Goal: Task Accomplishment & Management: Manage account settings

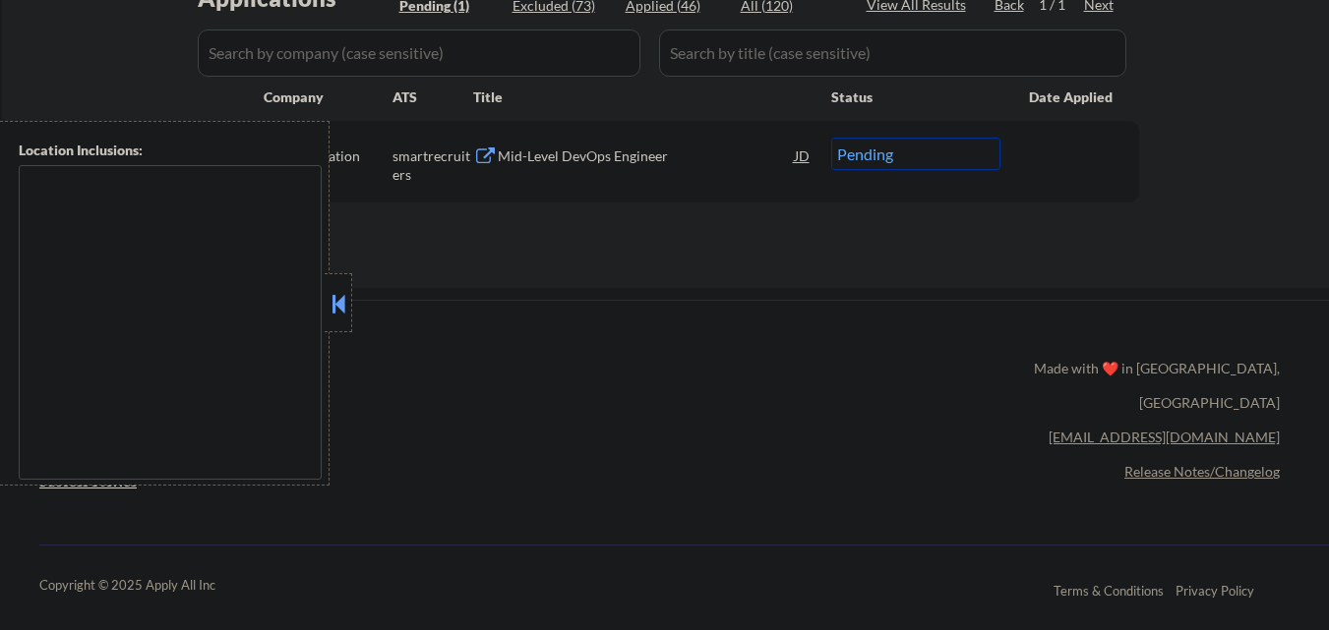
scroll to position [570, 0]
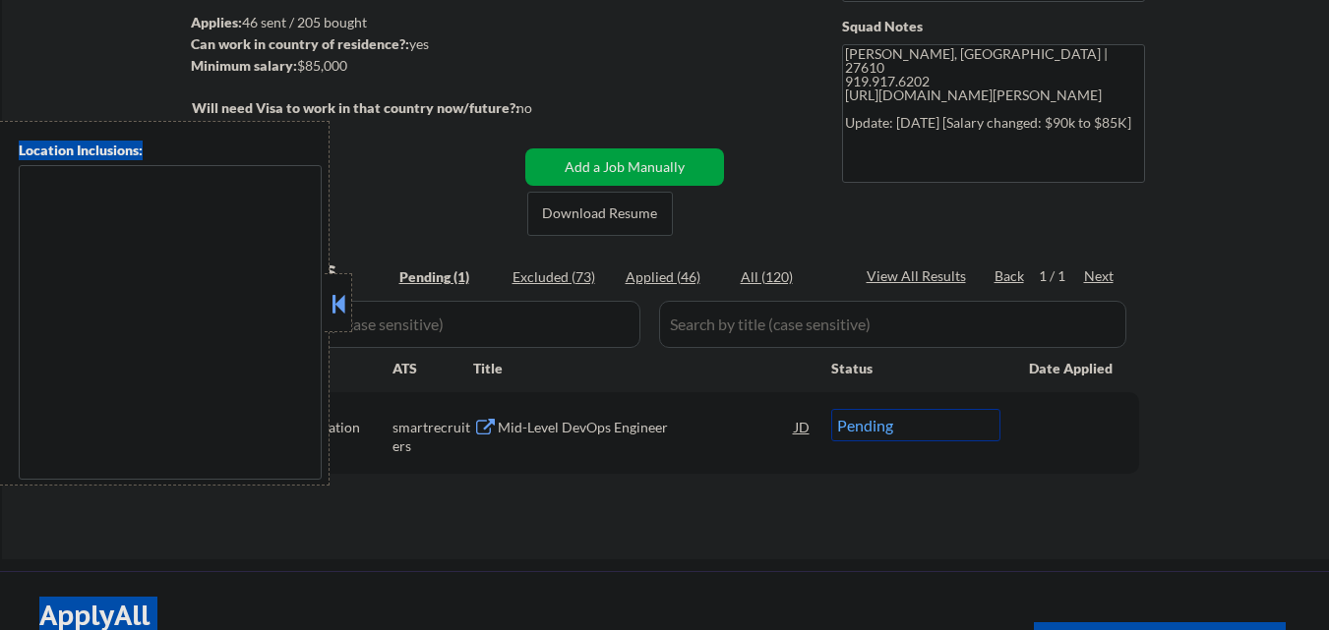
scroll to position [275, 0]
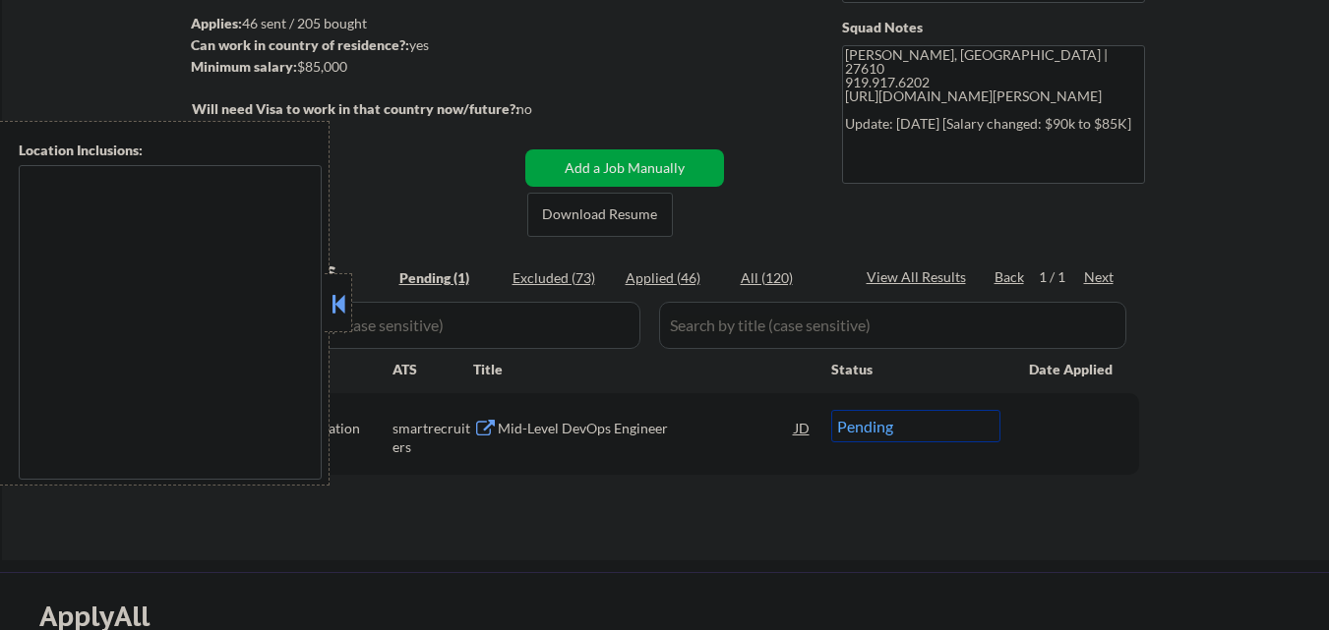
click at [1273, 415] on div "← Return to /applysquad Mailslurp Inbox Job Search Builder Stephen Buchenberger…" at bounding box center [665, 181] width 1327 height 757
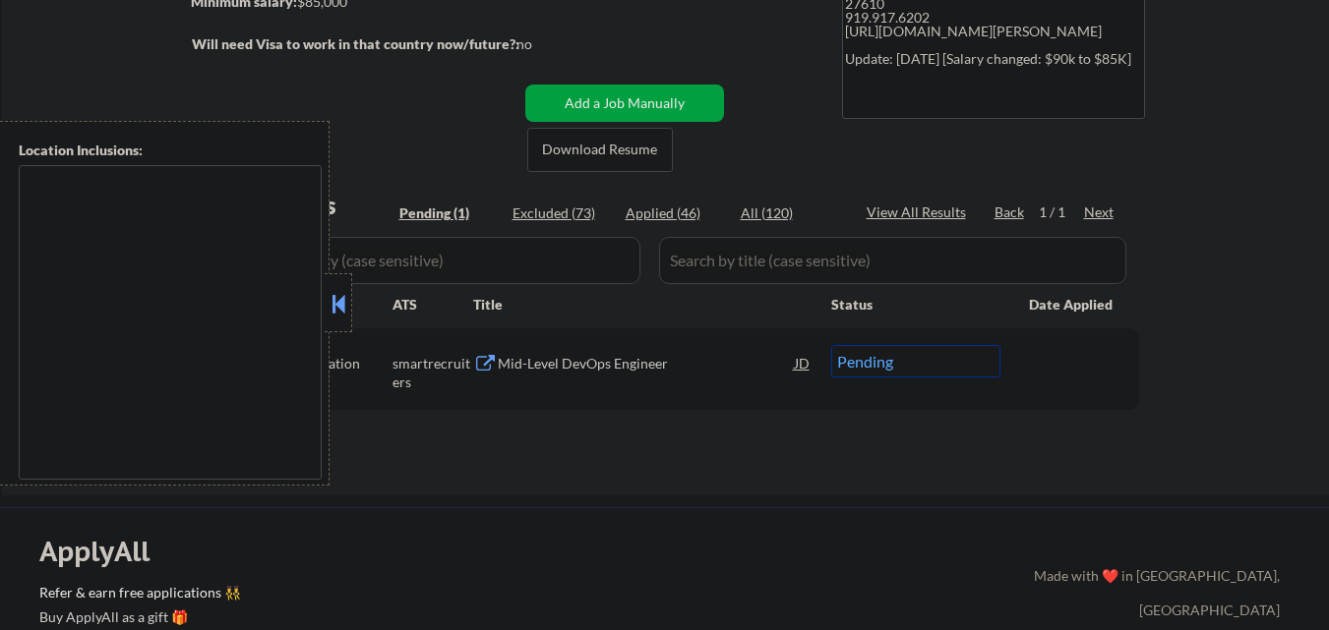
scroll to position [374, 0]
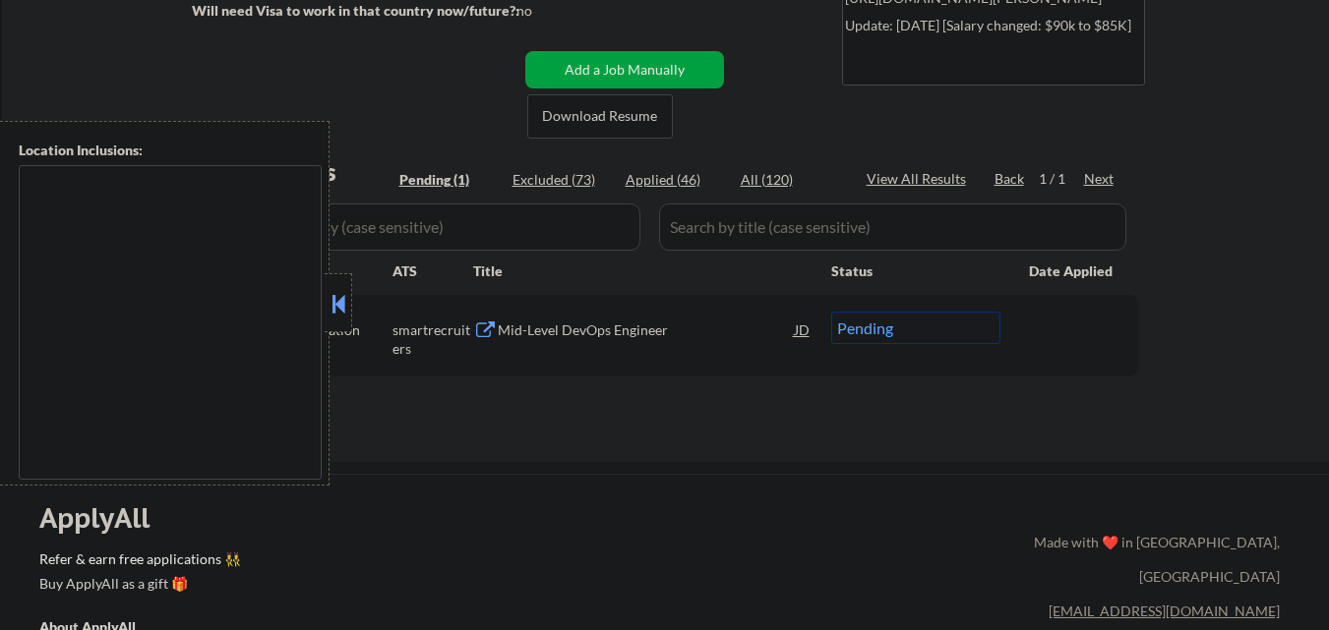
click at [339, 311] on button at bounding box center [338, 304] width 22 height 30
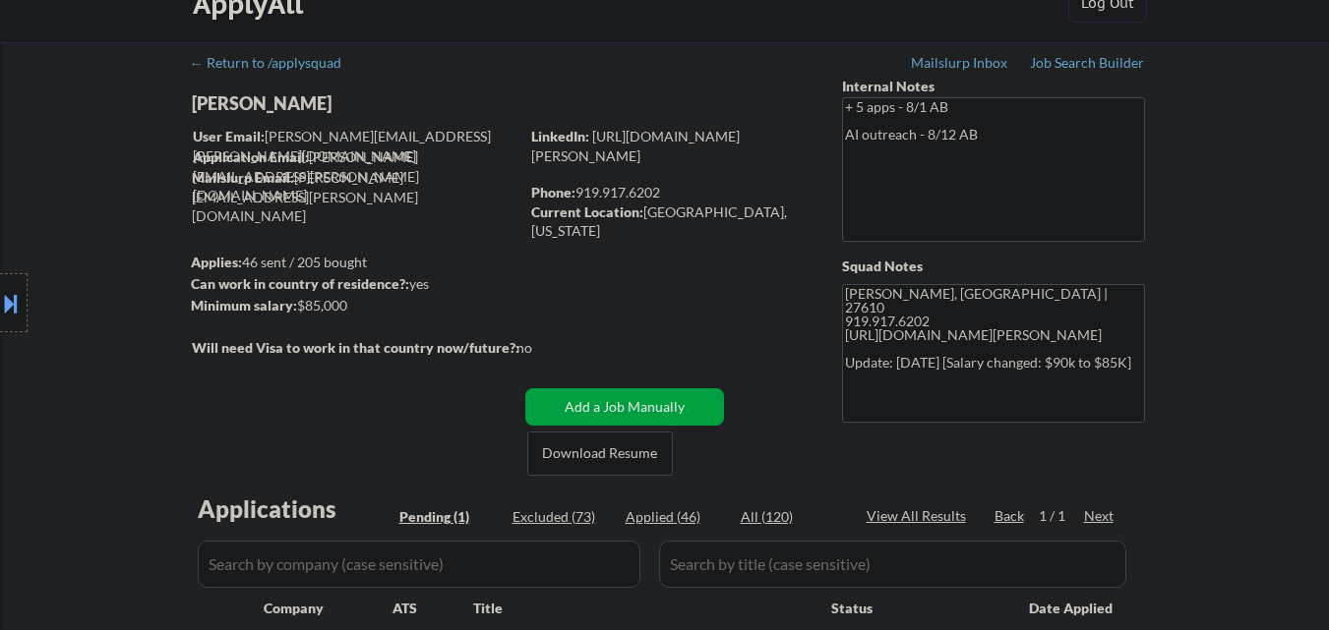
scroll to position [0, 0]
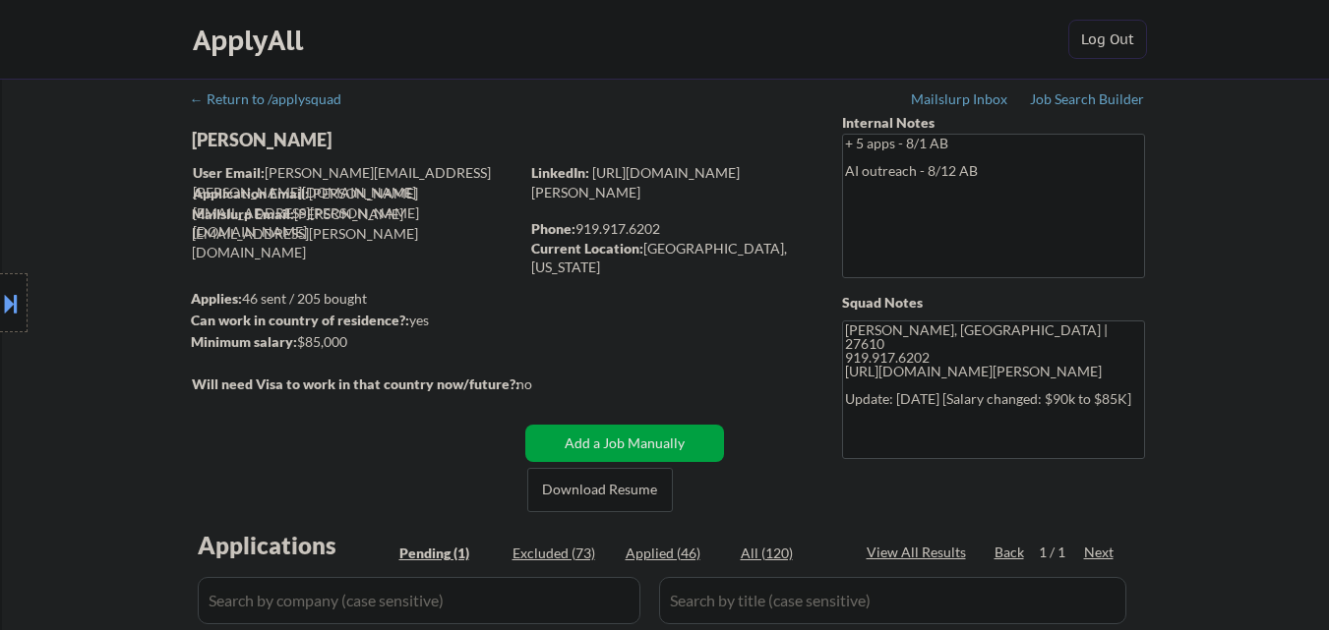
click at [214, 138] on div "Location Inclusions:" at bounding box center [176, 303] width 352 height 365
drag, startPoint x: 214, startPoint y: 138, endPoint x: 243, endPoint y: 138, distance: 28.5
click at [243, 138] on div "Location Inclusions:" at bounding box center [176, 303] width 352 height 365
click at [298, 136] on div "Location Inclusions:" at bounding box center [176, 303] width 352 height 365
click at [362, 137] on div "Stephen Buchenberger" at bounding box center [394, 140] width 404 height 25
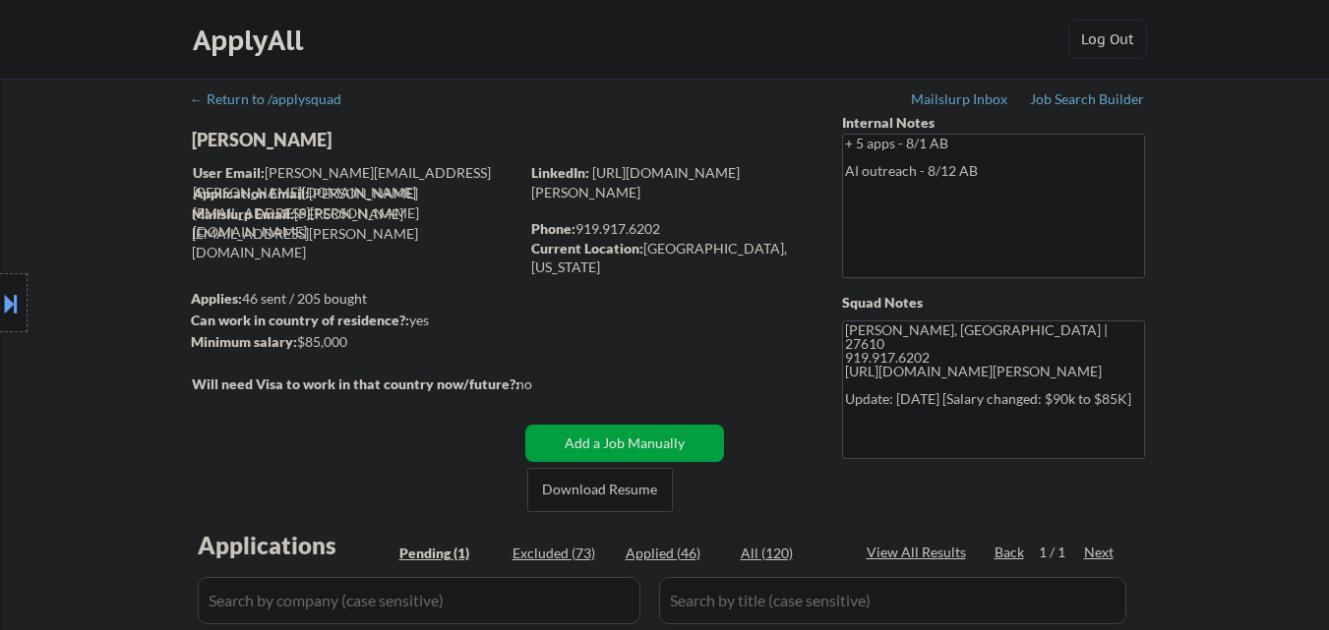
click at [365, 138] on div "Stephen Buchenberger" at bounding box center [394, 140] width 404 height 25
click at [364, 138] on div "Stephen Buchenberger" at bounding box center [394, 140] width 404 height 25
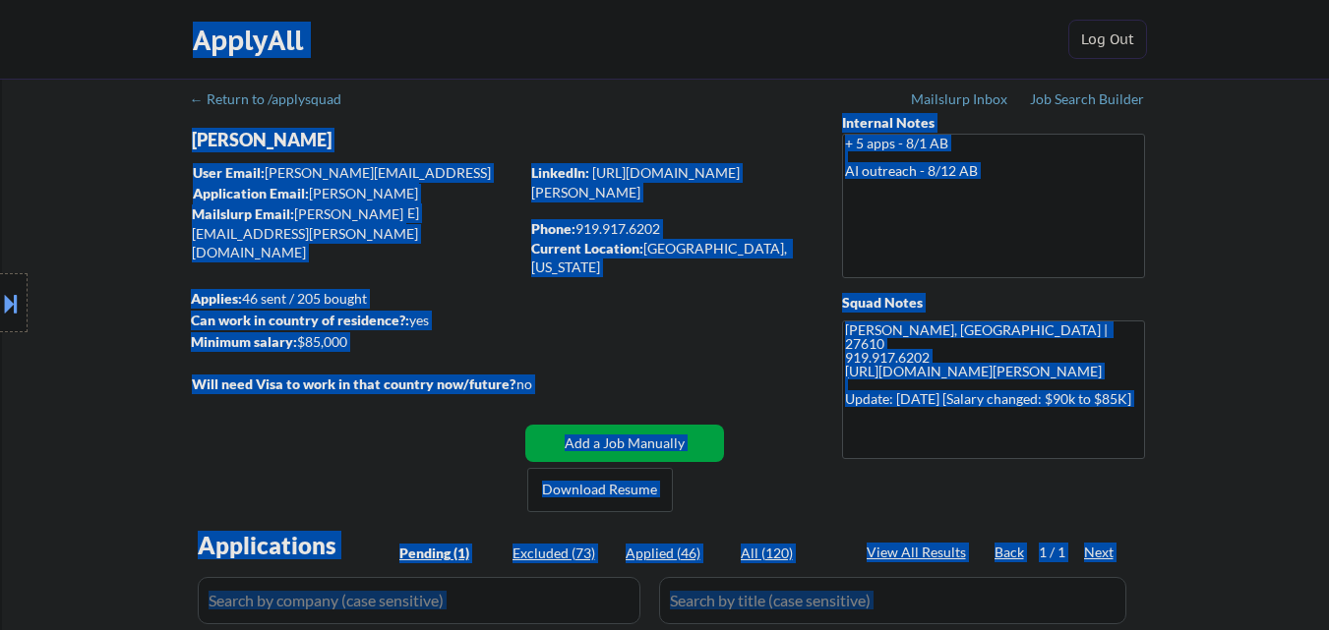
drag, startPoint x: 364, startPoint y: 138, endPoint x: 210, endPoint y: 138, distance: 153.4
click at [210, 138] on body "← Return to /applysquad Mailslurp Inbox Job Search Builder Stephen Buchenberger…" at bounding box center [664, 315] width 1329 height 630
click at [358, 135] on div "Stephen Buchenberger" at bounding box center [394, 140] width 404 height 25
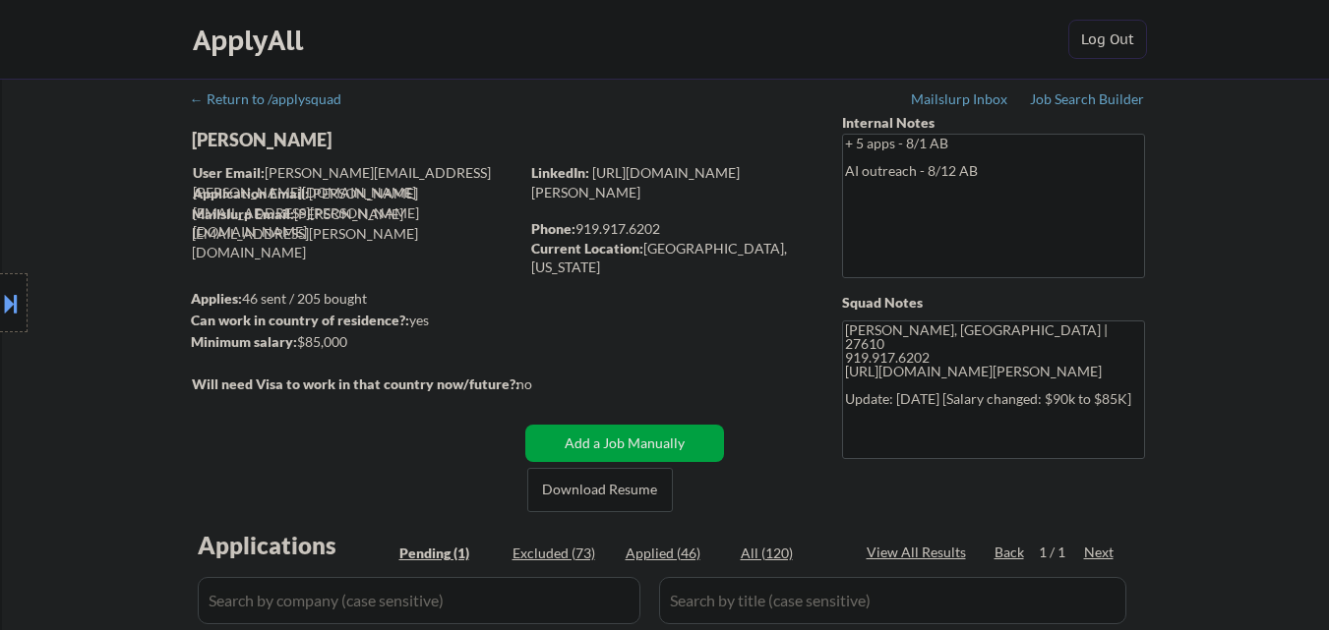
click at [340, 123] on div "Location Inclusions:" at bounding box center [176, 303] width 352 height 365
click at [350, 143] on div "Location Inclusions:" at bounding box center [176, 303] width 352 height 365
click at [370, 139] on div "Stephen Buchenberger" at bounding box center [394, 140] width 404 height 25
click at [365, 139] on div "Stephen Buchenberger" at bounding box center [394, 140] width 404 height 25
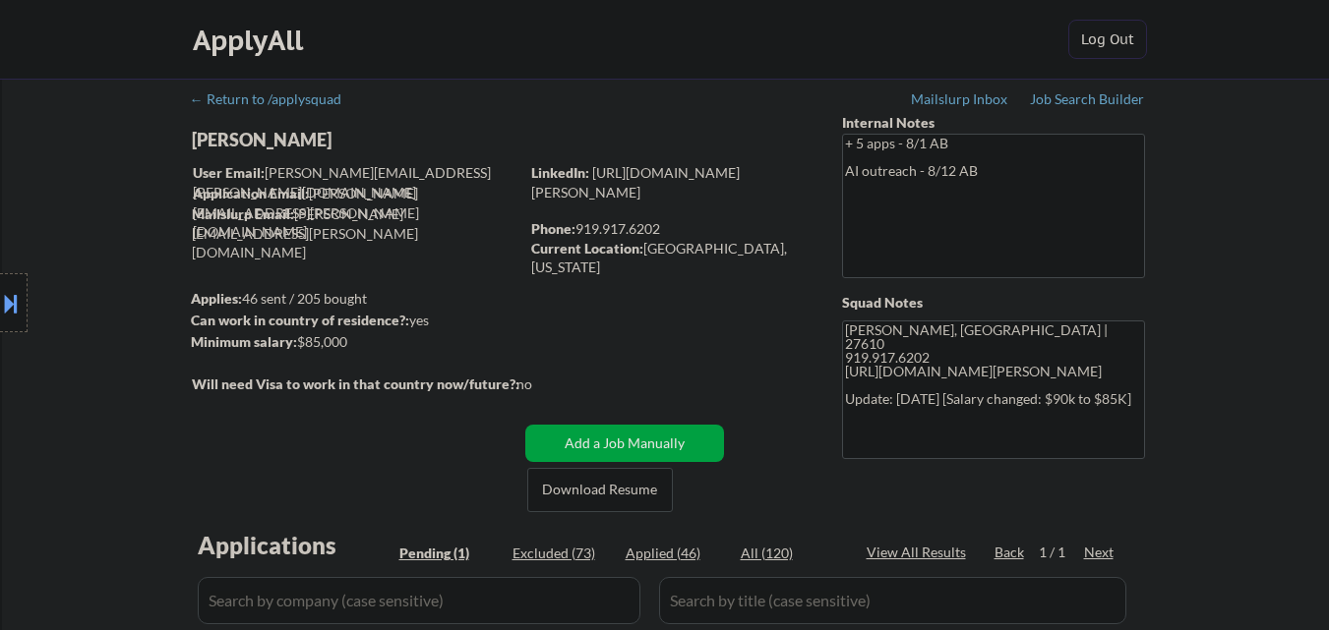
copy div "Buchenberger"
click at [21, 272] on div "Location Inclusions:" at bounding box center [176, 303] width 352 height 365
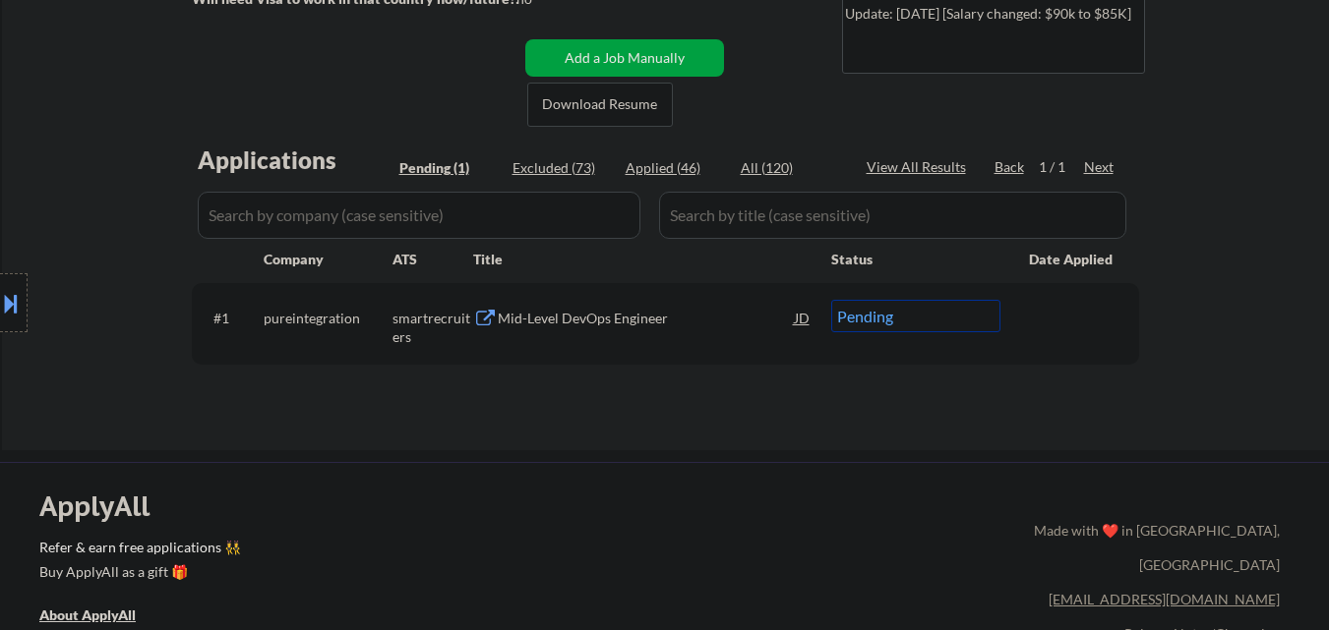
scroll to position [393, 0]
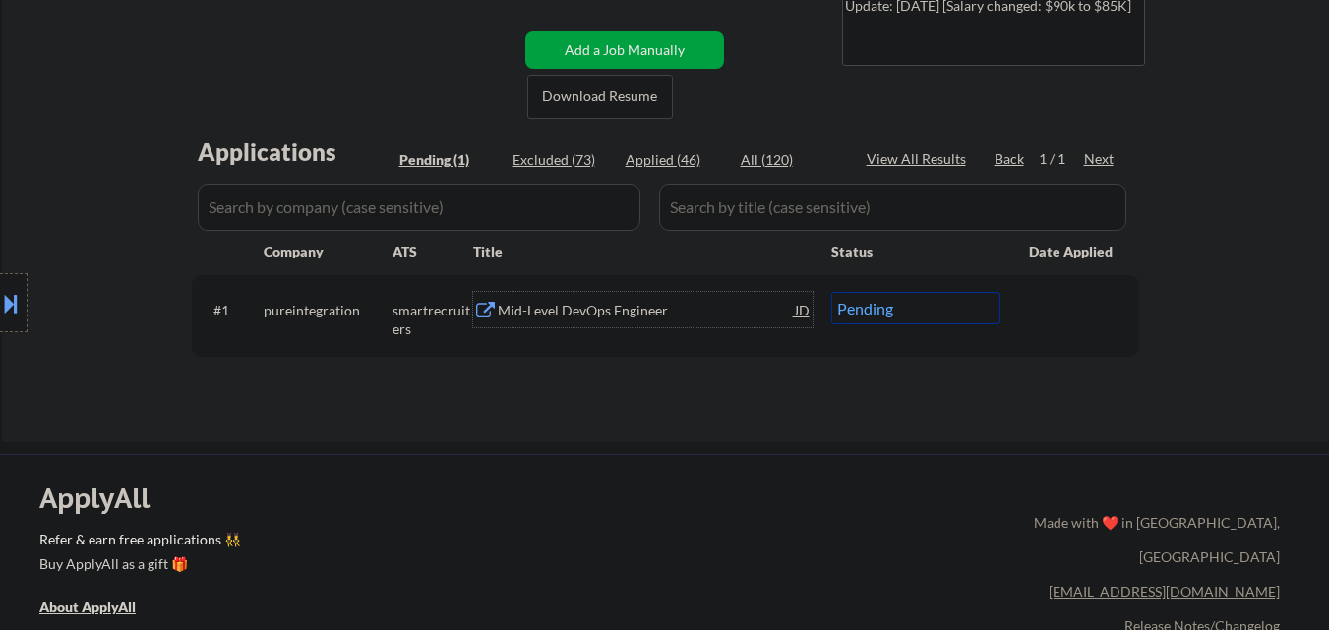
click at [564, 317] on div "Mid-Level DevOps Engineer" at bounding box center [646, 311] width 297 height 20
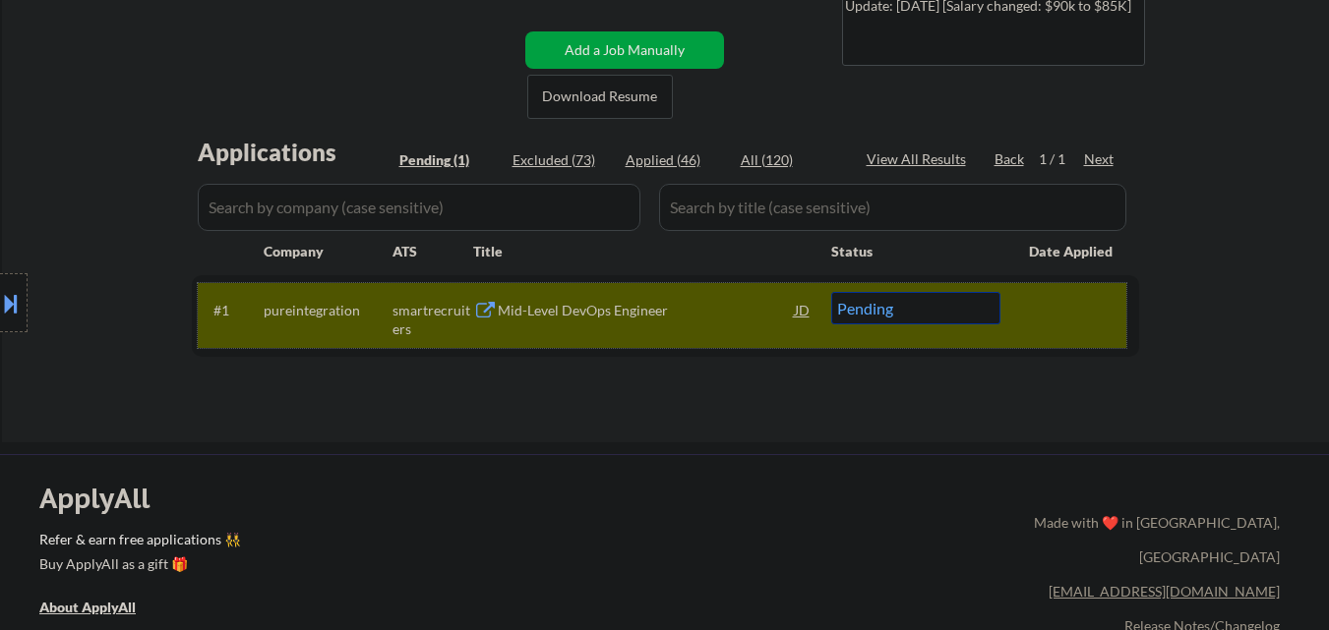
click at [459, 313] on div "smartrecruiters" at bounding box center [432, 320] width 81 height 38
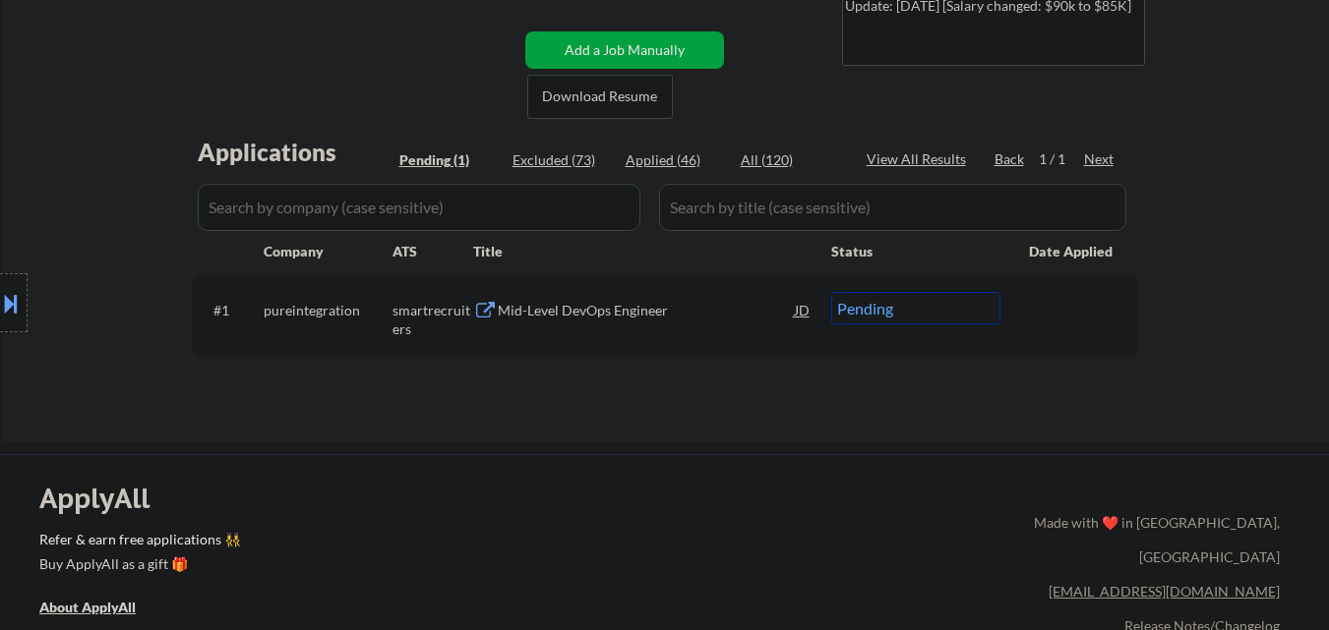
click at [612, 314] on div "Mid-Level DevOps Engineer" at bounding box center [646, 311] width 297 height 20
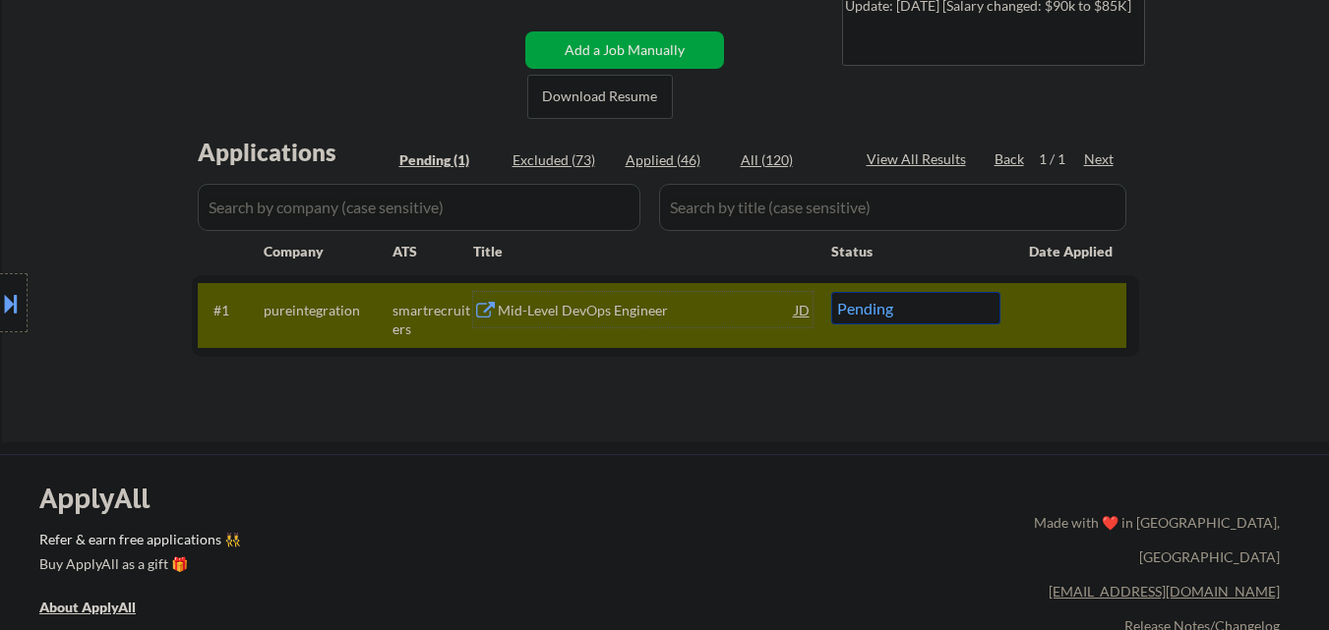
click at [0, 299] on button at bounding box center [11, 303] width 22 height 32
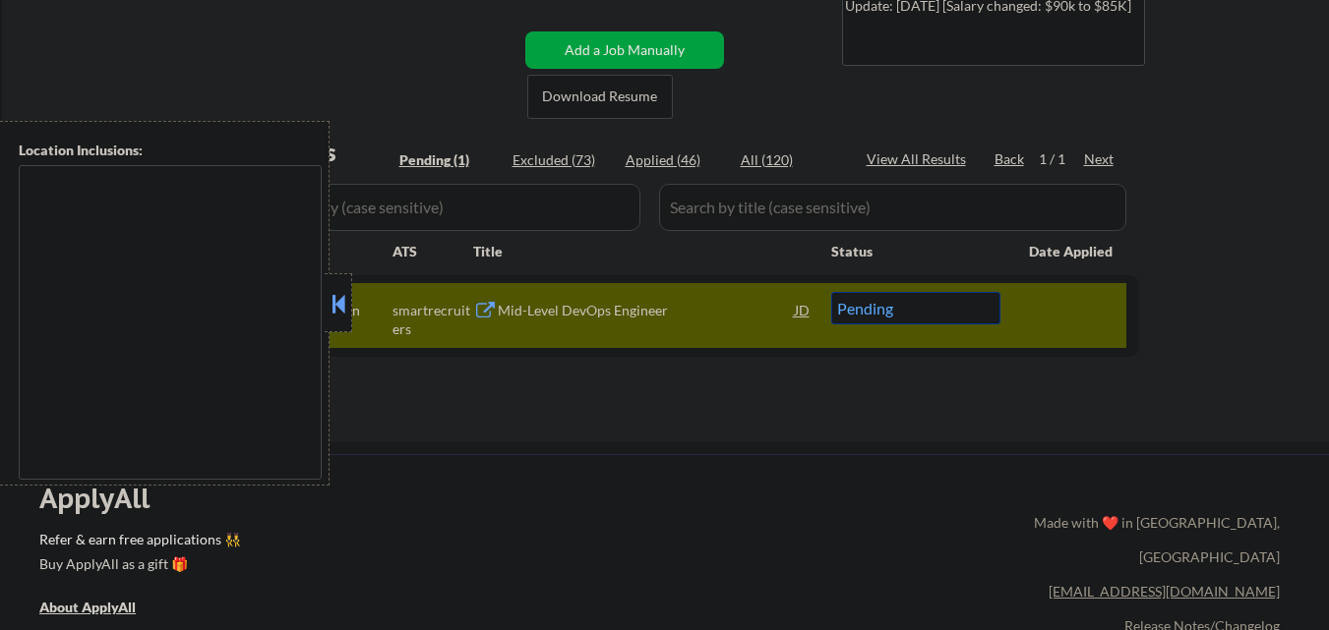
click at [343, 306] on button at bounding box center [338, 304] width 22 height 30
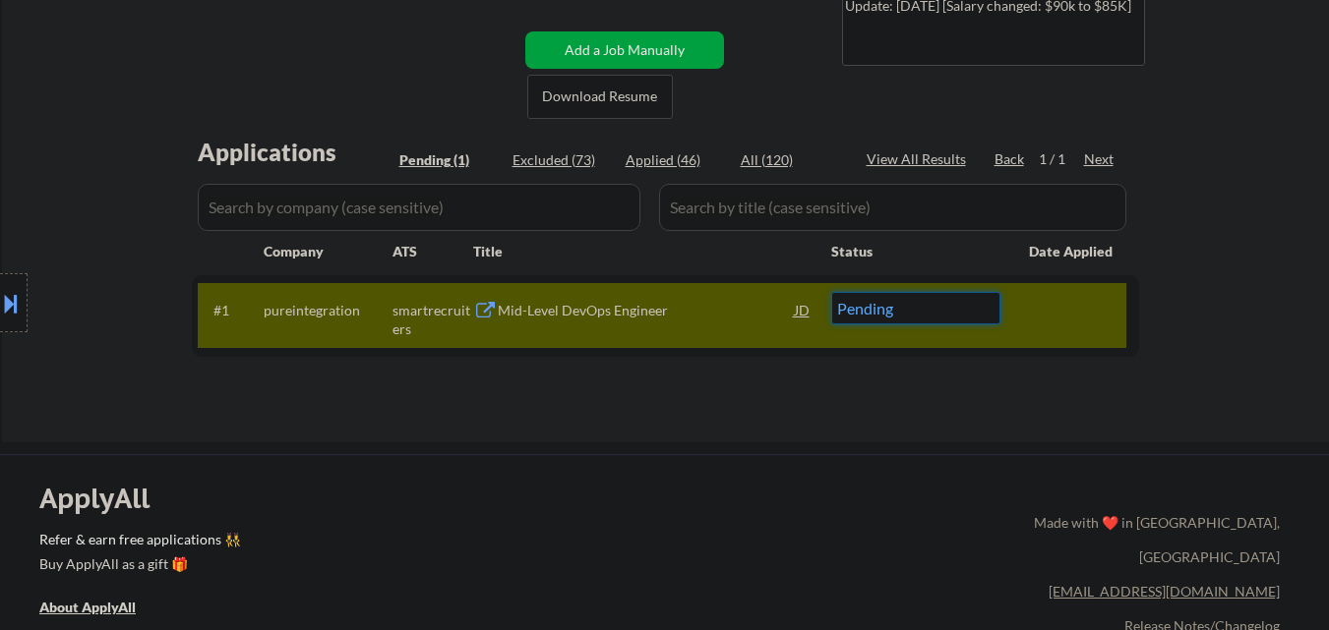
click at [933, 305] on select "Choose an option... Pending Applied Excluded (Questions) Excluded (Expired) Exc…" at bounding box center [915, 308] width 169 height 32
click at [917, 314] on select "Choose an option... Pending Applied Excluded (Questions) Excluded (Expired) Exc…" at bounding box center [915, 308] width 169 height 32
select select ""applied""
click at [831, 292] on select "Choose an option... Pending Applied Excluded (Questions) Excluded (Expired) Exc…" at bounding box center [915, 308] width 169 height 32
click at [1068, 312] on div at bounding box center [1072, 309] width 87 height 35
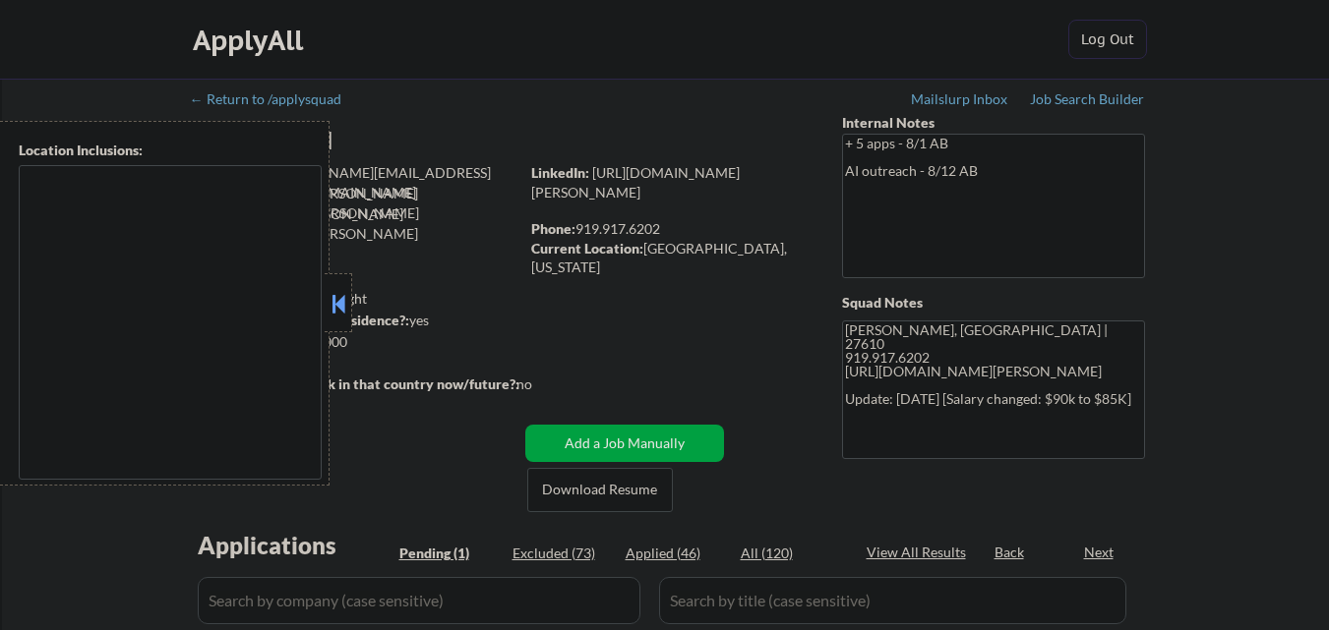
select select ""pending""
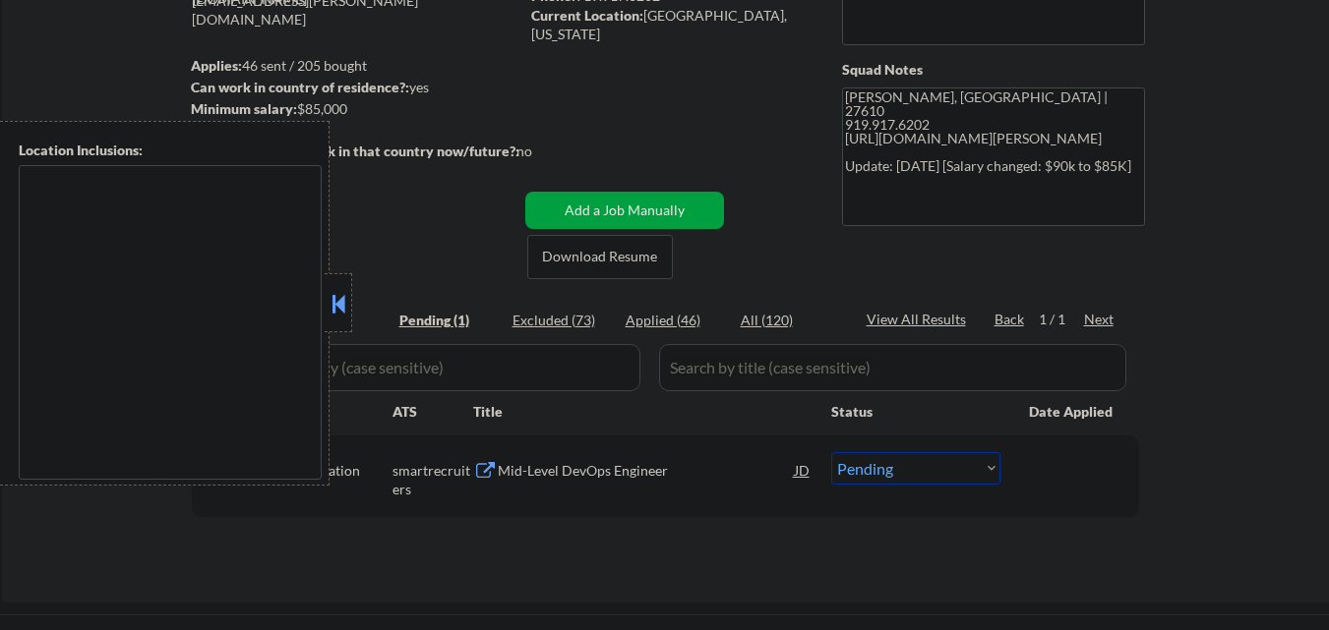
scroll to position [295, 0]
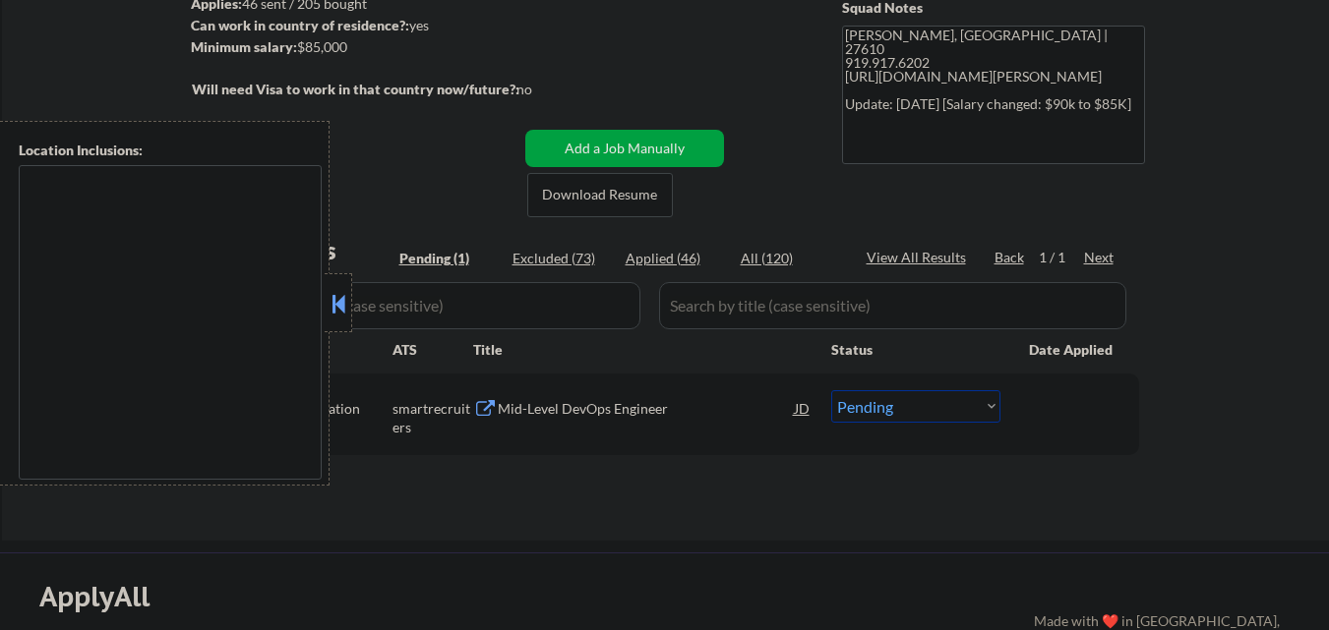
click at [342, 300] on button at bounding box center [338, 304] width 22 height 30
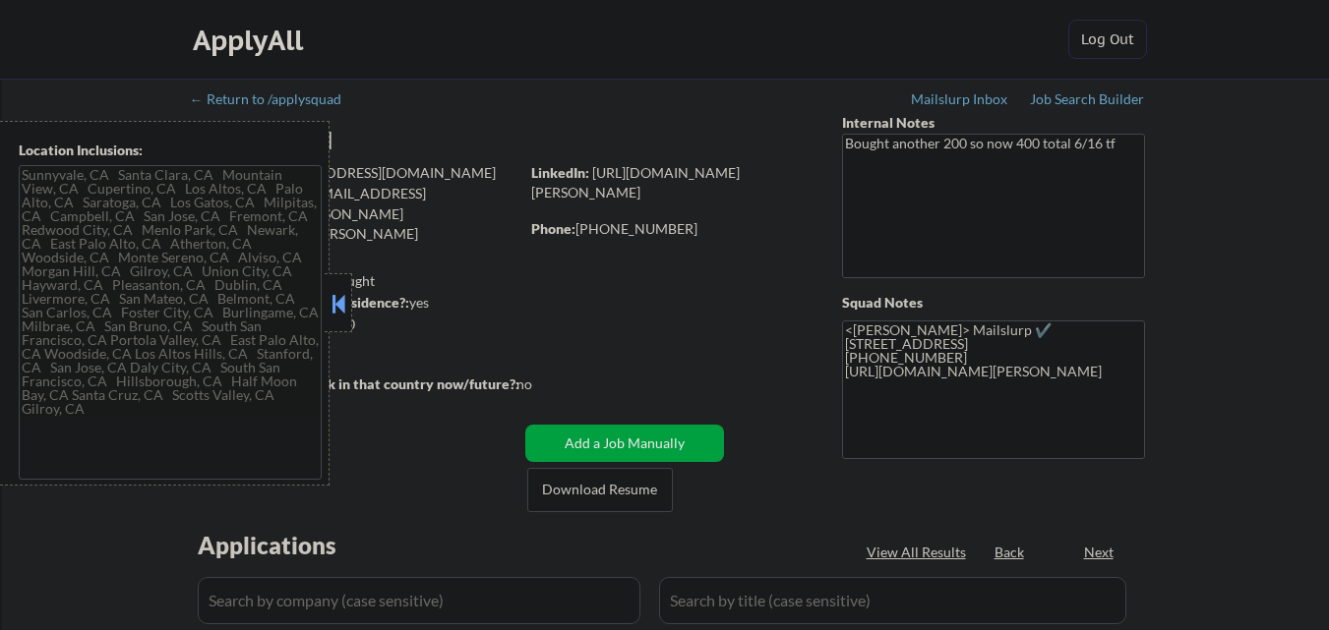
type textarea "Sunnyvale, CA Santa Clara, CA Mountain View, CA Cupertino, CA Los Altos, CA Pal…"
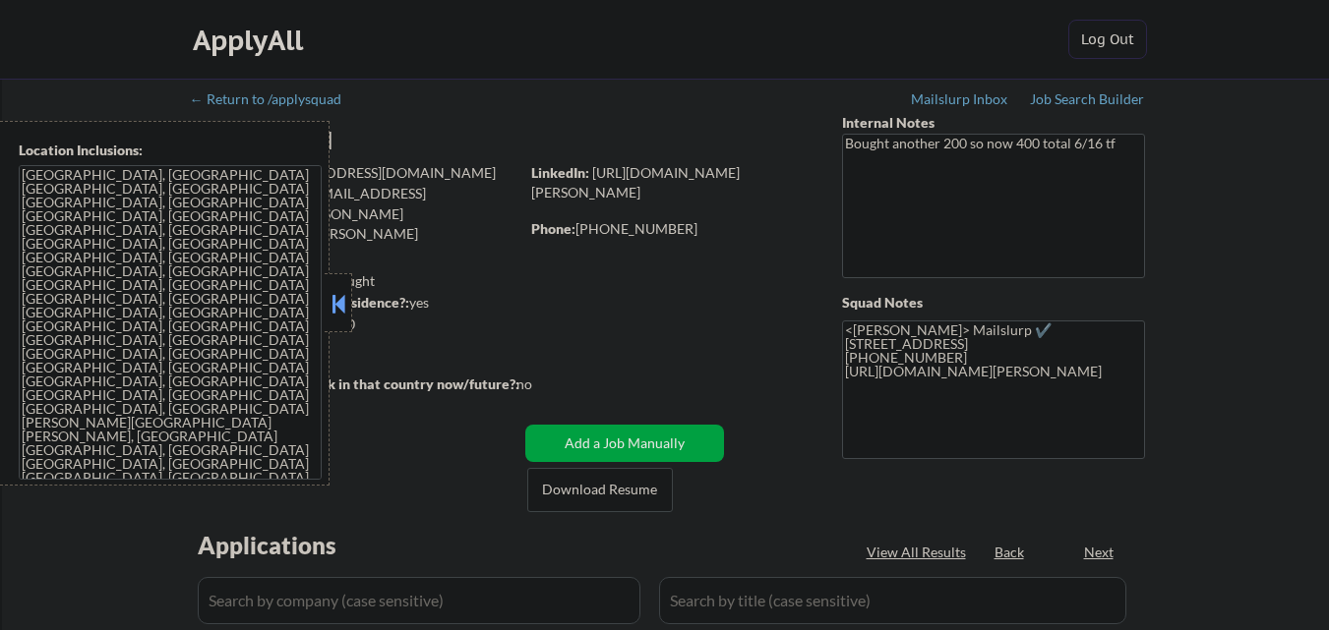
select select ""pending""
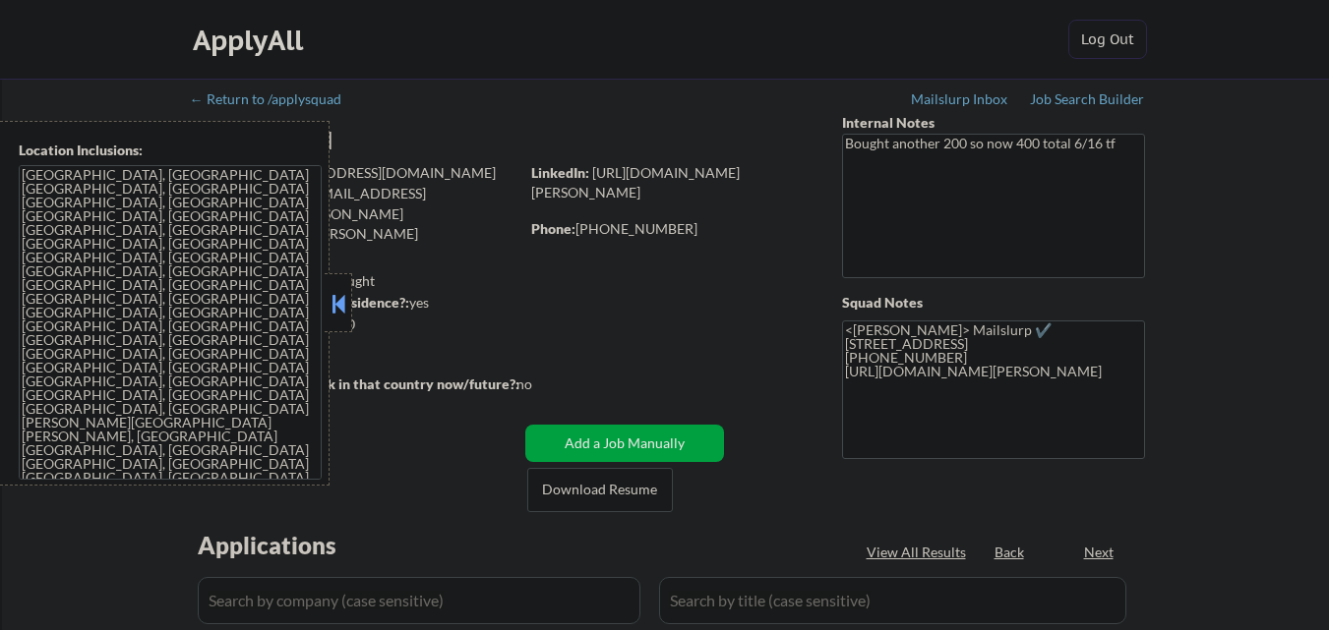
select select ""pending""
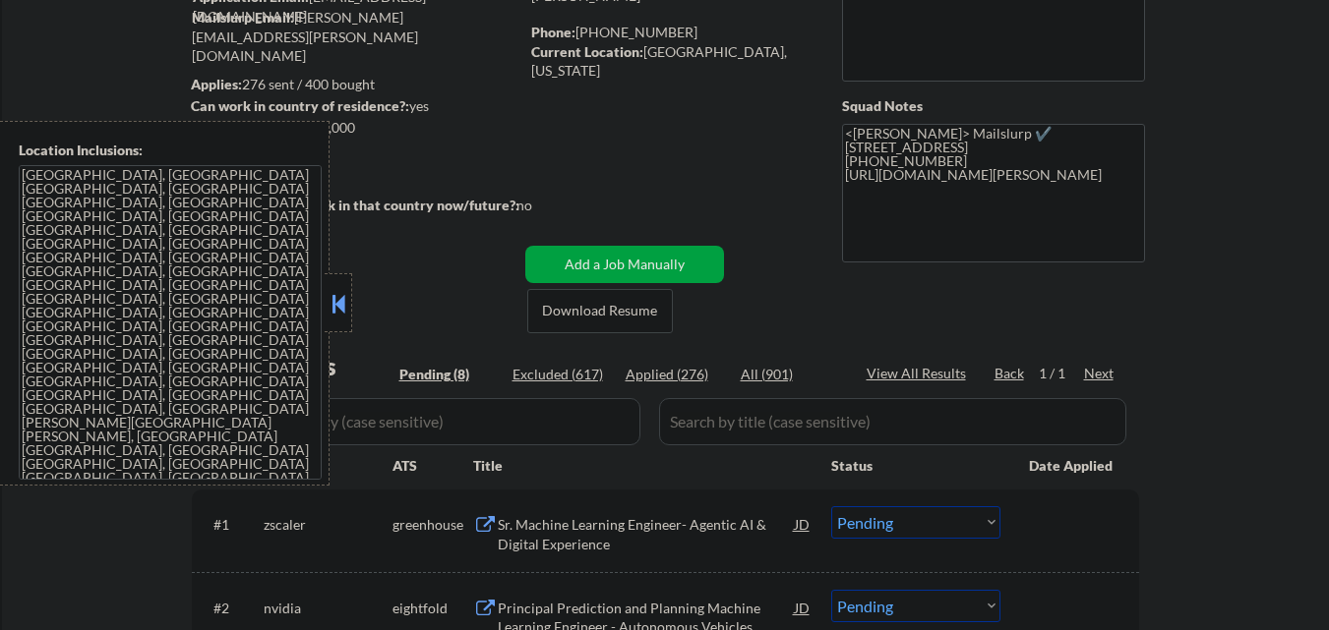
click at [344, 300] on button at bounding box center [338, 304] width 22 height 30
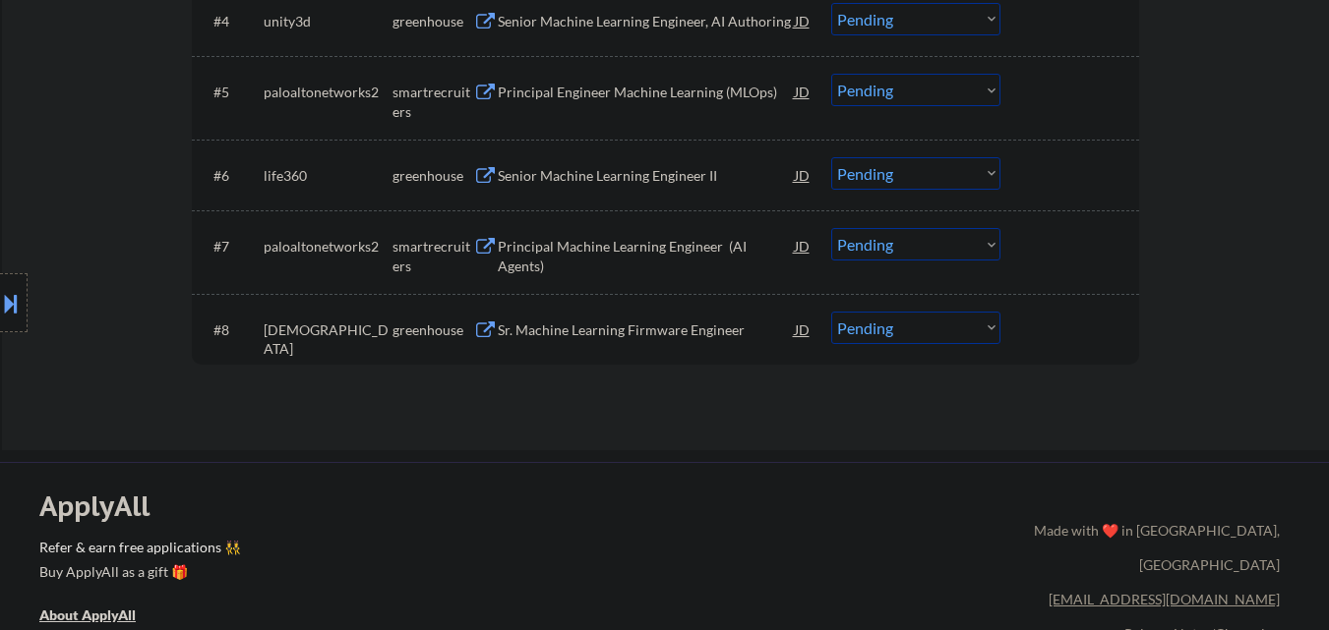
scroll to position [983, 0]
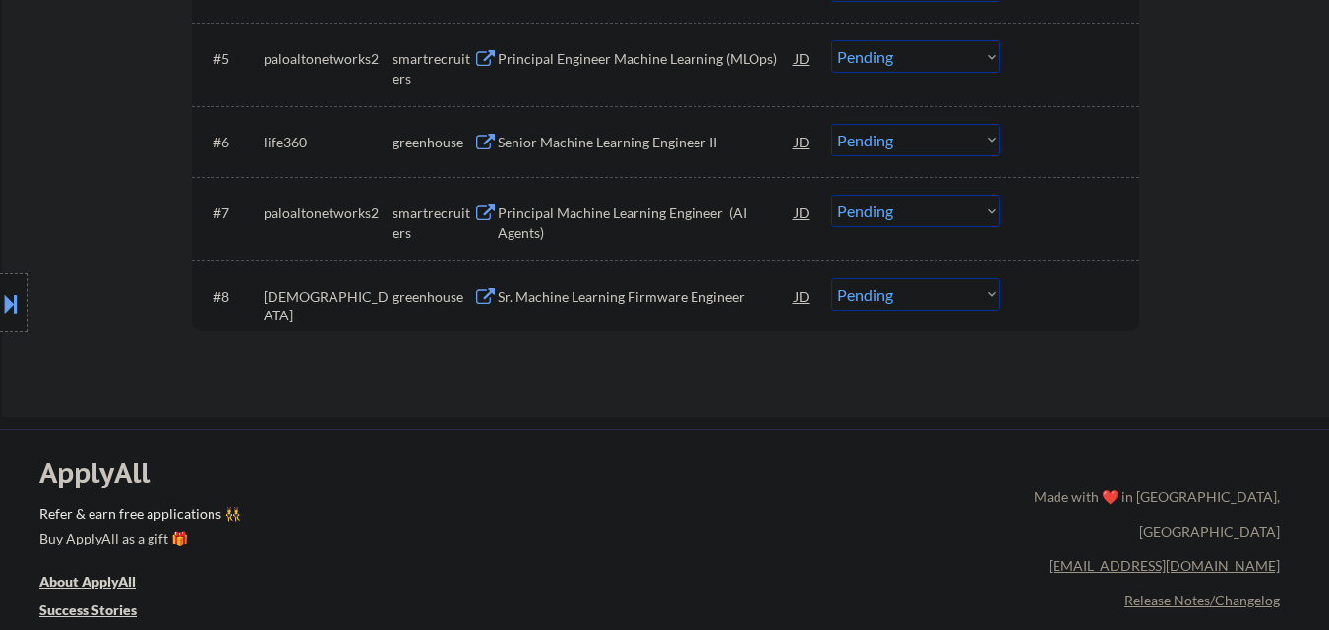
click at [683, 309] on div "Sr. Machine Learning Firmware Engineer" at bounding box center [646, 295] width 297 height 35
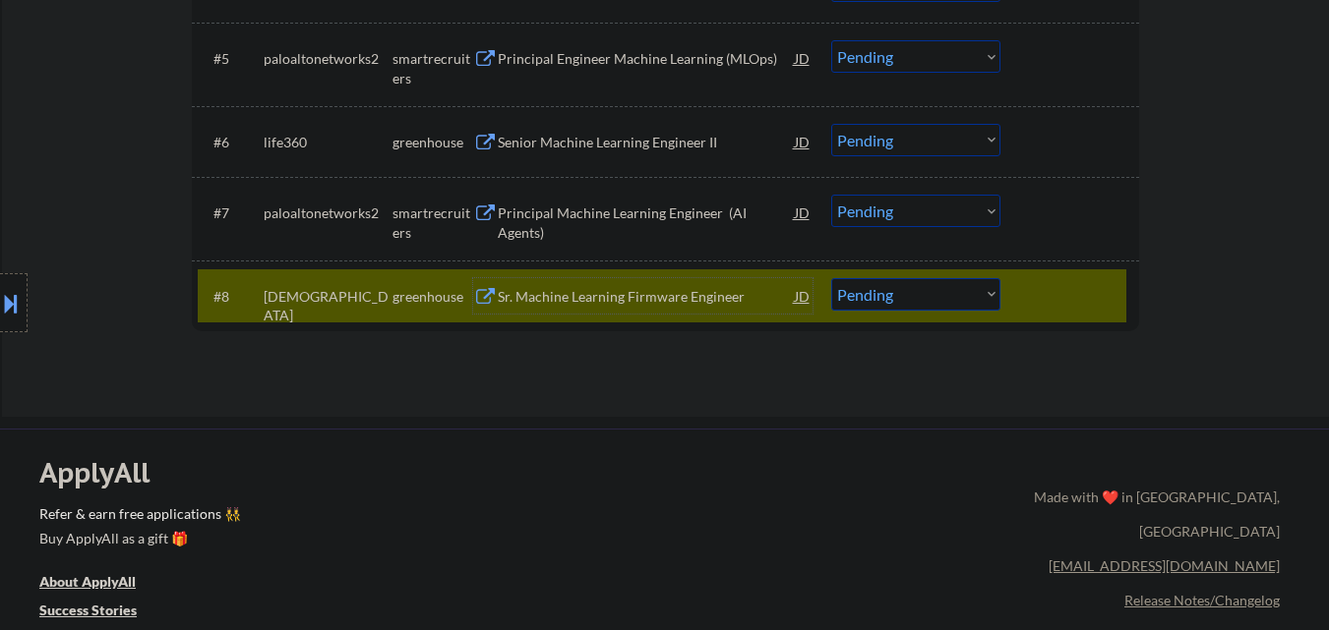
click at [959, 295] on select "Choose an option... Pending Applied Excluded (Questions) Excluded (Expired) Exc…" at bounding box center [915, 294] width 169 height 32
select select ""excluded__salary_""
click at [831, 278] on select "Choose an option... Pending Applied Excluded (Questions) Excluded (Expired) Exc…" at bounding box center [915, 294] width 169 height 32
click at [1059, 298] on div at bounding box center [1072, 295] width 87 height 35
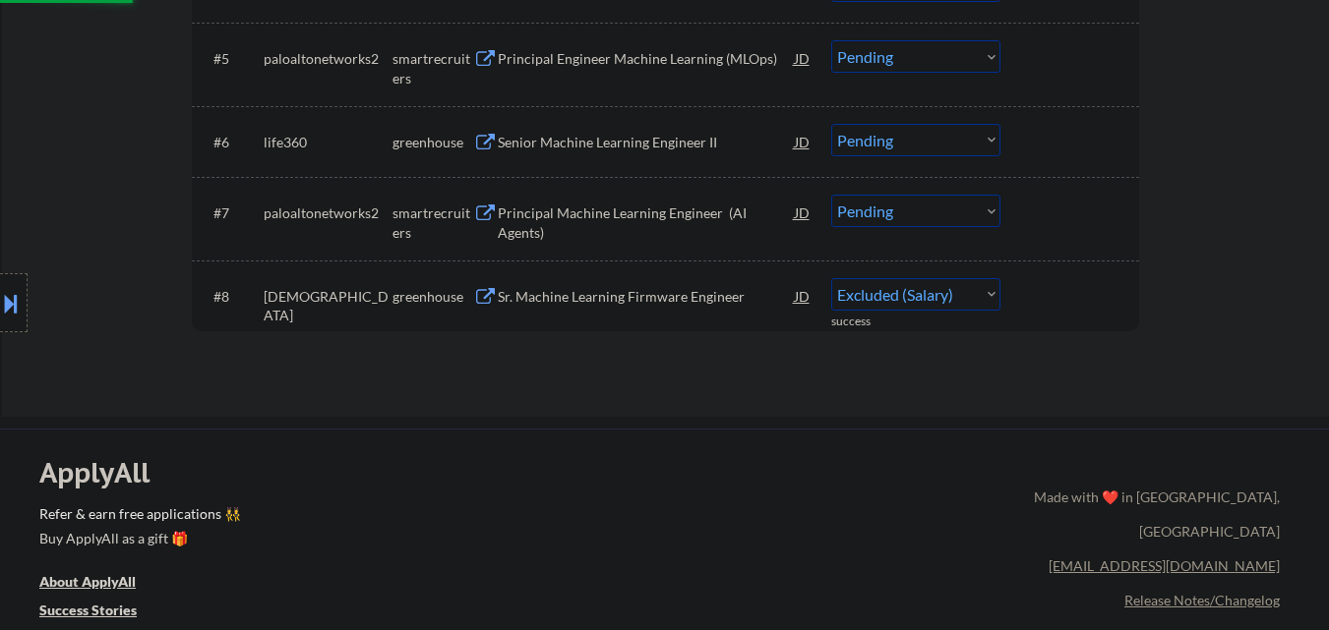
click at [624, 209] on div "Principal Machine Learning Engineer (AI Agents)" at bounding box center [646, 223] width 297 height 38
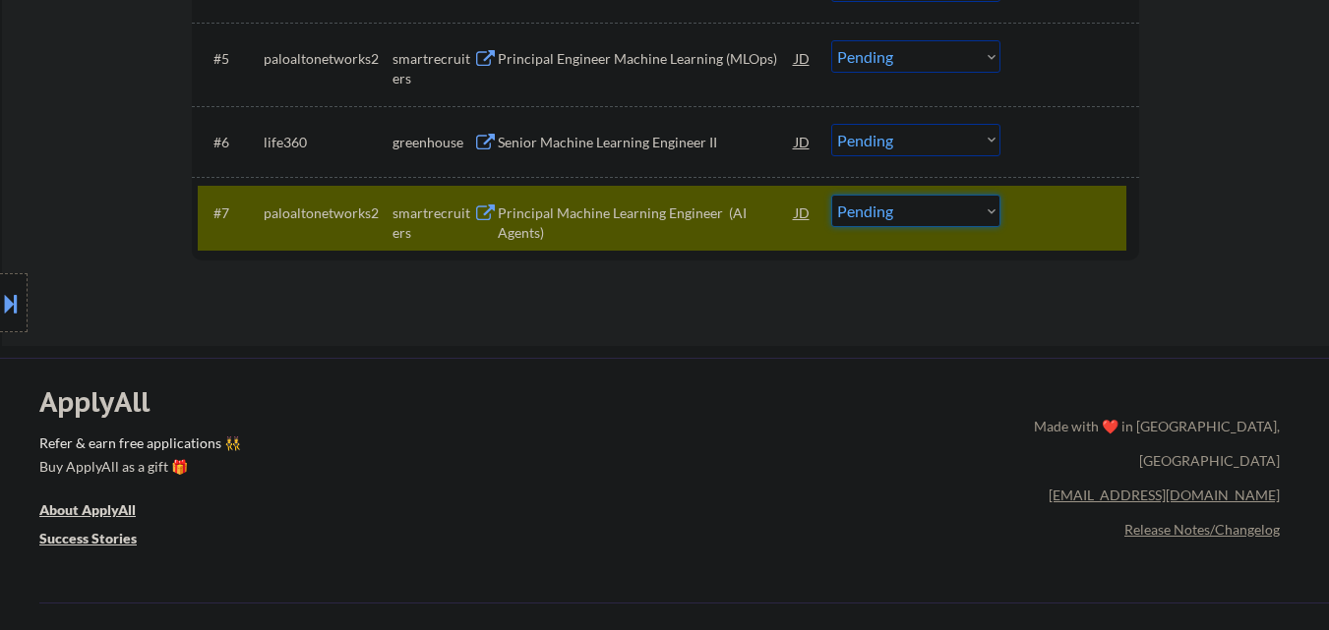
click at [927, 207] on select "Choose an option... Pending Applied Excluded (Questions) Excluded (Expired) Exc…" at bounding box center [915, 211] width 169 height 32
select select ""excluded__salary_""
click at [831, 195] on select "Choose an option... Pending Applied Excluded (Questions) Excluded (Expired) Exc…" at bounding box center [915, 211] width 169 height 32
click at [1059, 206] on div at bounding box center [1072, 212] width 87 height 35
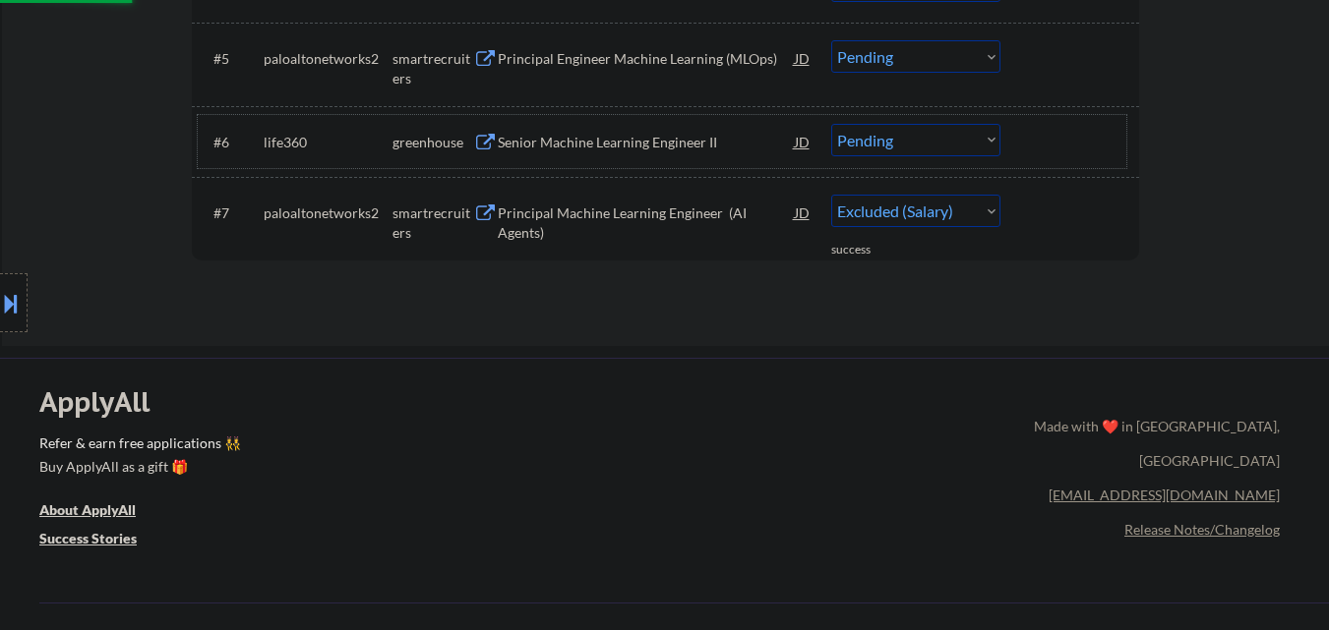
click at [574, 122] on div "#6 life360 greenhouse Senior Machine Learning Engineer II JD Choose an option..…" at bounding box center [662, 141] width 928 height 53
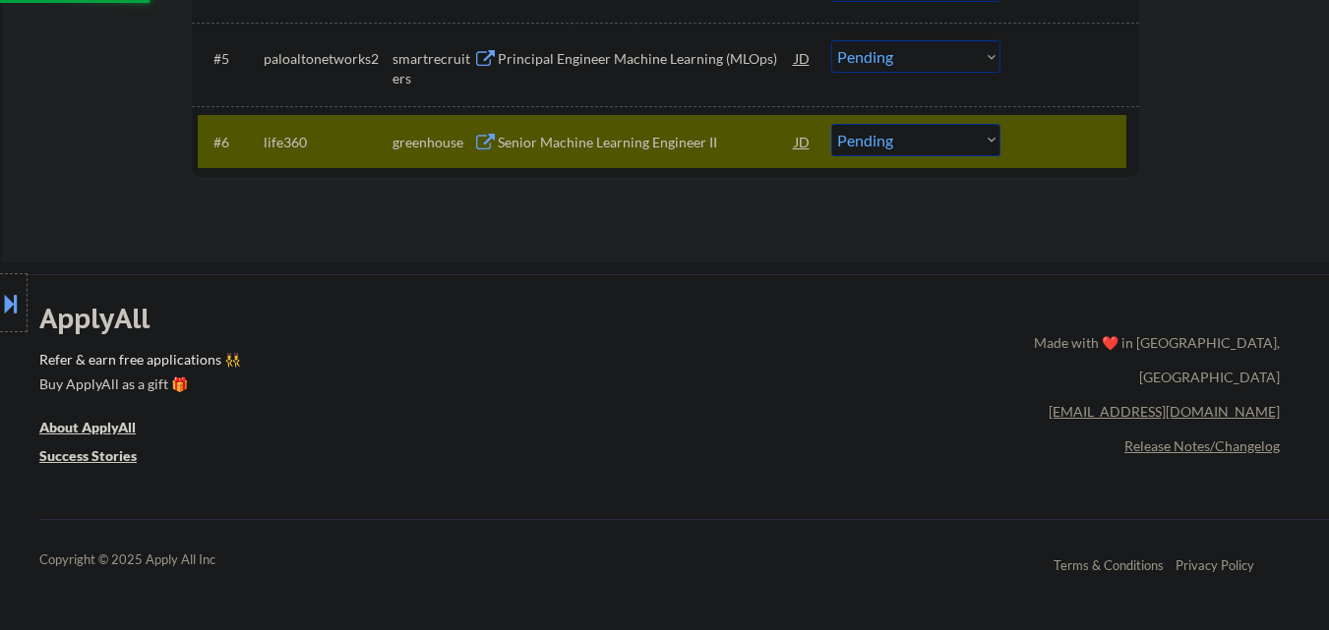
click at [610, 149] on div "Senior Machine Learning Engineer II" at bounding box center [646, 143] width 297 height 20
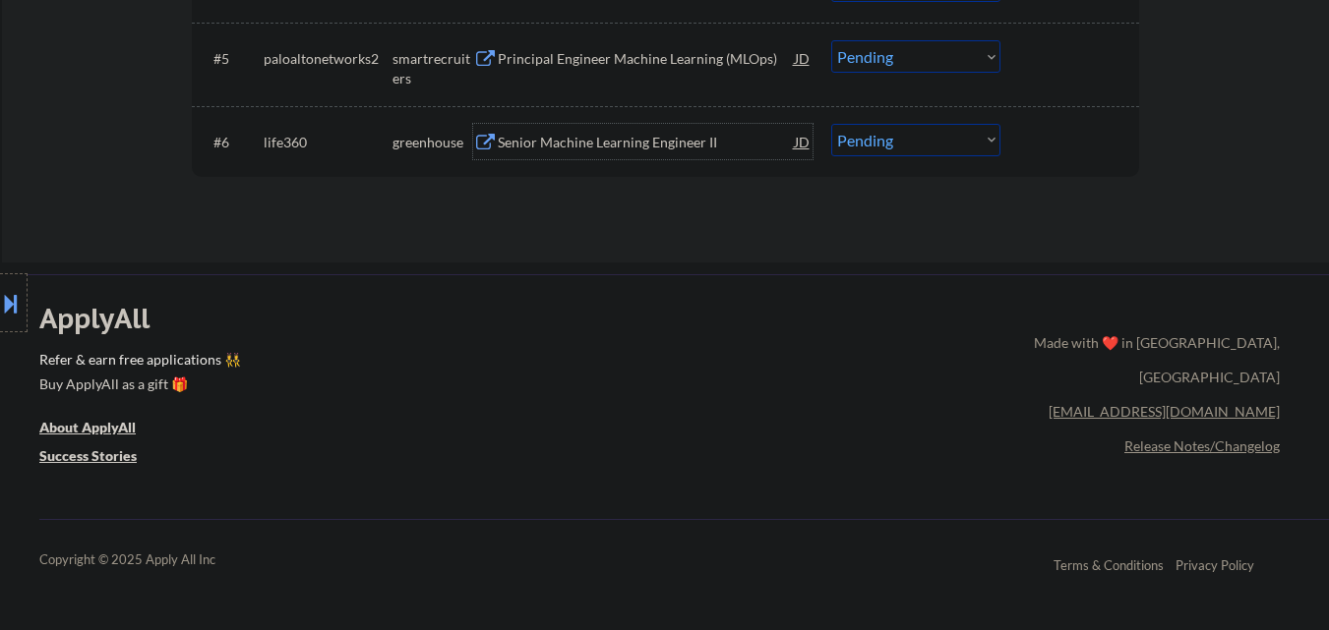
click at [965, 142] on select "Choose an option... Pending Applied Excluded (Questions) Excluded (Expired) Exc…" at bounding box center [915, 140] width 169 height 32
select select ""excluded__salary_""
click at [831, 124] on select "Choose an option... Pending Applied Excluded (Questions) Excluded (Expired) Exc…" at bounding box center [915, 140] width 169 height 32
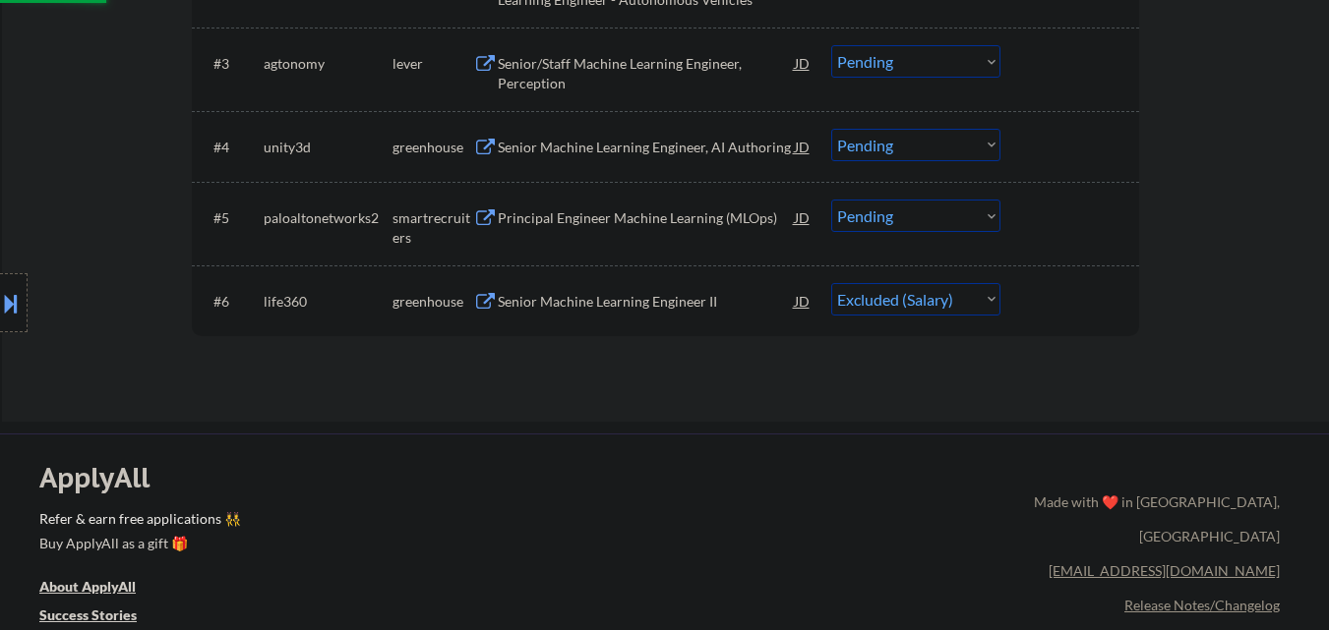
scroll to position [787, 0]
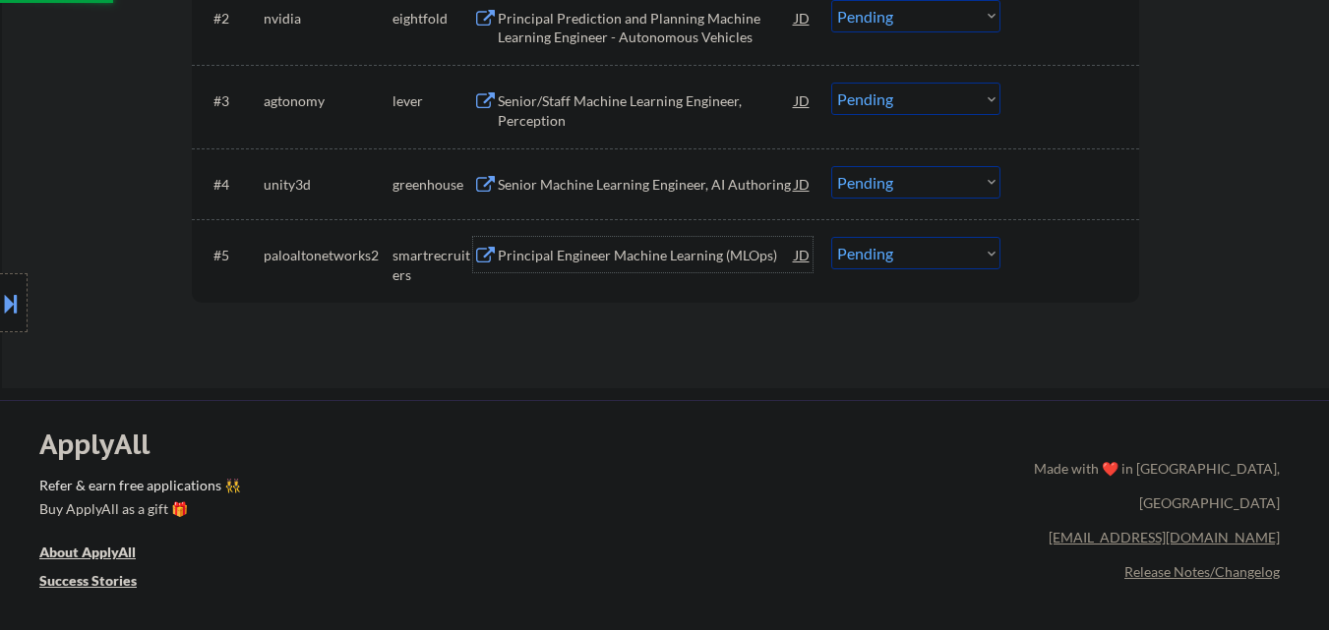
click at [641, 253] on div "Principal Engineer Machine Learning (MLOps)" at bounding box center [646, 256] width 297 height 20
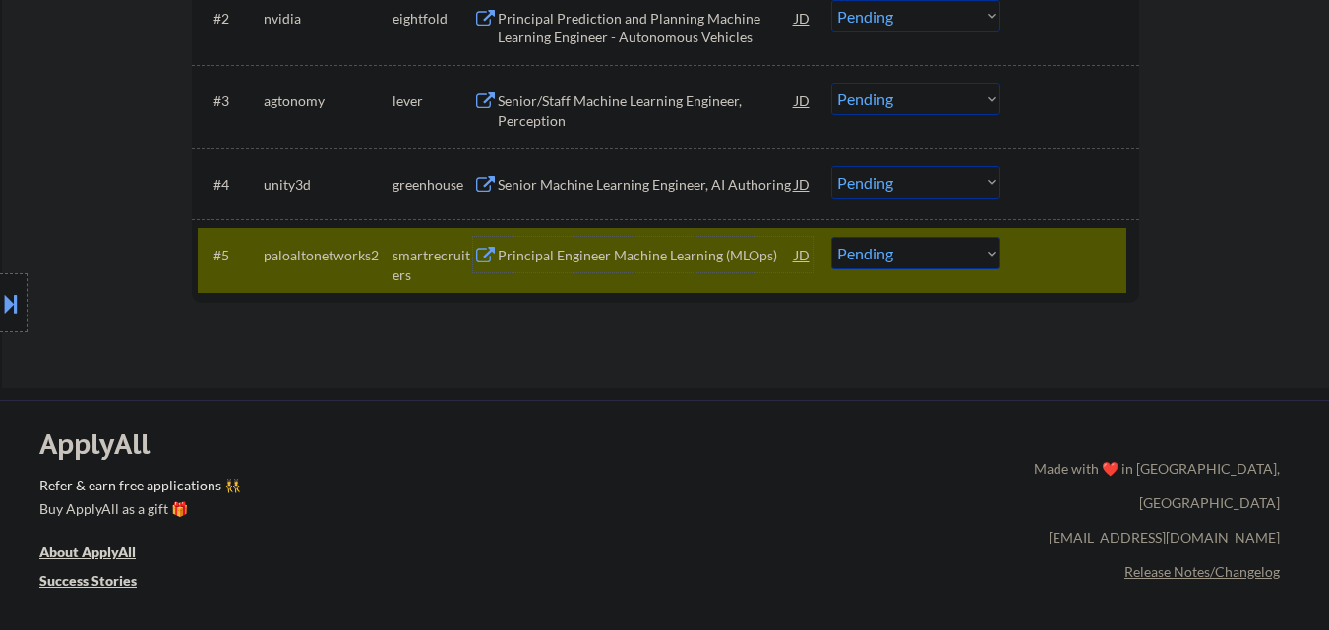
click at [925, 251] on select "Choose an option... Pending Applied Excluded (Questions) Excluded (Expired) Exc…" at bounding box center [915, 253] width 169 height 32
select select ""excluded__salary_""
click at [831, 237] on select "Choose an option... Pending Applied Excluded (Questions) Excluded (Expired) Exc…" at bounding box center [915, 253] width 169 height 32
click at [1053, 254] on div at bounding box center [1072, 254] width 87 height 35
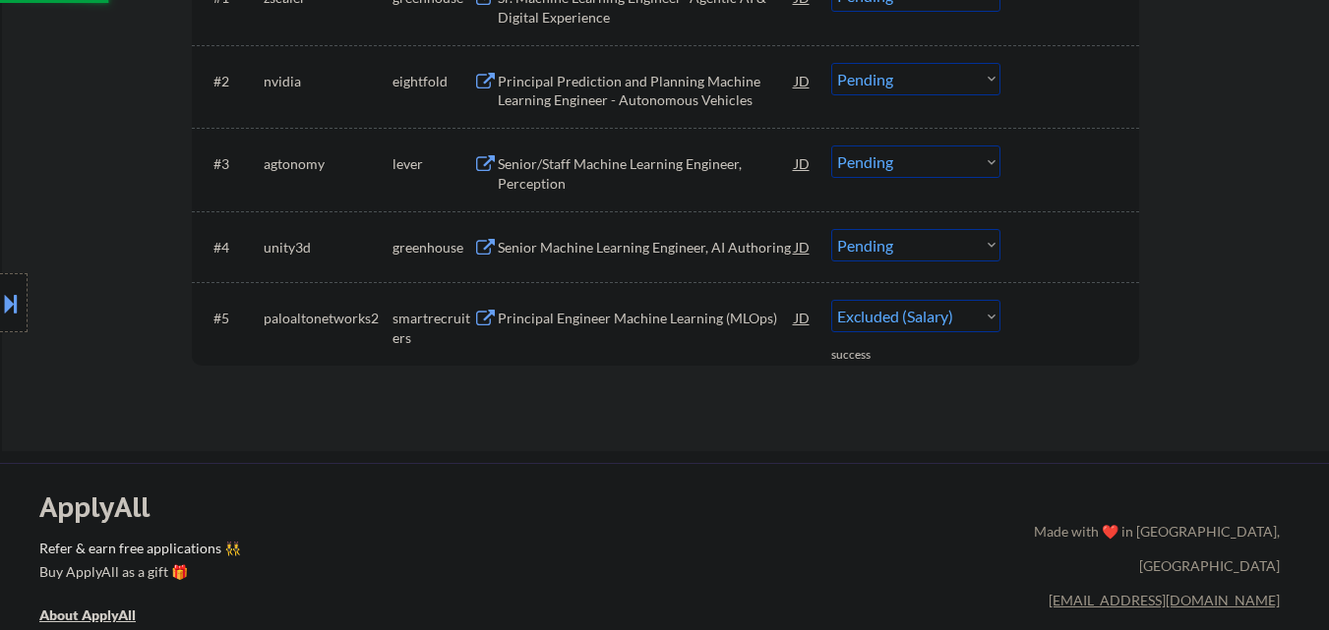
scroll to position [688, 0]
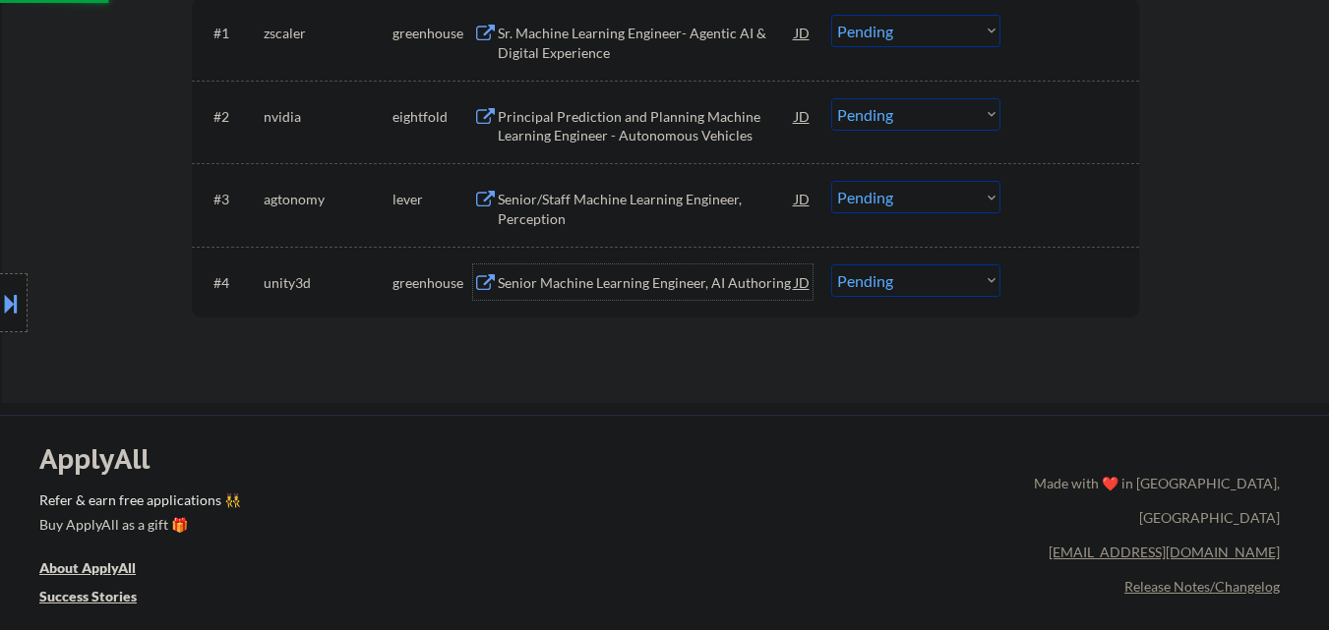
click at [642, 283] on div "Senior Machine Learning Engineer, AI Authoring" at bounding box center [646, 283] width 297 height 20
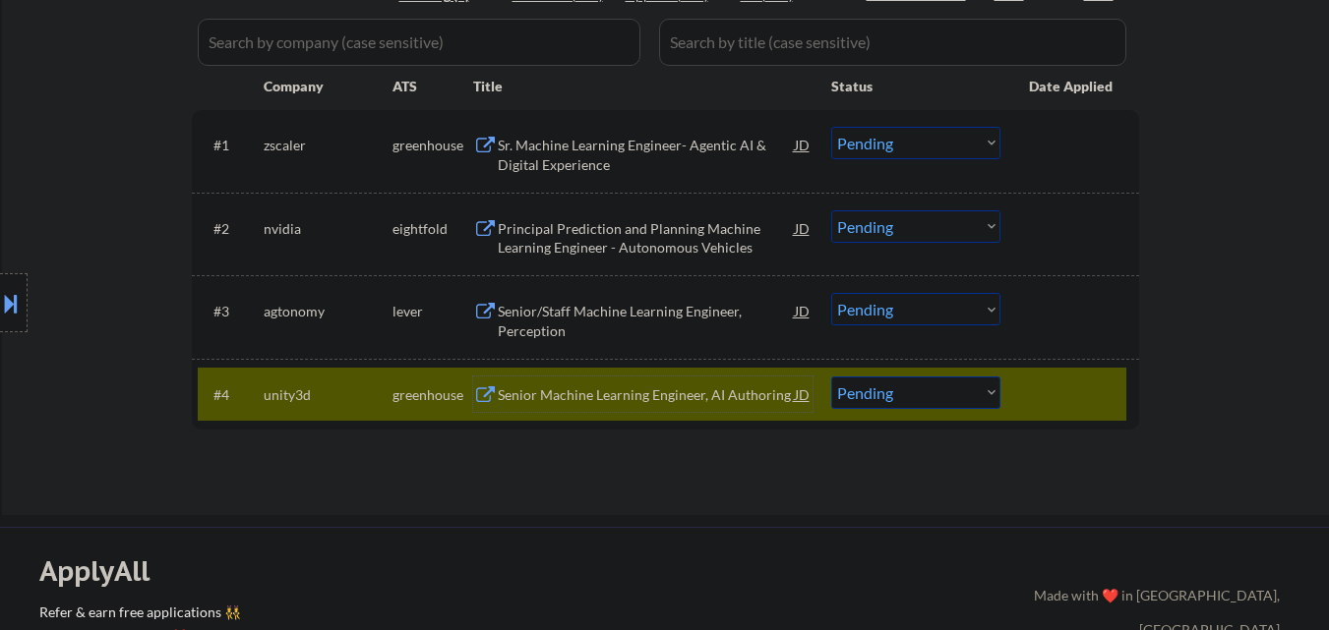
scroll to position [787, 0]
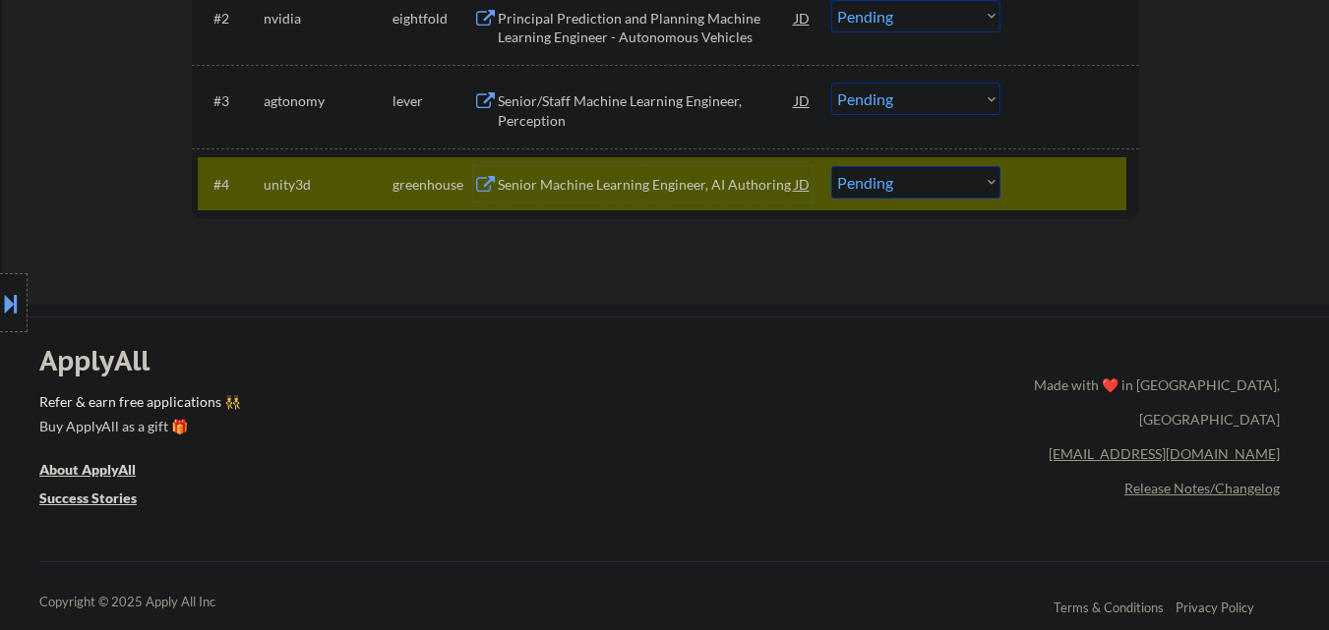
click at [919, 186] on select "Choose an option... Pending Applied Excluded (Questions) Excluded (Expired) Exc…" at bounding box center [915, 182] width 169 height 32
select select ""applied""
click at [831, 166] on select "Choose an option... Pending Applied Excluded (Questions) Excluded (Expired) Exc…" at bounding box center [915, 182] width 169 height 32
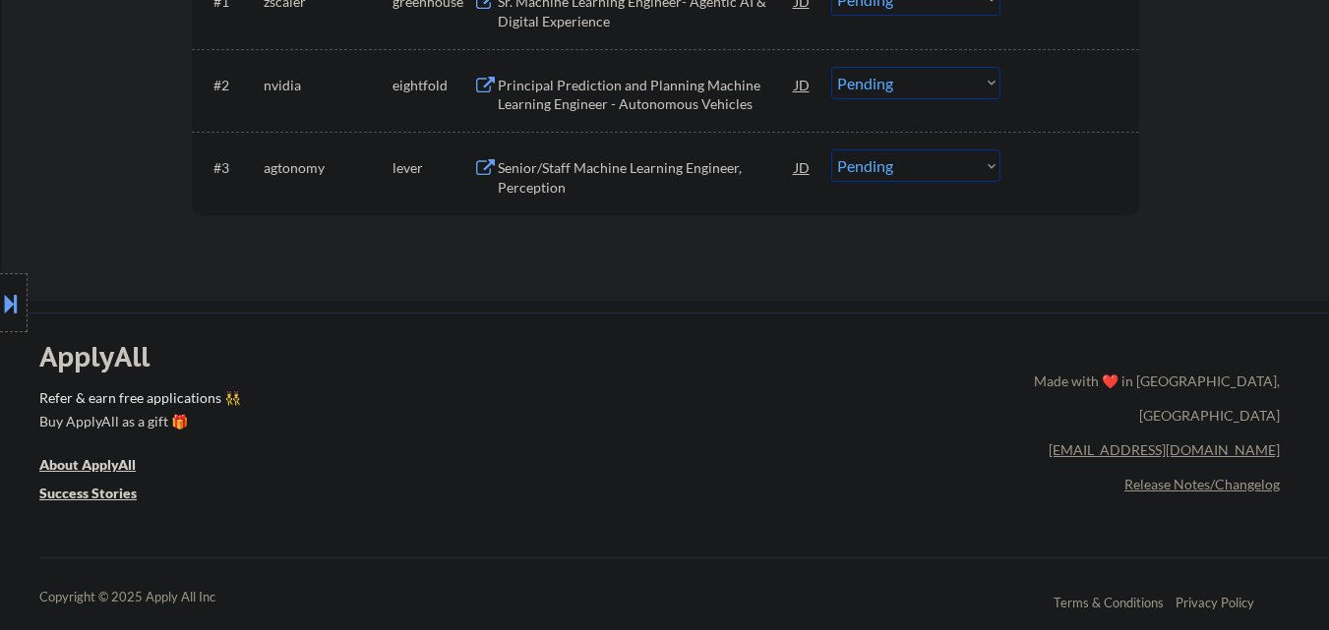
scroll to position [688, 0]
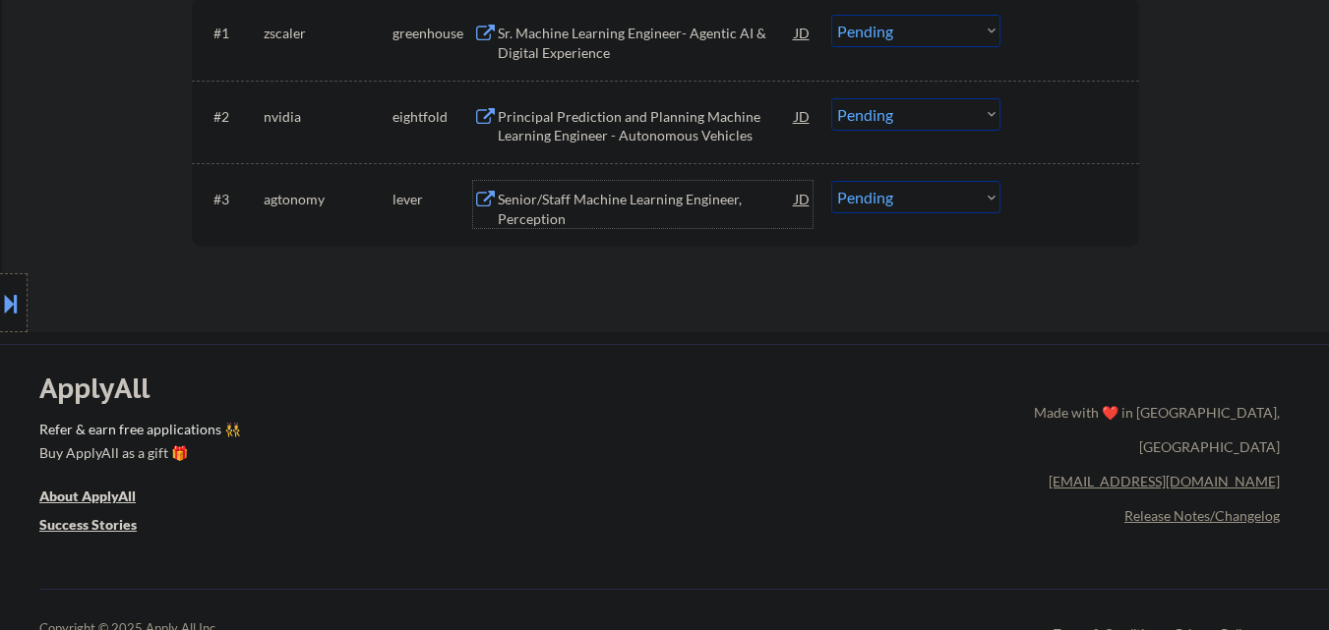
click at [598, 195] on div "Senior/Staff Machine Learning Engineer, Perception" at bounding box center [646, 209] width 297 height 38
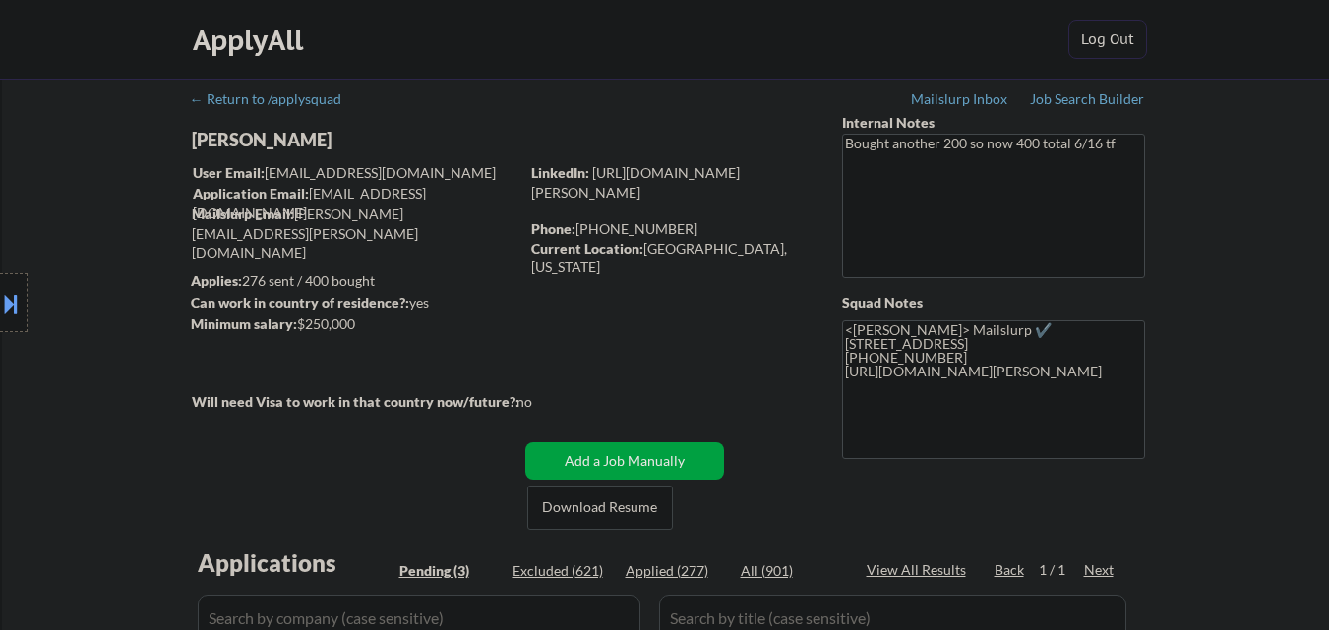
scroll to position [492, 0]
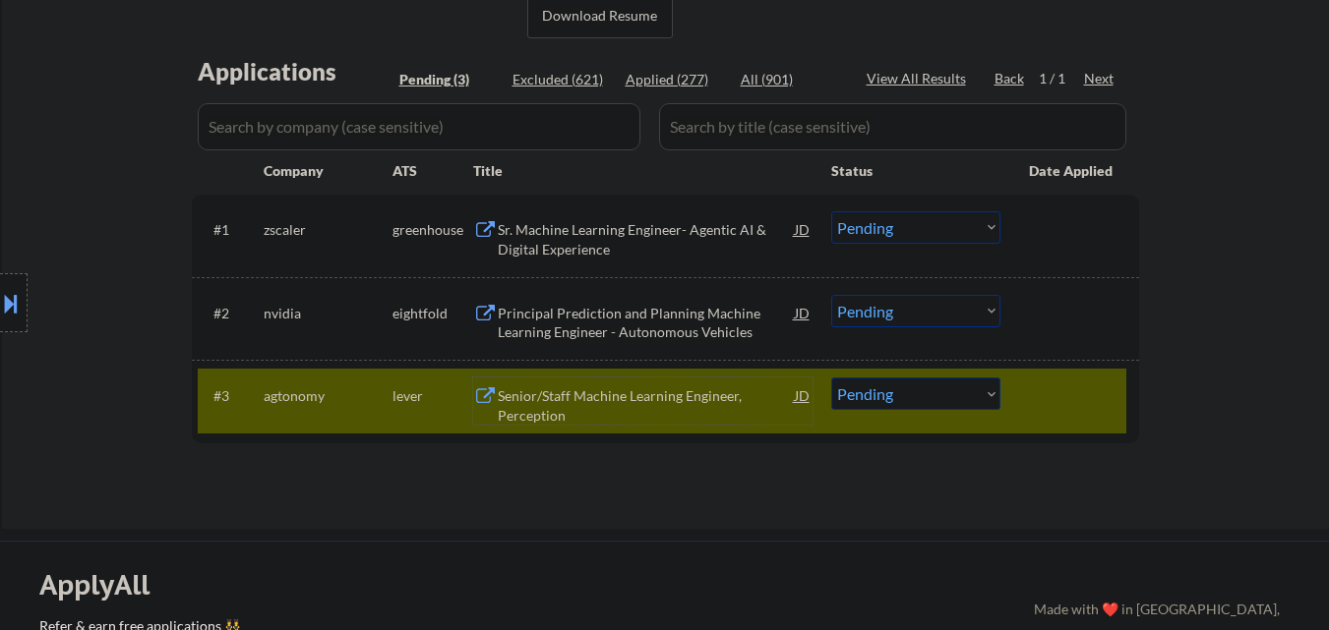
click at [950, 390] on select "Choose an option... Pending Applied Excluded (Questions) Excluded (Expired) Exc…" at bounding box center [915, 394] width 169 height 32
select select ""applied""
click at [831, 378] on select "Choose an option... Pending Applied Excluded (Questions) Excluded (Expired) Exc…" at bounding box center [915, 394] width 169 height 32
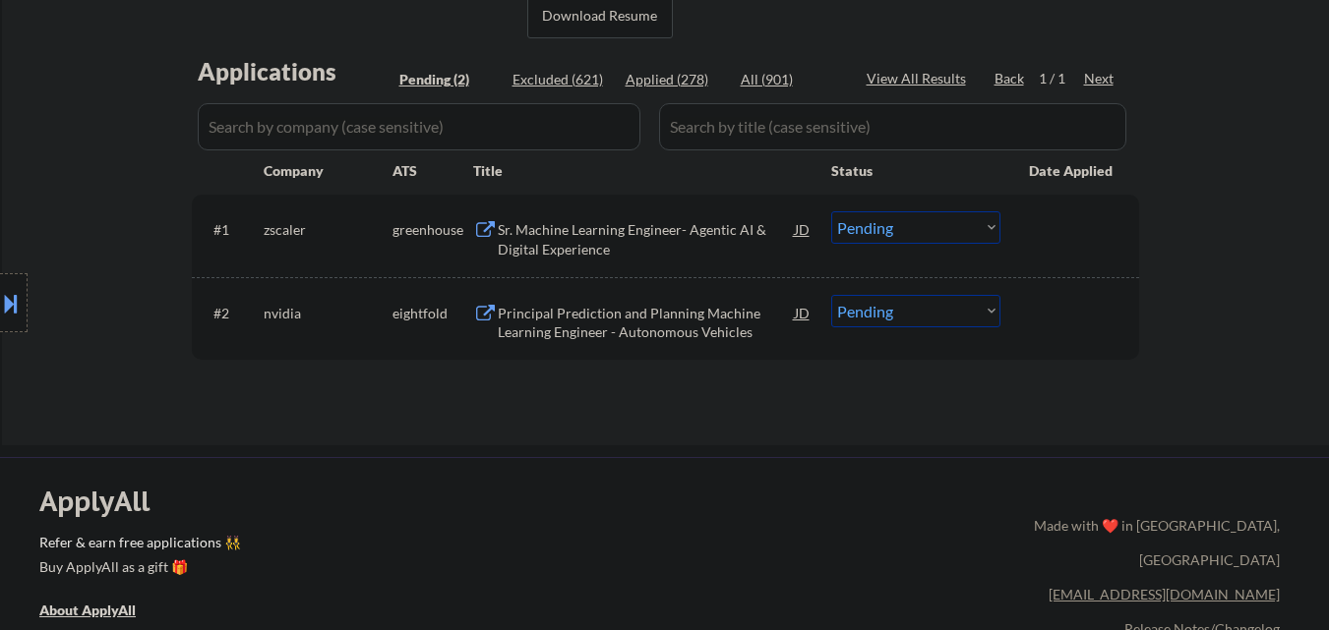
click at [610, 323] on div "Principal Prediction and Planning Machine Learning Engineer - Autonomous Vehicl…" at bounding box center [646, 323] width 297 height 38
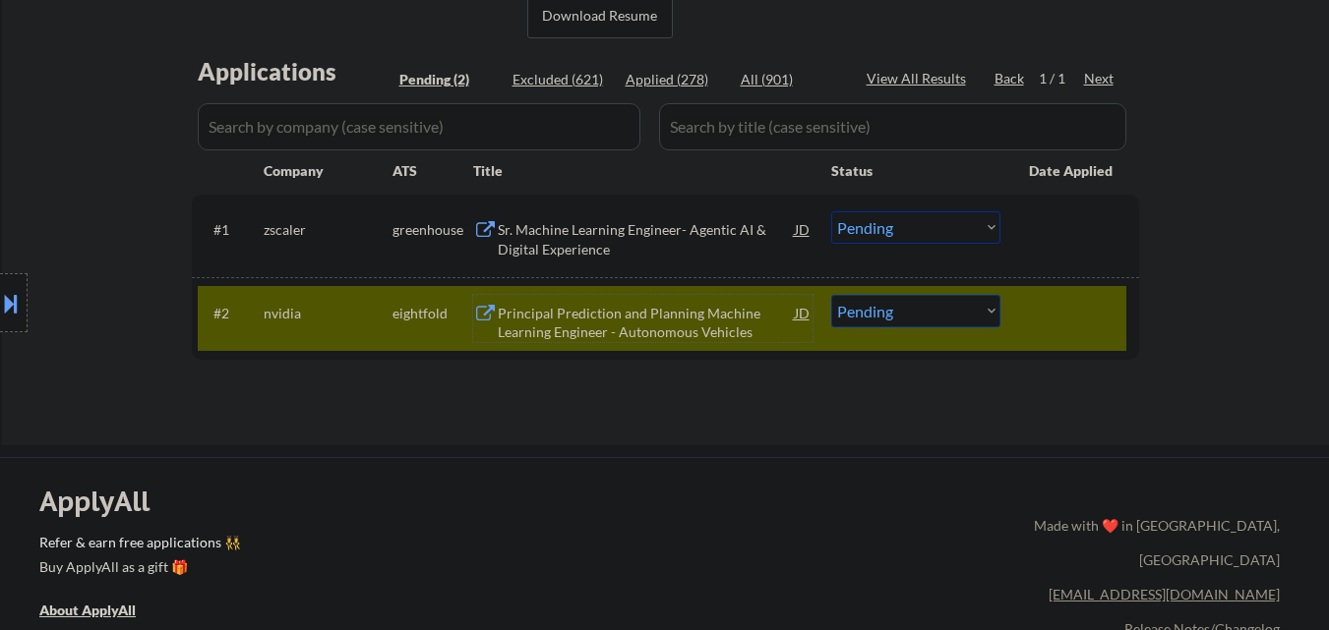
click at [933, 320] on select "Choose an option... Pending Applied Excluded (Questions) Excluded (Expired) Exc…" at bounding box center [915, 311] width 169 height 32
select select ""excluded__expired_""
click at [831, 295] on select "Choose an option... Pending Applied Excluded (Questions) Excluded (Expired) Exc…" at bounding box center [915, 311] width 169 height 32
click at [589, 233] on div "Sr. Machine Learning Engineer- Agentic AI & Digital Experience" at bounding box center [646, 239] width 297 height 38
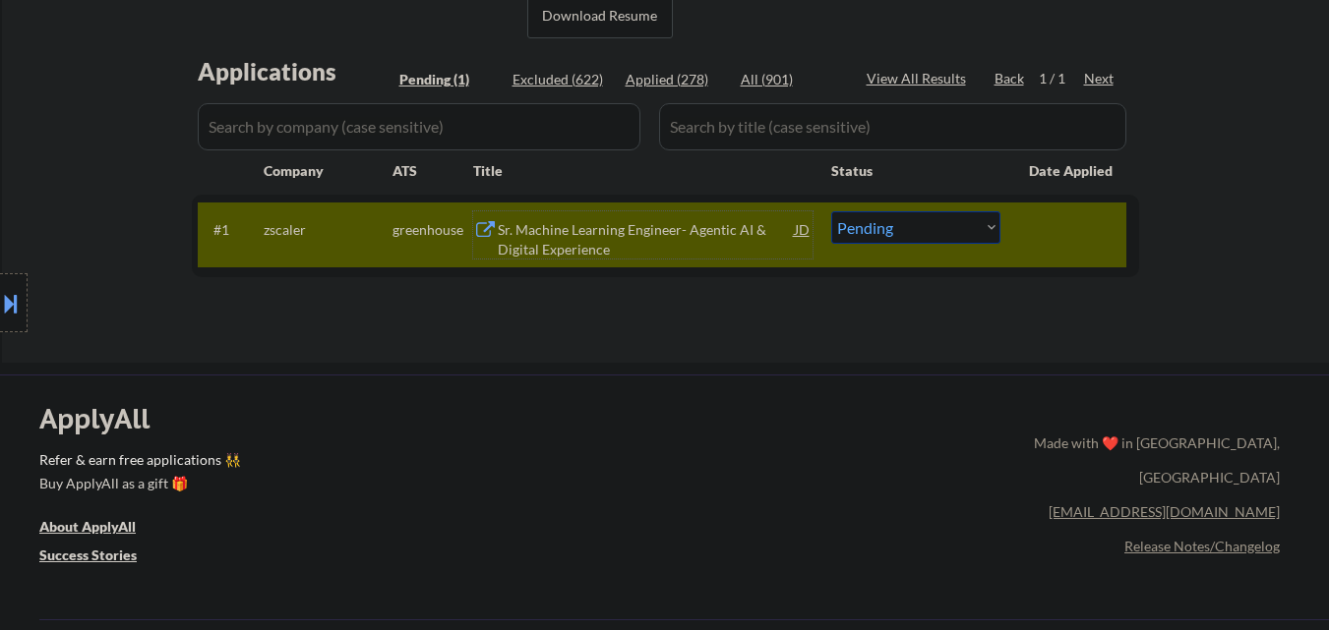
click at [928, 221] on select "Choose an option... Pending Applied Excluded (Questions) Excluded (Expired) Exc…" at bounding box center [915, 227] width 169 height 32
select select ""excluded__salary_""
click at [831, 211] on select "Choose an option... Pending Applied Excluded (Questions) Excluded (Expired) Exc…" at bounding box center [915, 227] width 169 height 32
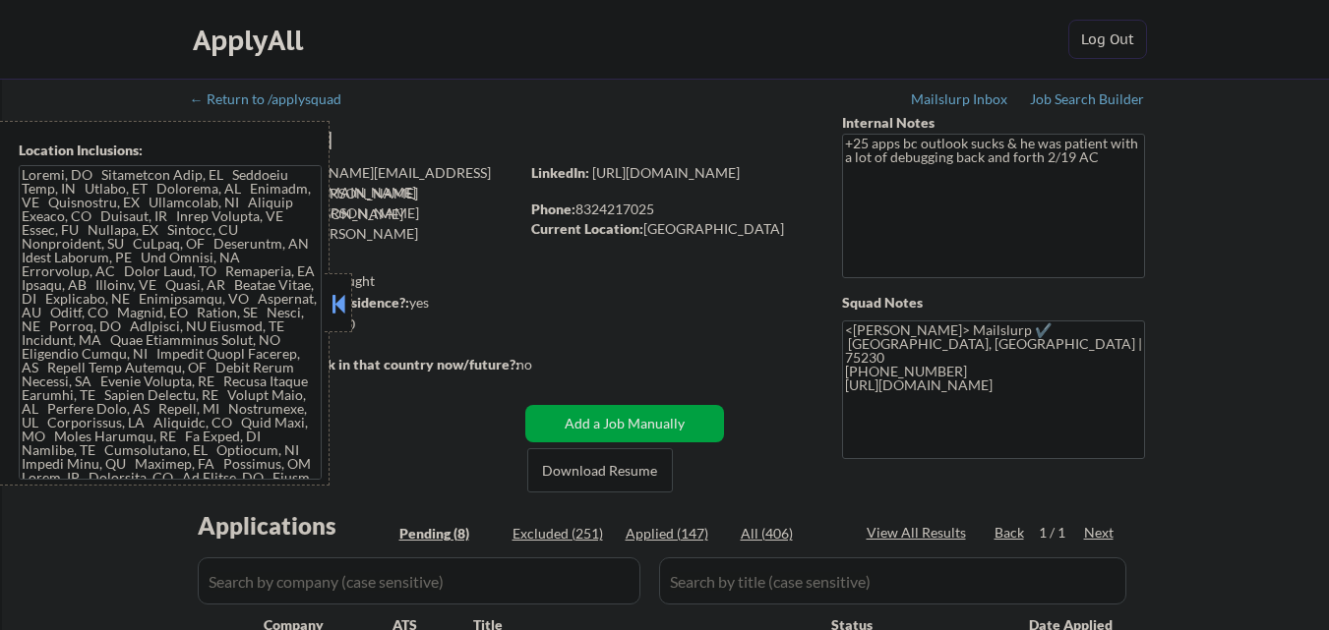
select select ""pending""
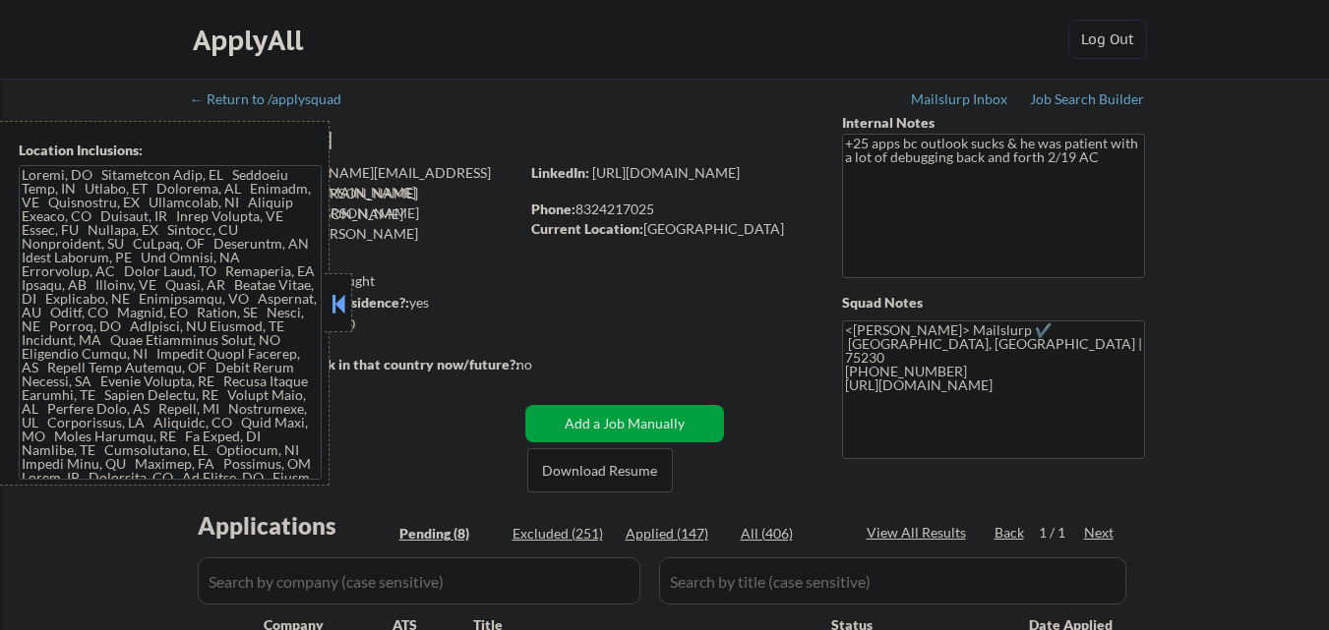
select select ""pending""
click at [332, 297] on button at bounding box center [338, 304] width 22 height 30
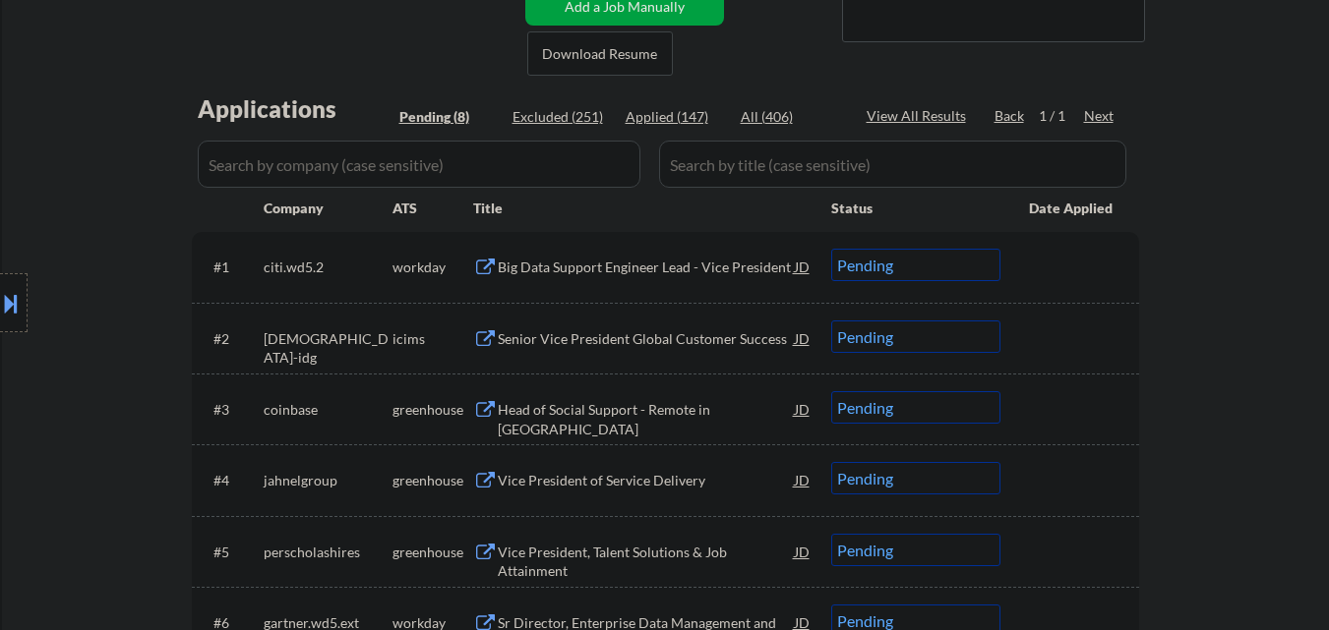
scroll to position [492, 0]
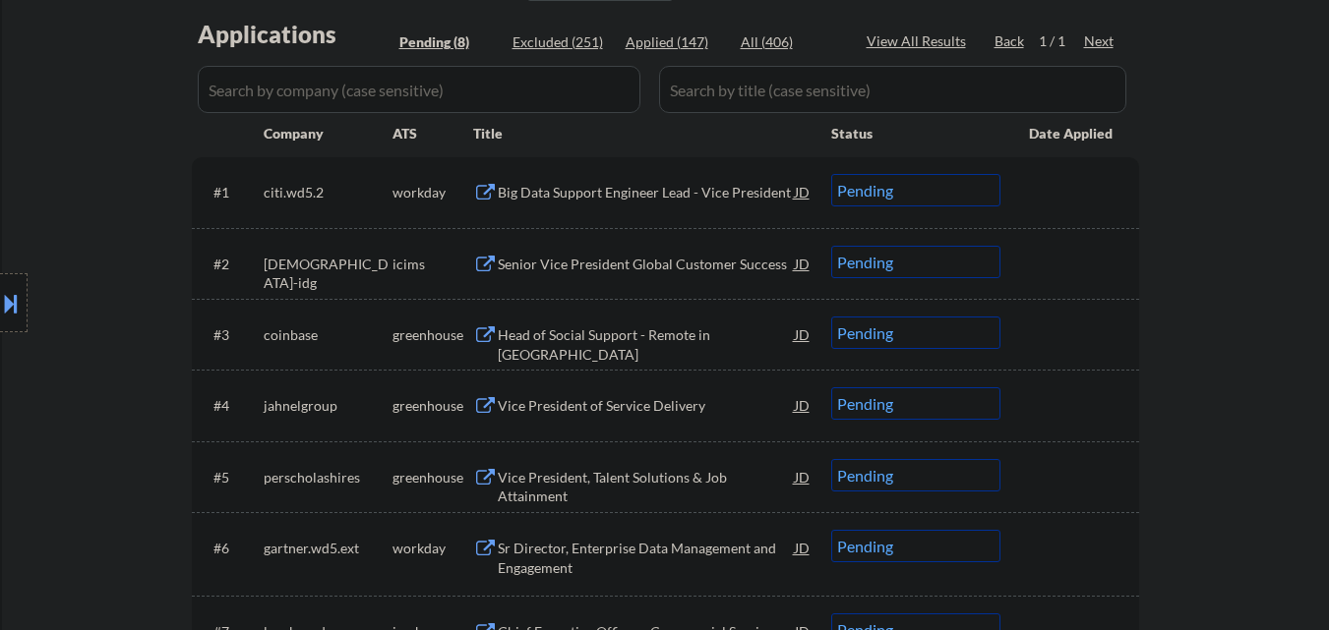
click at [582, 411] on div "Vice President of Service Delivery" at bounding box center [646, 406] width 297 height 20
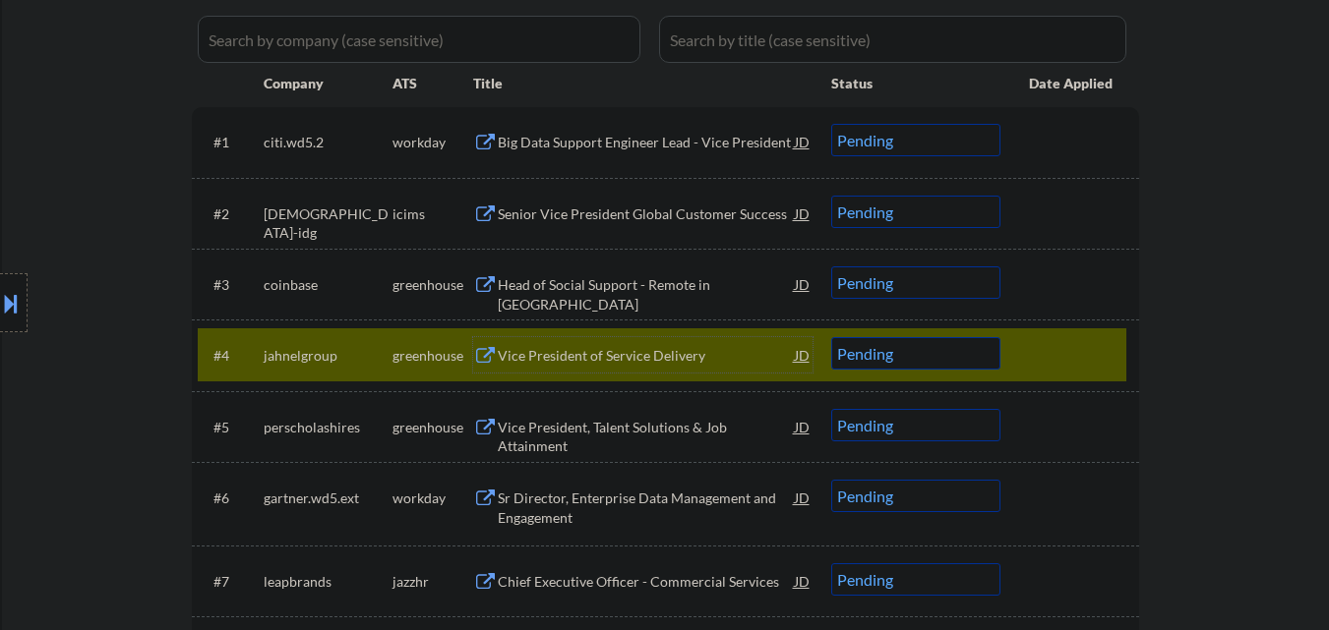
scroll to position [590, 0]
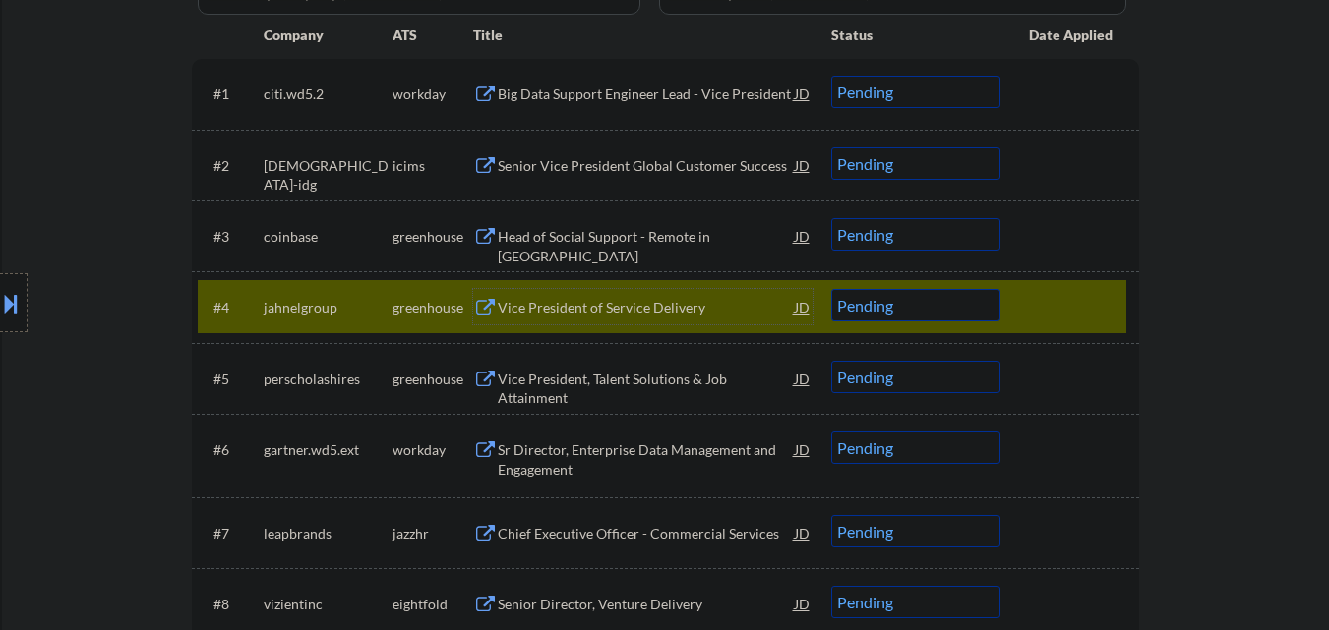
click at [688, 306] on div "Vice President of Service Delivery" at bounding box center [646, 308] width 297 height 20
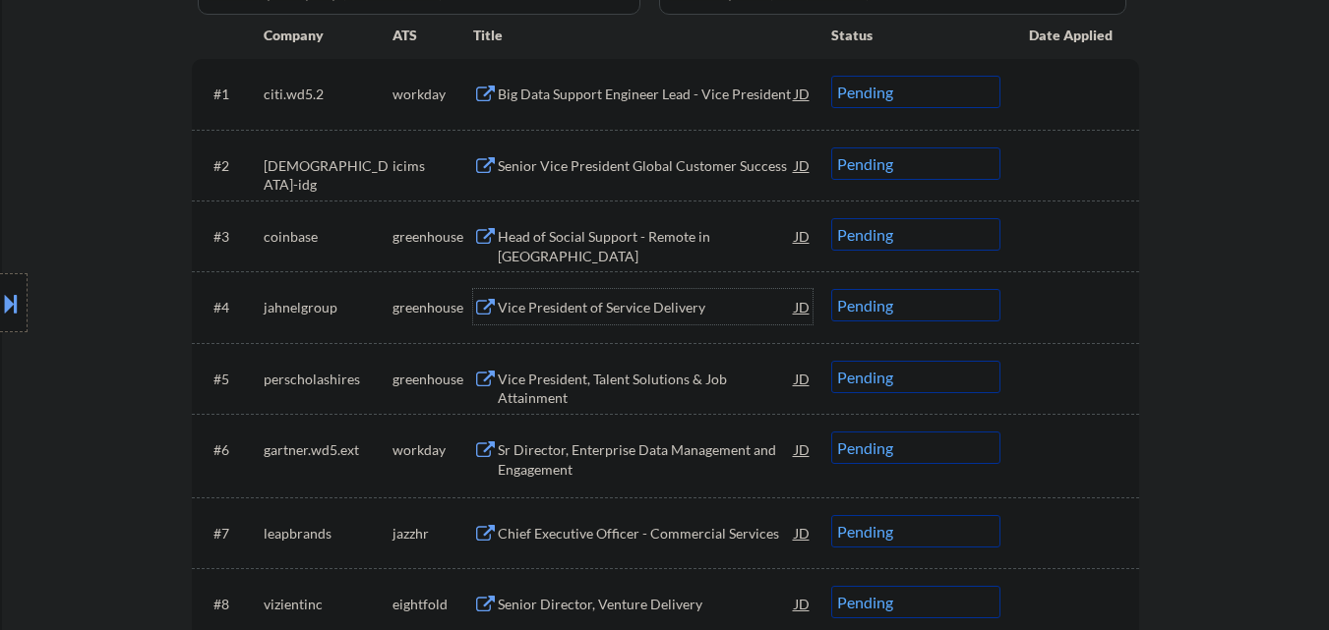
click at [904, 314] on select "Choose an option... Pending Applied Excluded (Questions) Excluded (Expired) Exc…" at bounding box center [915, 305] width 169 height 32
click at [831, 289] on select "Choose an option... Pending Applied Excluded (Questions) Excluded (Expired) Exc…" at bounding box center [915, 305] width 169 height 32
select select ""pending""
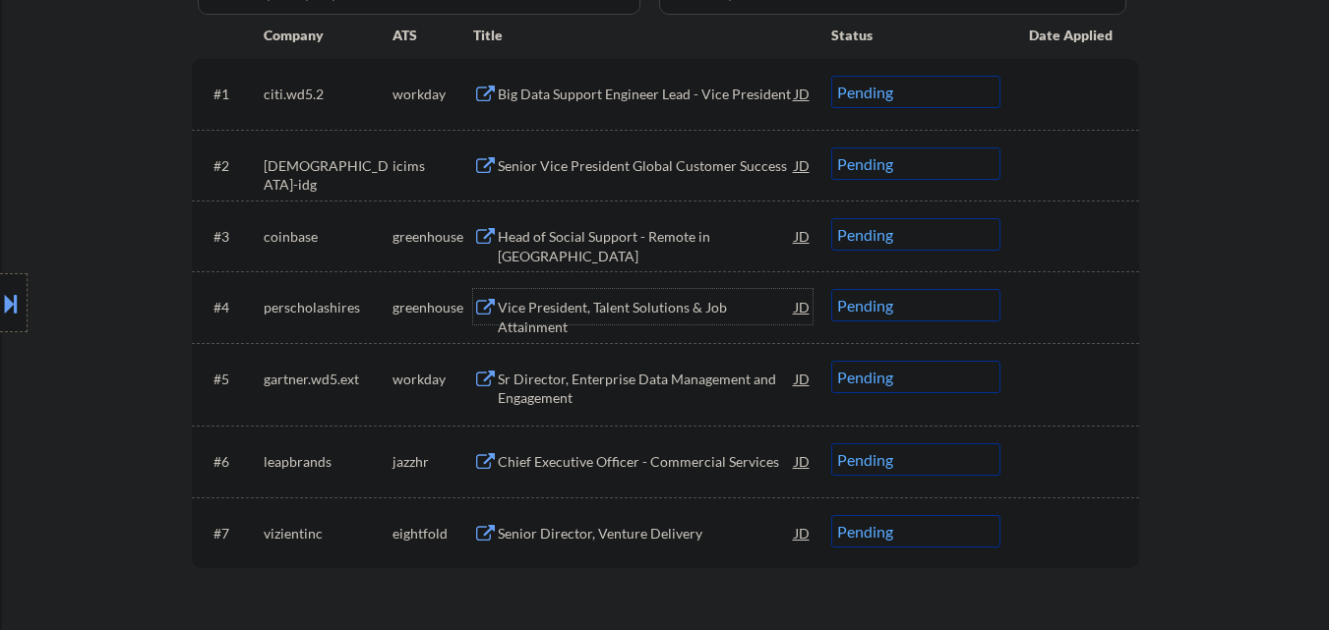
click at [665, 308] on div "Vice President, Talent Solutions & Job Attainment" at bounding box center [646, 317] width 297 height 38
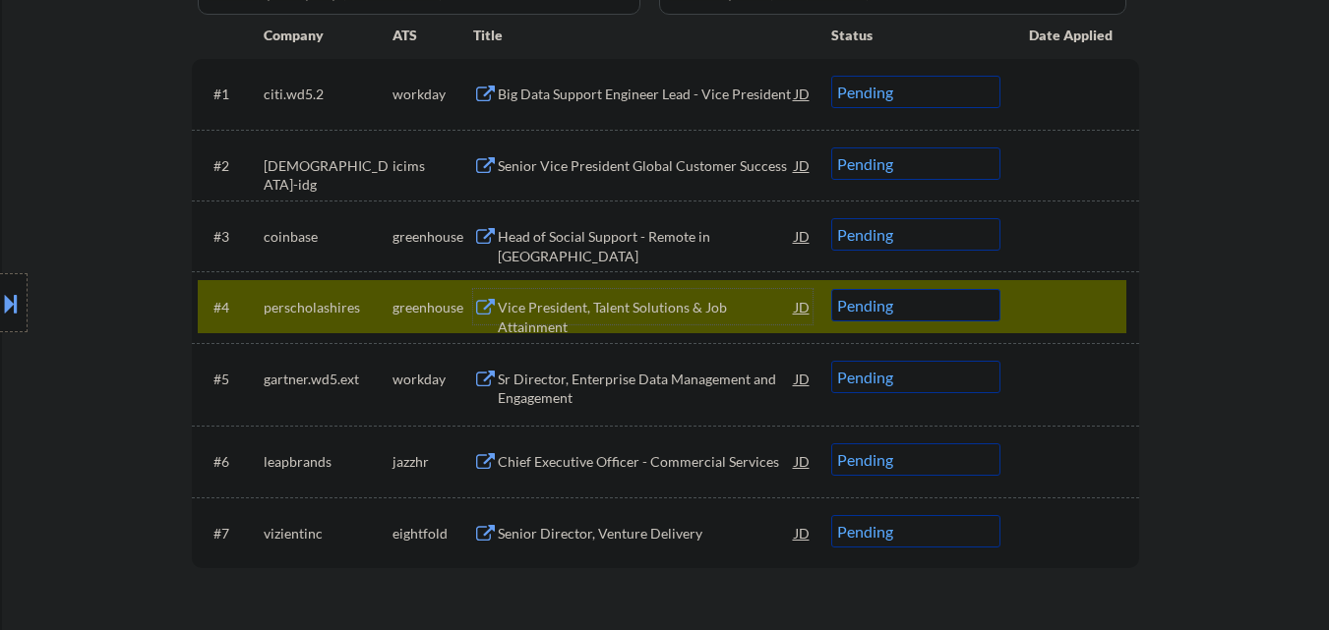
click at [943, 302] on select "Choose an option... Pending Applied Excluded (Questions) Excluded (Expired) Exc…" at bounding box center [915, 305] width 169 height 32
click at [1228, 407] on div "← Return to /applysquad Mailslurp Inbox Job Search Builder Marvin Mitchell User…" at bounding box center [665, 71] width 1327 height 1165
click at [1098, 295] on div at bounding box center [1072, 306] width 87 height 35
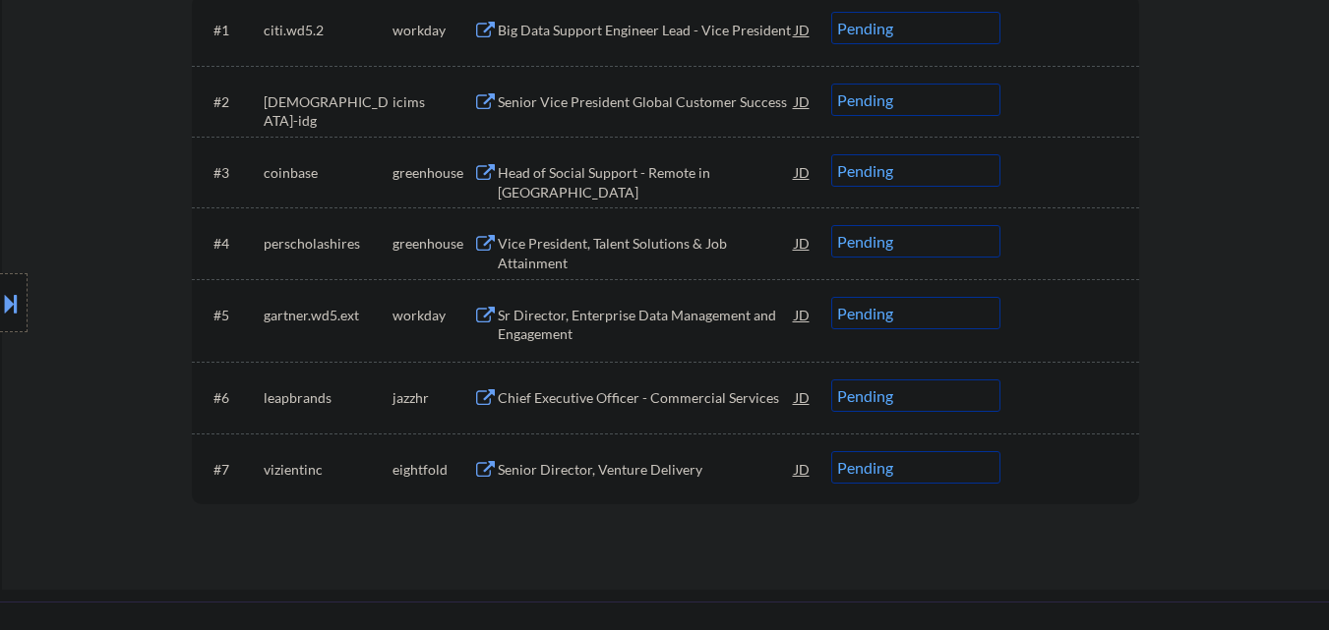
scroll to position [688, 0]
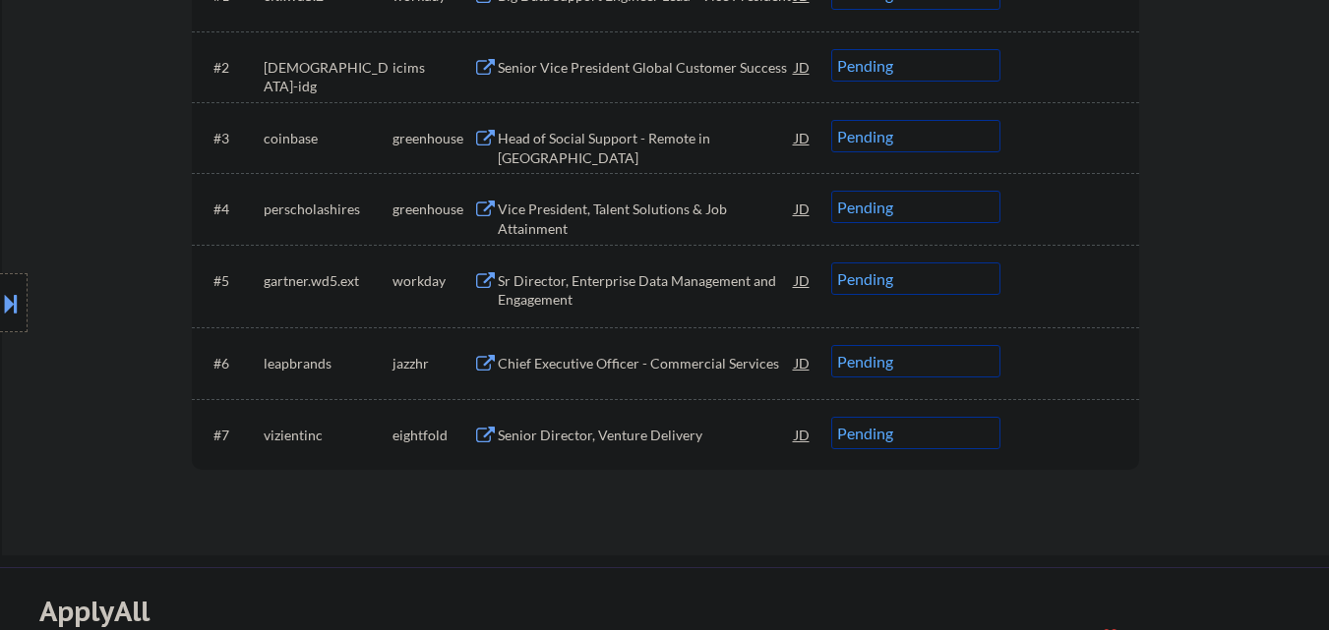
click at [603, 372] on div "Chief Executive Officer - Commercial Services" at bounding box center [646, 364] width 297 height 20
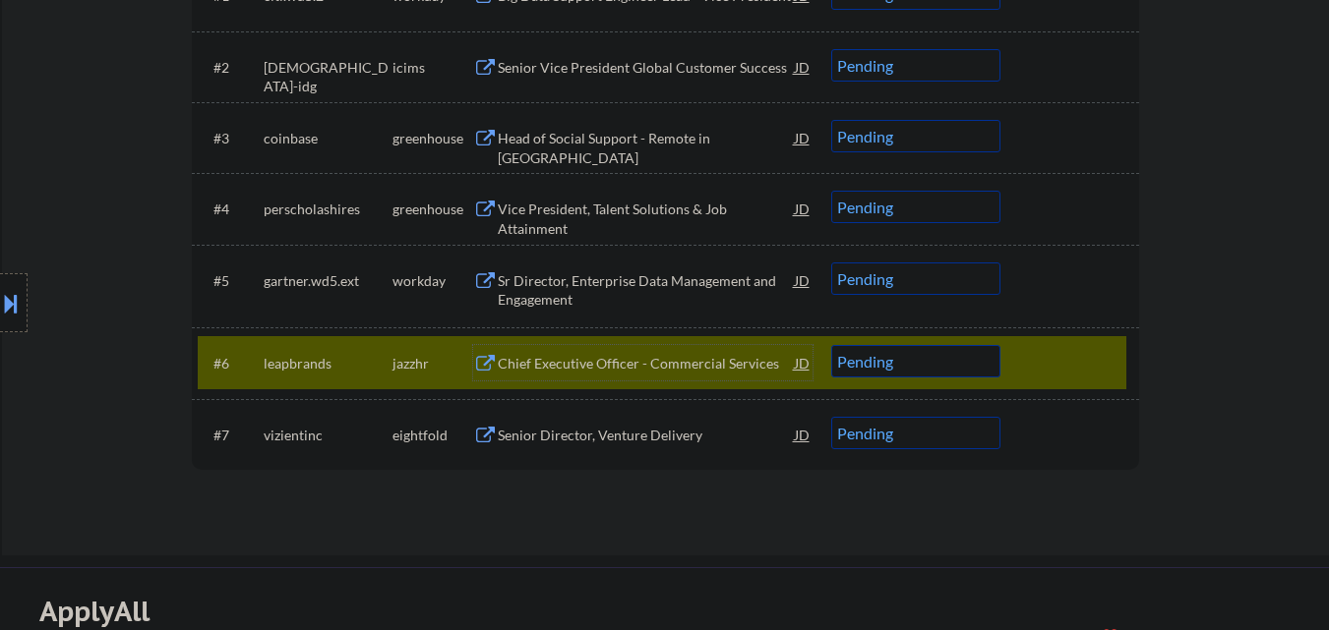
click at [35, 315] on div "Location Inclusions:" at bounding box center [176, 303] width 352 height 365
click at [8, 307] on button at bounding box center [11, 303] width 22 height 32
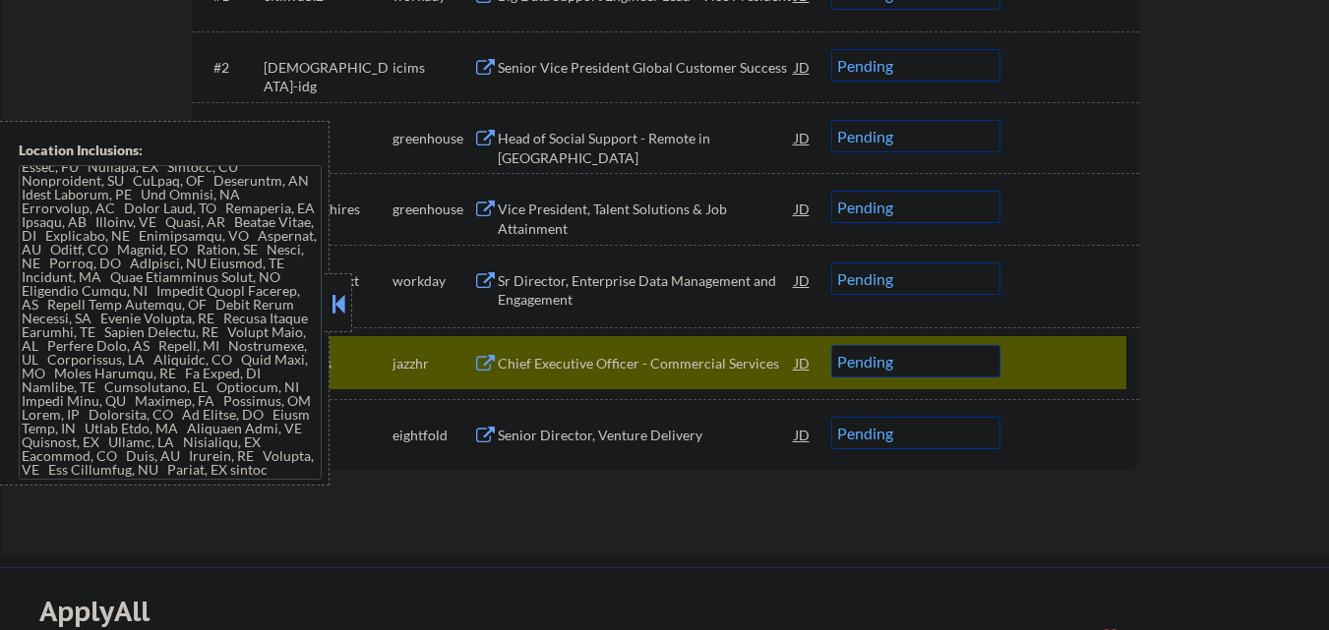
scroll to position [0, 0]
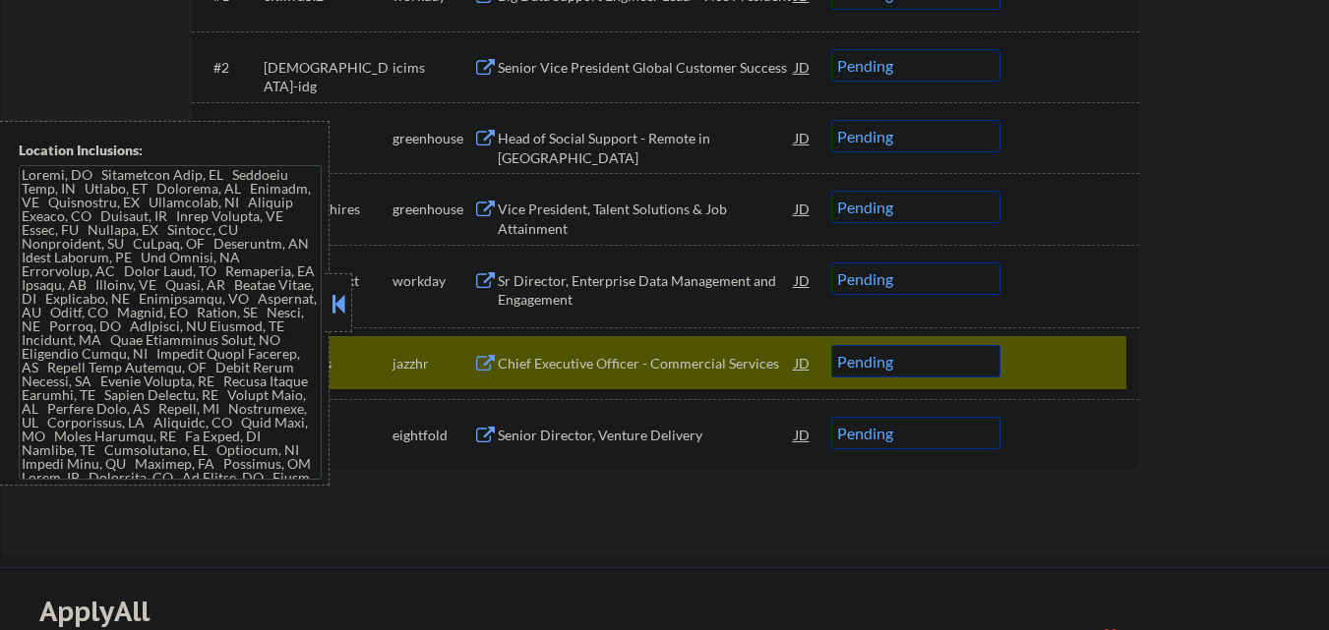
click at [799, 365] on div "JD" at bounding box center [803, 362] width 20 height 35
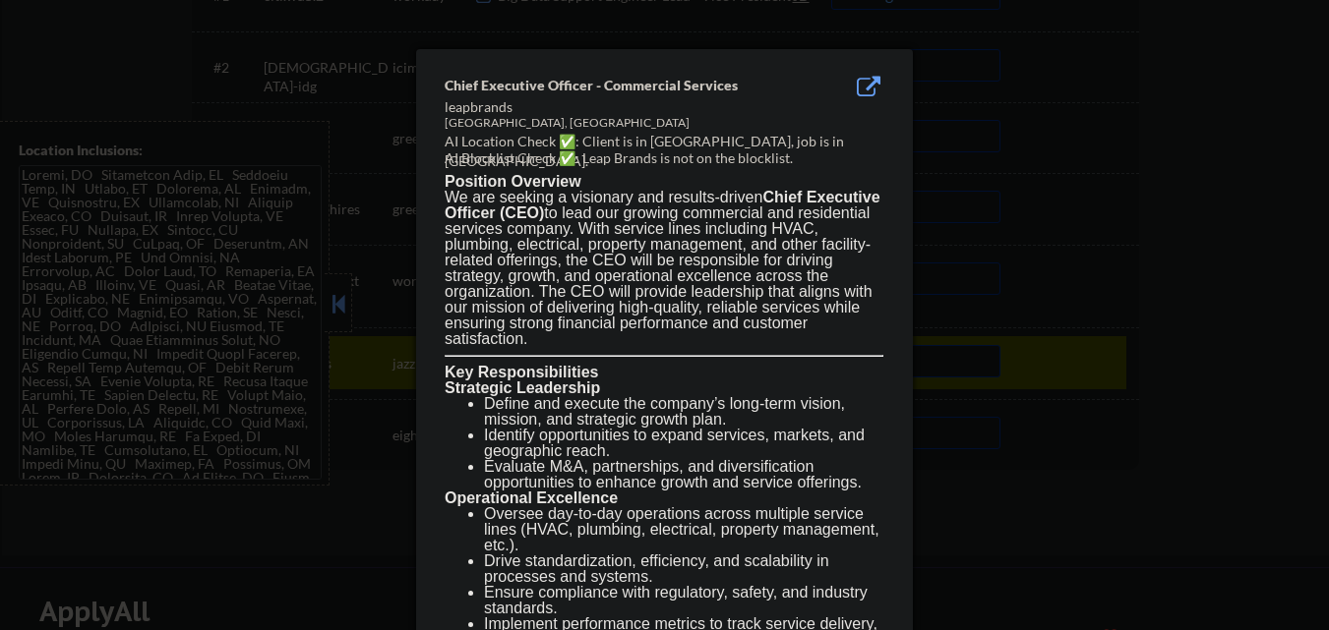
click at [1180, 260] on div at bounding box center [664, 315] width 1329 height 630
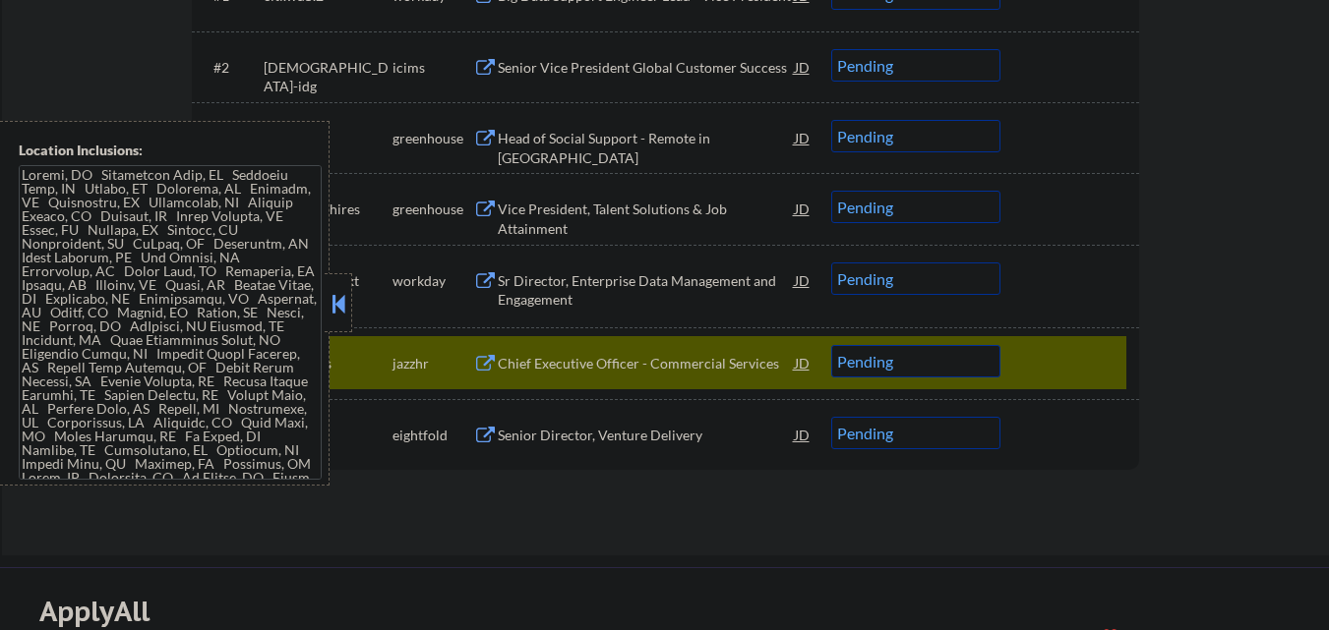
drag, startPoint x: 337, startPoint y: 299, endPoint x: 354, endPoint y: 292, distance: 18.1
click at [336, 300] on button at bounding box center [338, 304] width 22 height 30
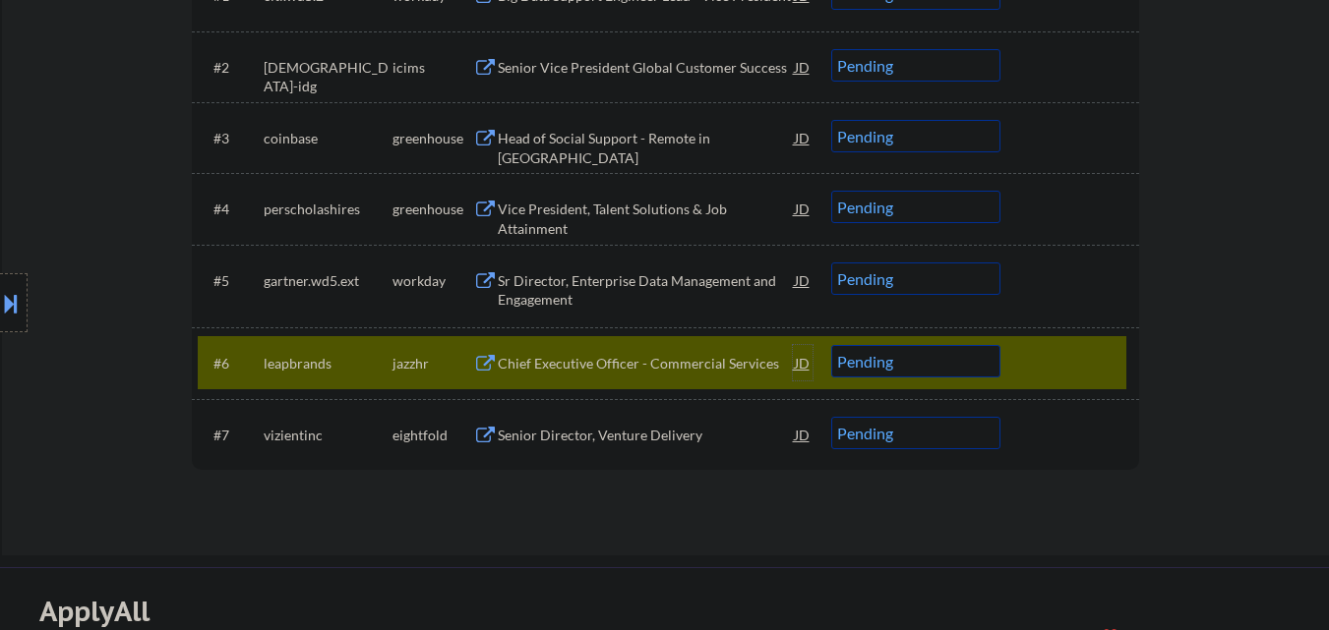
click at [798, 364] on div "JD" at bounding box center [803, 362] width 20 height 35
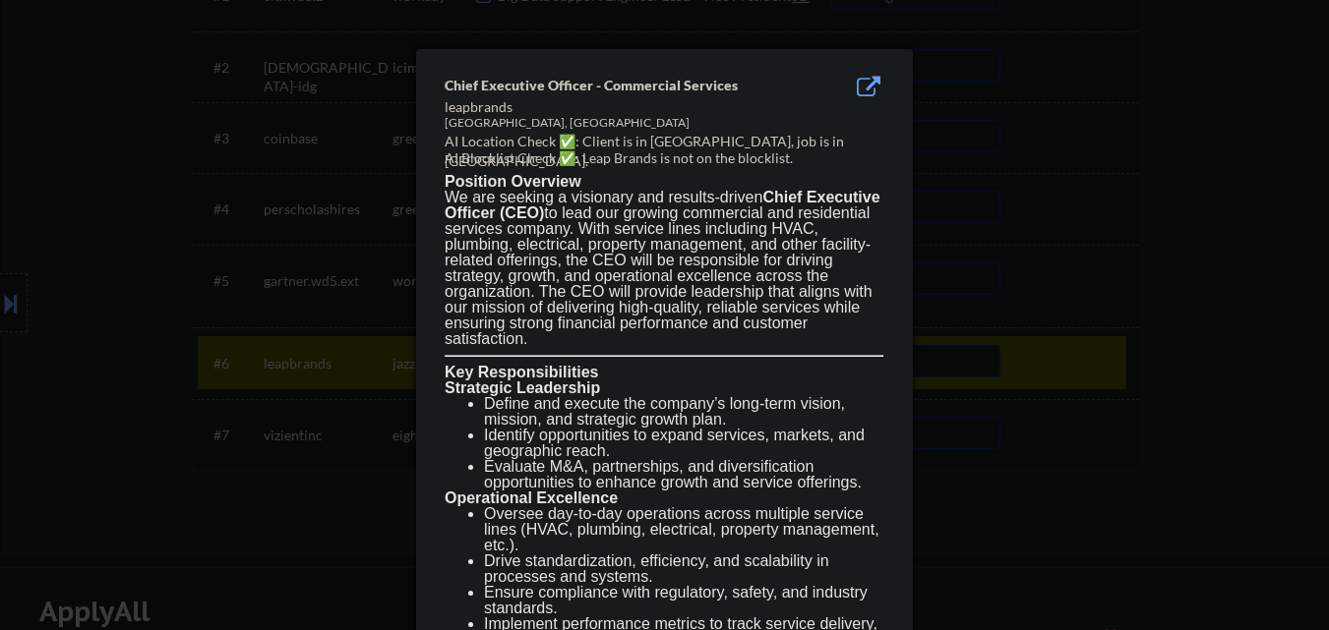
click at [1076, 251] on div at bounding box center [664, 315] width 1329 height 630
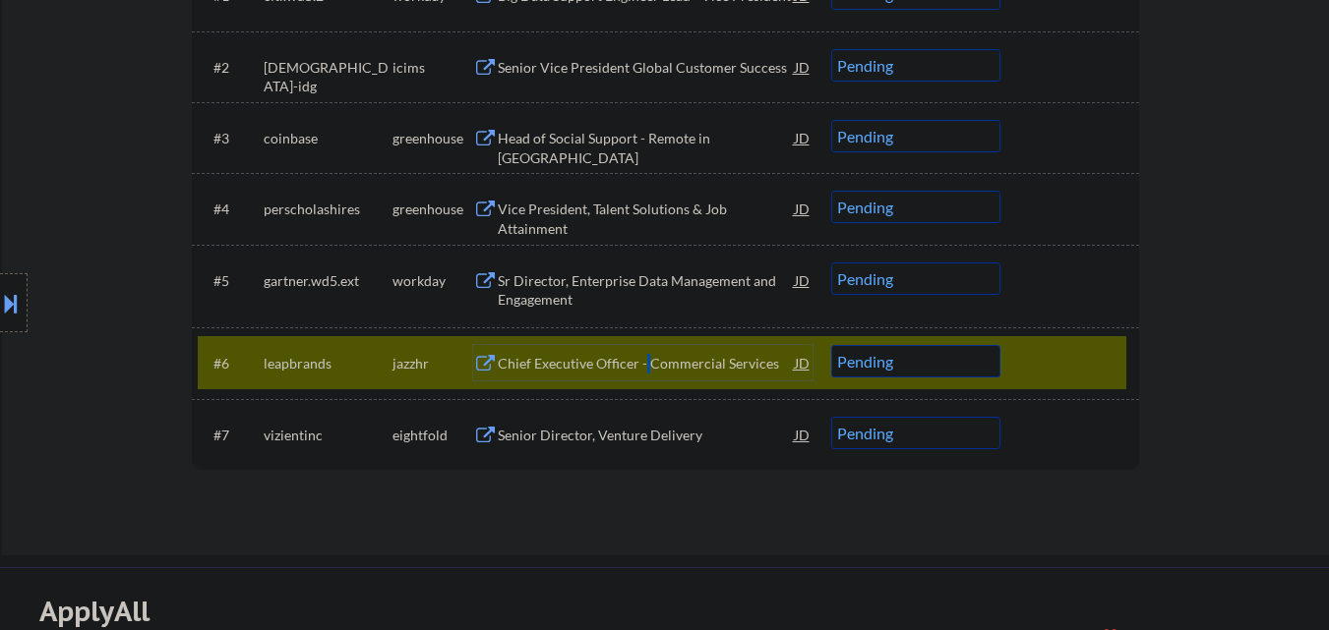
click at [640, 361] on div "Chief Executive Officer - Commercial Services" at bounding box center [646, 364] width 297 height 20
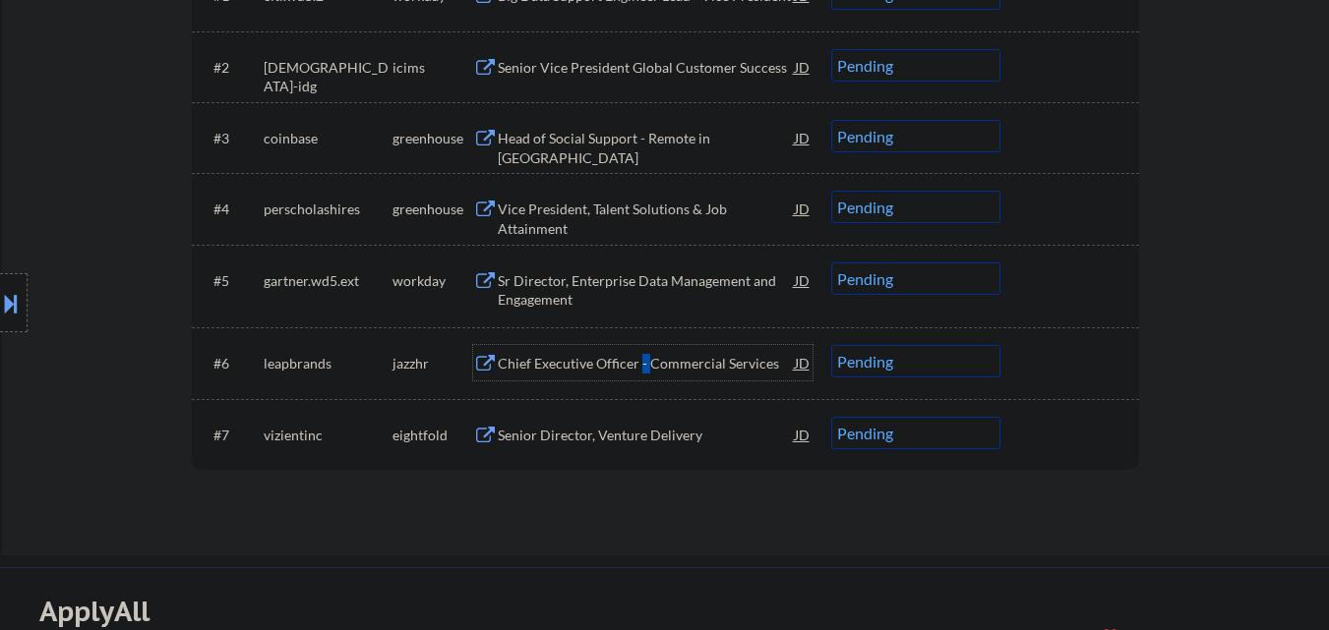
click at [943, 354] on select "Choose an option... Pending Applied Excluded (Questions) Excluded (Expired) Exc…" at bounding box center [915, 361] width 169 height 32
click at [831, 345] on select "Choose an option... Pending Applied Excluded (Questions) Excluded (Expired) Exc…" at bounding box center [915, 361] width 169 height 32
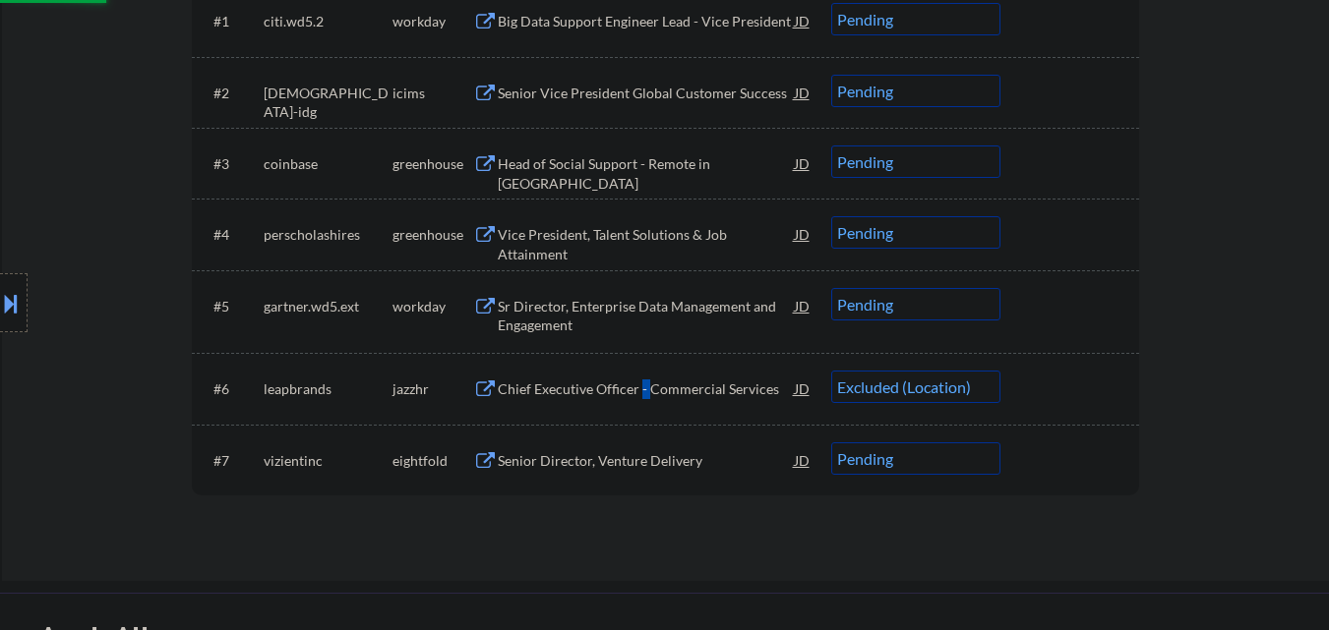
scroll to position [590, 0]
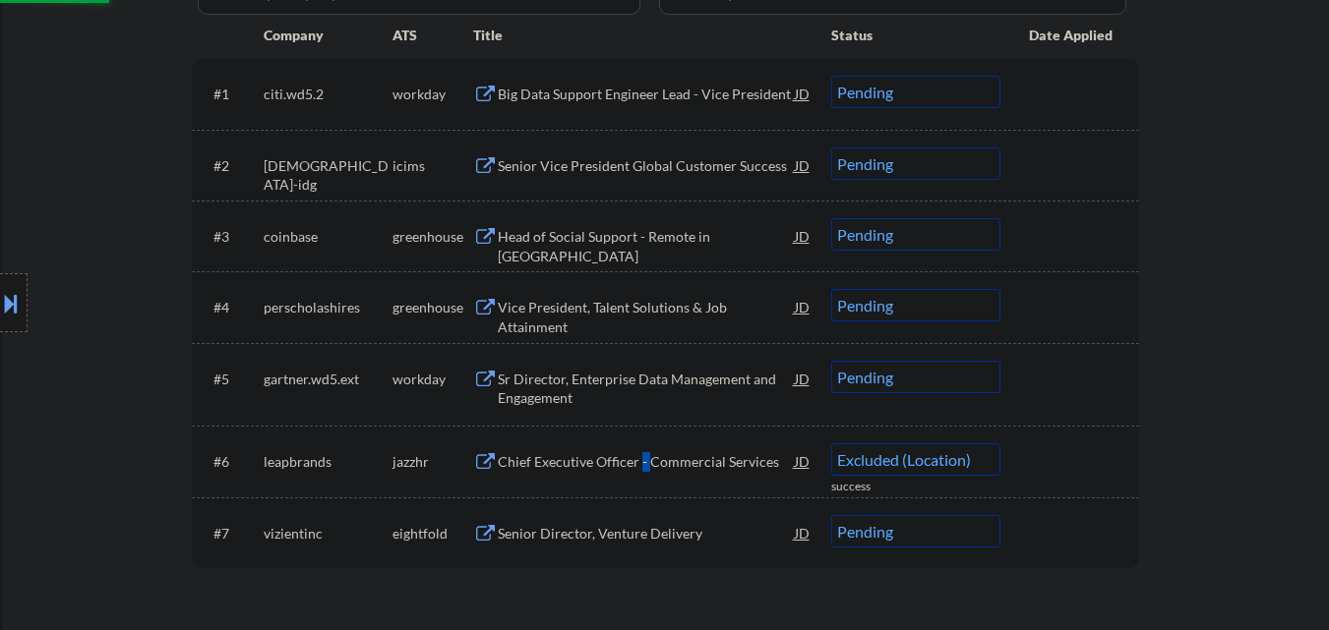
select select ""pending""
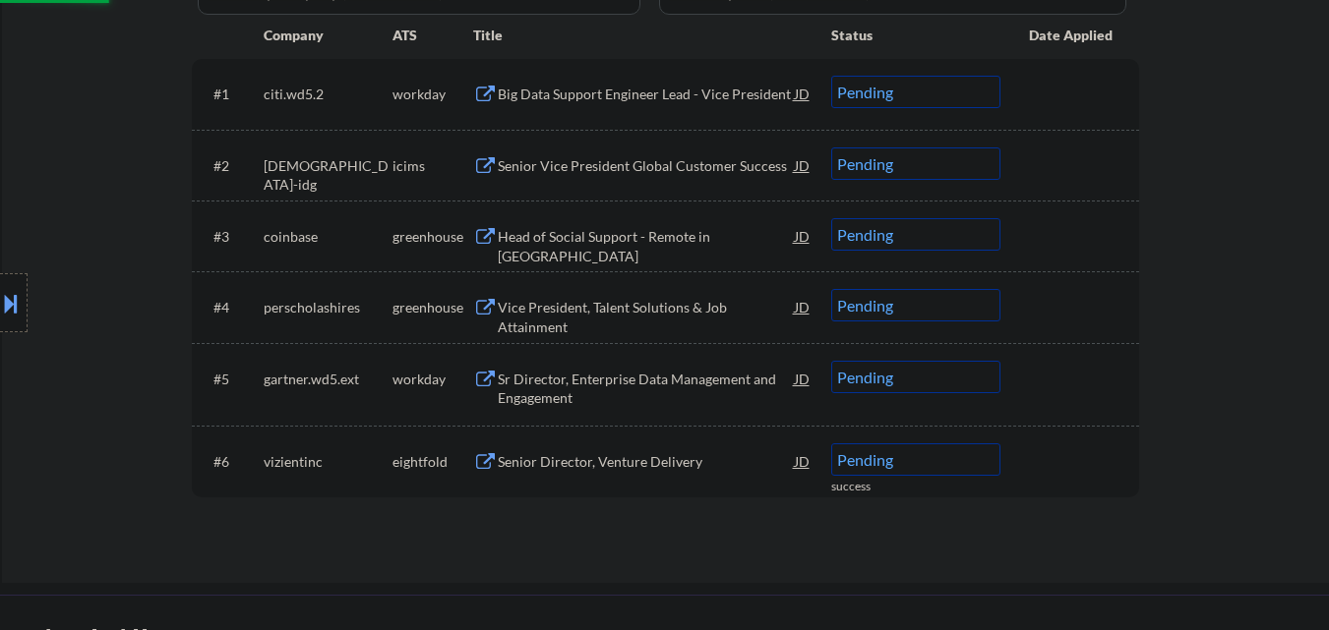
click at [658, 318] on div "Vice President, Talent Solutions & Job Attainment" at bounding box center [646, 306] width 297 height 35
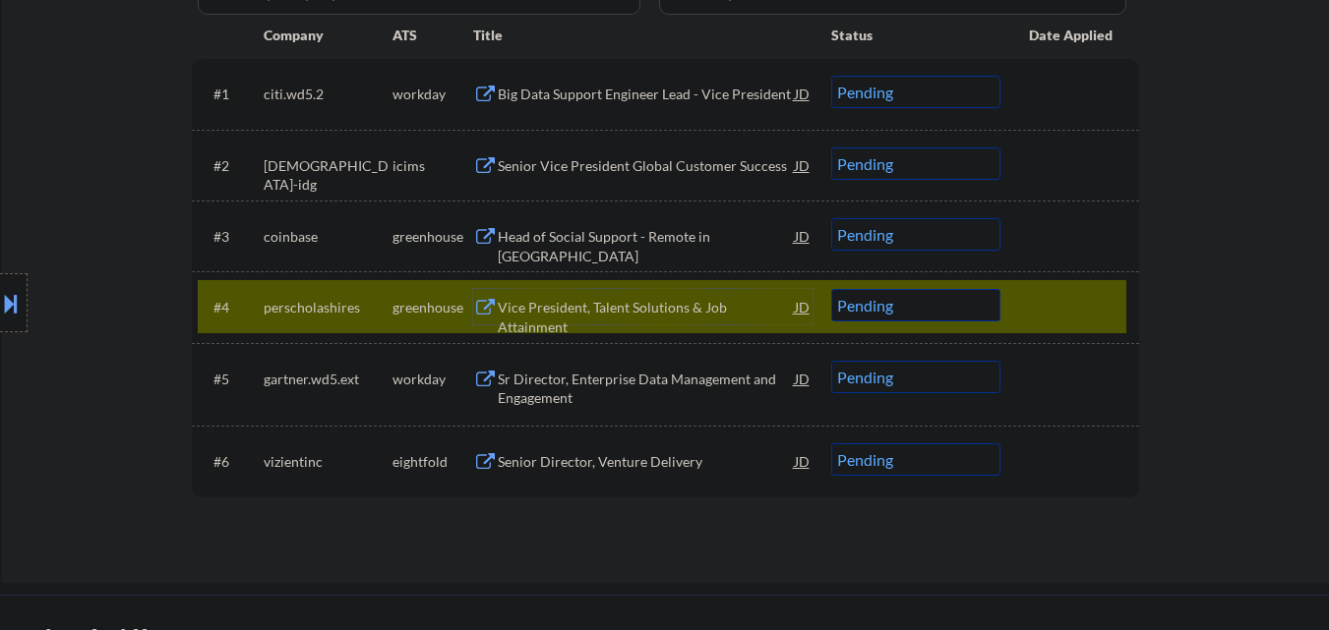
click at [920, 300] on select "Choose an option... Pending Applied Excluded (Questions) Excluded (Expired) Exc…" at bounding box center [915, 305] width 169 height 32
click at [831, 289] on select "Choose an option... Pending Applied Excluded (Questions) Excluded (Expired) Exc…" at bounding box center [915, 305] width 169 height 32
click at [1063, 319] on div at bounding box center [1072, 306] width 87 height 35
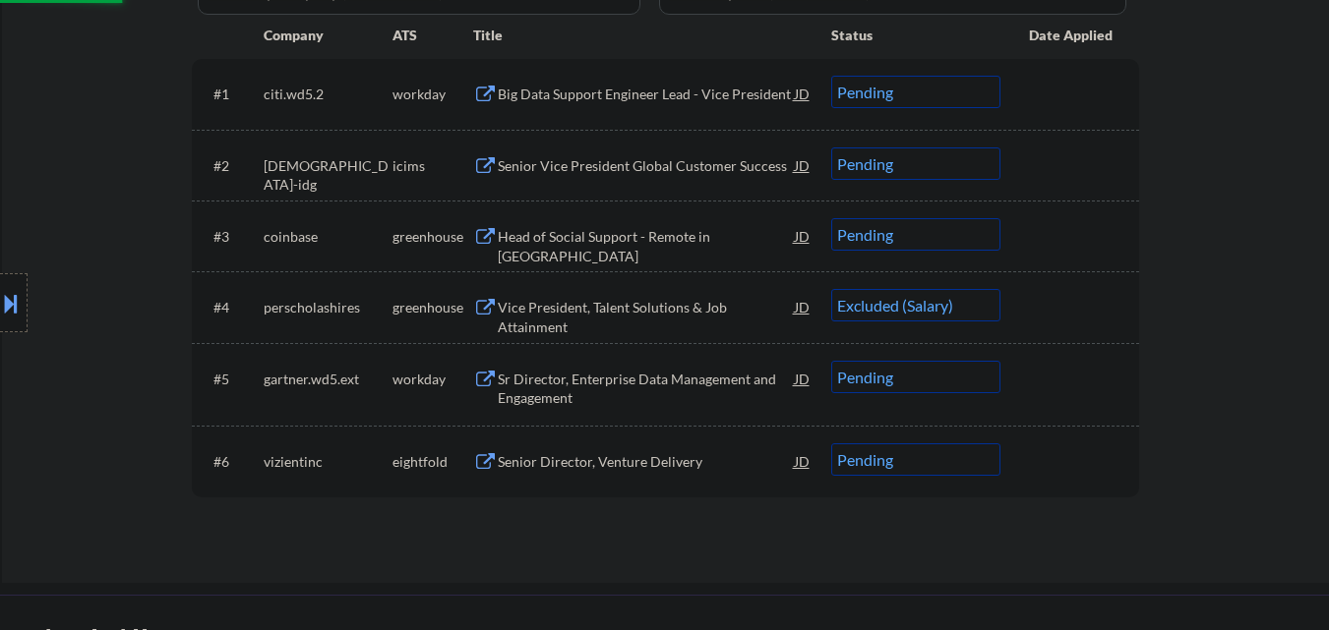
click at [623, 242] on div "Head of Social Support - Remote in US" at bounding box center [646, 246] width 297 height 38
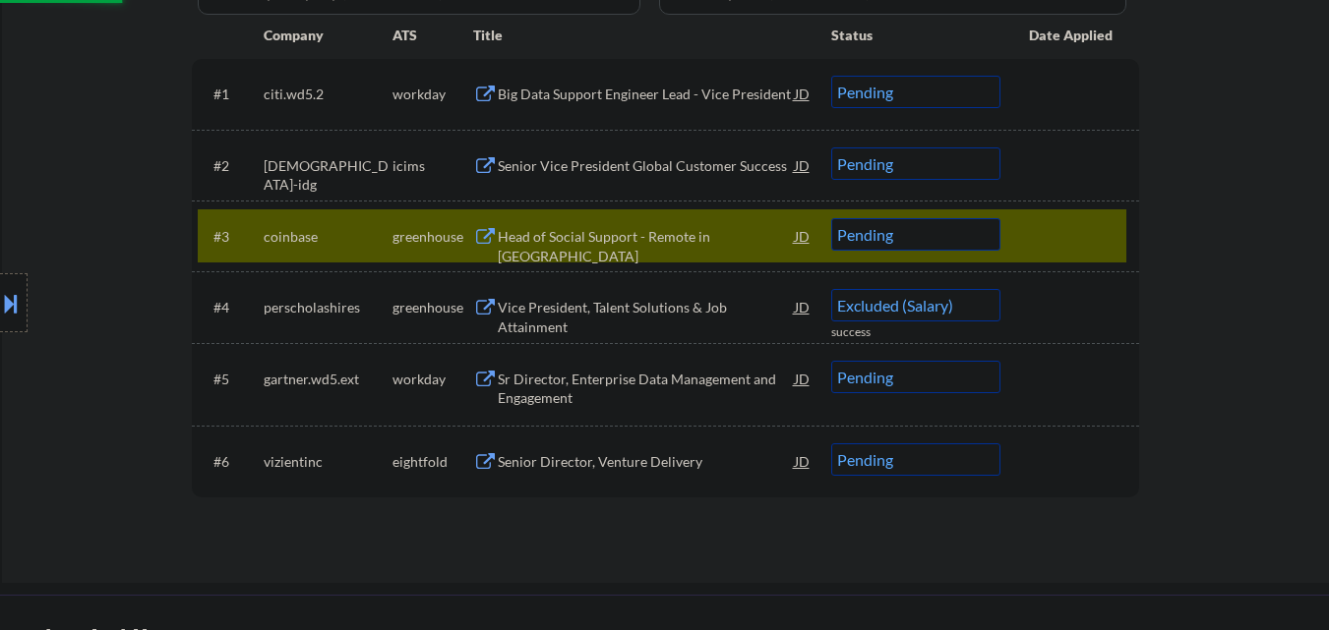
select select ""pending""
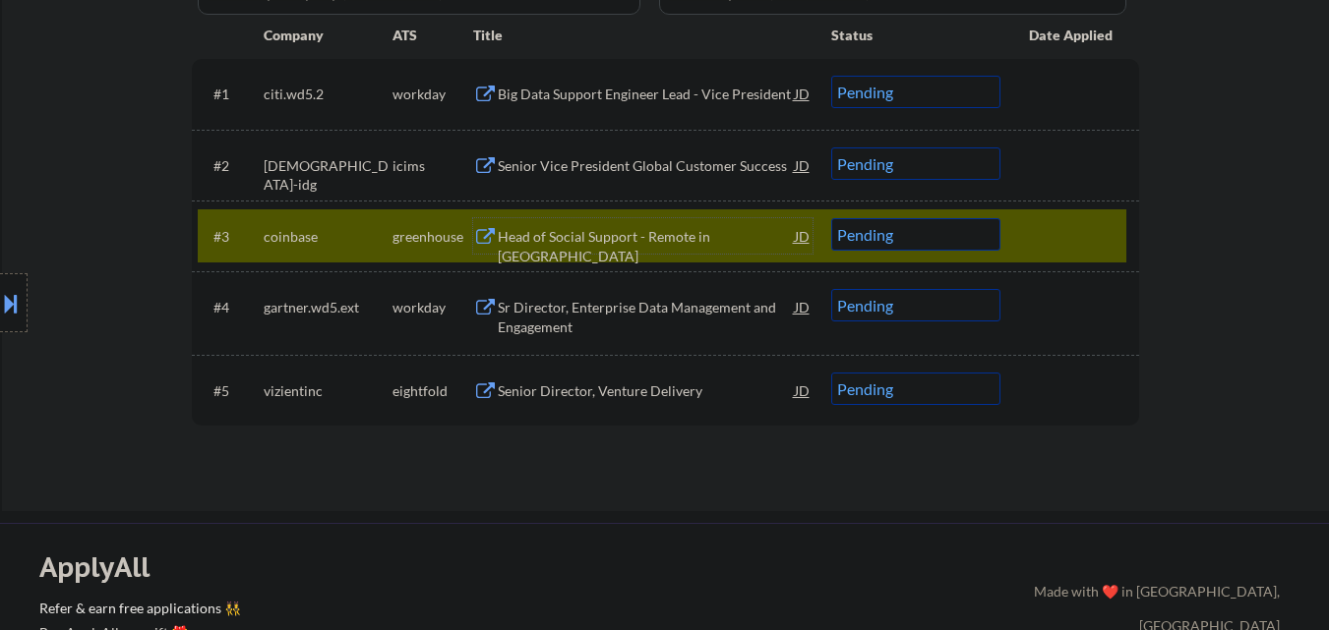
click at [953, 226] on select "Choose an option... Pending Applied Excluded (Questions) Excluded (Expired) Exc…" at bounding box center [915, 234] width 169 height 32
click at [831, 218] on select "Choose an option... Pending Applied Excluded (Questions) Excluded (Expired) Exc…" at bounding box center [915, 234] width 169 height 32
click at [1045, 231] on div at bounding box center [1072, 235] width 87 height 35
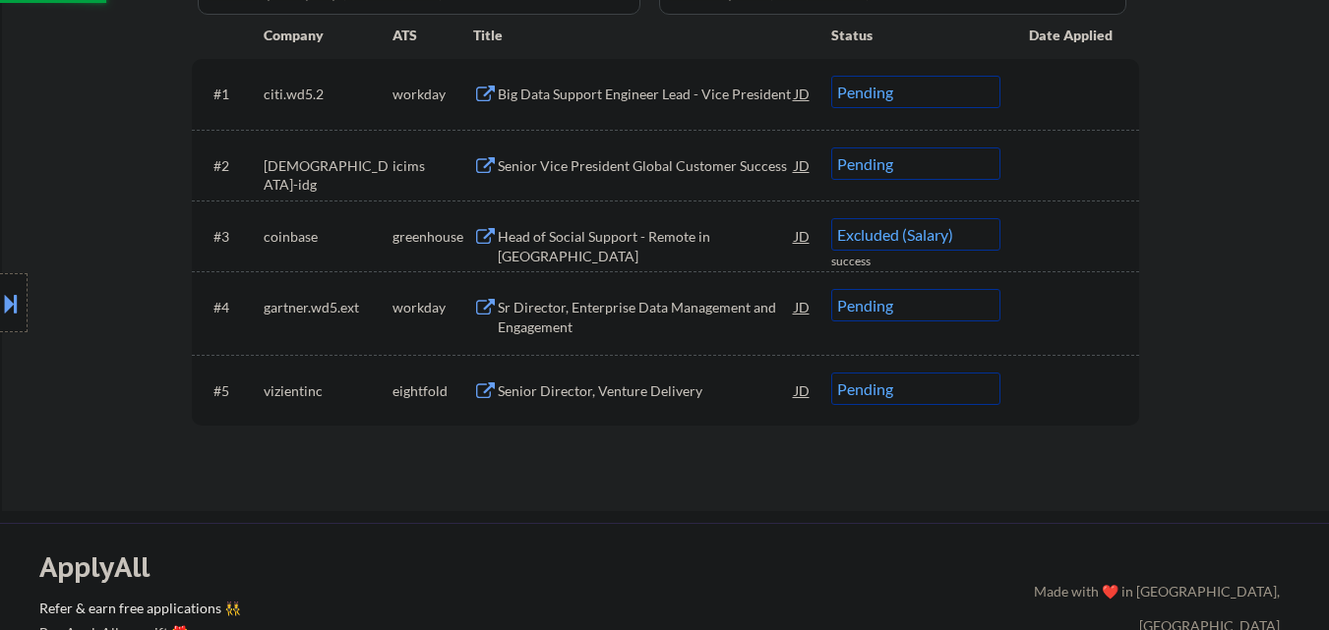
select select ""pending""
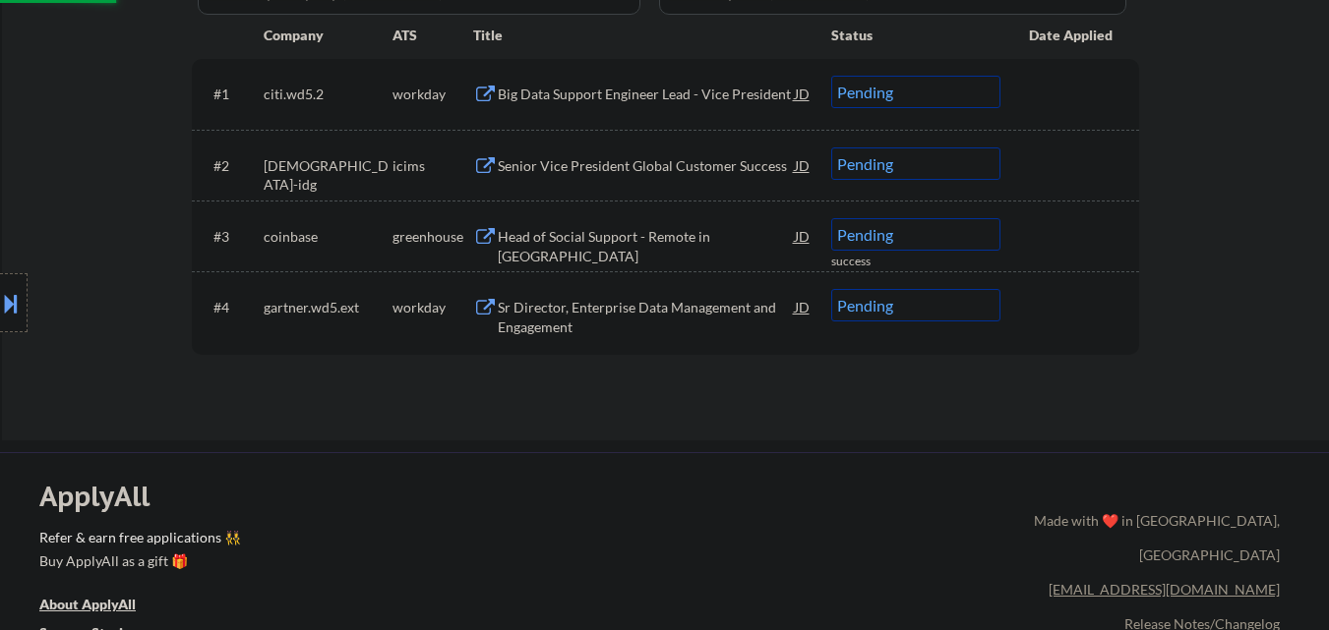
click at [631, 386] on div "Applications Pending (5) Excluded (255) Applied (147) All (406) View All Result…" at bounding box center [665, 161] width 947 height 484
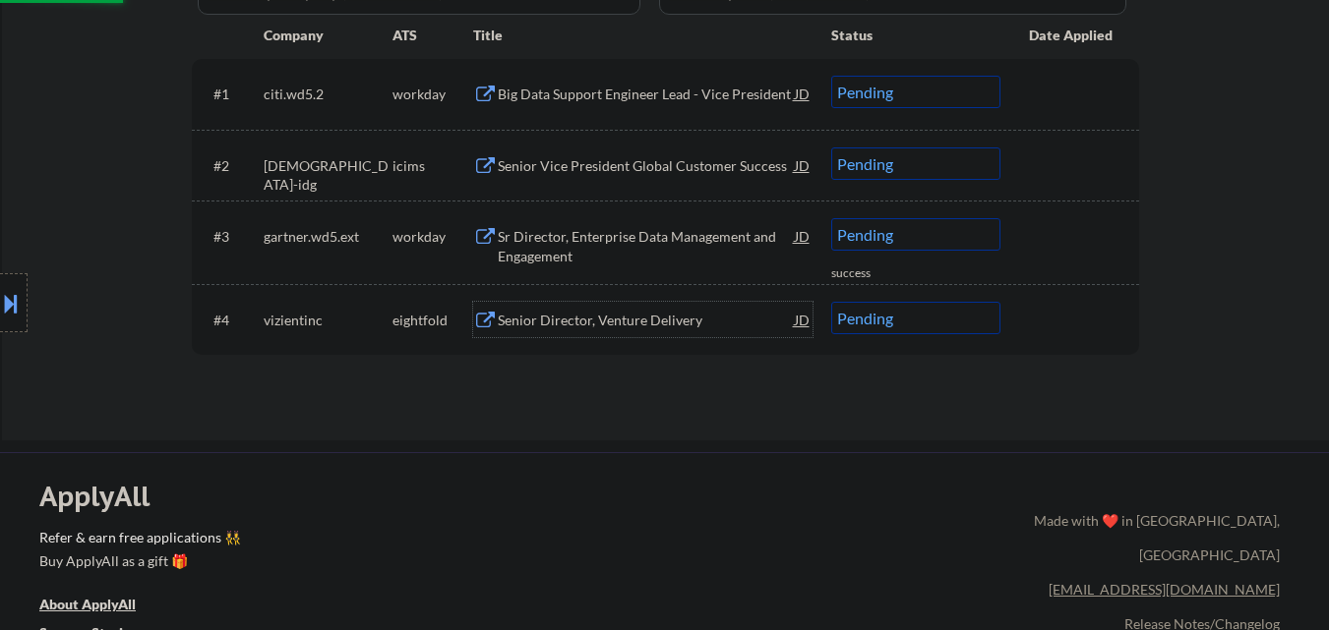
click at [635, 307] on div "Senior Director, Venture Delivery" at bounding box center [646, 319] width 297 height 35
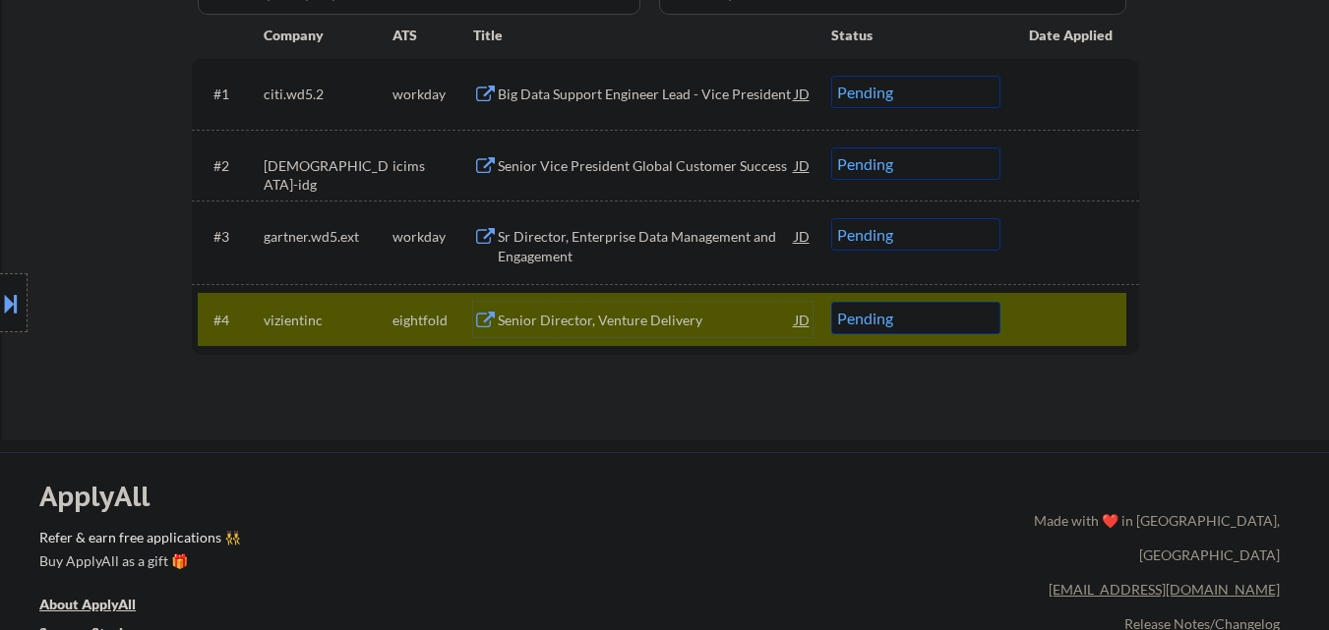
click at [30, 309] on div "Location Inclusions:" at bounding box center [176, 303] width 352 height 365
click at [11, 313] on button at bounding box center [11, 303] width 22 height 32
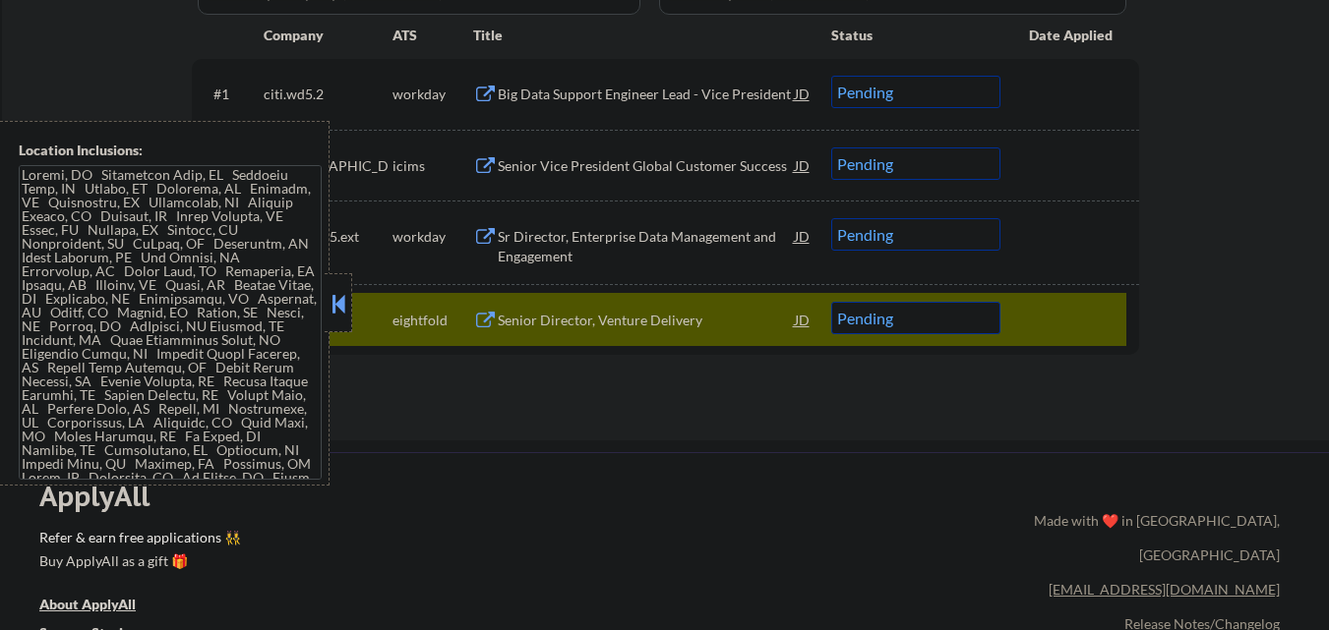
click at [340, 307] on button at bounding box center [338, 304] width 22 height 30
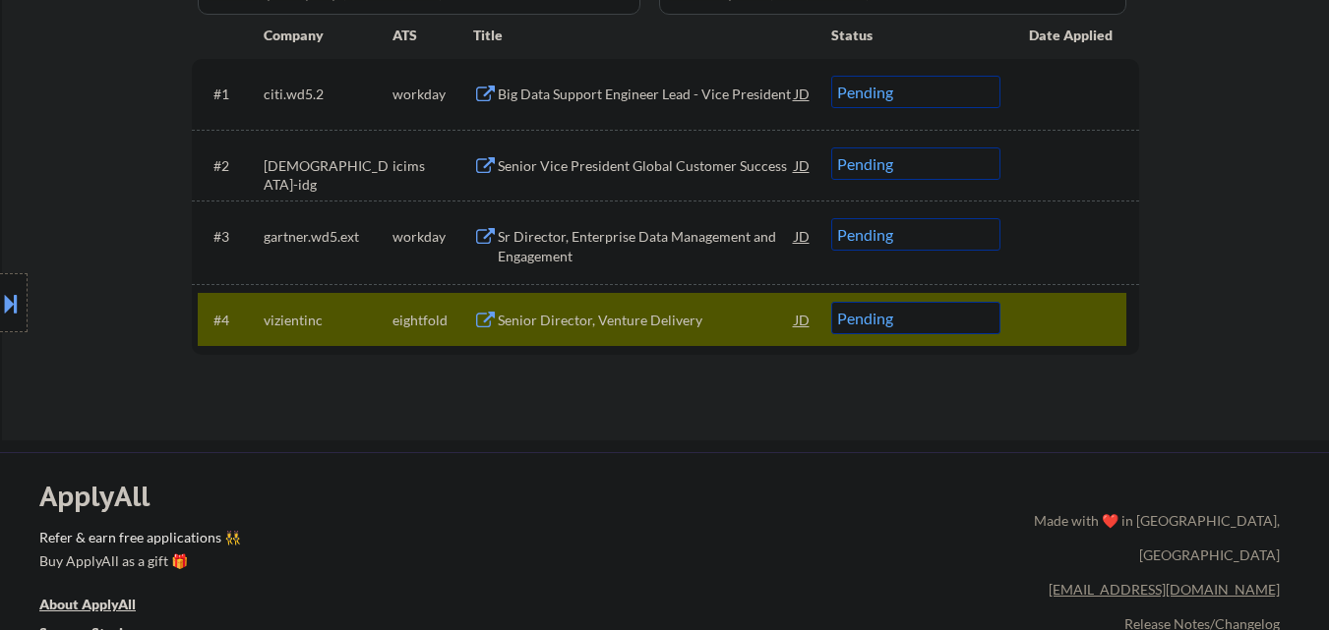
click at [920, 315] on select "Choose an option... Pending Applied Excluded (Questions) Excluded (Expired) Exc…" at bounding box center [915, 318] width 169 height 32
select select ""applied""
click at [831, 302] on select "Choose an option... Pending Applied Excluded (Questions) Excluded (Expired) Exc…" at bounding box center [915, 318] width 169 height 32
click at [677, 235] on div "Sr Director, Enterprise Data Management and Engagement" at bounding box center [646, 246] width 297 height 38
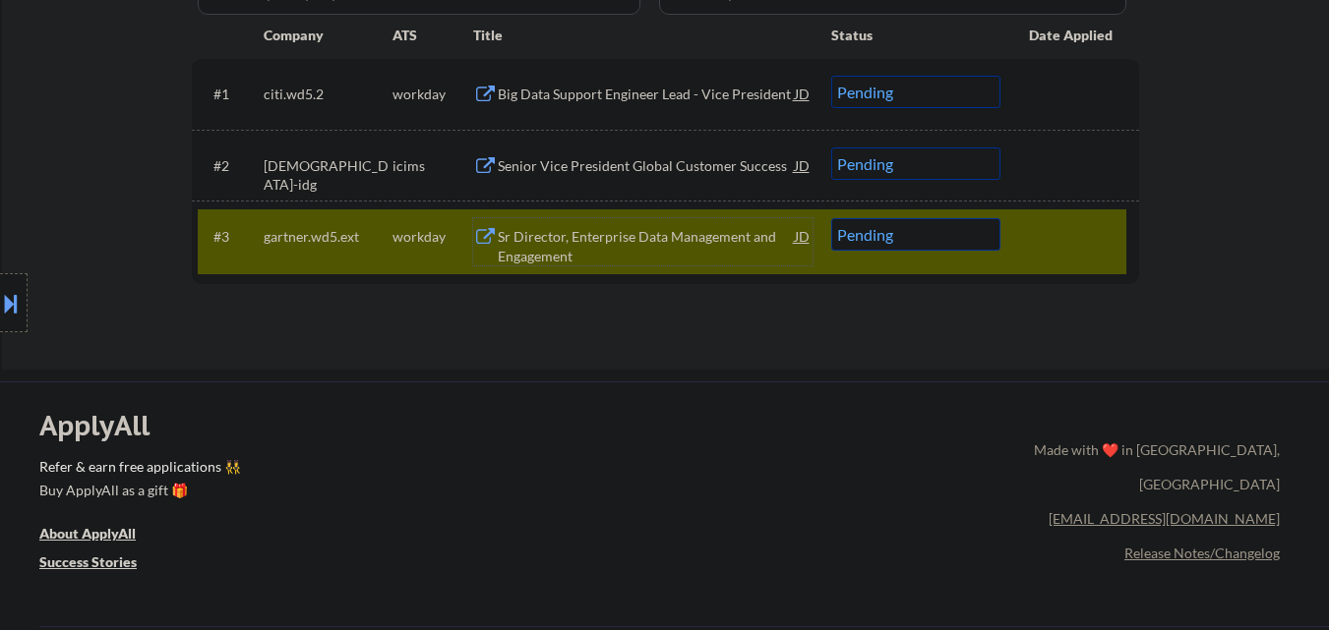
click at [900, 227] on select "Choose an option... Pending Applied Excluded (Questions) Excluded (Expired) Exc…" at bounding box center [915, 234] width 169 height 32
select select ""excluded__salary_""
click at [831, 218] on select "Choose an option... Pending Applied Excluded (Questions) Excluded (Expired) Exc…" at bounding box center [915, 234] width 169 height 32
click at [650, 177] on div "Senior Vice President Global Customer Success" at bounding box center [646, 165] width 297 height 35
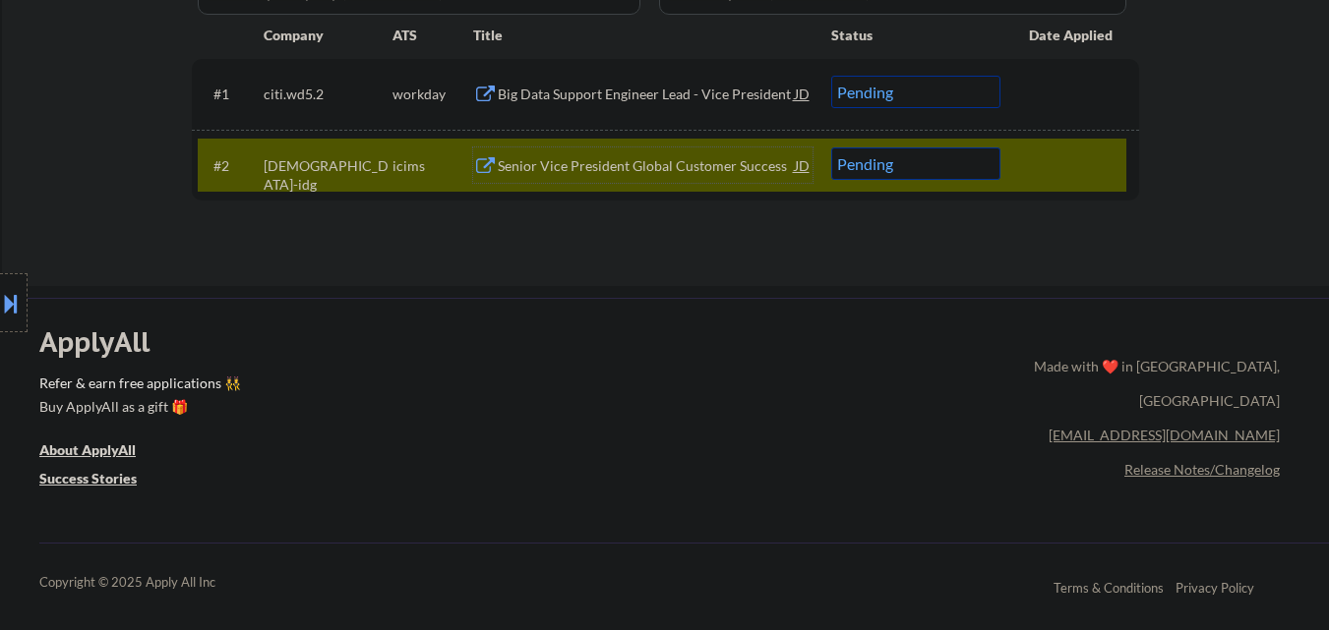
click at [887, 171] on select "Choose an option... Pending Applied Excluded (Questions) Excluded (Expired) Exc…" at bounding box center [915, 164] width 169 height 32
select select ""applied""
click at [831, 148] on select "Choose an option... Pending Applied Excluded (Questions) Excluded (Expired) Exc…" at bounding box center [915, 164] width 169 height 32
click at [602, 96] on div "Big Data Support Engineer Lead - Vice President" at bounding box center [646, 95] width 297 height 20
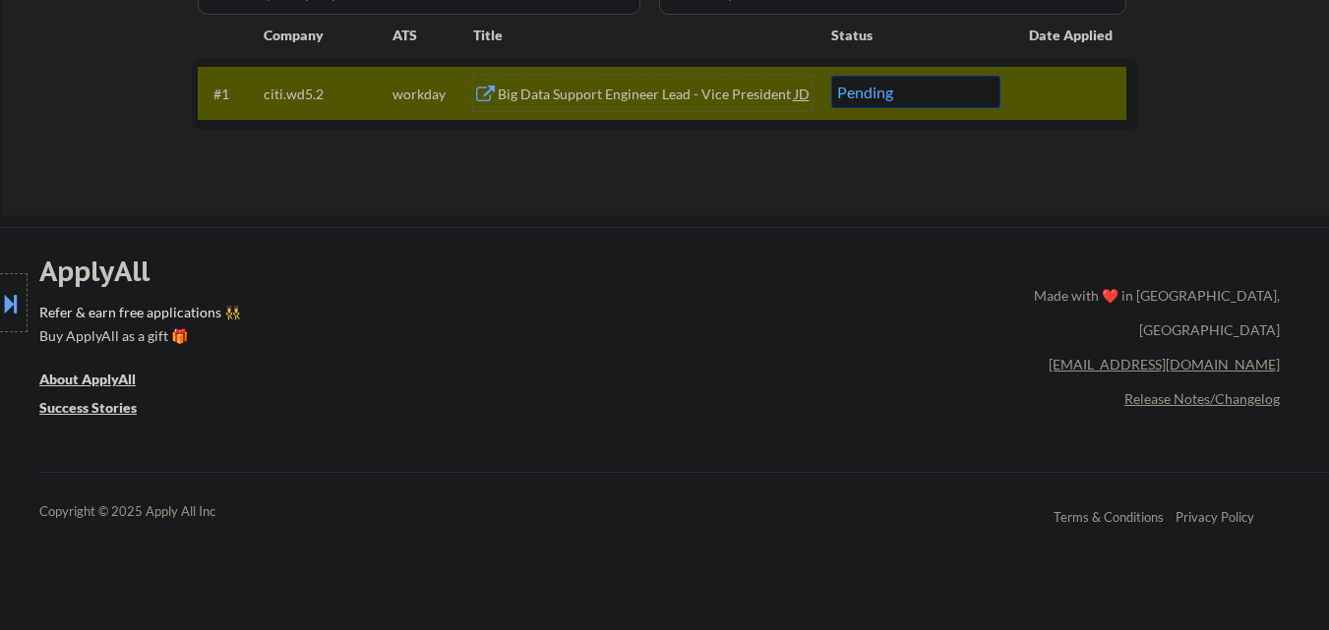
click at [935, 98] on select "Choose an option... Pending Applied Excluded (Questions) Excluded (Expired) Exc…" at bounding box center [915, 92] width 169 height 32
select select ""excluded__salary_""
click at [831, 76] on select "Choose an option... Pending Applied Excluded (Questions) Excluded (Expired) Exc…" at bounding box center [915, 92] width 169 height 32
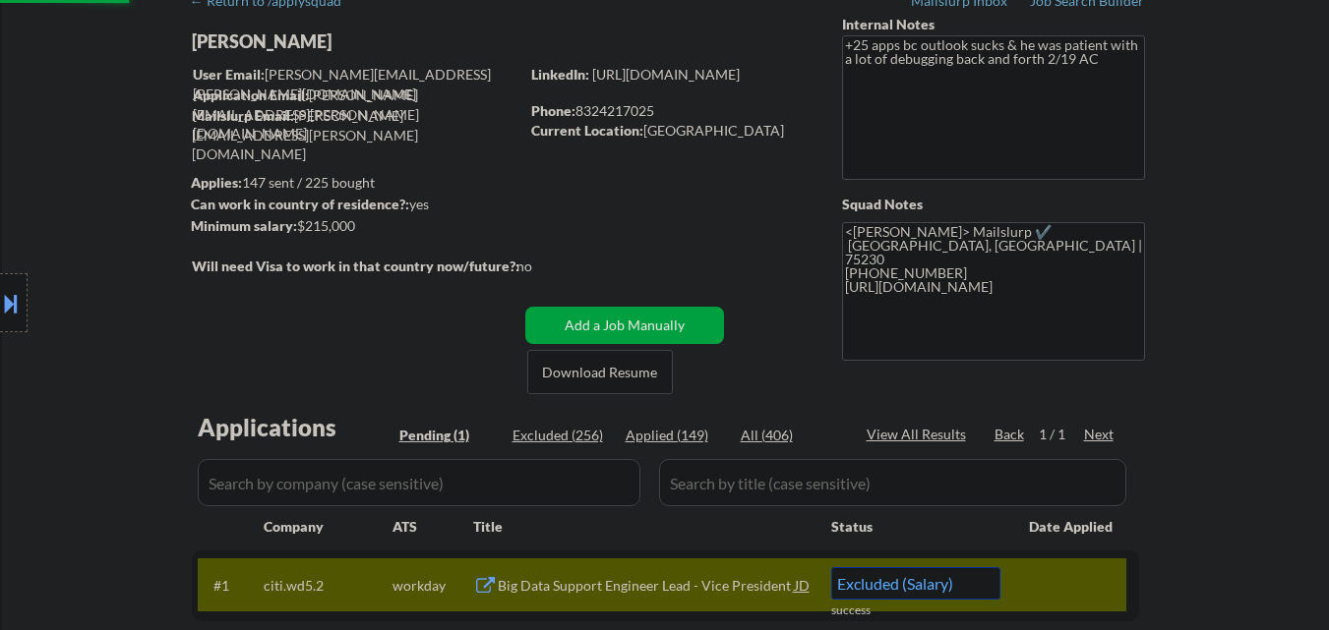
scroll to position [197, 0]
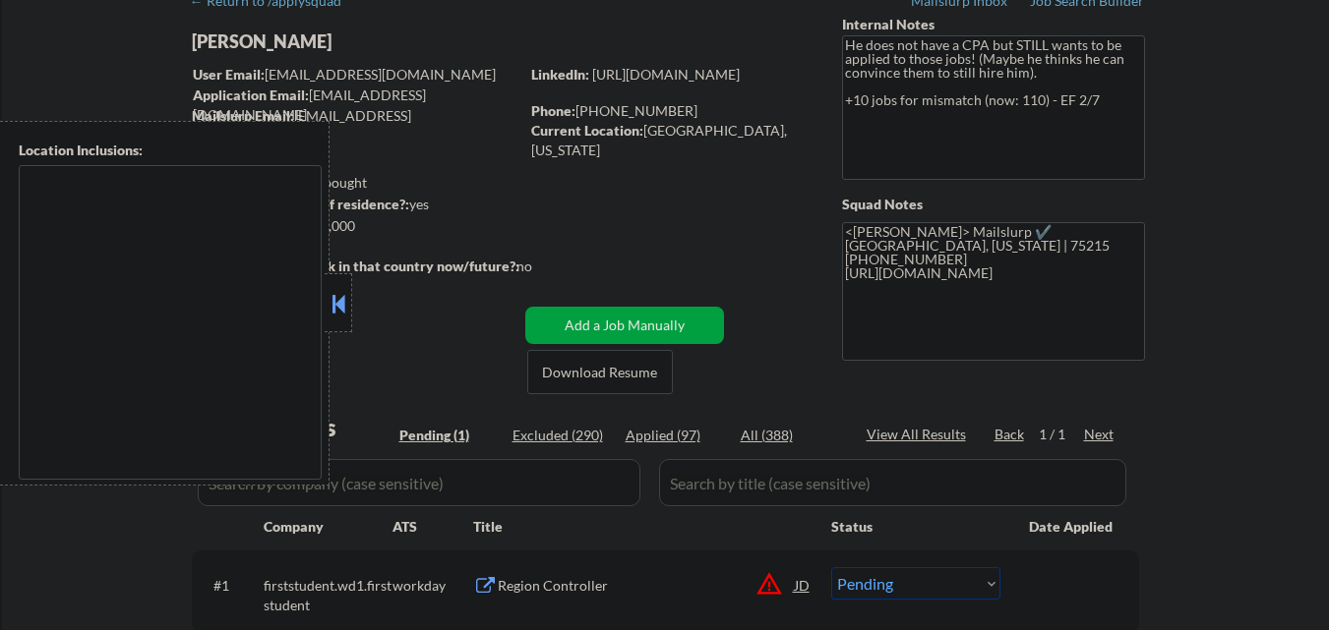
click at [344, 311] on button at bounding box center [338, 304] width 22 height 30
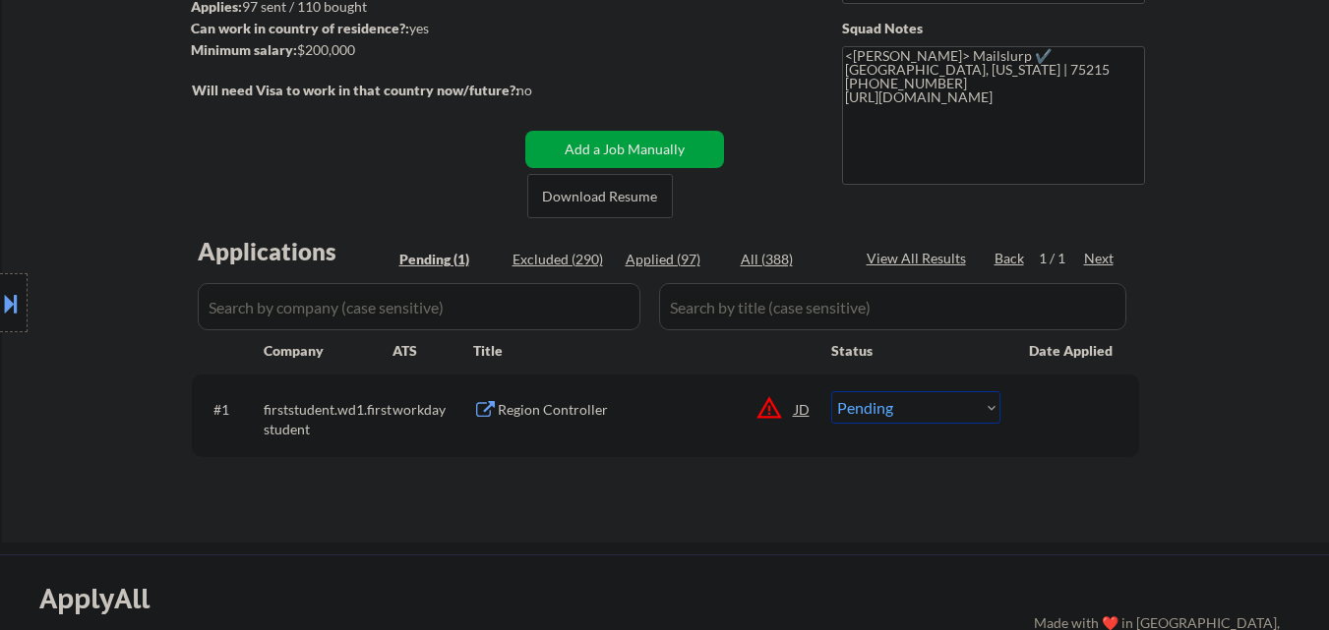
scroll to position [295, 0]
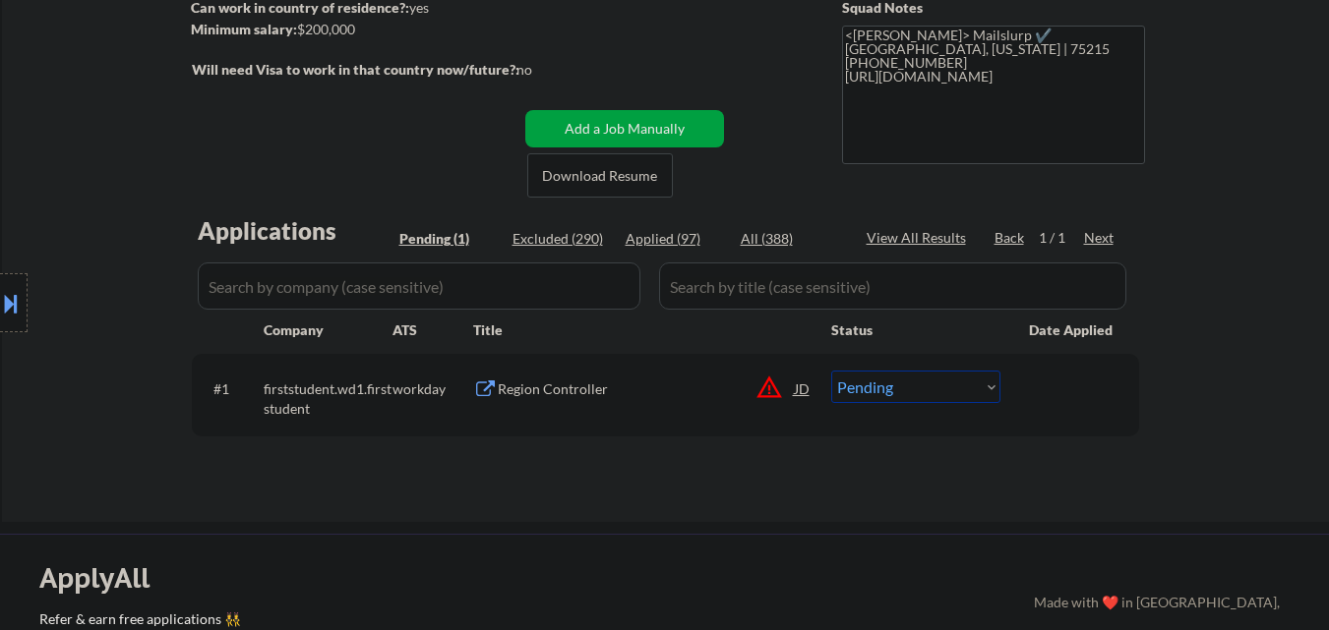
click at [621, 399] on div "Region Controller" at bounding box center [646, 388] width 297 height 35
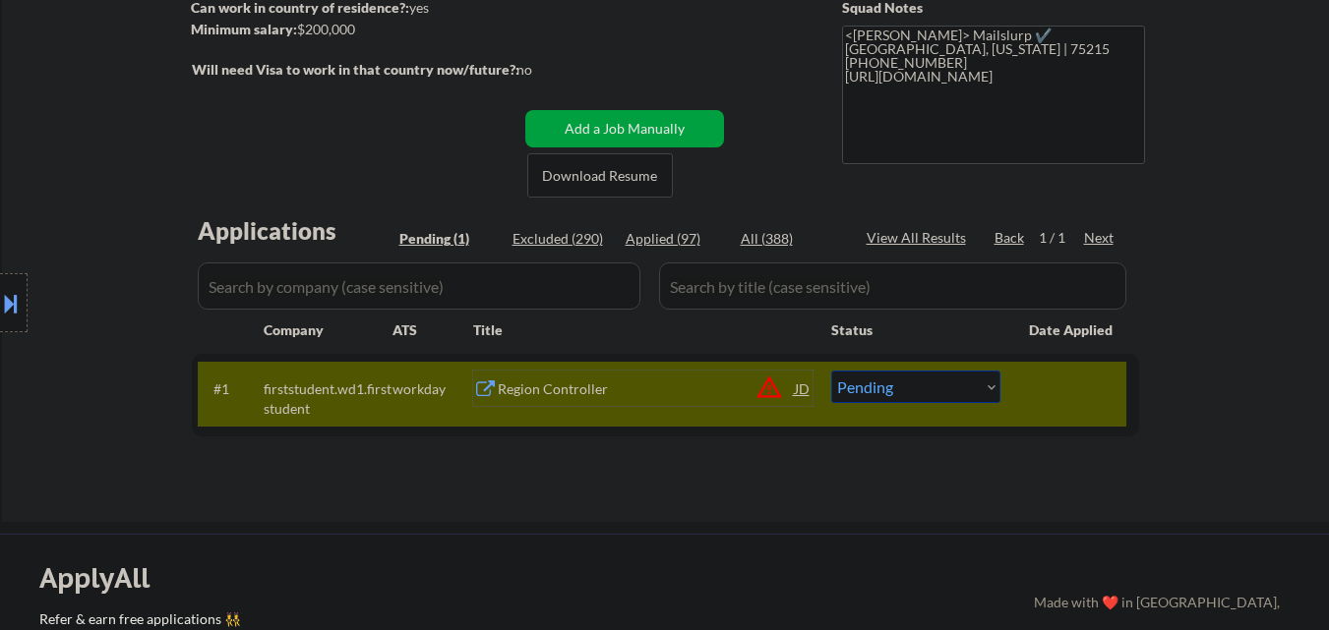
click at [941, 386] on select "Choose an option... Pending Applied Excluded (Questions) Excluded (Expired) Exc…" at bounding box center [915, 387] width 169 height 32
select select ""excluded__salary_""
click at [831, 371] on select "Choose an option... Pending Applied Excluded (Questions) Excluded (Expired) Exc…" at bounding box center [915, 387] width 169 height 32
click at [1069, 396] on div at bounding box center [1072, 388] width 87 height 35
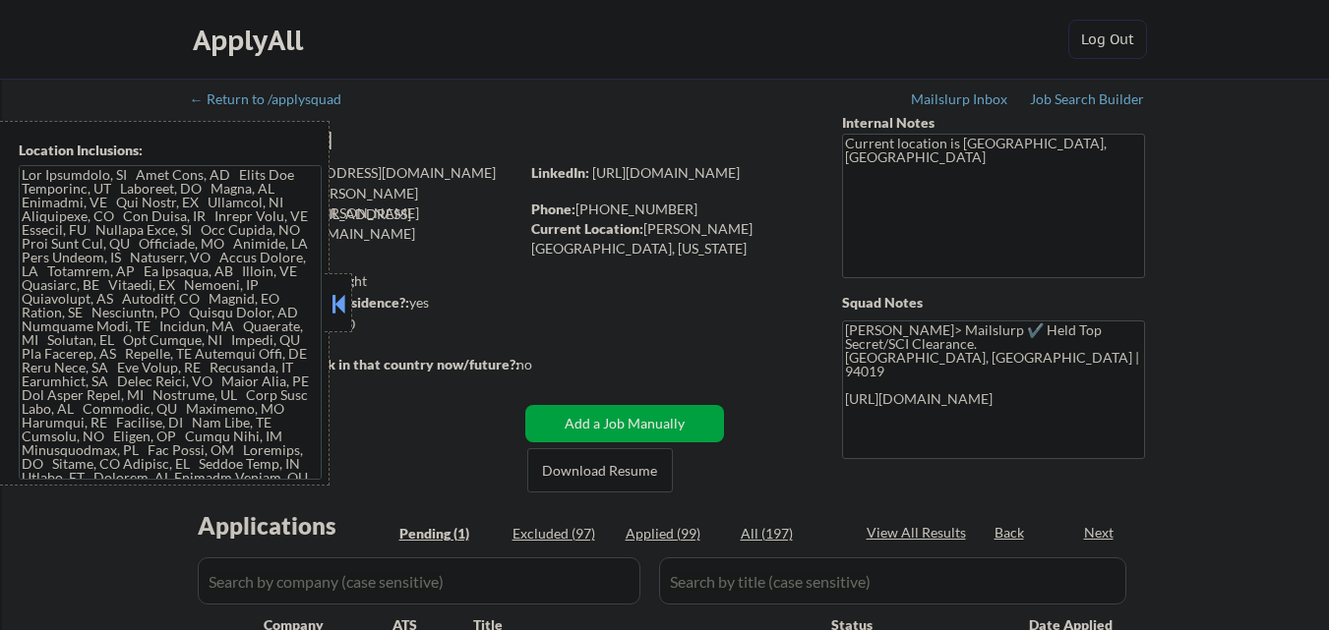
select select ""pending""
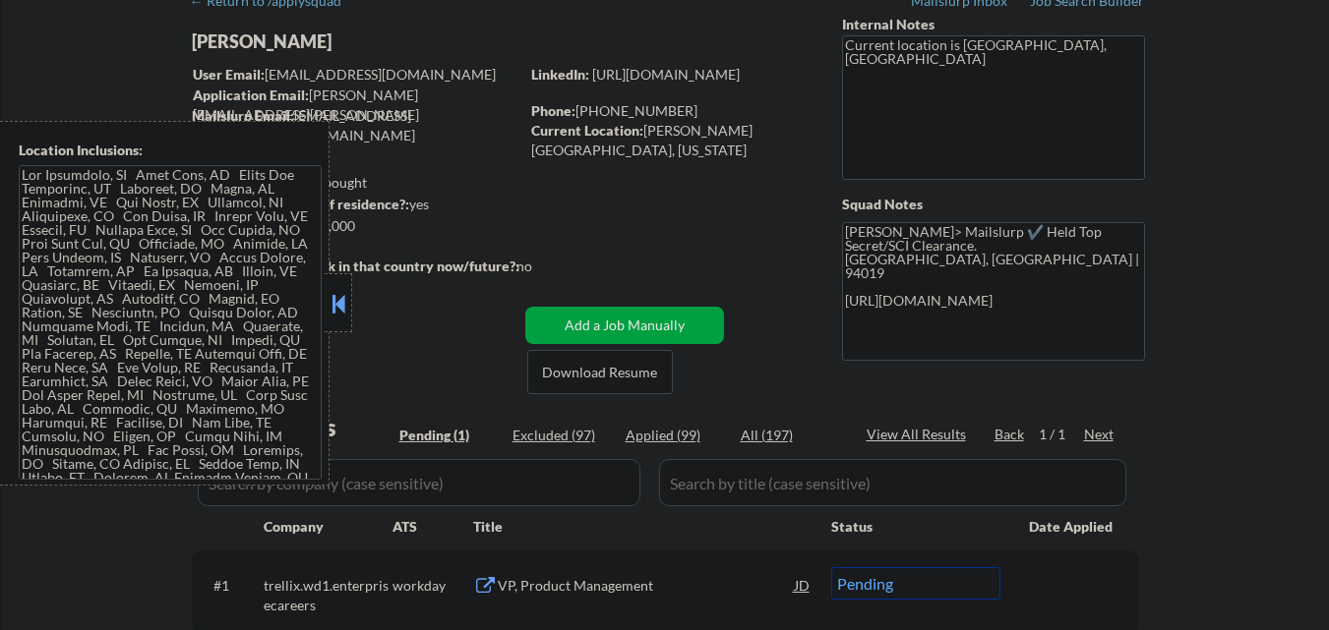
click at [337, 305] on button at bounding box center [338, 304] width 22 height 30
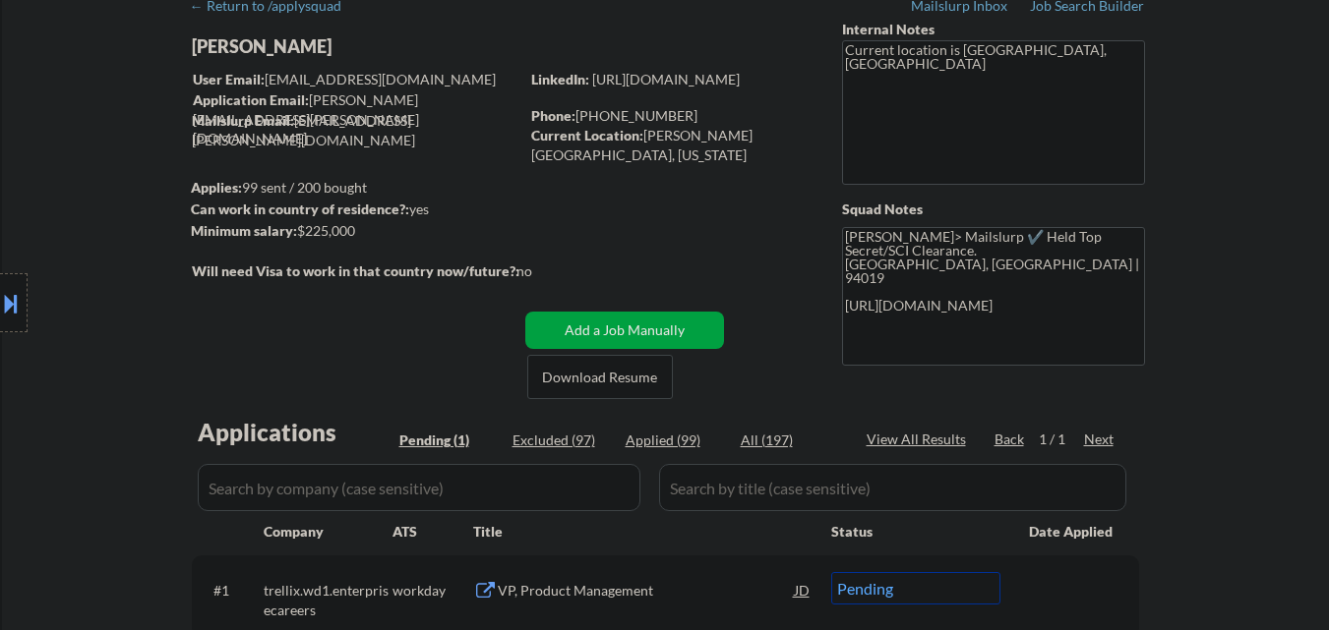
scroll to position [0, 0]
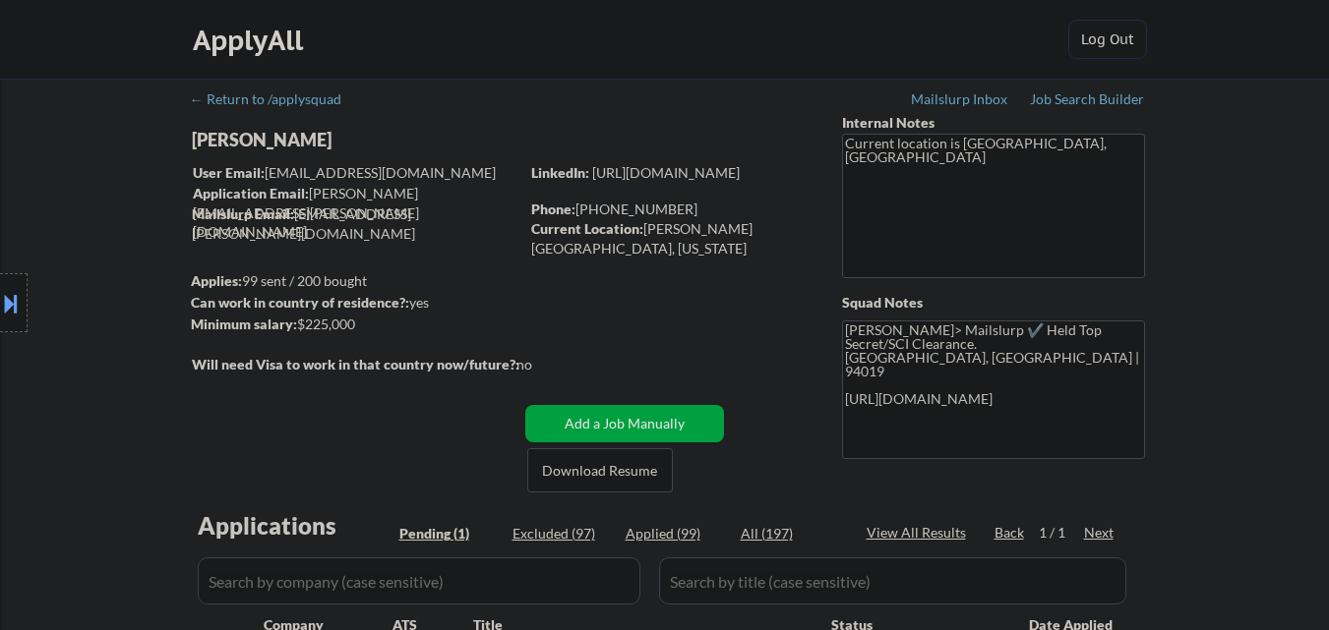
click at [283, 138] on div "Location Inclusions:" at bounding box center [176, 303] width 352 height 365
click at [343, 138] on div "Location Inclusions:" at bounding box center [176, 303] width 352 height 365
click at [469, 120] on div "← Return to /applysquad Mailslurp Inbox Job Search Builder [PERSON_NAME] User E…" at bounding box center [665, 440] width 981 height 723
click at [0, 288] on div at bounding box center [14, 302] width 28 height 59
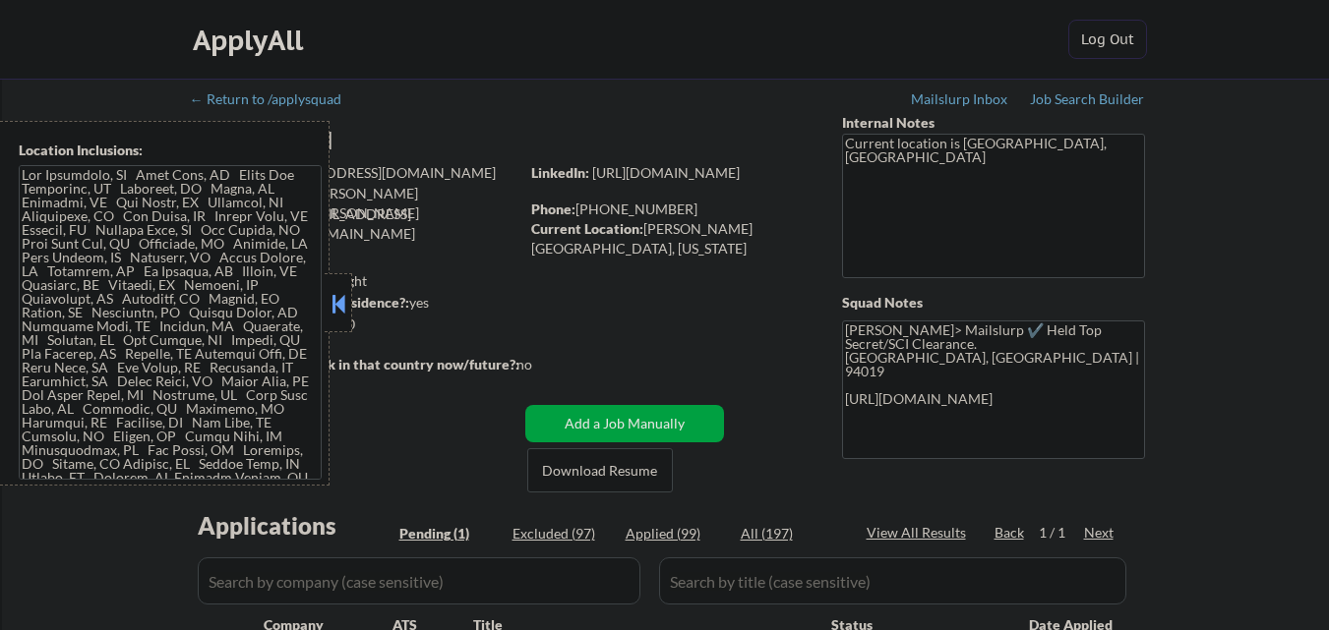
click at [378, 131] on div "[PERSON_NAME]" at bounding box center [394, 140] width 404 height 25
click at [341, 314] on button at bounding box center [338, 304] width 22 height 30
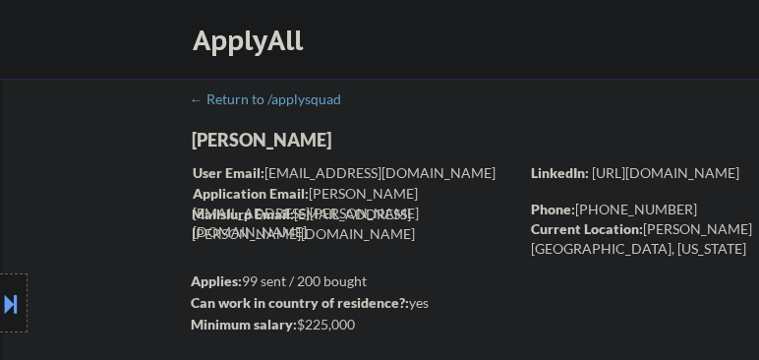
select select ""pending""
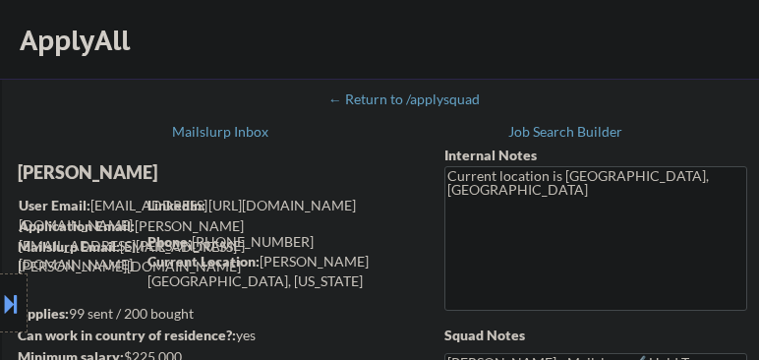
select select ""pending""
drag, startPoint x: 117, startPoint y: 172, endPoint x: 69, endPoint y: 179, distance: 48.7
click at [69, 173] on div "Location Inclusions:" at bounding box center [176, 303] width 352 height 365
select select ""pending""
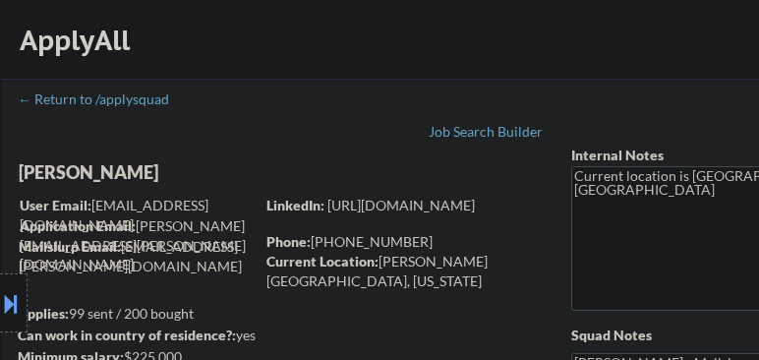
select select ""pending""
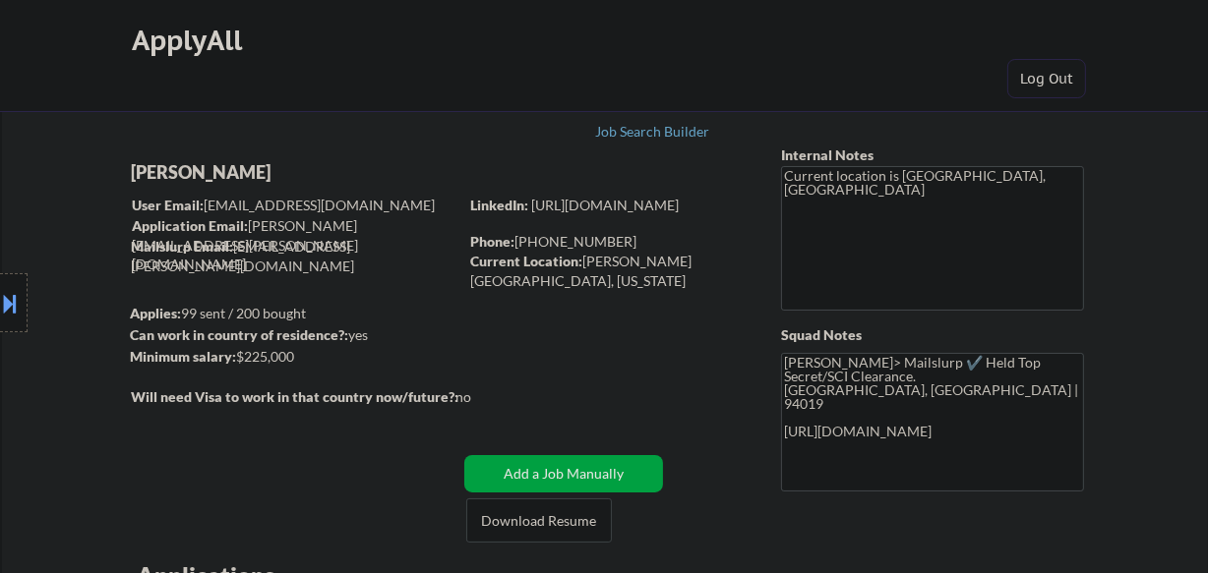
select select ""pending""
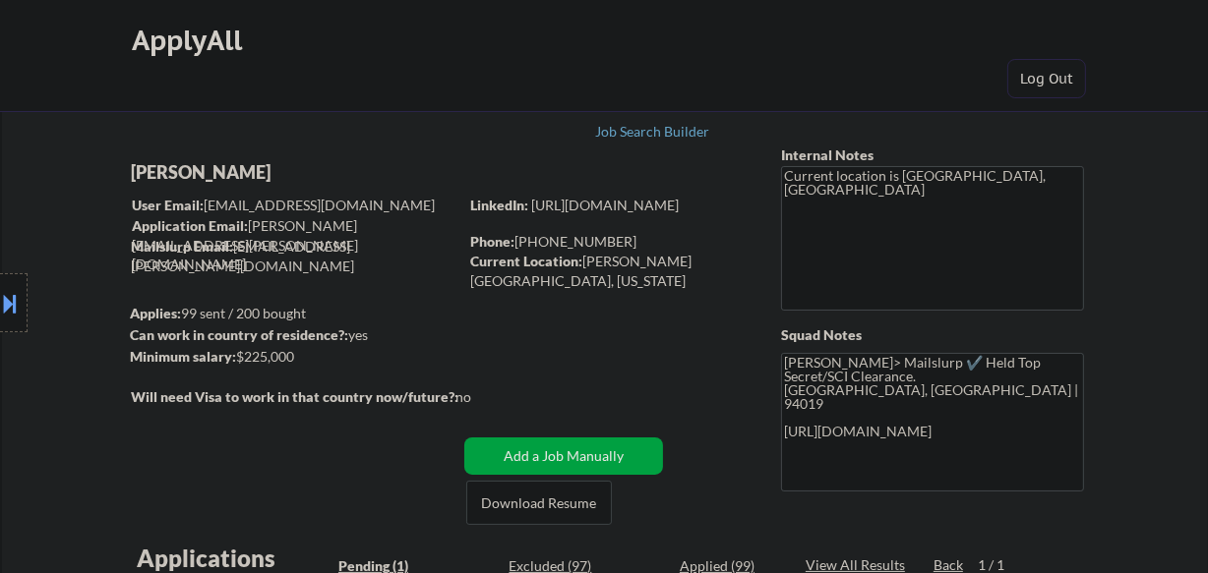
select select ""pending""
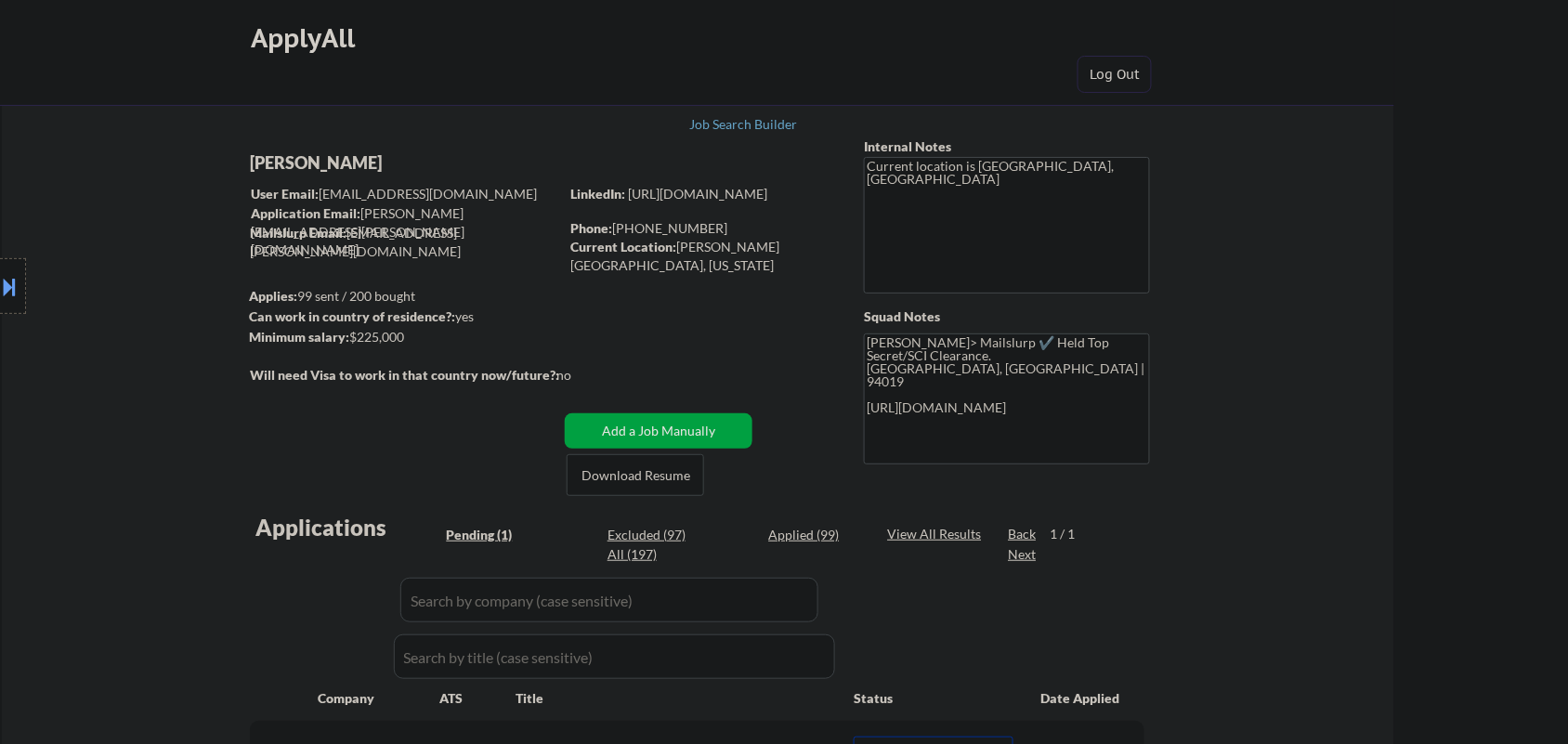
select select ""pending""
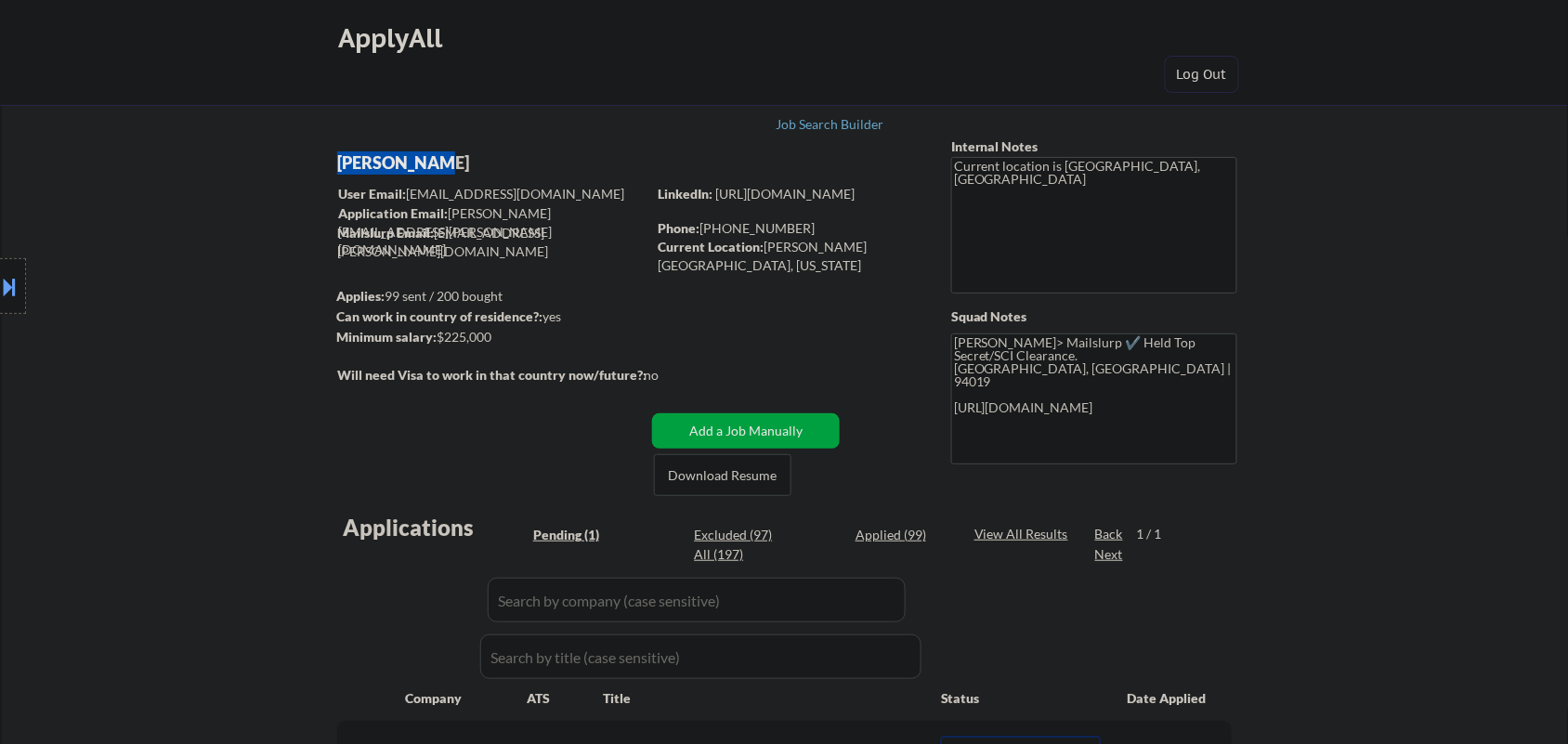
copy div "[PERSON_NAME]"
drag, startPoint x: 424, startPoint y: 160, endPoint x: 336, endPoint y: 161, distance: 88.0
click at [337, 161] on div "Devin Jones" at bounding box center [528, 162] width 382 height 24
select select ""pending""
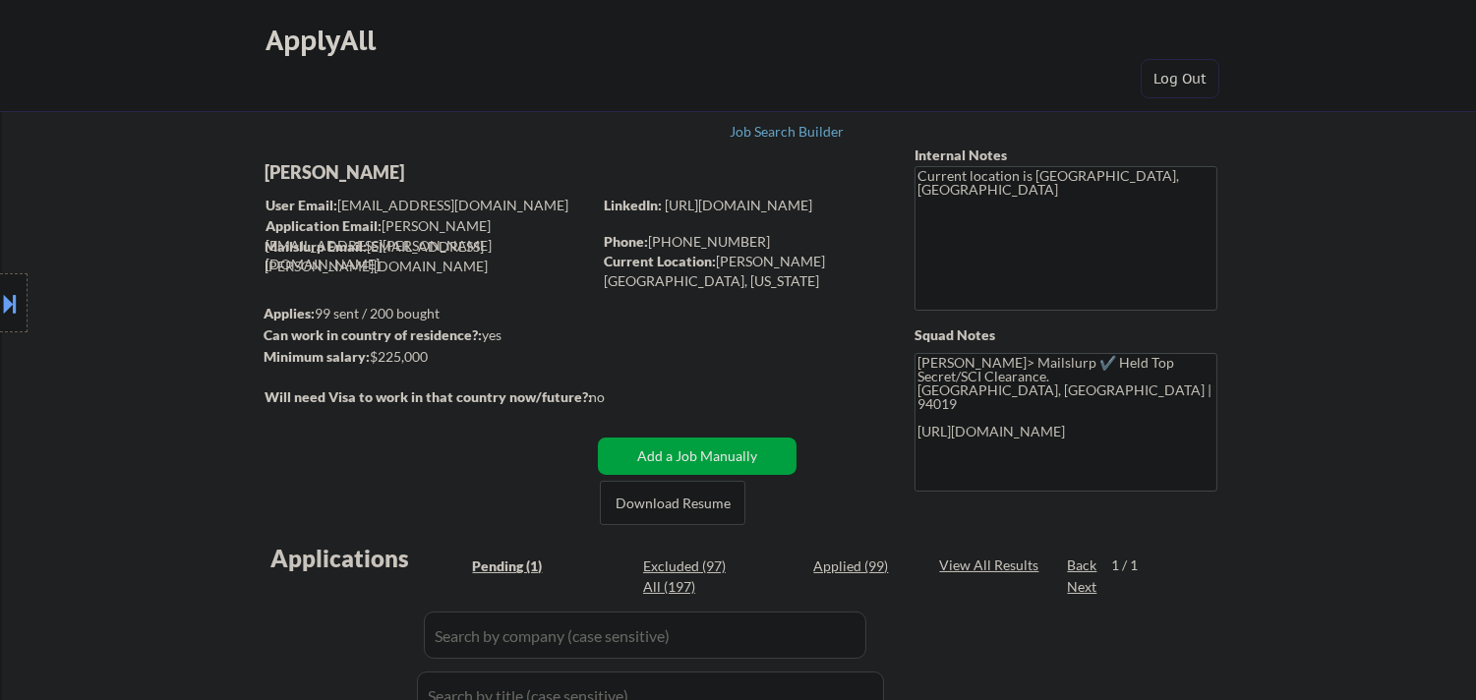
select select ""pending""
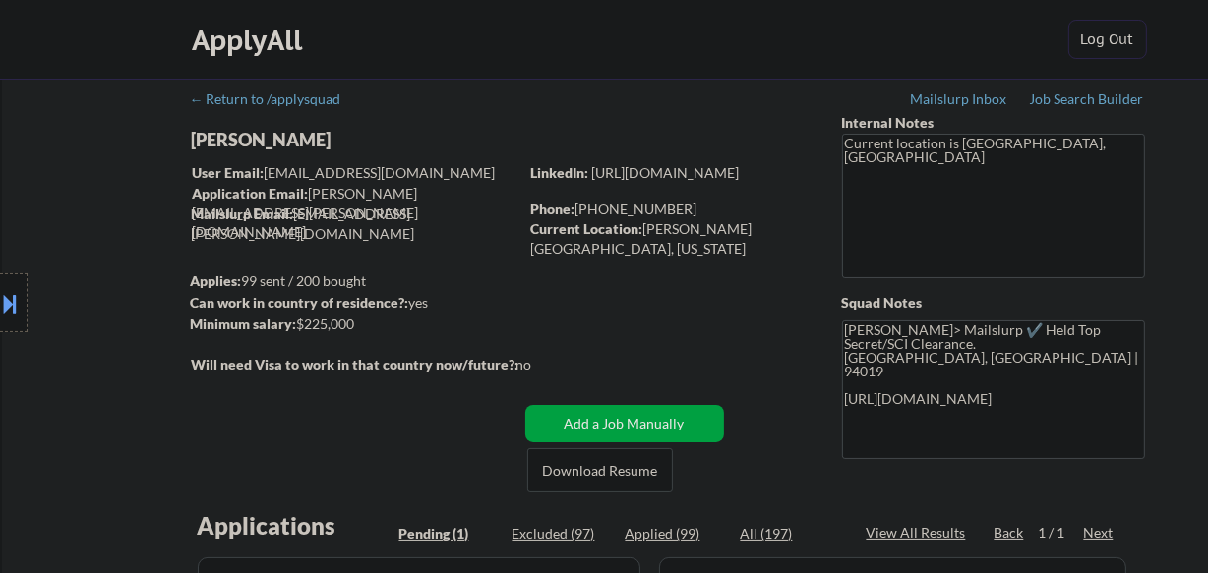
select select ""pending""
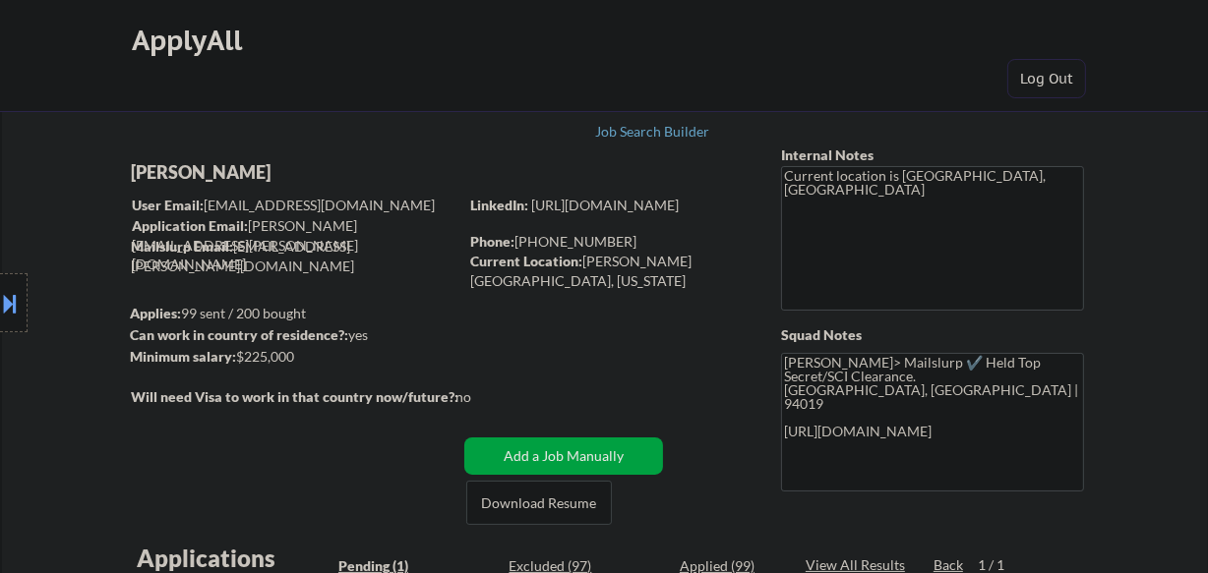
select select ""pending""
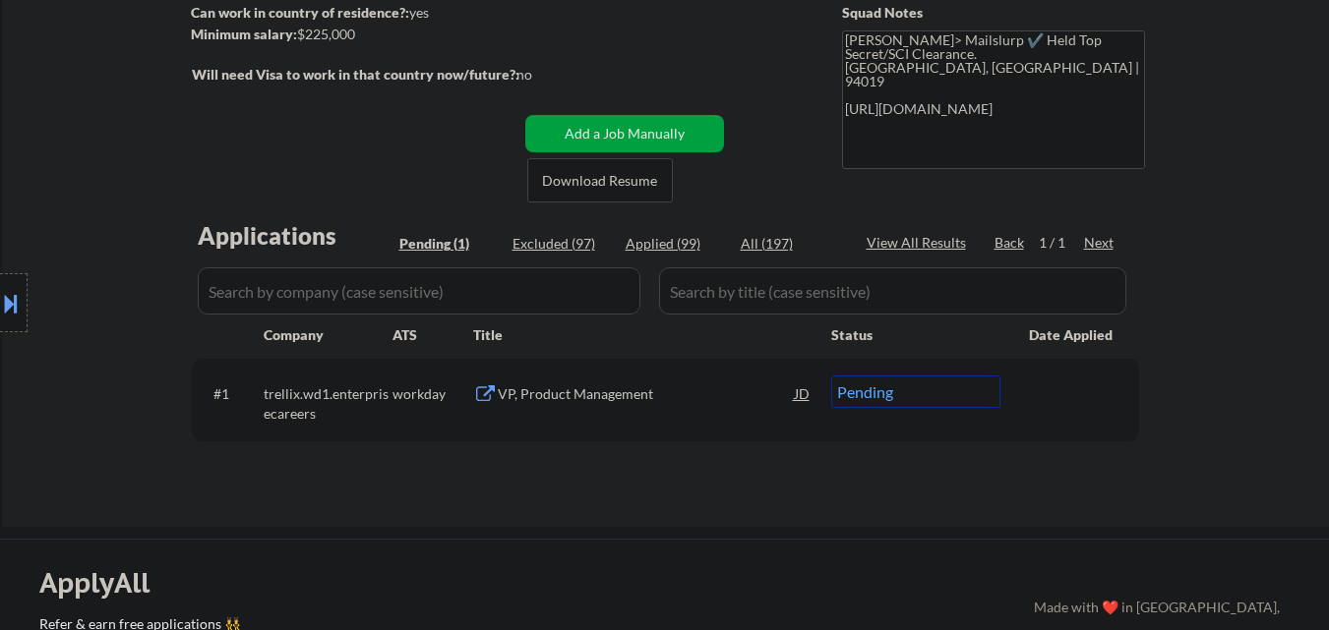
scroll to position [295, 0]
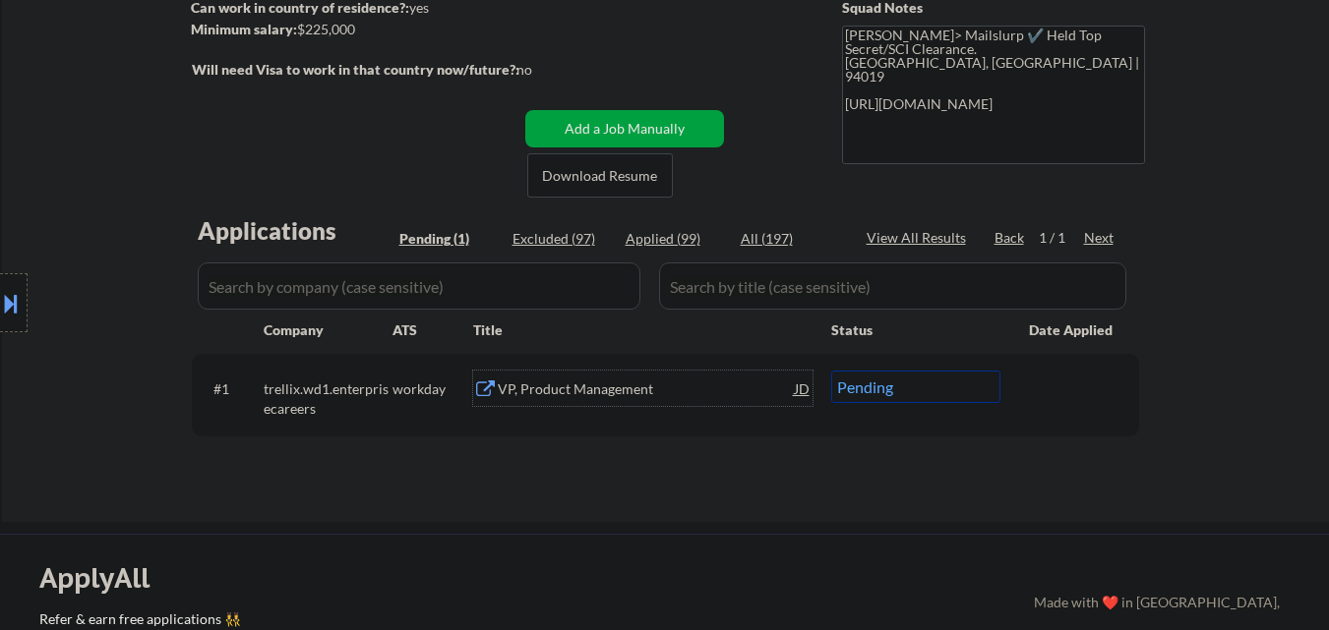
click at [600, 390] on div "VP, Product Management" at bounding box center [646, 390] width 297 height 20
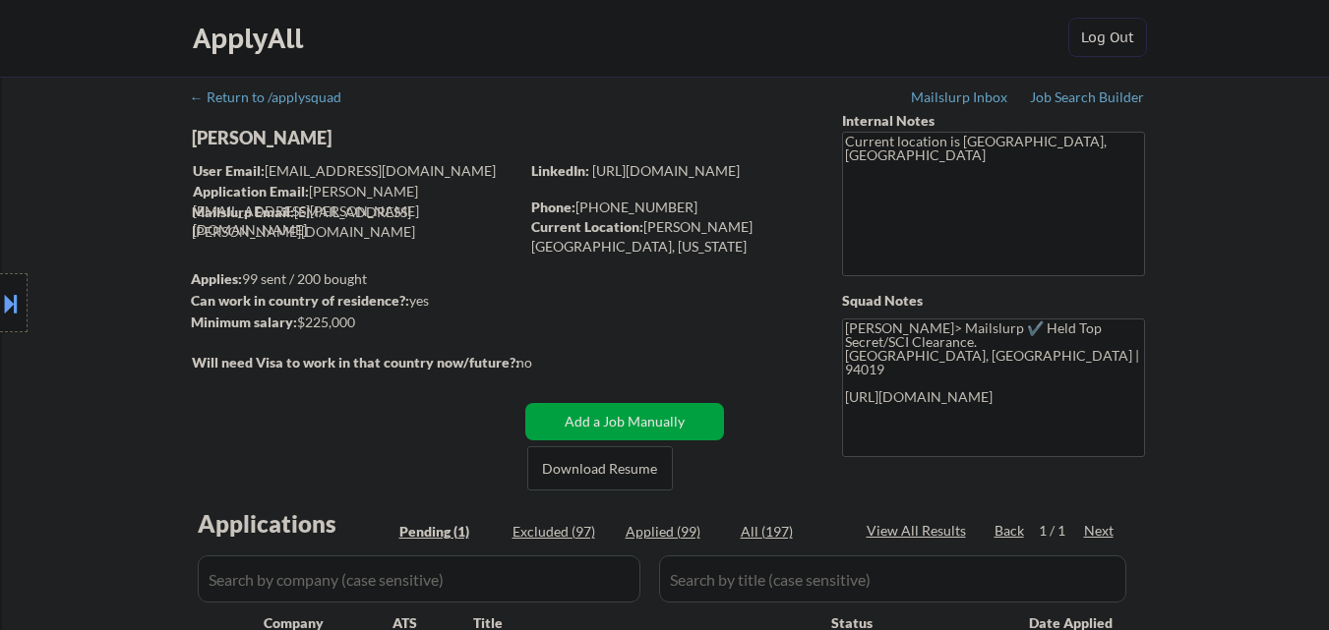
scroll to position [0, 0]
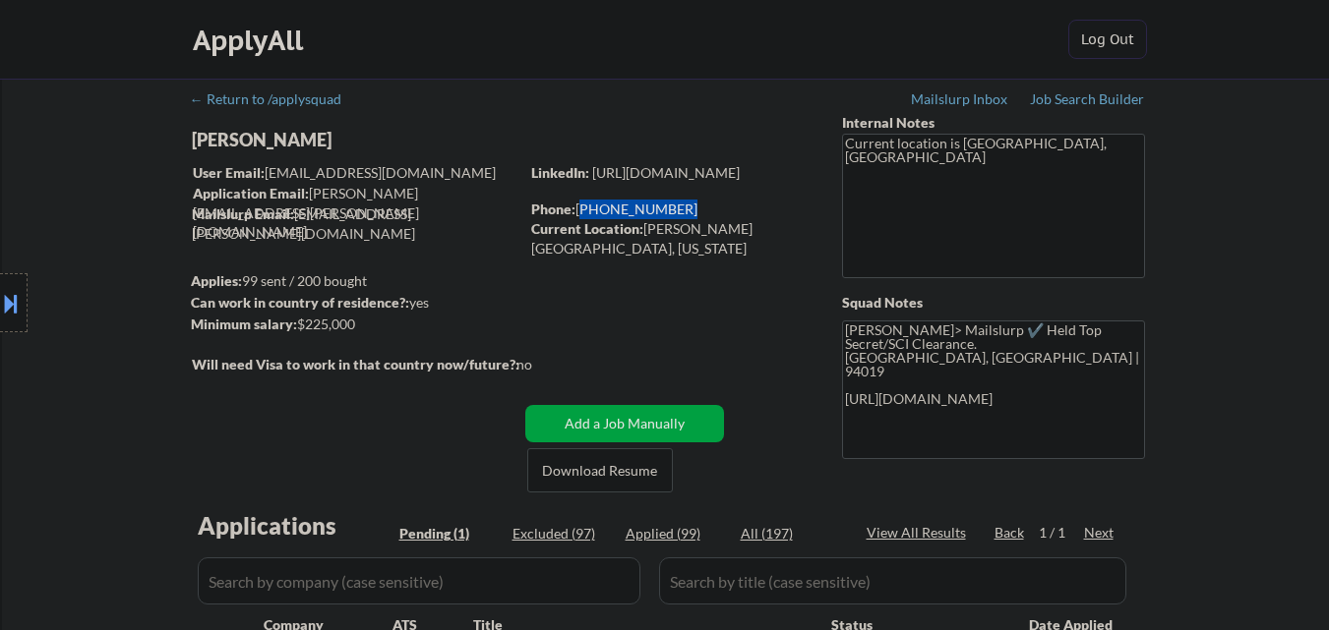
copy div "(650)867-3783"
drag, startPoint x: 670, startPoint y: 203, endPoint x: 577, endPoint y: 203, distance: 92.4
click at [577, 203] on div "Phone: (650)867-3783" at bounding box center [670, 210] width 278 height 20
type textarea "Frank> Mailslurp ✔️ Held Top Secret/SCI Clearance. Half Moon Bay, CA | 94019 (6…"
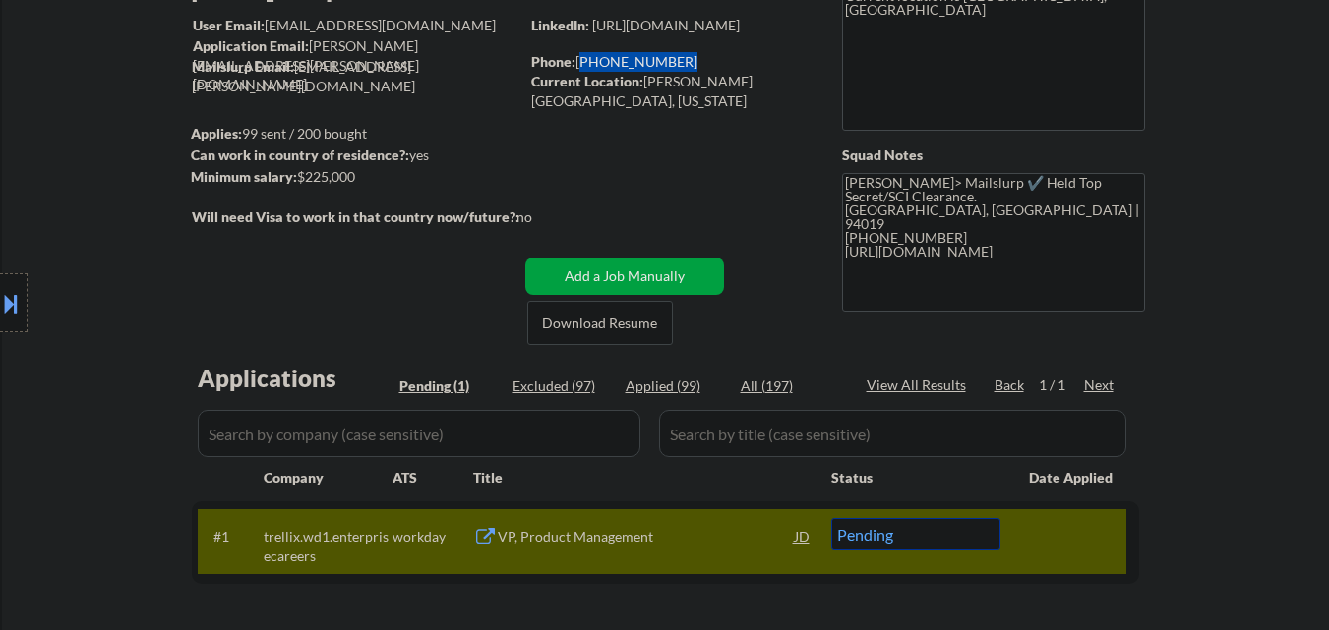
scroll to position [295, 0]
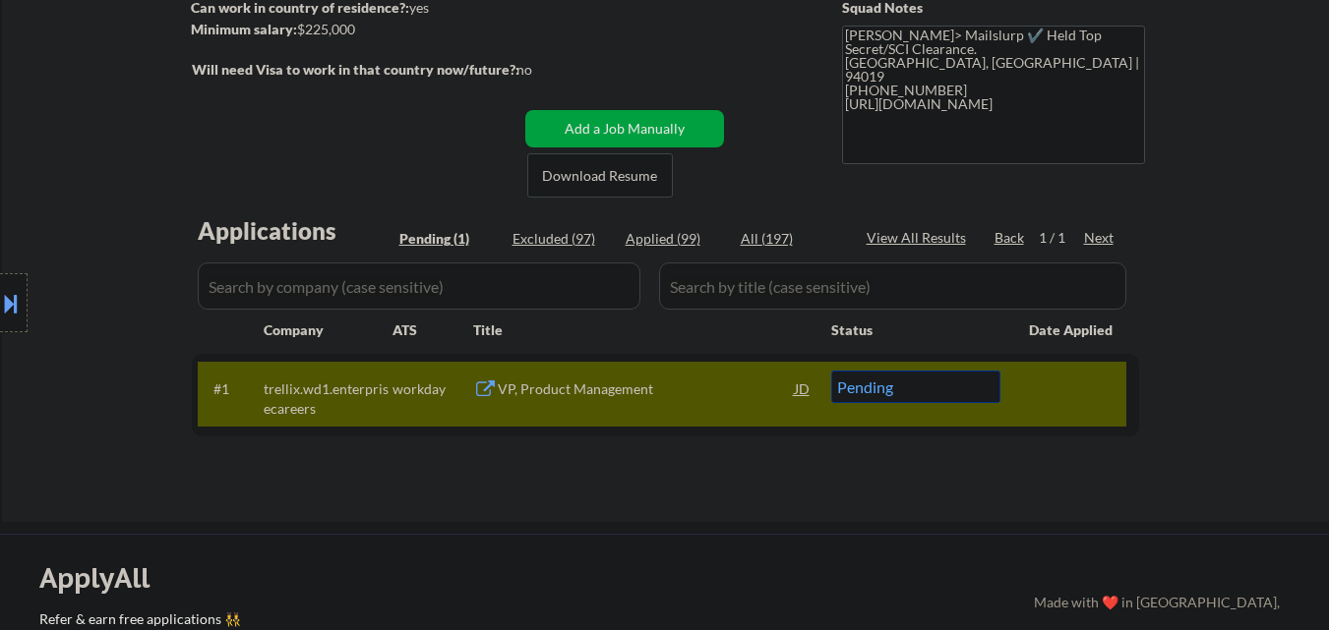
click at [623, 385] on div "VP, Product Management" at bounding box center [646, 390] width 297 height 20
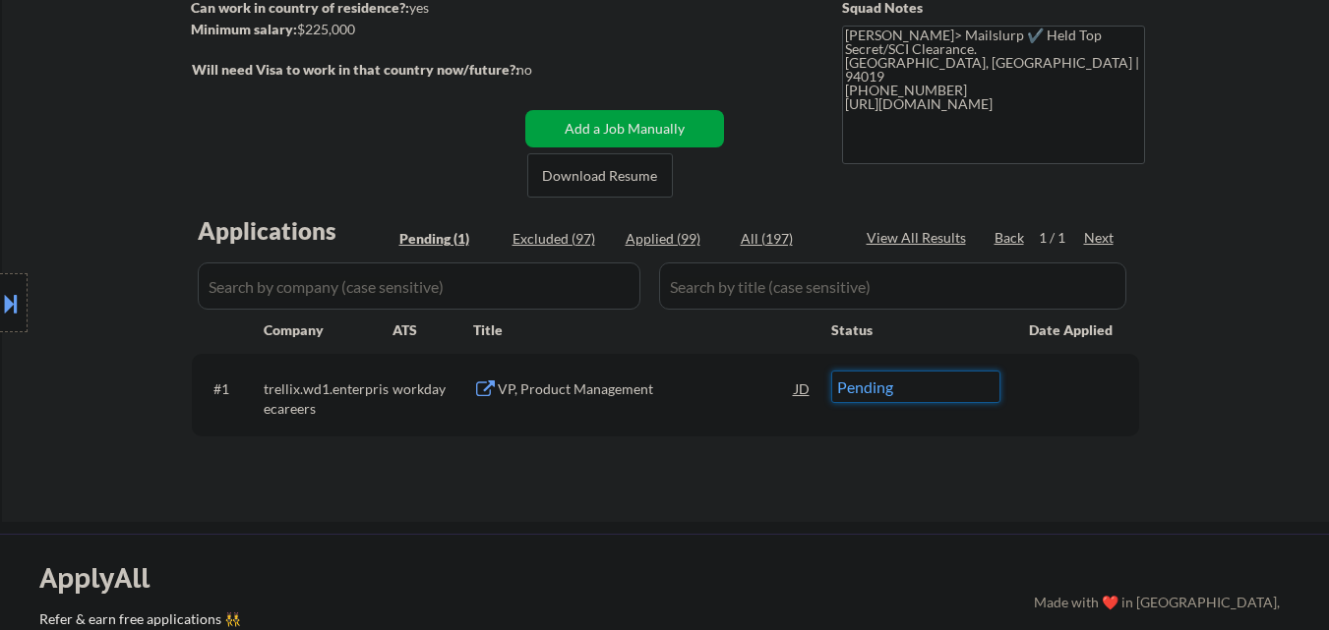
click at [922, 397] on select "Choose an option... Pending Applied Excluded (Questions) Excluded (Expired) Exc…" at bounding box center [915, 387] width 169 height 32
select select ""applied""
click at [831, 371] on select "Choose an option... Pending Applied Excluded (Questions) Excluded (Expired) Exc…" at bounding box center [915, 387] width 169 height 32
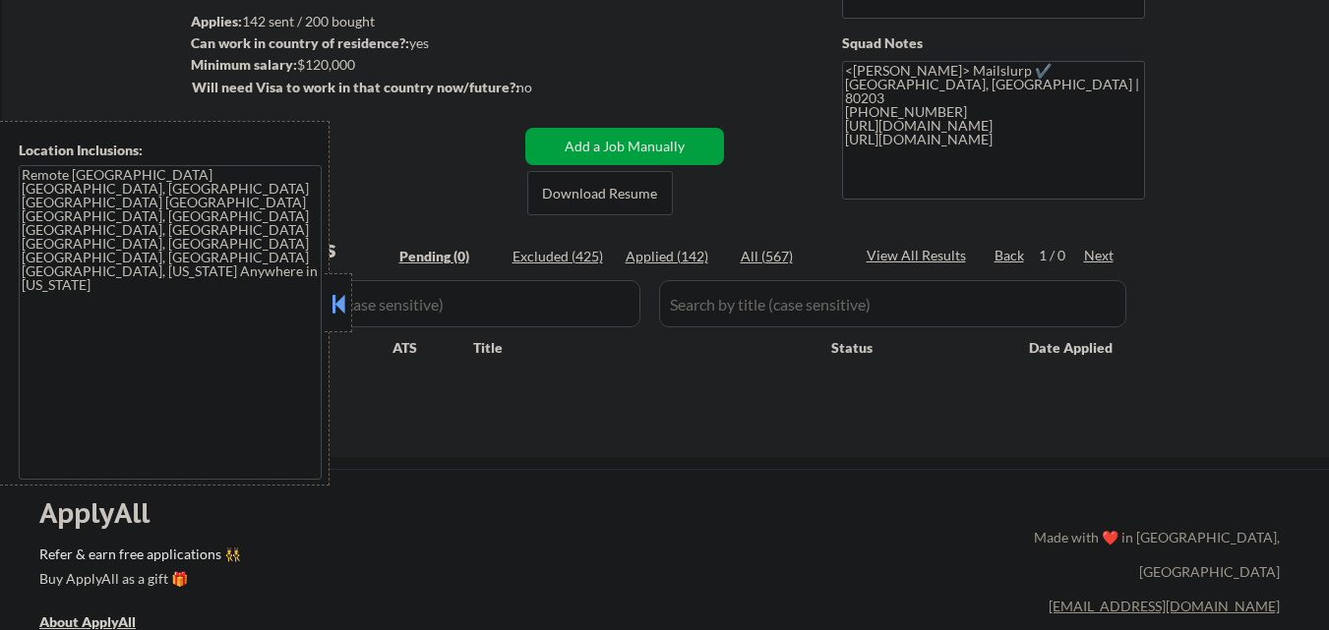
scroll to position [295, 0]
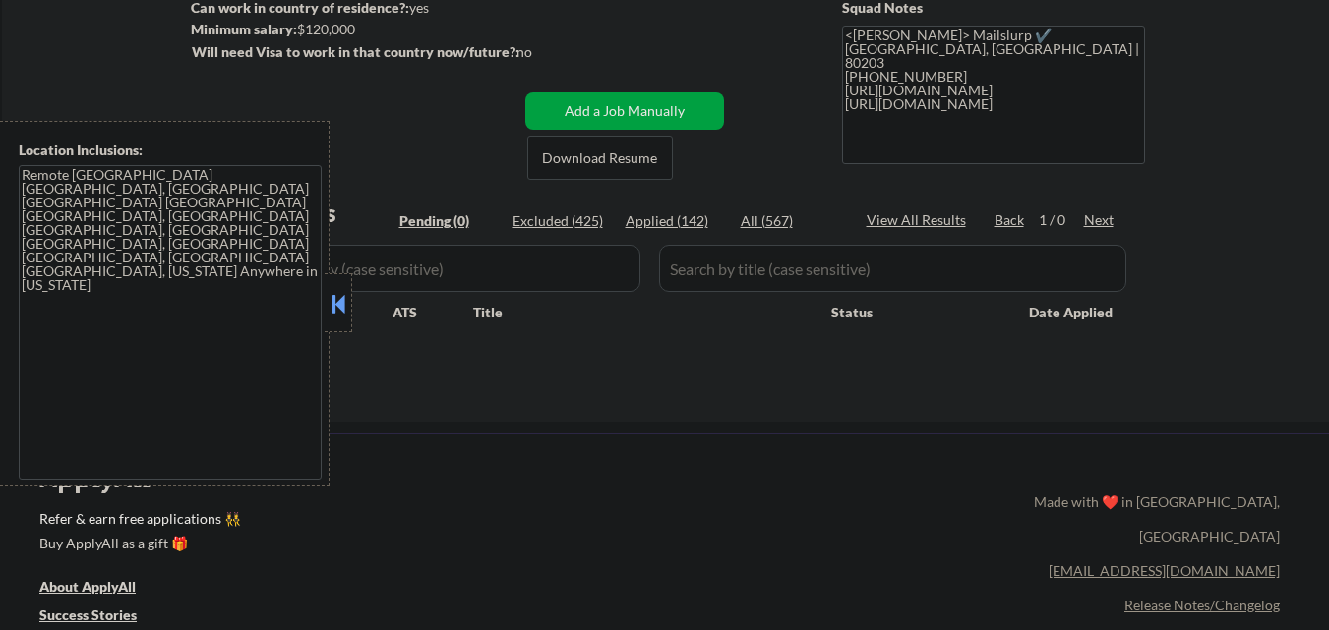
click at [342, 316] on button at bounding box center [338, 304] width 22 height 30
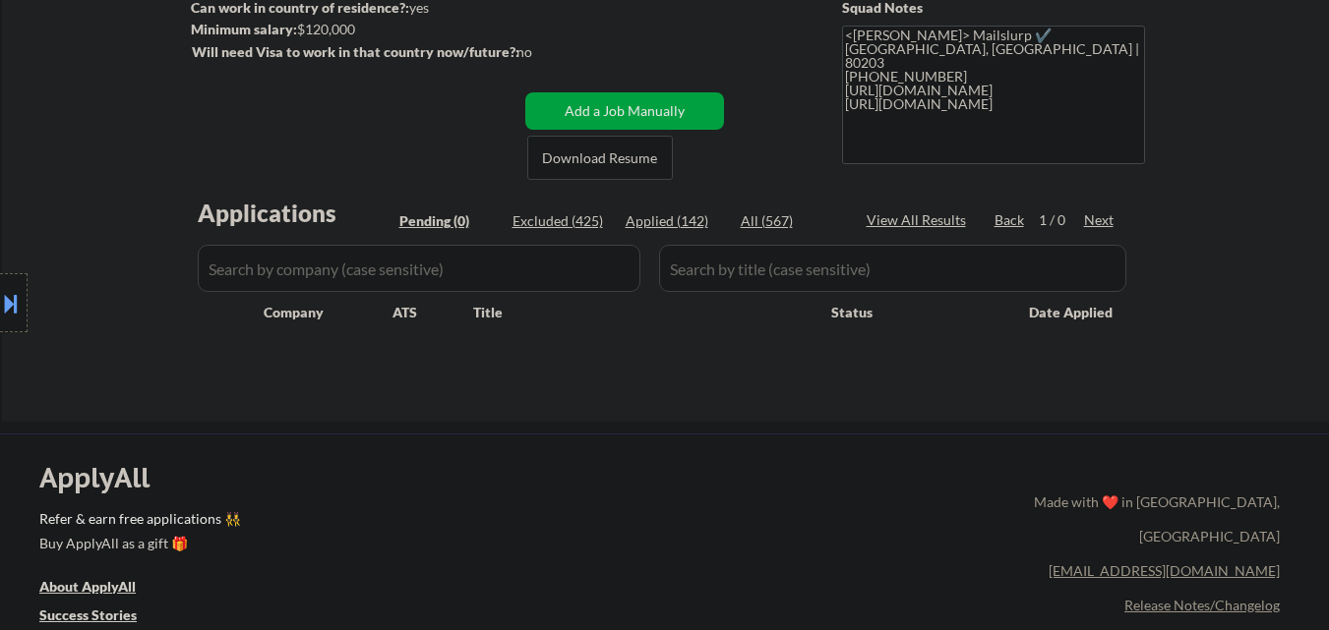
scroll to position [197, 0]
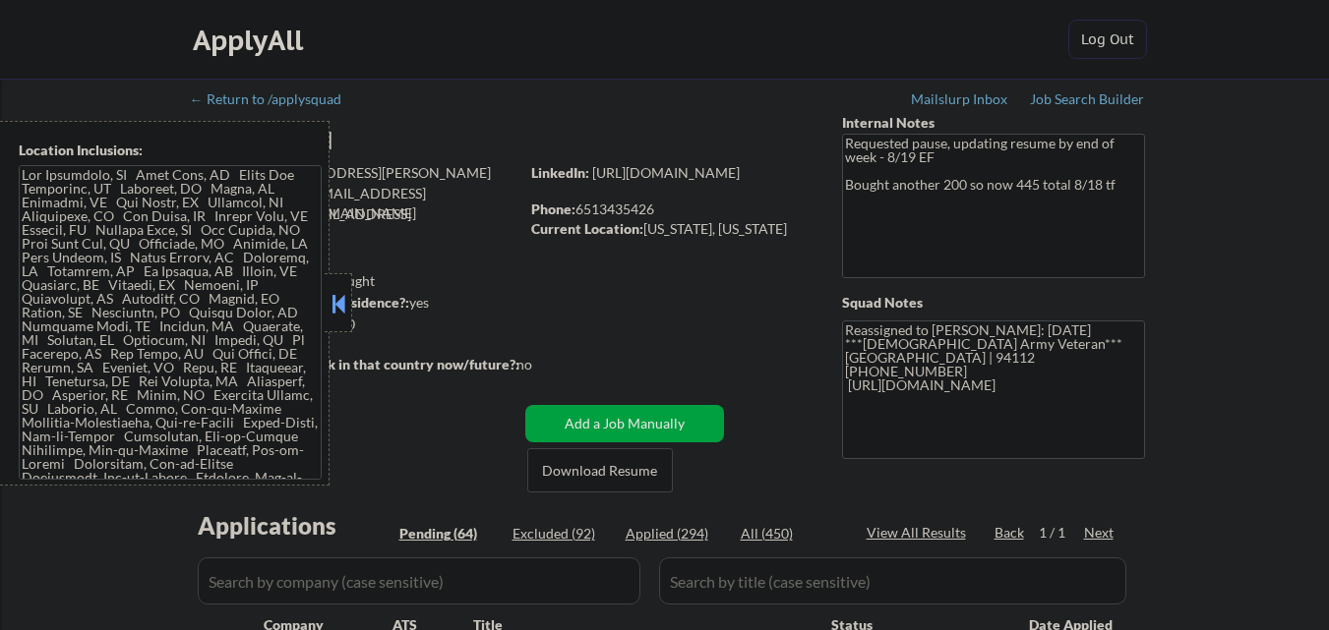
select select ""pending""
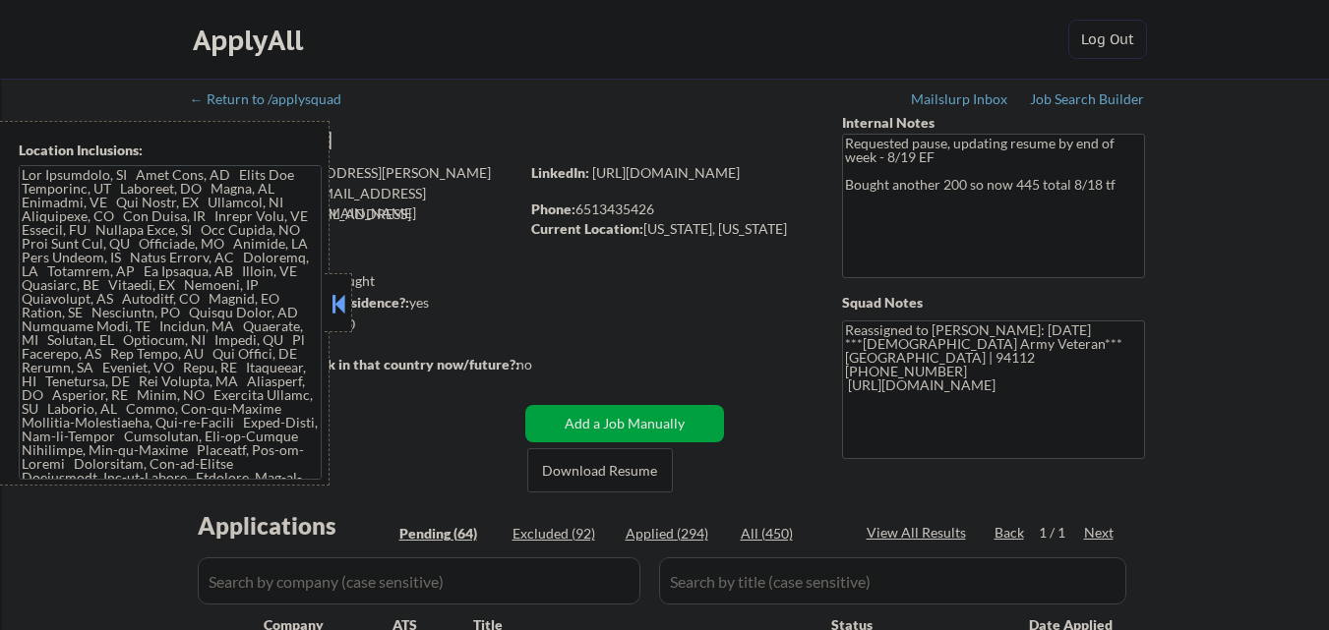
select select ""pending""
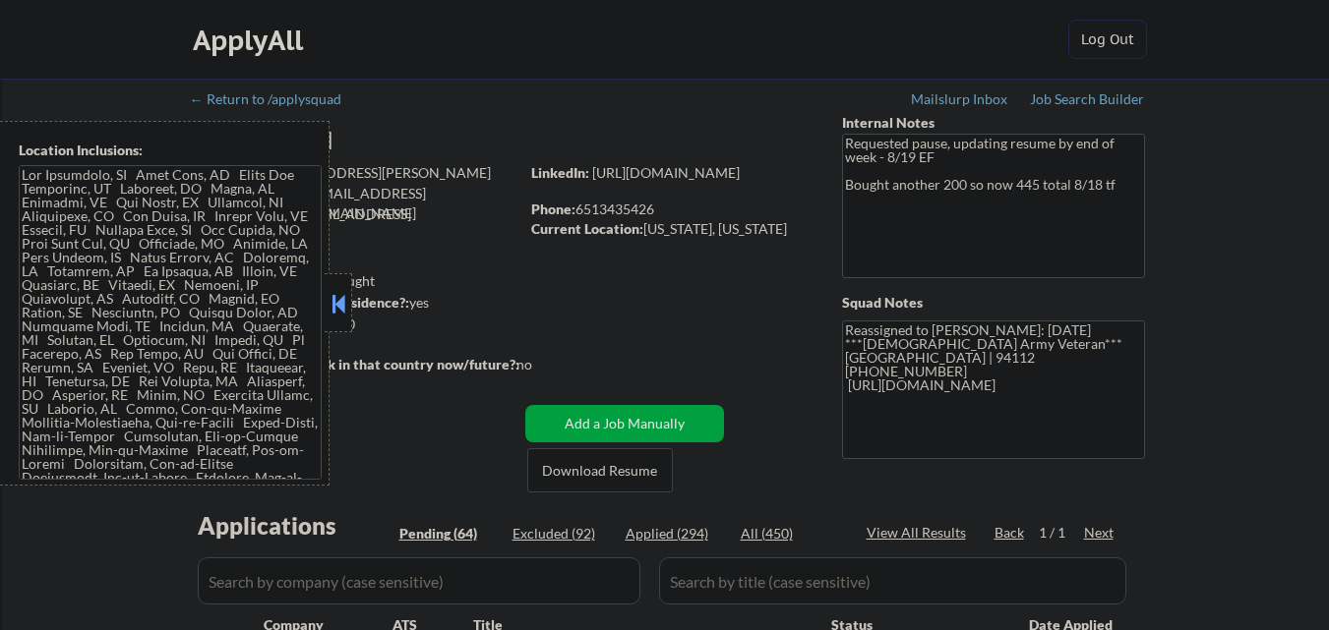
select select ""pending""
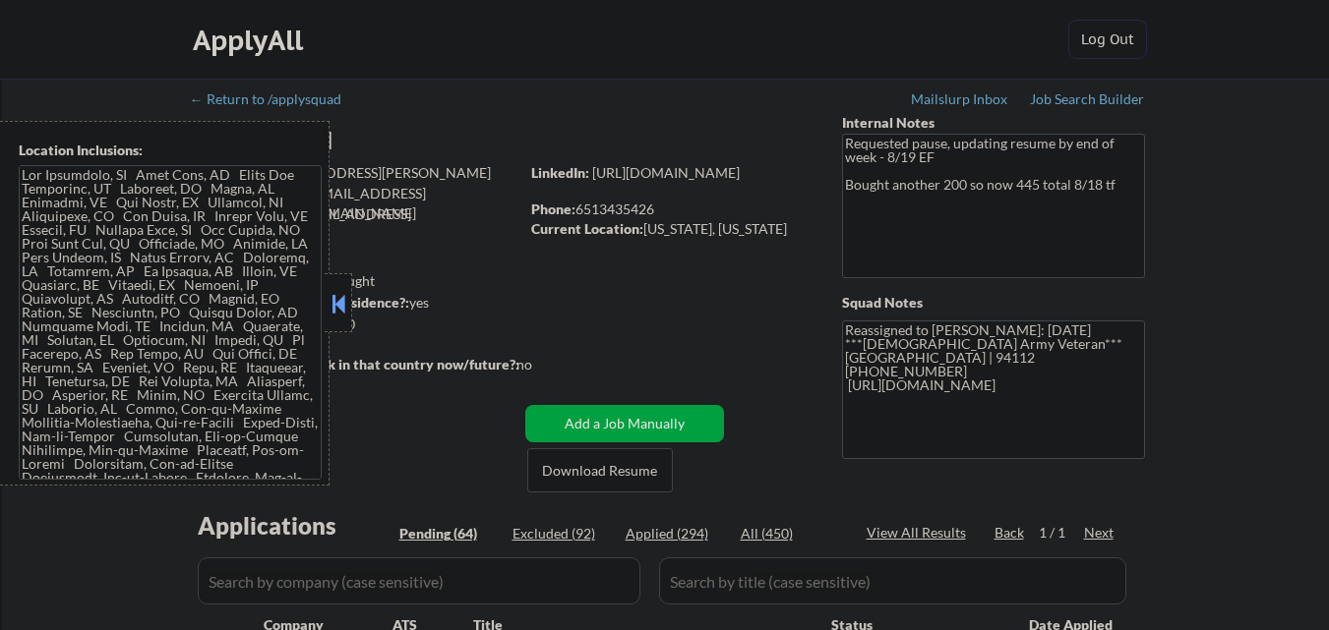
select select ""pending""
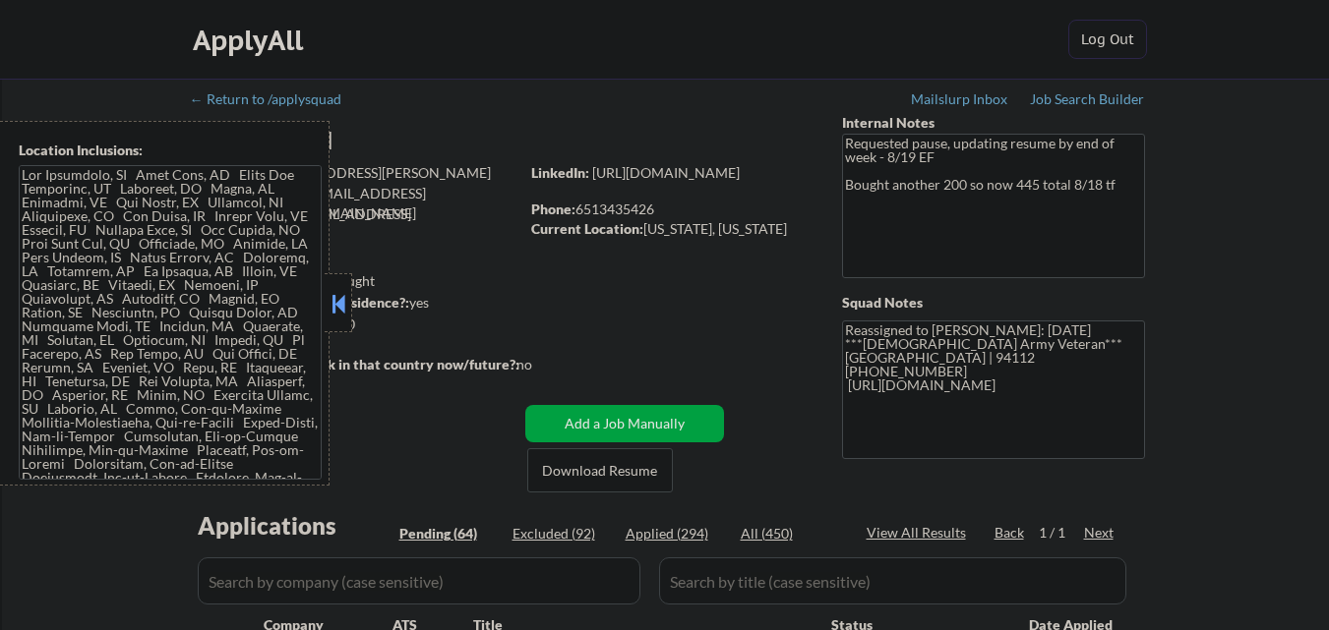
select select ""pending""
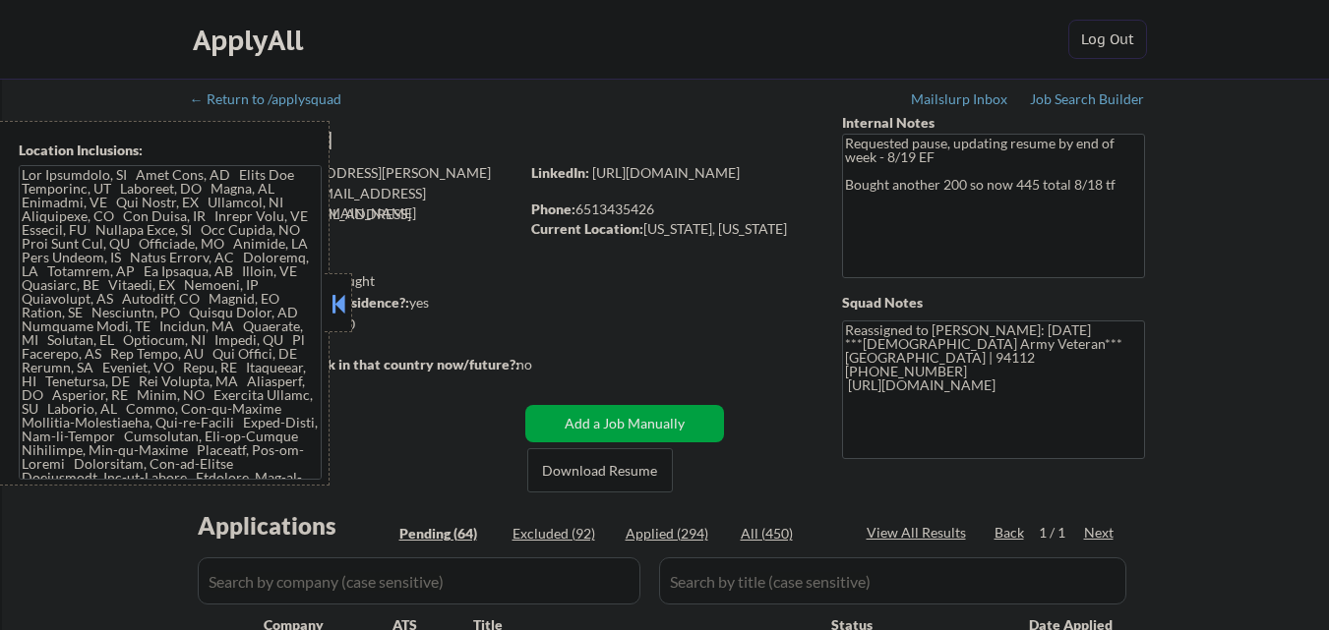
select select ""pending""
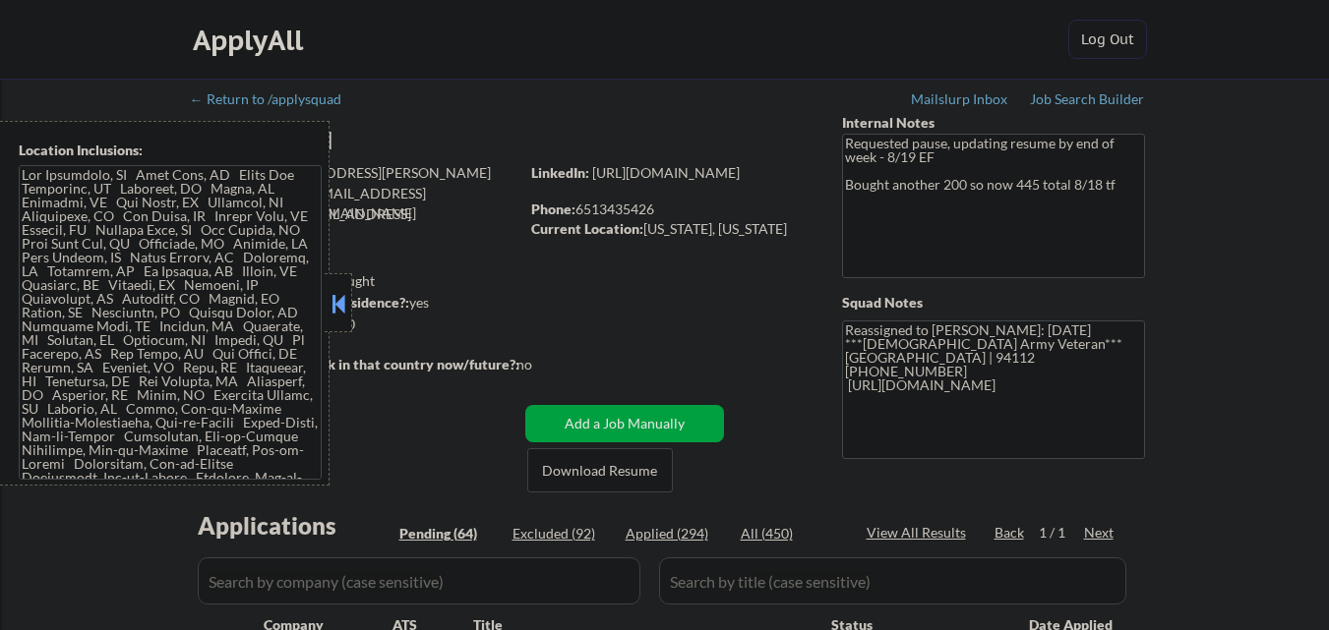
select select ""pending""
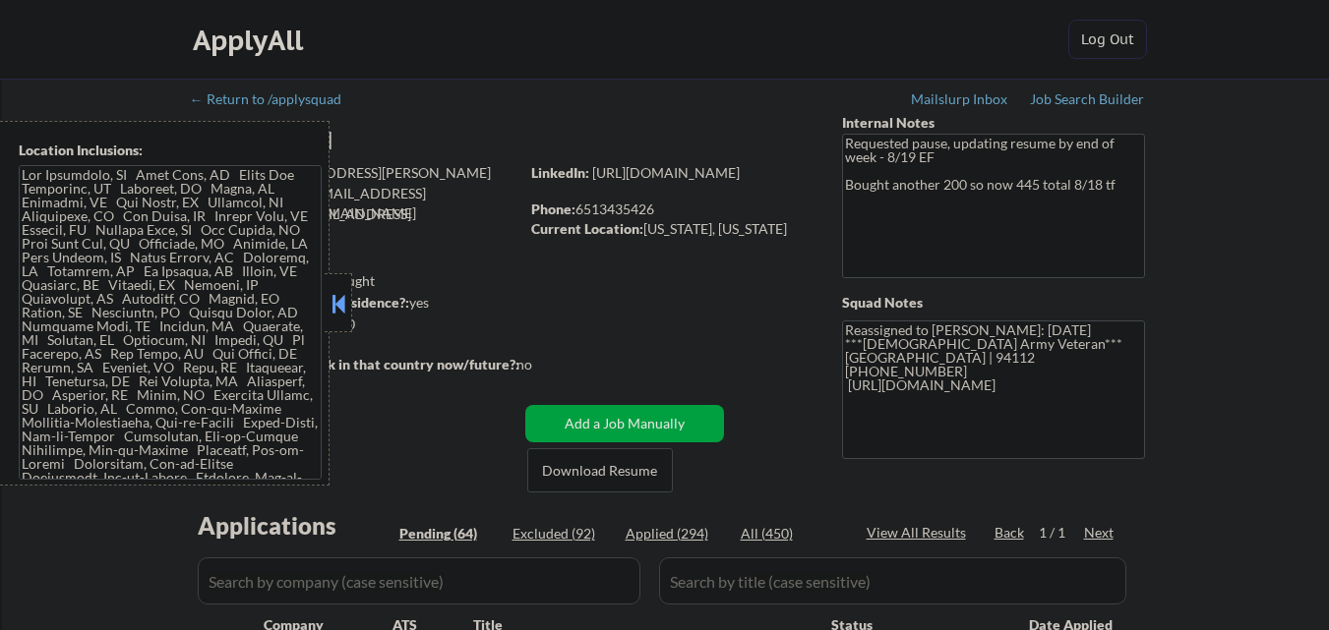
select select ""pending""
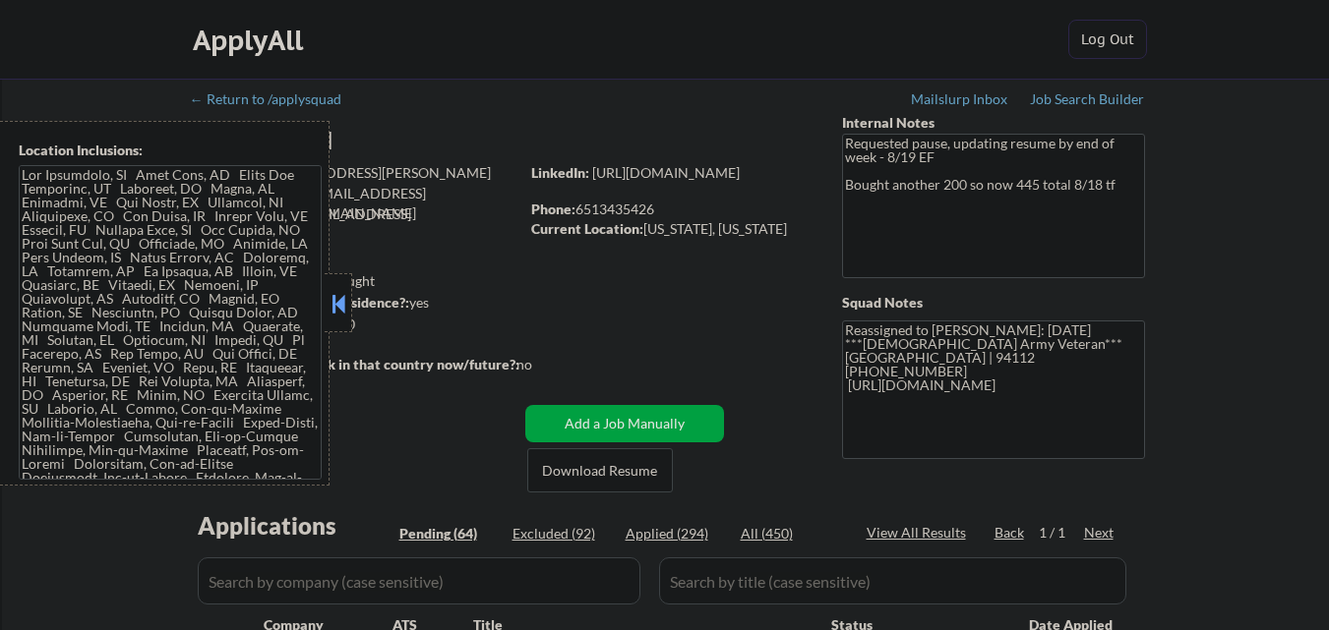
select select ""pending""
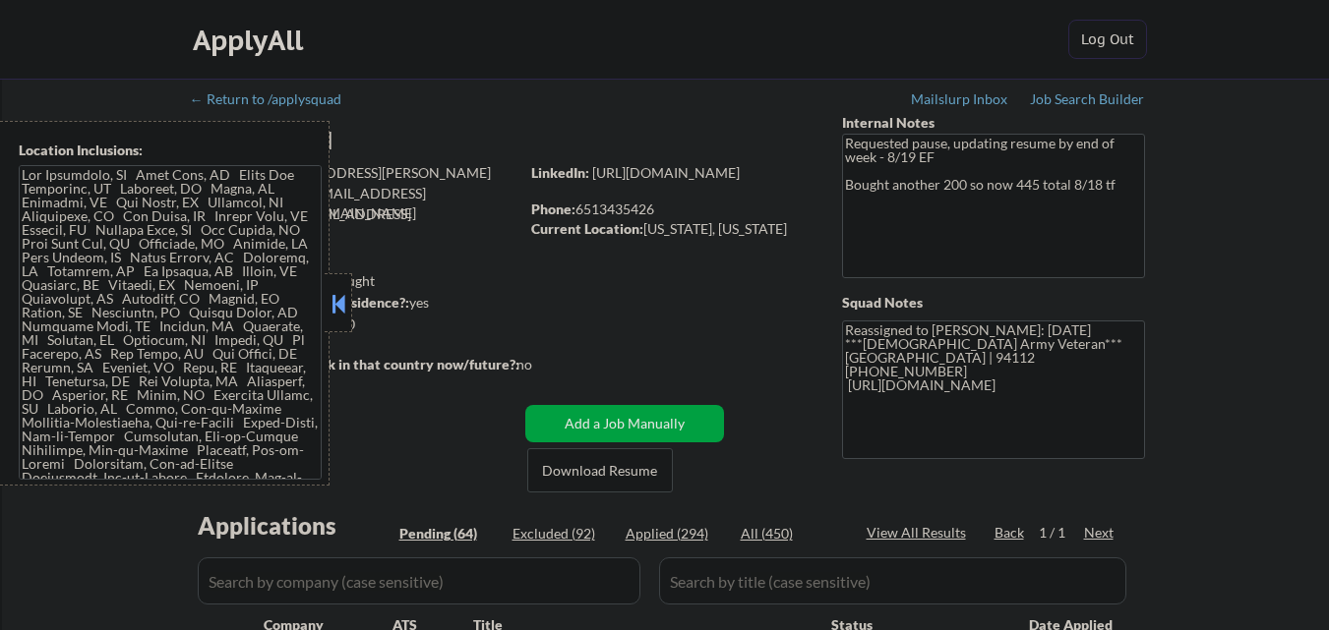
select select ""pending""
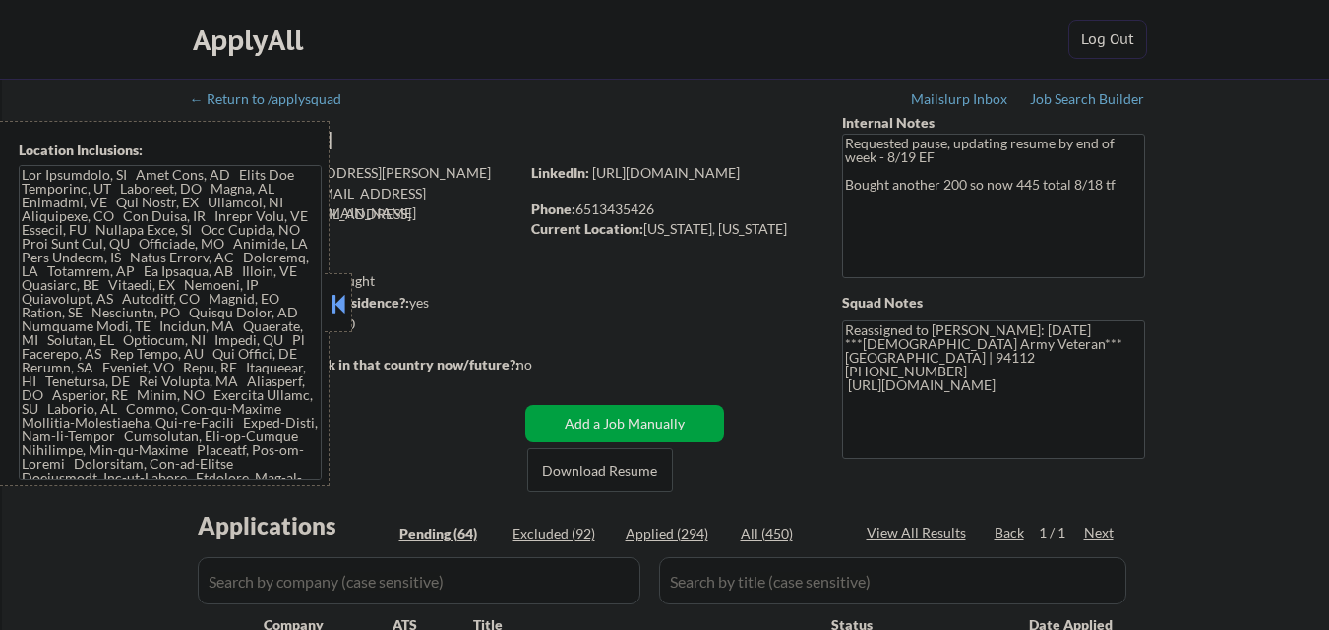
select select ""pending""
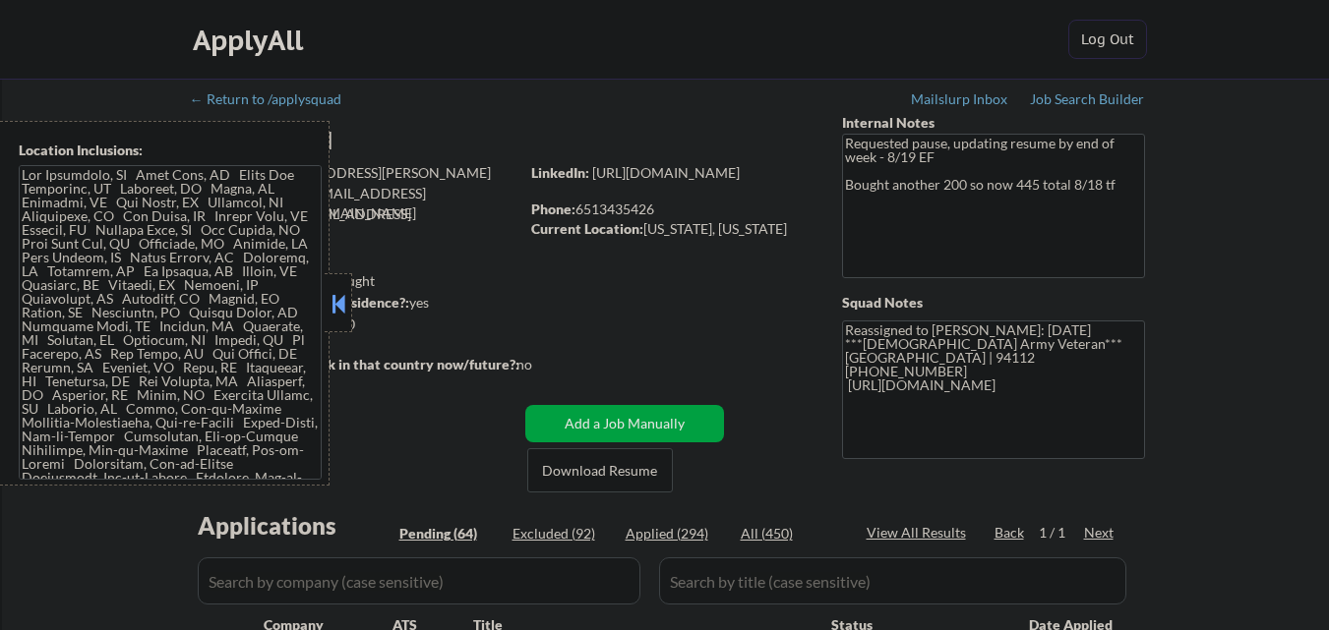
select select ""pending""
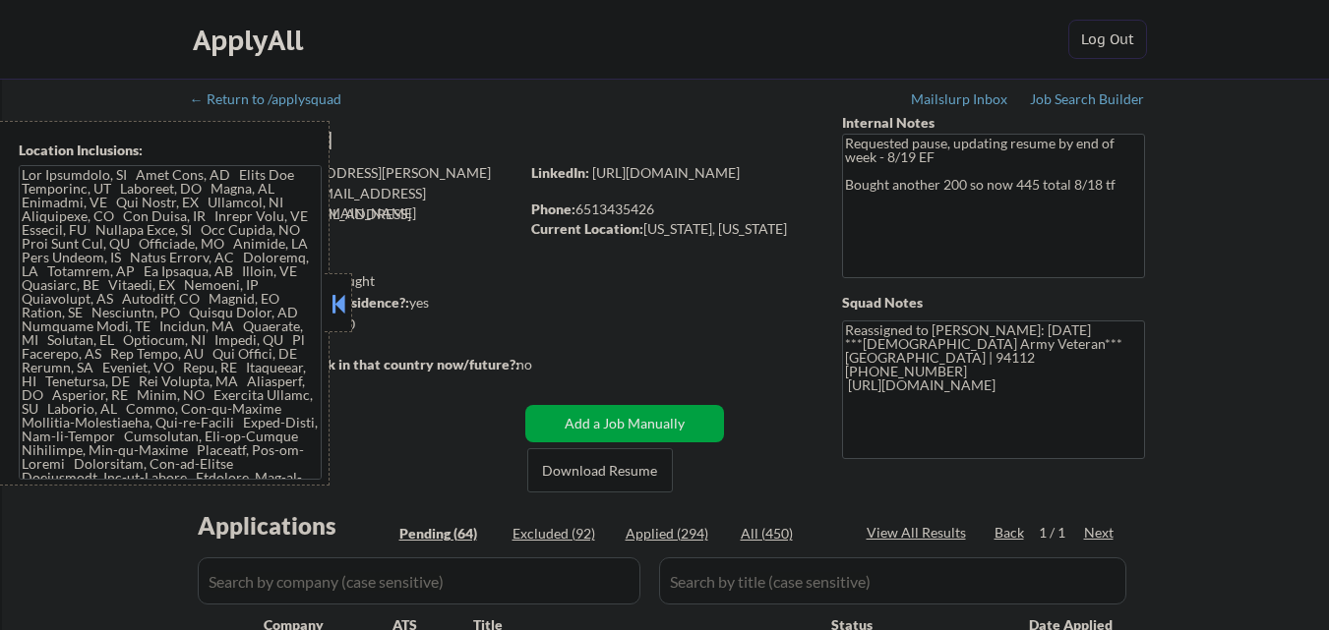
select select ""pending""
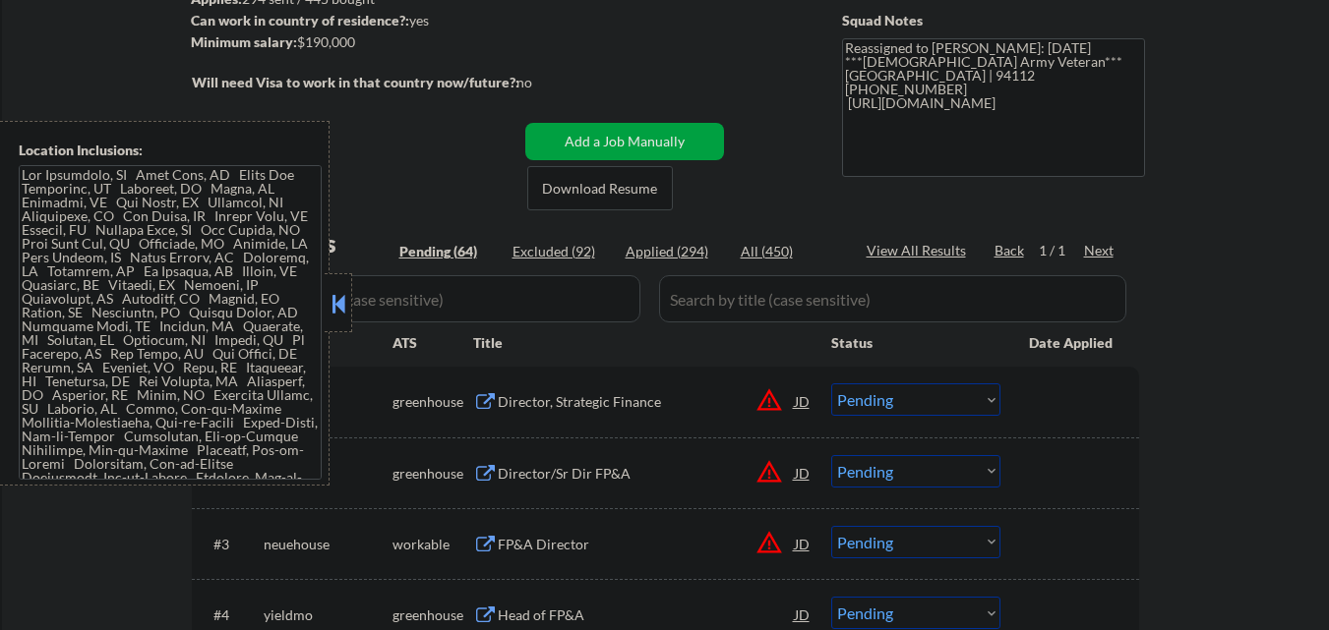
scroll to position [295, 0]
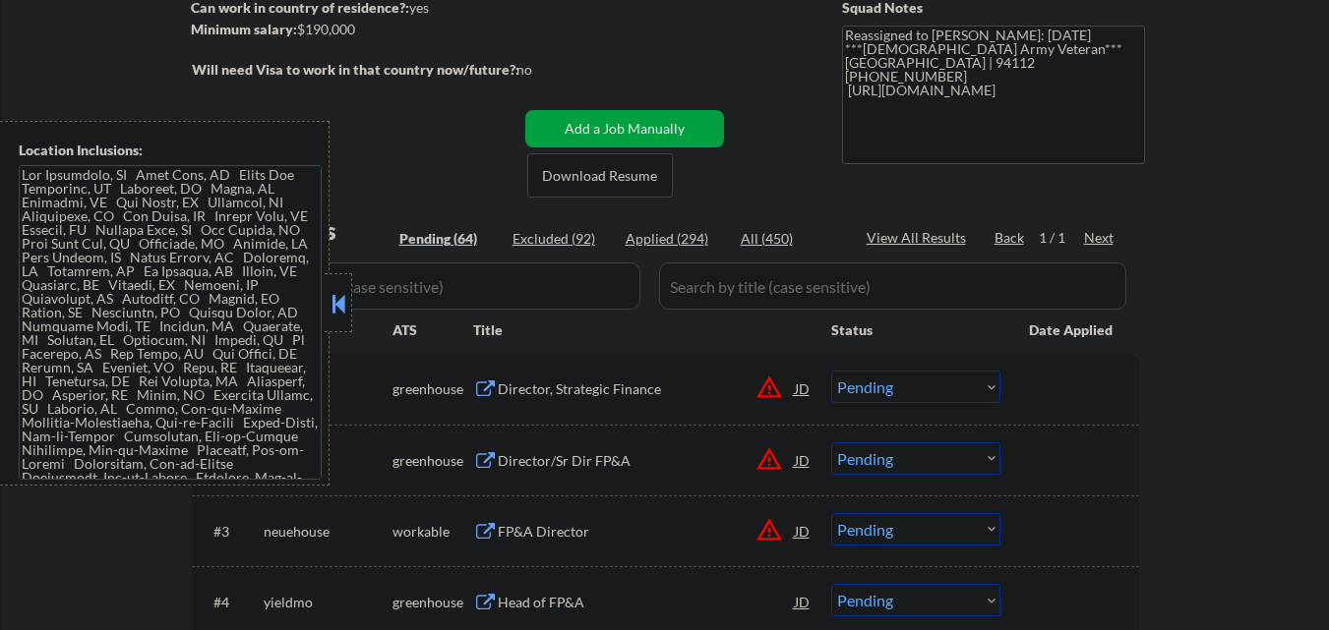
click at [339, 299] on button at bounding box center [338, 304] width 22 height 30
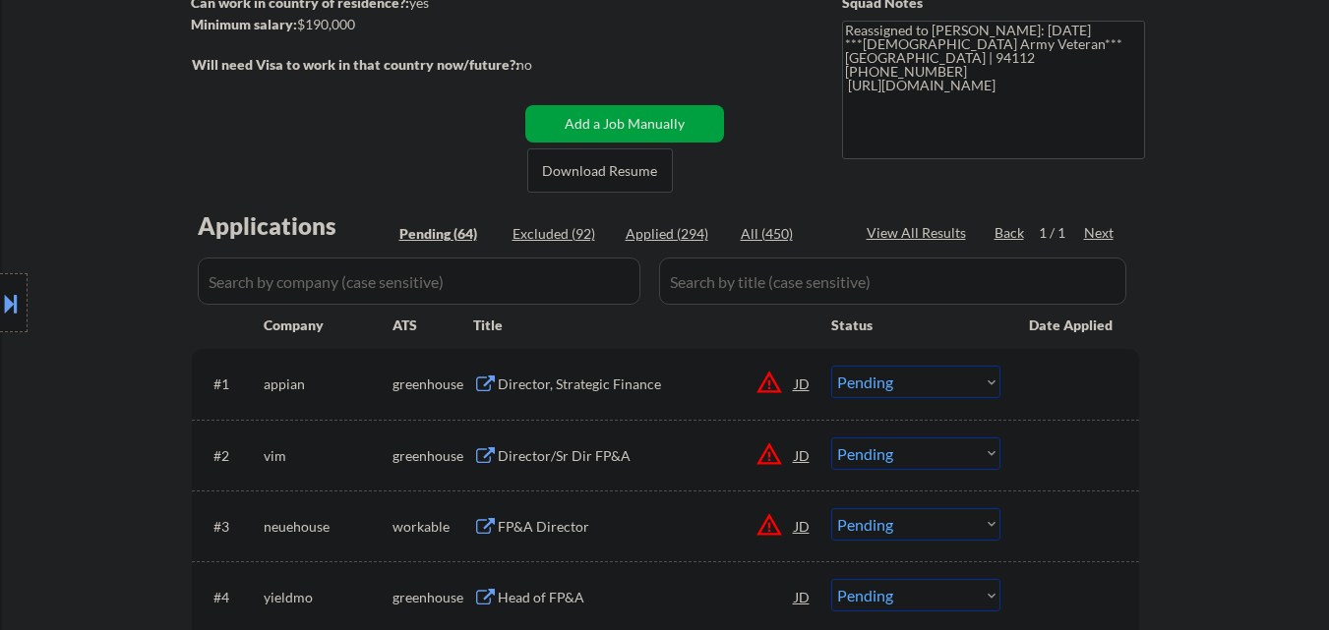
scroll to position [197, 0]
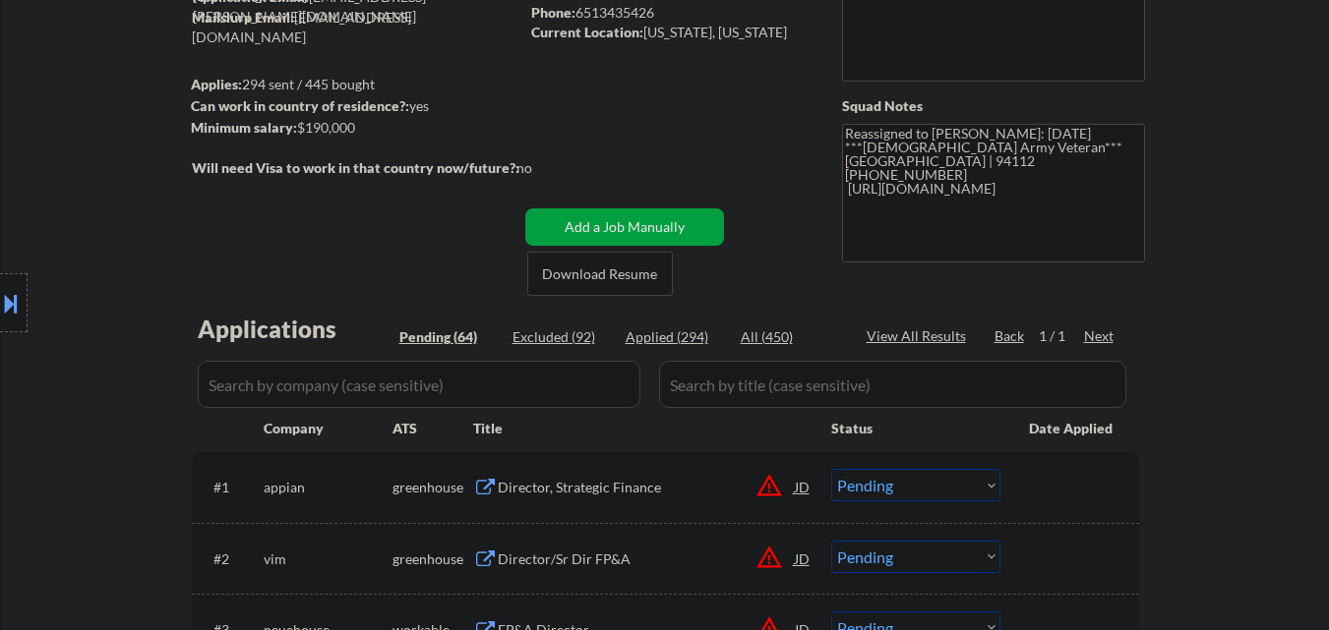
click at [0, 328] on div at bounding box center [14, 302] width 28 height 59
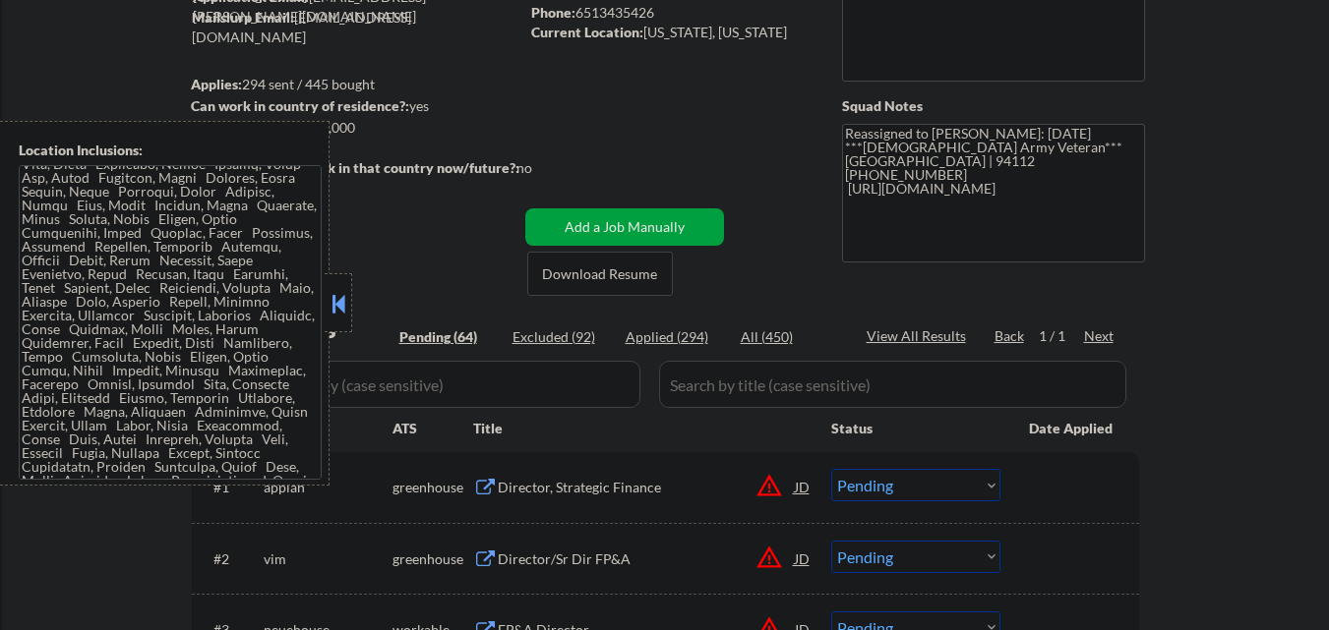
scroll to position [1672, 0]
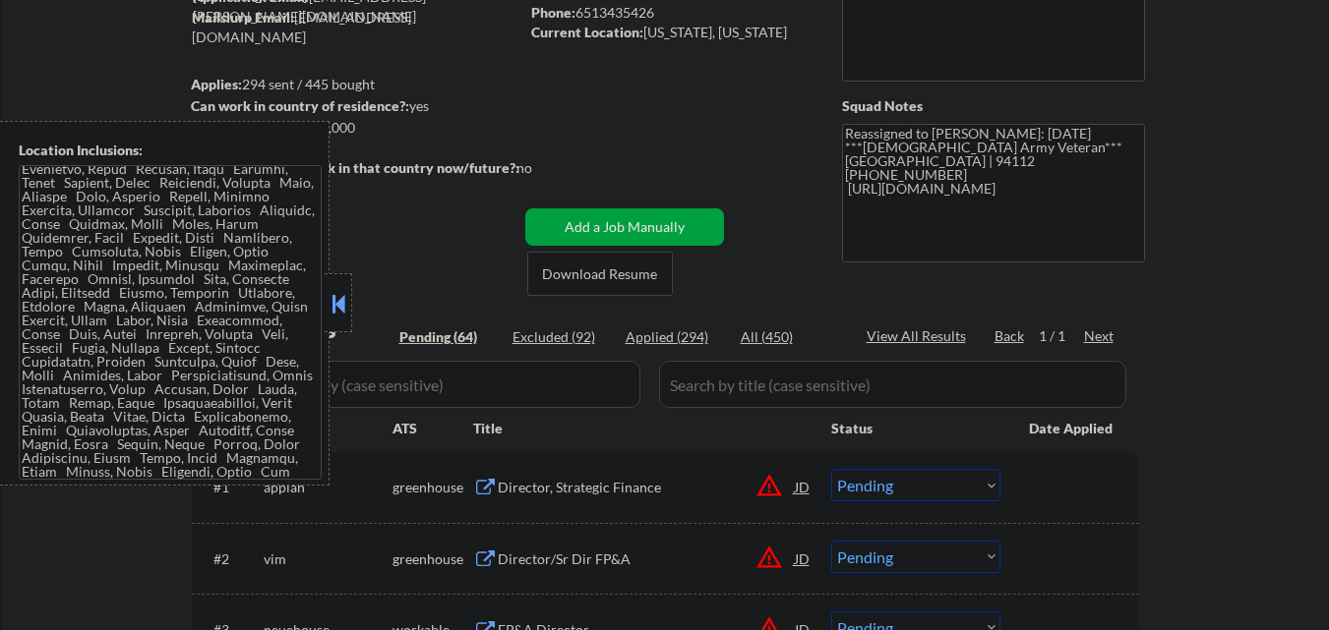
click at [343, 284] on div at bounding box center [339, 302] width 28 height 59
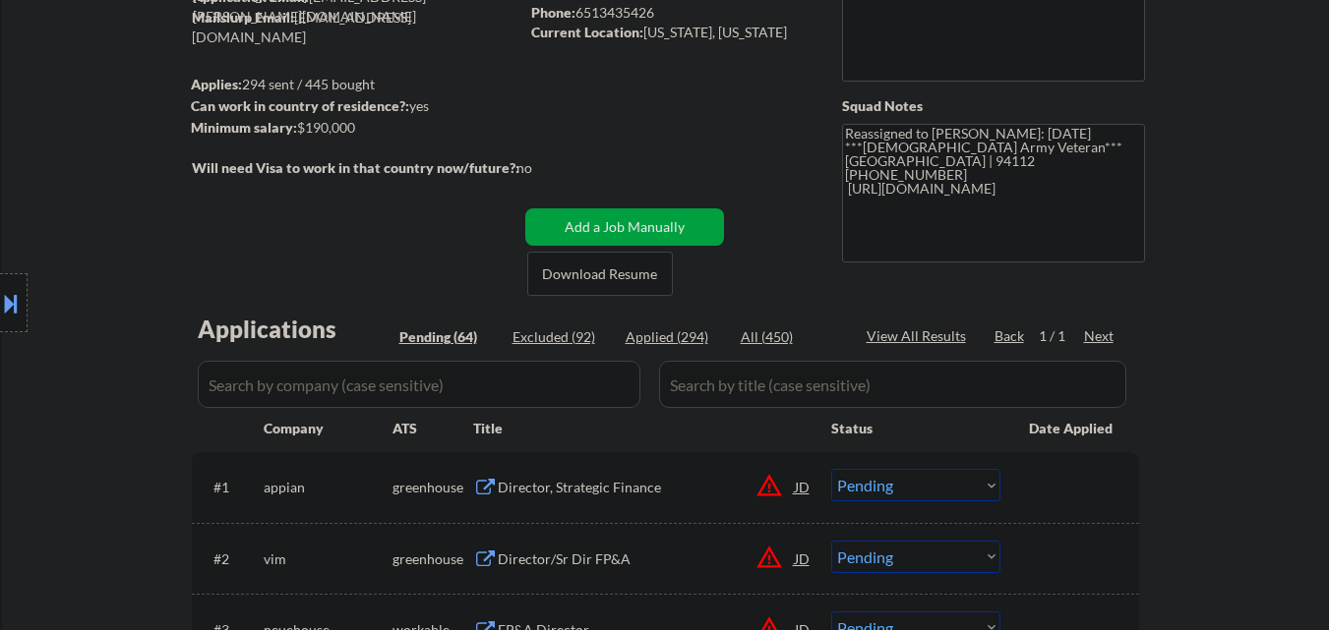
click at [773, 489] on button "warning_amber" at bounding box center [769, 486] width 28 height 28
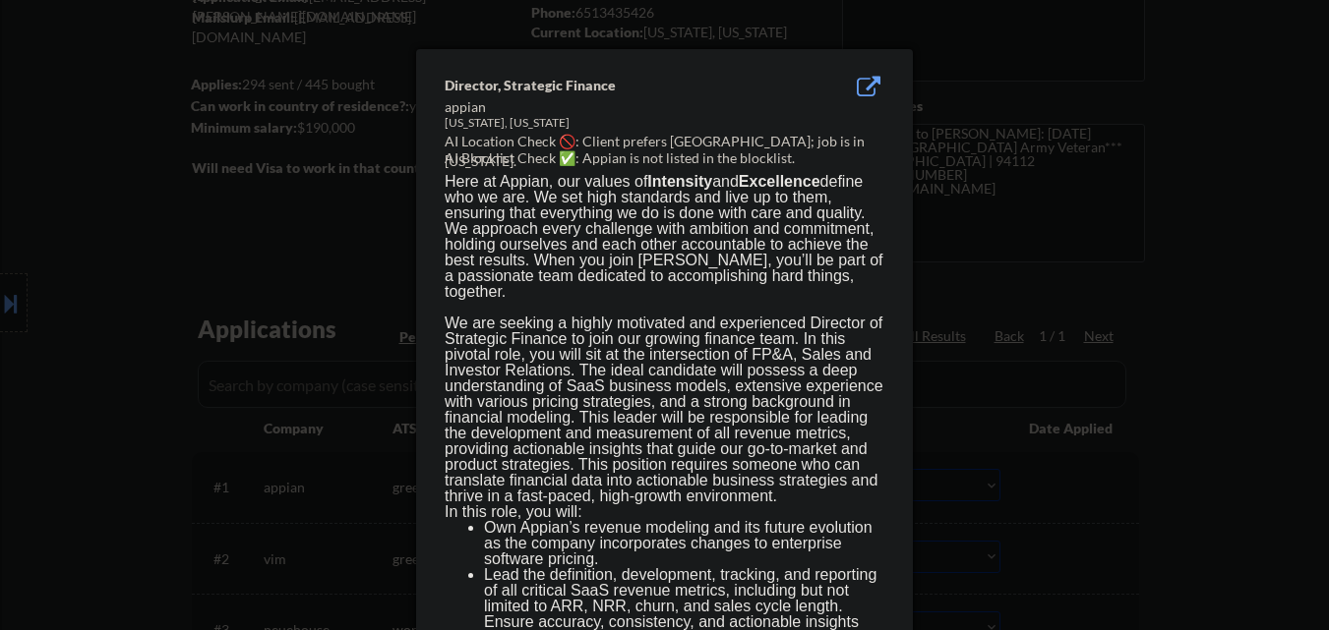
click at [159, 428] on div at bounding box center [664, 315] width 1329 height 630
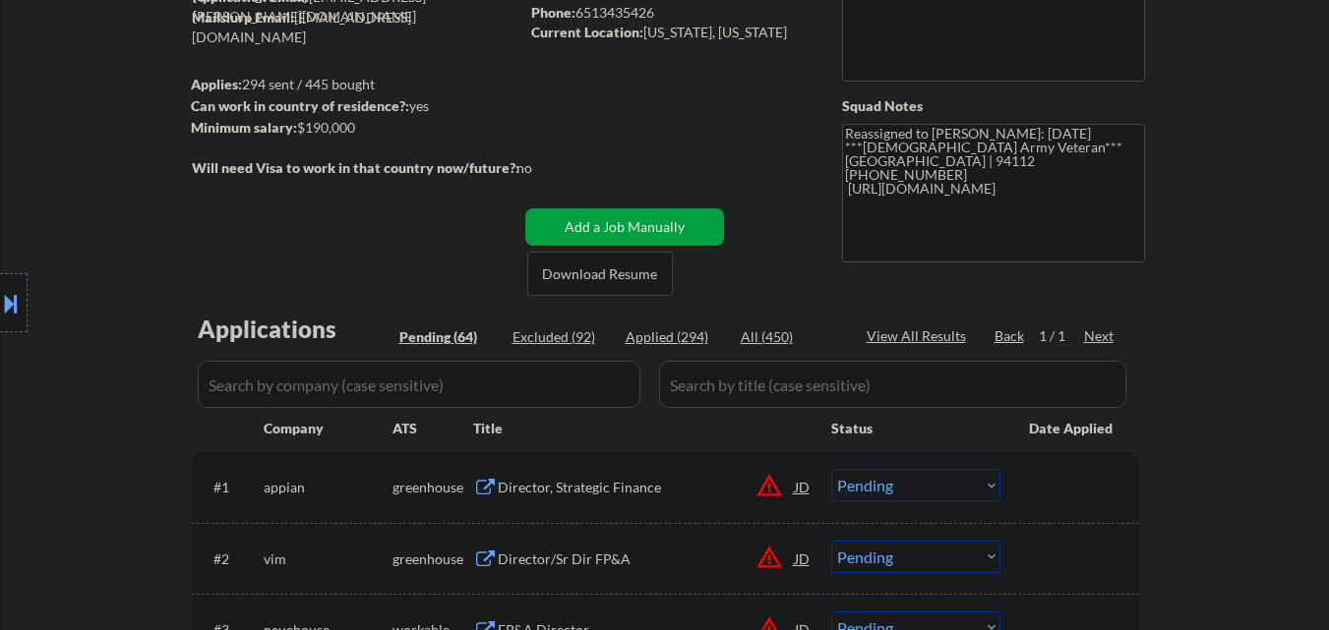
click at [0, 282] on div at bounding box center [14, 302] width 28 height 59
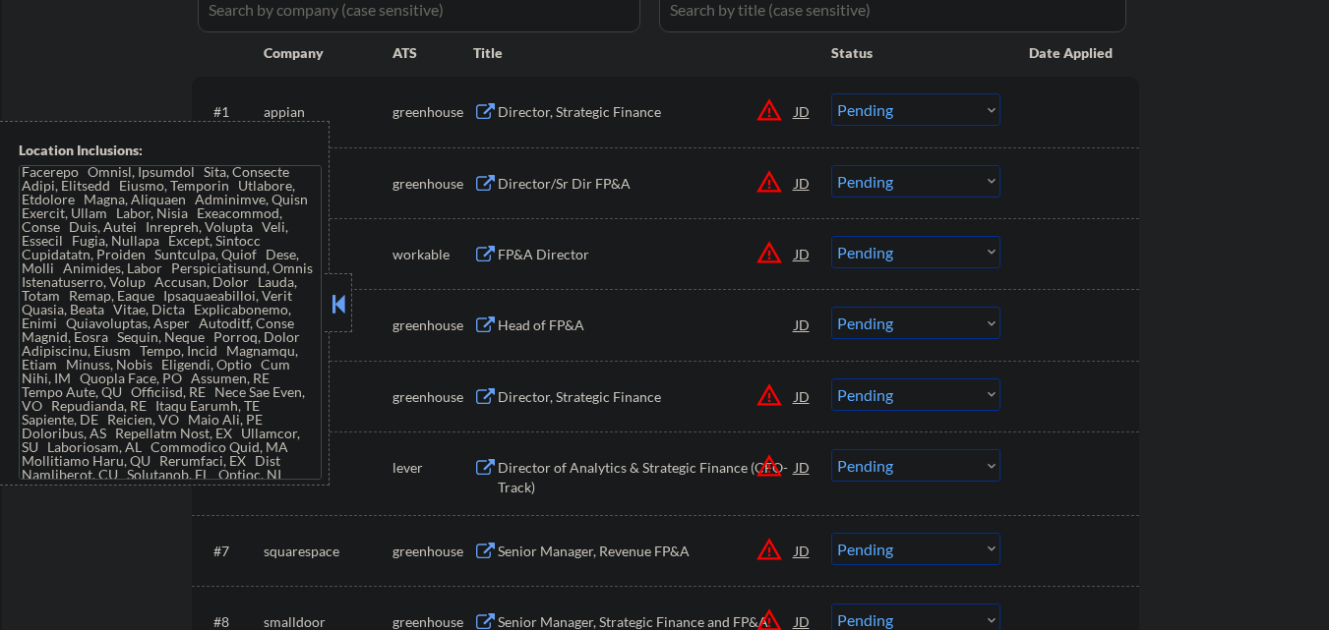
scroll to position [1853, 0]
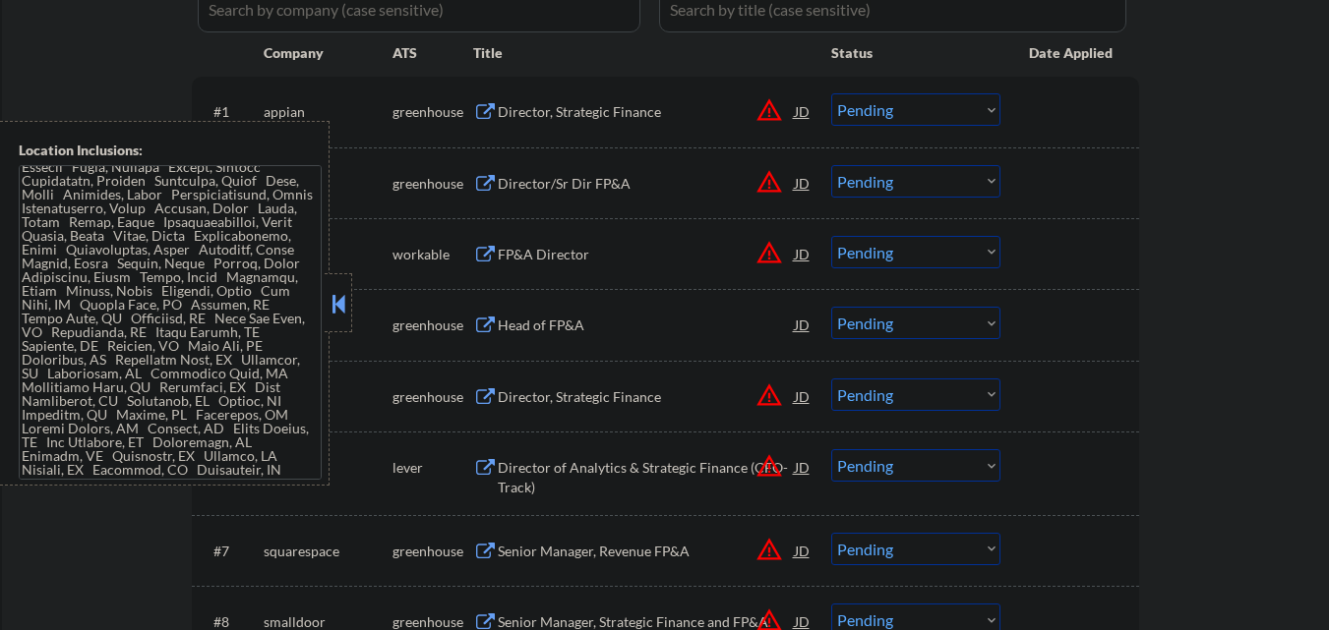
click at [331, 298] on button at bounding box center [338, 304] width 22 height 30
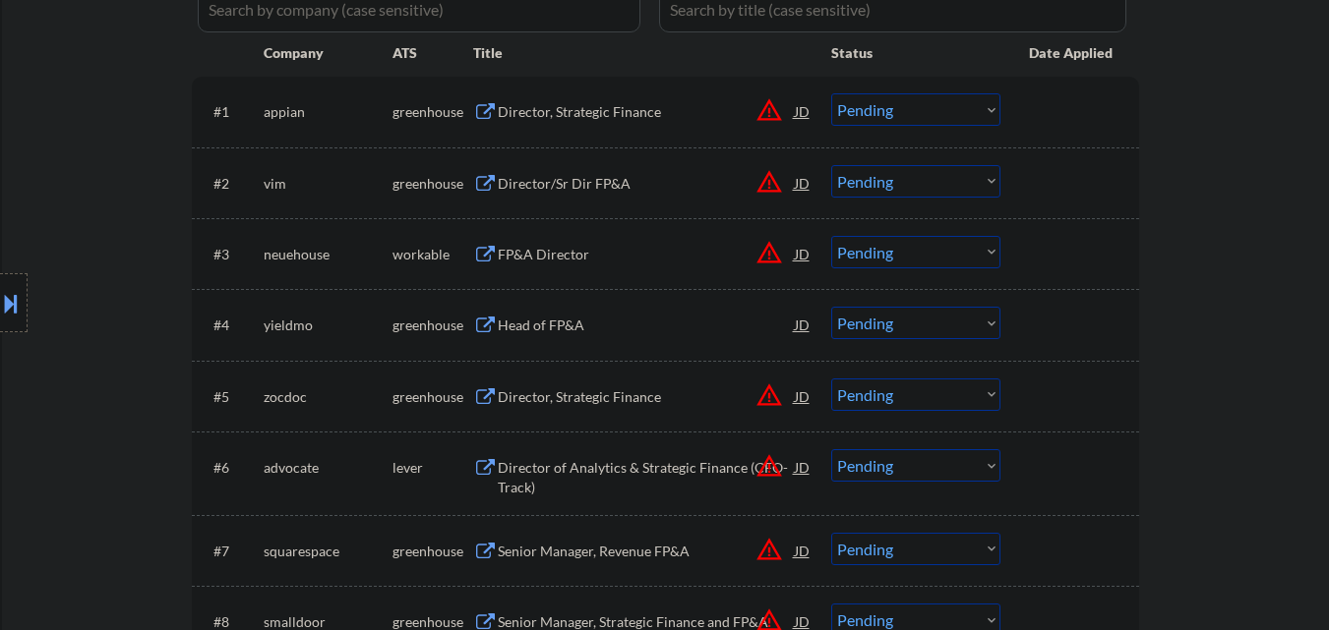
drag, startPoint x: 1, startPoint y: 305, endPoint x: 15, endPoint y: 301, distance: 14.3
click at [4, 307] on button at bounding box center [11, 303] width 22 height 32
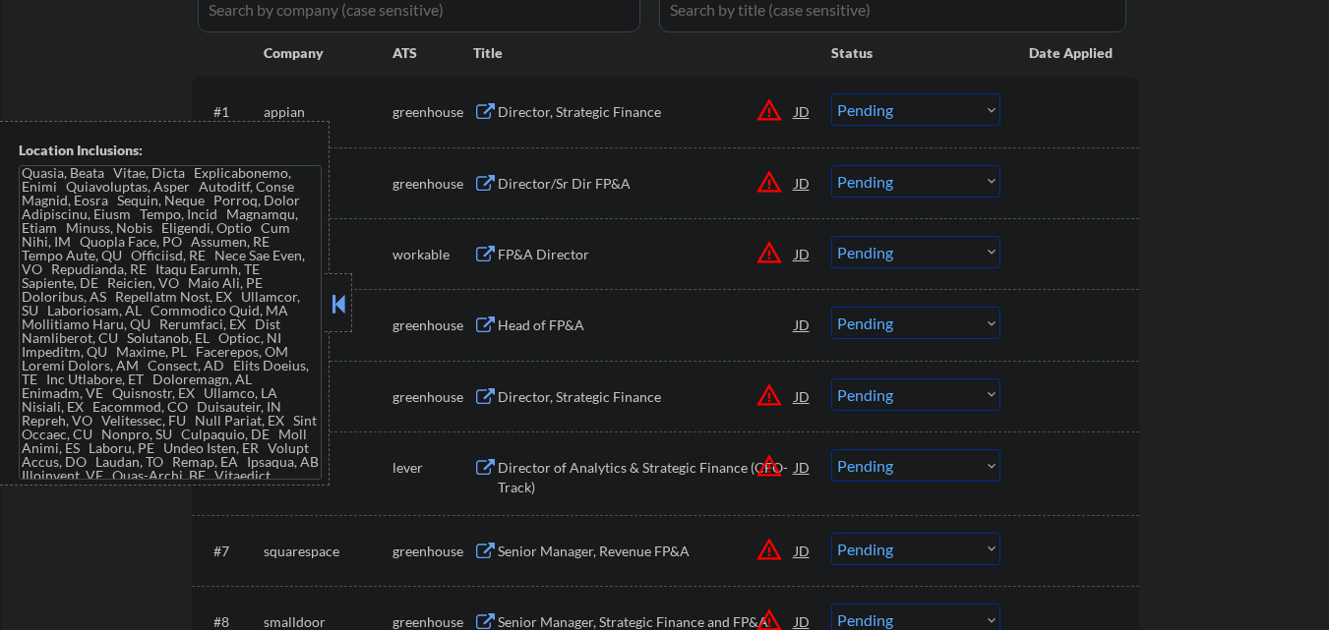
scroll to position [1951, 0]
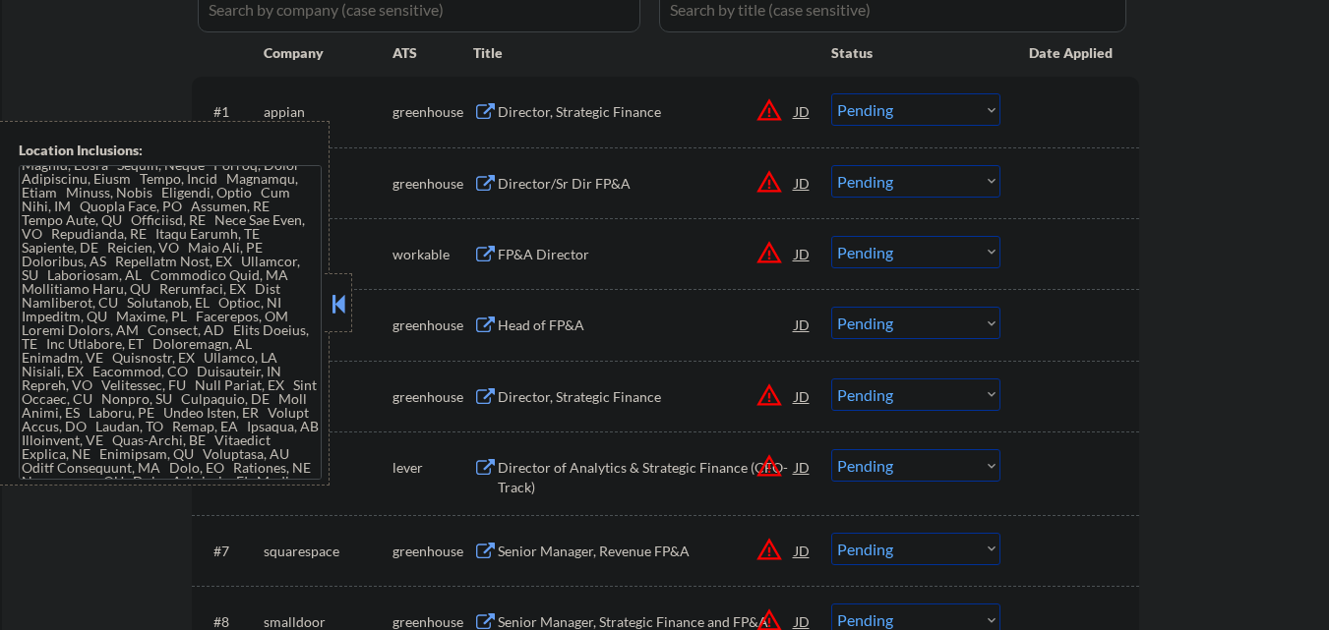
click at [334, 313] on button at bounding box center [338, 304] width 22 height 30
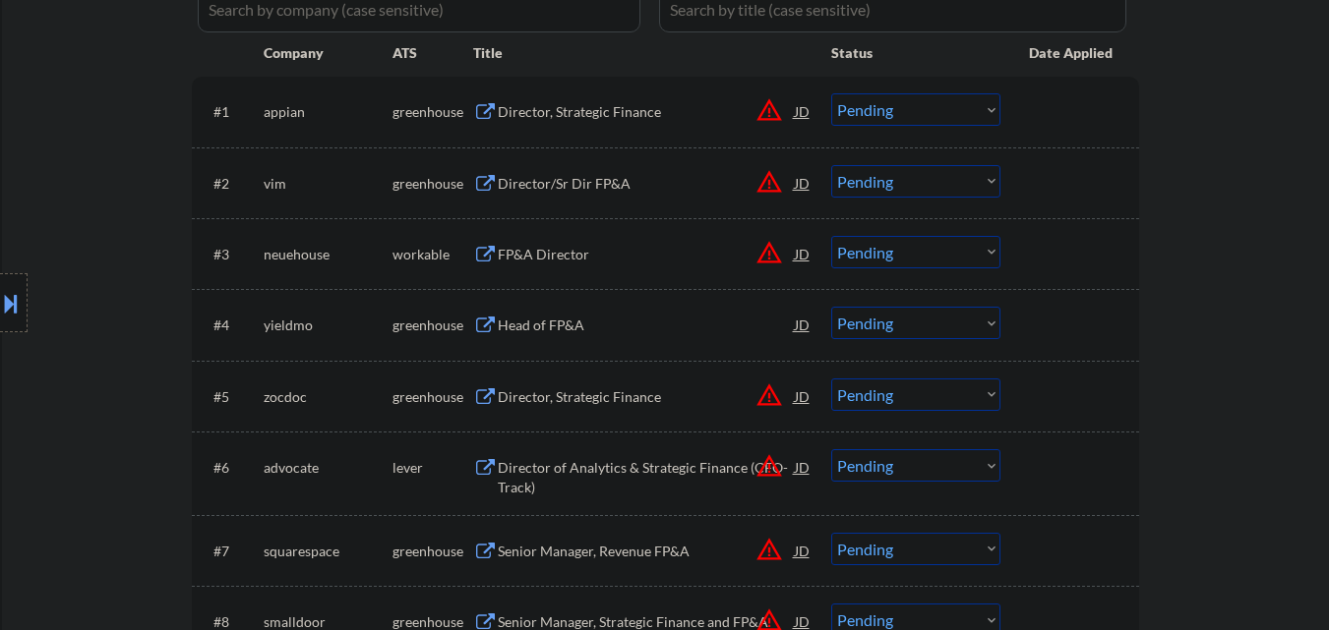
click at [619, 104] on div "Director, Strategic Finance" at bounding box center [646, 112] width 297 height 20
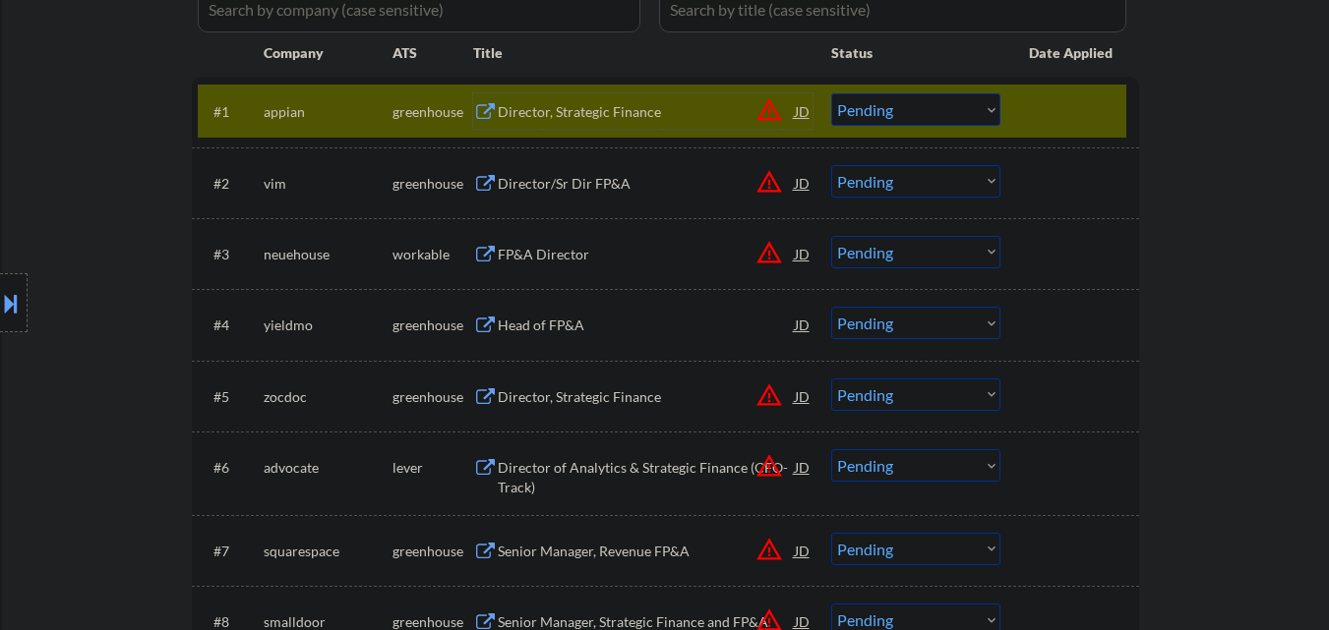
click at [909, 100] on select "Choose an option... Pending Applied Excluded (Questions) Excluded (Expired) Exc…" at bounding box center [915, 109] width 169 height 32
click at [608, 103] on div "Director, Strategic Finance" at bounding box center [646, 112] width 297 height 20
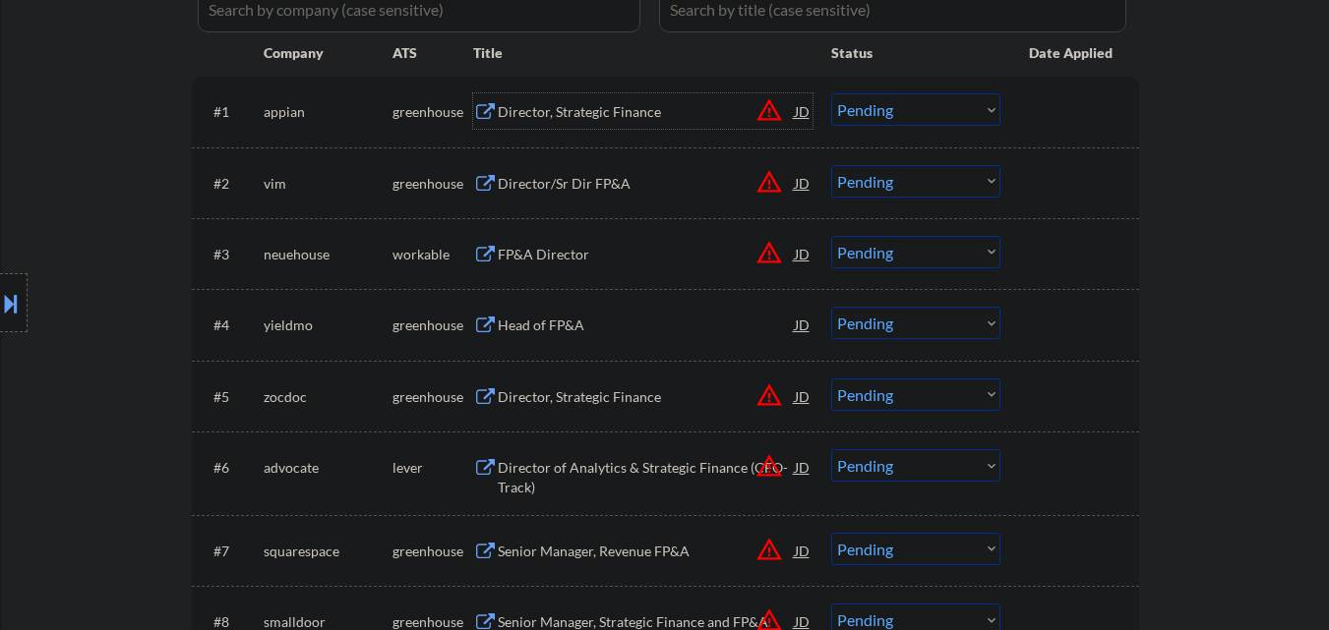
drag, startPoint x: 921, startPoint y: 113, endPoint x: 920, endPoint y: 124, distance: 11.0
click at [921, 113] on select "Choose an option... Pending Applied Excluded (Questions) Excluded (Expired) Exc…" at bounding box center [915, 109] width 169 height 32
click at [831, 93] on select "Choose an option... Pending Applied Excluded (Questions) Excluded (Expired) Exc…" at bounding box center [915, 109] width 169 height 32
click at [602, 175] on div "Director/Sr Dir FP&A" at bounding box center [646, 184] width 297 height 20
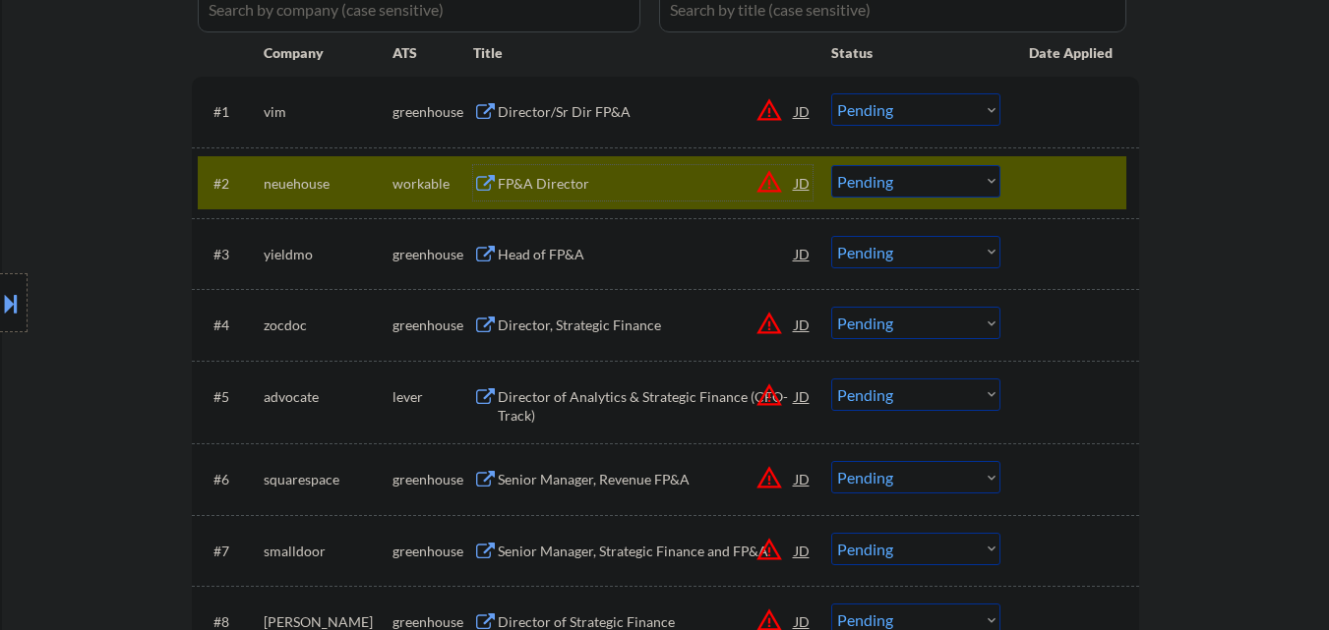
click at [1059, 184] on div at bounding box center [1072, 182] width 87 height 35
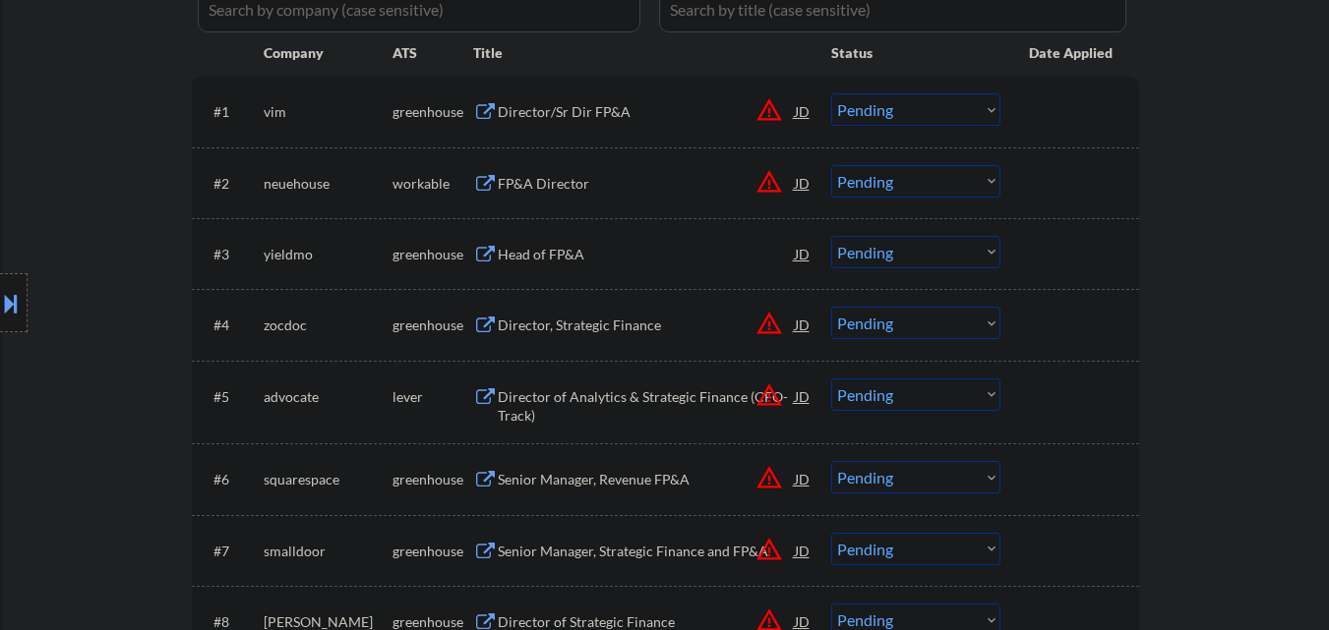
click at [947, 101] on select "Choose an option... Pending Applied Excluded (Questions) Excluded (Expired) Exc…" at bounding box center [915, 109] width 169 height 32
click at [831, 93] on select "Choose an option... Pending Applied Excluded (Questions) Excluded (Expired) Exc…" at bounding box center [915, 109] width 169 height 32
click at [614, 168] on div "FP&A Director" at bounding box center [646, 182] width 297 height 35
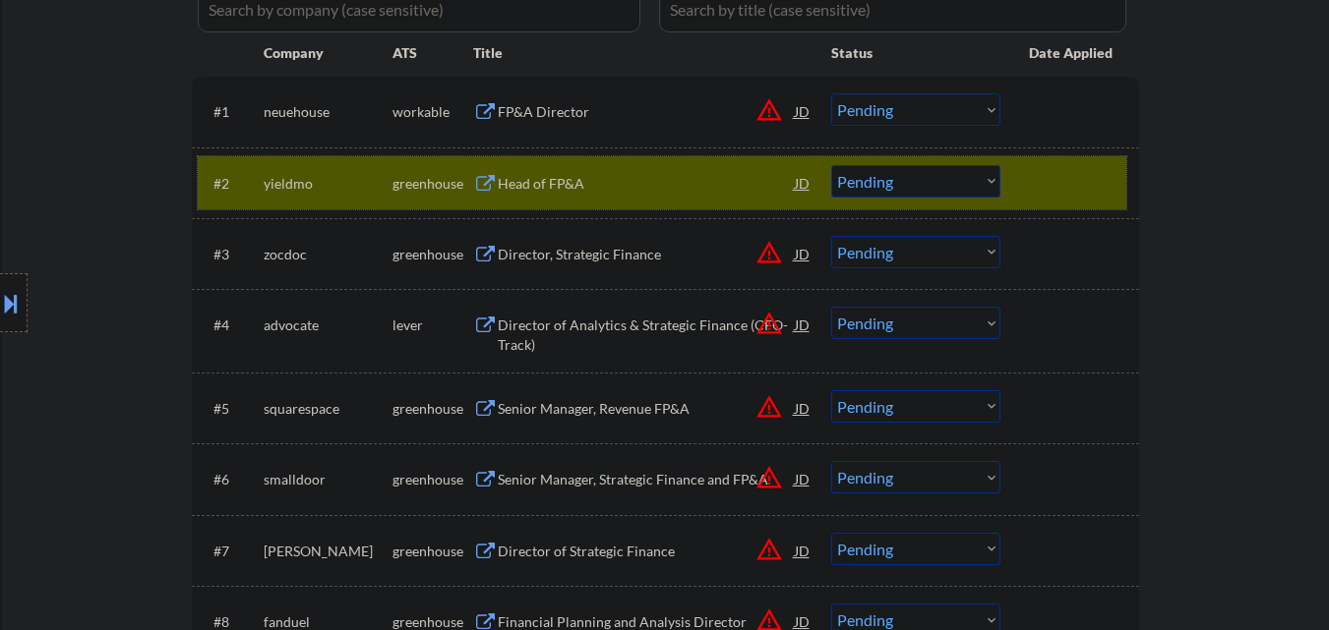
click at [1064, 177] on div at bounding box center [1072, 182] width 87 height 35
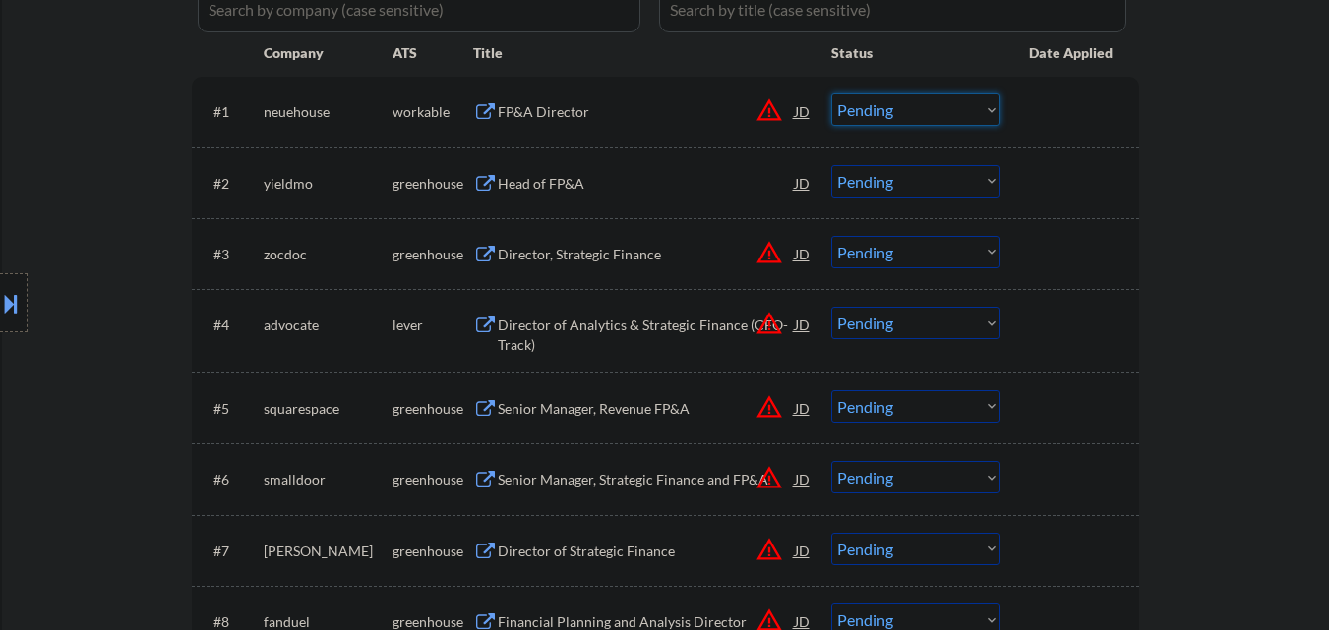
click at [942, 109] on select "Choose an option... Pending Applied Excluded (Questions) Excluded (Expired) Exc…" at bounding box center [915, 109] width 169 height 32
click at [831, 93] on select "Choose an option... Pending Applied Excluded (Questions) Excluded (Expired) Exc…" at bounding box center [915, 109] width 169 height 32
click at [576, 187] on div "Head of FP&A" at bounding box center [646, 184] width 297 height 20
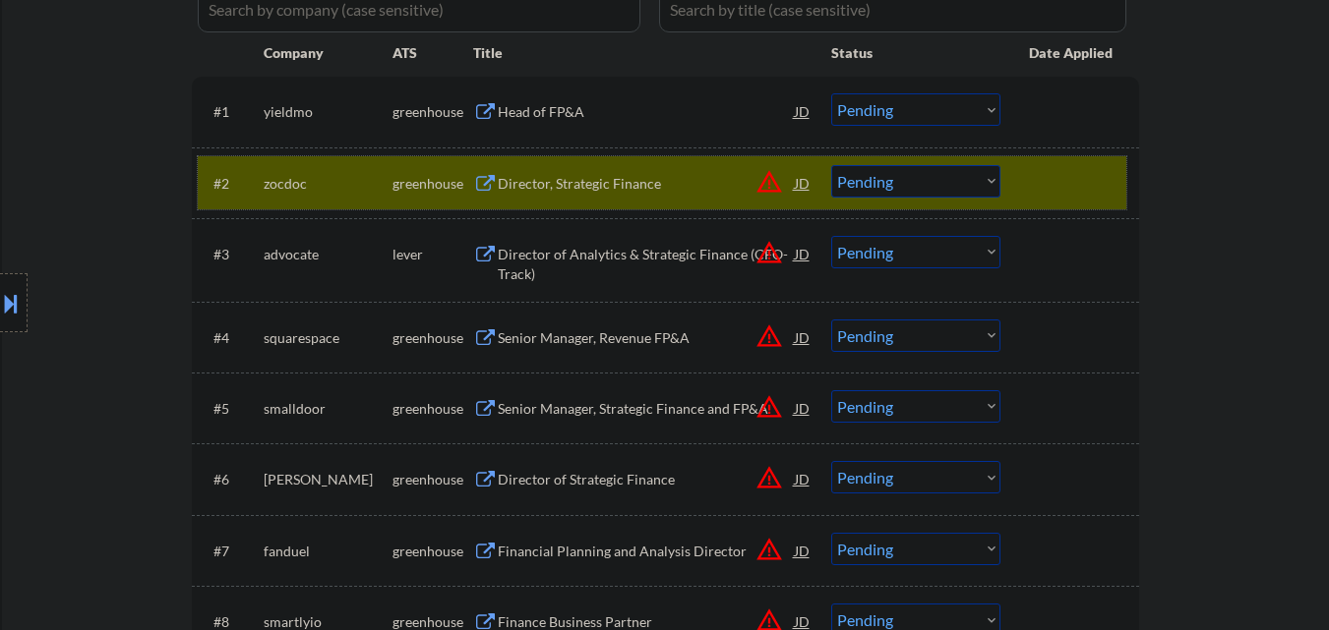
click at [1044, 167] on div at bounding box center [1072, 182] width 87 height 35
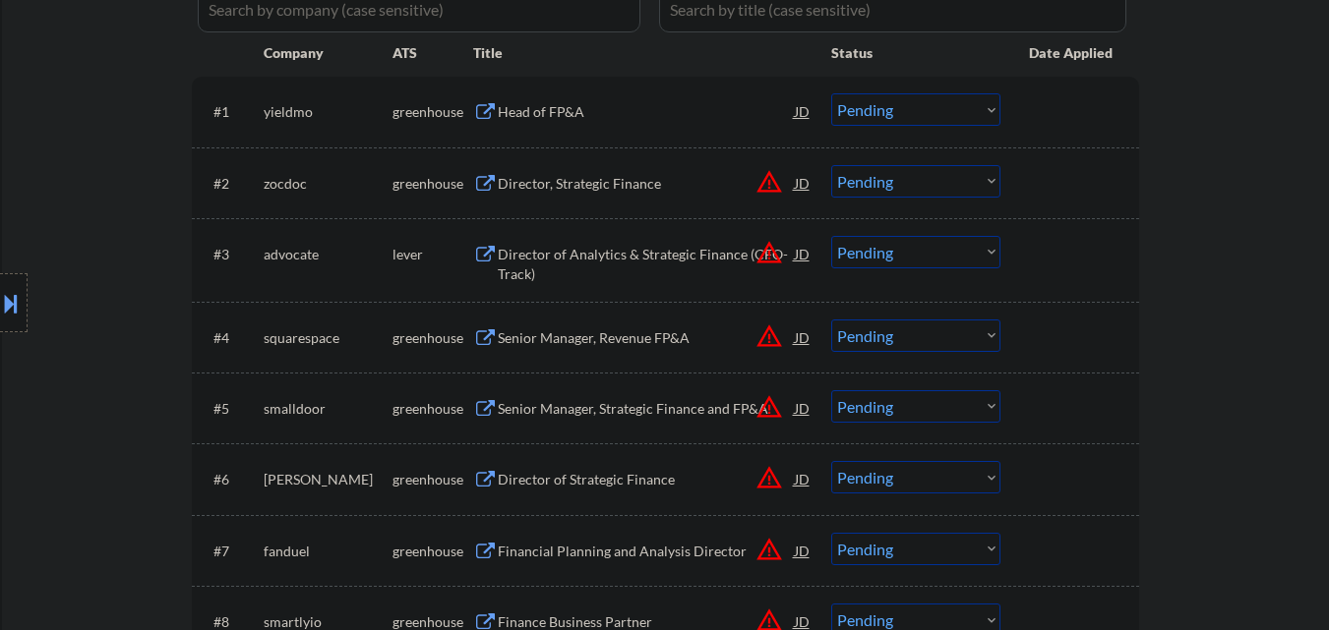
click at [949, 107] on select "Choose an option... Pending Applied Excluded (Questions) Excluded (Expired) Exc…" at bounding box center [915, 109] width 169 height 32
click at [831, 93] on select "Choose an option... Pending Applied Excluded (Questions) Excluded (Expired) Exc…" at bounding box center [915, 109] width 169 height 32
click at [622, 177] on div "Director, Strategic Finance" at bounding box center [646, 184] width 297 height 20
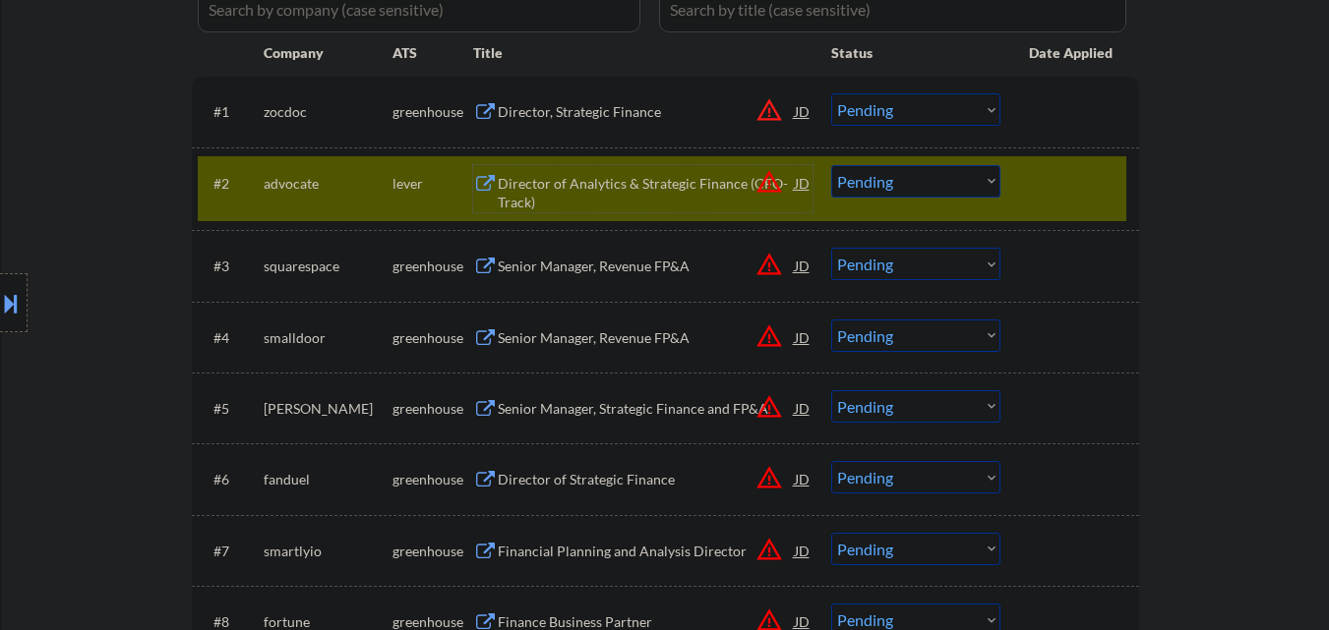
click at [1061, 182] on div at bounding box center [1072, 182] width 87 height 35
click at [920, 110] on select "Choose an option... Pending Applied Excluded (Questions) Excluded (Expired) Exc…" at bounding box center [915, 109] width 169 height 32
click at [831, 93] on select "Choose an option... Pending Applied Excluded (Questions) Excluded (Expired) Exc…" at bounding box center [915, 109] width 169 height 32
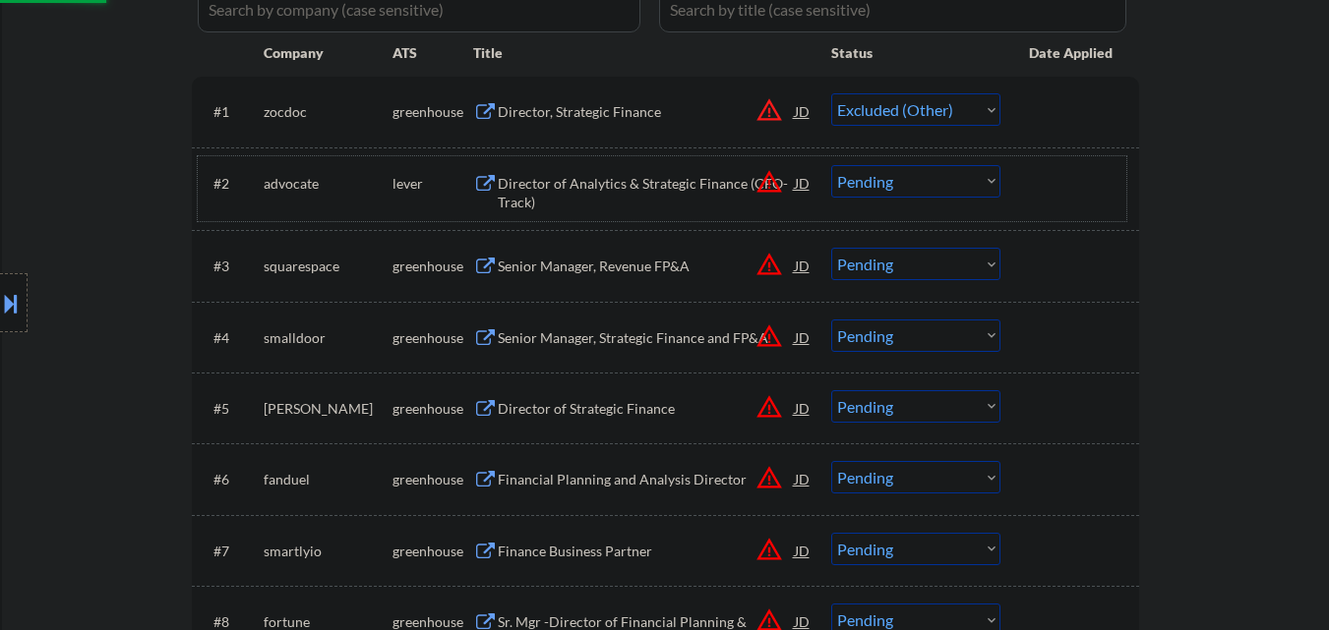
drag, startPoint x: 1064, startPoint y: 200, endPoint x: 1045, endPoint y: 193, distance: 19.9
click at [1064, 199] on div at bounding box center [1072, 182] width 87 height 35
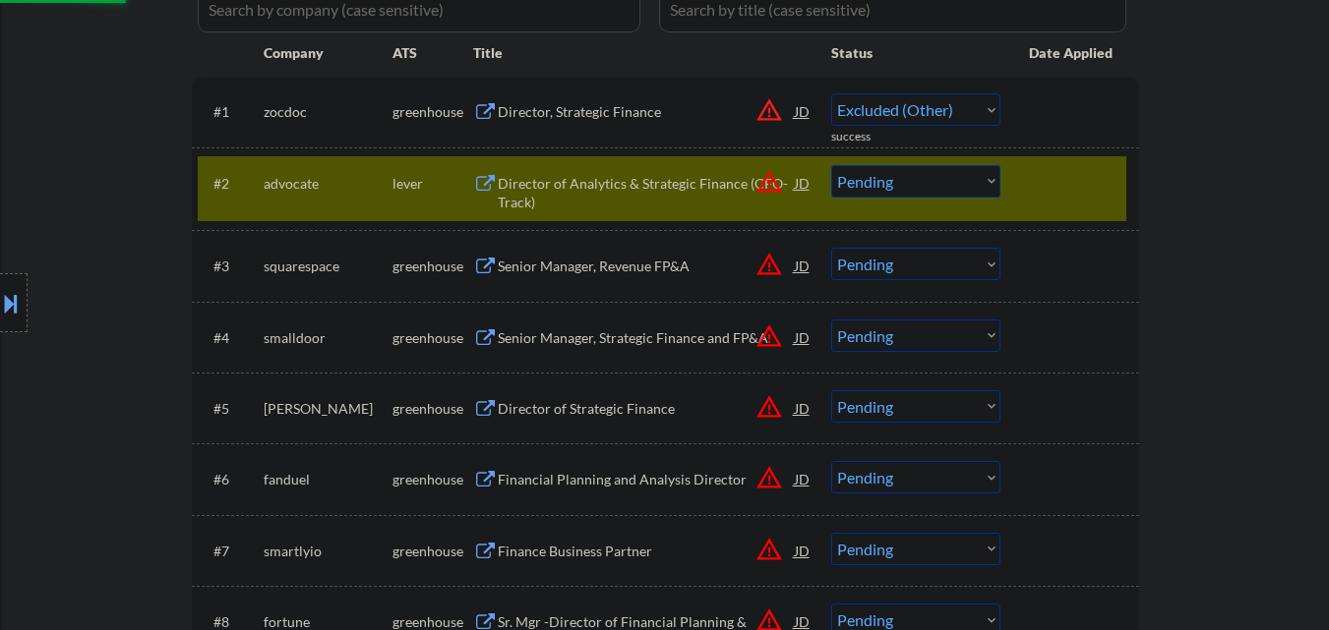
click at [618, 187] on div "Director of Analytics & Strategic Finance (CFO-Track)" at bounding box center [646, 193] width 297 height 38
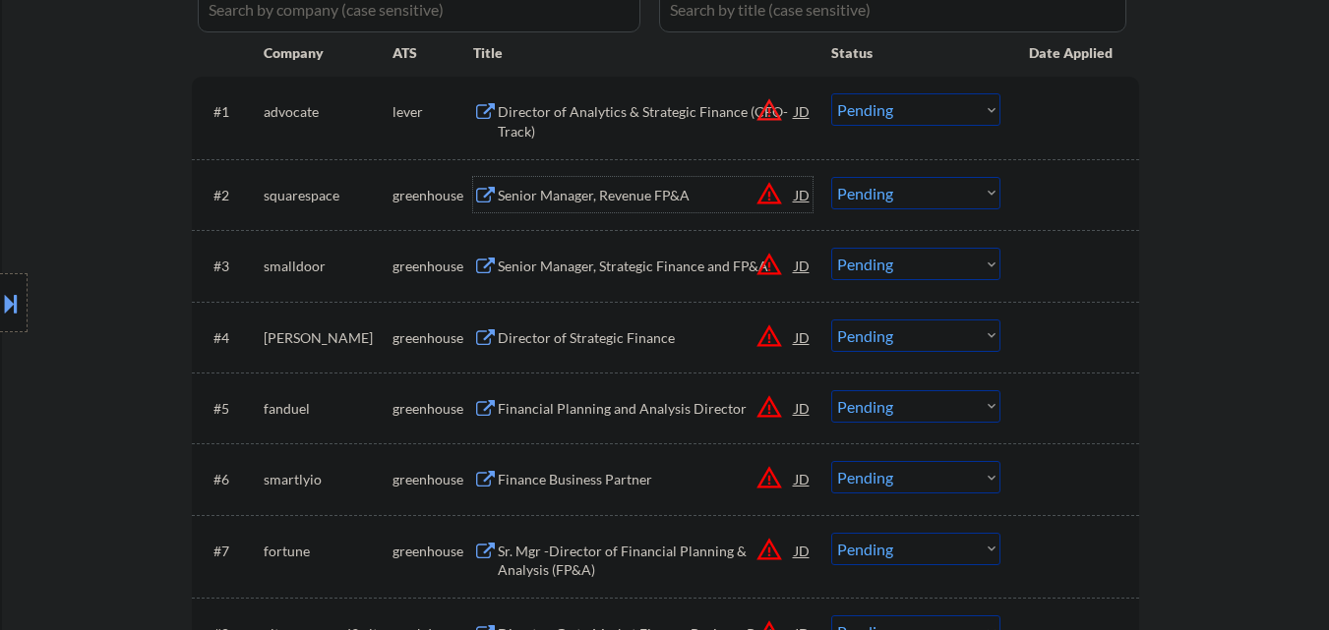
click at [883, 122] on select "Choose an option... Pending Applied Excluded (Questions) Excluded (Expired) Exc…" at bounding box center [915, 109] width 169 height 32
click at [831, 93] on select "Choose an option... Pending Applied Excluded (Questions) Excluded (Expired) Exc…" at bounding box center [915, 109] width 169 height 32
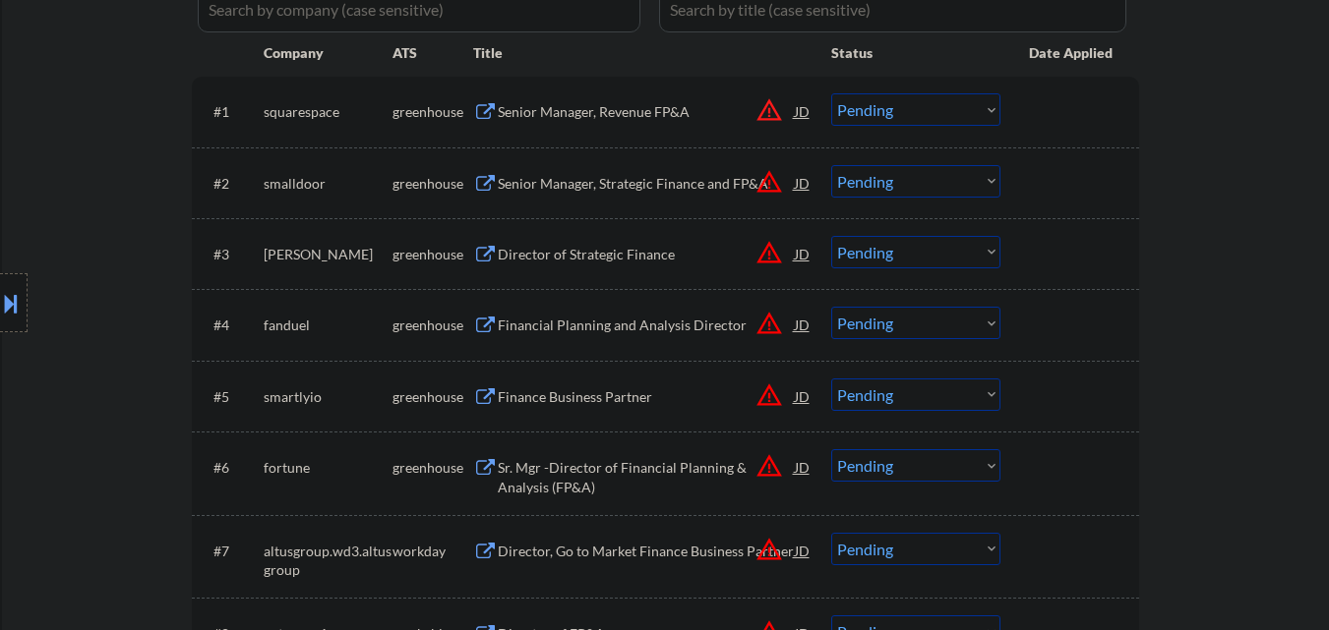
click at [630, 120] on div "Senior Manager, Revenue FP&A" at bounding box center [646, 112] width 297 height 20
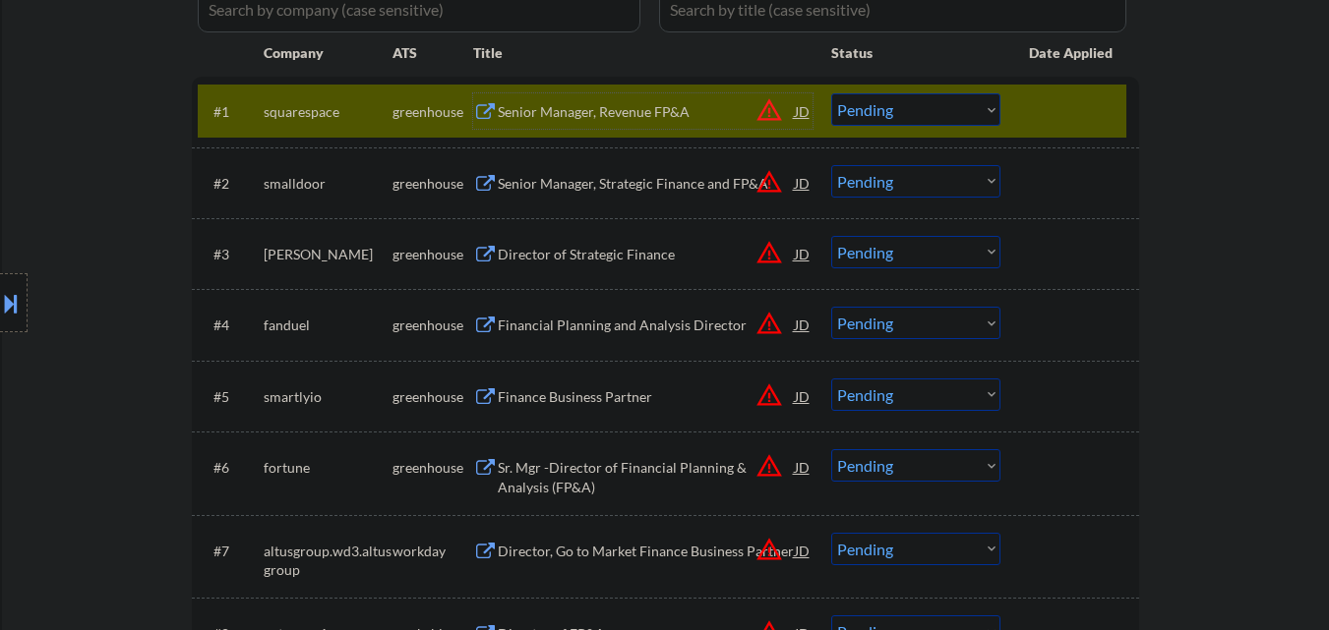
click at [930, 123] on select "Choose an option... Pending Applied Excluded (Questions) Excluded (Expired) Exc…" at bounding box center [915, 109] width 169 height 32
click at [831, 93] on select "Choose an option... Pending Applied Excluded (Questions) Excluded (Expired) Exc…" at bounding box center [915, 109] width 169 height 32
click at [1050, 122] on div at bounding box center [1072, 110] width 87 height 35
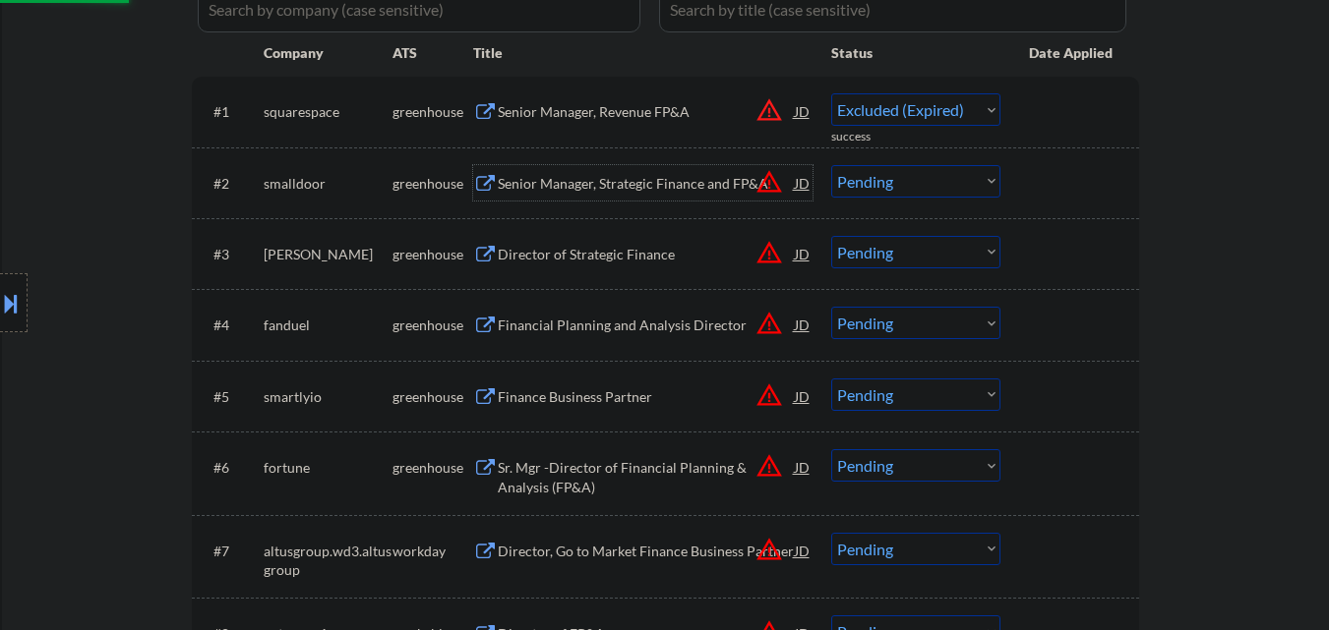
click at [626, 176] on div "Senior Manager, Strategic Finance and FP&A" at bounding box center [646, 184] width 297 height 20
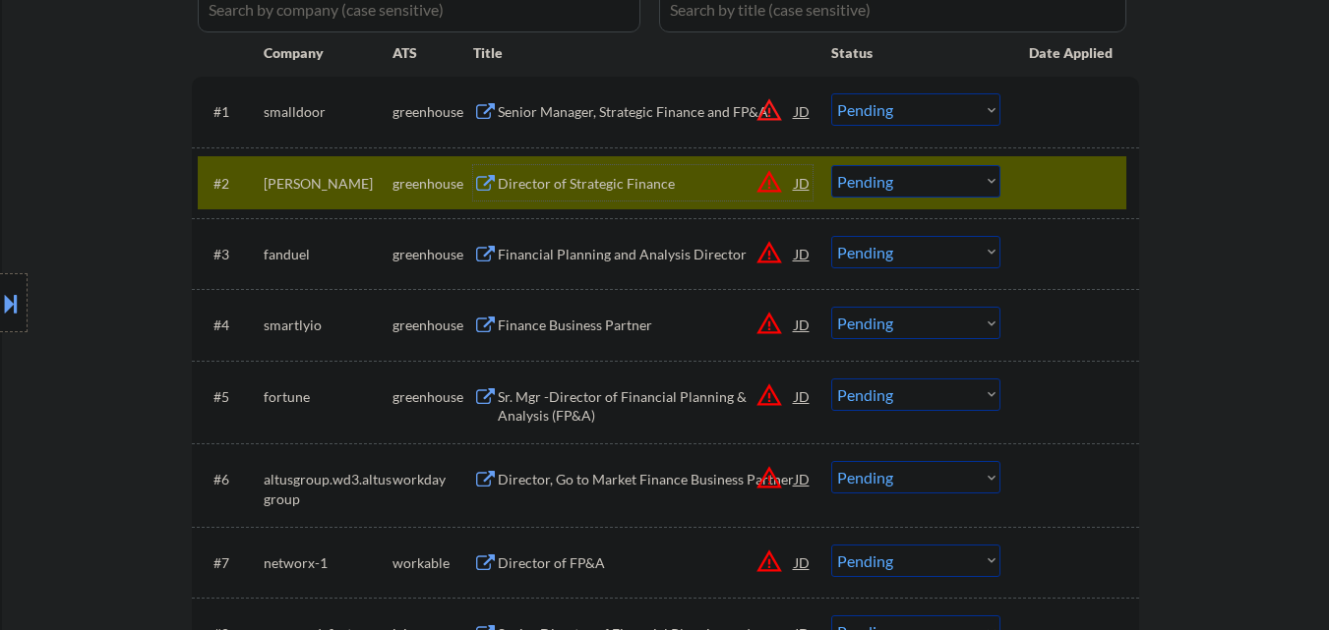
click at [1057, 179] on div at bounding box center [1072, 182] width 87 height 35
click at [953, 122] on select "Choose an option... Pending Applied Excluded (Questions) Excluded (Expired) Exc…" at bounding box center [915, 109] width 169 height 32
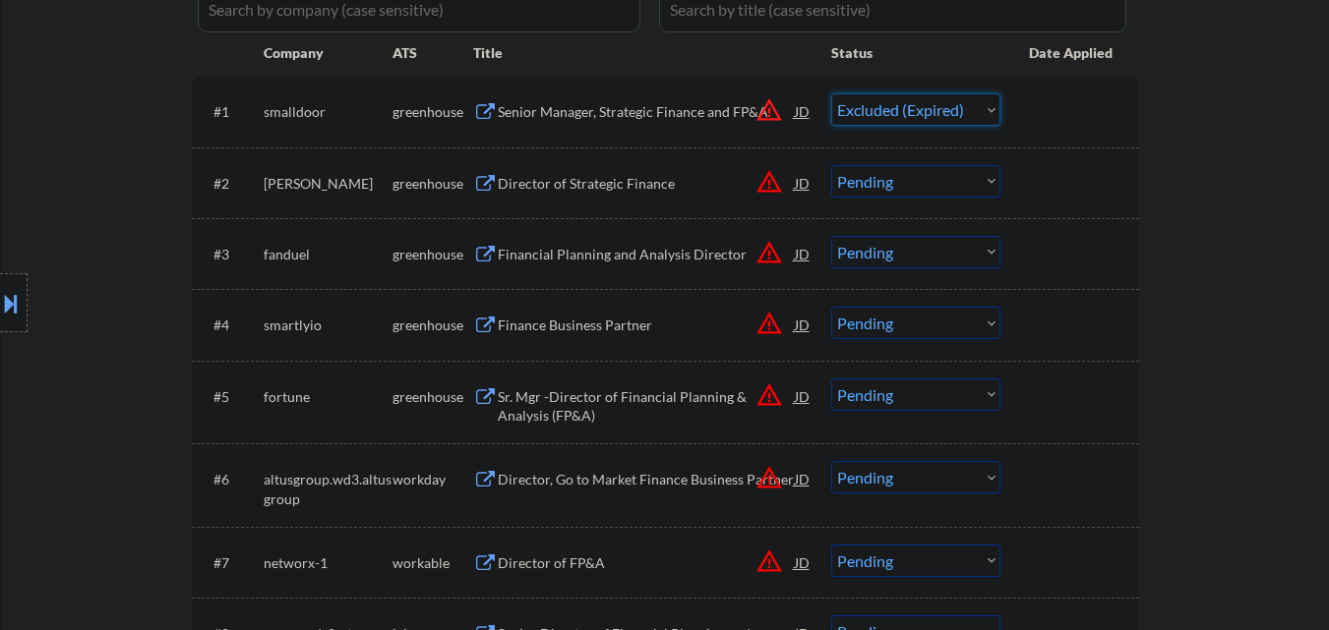
click at [831, 93] on select "Choose an option... Pending Applied Excluded (Questions) Excluded (Expired) Exc…" at bounding box center [915, 109] width 169 height 32
click at [640, 185] on div "Director of Strategic Finance" at bounding box center [646, 184] width 297 height 20
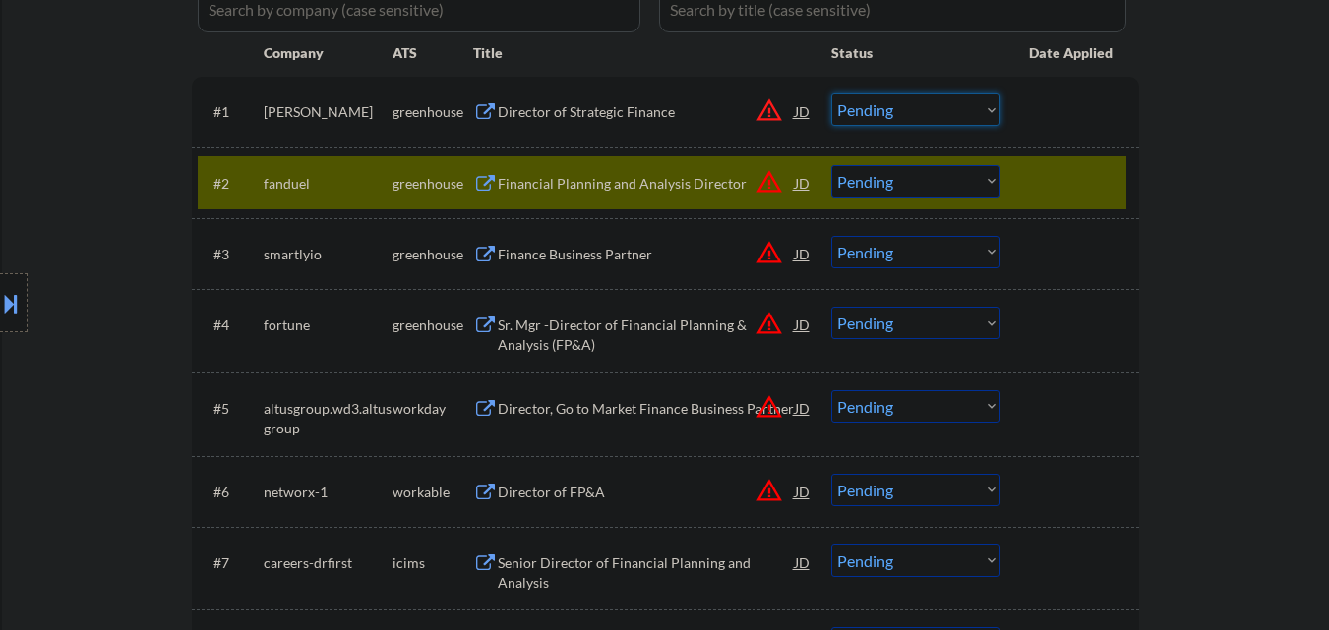
click at [927, 124] on select "Choose an option... Pending Applied Excluded (Questions) Excluded (Expired) Exc…" at bounding box center [915, 109] width 169 height 32
click at [831, 93] on select "Choose an option... Pending Applied Excluded (Questions) Excluded (Expired) Exc…" at bounding box center [915, 109] width 169 height 32
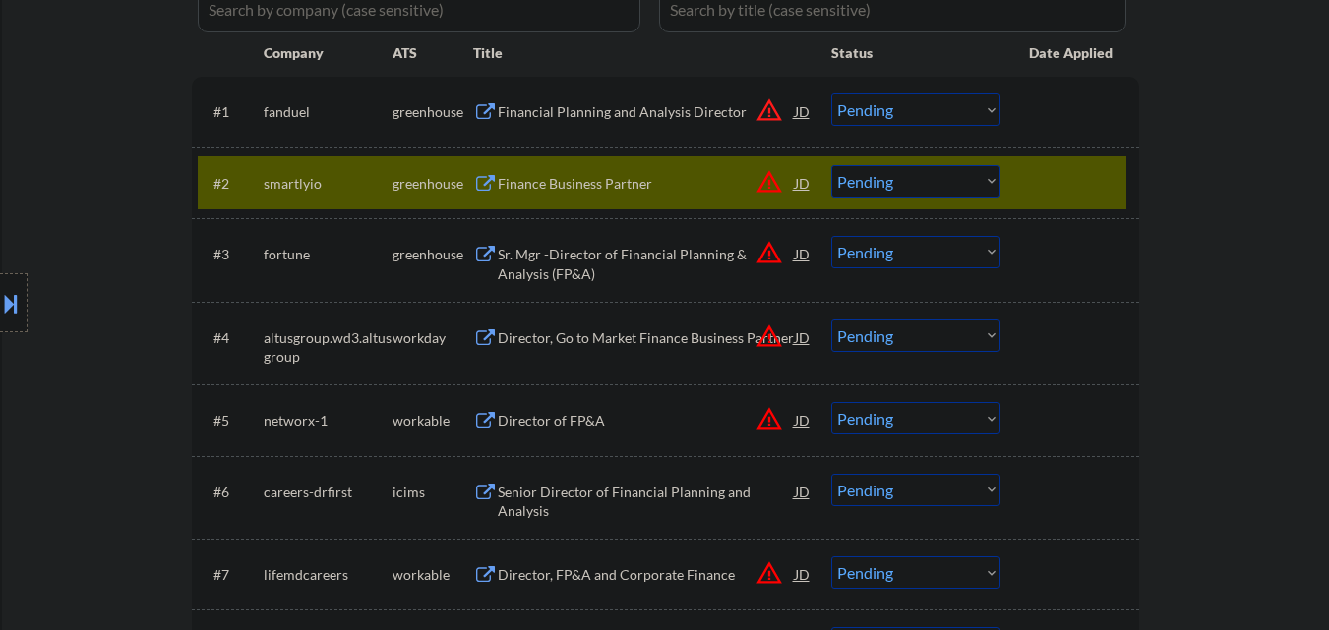
click at [610, 113] on div "Financial Planning and Analysis Director" at bounding box center [646, 112] width 297 height 20
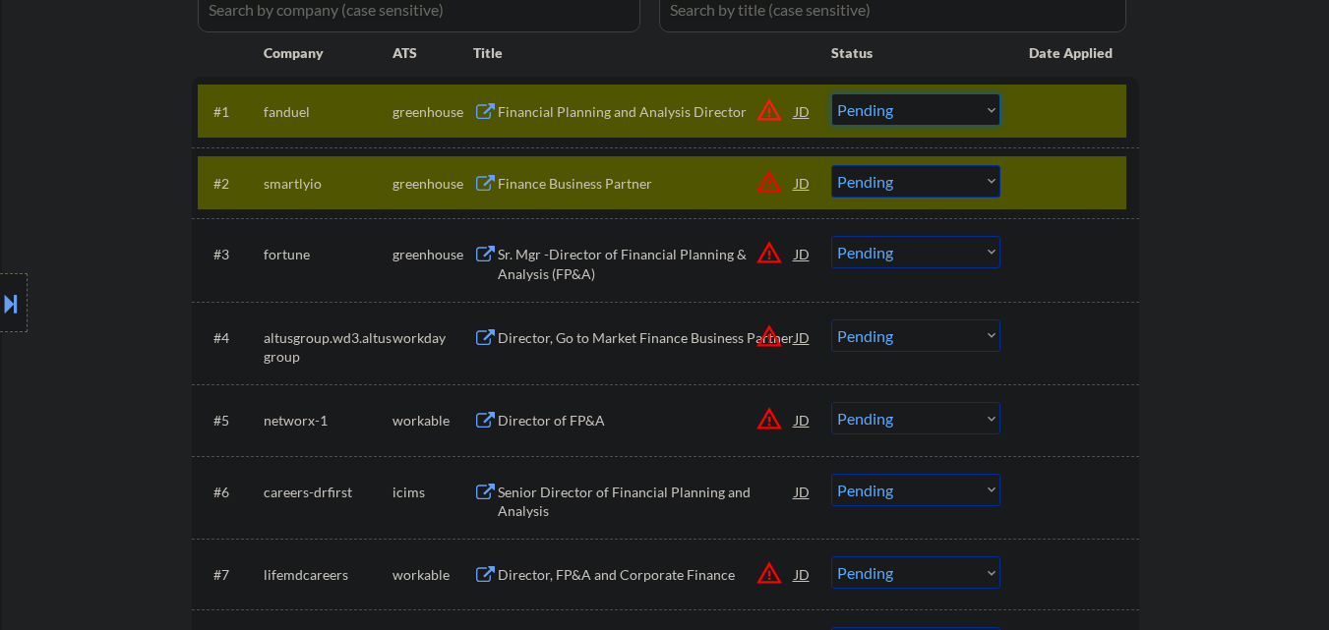
click at [968, 112] on select "Choose an option... Pending Applied Excluded (Questions) Excluded (Expired) Exc…" at bounding box center [915, 109] width 169 height 32
click at [831, 93] on select "Choose an option... Pending Applied Excluded (Questions) Excluded (Expired) Exc…" at bounding box center [915, 109] width 169 height 32
click at [656, 180] on div "Finance Business Partner" at bounding box center [646, 184] width 297 height 20
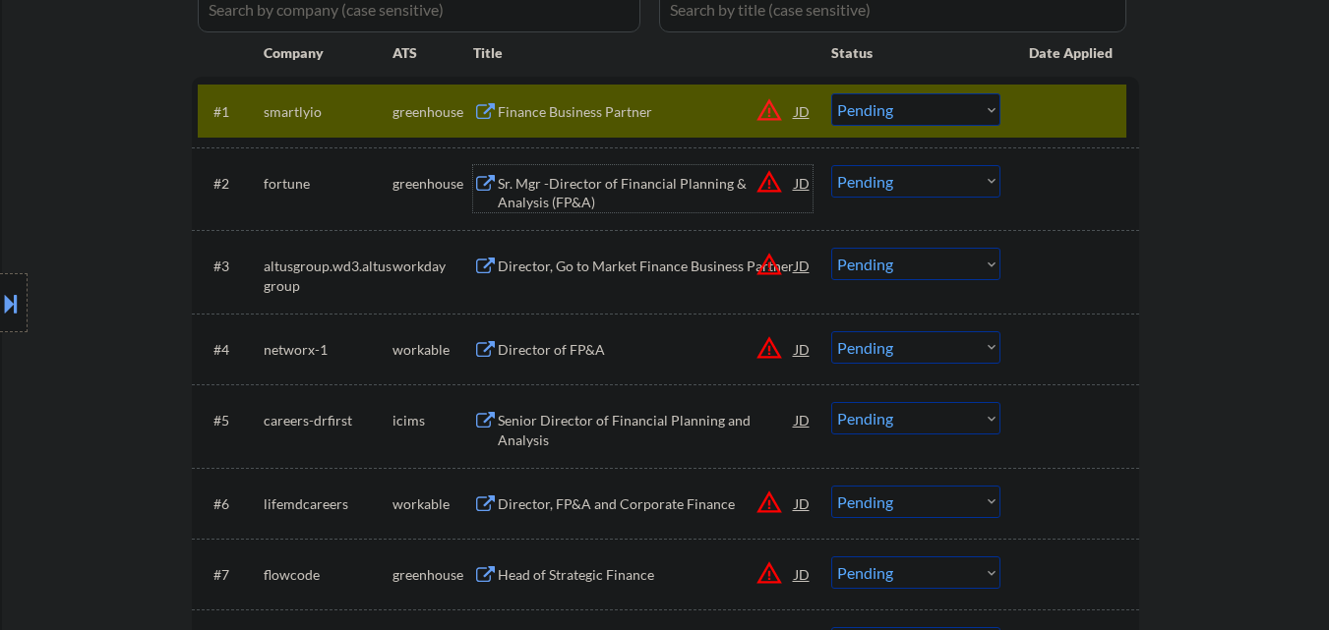
click at [900, 119] on select "Choose an option... Pending Applied Excluded (Questions) Excluded (Expired) Exc…" at bounding box center [915, 109] width 169 height 32
click at [831, 93] on select "Choose an option... Pending Applied Excluded (Questions) Excluded (Expired) Exc…" at bounding box center [915, 109] width 169 height 32
click at [1081, 109] on div at bounding box center [1072, 110] width 87 height 35
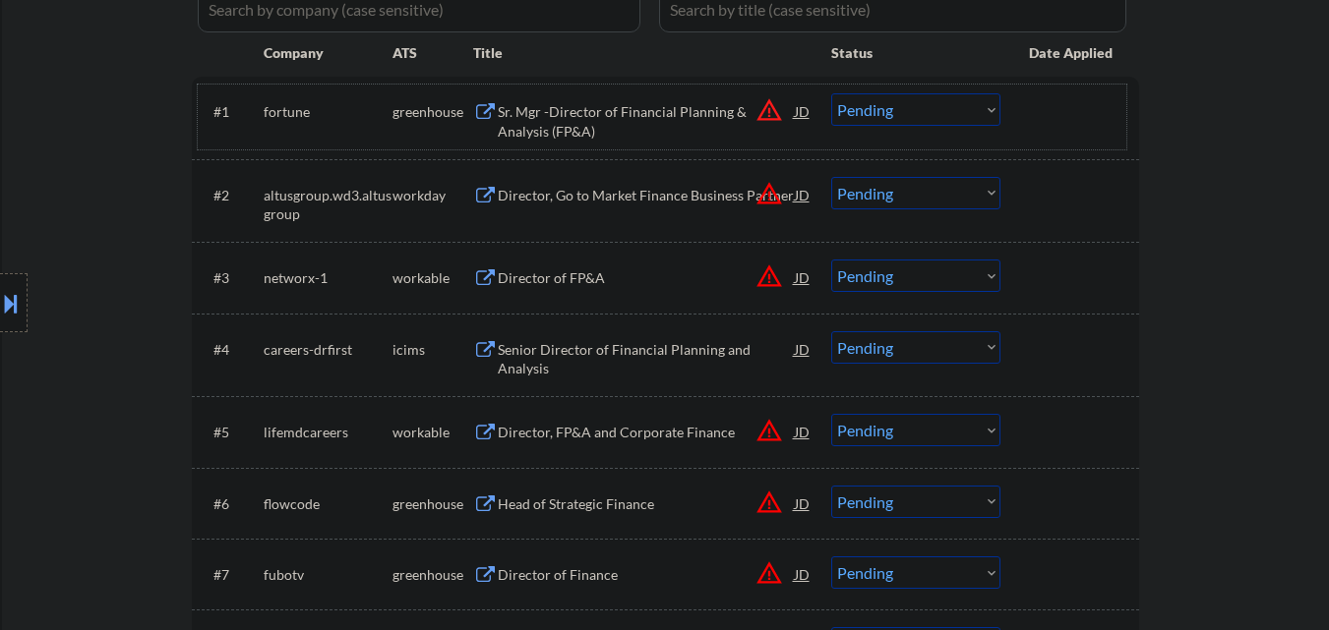
click at [633, 114] on div "Sr. Mgr -Director of Financial Planning & Analysis (FP&A)" at bounding box center [646, 121] width 297 height 38
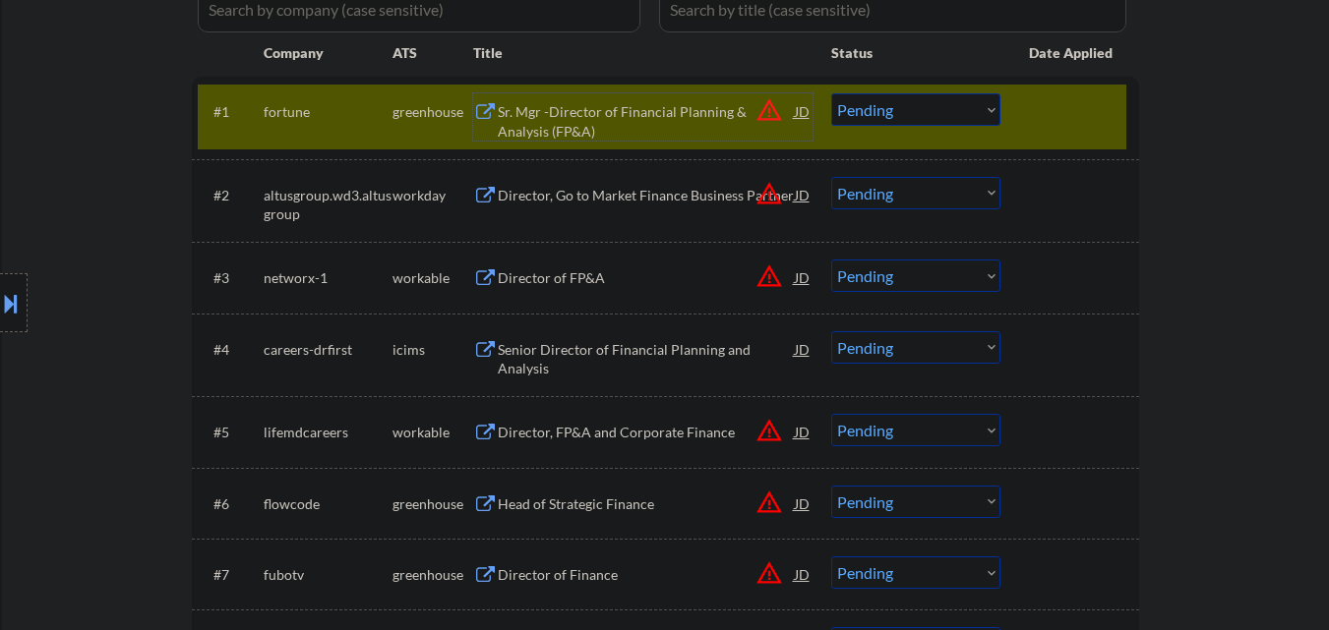
click at [955, 105] on select "Choose an option... Pending Applied Excluded (Questions) Excluded (Expired) Exc…" at bounding box center [915, 109] width 169 height 32
click at [831, 93] on select "Choose an option... Pending Applied Excluded (Questions) Excluded (Expired) Exc…" at bounding box center [915, 109] width 169 height 32
click at [1094, 100] on div at bounding box center [1072, 110] width 87 height 35
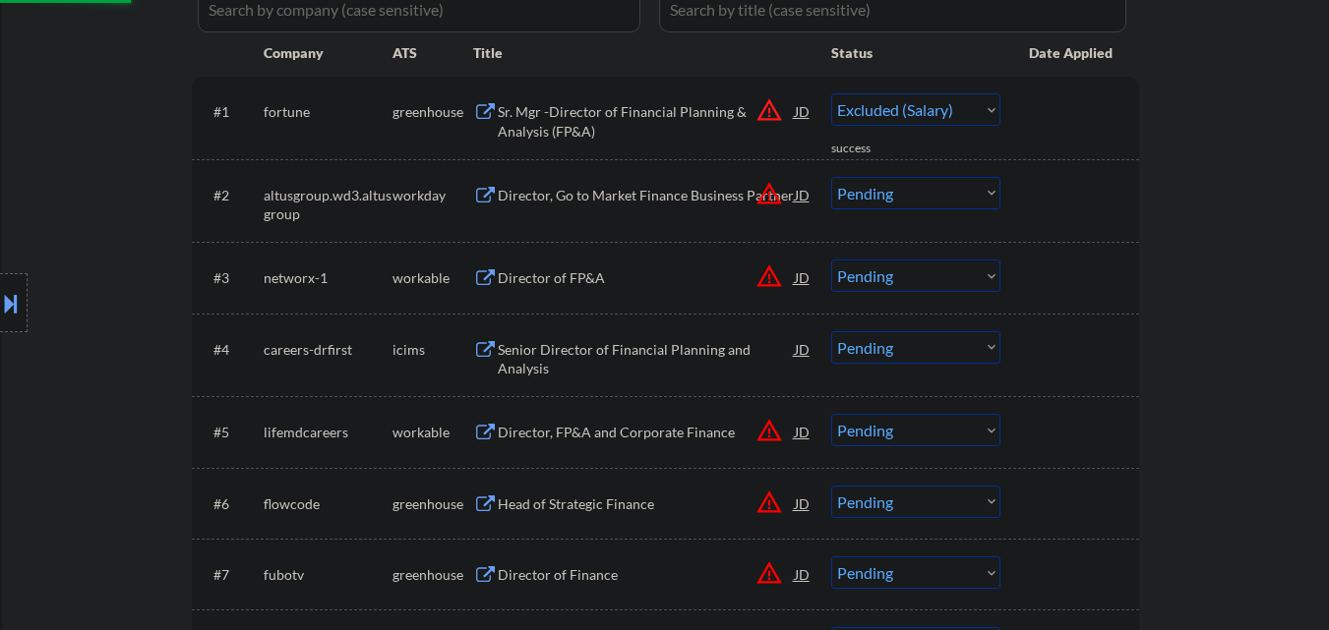
select select ""pending""
click at [623, 268] on div "Director of FP&A" at bounding box center [646, 278] width 297 height 20
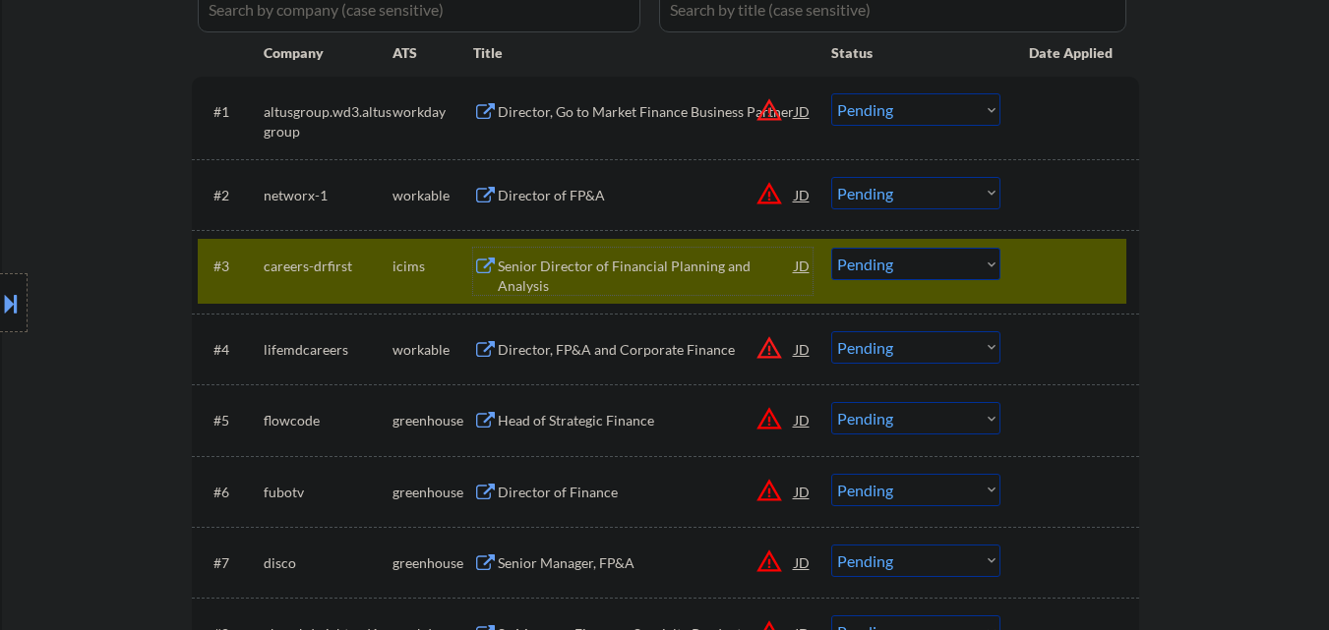
click at [1102, 257] on div at bounding box center [1072, 265] width 87 height 35
click at [1099, 194] on div at bounding box center [1072, 194] width 87 height 35
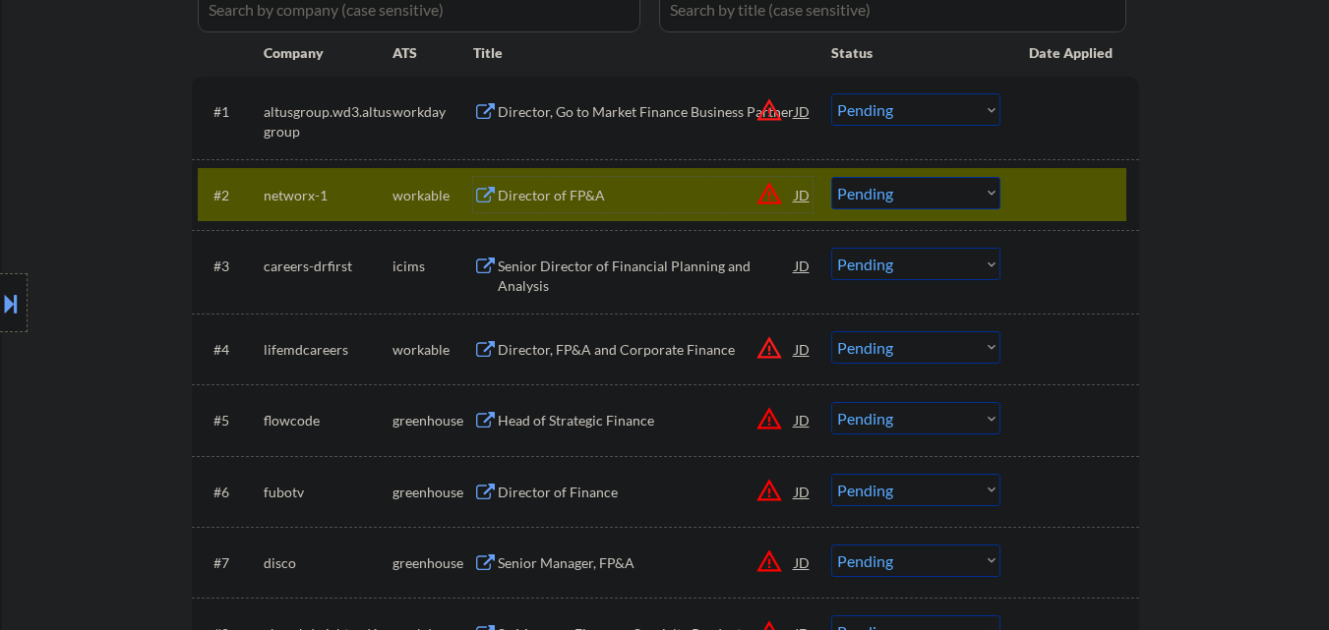
click at [621, 198] on div "Director of FP&A" at bounding box center [646, 196] width 297 height 20
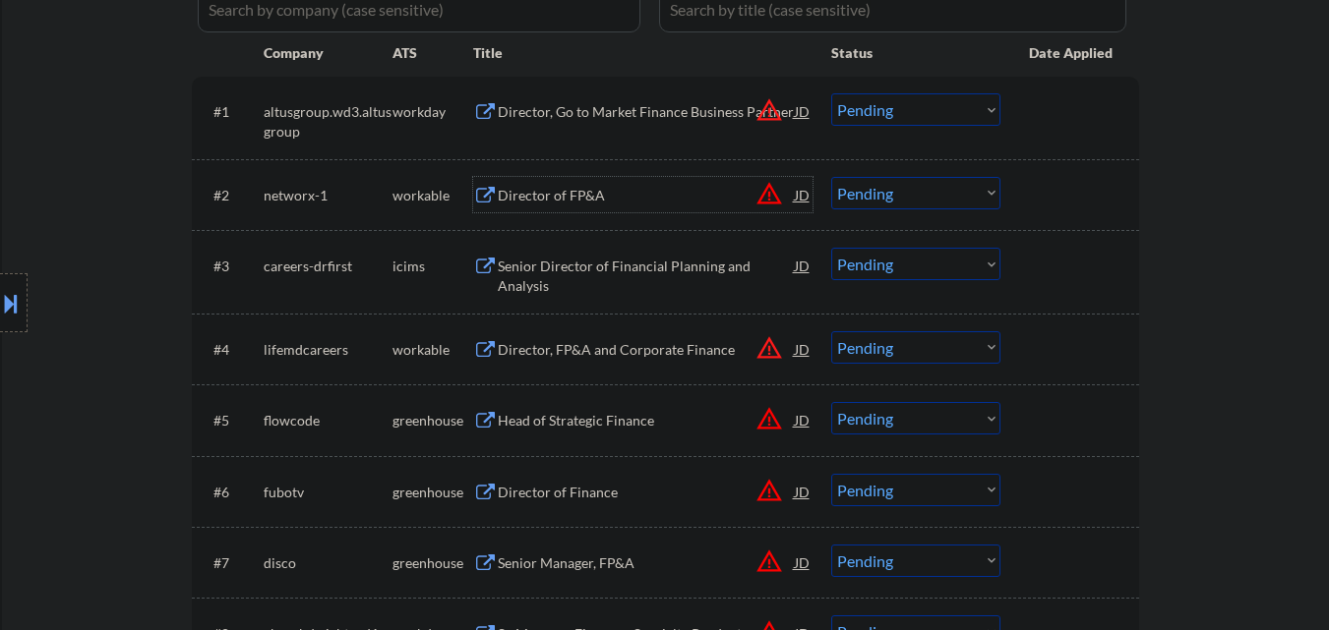
click at [956, 194] on select "Choose an option... Pending Applied Excluded (Questions) Excluded (Expired) Exc…" at bounding box center [915, 193] width 169 height 32
click at [831, 177] on select "Choose an option... Pending Applied Excluded (Questions) Excluded (Expired) Exc…" at bounding box center [915, 193] width 169 height 32
select select ""pending""
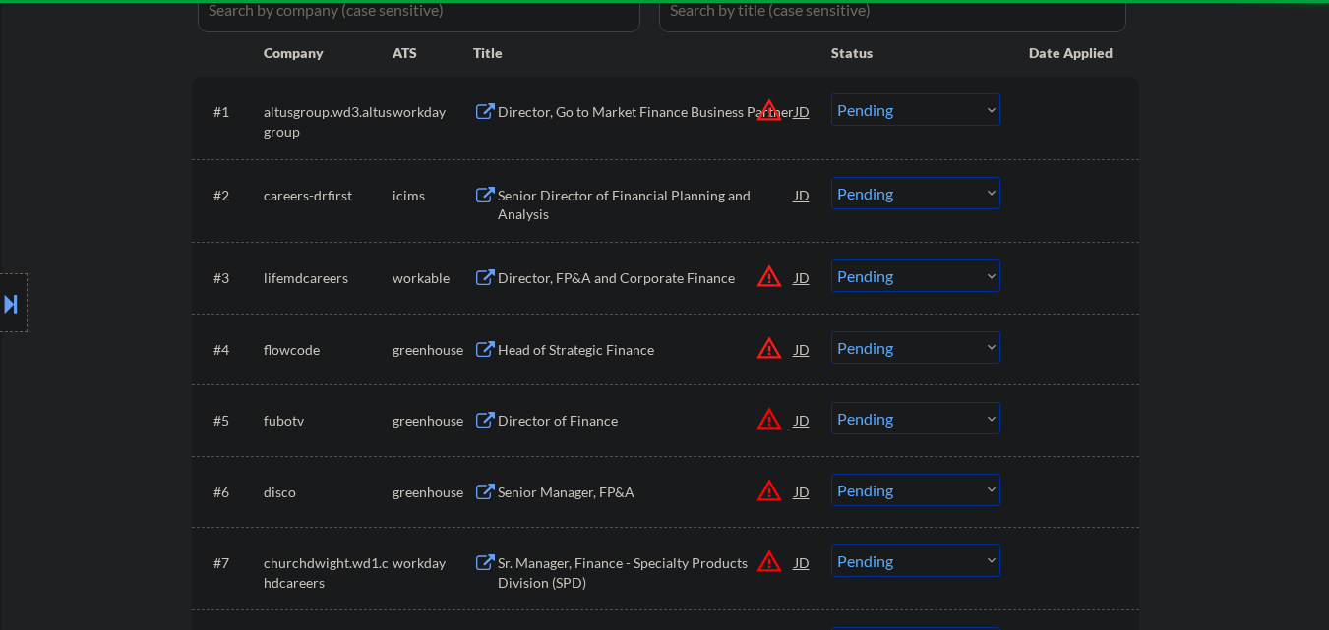
click at [611, 279] on div "Director, FP&A and Corporate Finance" at bounding box center [646, 278] width 297 height 20
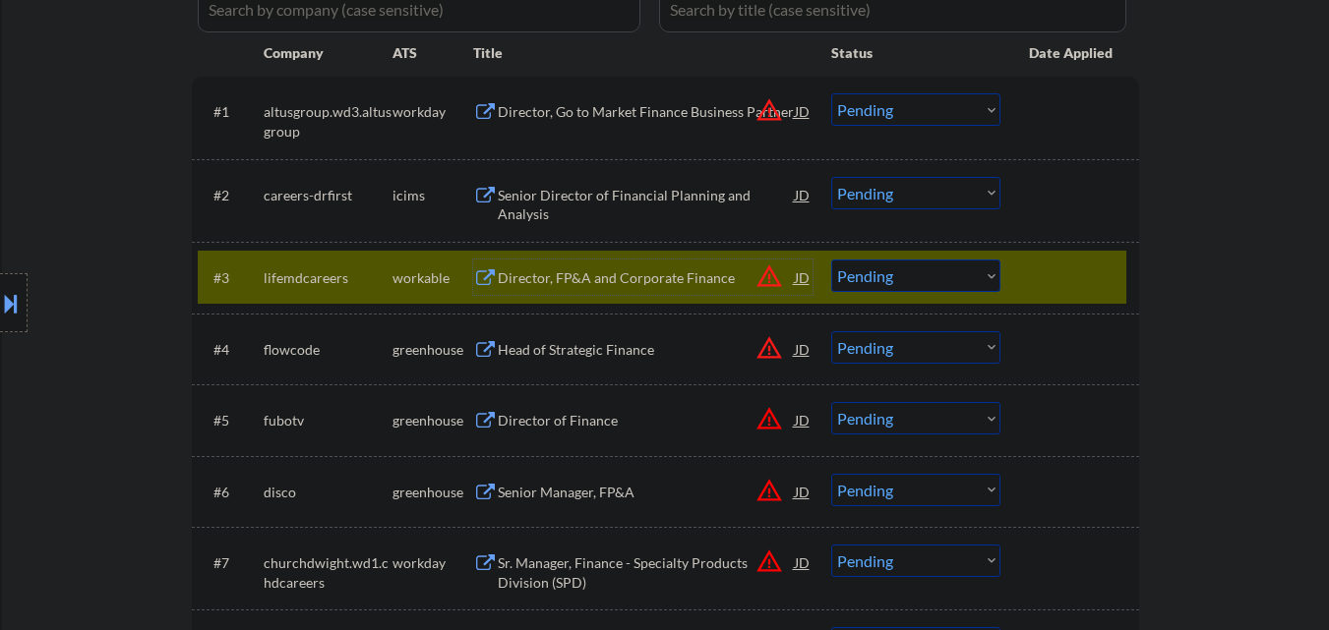
click at [954, 282] on select "Choose an option... Pending Applied Excluded (Questions) Excluded (Expired) Exc…" at bounding box center [915, 276] width 169 height 32
click at [831, 260] on select "Choose an option... Pending Applied Excluded (Questions) Excluded (Expired) Exc…" at bounding box center [915, 276] width 169 height 32
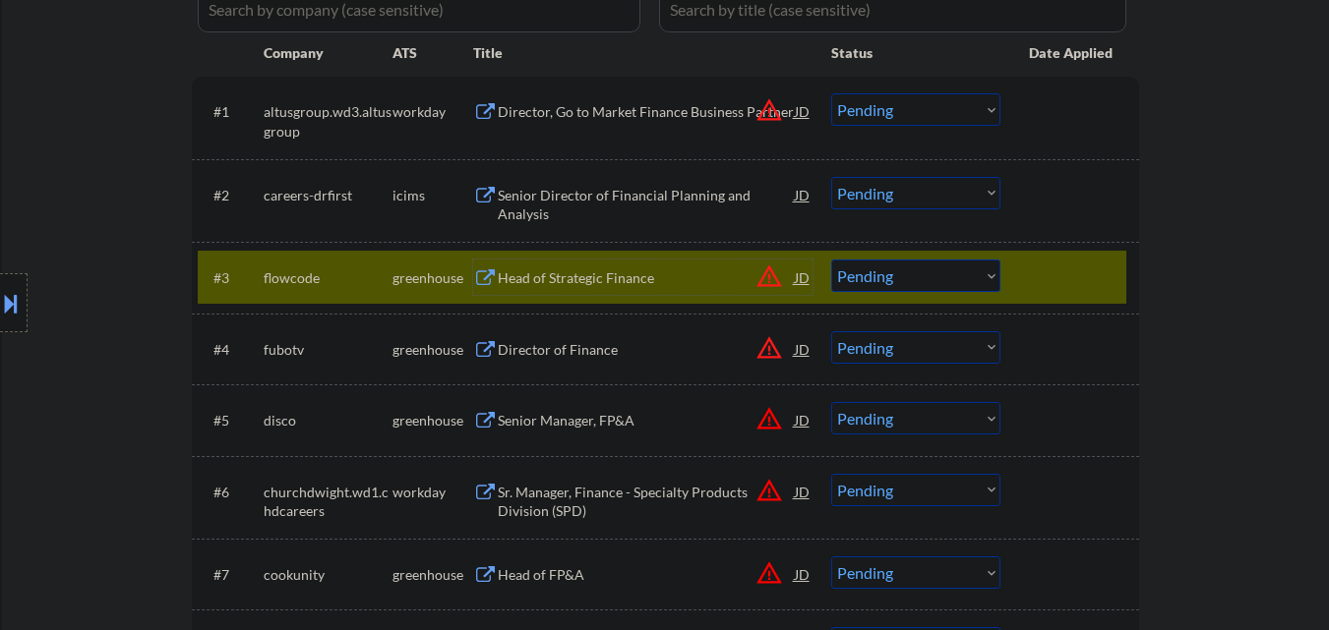
click at [581, 283] on div "Head of Strategic Finance" at bounding box center [646, 278] width 297 height 20
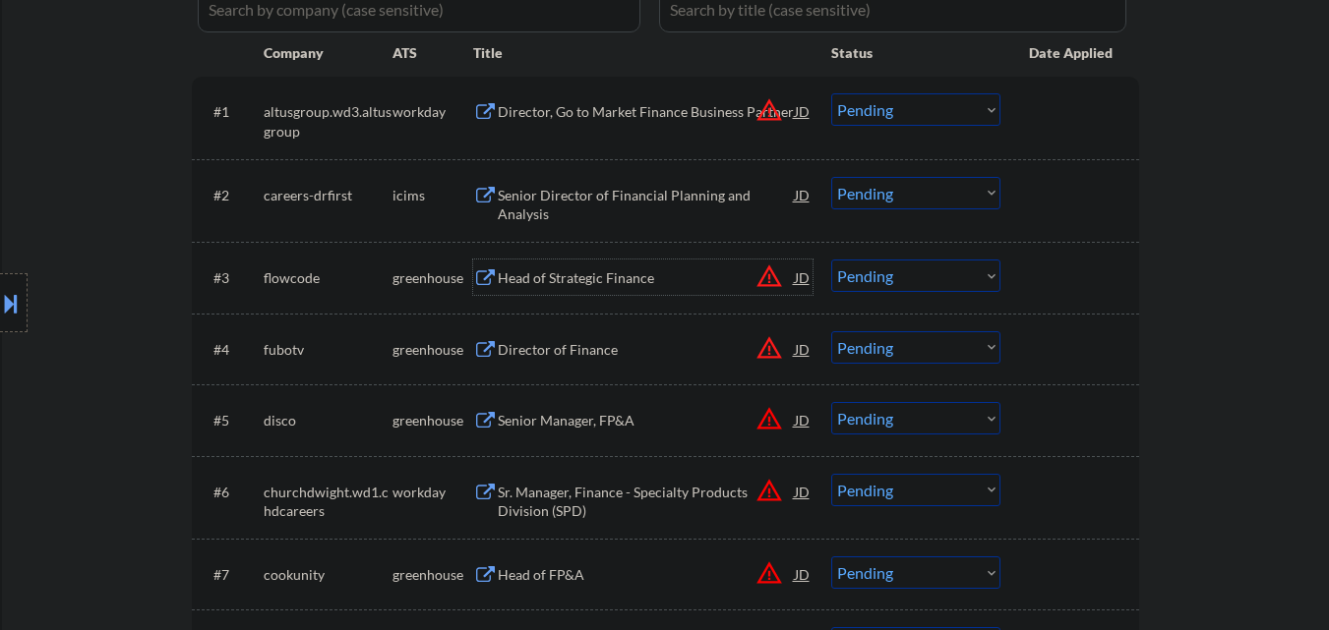
click at [920, 290] on select "Choose an option... Pending Applied Excluded (Questions) Excluded (Expired) Exc…" at bounding box center [915, 276] width 169 height 32
click at [831, 260] on select "Choose an option... Pending Applied Excluded (Questions) Excluded (Expired) Exc…" at bounding box center [915, 276] width 169 height 32
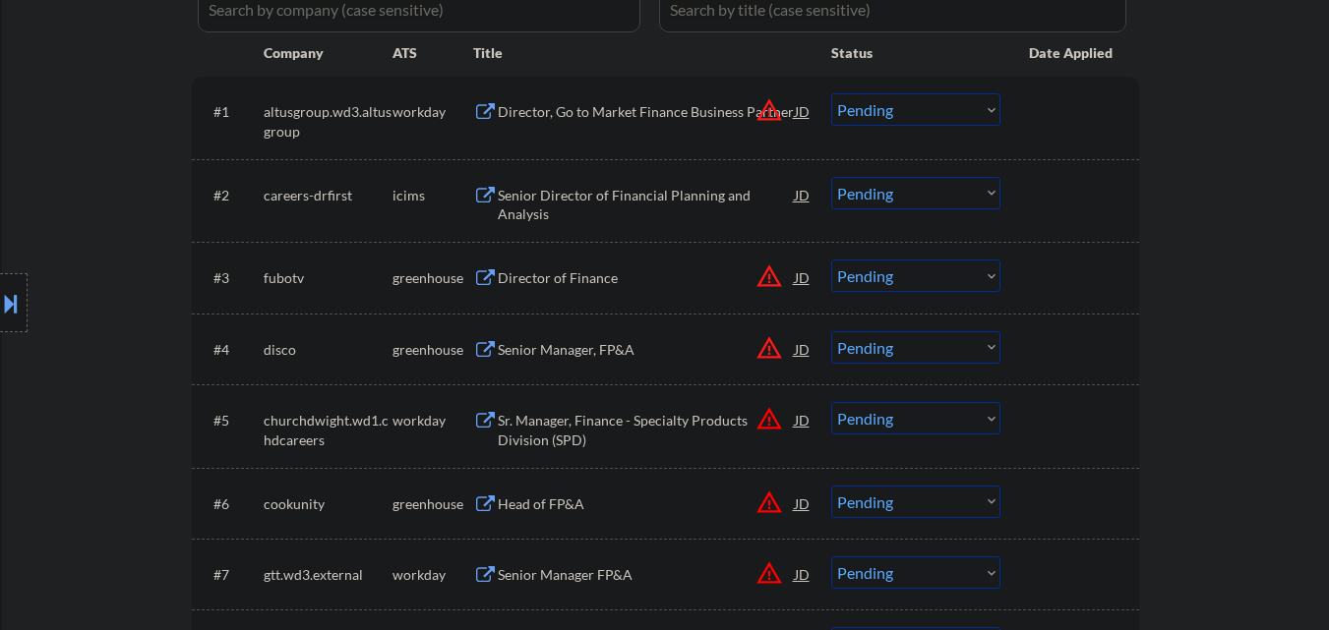
click at [593, 279] on div "Director of Finance" at bounding box center [646, 278] width 297 height 20
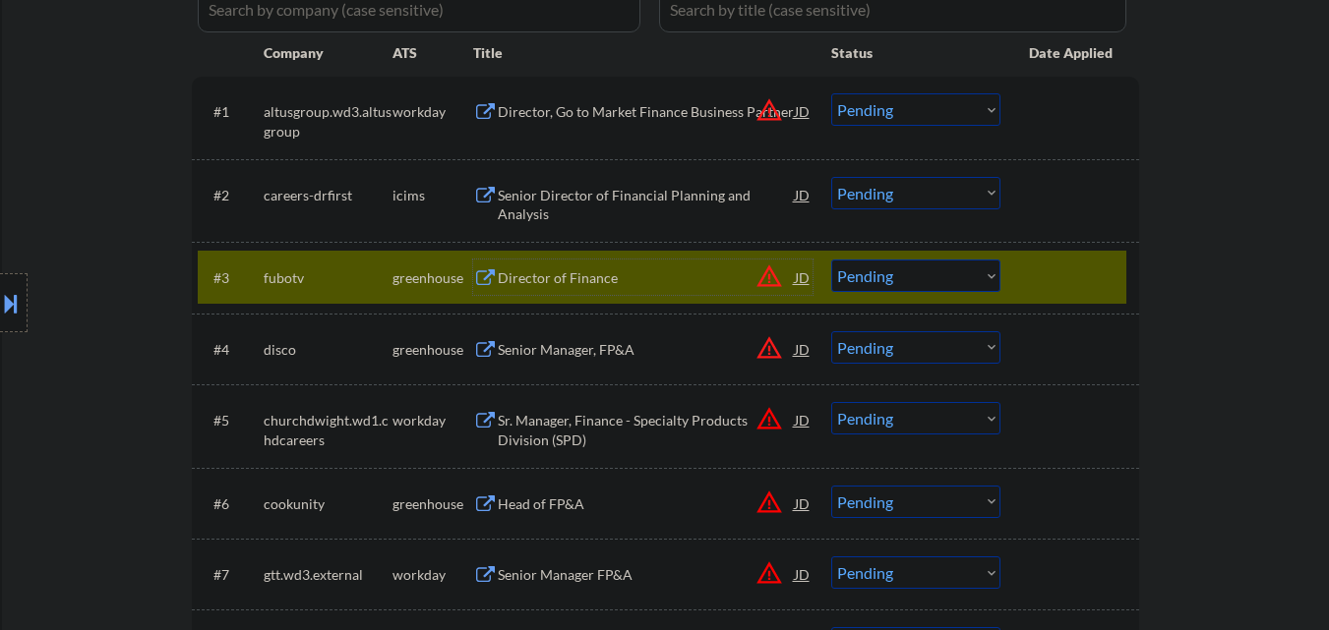
click at [917, 282] on select "Choose an option... Pending Applied Excluded (Questions) Excluded (Expired) Exc…" at bounding box center [915, 276] width 169 height 32
click at [831, 260] on select "Choose an option... Pending Applied Excluded (Questions) Excluded (Expired) Exc…" at bounding box center [915, 276] width 169 height 32
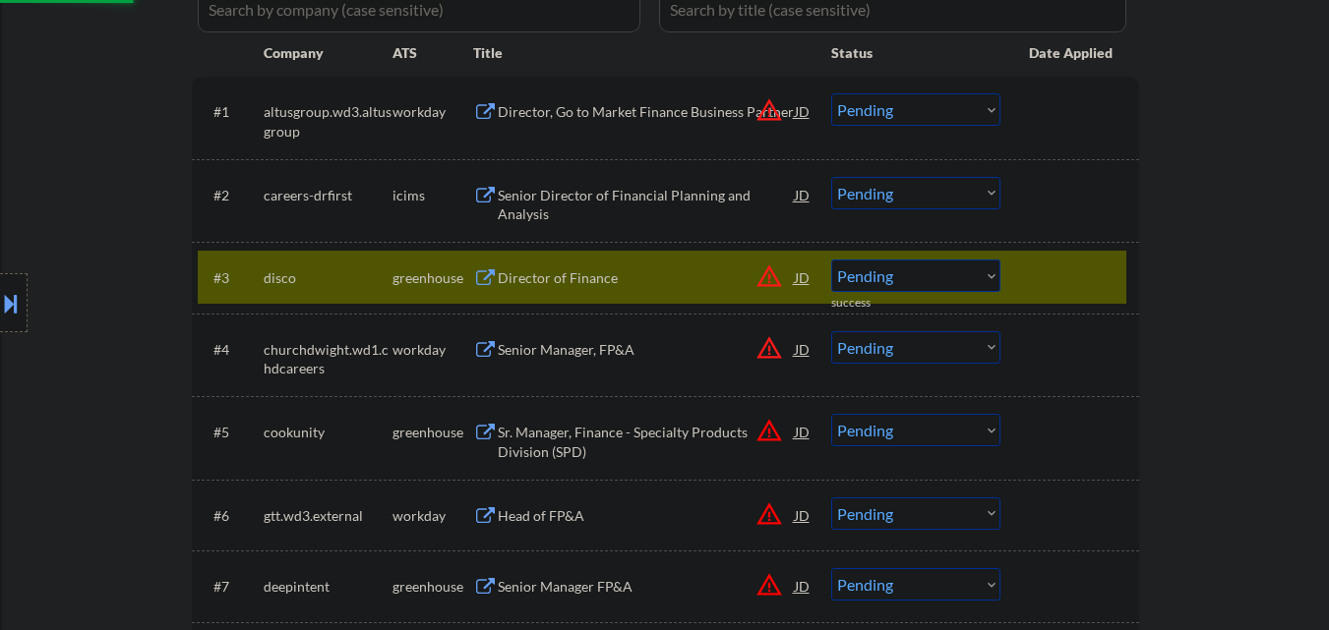
click at [592, 279] on div "Director of Finance" at bounding box center [646, 278] width 297 height 20
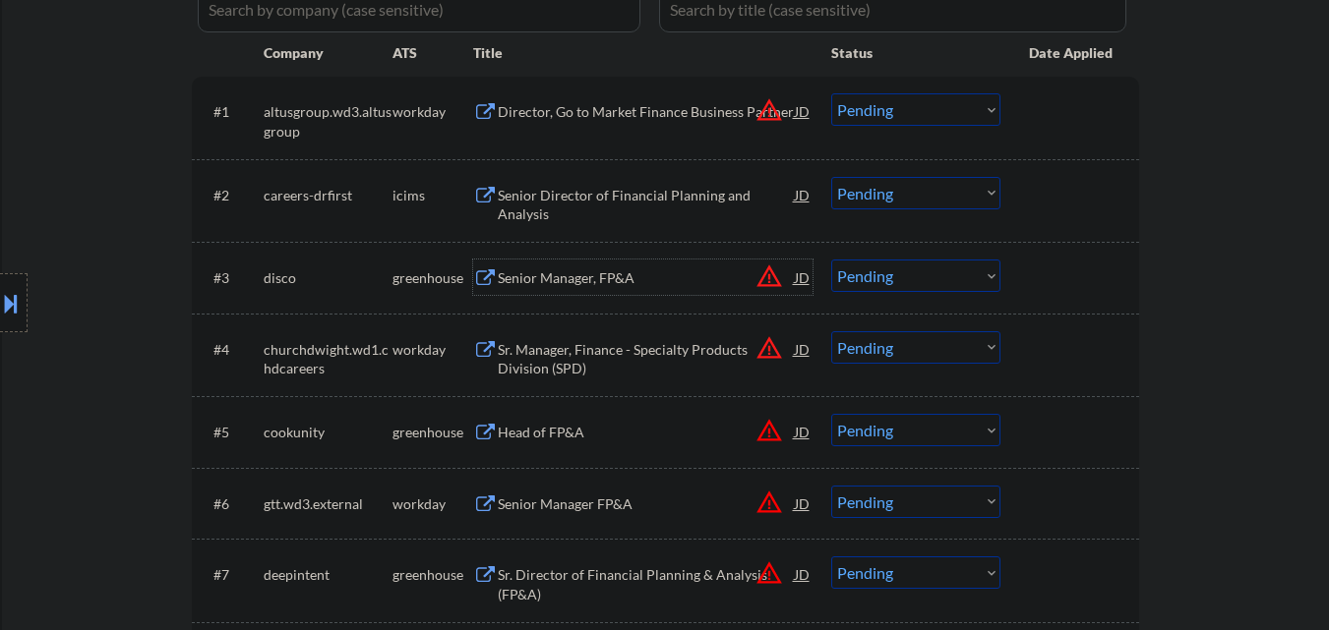
click at [917, 273] on select "Choose an option... Pending Applied Excluded (Questions) Excluded (Expired) Exc…" at bounding box center [915, 276] width 169 height 32
click at [831, 260] on select "Choose an option... Pending Applied Excluded (Questions) Excluded (Expired) Exc…" at bounding box center [915, 276] width 169 height 32
click at [616, 441] on div "Head of FP&A" at bounding box center [646, 433] width 297 height 20
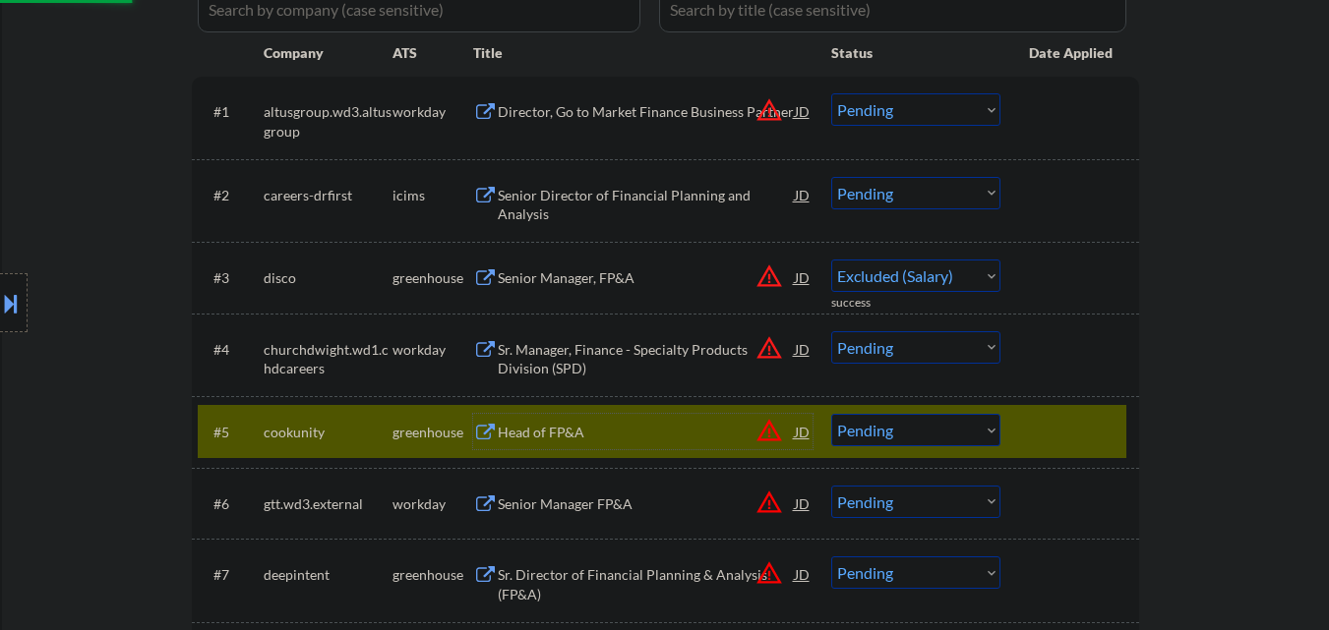
select select ""pending""
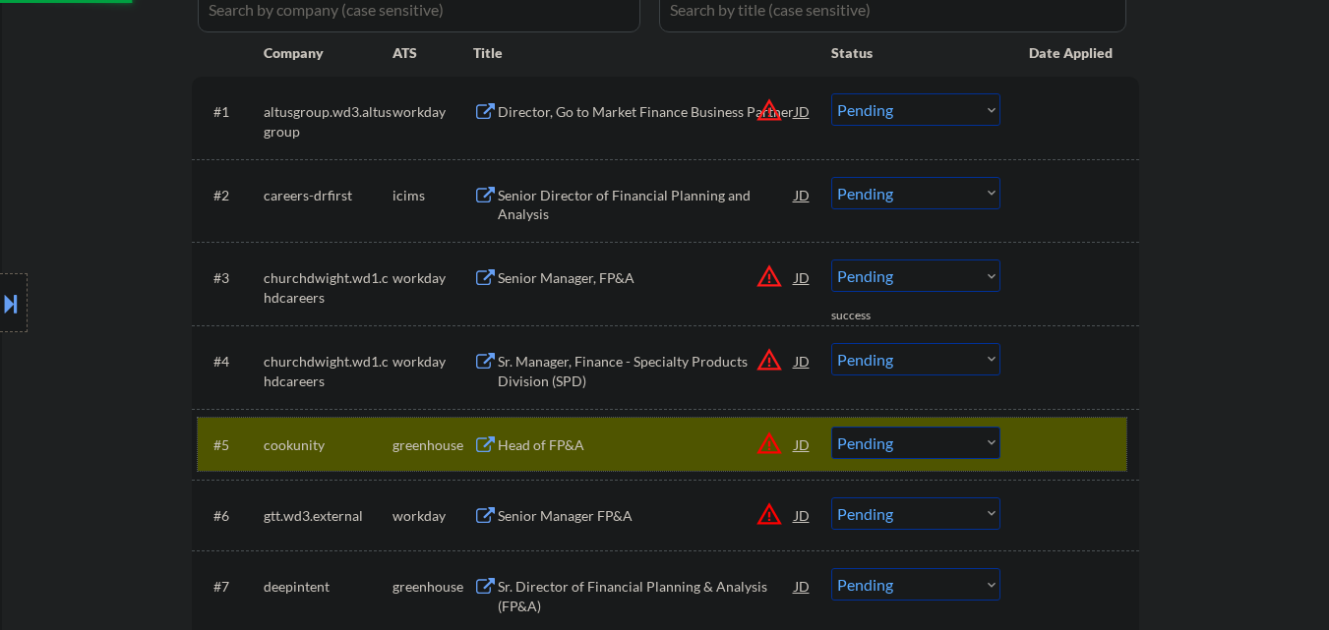
click at [1088, 430] on div at bounding box center [1072, 444] width 87 height 35
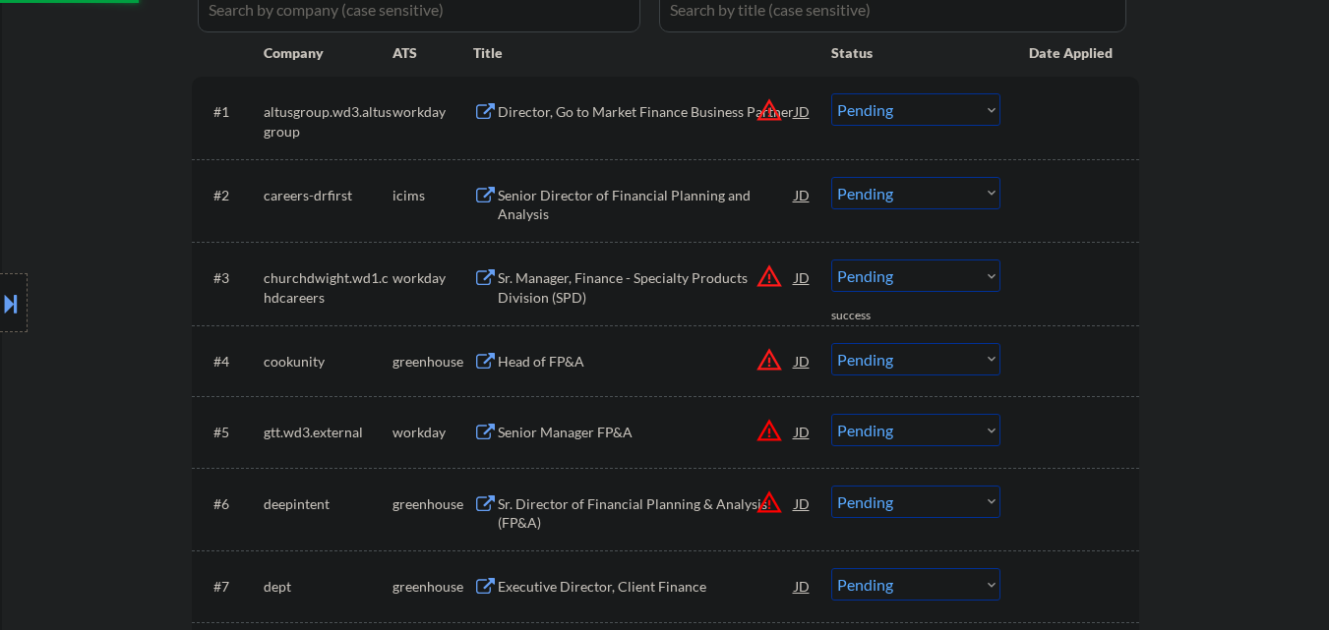
click at [1103, 380] on div "#4 cookunity greenhouse Head of FP&A JD warning_amber Choose an option... Pendi…" at bounding box center [662, 360] width 928 height 53
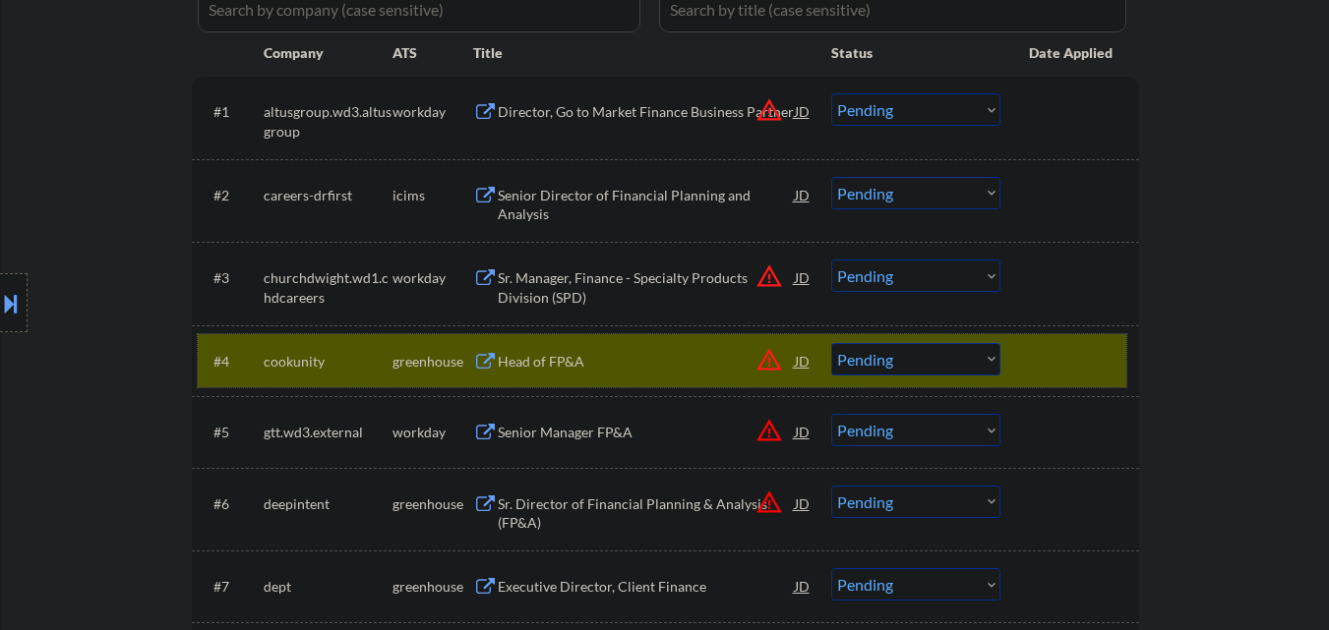
click at [893, 365] on select "Choose an option... Pending Applied Excluded (Questions) Excluded (Expired) Exc…" at bounding box center [915, 359] width 169 height 32
click at [831, 343] on select "Choose an option... Pending Applied Excluded (Questions) Excluded (Expired) Exc…" at bounding box center [915, 359] width 169 height 32
select select ""pending""
click at [1058, 357] on div at bounding box center [1072, 360] width 87 height 35
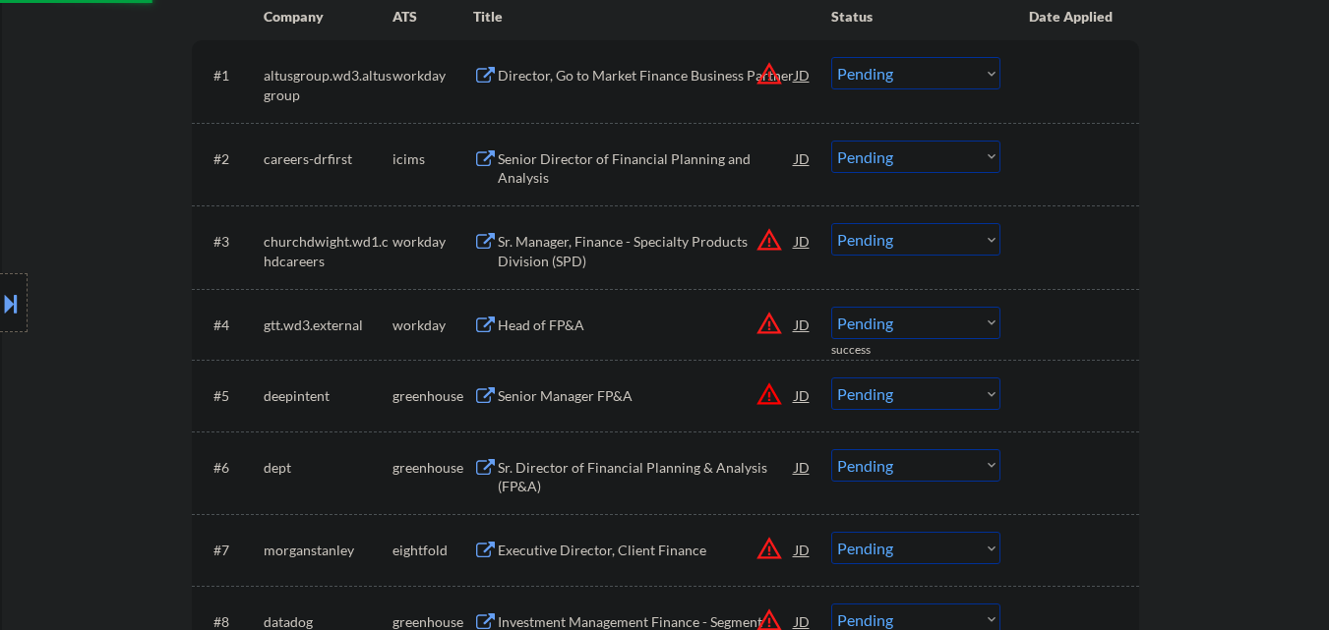
scroll to position [671, 0]
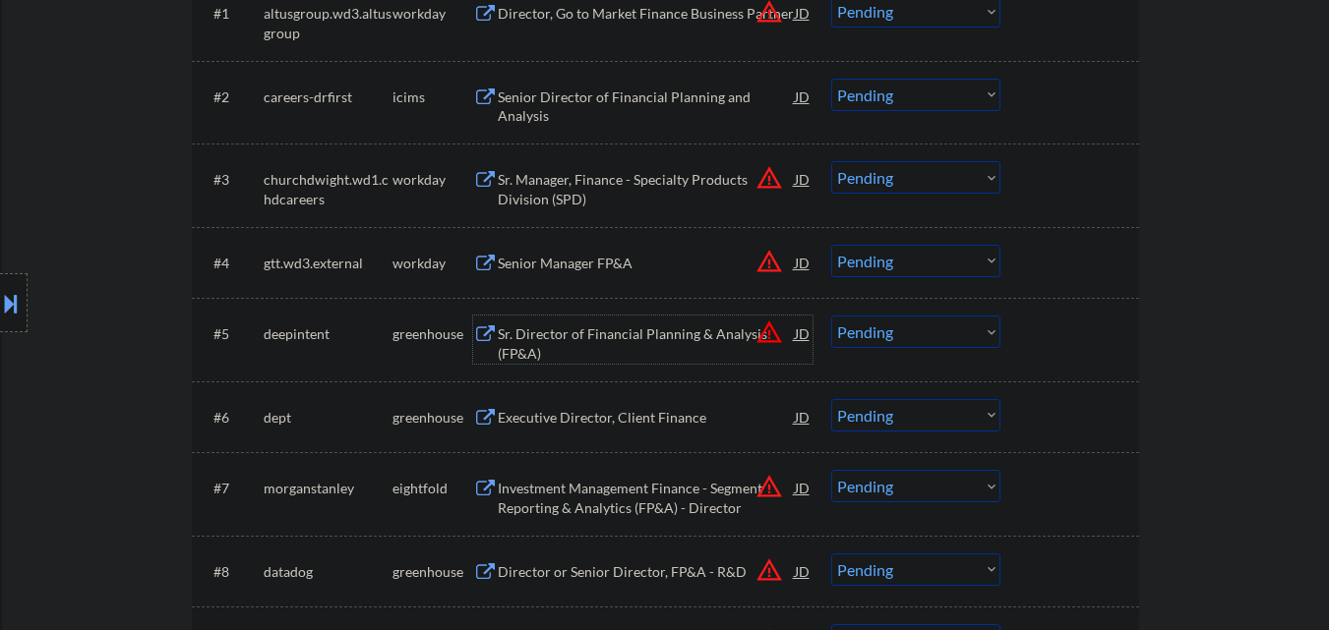
click at [630, 336] on div "Sr. Director of Financial Planning & Analysis (FP&A)" at bounding box center [646, 344] width 297 height 38
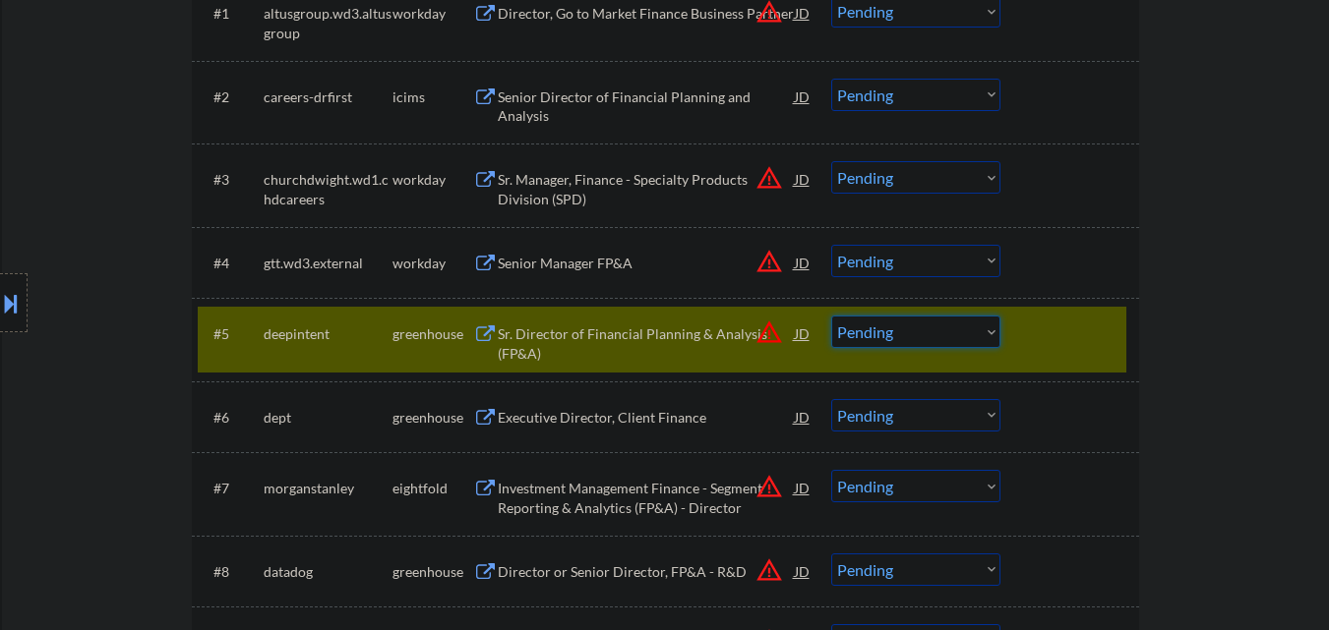
click at [852, 331] on select "Choose an option... Pending Applied Excluded (Questions) Excluded (Expired) Exc…" at bounding box center [915, 332] width 169 height 32
click at [831, 316] on select "Choose an option... Pending Applied Excluded (Questions) Excluded (Expired) Exc…" at bounding box center [915, 332] width 169 height 32
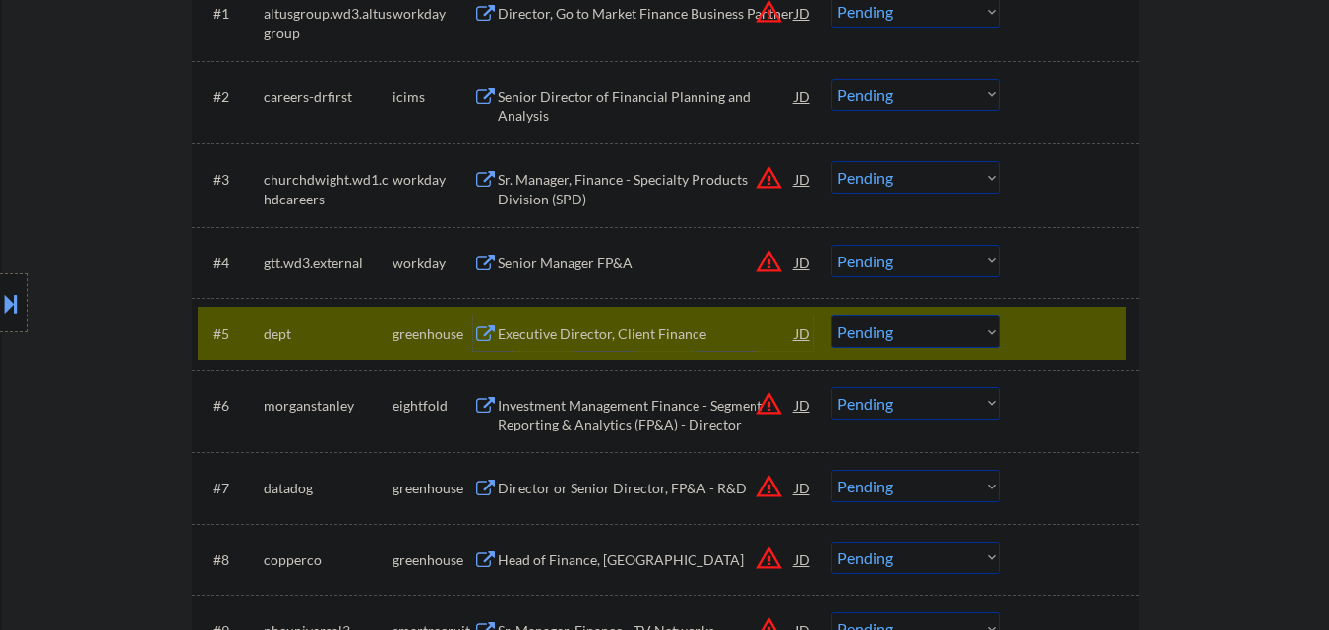
click at [612, 326] on div "Executive Director, Client Finance" at bounding box center [646, 335] width 297 height 20
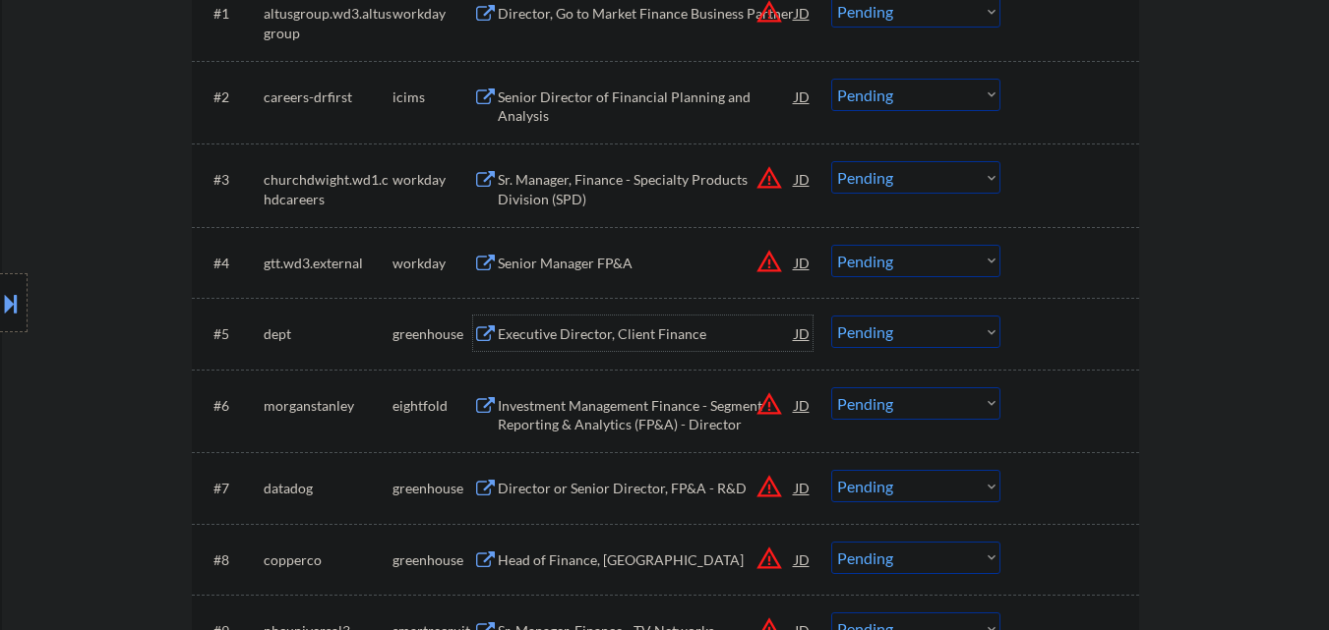
click at [1096, 324] on div at bounding box center [1072, 333] width 87 height 35
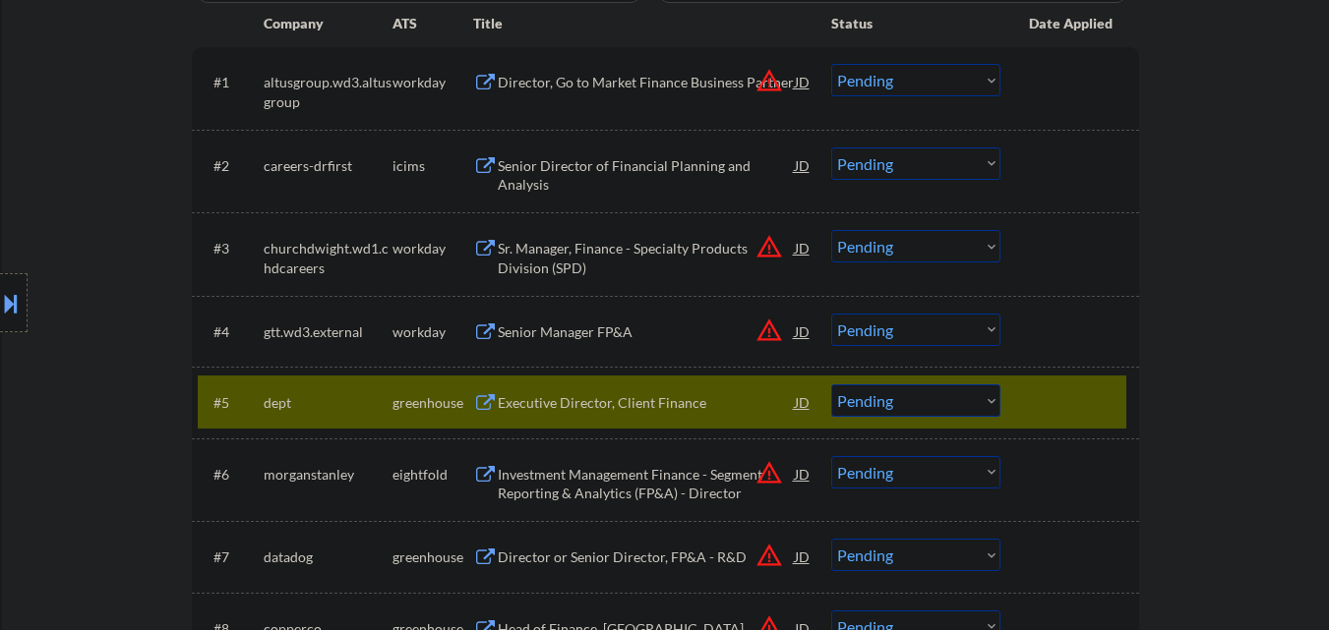
scroll to position [688, 0]
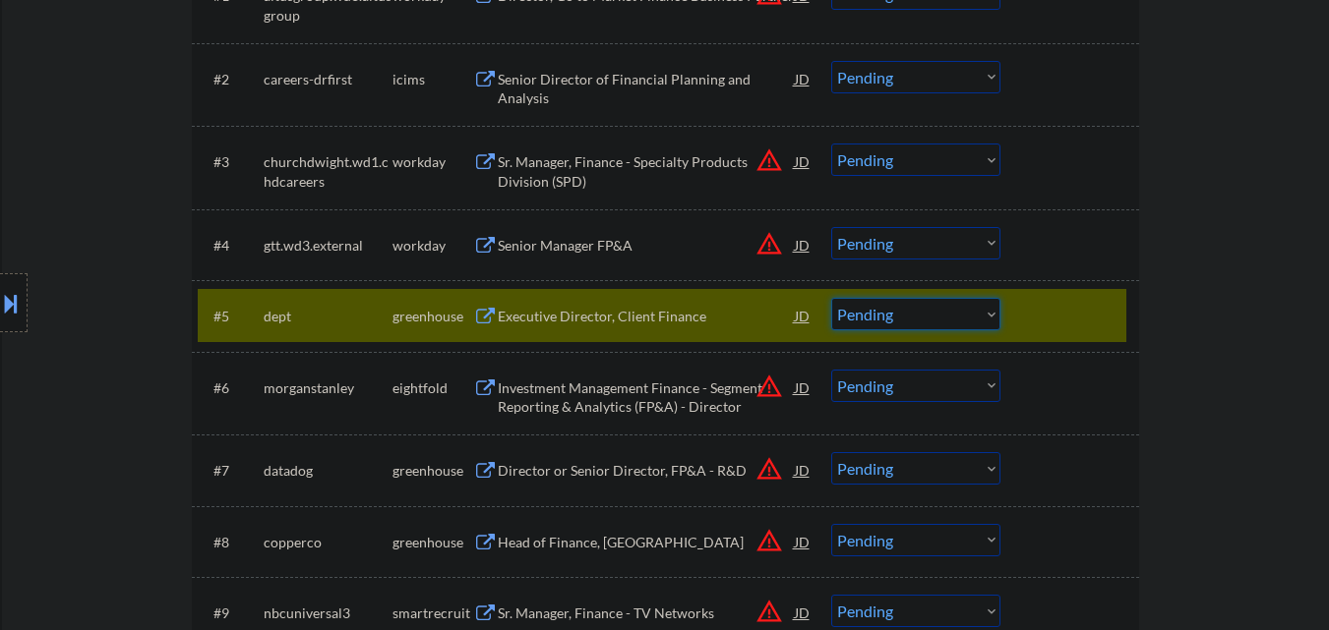
click at [900, 320] on select "Choose an option... Pending Applied Excluded (Questions) Excluded (Expired) Exc…" at bounding box center [915, 314] width 169 height 32
click at [831, 298] on select "Choose an option... Pending Applied Excluded (Questions) Excluded (Expired) Exc…" at bounding box center [915, 314] width 169 height 32
select select ""pending""
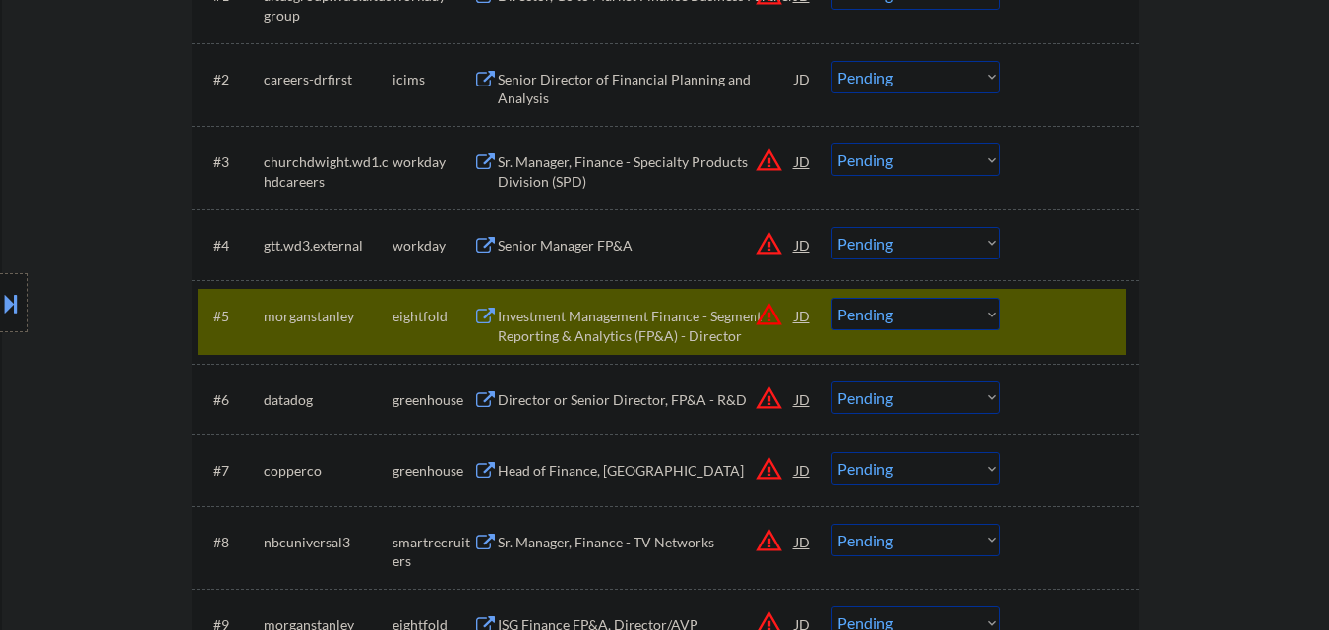
click at [1064, 320] on div at bounding box center [1072, 315] width 87 height 35
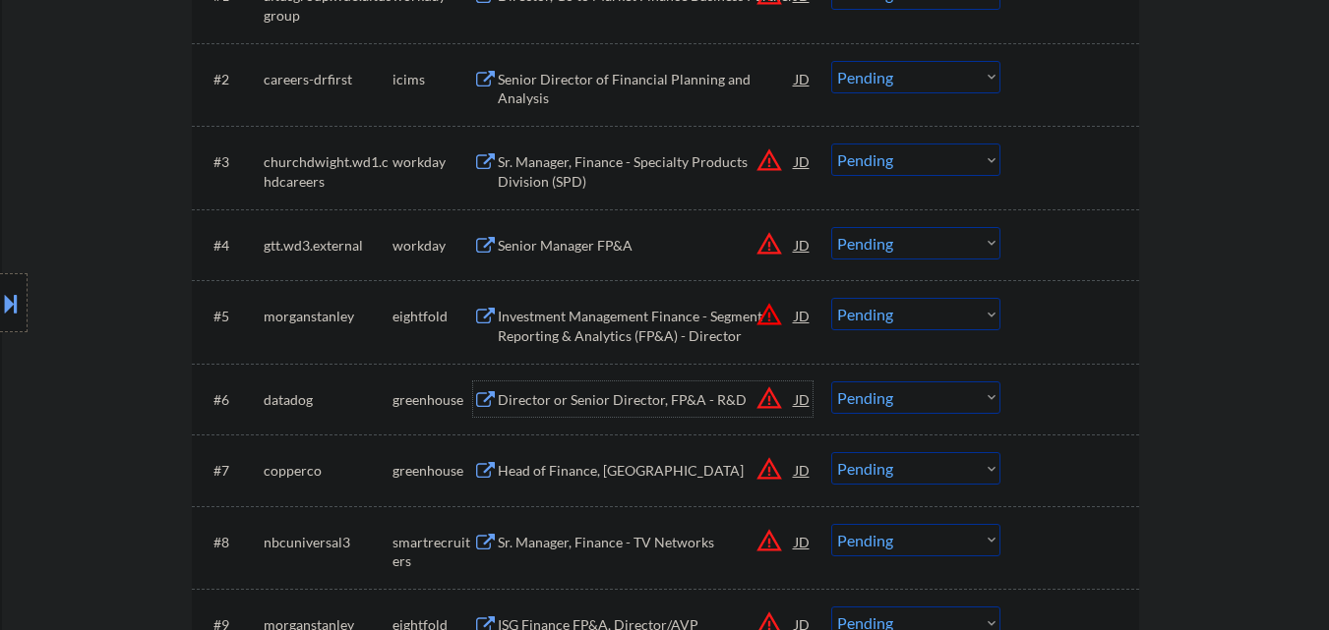
click at [573, 395] on div "Director or Senior Director, FP&A - R&D" at bounding box center [646, 400] width 297 height 20
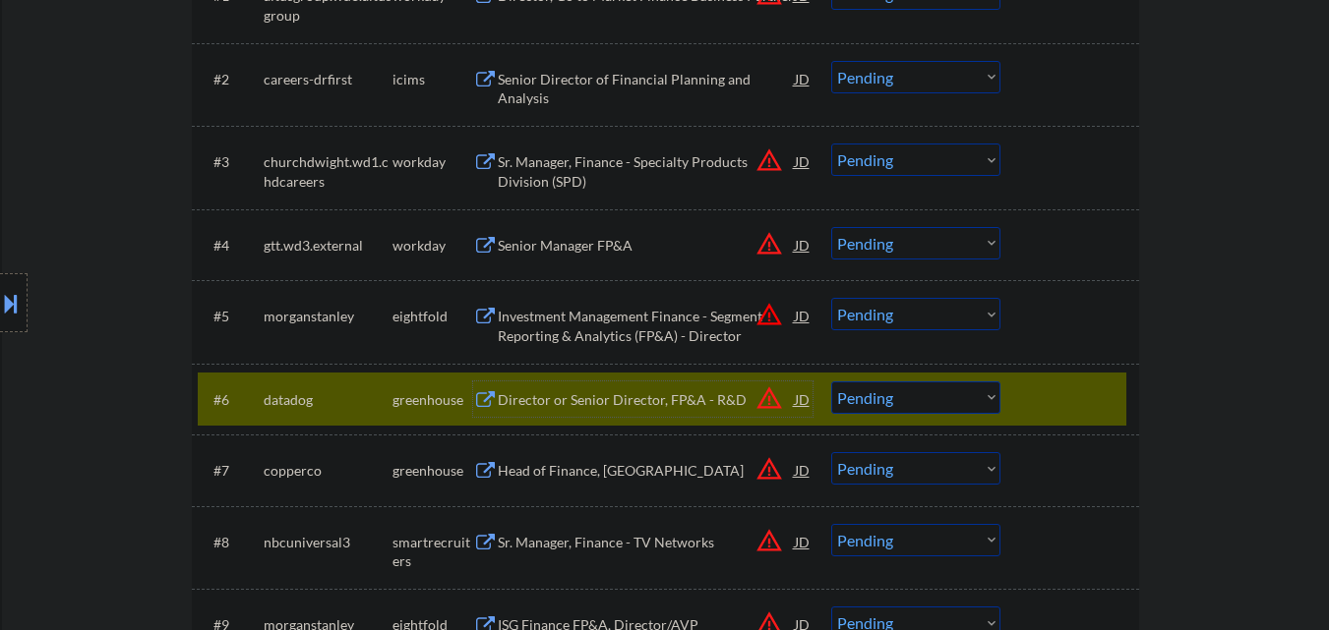
click at [893, 398] on select "Choose an option... Pending Applied Excluded (Questions) Excluded (Expired) Exc…" at bounding box center [915, 398] width 169 height 32
click at [831, 382] on select "Choose an option... Pending Applied Excluded (Questions) Excluded (Expired) Exc…" at bounding box center [915, 398] width 169 height 32
click at [1074, 401] on div at bounding box center [1072, 399] width 87 height 35
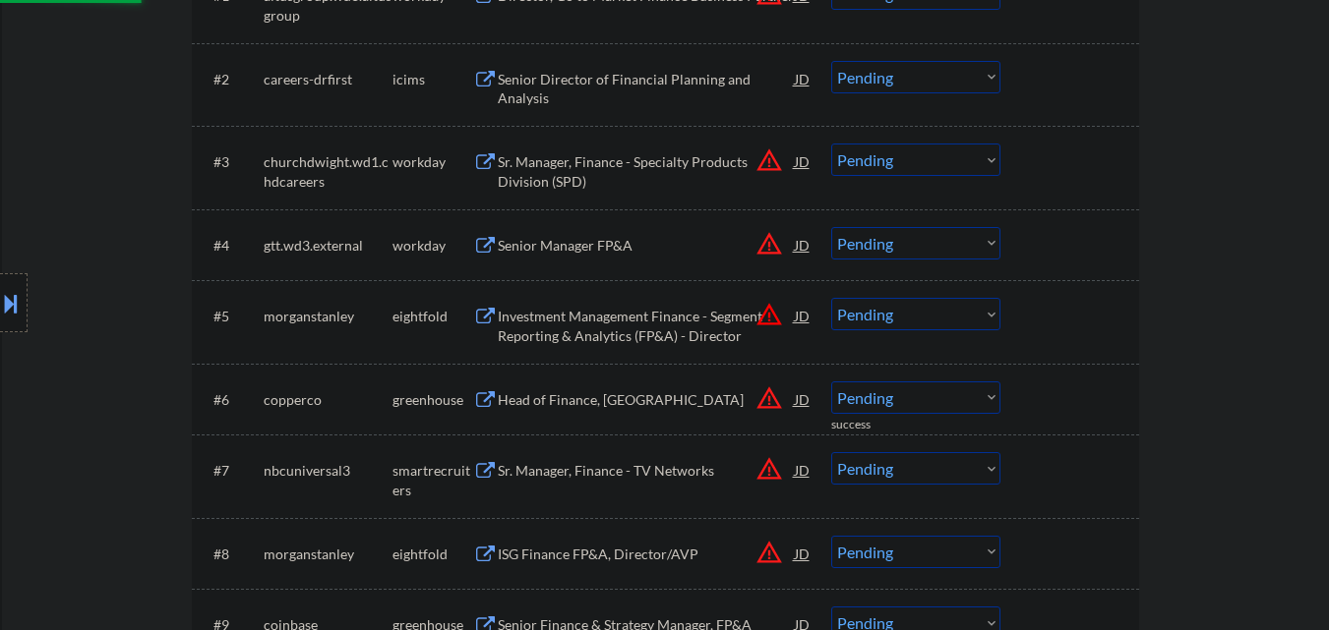
click at [608, 390] on div "Head of Finance, Americas" at bounding box center [646, 400] width 297 height 20
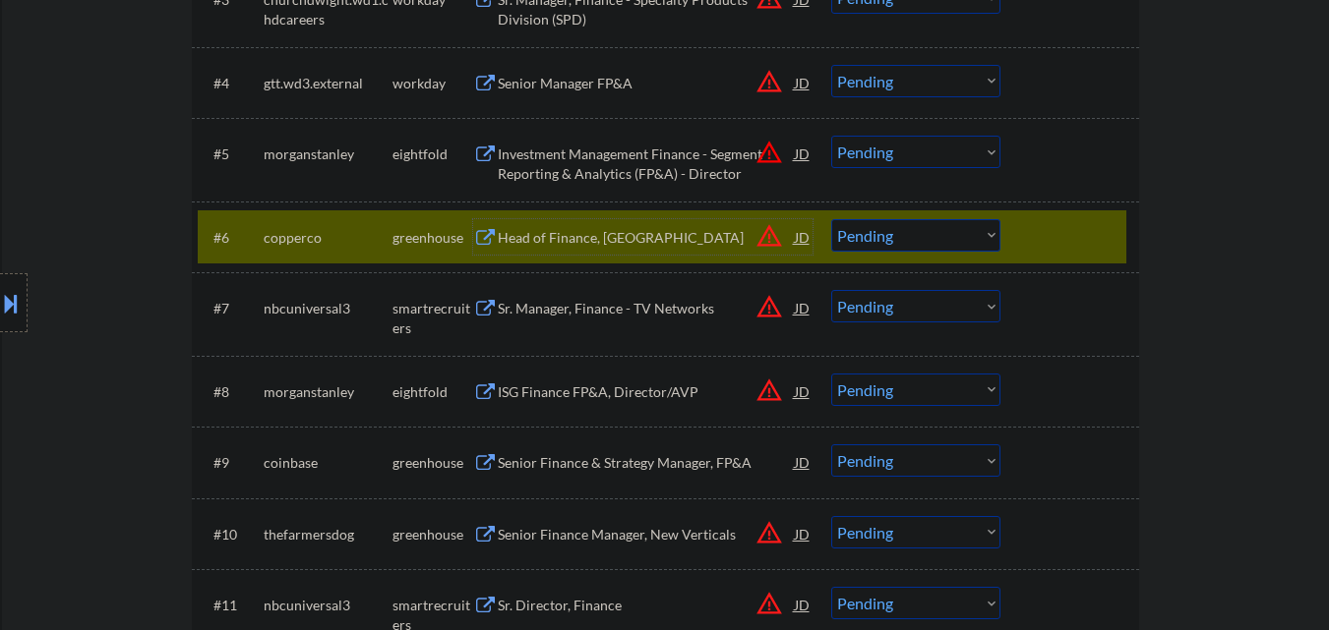
scroll to position [885, 0]
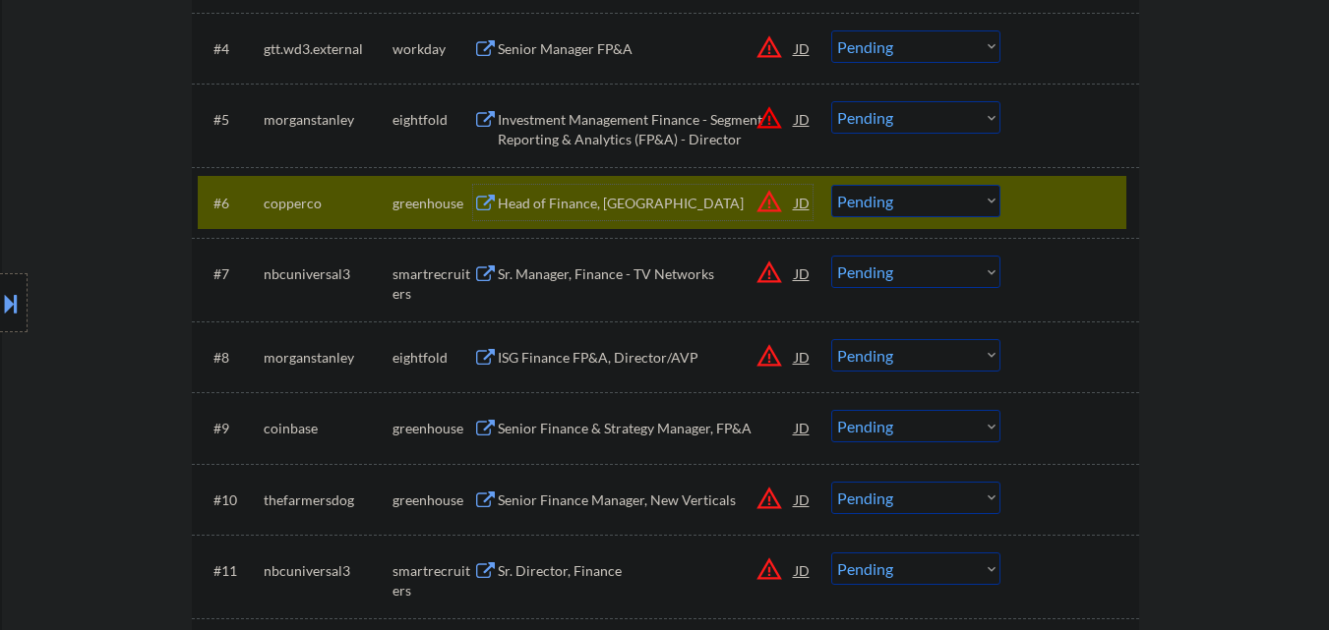
click at [910, 202] on select "Choose an option... Pending Applied Excluded (Questions) Excluded (Expired) Exc…" at bounding box center [915, 201] width 169 height 32
click at [831, 185] on select "Choose an option... Pending Applied Excluded (Questions) Excluded (Expired) Exc…" at bounding box center [915, 201] width 169 height 32
click at [1055, 203] on div at bounding box center [1072, 202] width 87 height 35
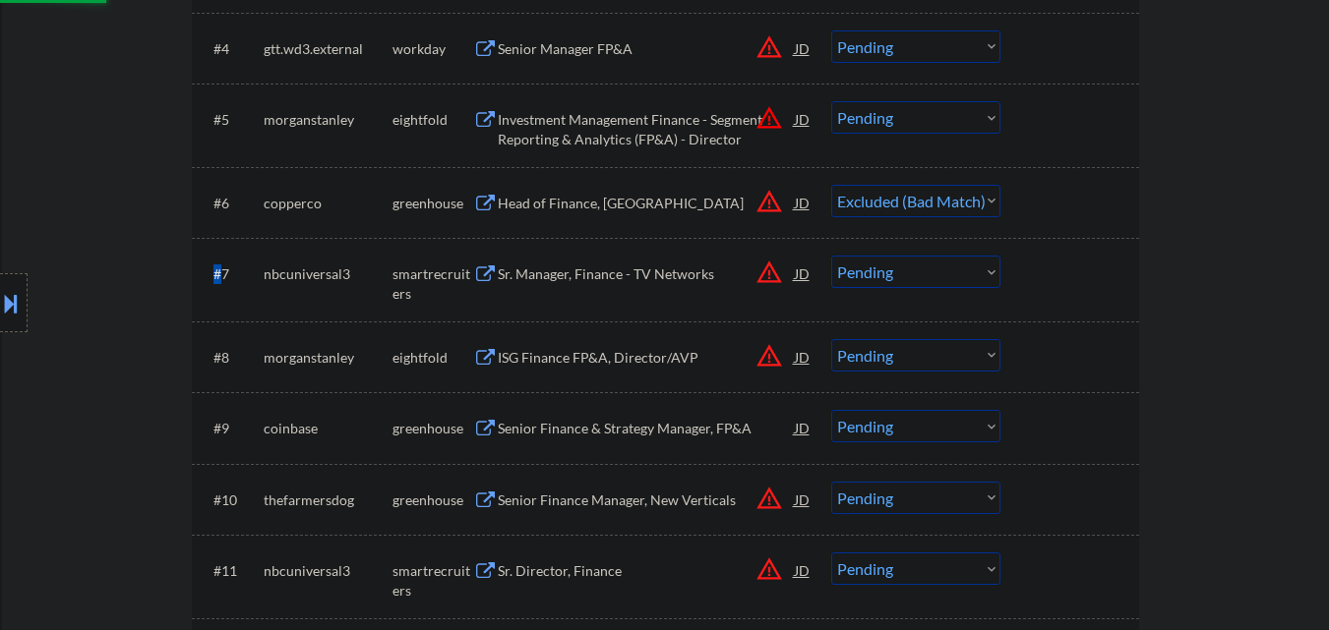
click at [1055, 203] on div at bounding box center [1072, 202] width 87 height 35
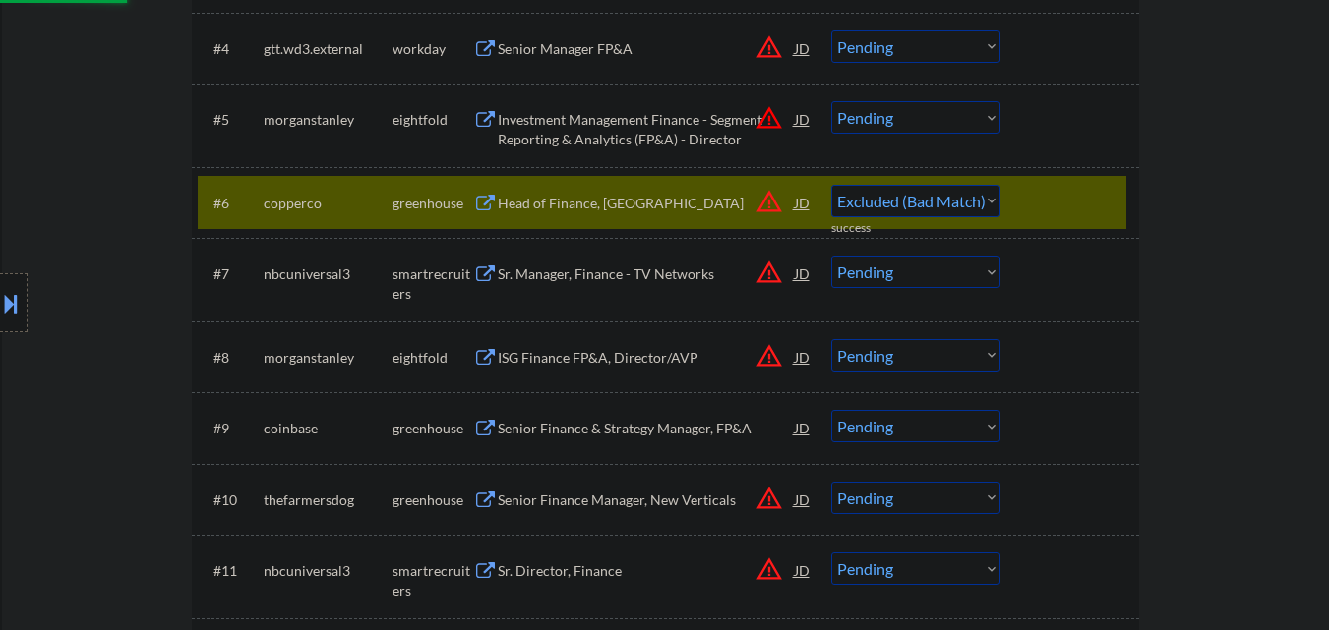
click at [618, 285] on div "Sr. Manager, Finance - TV Networks" at bounding box center [646, 273] width 297 height 35
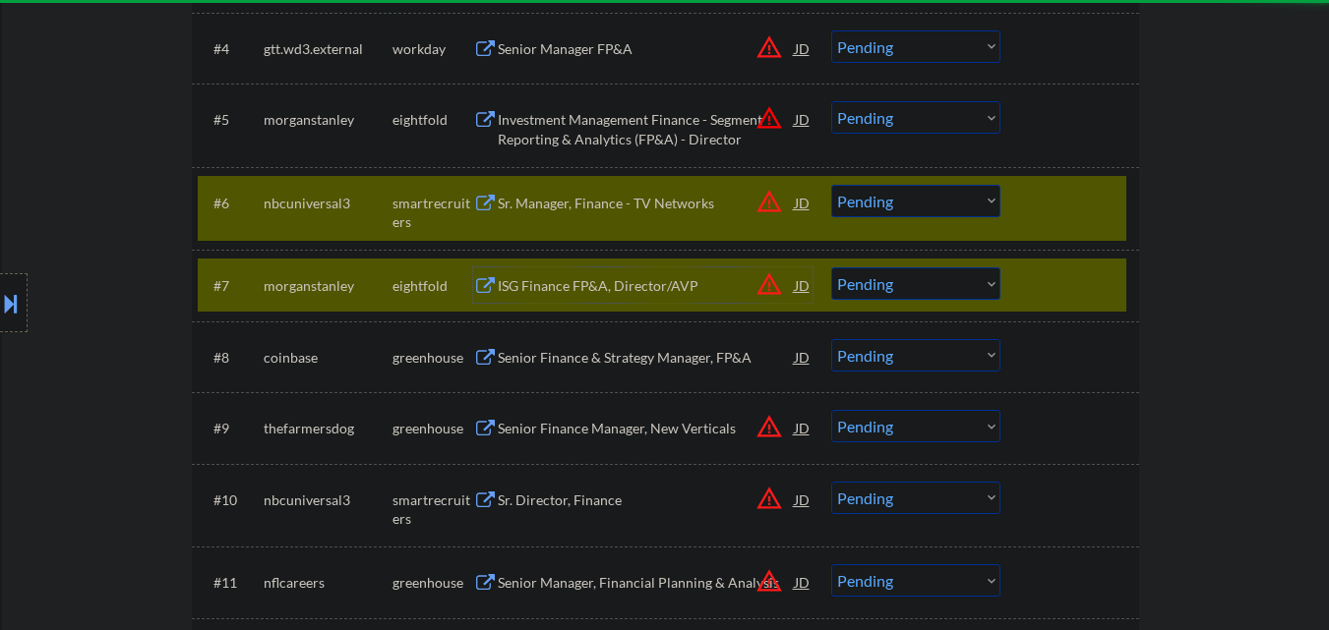
click at [1072, 208] on div at bounding box center [1072, 202] width 87 height 35
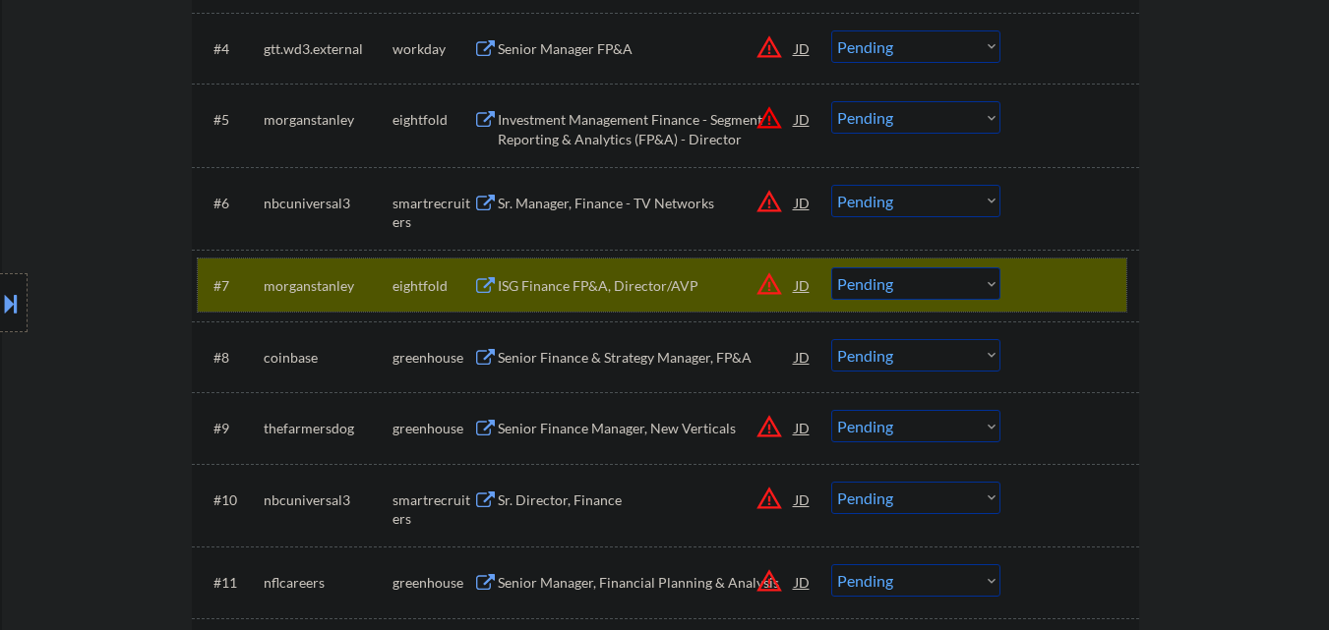
click at [1073, 260] on div "#7 morganstanley eightfold ISG Finance FP&A, Director/AVP JD warning_amber Choo…" at bounding box center [662, 285] width 928 height 53
click at [1083, 205] on div at bounding box center [1072, 202] width 87 height 35
click at [1081, 269] on div at bounding box center [1072, 284] width 87 height 35
click at [1095, 190] on div at bounding box center [1072, 202] width 87 height 35
click at [1107, 217] on div at bounding box center [1072, 202] width 87 height 35
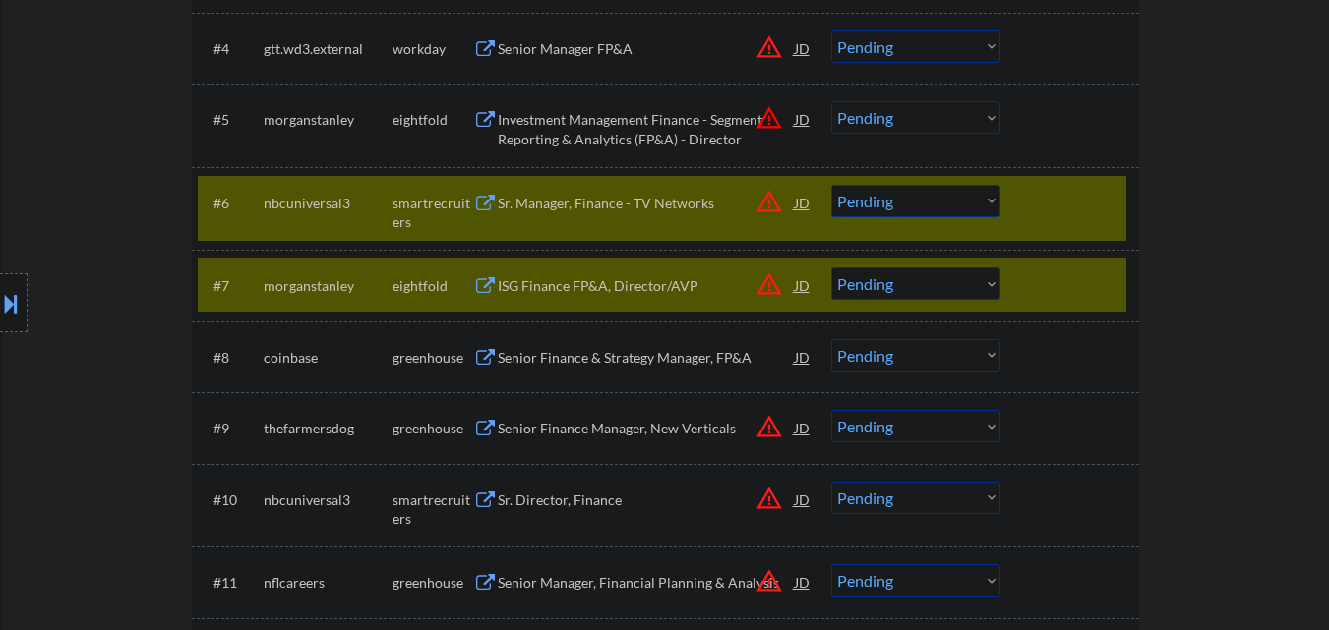
click at [1059, 202] on div at bounding box center [1072, 202] width 87 height 35
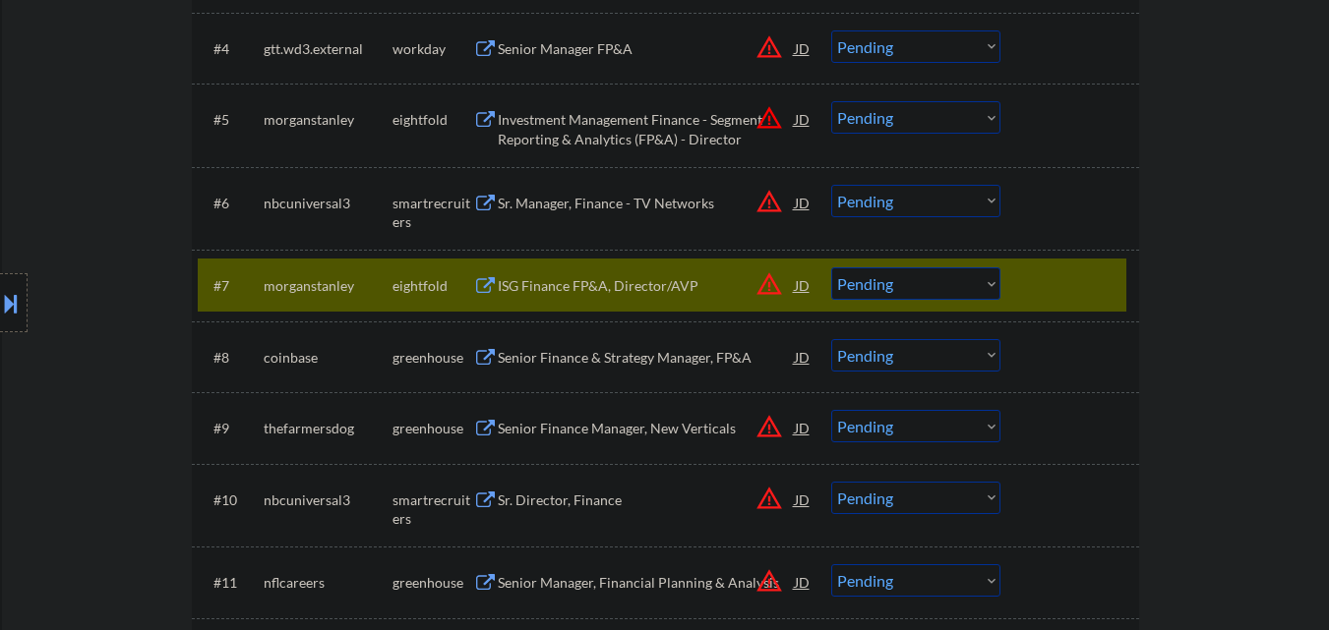
click at [1069, 208] on div at bounding box center [1072, 202] width 87 height 35
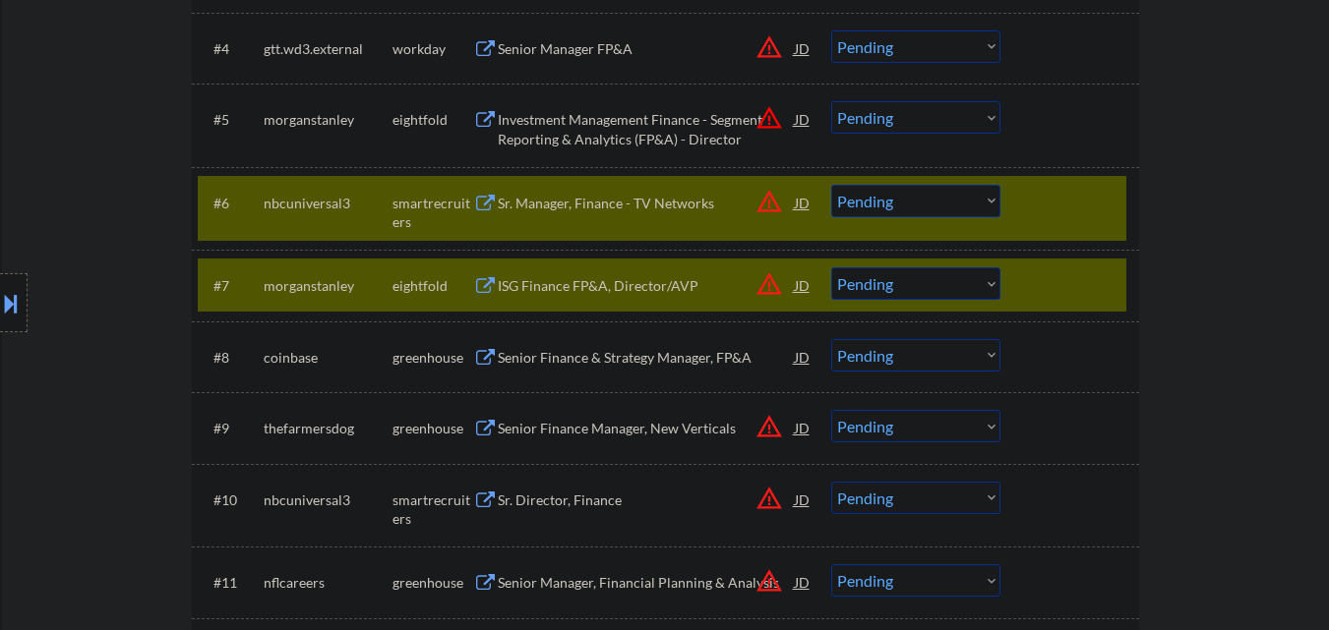
click at [1071, 272] on div at bounding box center [1072, 284] width 87 height 35
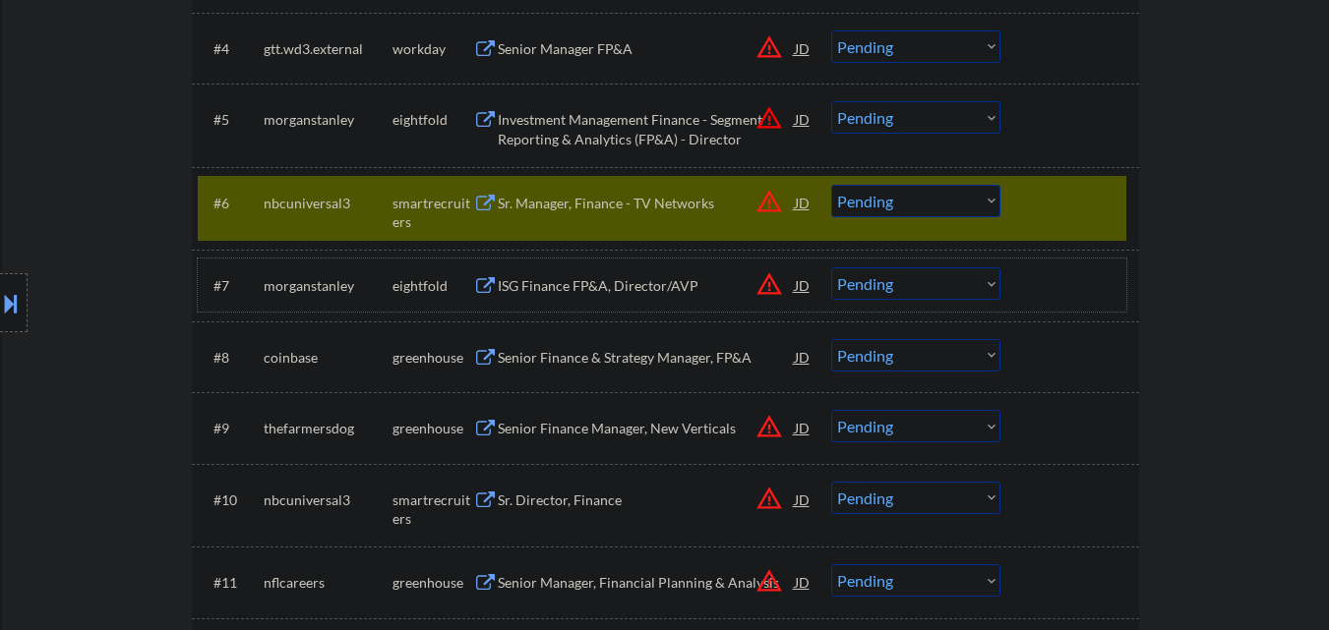
click at [1042, 208] on div at bounding box center [1072, 202] width 87 height 35
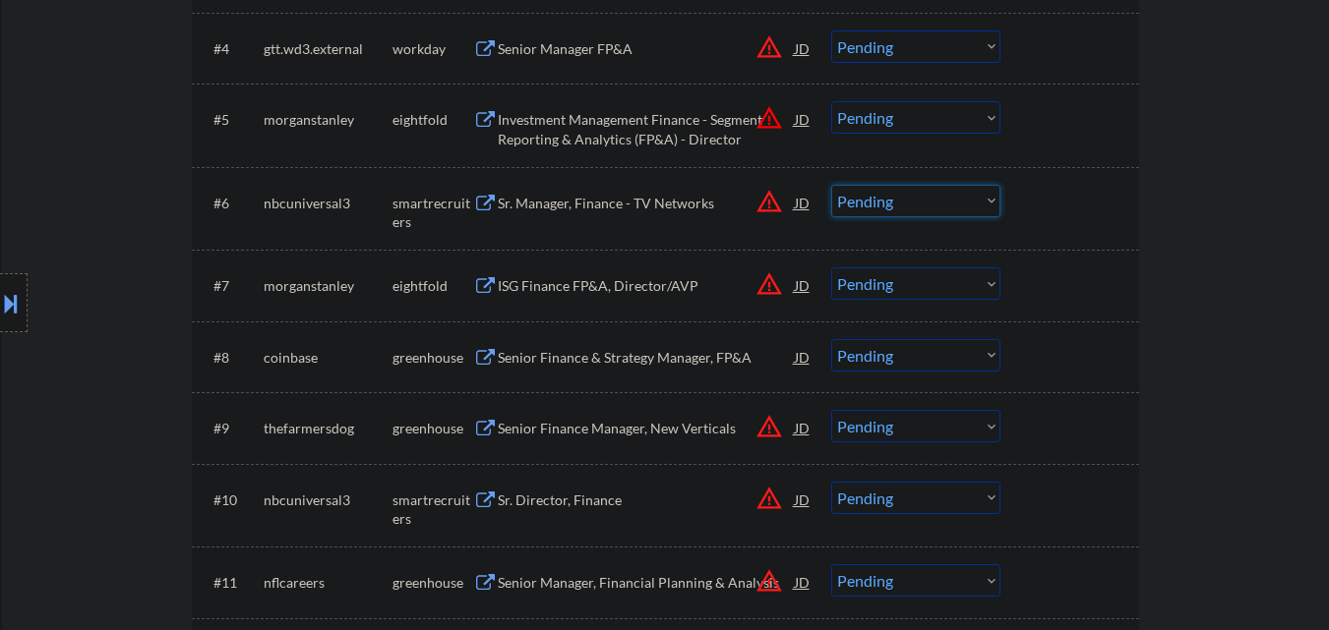
click at [956, 199] on select "Choose an option... Pending Applied Excluded (Questions) Excluded (Expired) Exc…" at bounding box center [915, 201] width 169 height 32
click at [831, 185] on select "Choose an option... Pending Applied Excluded (Questions) Excluded (Expired) Exc…" at bounding box center [915, 201] width 169 height 32
click at [651, 354] on div "Senior Finance & Strategy Manager, FP&A" at bounding box center [646, 358] width 297 height 20
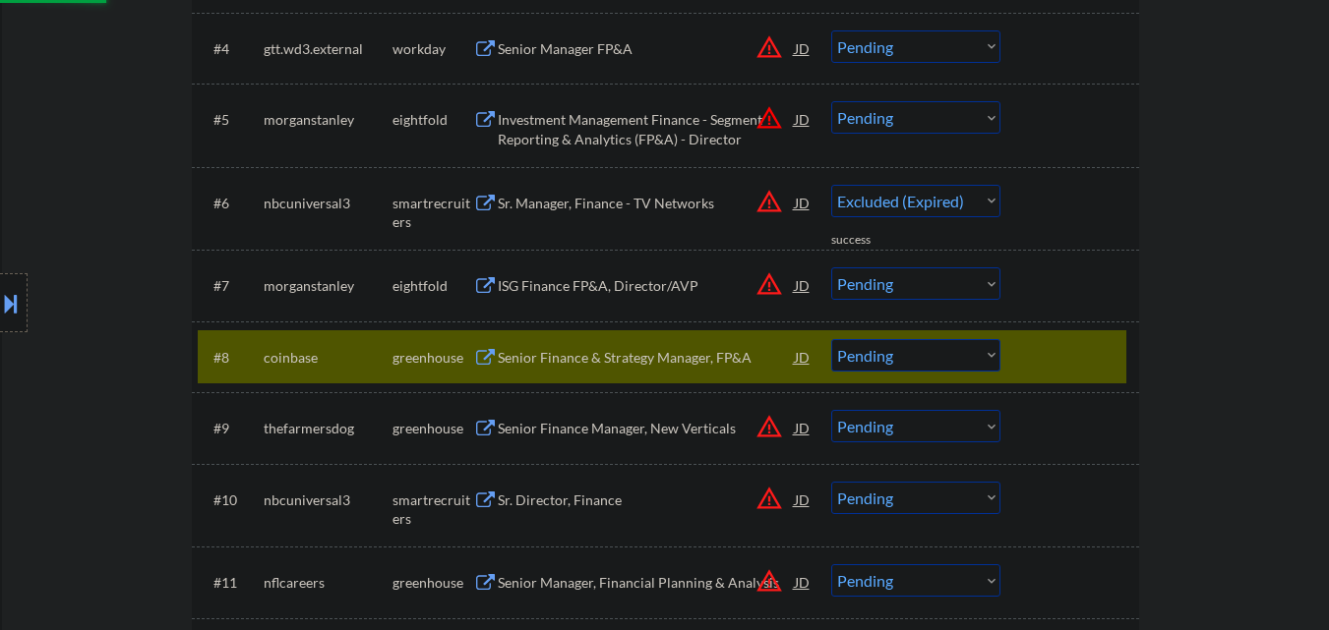
select select ""pending""
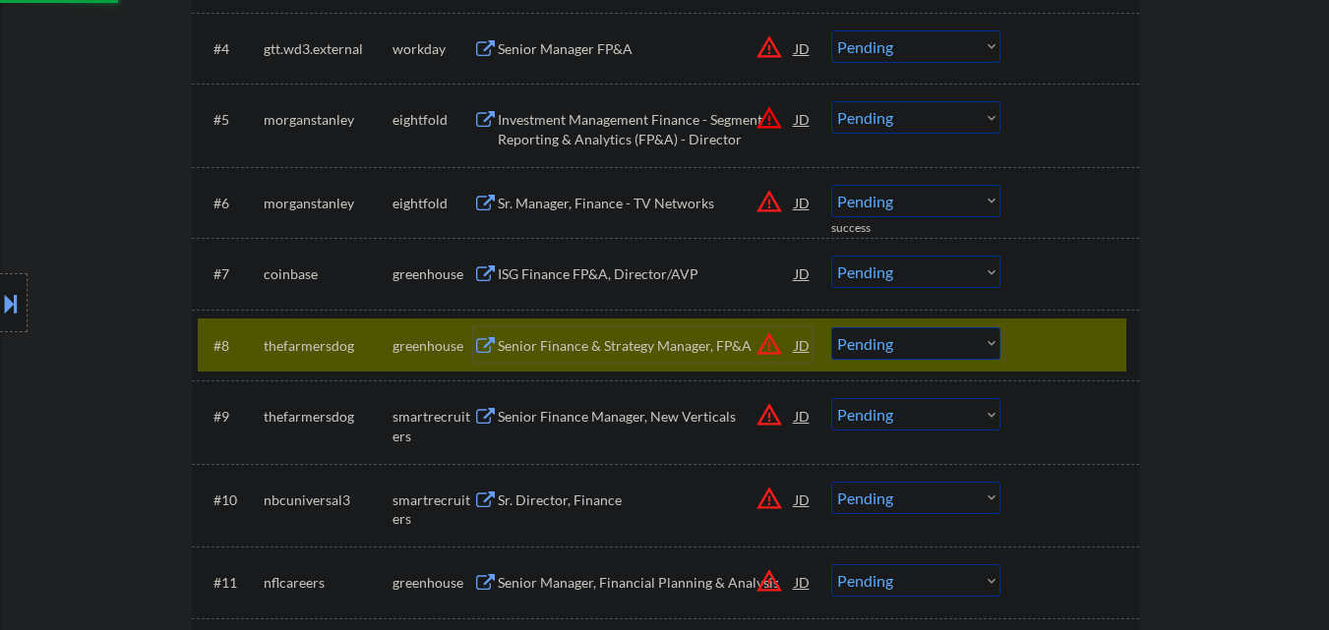
click at [1056, 318] on div "#8 thefarmersdog greenhouse Senior Finance & Strategy Manager, FP&A JD warning_…" at bounding box center [665, 345] width 947 height 71
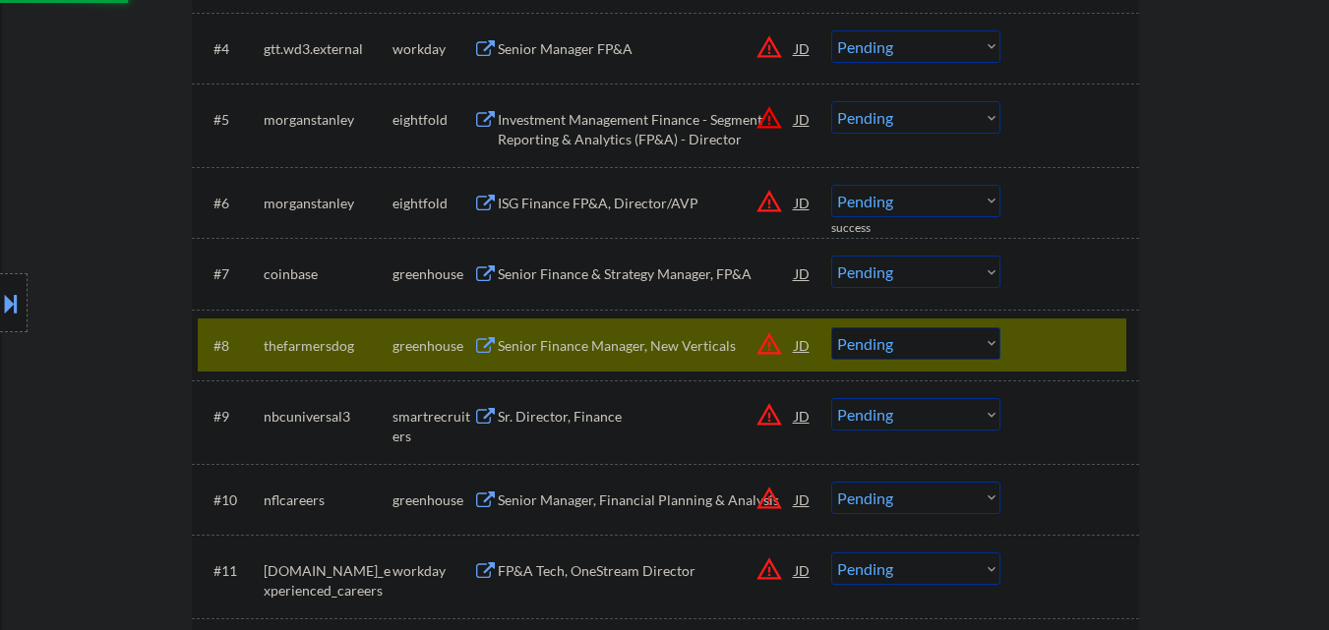
click at [1074, 268] on div at bounding box center [1072, 273] width 87 height 35
click at [1033, 269] on div at bounding box center [1072, 273] width 87 height 35
click at [1051, 345] on div at bounding box center [1072, 344] width 87 height 35
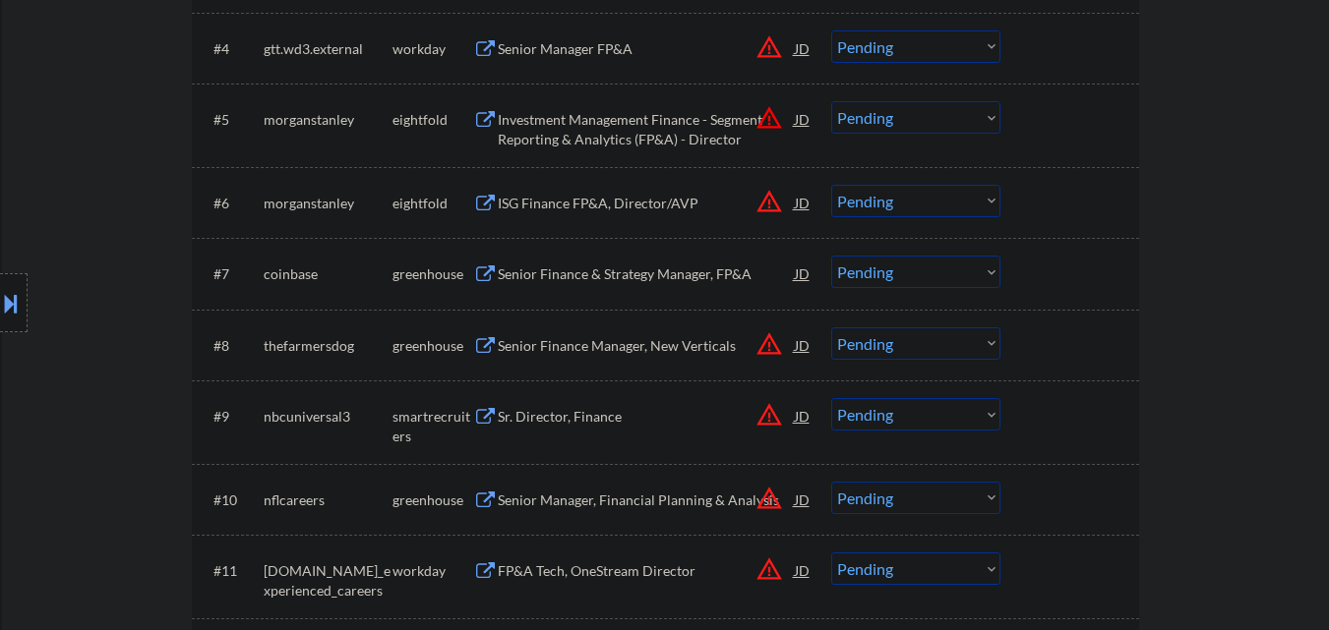
click at [1037, 274] on div at bounding box center [1072, 273] width 87 height 35
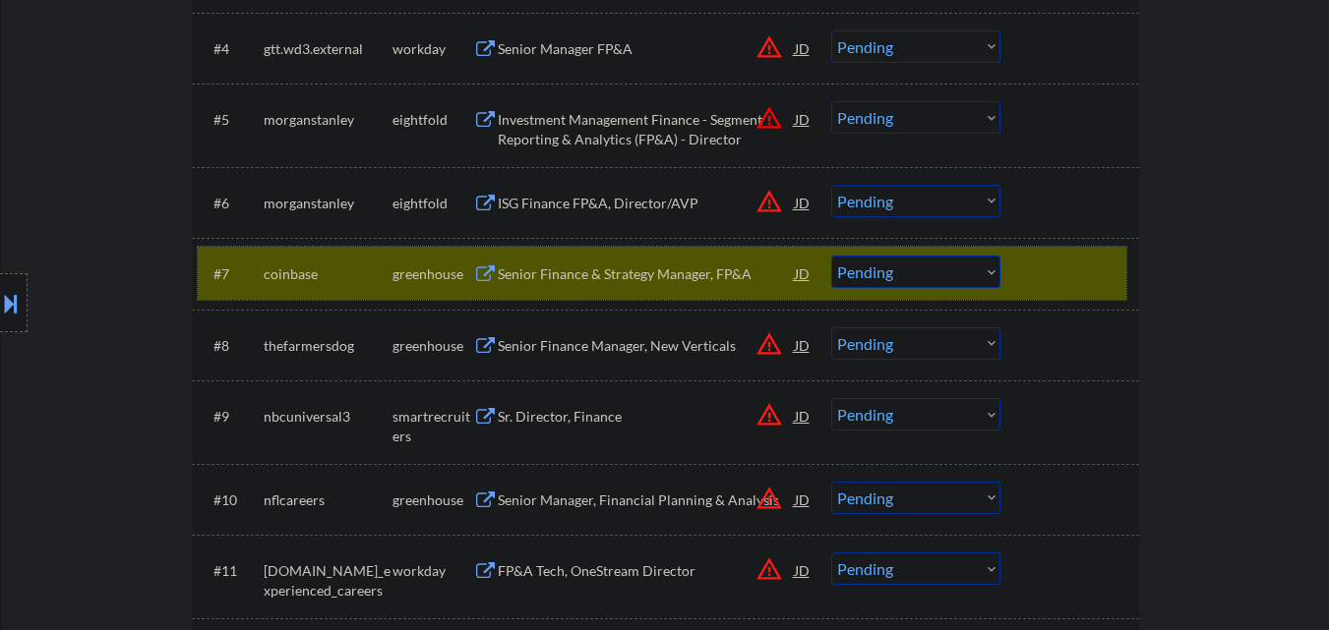
click at [881, 267] on select "Choose an option... Pending Applied Excluded (Questions) Excluded (Expired) Exc…" at bounding box center [915, 272] width 169 height 32
click at [831, 256] on select "Choose an option... Pending Applied Excluded (Questions) Excluded (Expired) Exc…" at bounding box center [915, 272] width 169 height 32
click at [1067, 261] on div at bounding box center [1072, 273] width 87 height 35
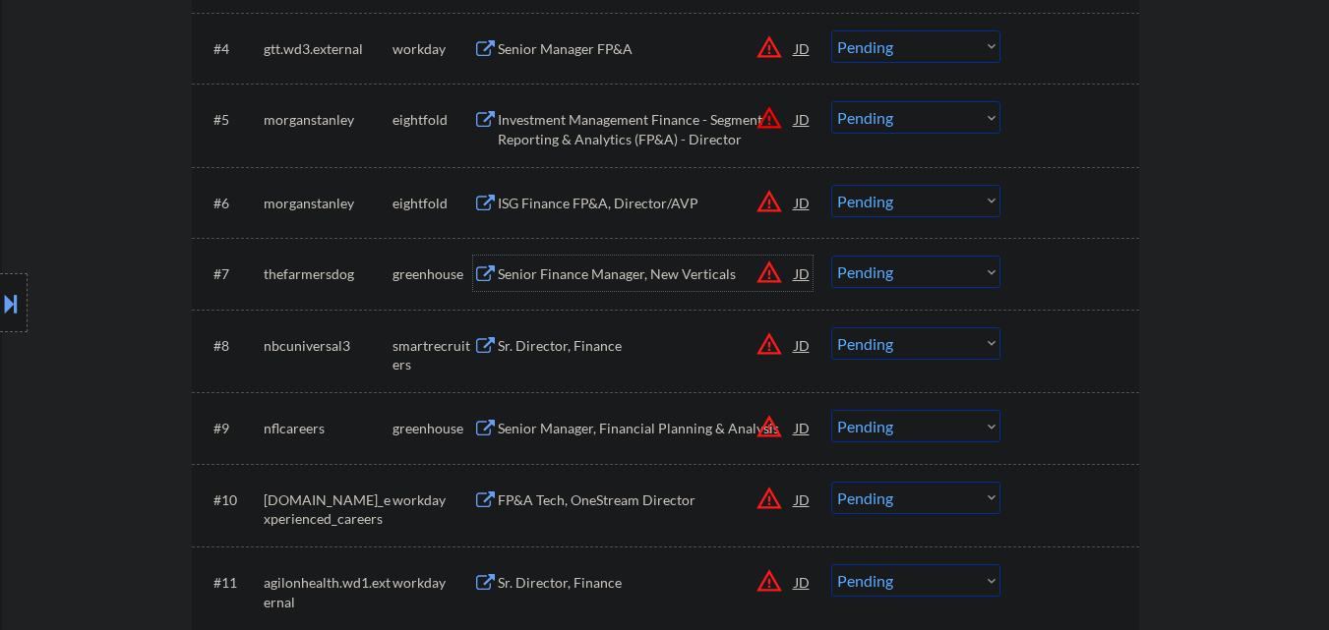
click at [673, 276] on div "Senior Finance Manager, New Verticals" at bounding box center [646, 275] width 297 height 20
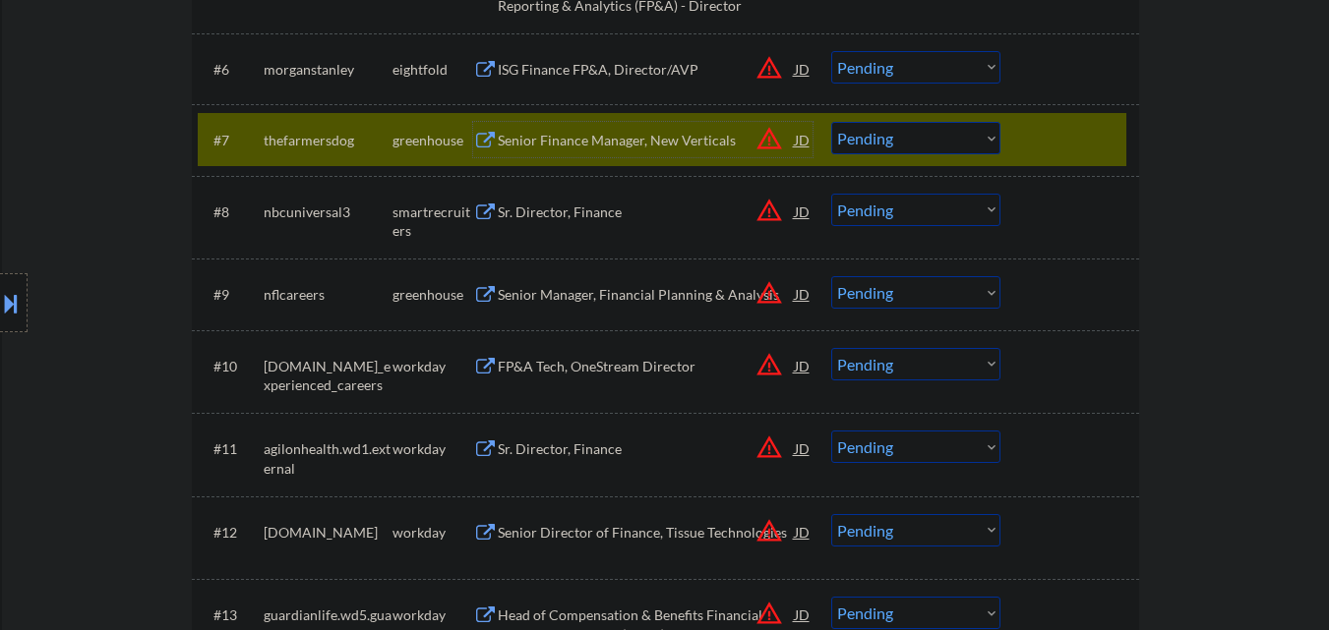
scroll to position [983, 0]
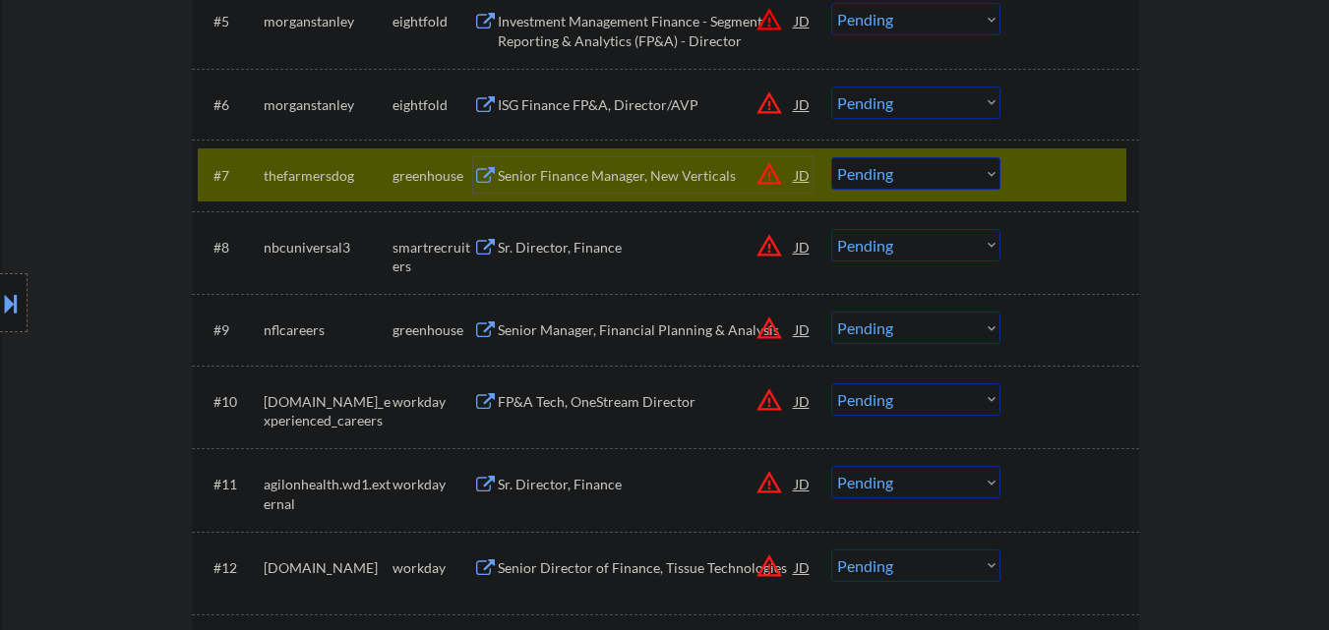
click at [978, 169] on select "Choose an option... Pending Applied Excluded (Questions) Excluded (Expired) Exc…" at bounding box center [915, 173] width 169 height 32
click at [831, 157] on select "Choose an option... Pending Applied Excluded (Questions) Excluded (Expired) Exc…" at bounding box center [915, 173] width 169 height 32
click at [1033, 169] on div at bounding box center [1072, 174] width 87 height 35
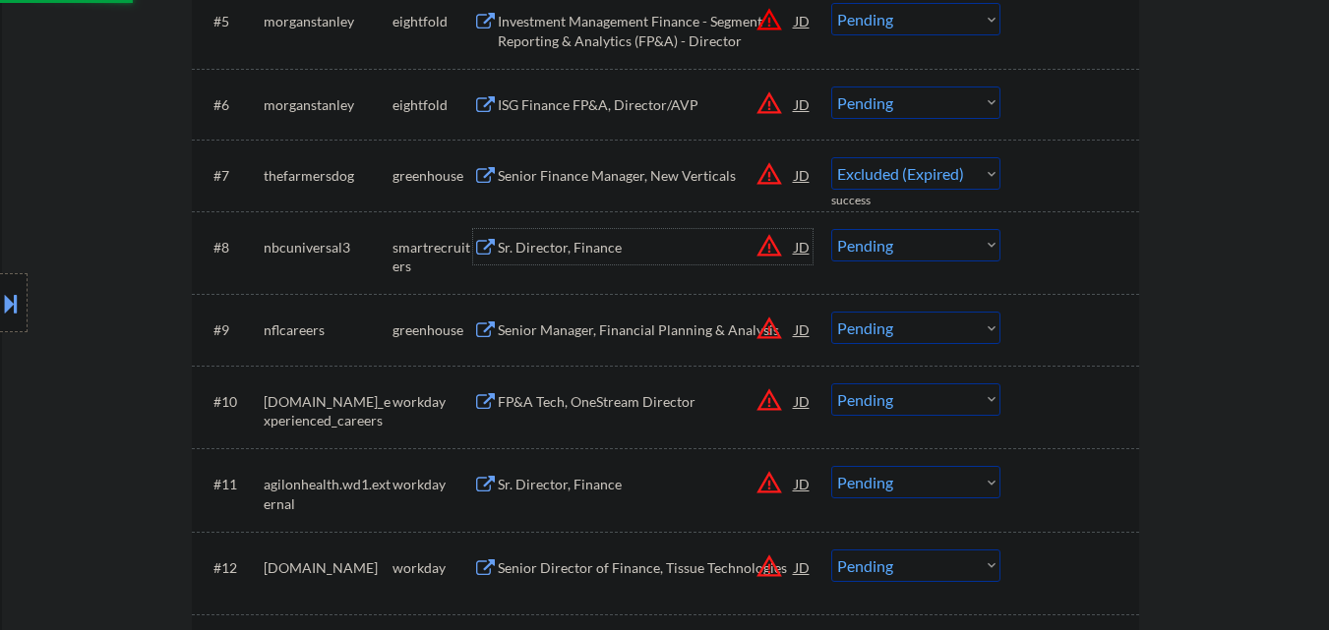
click at [649, 253] on div "Sr. Director, Finance" at bounding box center [646, 248] width 297 height 20
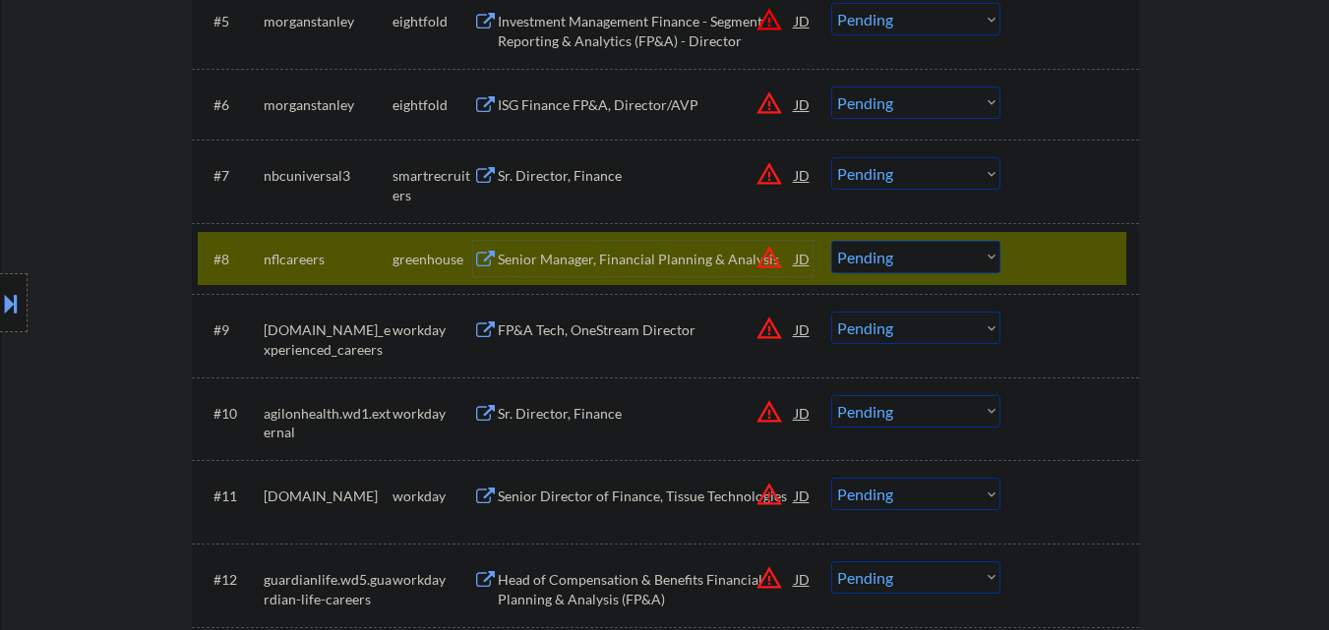
click at [1111, 255] on div at bounding box center [1072, 258] width 87 height 35
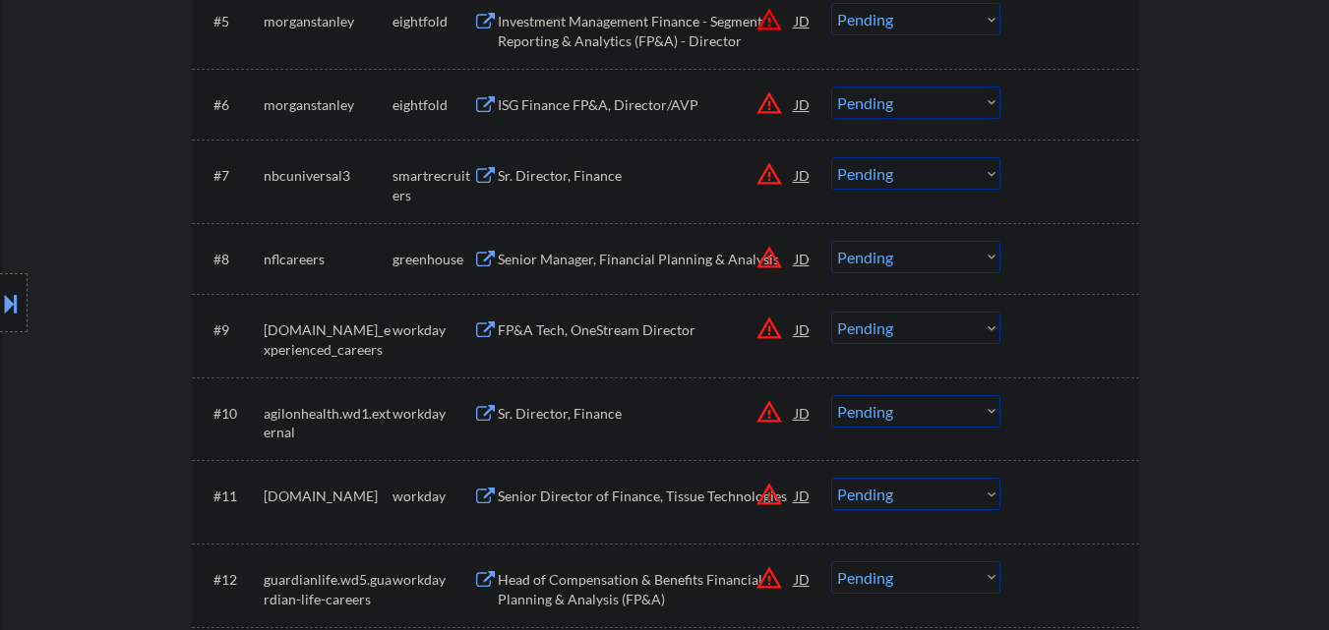
click at [898, 187] on select "Choose an option... Pending Applied Excluded (Questions) Excluded (Expired) Exc…" at bounding box center [915, 173] width 169 height 32
click at [831, 157] on select "Choose an option... Pending Applied Excluded (Questions) Excluded (Expired) Exc…" at bounding box center [915, 173] width 169 height 32
select select ""pending""
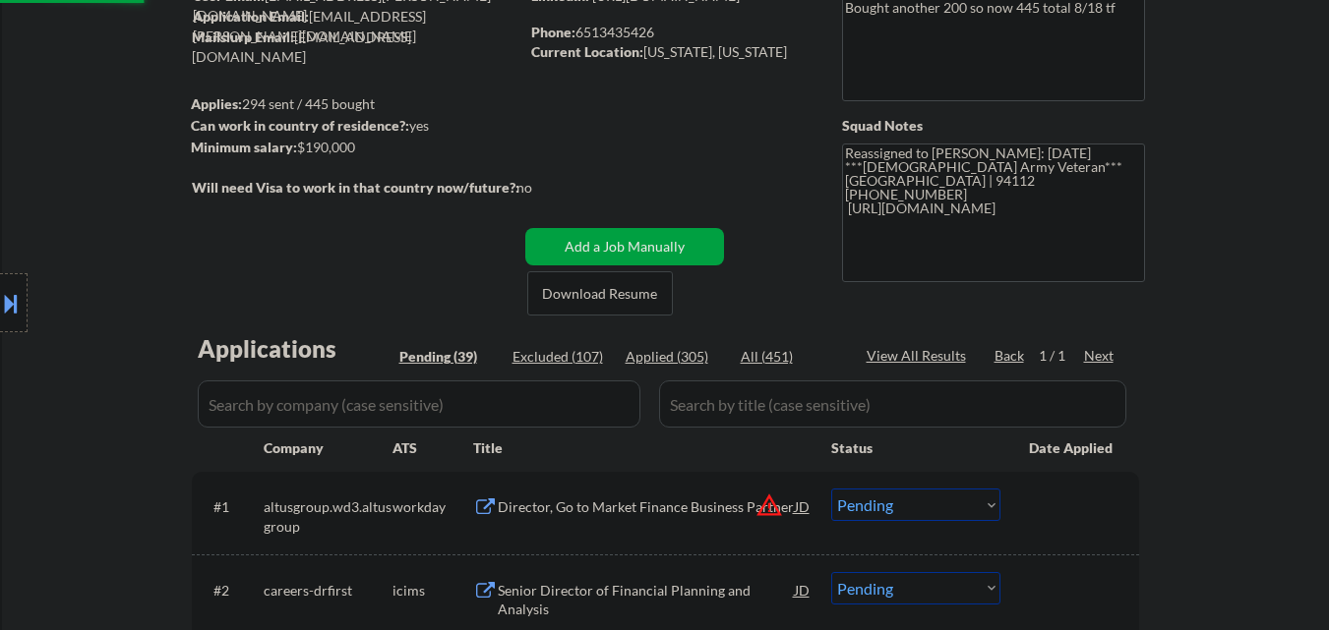
scroll to position [197, 0]
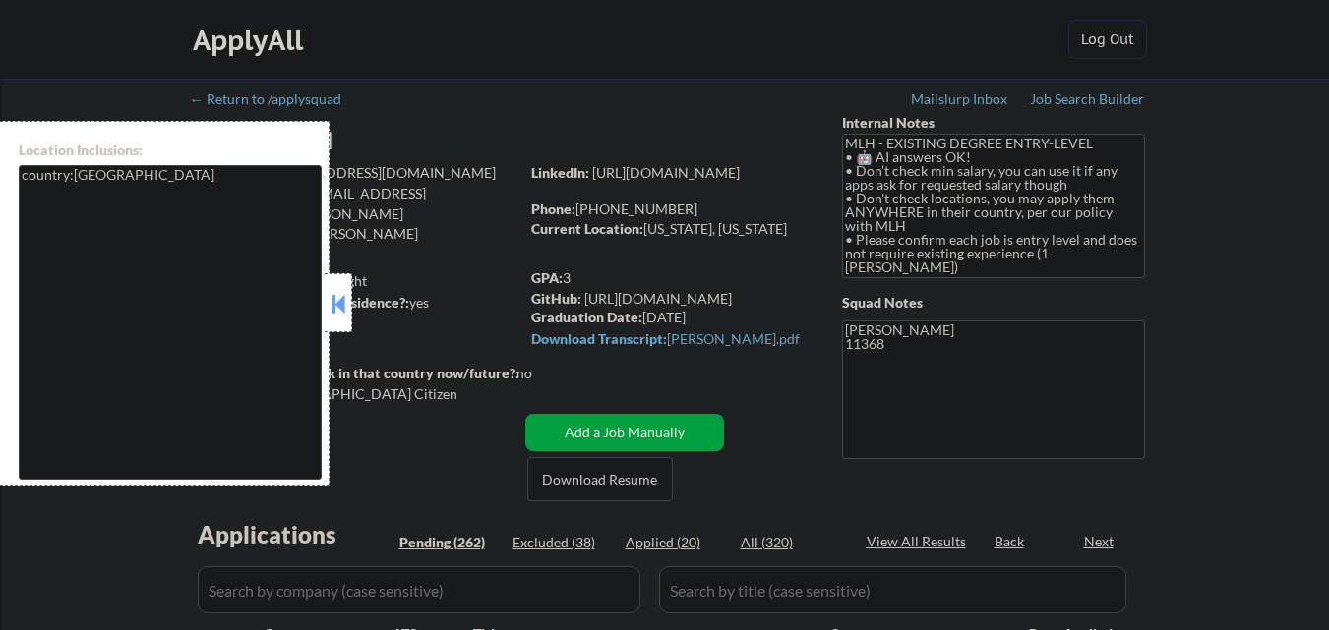
scroll to position [295, 0]
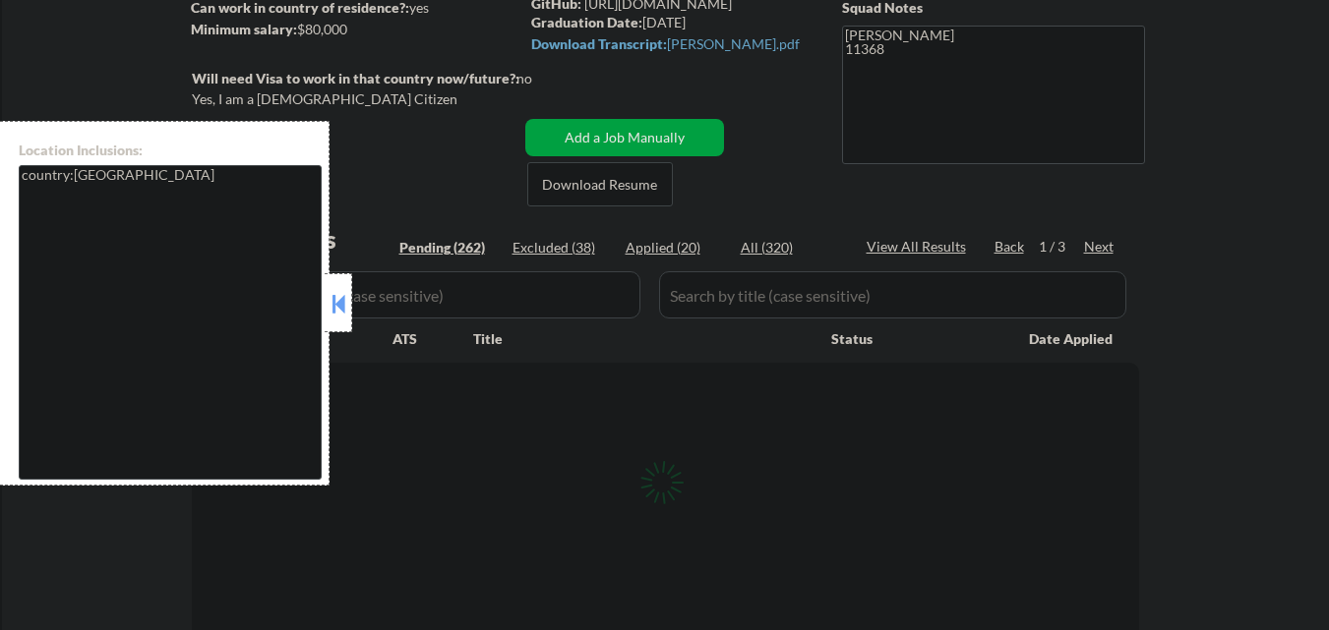
drag, startPoint x: 337, startPoint y: 299, endPoint x: 363, endPoint y: 8, distance: 292.2
click at [336, 300] on button at bounding box center [338, 304] width 22 height 30
click at [345, 313] on button at bounding box center [338, 304] width 22 height 30
select select ""pending""
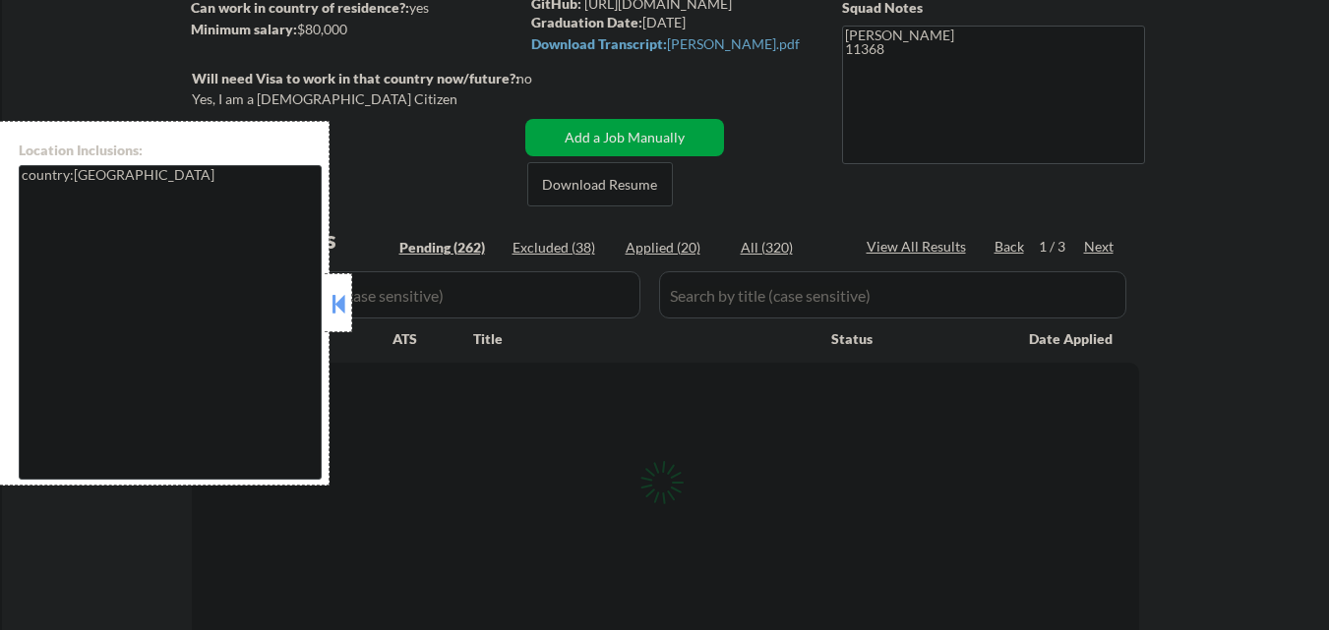
select select ""pending""
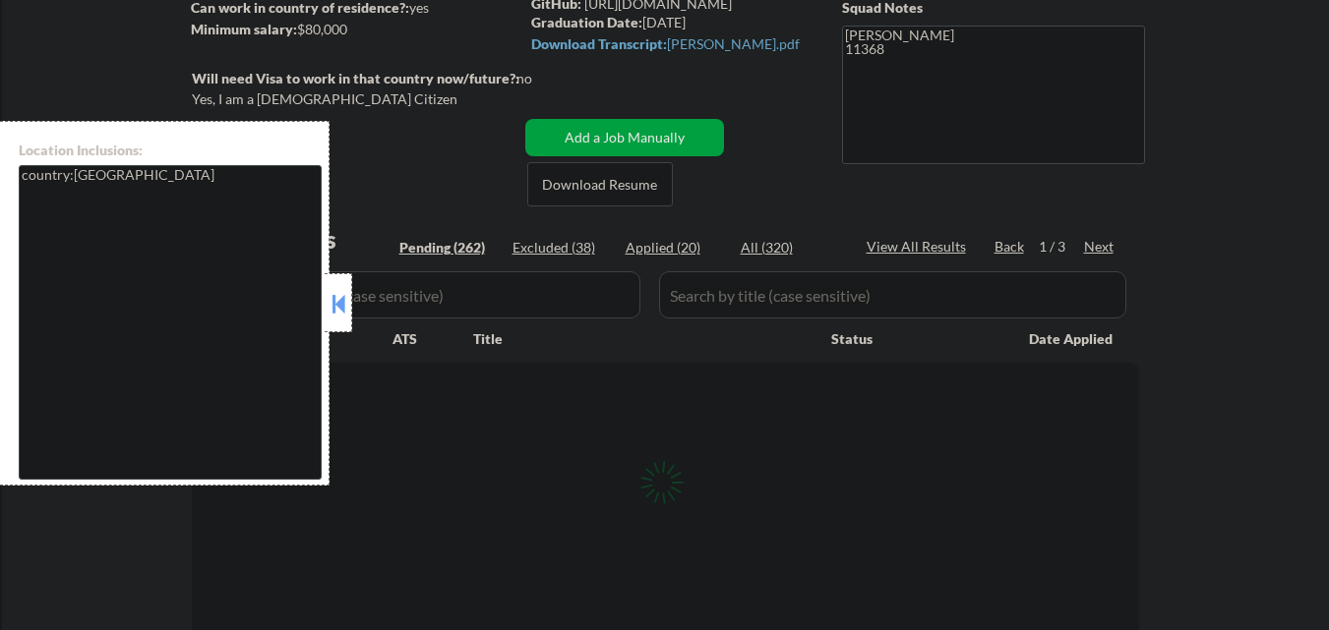
select select ""pending""
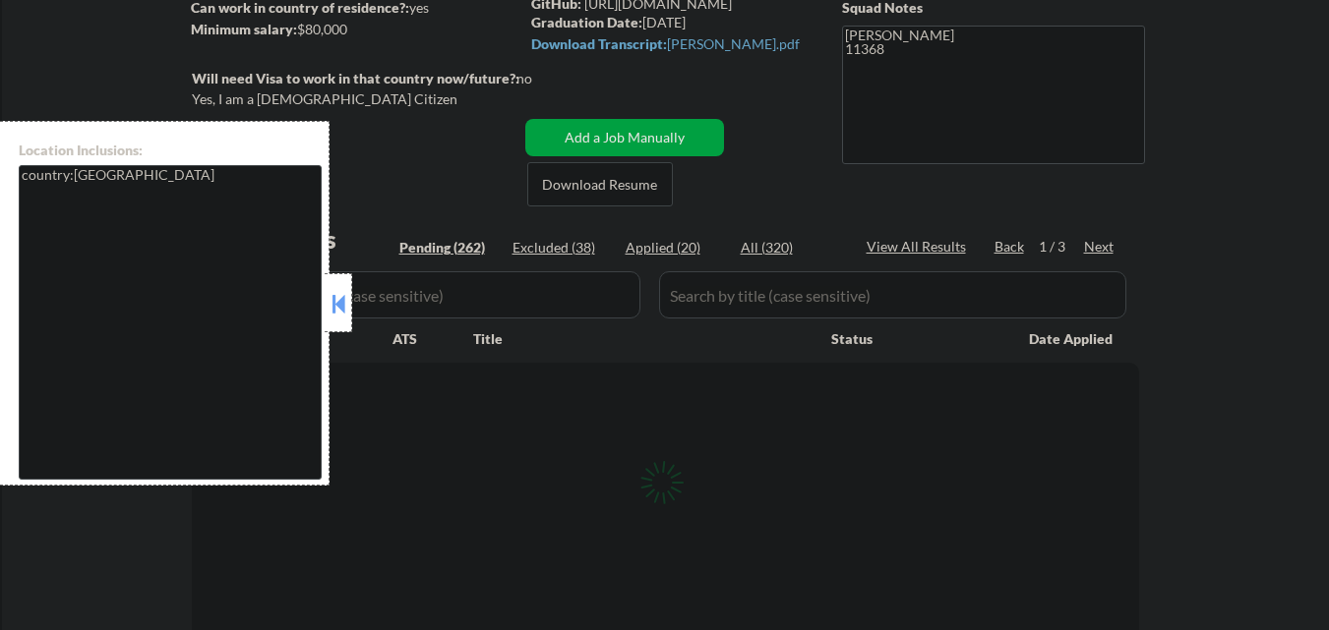
select select ""pending""
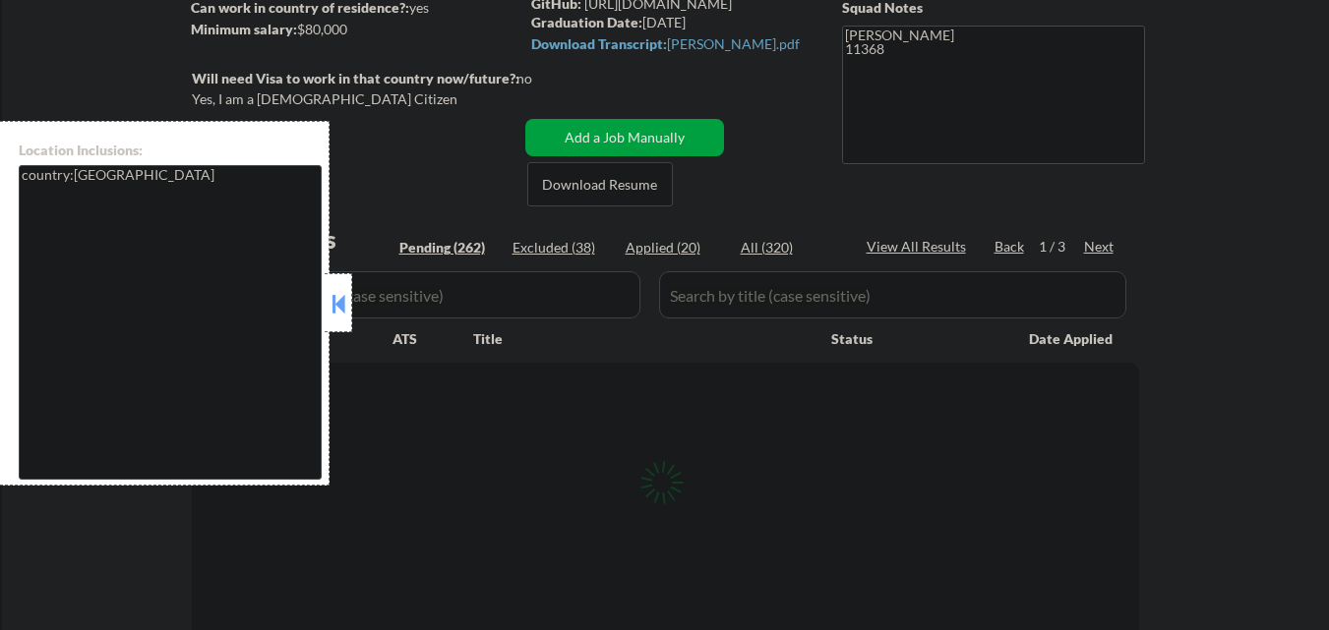
select select ""pending""
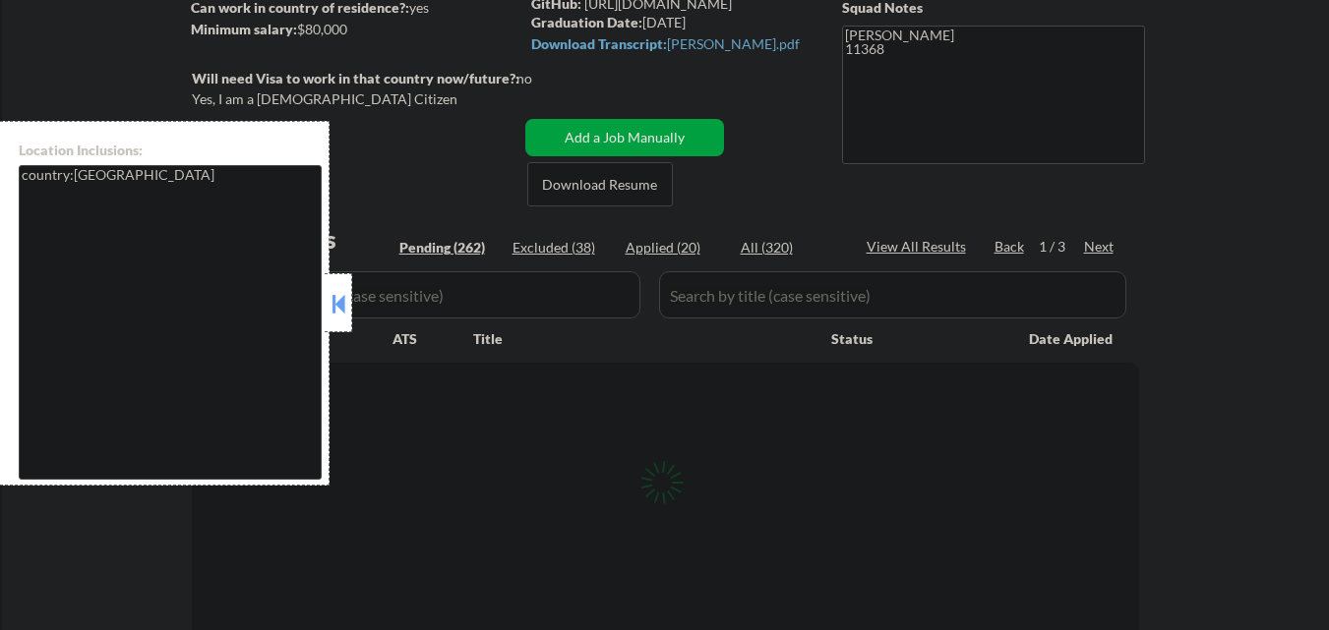
select select ""pending""
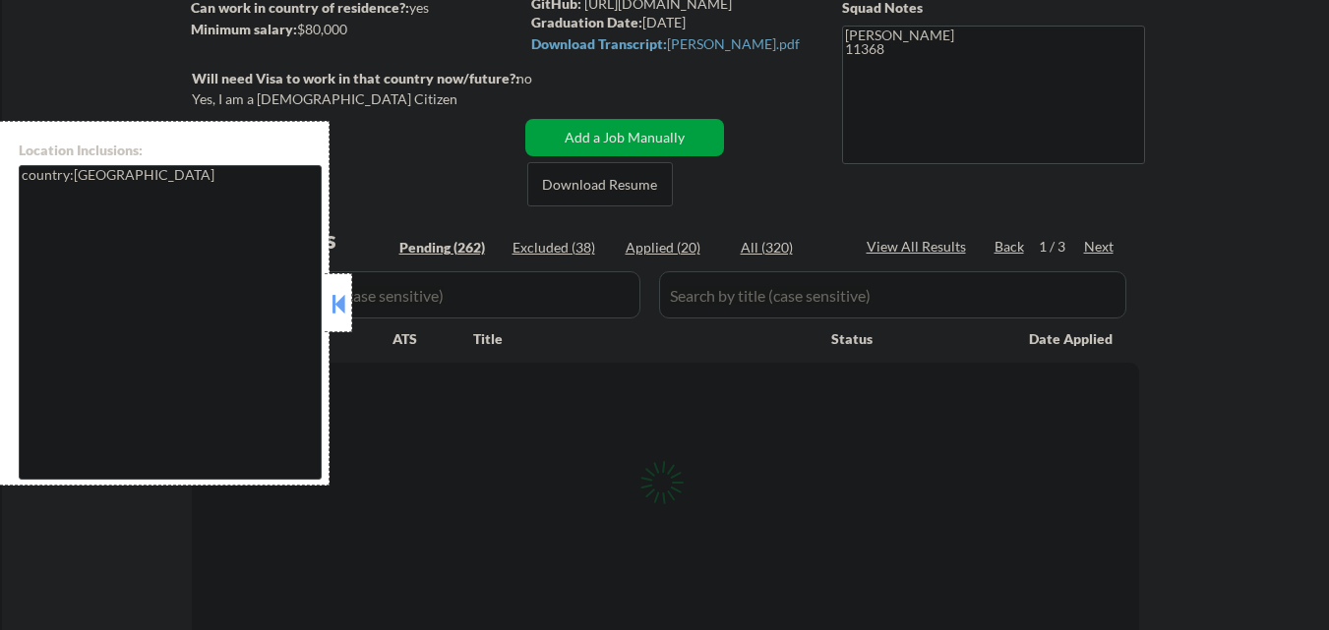
select select ""pending""
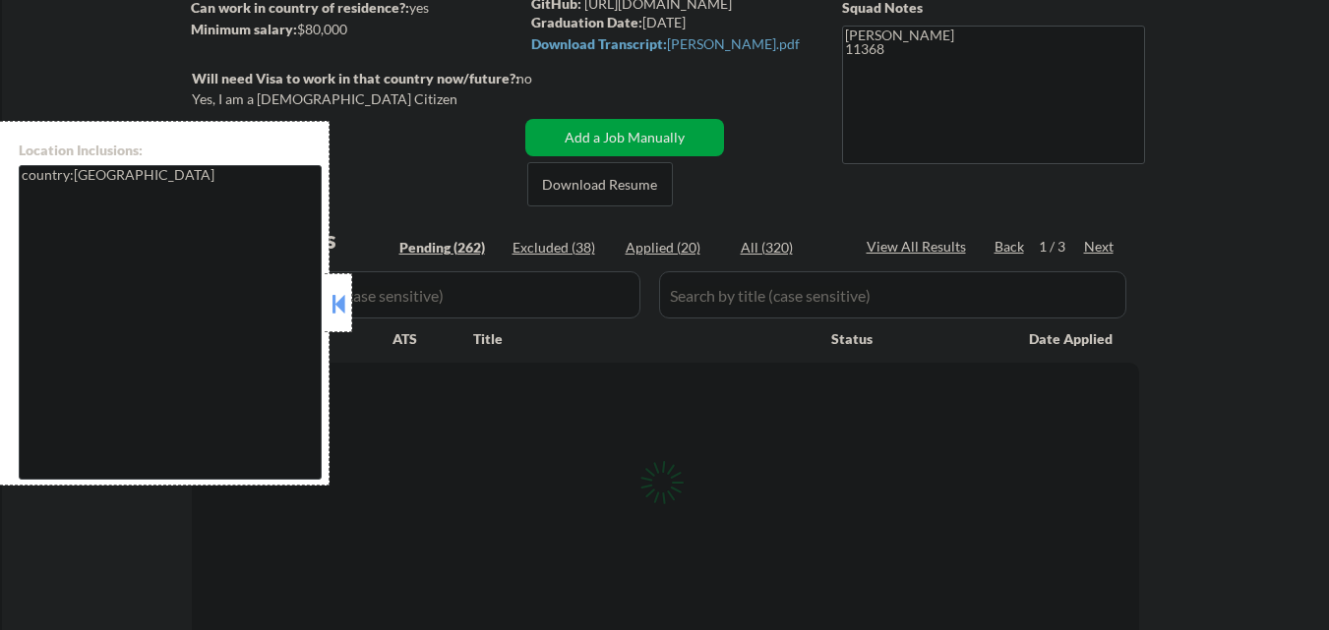
select select ""pending""
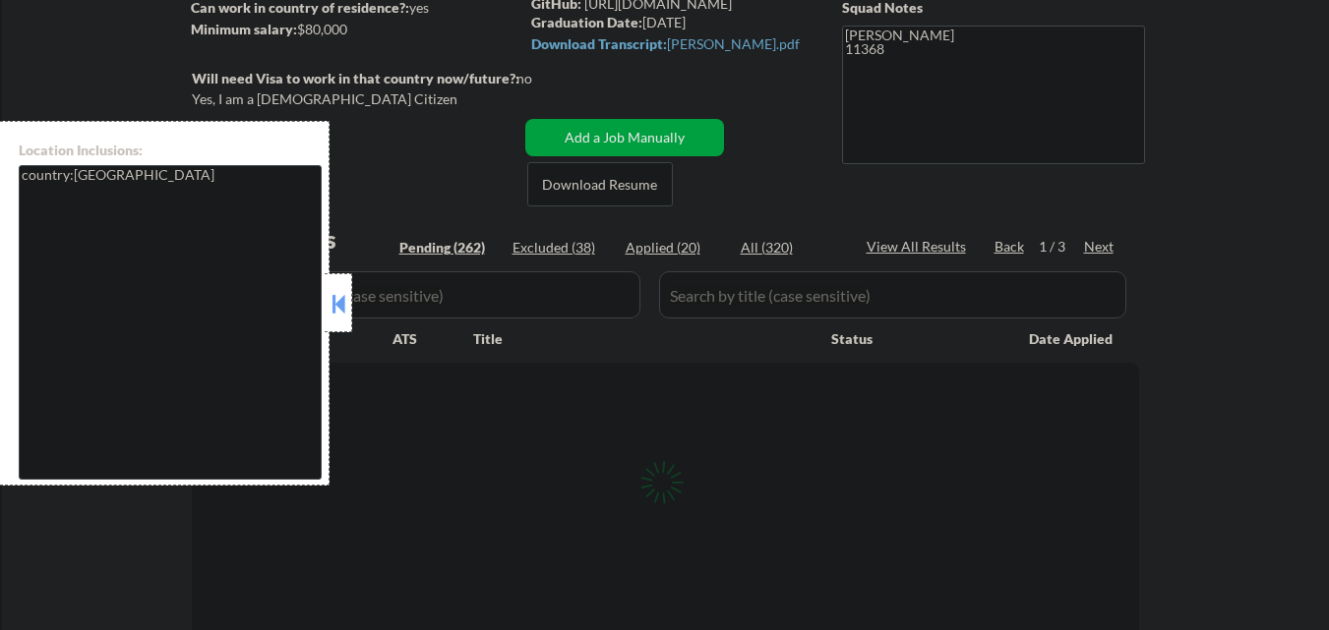
select select ""pending""
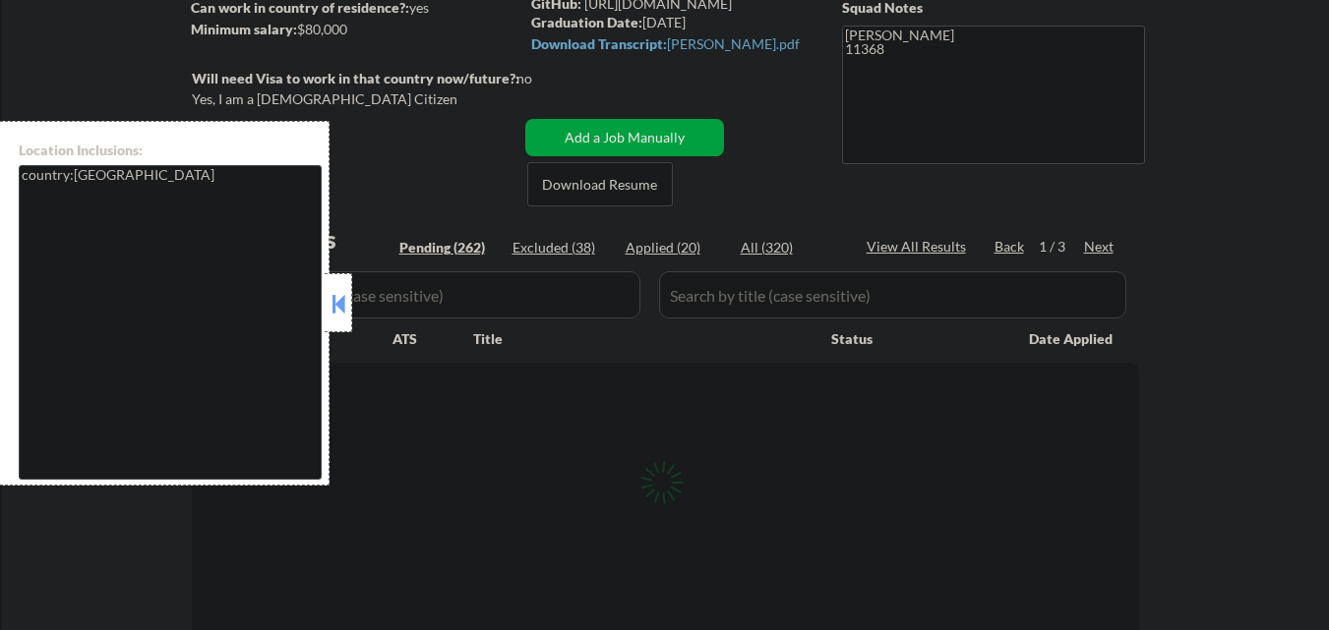
select select ""pending""
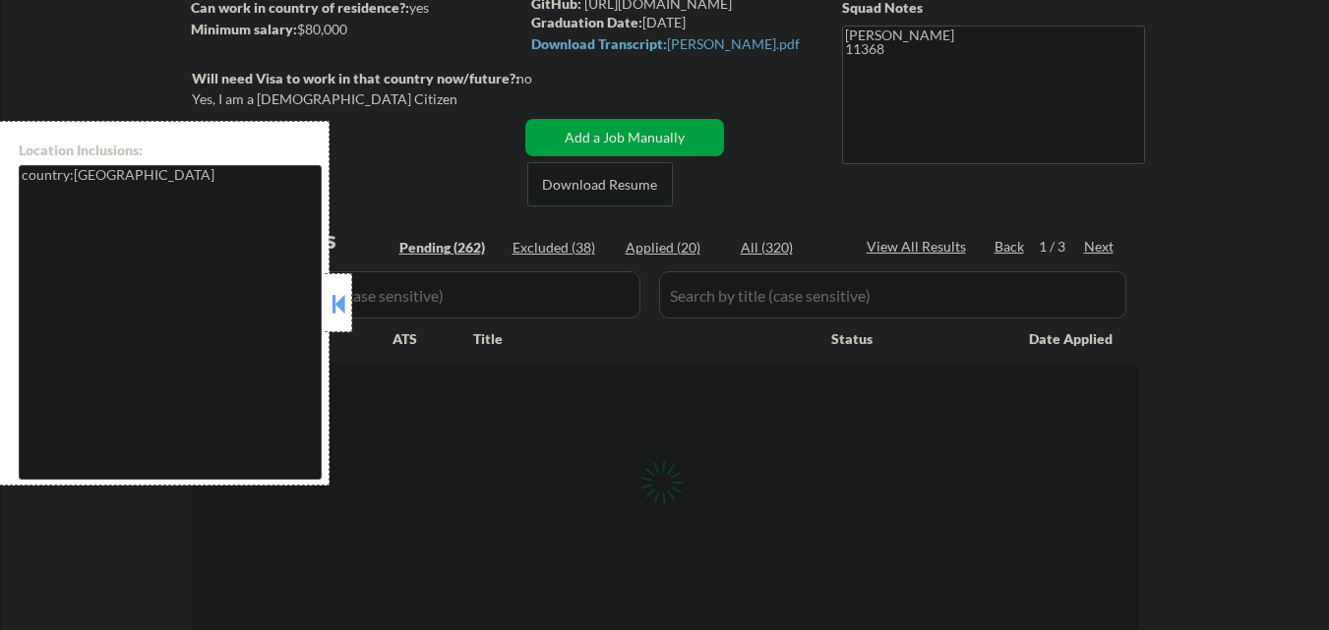
select select ""pending""
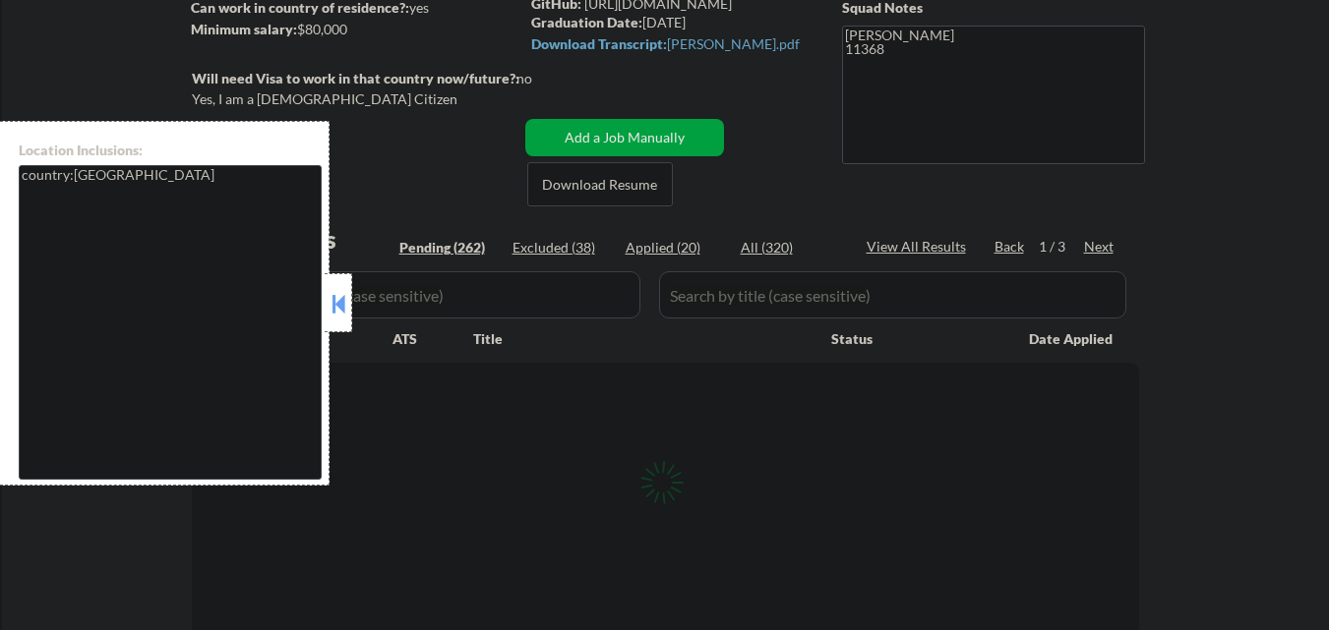
select select ""pending""
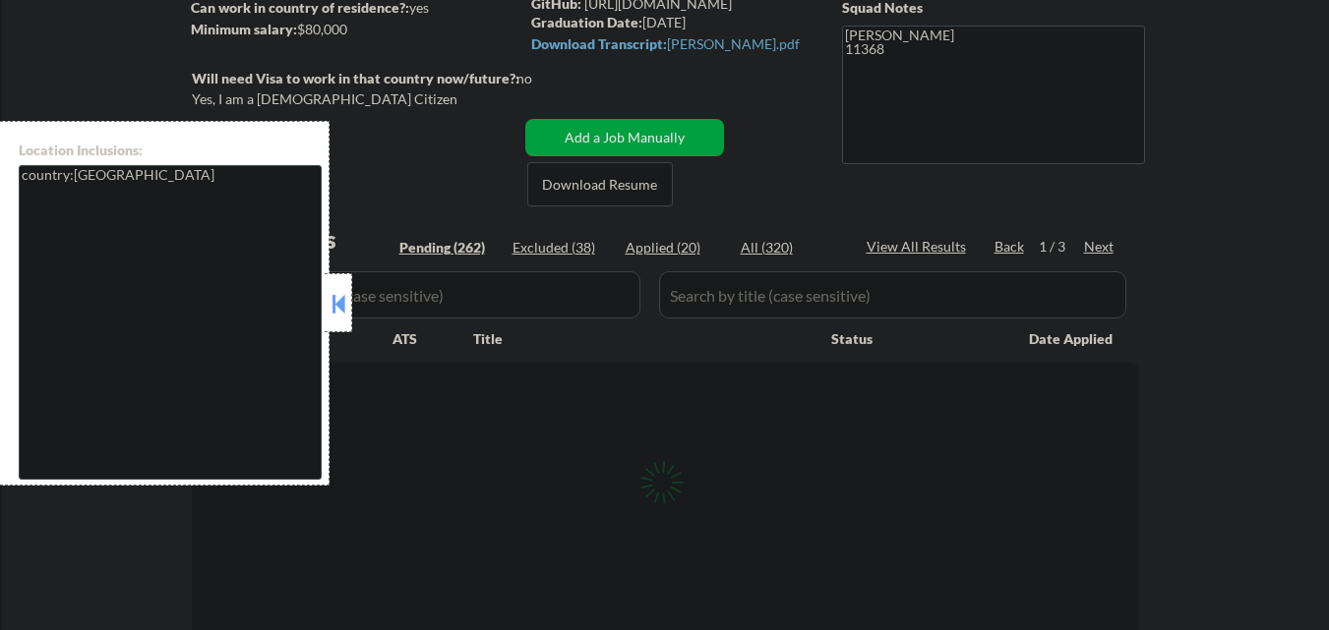
select select ""pending""
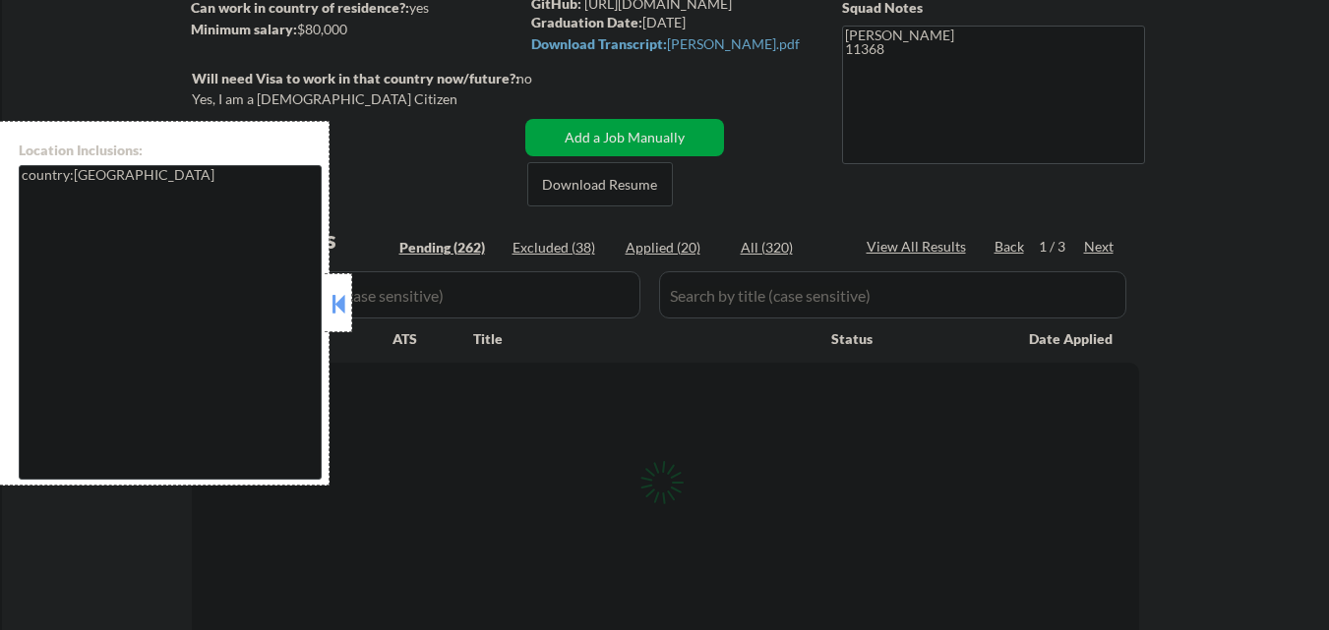
select select ""pending""
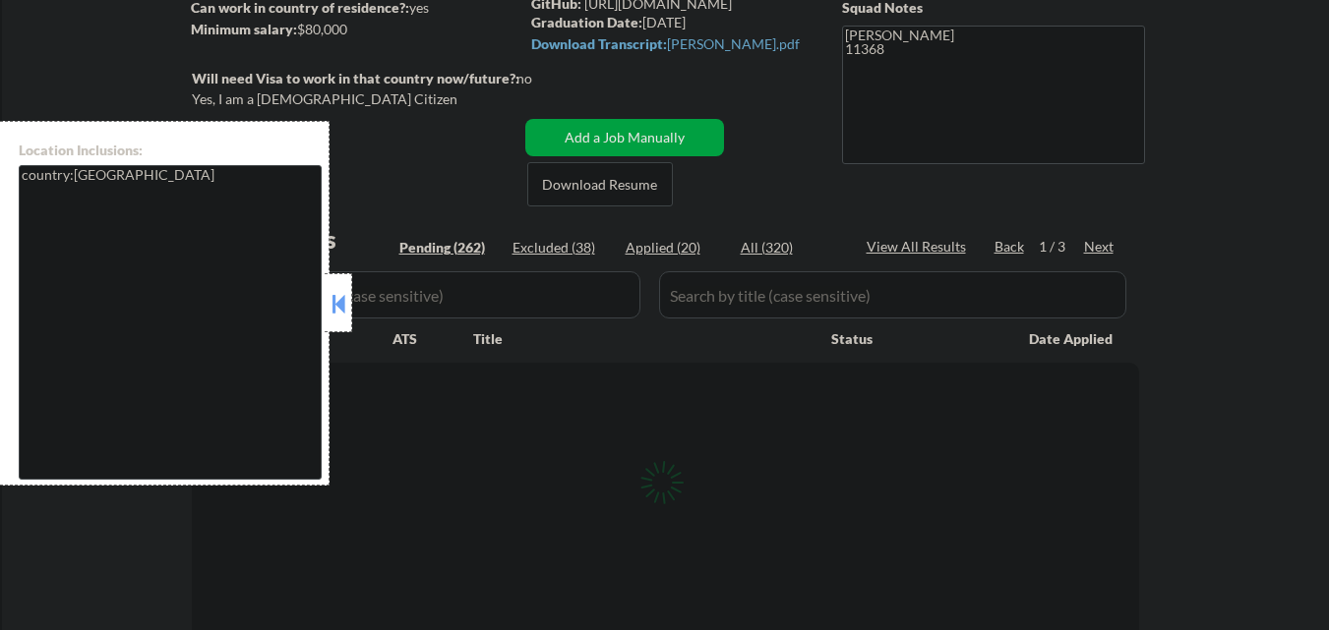
select select ""pending""
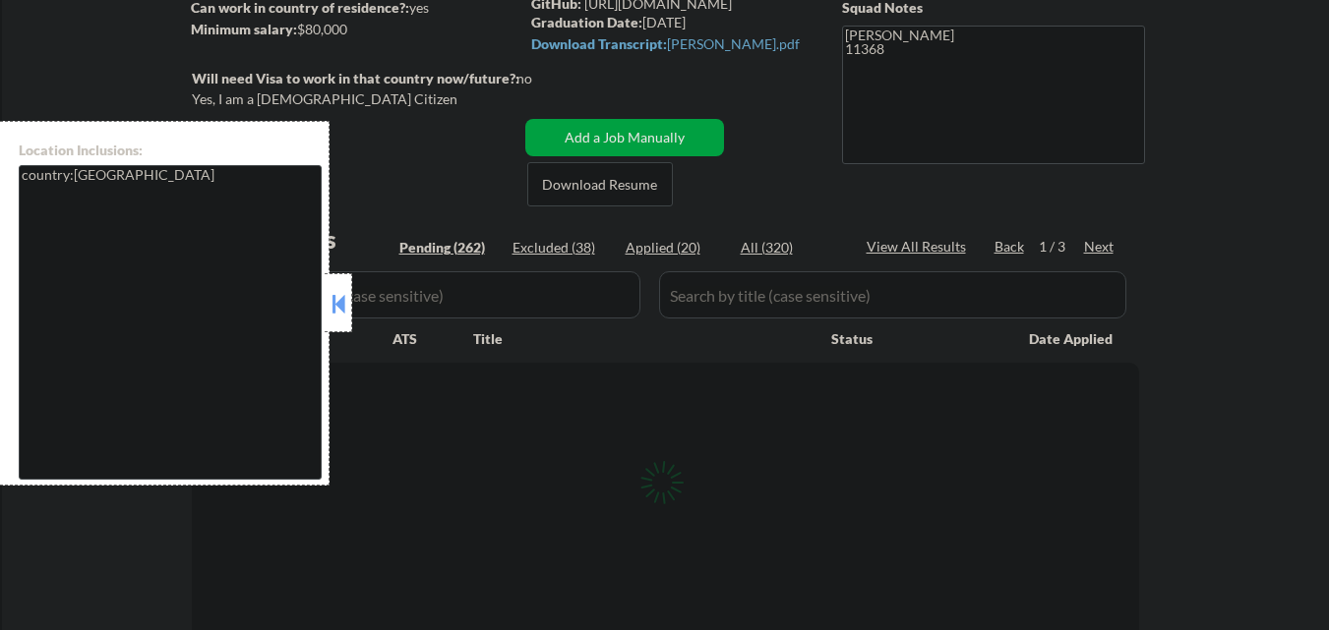
select select ""pending""
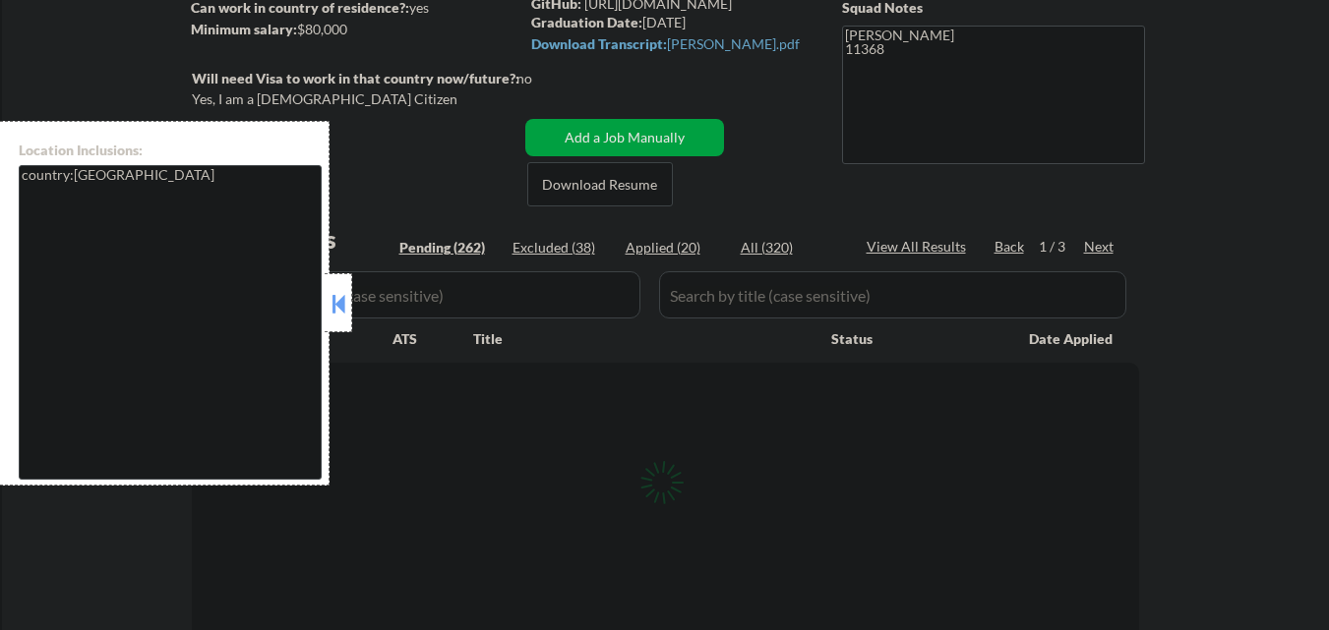
select select ""pending""
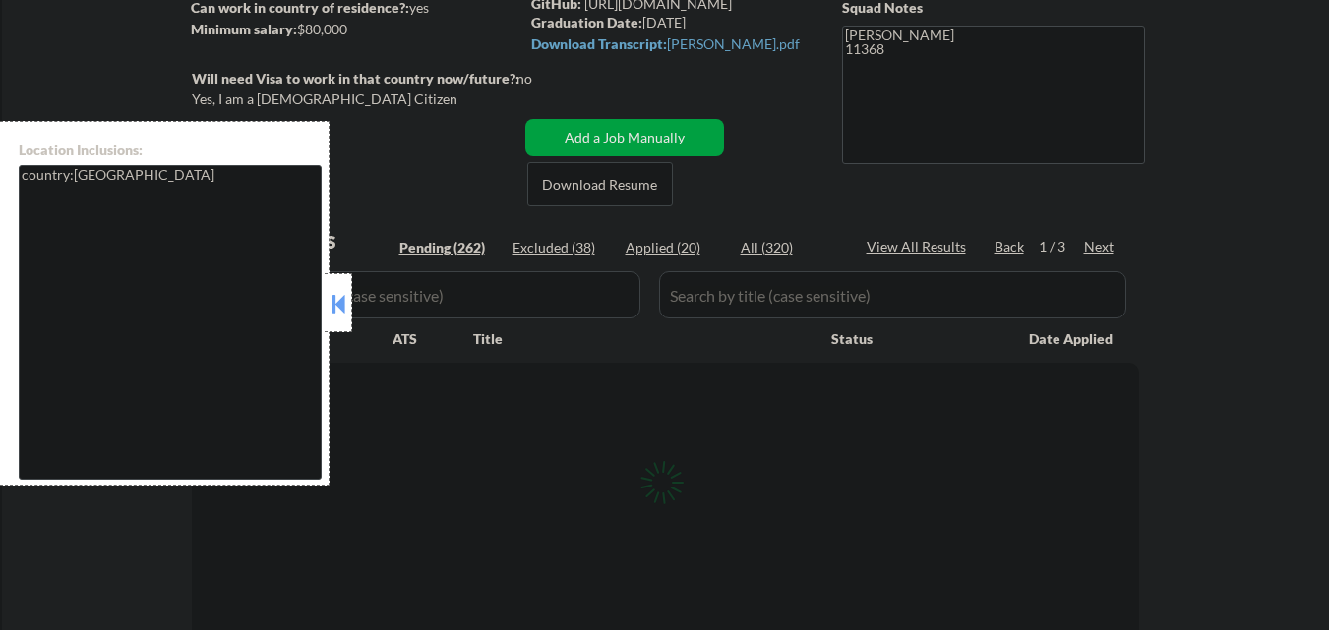
select select ""pending""
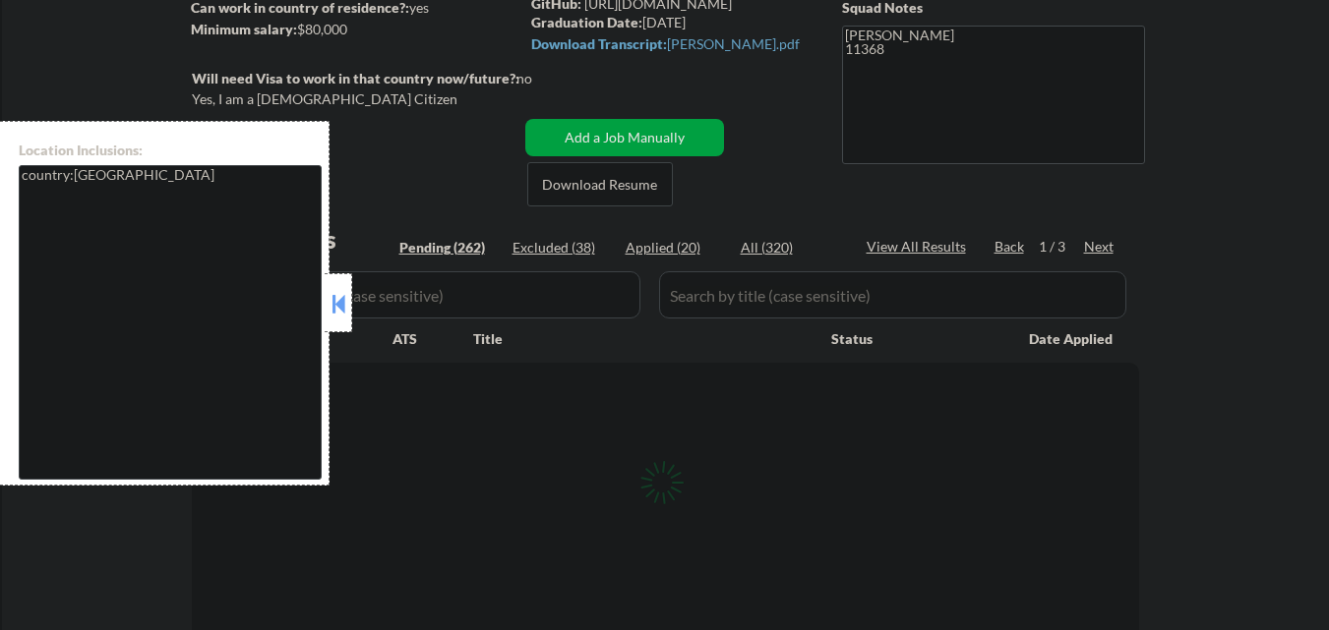
select select ""pending""
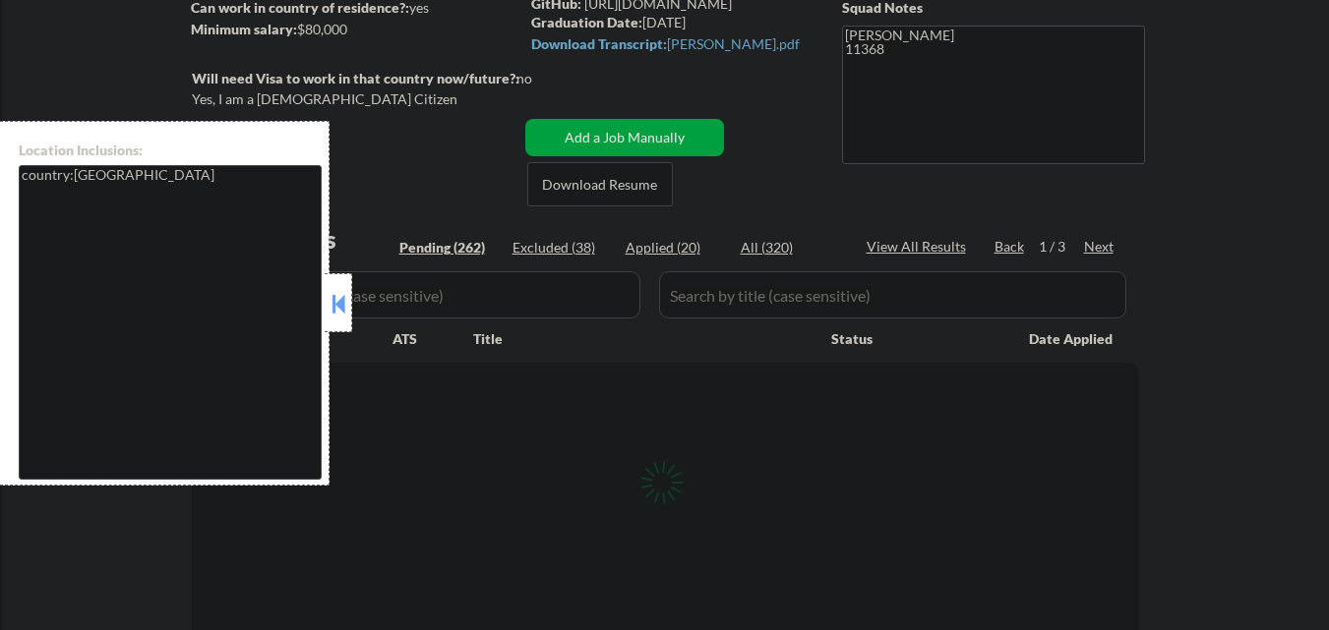
select select ""pending""
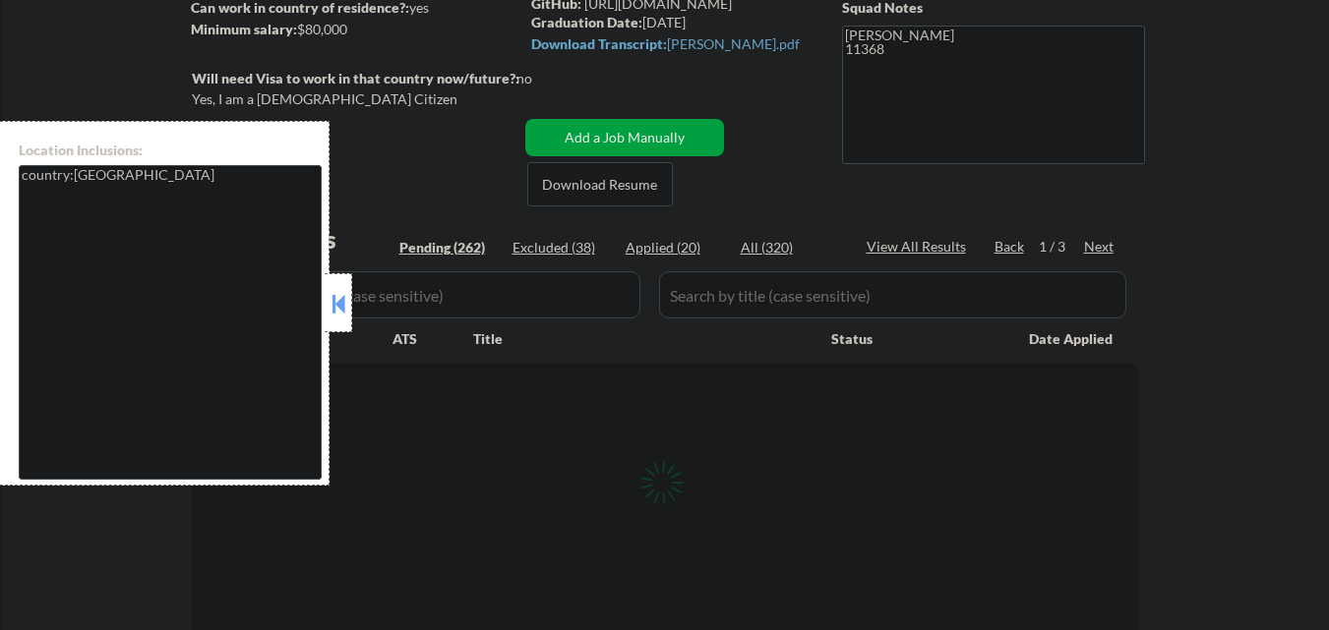
select select ""pending""
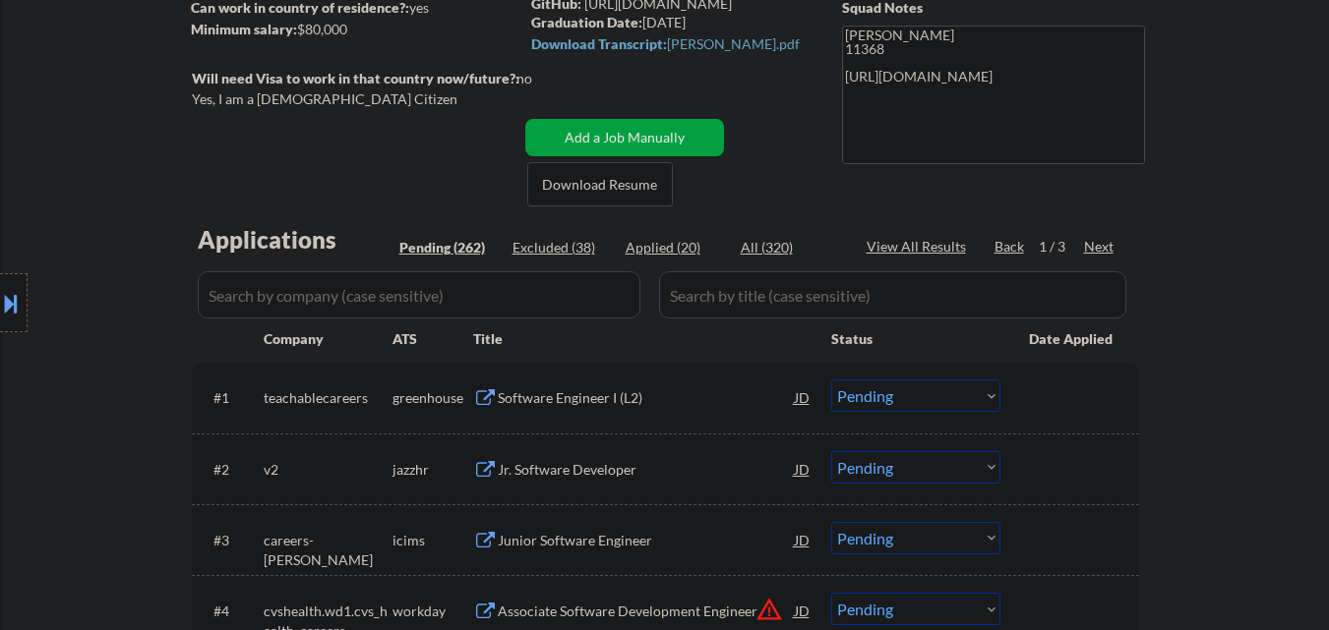
scroll to position [98, 0]
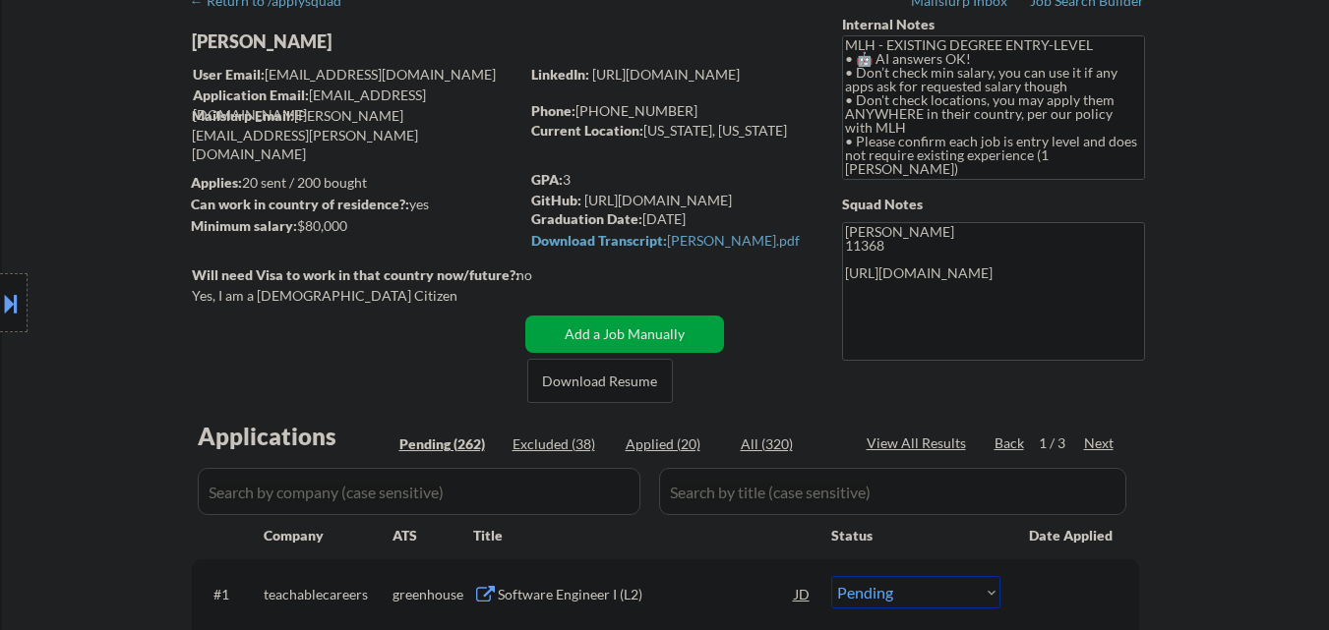
click at [654, 133] on div "Current Location: New York, New York" at bounding box center [670, 131] width 278 height 20
drag, startPoint x: 654, startPoint y: 133, endPoint x: 750, endPoint y: 136, distance: 96.4
click at [750, 136] on div "Current Location: New York, New York" at bounding box center [670, 131] width 278 height 20
copy div "[US_STATE], [US_STATE]"
copy div "[PHONE_NUMBER]"
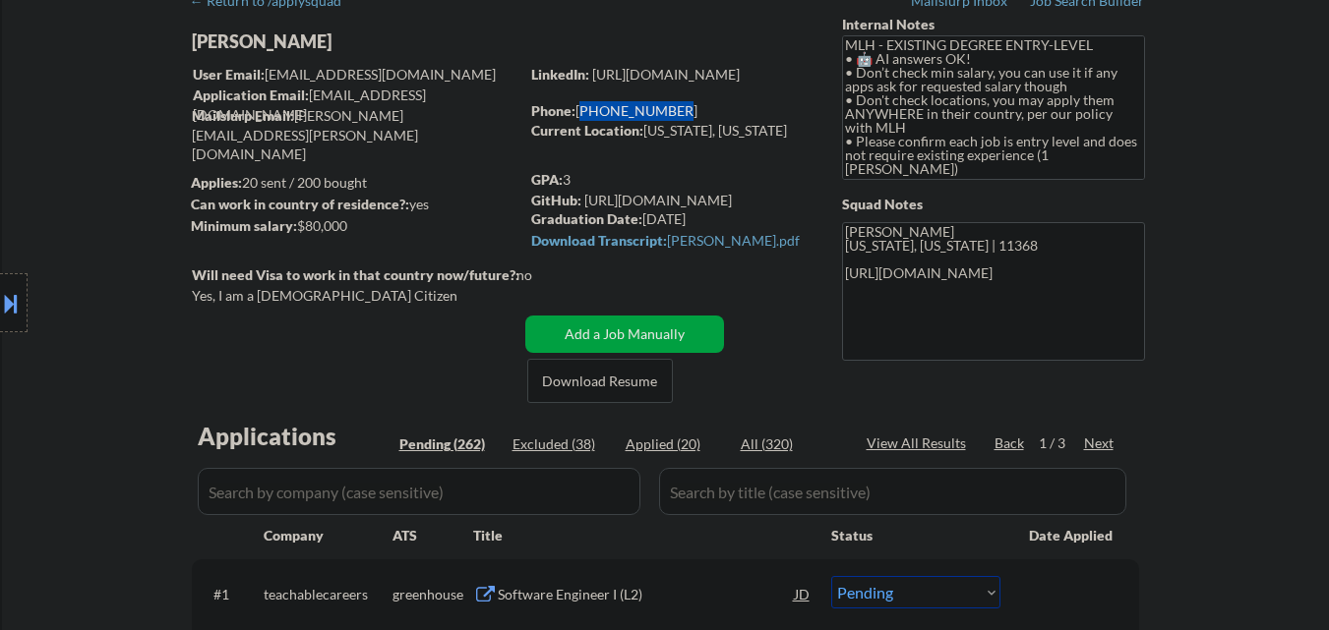
drag, startPoint x: 656, startPoint y: 106, endPoint x: 578, endPoint y: 111, distance: 77.8
click at [578, 111] on div "Phone: 845-820-2467" at bounding box center [670, 111] width 278 height 20
type textarea "Frank New York, New York | 11368 845-820-2467 https://www.linkedin.com/in/natha…"
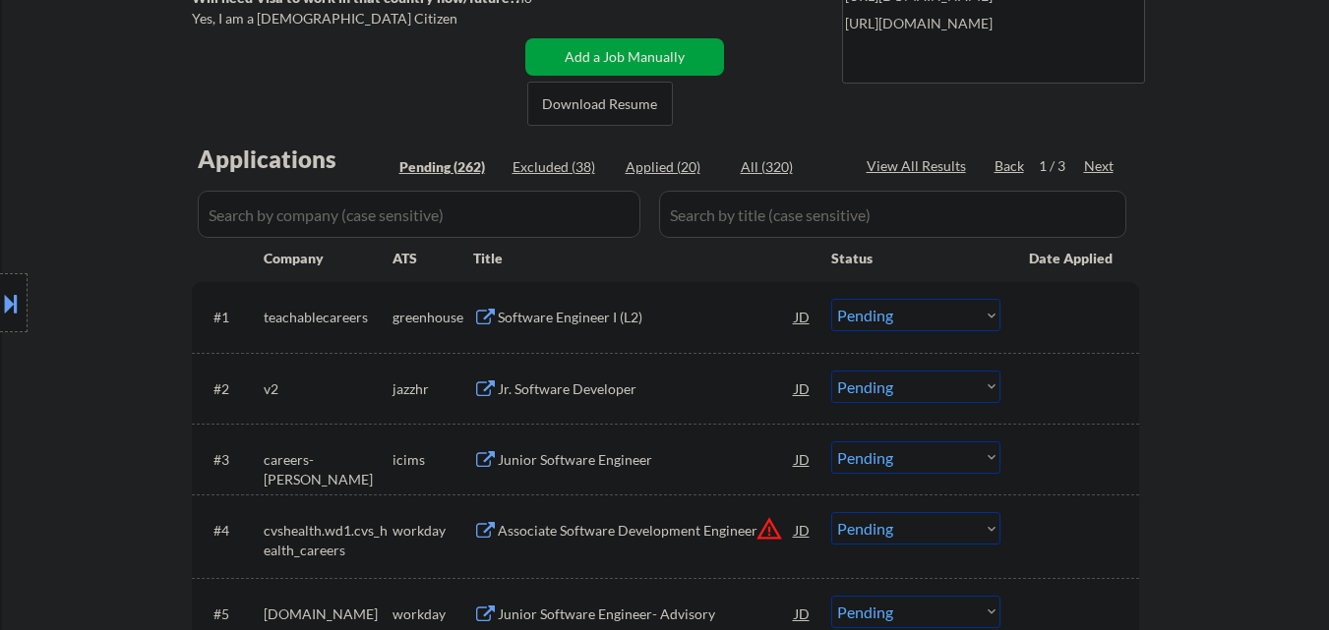
scroll to position [393, 0]
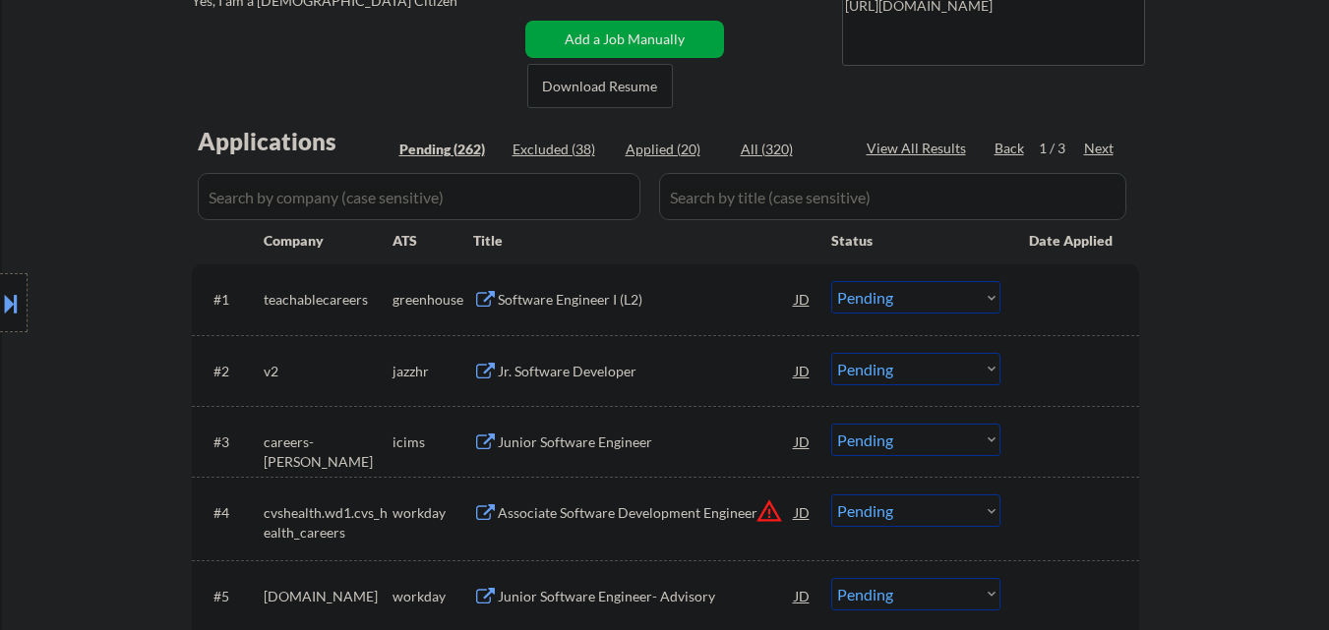
click at [619, 300] on div "Software Engineer I (L2)" at bounding box center [646, 300] width 297 height 20
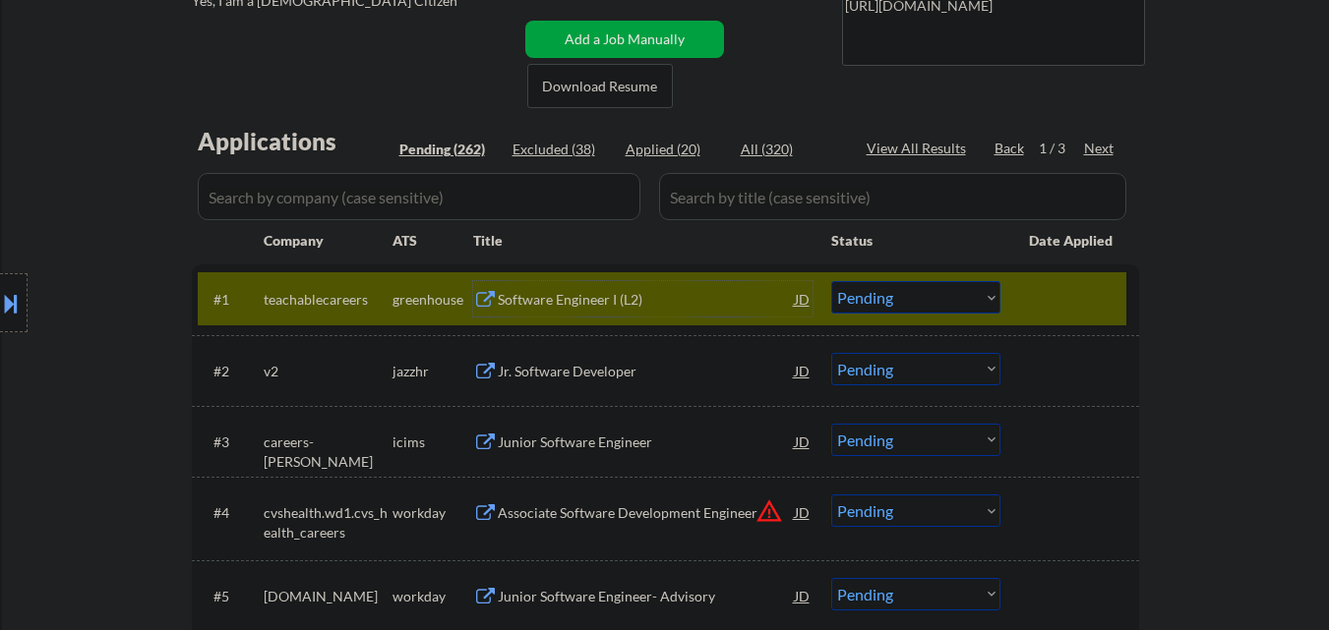
click at [931, 306] on select "Choose an option... Pending Applied Excluded (Questions) Excluded (Expired) Exc…" at bounding box center [915, 297] width 169 height 32
click at [831, 281] on select "Choose an option... Pending Applied Excluded (Questions) Excluded (Expired) Exc…" at bounding box center [915, 297] width 169 height 32
click at [1046, 299] on div at bounding box center [1072, 298] width 87 height 35
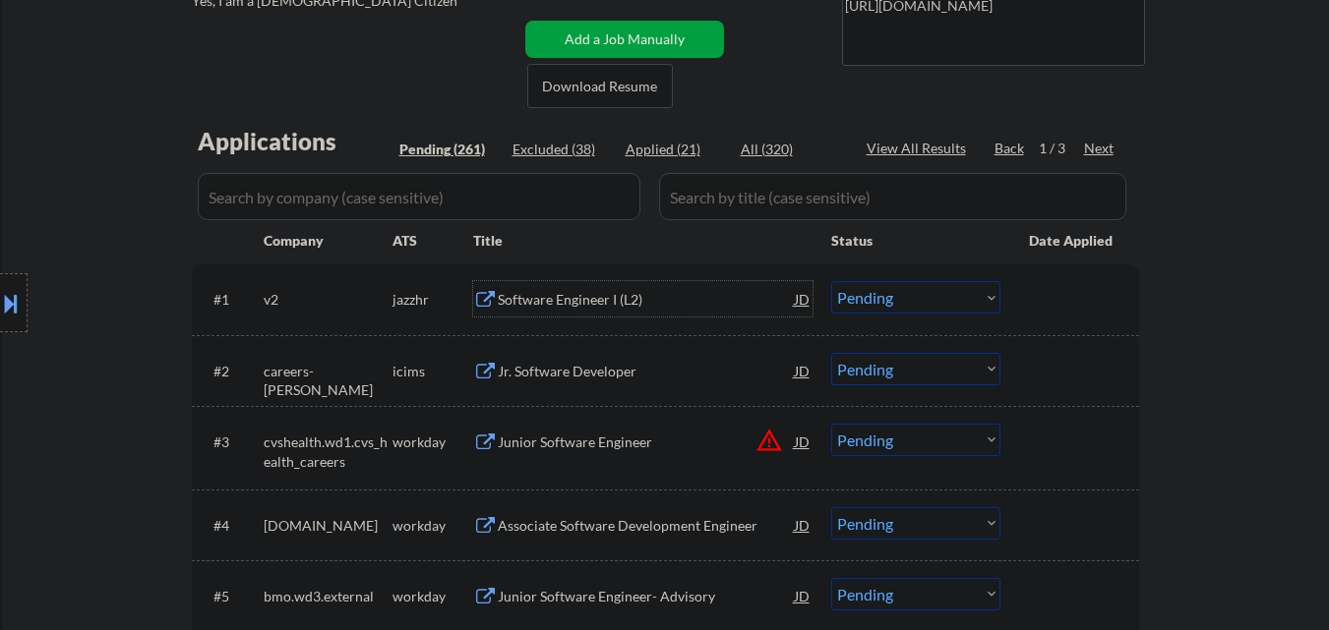
click at [572, 297] on div "Software Engineer I (L2)" at bounding box center [646, 300] width 297 height 20
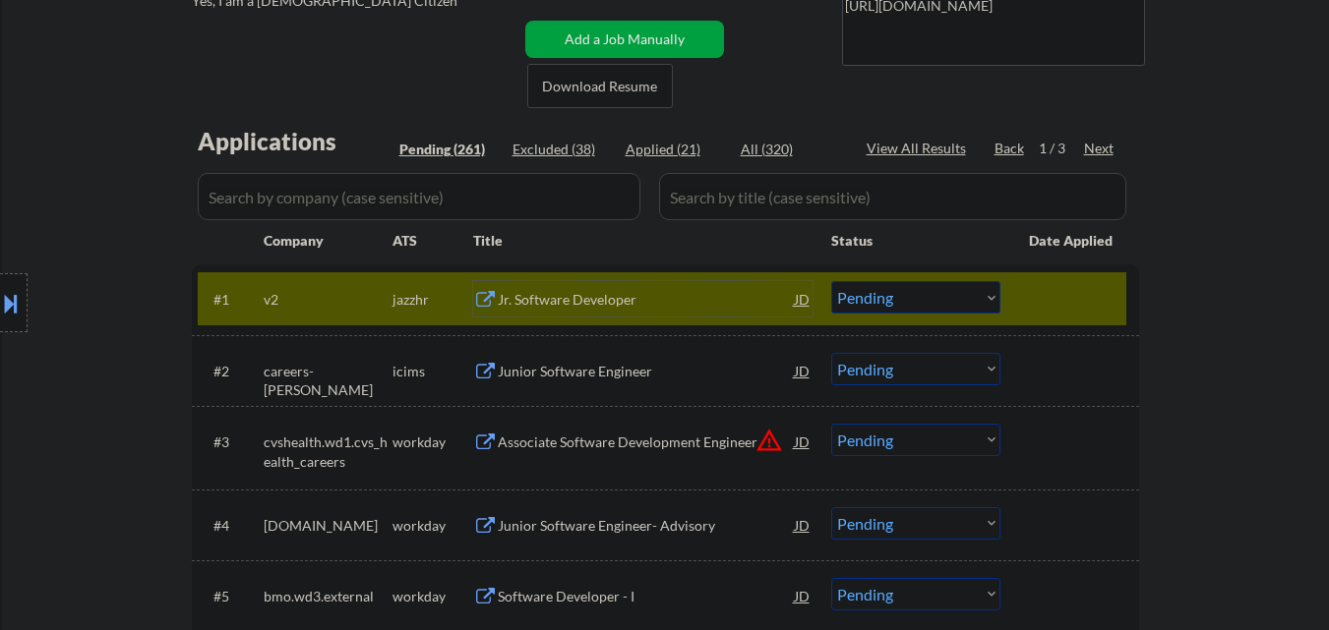
click at [926, 309] on select "Choose an option... Pending Applied Excluded (Questions) Excluded (Expired) Exc…" at bounding box center [915, 297] width 169 height 32
click at [831, 281] on select "Choose an option... Pending Applied Excluded (Questions) Excluded (Expired) Exc…" at bounding box center [915, 297] width 169 height 32
click at [1058, 303] on div at bounding box center [1072, 298] width 87 height 35
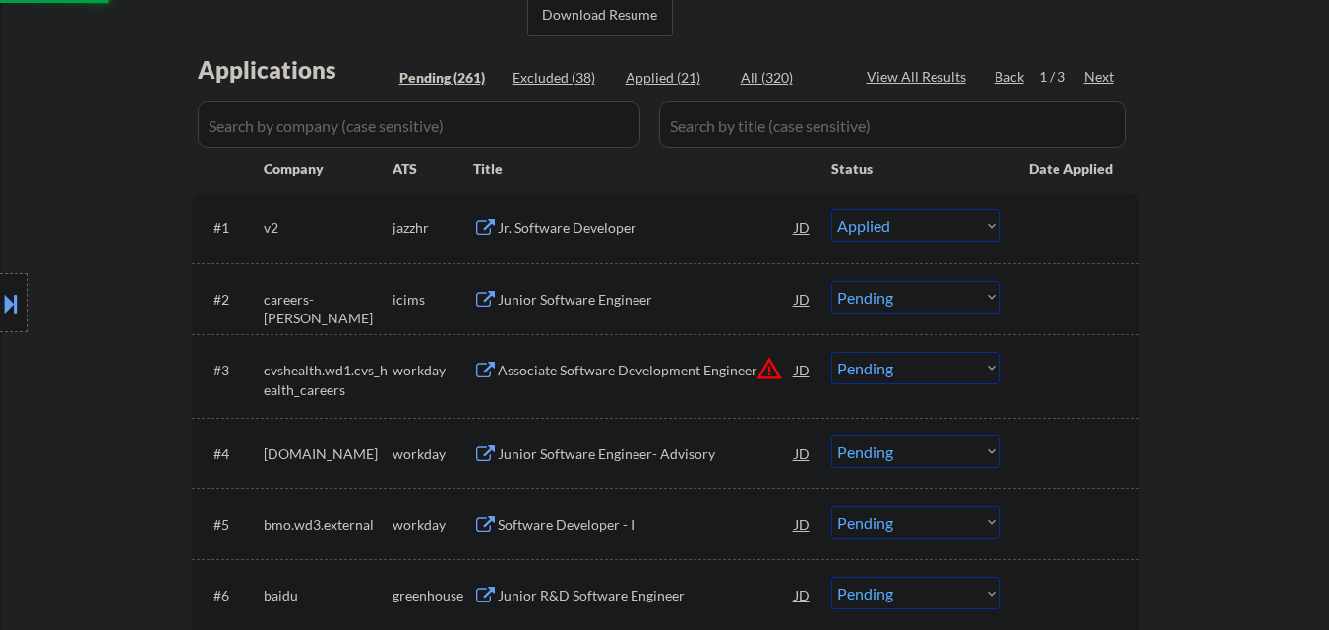
scroll to position [492, 0]
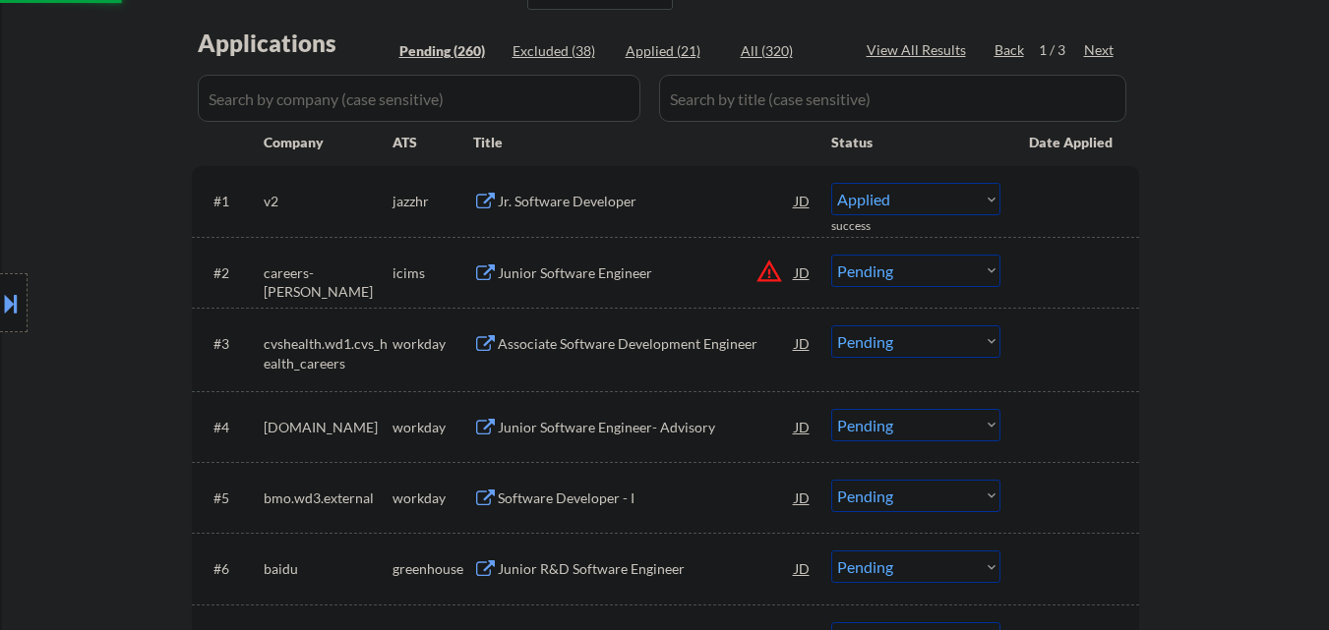
select select ""pending""
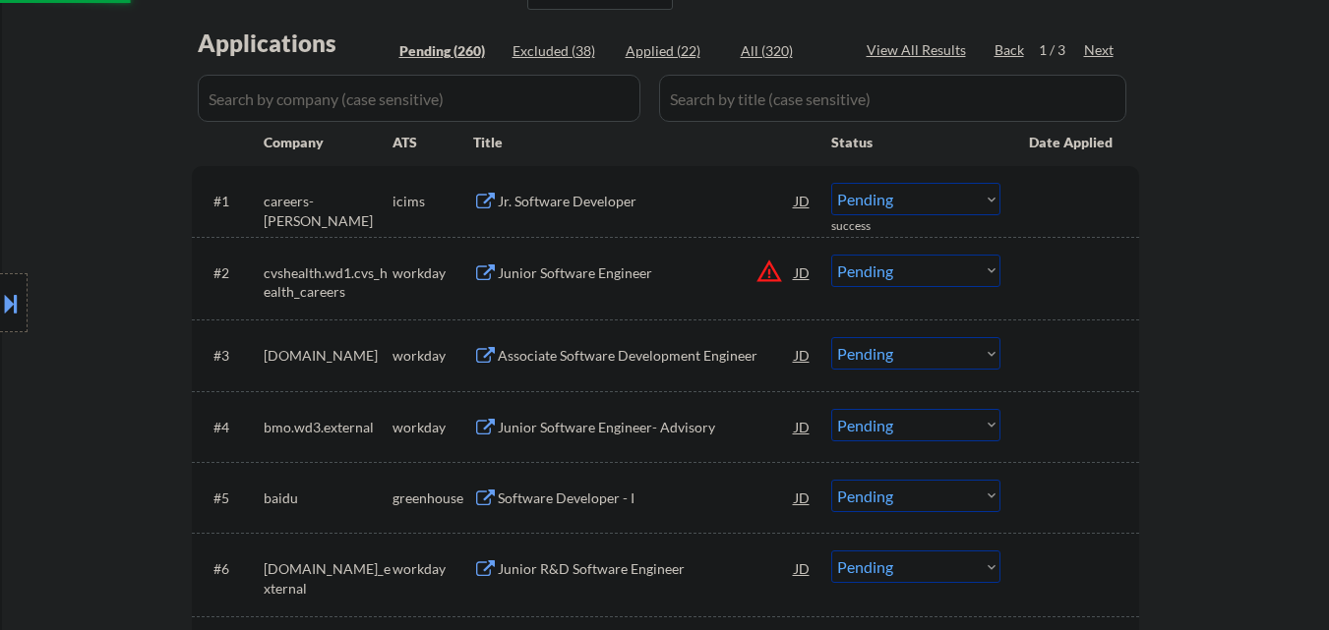
scroll to position [590, 0]
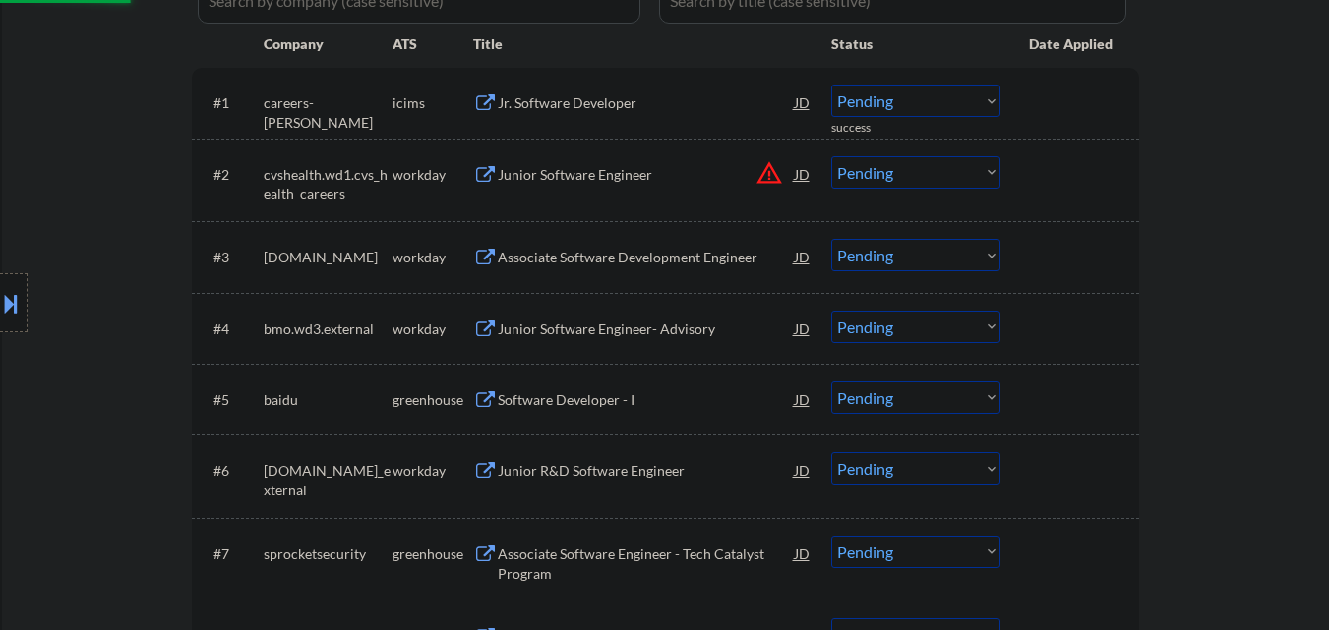
click at [570, 393] on div "Software Developer - I" at bounding box center [646, 400] width 297 height 20
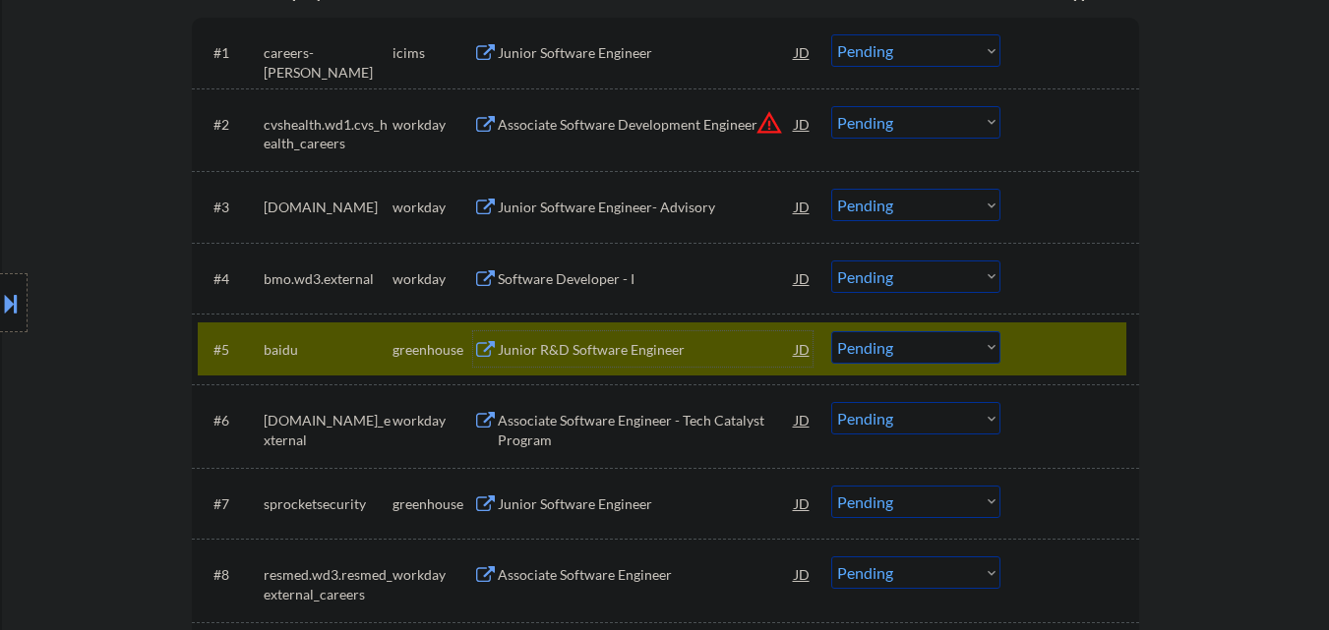
scroll to position [787, 0]
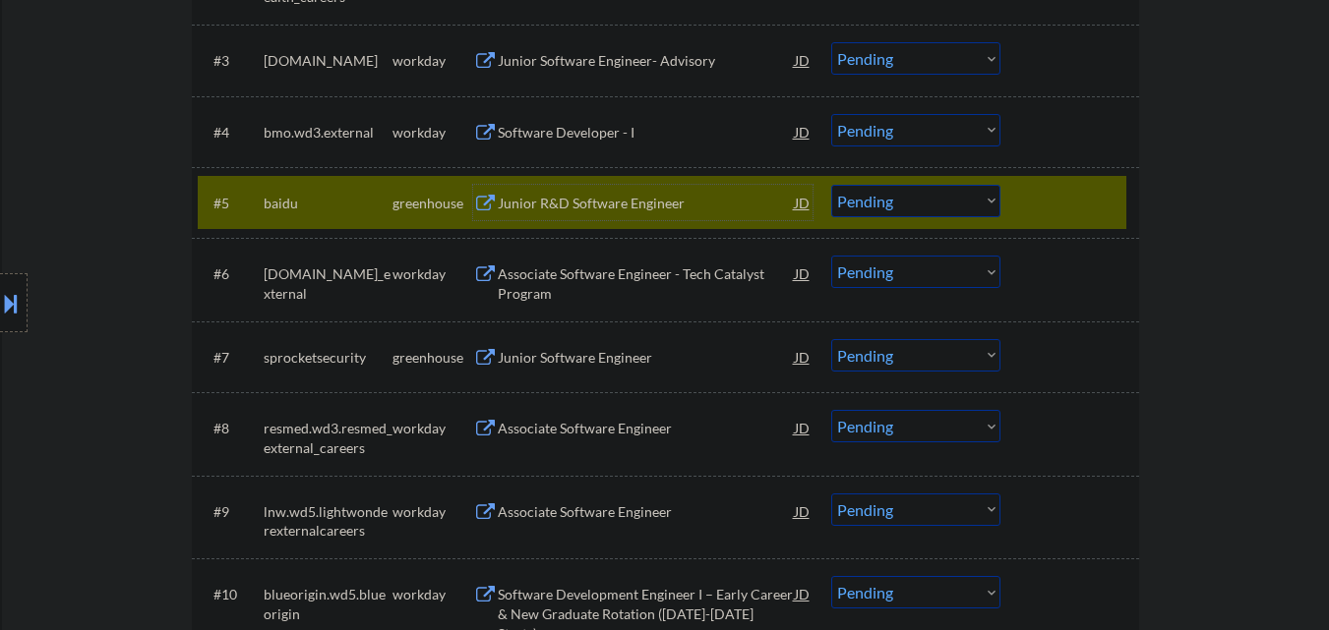
click at [926, 208] on select "Choose an option... Pending Applied Excluded (Questions) Excluded (Expired) Exc…" at bounding box center [915, 201] width 169 height 32
click at [831, 185] on select "Choose an option... Pending Applied Excluded (Questions) Excluded (Expired) Exc…" at bounding box center [915, 201] width 169 height 32
select select ""pending""
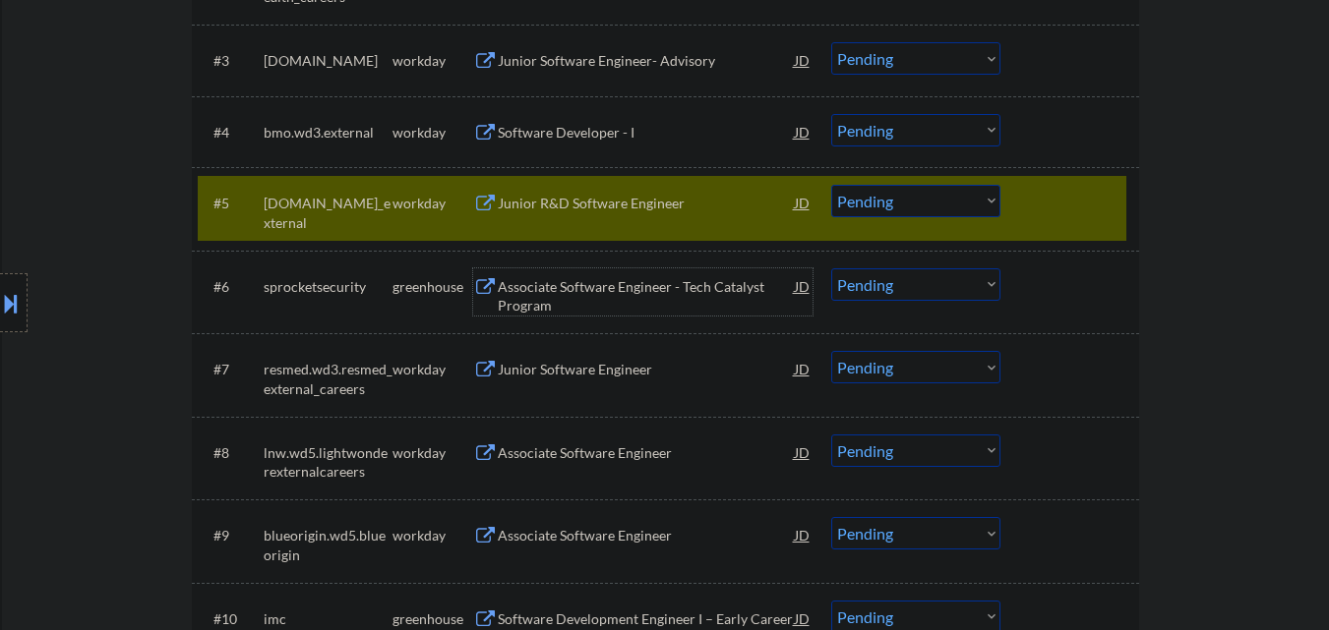
click at [628, 277] on div "Associate Software Engineer - Tech Catalyst Program" at bounding box center [646, 296] width 297 height 38
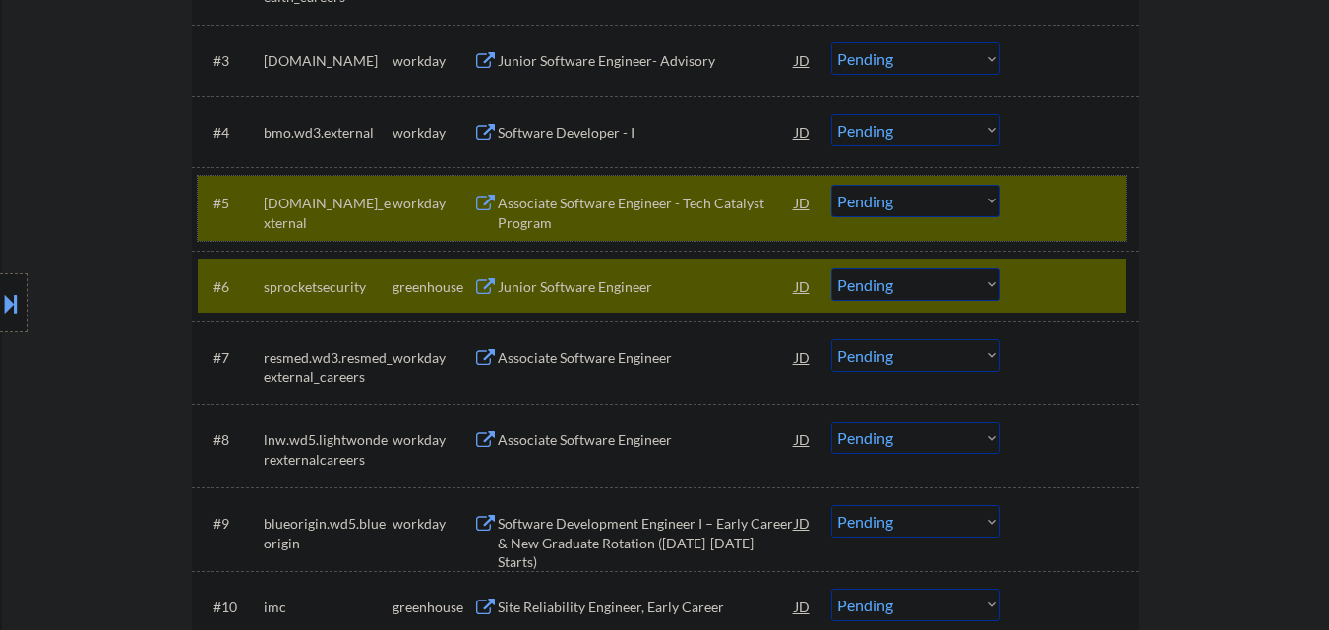
click at [1052, 201] on div at bounding box center [1072, 202] width 87 height 35
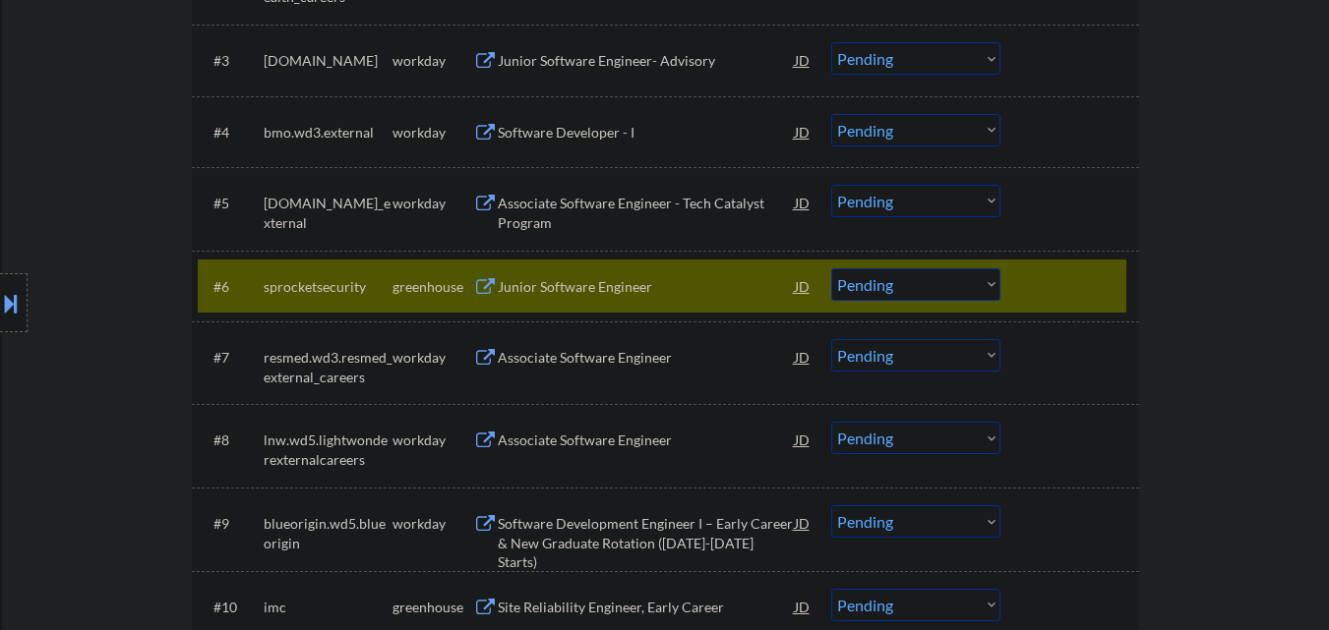
click at [1053, 269] on div at bounding box center [1072, 285] width 87 height 35
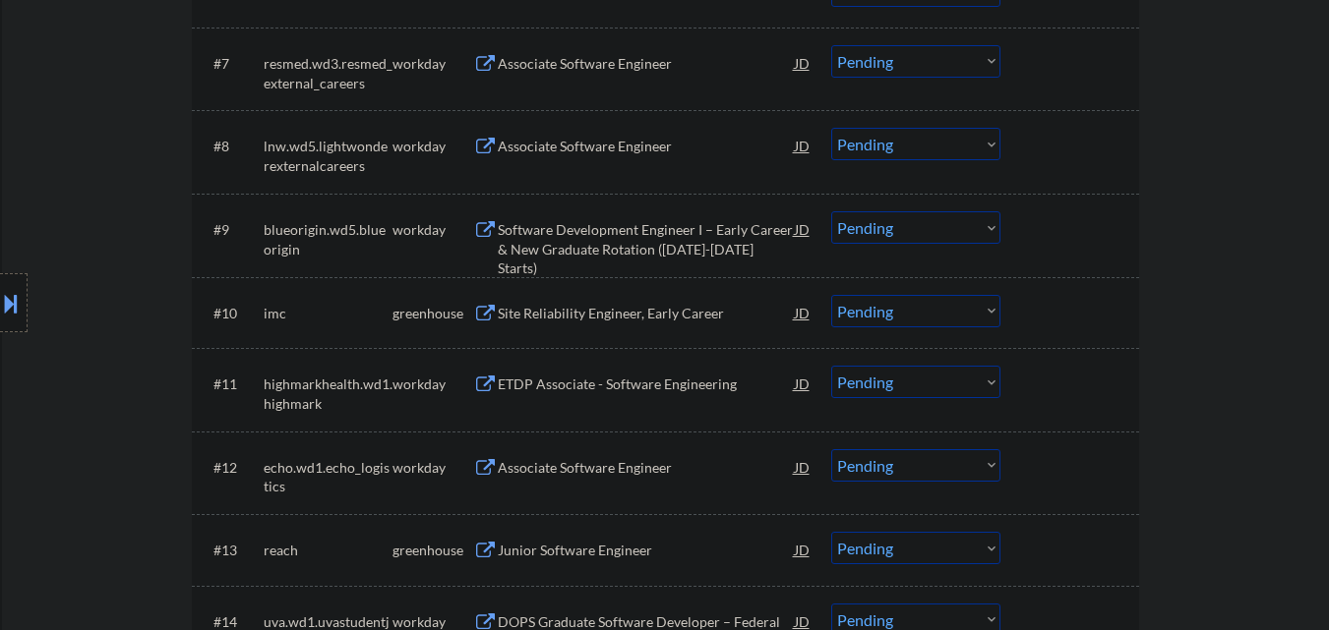
scroll to position [1082, 0]
click at [576, 319] on div "Site Reliability Engineer, Early Career" at bounding box center [646, 313] width 297 height 20
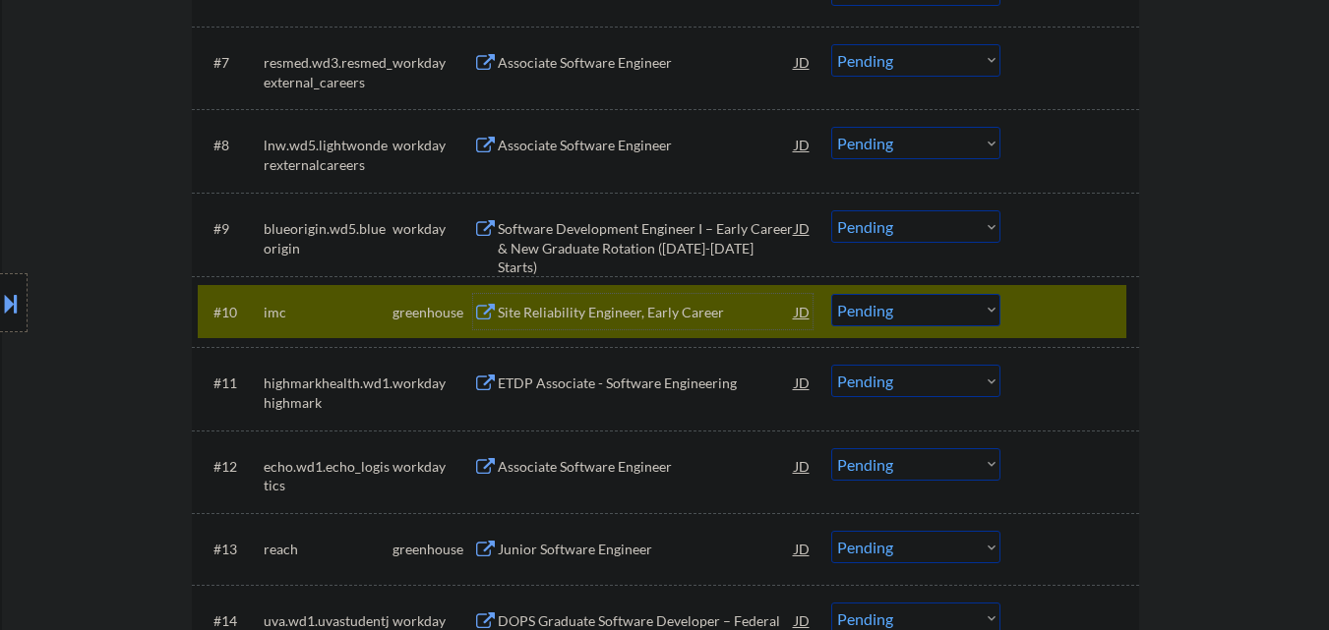
click at [886, 318] on select "Choose an option... Pending Applied Excluded (Questions) Excluded (Expired) Exc…" at bounding box center [915, 310] width 169 height 32
click at [831, 294] on select "Choose an option... Pending Applied Excluded (Questions) Excluded (Expired) Exc…" at bounding box center [915, 310] width 169 height 32
click at [1052, 312] on div at bounding box center [1072, 311] width 87 height 35
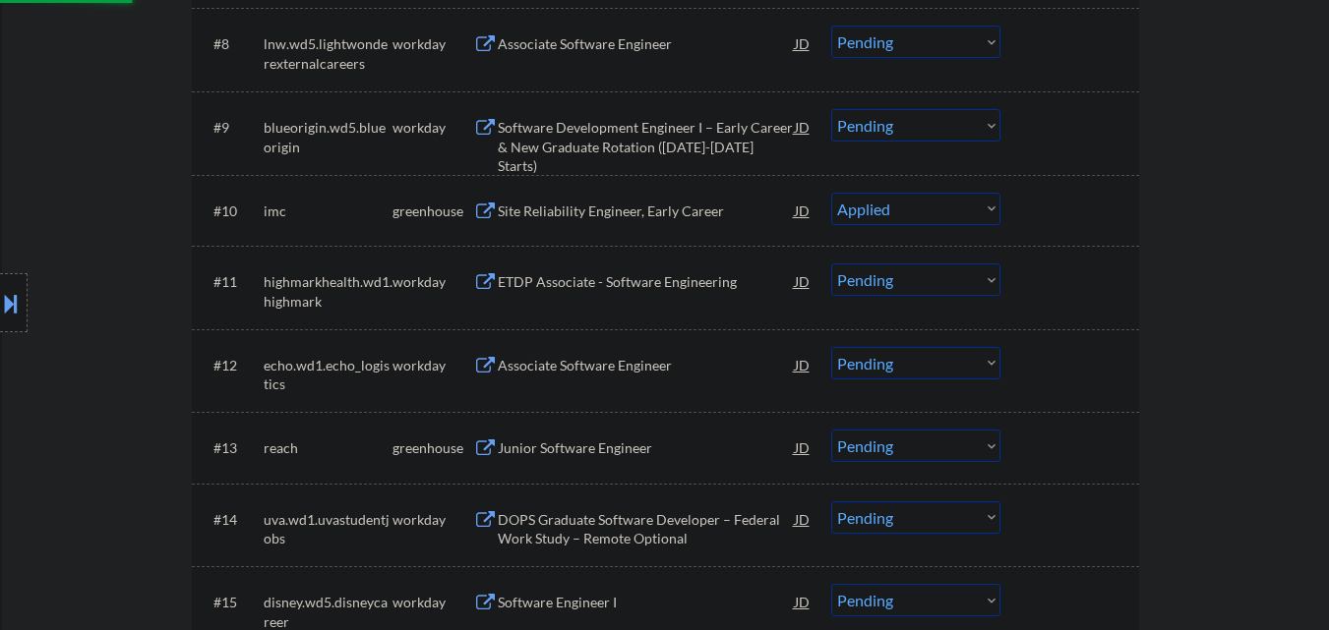
scroll to position [1278, 0]
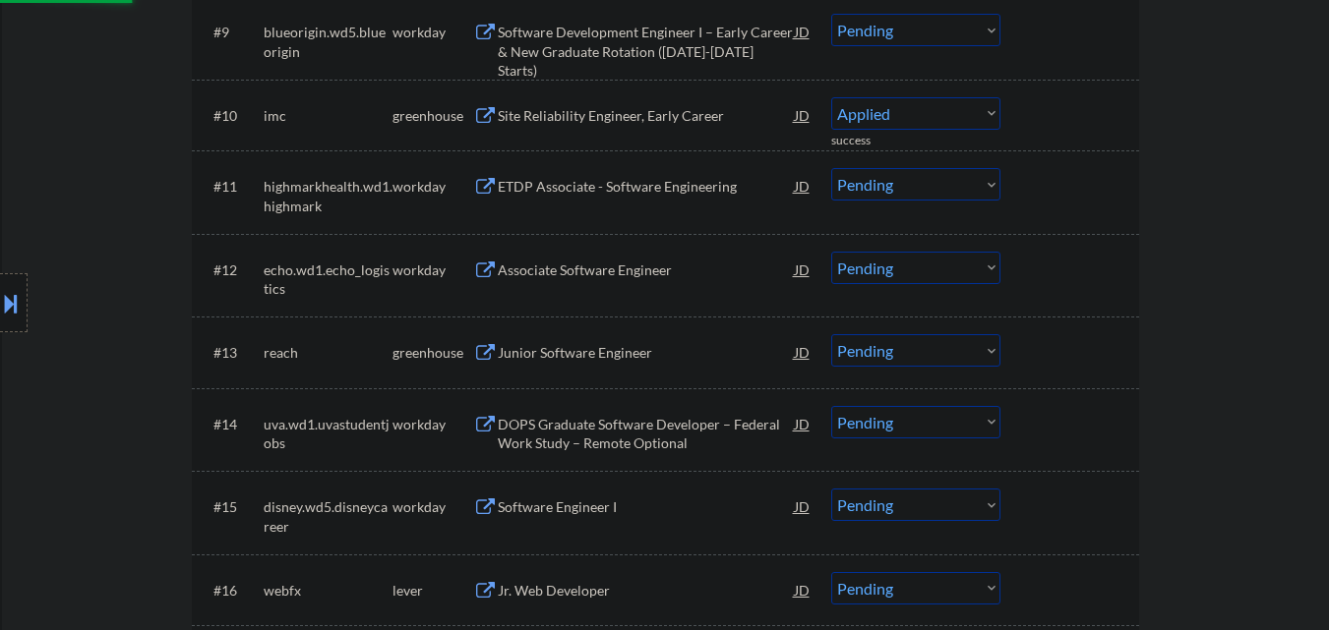
click at [519, 361] on div "Junior Software Engineer" at bounding box center [646, 353] width 297 height 20
select select ""pending""
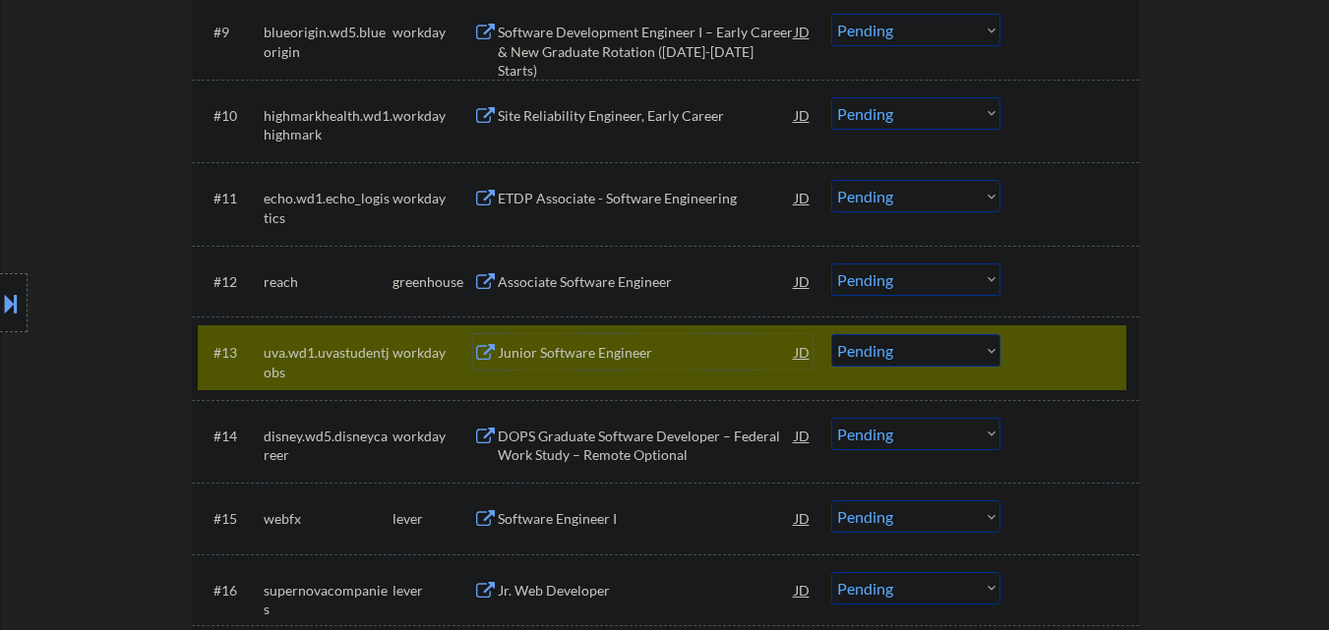
click at [1080, 349] on div at bounding box center [1072, 351] width 87 height 35
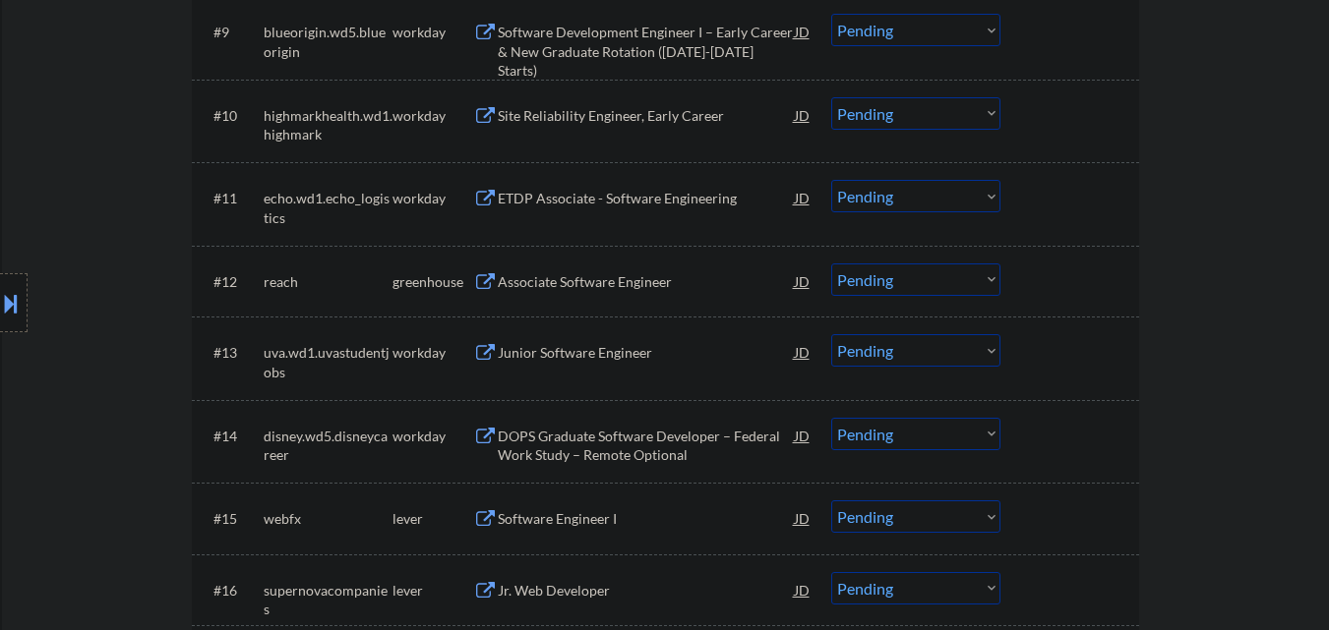
click at [591, 277] on div "Associate Software Engineer" at bounding box center [646, 282] width 297 height 20
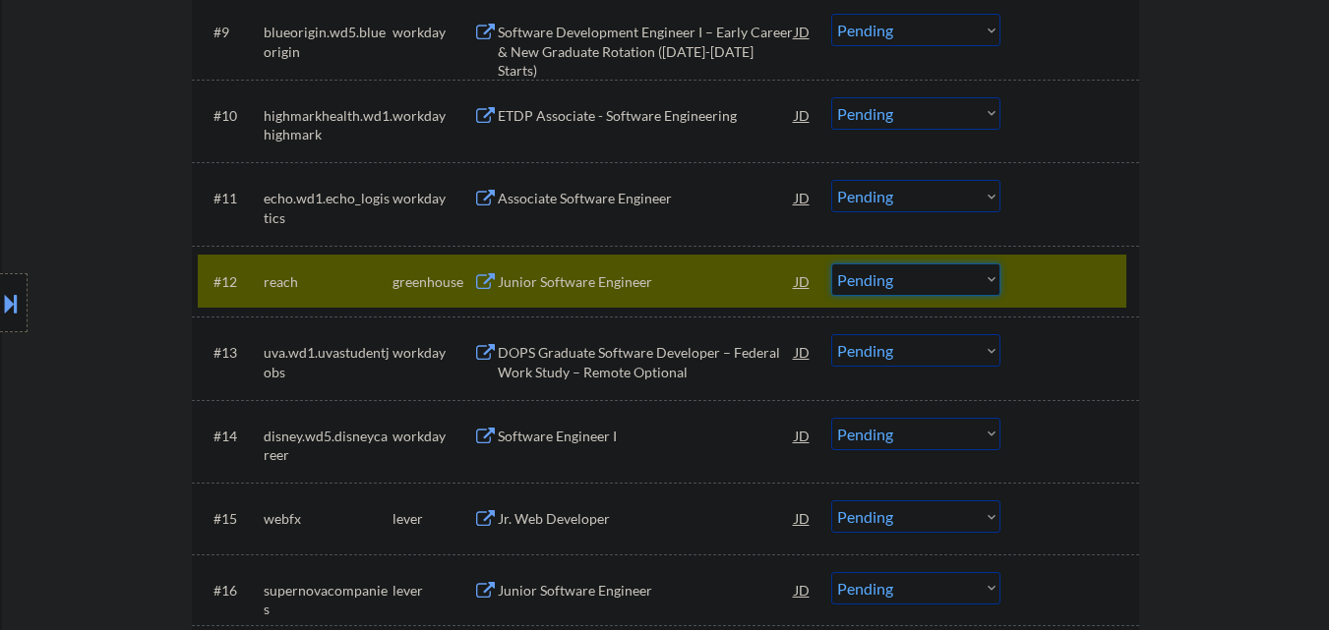
drag, startPoint x: 886, startPoint y: 283, endPoint x: 887, endPoint y: 295, distance: 11.8
click at [887, 284] on select "Choose an option... Pending Applied Excluded (Questions) Excluded (Expired) Exc…" at bounding box center [915, 280] width 169 height 32
click at [831, 264] on select "Choose an option... Pending Applied Excluded (Questions) Excluded (Expired) Exc…" at bounding box center [915, 280] width 169 height 32
click at [1036, 277] on div at bounding box center [1072, 281] width 87 height 35
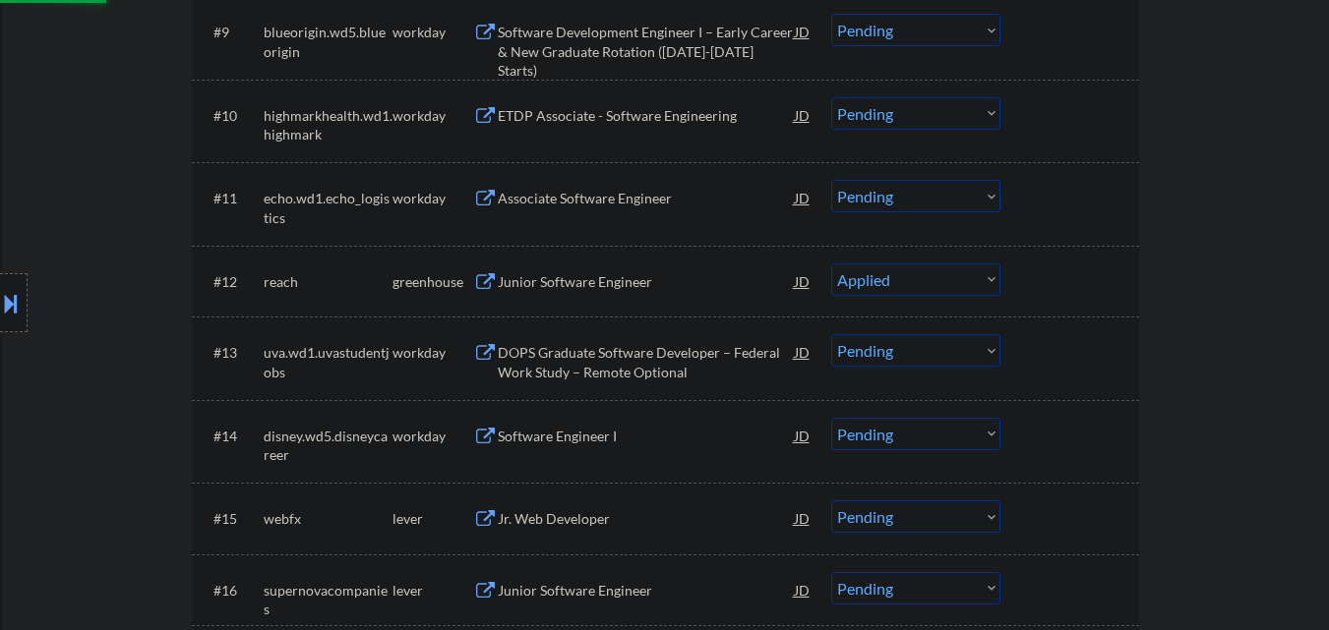
select select ""pending""
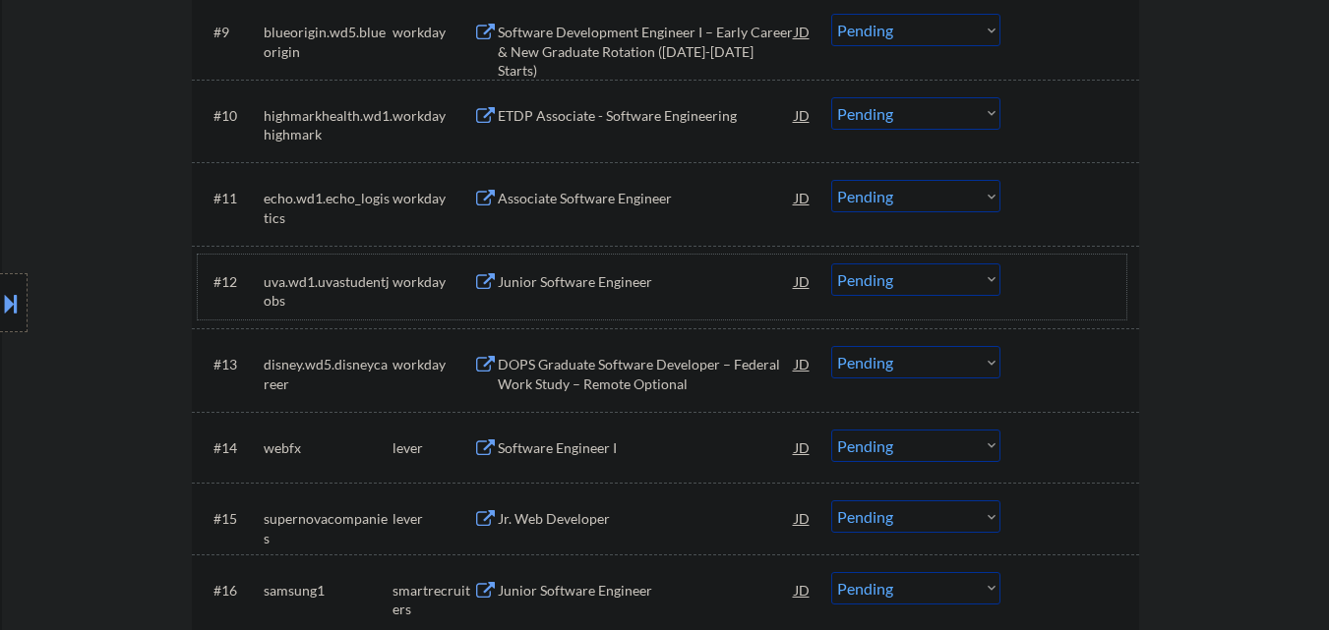
scroll to position [1377, 0]
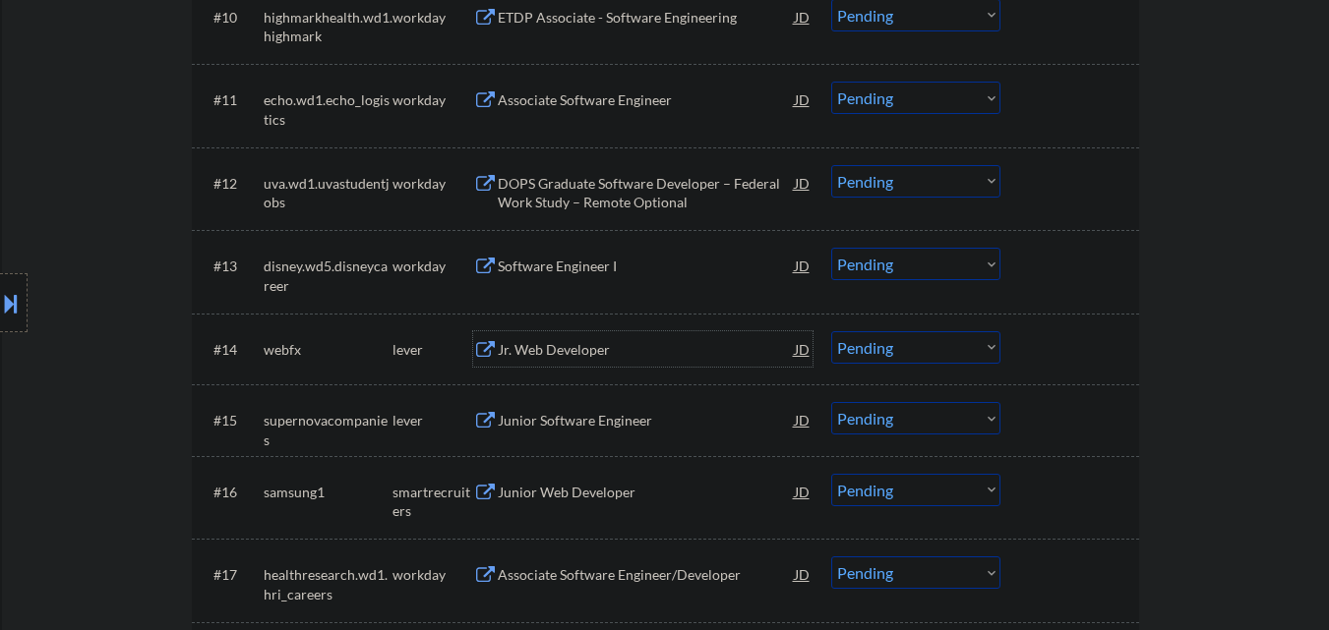
click at [591, 350] on div "Jr. Web Developer" at bounding box center [646, 350] width 297 height 20
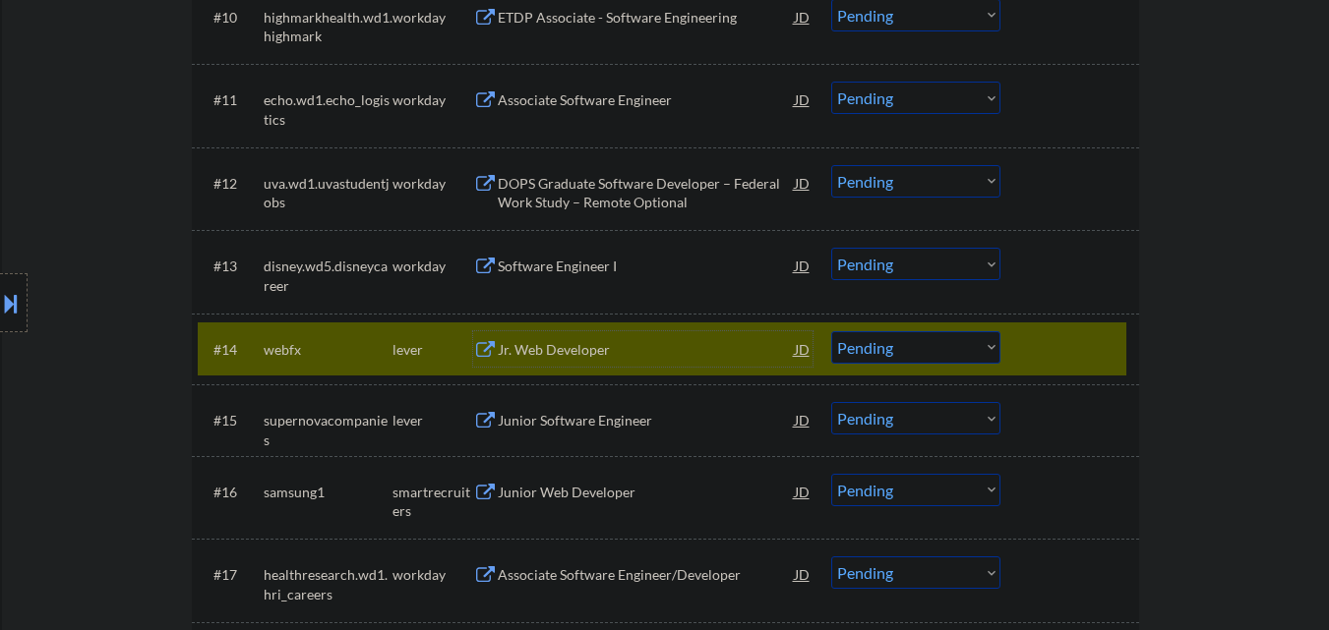
click at [911, 346] on select "Choose an option... Pending Applied Excluded (Questions) Excluded (Expired) Exc…" at bounding box center [915, 347] width 169 height 32
click at [831, 331] on select "Choose an option... Pending Applied Excluded (Questions) Excluded (Expired) Exc…" at bounding box center [915, 347] width 169 height 32
click at [1112, 337] on div at bounding box center [1072, 348] width 87 height 35
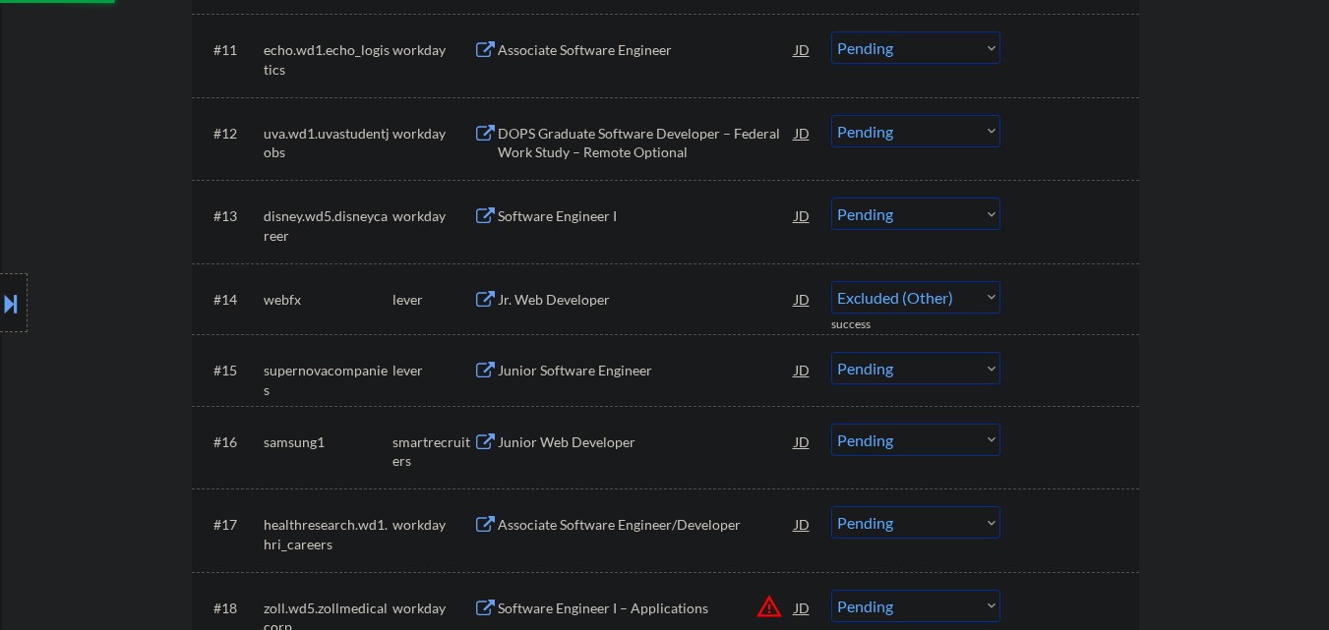
scroll to position [1475, 0]
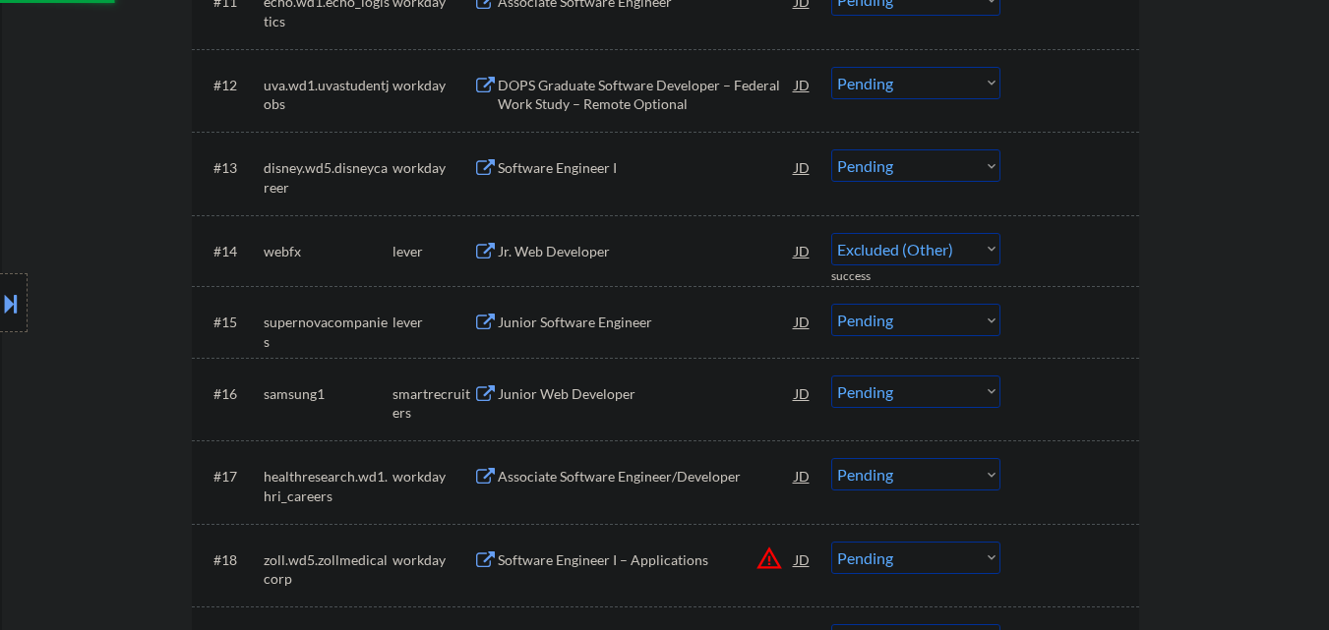
click at [629, 320] on div "Junior Software Engineer" at bounding box center [646, 323] width 297 height 20
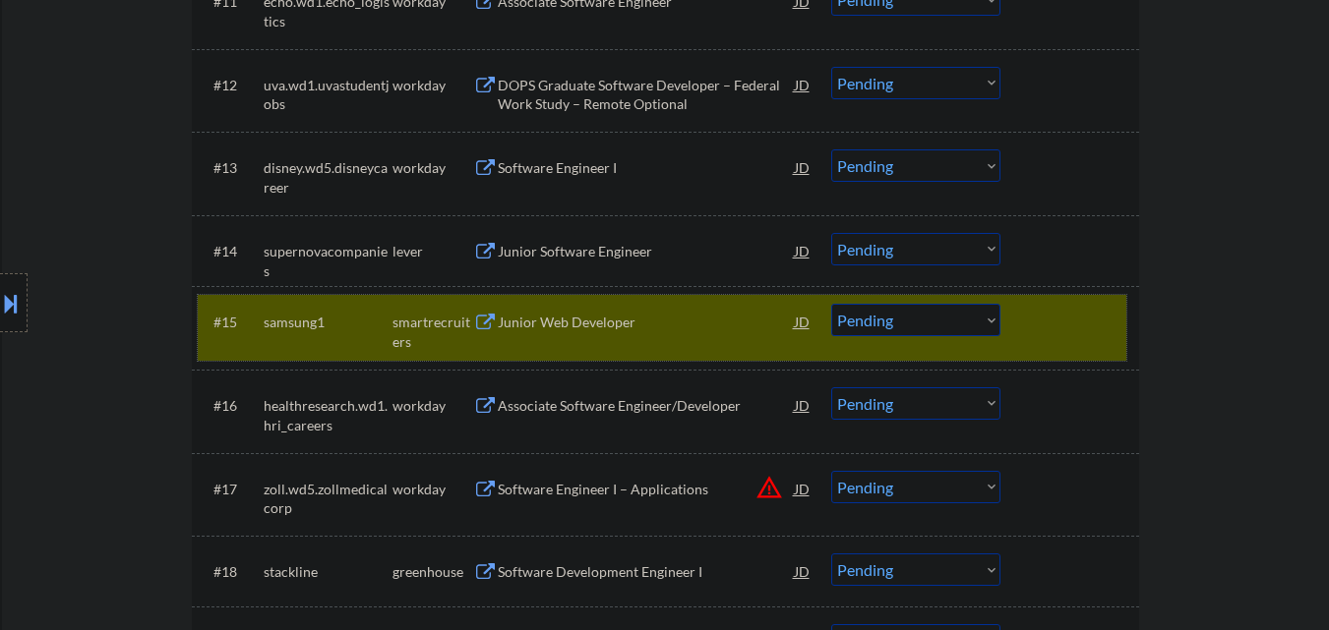
click at [1021, 332] on div "#15 samsung1 smartrecruiters Junior Web Developer JD Choose an option... Pendin…" at bounding box center [662, 327] width 928 height 65
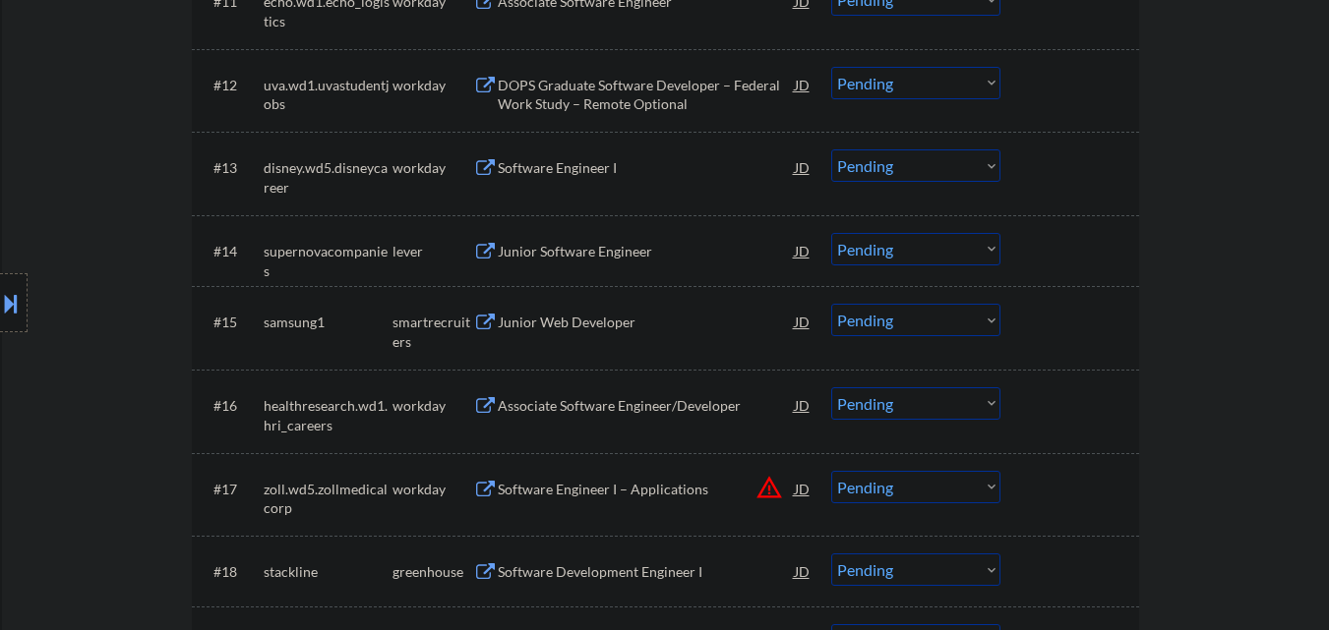
click at [914, 269] on div "#14 supernovacompanies lever Junior Software Engineer JD Choose an option... Pe…" at bounding box center [662, 250] width 928 height 53
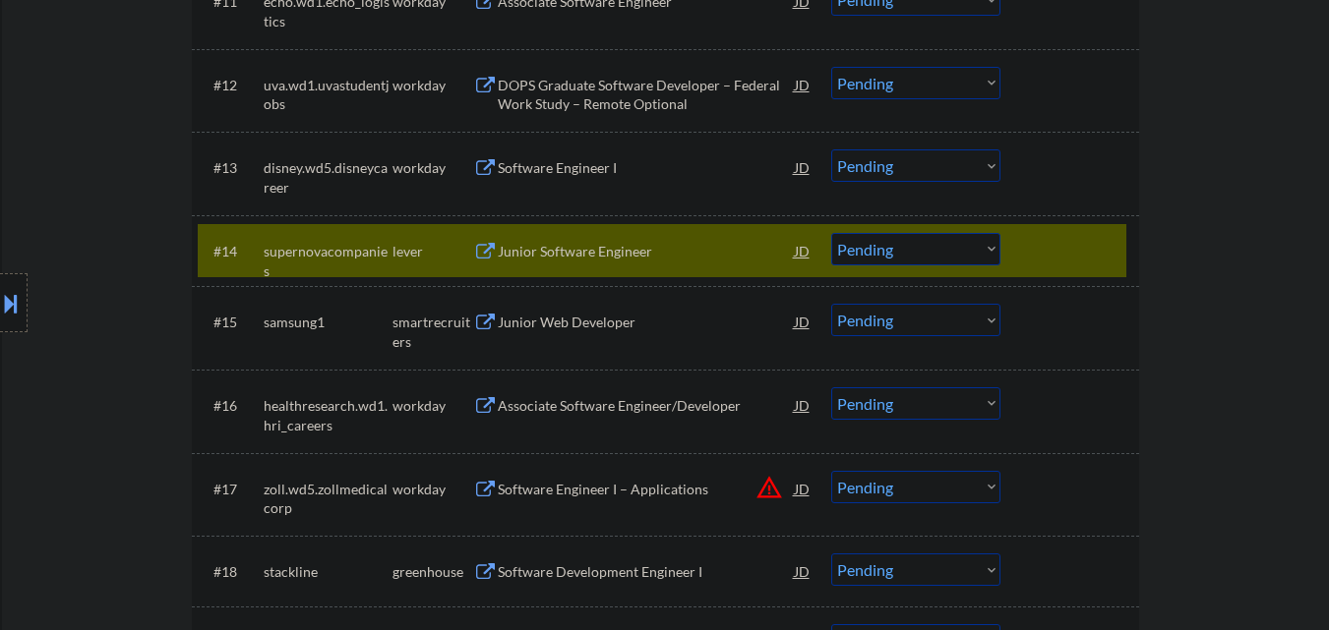
click at [907, 254] on select "Choose an option... Pending Applied Excluded (Questions) Excluded (Expired) Exc…" at bounding box center [915, 249] width 169 height 32
click at [831, 233] on select "Choose an option... Pending Applied Excluded (Questions) Excluded (Expired) Exc…" at bounding box center [915, 249] width 169 height 32
click at [619, 315] on div "Junior Web Developer" at bounding box center [646, 323] width 297 height 20
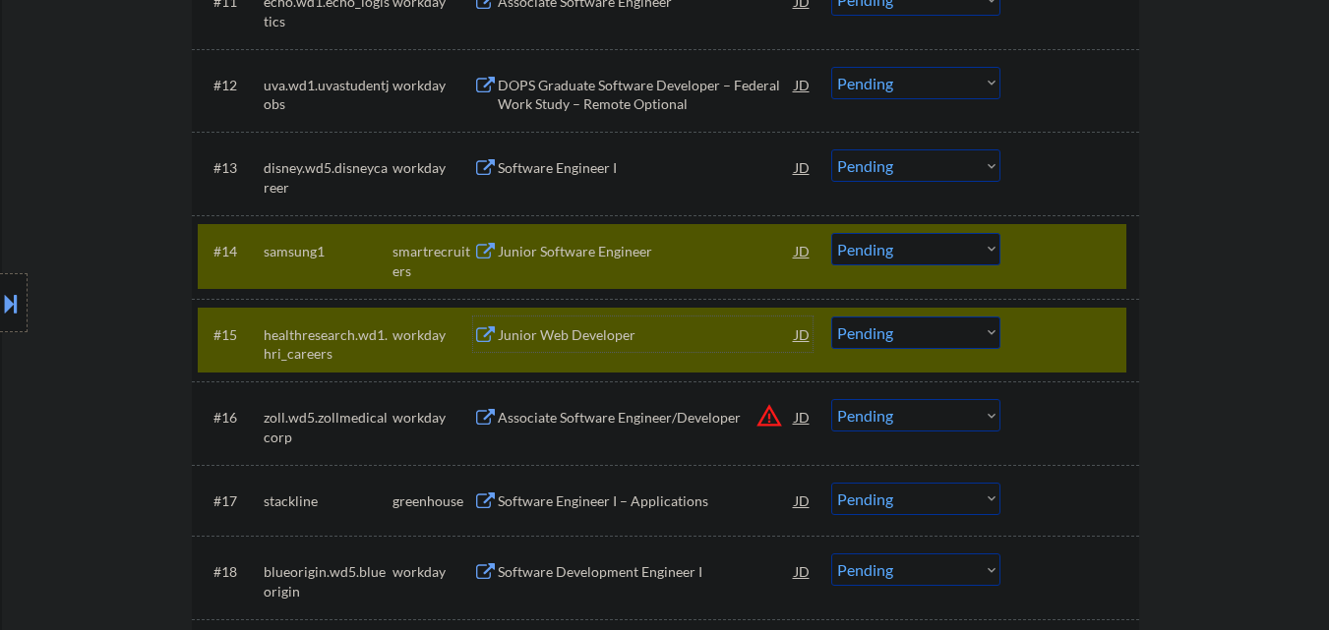
click at [1055, 333] on div at bounding box center [1072, 334] width 87 height 35
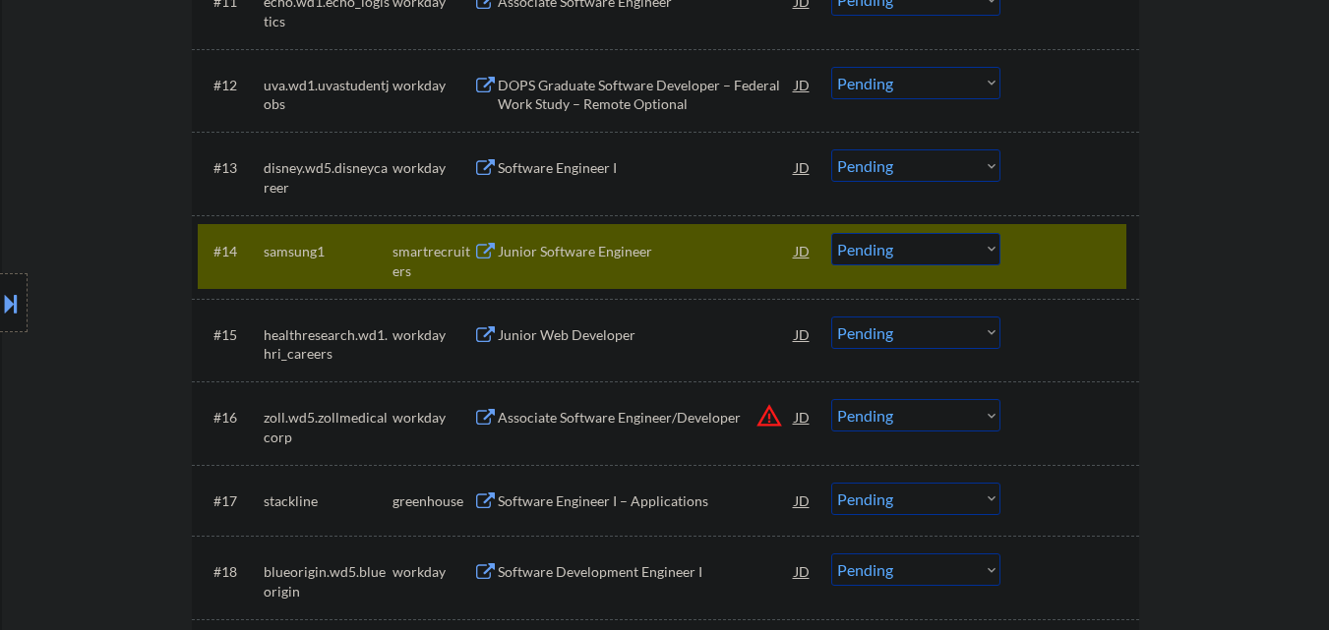
click at [908, 247] on select "Choose an option... Pending Applied Excluded (Questions) Excluded (Expired) Exc…" at bounding box center [915, 249] width 169 height 32
click at [831, 233] on select "Choose an option... Pending Applied Excluded (Questions) Excluded (Expired) Exc…" at bounding box center [915, 249] width 169 height 32
select select ""pending""
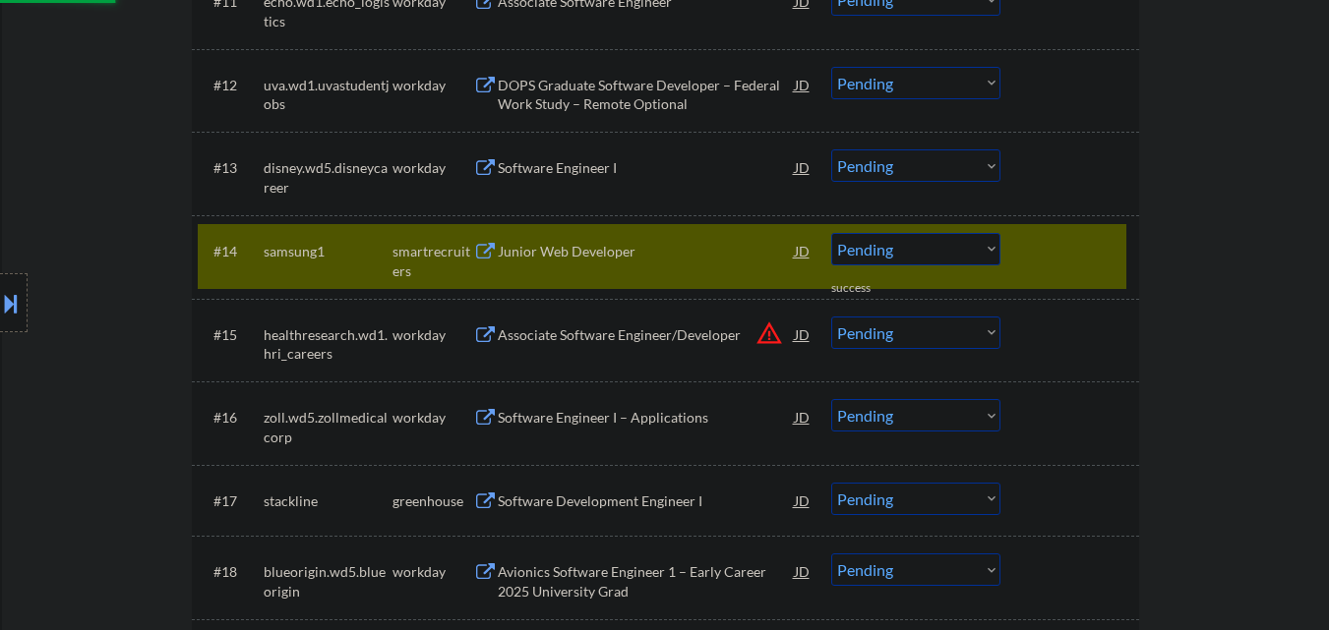
click at [1049, 247] on div at bounding box center [1072, 250] width 87 height 35
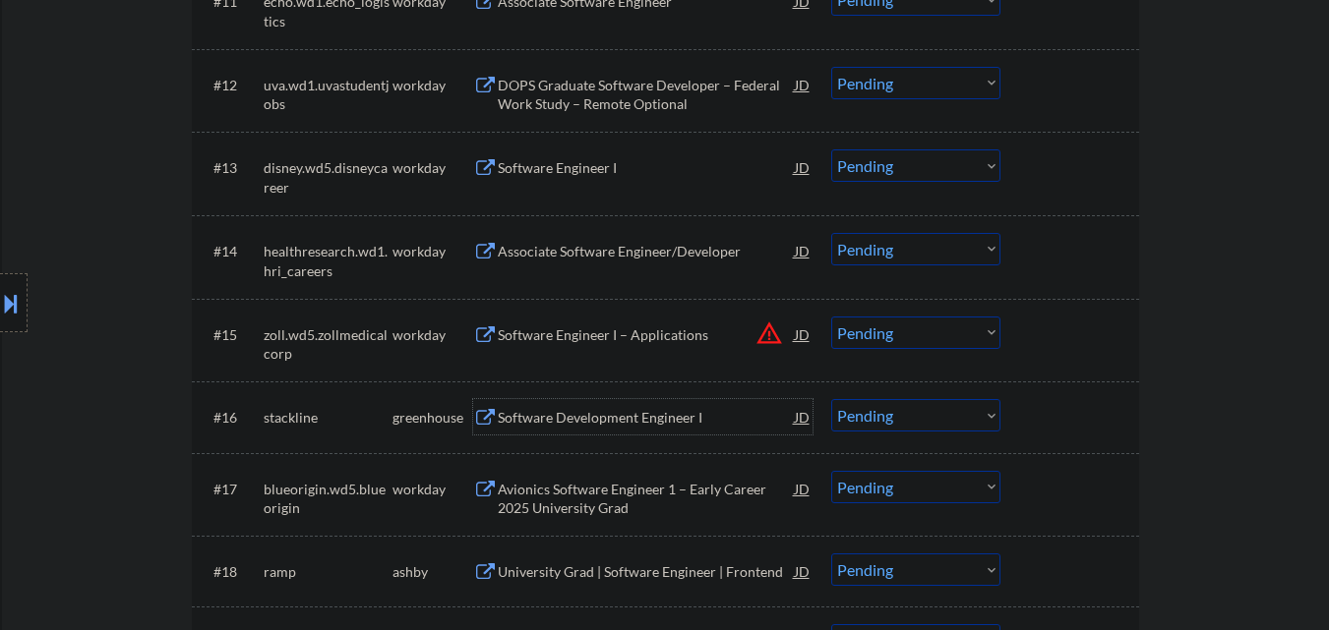
click at [605, 423] on div "Software Development Engineer I" at bounding box center [646, 418] width 297 height 20
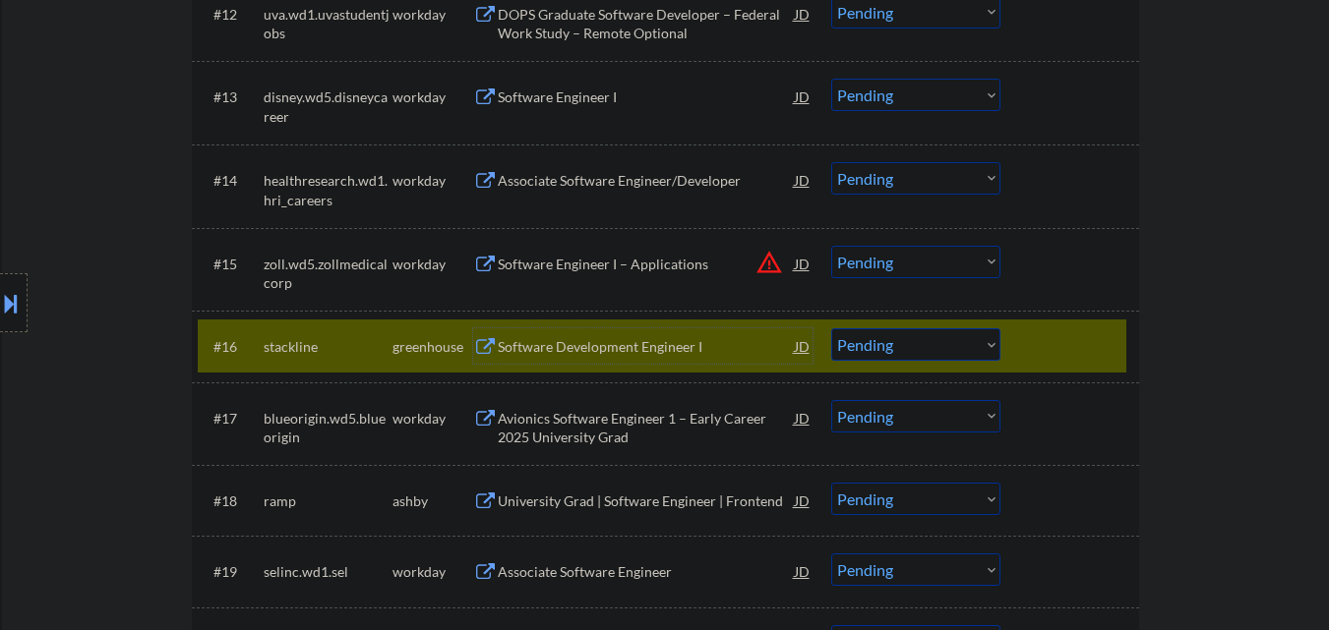
scroll to position [1869, 0]
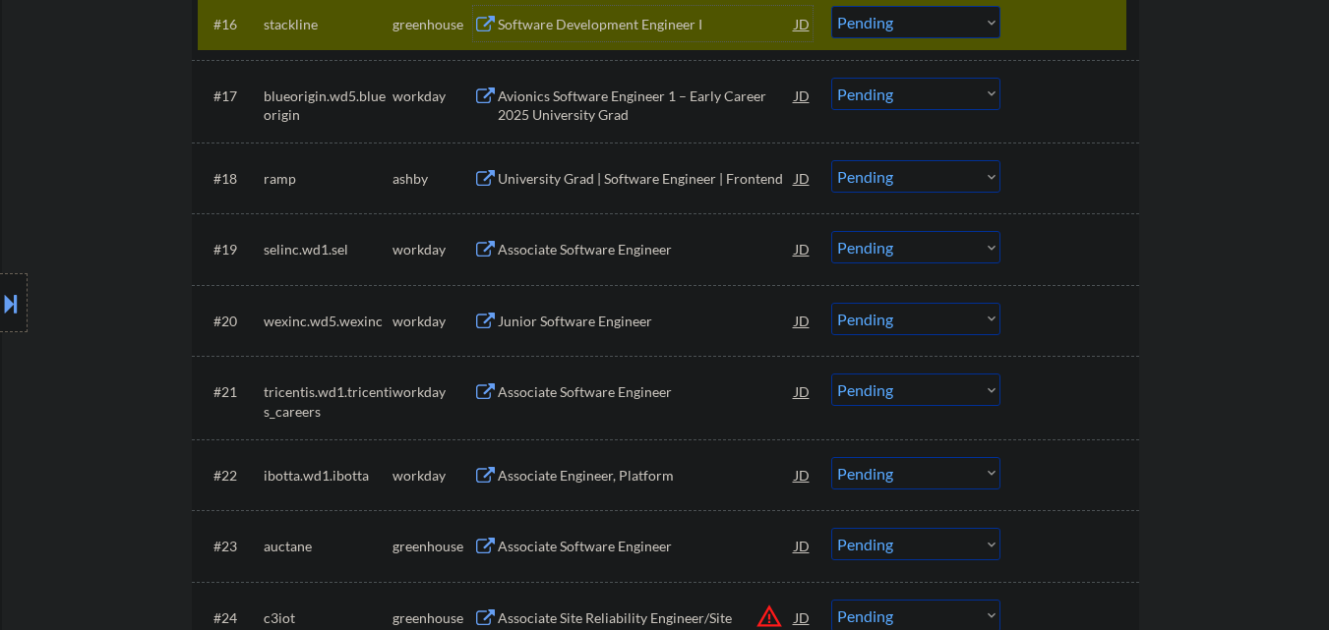
click at [922, 24] on select "Choose an option... Pending Applied Excluded (Questions) Excluded (Expired) Exc…" at bounding box center [915, 22] width 169 height 32
click at [831, 6] on select "Choose an option... Pending Applied Excluded (Questions) Excluded (Expired) Exc…" at bounding box center [915, 22] width 169 height 32
click at [618, 177] on div "University Grad | Software Engineer | Frontend" at bounding box center [646, 179] width 297 height 20
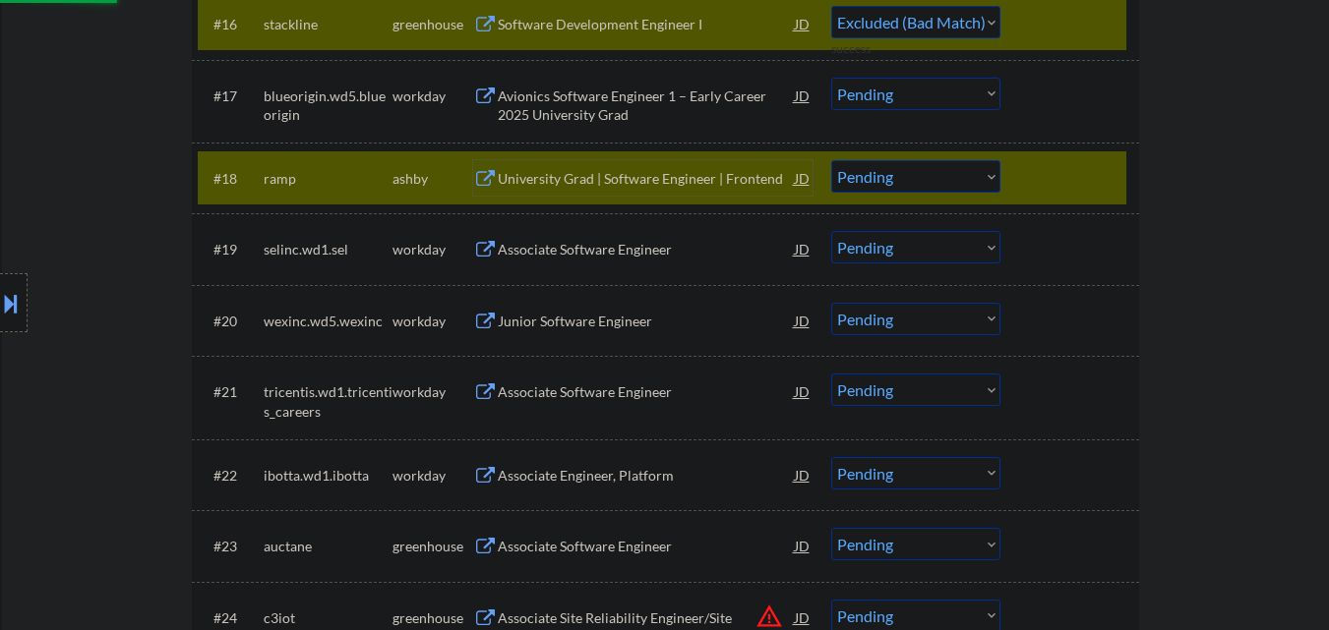
click at [1065, 179] on div at bounding box center [1072, 177] width 87 height 35
select select ""pending""
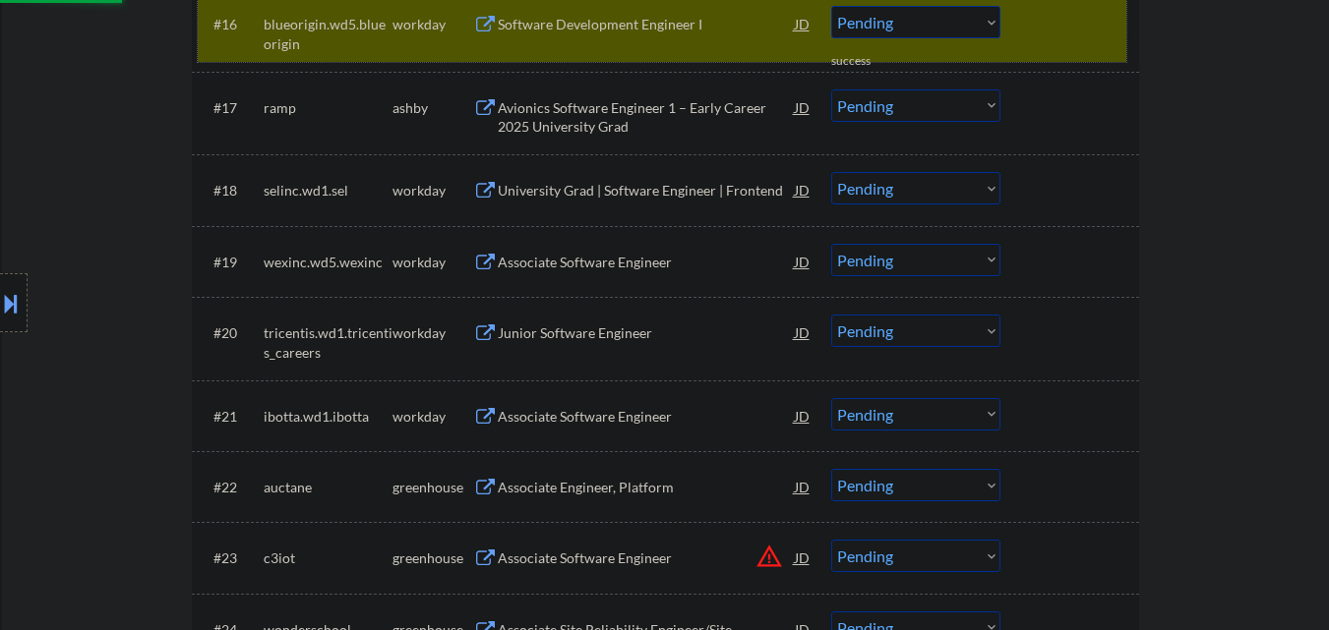
click at [1066, 27] on div at bounding box center [1072, 23] width 87 height 35
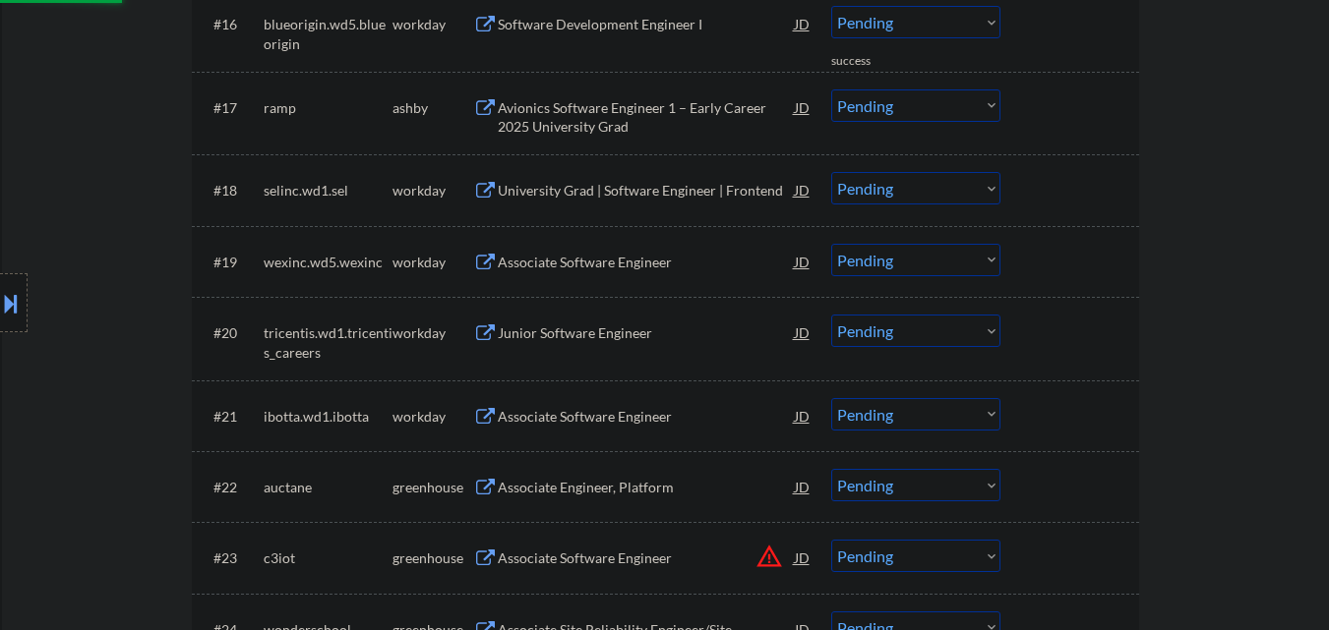
click at [1088, 195] on div at bounding box center [1072, 189] width 87 height 35
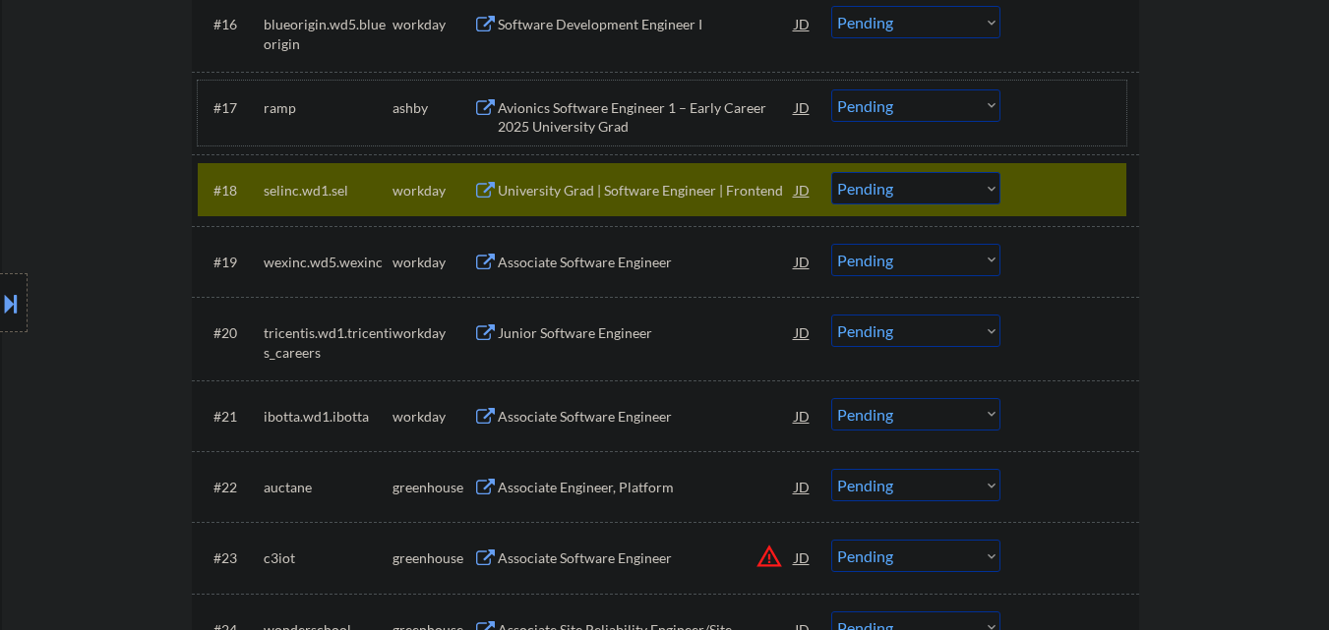
click at [1066, 98] on div at bounding box center [1072, 106] width 87 height 35
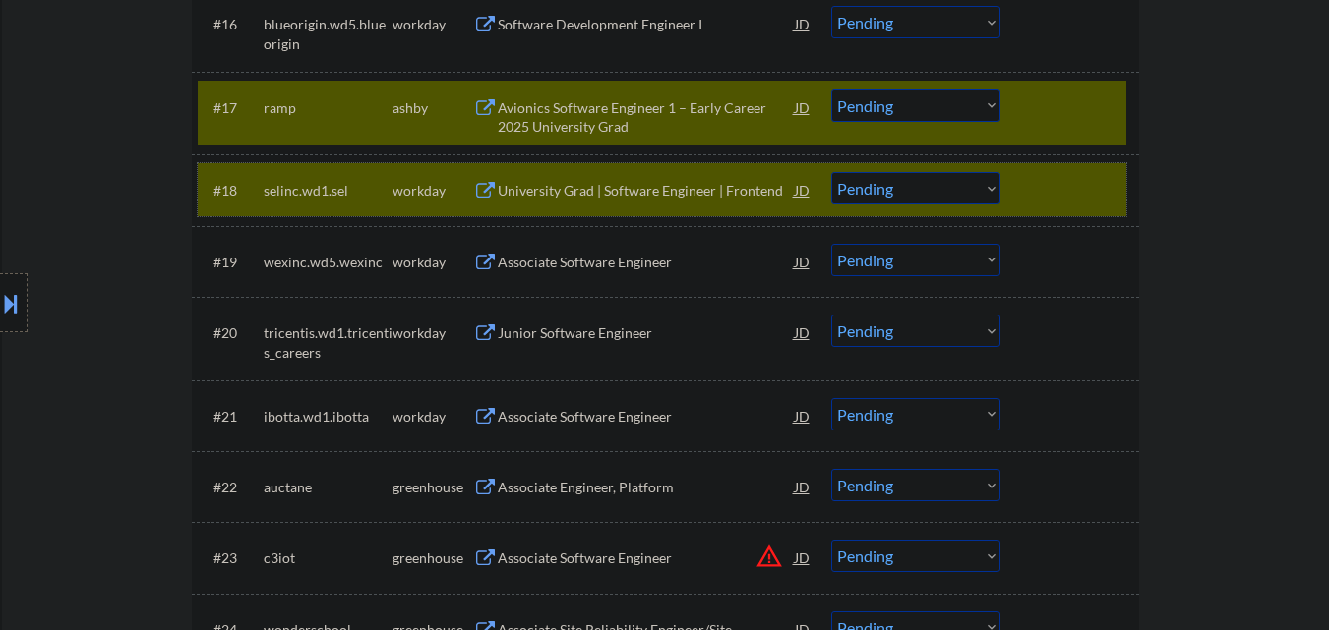
click at [1076, 185] on div at bounding box center [1072, 189] width 87 height 35
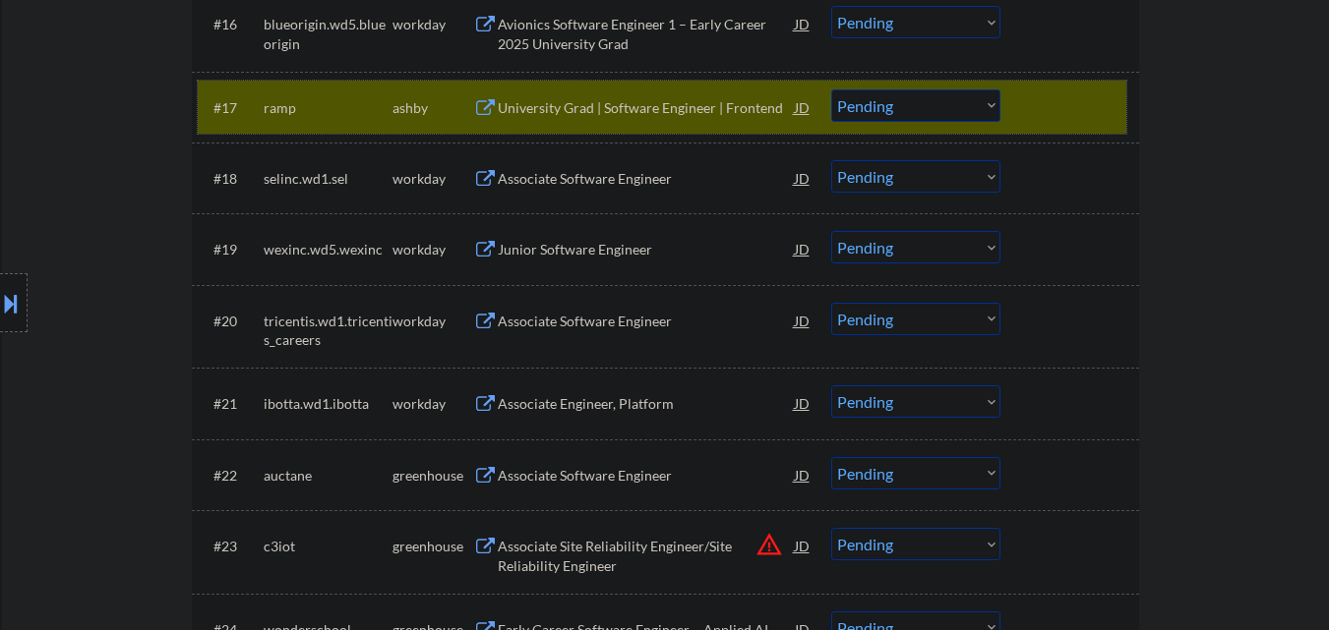
click at [1052, 110] on div at bounding box center [1072, 106] width 87 height 35
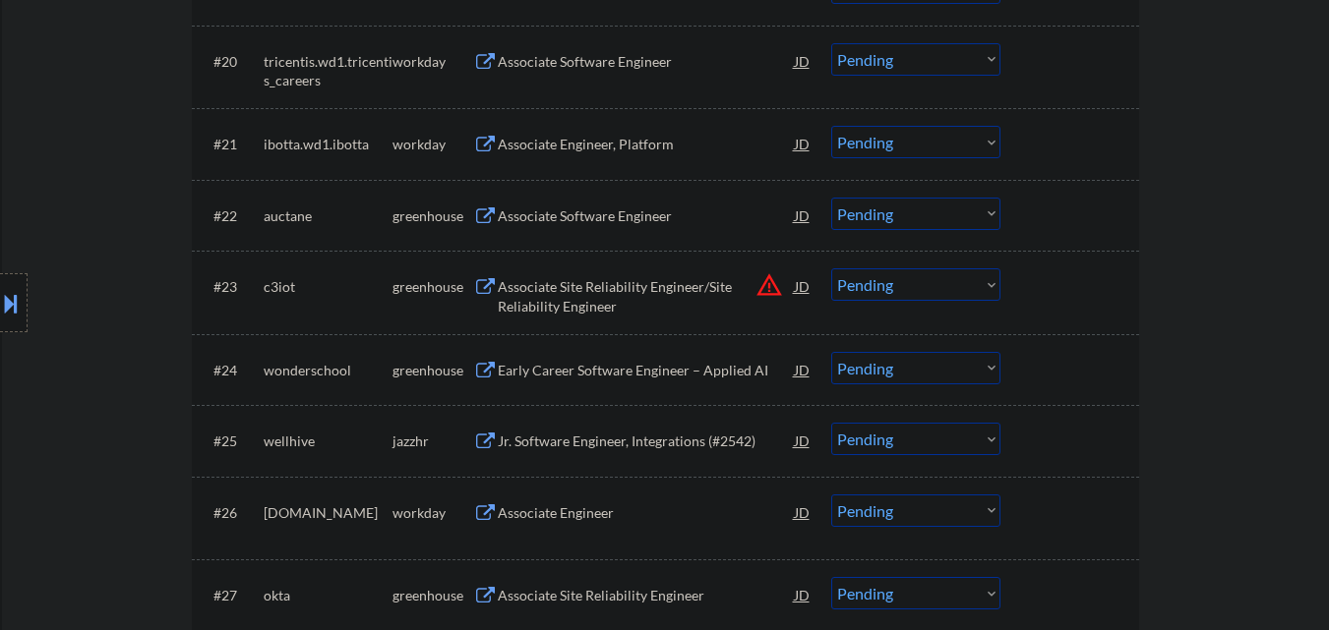
scroll to position [2164, 0]
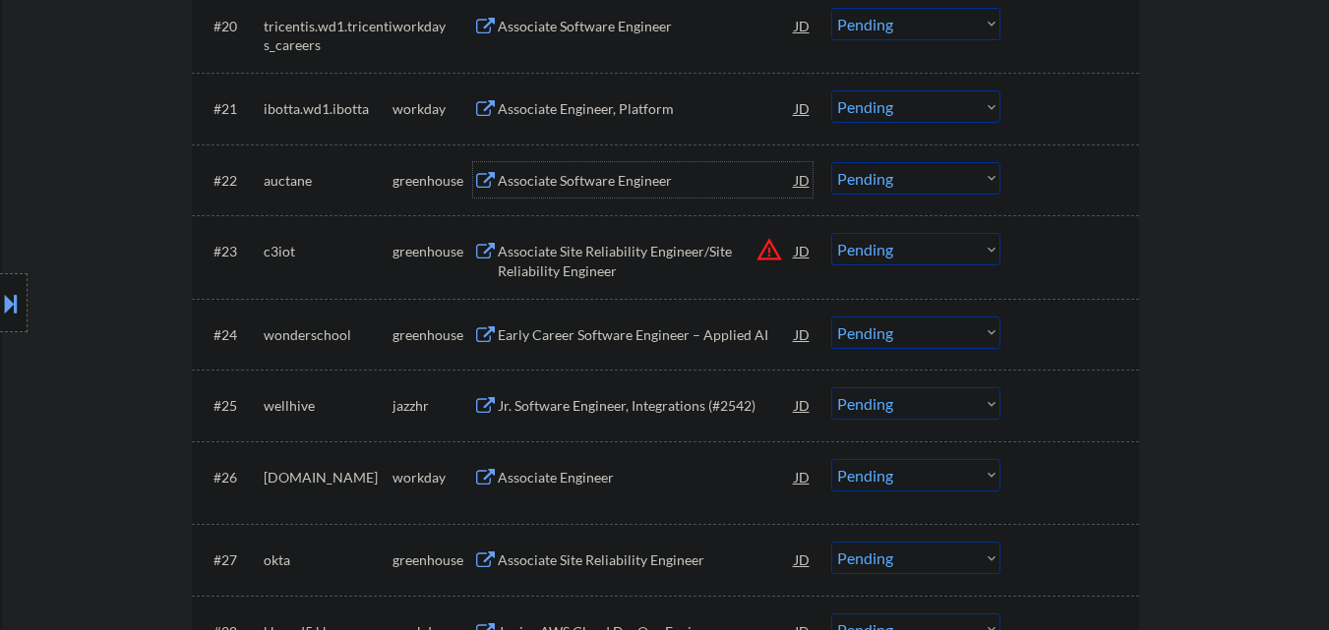
click at [607, 180] on div "Associate Software Engineer" at bounding box center [646, 181] width 297 height 20
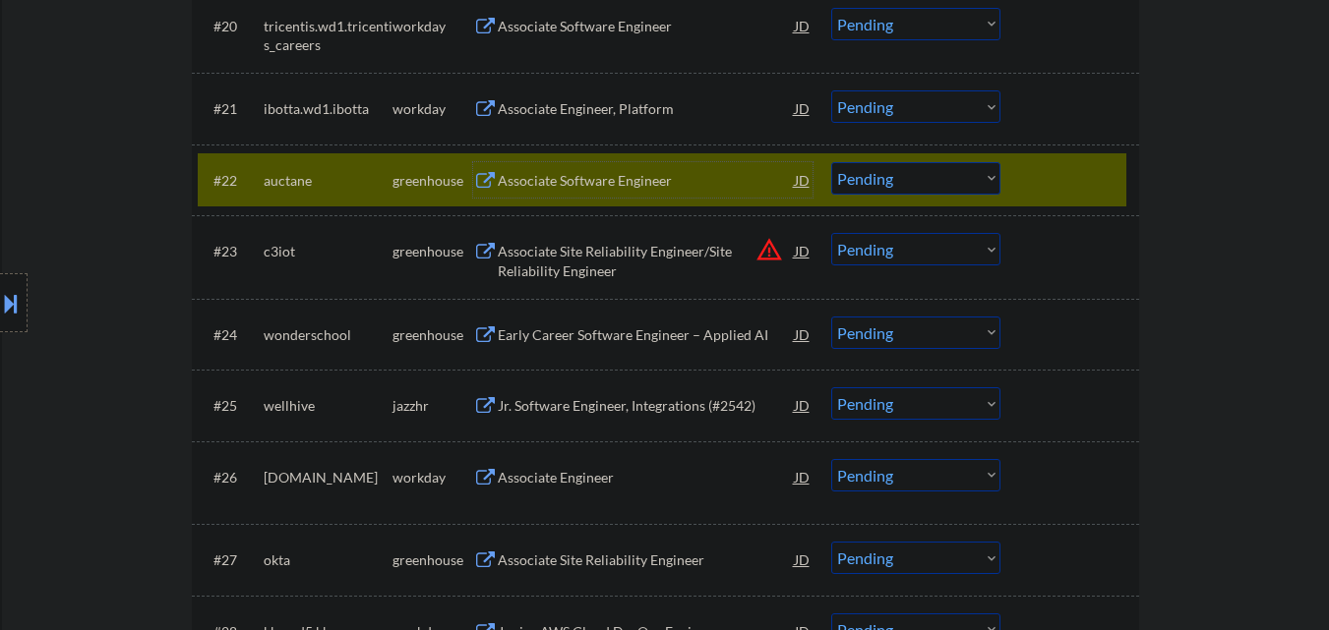
click at [911, 187] on select "Choose an option... Pending Applied Excluded (Questions) Excluded (Expired) Exc…" at bounding box center [915, 178] width 169 height 32
click at [831, 162] on select "Choose an option... Pending Applied Excluded (Questions) Excluded (Expired) Exc…" at bounding box center [915, 178] width 169 height 32
click at [1086, 202] on div "#22 auctane greenhouse Associate Software Engineer JD warning_amber Choose an o…" at bounding box center [662, 179] width 928 height 53
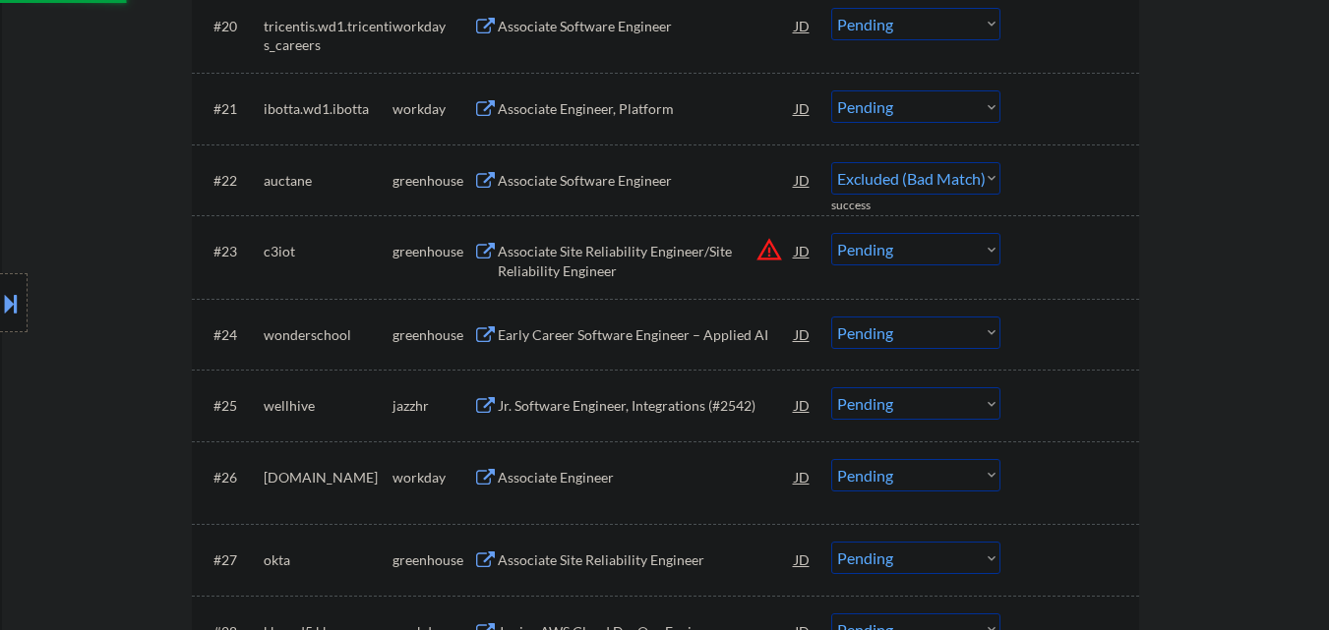
click at [658, 240] on div "Associate Site Reliability Engineer/Site Reliability Engineer" at bounding box center [646, 256] width 297 height 47
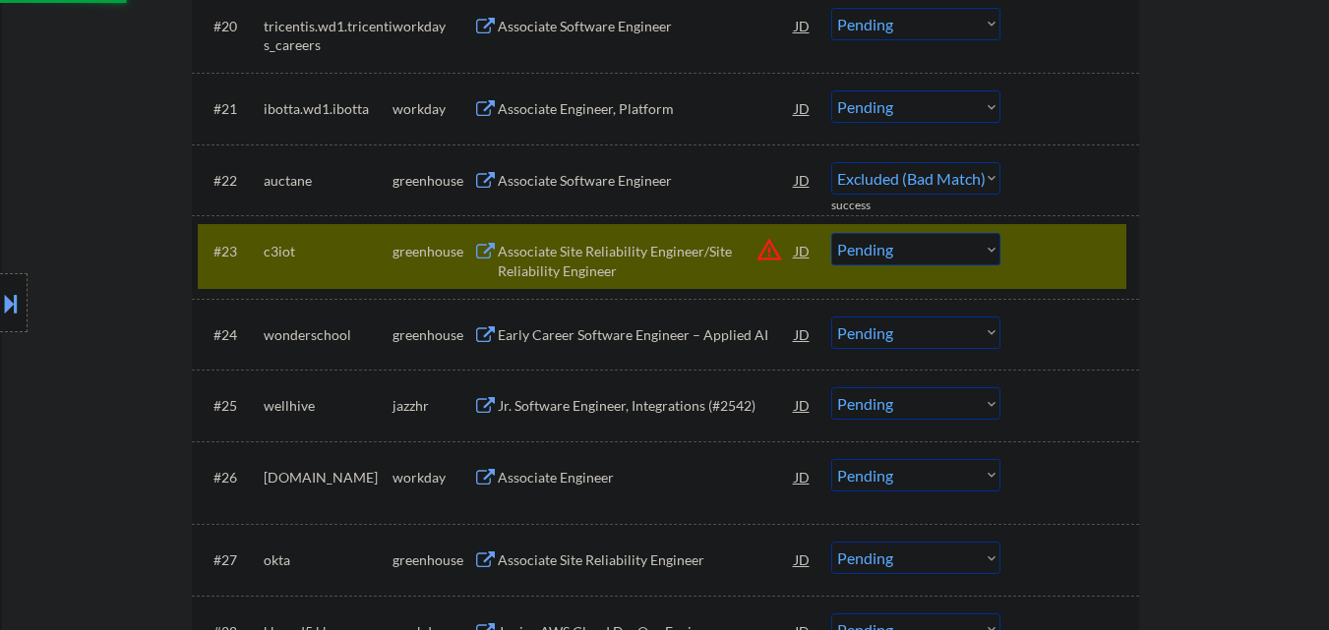
select select ""pending""
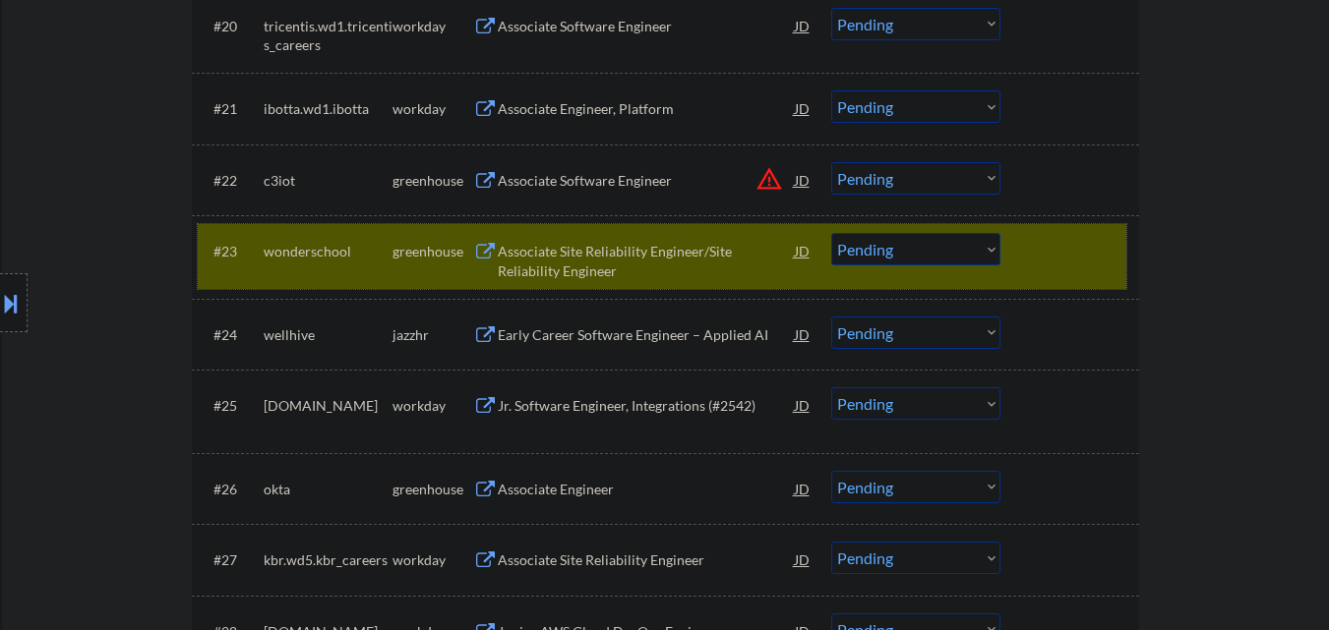
click at [1059, 254] on div at bounding box center [1072, 250] width 87 height 35
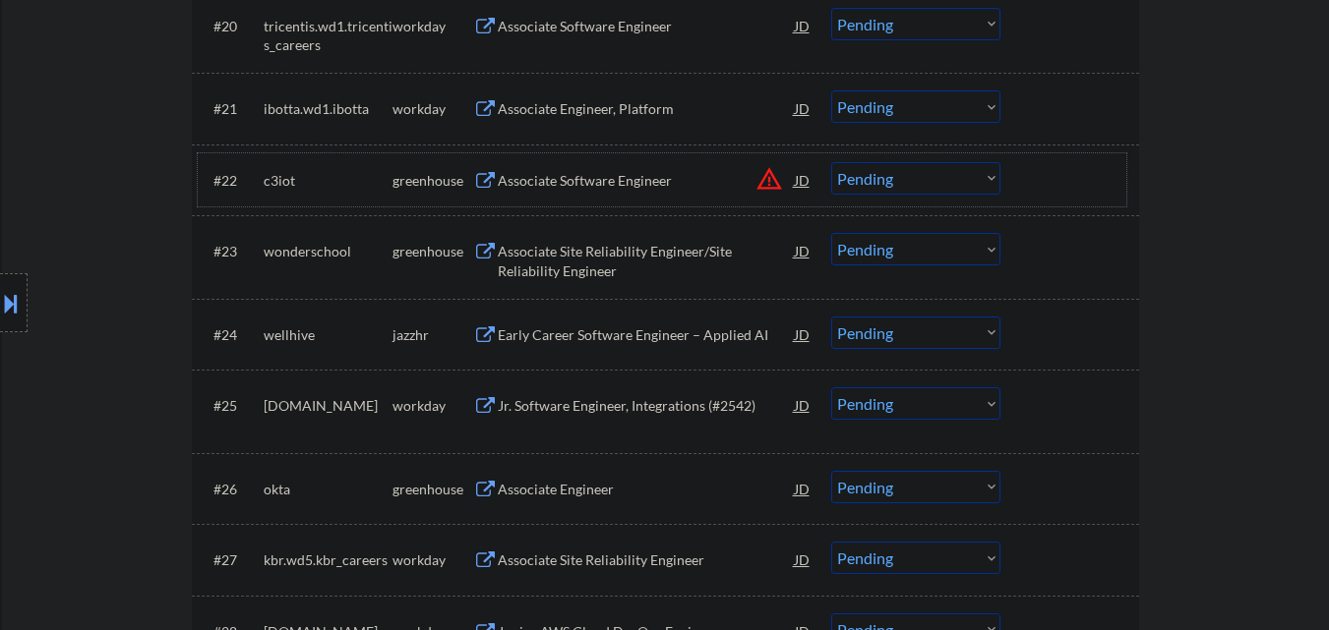
click at [1078, 180] on div at bounding box center [1072, 179] width 87 height 35
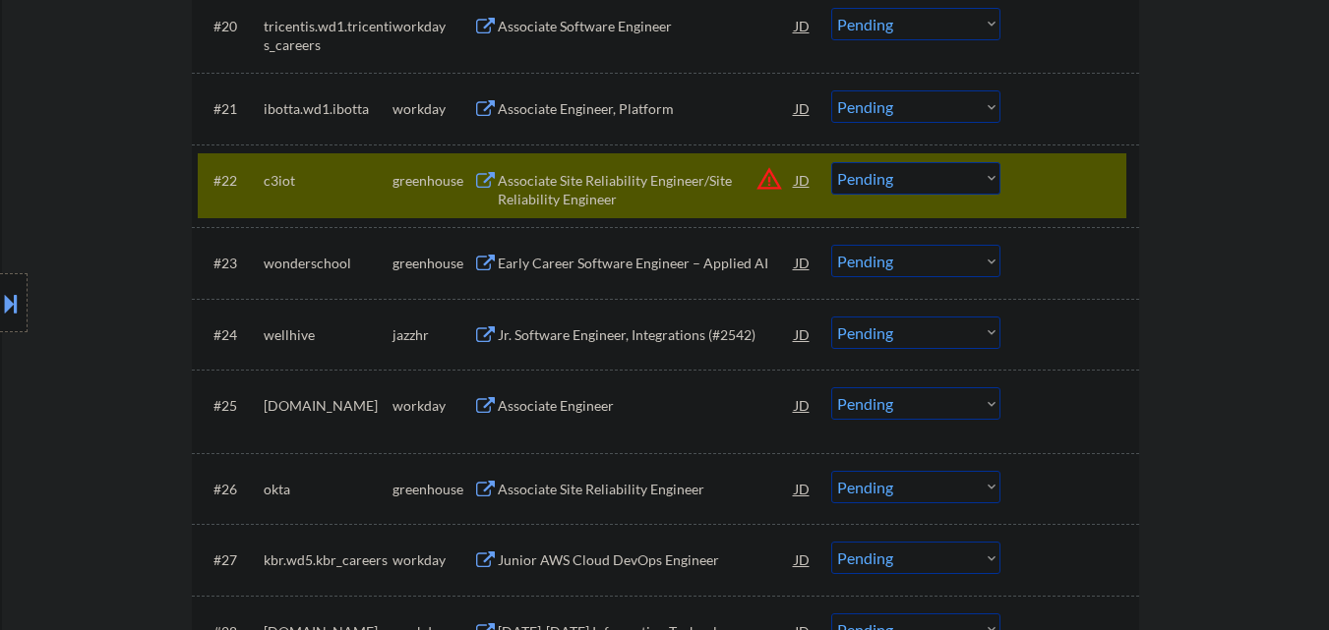
type textarea "Frank New York, NY | 11368 845-820-2467 https://www.linkedin.com/in/nathanielpw…"
click at [897, 170] on select "Choose an option... Pending Applied Excluded (Questions) Excluded (Expired) Exc…" at bounding box center [915, 178] width 169 height 32
click at [831, 162] on select "Choose an option... Pending Applied Excluded (Questions) Excluded (Expired) Exc…" at bounding box center [915, 178] width 169 height 32
click at [1044, 183] on div at bounding box center [1072, 179] width 87 height 35
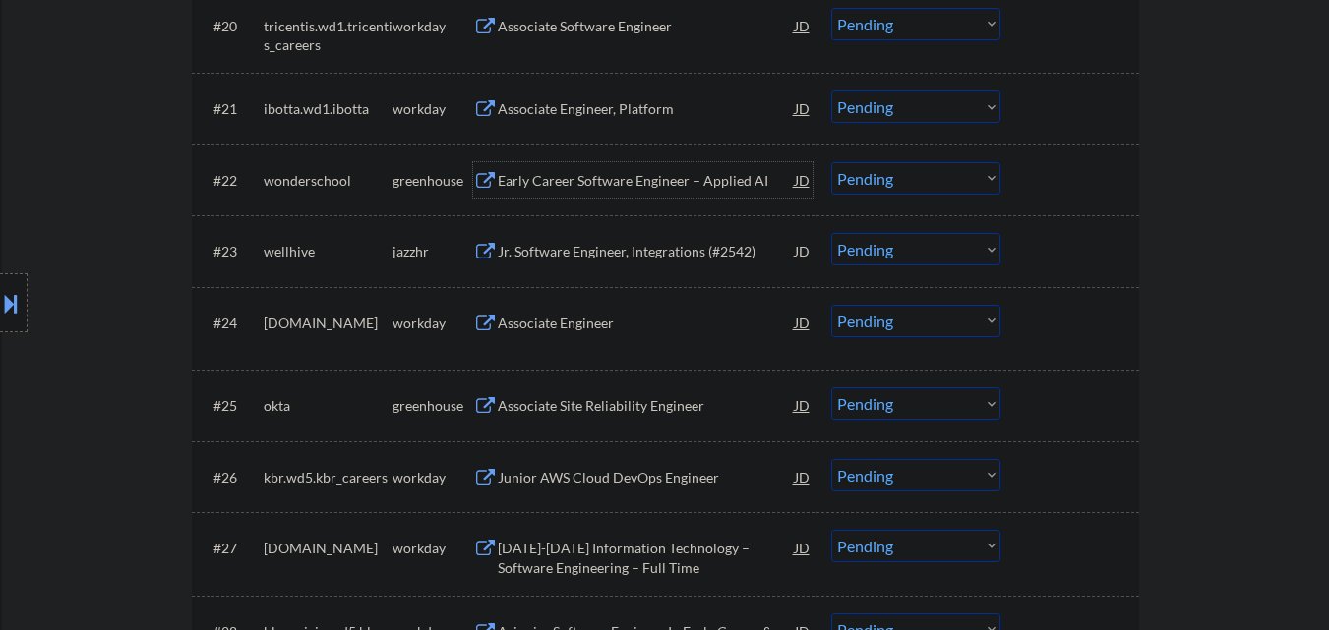
click at [633, 195] on div "Early Career Software Engineer – Applied AI" at bounding box center [646, 179] width 297 height 35
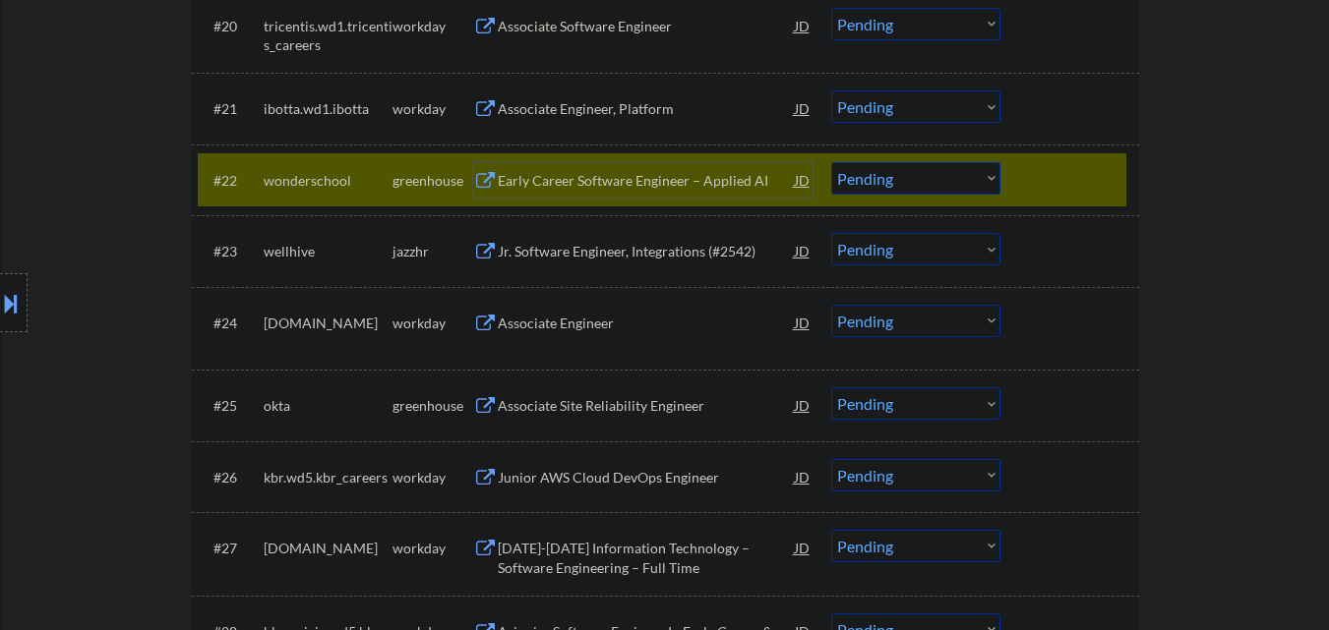
click at [918, 184] on select "Choose an option... Pending Applied Excluded (Questions) Excluded (Expired) Exc…" at bounding box center [915, 178] width 169 height 32
click at [831, 162] on select "Choose an option... Pending Applied Excluded (Questions) Excluded (Expired) Exc…" at bounding box center [915, 178] width 169 height 32
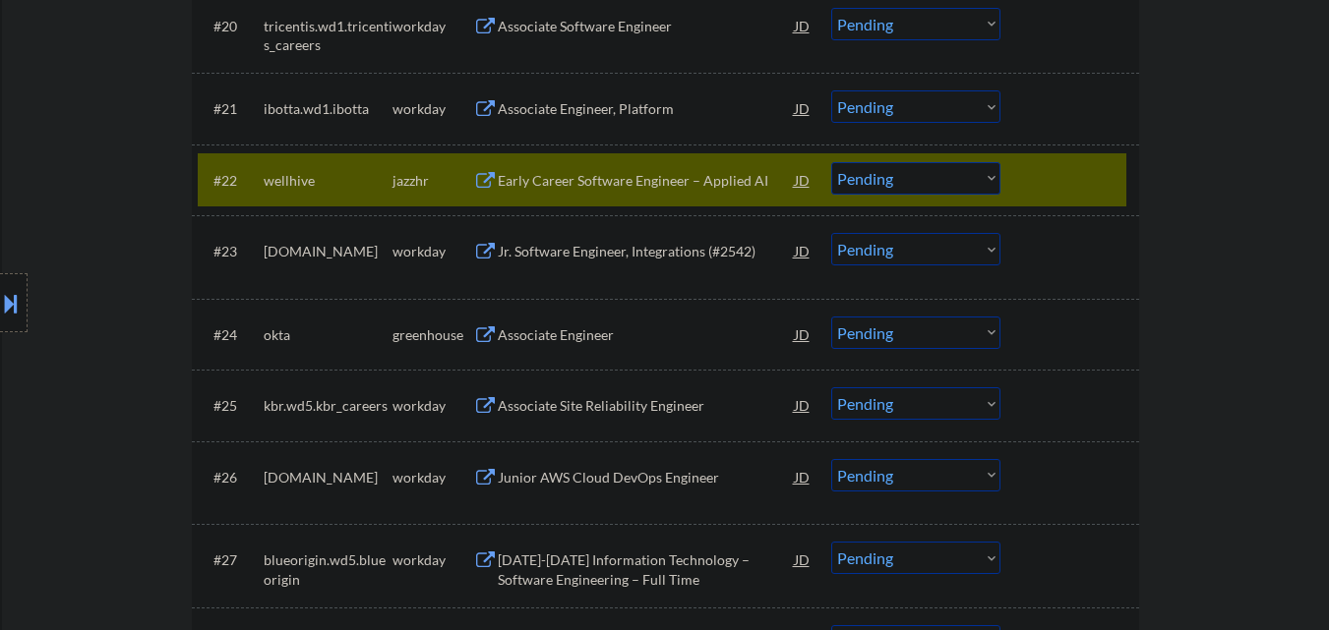
click at [575, 183] on div "Early Career Software Engineer – Applied AI" at bounding box center [646, 181] width 297 height 20
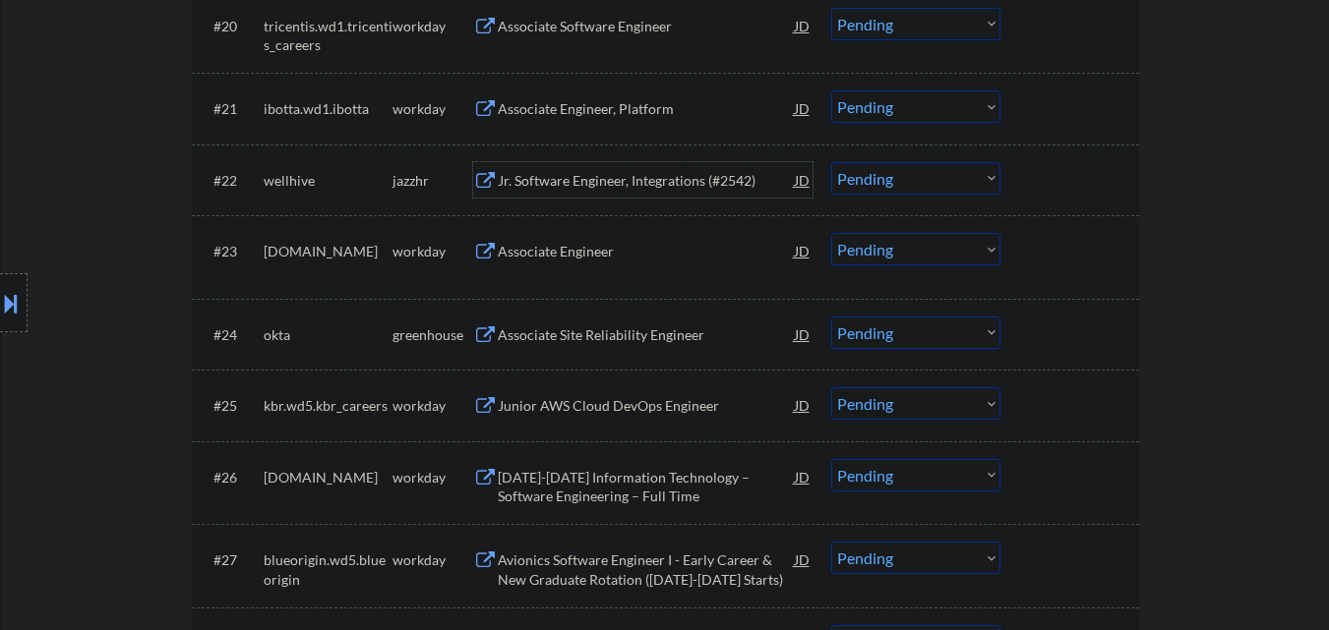
click at [970, 169] on select "Choose an option... Pending Applied Excluded (Questions) Excluded (Expired) Exc…" at bounding box center [915, 178] width 169 height 32
click at [831, 162] on select "Choose an option... Pending Applied Excluded (Questions) Excluded (Expired) Exc…" at bounding box center [915, 178] width 169 height 32
click at [636, 334] on div "Associate Site Reliability Engineer" at bounding box center [646, 336] width 297 height 20
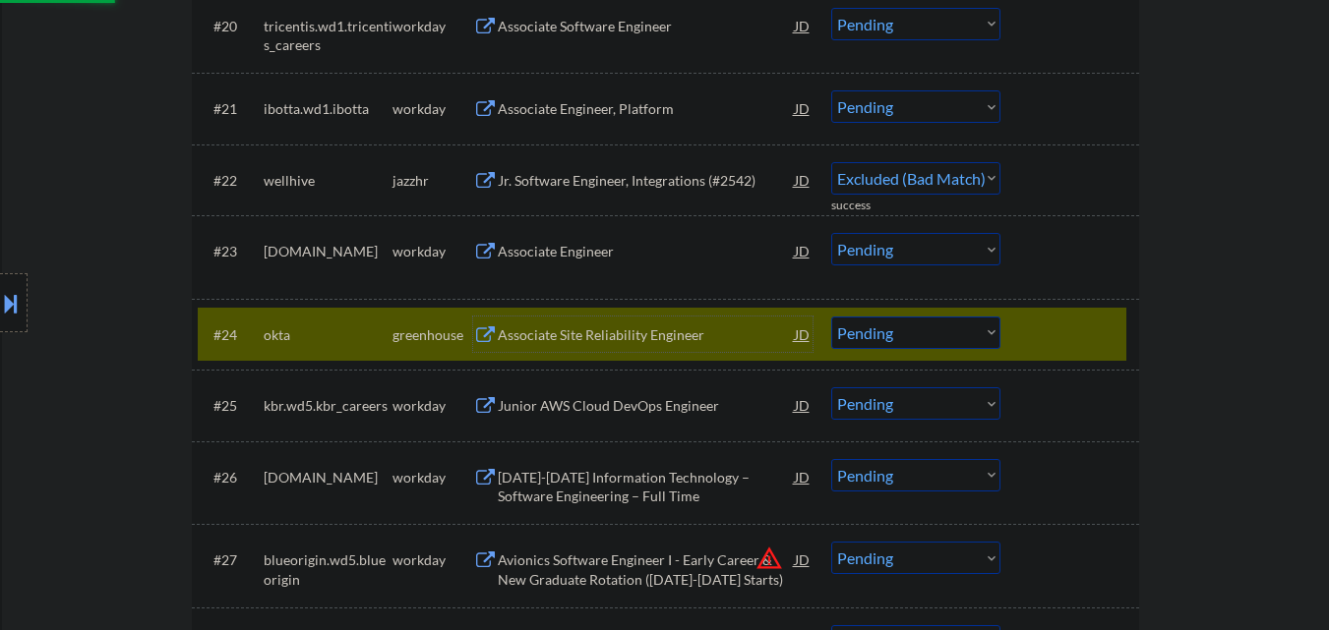
select select ""pending""
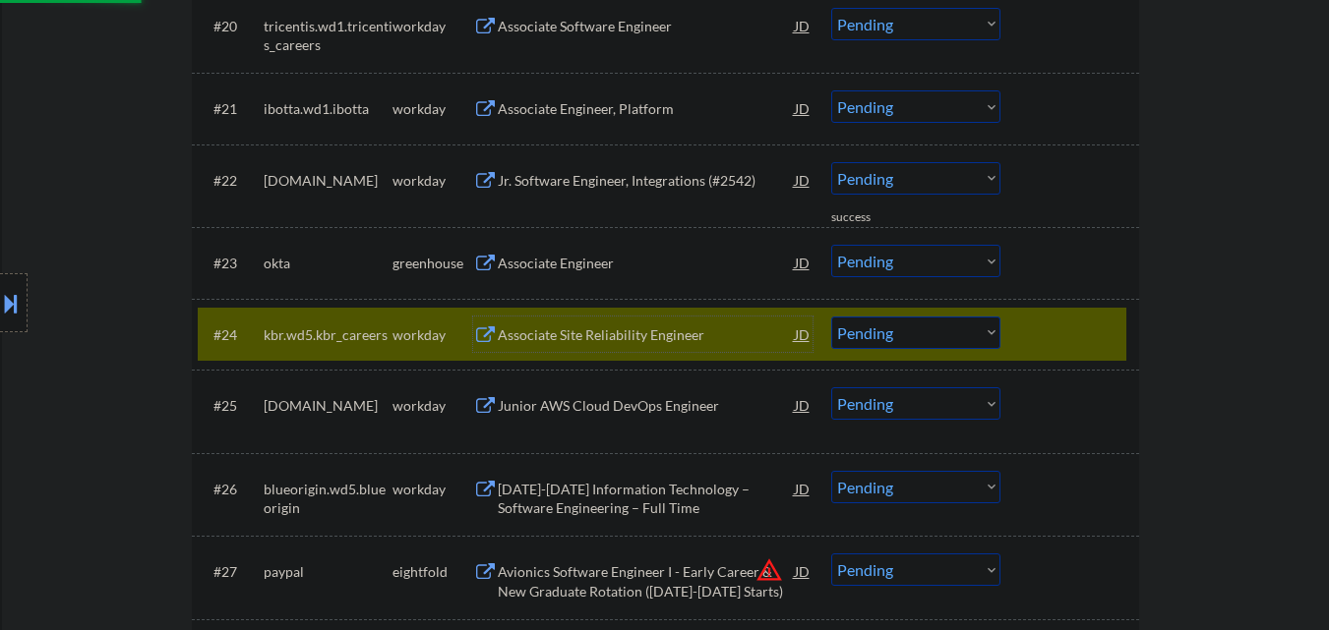
click at [1078, 319] on div at bounding box center [1072, 334] width 87 height 35
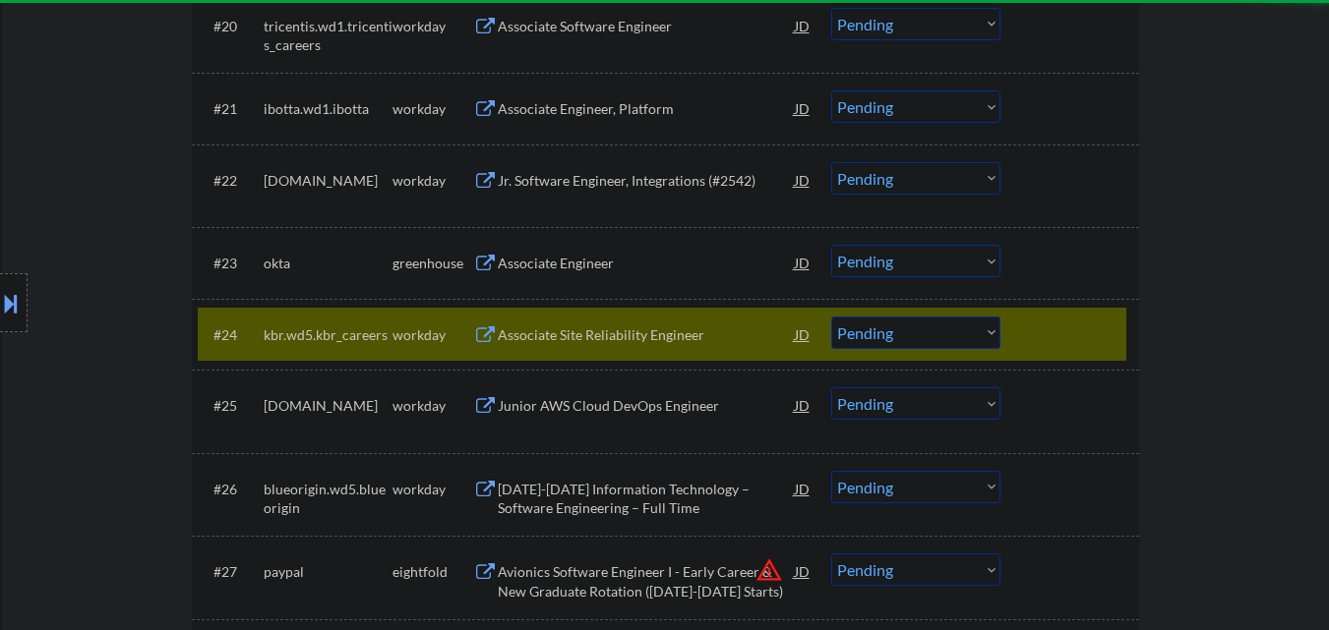
click at [1045, 335] on div at bounding box center [1072, 334] width 87 height 35
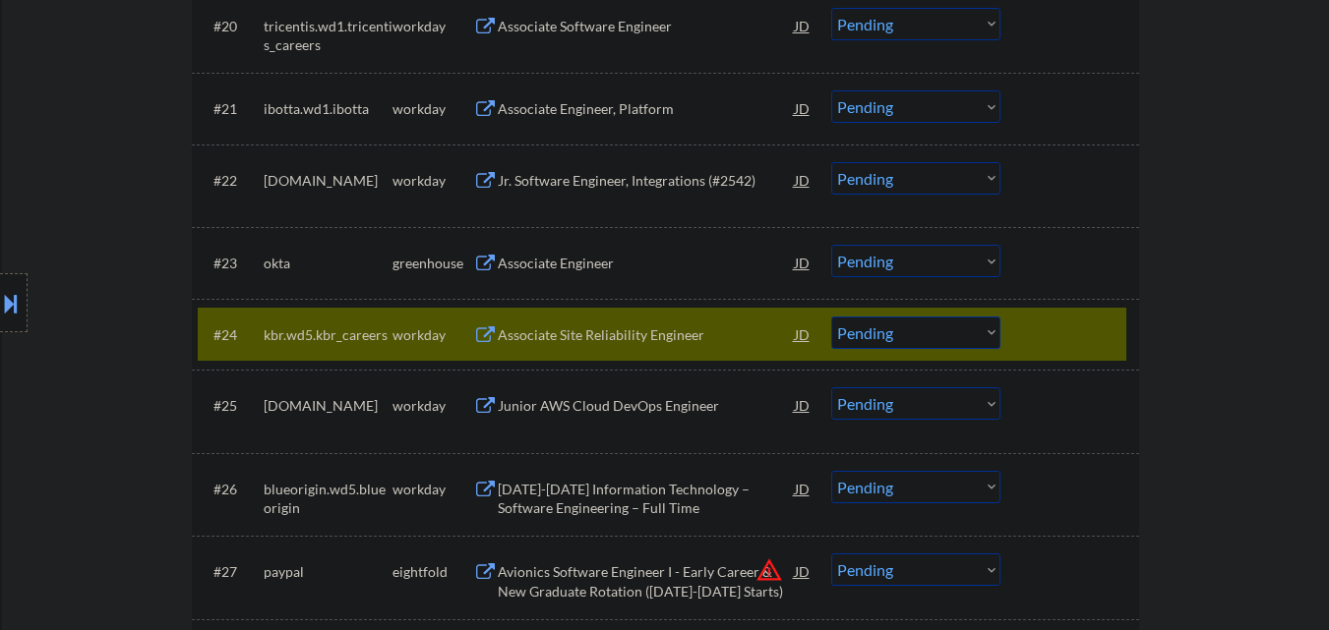
click at [1054, 322] on div at bounding box center [1072, 334] width 87 height 35
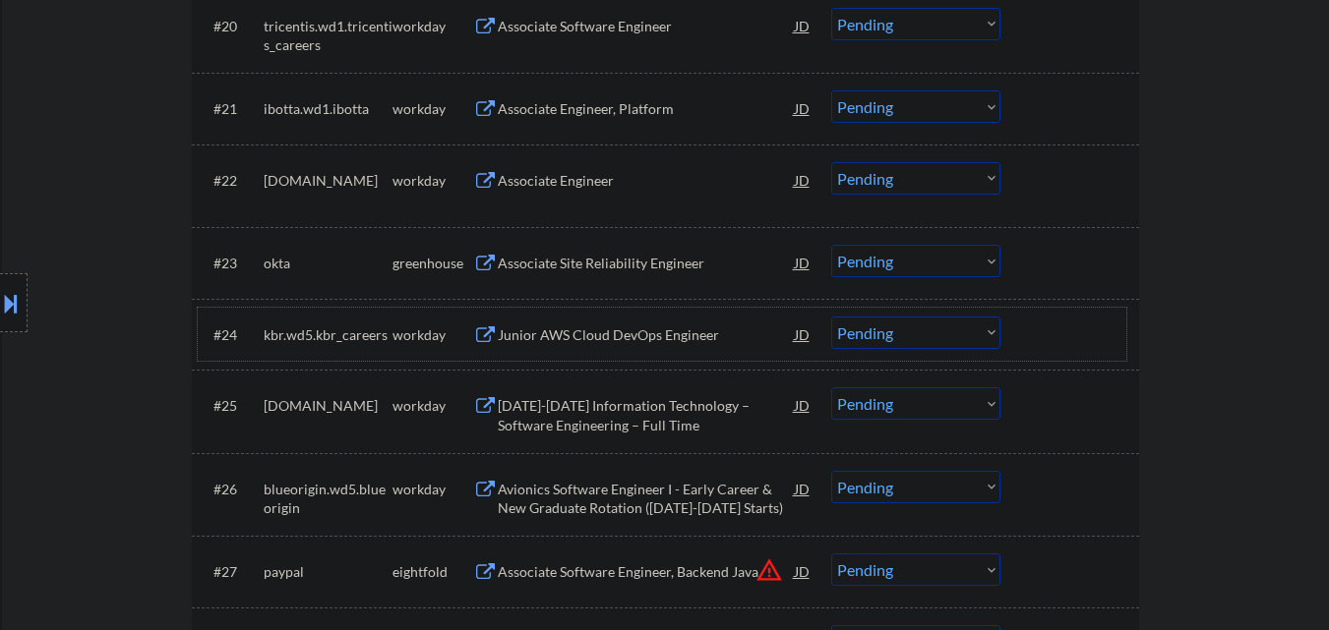
click at [1003, 252] on div "#23 okta greenhouse Associate Site Reliability Engineer JD warning_amber Choose…" at bounding box center [662, 262] width 928 height 53
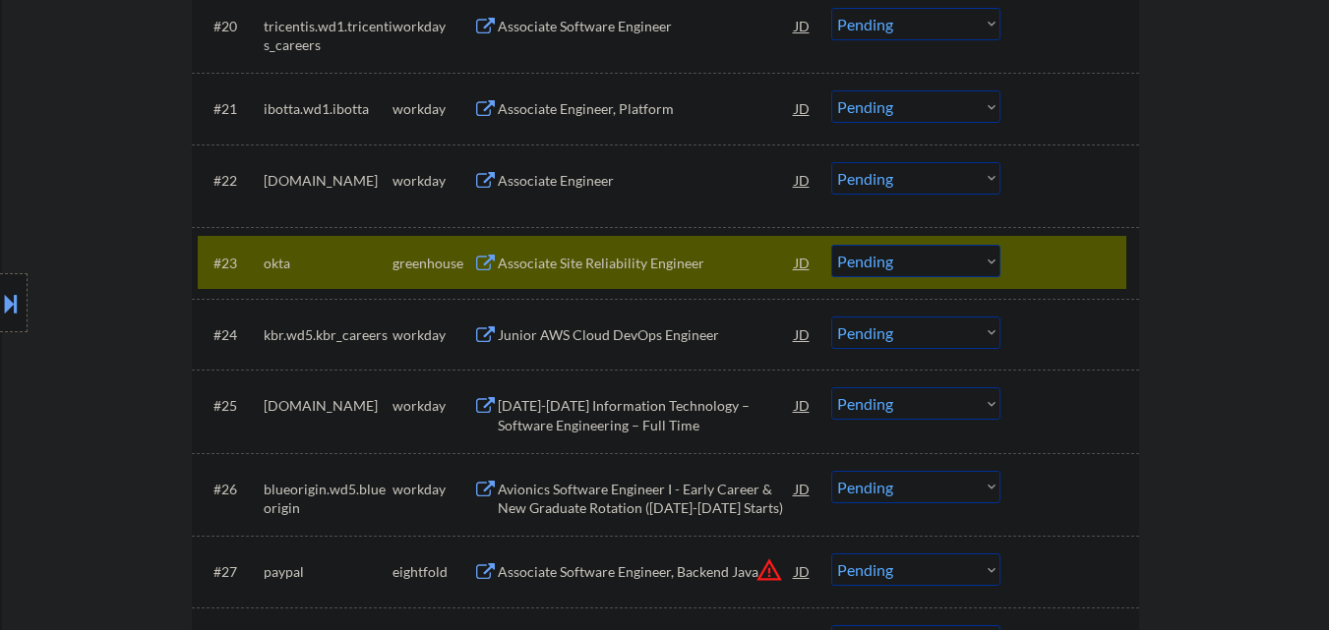
click at [951, 271] on select "Choose an option... Pending Applied Excluded (Questions) Excluded (Expired) Exc…" at bounding box center [915, 261] width 169 height 32
click at [831, 245] on select "Choose an option... Pending Applied Excluded (Questions) Excluded (Expired) Exc…" at bounding box center [915, 261] width 169 height 32
click at [1076, 253] on div at bounding box center [1072, 262] width 87 height 35
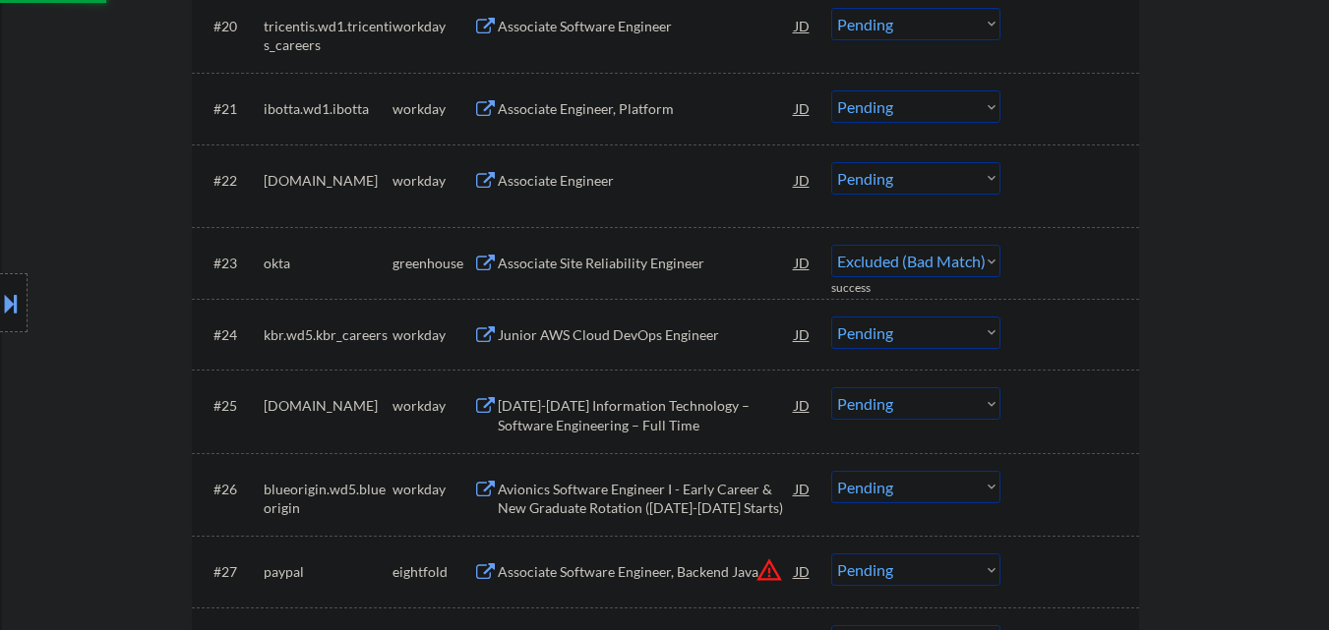
select select ""pending""
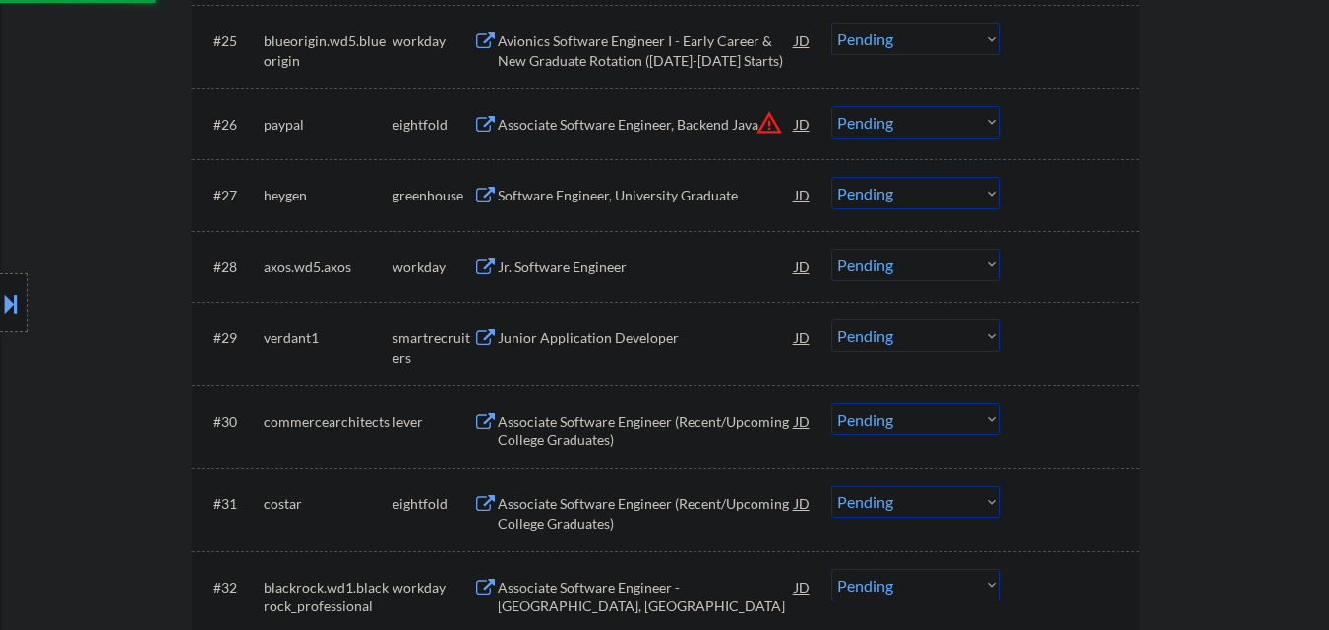
scroll to position [2557, 0]
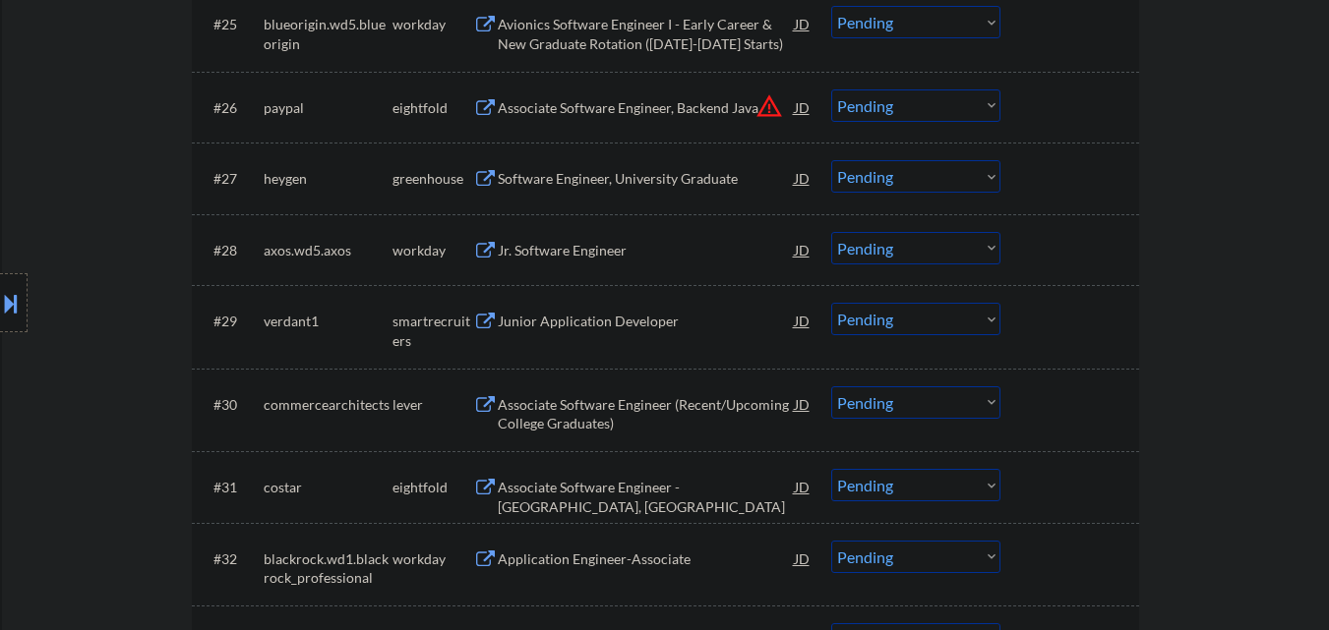
click at [646, 175] on div "Software Engineer, University Graduate" at bounding box center [646, 179] width 297 height 20
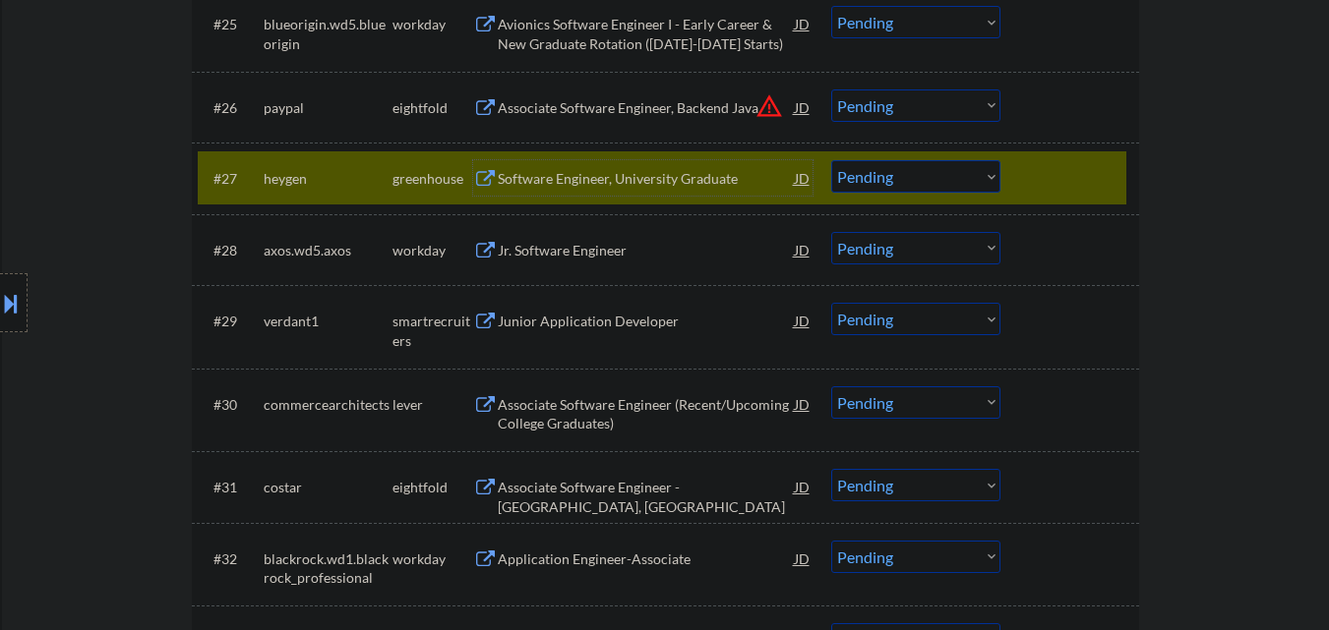
click at [922, 182] on select "Choose an option... Pending Applied Excluded (Questions) Excluded (Expired) Exc…" at bounding box center [915, 176] width 169 height 32
click at [831, 160] on select "Choose an option... Pending Applied Excluded (Questions) Excluded (Expired) Exc…" at bounding box center [915, 176] width 169 height 32
select select ""pending""
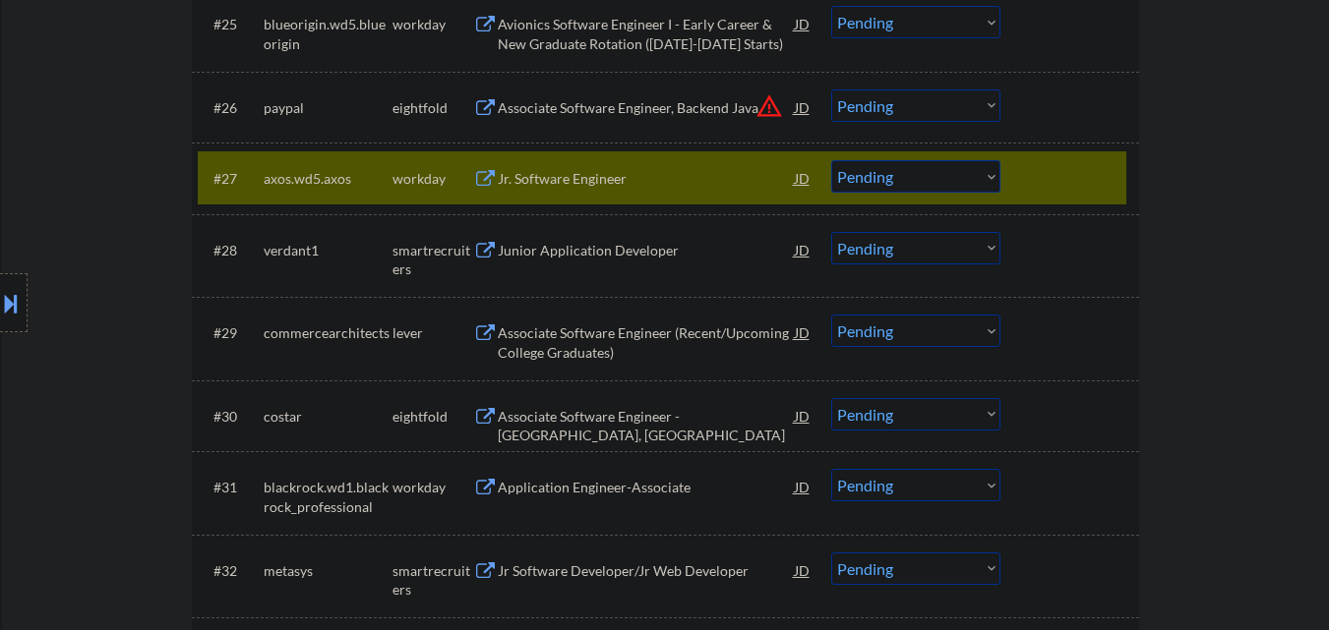
click at [1084, 176] on div at bounding box center [1072, 177] width 87 height 35
click at [1094, 176] on div at bounding box center [1072, 177] width 87 height 35
click at [1048, 174] on div at bounding box center [1072, 177] width 87 height 35
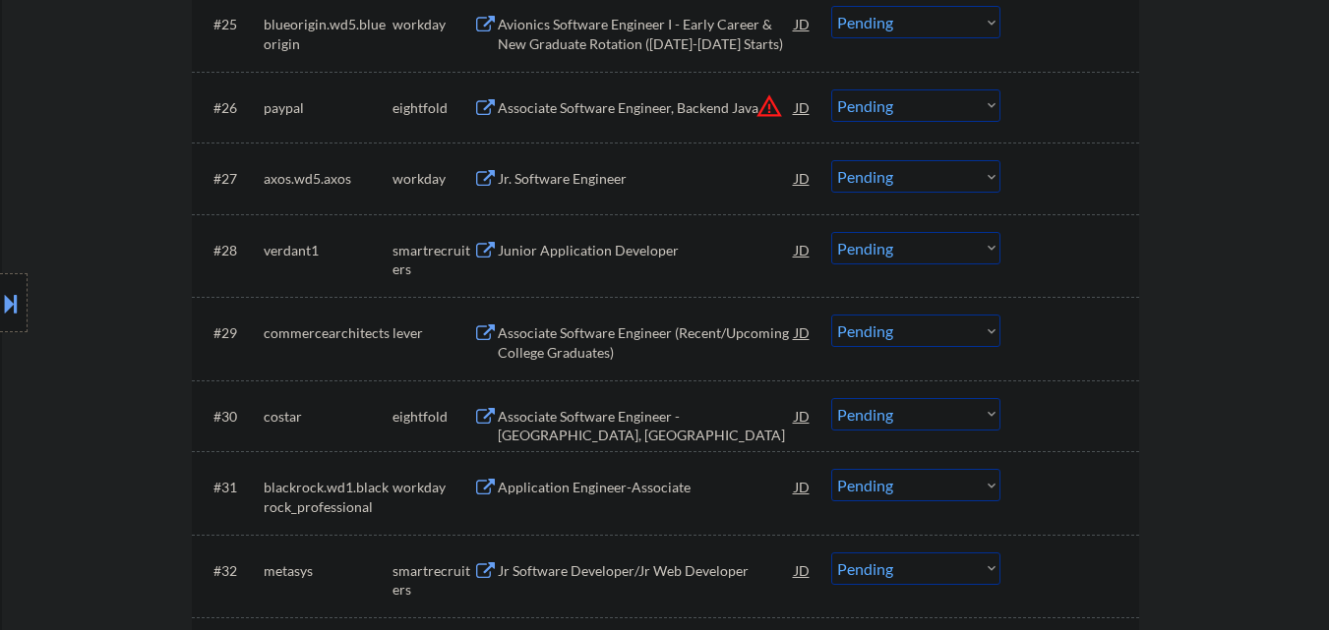
click at [572, 254] on div "Junior Application Developer" at bounding box center [646, 251] width 297 height 20
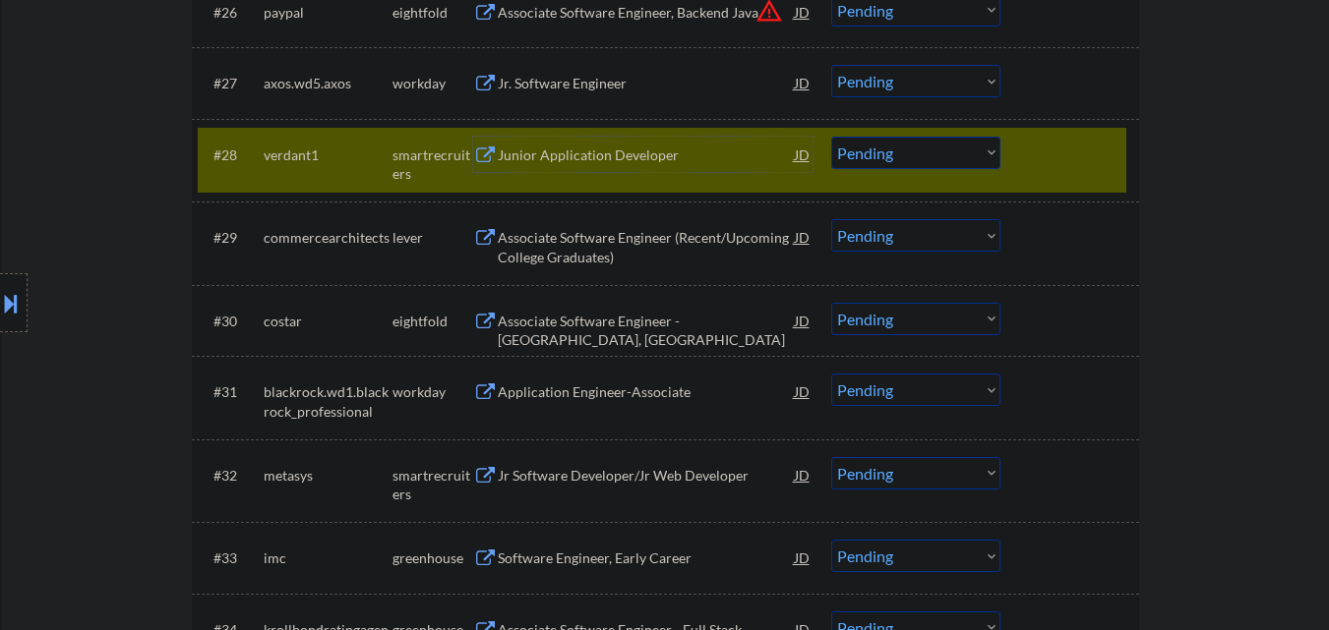
scroll to position [2716, 0]
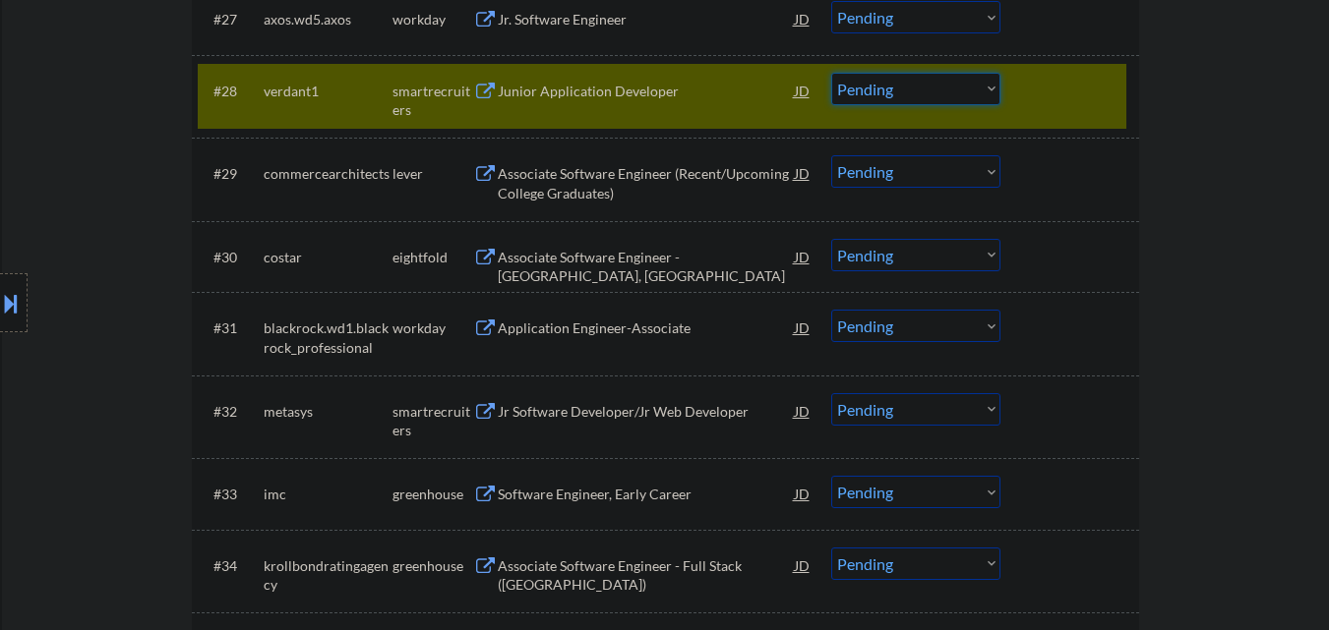
click at [877, 83] on select "Choose an option... Pending Applied Excluded (Questions) Excluded (Expired) Exc…" at bounding box center [915, 89] width 169 height 32
click at [831, 73] on select "Choose an option... Pending Applied Excluded (Questions) Excluded (Expired) Exc…" at bounding box center [915, 89] width 169 height 32
click at [1030, 69] on div "#28 verdant1 smartrecruiters Junior Application Developer JD warning_amber Choo…" at bounding box center [662, 96] width 928 height 65
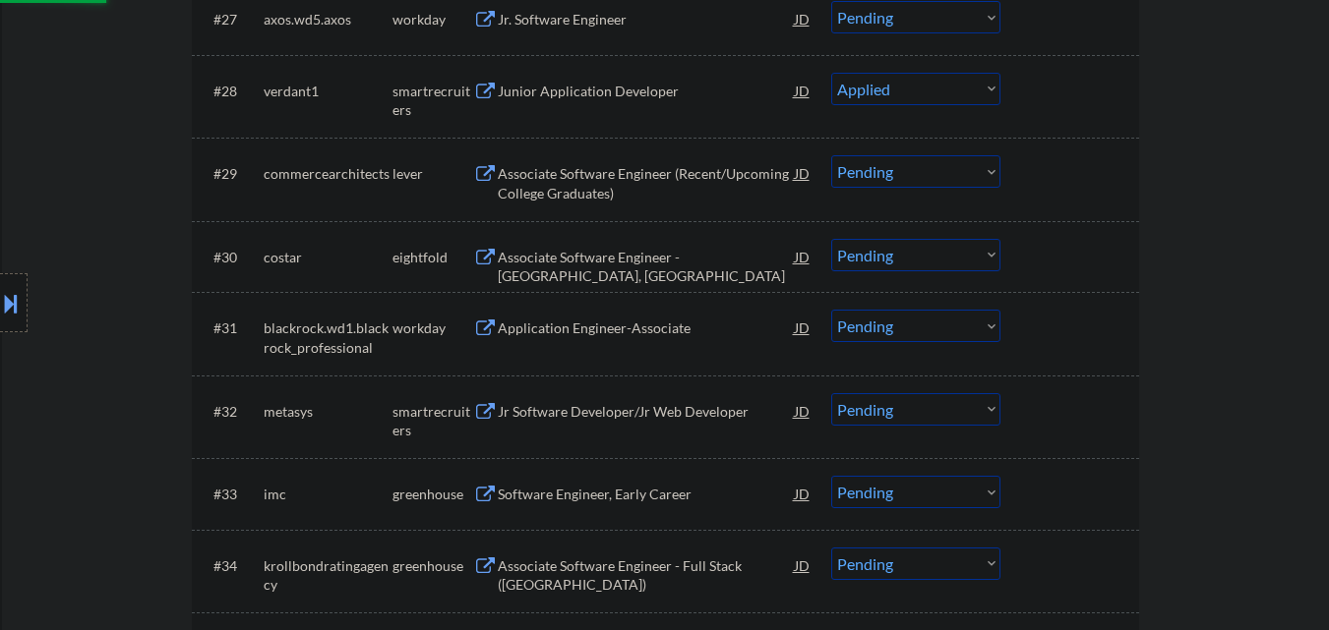
select select ""pending""
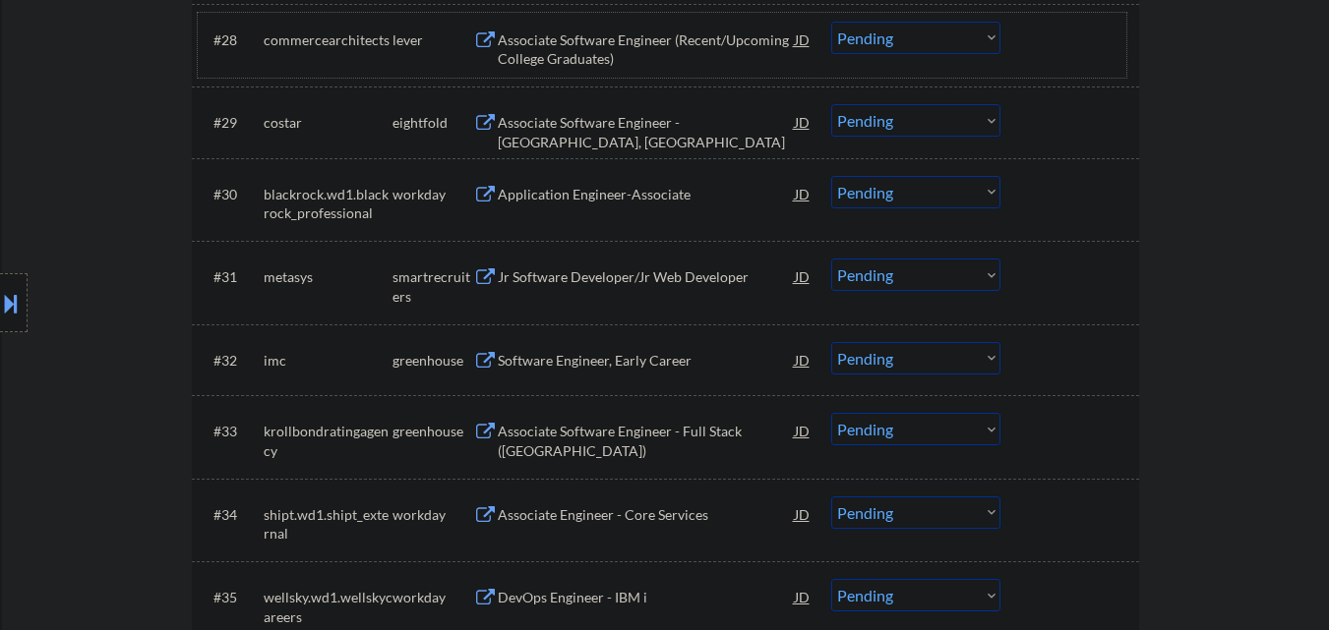
scroll to position [2815, 0]
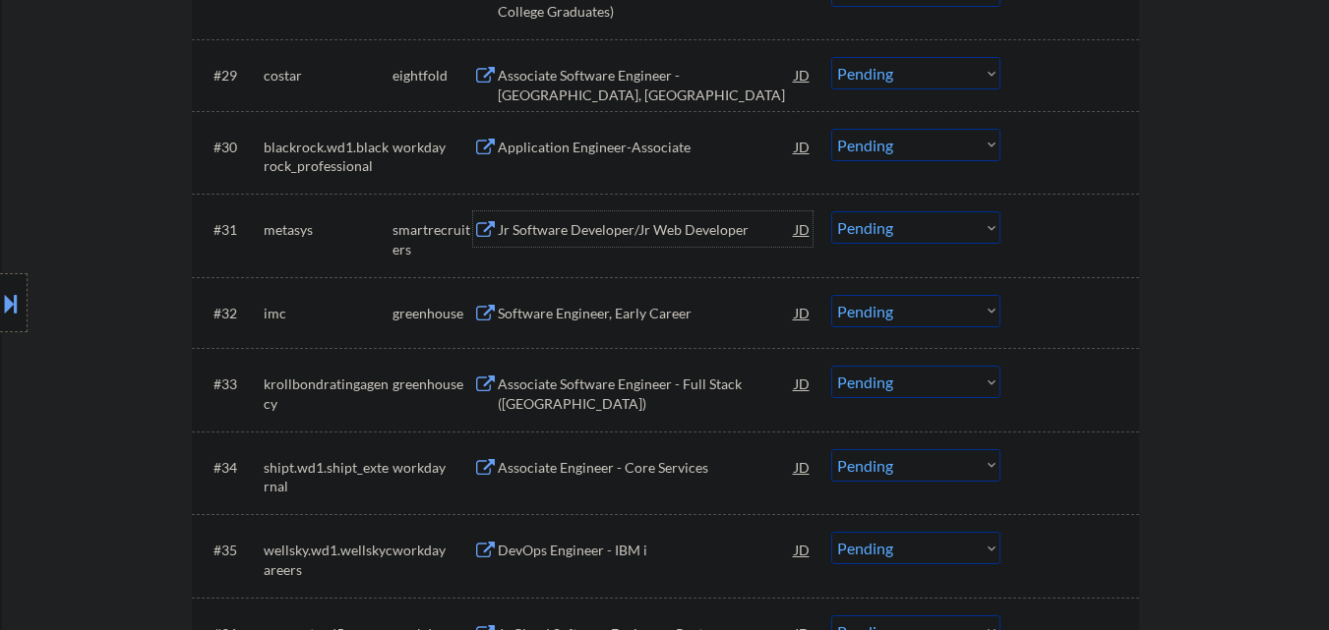
click at [605, 233] on div "Jr Software Developer/Jr Web Developer" at bounding box center [646, 230] width 297 height 20
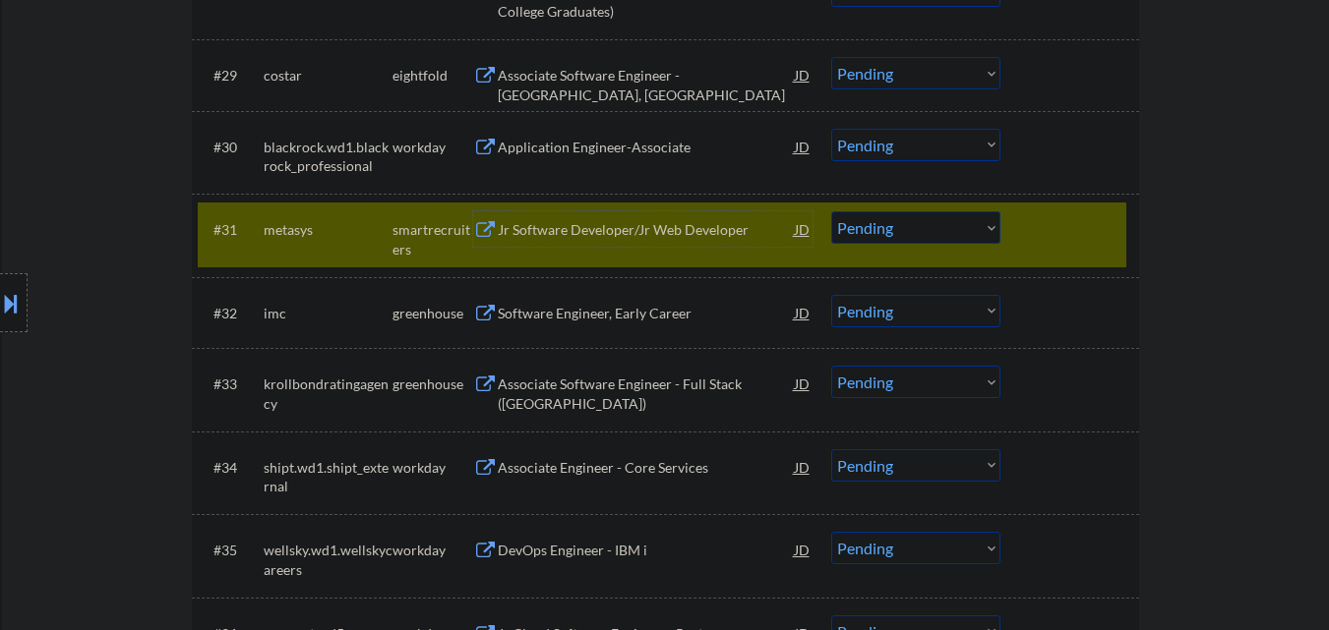
click at [877, 231] on select "Choose an option... Pending Applied Excluded (Questions) Excluded (Expired) Exc…" at bounding box center [915, 227] width 169 height 32
click at [831, 211] on select "Choose an option... Pending Applied Excluded (Questions) Excluded (Expired) Exc…" at bounding box center [915, 227] width 169 height 32
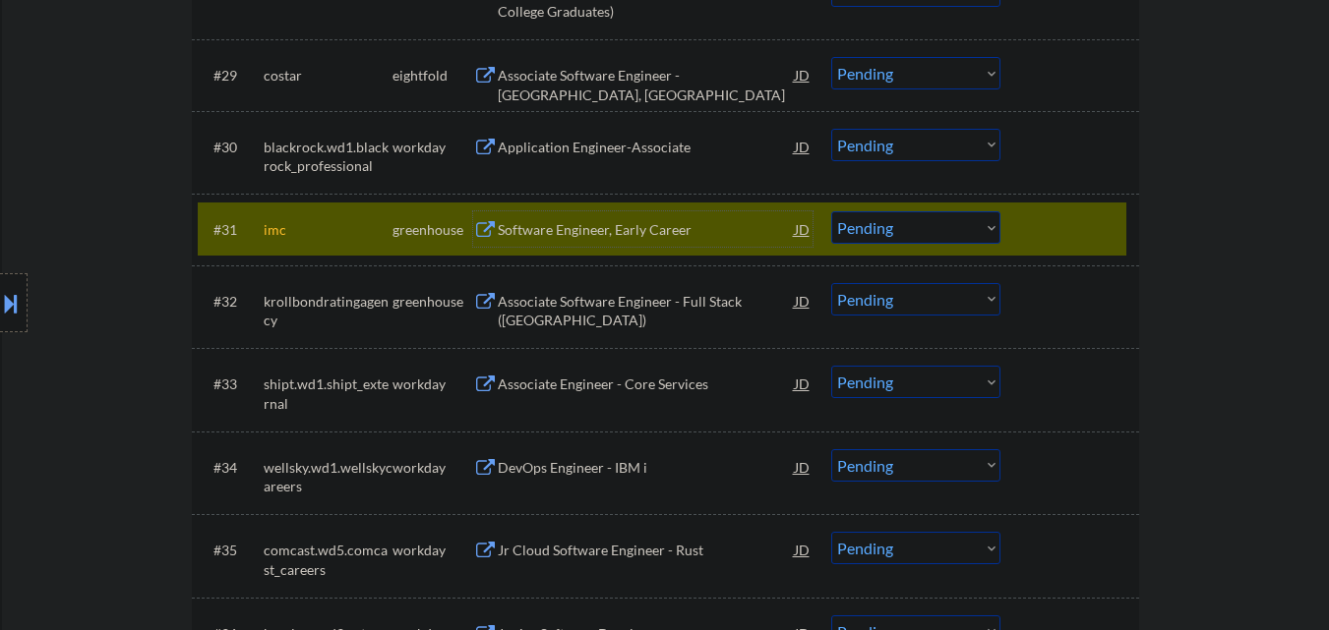
click at [623, 230] on div "Software Engineer, Early Career" at bounding box center [646, 230] width 297 height 20
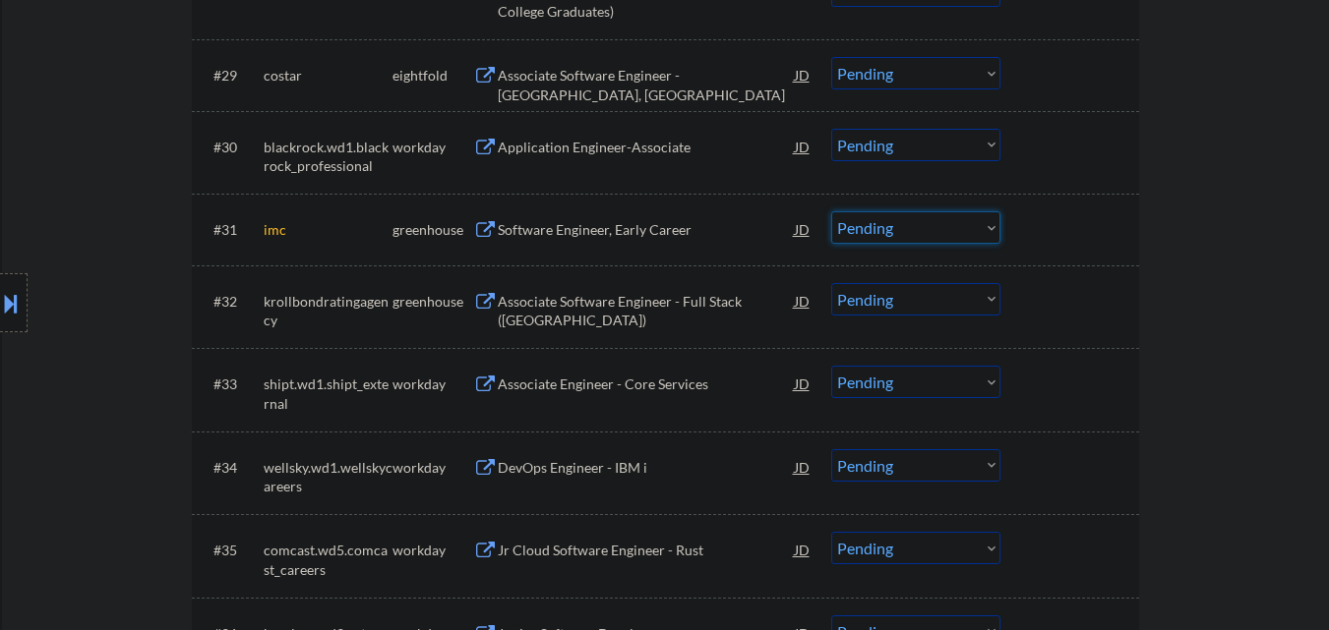
click at [884, 237] on select "Choose an option... Pending Applied Excluded (Questions) Excluded (Expired) Exc…" at bounding box center [915, 227] width 169 height 32
click at [831, 211] on select "Choose an option... Pending Applied Excluded (Questions) Excluded (Expired) Exc…" at bounding box center [915, 227] width 169 height 32
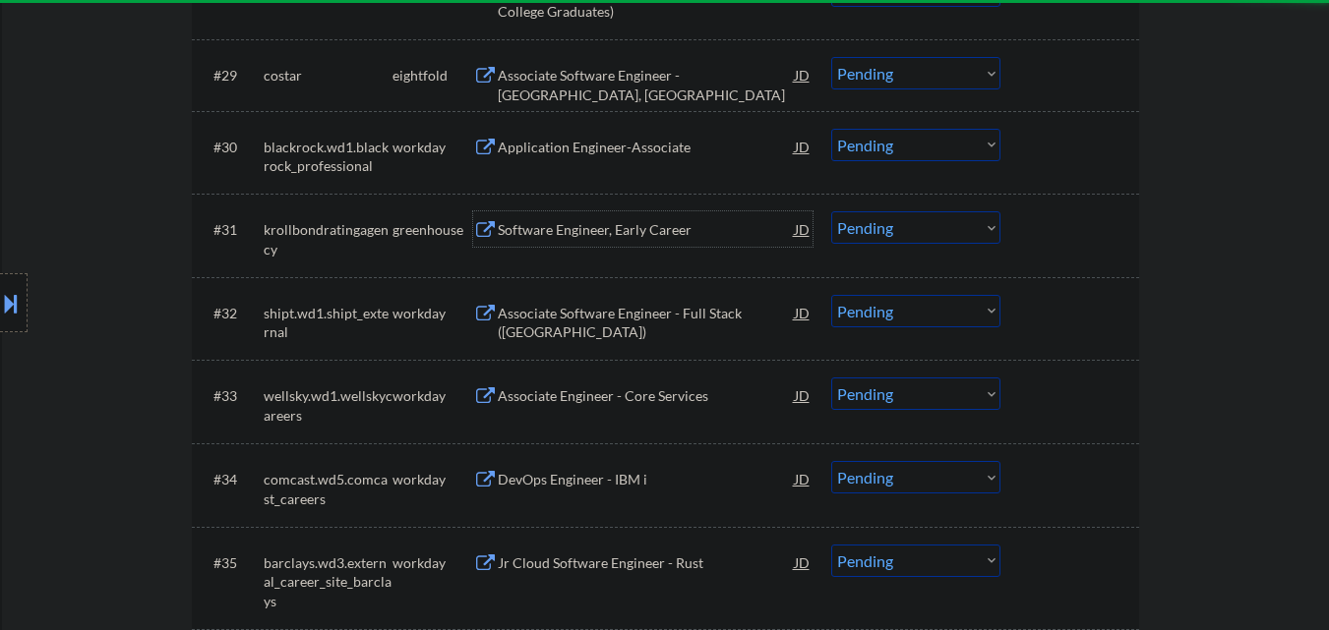
click at [592, 236] on div "Software Engineer, Early Career" at bounding box center [646, 230] width 297 height 20
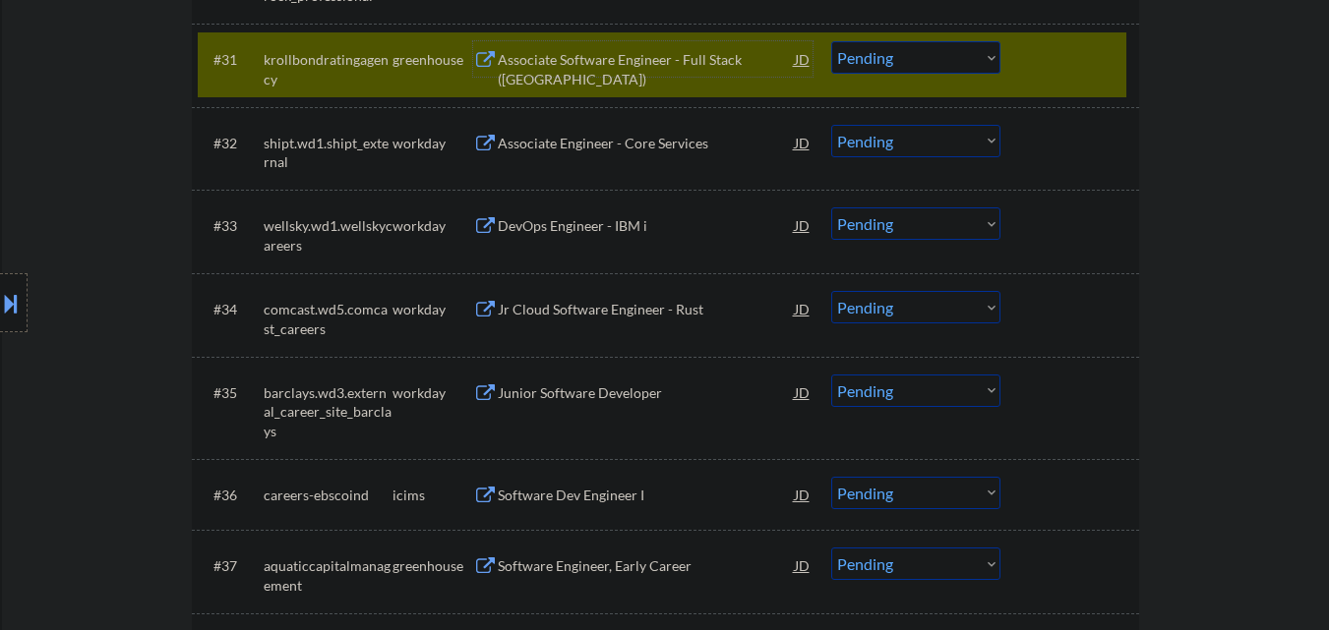
scroll to position [2950, 0]
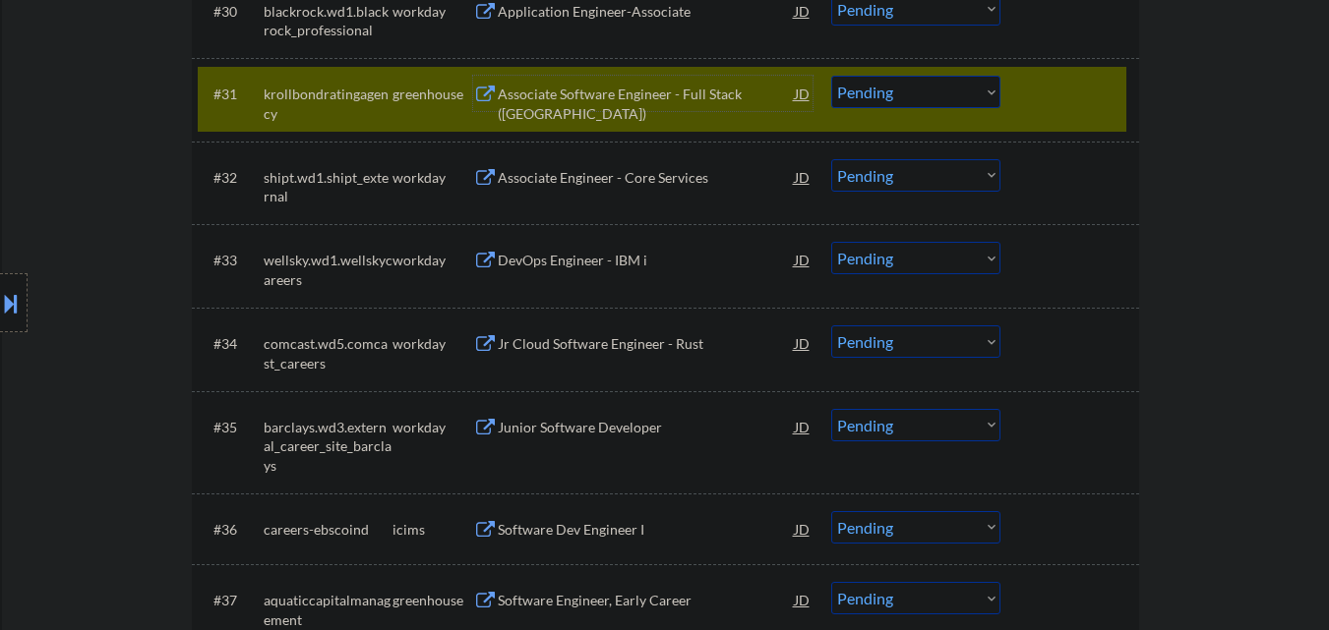
click at [936, 101] on select "Choose an option... Pending Applied Excluded (Questions) Excluded (Expired) Exc…" at bounding box center [915, 92] width 169 height 32
click at [831, 76] on select "Choose an option... Pending Applied Excluded (Questions) Excluded (Expired) Exc…" at bounding box center [915, 92] width 169 height 32
click at [1045, 89] on div at bounding box center [1072, 93] width 87 height 35
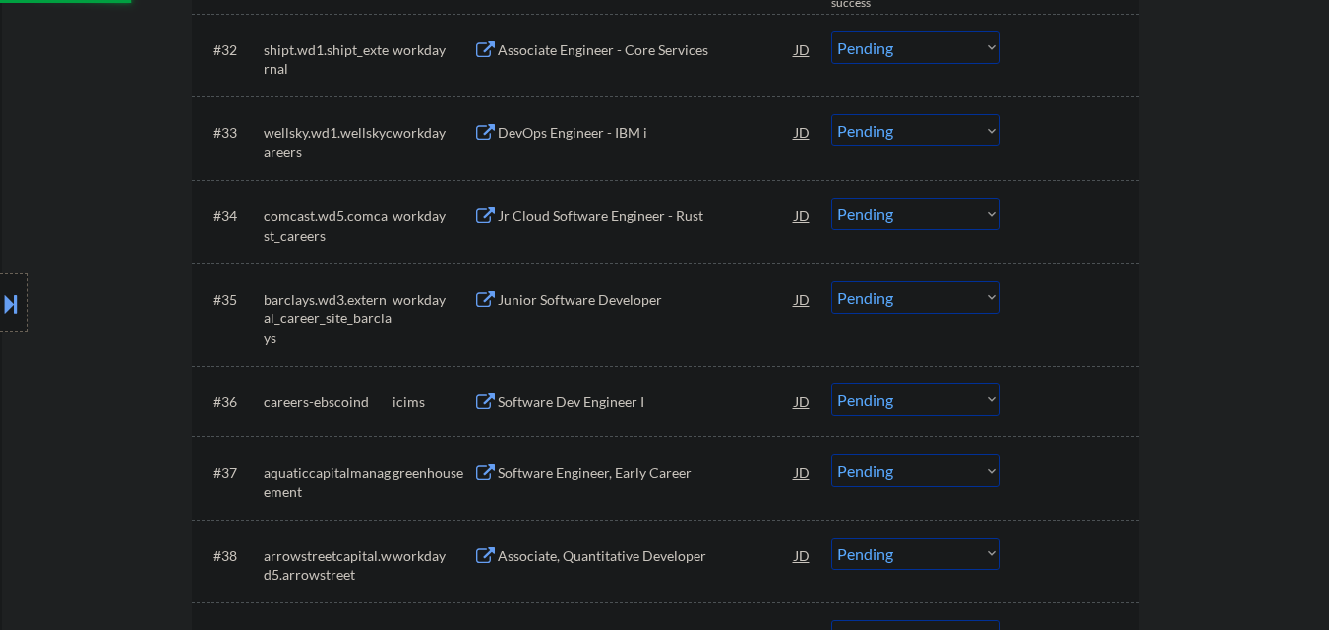
select select ""pending""
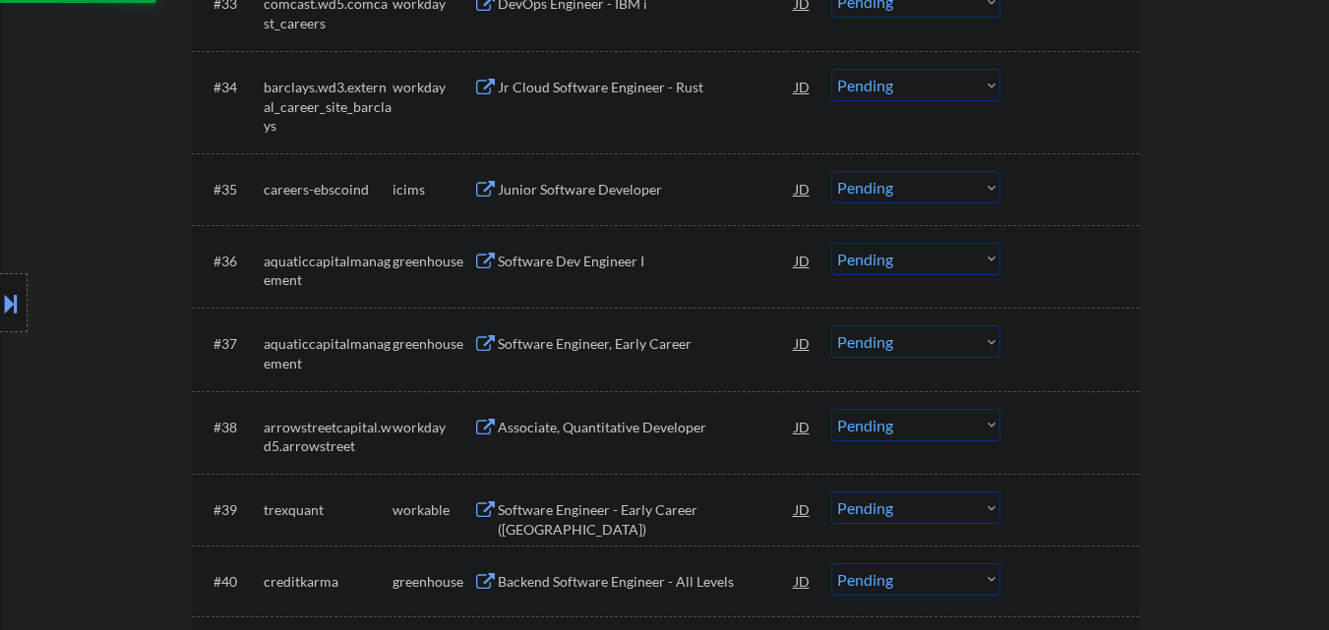
scroll to position [3344, 0]
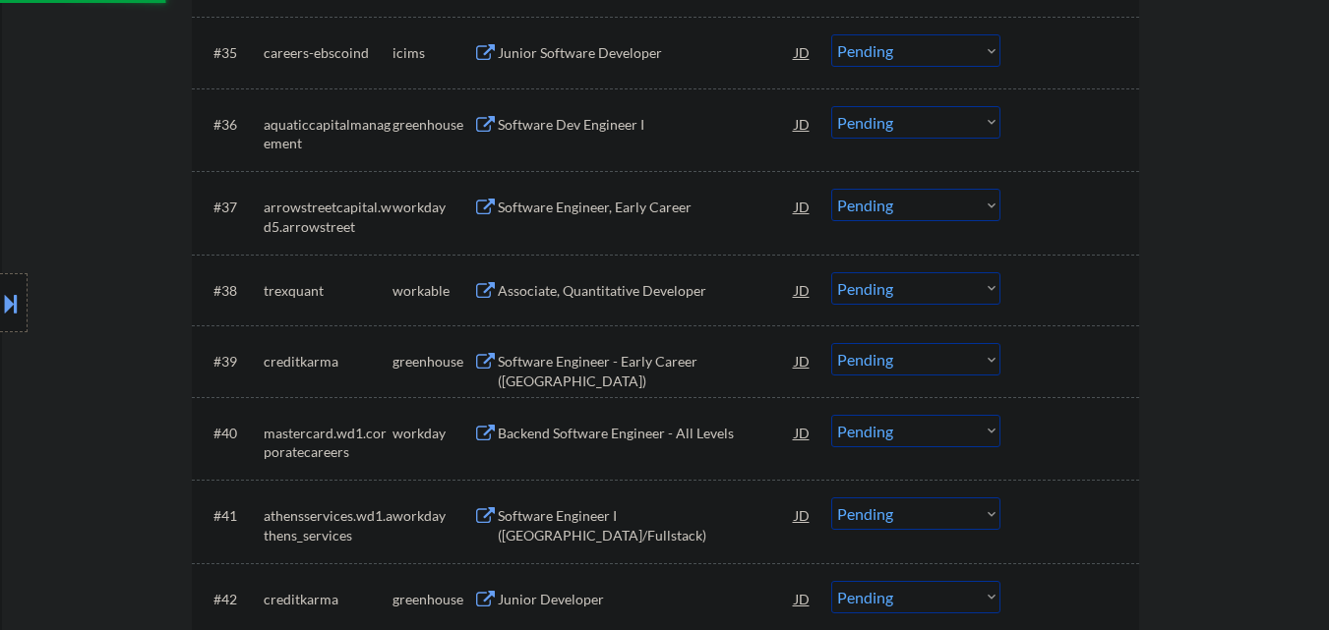
click at [605, 120] on div "Software Dev Engineer I" at bounding box center [646, 125] width 297 height 20
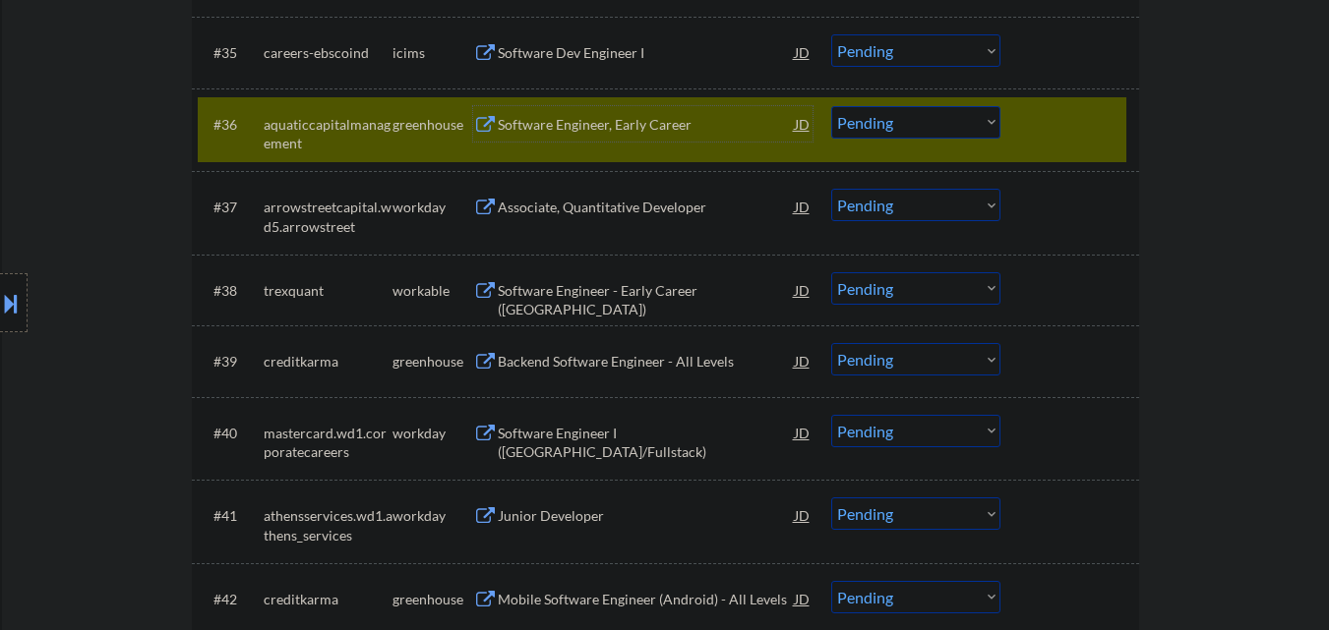
click at [905, 121] on select "Choose an option... Pending Applied Excluded (Questions) Excluded (Expired) Exc…" at bounding box center [915, 122] width 169 height 32
click at [831, 106] on select "Choose an option... Pending Applied Excluded (Questions) Excluded (Expired) Exc…" at bounding box center [915, 122] width 169 height 32
click at [1055, 127] on div at bounding box center [1072, 123] width 87 height 35
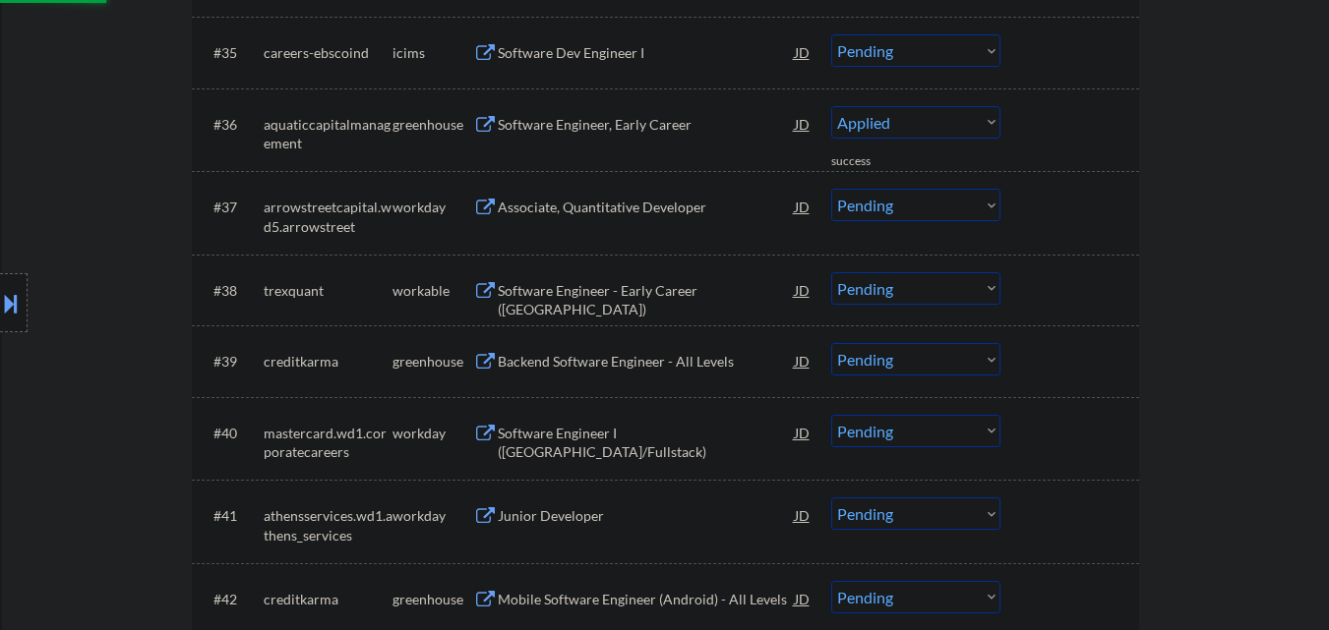
click at [1055, 127] on div at bounding box center [1072, 123] width 87 height 35
select select ""pending""
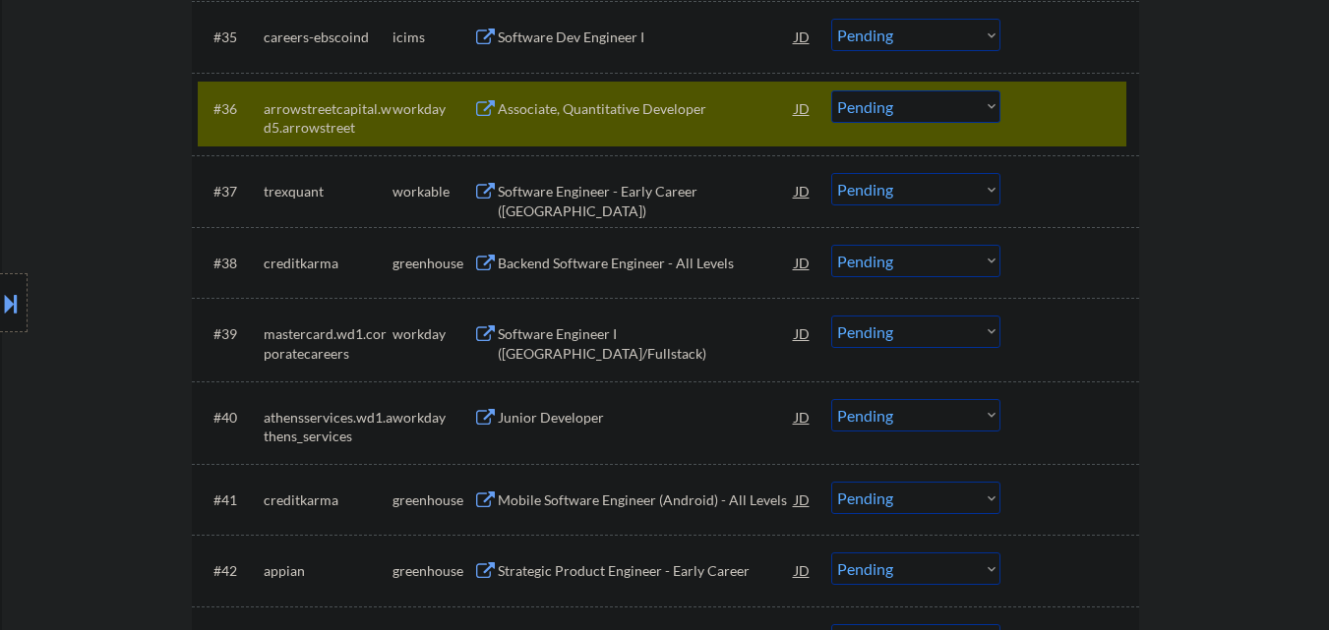
scroll to position [3245, 0]
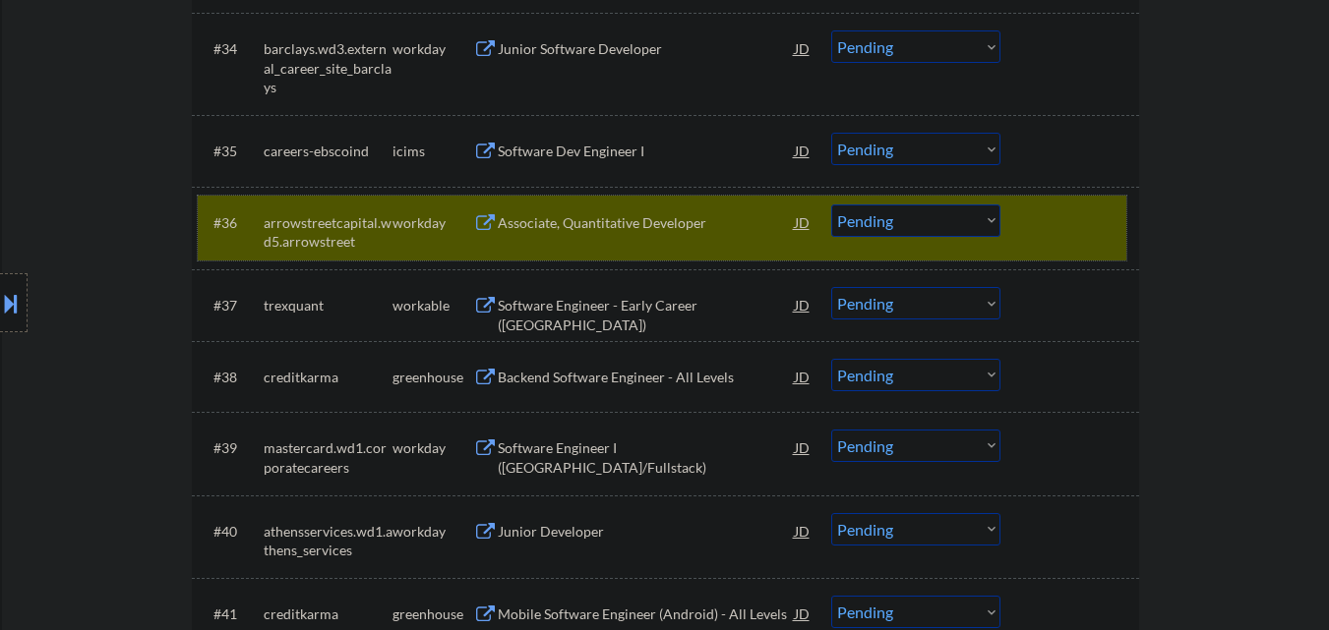
click at [1048, 213] on div at bounding box center [1072, 222] width 87 height 35
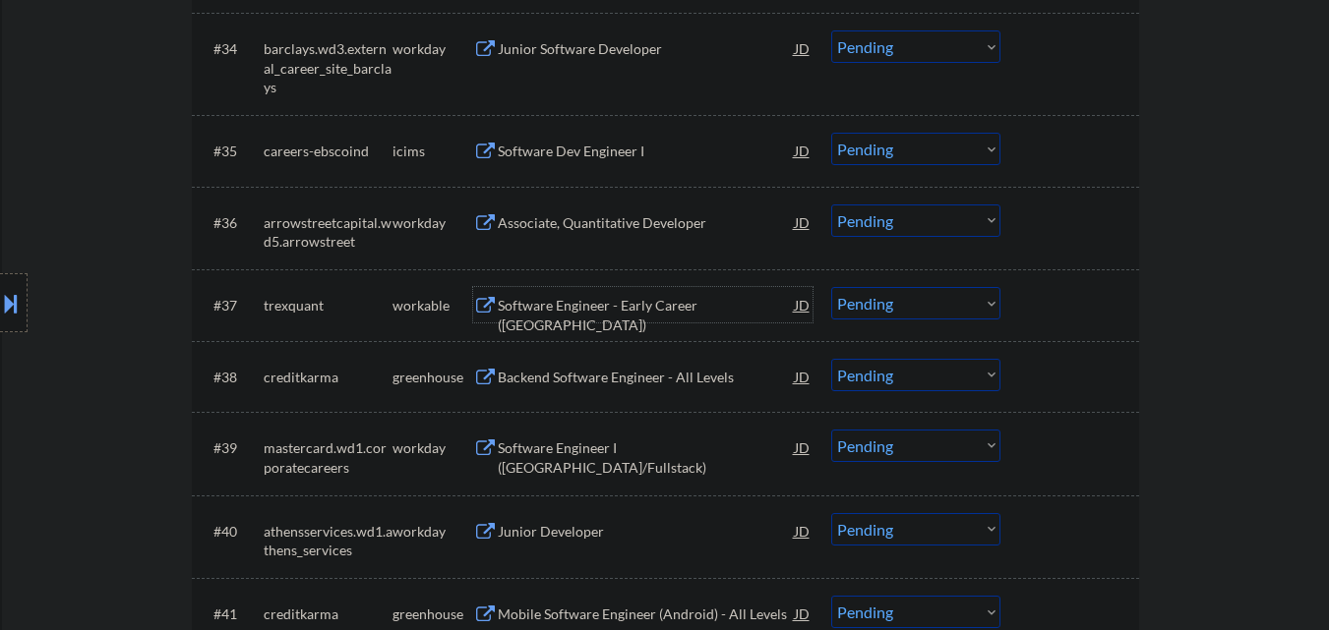
click at [611, 305] on div "Software Engineer - Early Career (USA)" at bounding box center [646, 315] width 297 height 38
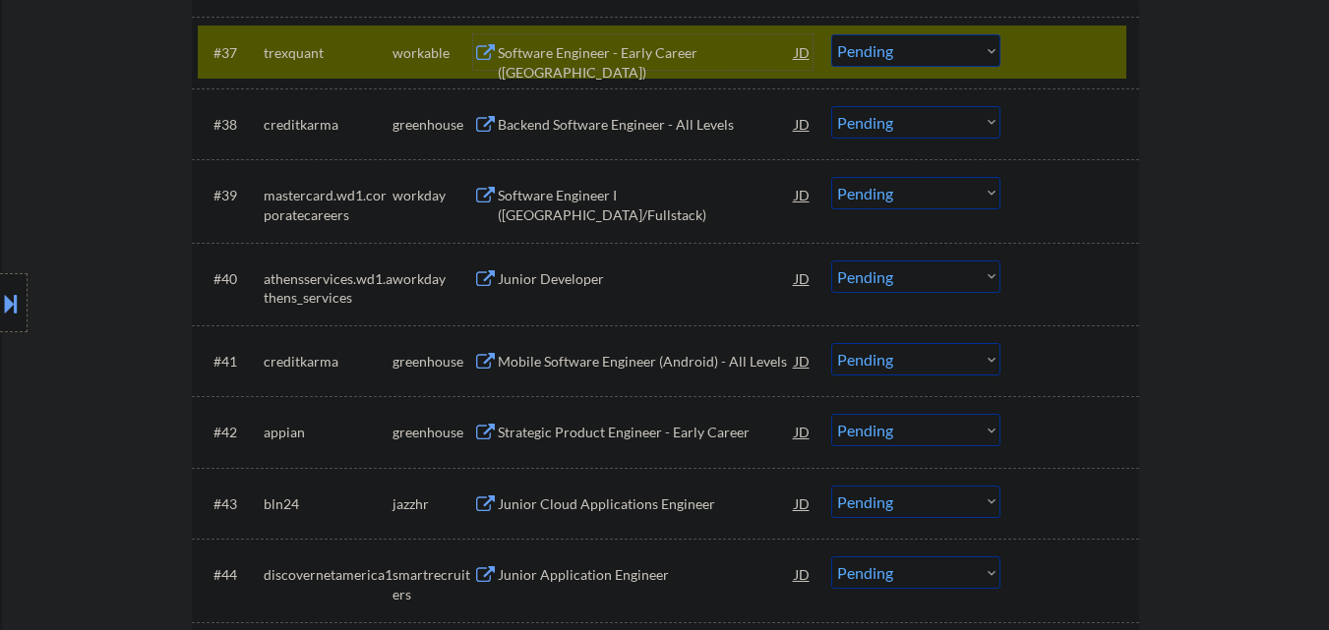
scroll to position [3344, 0]
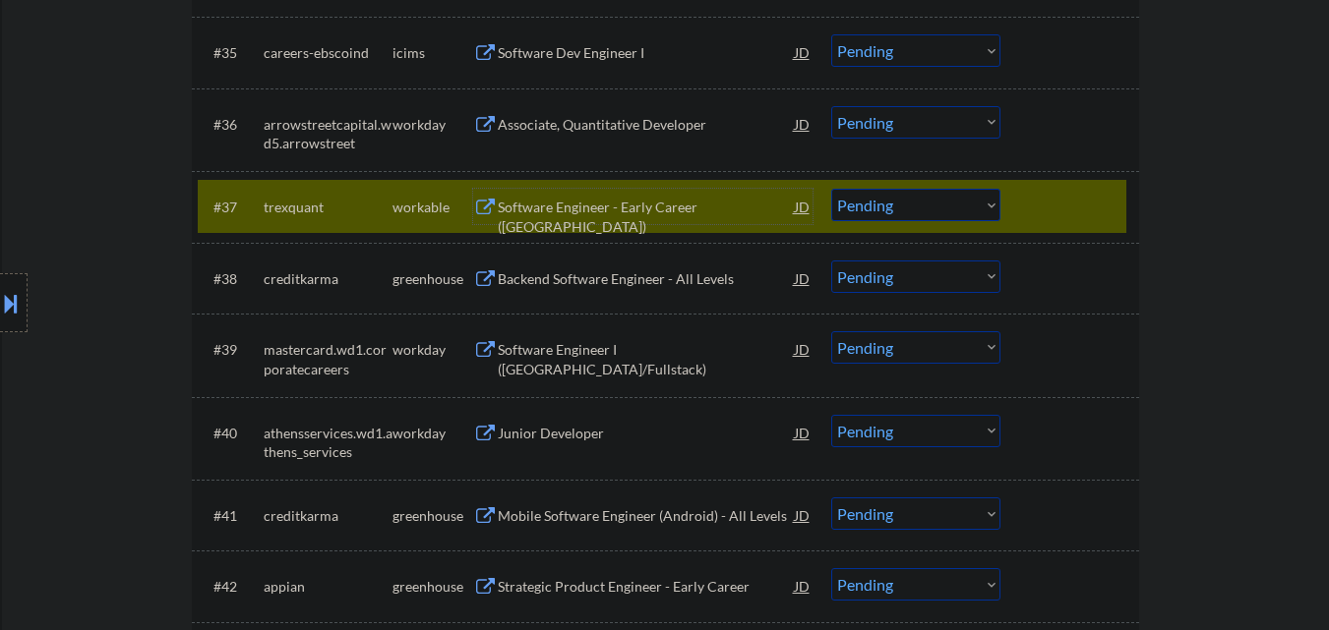
click at [920, 200] on select "Choose an option... Pending Applied Excluded (Questions) Excluded (Expired) Exc…" at bounding box center [915, 205] width 169 height 32
click at [831, 189] on select "Choose an option... Pending Applied Excluded (Questions) Excluded (Expired) Exc…" at bounding box center [915, 205] width 169 height 32
select select ""pending""
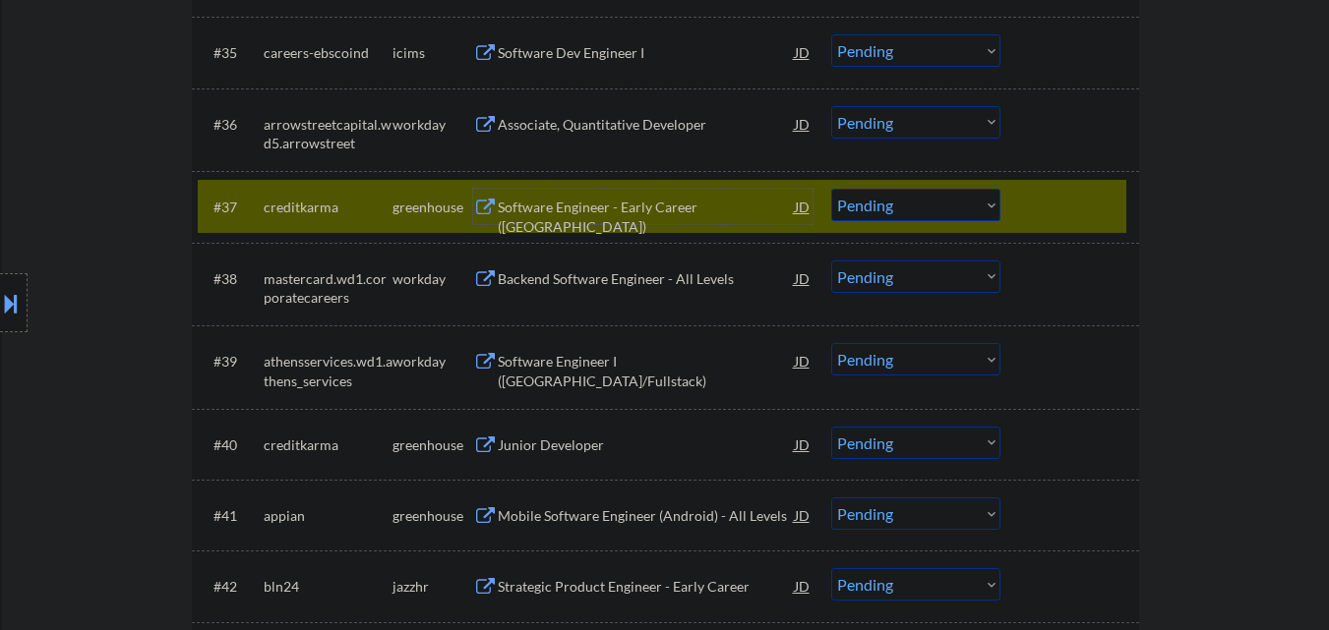
click at [638, 211] on div "Software Engineer - Early Career (USA)" at bounding box center [646, 217] width 297 height 38
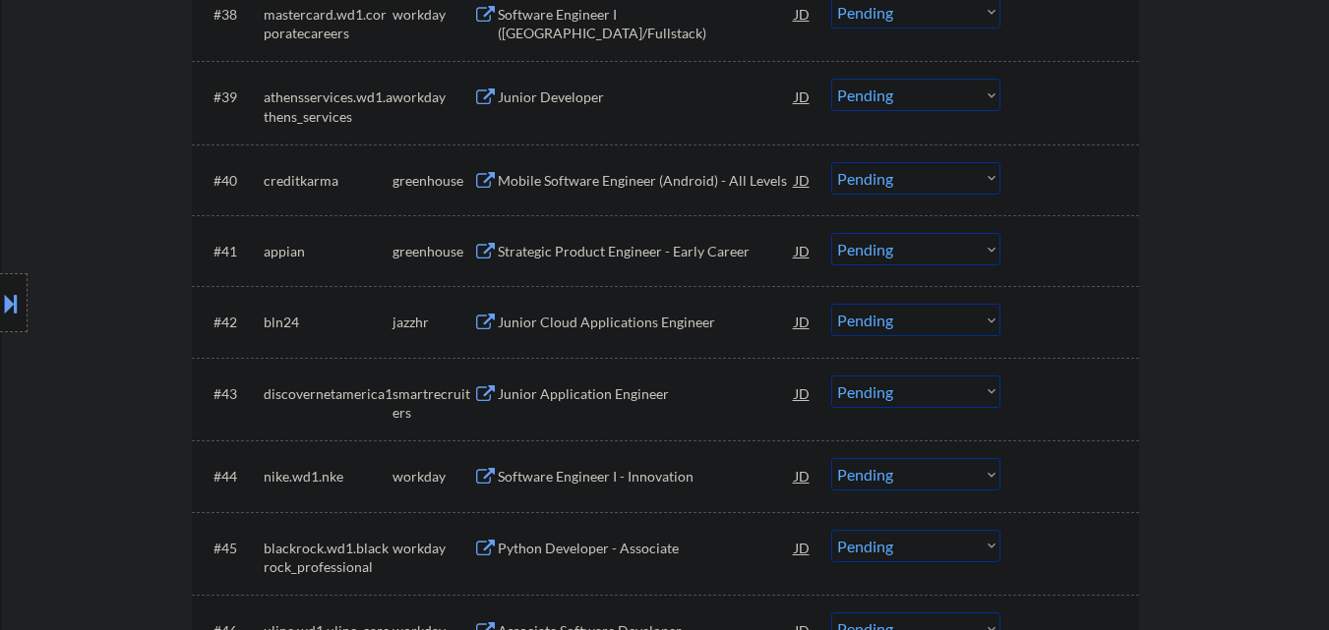
scroll to position [3639, 0]
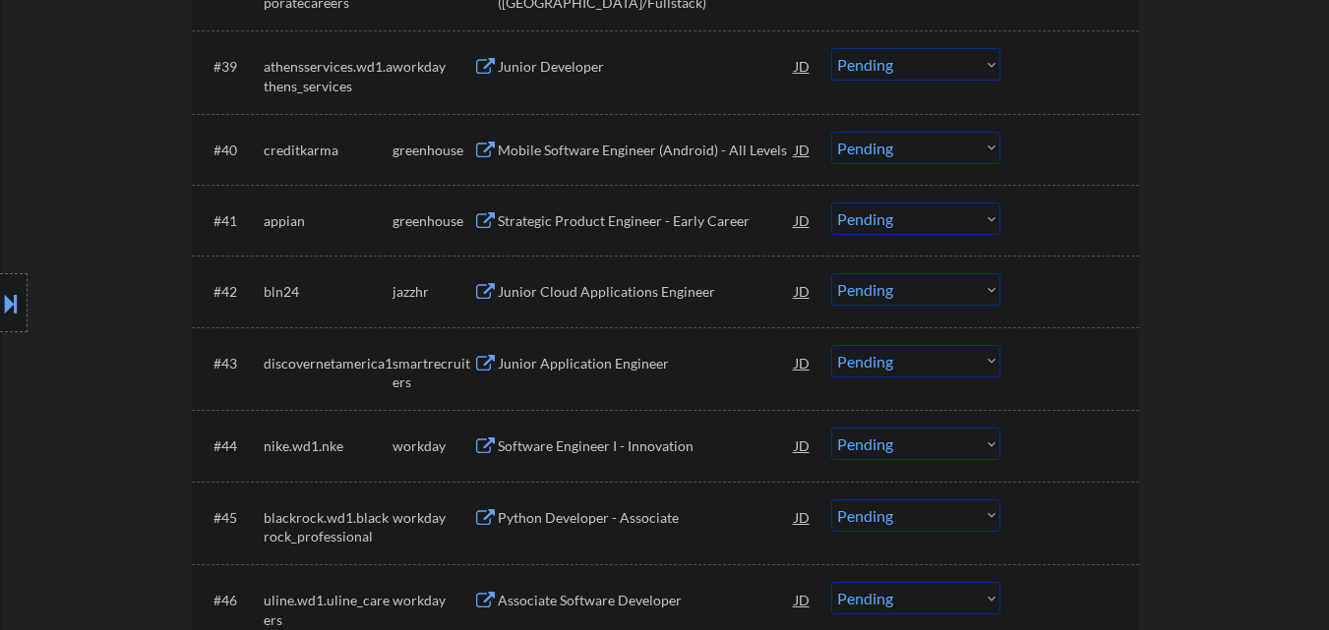
click at [636, 233] on div "Strategic Product Engineer - Early Career" at bounding box center [646, 220] width 297 height 35
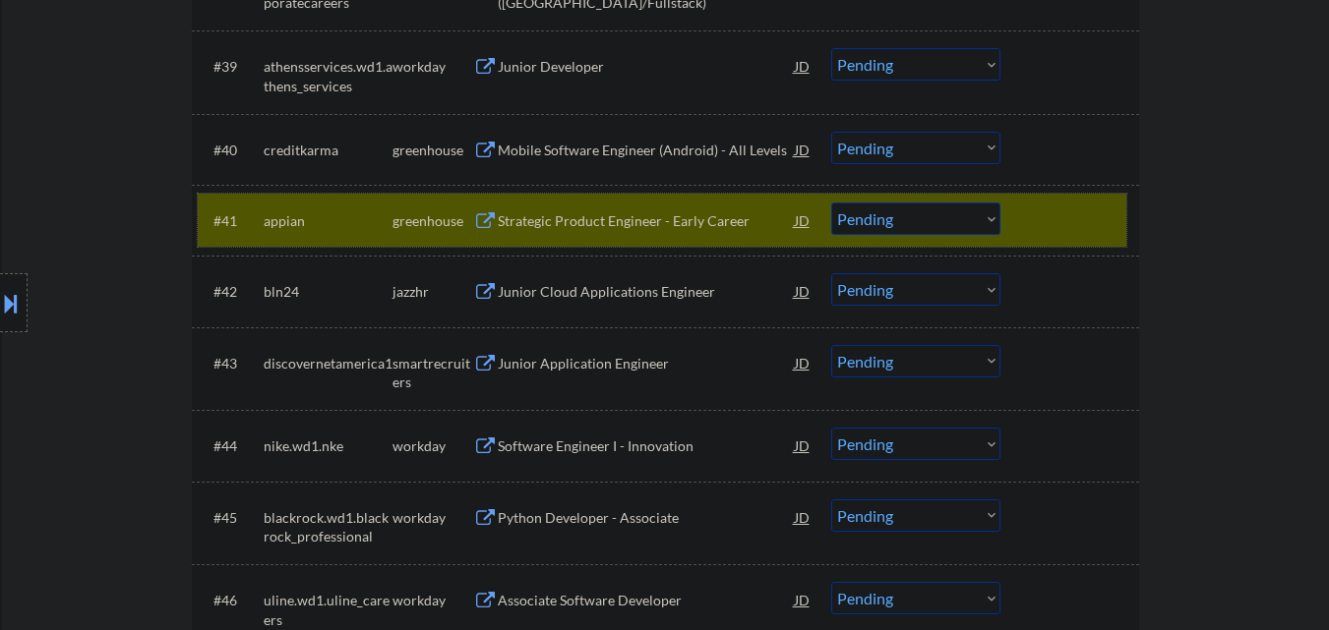
click at [1047, 205] on div at bounding box center [1072, 220] width 87 height 35
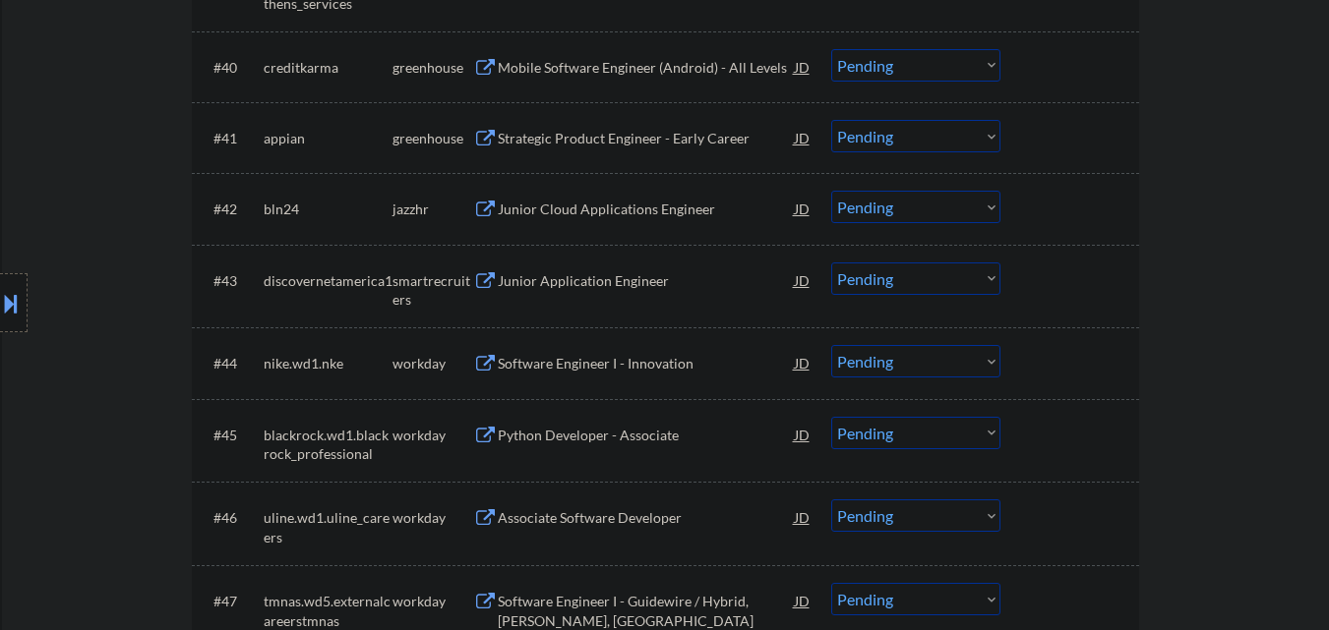
scroll to position [3835, 0]
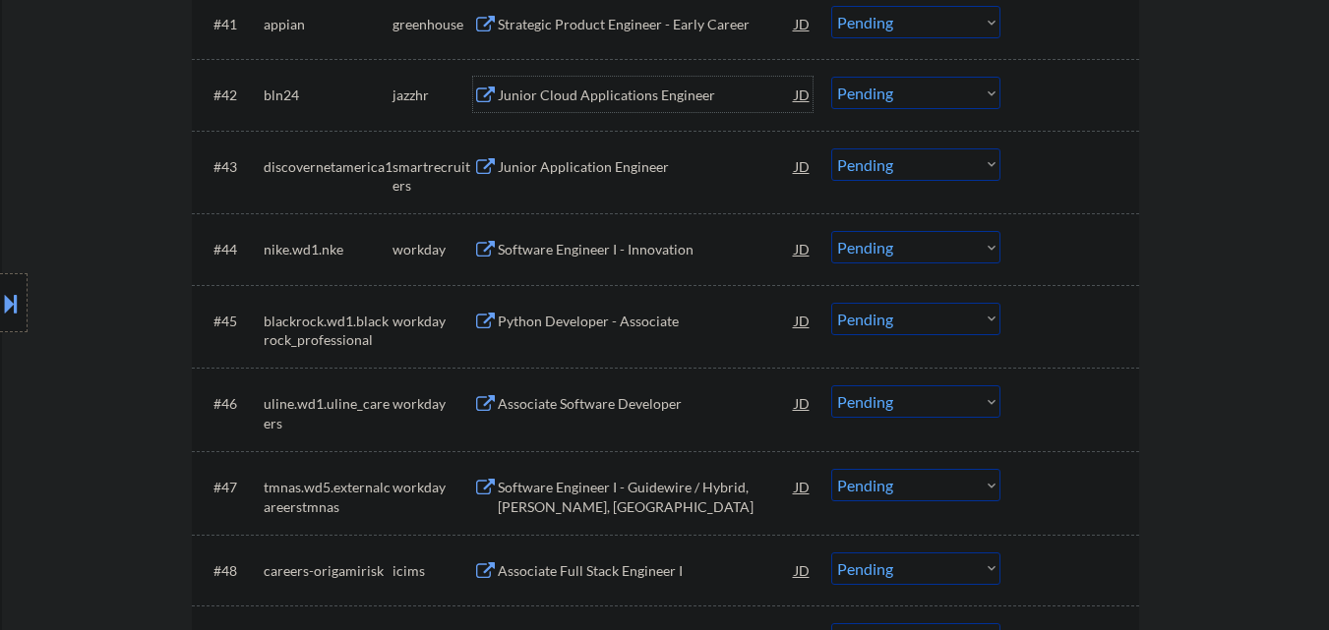
click at [587, 78] on div "Junior Cloud Applications Engineer" at bounding box center [646, 94] width 297 height 35
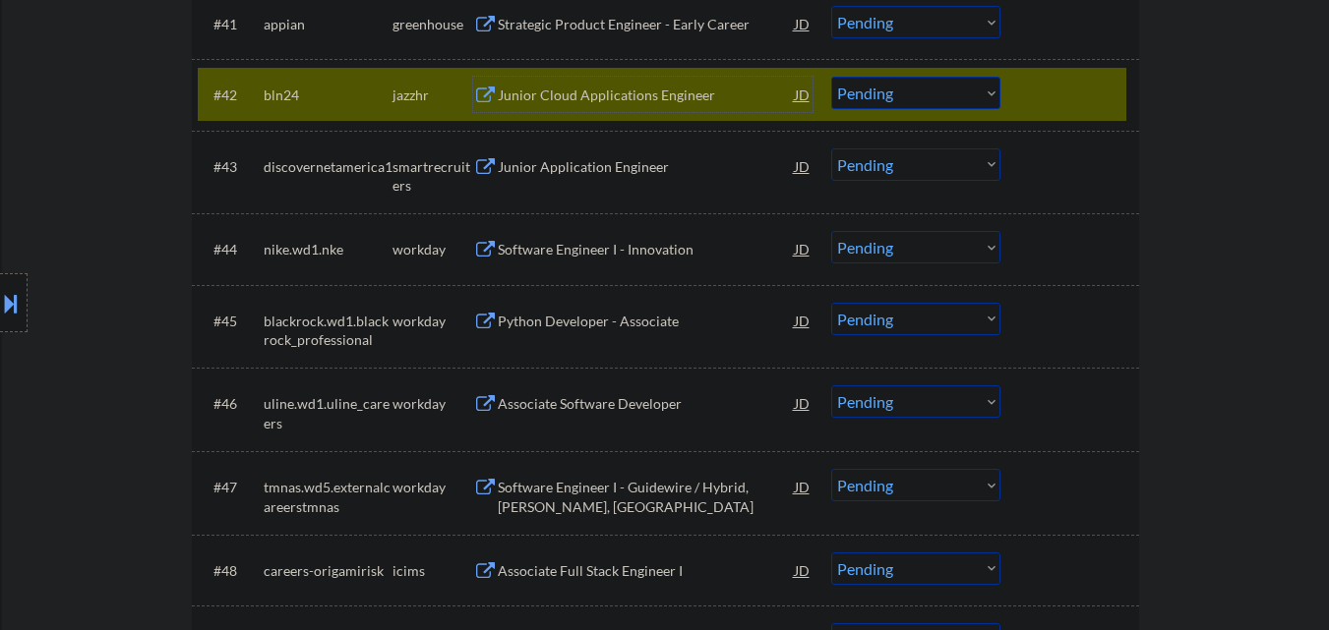
click at [923, 91] on select "Choose an option... Pending Applied Excluded (Questions) Excluded (Expired) Exc…" at bounding box center [915, 93] width 169 height 32
click at [831, 77] on select "Choose an option... Pending Applied Excluded (Questions) Excluded (Expired) Exc…" at bounding box center [915, 93] width 169 height 32
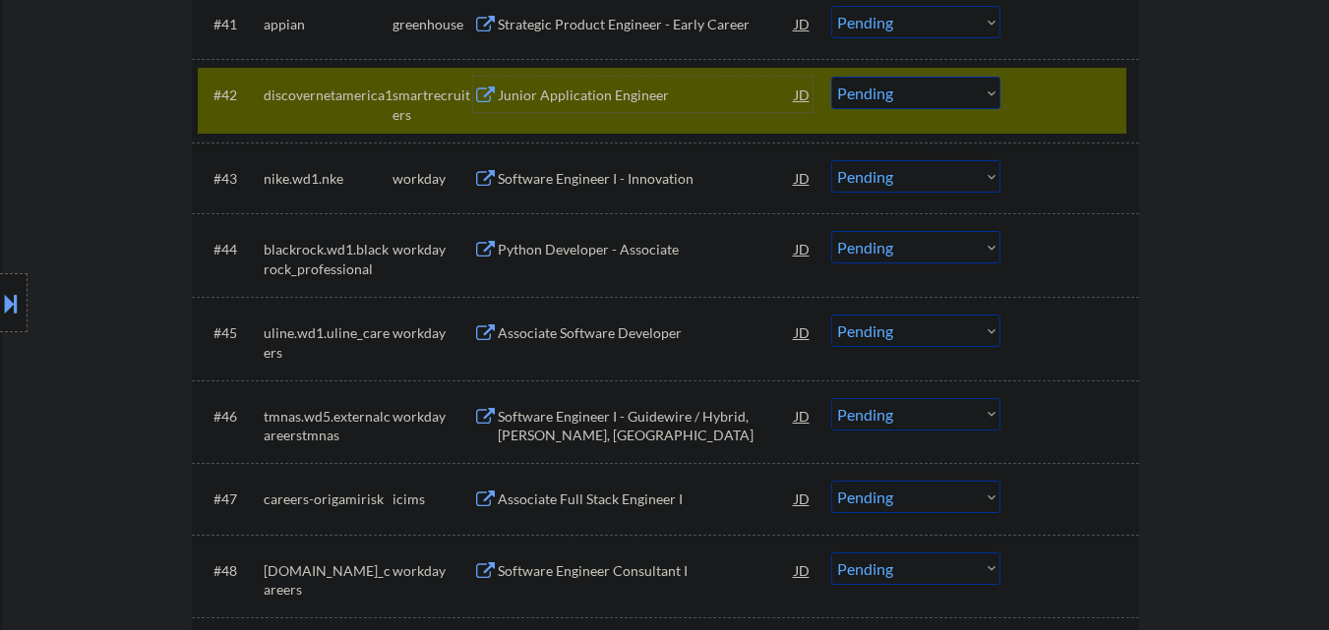
click at [584, 94] on div "Junior Application Engineer" at bounding box center [646, 96] width 297 height 20
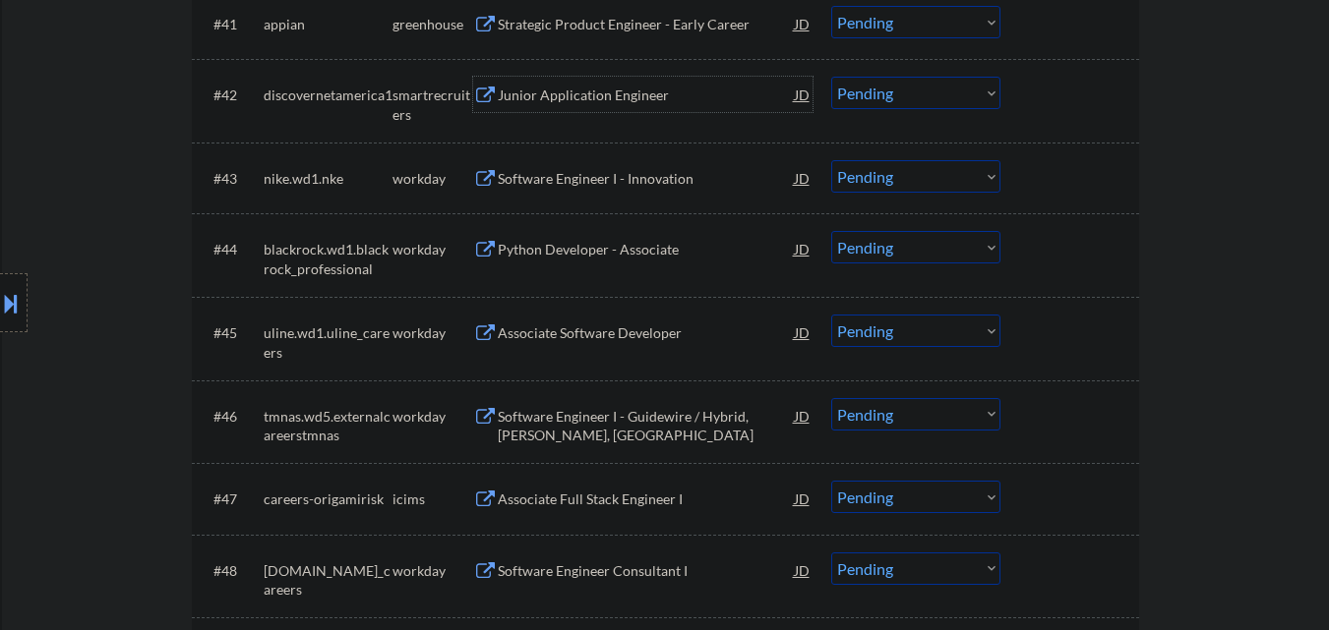
click at [859, 106] on select "Choose an option... Pending Applied Excluded (Questions) Excluded (Expired) Exc…" at bounding box center [915, 93] width 169 height 32
click at [831, 77] on select "Choose an option... Pending Applied Excluded (Questions) Excluded (Expired) Exc…" at bounding box center [915, 93] width 169 height 32
select select ""pending""
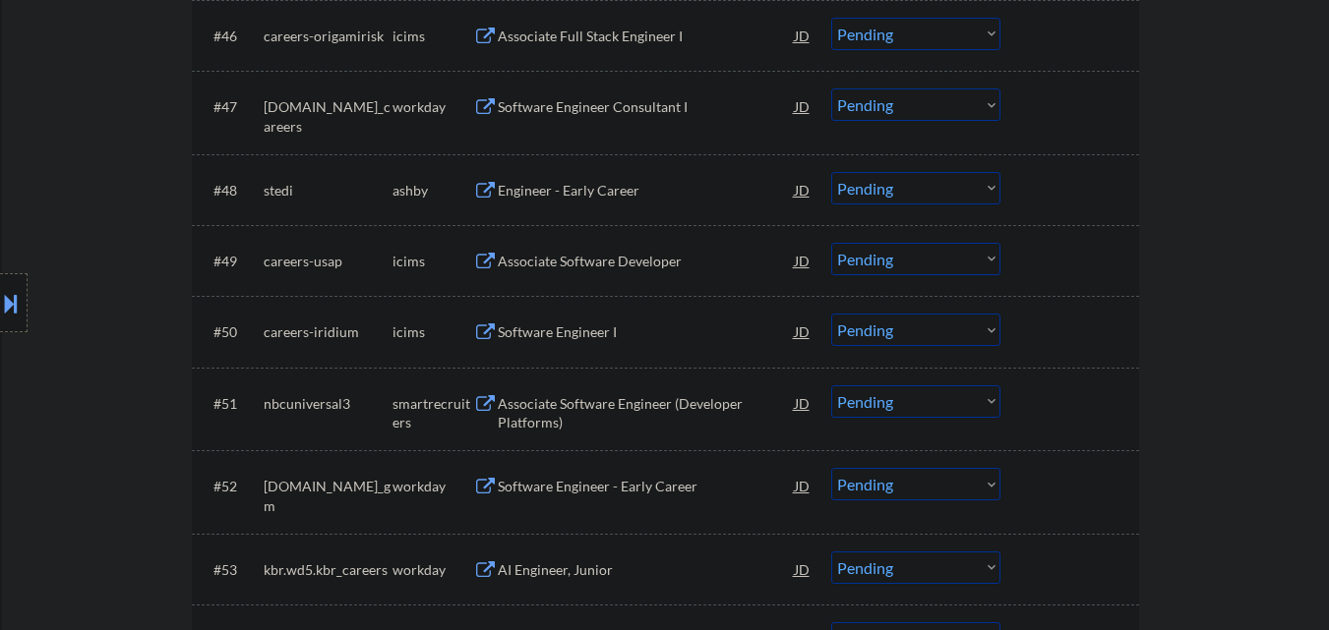
scroll to position [4229, 0]
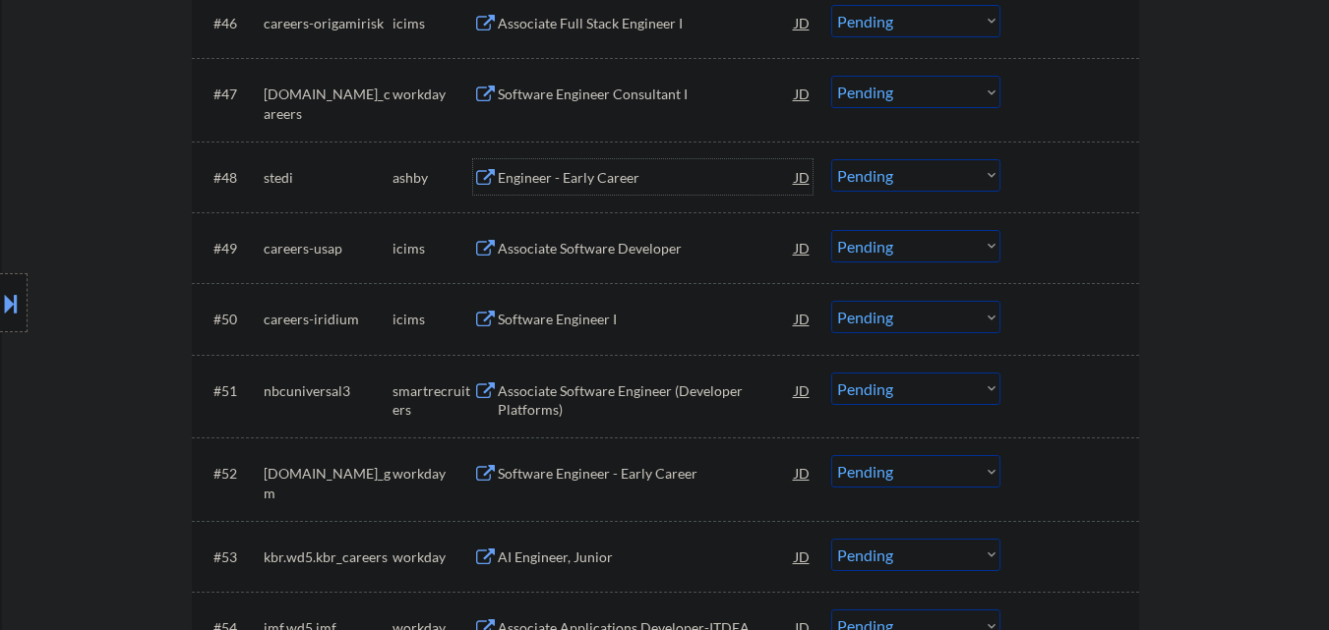
click at [633, 180] on div "Engineer - Early Career" at bounding box center [646, 178] width 297 height 20
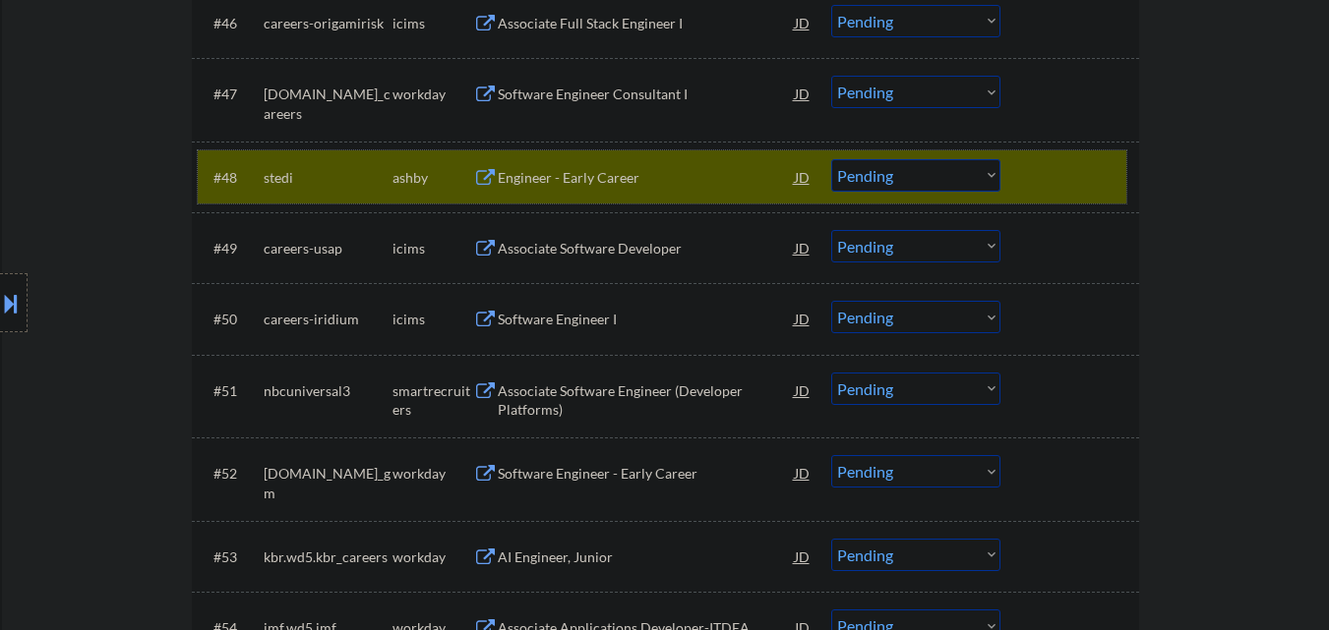
click at [1066, 165] on div at bounding box center [1072, 176] width 87 height 35
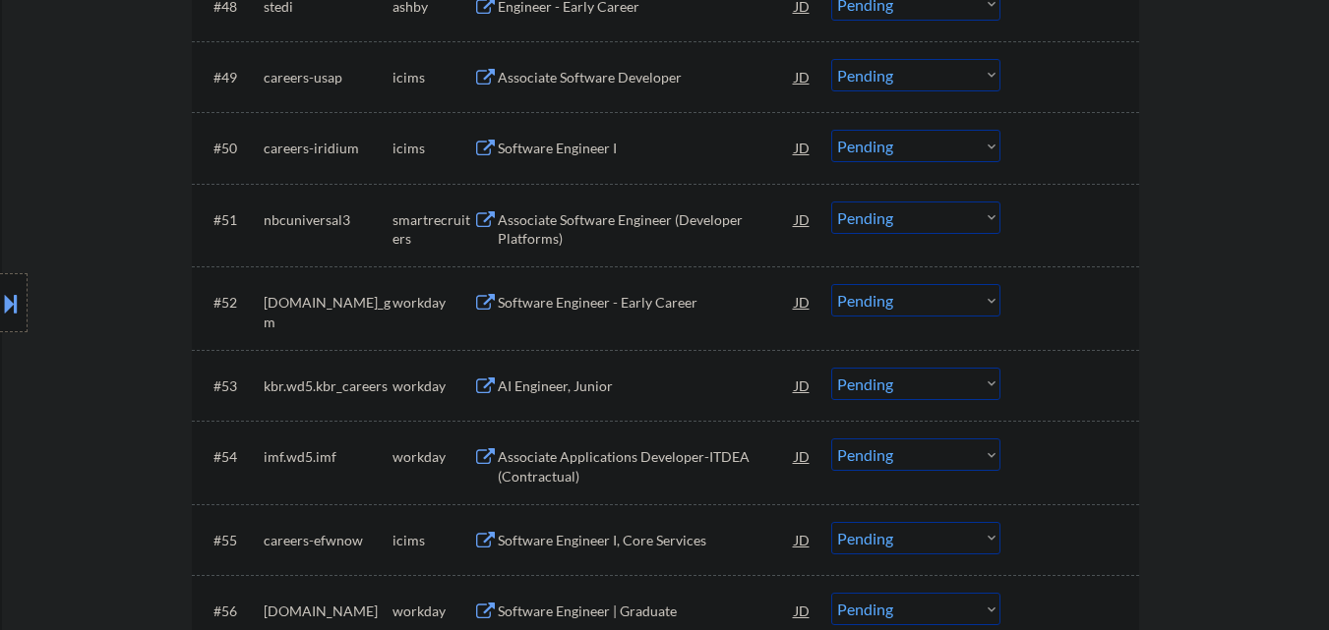
scroll to position [4425, 0]
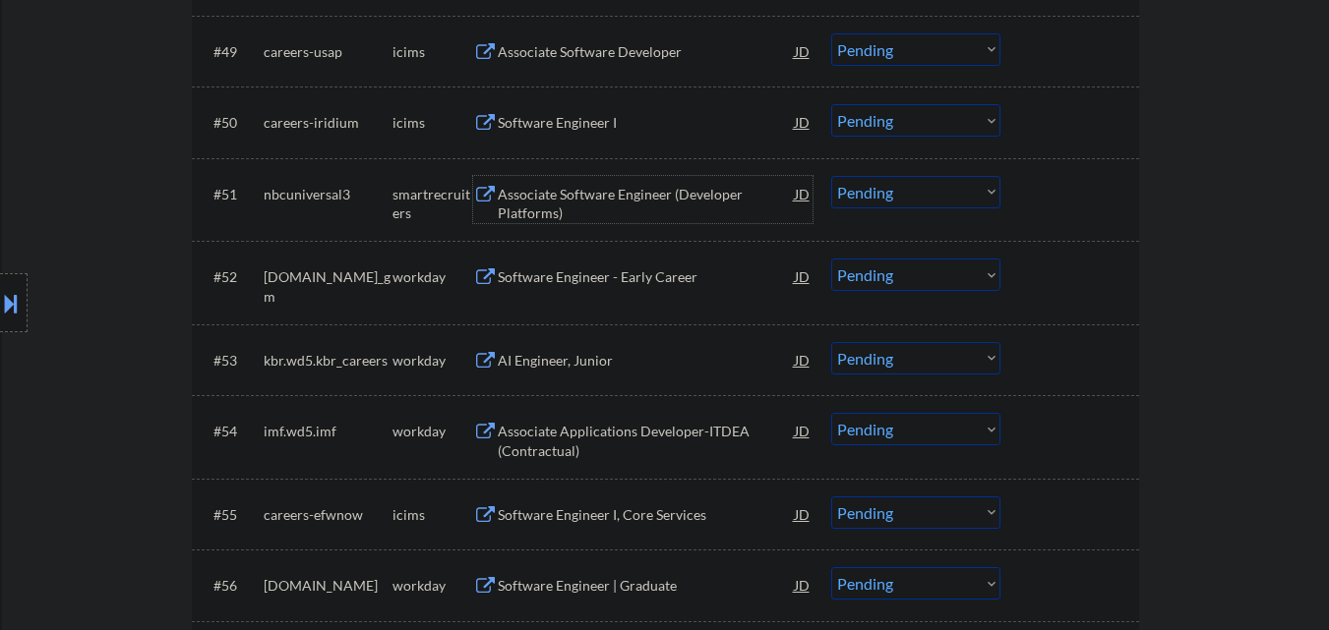
click at [620, 194] on div "Associate Software Engineer (Developer Platforms)" at bounding box center [646, 204] width 297 height 38
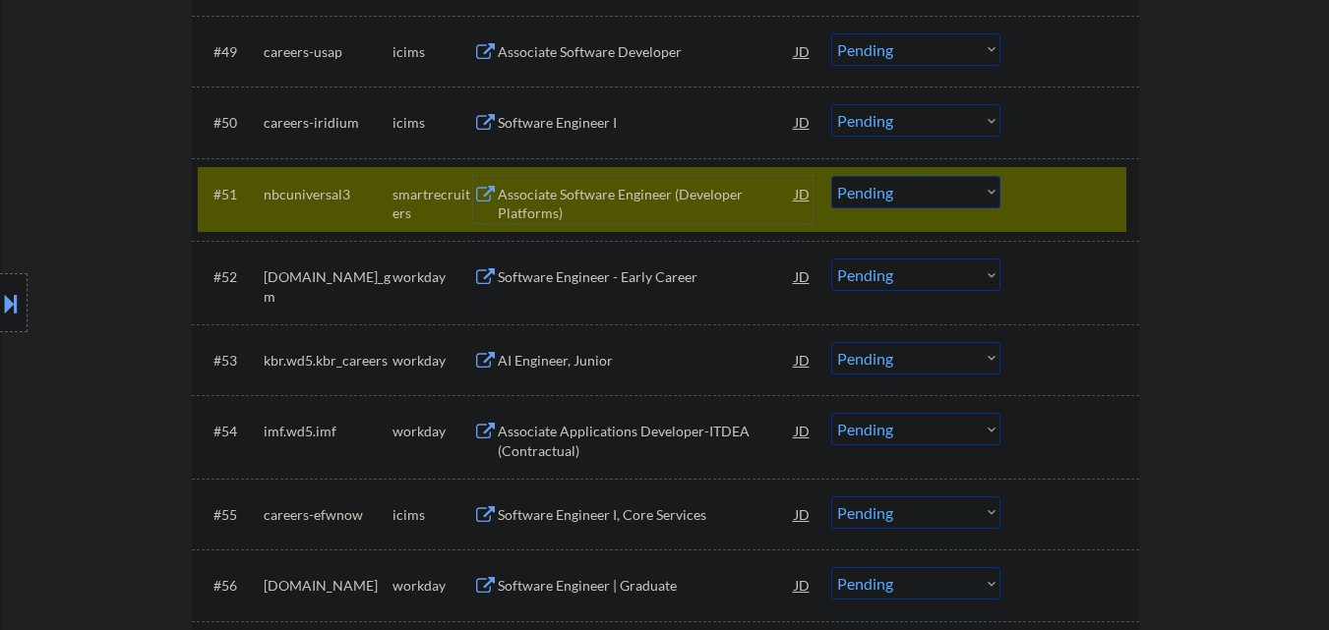
drag, startPoint x: 934, startPoint y: 186, endPoint x: 938, endPoint y: 205, distance: 19.1
click at [935, 188] on select "Choose an option... Pending Applied Excluded (Questions) Excluded (Expired) Exc…" at bounding box center [915, 192] width 169 height 32
click at [831, 176] on select "Choose an option... Pending Applied Excluded (Questions) Excluded (Expired) Exc…" at bounding box center [915, 192] width 169 height 32
click at [1058, 190] on div at bounding box center [1072, 193] width 87 height 35
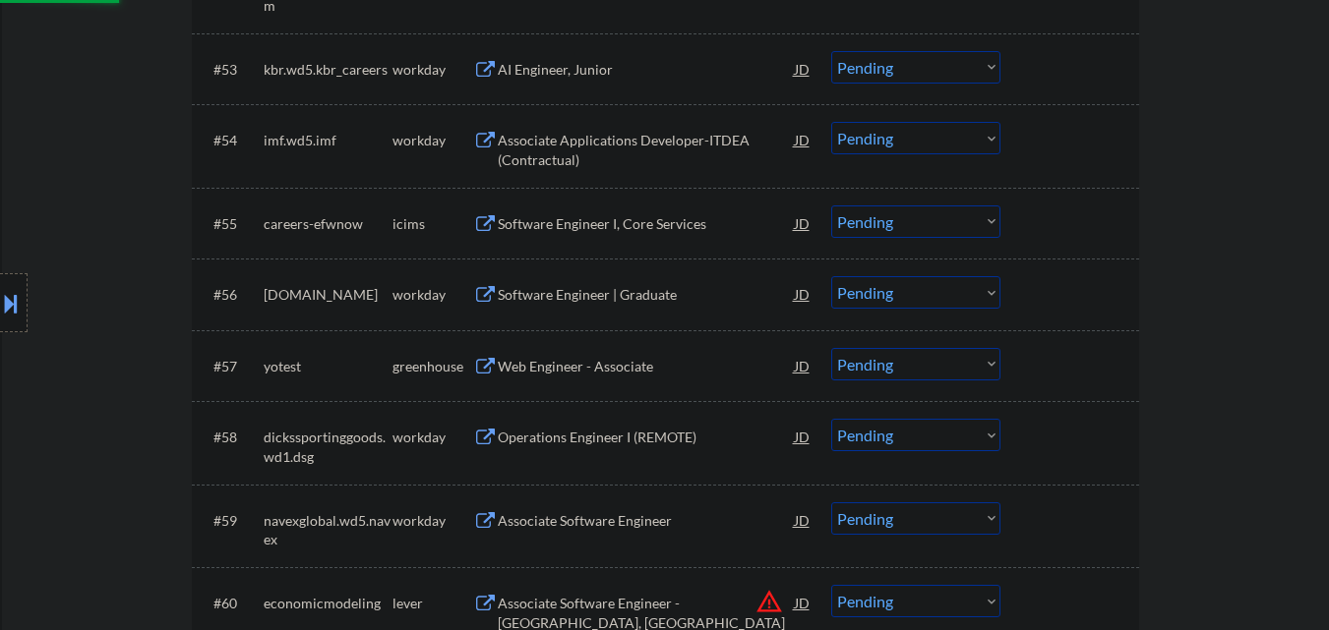
select select ""pending""
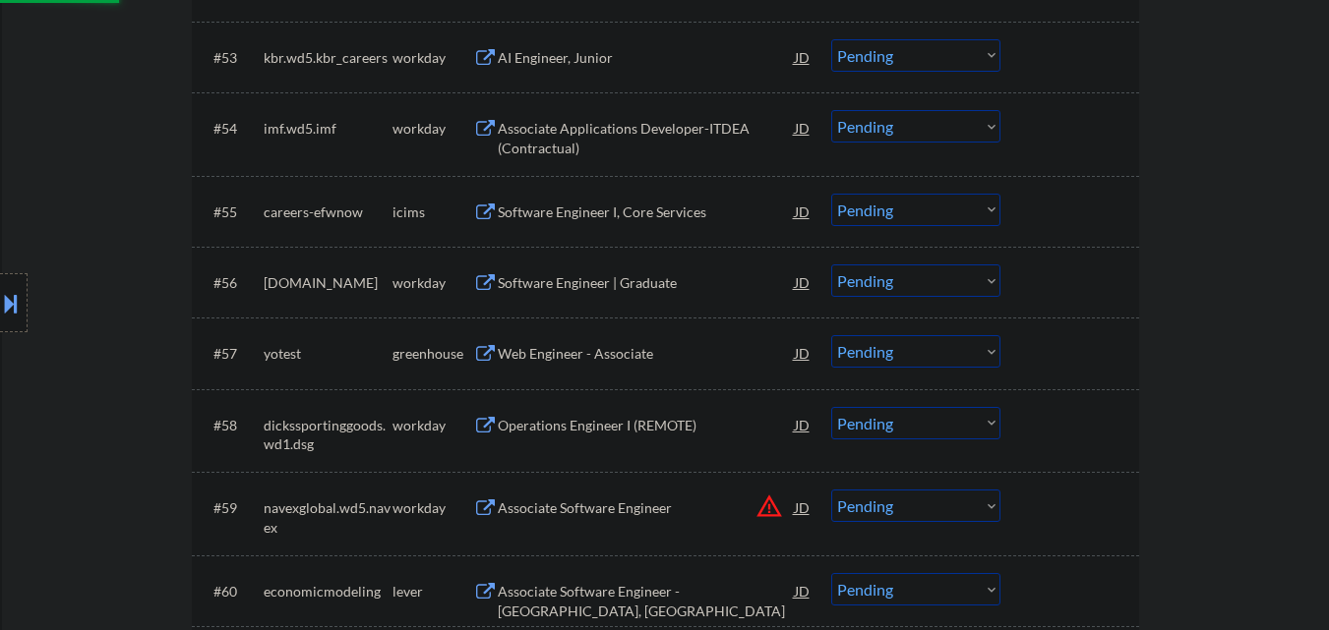
scroll to position [4720, 0]
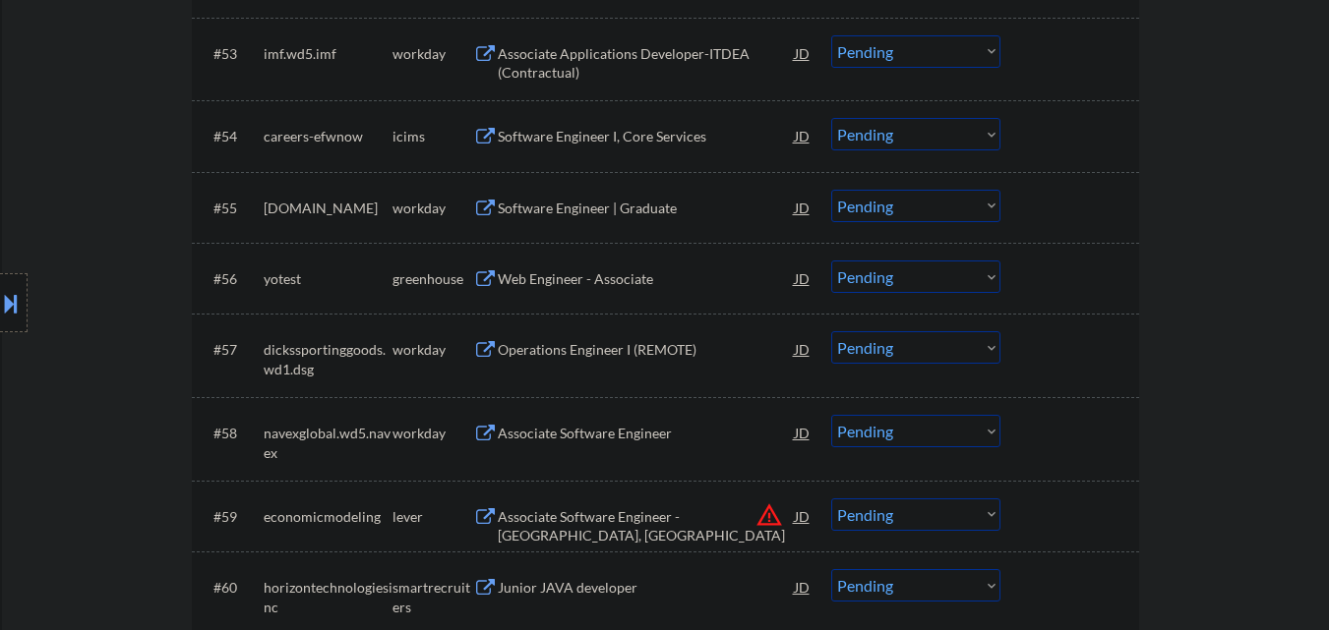
click at [580, 272] on div "Web Engineer - Associate" at bounding box center [646, 279] width 297 height 20
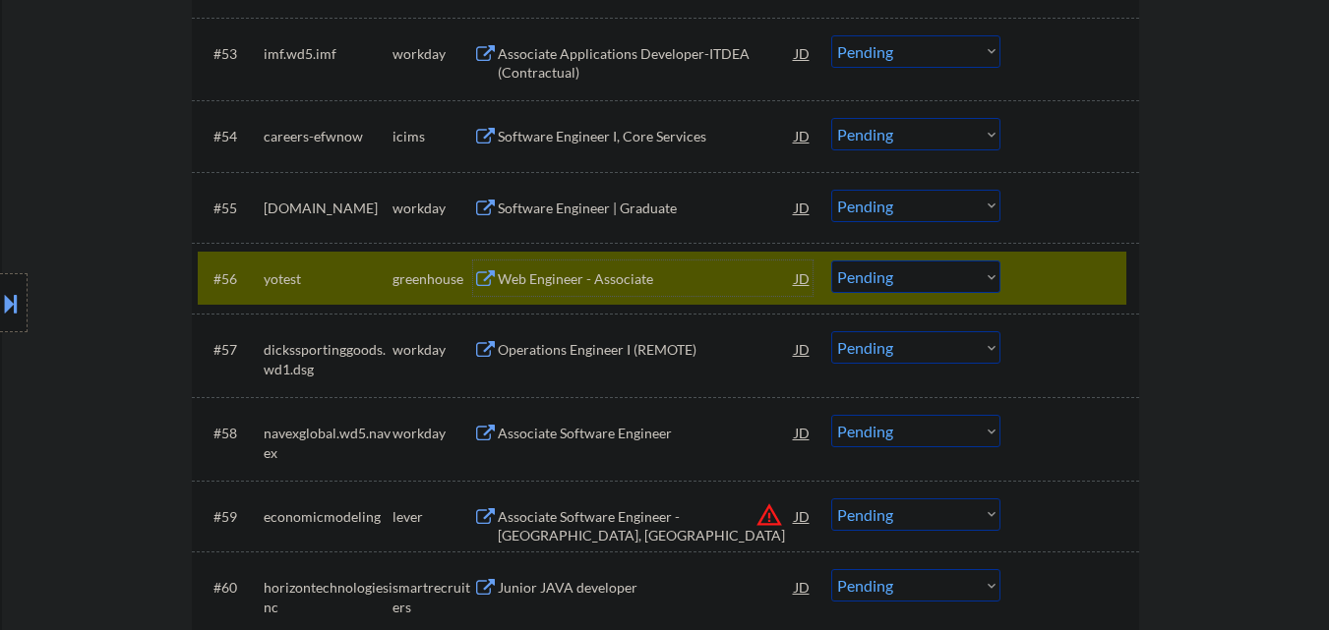
click at [922, 272] on select "Choose an option... Pending Applied Excluded (Questions) Excluded (Expired) Exc…" at bounding box center [915, 277] width 169 height 32
click at [831, 261] on select "Choose an option... Pending Applied Excluded (Questions) Excluded (Expired) Exc…" at bounding box center [915, 277] width 169 height 32
click at [1026, 286] on div "#56 yotest greenhouse Web Engineer - Associate JD Choose an option... Pending A…" at bounding box center [662, 278] width 928 height 53
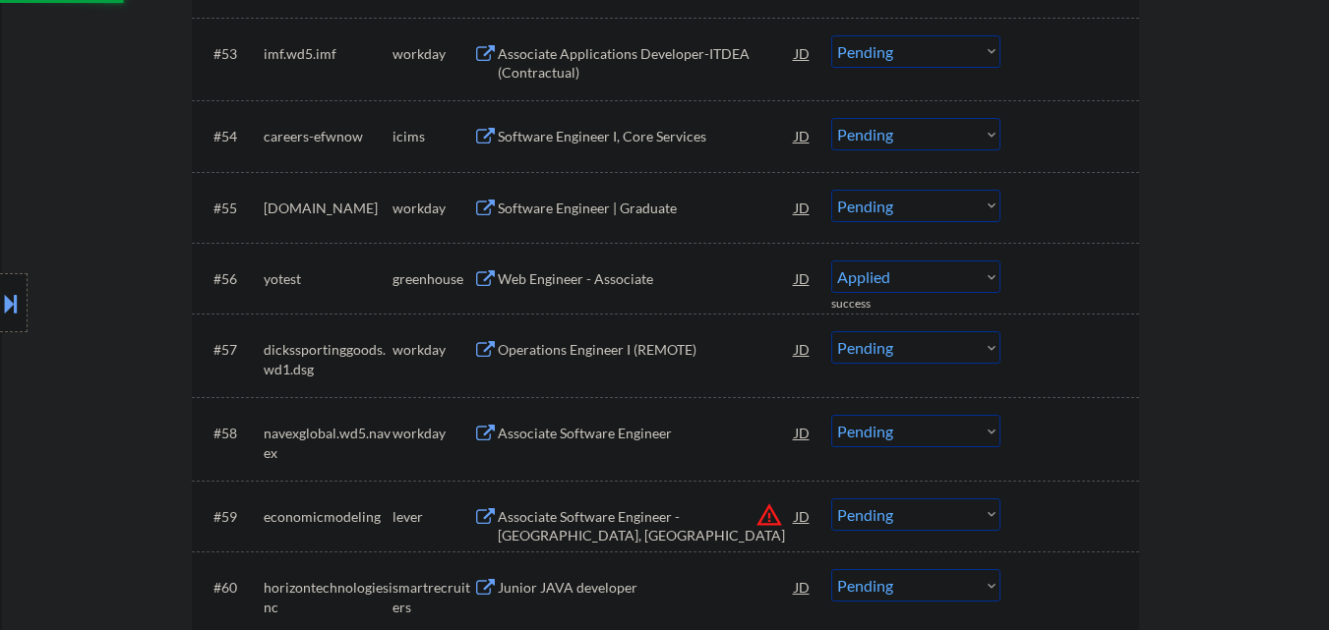
select select ""pending""
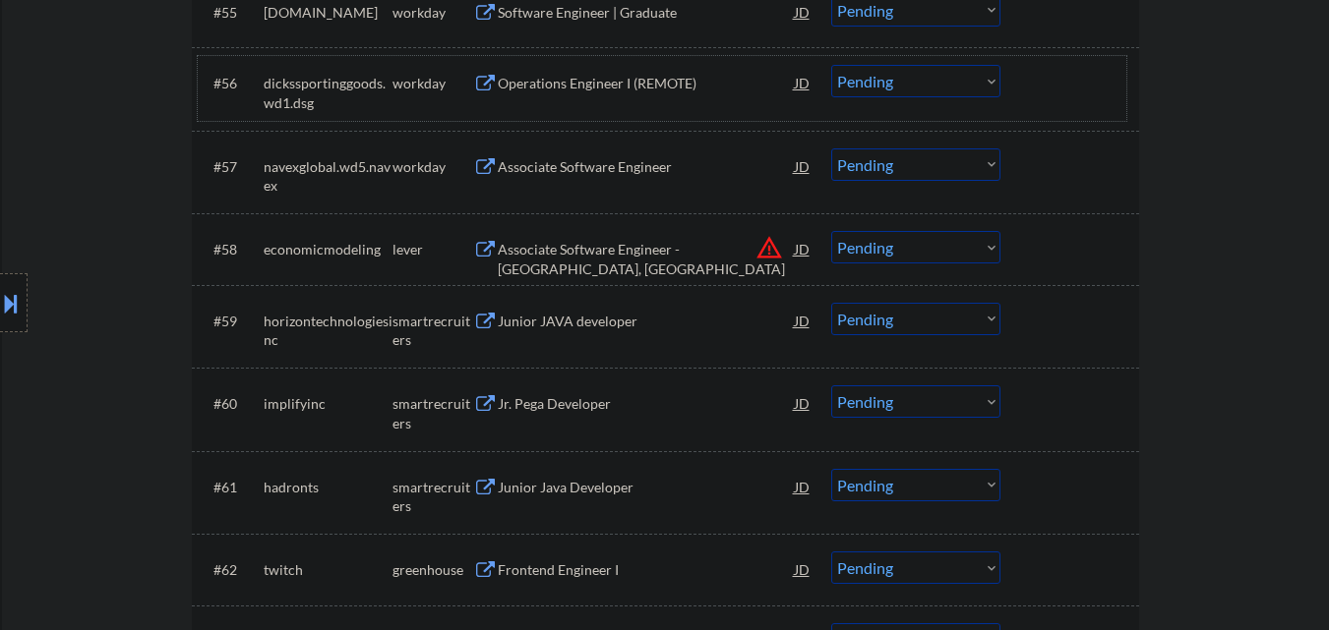
scroll to position [4917, 0]
click at [625, 251] on div "Associate Software Engineer - Moscow, ID" at bounding box center [646, 258] width 297 height 38
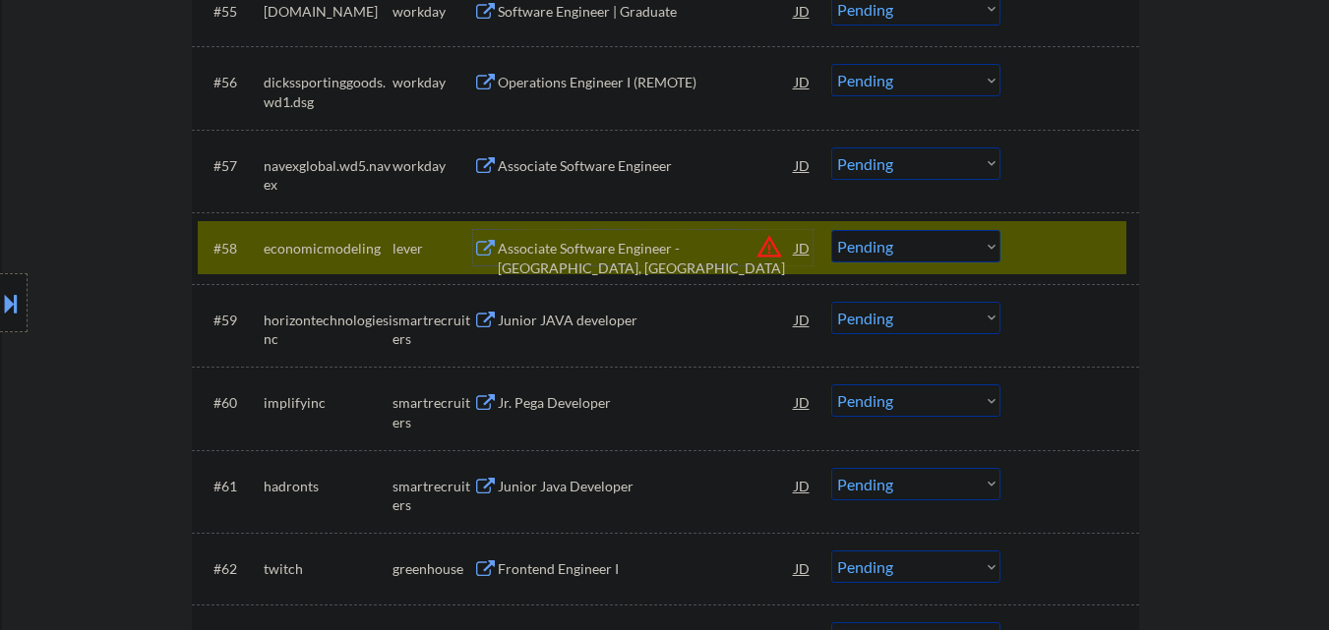
click at [608, 241] on div "Associate Software Engineer - Moscow, ID" at bounding box center [646, 258] width 297 height 38
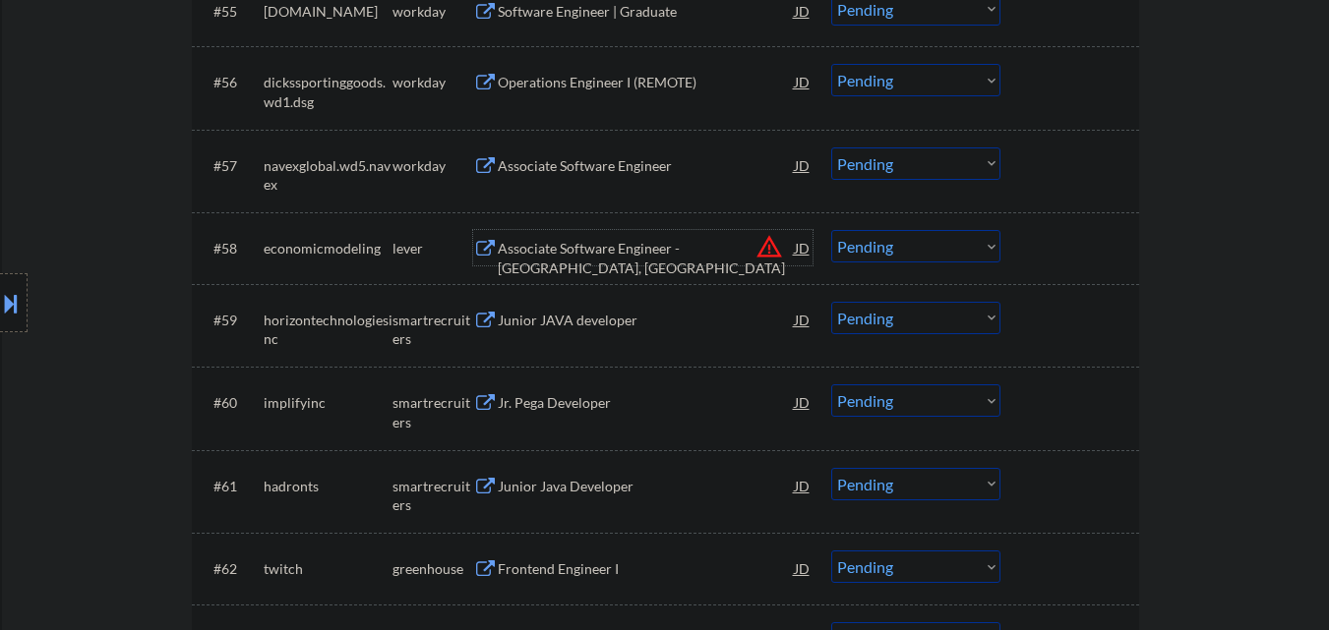
click at [865, 246] on select "Choose an option... Pending Applied Excluded (Questions) Excluded (Expired) Exc…" at bounding box center [915, 246] width 169 height 32
click at [831, 230] on select "Choose an option... Pending Applied Excluded (Questions) Excluded (Expired) Exc…" at bounding box center [915, 246] width 169 height 32
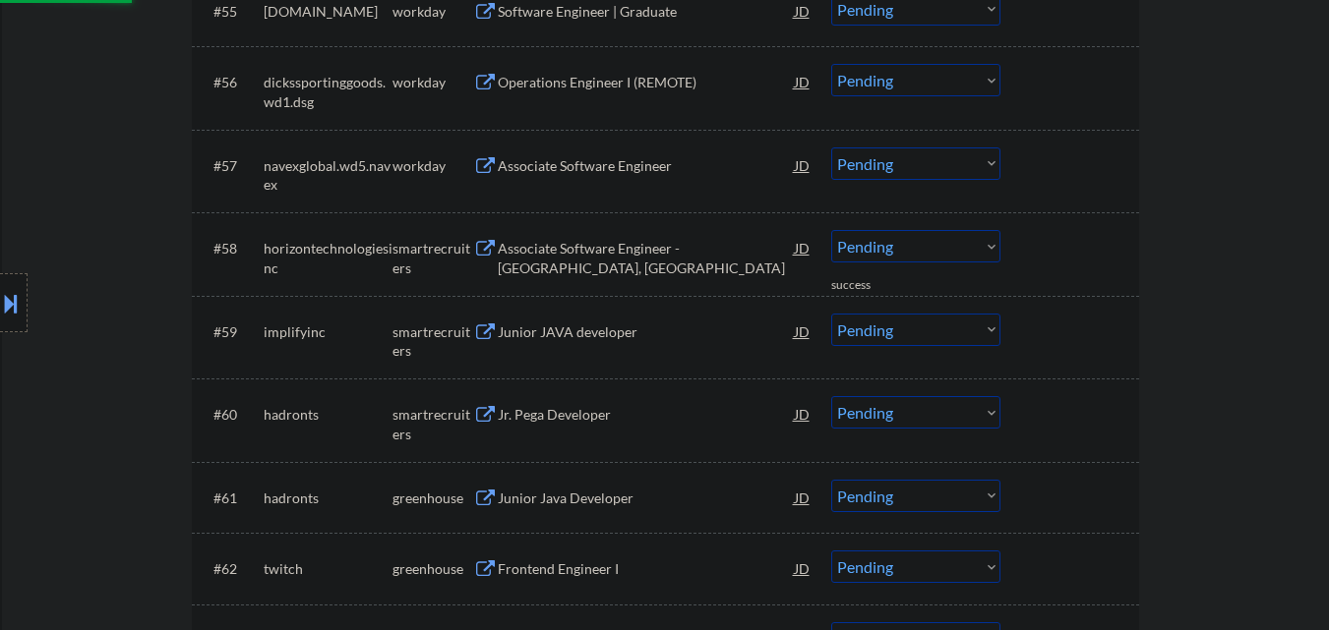
click at [1062, 257] on div at bounding box center [1072, 247] width 87 height 35
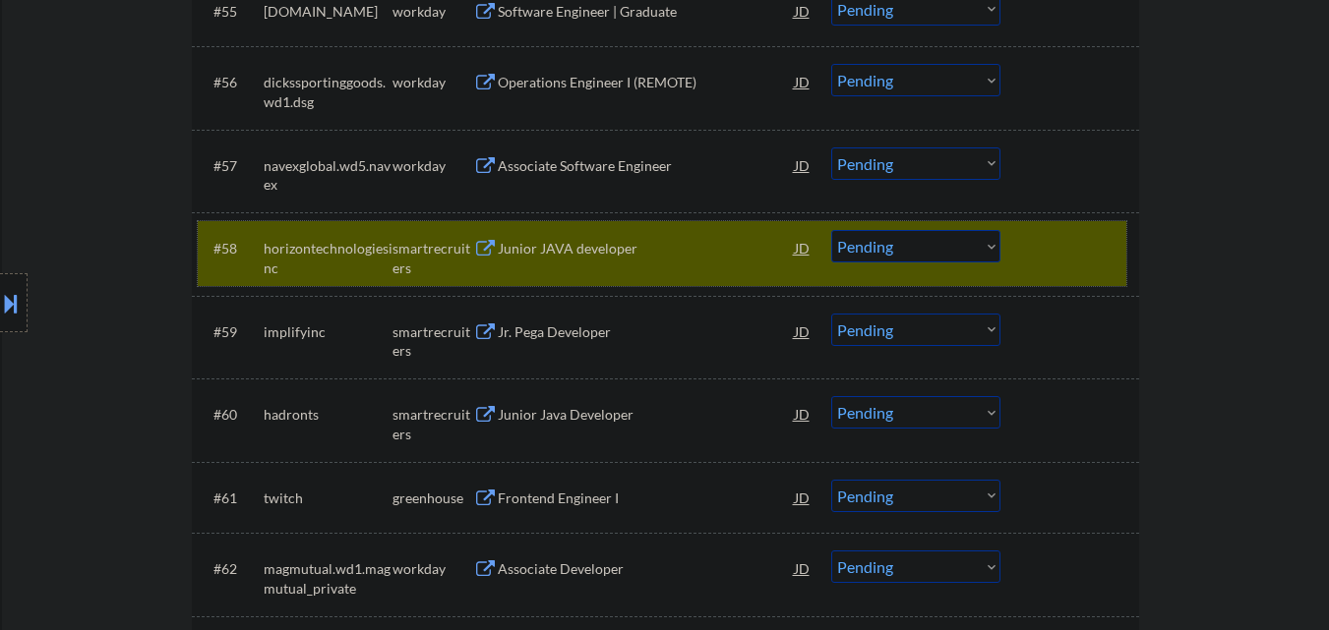
click at [662, 241] on div "Junior JAVA developer" at bounding box center [646, 249] width 297 height 20
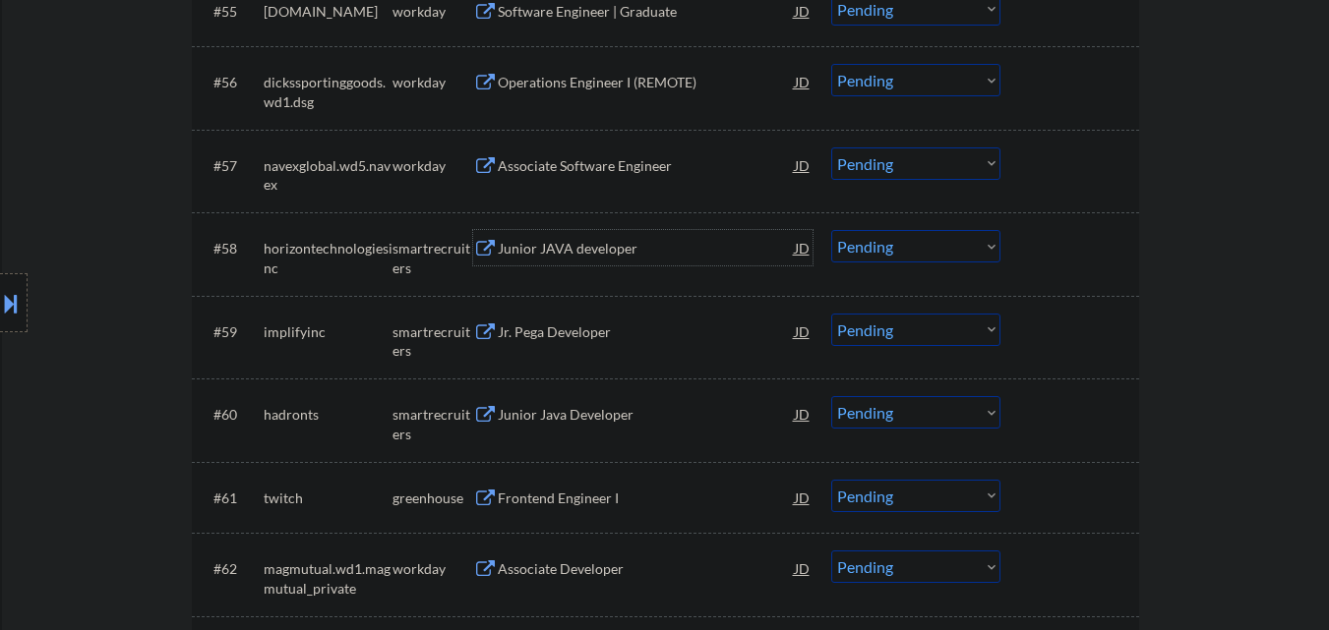
drag, startPoint x: 898, startPoint y: 246, endPoint x: 908, endPoint y: 247, distance: 9.9
click at [899, 246] on select "Choose an option... Pending Applied Excluded (Questions) Excluded (Expired) Exc…" at bounding box center [915, 246] width 169 height 32
click at [831, 230] on select "Choose an option... Pending Applied Excluded (Questions) Excluded (Expired) Exc…" at bounding box center [915, 246] width 169 height 32
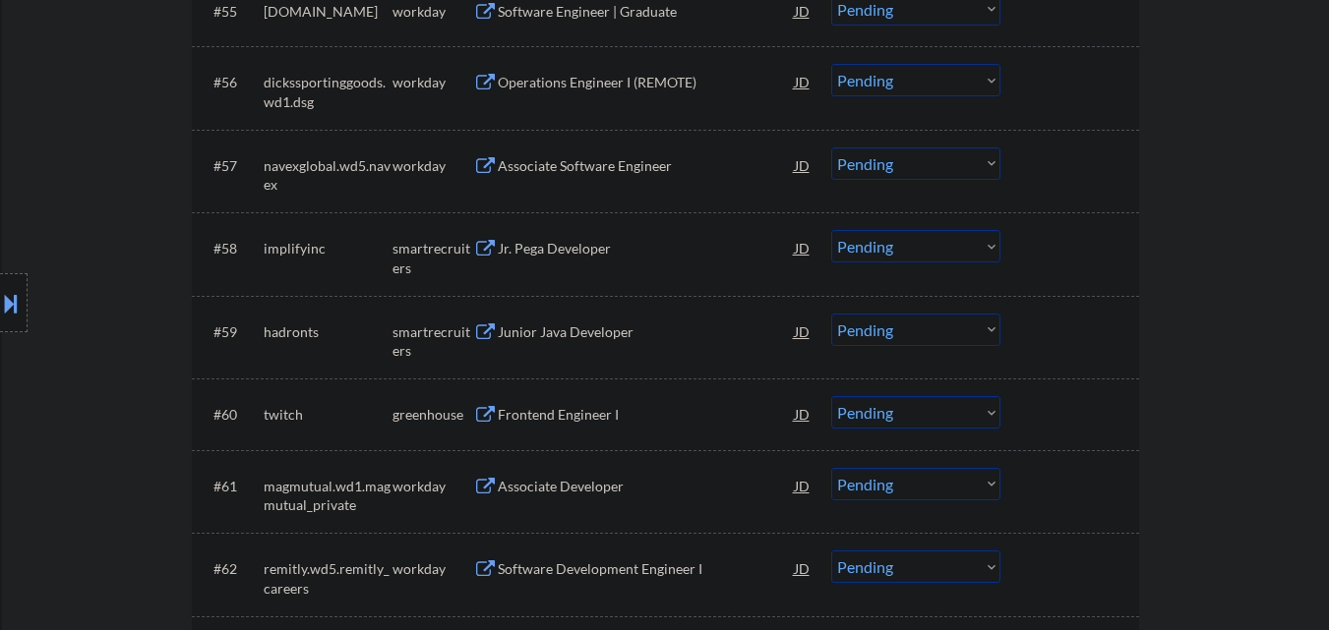
click at [589, 247] on div "Jr. Pega Developer" at bounding box center [646, 249] width 297 height 20
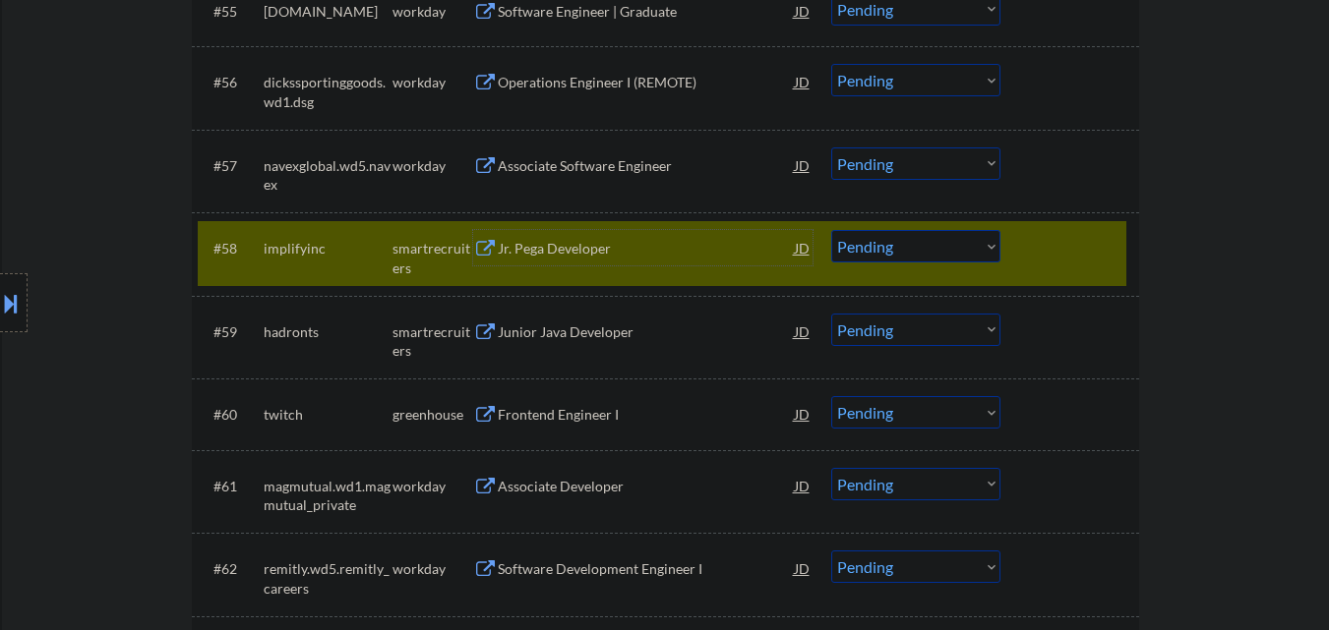
click at [948, 239] on select "Choose an option... Pending Applied Excluded (Questions) Excluded (Expired) Exc…" at bounding box center [915, 246] width 169 height 32
click at [831, 230] on select "Choose an option... Pending Applied Excluded (Questions) Excluded (Expired) Exc…" at bounding box center [915, 246] width 169 height 32
click at [1080, 241] on div at bounding box center [1072, 247] width 87 height 35
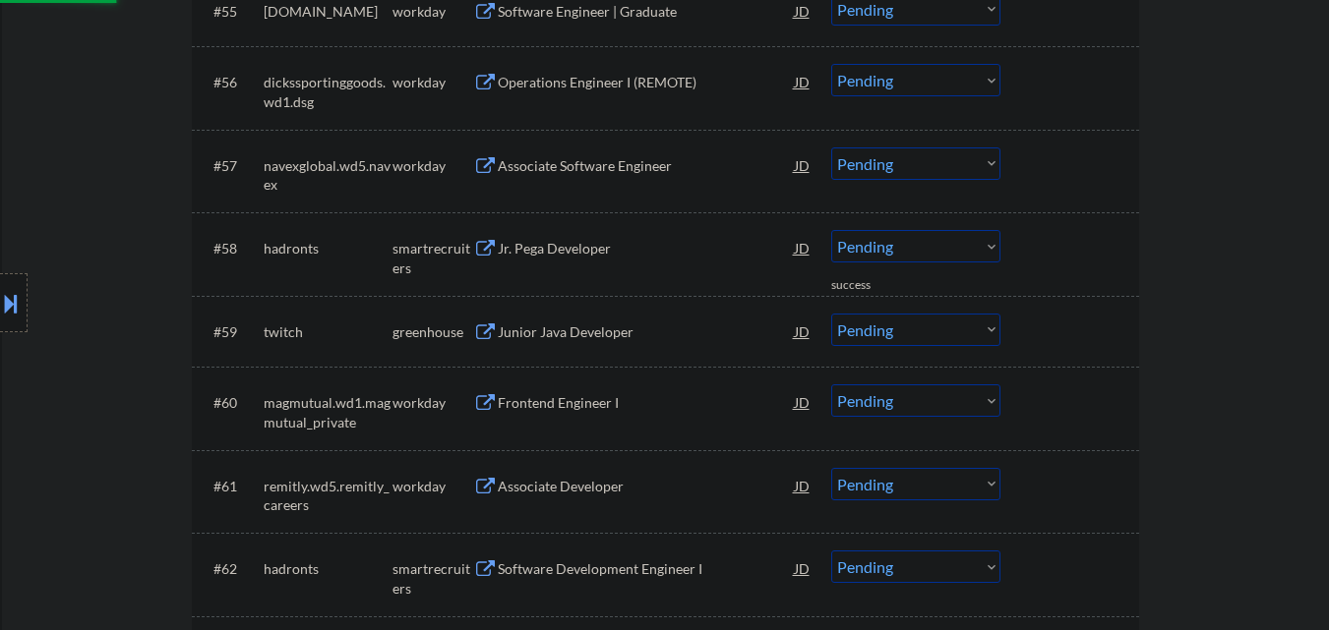
click at [589, 245] on div "Jr. Pega Developer" at bounding box center [646, 249] width 297 height 20
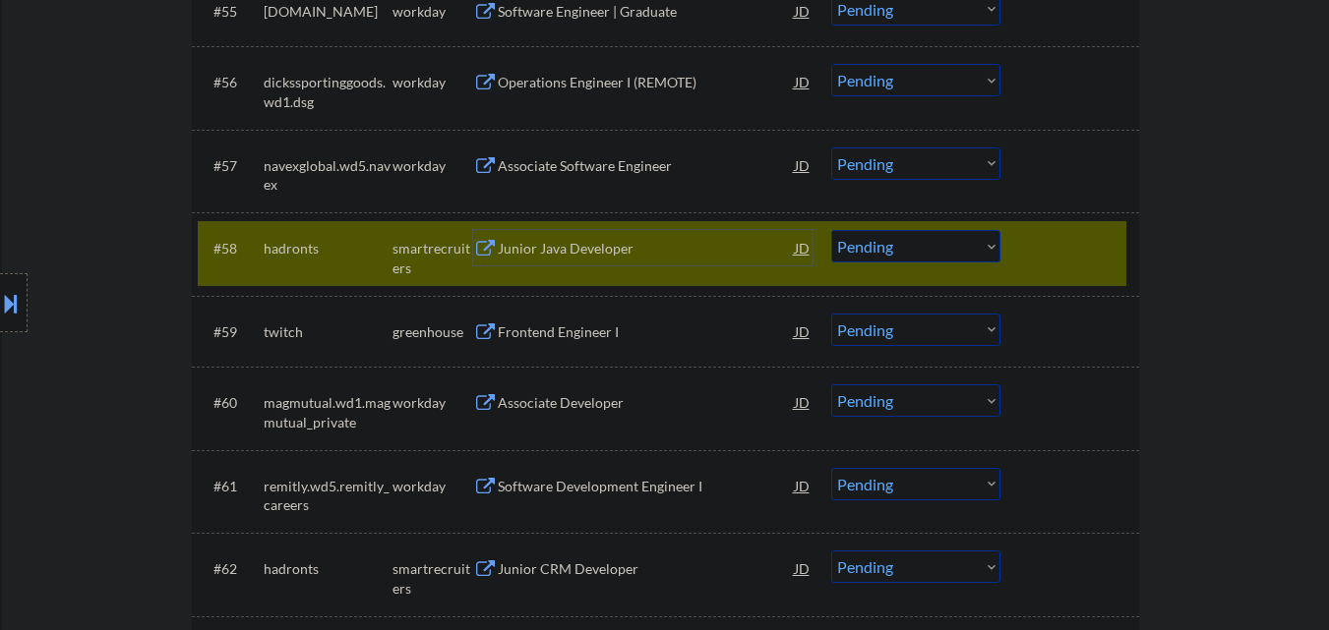
click at [884, 255] on select "Choose an option... Pending Applied Excluded (Questions) Excluded (Expired) Exc…" at bounding box center [915, 246] width 169 height 32
click at [831, 230] on select "Choose an option... Pending Applied Excluded (Questions) Excluded (Expired) Exc…" at bounding box center [915, 246] width 169 height 32
click at [1071, 253] on div at bounding box center [1072, 247] width 87 height 35
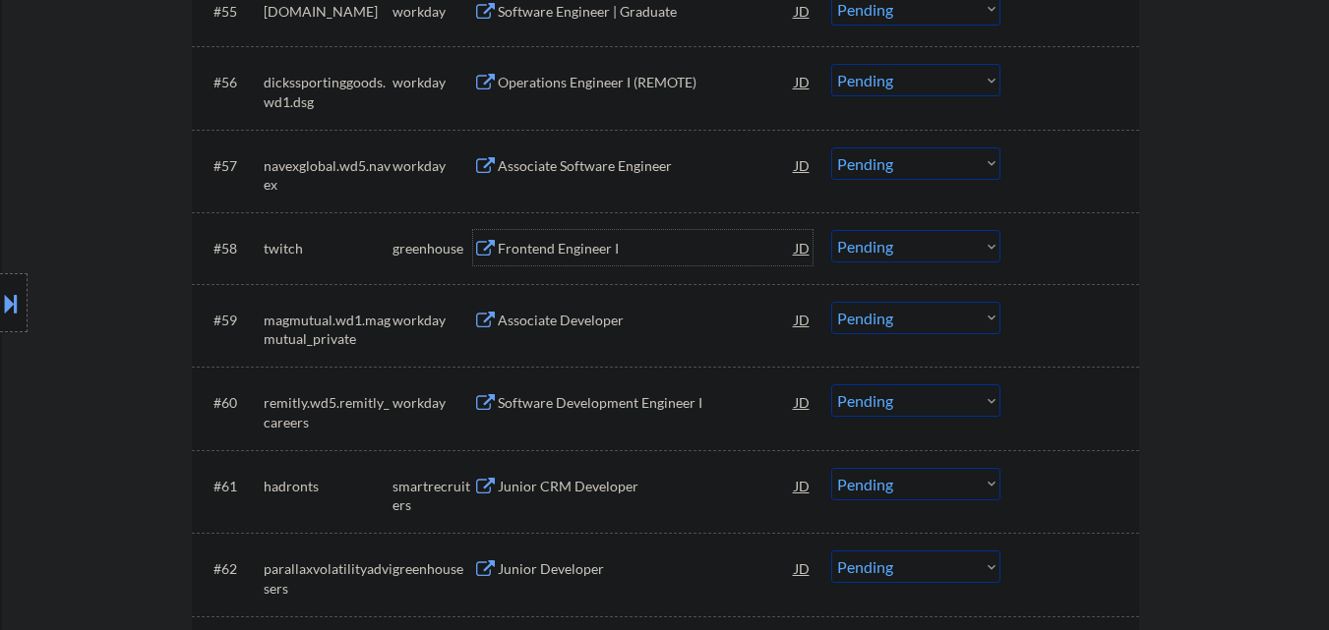
click at [630, 251] on div "Frontend Engineer I" at bounding box center [646, 249] width 297 height 20
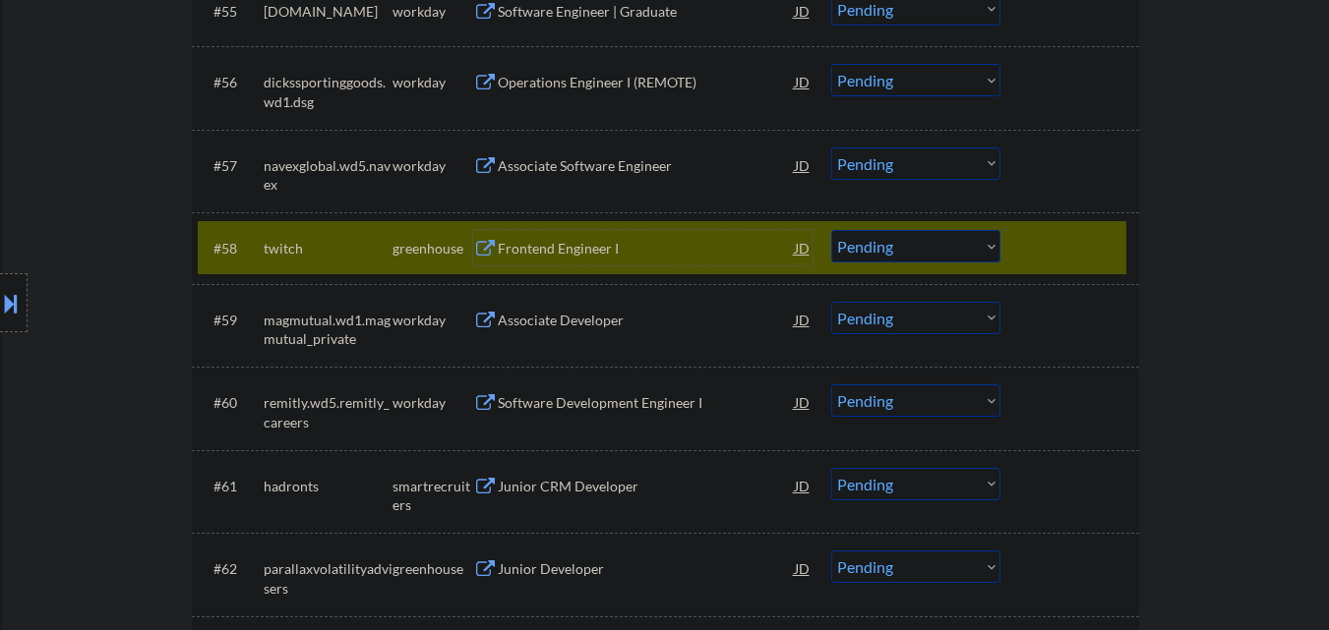
click at [952, 245] on select "Choose an option... Pending Applied Excluded (Questions) Excluded (Expired) Exc…" at bounding box center [915, 246] width 169 height 32
click at [831, 230] on select "Choose an option... Pending Applied Excluded (Questions) Excluded (Expired) Exc…" at bounding box center [915, 246] width 169 height 32
select select ""pending""
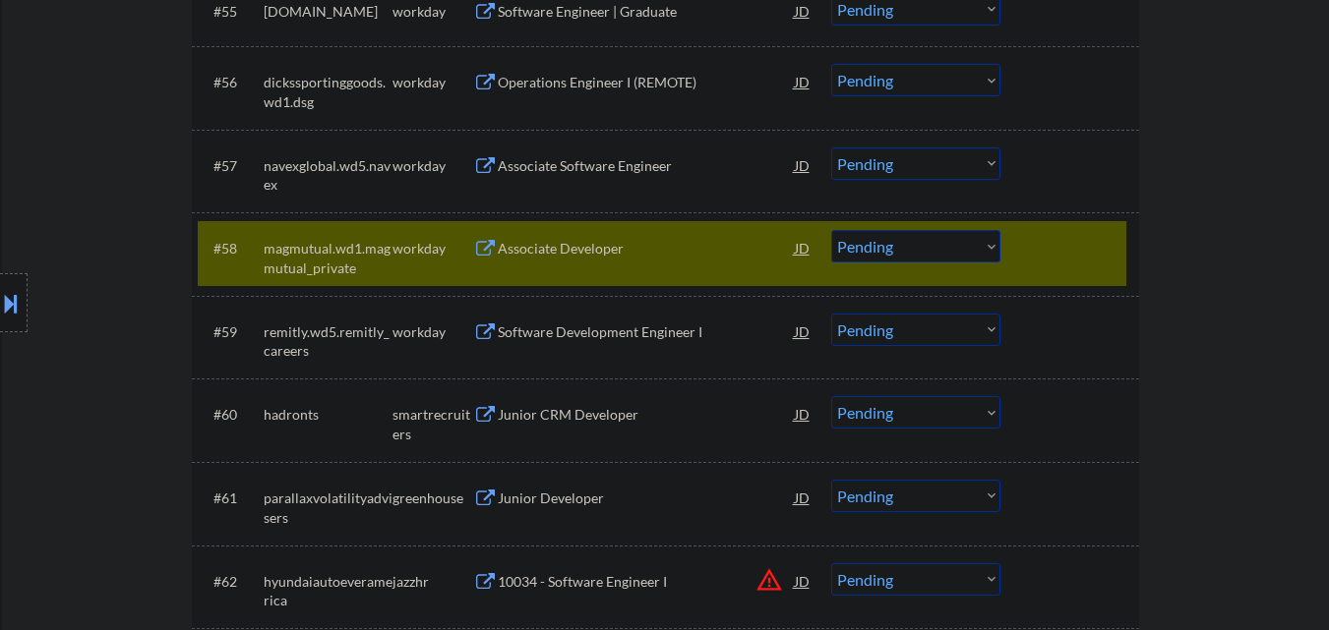
click at [1051, 241] on div at bounding box center [1072, 247] width 87 height 35
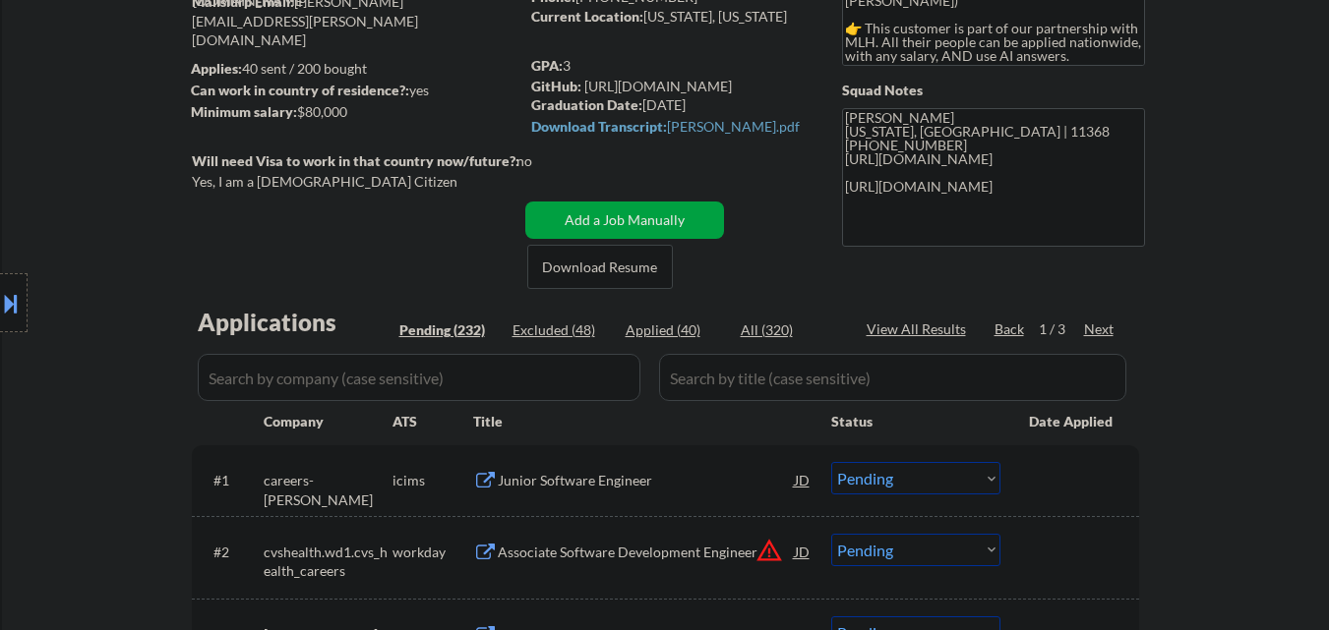
scroll to position [0, 0]
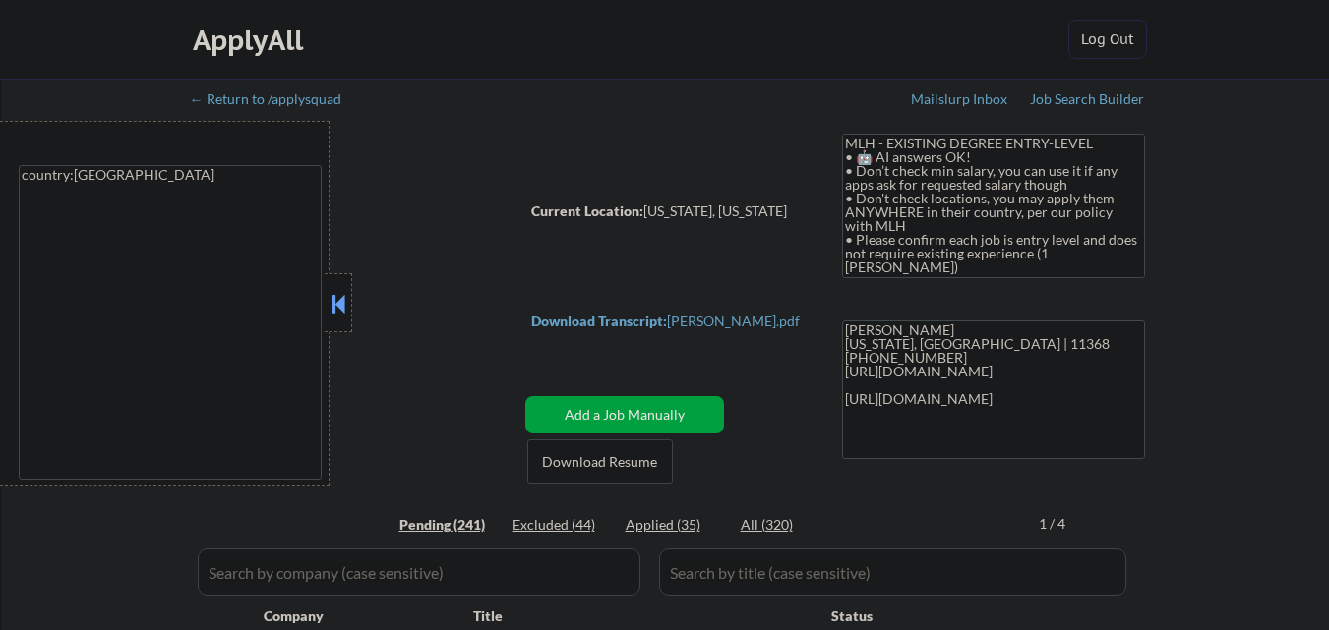
select select ""pending""
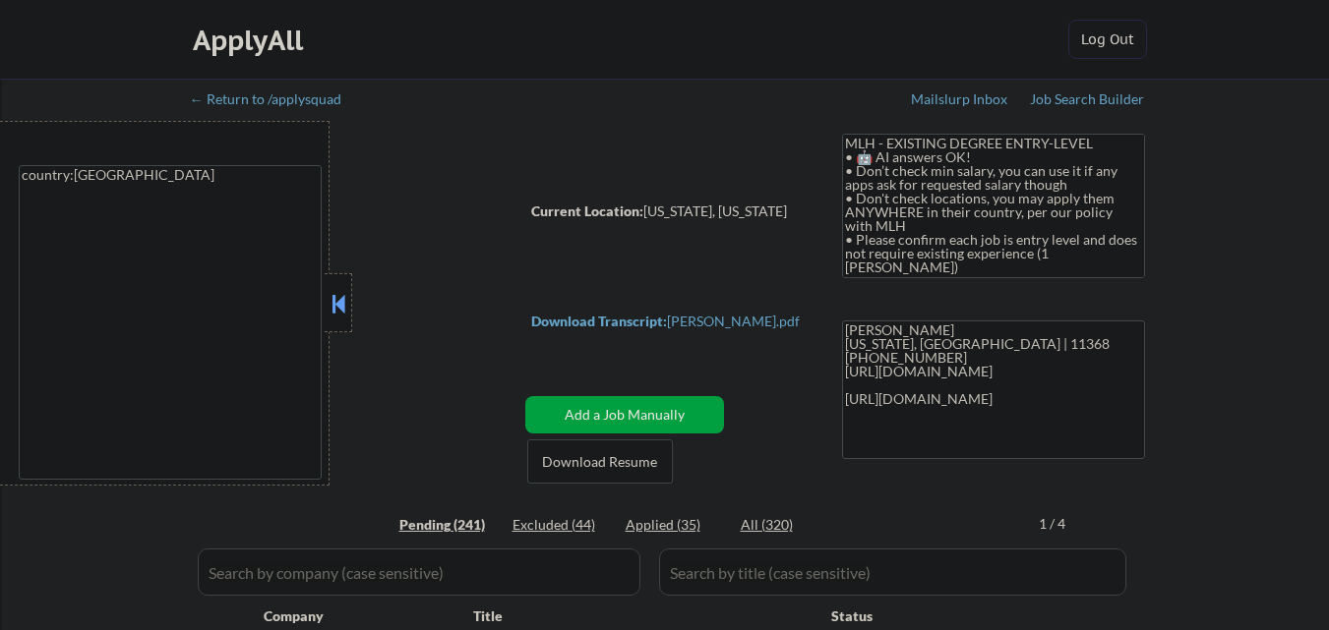
select select ""pending""
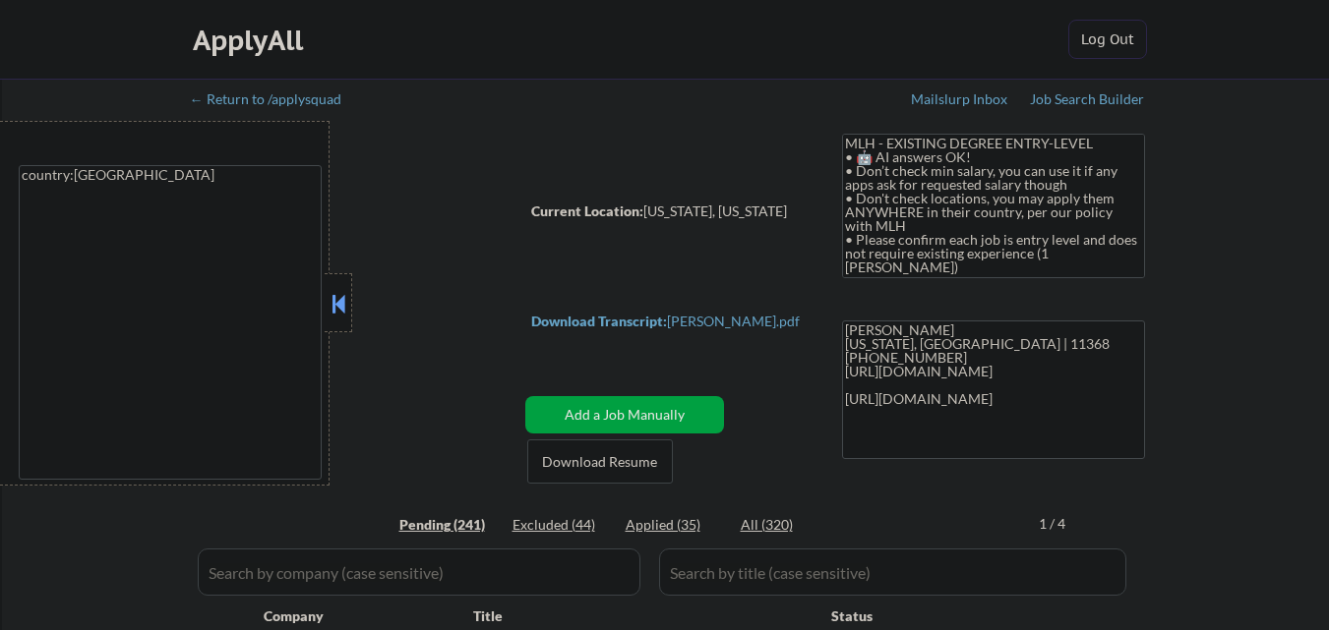
select select ""pending""
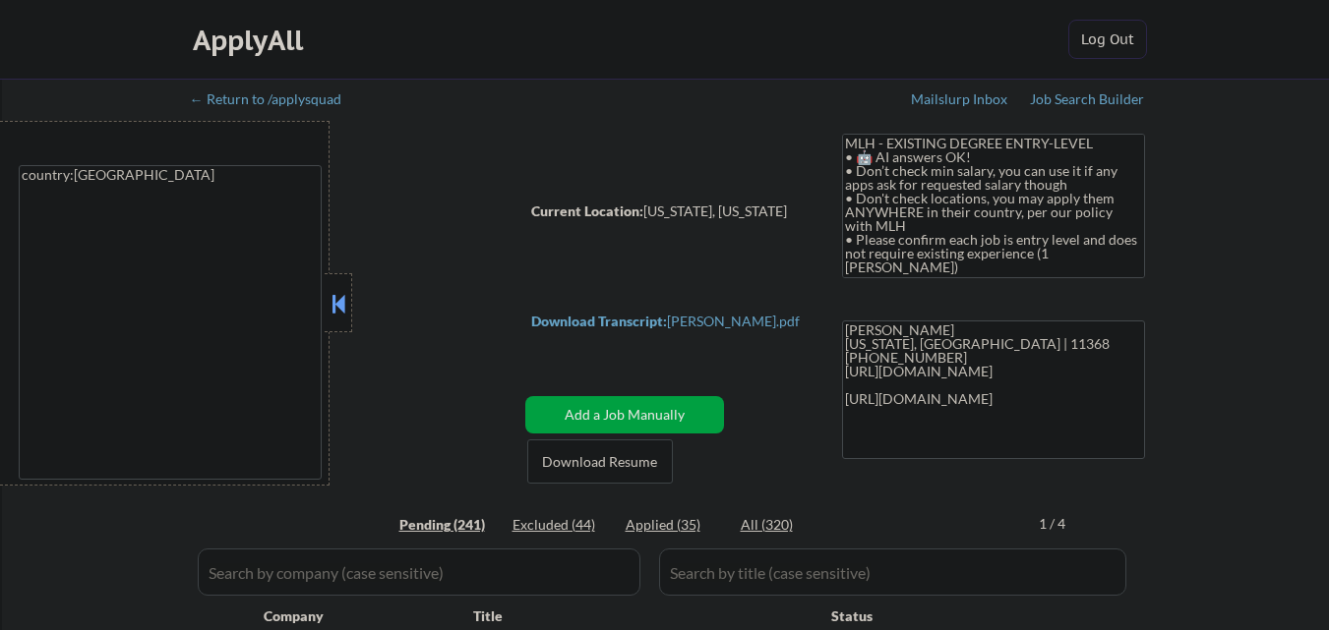
select select ""pending""
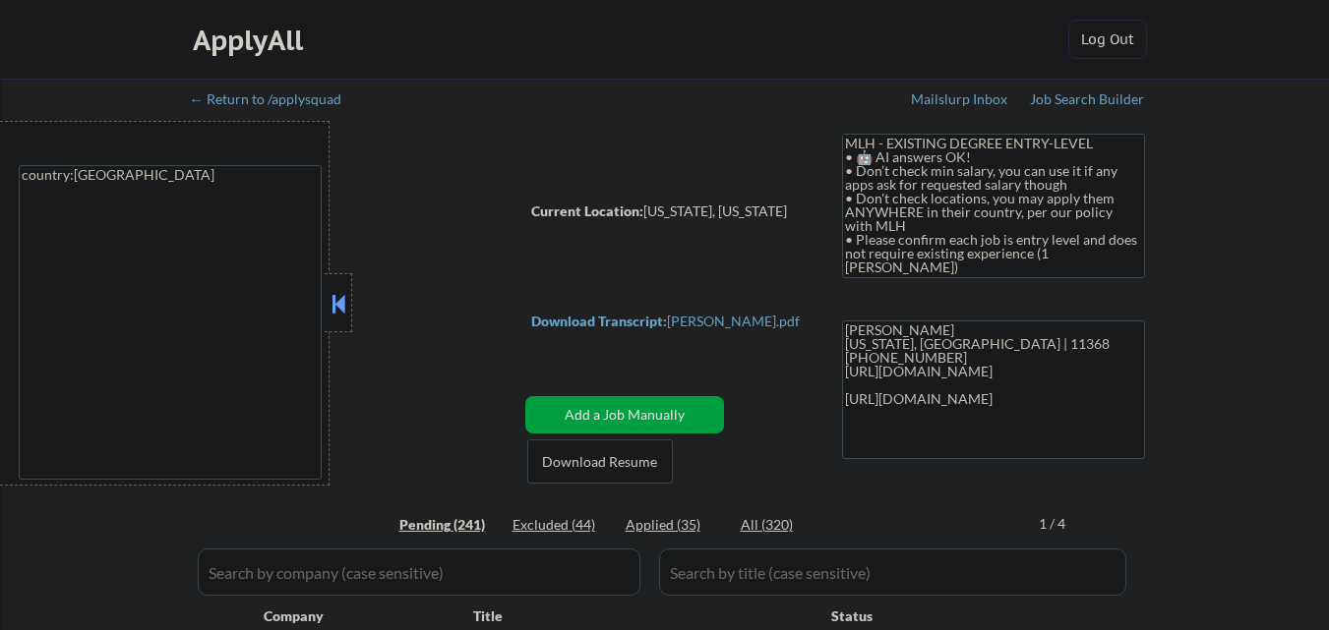
select select ""pending""
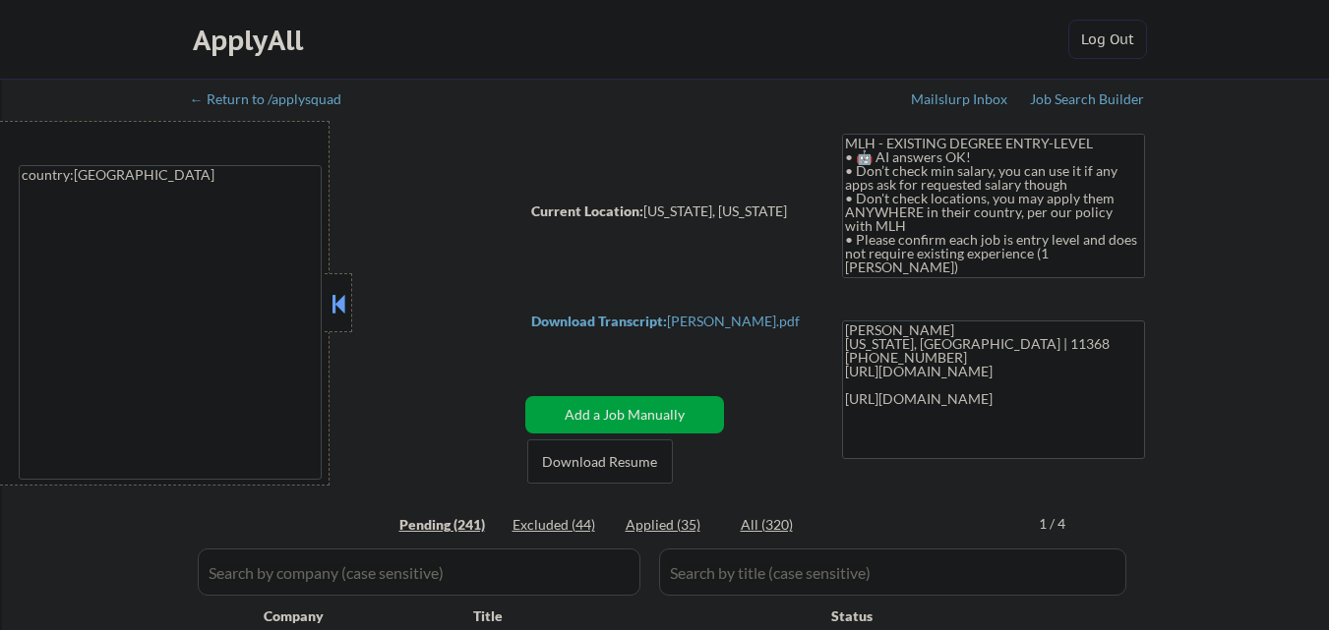
select select ""pending""
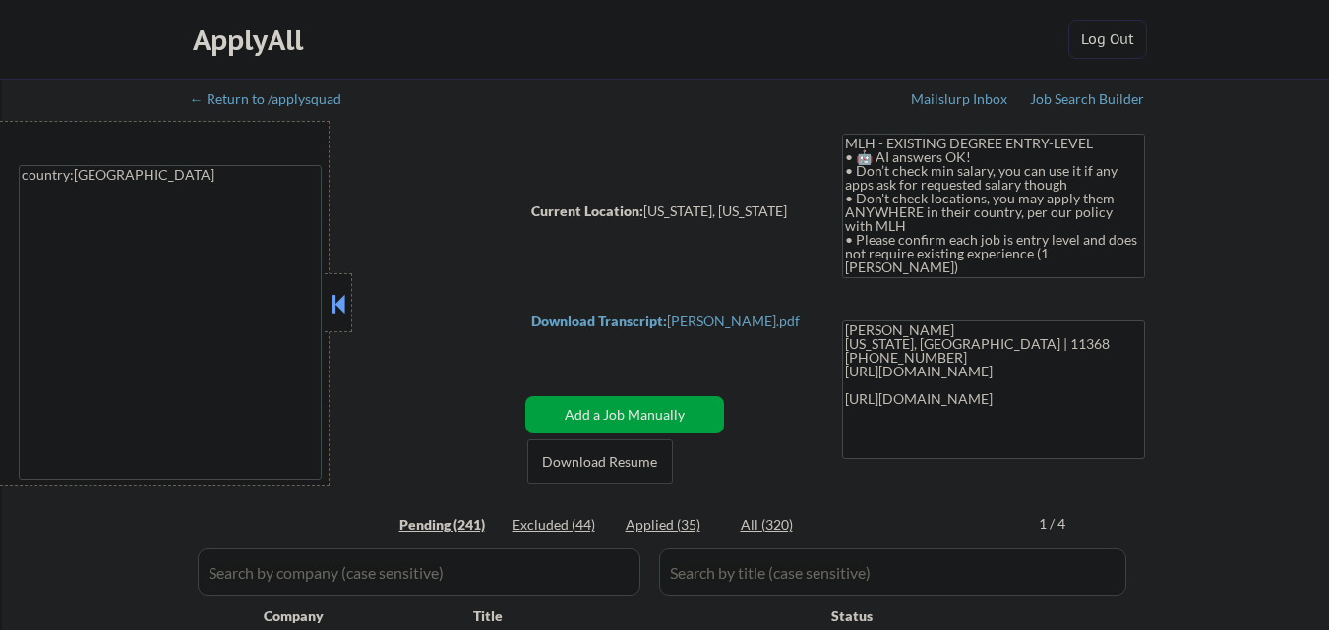
select select ""pending""
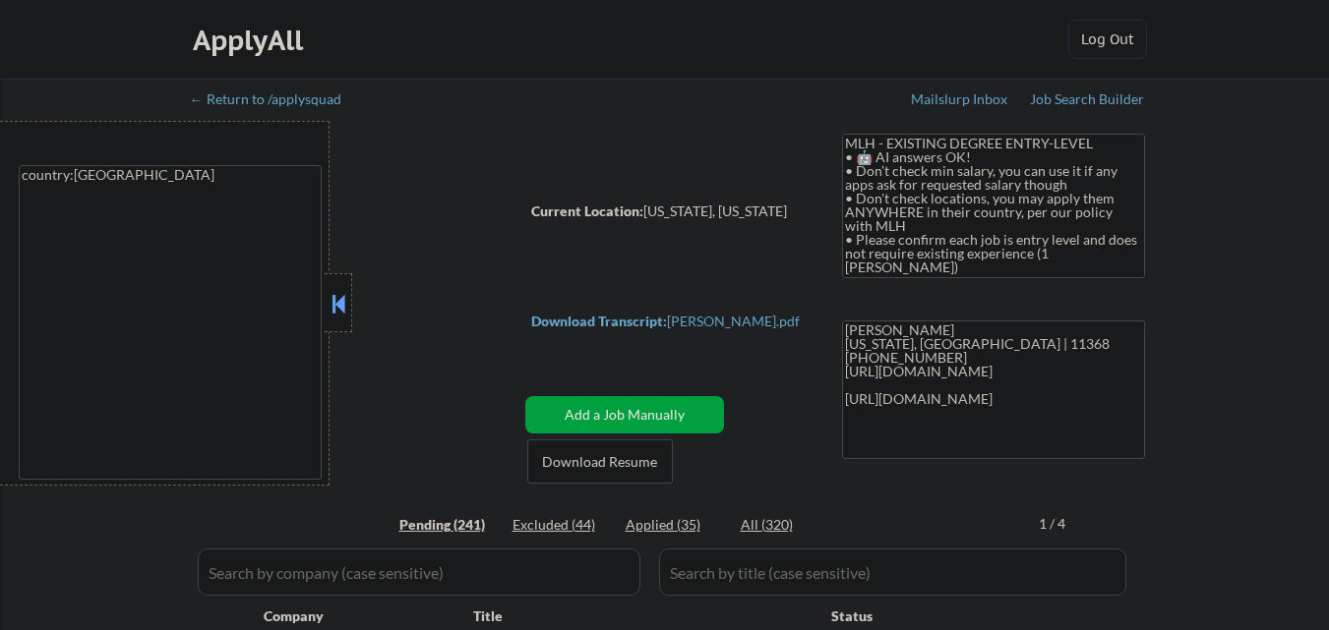
select select ""pending""
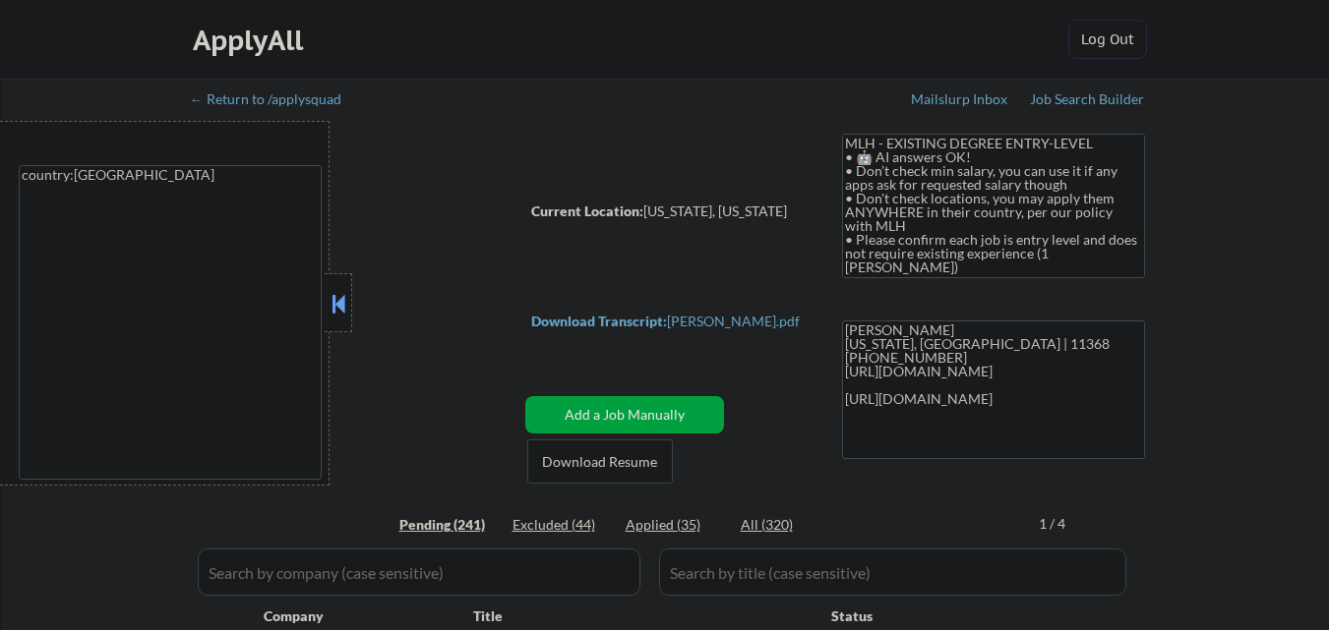
select select ""pending""
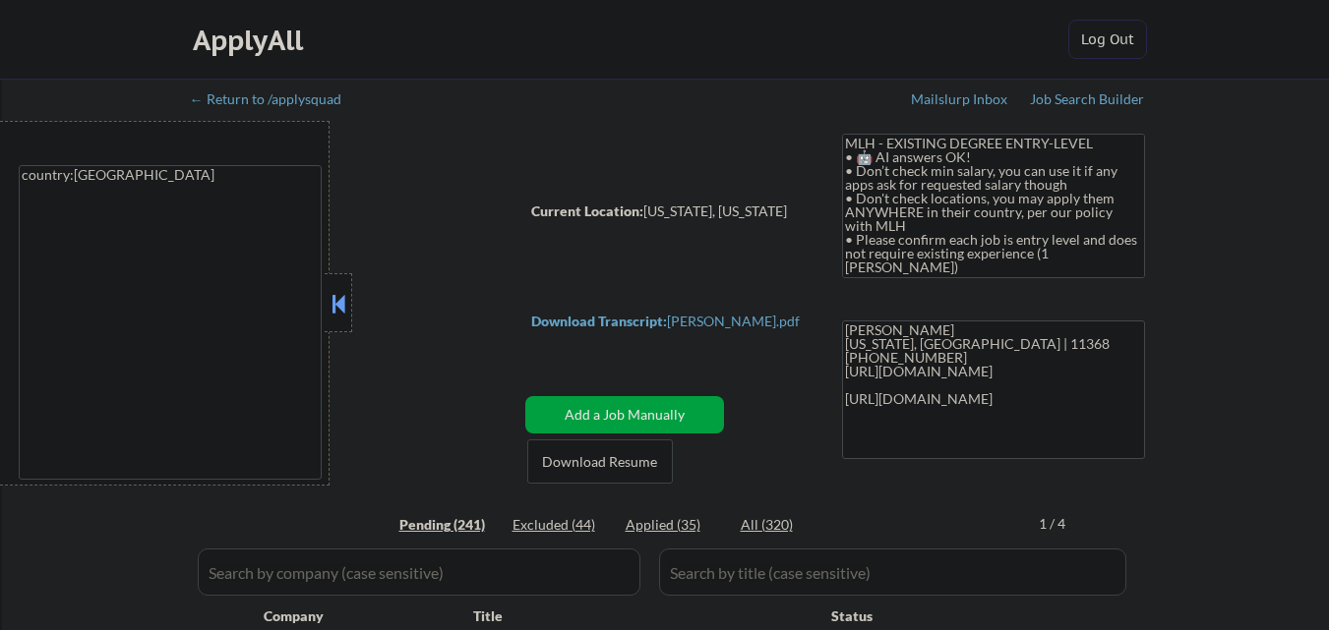
select select ""pending""
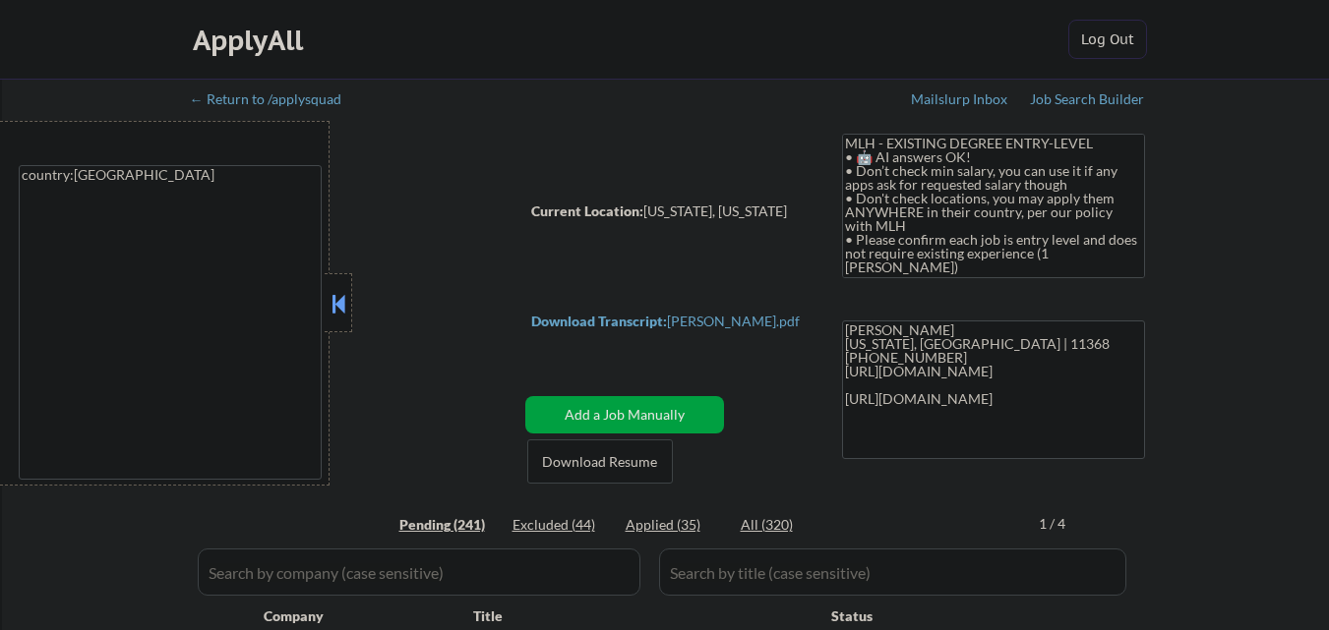
select select ""pending""
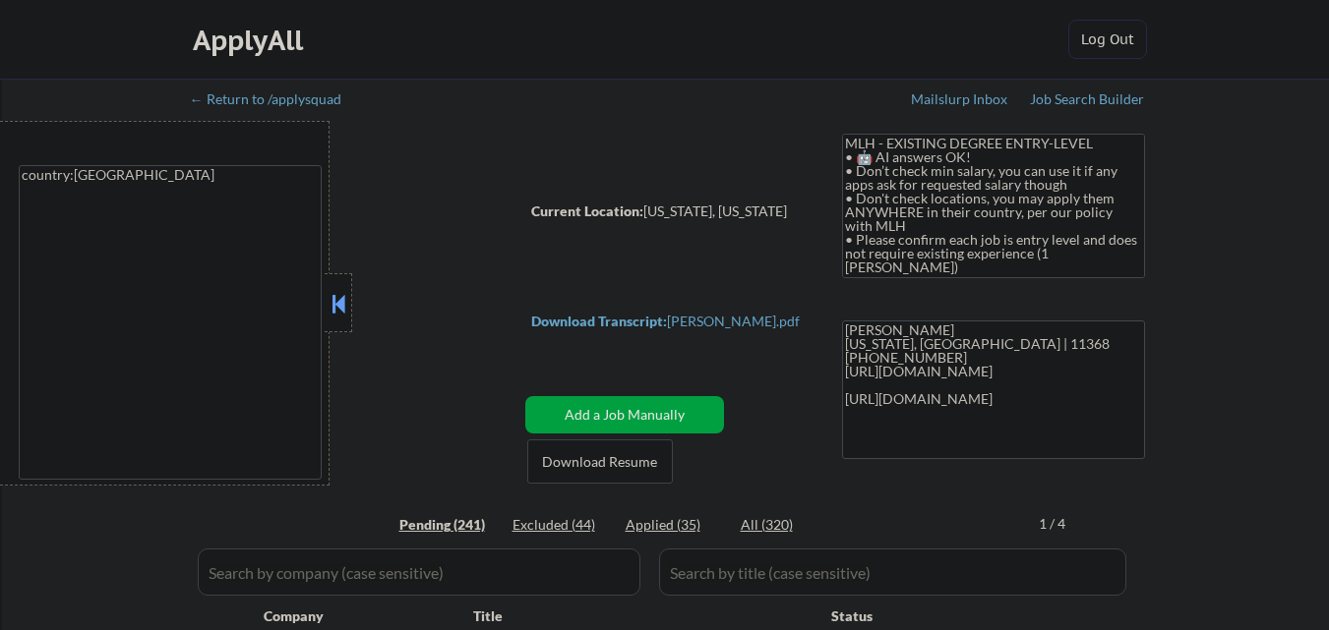
select select ""pending""
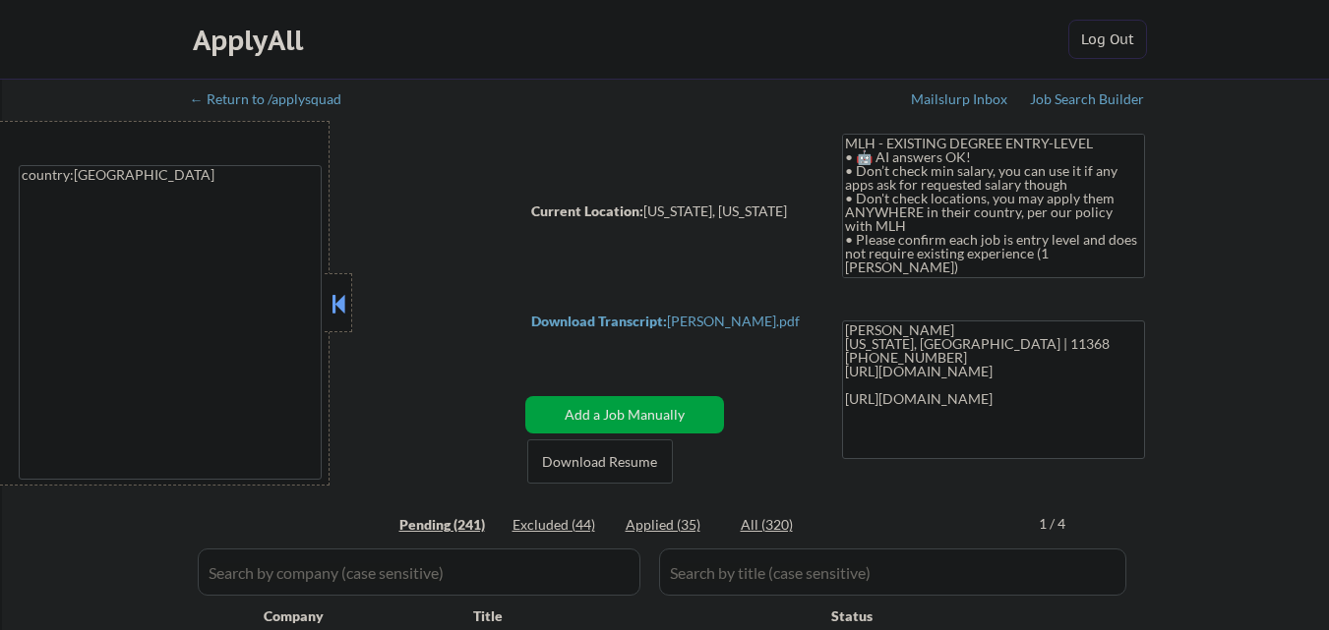
select select ""pending""
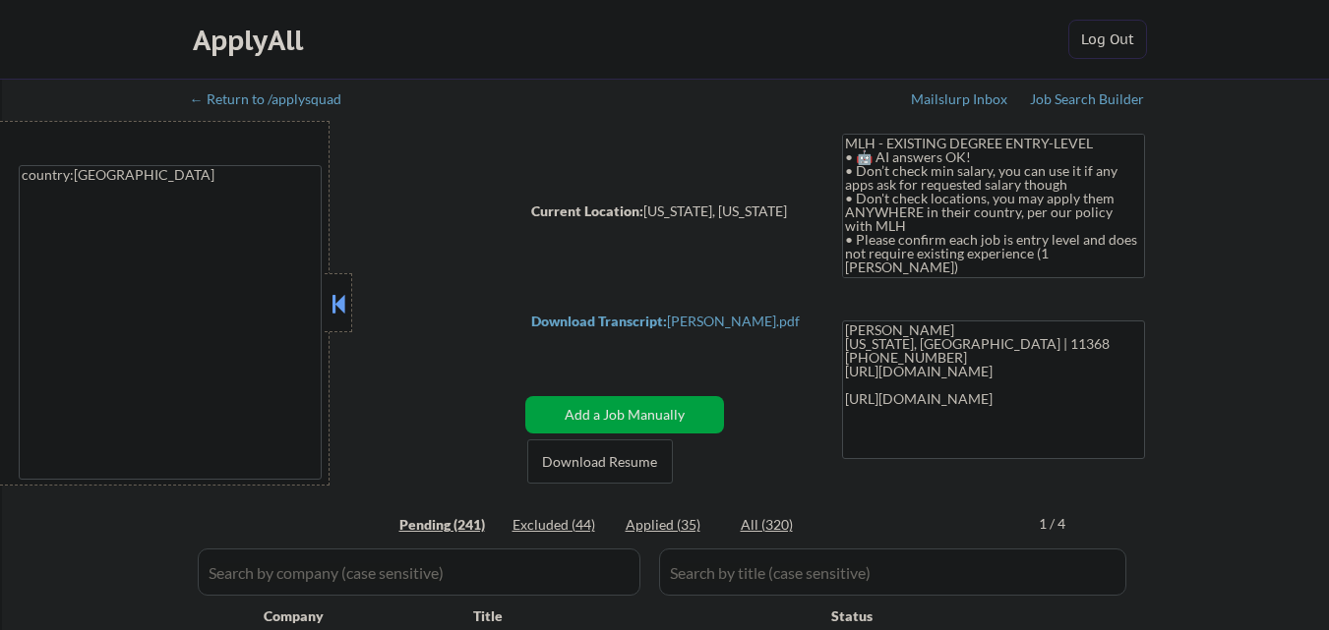
select select ""pending""
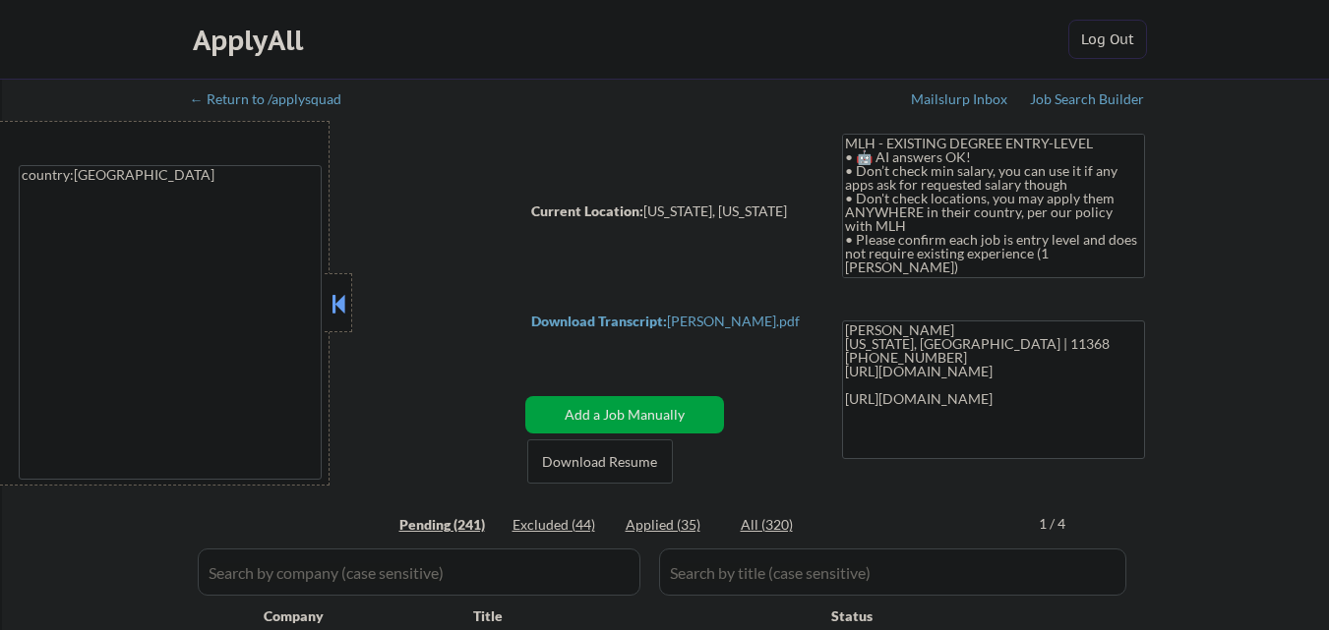
select select ""pending""
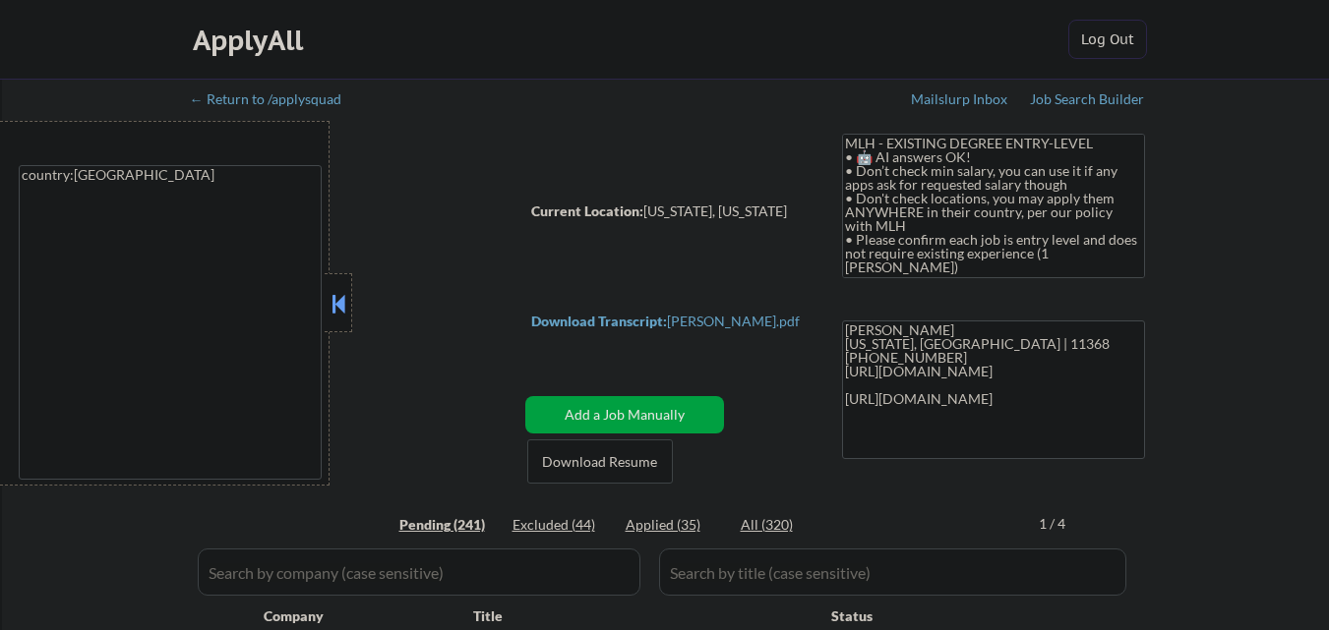
select select ""pending""
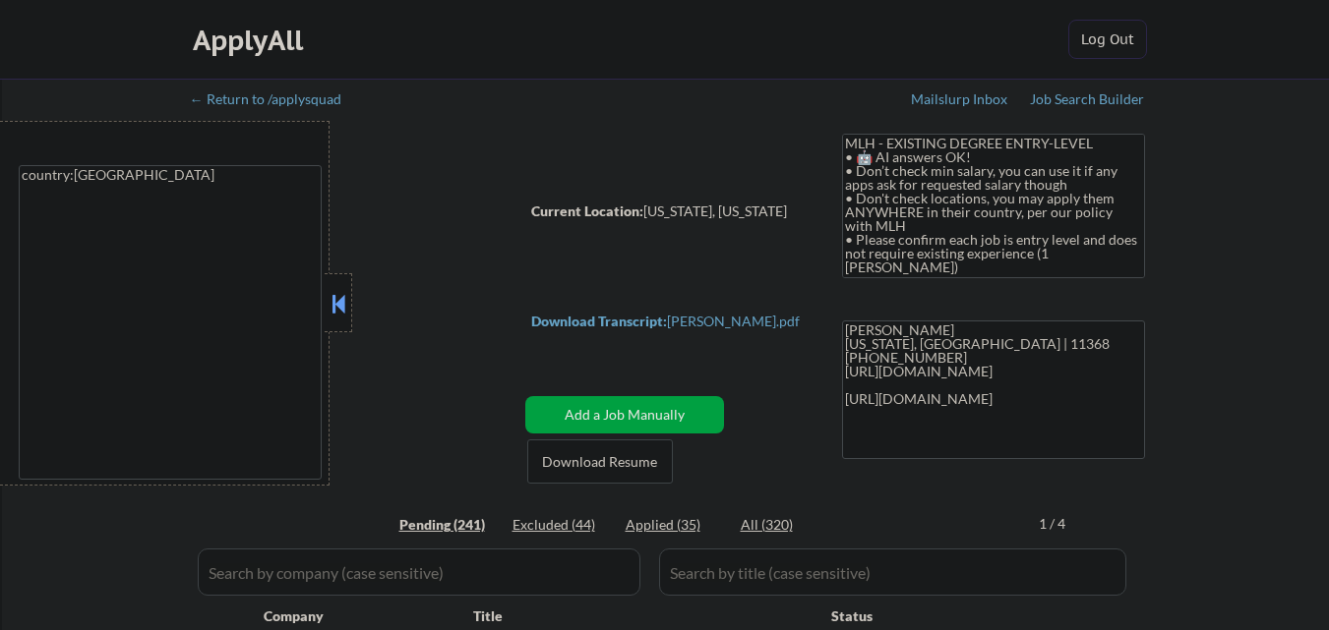
select select ""pending""
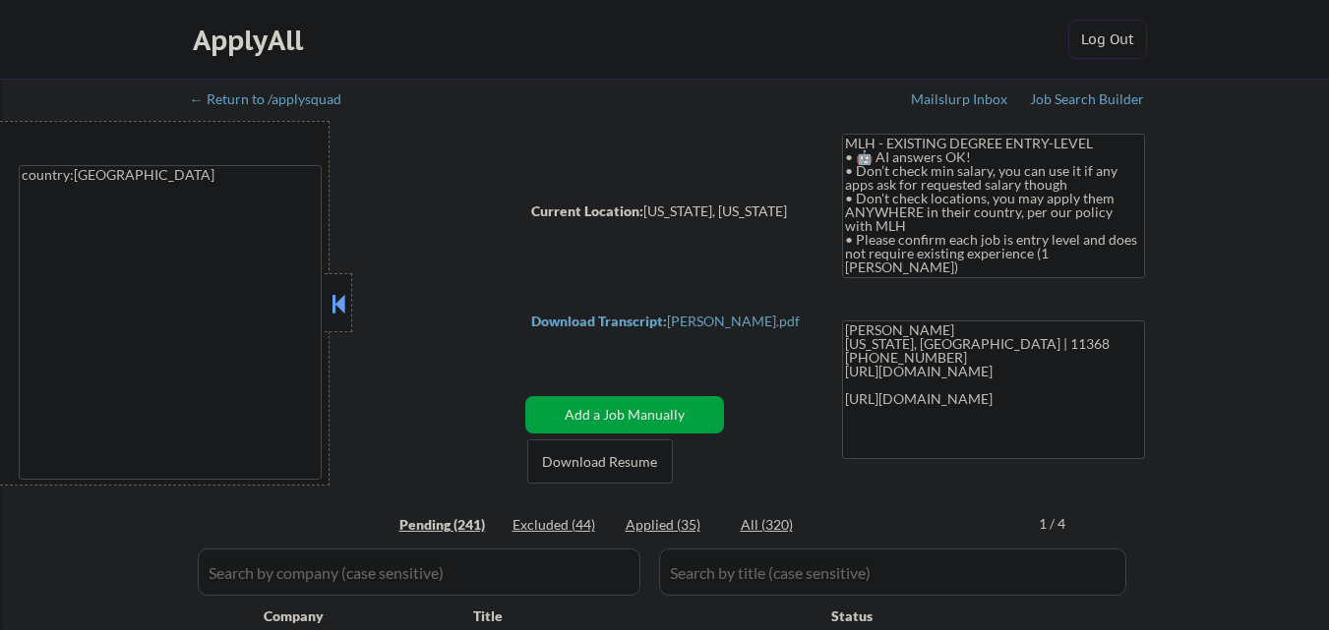
select select ""pending""
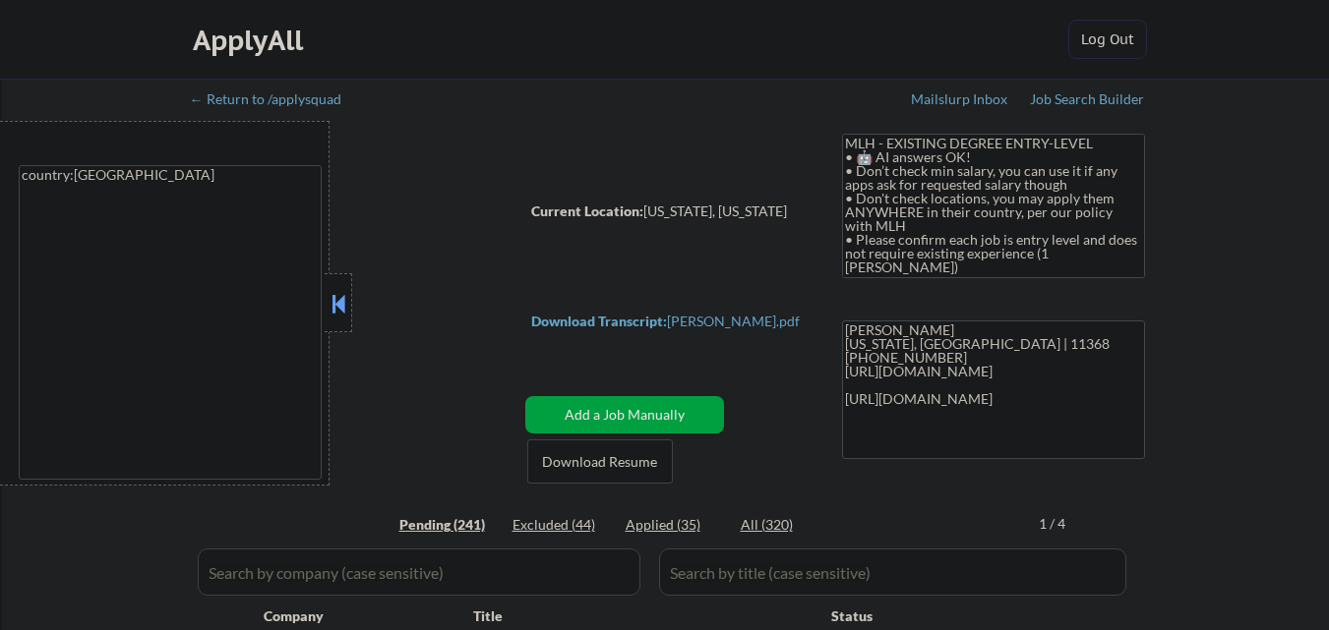
select select ""pending""
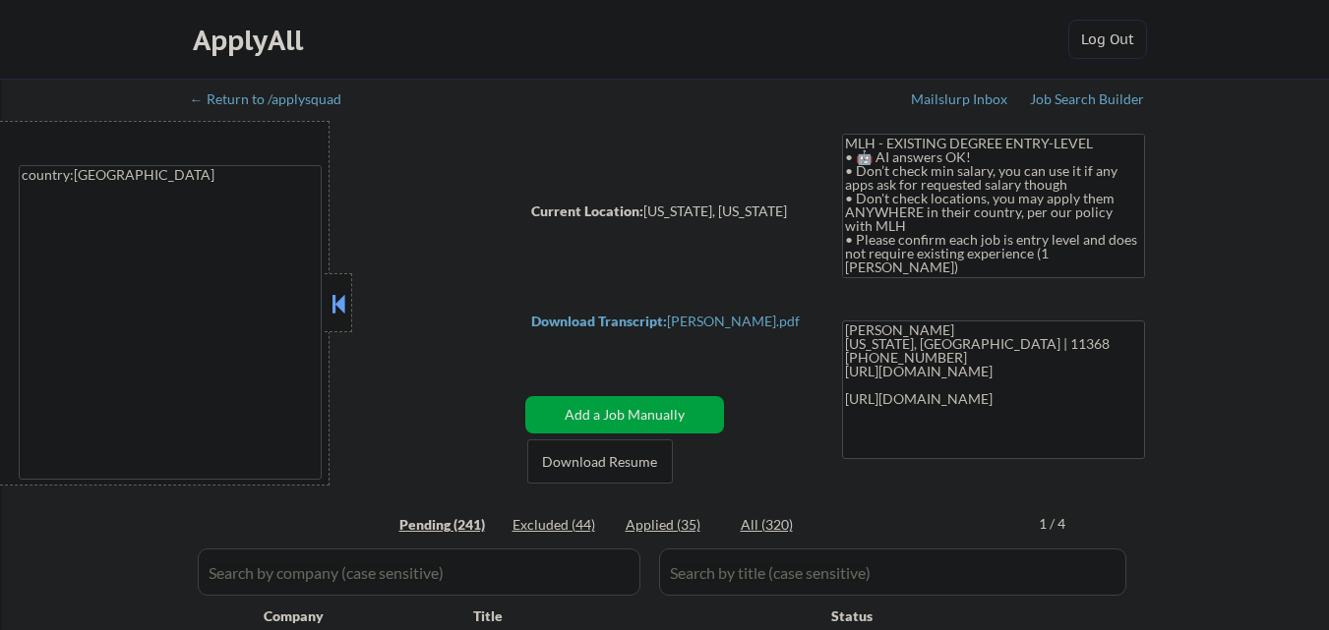
select select ""pending""
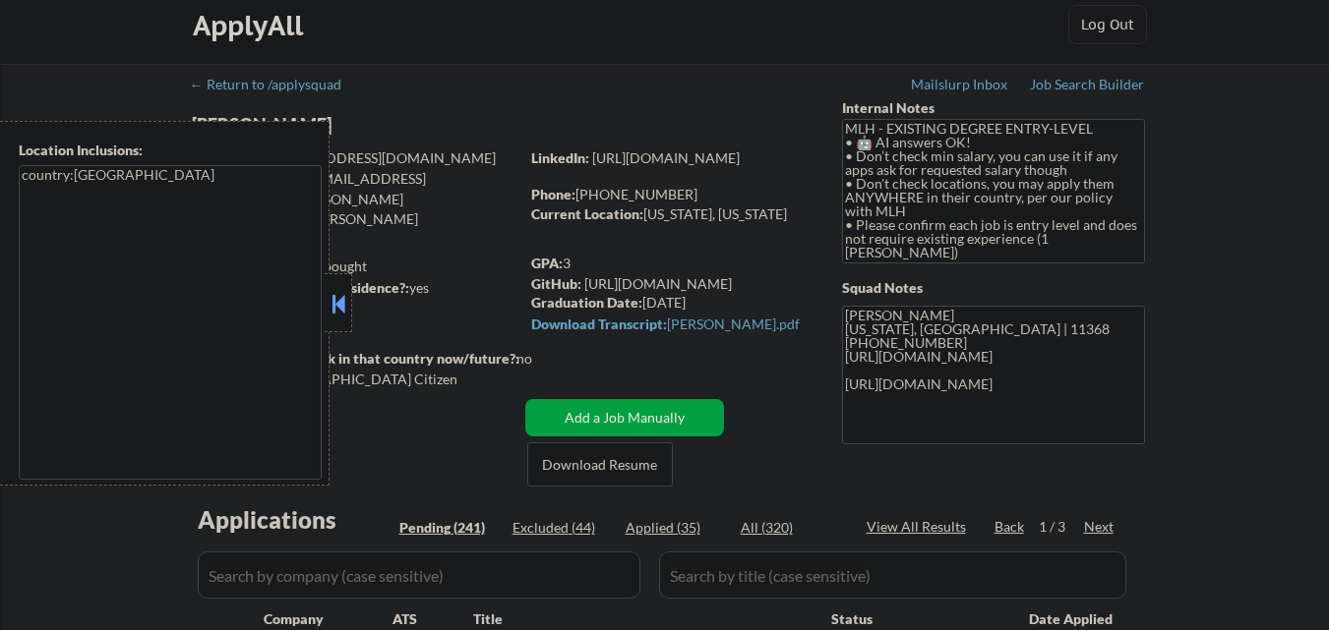
click at [348, 306] on button at bounding box center [338, 304] width 22 height 30
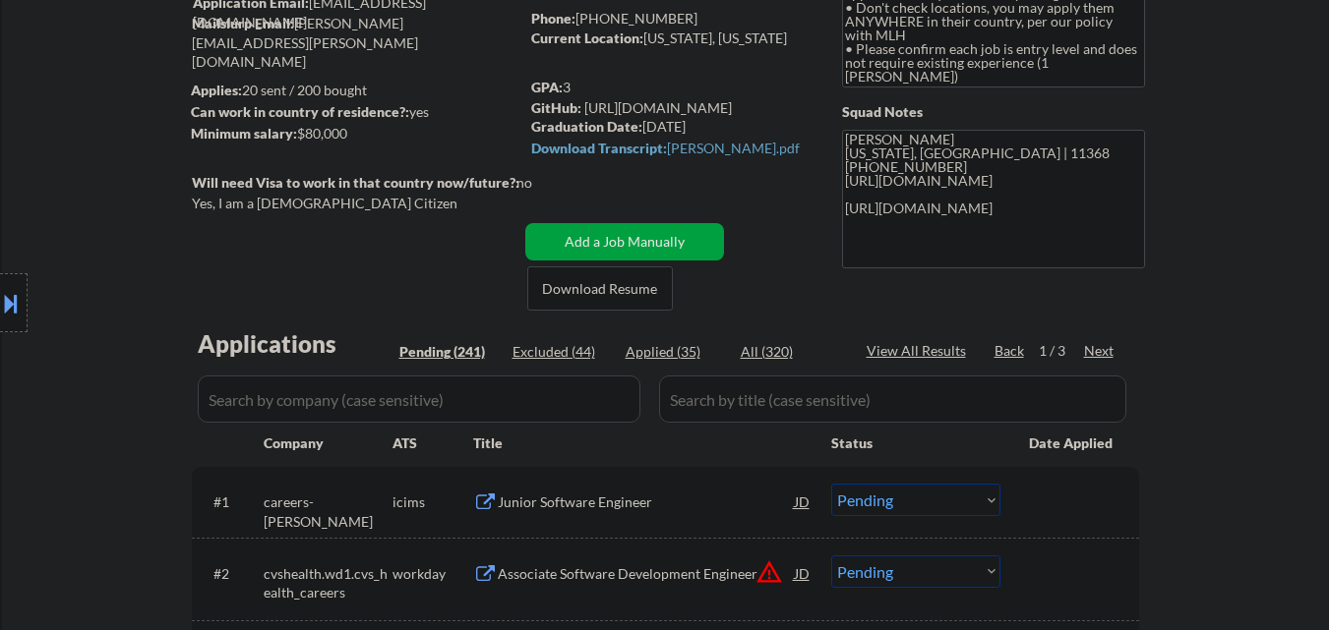
scroll to position [98, 0]
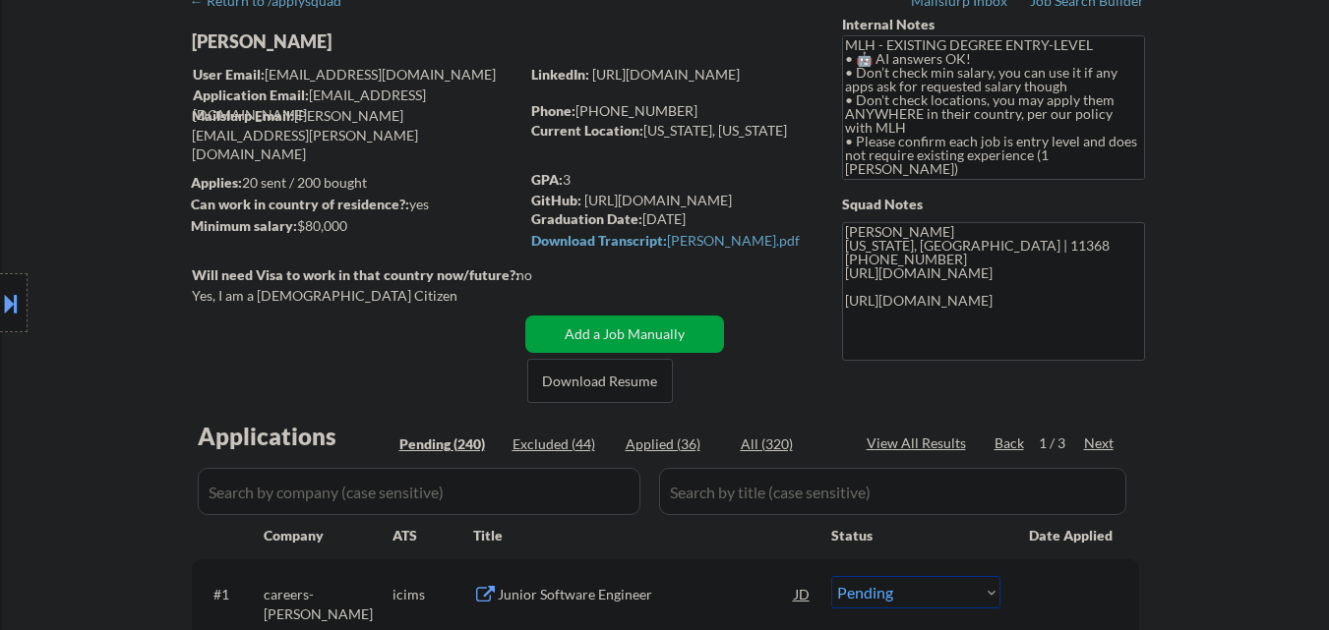
select select ""pending""
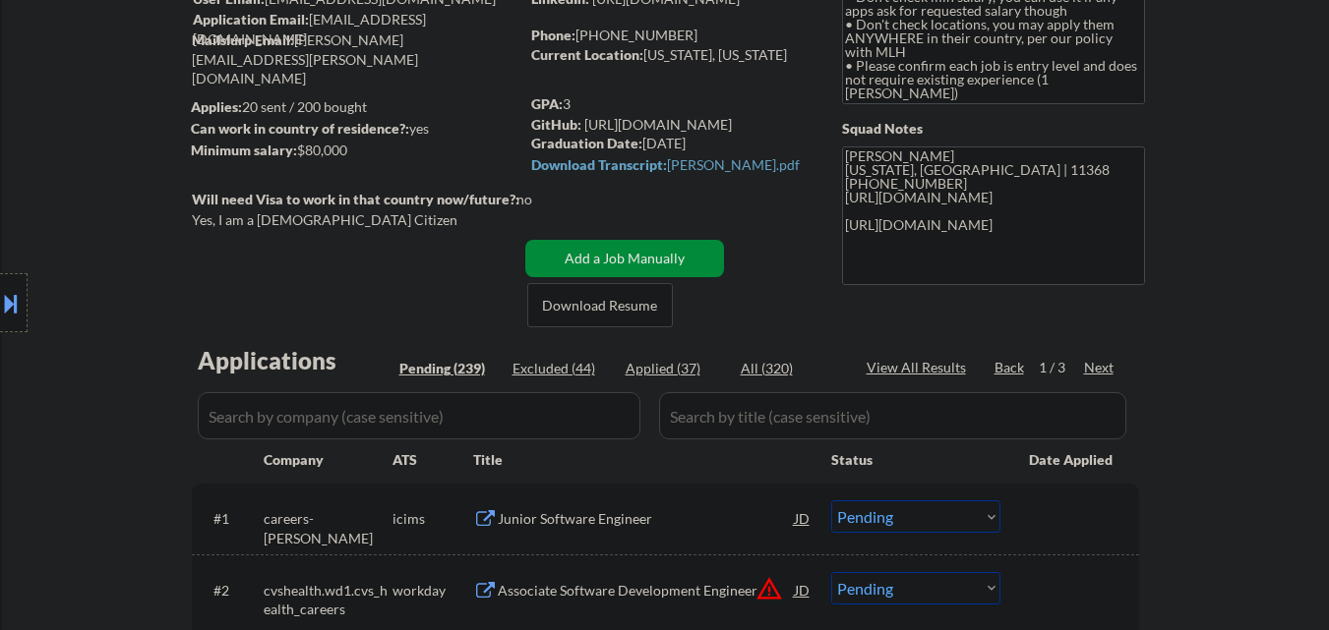
scroll to position [197, 0]
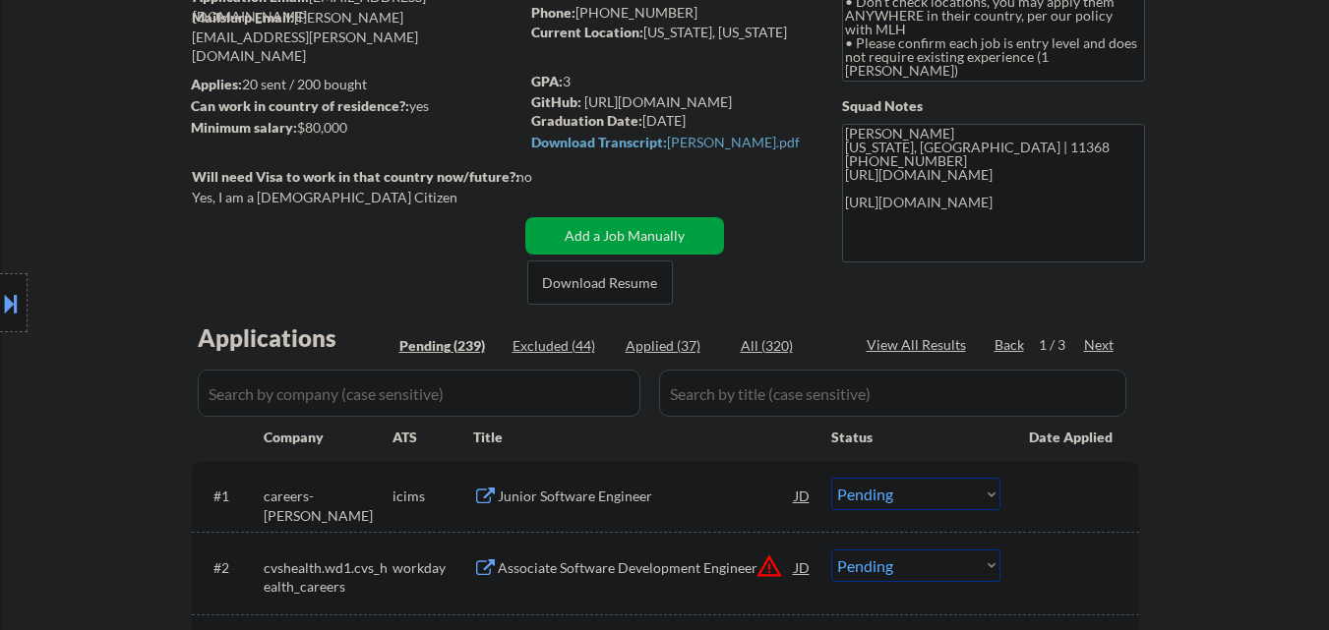
select select ""pending""
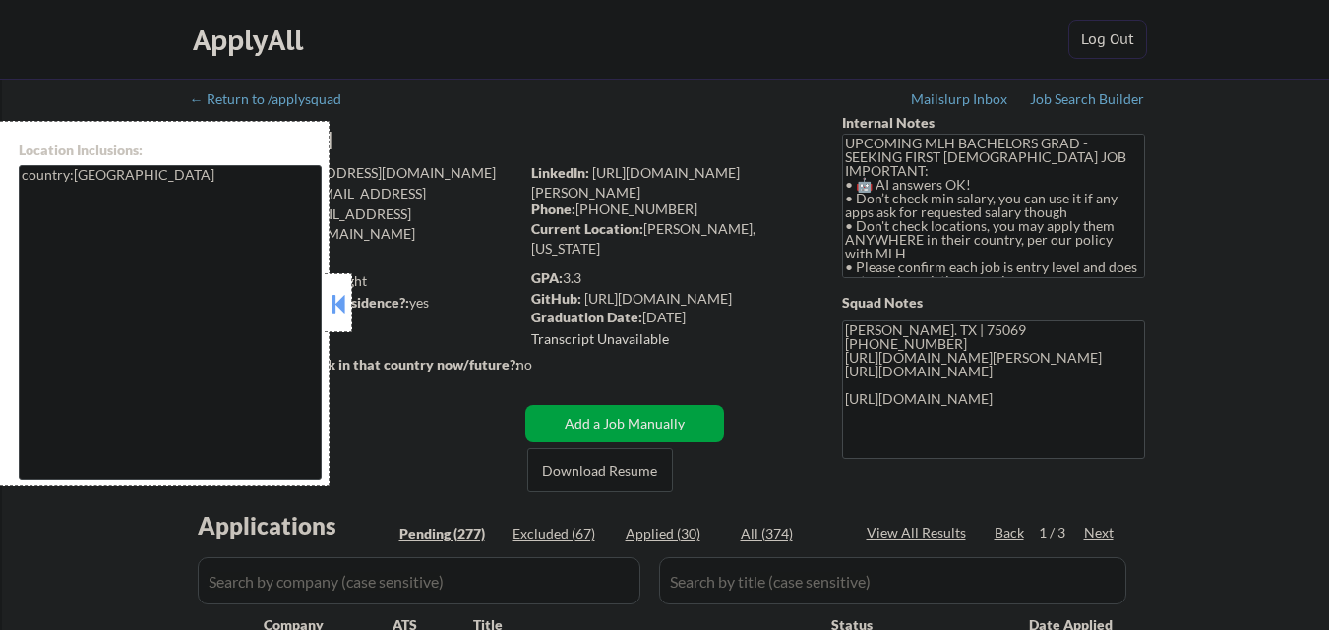
click at [342, 306] on button at bounding box center [338, 304] width 22 height 30
select select ""pending""
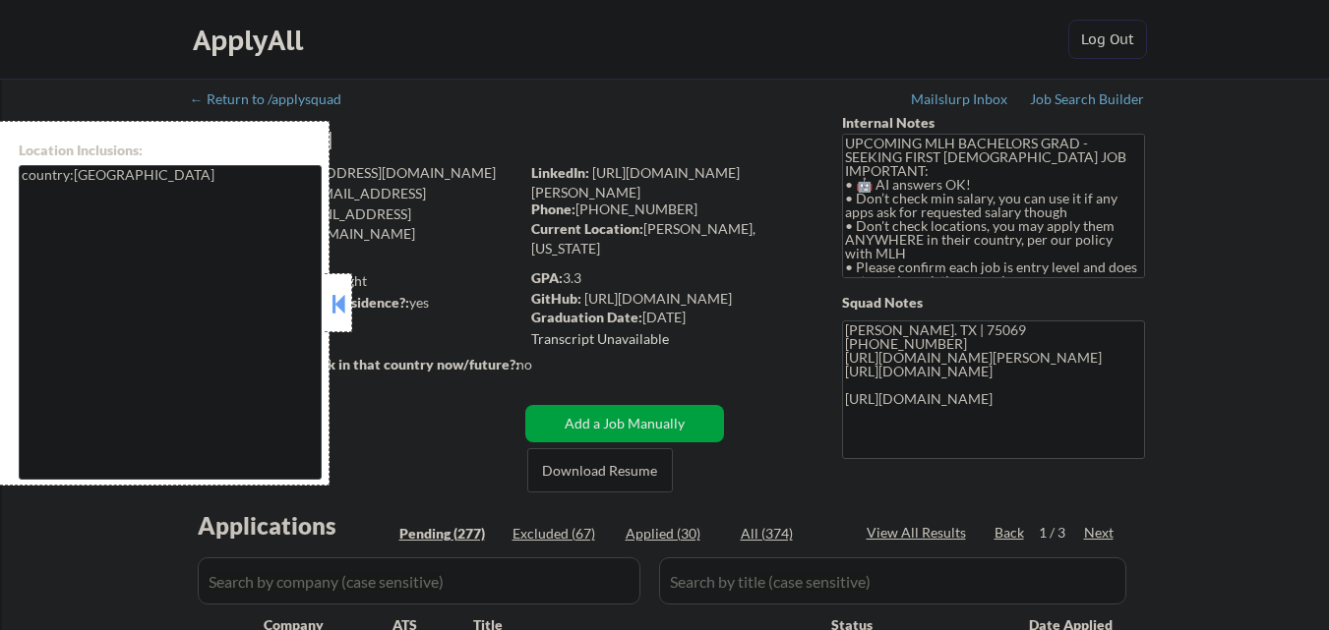
select select ""pending""
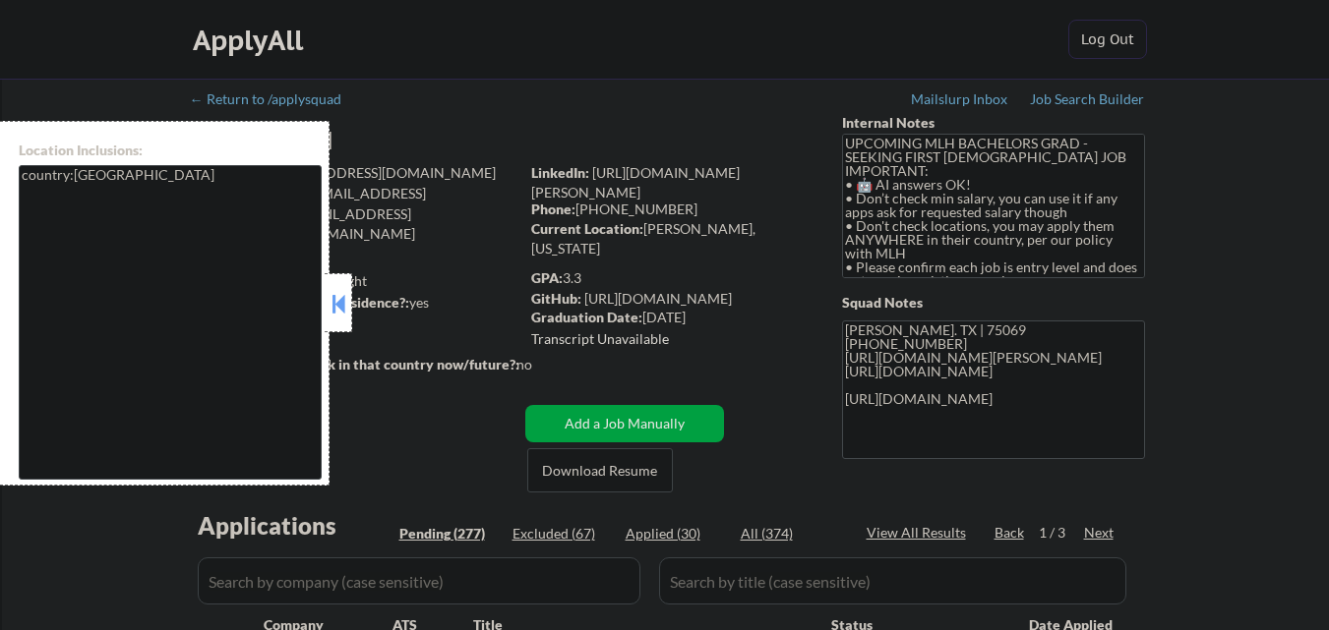
select select ""pending""
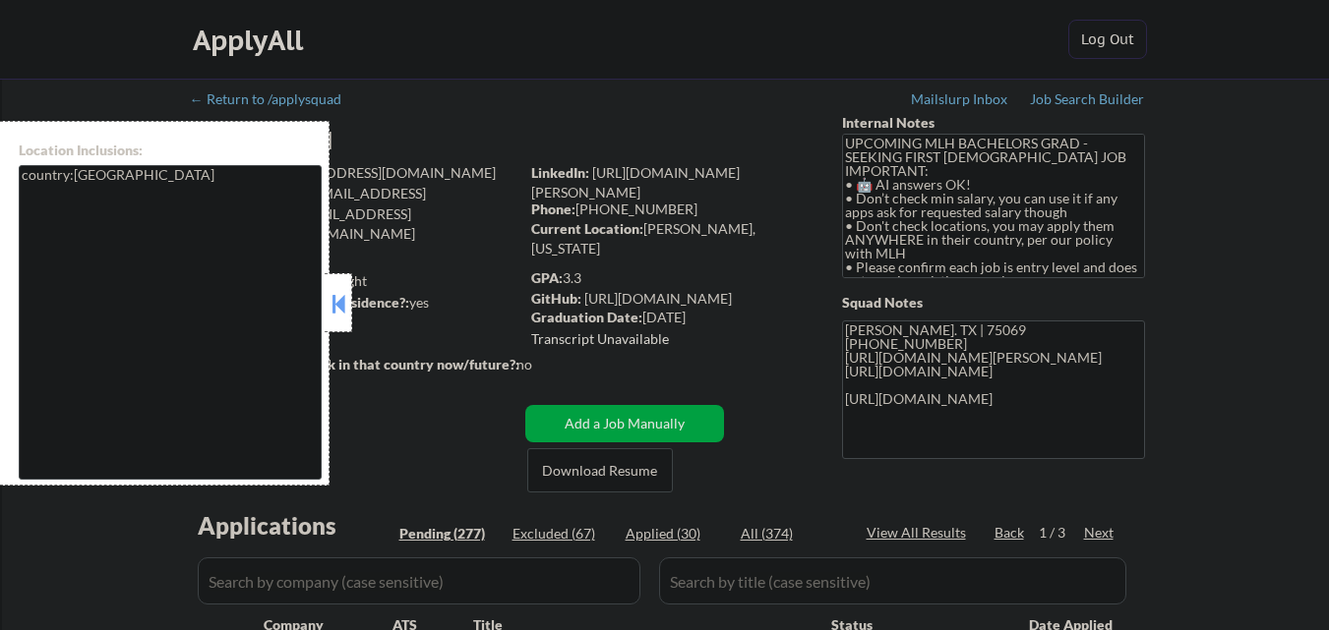
select select ""pending""
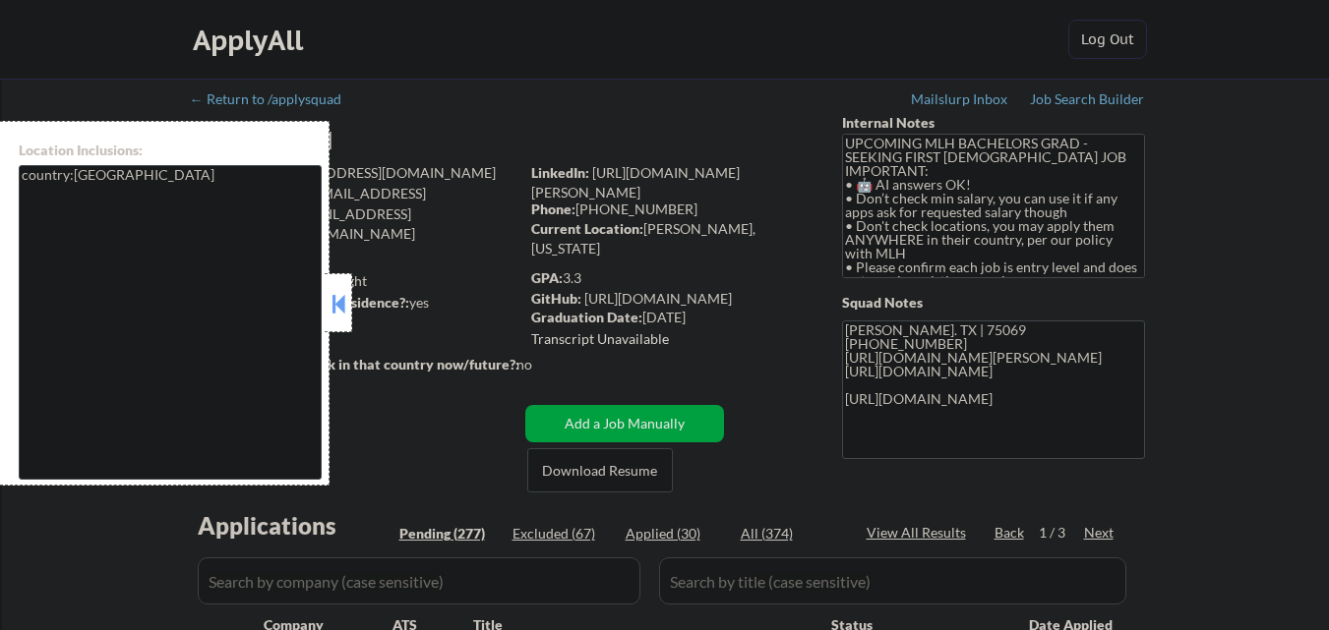
select select ""pending""
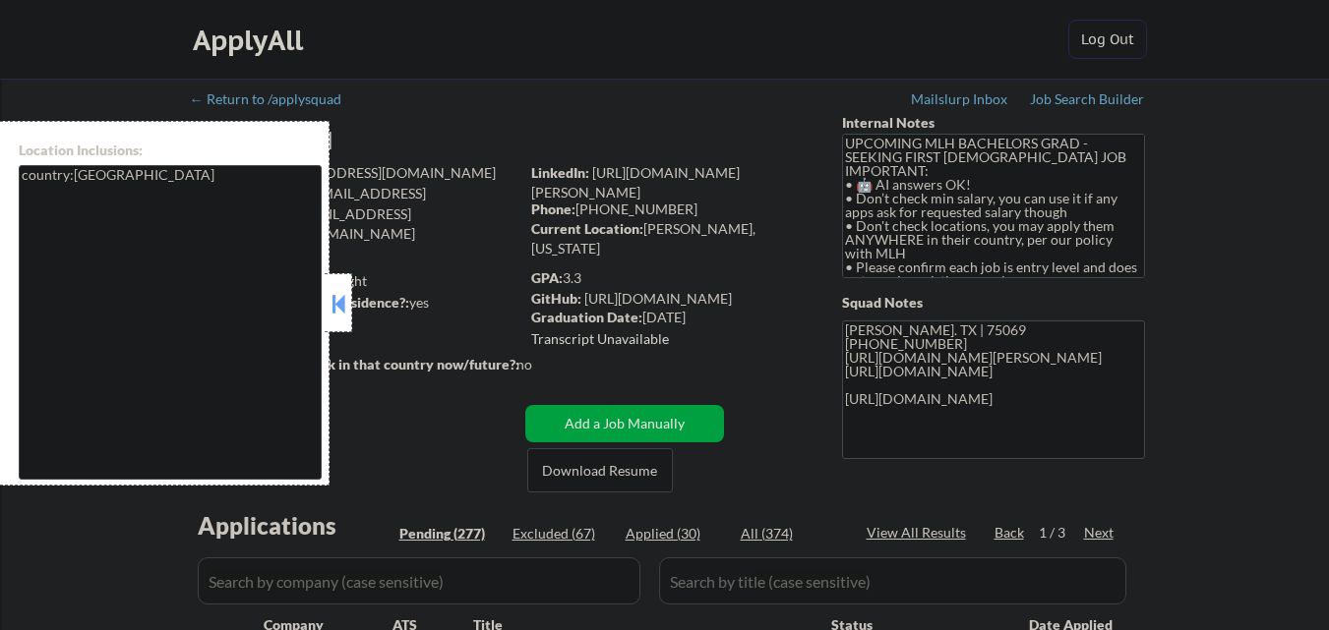
select select ""pending""
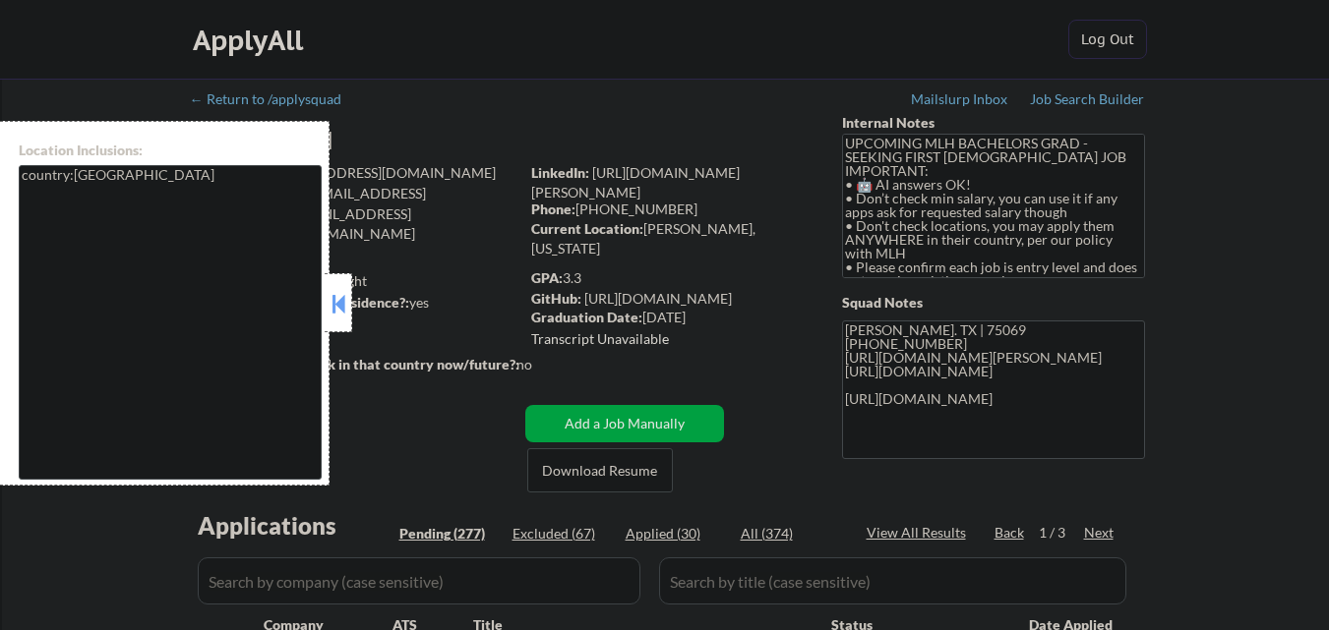
select select ""pending""
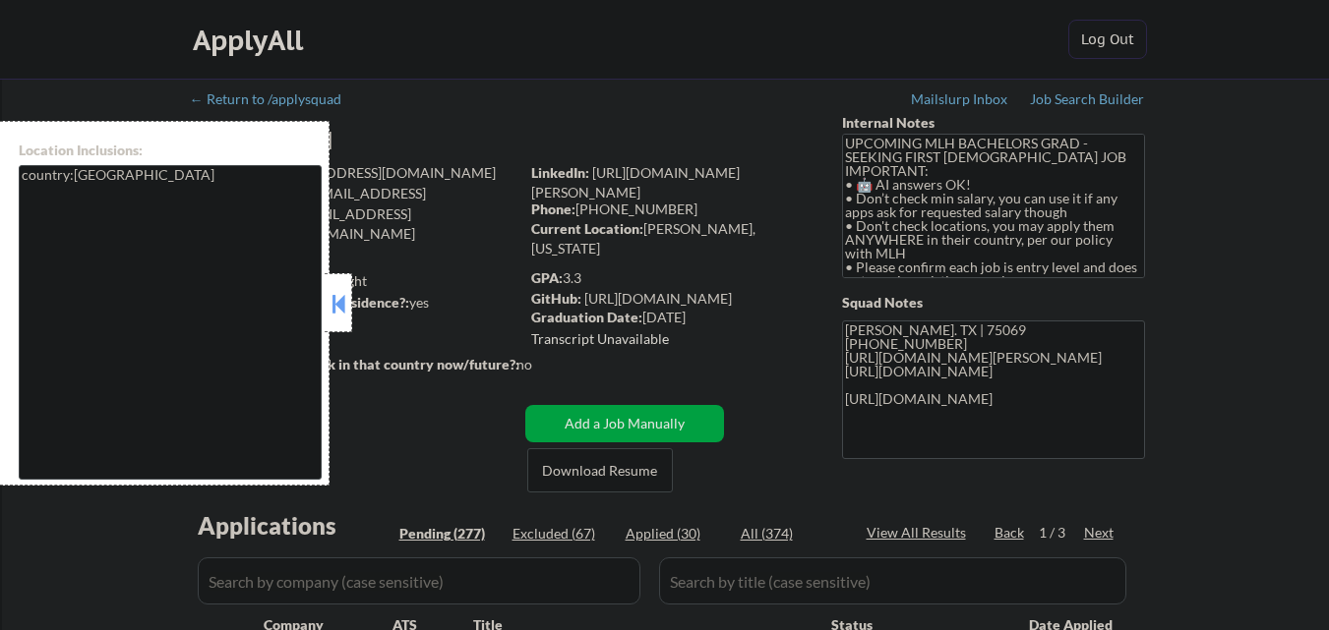
select select ""pending""
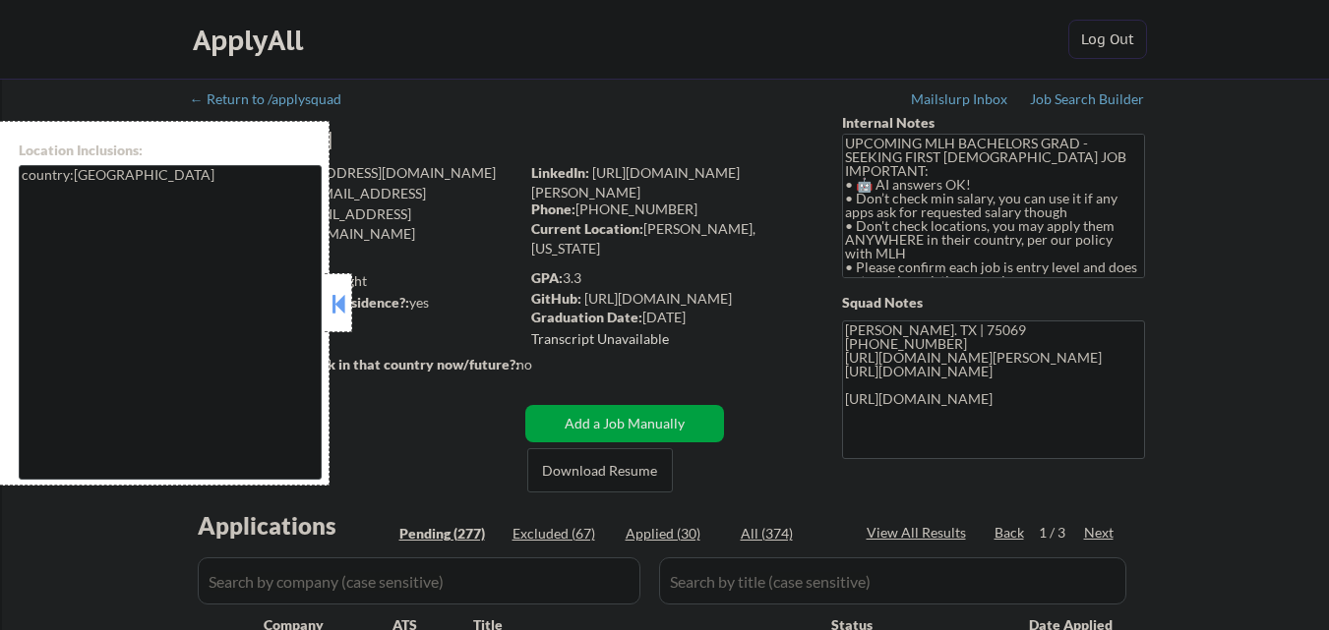
select select ""pending""
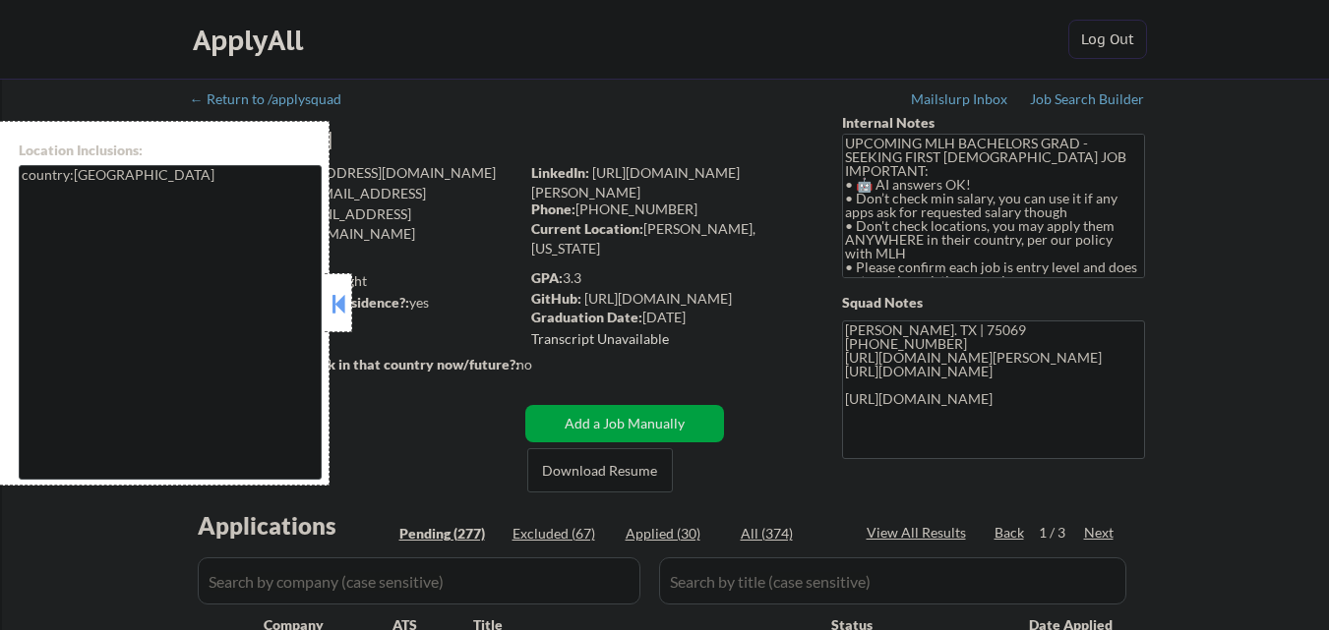
select select ""pending""
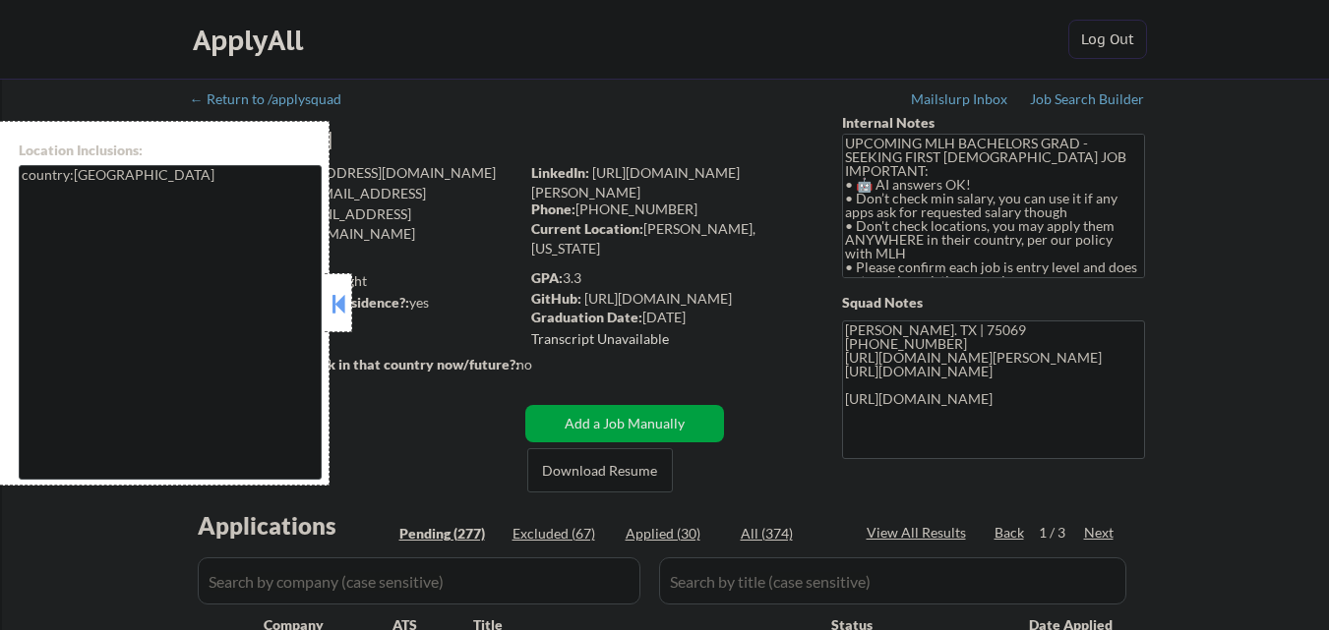
select select ""pending""
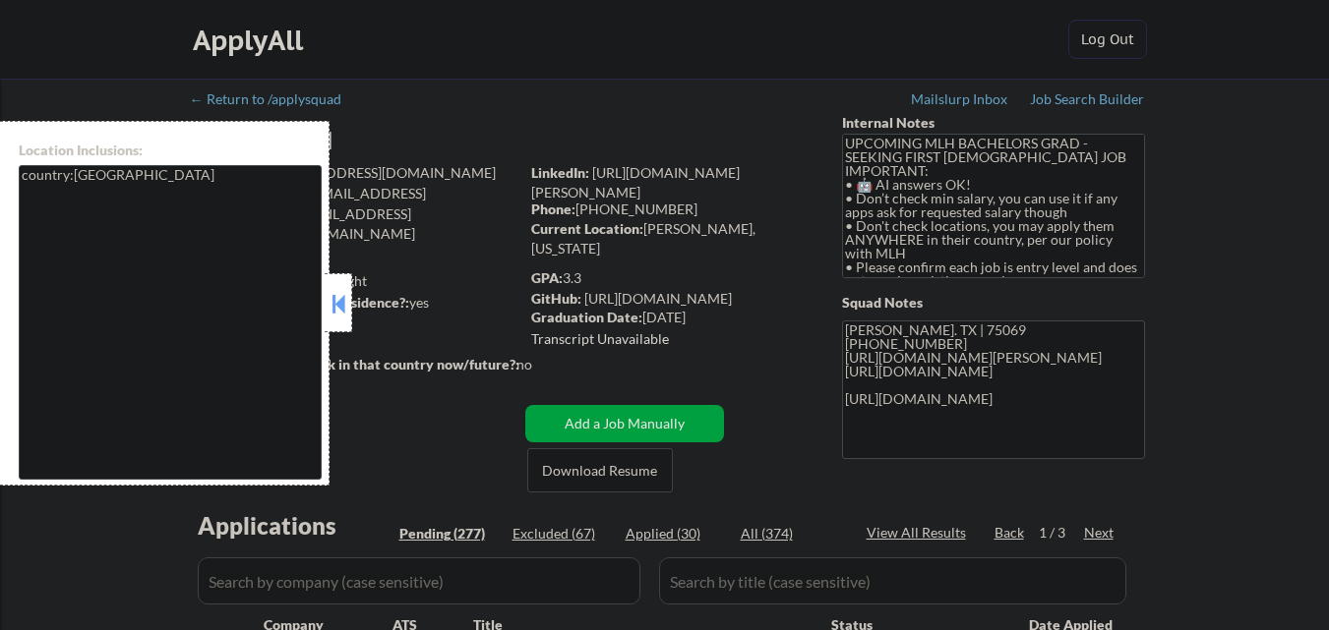
select select ""pending""
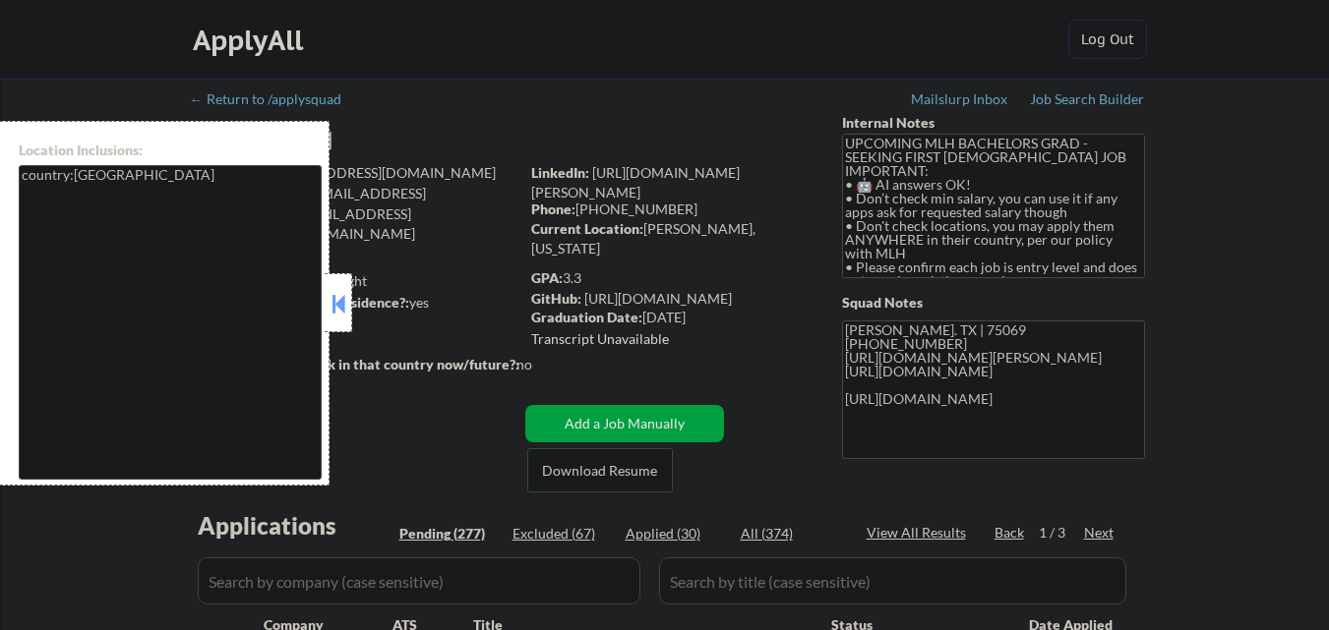
select select ""pending""
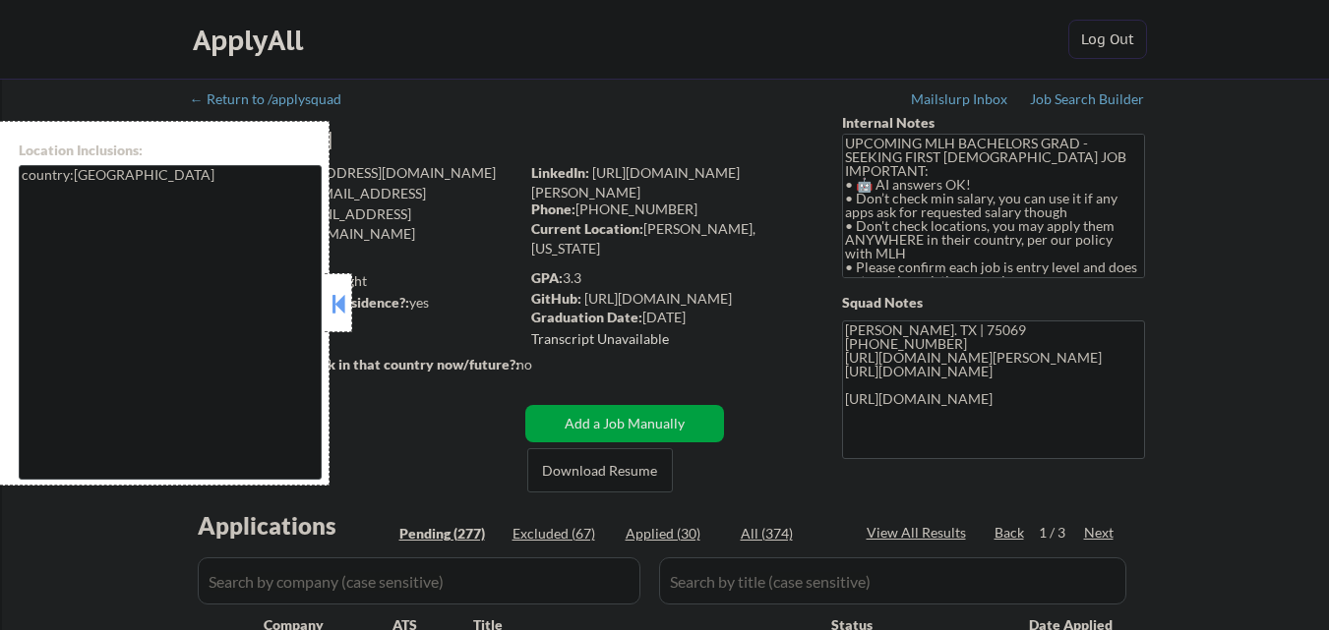
select select ""pending""
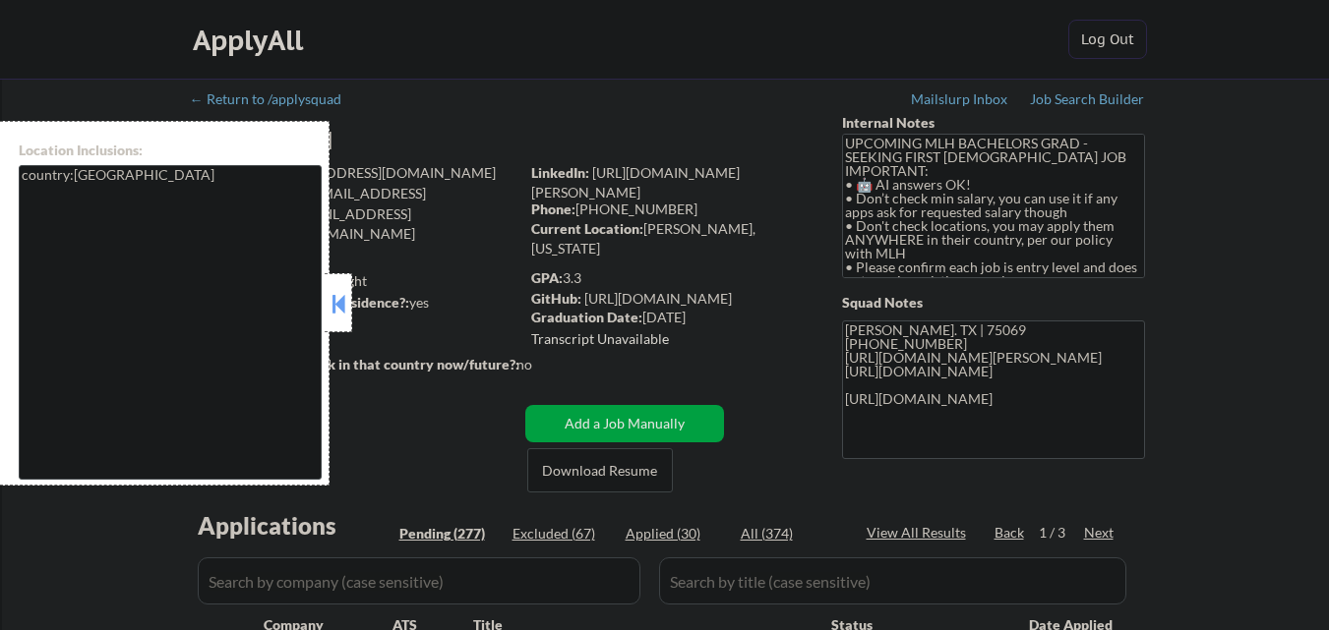
select select ""pending""
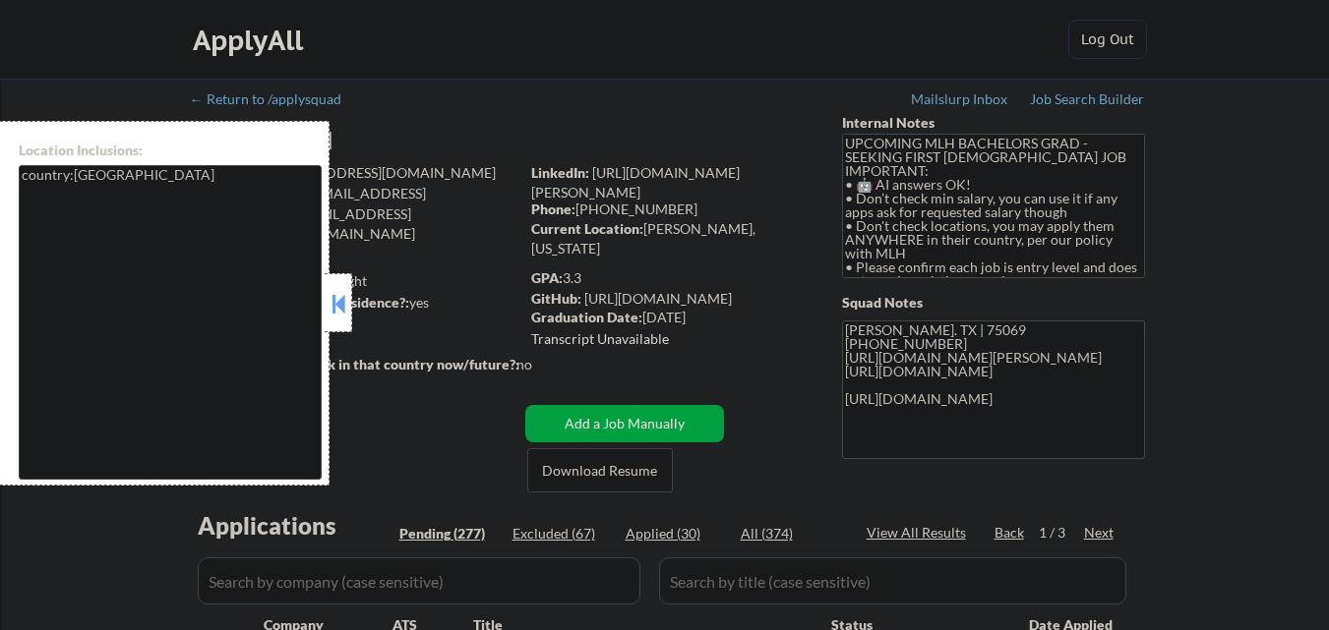
select select ""pending""
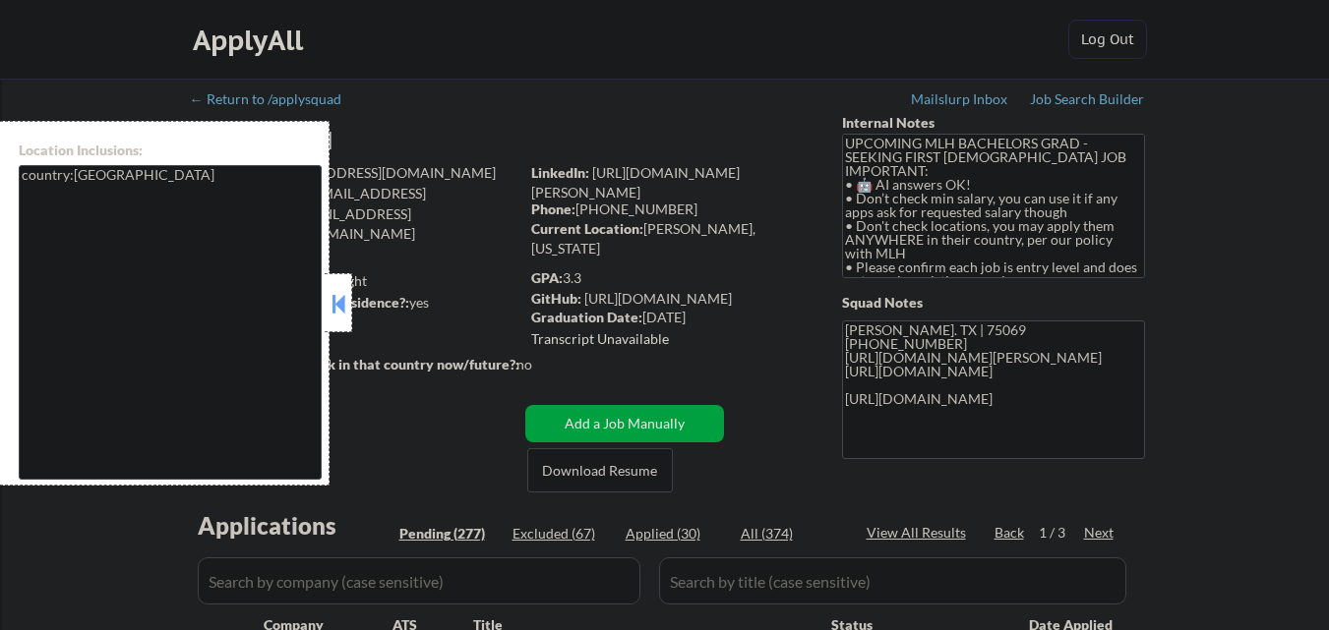
select select ""pending""
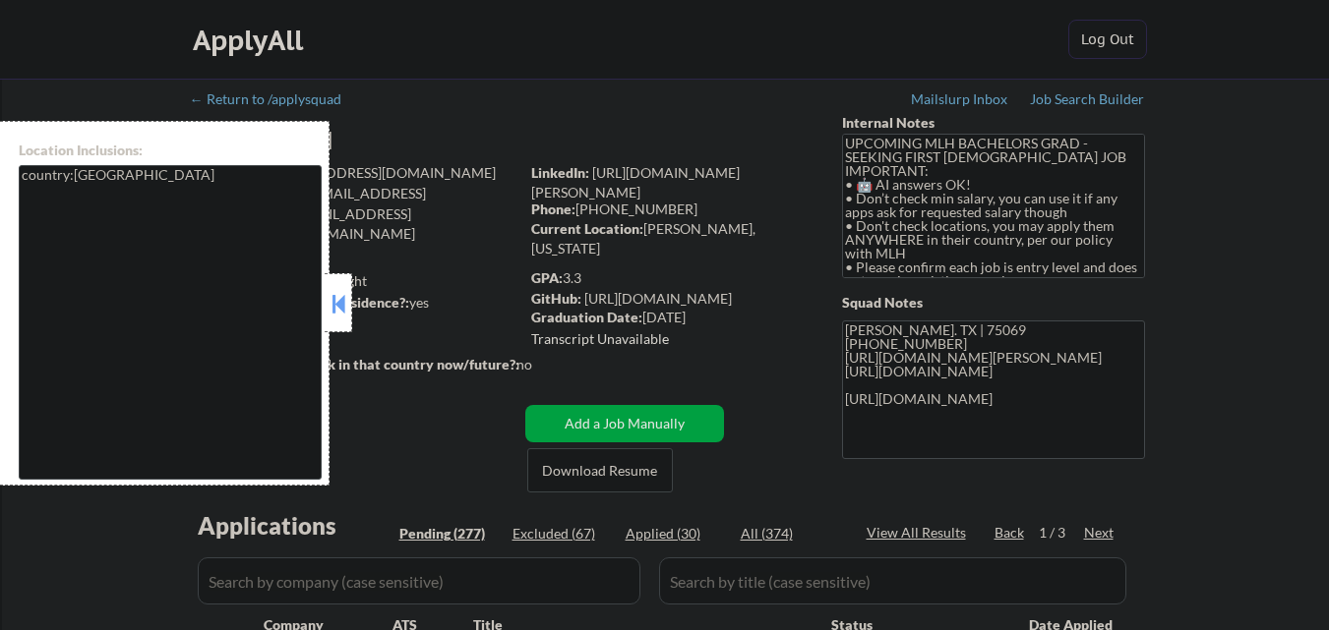
select select ""pending""
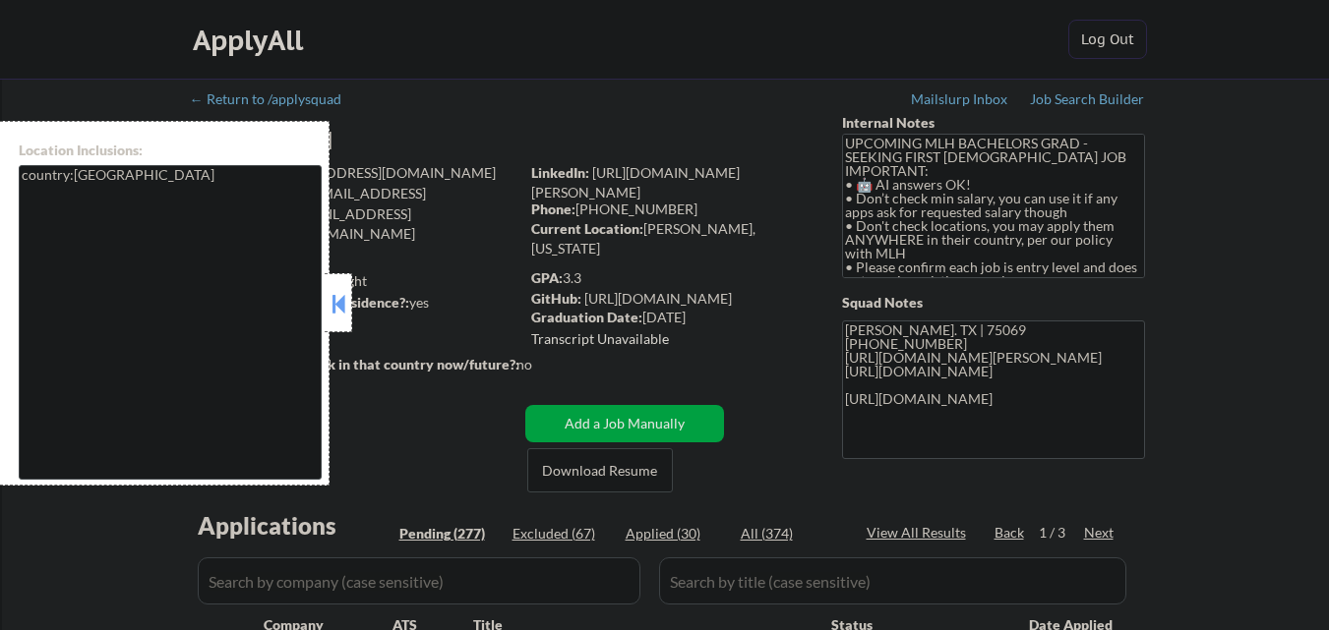
select select ""pending""
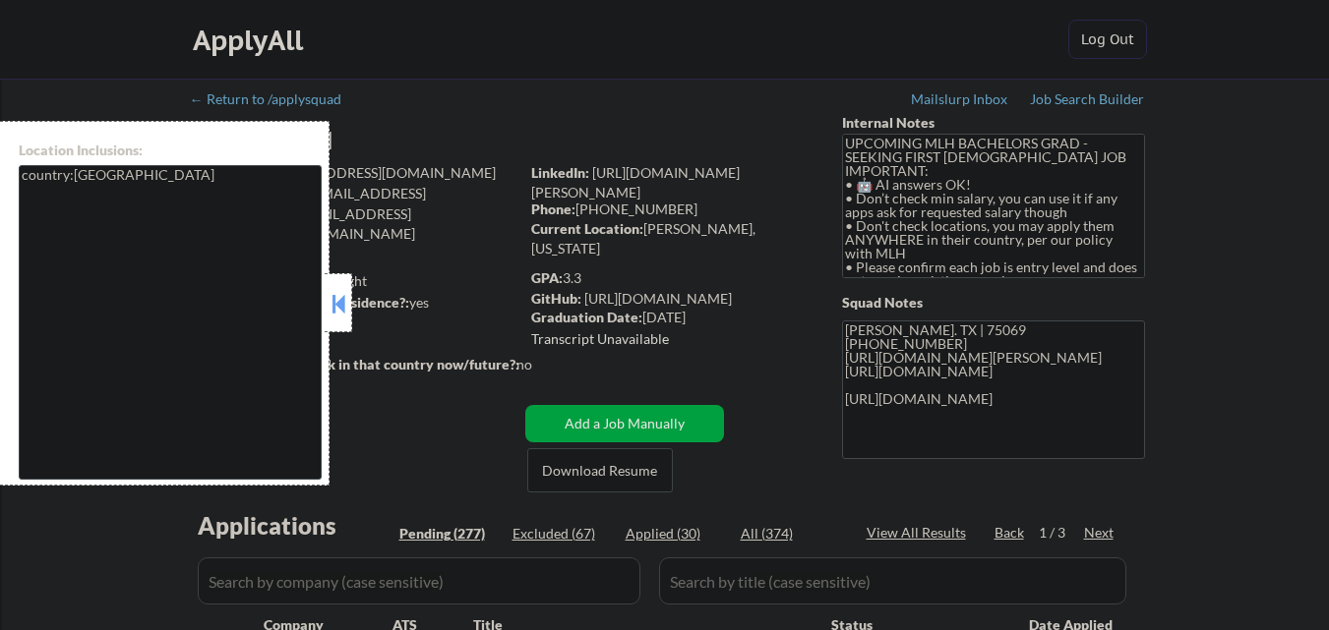
select select ""pending""
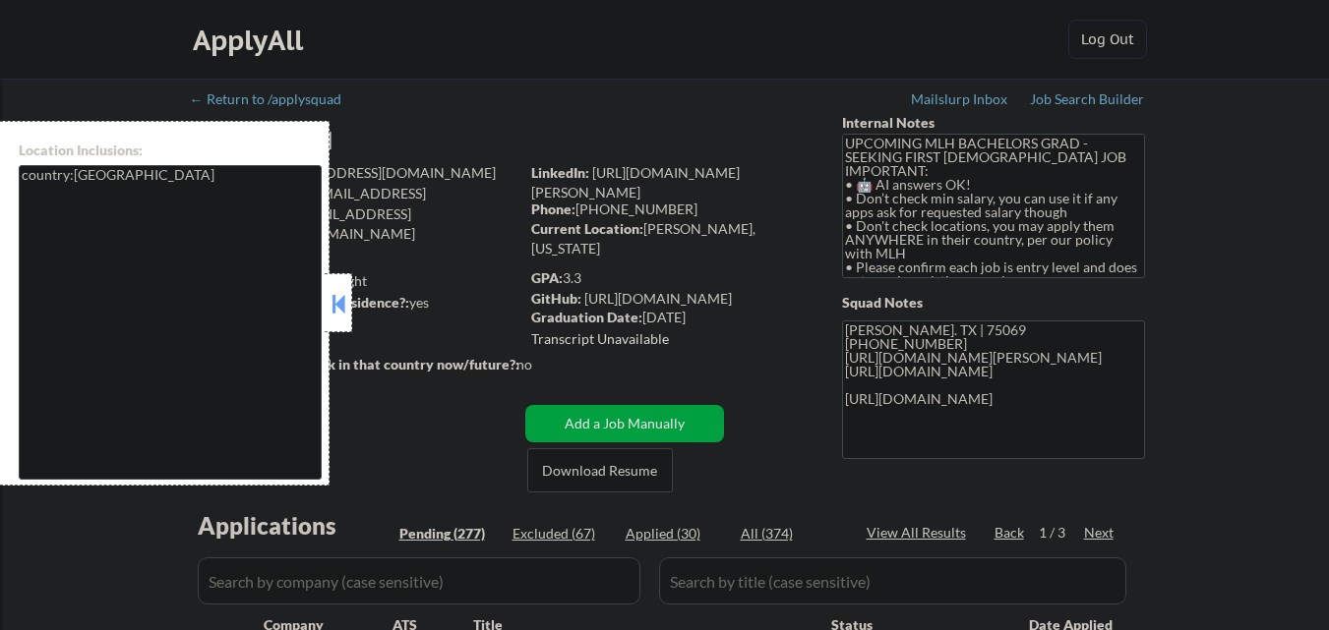
select select ""pending""
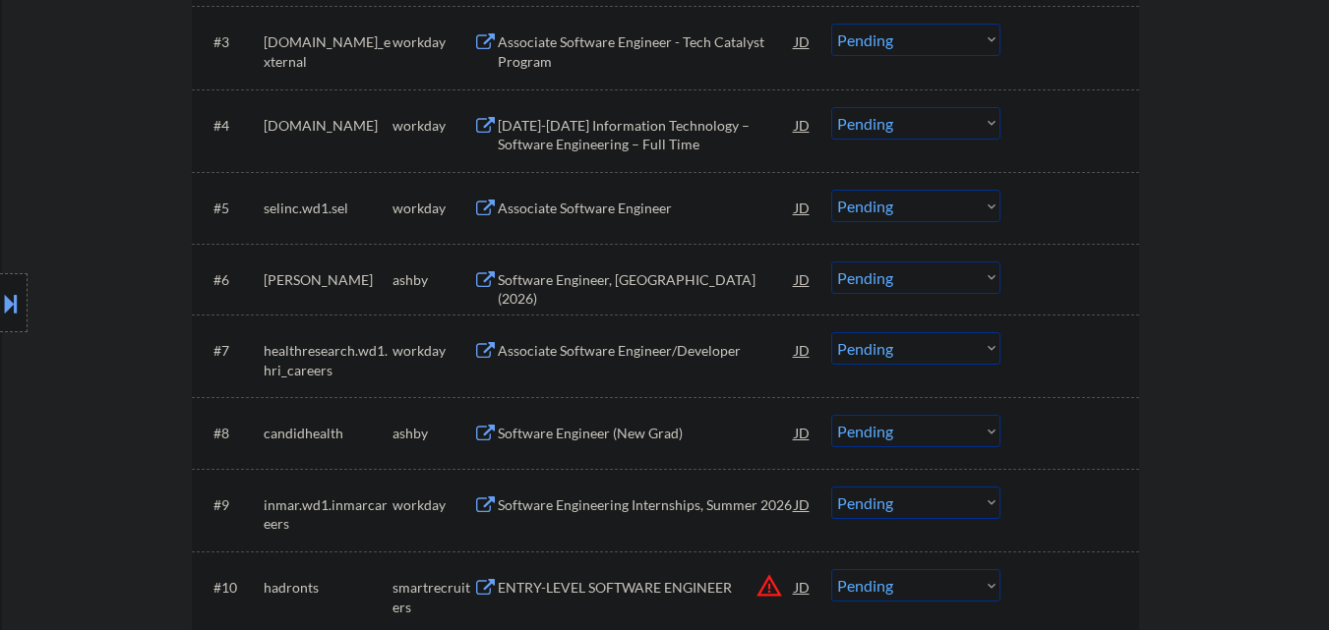
scroll to position [787, 0]
click at [657, 282] on div "Software Engineer, [GEOGRAPHIC_DATA] (2026)" at bounding box center [646, 287] width 297 height 38
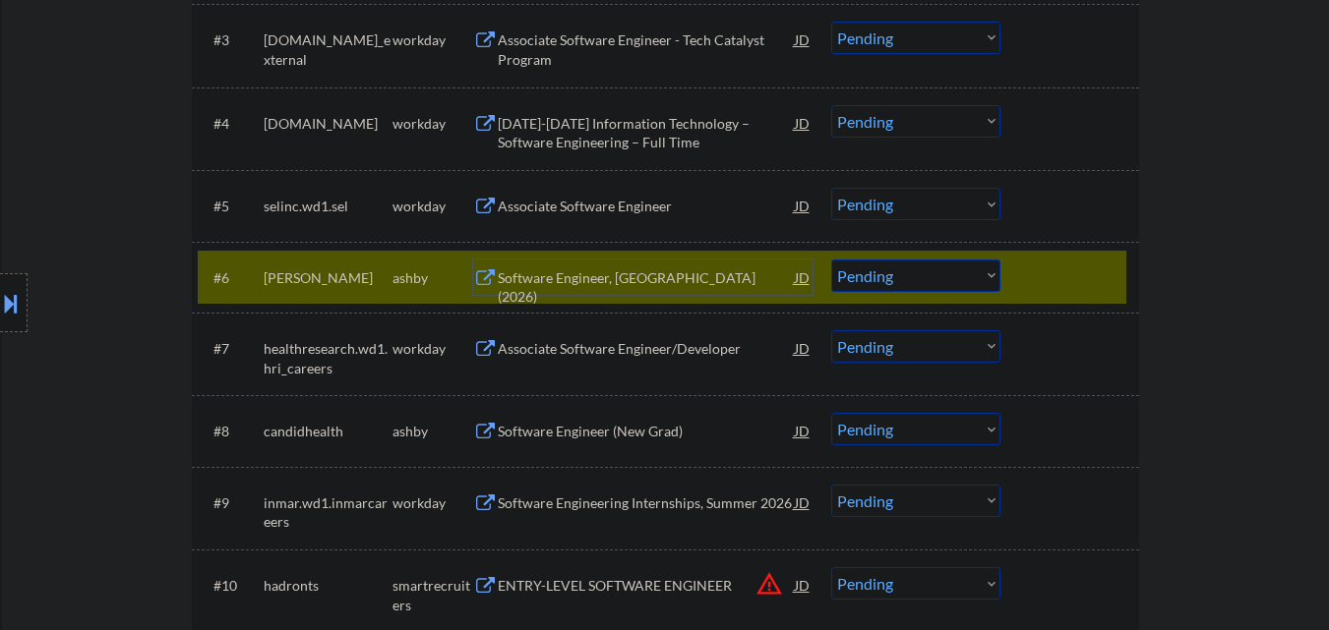
click at [927, 279] on select "Choose an option... Pending Applied Excluded (Questions) Excluded (Expired) Exc…" at bounding box center [915, 276] width 169 height 32
click at [831, 260] on select "Choose an option... Pending Applied Excluded (Questions) Excluded (Expired) Exc…" at bounding box center [915, 276] width 169 height 32
click at [1045, 286] on div at bounding box center [1072, 277] width 87 height 35
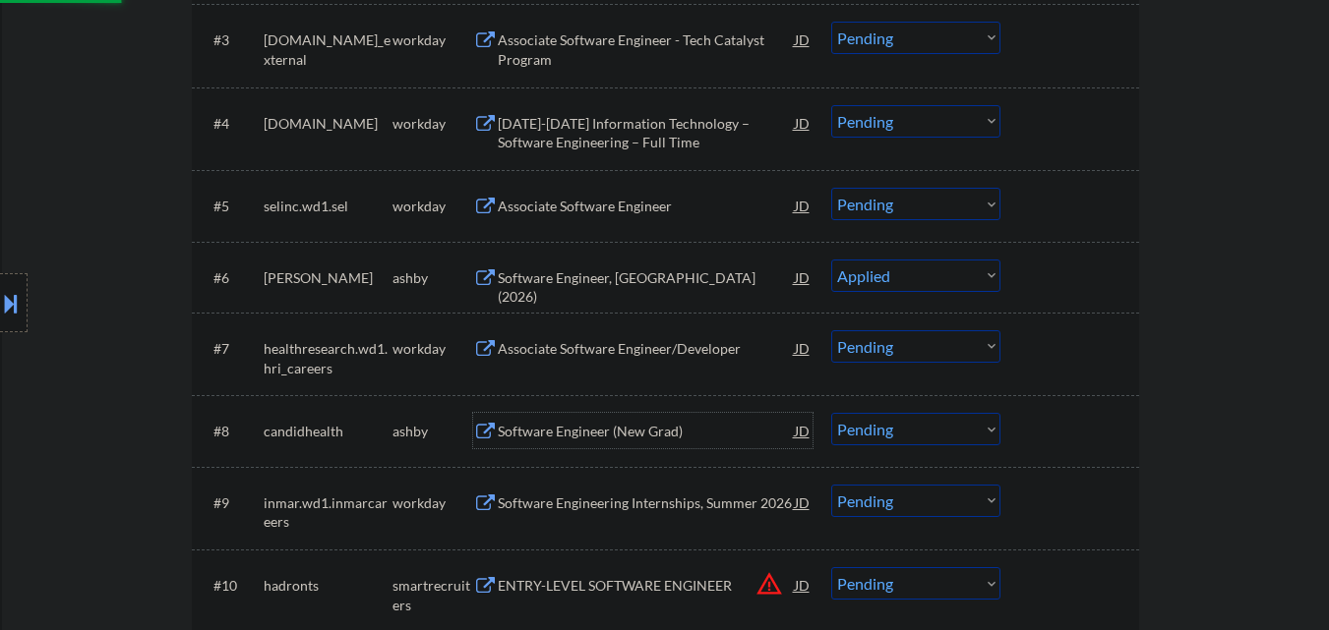
click at [592, 428] on div "Software Engineer (New Grad)" at bounding box center [646, 432] width 297 height 20
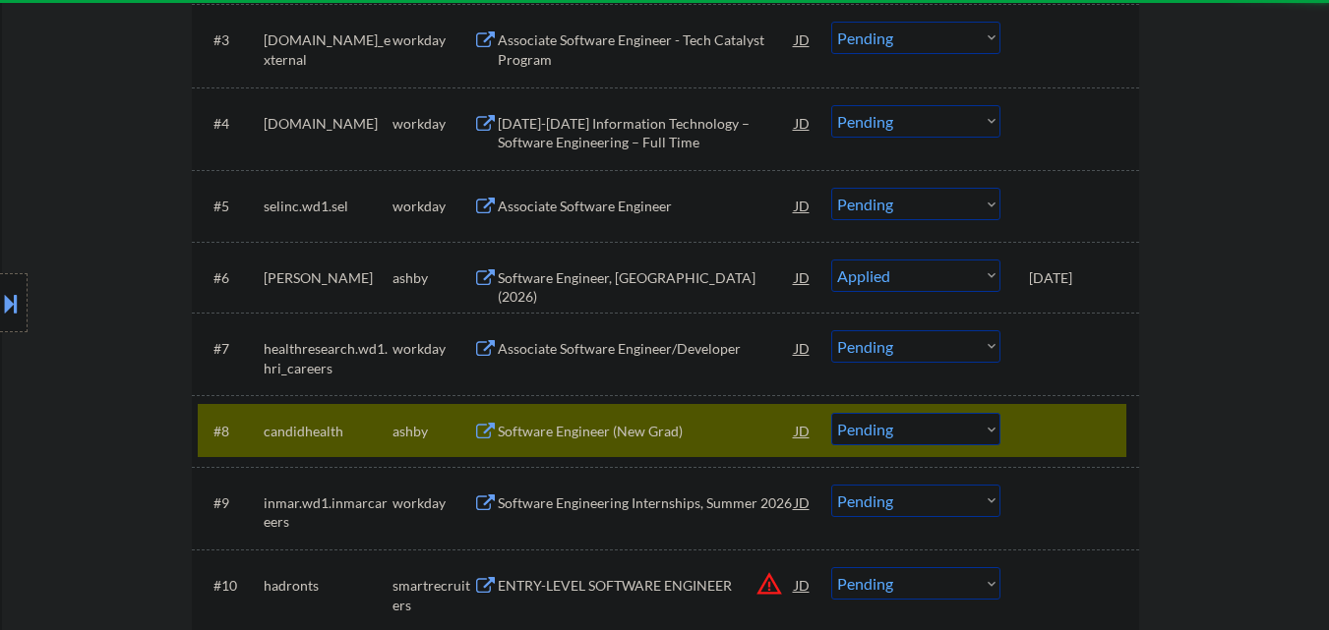
select select ""pending""
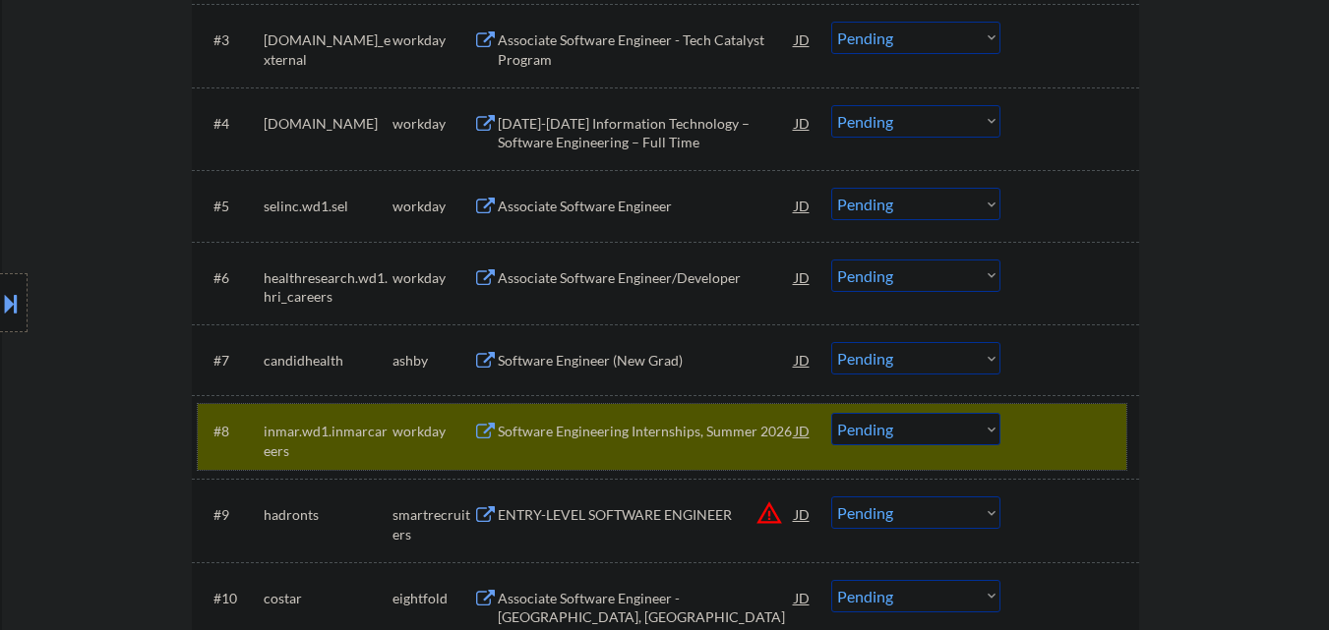
drag, startPoint x: 1068, startPoint y: 430, endPoint x: 1054, endPoint y: 428, distance: 13.9
click at [1069, 430] on div at bounding box center [1072, 430] width 87 height 35
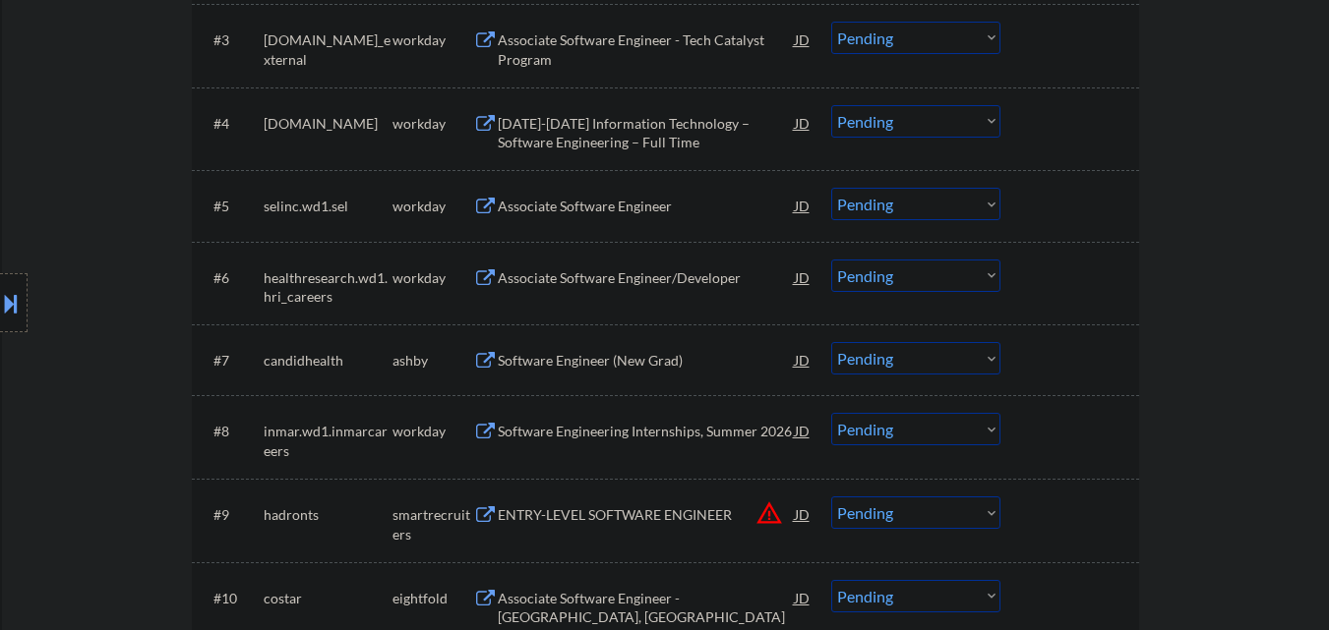
click at [933, 370] on select "Choose an option... Pending Applied Excluded (Questions) Excluded (Expired) Exc…" at bounding box center [915, 358] width 169 height 32
click at [831, 342] on select "Choose an option... Pending Applied Excluded (Questions) Excluded (Expired) Exc…" at bounding box center [915, 358] width 169 height 32
select select ""pending""
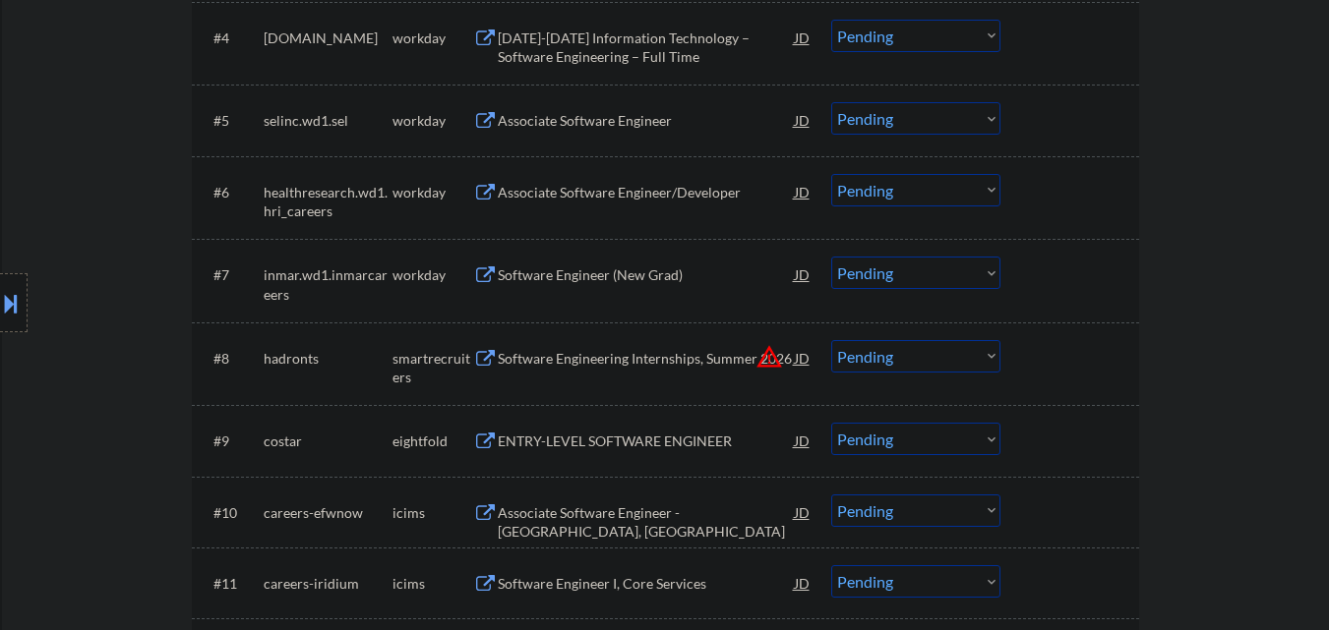
scroll to position [885, 0]
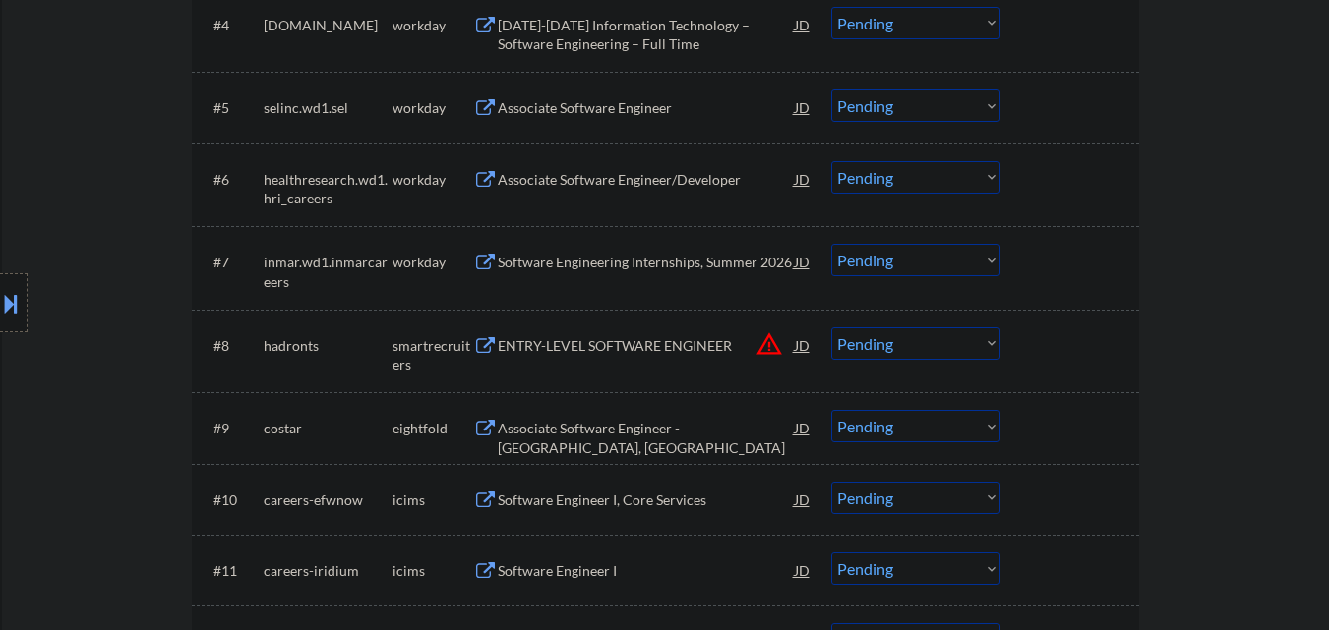
click at [644, 343] on div "ENTRY-LEVEL SOFTWARE ENGINEER" at bounding box center [646, 346] width 297 height 20
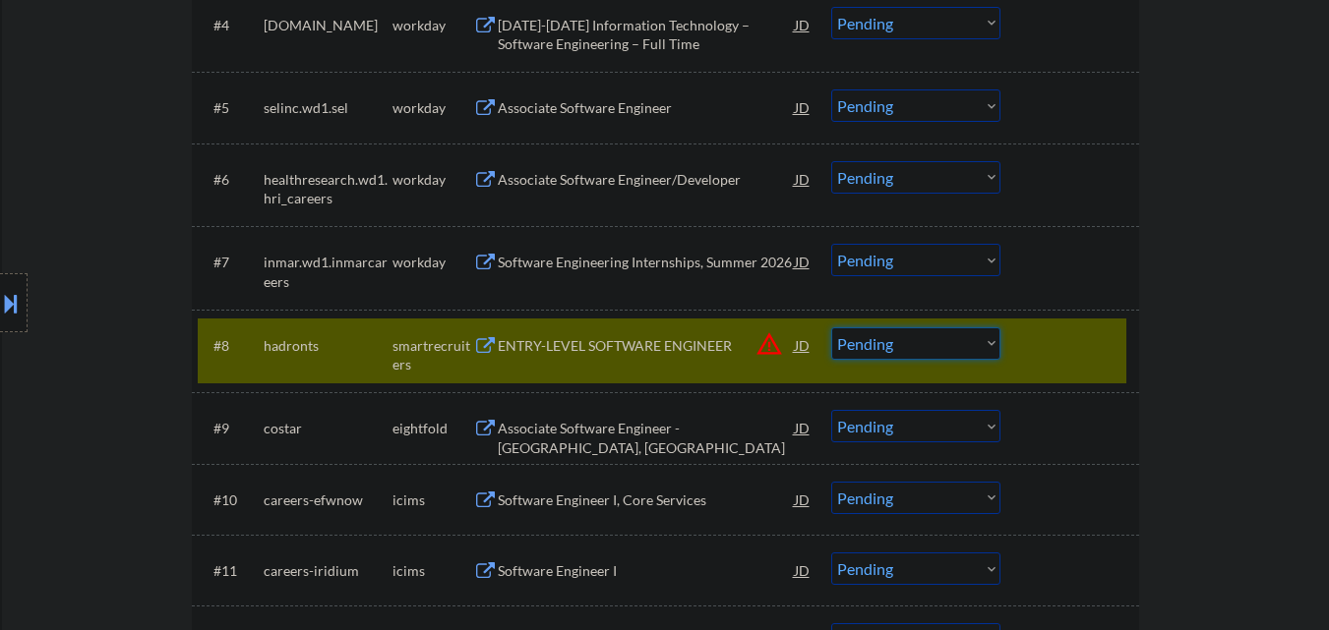
click at [929, 344] on select "Choose an option... Pending Applied Excluded (Questions) Excluded (Expired) Exc…" at bounding box center [915, 343] width 169 height 32
click at [897, 347] on select "Choose an option... Pending Applied Excluded (Questions) Excluded (Expired) Exc…" at bounding box center [915, 343] width 169 height 32
click at [916, 344] on select "Choose an option... Pending Applied Excluded (Questions) Excluded (Expired) Exc…" at bounding box center [915, 343] width 169 height 32
click at [831, 327] on select "Choose an option... Pending Applied Excluded (Questions) Excluded (Expired) Exc…" at bounding box center [915, 343] width 169 height 32
click at [1060, 348] on div at bounding box center [1072, 344] width 87 height 35
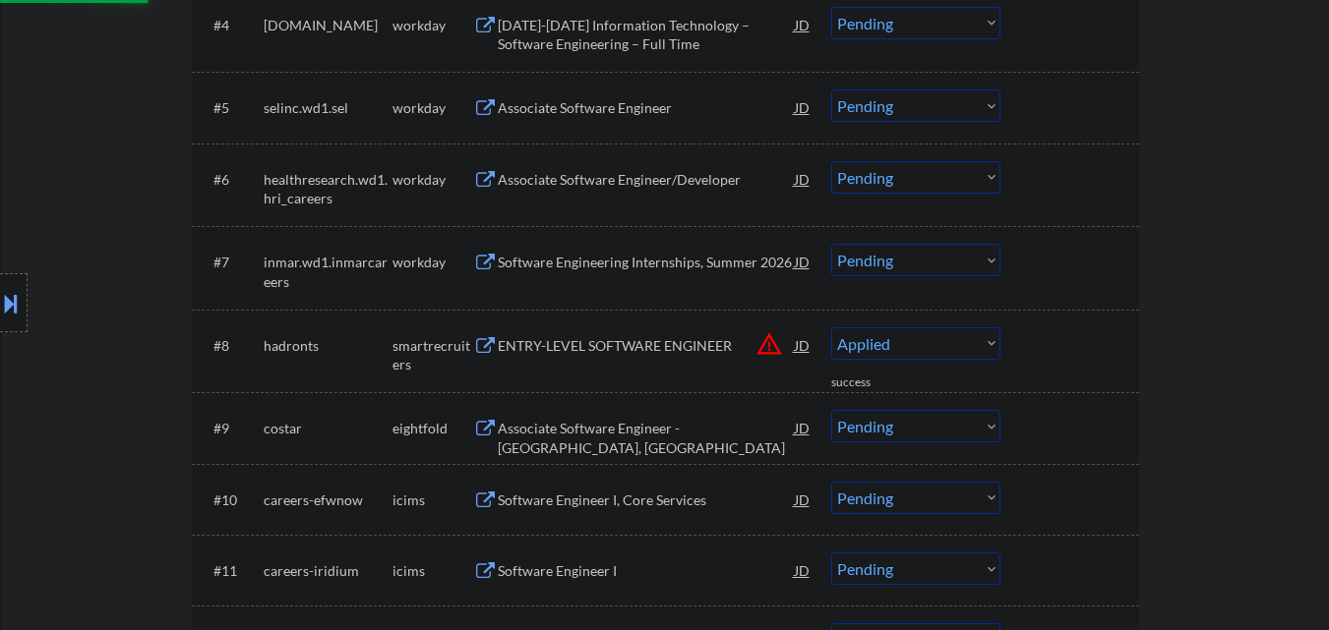
select select ""pending""
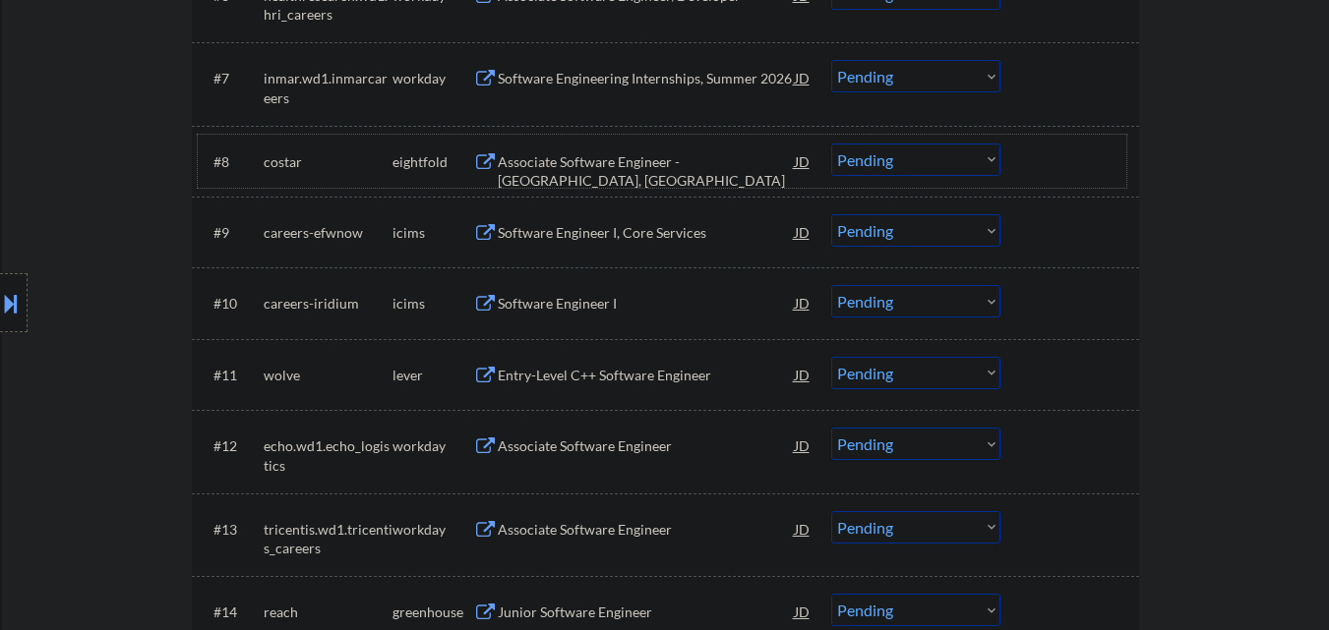
scroll to position [1082, 0]
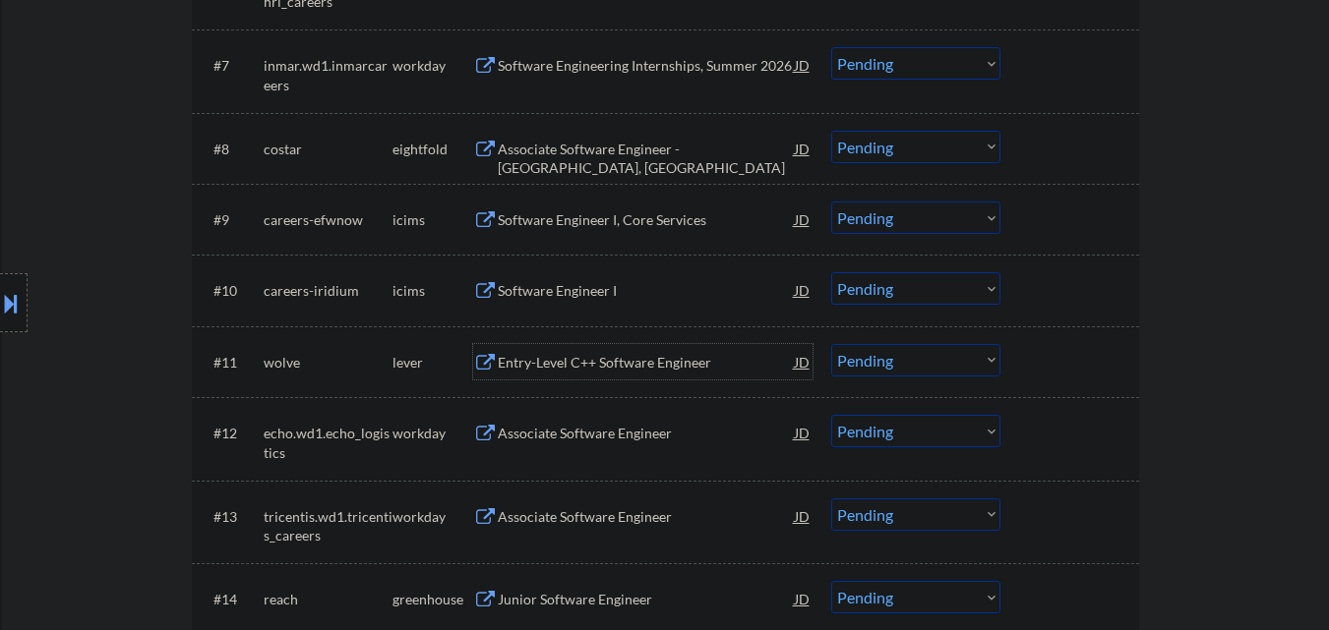
click at [616, 352] on div "Entry-Level C++ Software Engineer" at bounding box center [646, 361] width 297 height 35
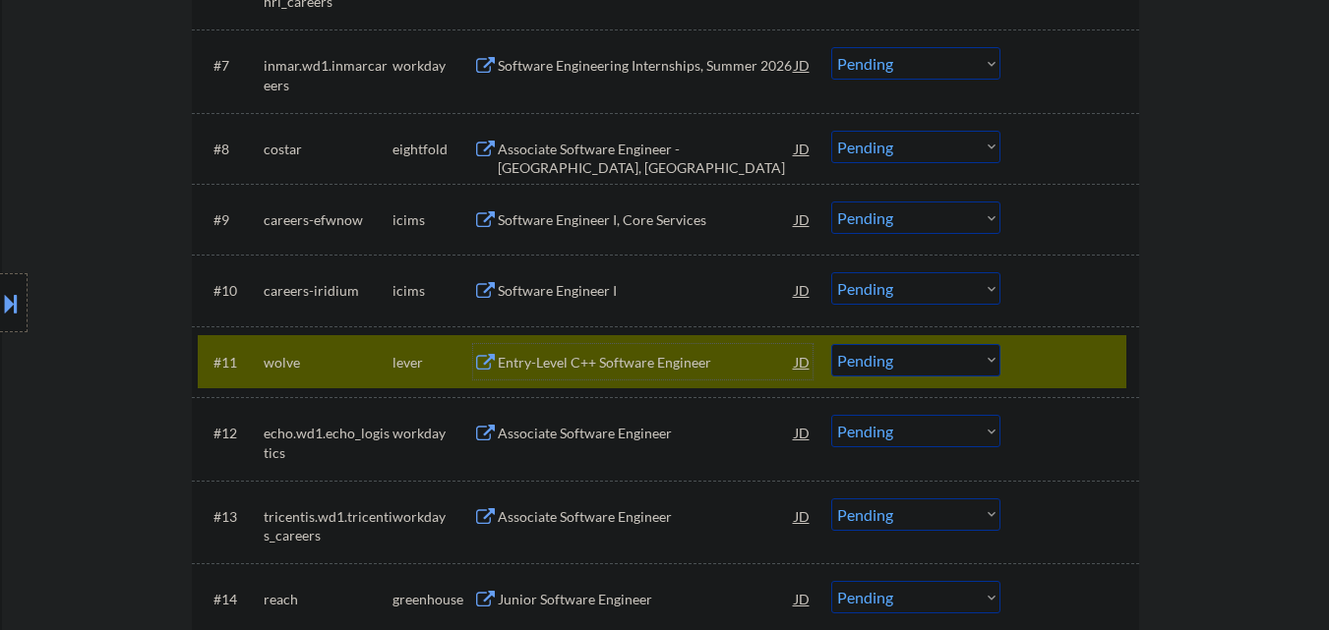
click at [1067, 365] on div at bounding box center [1072, 361] width 87 height 35
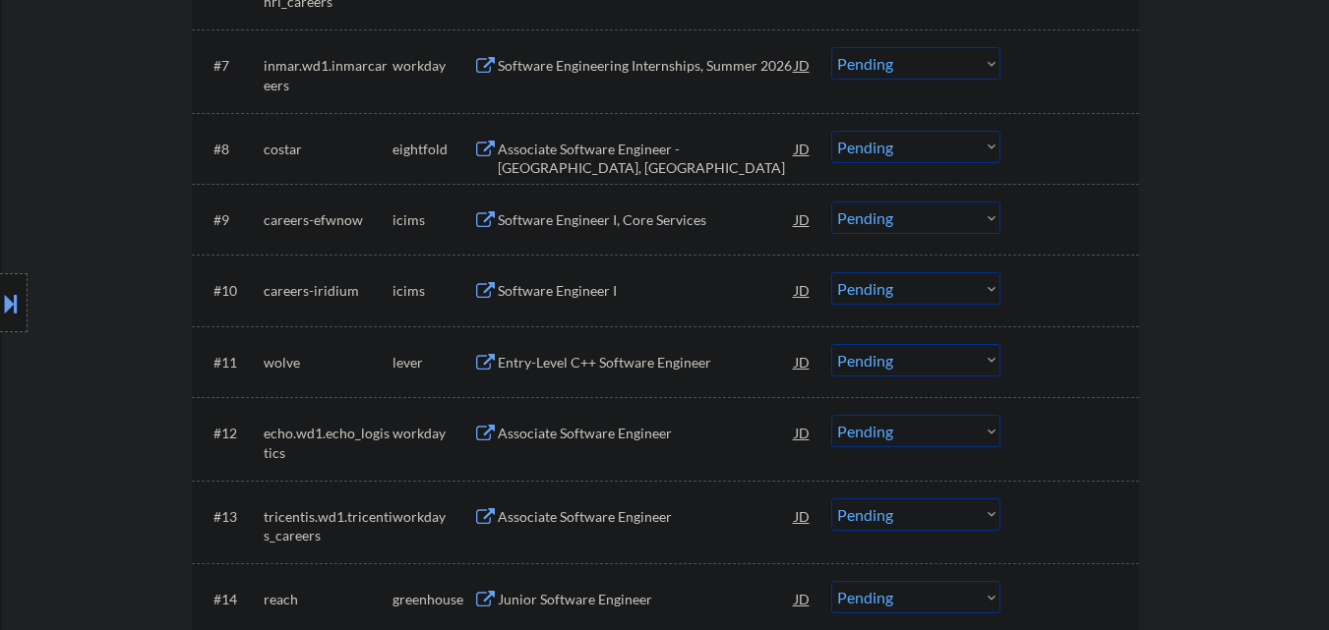
click at [957, 359] on select "Choose an option... Pending Applied Excluded (Questions) Excluded (Expired) Exc…" at bounding box center [915, 360] width 169 height 32
click at [831, 344] on select "Choose an option... Pending Applied Excluded (Questions) Excluded (Expired) Exc…" at bounding box center [915, 360] width 169 height 32
select select ""pending""
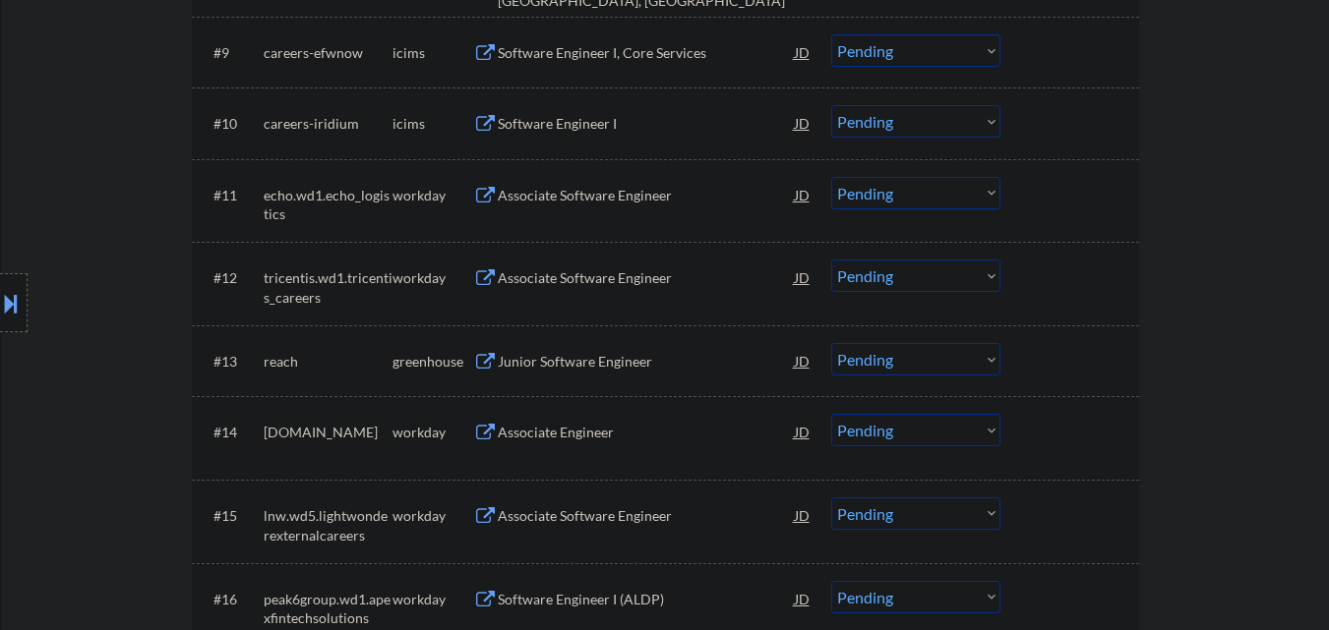
scroll to position [1278, 0]
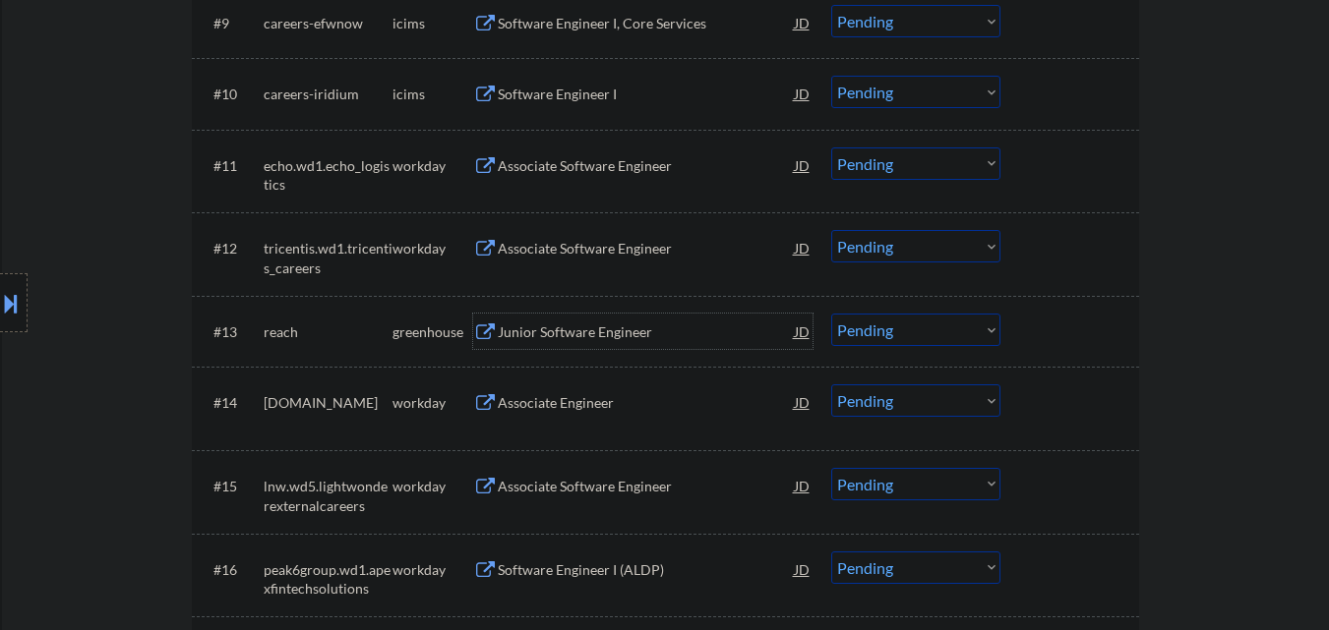
click at [618, 329] on div "Junior Software Engineer" at bounding box center [646, 333] width 297 height 20
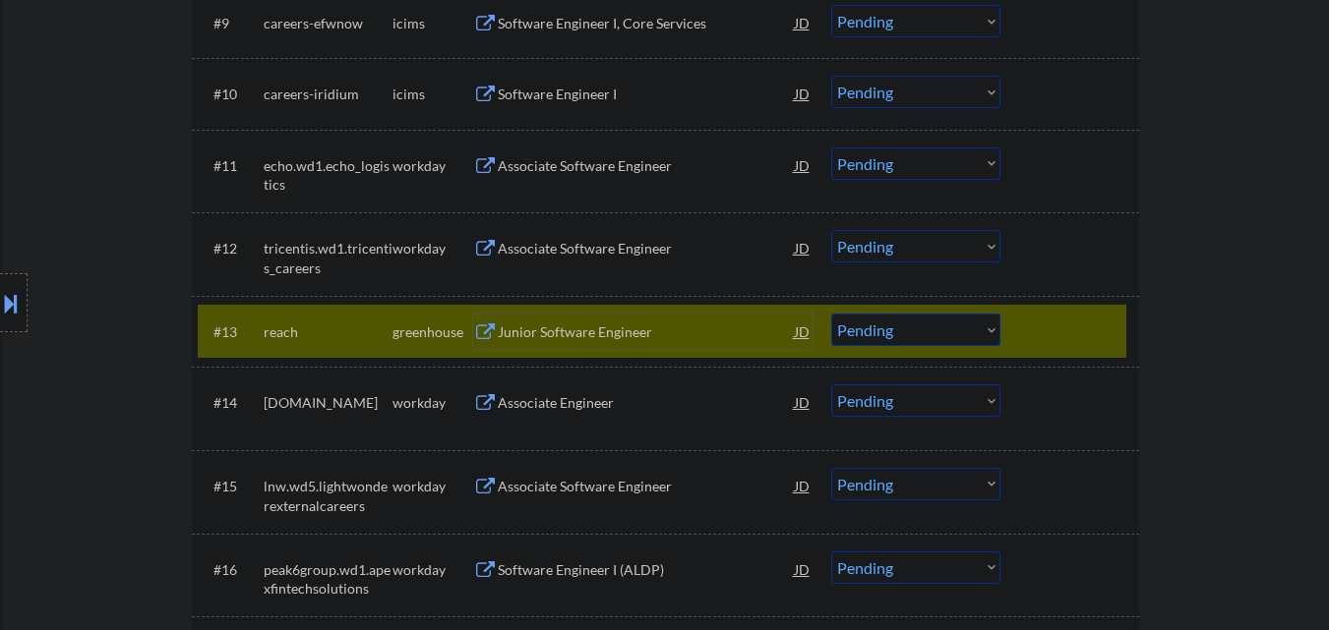
click at [903, 335] on select "Choose an option... Pending Applied Excluded (Questions) Excluded (Expired) Exc…" at bounding box center [915, 330] width 169 height 32
click at [831, 314] on select "Choose an option... Pending Applied Excluded (Questions) Excluded (Expired) Exc…" at bounding box center [915, 330] width 169 height 32
click at [1049, 332] on div at bounding box center [1072, 331] width 87 height 35
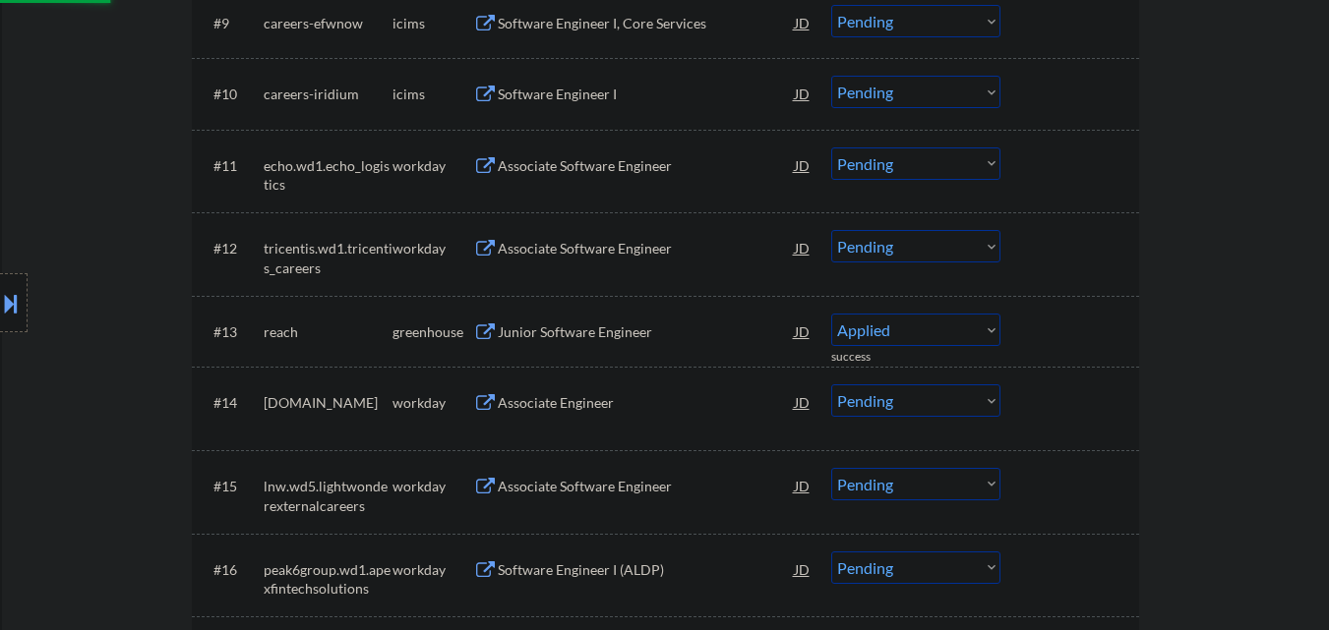
select select ""pending""
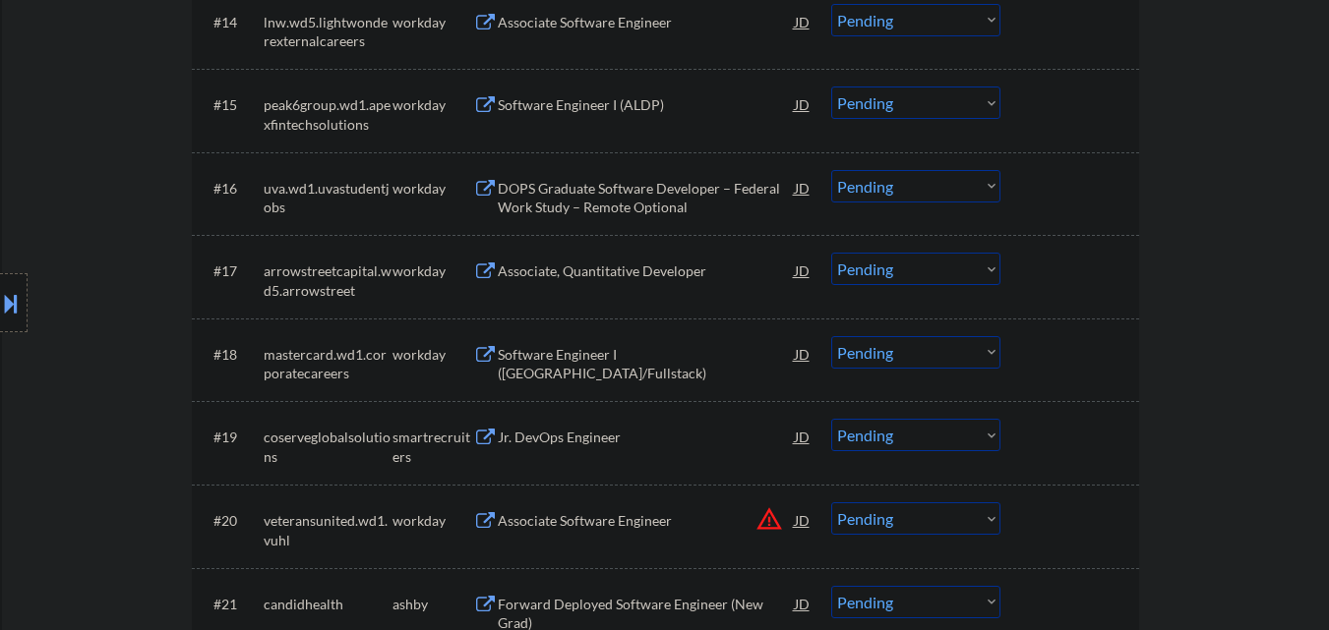
scroll to position [1770, 0]
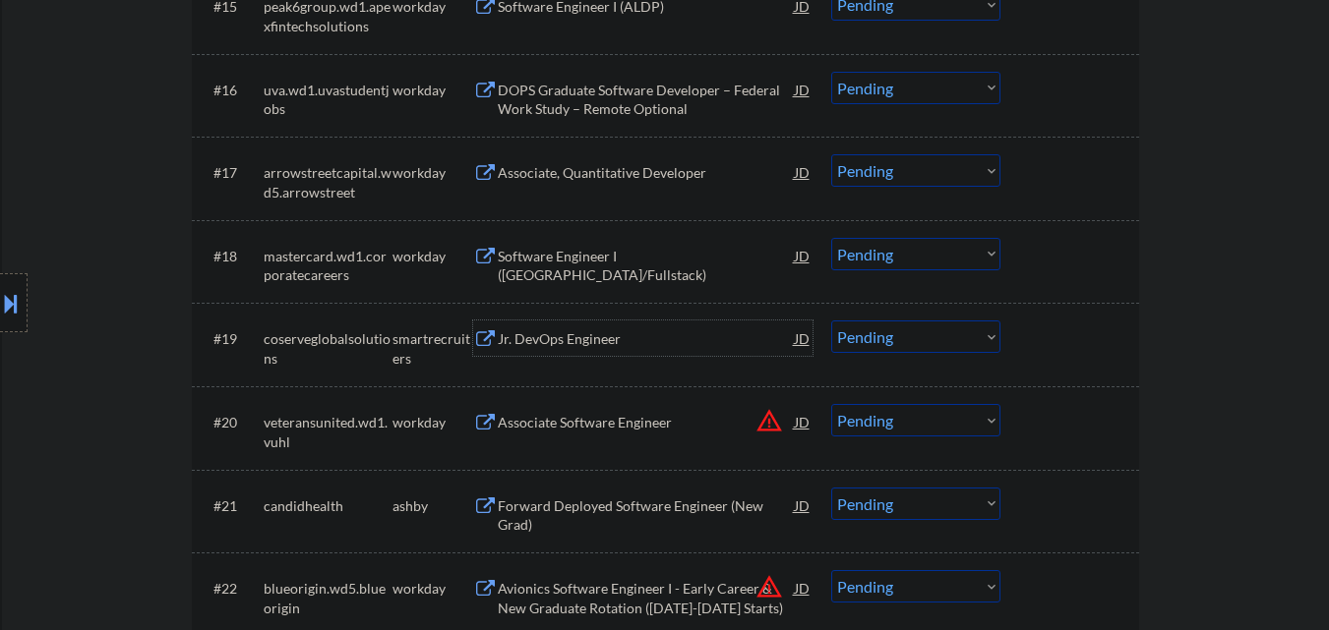
click at [622, 331] on div "Jr. DevOps Engineer" at bounding box center [646, 339] width 297 height 20
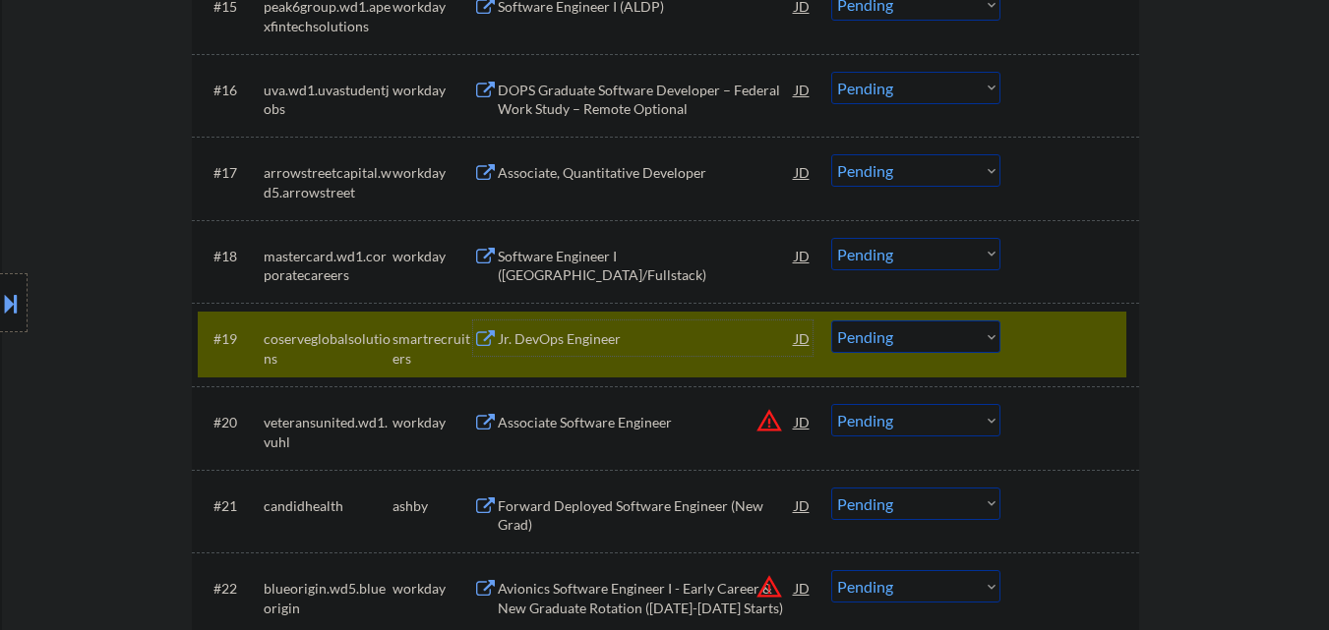
click at [929, 339] on select "Choose an option... Pending Applied Excluded (Questions) Excluded (Expired) Exc…" at bounding box center [915, 337] width 169 height 32
click at [831, 321] on select "Choose an option... Pending Applied Excluded (Questions) Excluded (Expired) Exc…" at bounding box center [915, 337] width 169 height 32
click at [1047, 348] on div at bounding box center [1072, 338] width 87 height 35
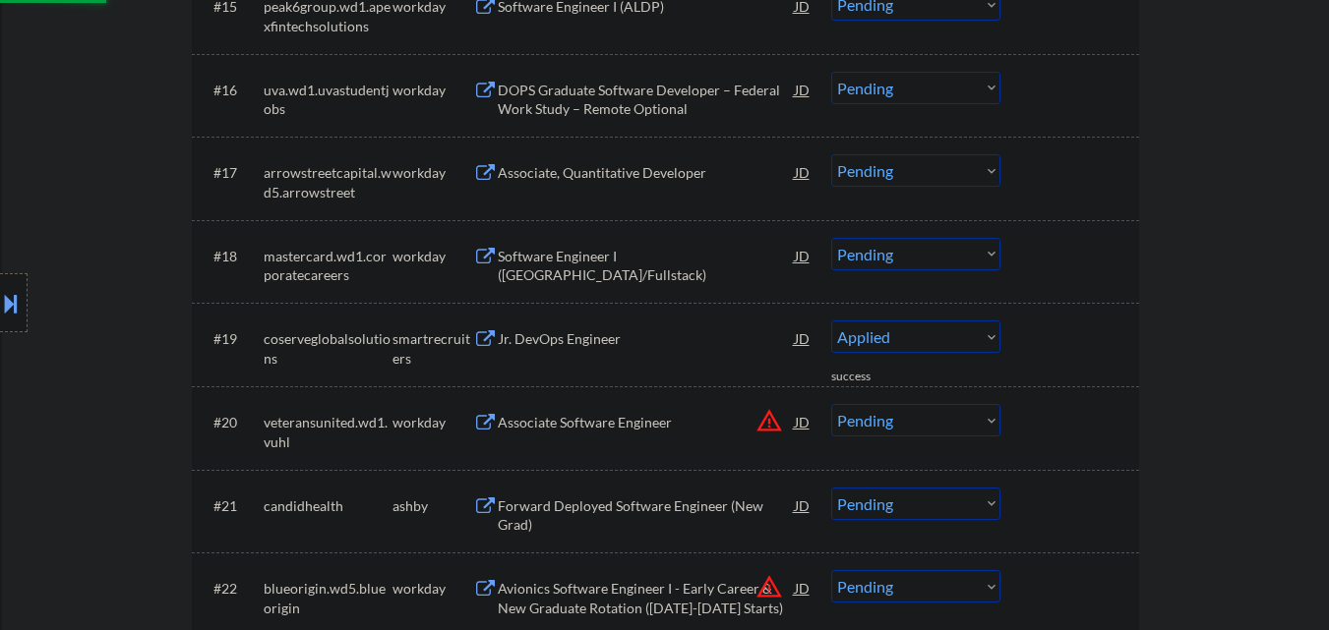
select select ""pending""
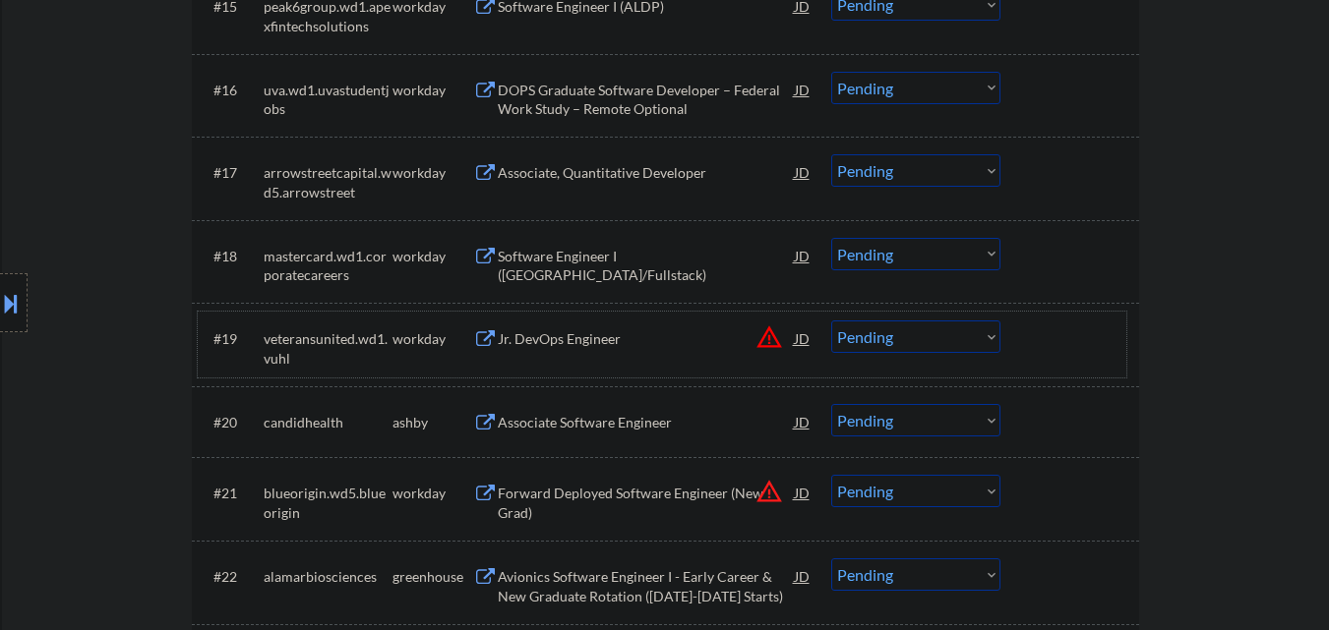
scroll to position [1869, 0]
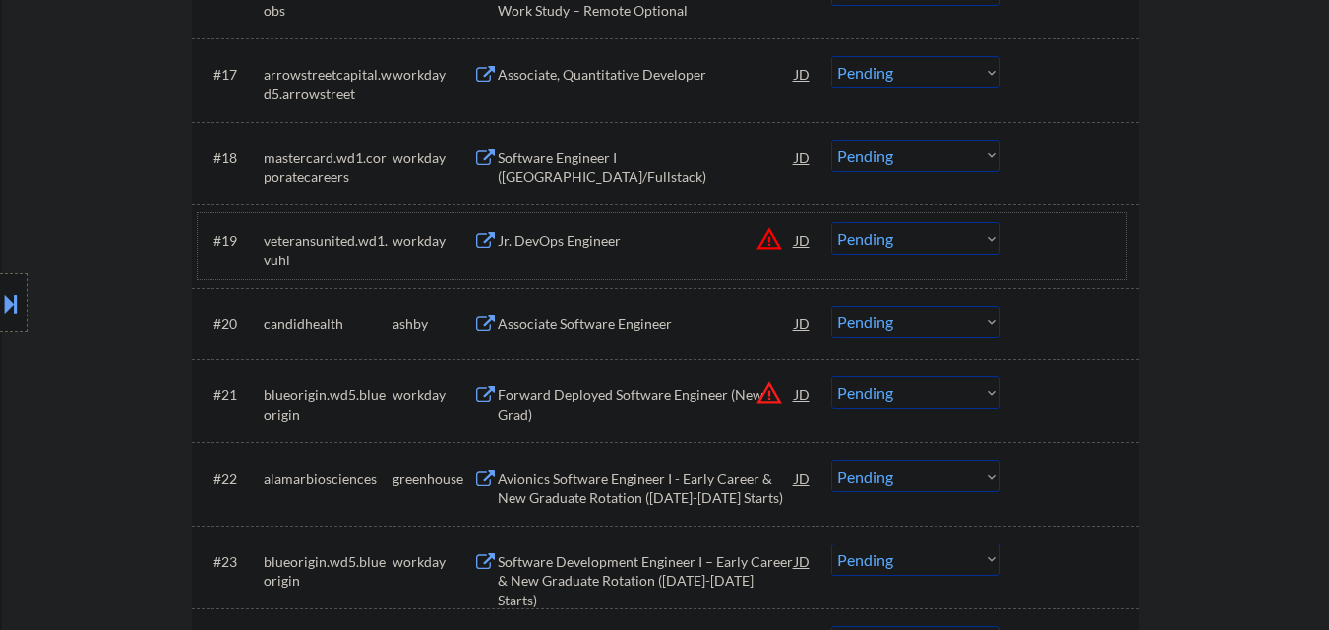
click at [625, 326] on div "Associate Software Engineer" at bounding box center [646, 325] width 297 height 20
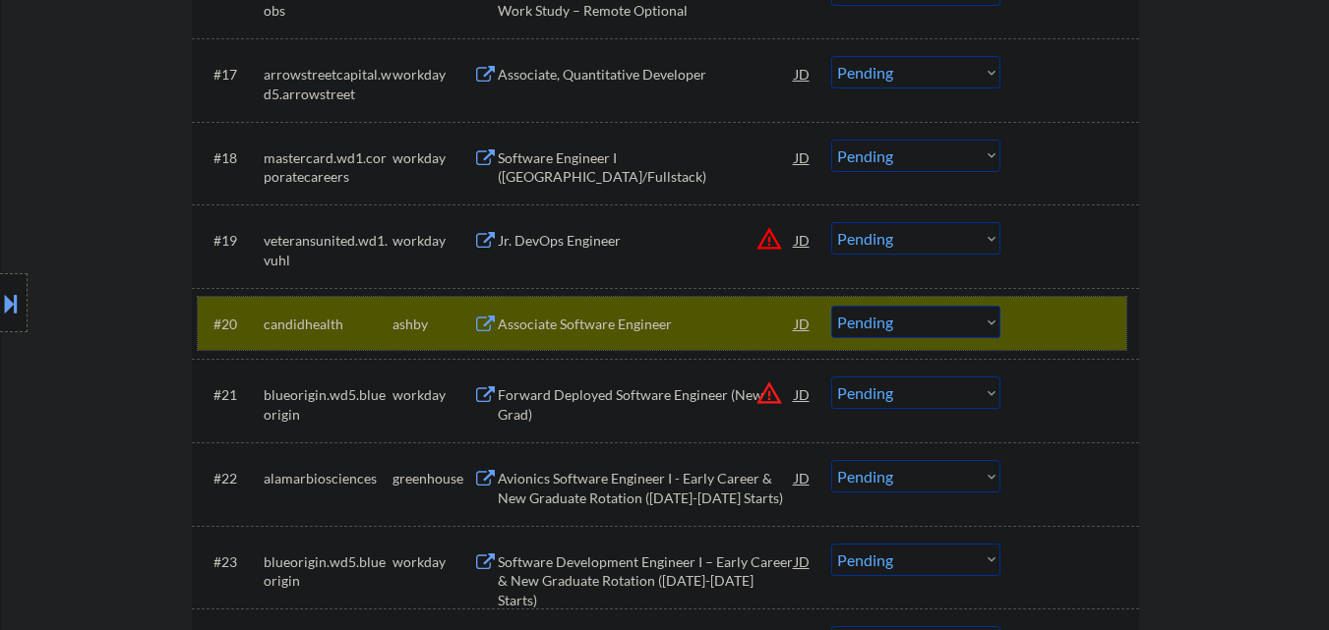
click at [1029, 313] on div at bounding box center [1072, 323] width 87 height 35
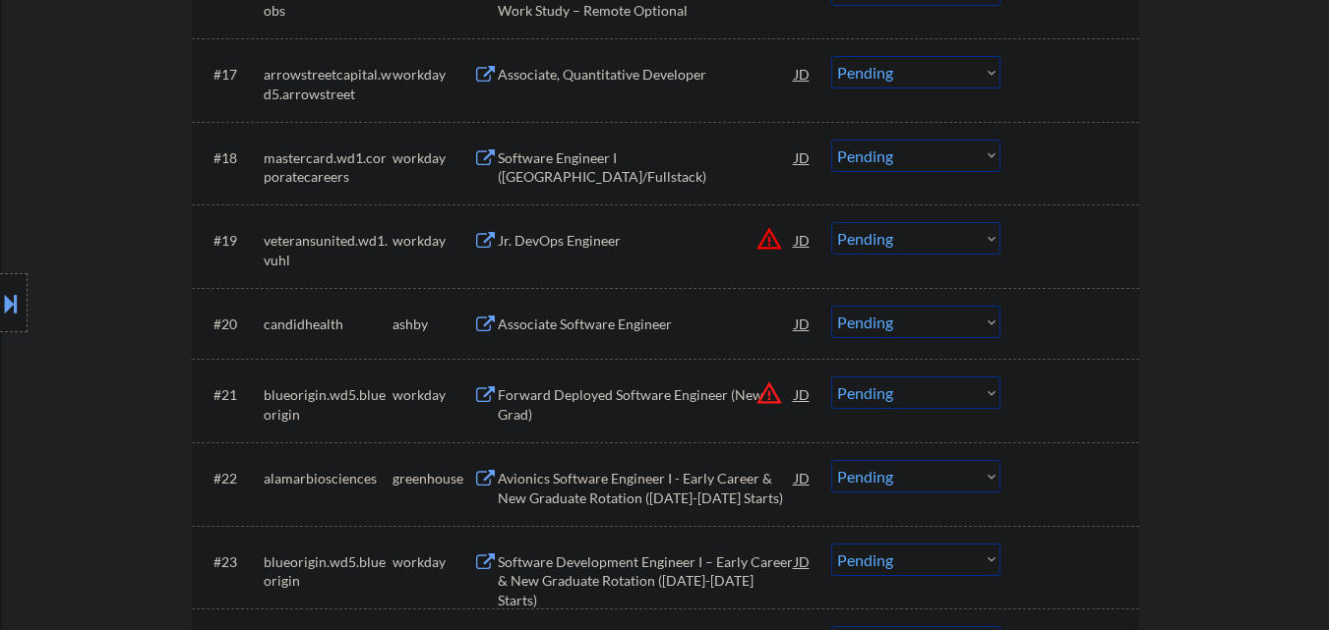
scroll to position [2164, 0]
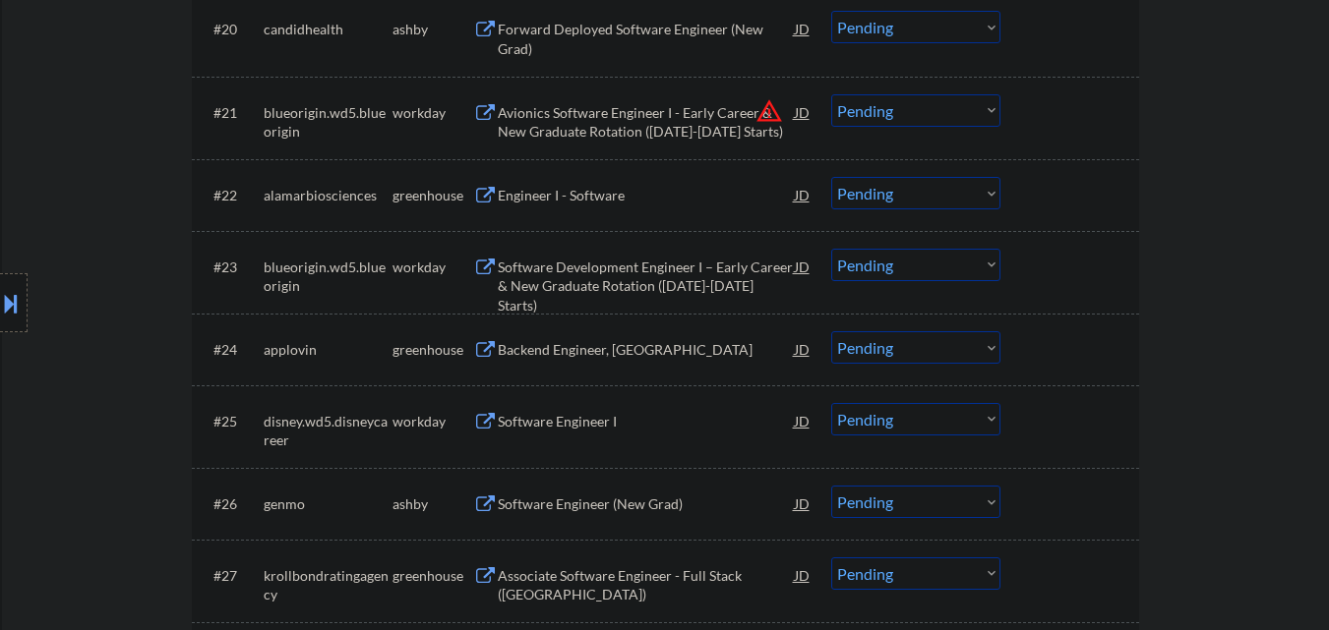
click at [554, 201] on div "Engineer I - Software" at bounding box center [646, 196] width 297 height 20
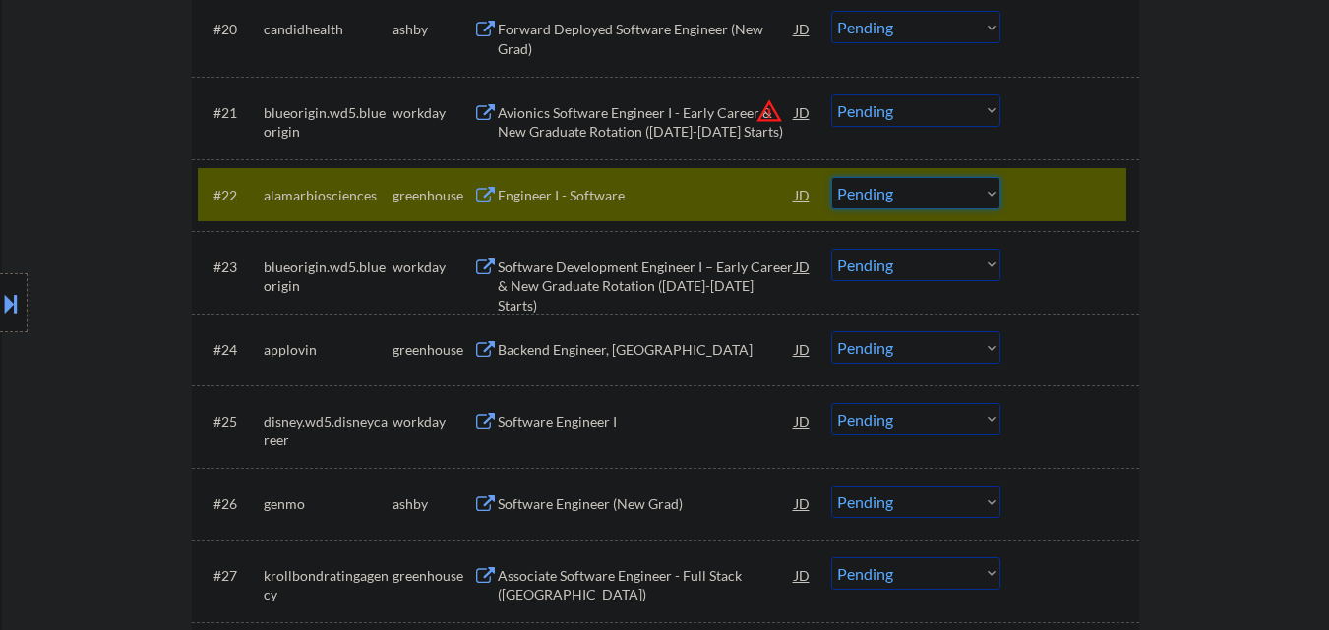
click at [938, 199] on select "Choose an option... Pending Applied Excluded (Questions) Excluded (Expired) Exc…" at bounding box center [915, 193] width 169 height 32
click at [831, 177] on select "Choose an option... Pending Applied Excluded (Questions) Excluded (Expired) Exc…" at bounding box center [915, 193] width 169 height 32
click at [1060, 191] on div at bounding box center [1072, 194] width 87 height 35
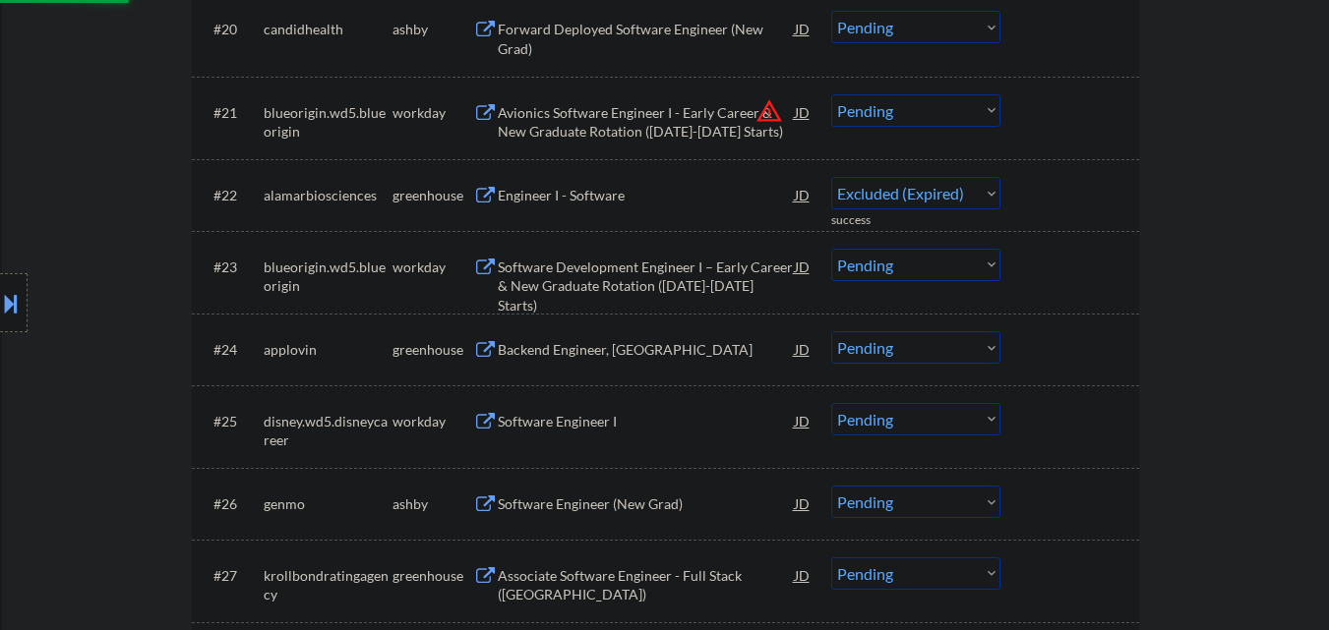
select select ""pending""
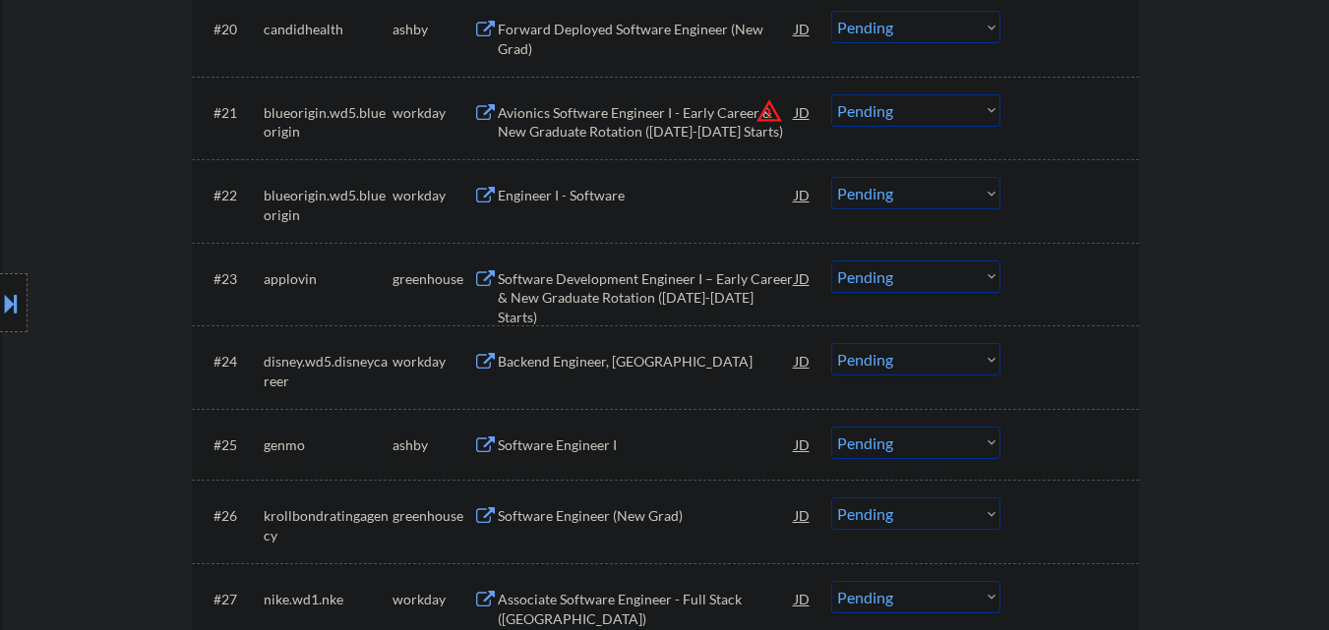
click at [662, 280] on div "Software Development Engineer I – Early Career & New Graduate Rotation ([DATE]-…" at bounding box center [646, 298] width 297 height 58
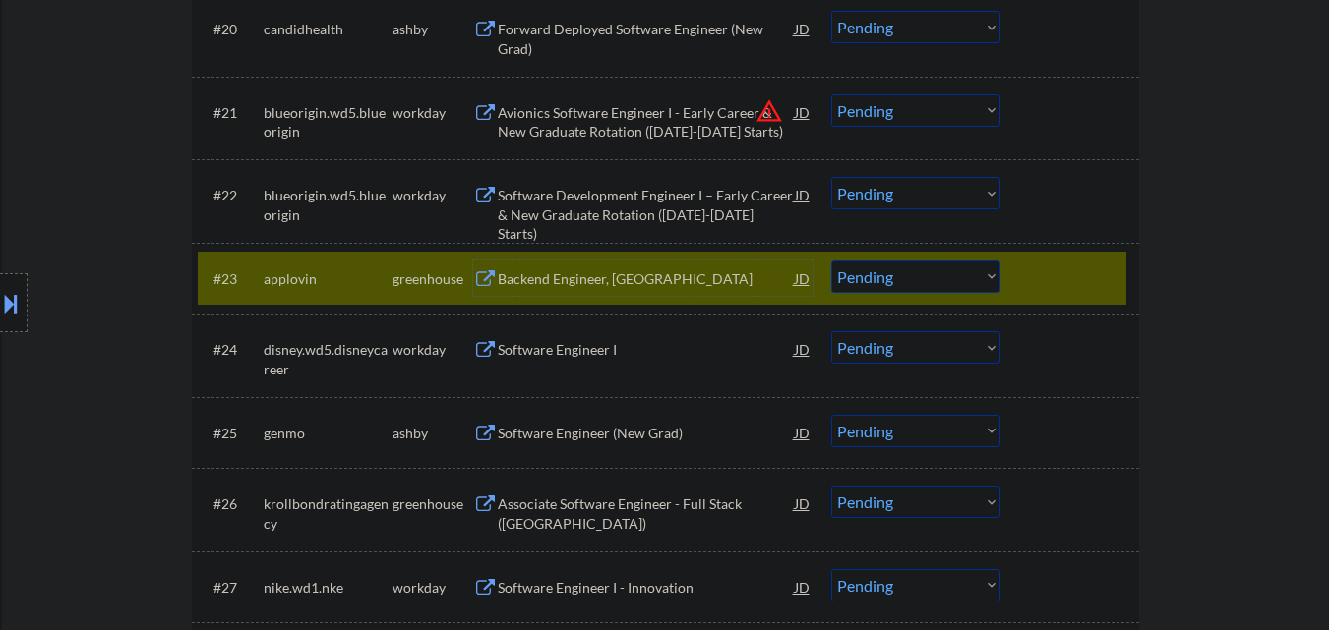
click at [885, 277] on select "Choose an option... Pending Applied Excluded (Questions) Excluded (Expired) Exc…" at bounding box center [915, 277] width 169 height 32
click at [831, 261] on select "Choose an option... Pending Applied Excluded (Questions) Excluded (Expired) Exc…" at bounding box center [915, 277] width 169 height 32
select select ""pending""
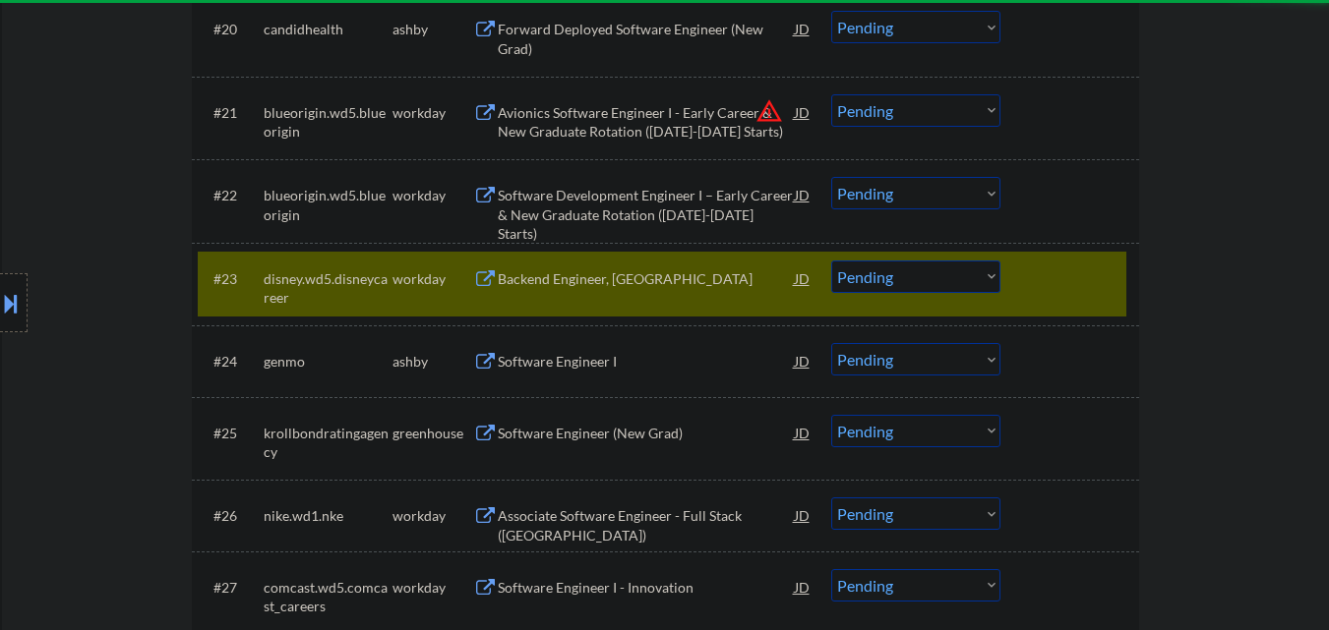
click at [1031, 272] on div at bounding box center [1072, 278] width 87 height 35
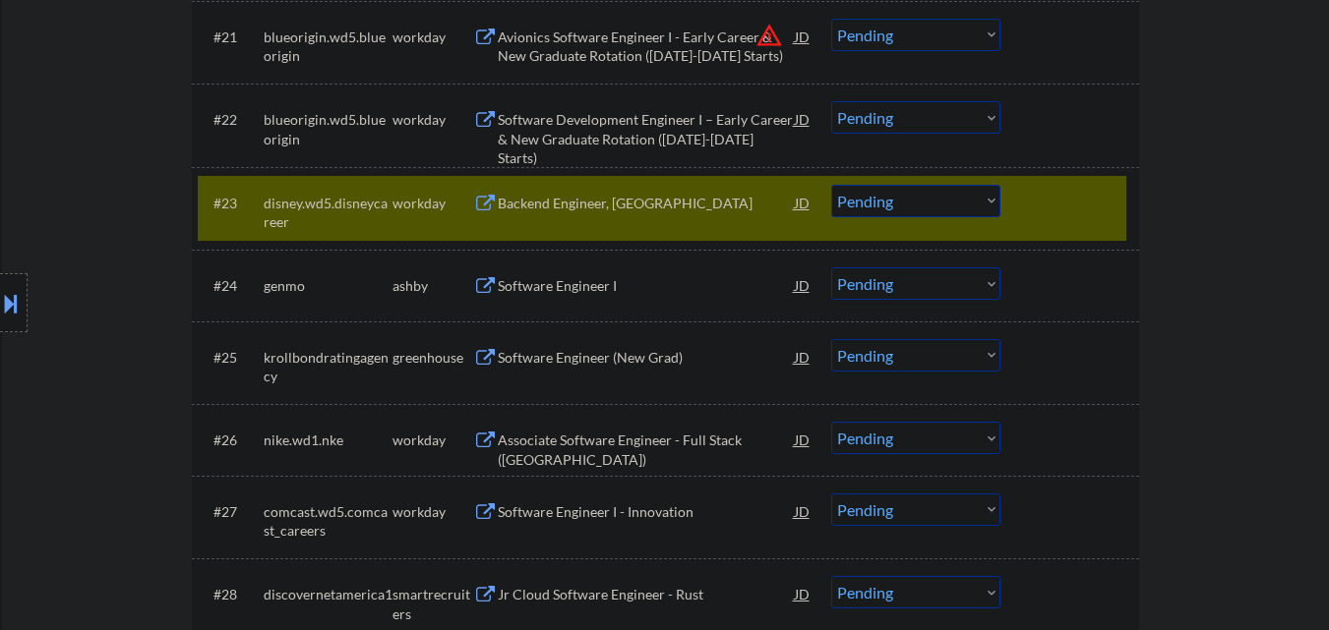
scroll to position [2262, 0]
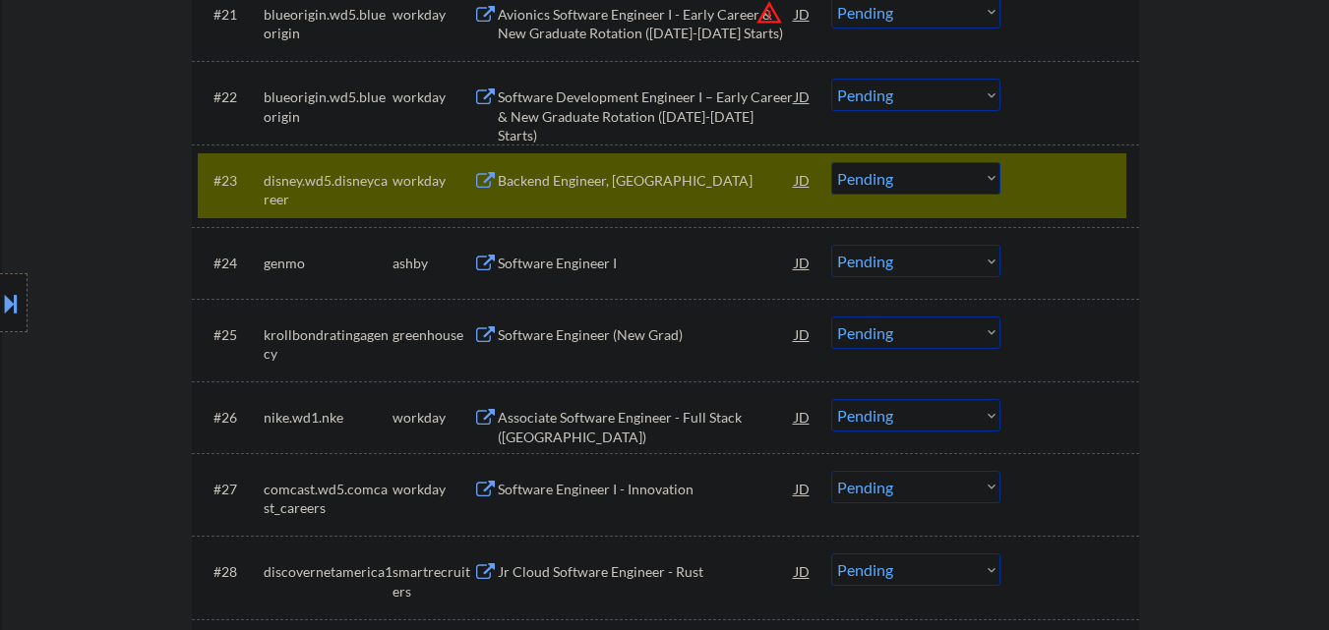
click at [623, 268] on div "Software Engineer I" at bounding box center [646, 264] width 297 height 20
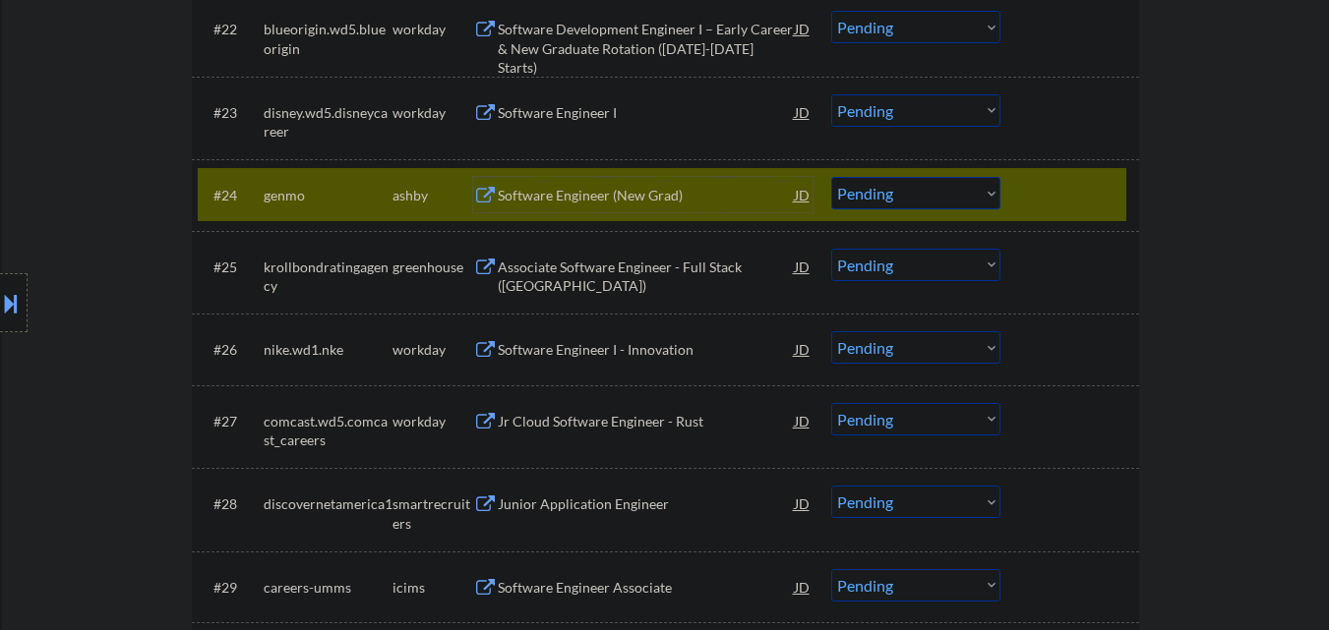
scroll to position [2360, 0]
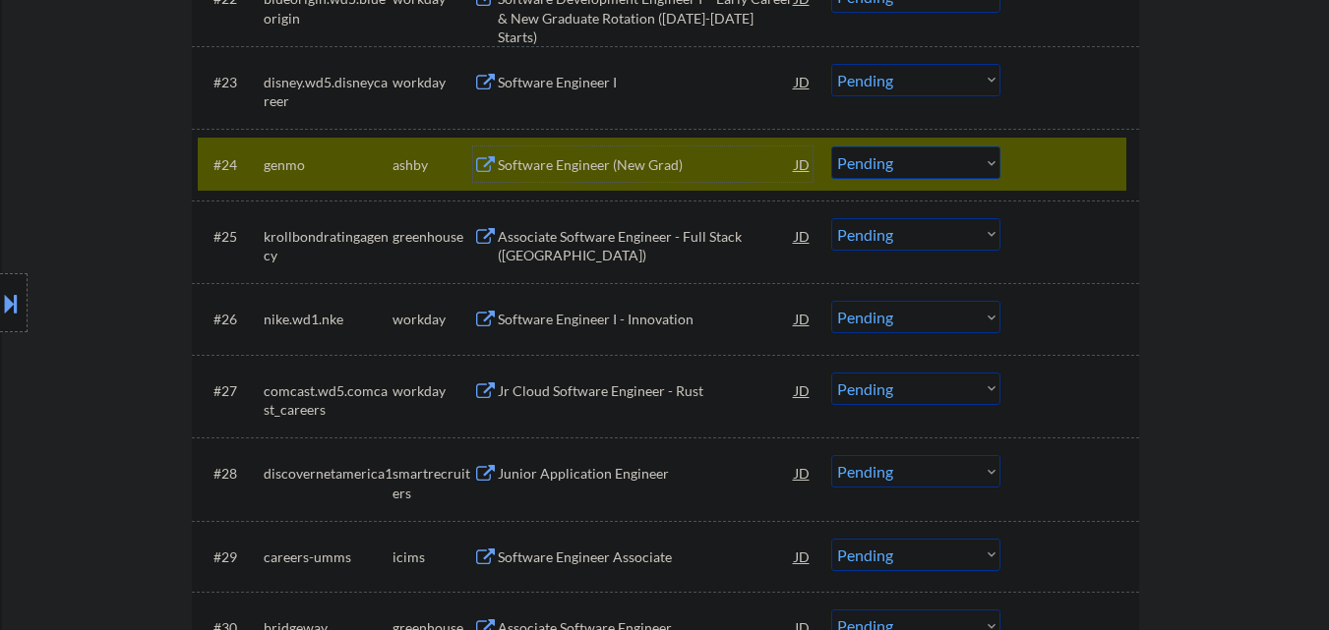
drag, startPoint x: 692, startPoint y: 164, endPoint x: 748, endPoint y: 139, distance: 61.6
click at [694, 164] on div "Software Engineer (New Grad)" at bounding box center [646, 165] width 297 height 20
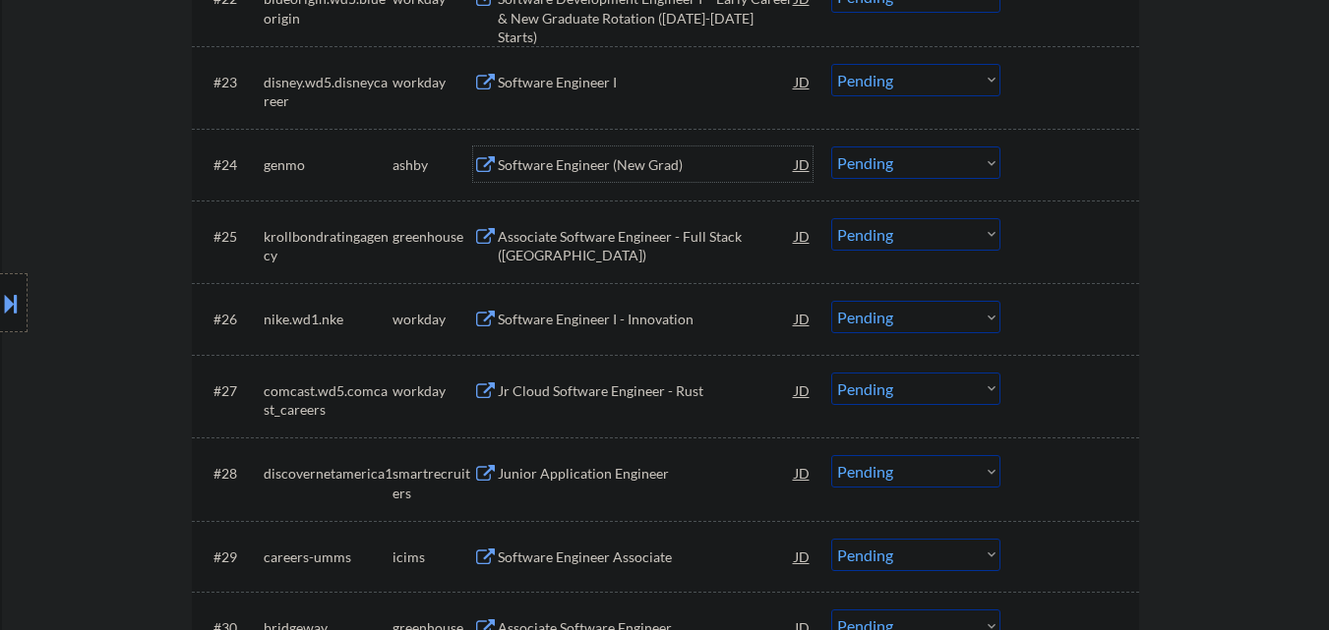
click at [641, 165] on div "Software Engineer (New Grad)" at bounding box center [646, 165] width 297 height 20
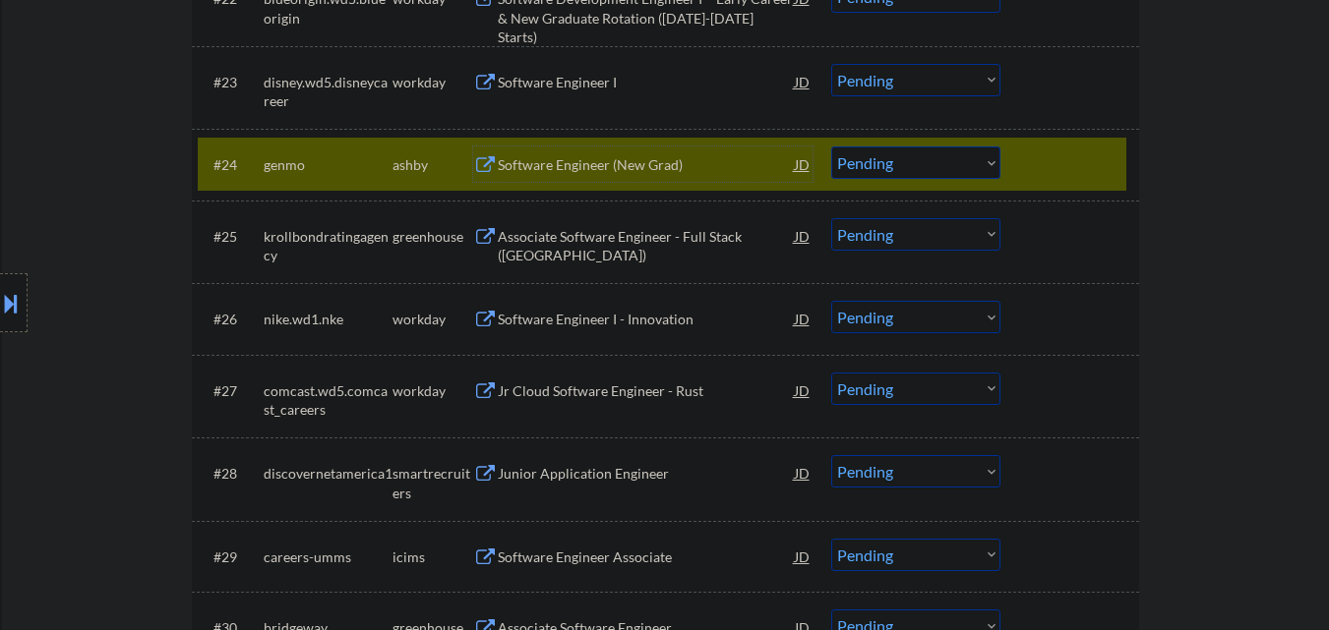
click at [900, 151] on select "Choose an option... Pending Applied Excluded (Questions) Excluded (Expired) Exc…" at bounding box center [915, 163] width 169 height 32
click at [831, 147] on select "Choose an option... Pending Applied Excluded (Questions) Excluded (Expired) Exc…" at bounding box center [915, 163] width 169 height 32
click at [1058, 142] on div "#24 genmo ashby Software Engineer (New Grad) JD warning_amber Choose an option.…" at bounding box center [662, 164] width 928 height 53
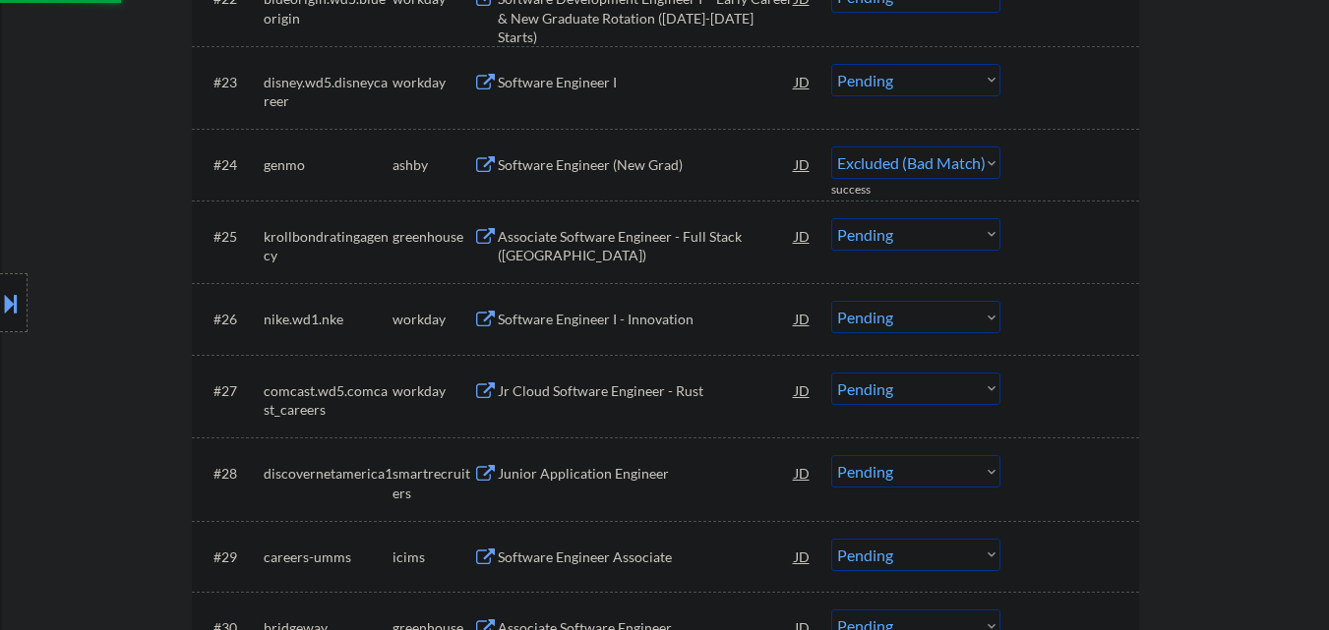
select select ""pending""
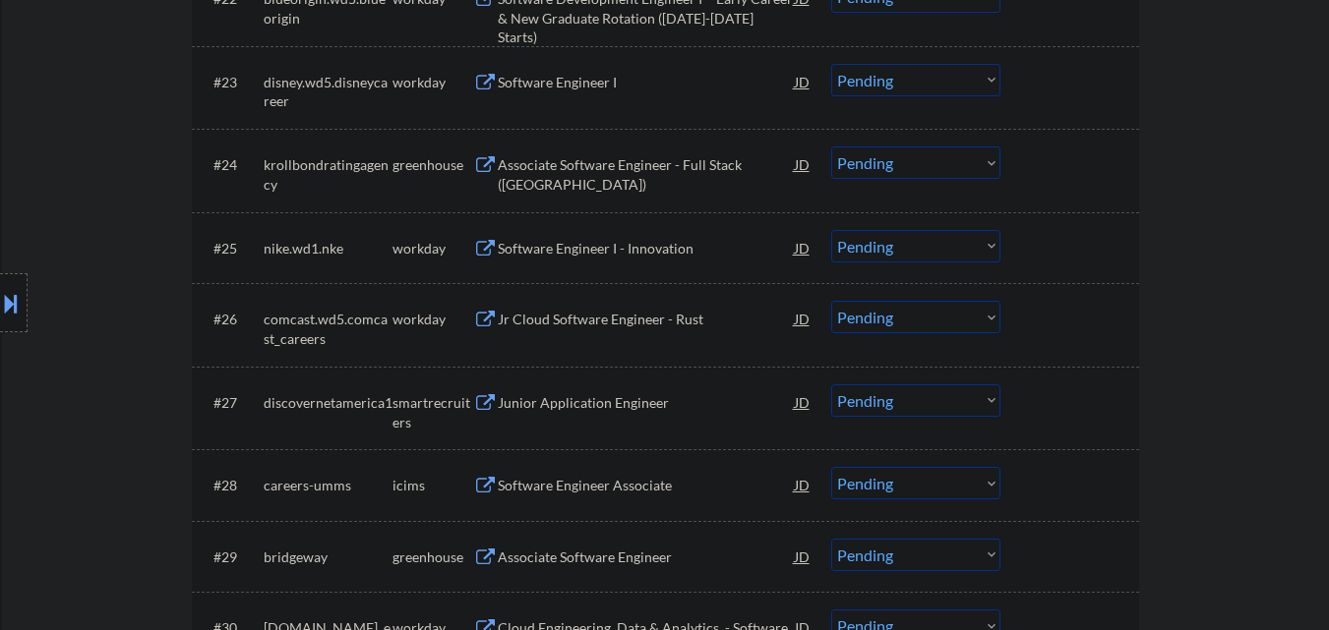
scroll to position [2459, 0]
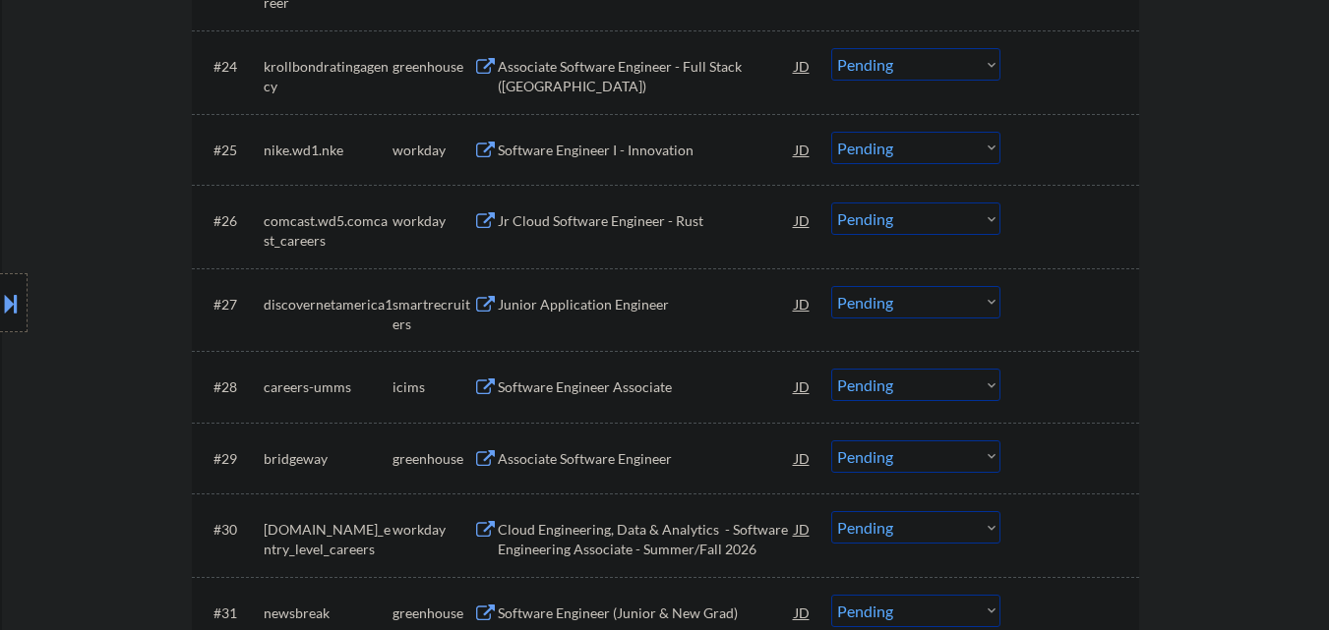
click at [617, 303] on div "Junior Application Engineer" at bounding box center [646, 305] width 297 height 20
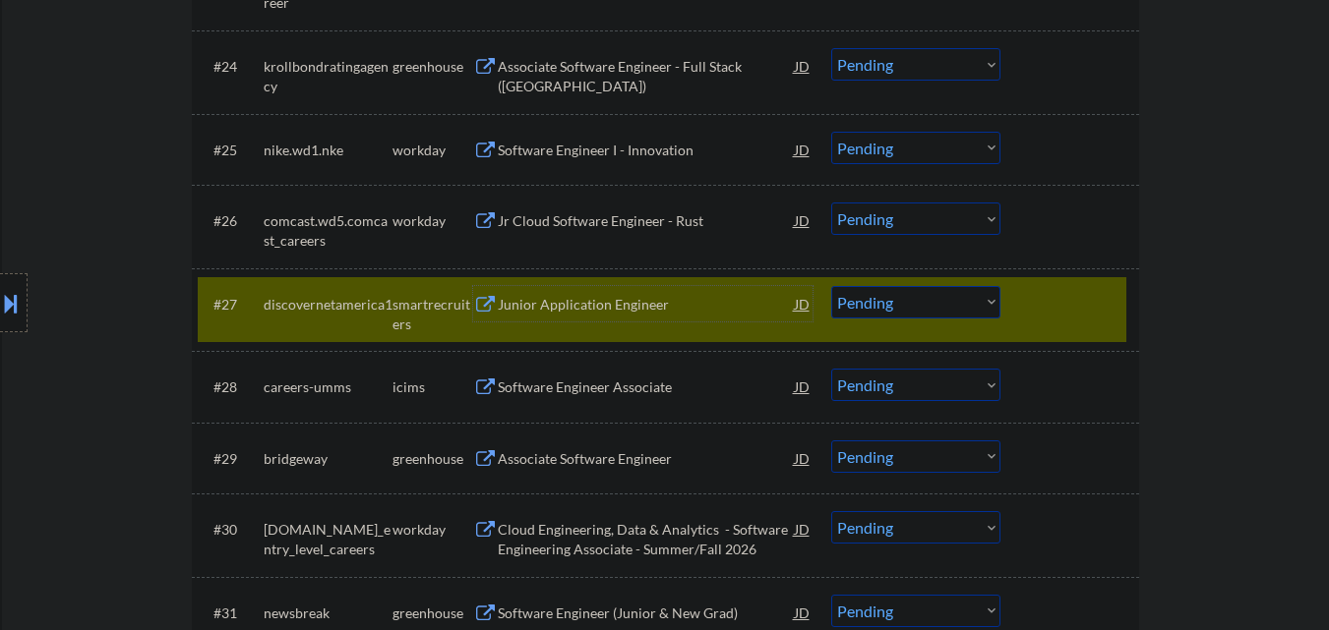
click at [947, 291] on select "Choose an option... Pending Applied Excluded (Questions) Excluded (Expired) Exc…" at bounding box center [915, 302] width 169 height 32
click at [831, 286] on select "Choose an option... Pending Applied Excluded (Questions) Excluded (Expired) Exc…" at bounding box center [915, 302] width 169 height 32
click at [1058, 306] on div at bounding box center [1072, 303] width 87 height 35
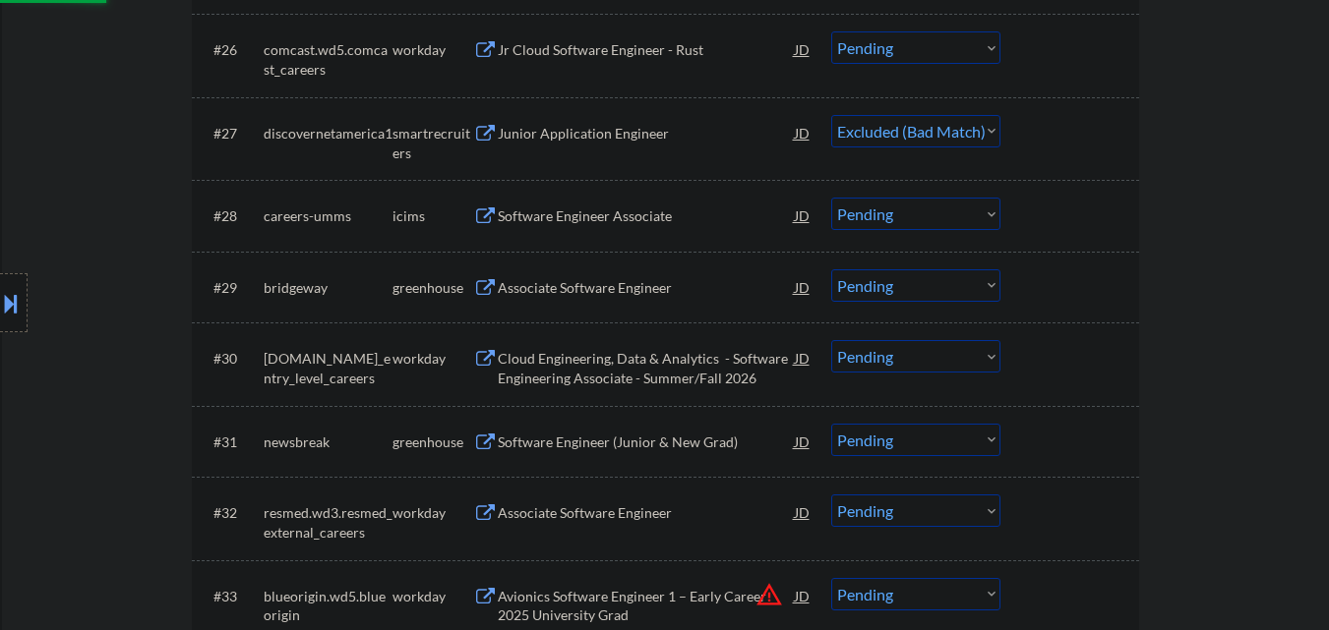
scroll to position [2655, 0]
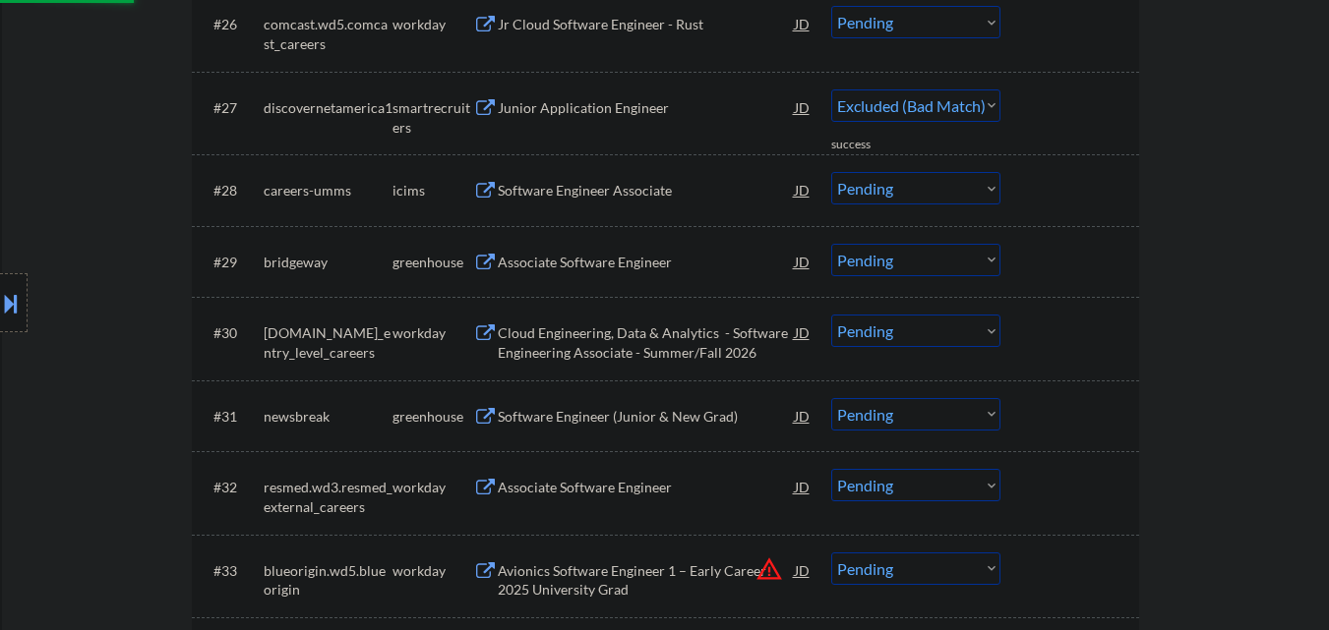
click at [582, 263] on div "Associate Software Engineer" at bounding box center [646, 263] width 297 height 20
select select ""pending""
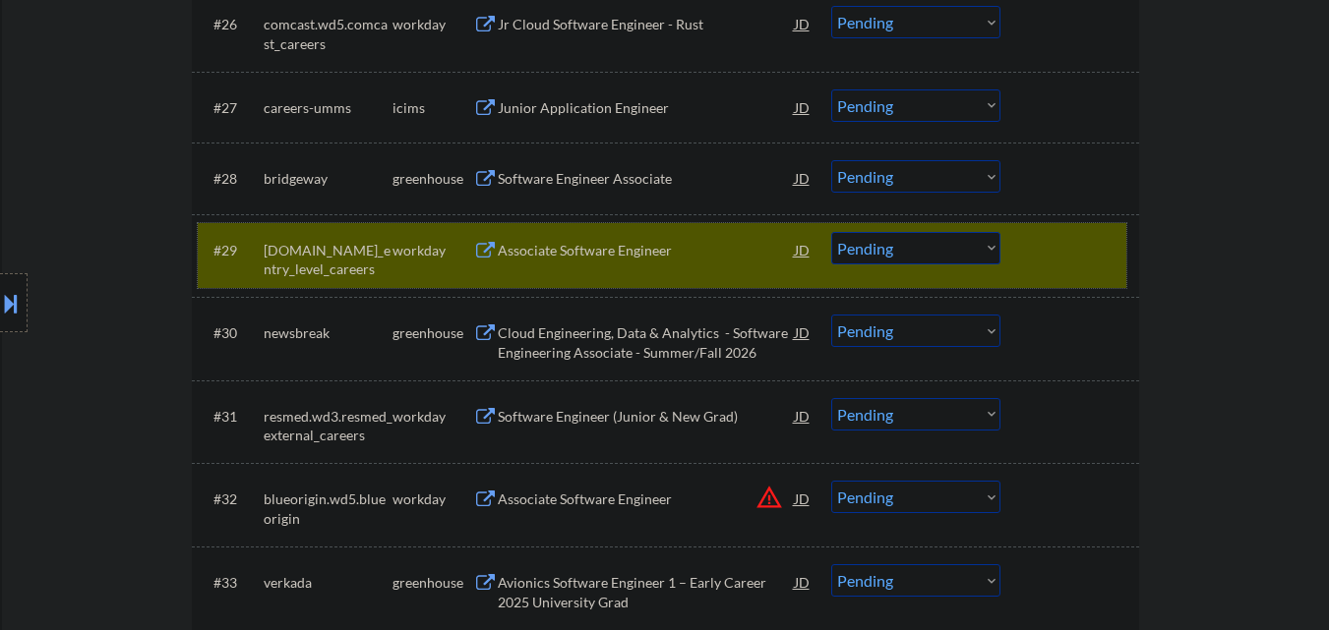
click at [1097, 241] on div at bounding box center [1072, 249] width 87 height 35
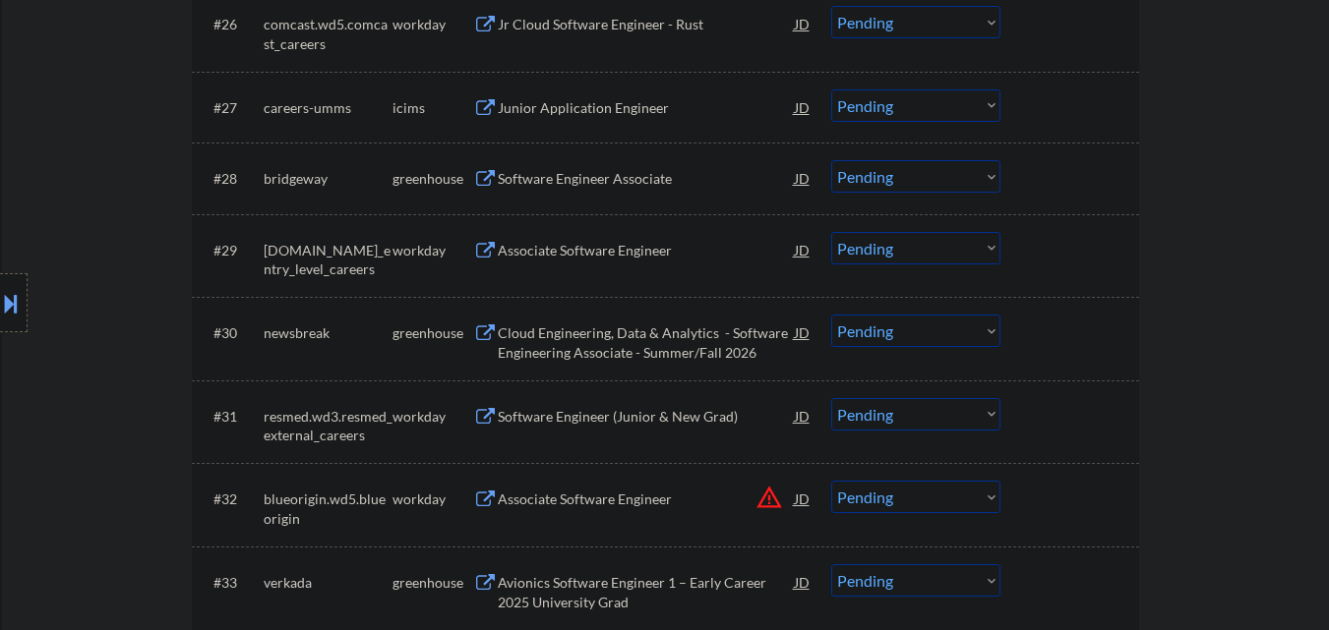
click at [1098, 145] on div "#28 bridgeway greenhouse Software Engineer Associate JD Choose an option... Pen…" at bounding box center [665, 178] width 947 height 71
click at [1099, 161] on div at bounding box center [1072, 177] width 87 height 35
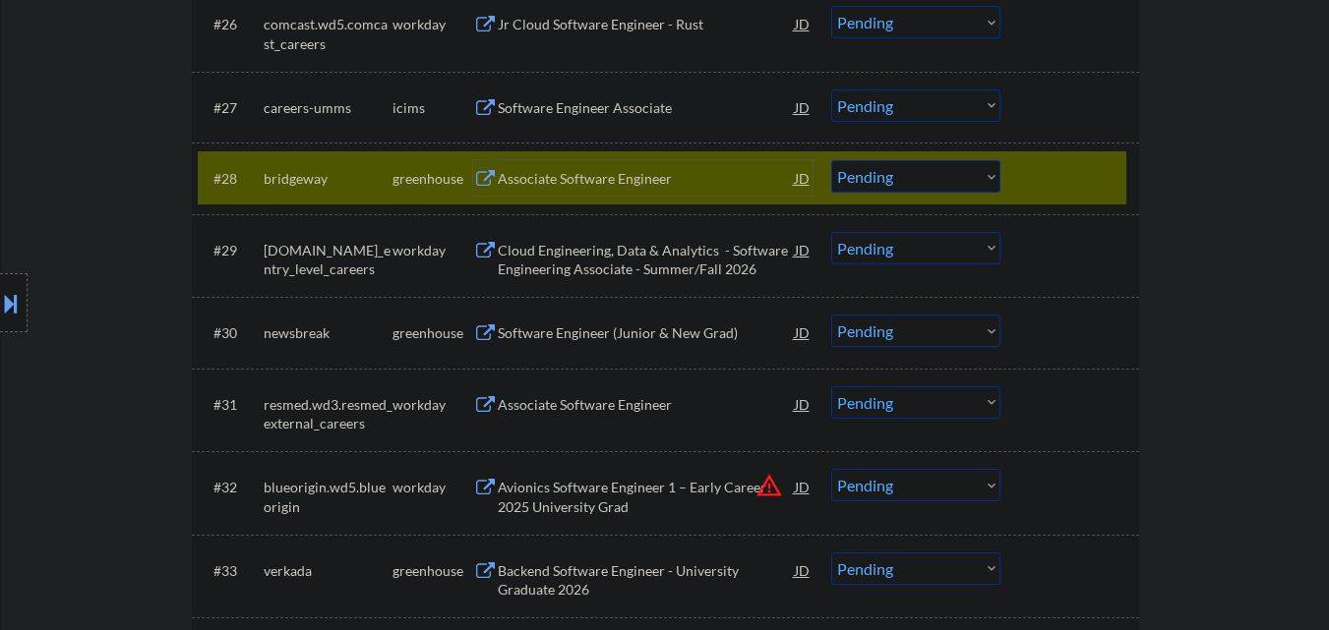
click at [667, 193] on div "Associate Software Engineer" at bounding box center [646, 177] width 297 height 35
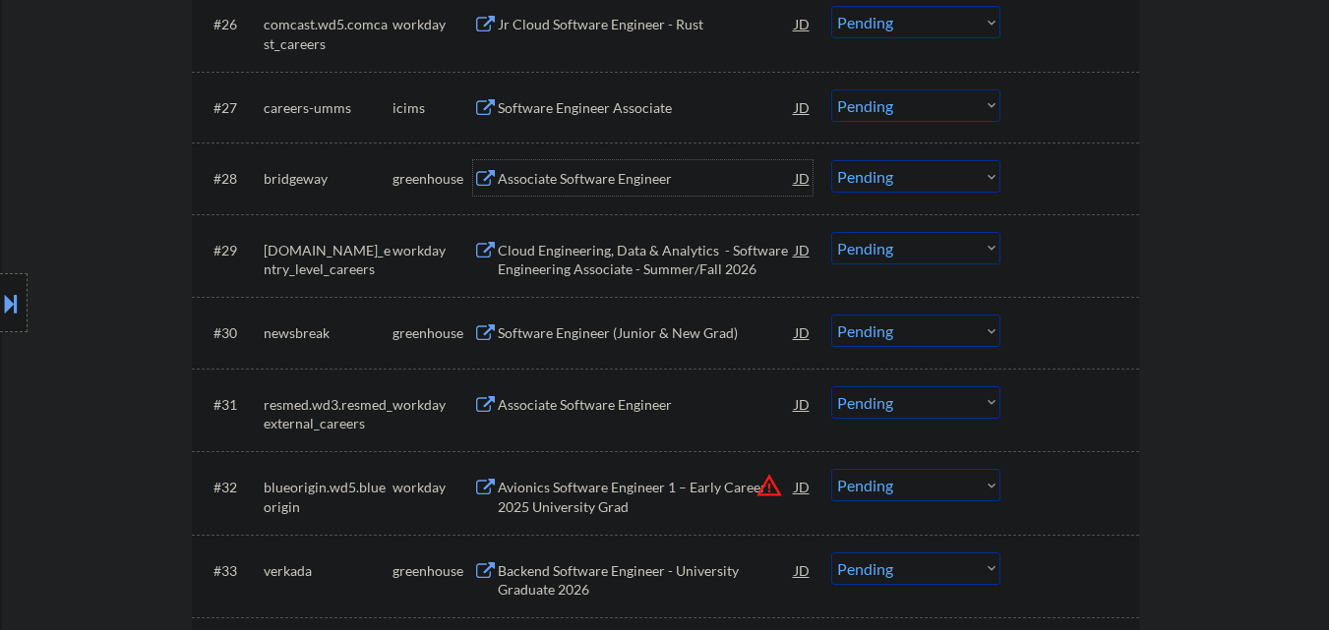
click at [909, 179] on select "Choose an option... Pending Applied Excluded (Questions) Excluded (Expired) Exc…" at bounding box center [915, 176] width 169 height 32
click at [831, 160] on select "Choose an option... Pending Applied Excluded (Questions) Excluded (Expired) Exc…" at bounding box center [915, 176] width 169 height 32
select select ""pending""
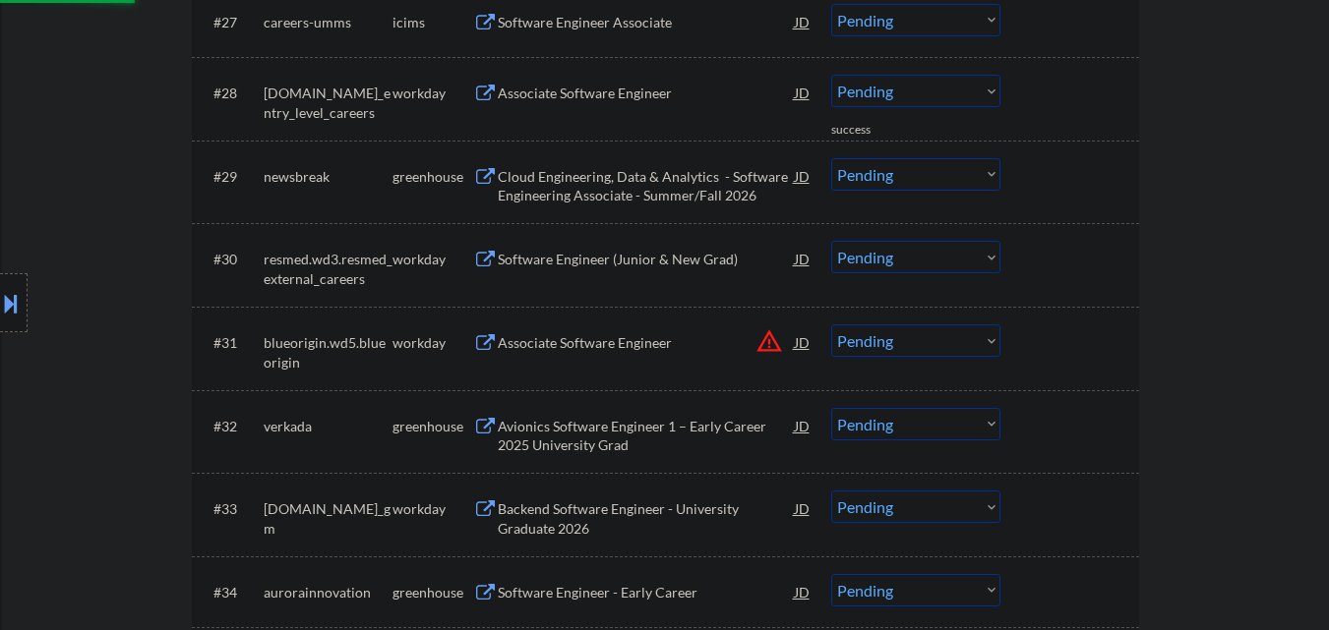
scroll to position [2754, 0]
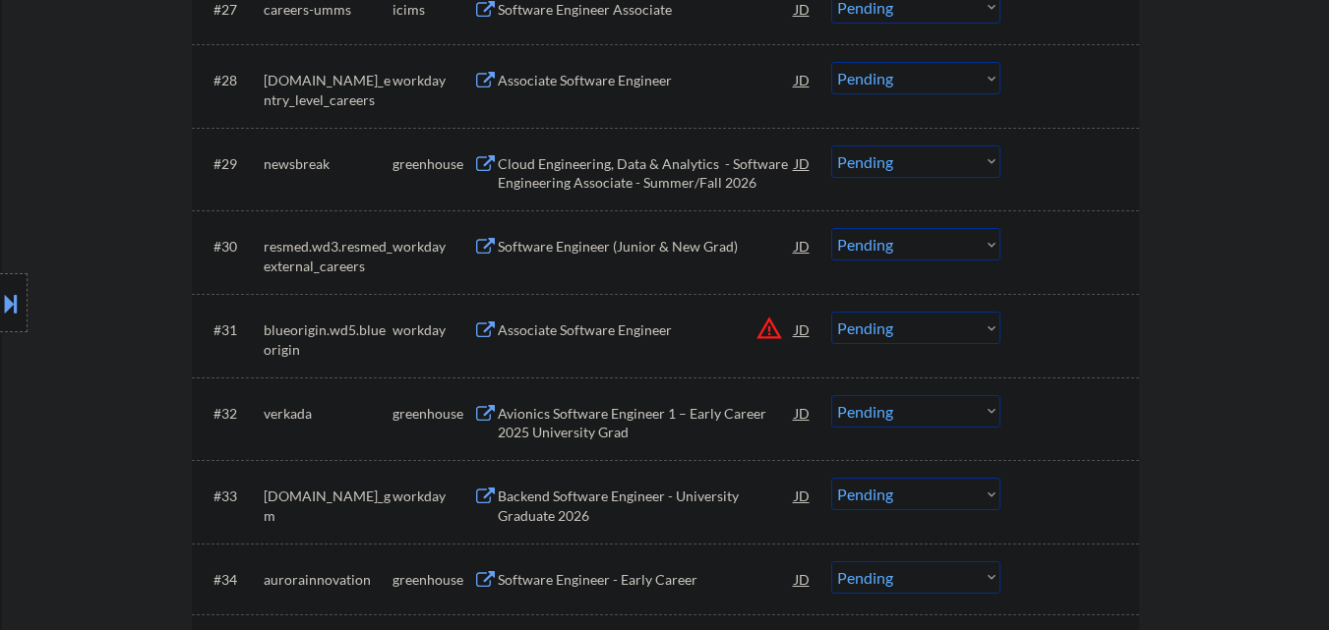
click at [648, 168] on div "Cloud Engineering, Data & Analytics - Software Engineering Associate - Summer/F…" at bounding box center [646, 173] width 297 height 38
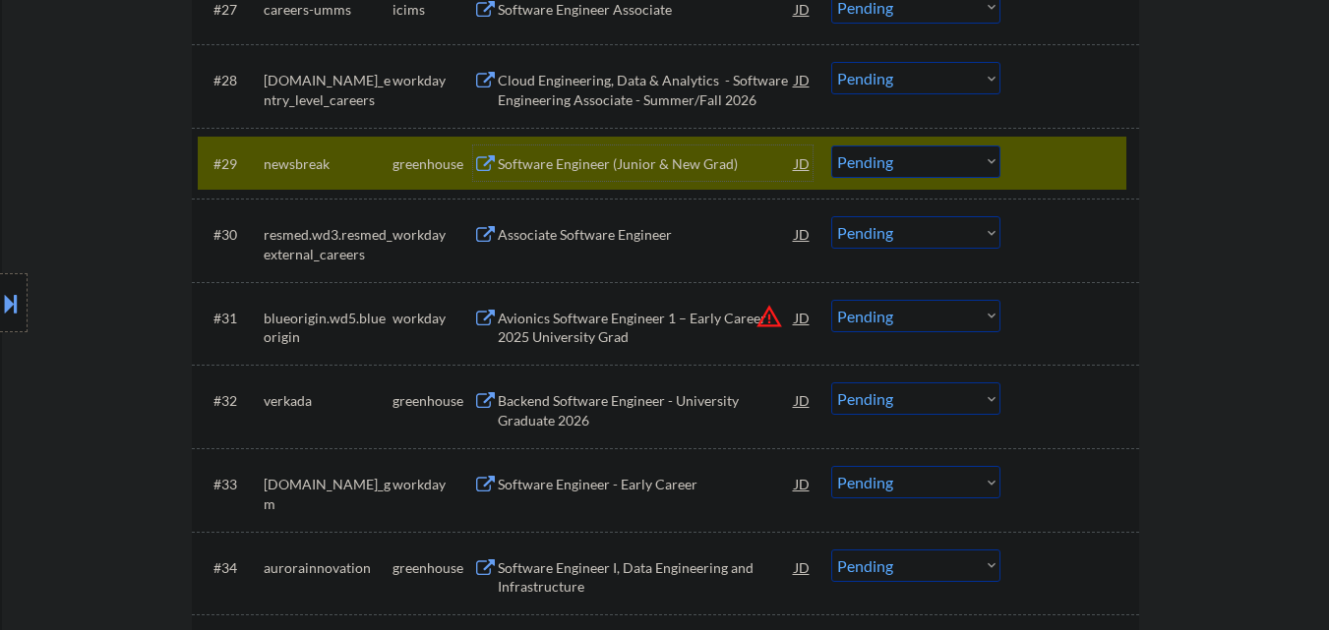
click at [911, 166] on select "Choose an option... Pending Applied Excluded (Questions) Excluded (Expired) Exc…" at bounding box center [915, 162] width 169 height 32
click at [831, 146] on select "Choose an option... Pending Applied Excluded (Questions) Excluded (Expired) Exc…" at bounding box center [915, 162] width 169 height 32
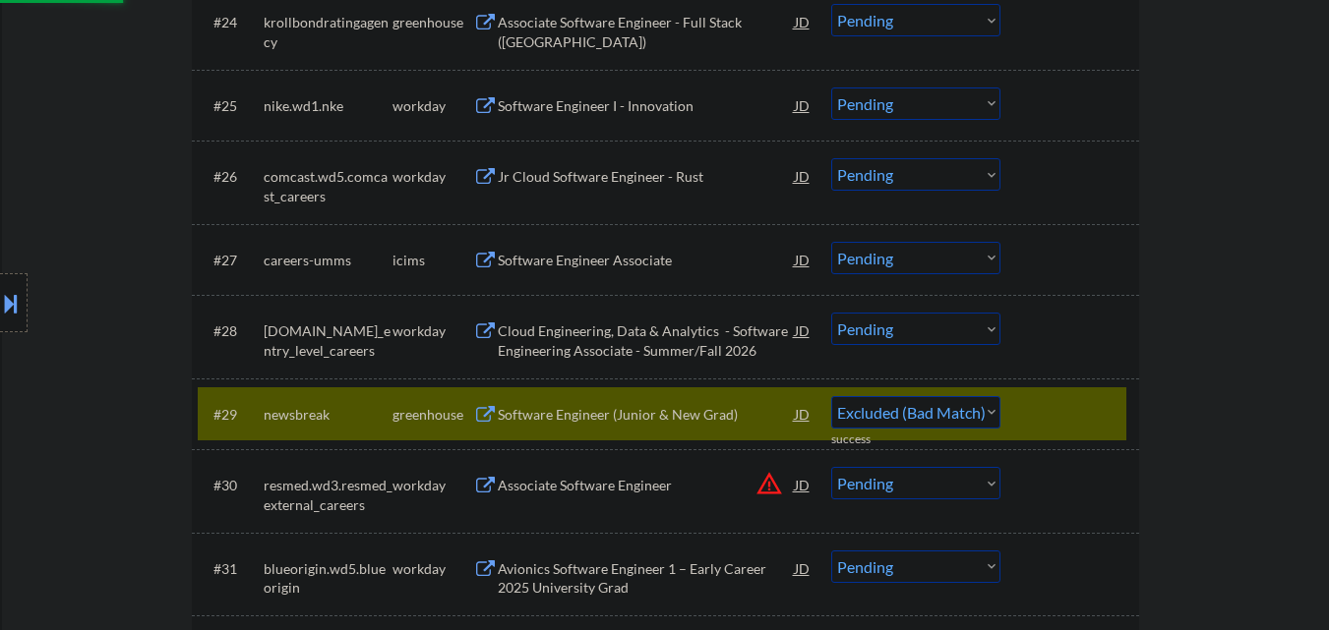
select select ""pending""
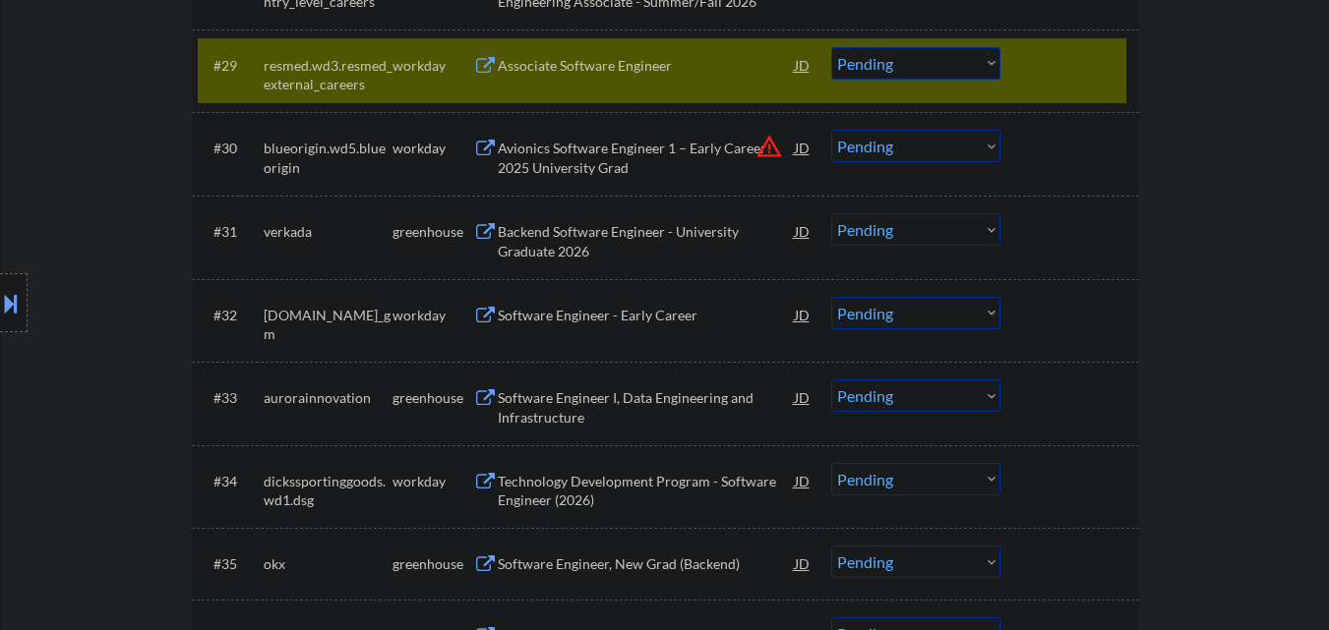
scroll to position [2754, 0]
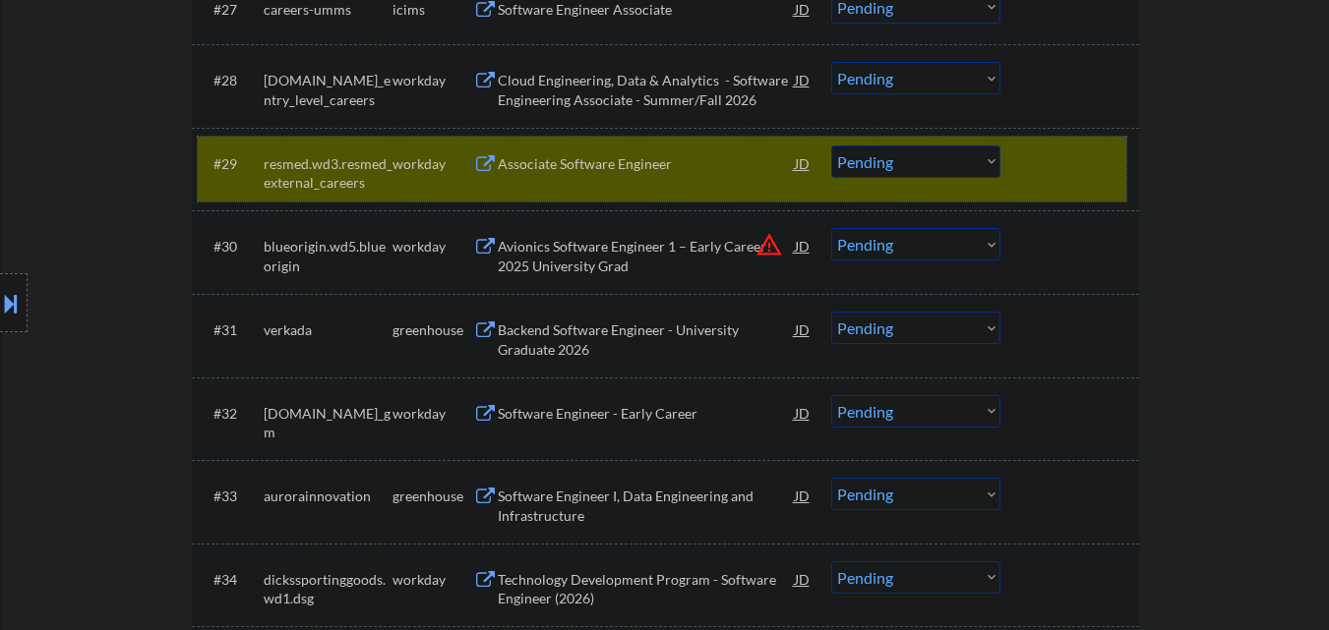
click at [1075, 160] on div at bounding box center [1072, 163] width 87 height 35
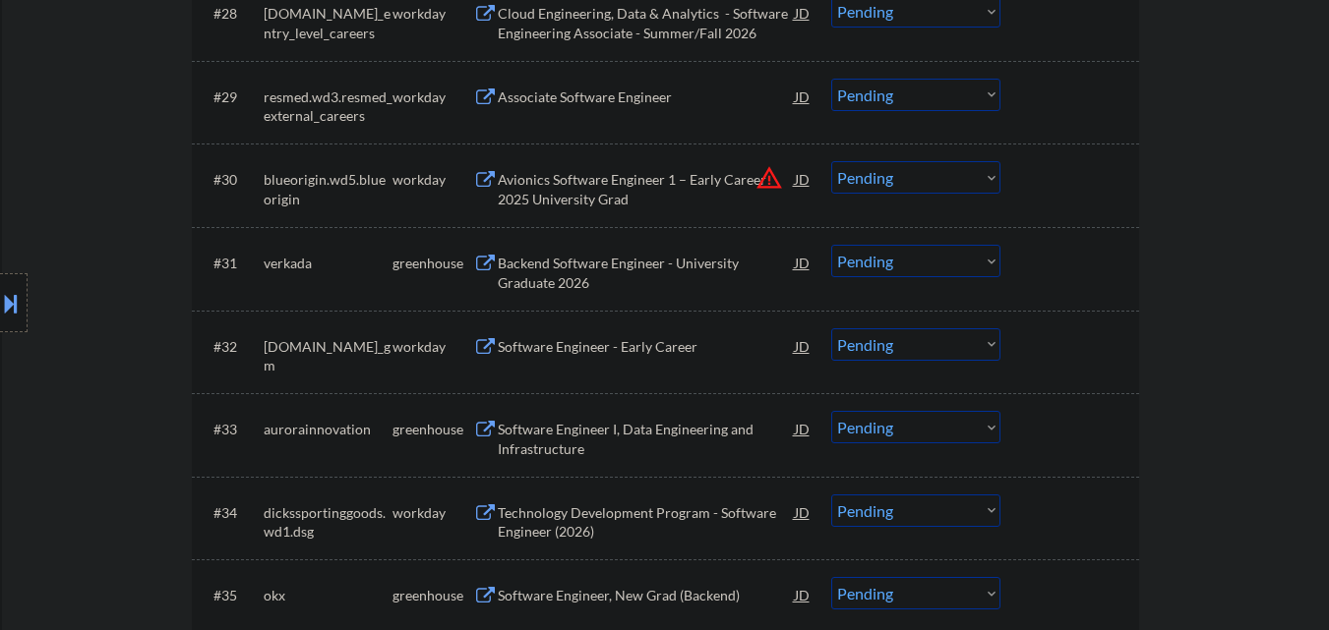
scroll to position [2852, 0]
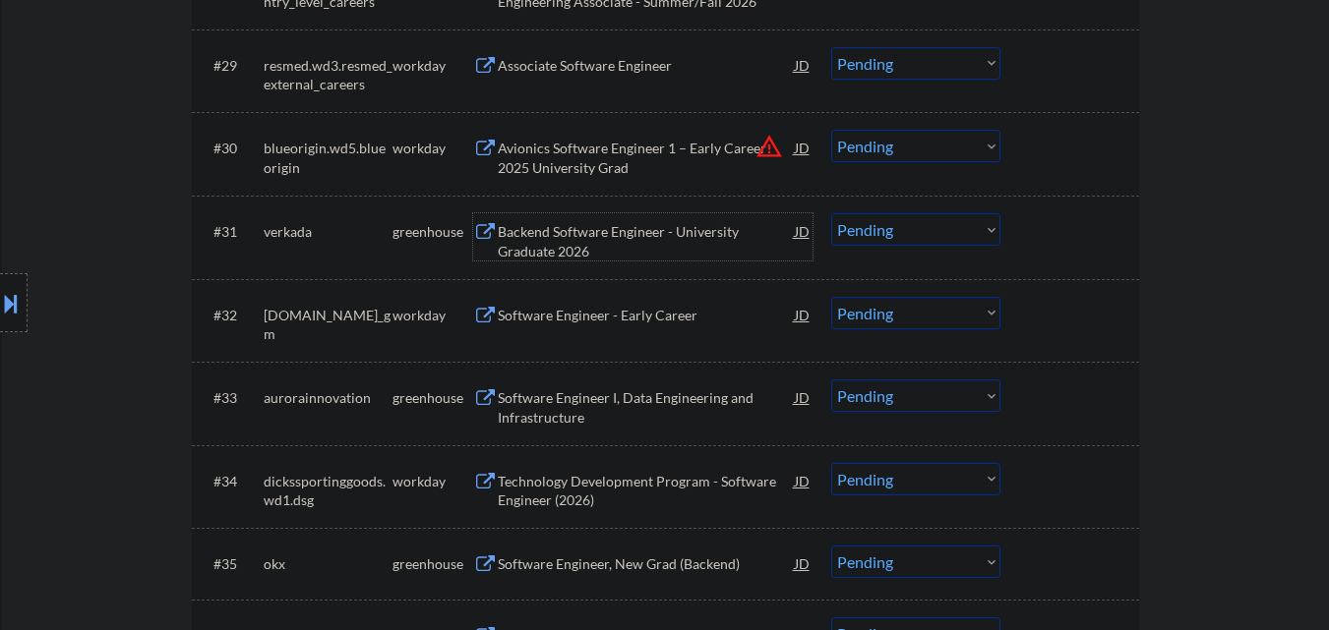
click at [682, 232] on div "Backend Software Engineer - University Graduate 2026" at bounding box center [646, 241] width 297 height 38
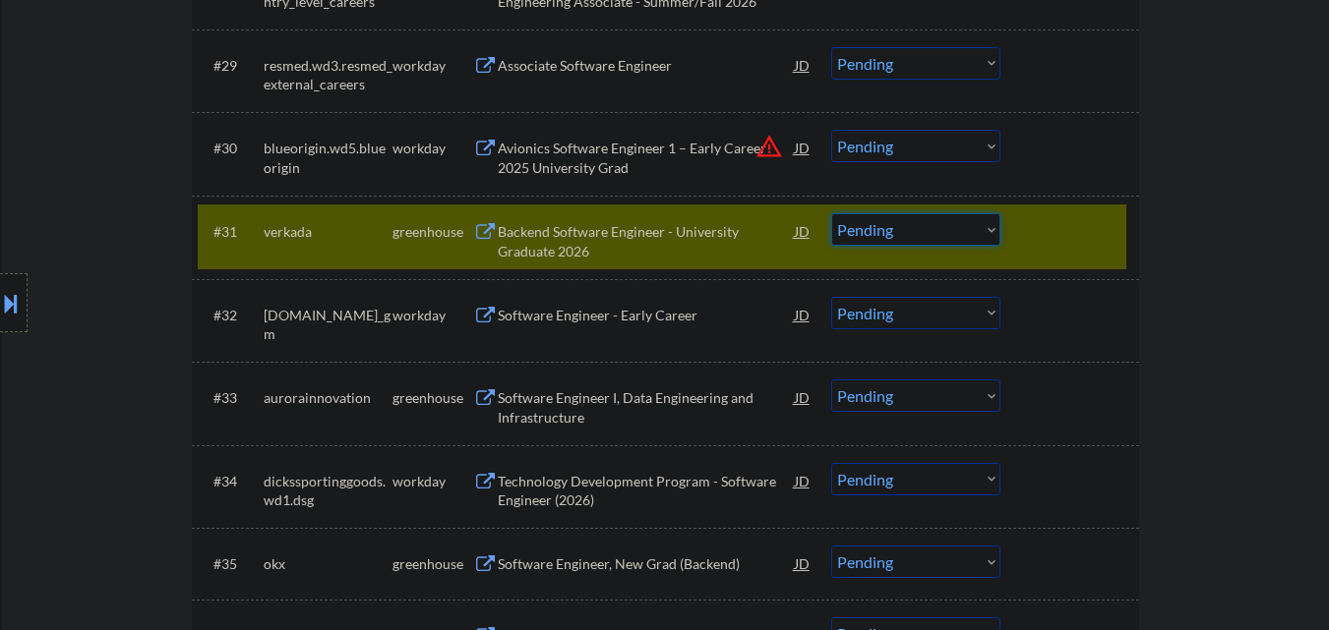
click at [969, 228] on select "Choose an option... Pending Applied Excluded (Questions) Excluded (Expired) Exc…" at bounding box center [915, 229] width 169 height 32
click at [662, 225] on div "Backend Software Engineer - University Graduate 2026" at bounding box center [646, 241] width 297 height 38
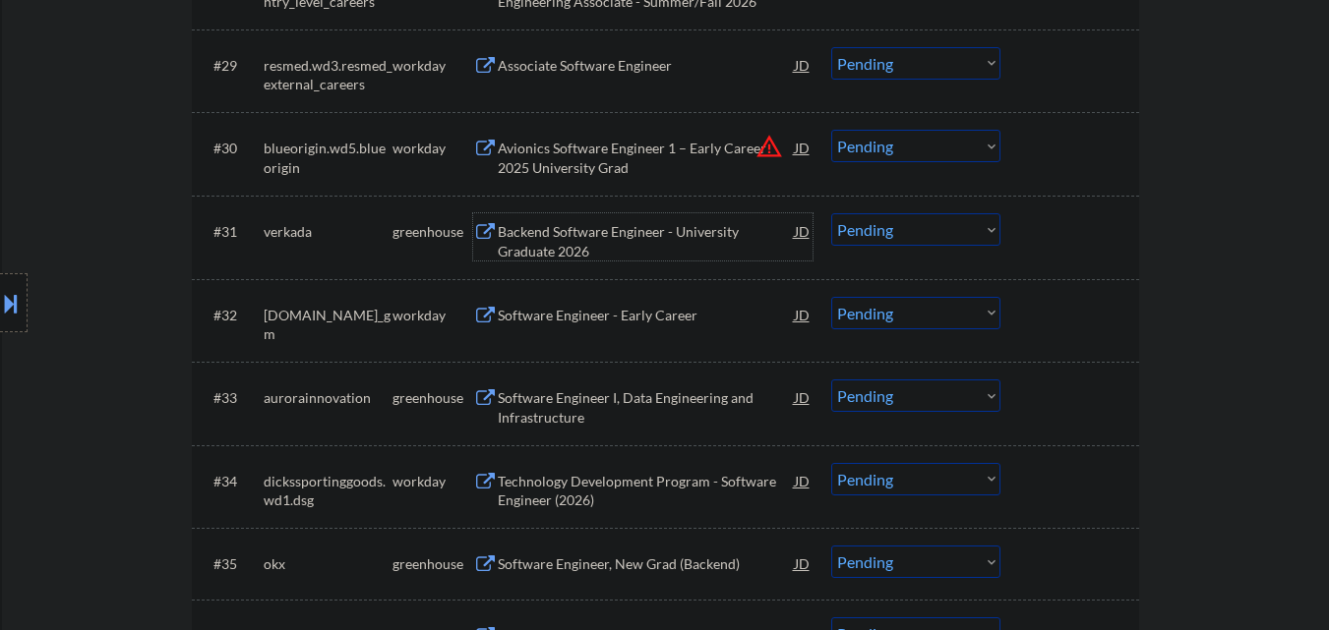
click at [906, 235] on select "Choose an option... Pending Applied Excluded (Questions) Excluded (Expired) Exc…" at bounding box center [915, 229] width 169 height 32
click at [831, 213] on select "Choose an option... Pending Applied Excluded (Questions) Excluded (Expired) Exc…" at bounding box center [915, 229] width 169 height 32
select select ""pending""
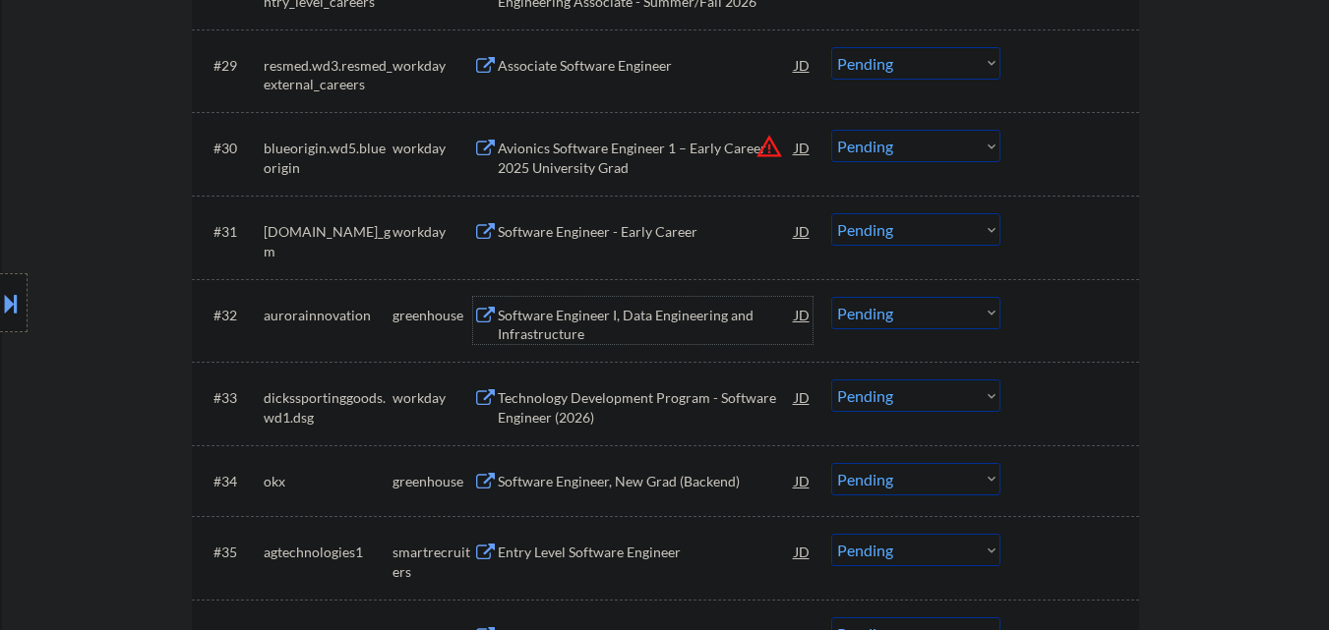
click at [654, 318] on div "Software Engineer I, Data Engineering and Infrastructure" at bounding box center [646, 325] width 297 height 38
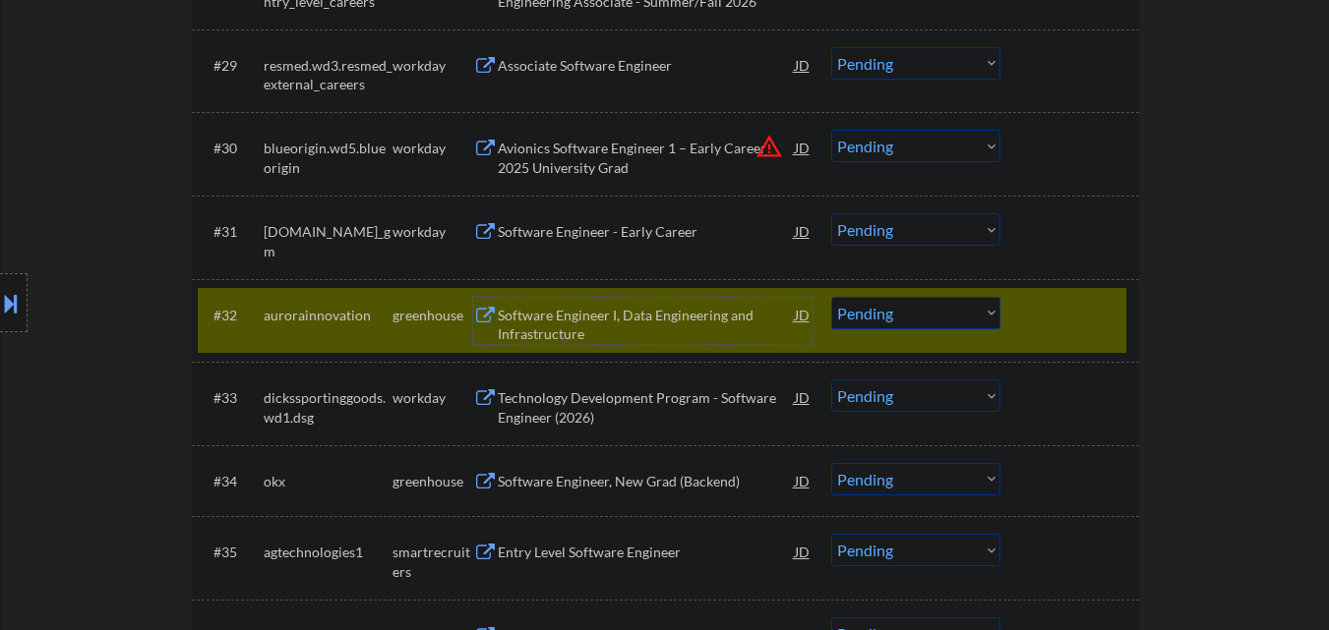
click at [926, 313] on select "Choose an option... Pending Applied Excluded (Questions) Excluded (Expired) Exc…" at bounding box center [915, 313] width 169 height 32
click at [831, 297] on select "Choose an option... Pending Applied Excluded (Questions) Excluded (Expired) Exc…" at bounding box center [915, 313] width 169 height 32
click at [1055, 317] on div at bounding box center [1072, 314] width 87 height 35
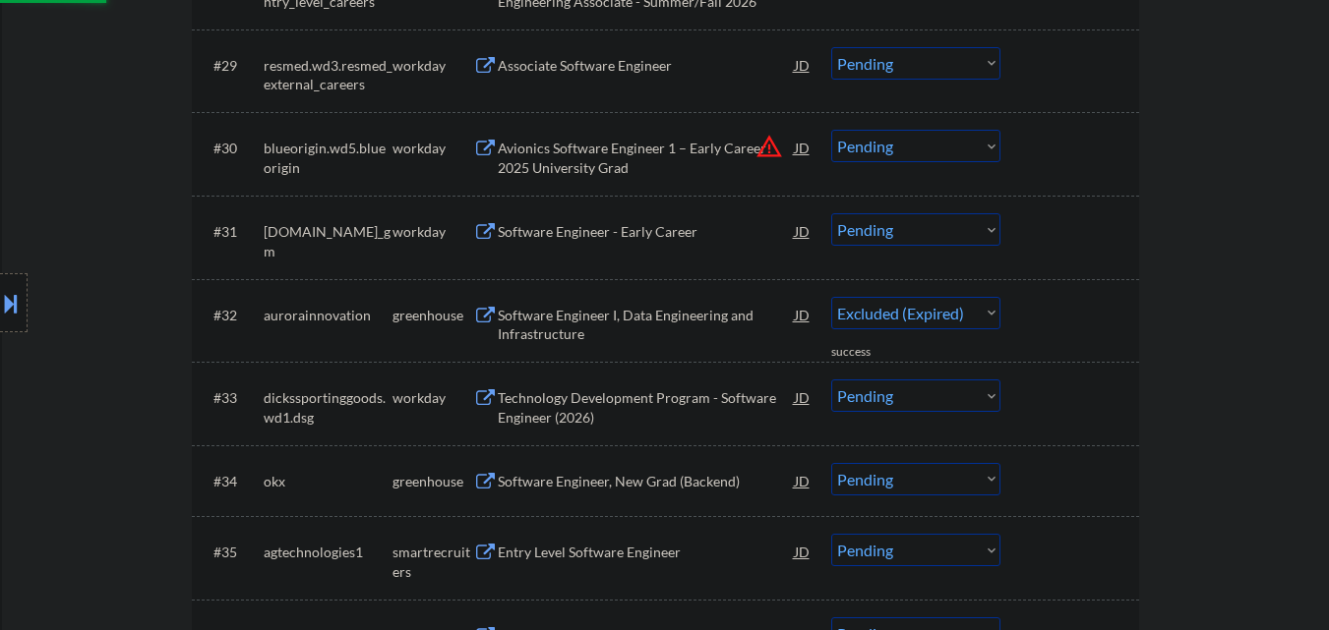
select select ""pending""
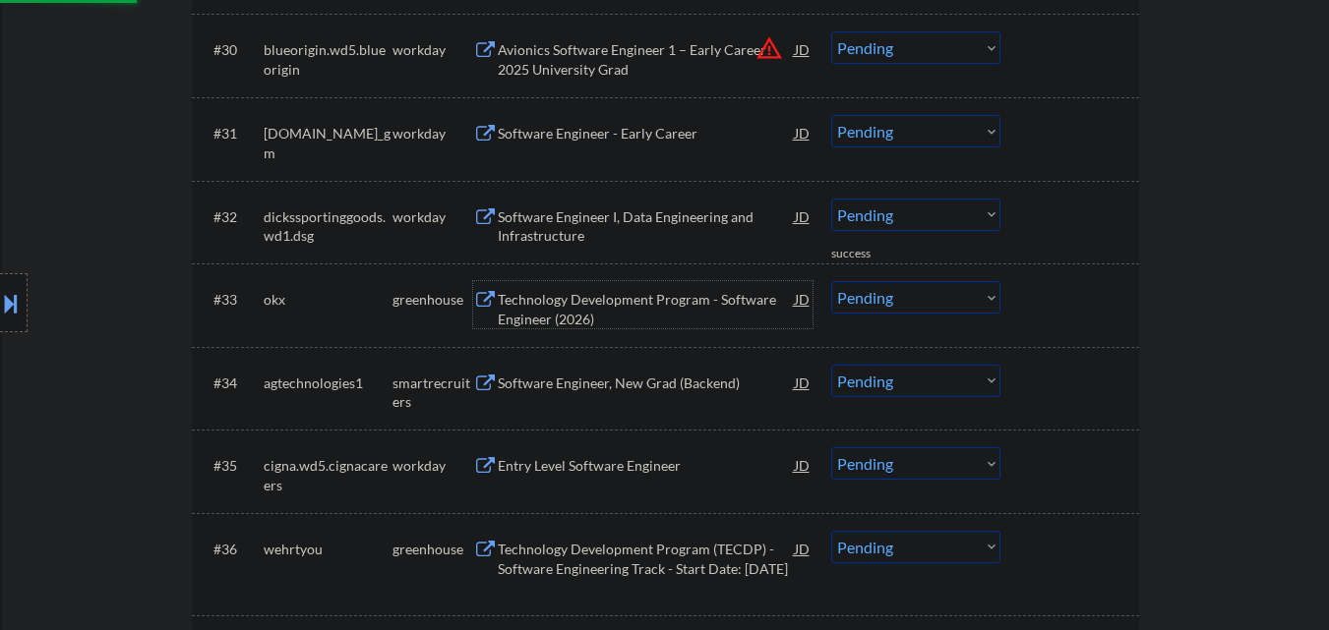
click at [616, 308] on div "Technology Development Program - Software Engineer (2026)" at bounding box center [646, 309] width 297 height 38
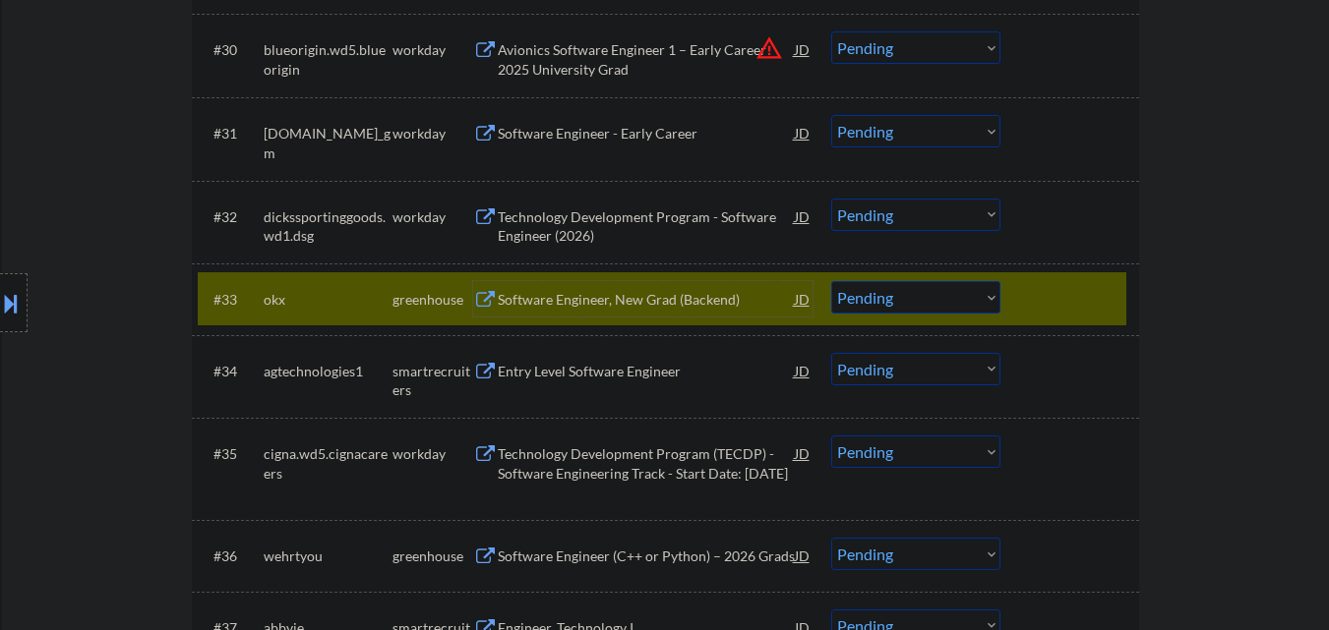
click at [1056, 281] on div at bounding box center [1072, 298] width 87 height 35
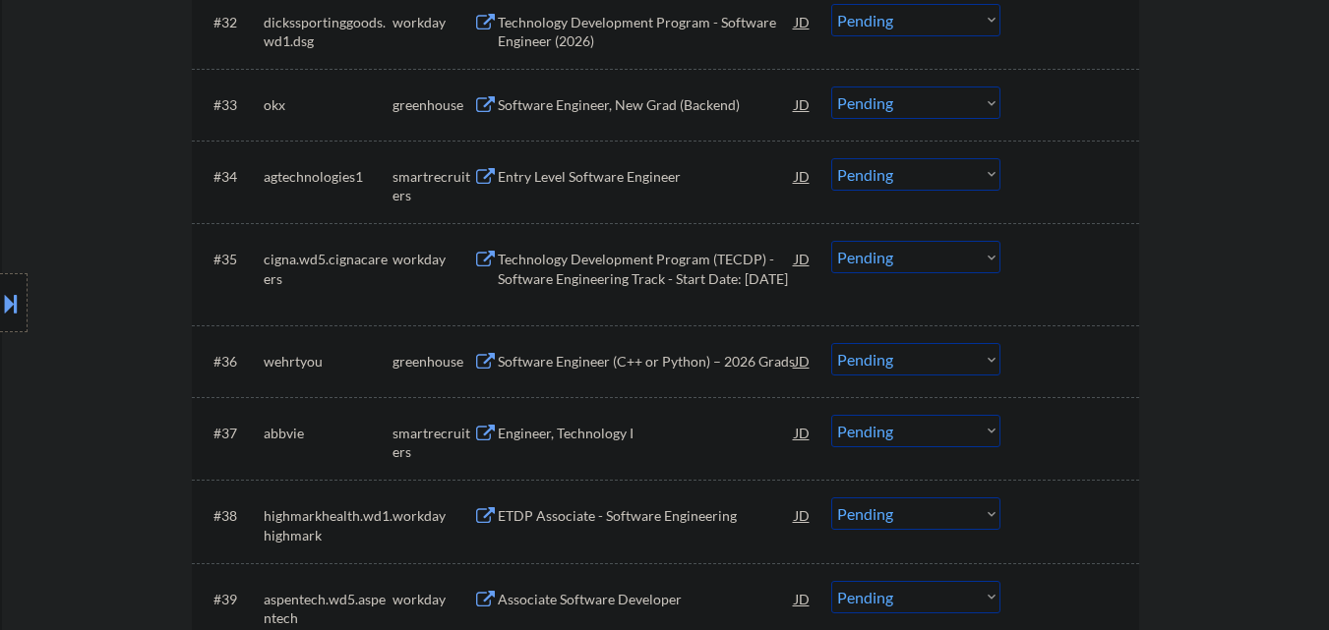
scroll to position [3147, 0]
click at [578, 161] on div "Entry Level Software Engineer" at bounding box center [646, 173] width 297 height 35
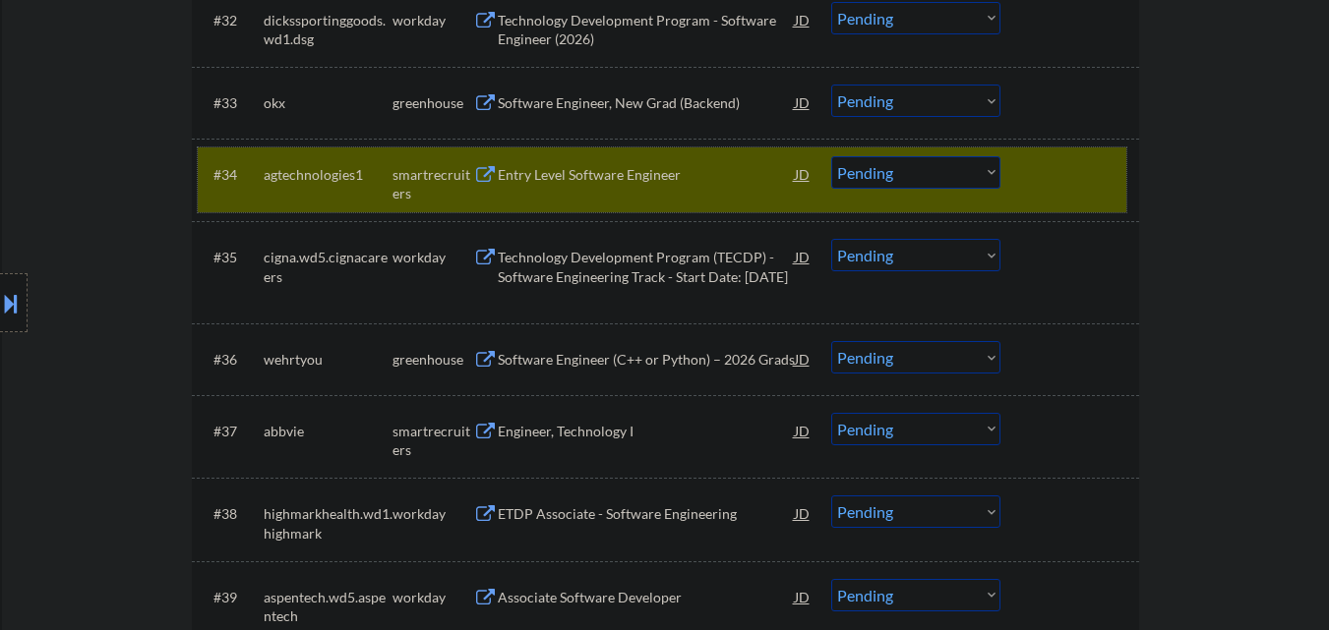
click at [916, 189] on div "#34 agtechnologies1 smartrecruiters Entry Level Software Engineer JD warning_am…" at bounding box center [662, 180] width 928 height 65
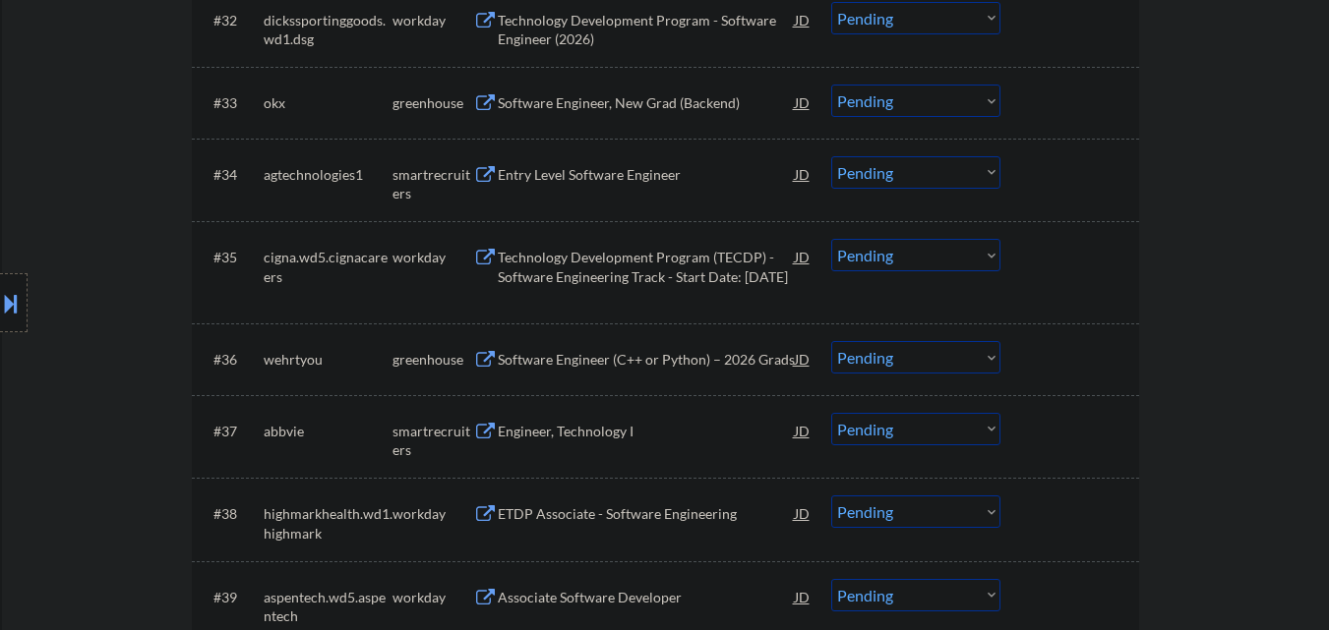
click at [957, 183] on select "Choose an option... Pending Applied Excluded (Questions) Excluded (Expired) Exc…" at bounding box center [915, 172] width 169 height 32
click at [831, 156] on select "Choose an option... Pending Applied Excluded (Questions) Excluded (Expired) Exc…" at bounding box center [915, 172] width 169 height 32
click at [756, 359] on div "Software Engineer (C++ or Python) – 2026 Grads" at bounding box center [646, 360] width 297 height 20
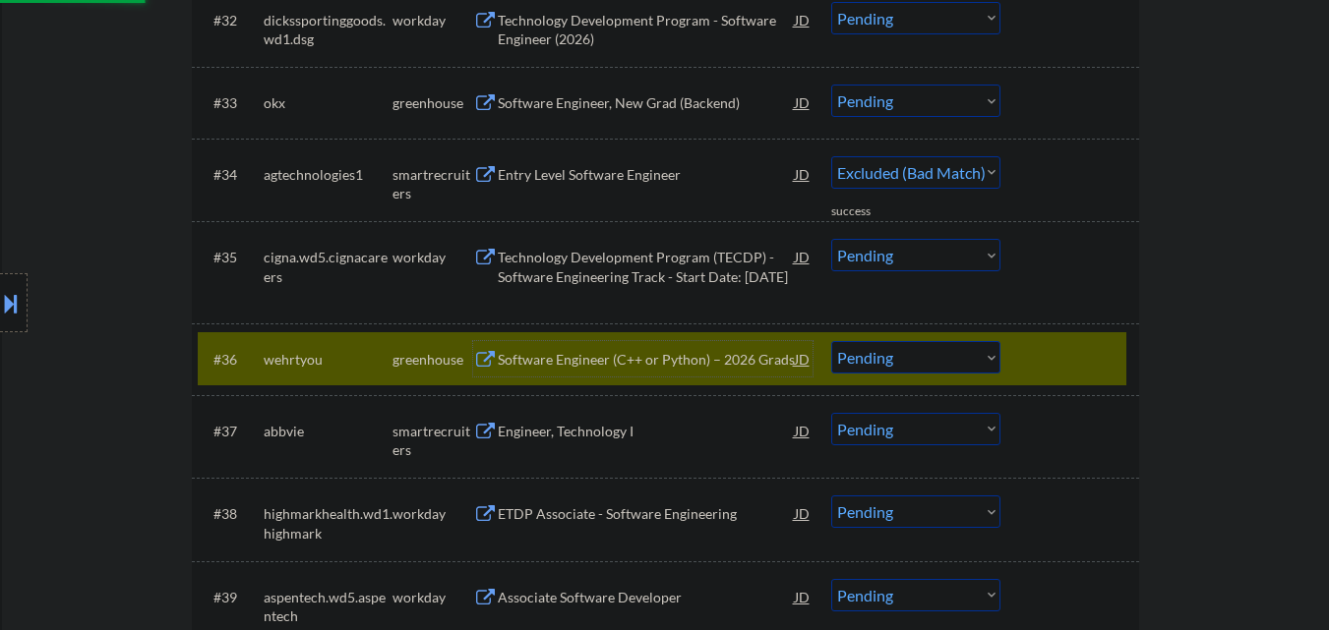
click at [1084, 353] on div at bounding box center [1072, 358] width 87 height 35
select select ""pending""
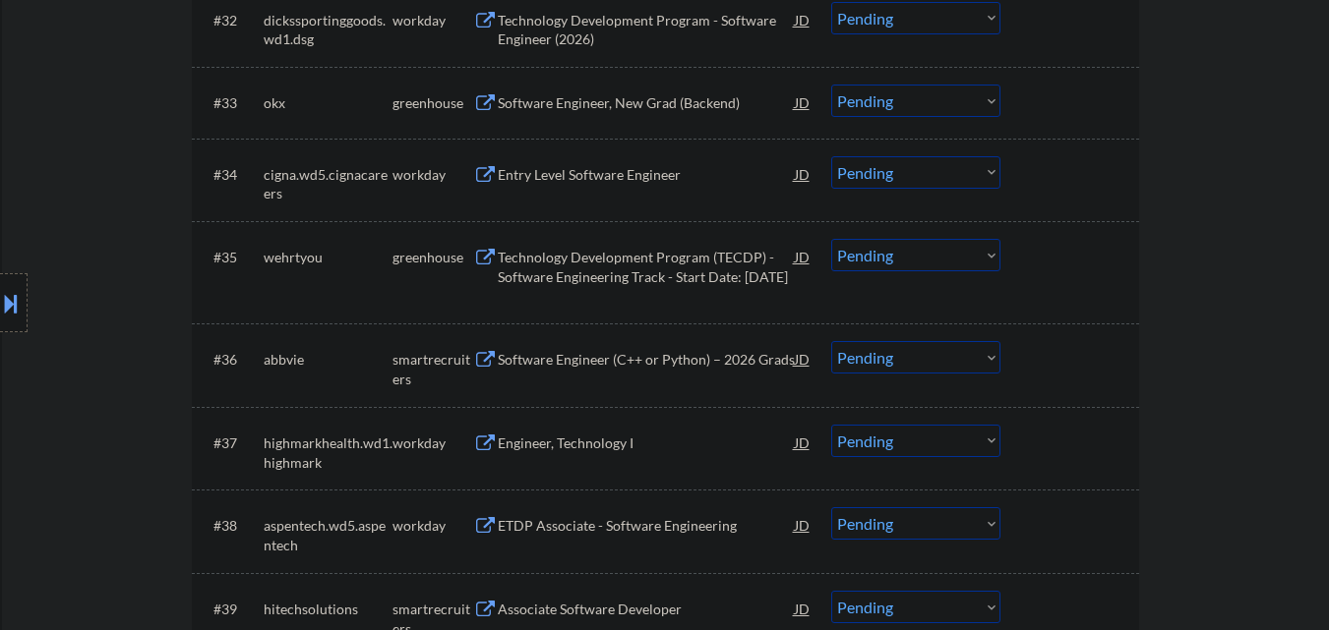
click at [1104, 249] on div at bounding box center [1072, 256] width 87 height 35
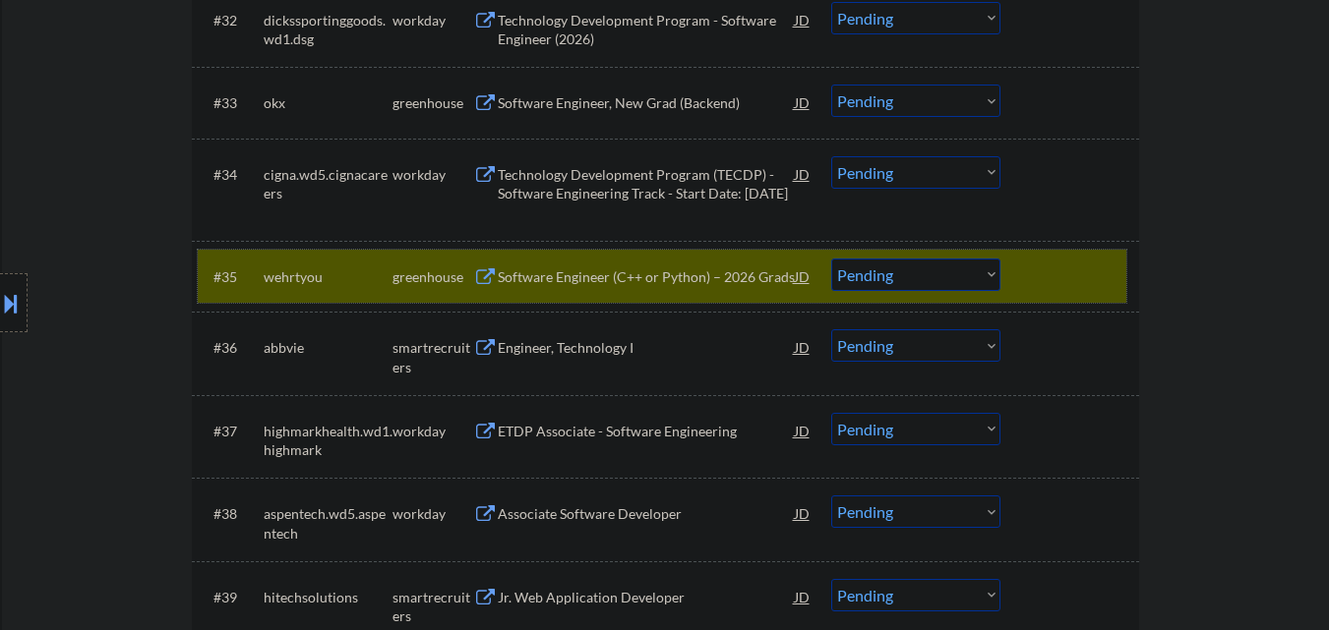
click at [898, 262] on select "Choose an option... Pending Applied Excluded (Questions) Excluded (Expired) Exc…" at bounding box center [915, 275] width 169 height 32
click at [831, 259] on select "Choose an option... Pending Applied Excluded (Questions) Excluded (Expired) Exc…" at bounding box center [915, 275] width 169 height 32
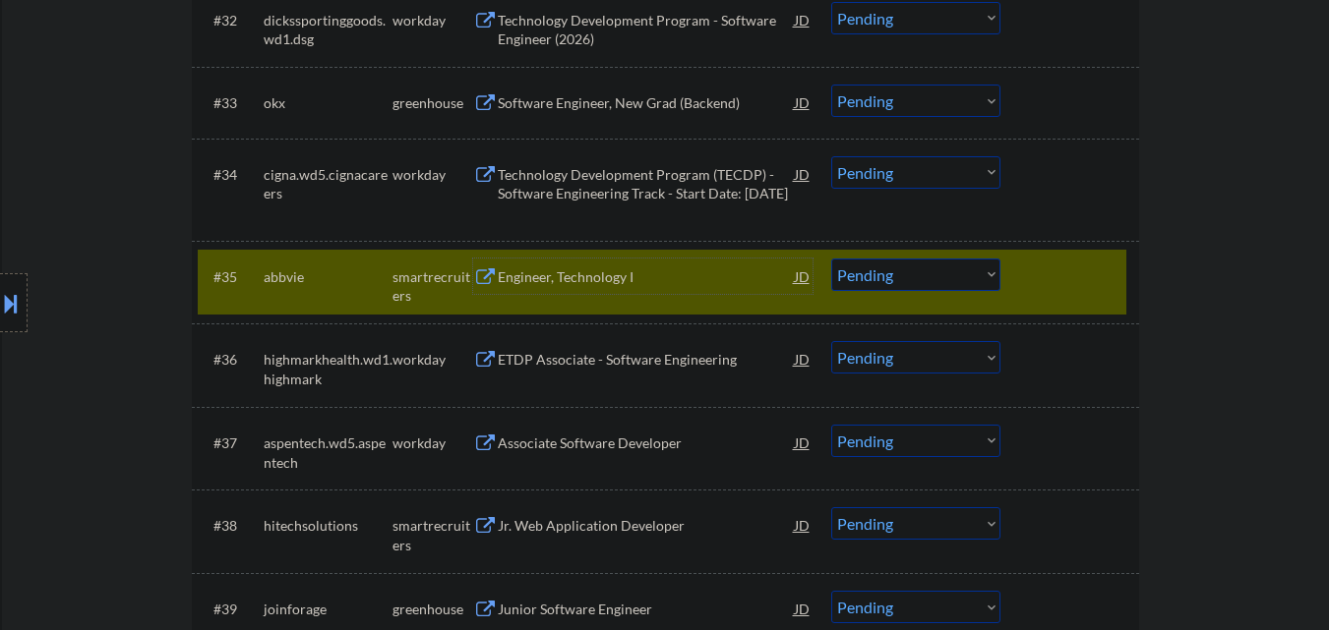
click at [637, 284] on div "Engineer, Technology I" at bounding box center [646, 277] width 297 height 20
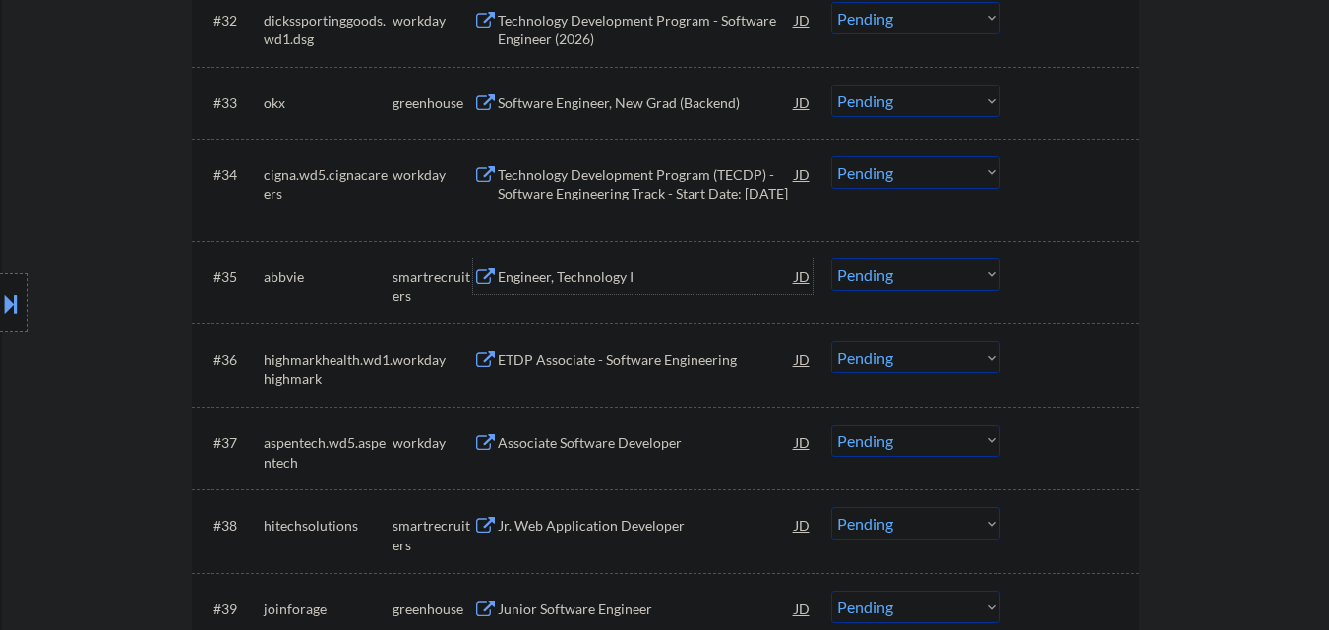
click at [884, 282] on select "Choose an option... Pending Applied Excluded (Questions) Excluded (Expired) Exc…" at bounding box center [915, 275] width 169 height 32
click at [831, 259] on select "Choose an option... Pending Applied Excluded (Questions) Excluded (Expired) Exc…" at bounding box center [915, 275] width 169 height 32
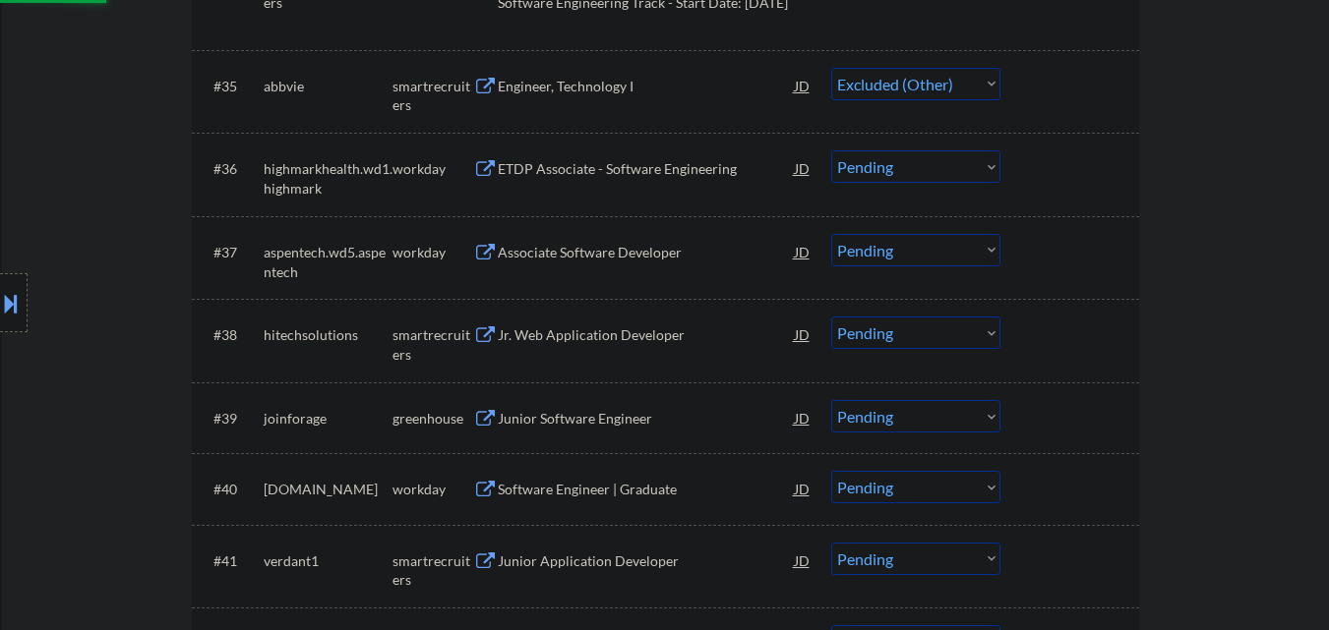
scroll to position [3344, 0]
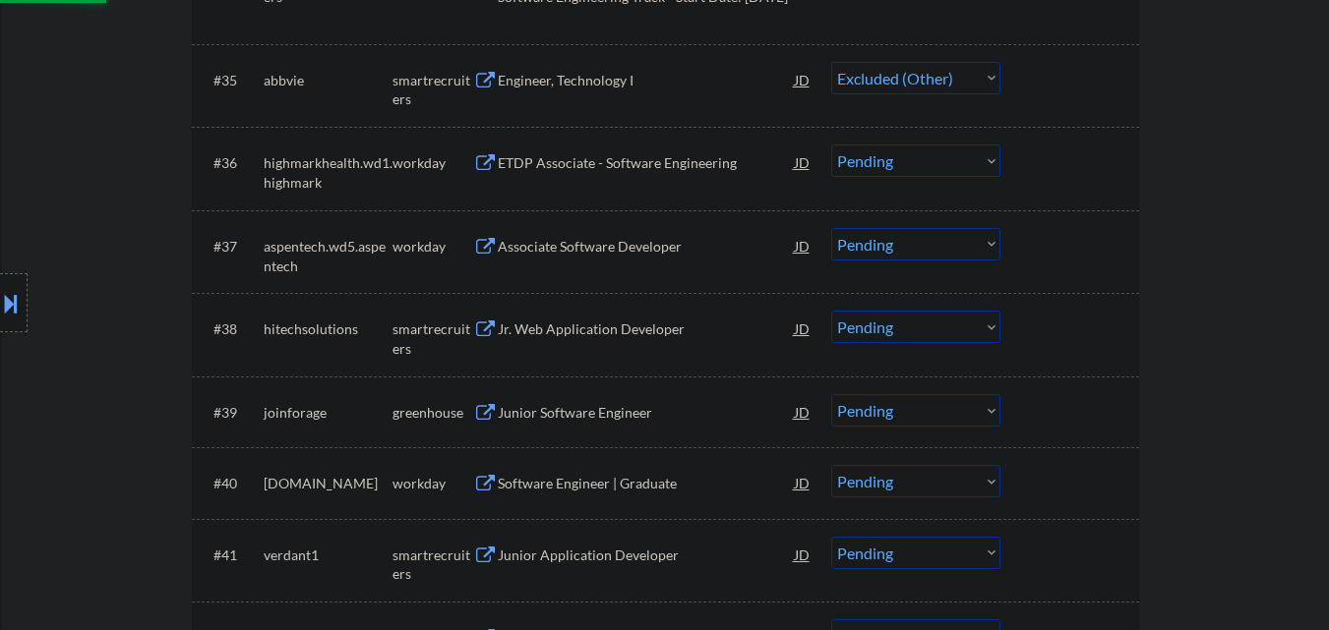
click at [608, 320] on div "Jr. Web Application Developer" at bounding box center [646, 330] width 297 height 20
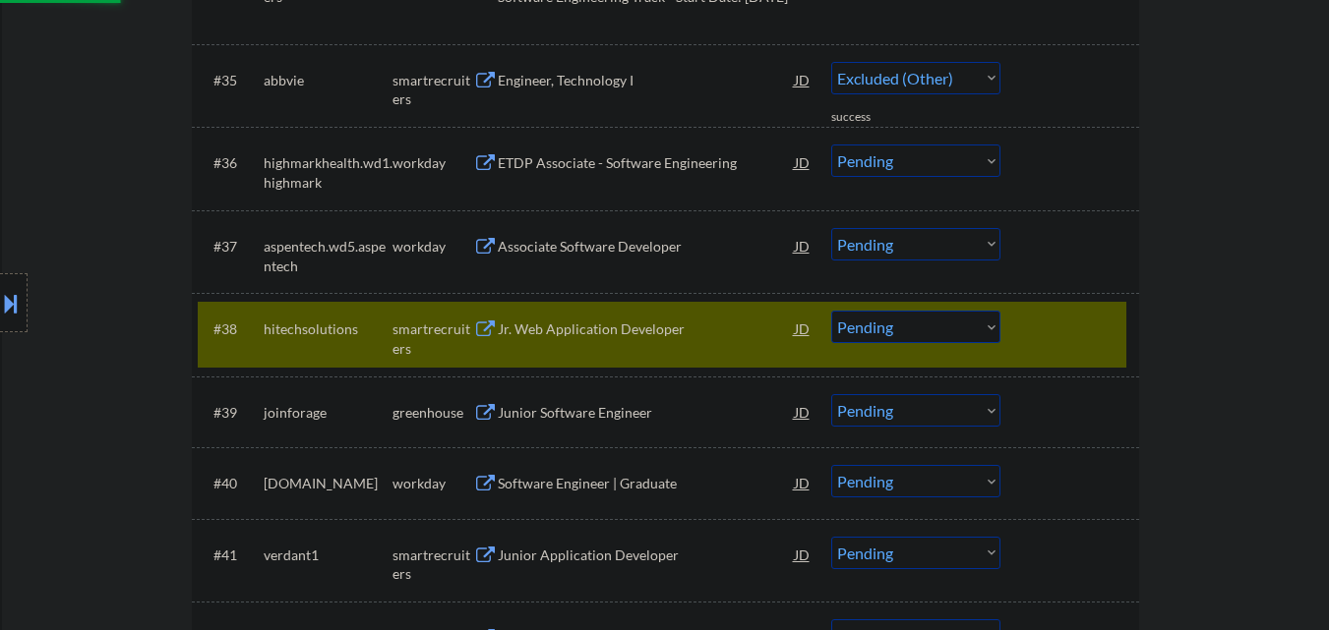
select select ""pending""
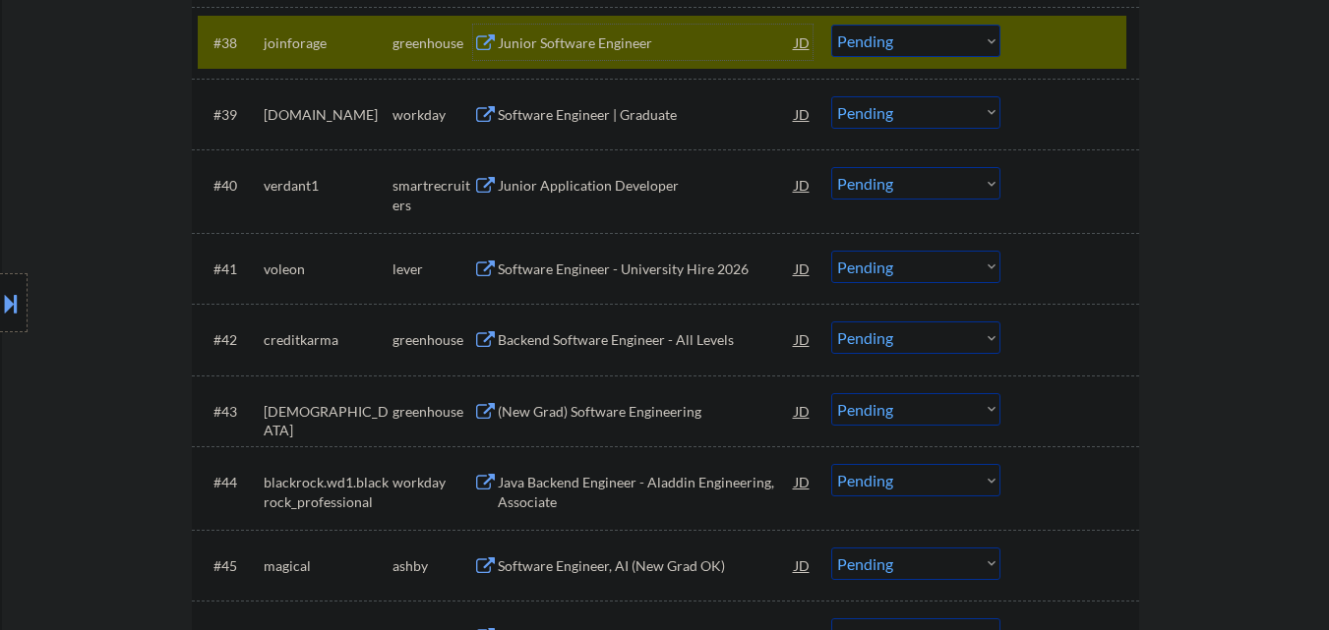
scroll to position [3639, 0]
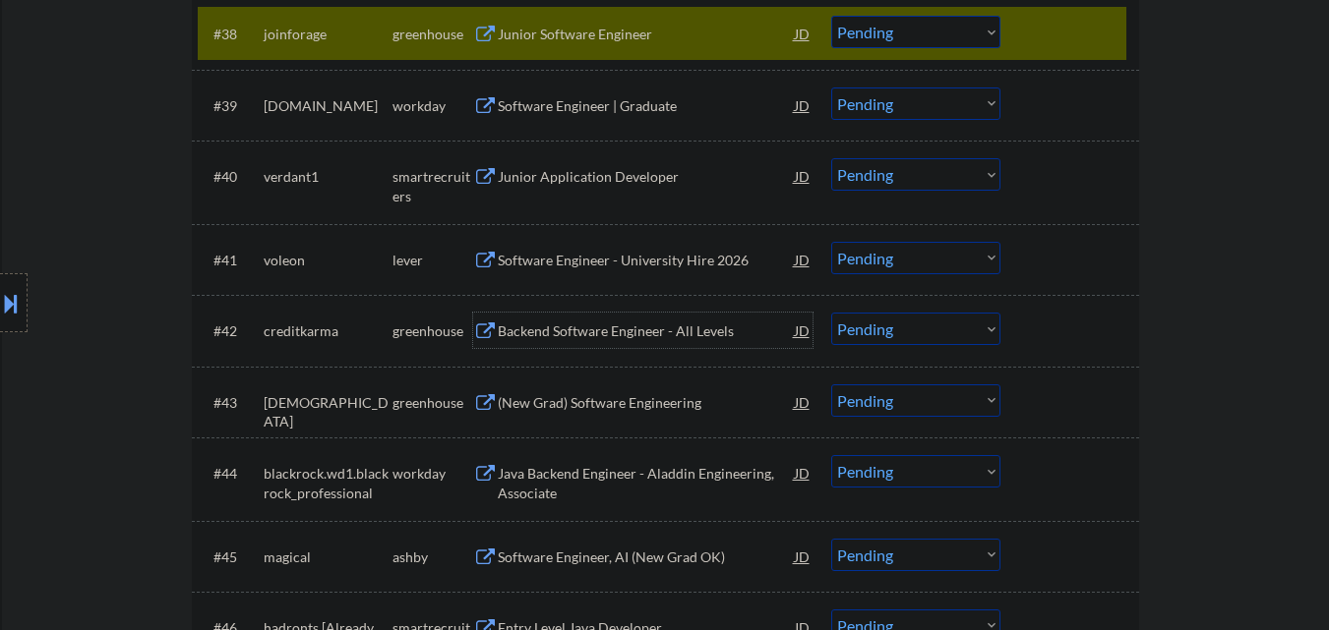
click at [566, 324] on div "Backend Software Engineer - All Levels" at bounding box center [646, 332] width 297 height 20
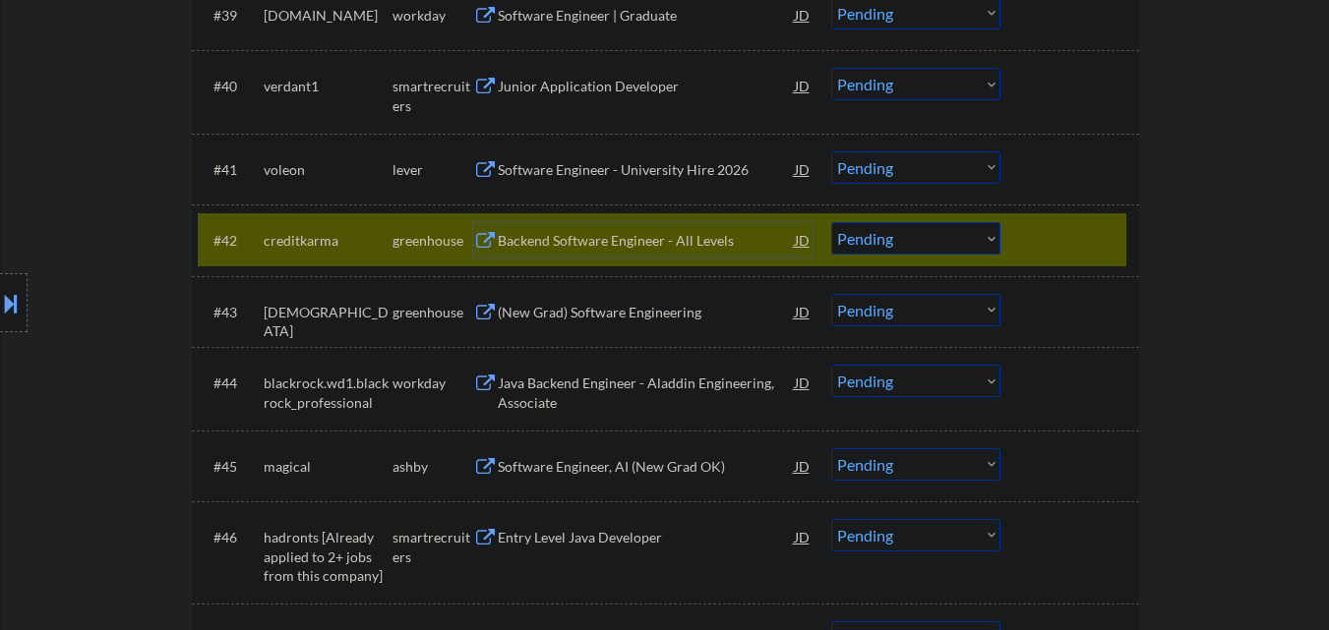
scroll to position [3835, 0]
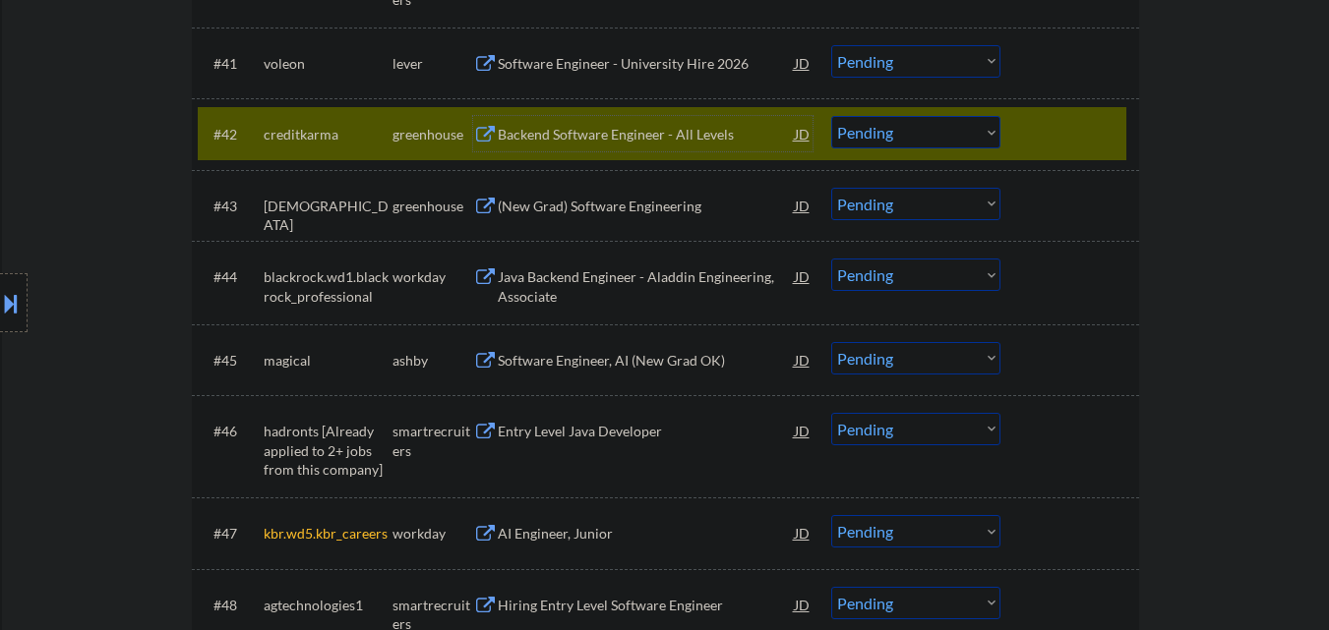
click at [571, 539] on div "AI Engineer, Junior" at bounding box center [646, 534] width 297 height 20
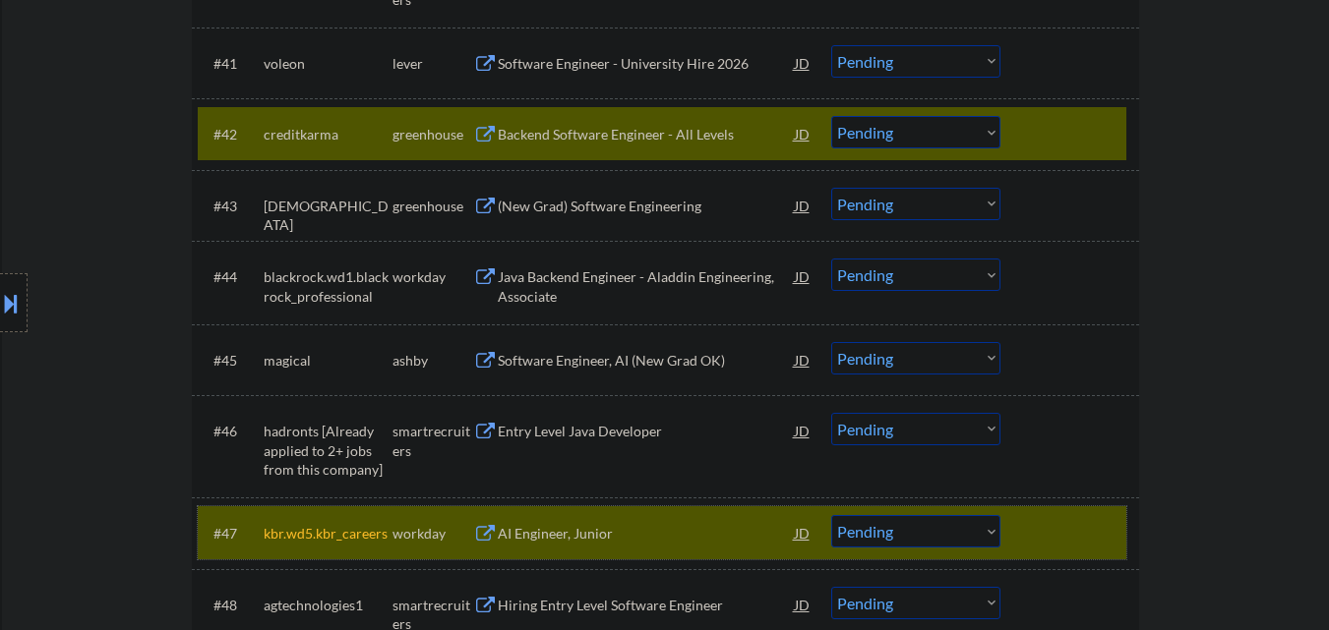
click at [1079, 530] on div at bounding box center [1072, 532] width 87 height 35
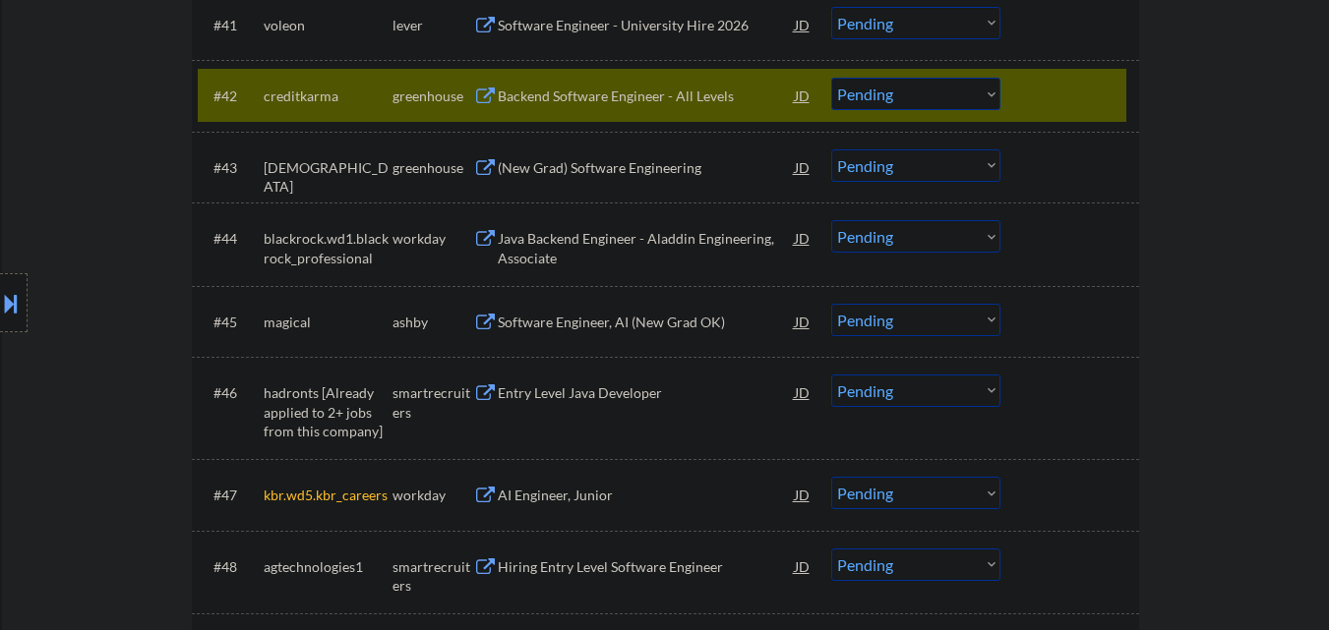
scroll to position [3934, 0]
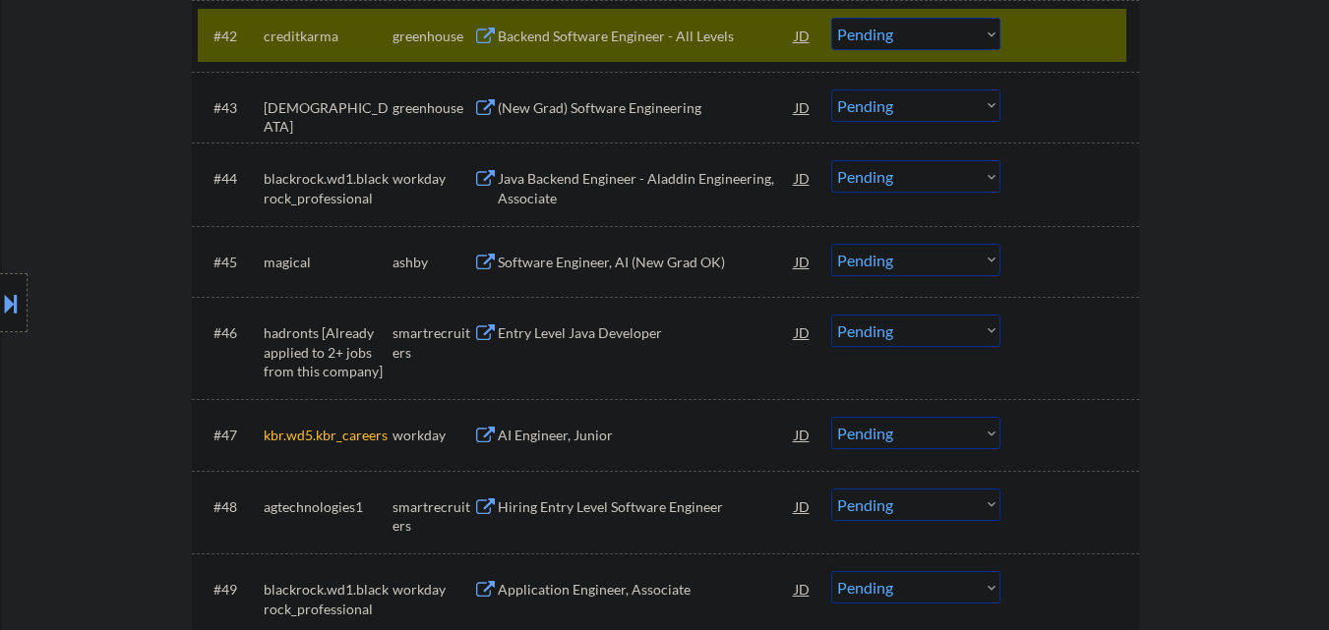
click at [942, 436] on select "Choose an option... Pending Applied Excluded (Questions) Excluded (Expired) Exc…" at bounding box center [915, 433] width 169 height 32
click at [831, 417] on select "Choose an option... Pending Applied Excluded (Questions) Excluded (Expired) Exc…" at bounding box center [915, 433] width 169 height 32
click at [1078, 22] on div at bounding box center [1072, 35] width 87 height 35
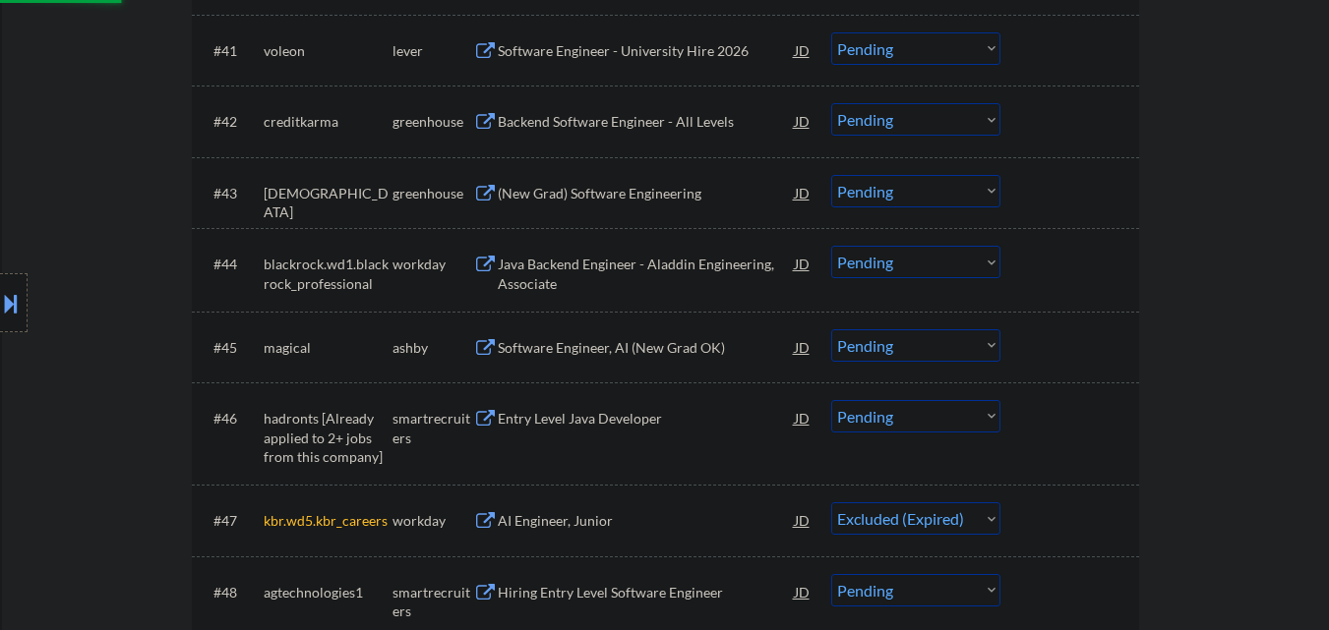
scroll to position [3737, 0]
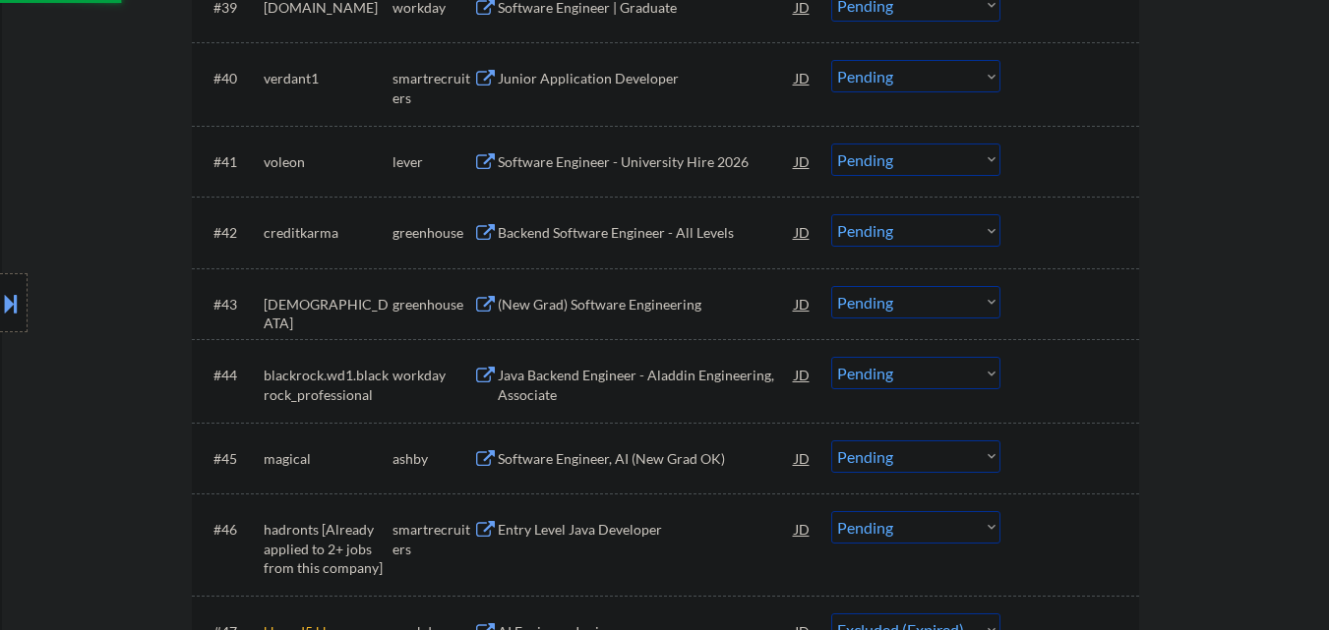
select select ""pending""
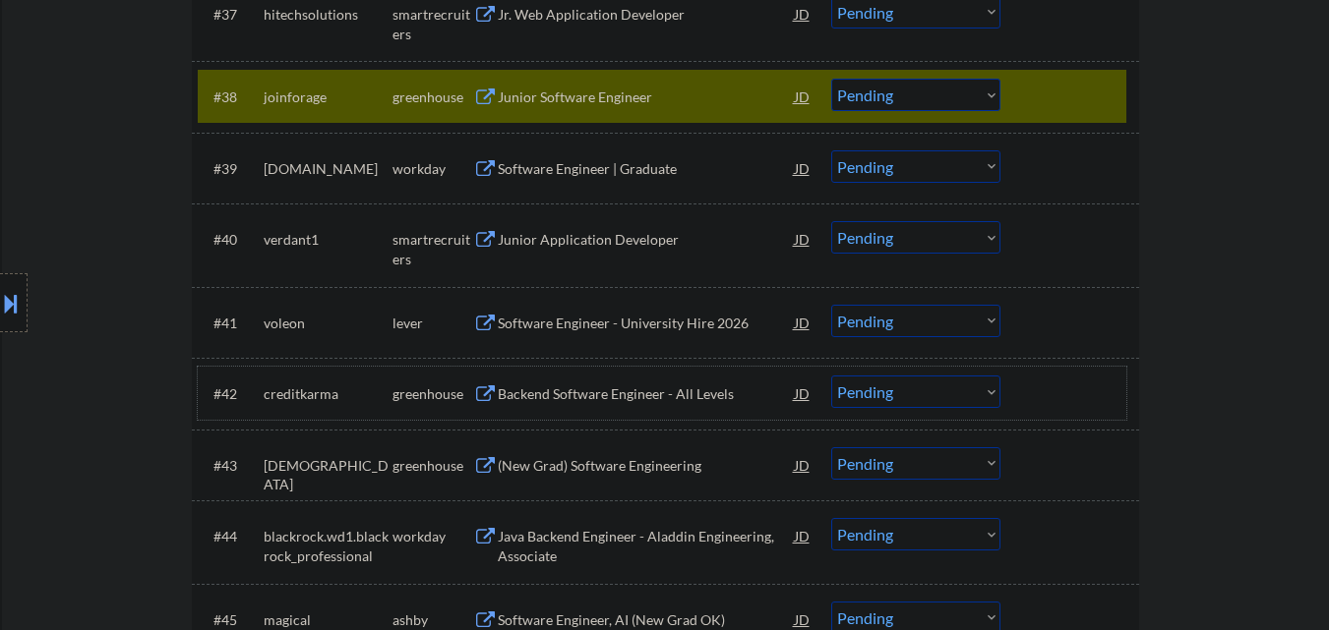
scroll to position [3540, 0]
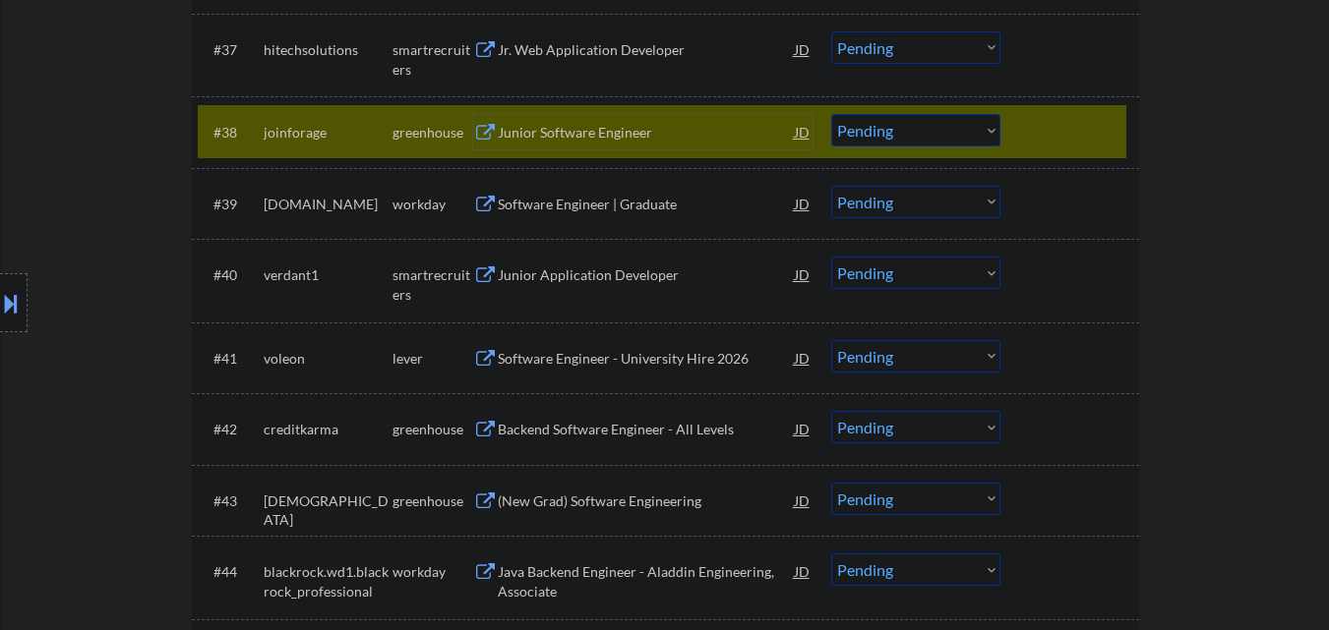
click at [606, 144] on div "Junior Software Engineer" at bounding box center [646, 131] width 297 height 35
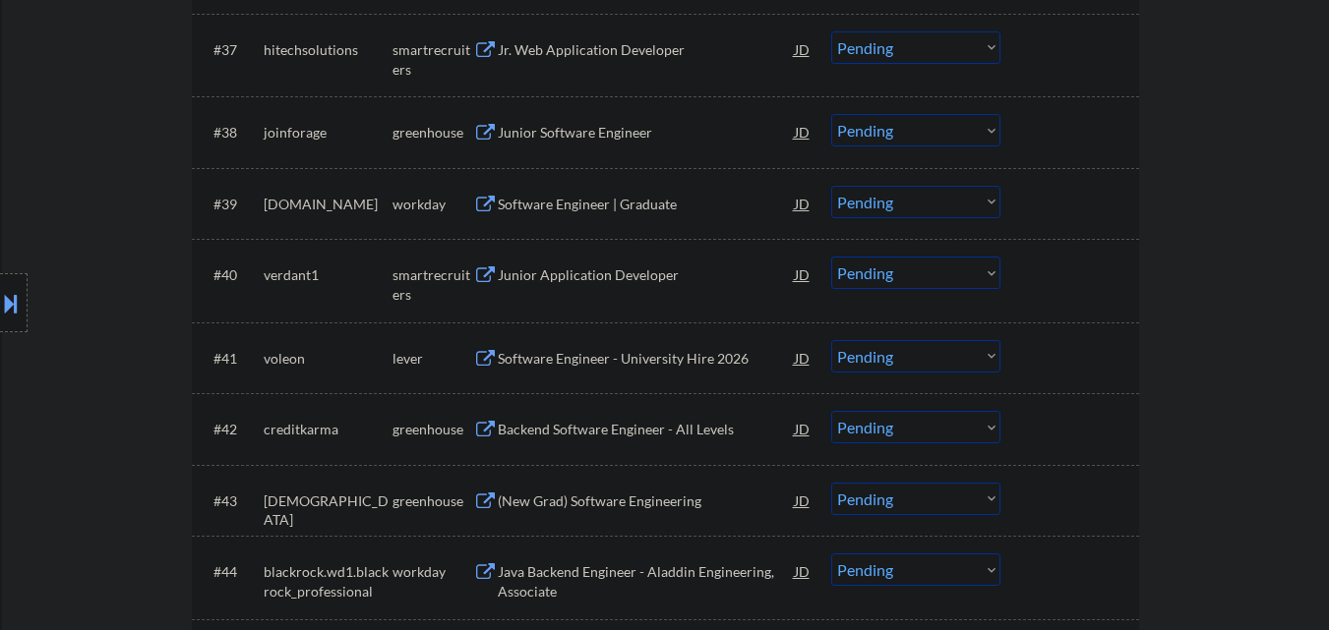
select select ""pending""
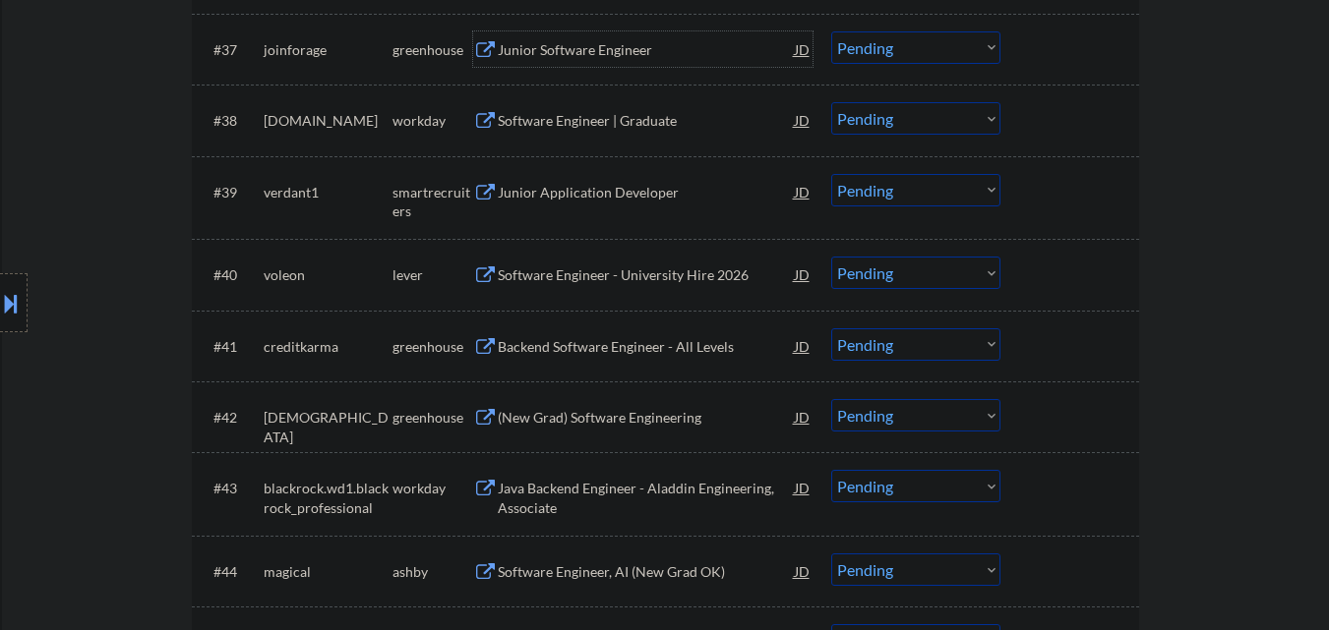
click at [638, 64] on div "Junior Software Engineer" at bounding box center [646, 48] width 297 height 35
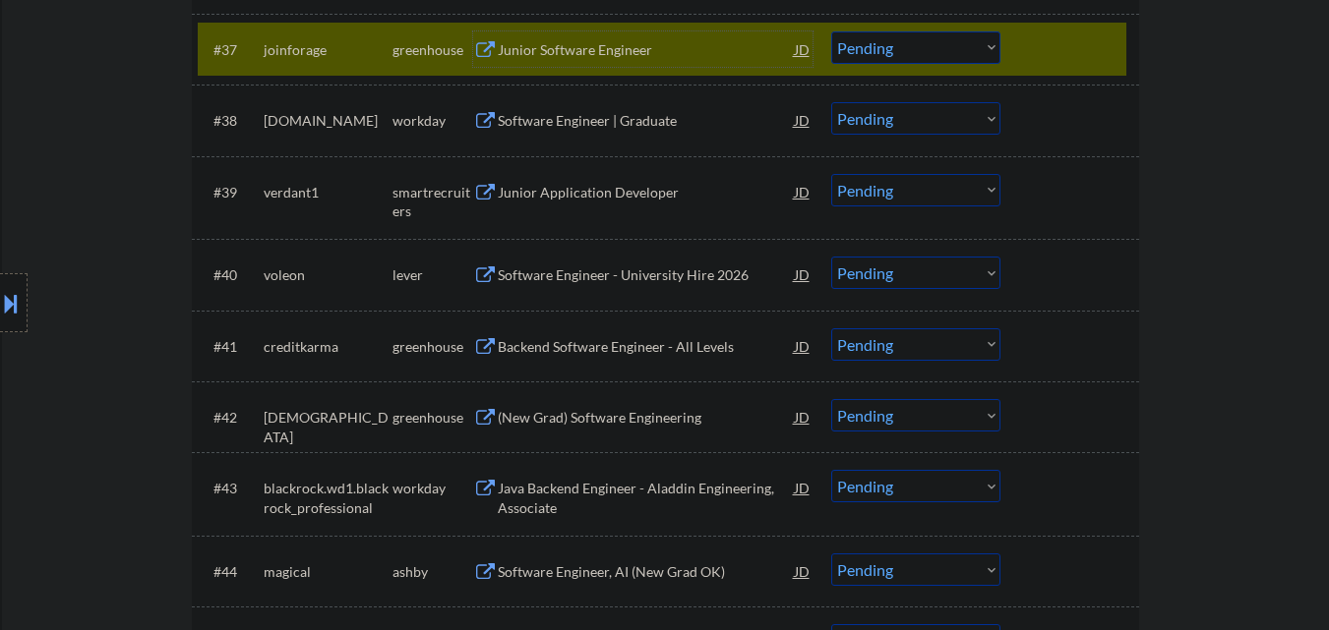
click at [921, 45] on select "Choose an option... Pending Applied Excluded (Questions) Excluded (Expired) Exc…" at bounding box center [915, 47] width 169 height 32
click at [831, 31] on select "Choose an option... Pending Applied Excluded (Questions) Excluded (Expired) Exc…" at bounding box center [915, 47] width 169 height 32
click at [1074, 35] on div at bounding box center [1072, 48] width 87 height 35
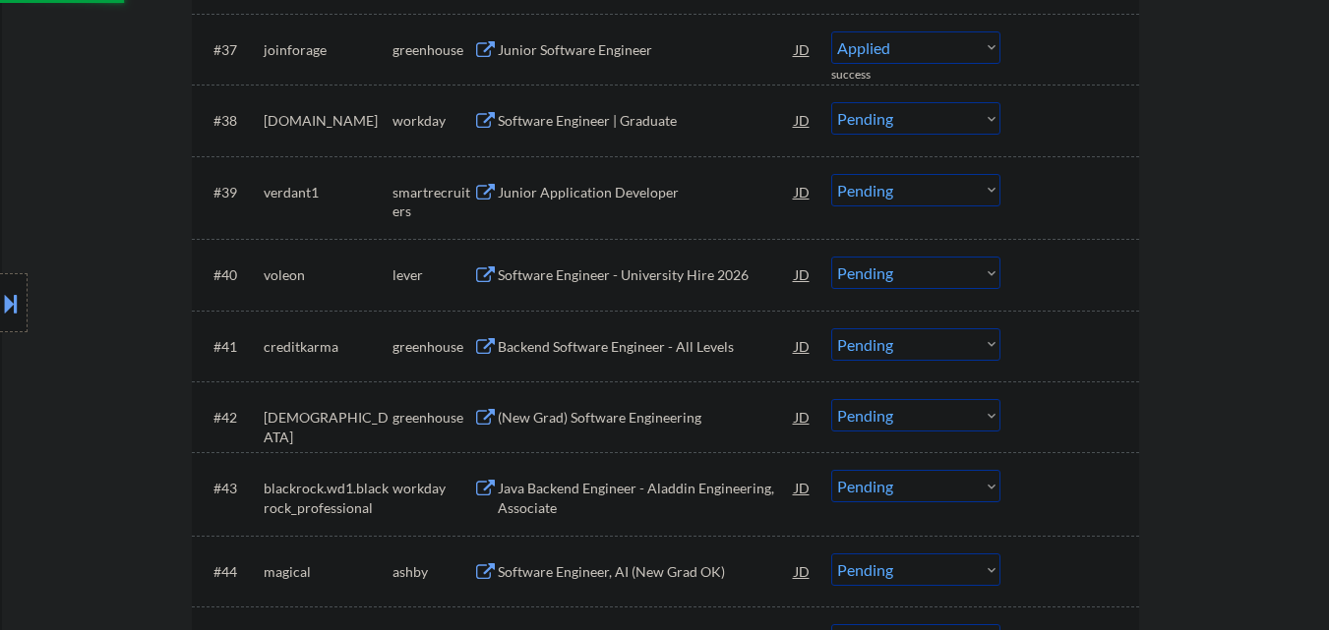
click at [632, 199] on div "Junior Application Developer" at bounding box center [646, 193] width 297 height 20
select select ""pending""
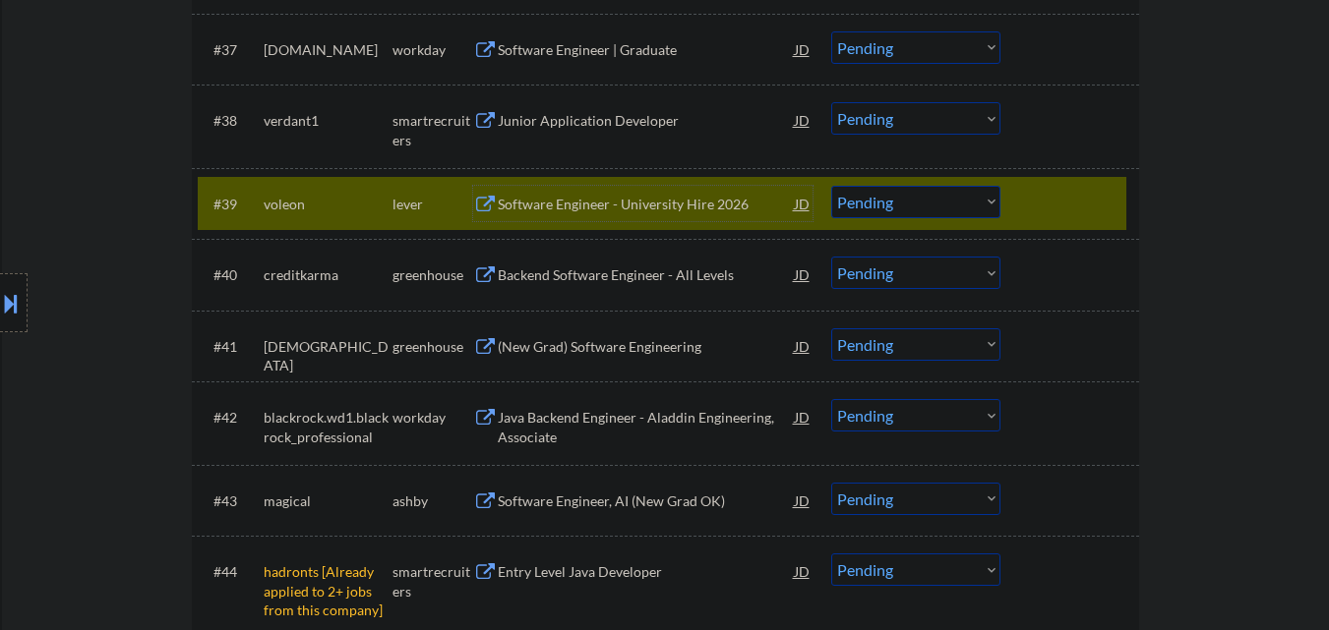
click at [1039, 181] on div "#39 voleon lever Software Engineer - University Hire 2026 JD warning_amber Choo…" at bounding box center [662, 203] width 928 height 53
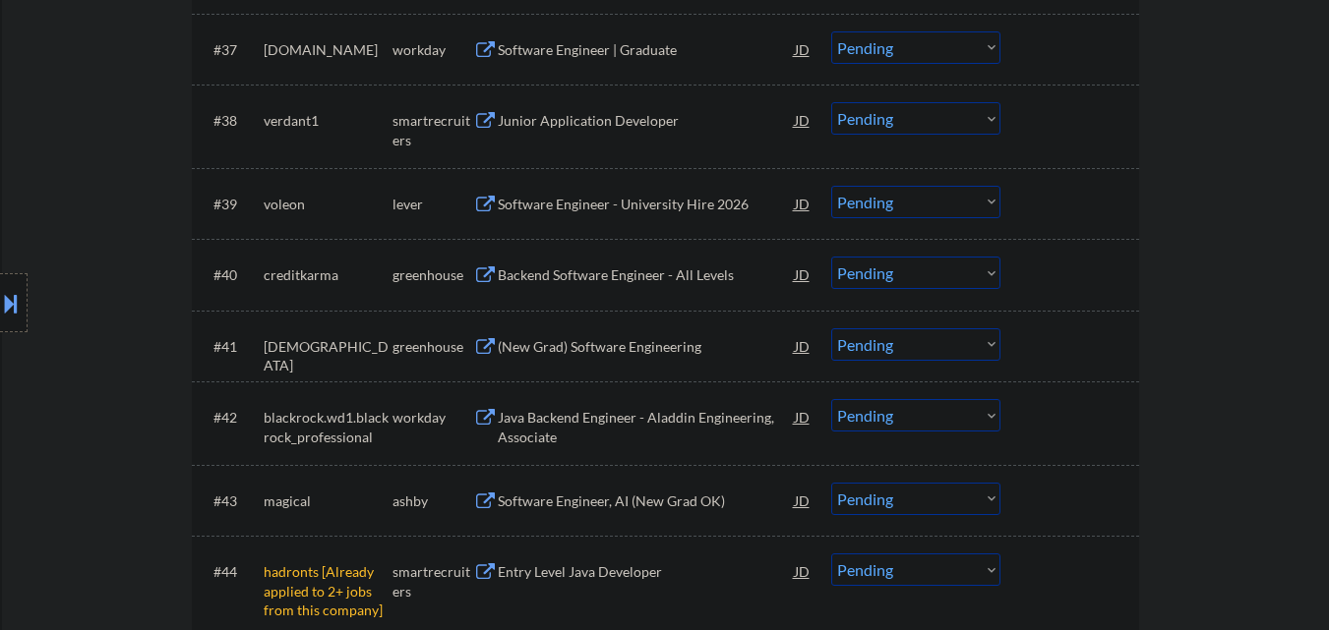
click at [960, 196] on select "Choose an option... Pending Applied Excluded (Questions) Excluded (Expired) Exc…" at bounding box center [915, 202] width 169 height 32
click at [831, 186] on select "Choose an option... Pending Applied Excluded (Questions) Excluded (Expired) Exc…" at bounding box center [915, 202] width 169 height 32
click at [622, 269] on div "Backend Software Engineer - All Levels" at bounding box center [646, 276] width 297 height 20
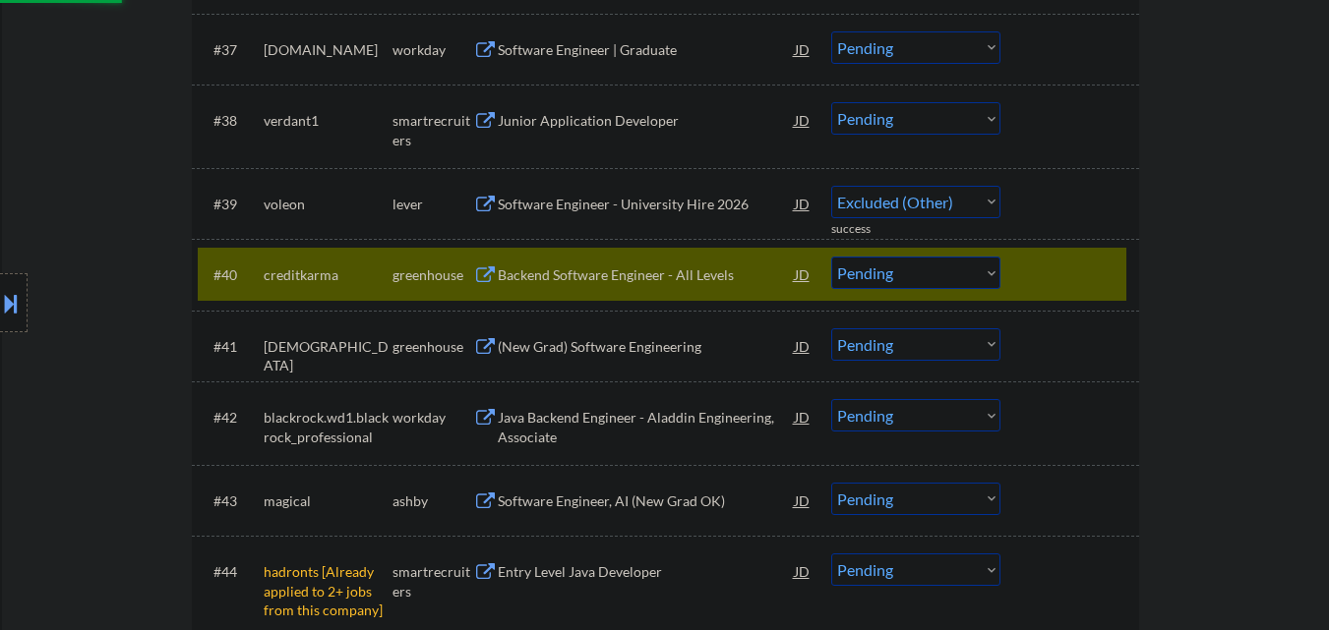
select select ""pending""
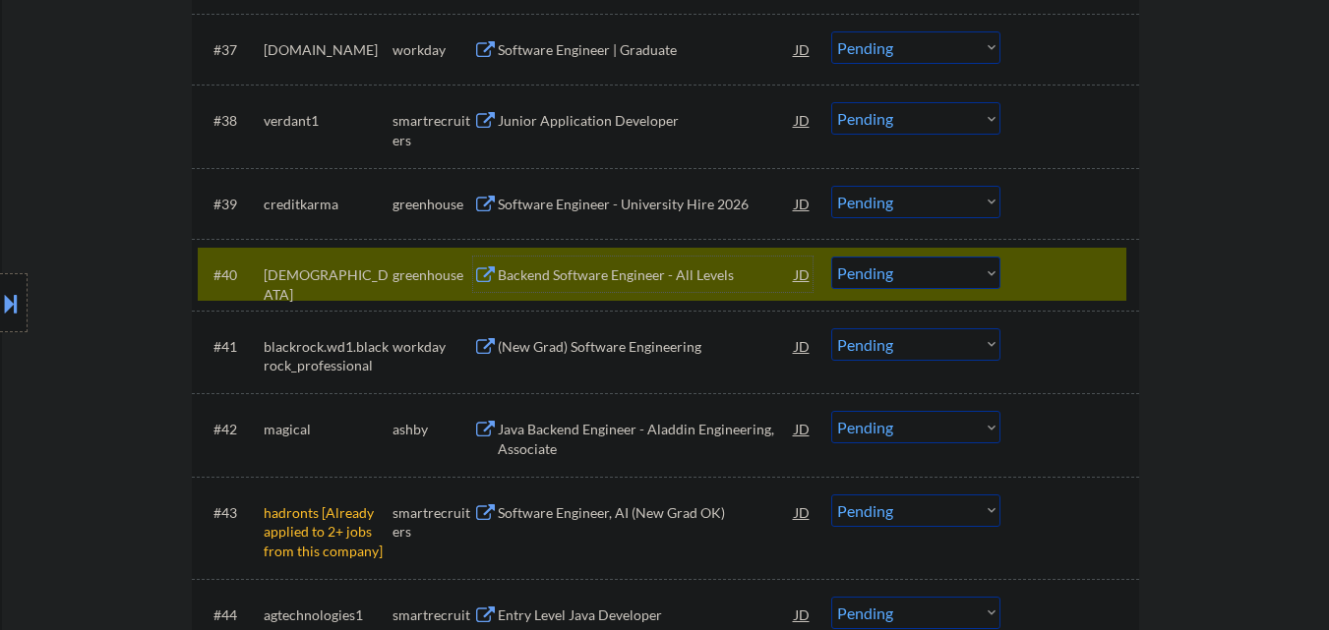
click at [1072, 285] on div at bounding box center [1072, 274] width 87 height 35
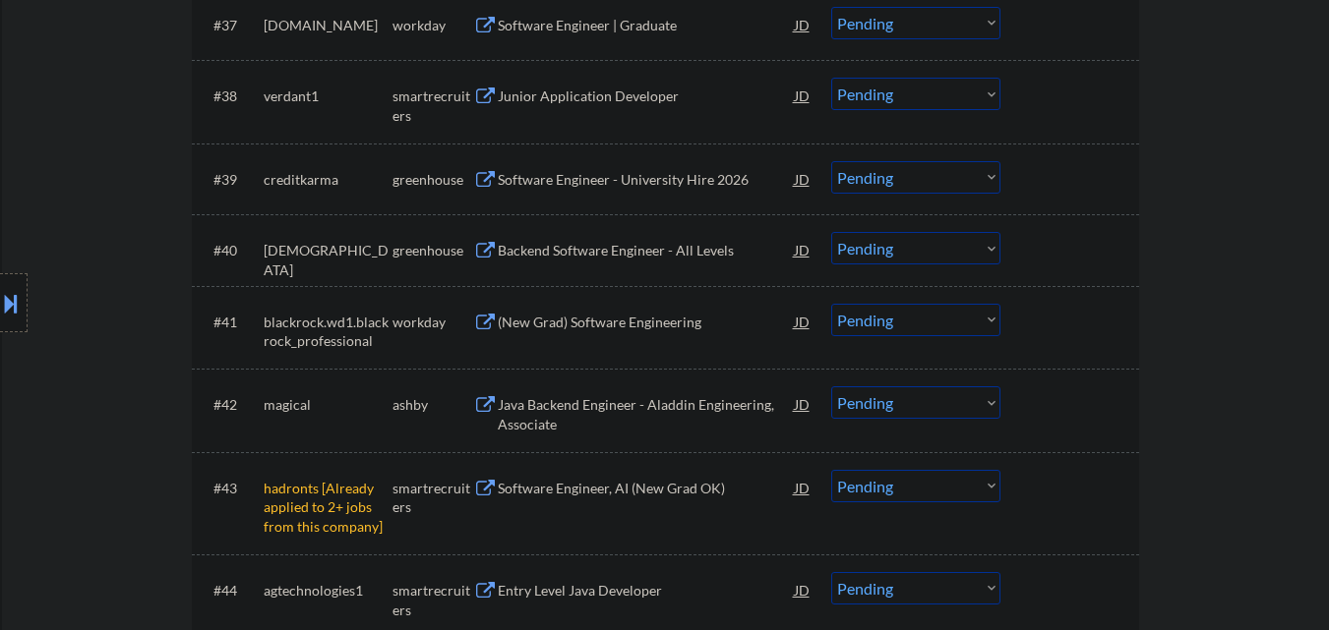
scroll to position [3639, 0]
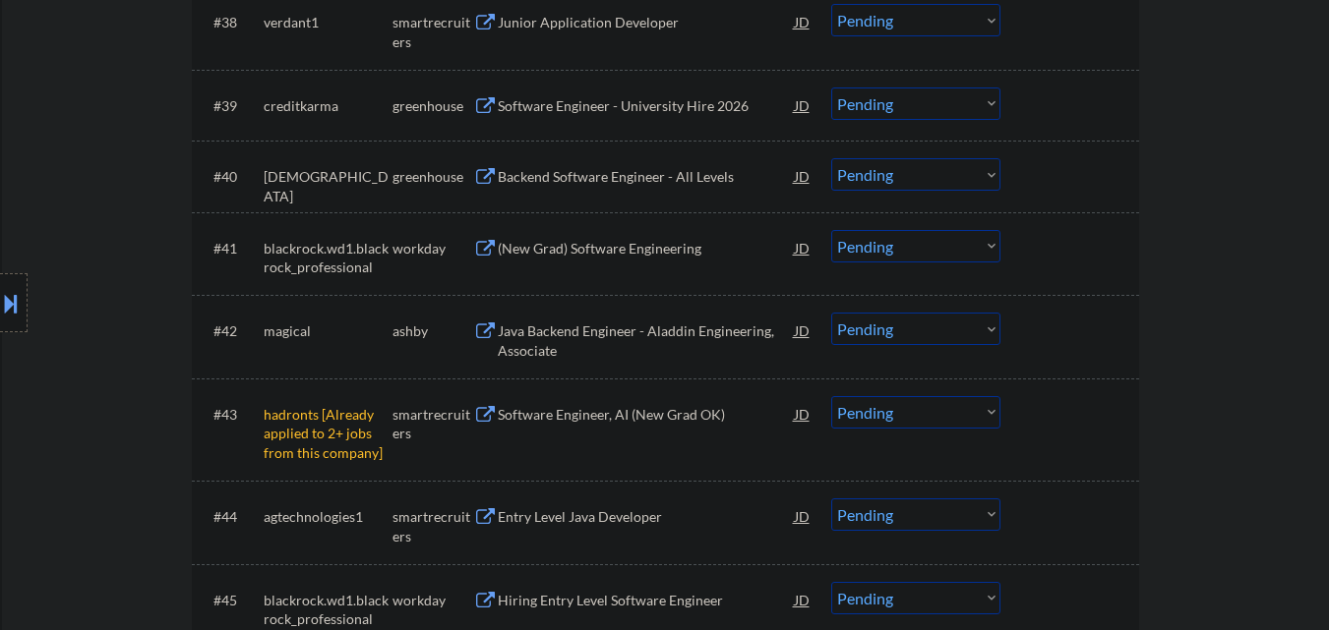
click at [646, 341] on div "Java Backend Engineer - Aladdin Engineering, Associate" at bounding box center [646, 341] width 297 height 38
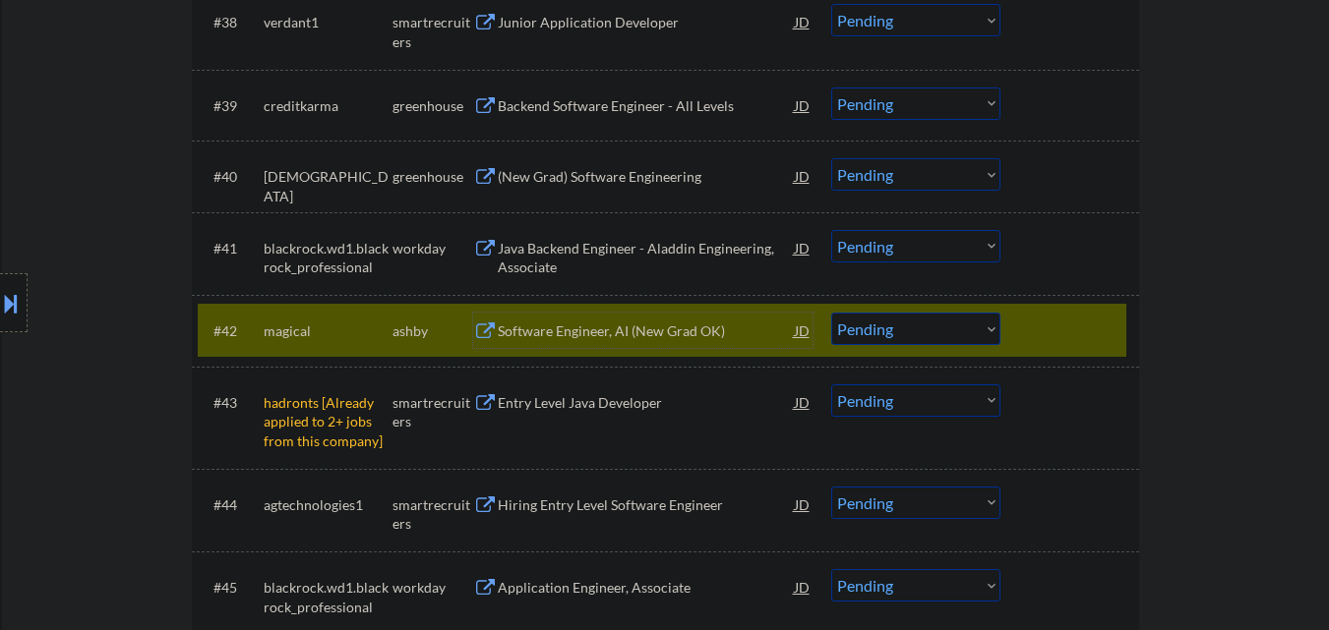
click at [950, 412] on select "Choose an option... Pending Applied Excluded (Questions) Excluded (Expired) Exc…" at bounding box center [915, 401] width 169 height 32
click at [952, 398] on select "Choose an option... Pending Applied Excluded (Questions) Excluded (Expired) Exc…" at bounding box center [915, 401] width 169 height 32
click at [831, 385] on select "Choose an option... Pending Applied Excluded (Questions) Excluded (Expired) Exc…" at bounding box center [915, 401] width 169 height 32
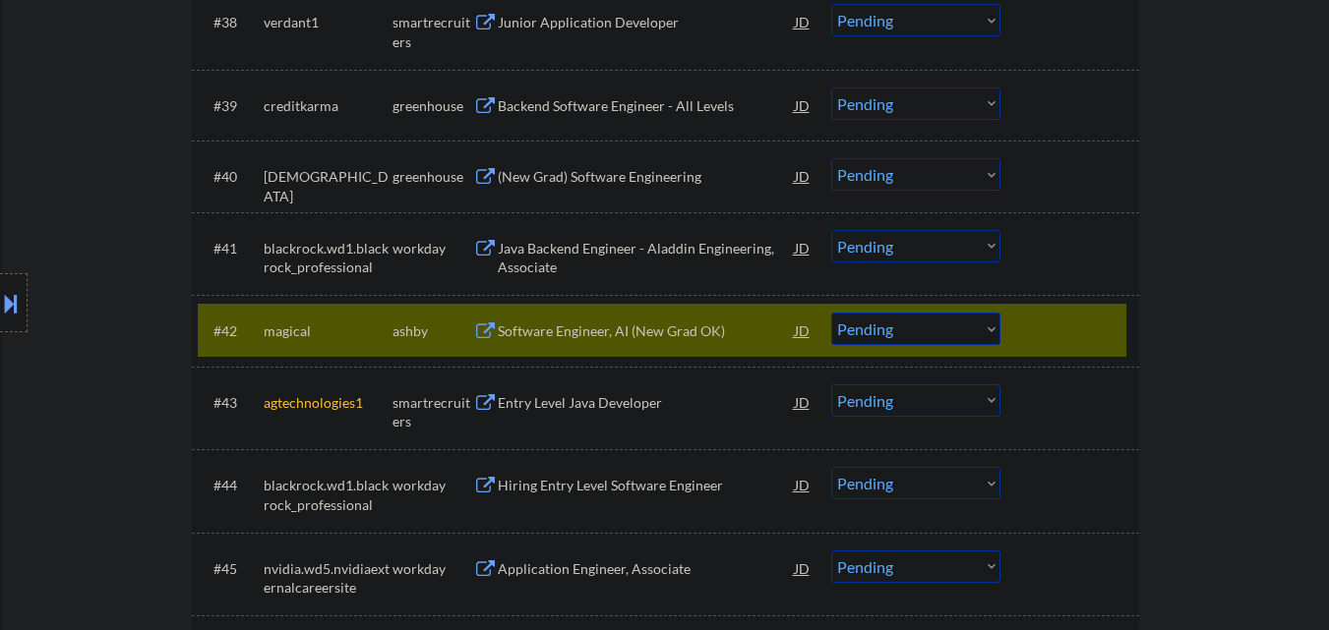
click at [1027, 312] on div "#42 magical ashby Software Engineer, AI (New Grad OK) JD warning_amber Choose a…" at bounding box center [662, 330] width 928 height 53
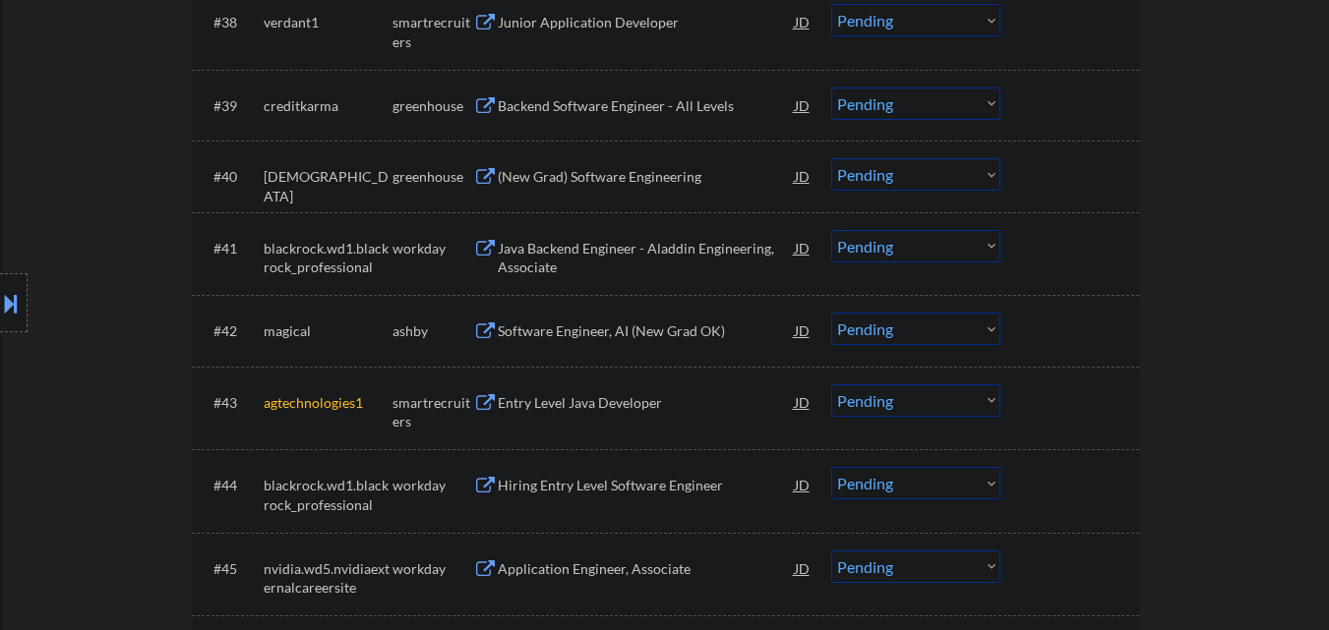
click at [1084, 315] on div at bounding box center [1072, 330] width 87 height 35
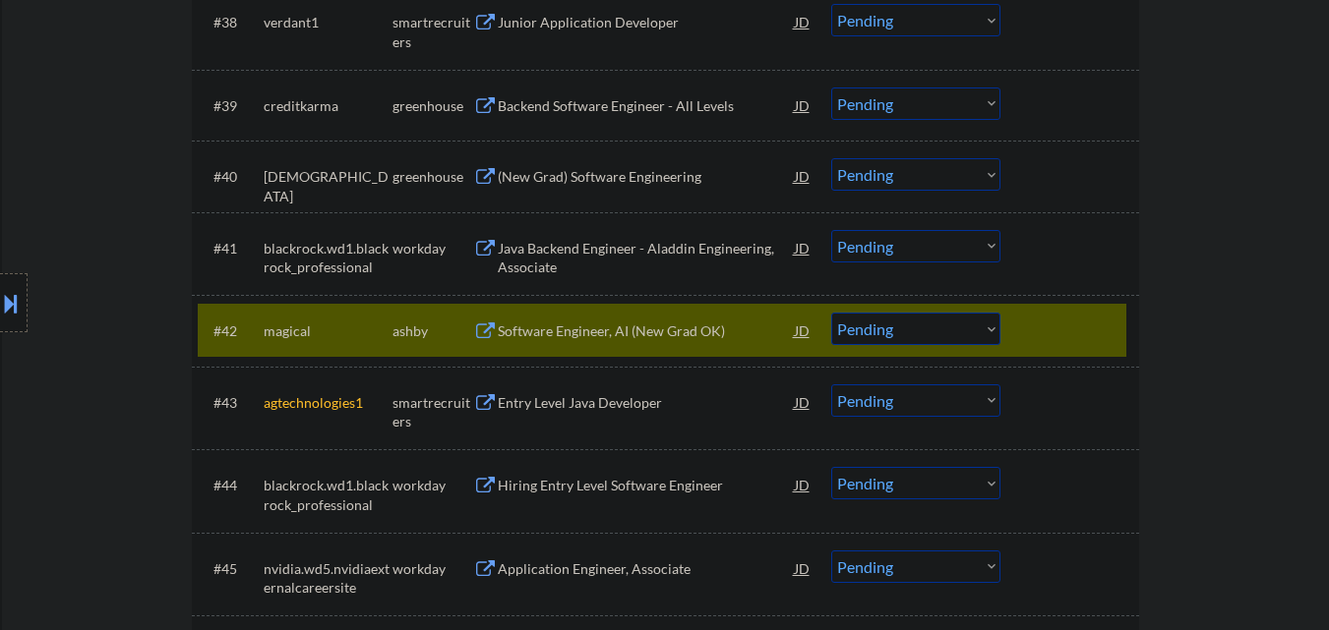
click at [1064, 320] on div at bounding box center [1072, 330] width 87 height 35
click at [1041, 319] on div at bounding box center [1072, 330] width 87 height 35
click at [1064, 338] on div at bounding box center [1072, 330] width 87 height 35
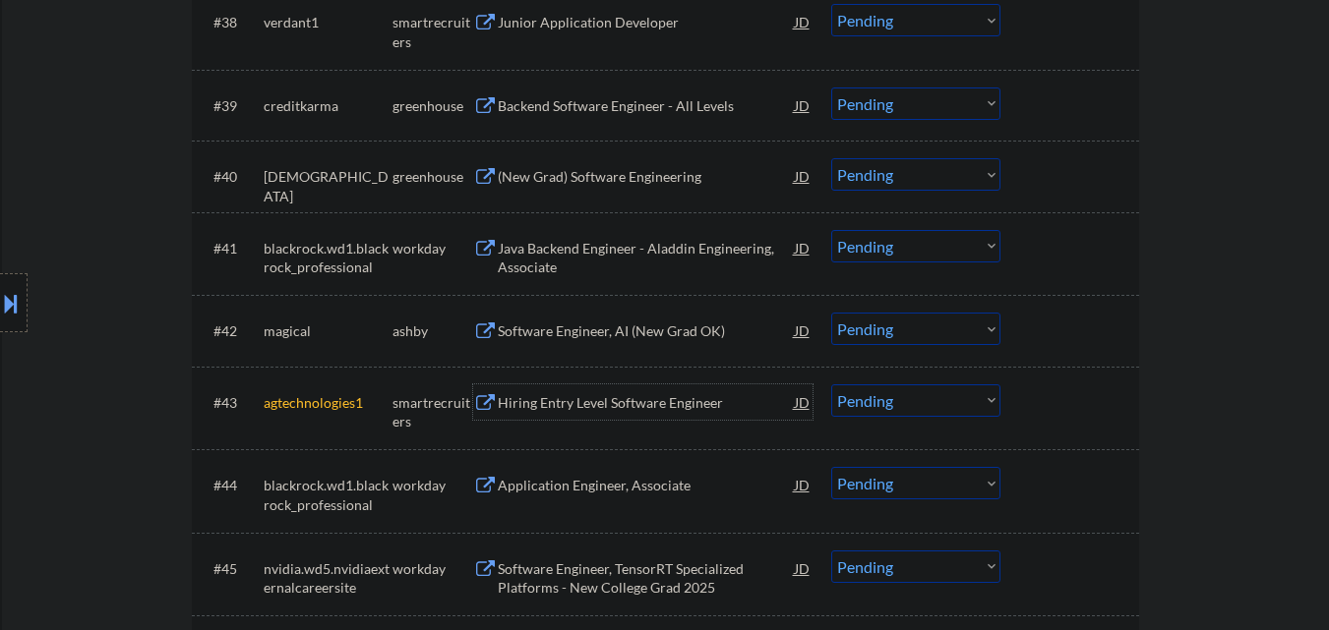
click at [579, 415] on div "Hiring Entry Level Software Engineer" at bounding box center [646, 402] width 297 height 35
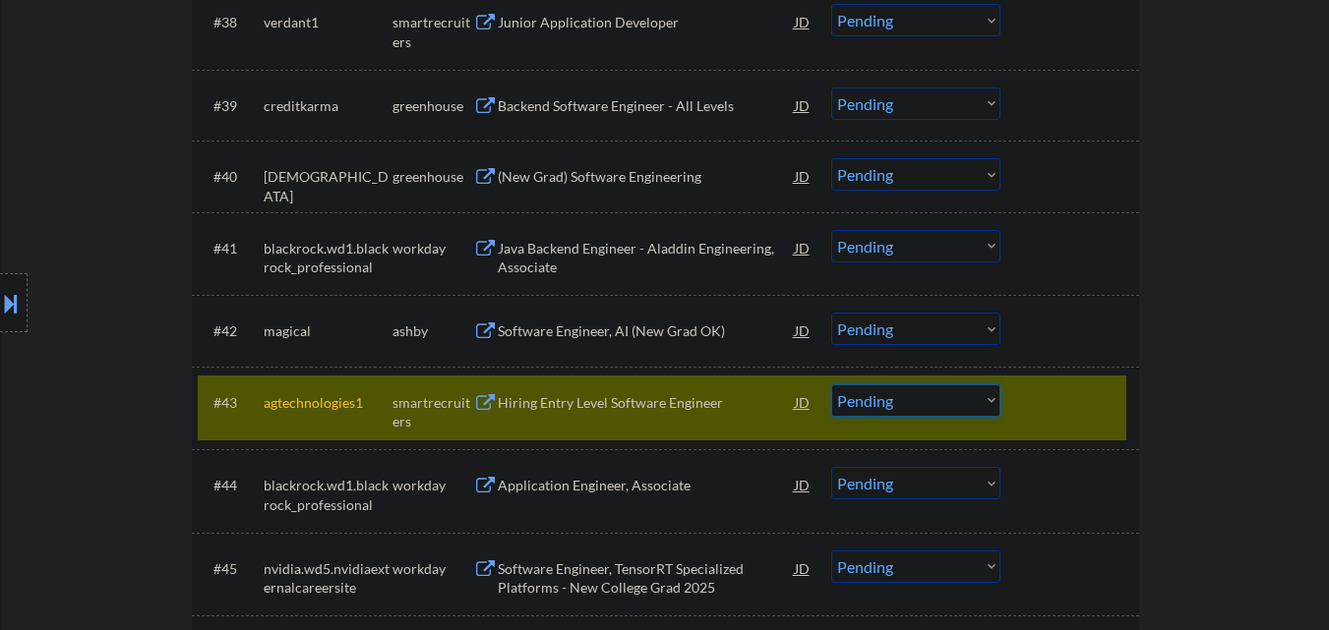
click at [944, 406] on select "Choose an option... Pending Applied Excluded (Questions) Excluded (Expired) Exc…" at bounding box center [915, 401] width 169 height 32
click at [831, 385] on select "Choose an option... Pending Applied Excluded (Questions) Excluded (Expired) Exc…" at bounding box center [915, 401] width 169 height 32
click at [1054, 388] on div at bounding box center [1072, 402] width 87 height 35
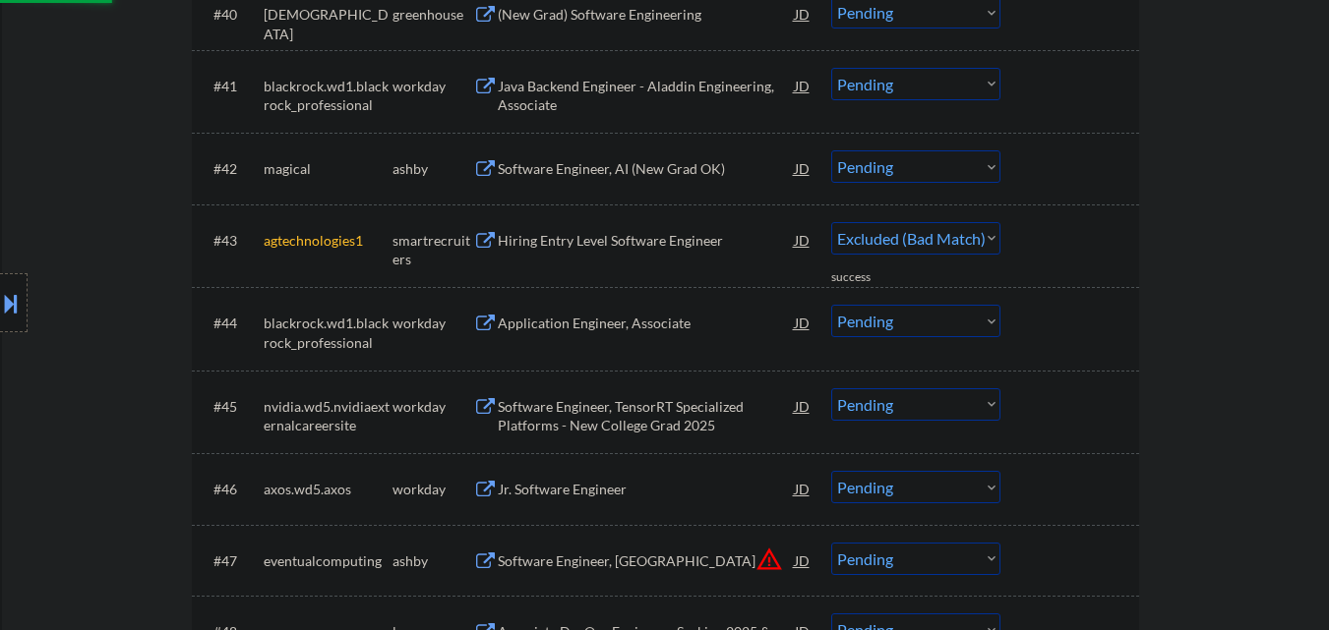
select select ""pending""
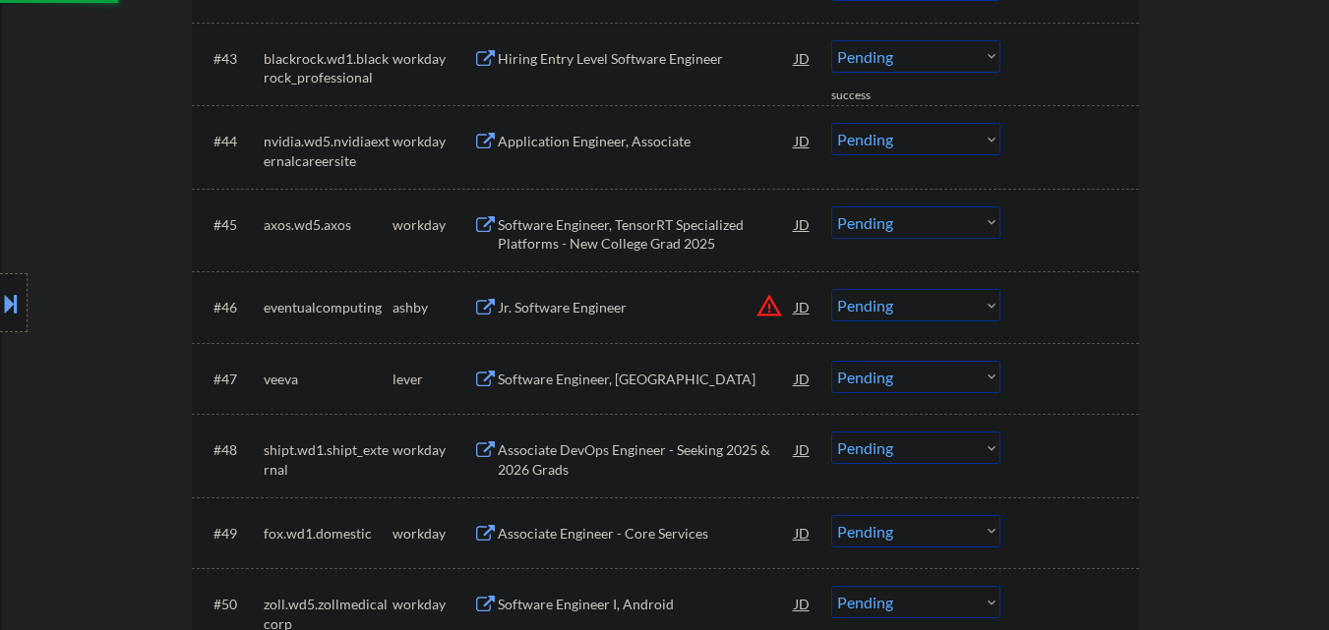
scroll to position [4032, 0]
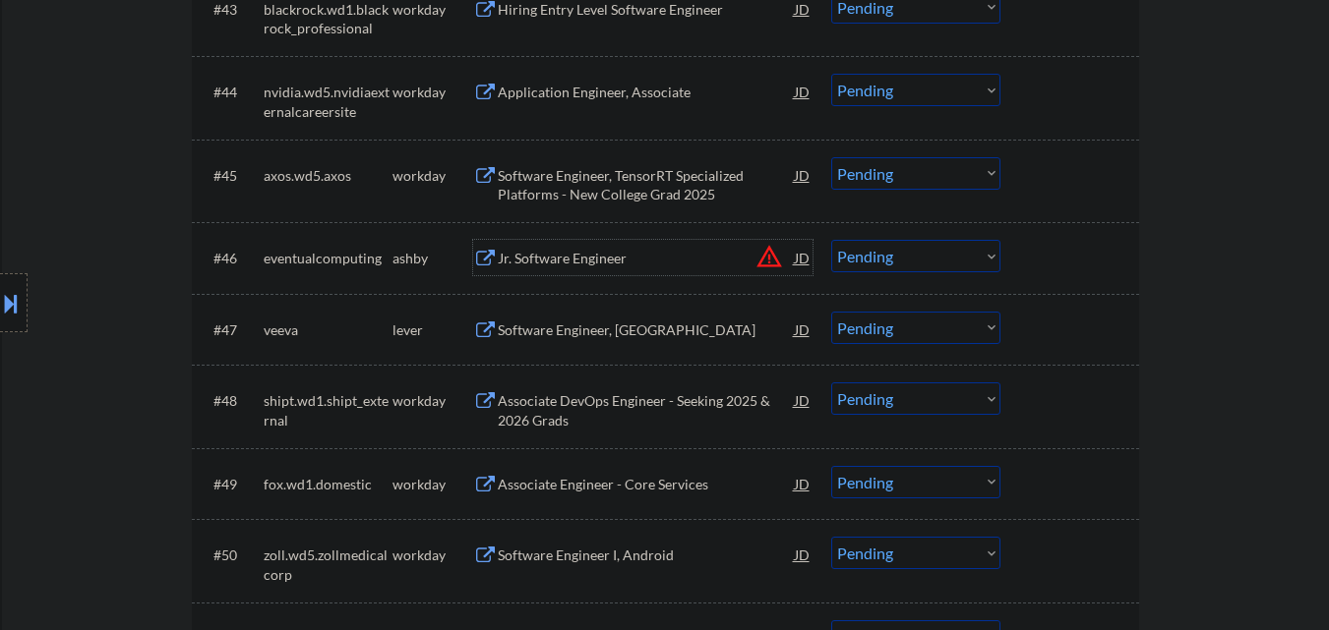
click at [640, 246] on div "Jr. Software Engineer" at bounding box center [646, 257] width 297 height 35
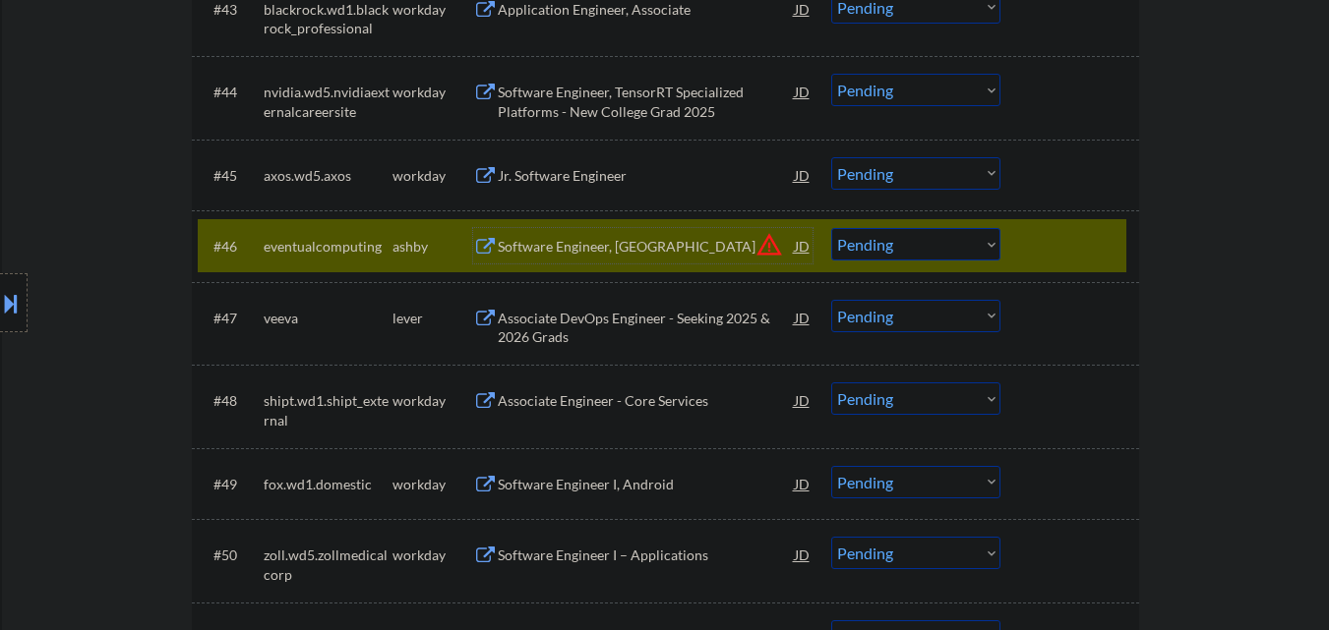
click at [886, 248] on select "Choose an option... Pending Applied Excluded (Questions) Excluded (Expired) Exc…" at bounding box center [915, 244] width 169 height 32
click at [620, 245] on div "Software Engineer, [GEOGRAPHIC_DATA]" at bounding box center [646, 247] width 297 height 20
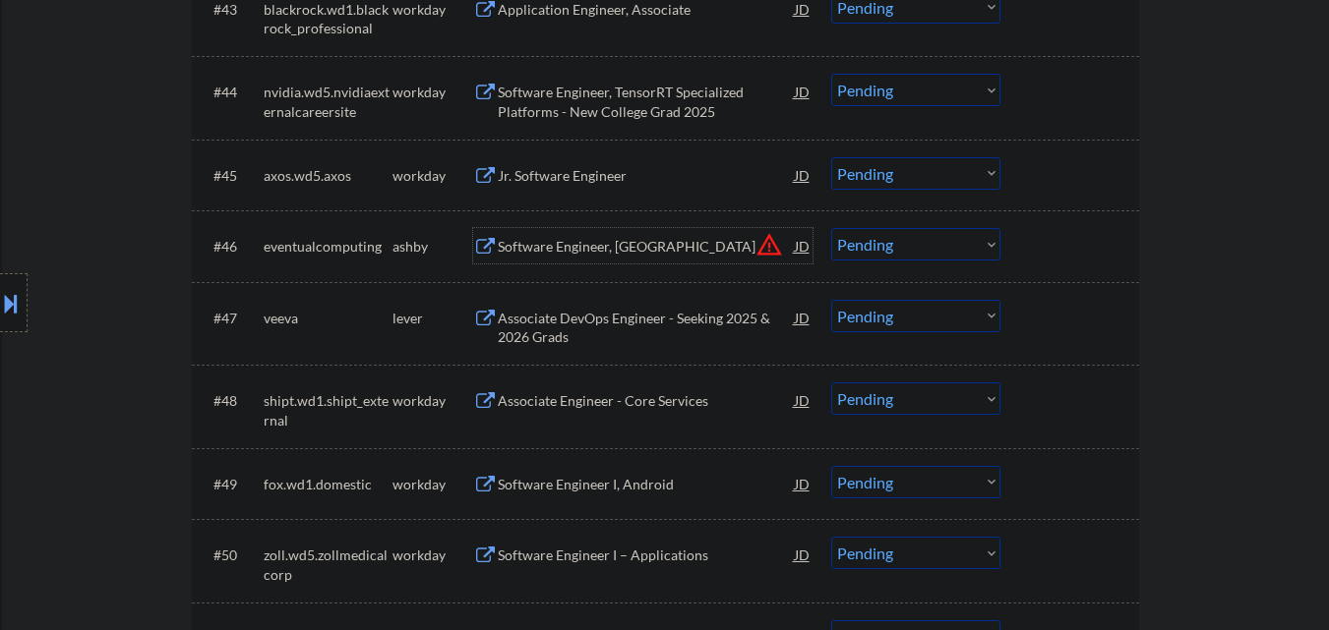
click at [910, 241] on select "Choose an option... Pending Applied Excluded (Questions) Excluded (Expired) Exc…" at bounding box center [915, 244] width 169 height 32
click at [831, 228] on select "Choose an option... Pending Applied Excluded (Questions) Excluded (Expired) Exc…" at bounding box center [915, 244] width 169 height 32
click at [649, 320] on div "Associate DevOps Engineer - Seeking 2025 & 2026 Grads" at bounding box center [646, 328] width 297 height 38
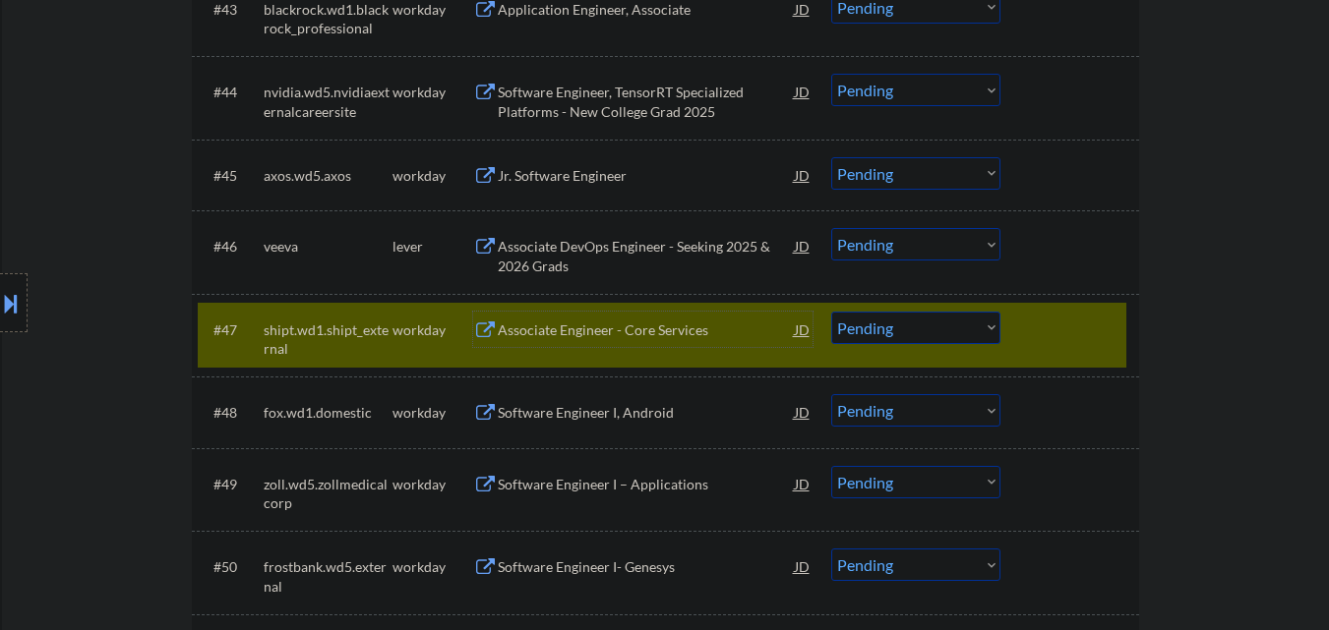
click at [607, 225] on div "#46 veeva lever Associate DevOps Engineer - Seeking 2025 & 2026 Grads JD warnin…" at bounding box center [662, 251] width 928 height 65
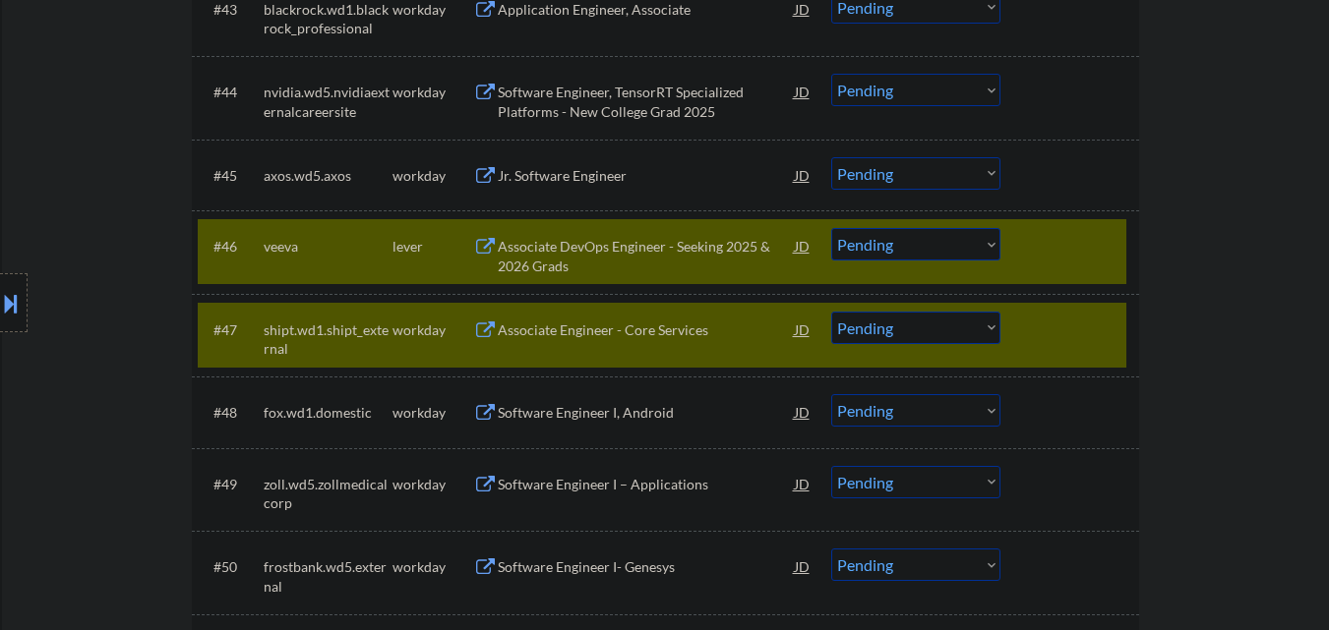
click at [652, 244] on div "Associate DevOps Engineer - Seeking 2025 & 2026 Grads" at bounding box center [646, 256] width 297 height 38
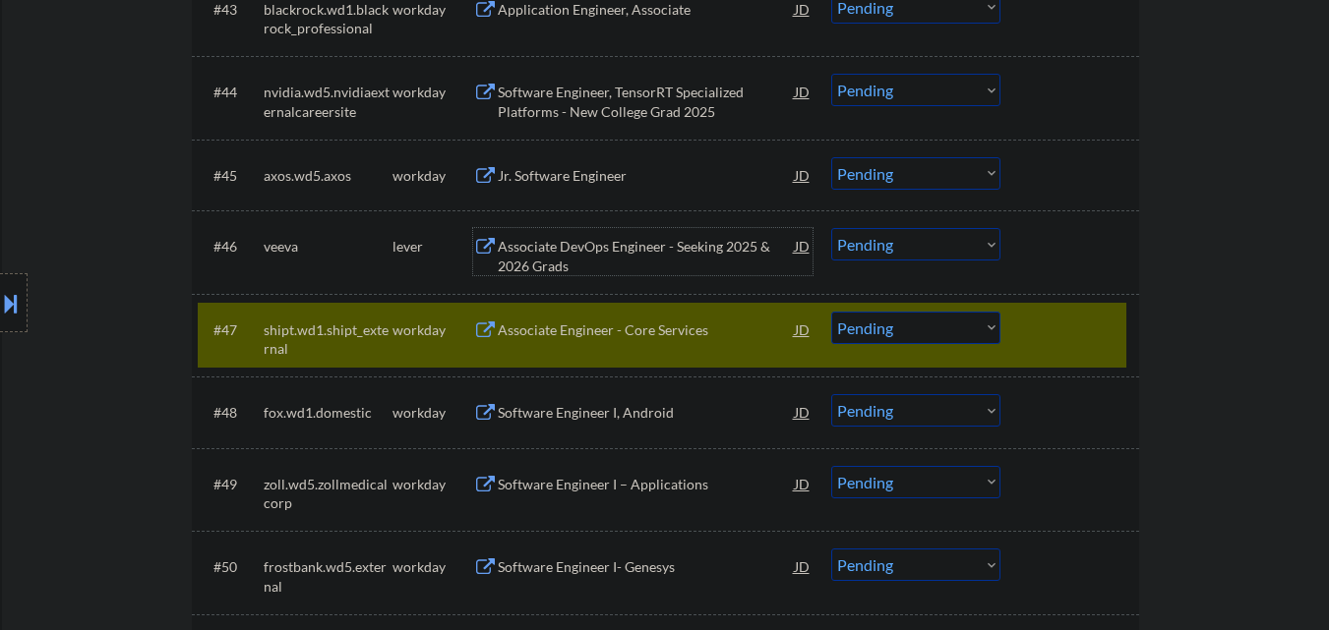
click at [1099, 314] on div at bounding box center [1072, 329] width 87 height 35
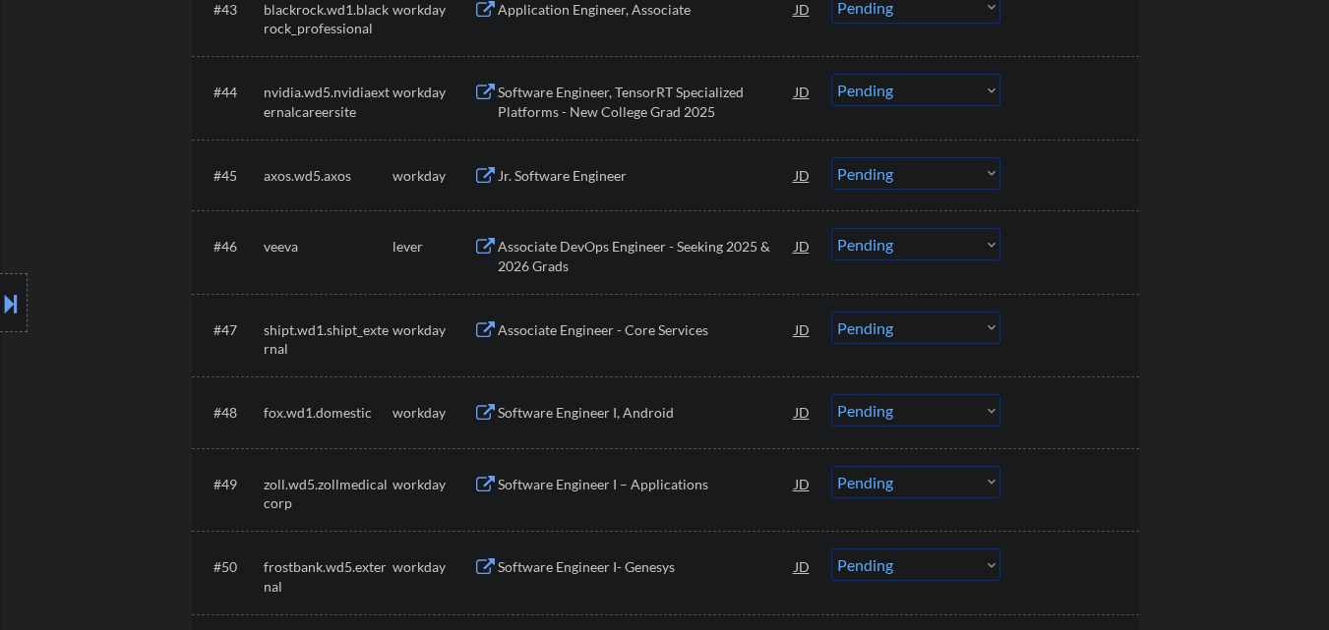
click at [900, 237] on select "Choose an option... Pending Applied Excluded (Questions) Excluded (Expired) Exc…" at bounding box center [915, 244] width 169 height 32
click at [831, 228] on select "Choose an option... Pending Applied Excluded (Questions) Excluded (Expired) Exc…" at bounding box center [915, 244] width 169 height 32
select select ""pending""
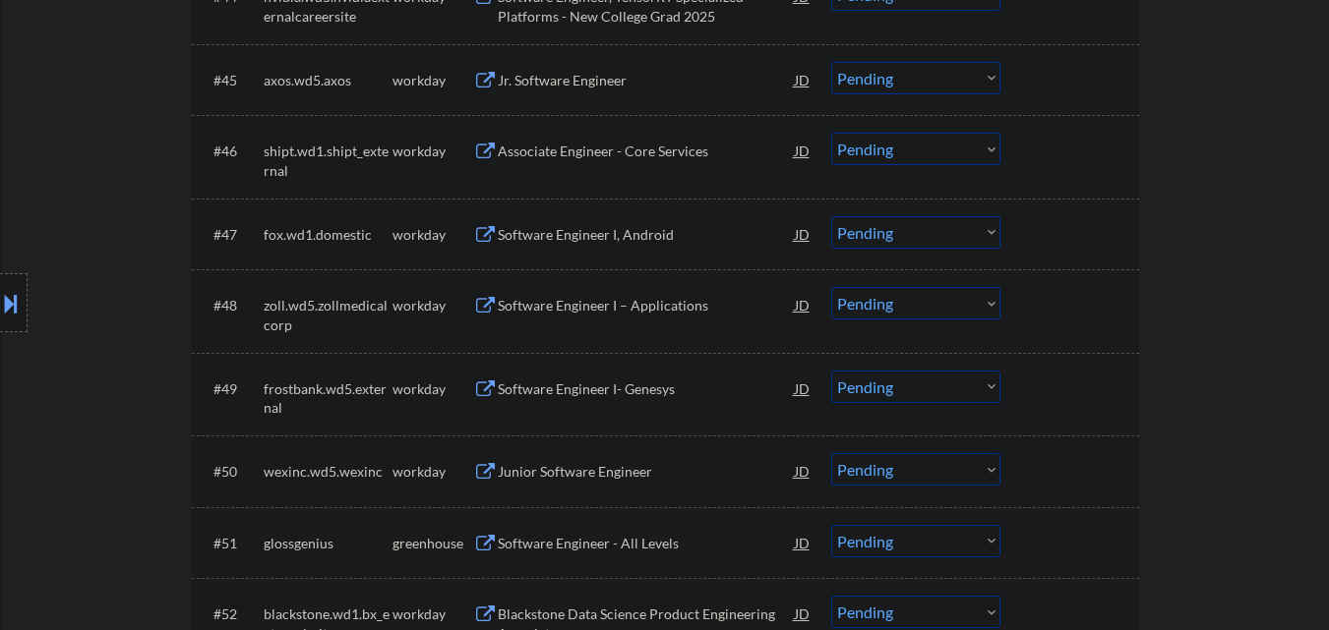
scroll to position [4327, 0]
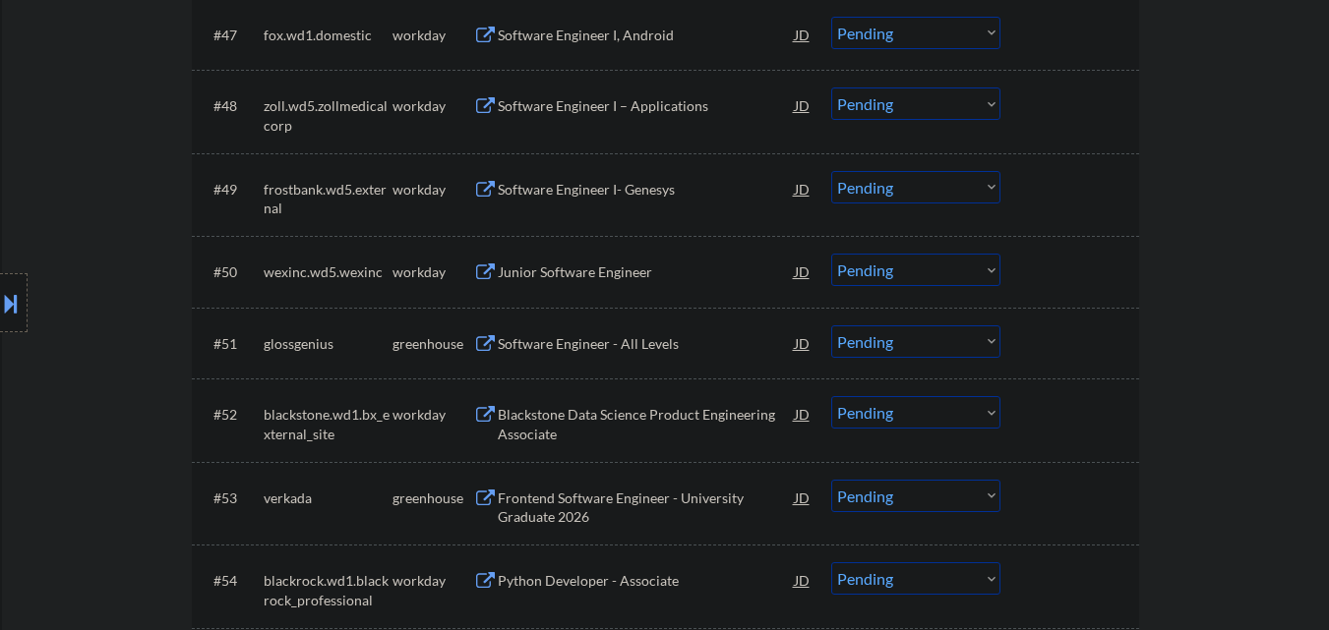
click at [622, 334] on div "Software Engineer - All Levels" at bounding box center [646, 344] width 297 height 20
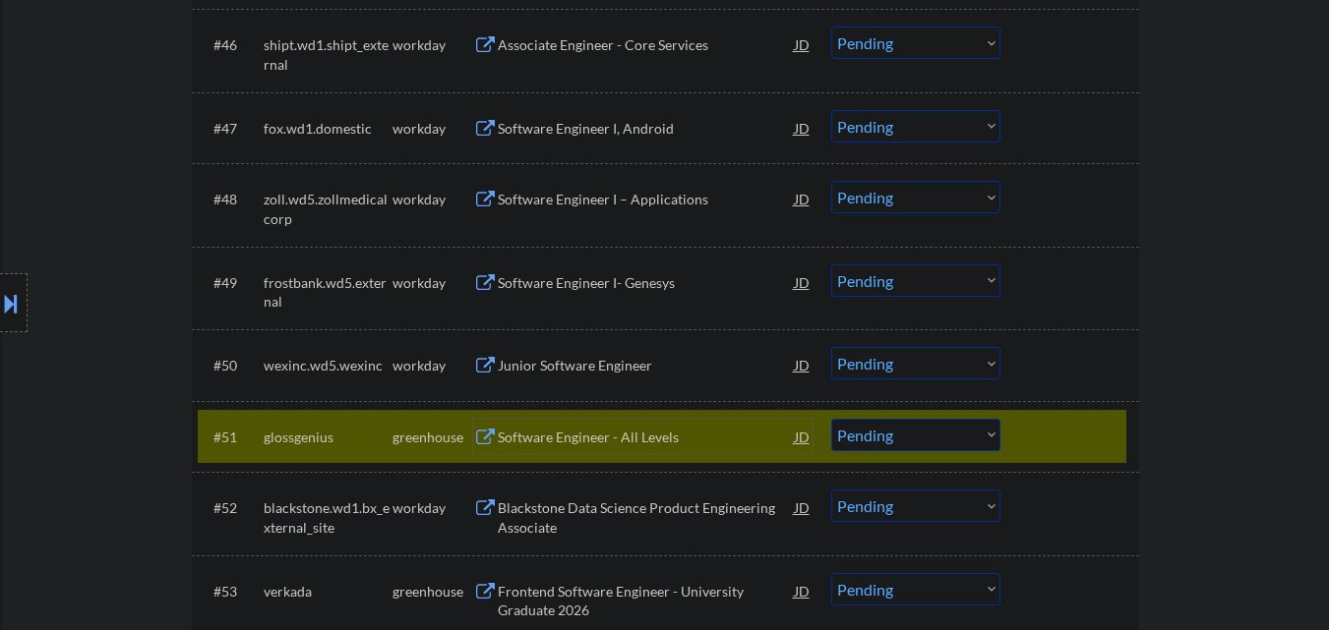
scroll to position [4130, 0]
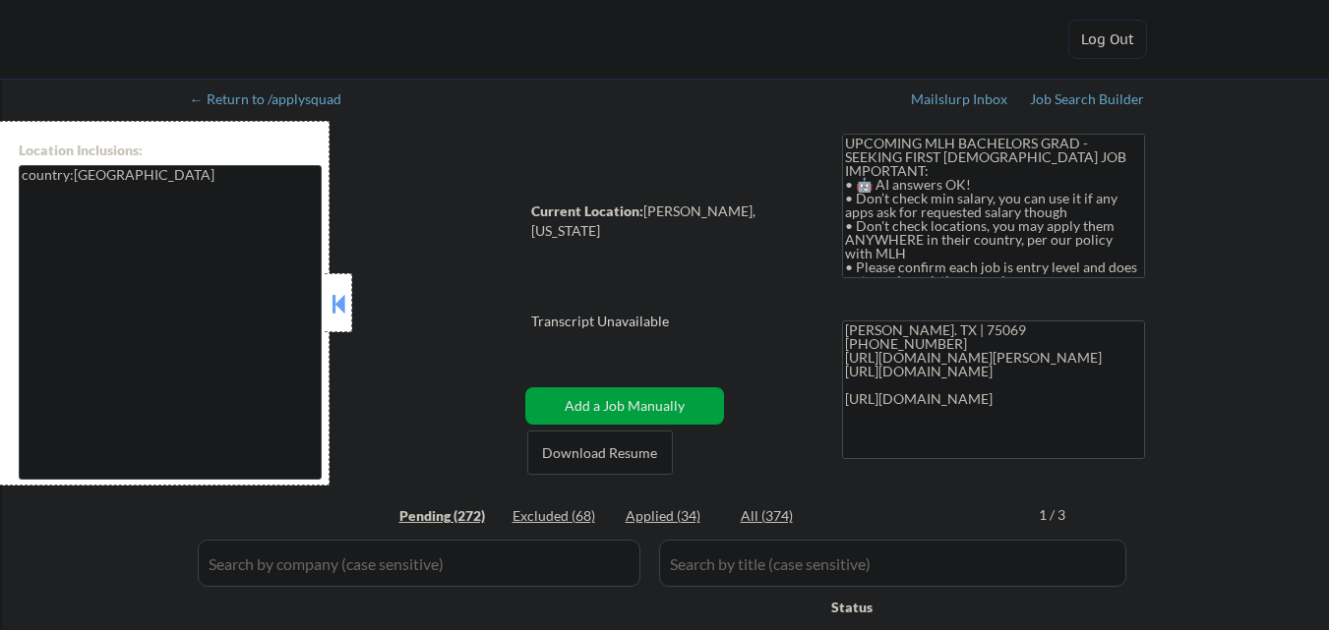
select select ""pending""
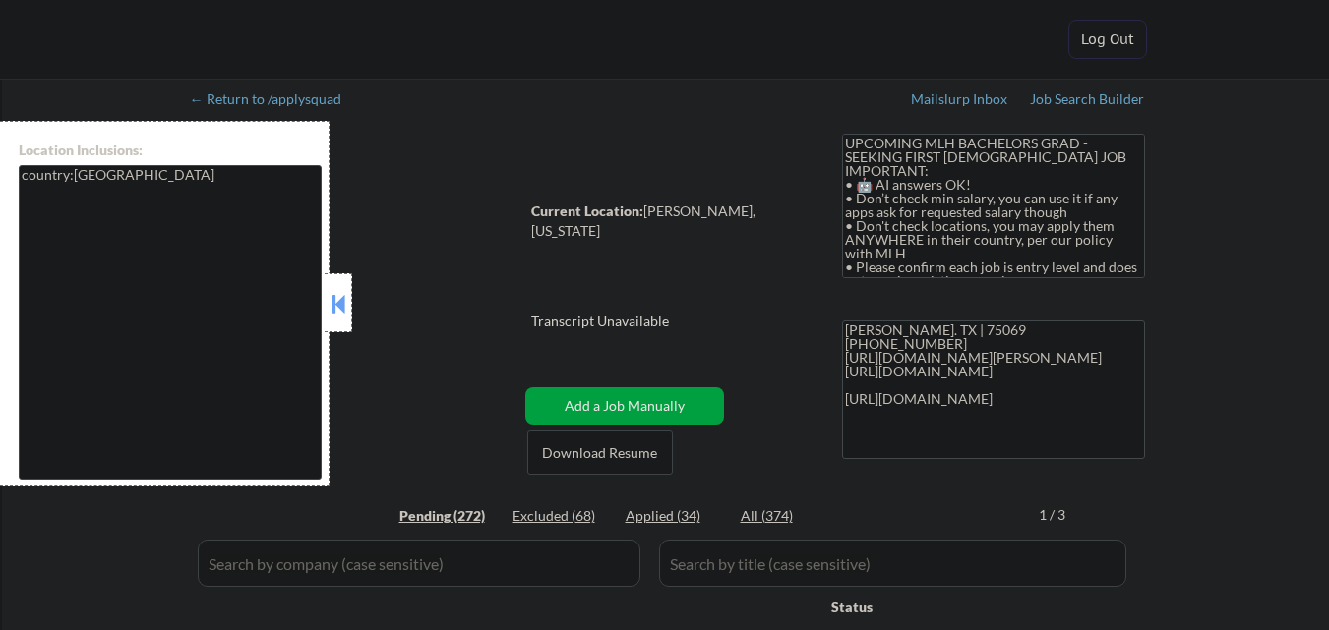
select select ""pending""
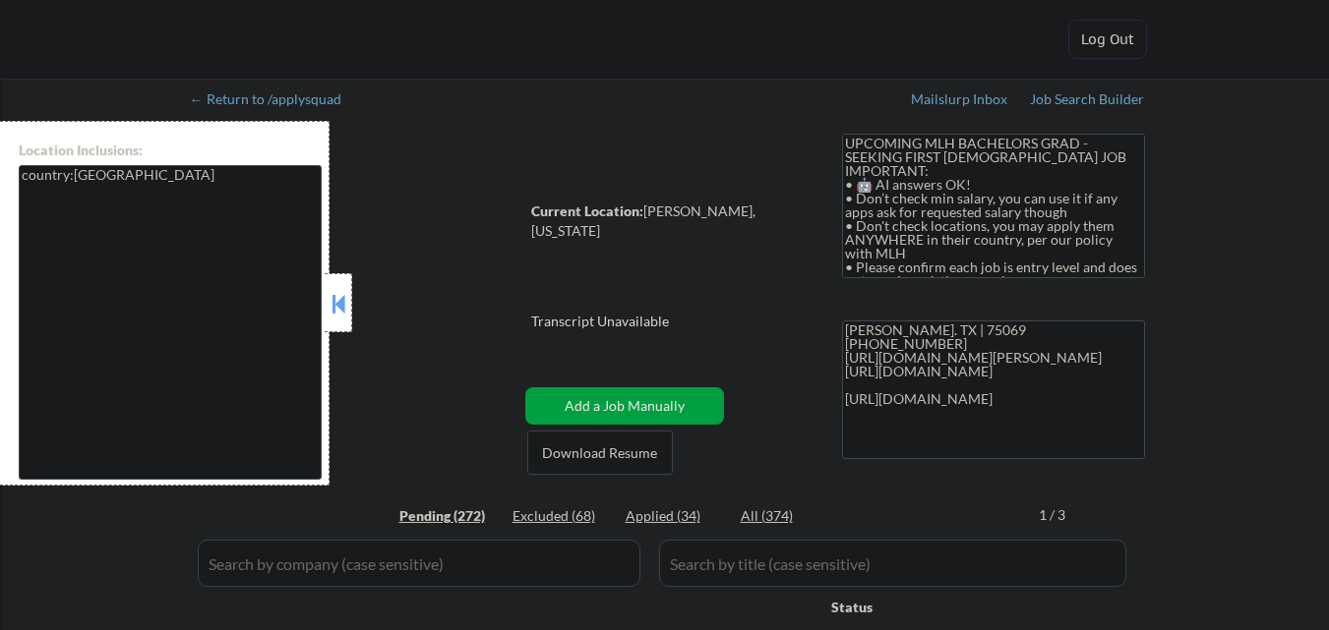
select select ""pending""
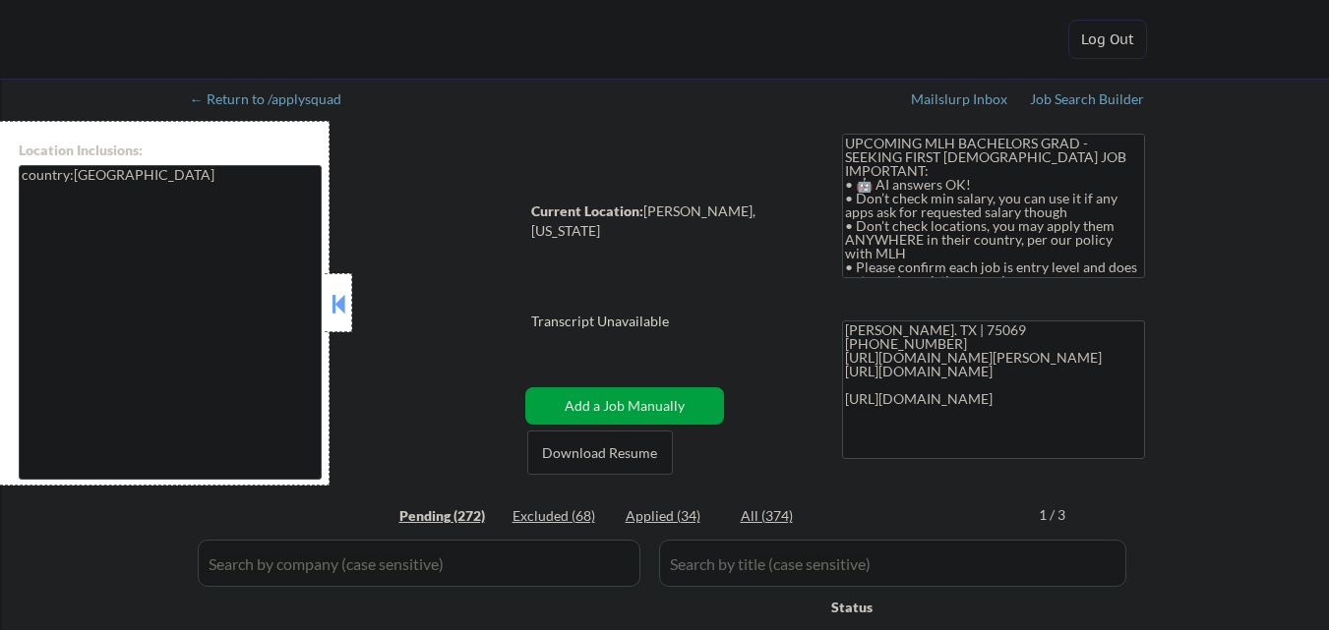
select select ""pending""
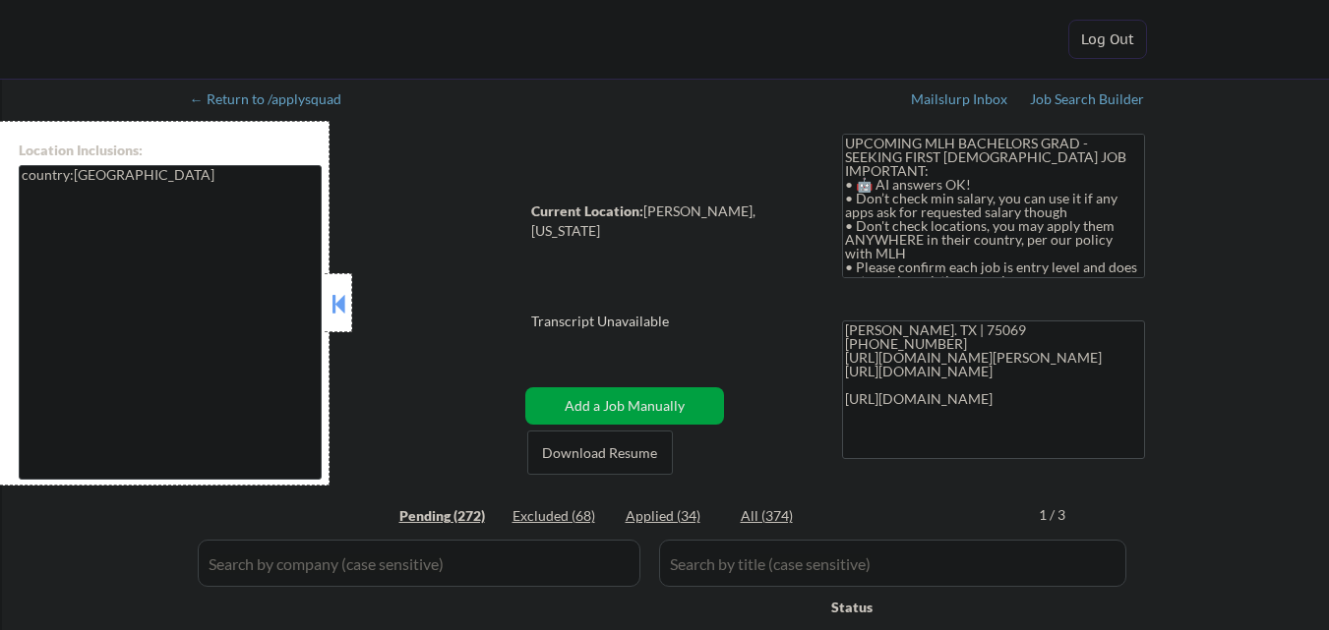
select select ""pending""
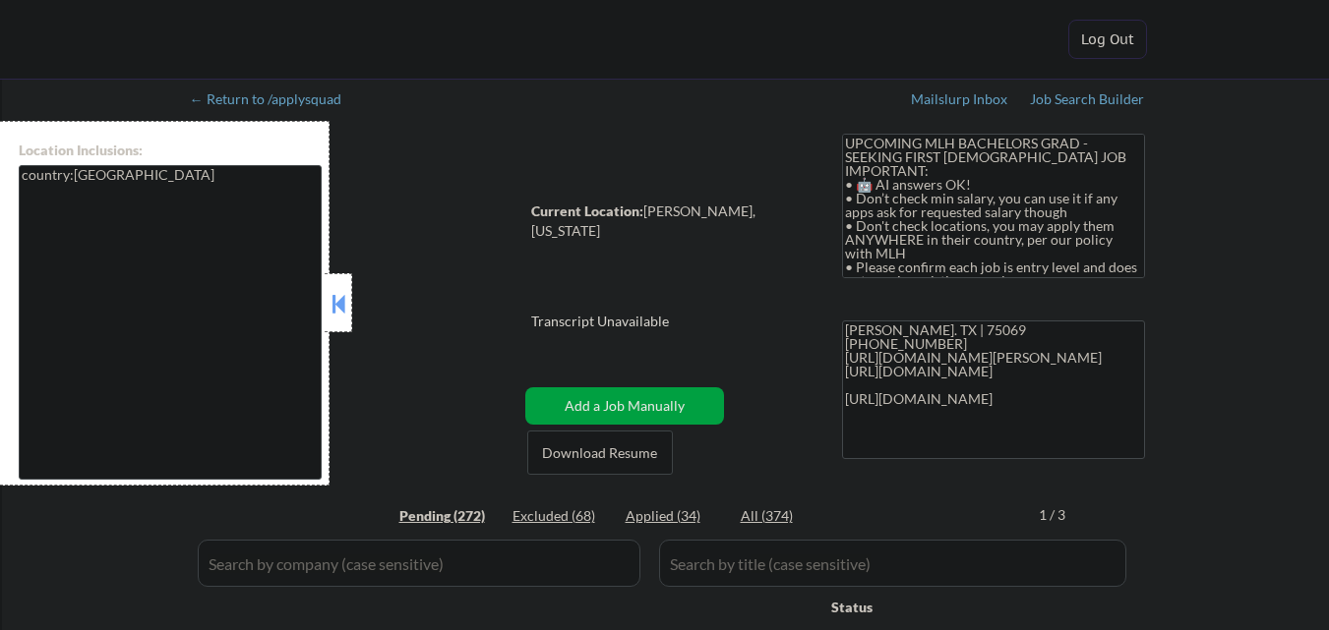
select select ""pending""
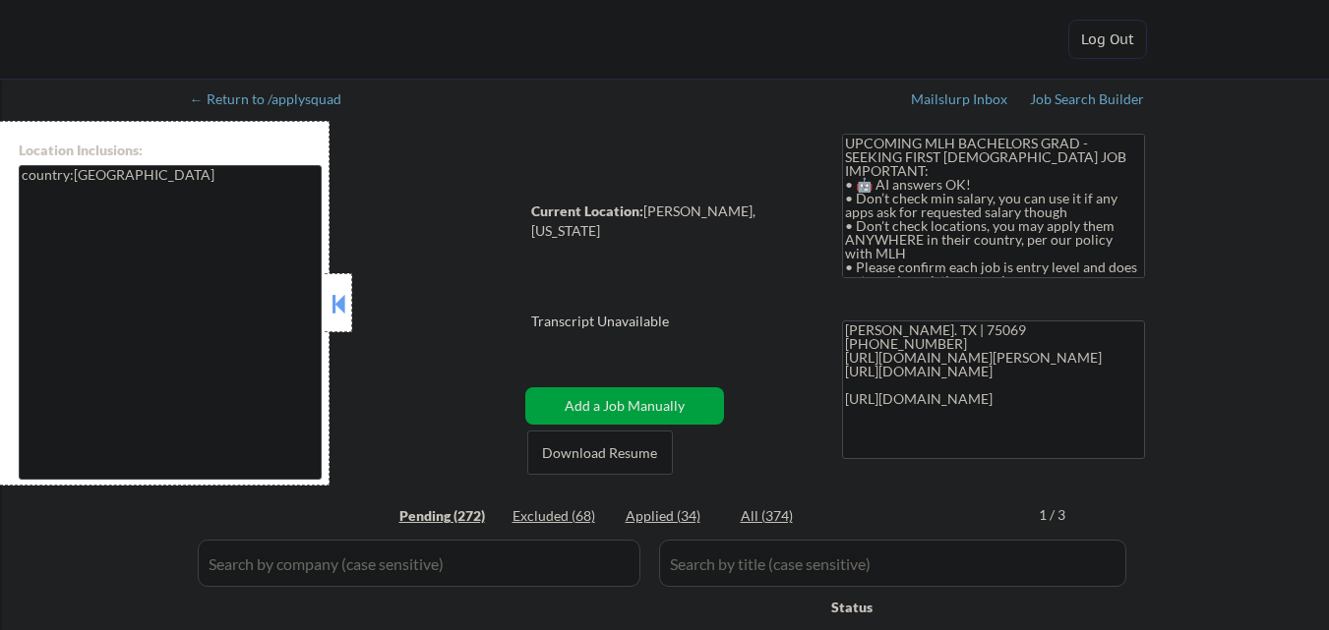
select select ""pending""
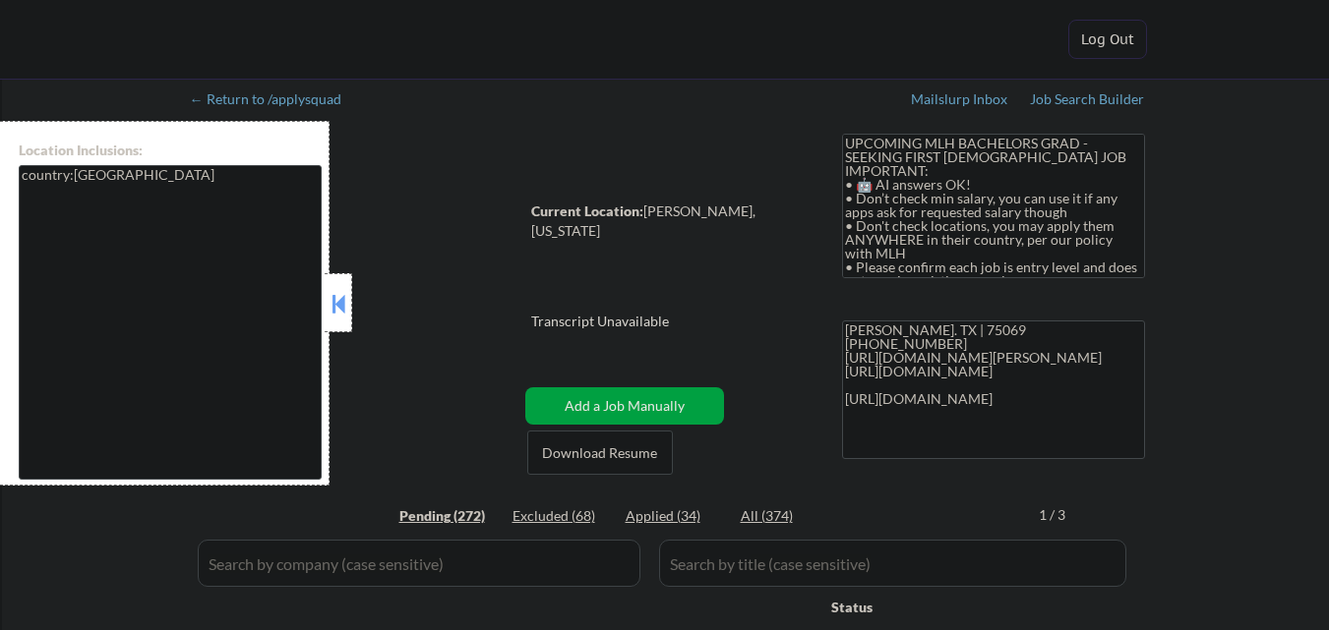
select select ""pending""
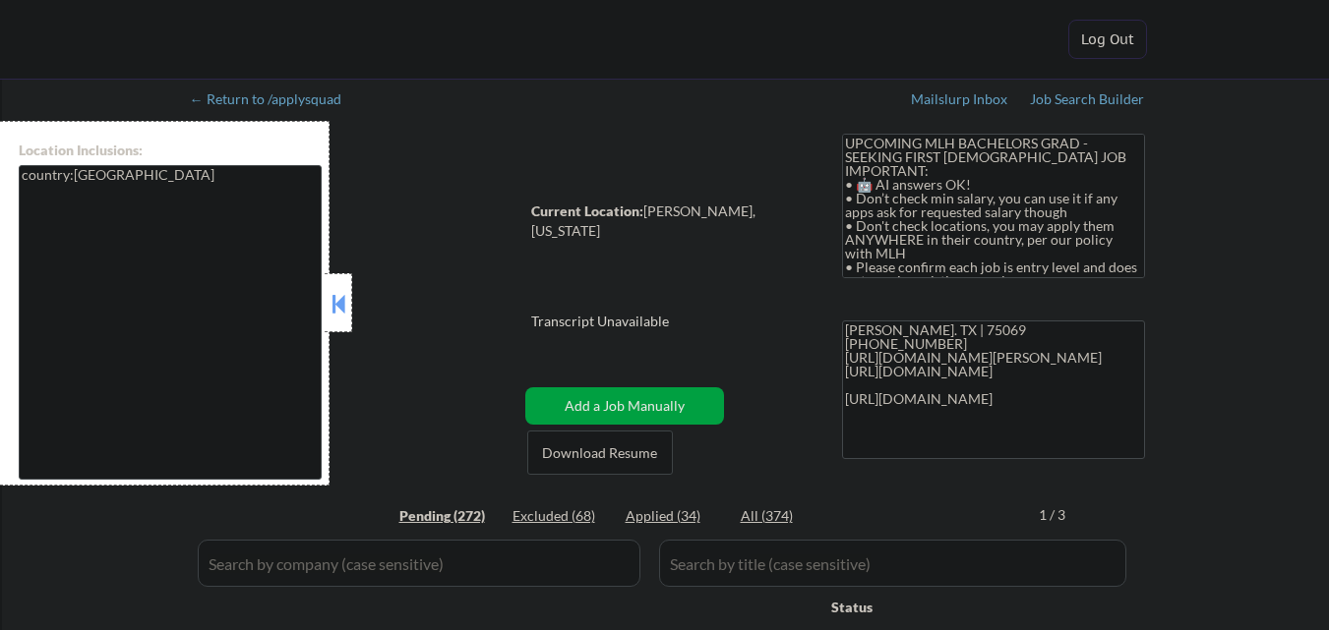
select select ""pending""
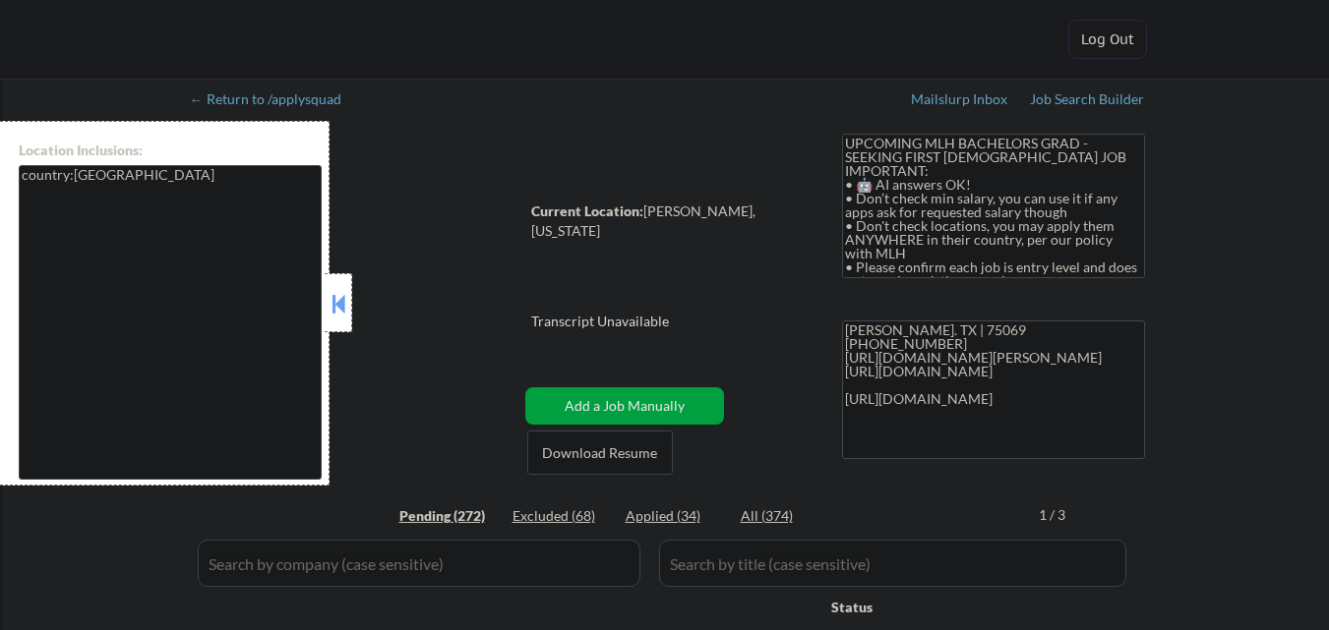
select select ""pending""
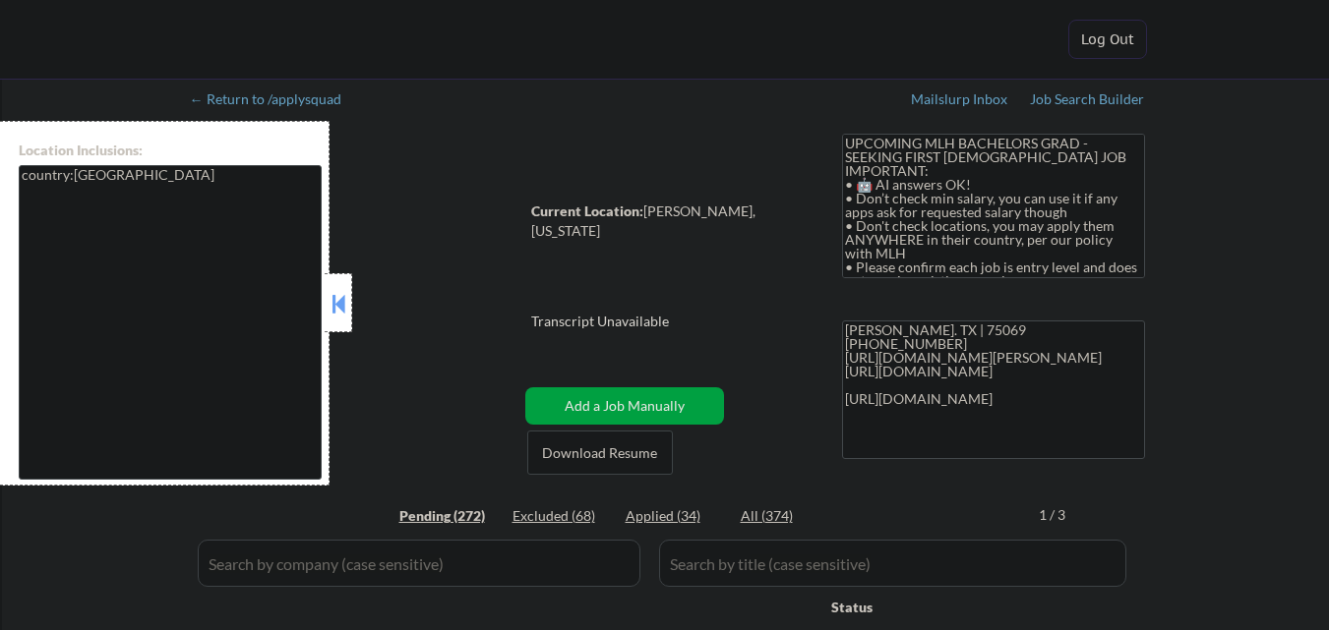
select select ""pending""
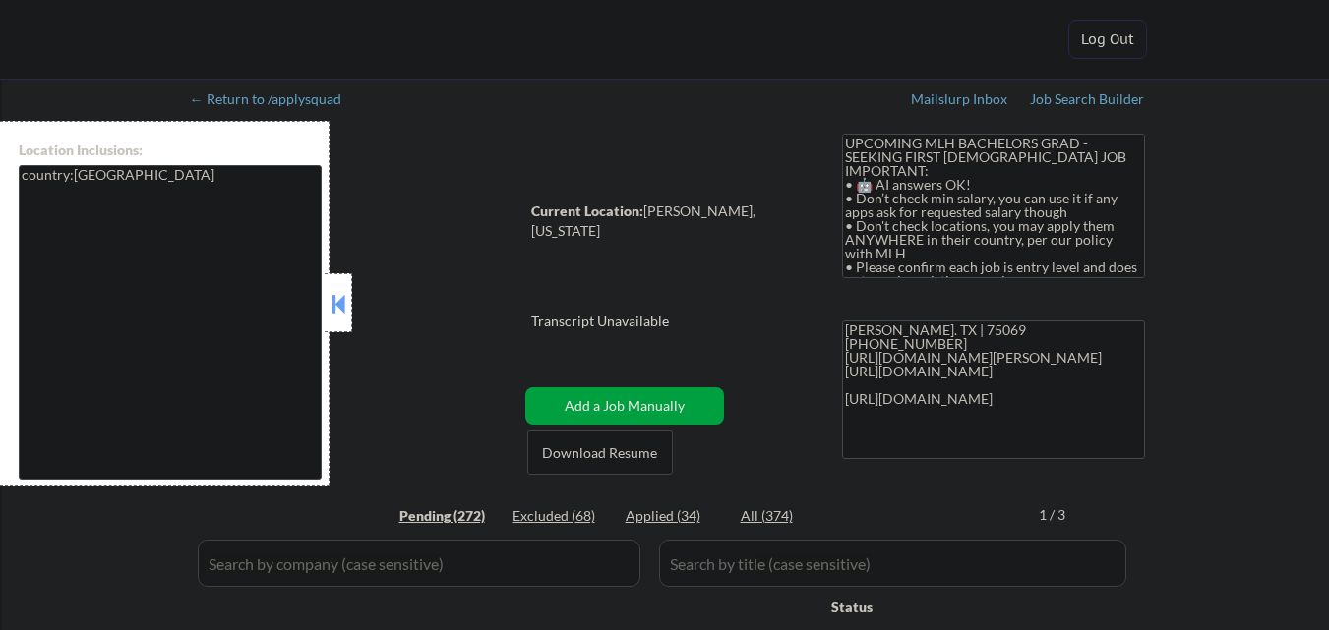
select select ""pending""
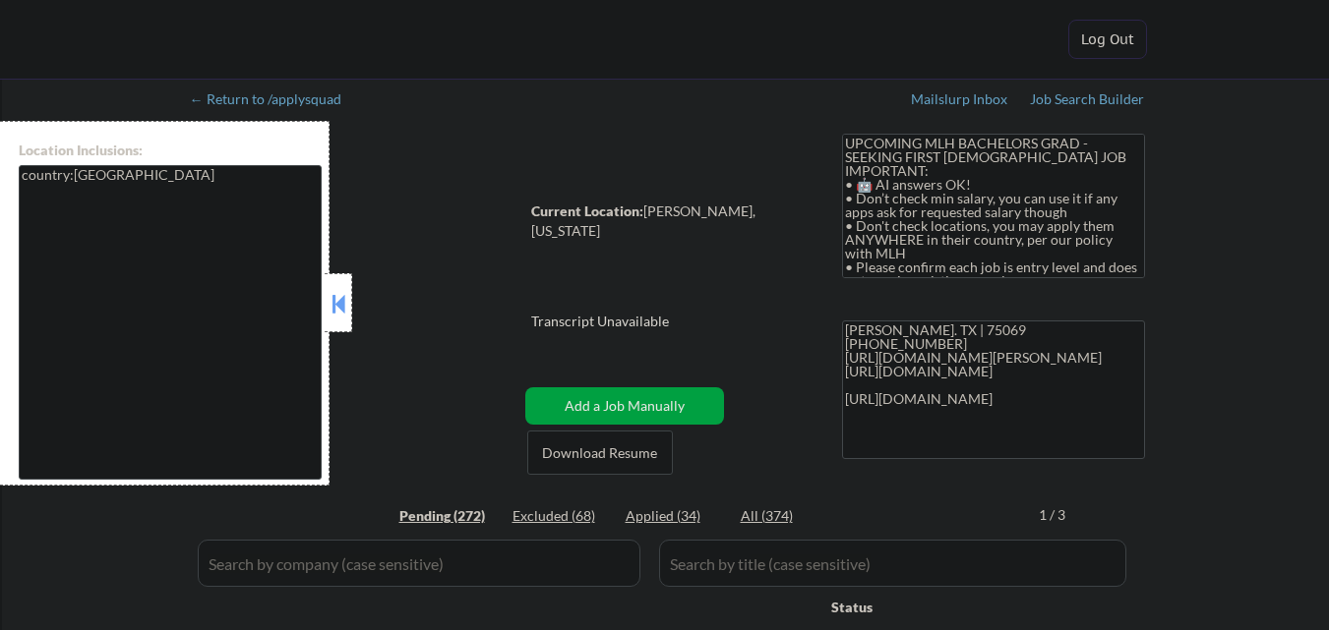
select select ""pending""
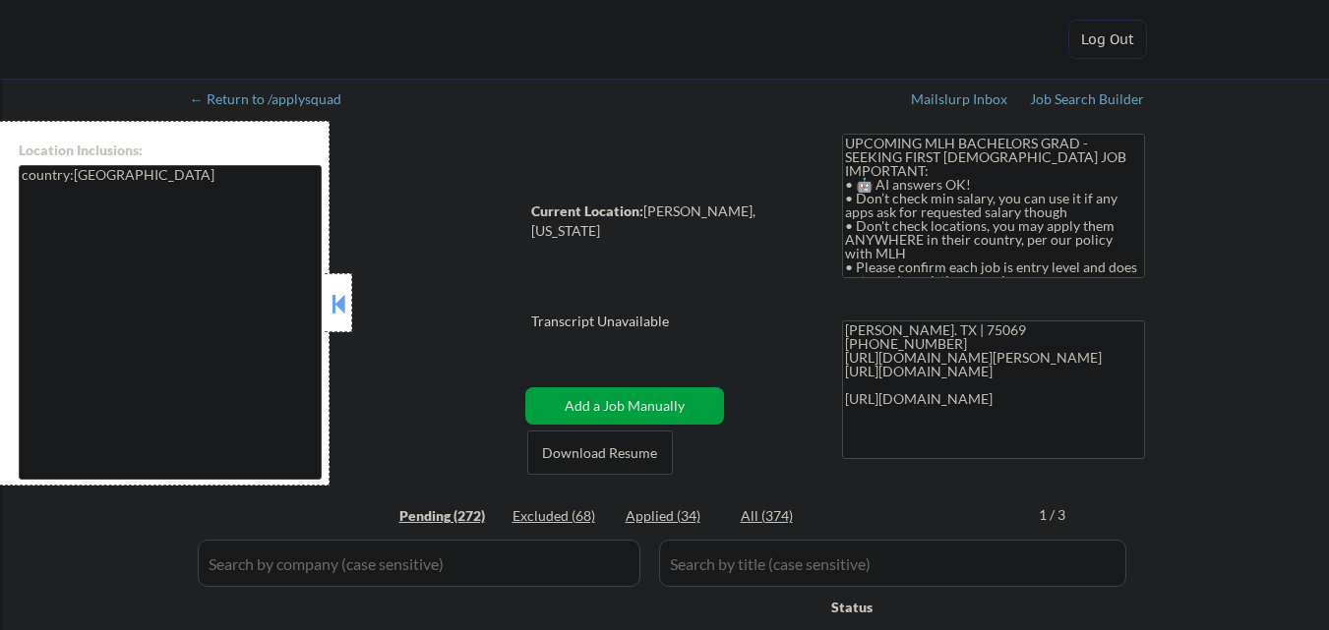
select select ""pending""
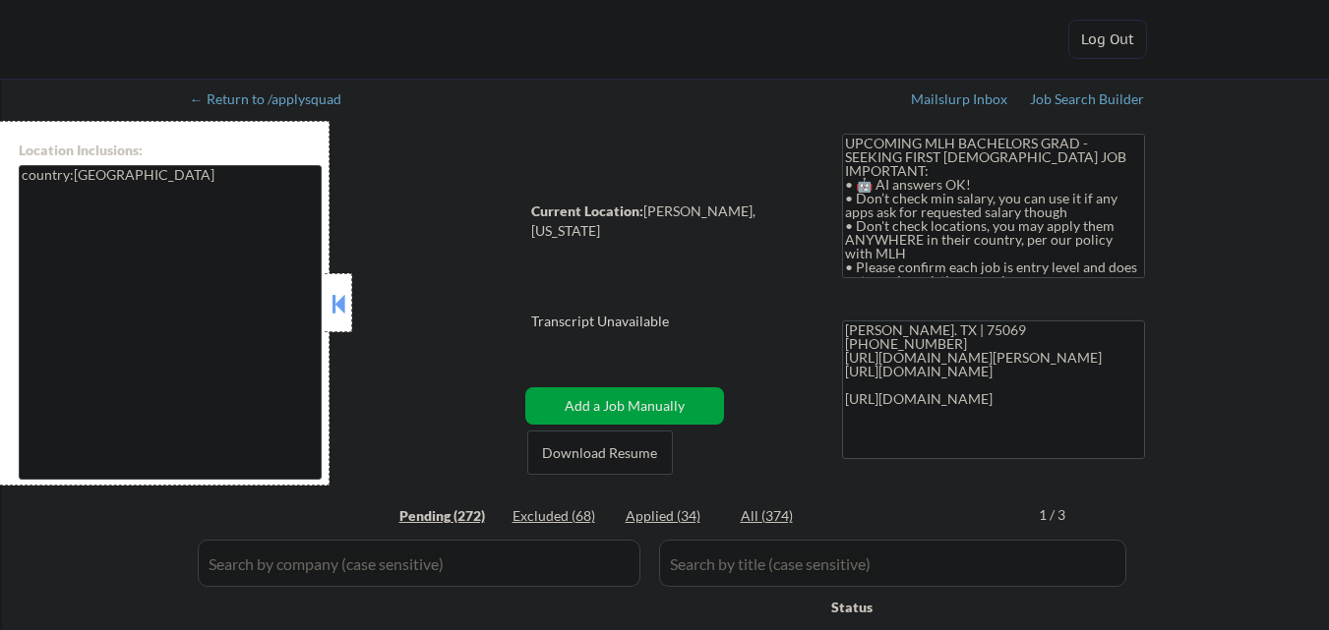
select select ""pending""
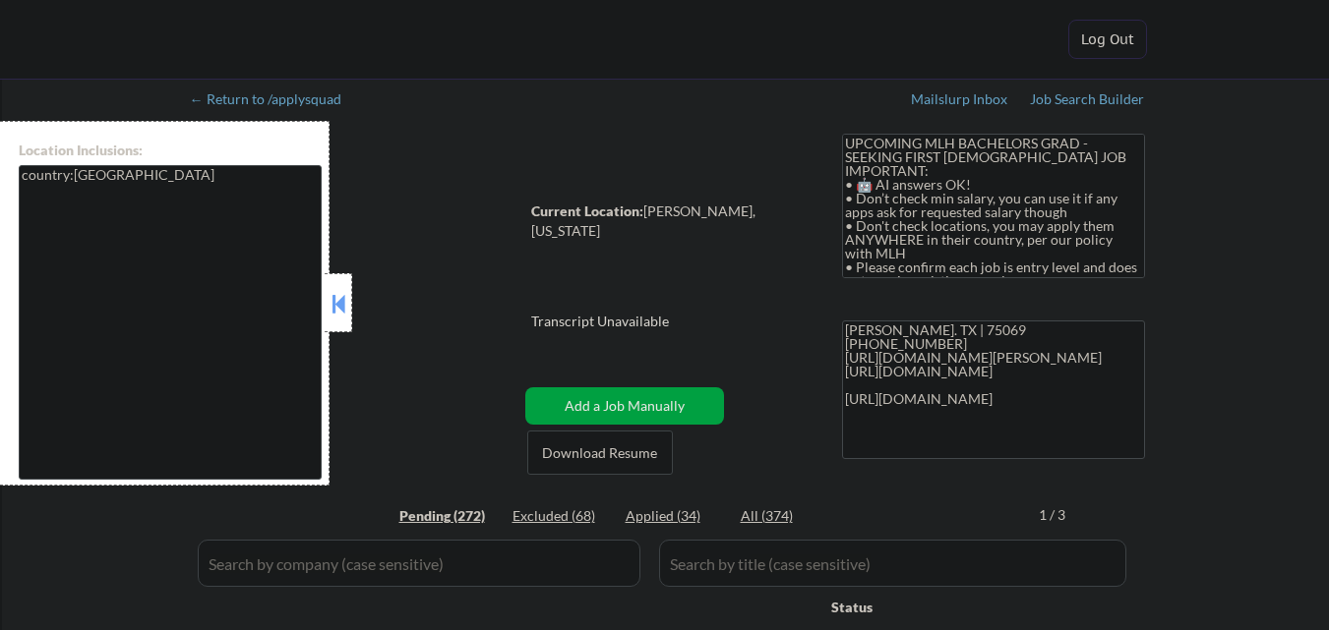
select select ""pending""
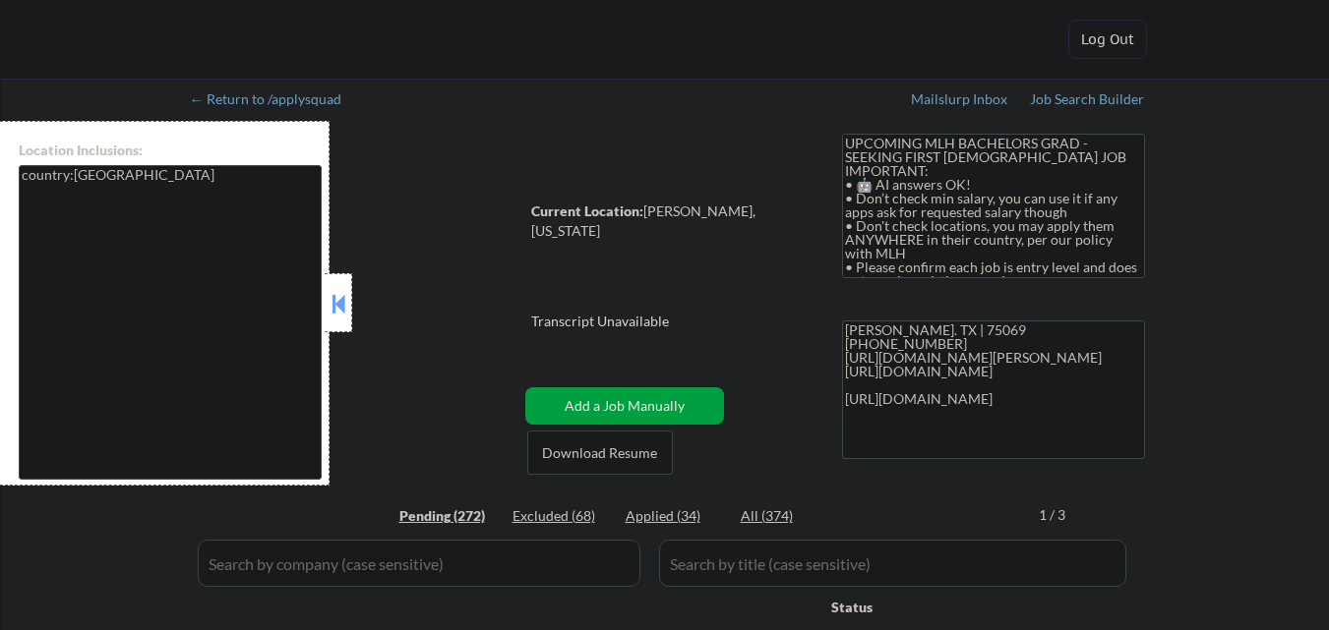
select select ""pending""
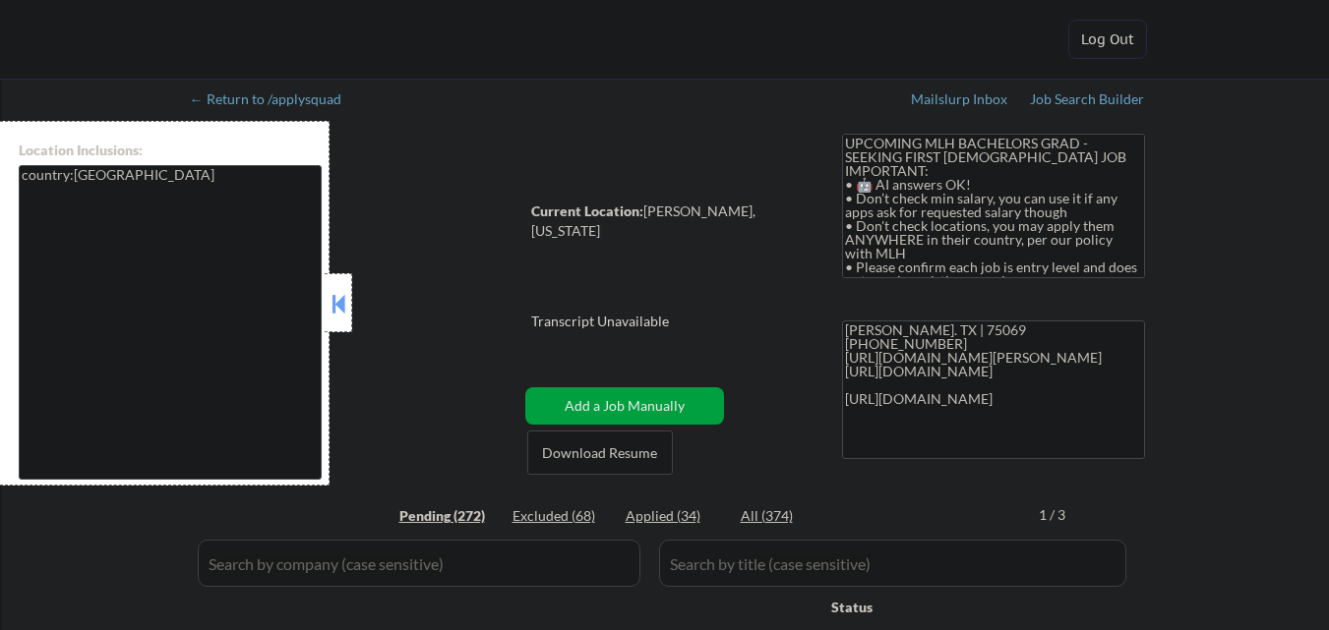
select select ""pending""
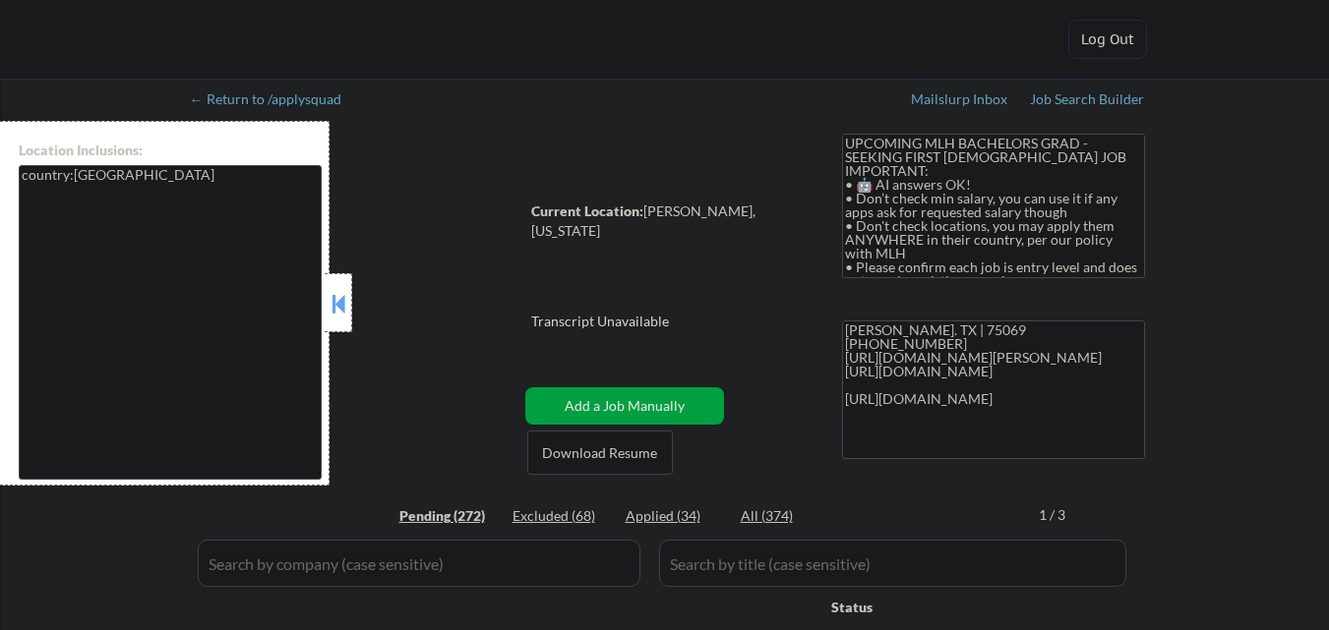
select select ""pending""
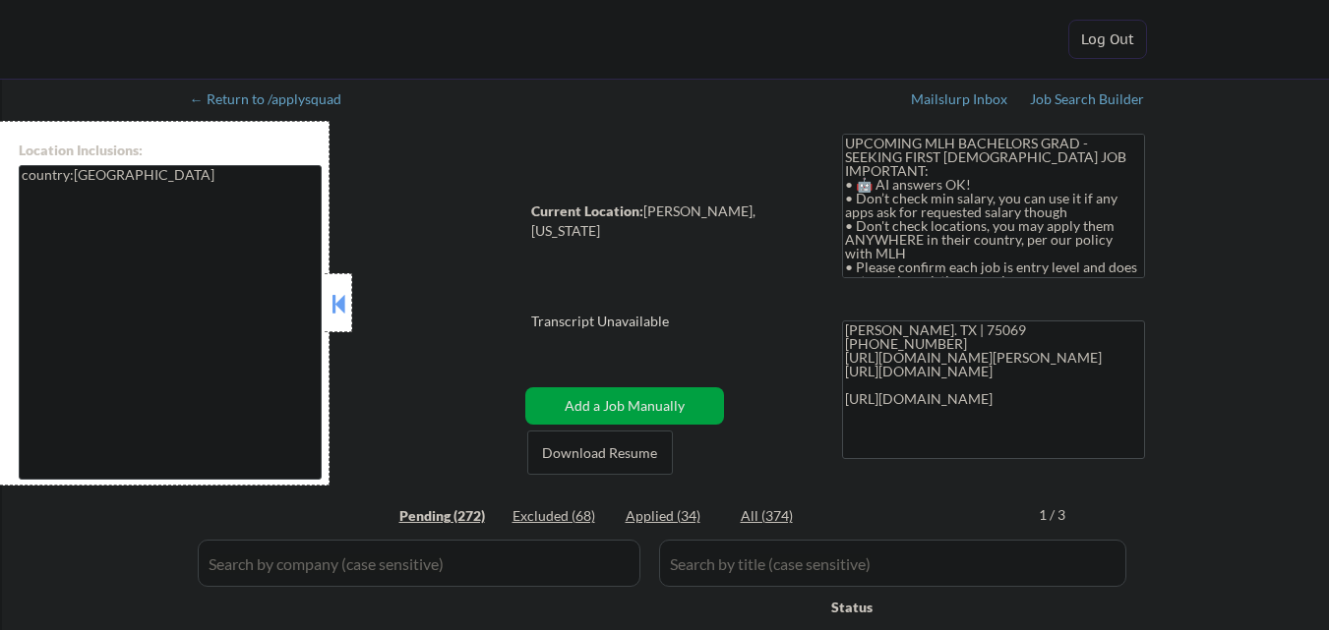
select select ""pending""
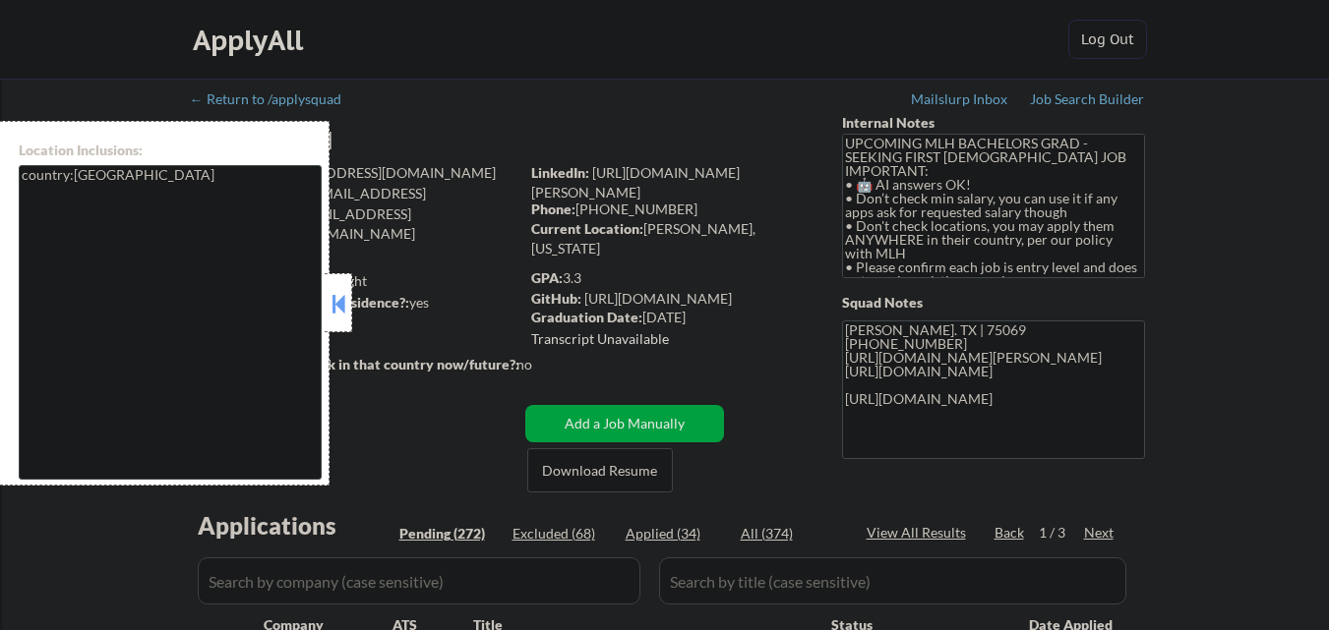
select select ""pending""
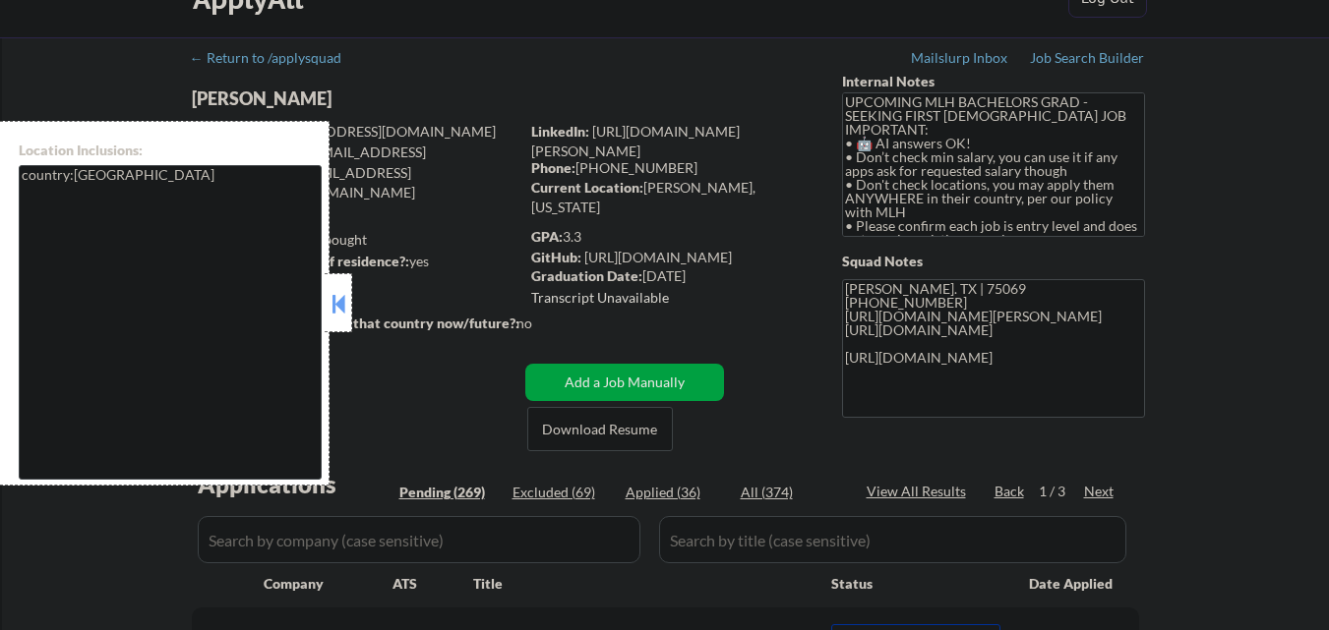
scroll to position [197, 0]
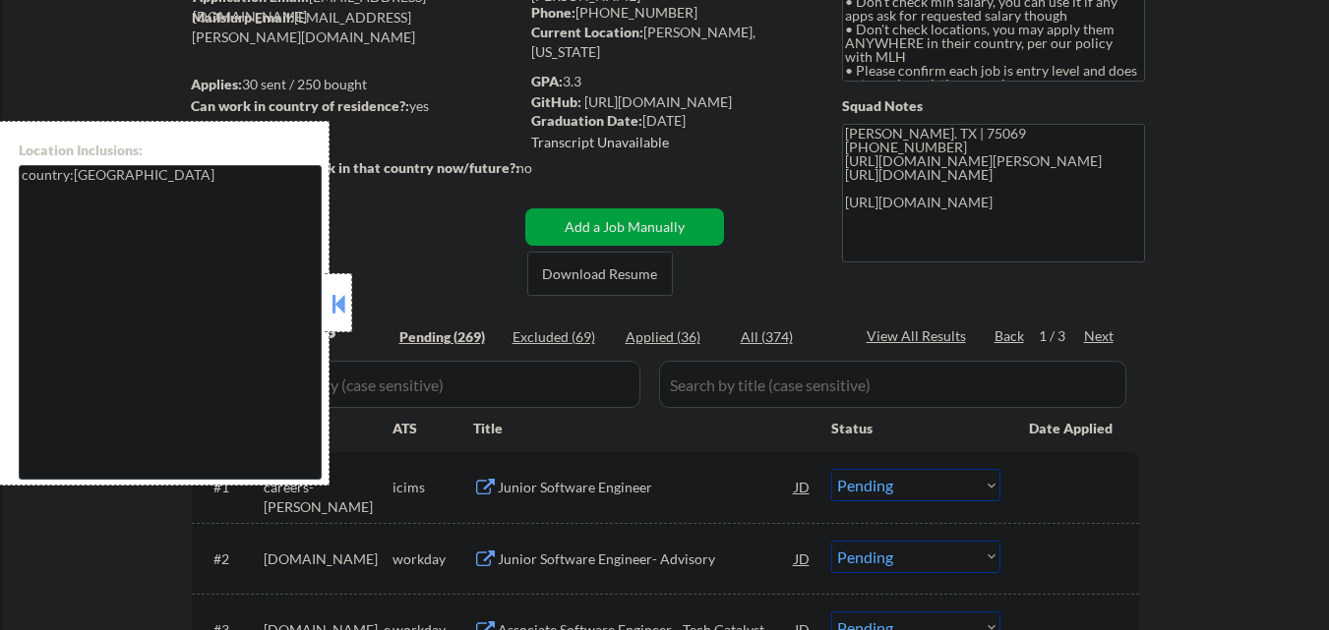
select select ""pending""
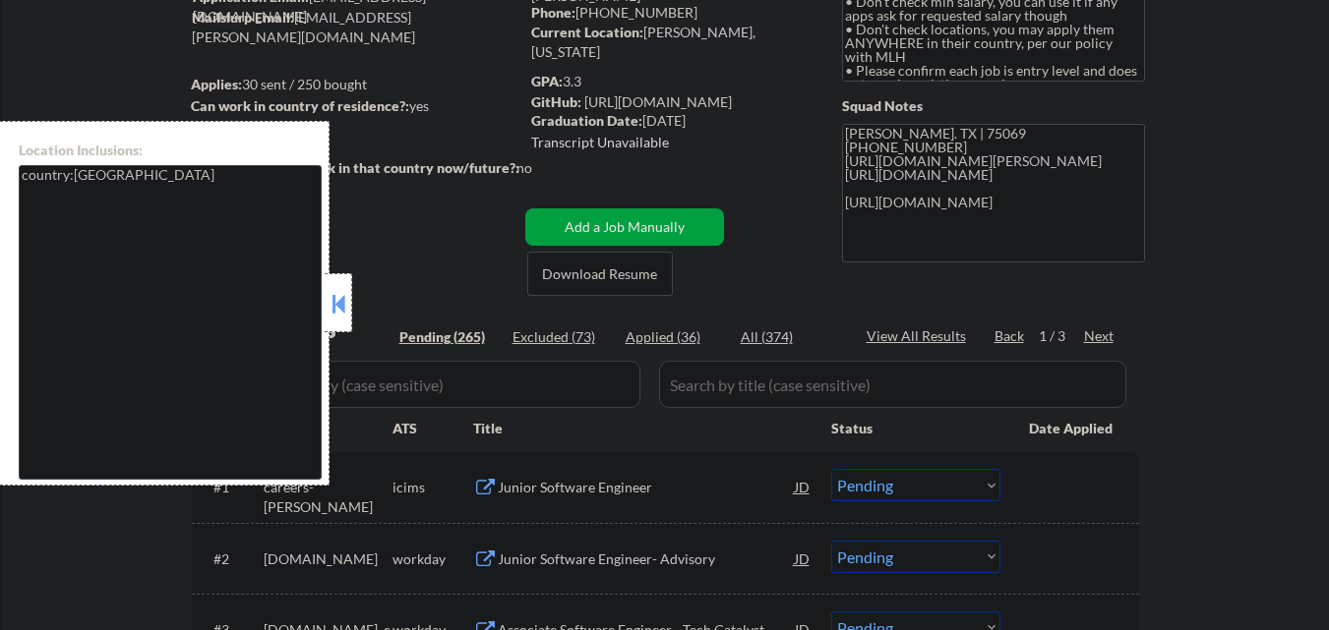
select select ""pending""
click at [328, 299] on button at bounding box center [338, 304] width 22 height 30
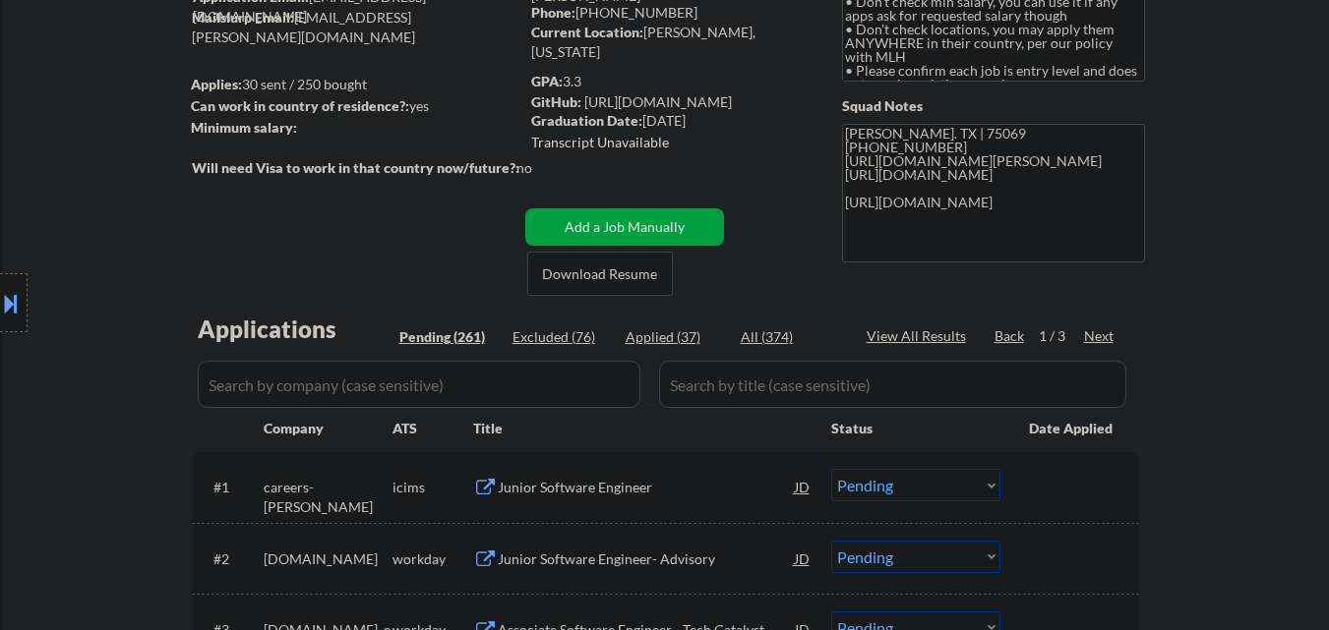
select select ""pending""
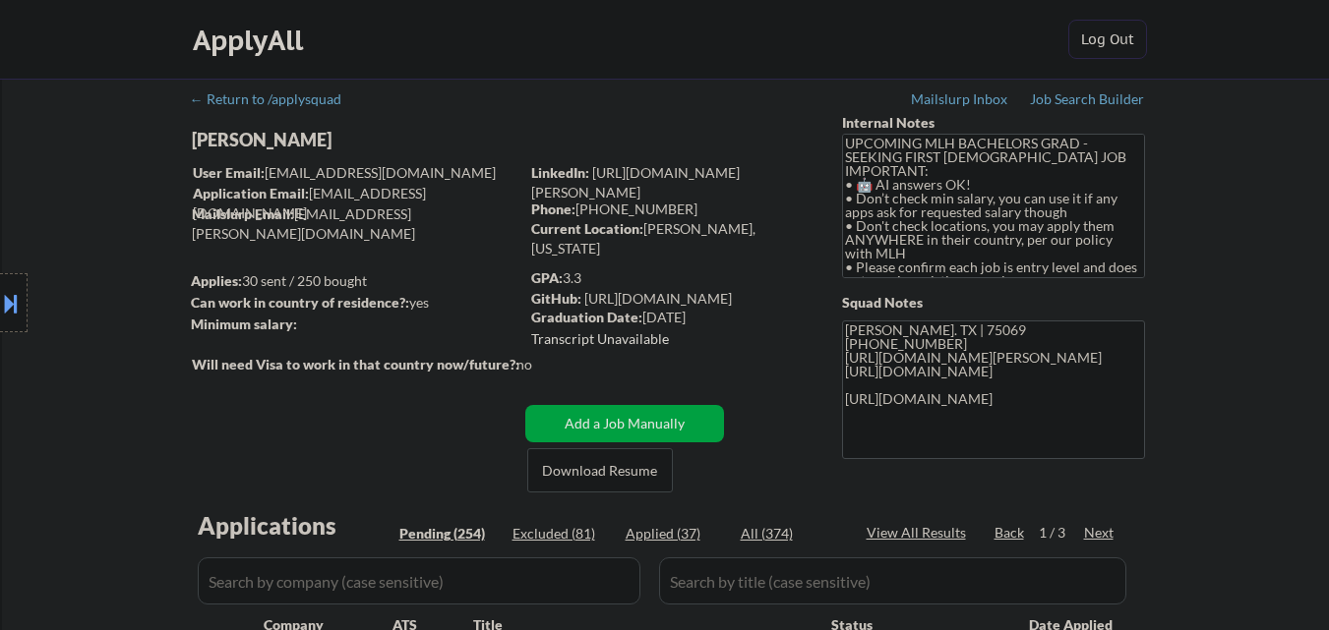
select select ""pending""
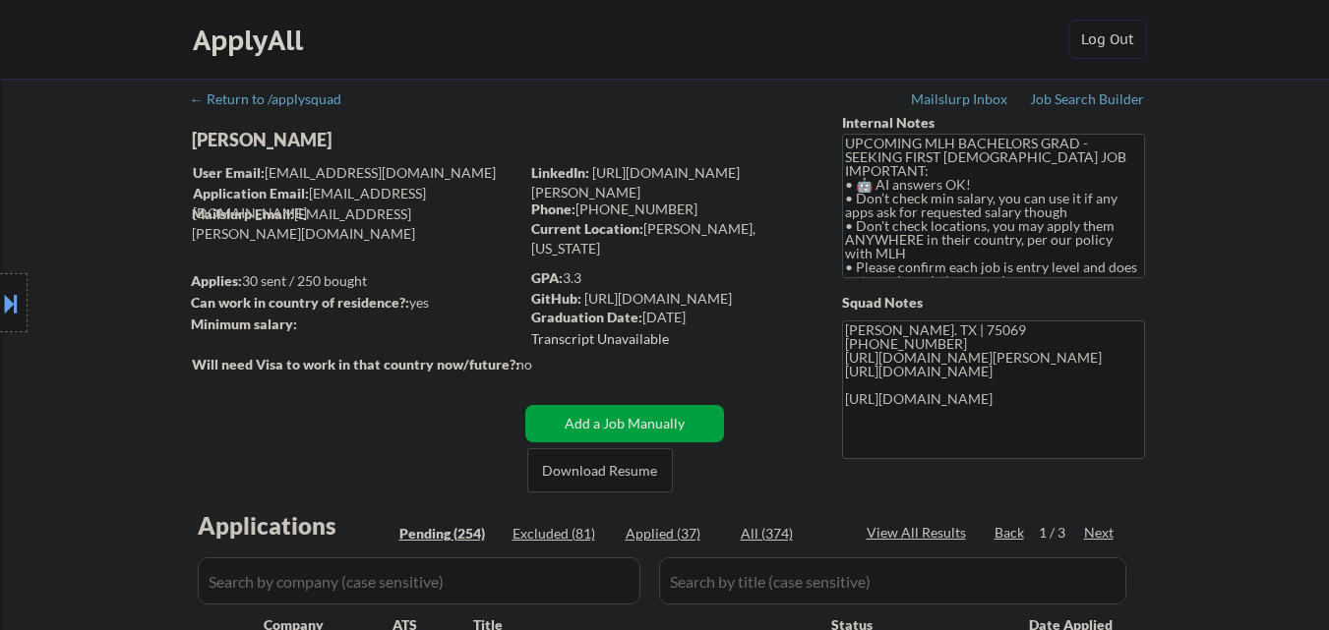
select select ""pending""
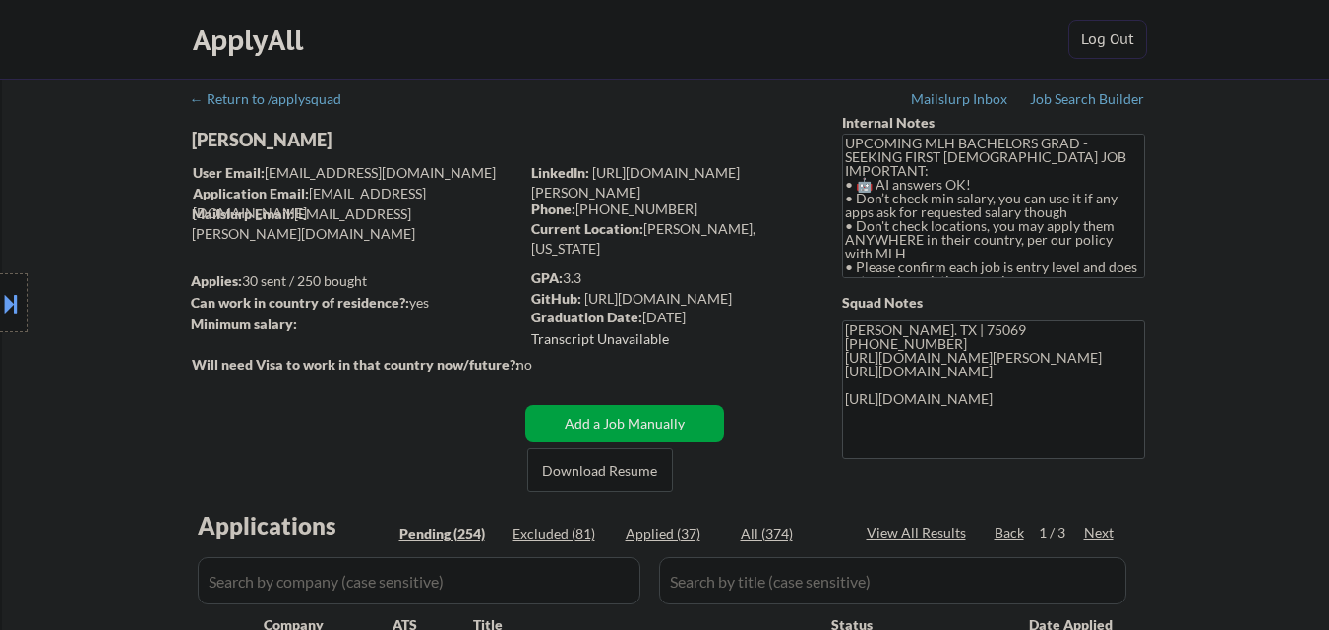
select select ""pending""
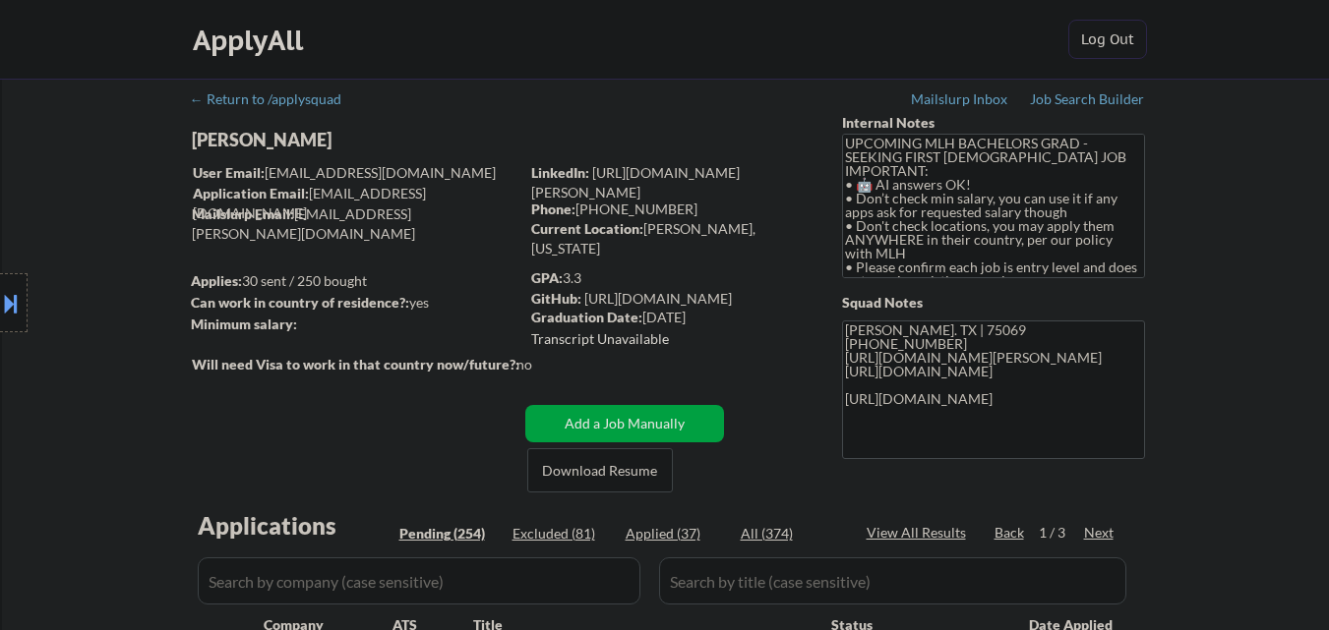
select select ""pending""
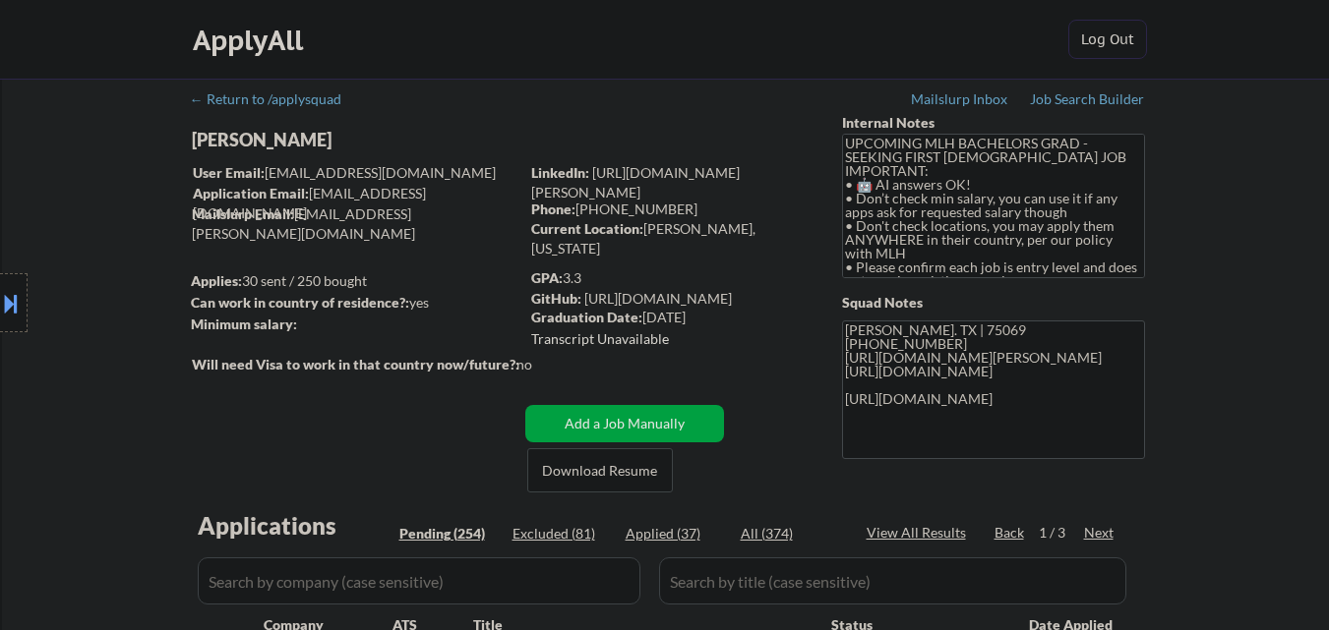
select select ""pending""
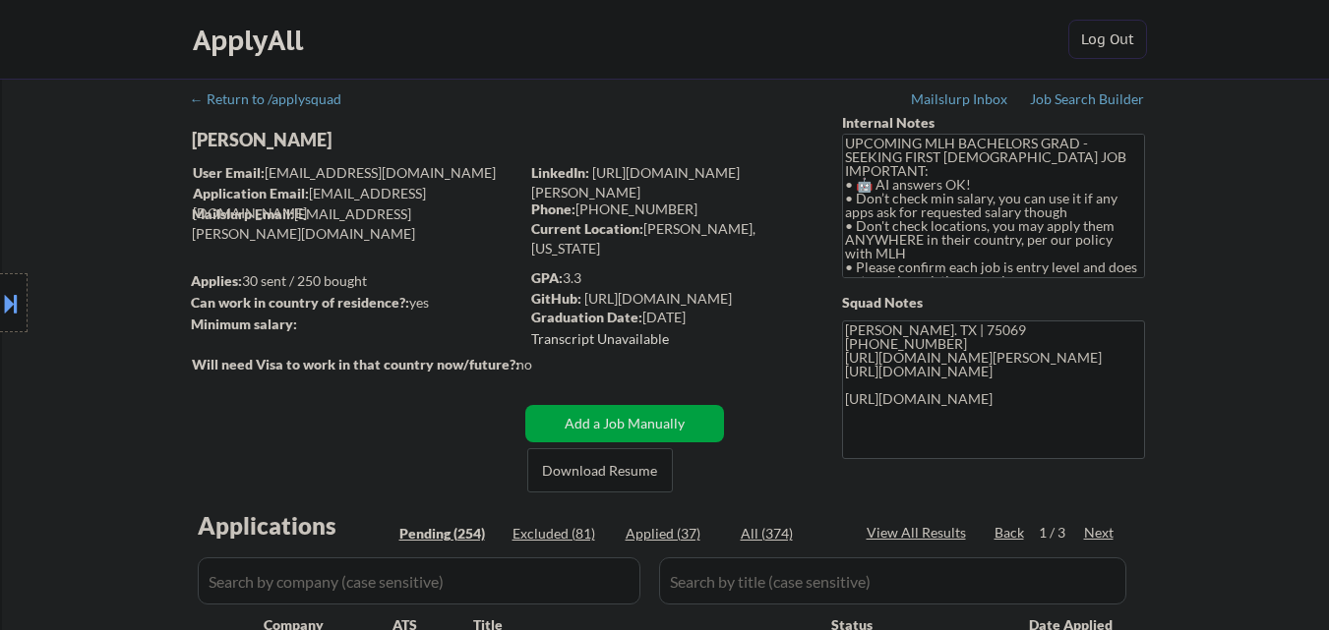
select select ""pending""
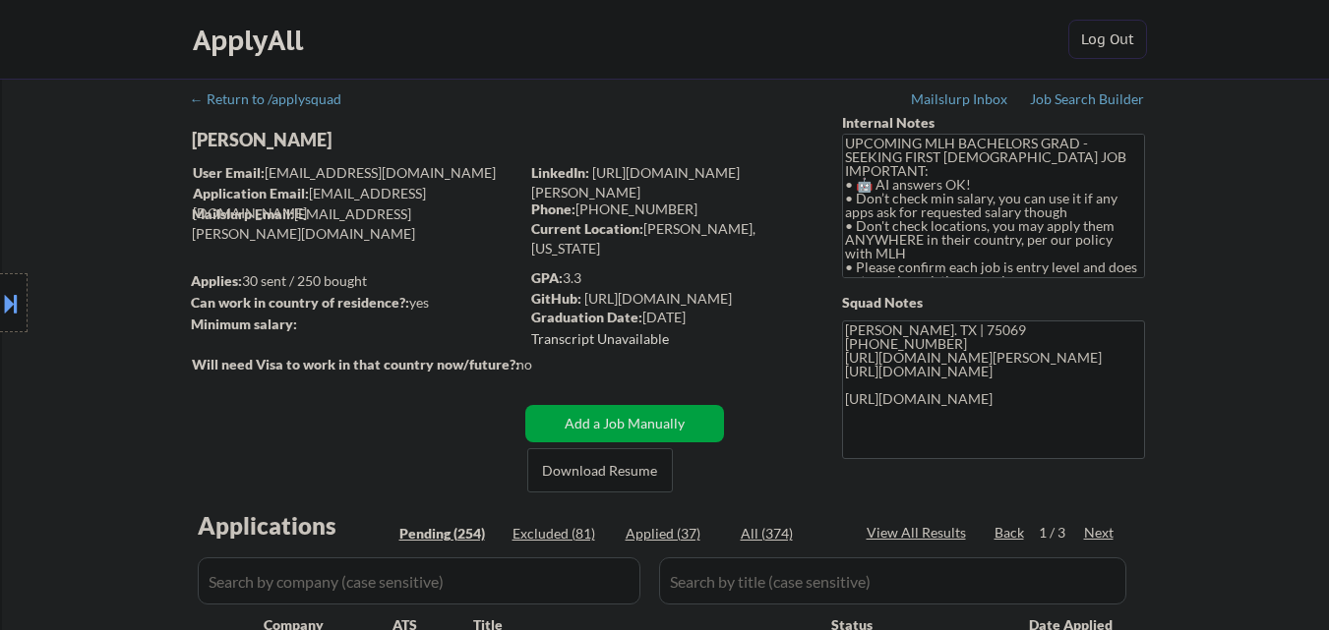
select select ""pending""
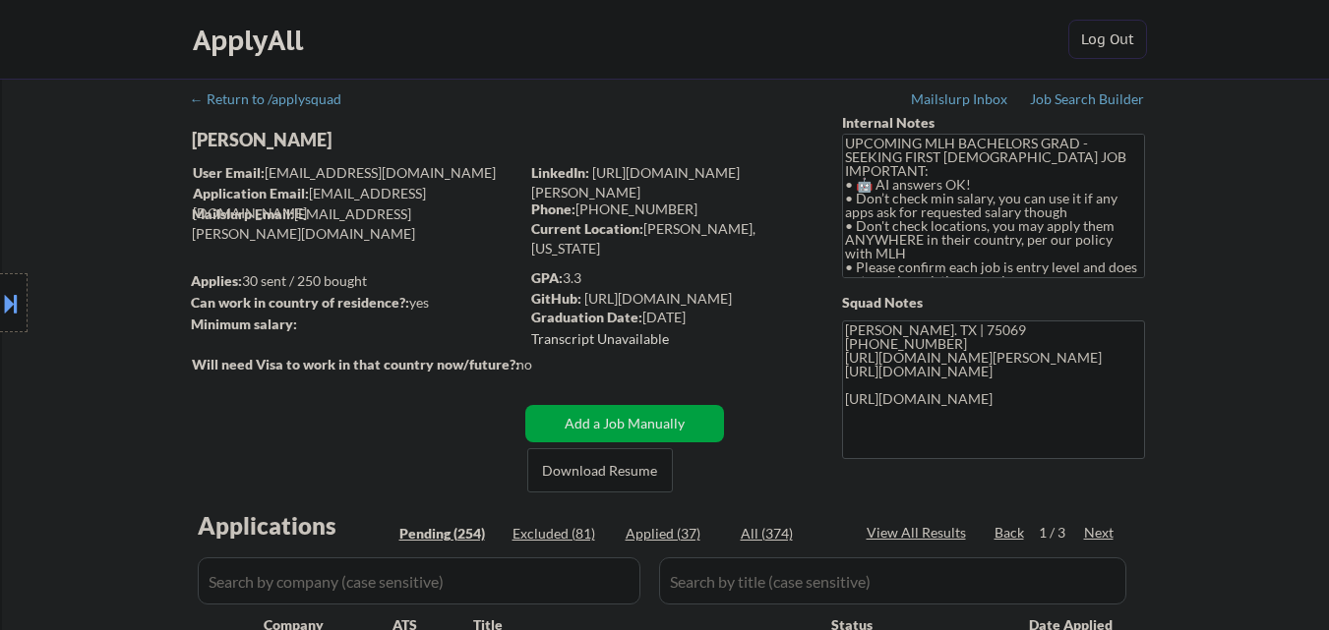
select select ""pending""
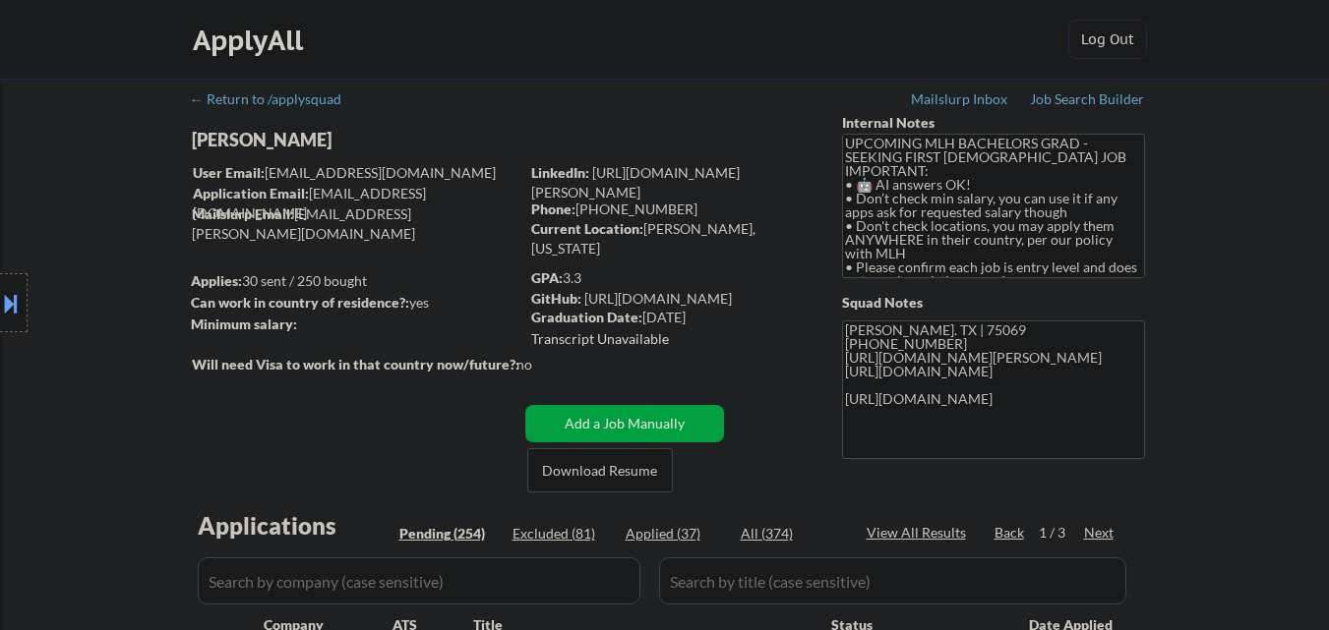
select select ""pending""
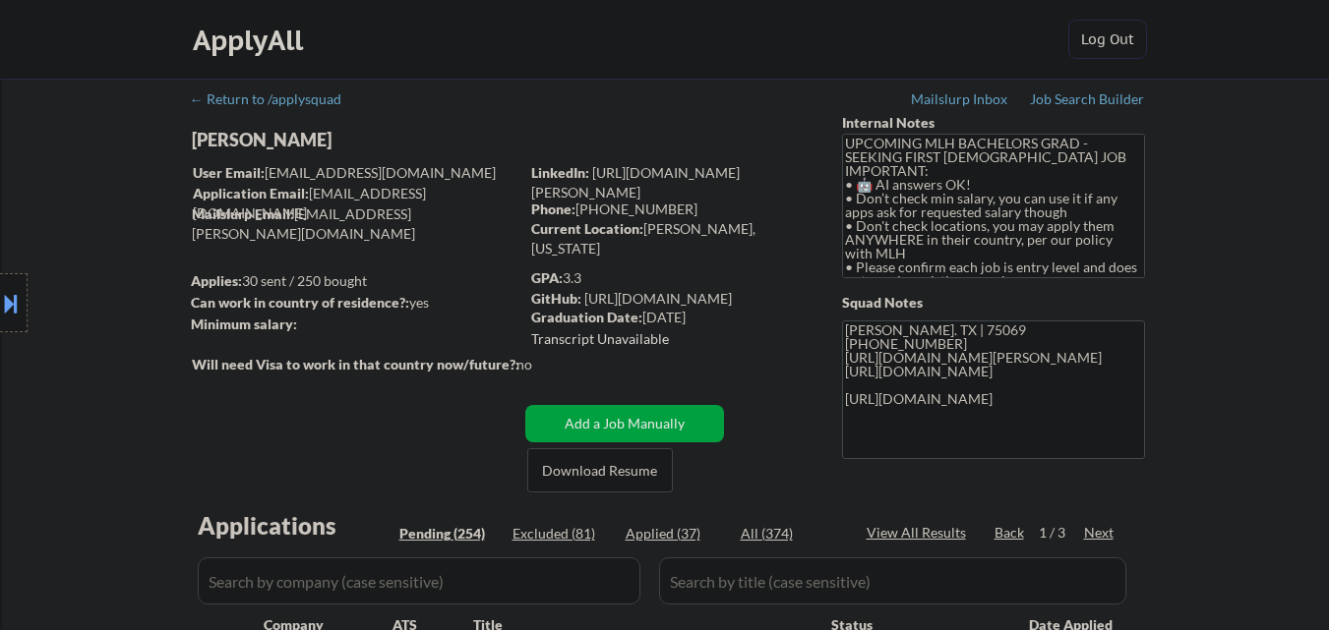
select select ""pending""
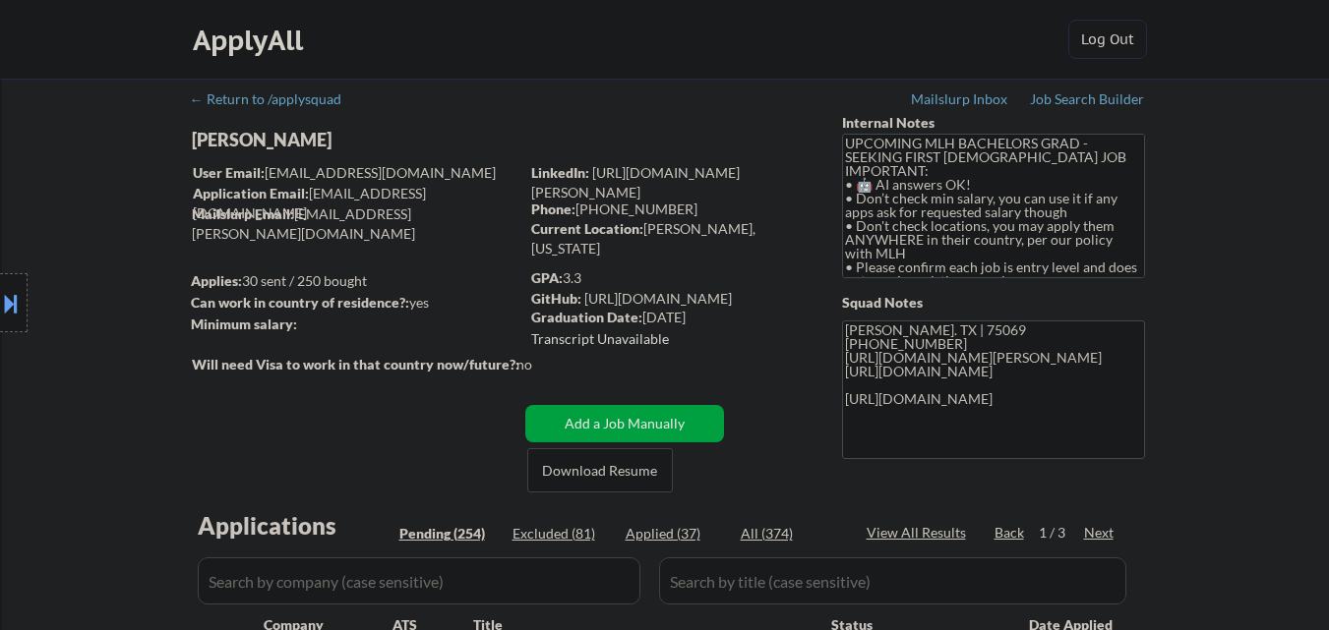
select select ""pending""
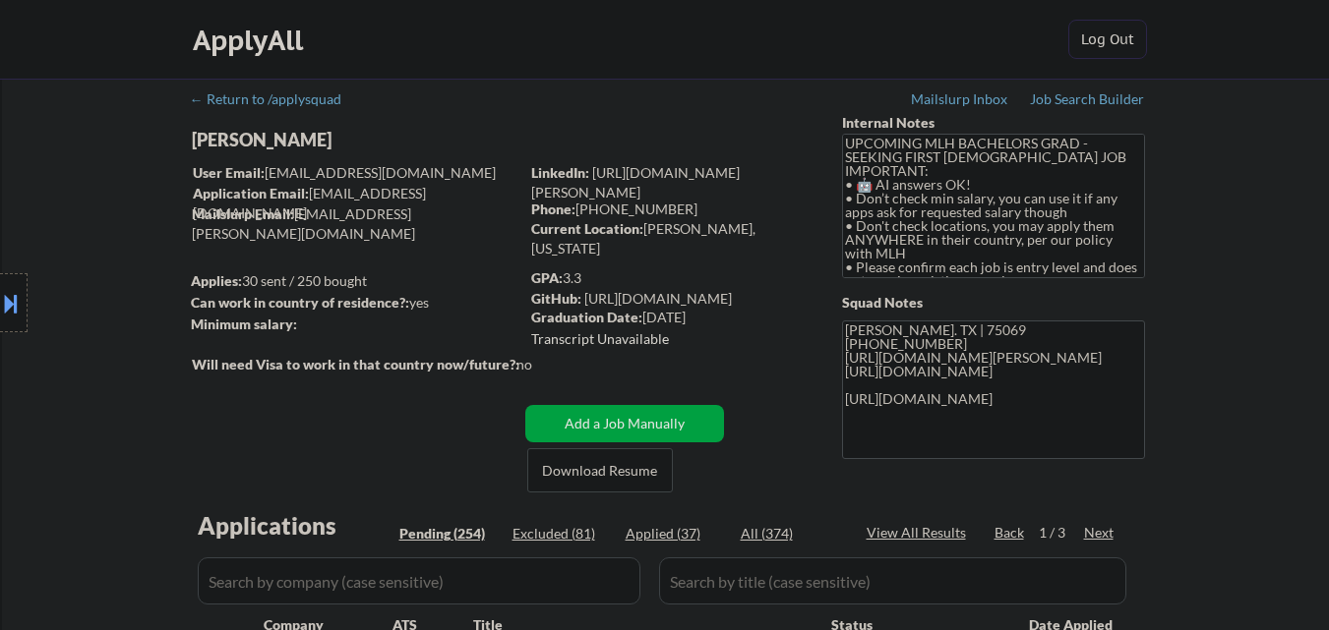
select select ""pending""
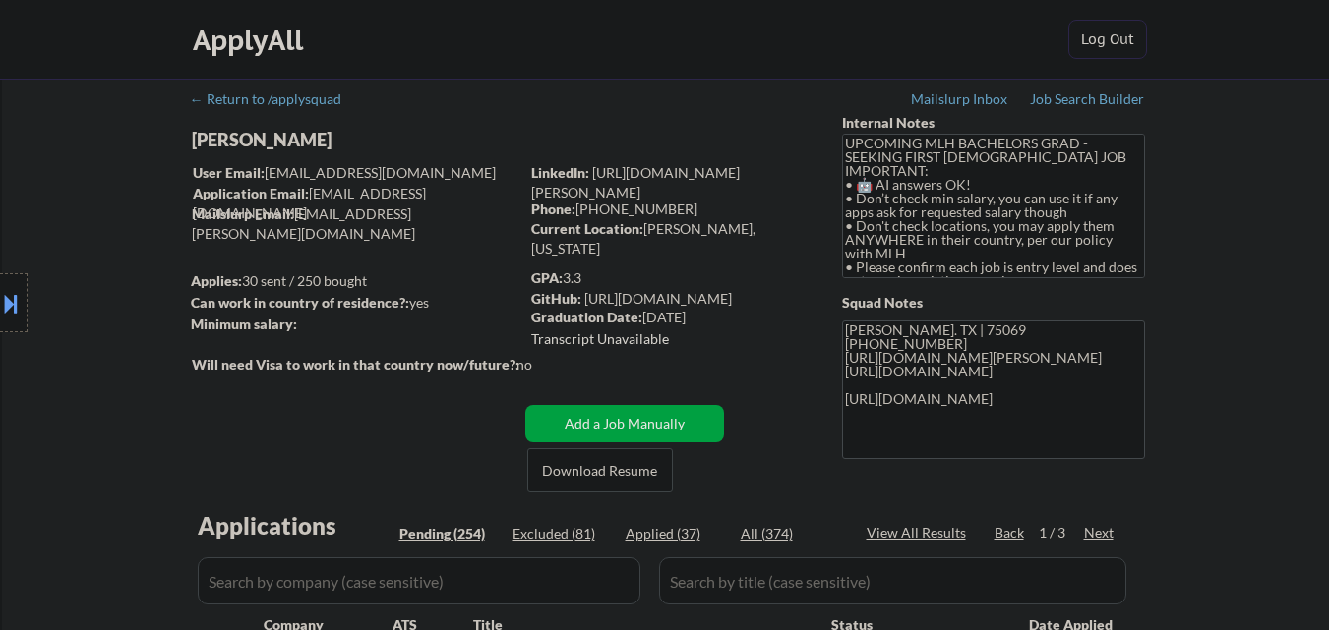
select select ""pending""
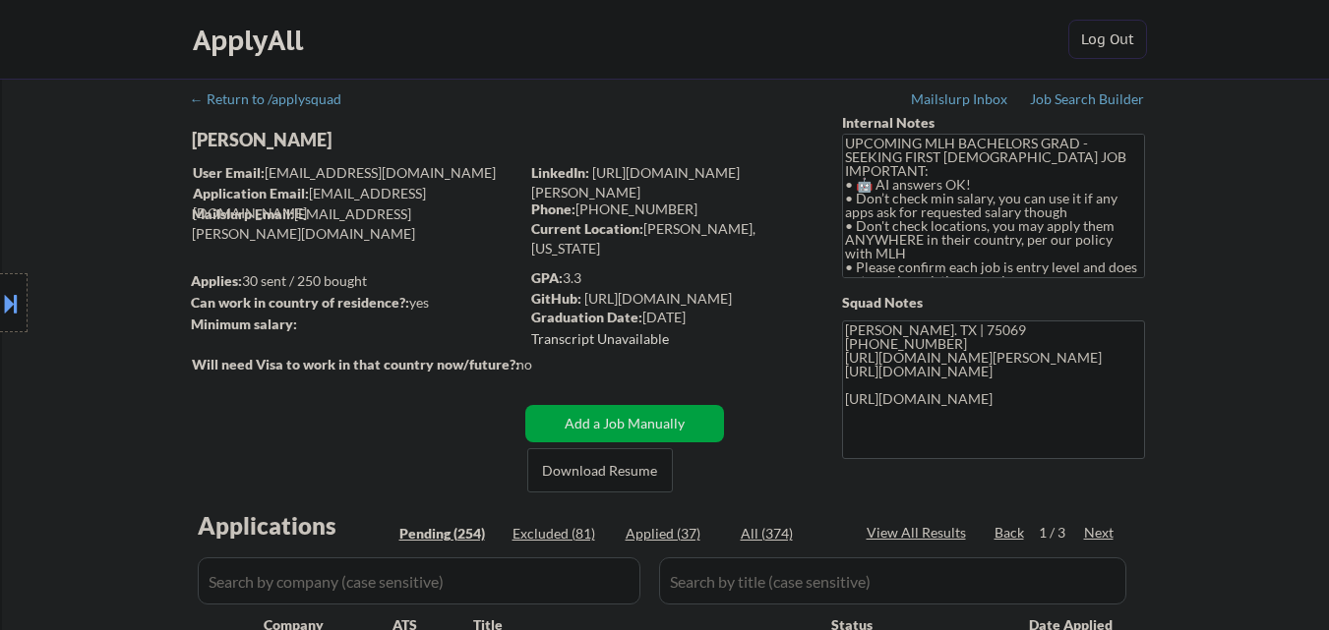
select select ""pending""
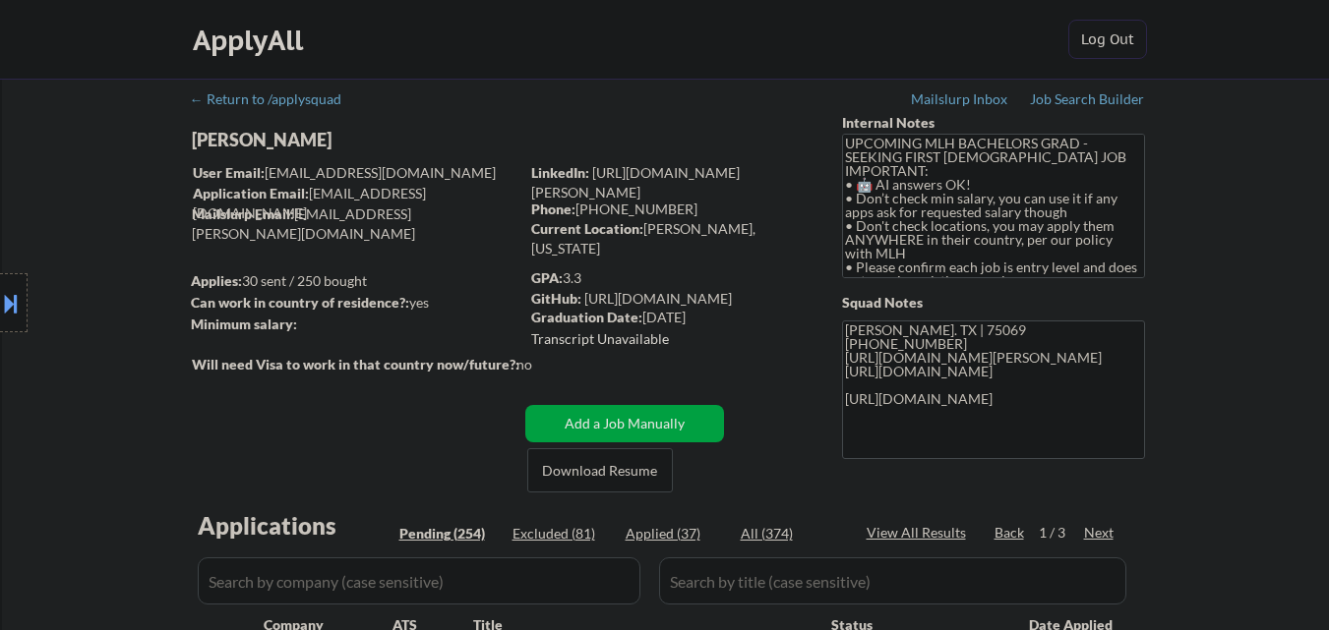
select select ""pending""
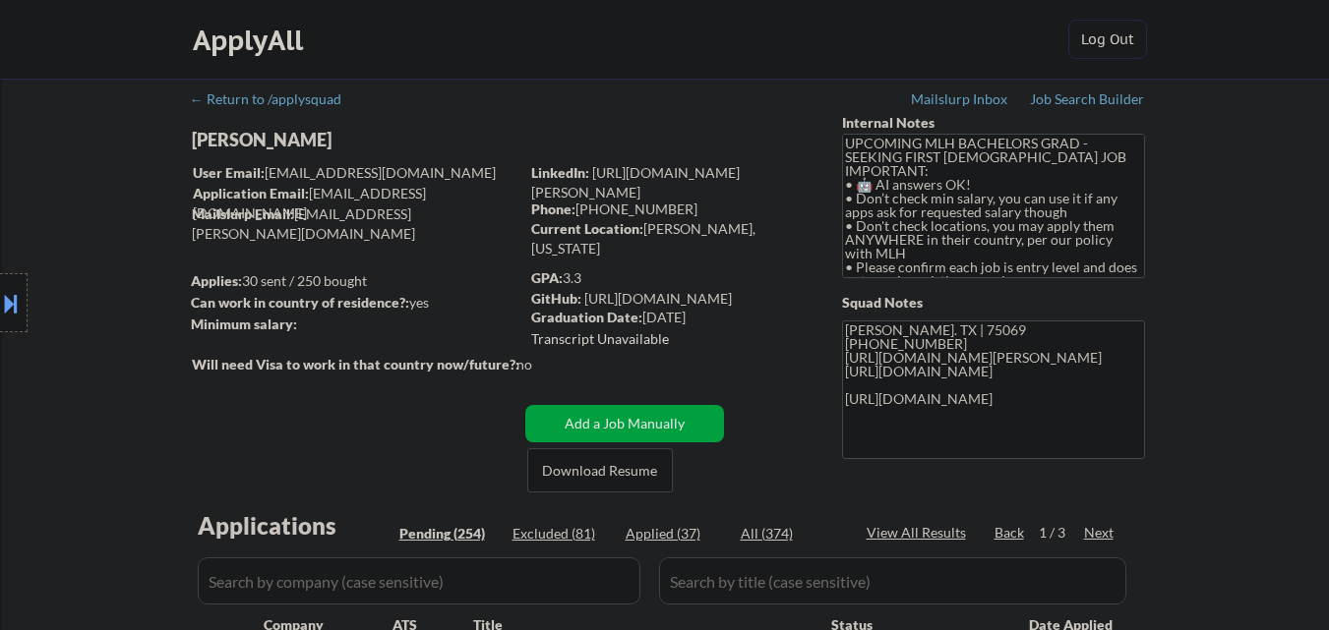
select select ""pending""
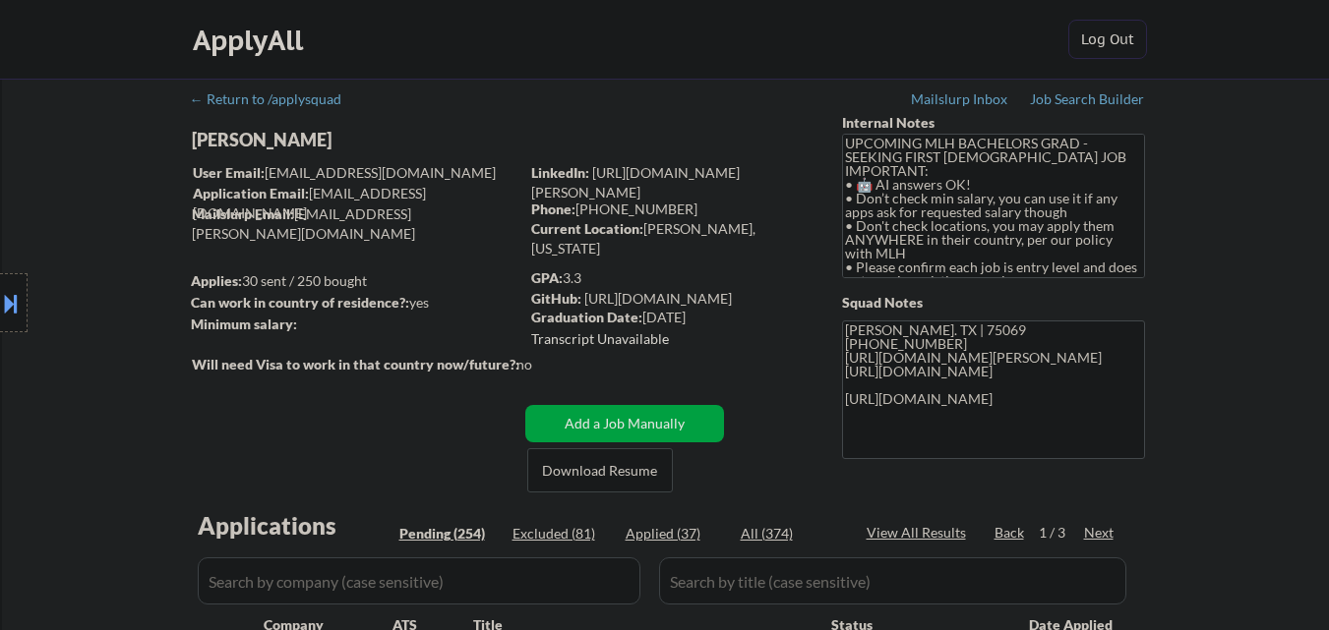
select select ""pending""
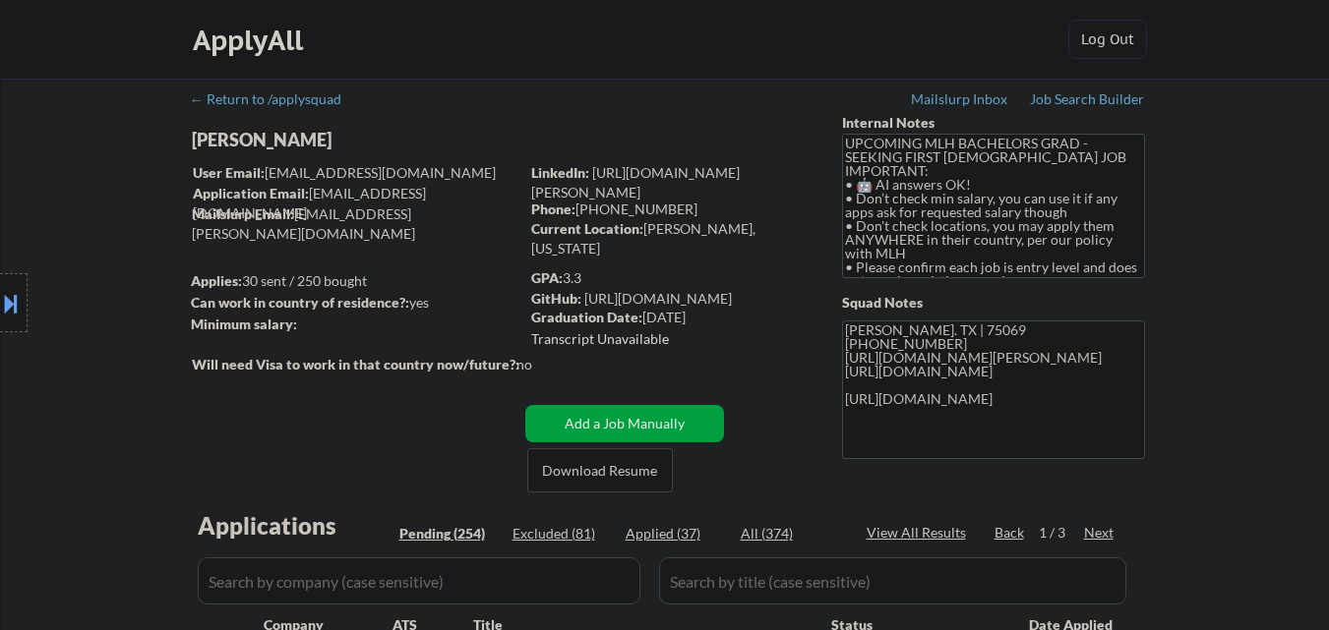
select select ""pending""
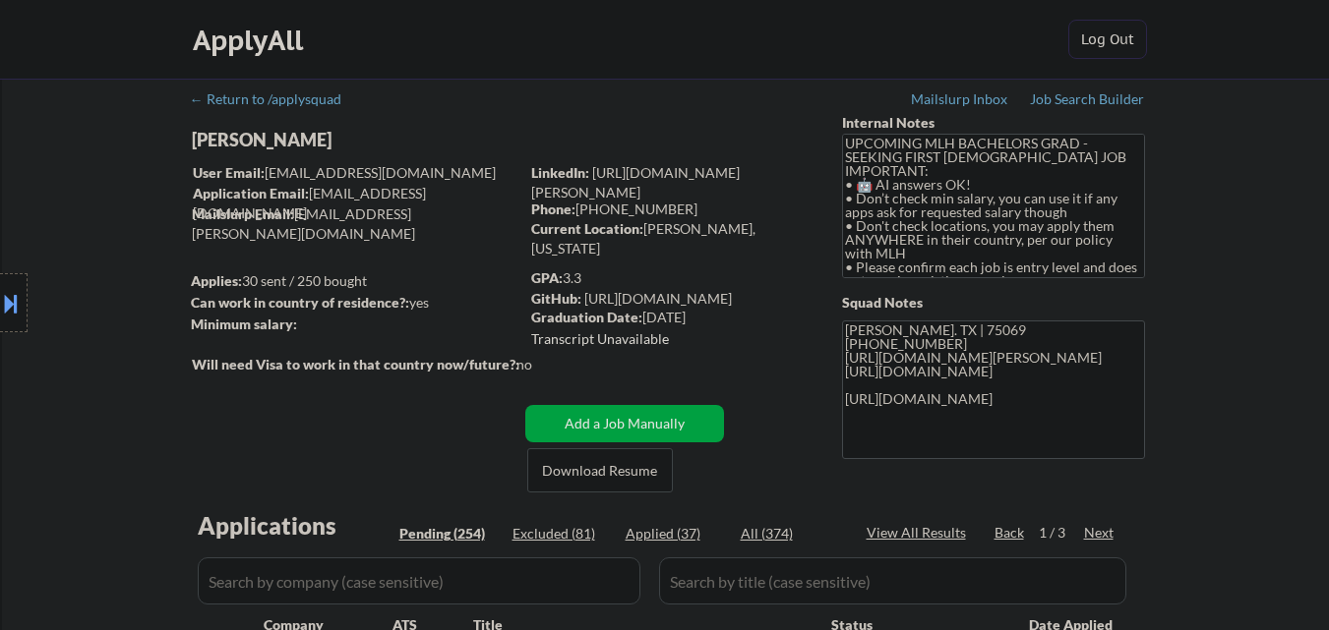
select select ""pending""
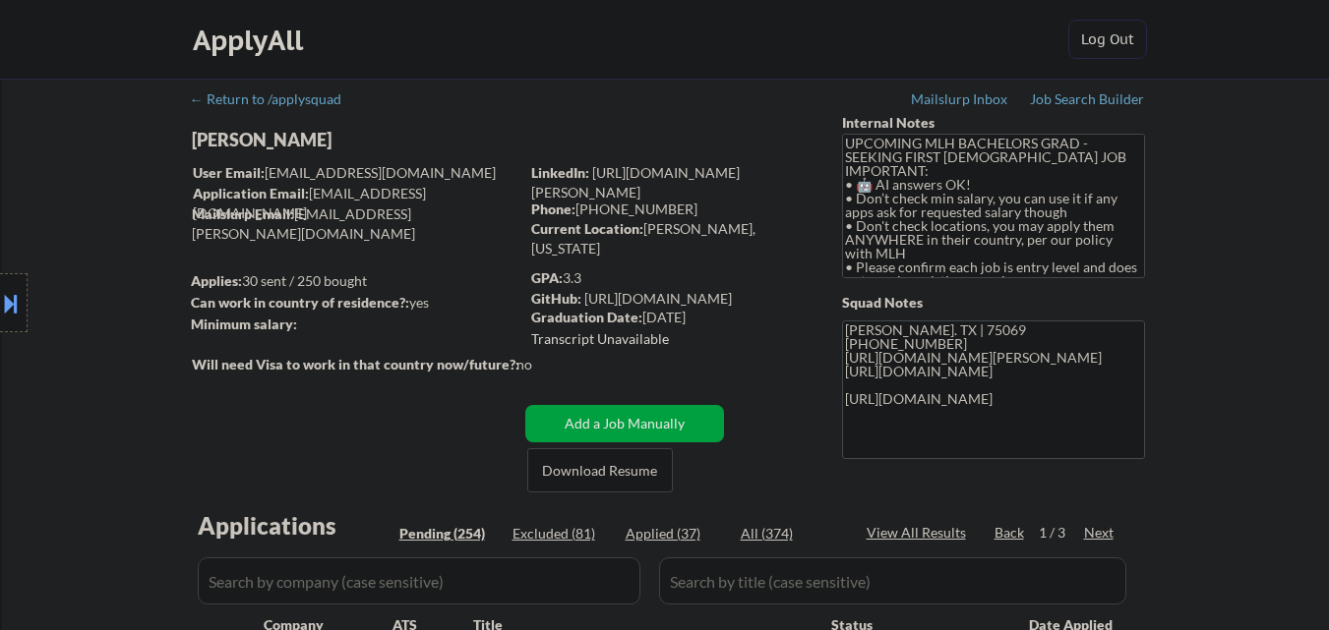
select select ""pending""
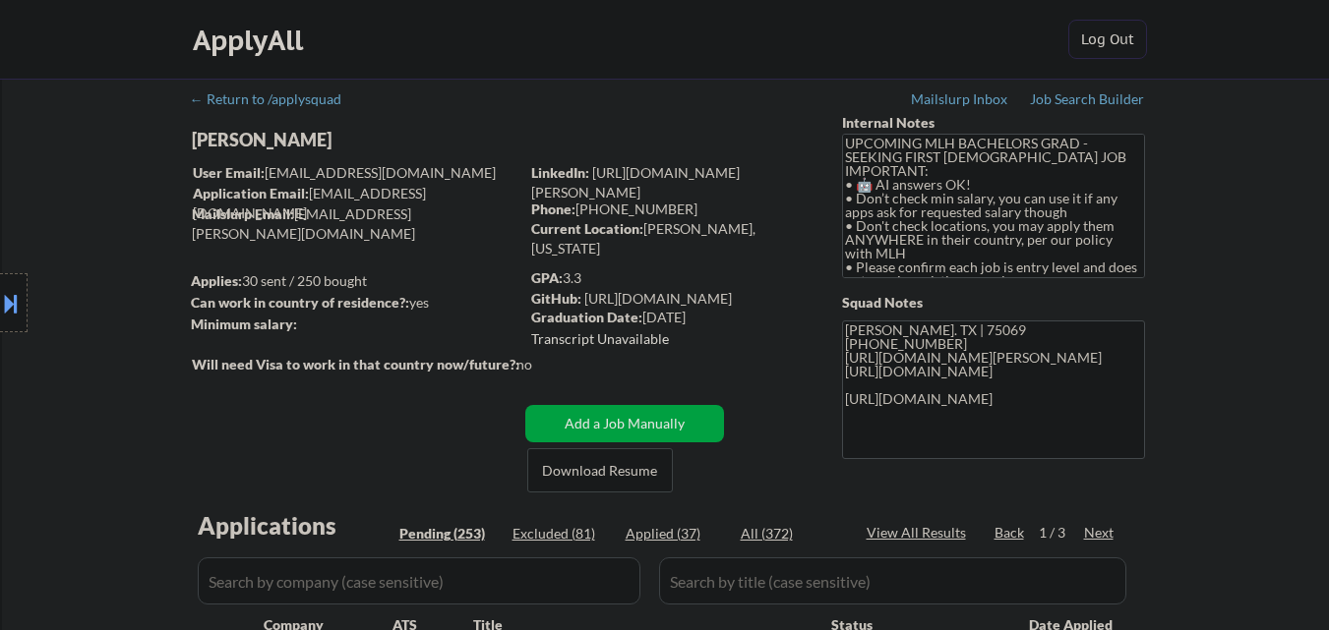
select select ""pending""
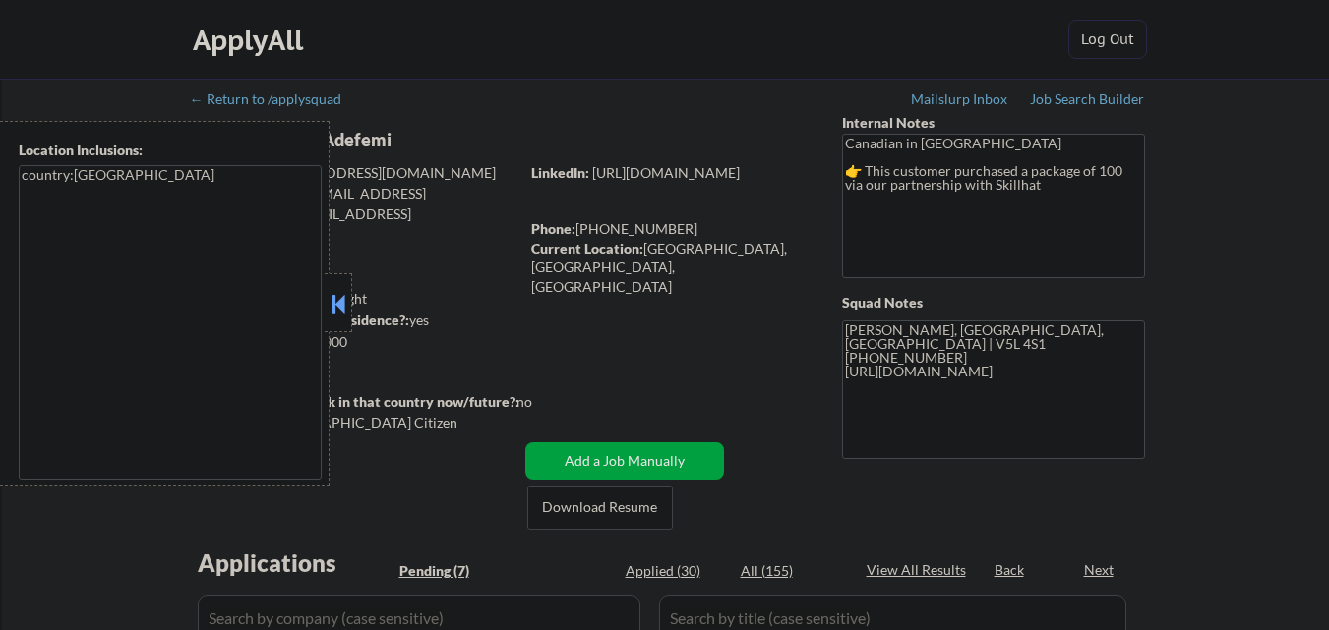
select select ""pending""
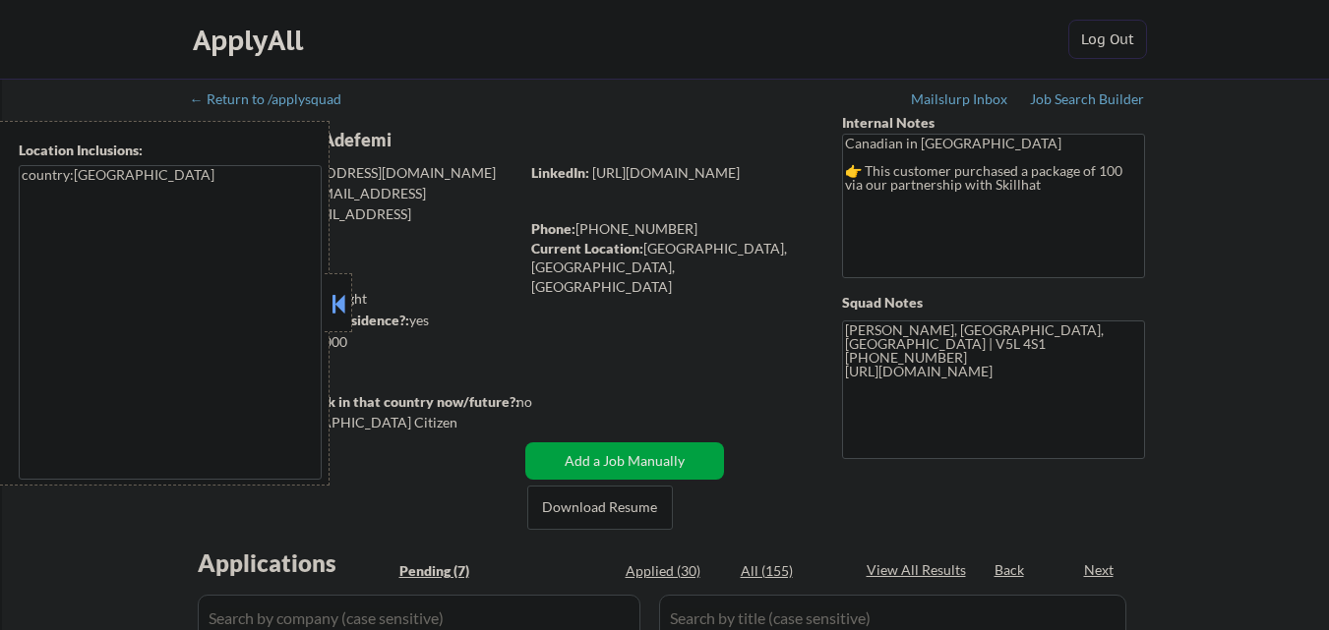
select select ""pending""
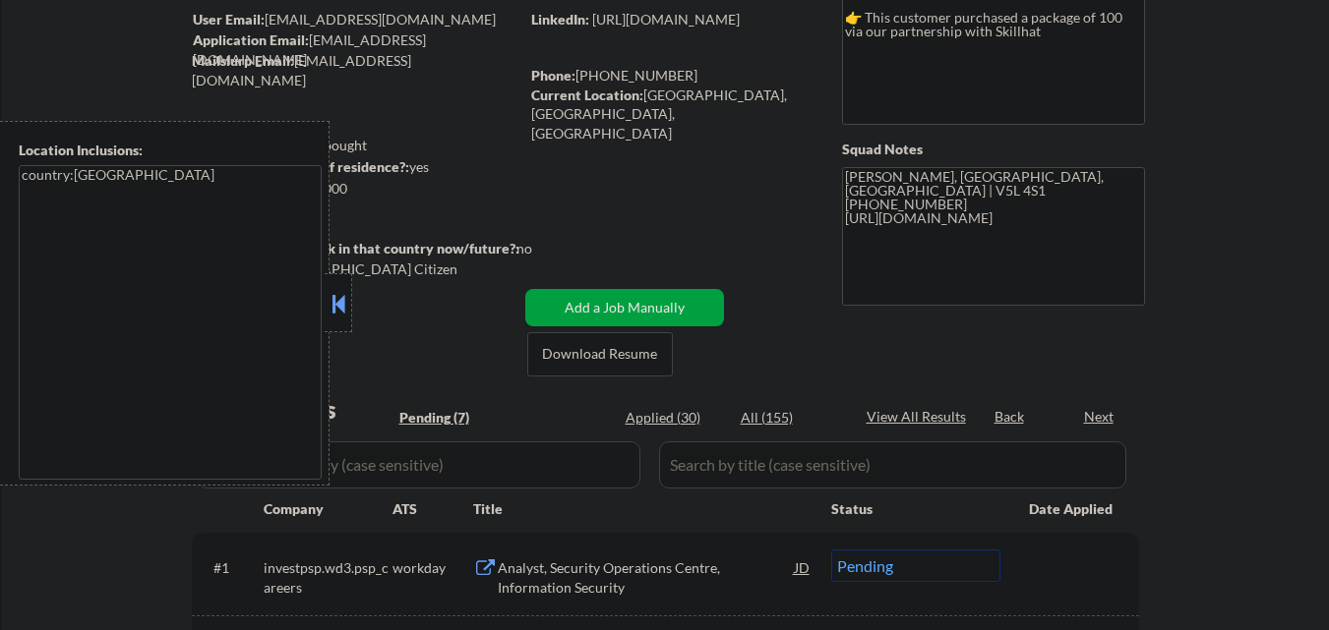
scroll to position [197, 0]
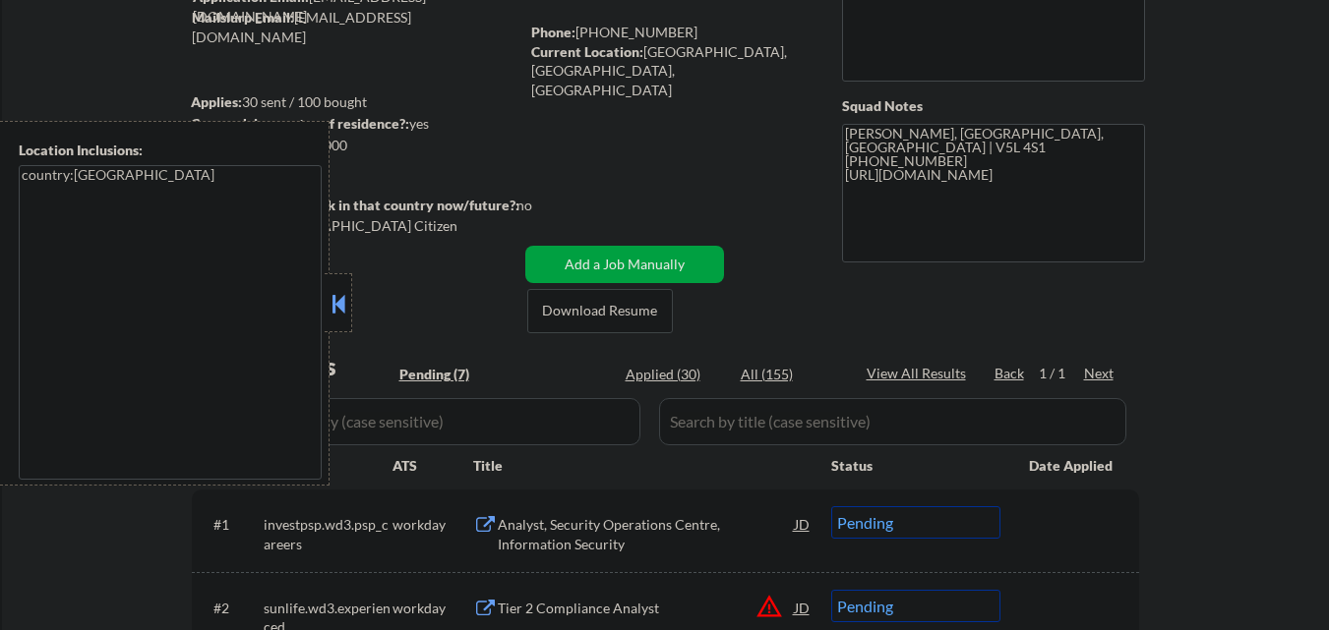
click at [344, 304] on button at bounding box center [338, 304] width 22 height 30
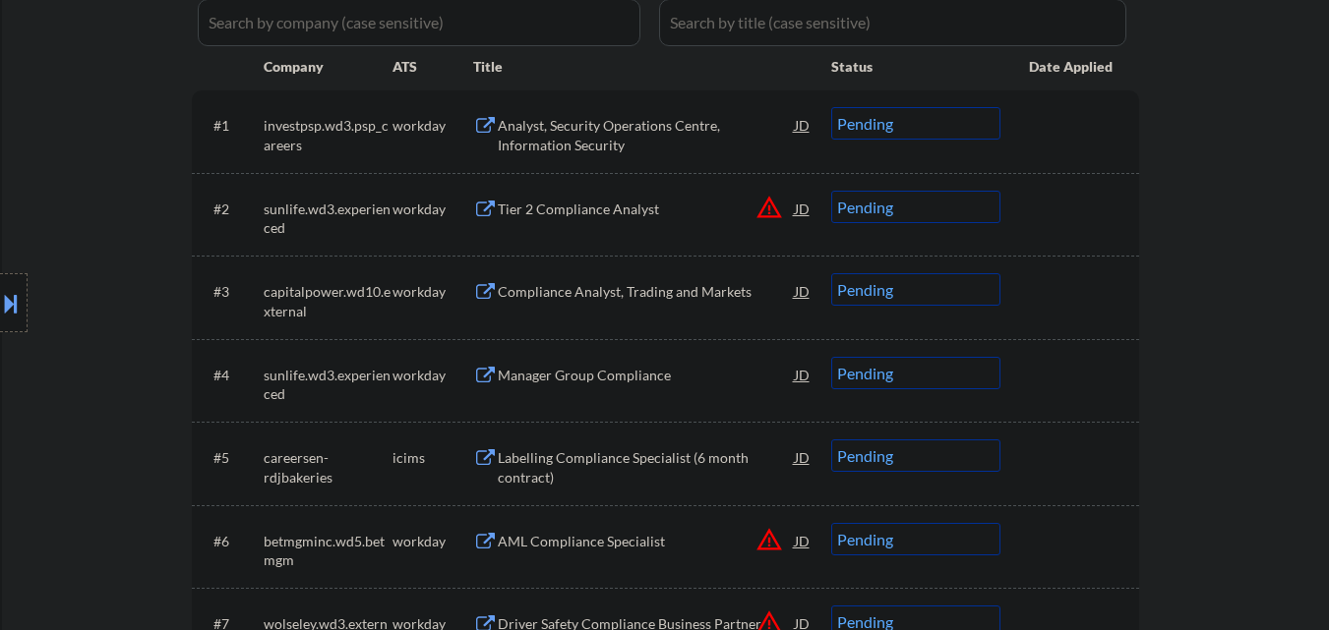
scroll to position [787, 0]
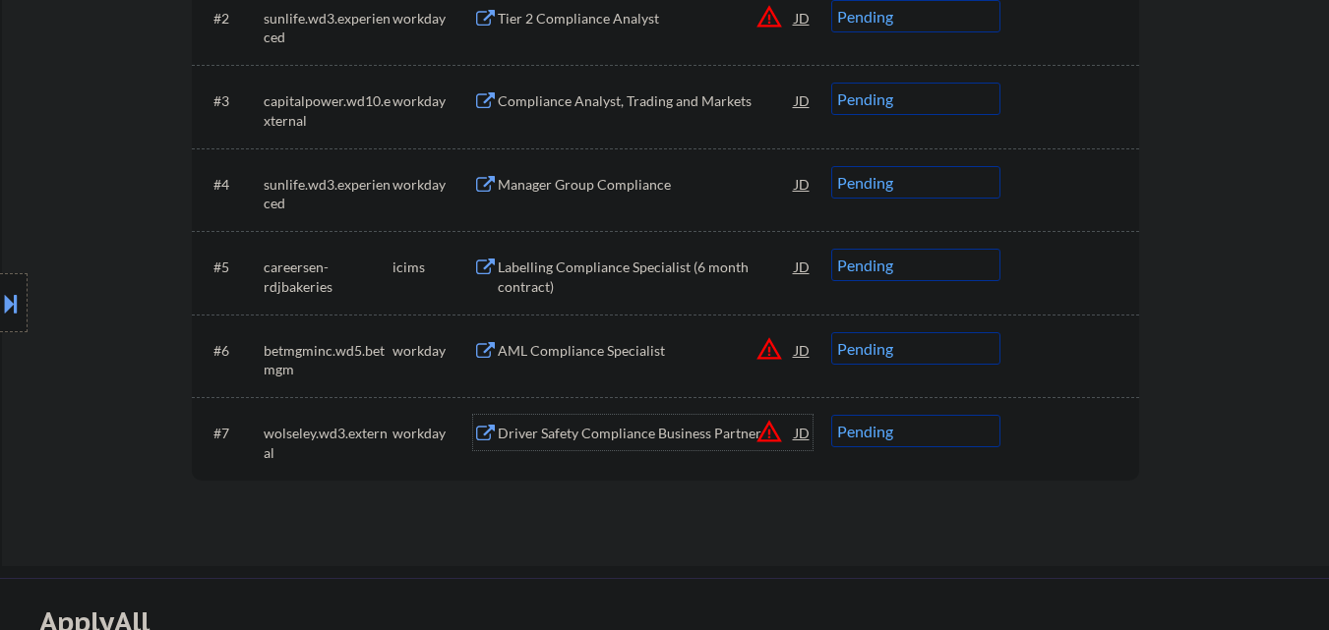
click at [661, 443] on div "Driver Safety Compliance Business Partner" at bounding box center [646, 434] width 297 height 20
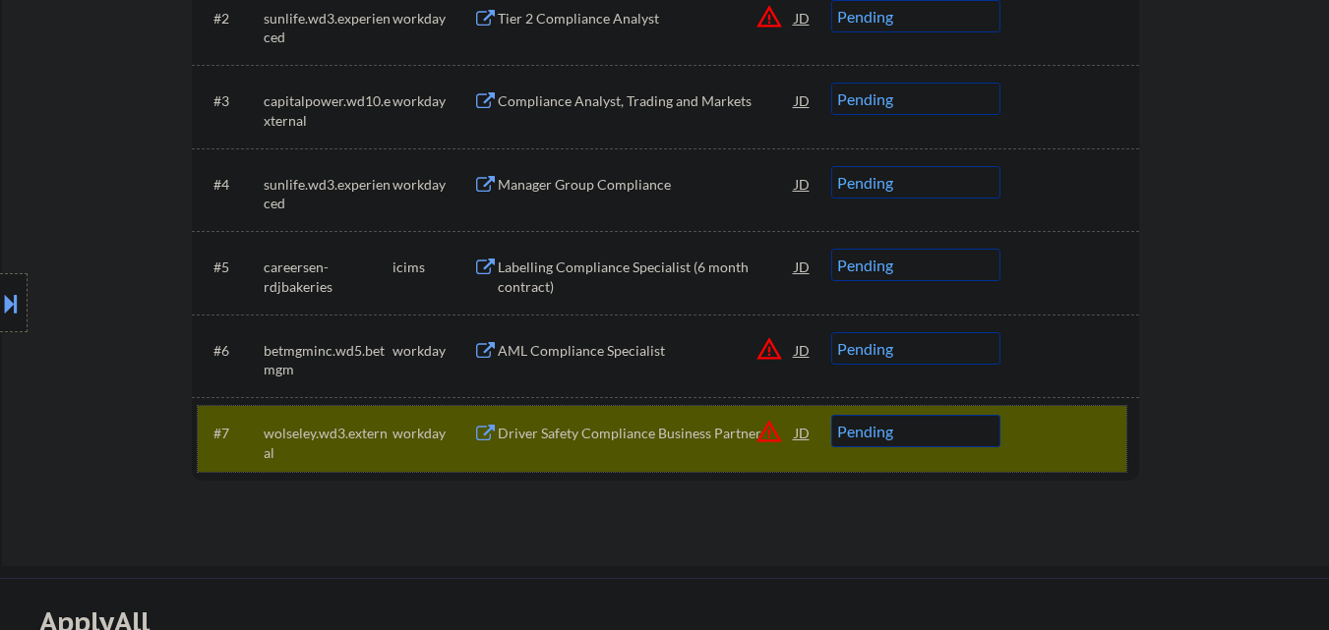
click at [1060, 423] on div at bounding box center [1072, 432] width 87 height 35
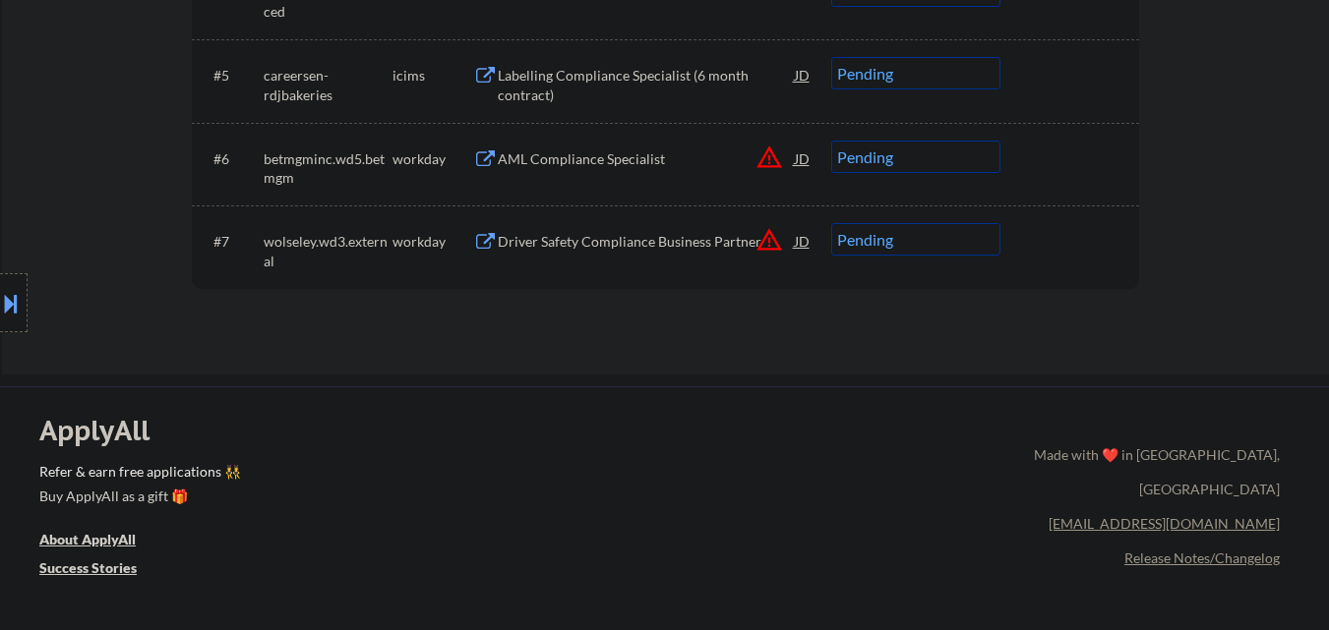
scroll to position [983, 0]
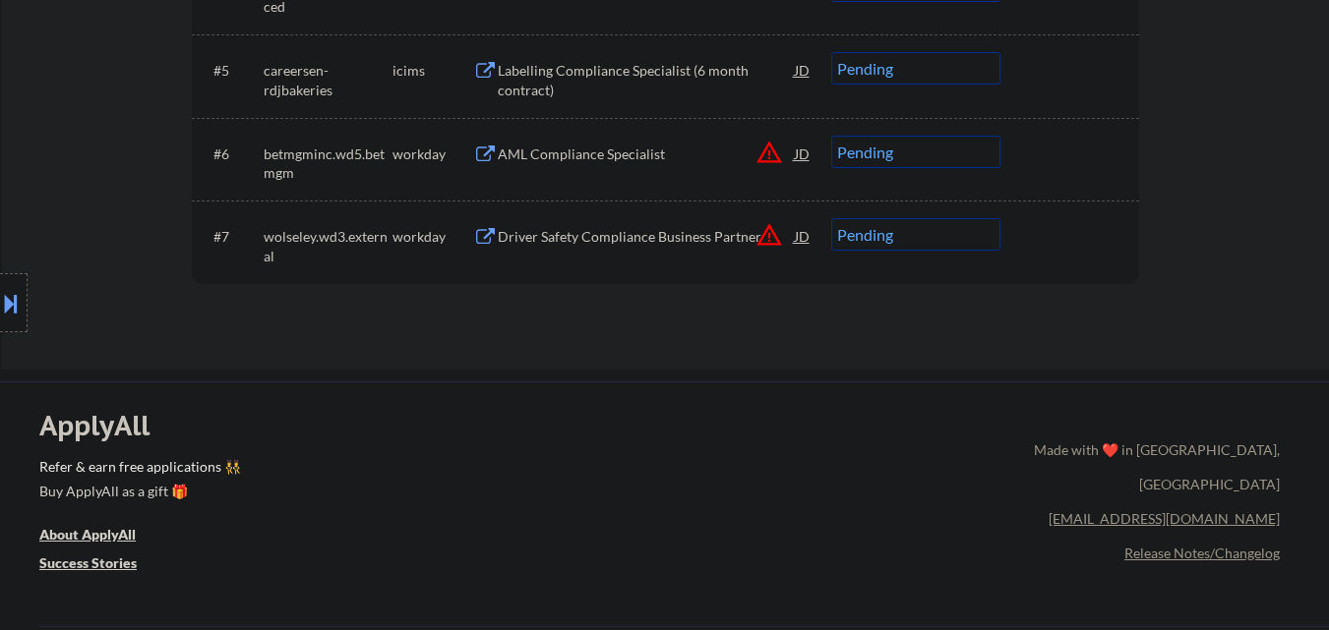
click at [759, 237] on button "warning_amber" at bounding box center [769, 235] width 28 height 28
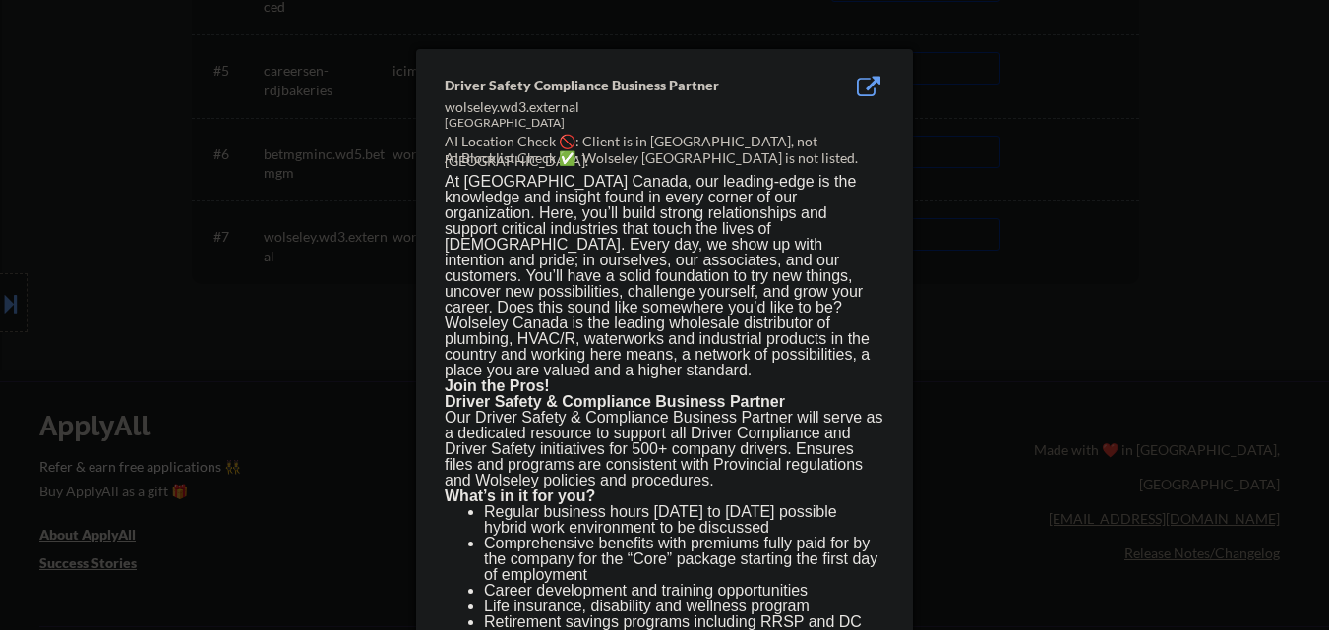
click at [398, 410] on div at bounding box center [664, 315] width 1329 height 630
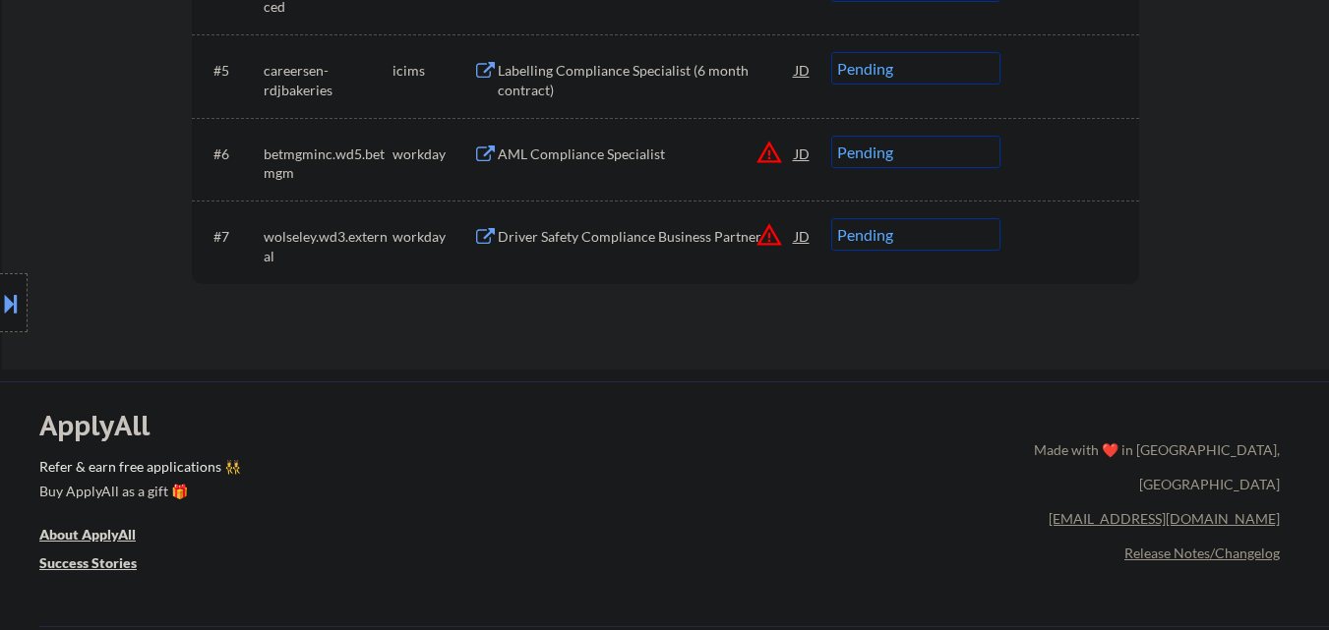
click at [0, 312] on button at bounding box center [11, 303] width 22 height 32
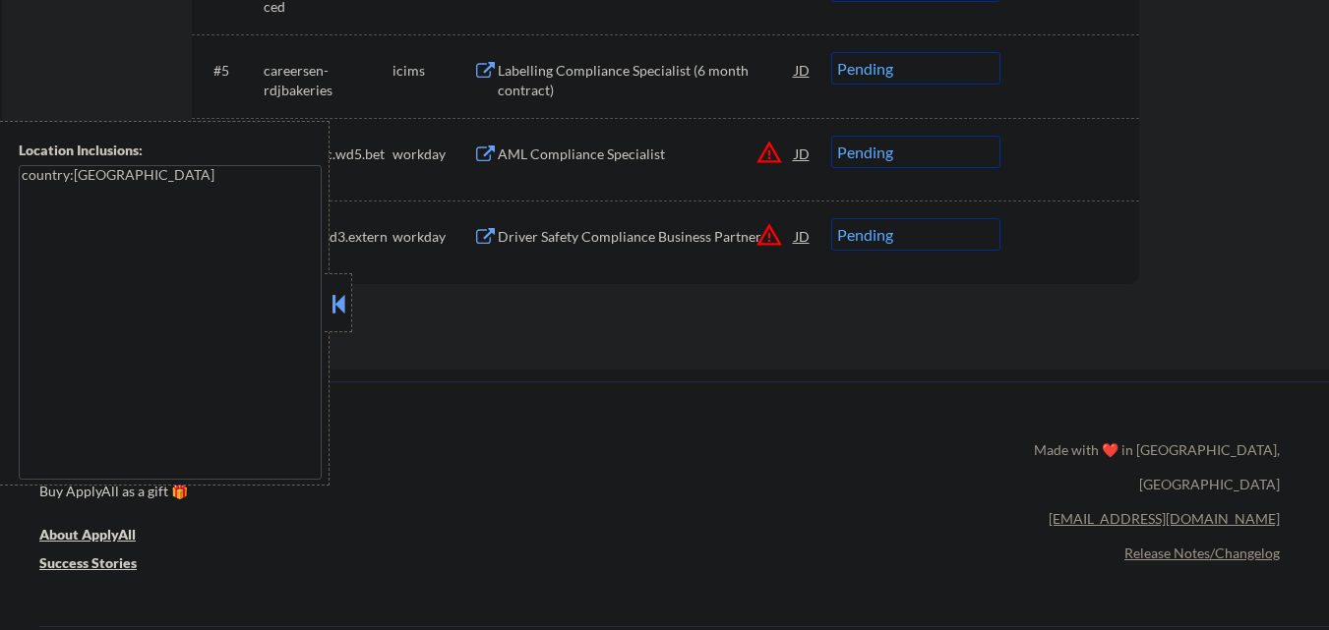
click at [340, 299] on button at bounding box center [338, 304] width 22 height 30
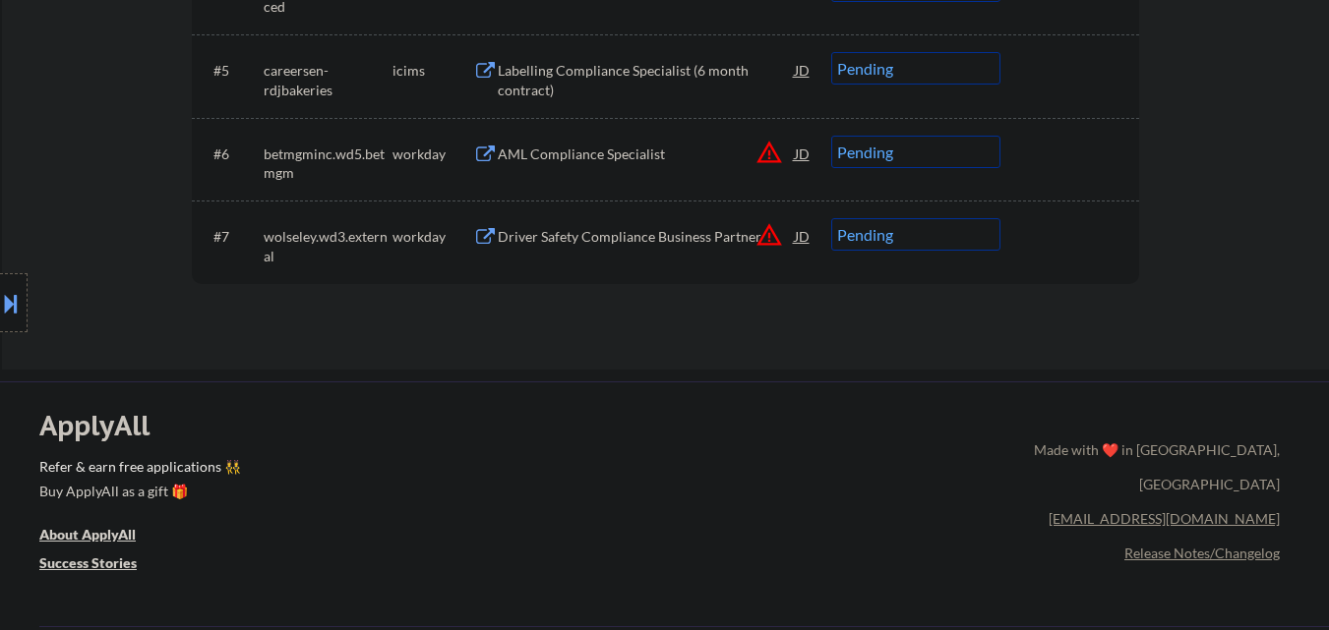
click at [649, 227] on div "Driver Safety Compliance Business Partner" at bounding box center [646, 237] width 297 height 20
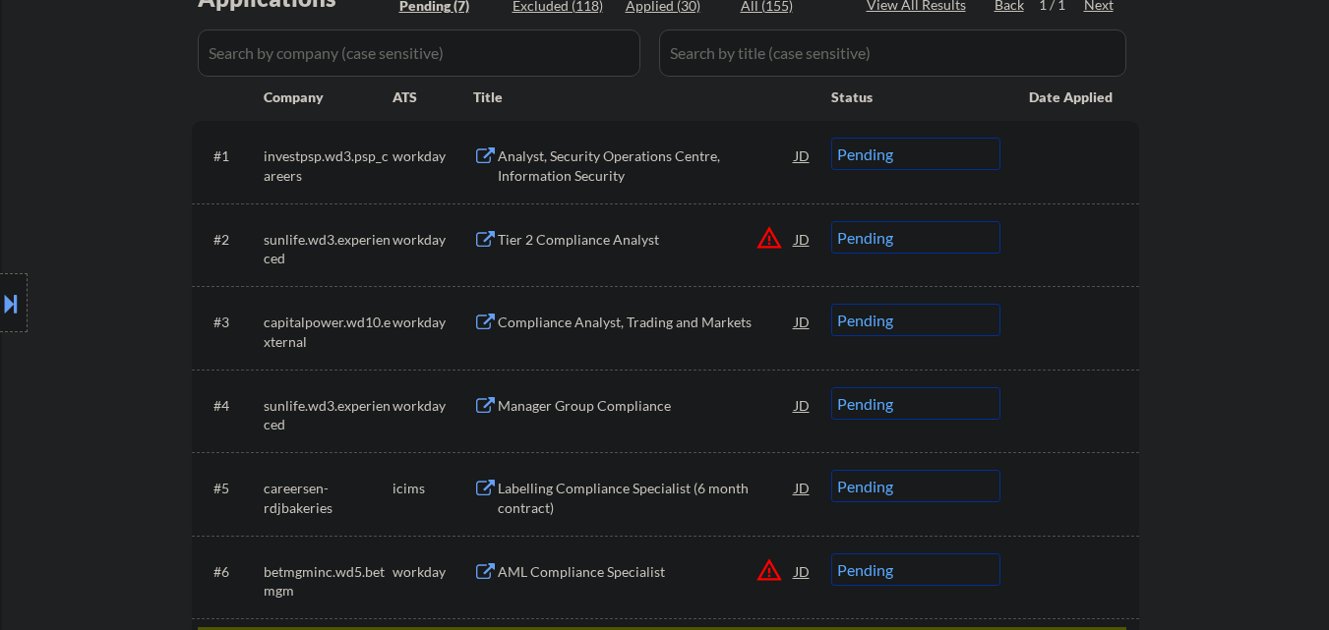
scroll to position [885, 0]
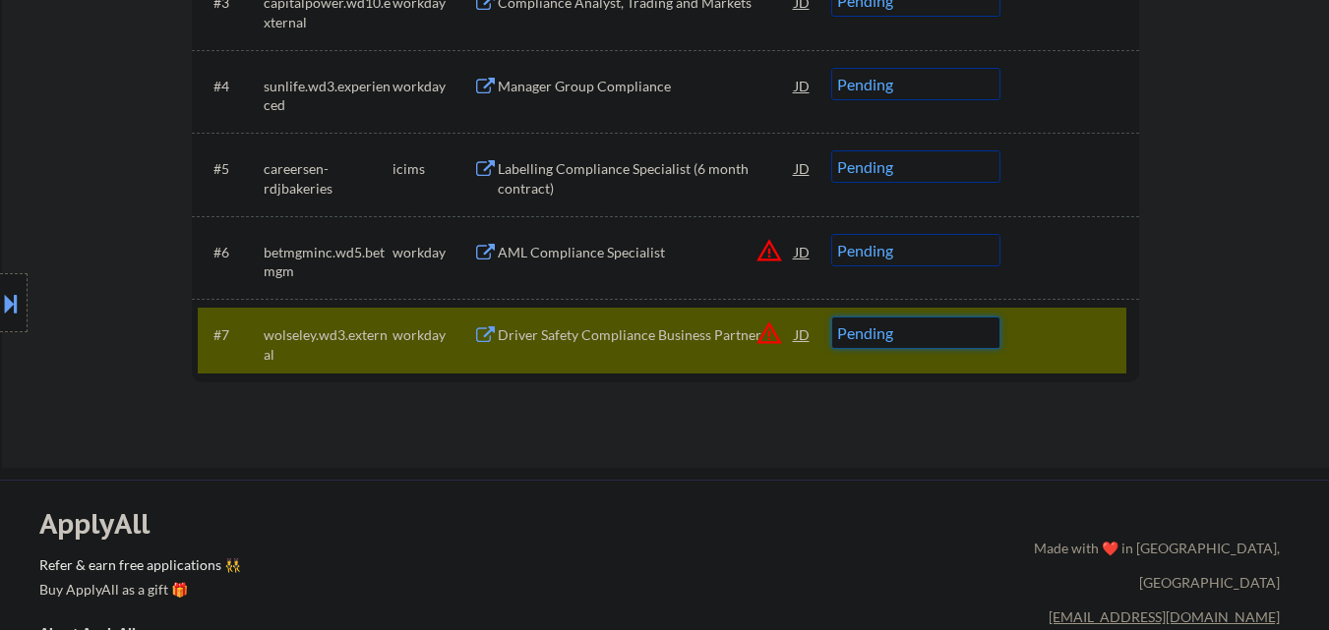
drag, startPoint x: 945, startPoint y: 331, endPoint x: 957, endPoint y: 336, distance: 12.8
click at [946, 331] on select "Choose an option... Pending Applied Excluded (Questions) Excluded (Expired) Exc…" at bounding box center [915, 333] width 169 height 32
select select ""excluded__bad_match_""
click at [831, 317] on select "Choose an option... Pending Applied Excluded (Questions) Excluded (Expired) Exc…" at bounding box center [915, 333] width 169 height 32
click at [1079, 326] on div at bounding box center [1072, 334] width 87 height 35
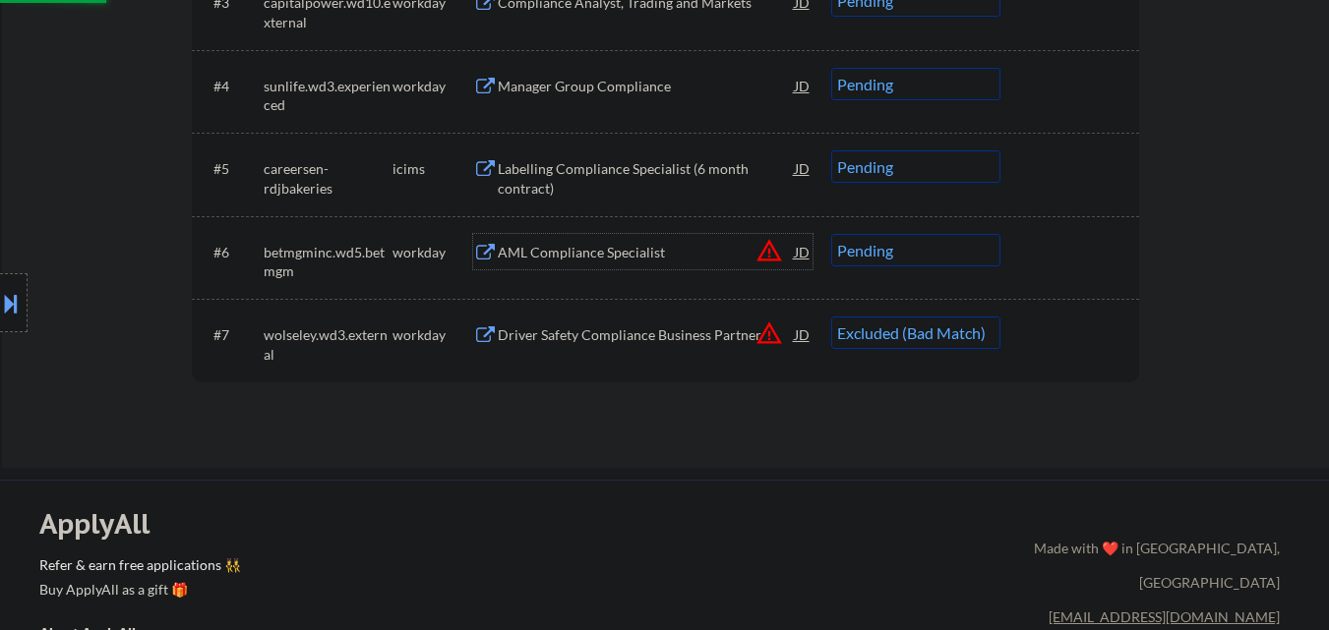
click at [654, 253] on div "AML Compliance Specialist" at bounding box center [646, 253] width 297 height 20
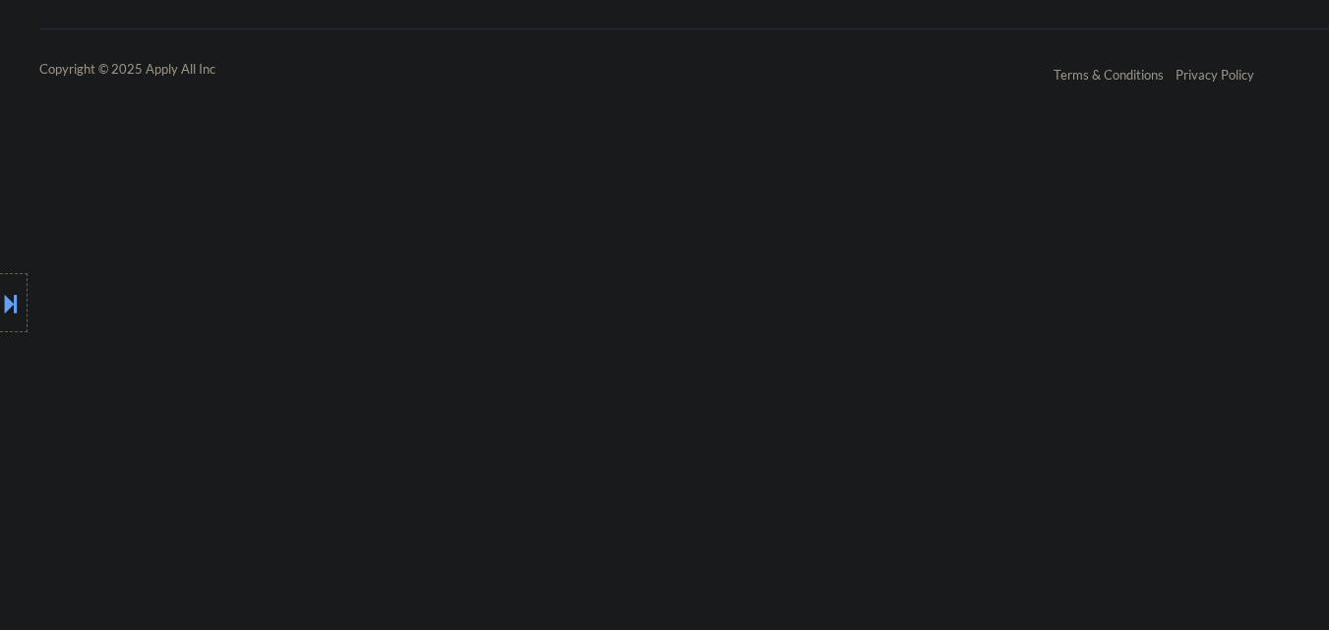
scroll to position [1573, 0]
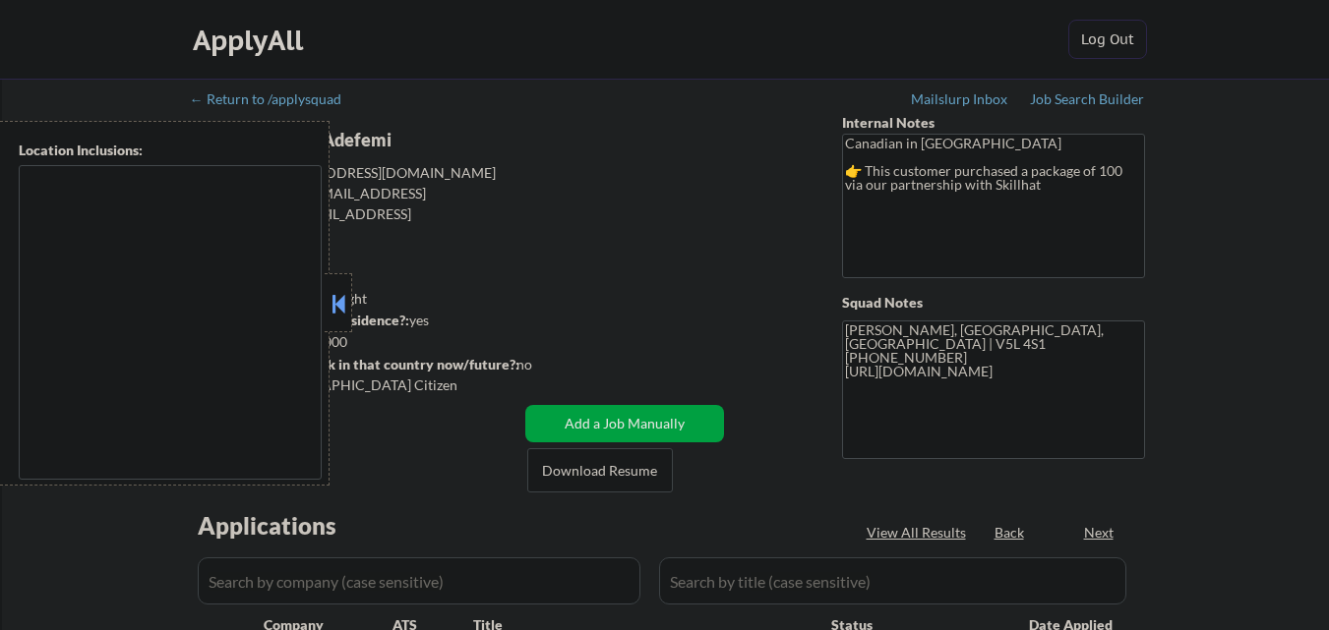
type textarea "country:[GEOGRAPHIC_DATA]"
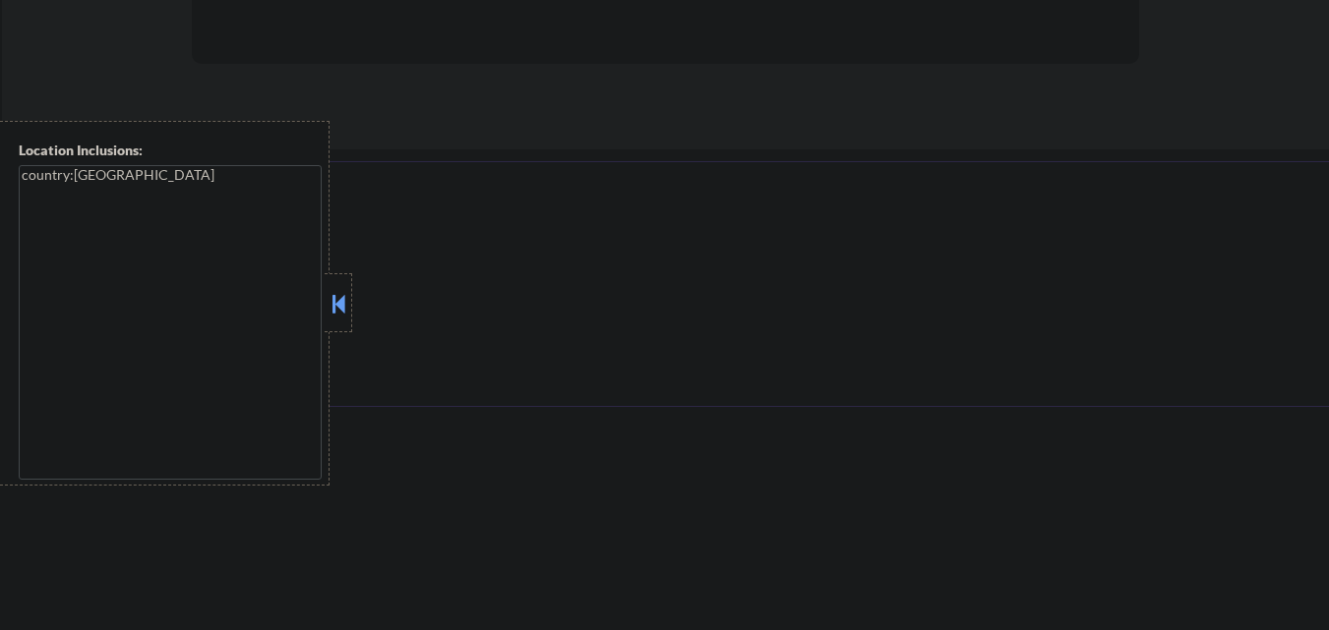
select select ""pending""
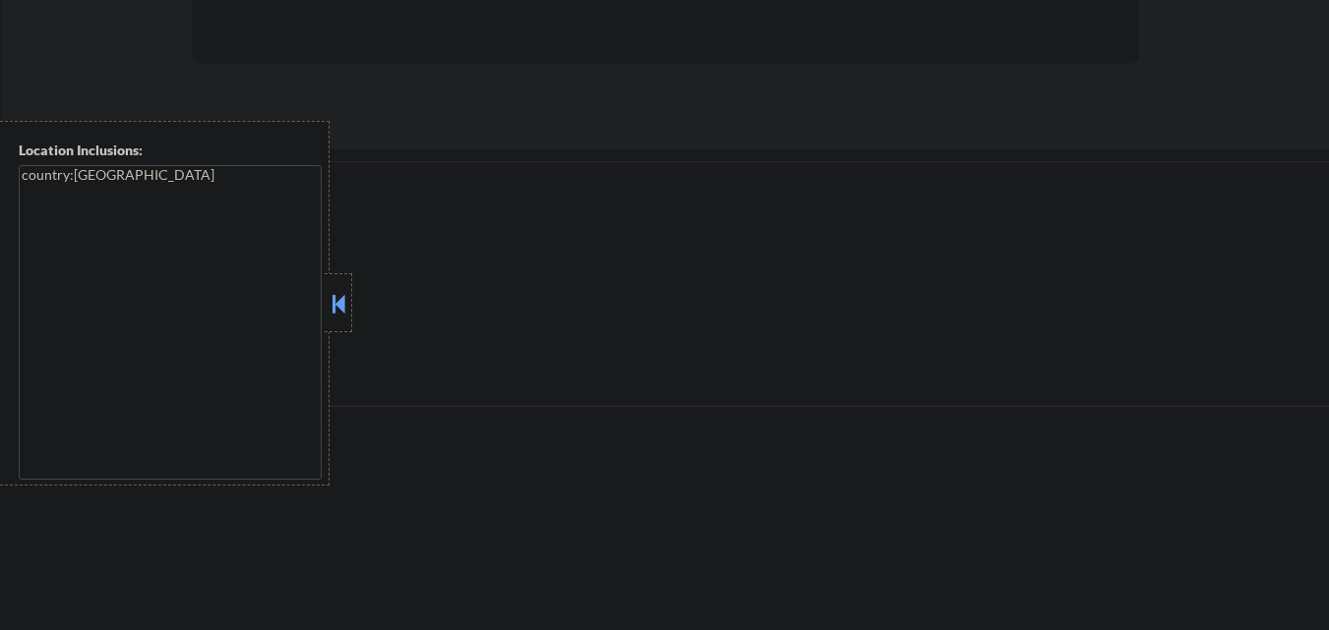
select select ""pending""
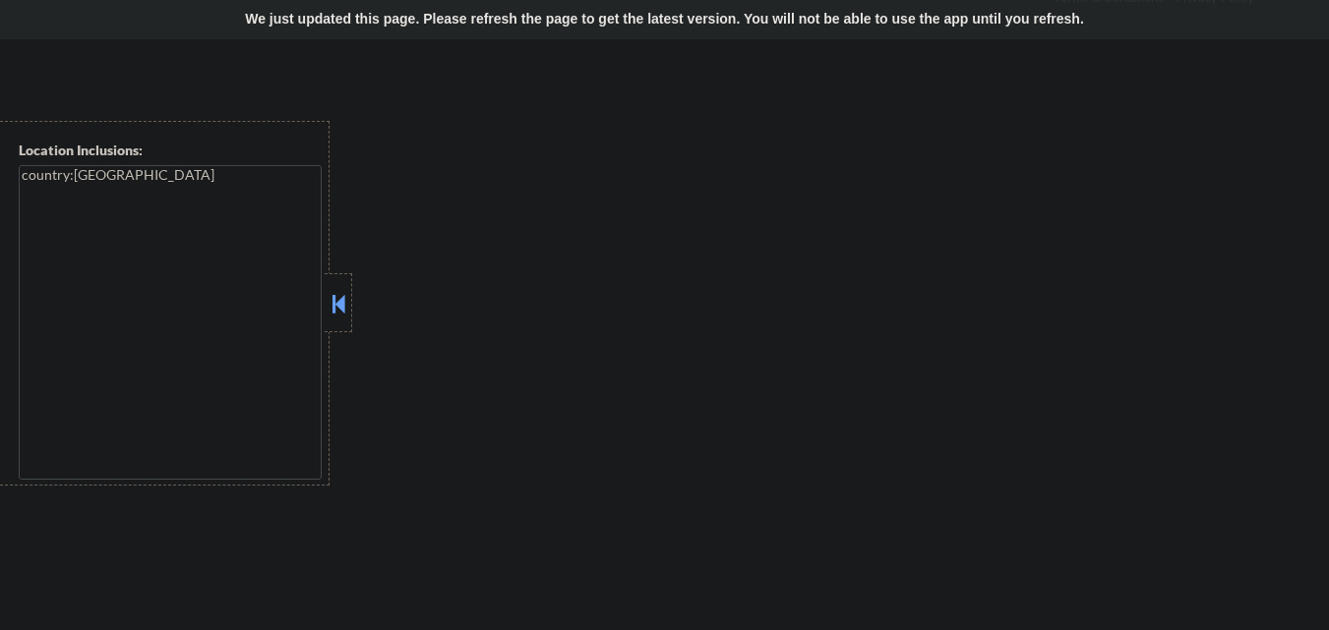
click at [332, 291] on button at bounding box center [338, 304] width 22 height 30
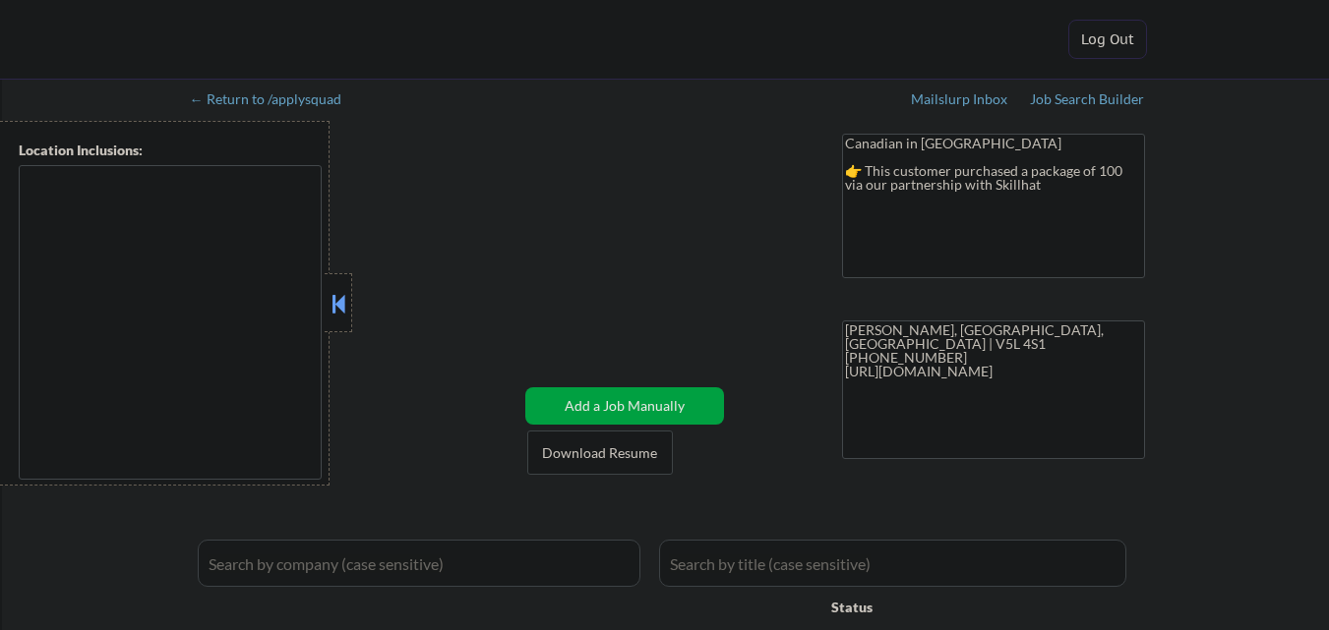
type textarea "country:[GEOGRAPHIC_DATA]"
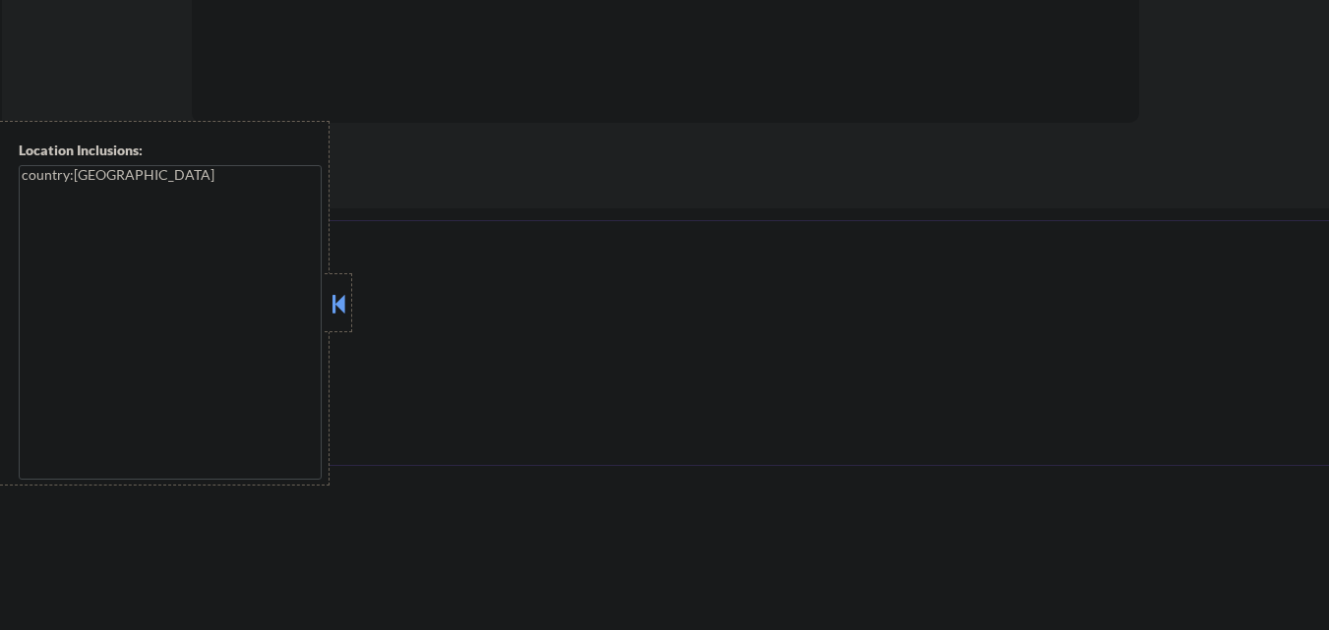
select select ""pending""
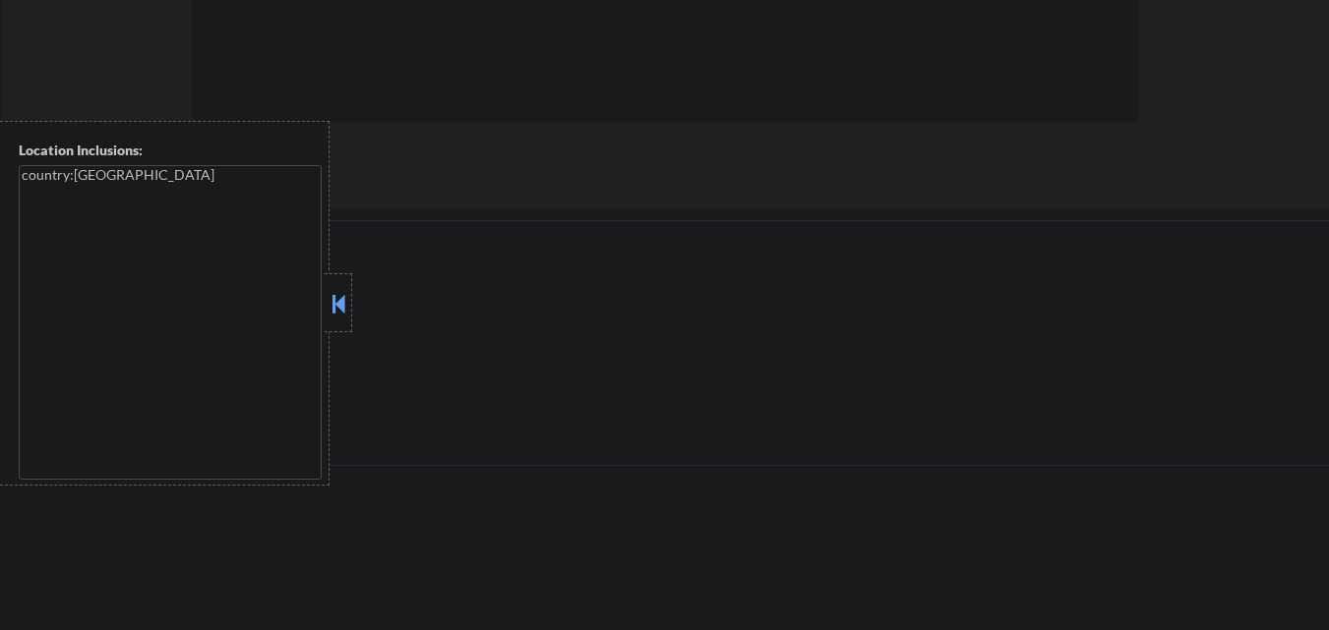
select select ""pending""
click at [339, 312] on button at bounding box center [338, 304] width 22 height 30
select select ""pending""
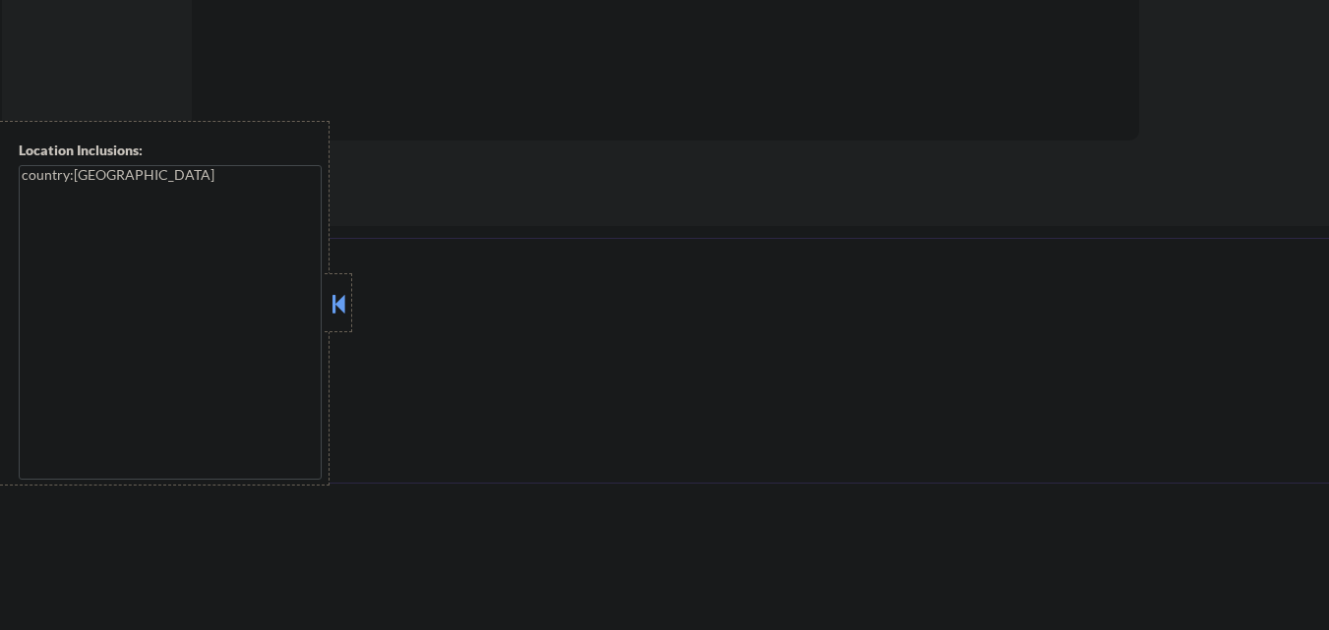
select select ""pending""
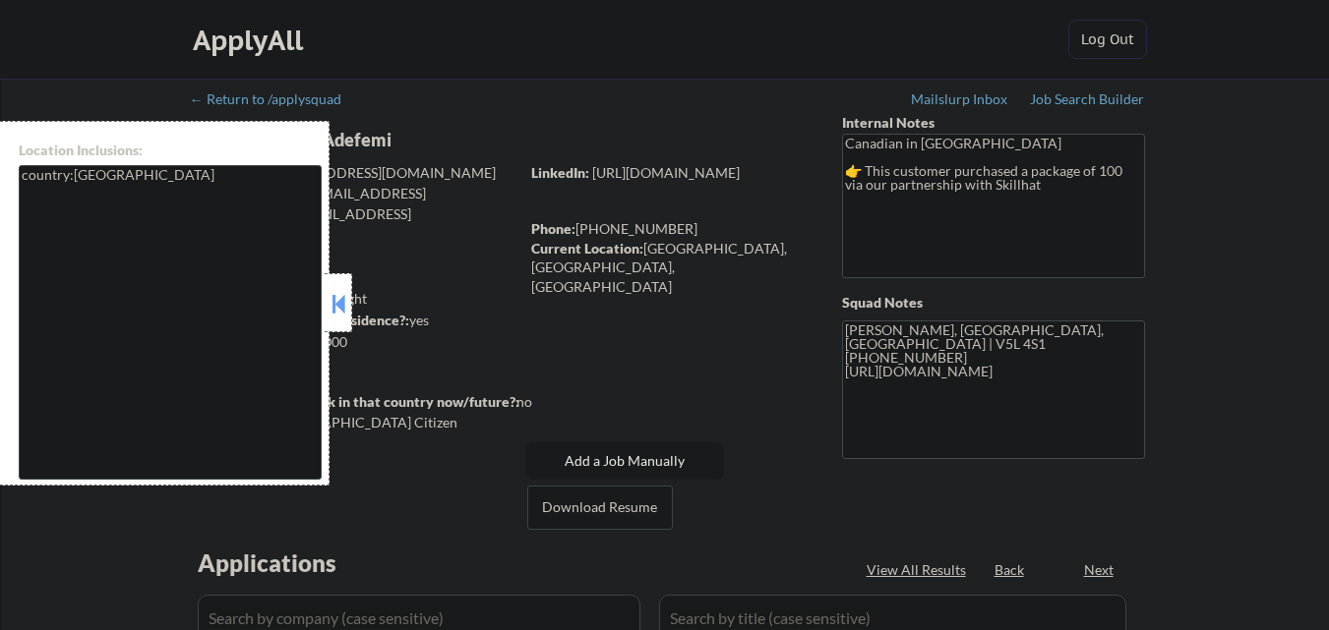
select select ""pending""
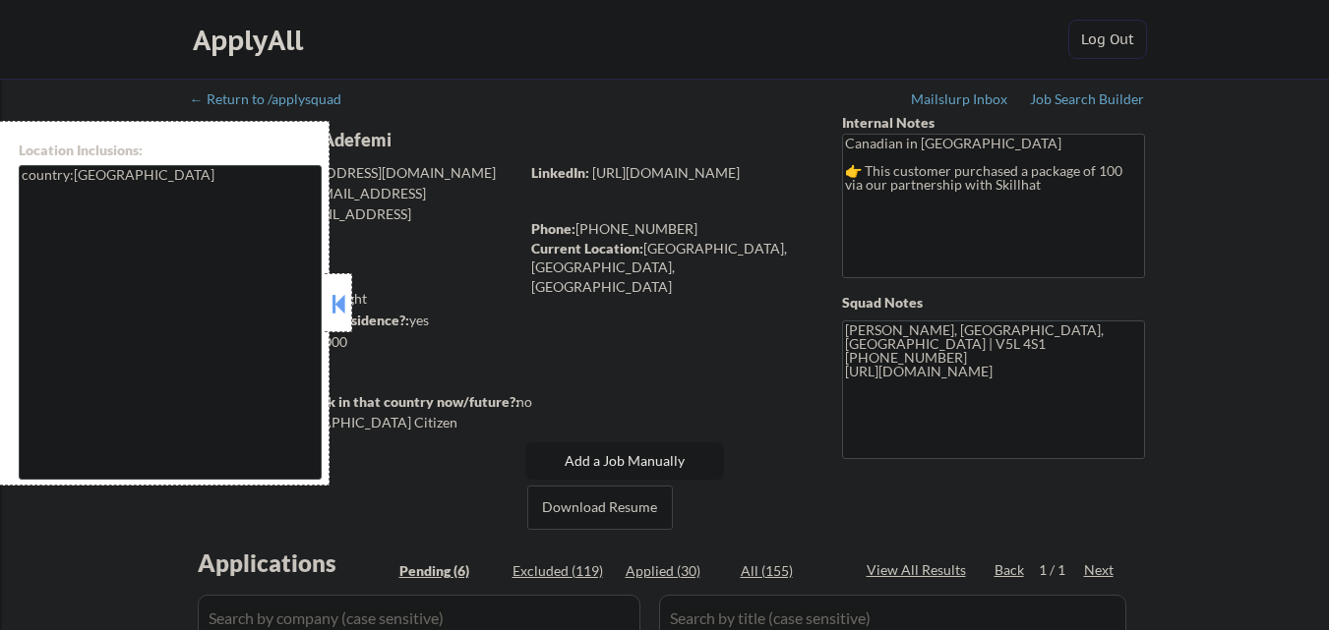
click at [348, 305] on button at bounding box center [338, 304] width 22 height 30
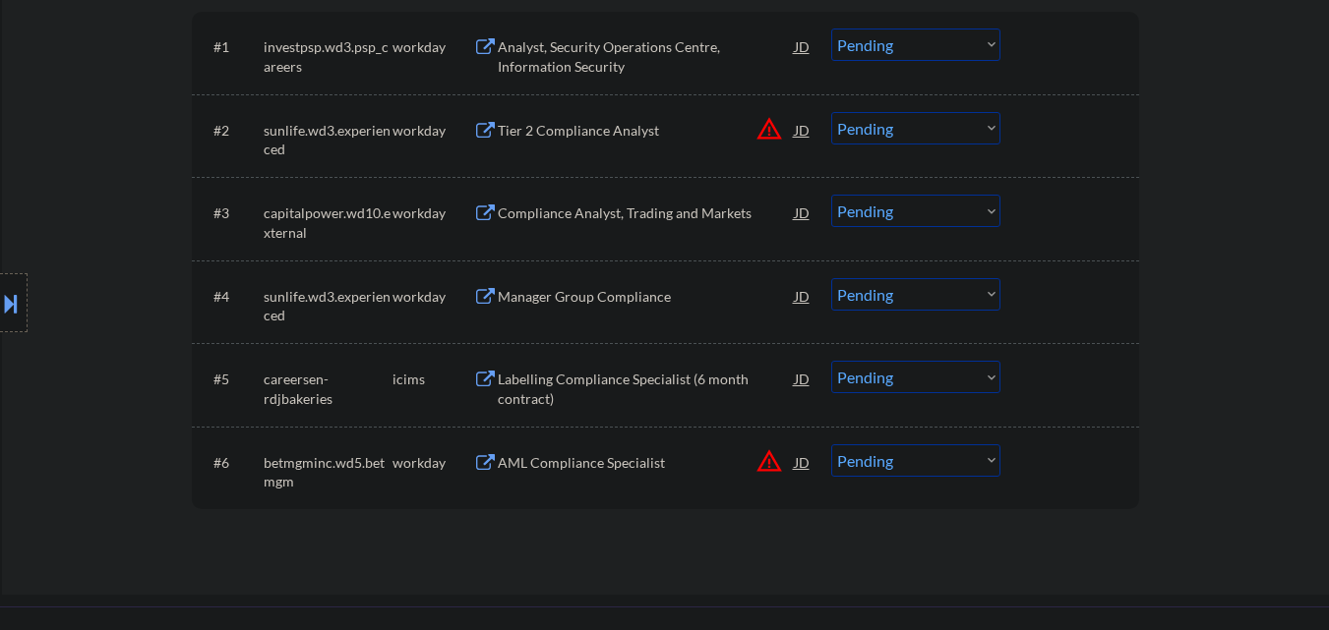
scroll to position [688, 0]
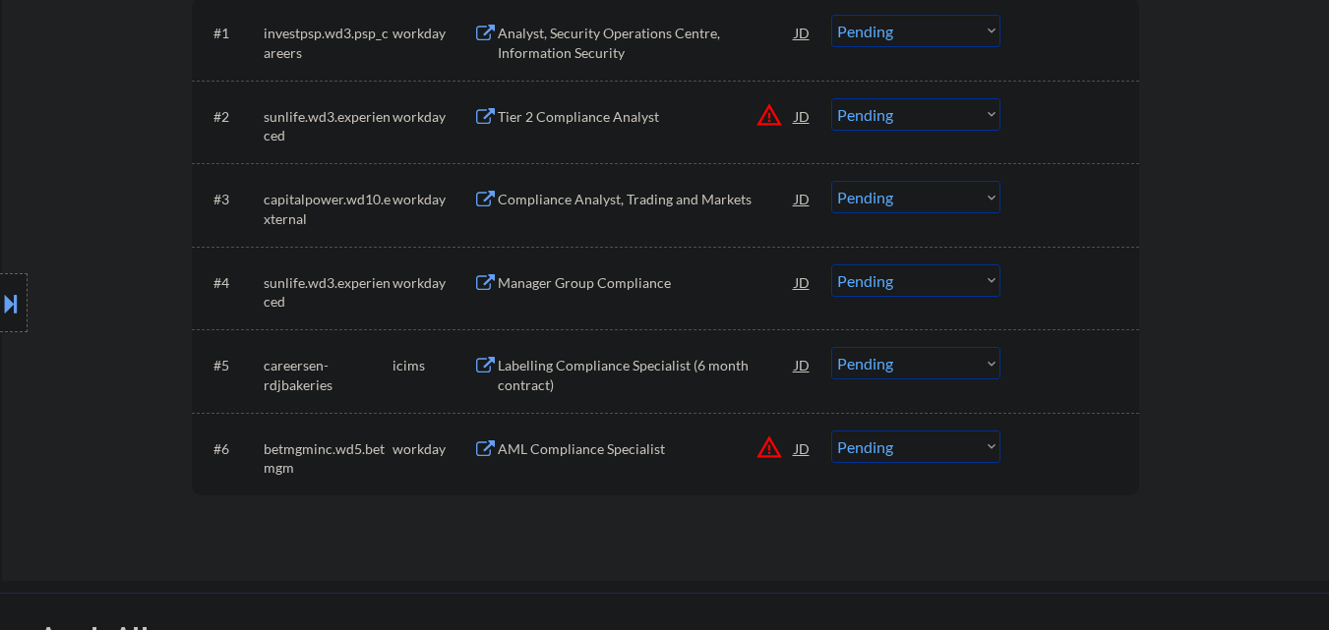
click at [634, 454] on div "AML Compliance Specialist" at bounding box center [646, 450] width 297 height 20
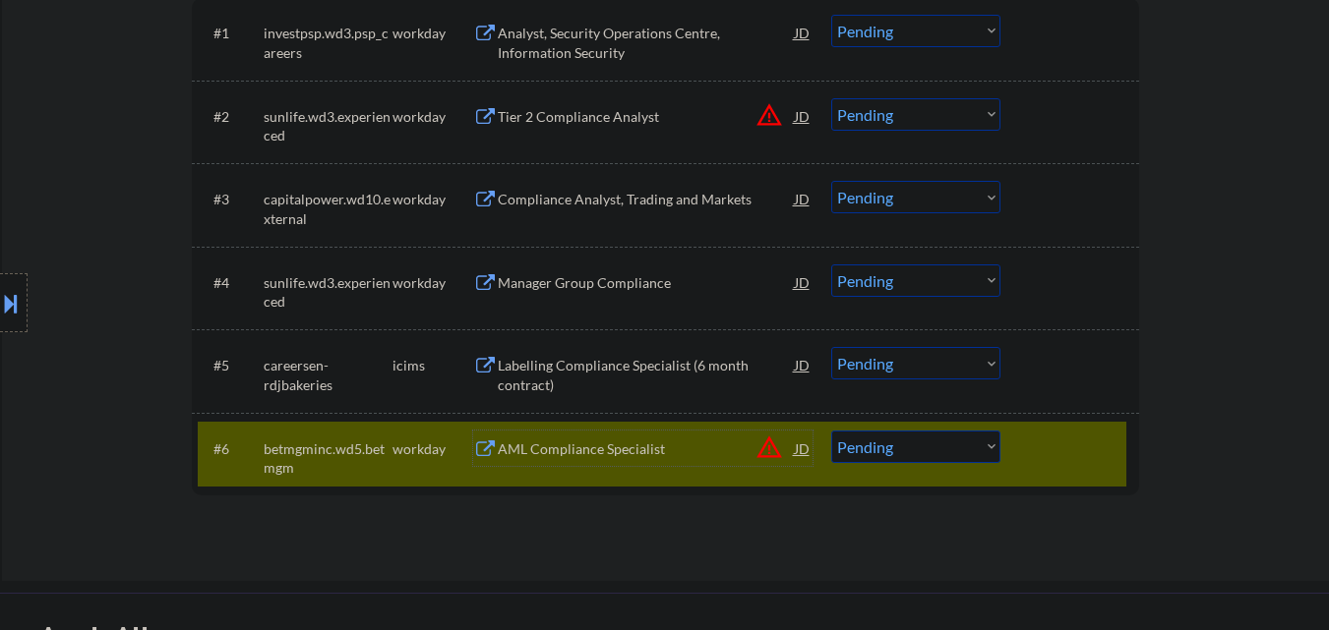
click at [906, 446] on select "Choose an option... Pending Applied Excluded (Questions) Excluded (Expired) Exc…" at bounding box center [915, 447] width 169 height 32
select select ""applied""
click at [831, 431] on select "Choose an option... Pending Applied Excluded (Questions) Excluded (Expired) Exc…" at bounding box center [915, 447] width 169 height 32
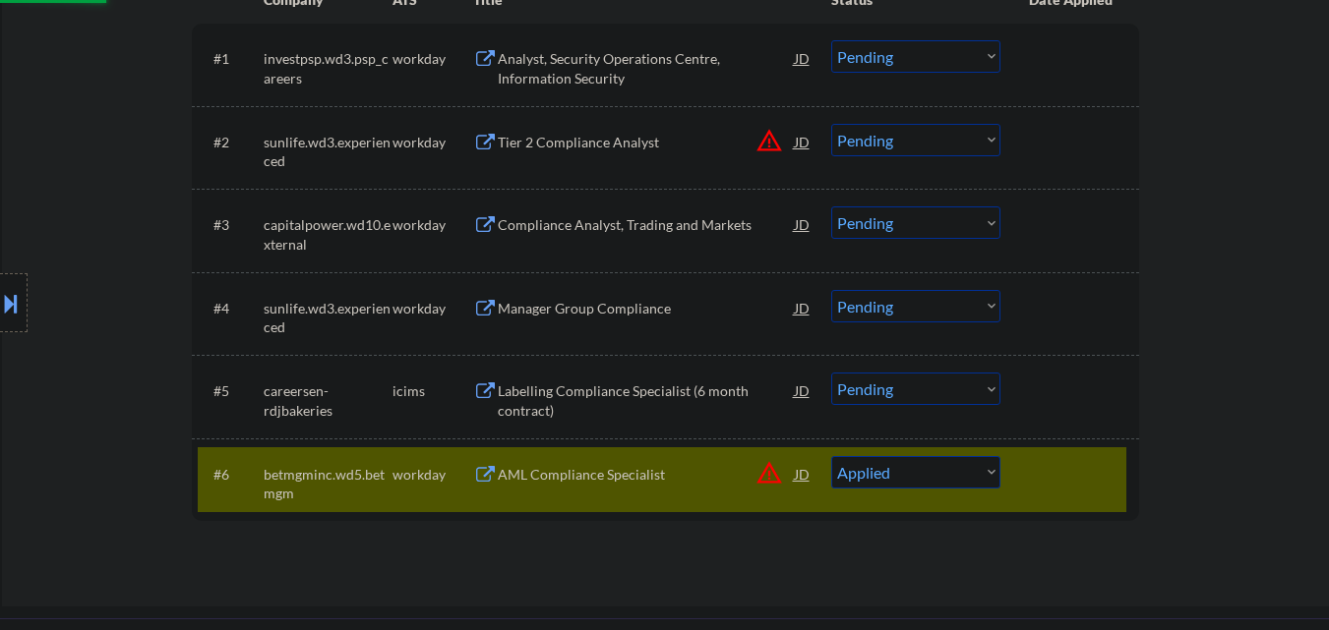
scroll to position [590, 0]
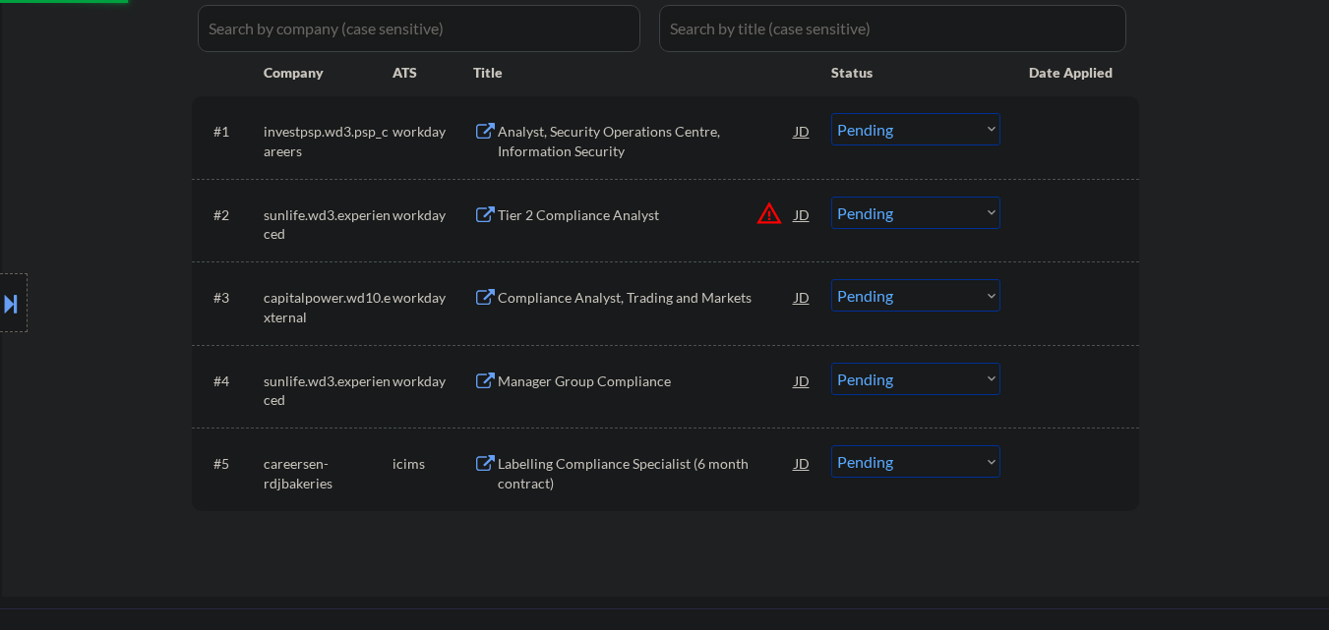
click at [1010, 469] on div "#5 careersen-rdjbakeries icims Labelling Compliance Specialist (6 month contrac…" at bounding box center [662, 469] width 928 height 65
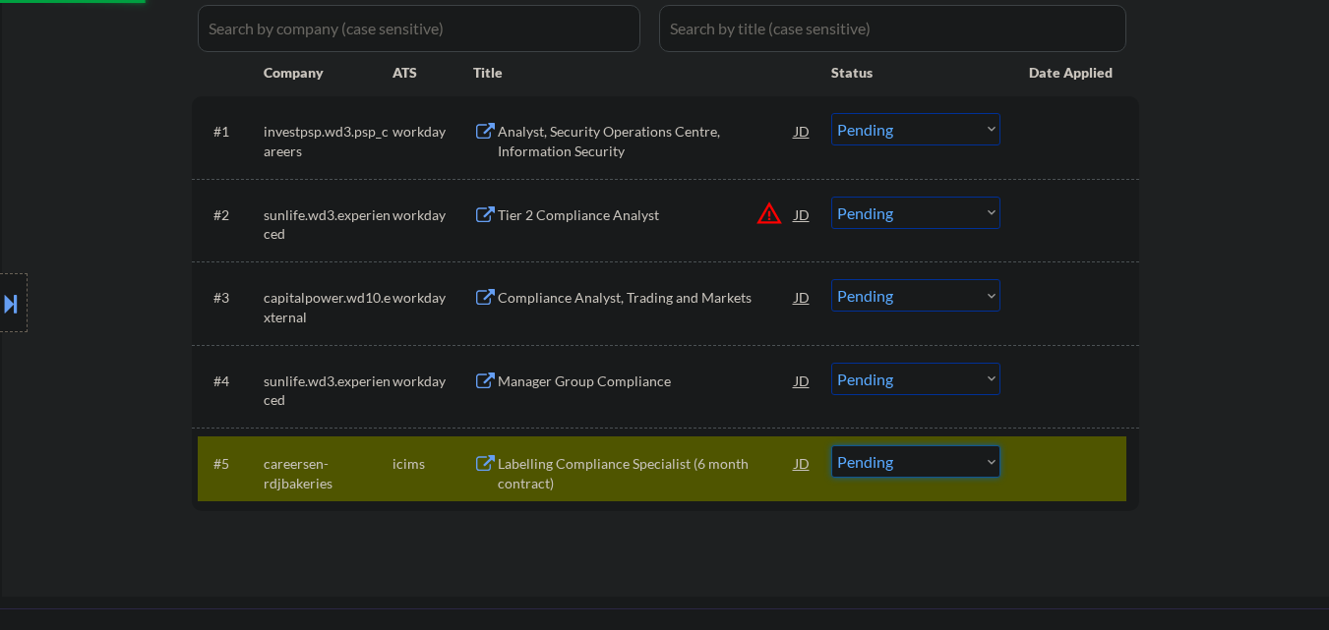
click at [979, 461] on select "Choose an option... Pending Applied Excluded (Questions) Excluded (Expired) Exc…" at bounding box center [915, 461] width 169 height 32
select select ""excluded__other_""
click at [831, 445] on select "Choose an option... Pending Applied Excluded (Questions) Excluded (Expired) Exc…" at bounding box center [915, 461] width 169 height 32
click at [1060, 449] on div at bounding box center [1072, 462] width 87 height 35
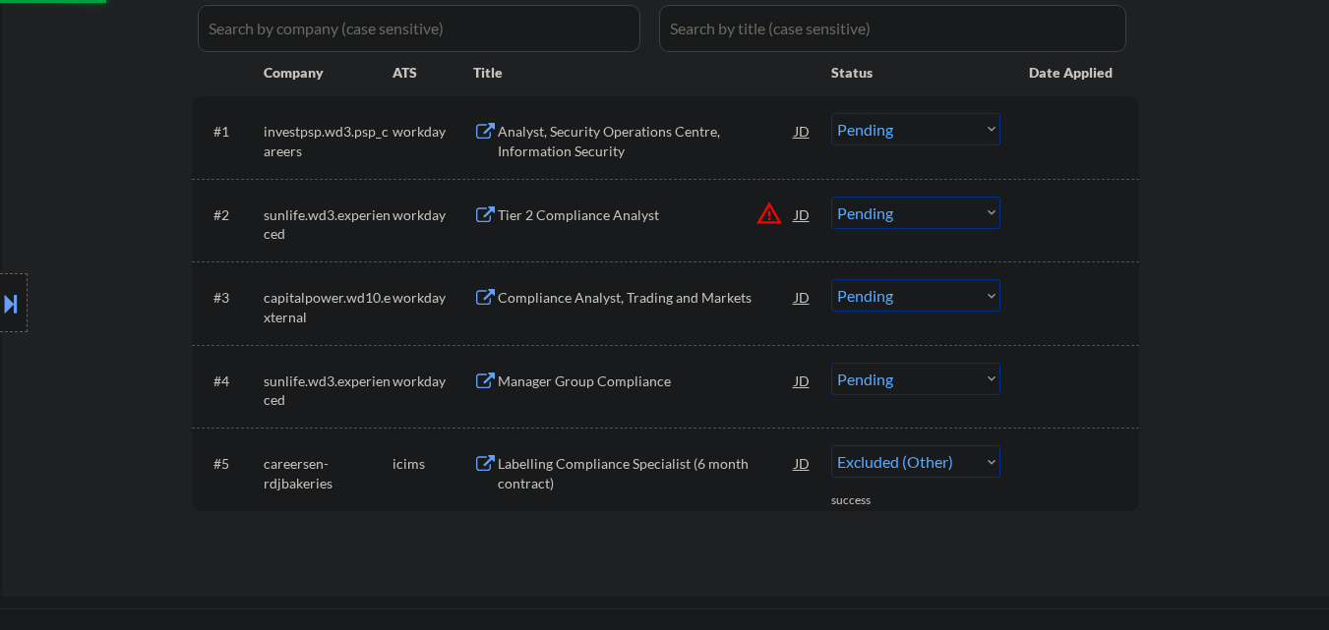
click at [597, 369] on div "Manager Group Compliance" at bounding box center [646, 380] width 297 height 35
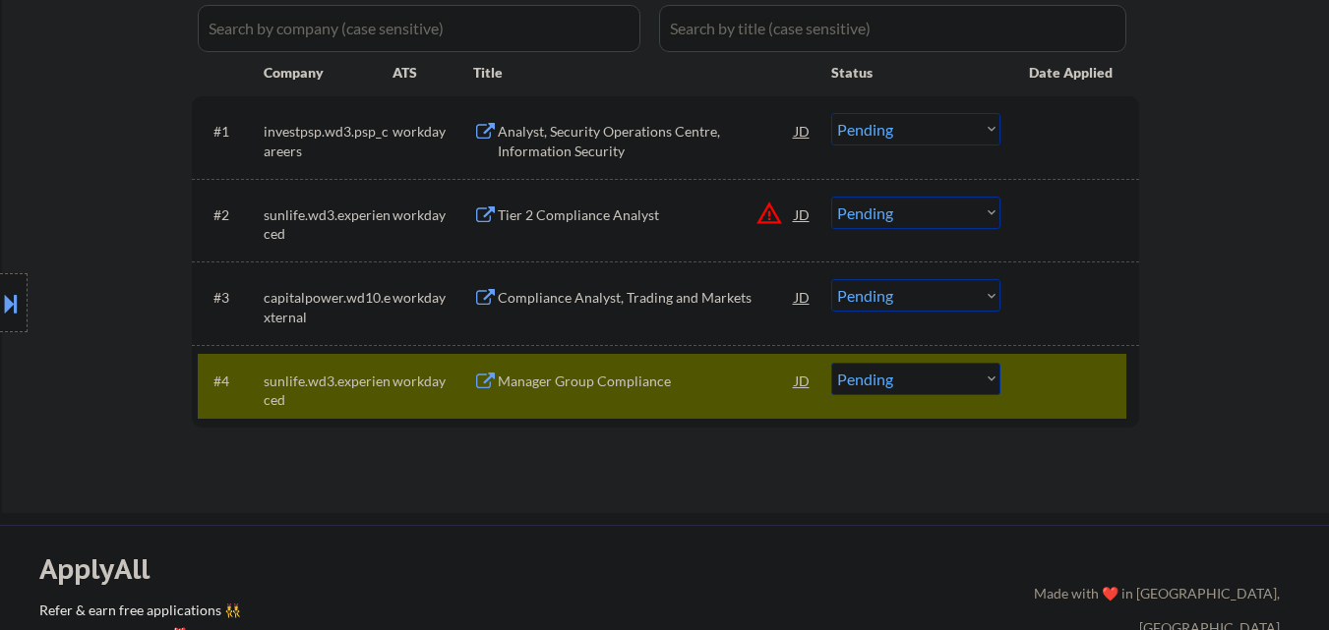
click at [140, 200] on div "Location Inclusions: country:[GEOGRAPHIC_DATA]" at bounding box center [176, 303] width 352 height 365
click at [1210, 286] on div "← Return to /applysquad Mailslurp Inbox Job Search Builder Omotesho Kola-Adefem…" at bounding box center [665, 1] width 1327 height 1025
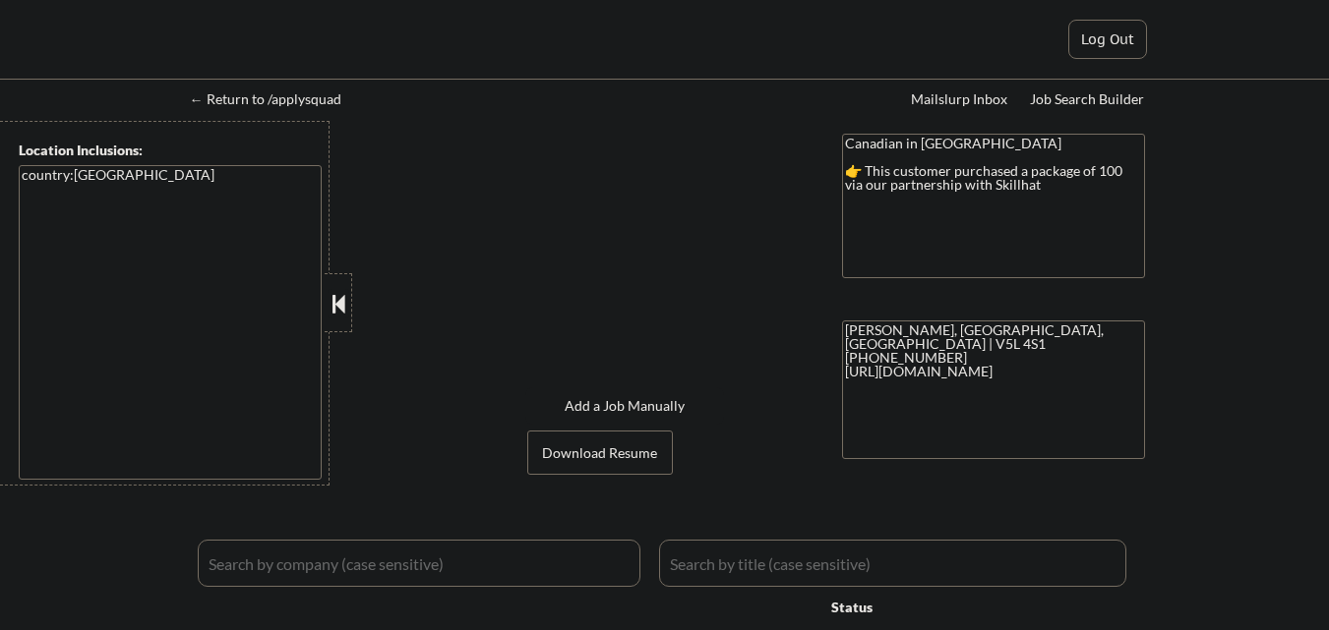
select select ""pending""
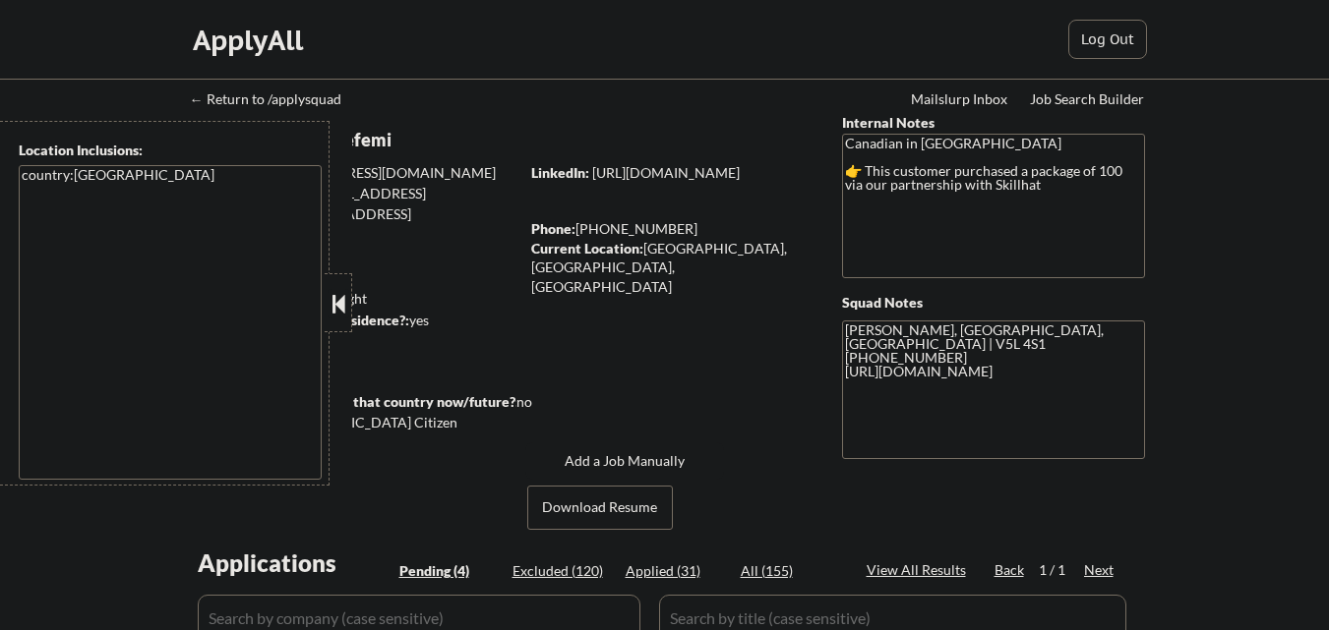
type textarea "[PERSON_NAME], [GEOGRAPHIC_DATA], [GEOGRAPHIC_DATA] | V5L 4S1 [PHONE_NUMBER] [U…"
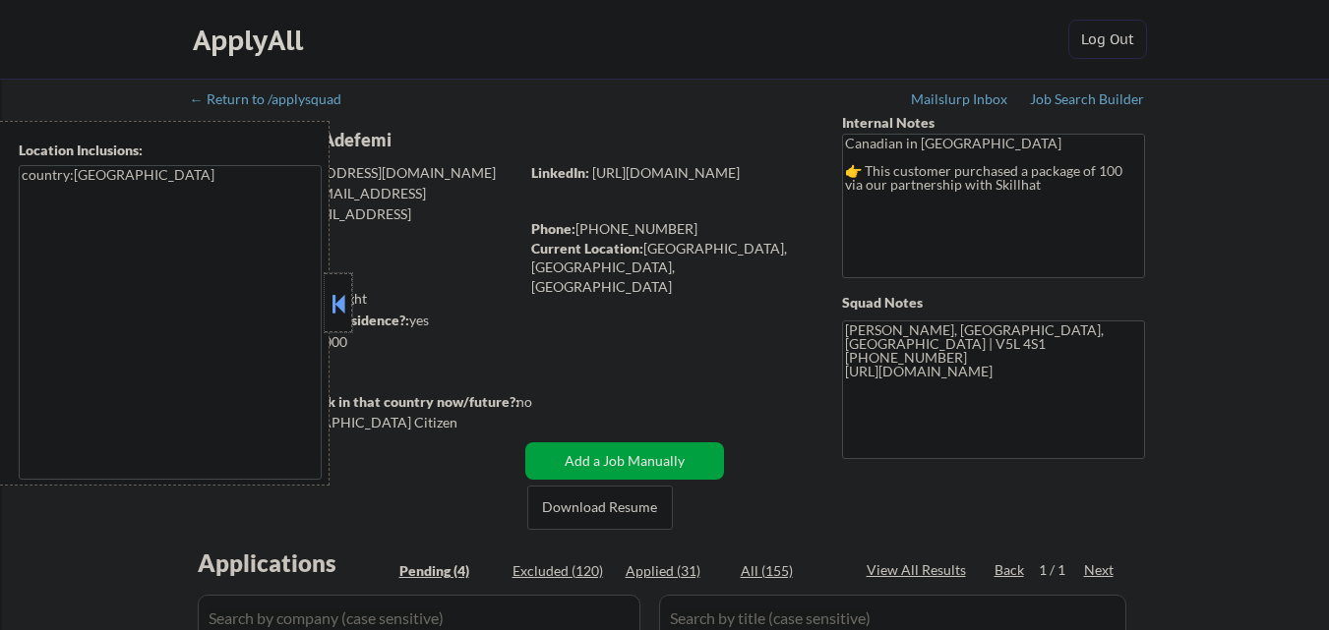
click at [343, 287] on div at bounding box center [339, 302] width 28 height 59
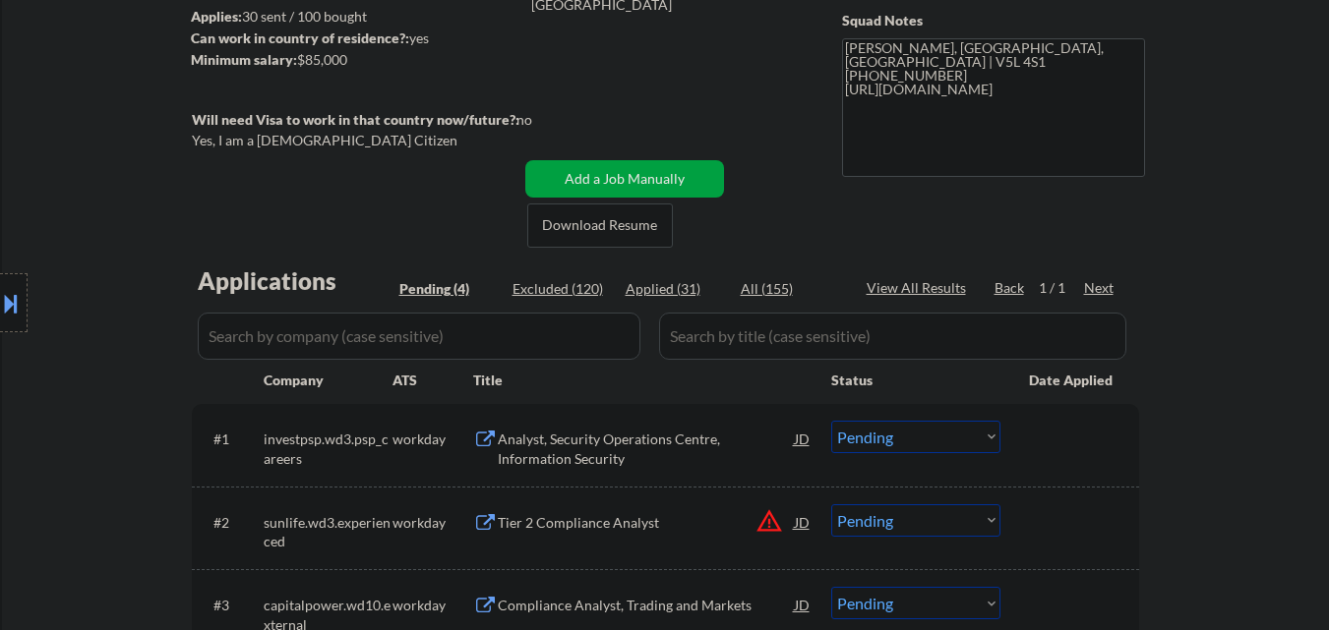
scroll to position [492, 0]
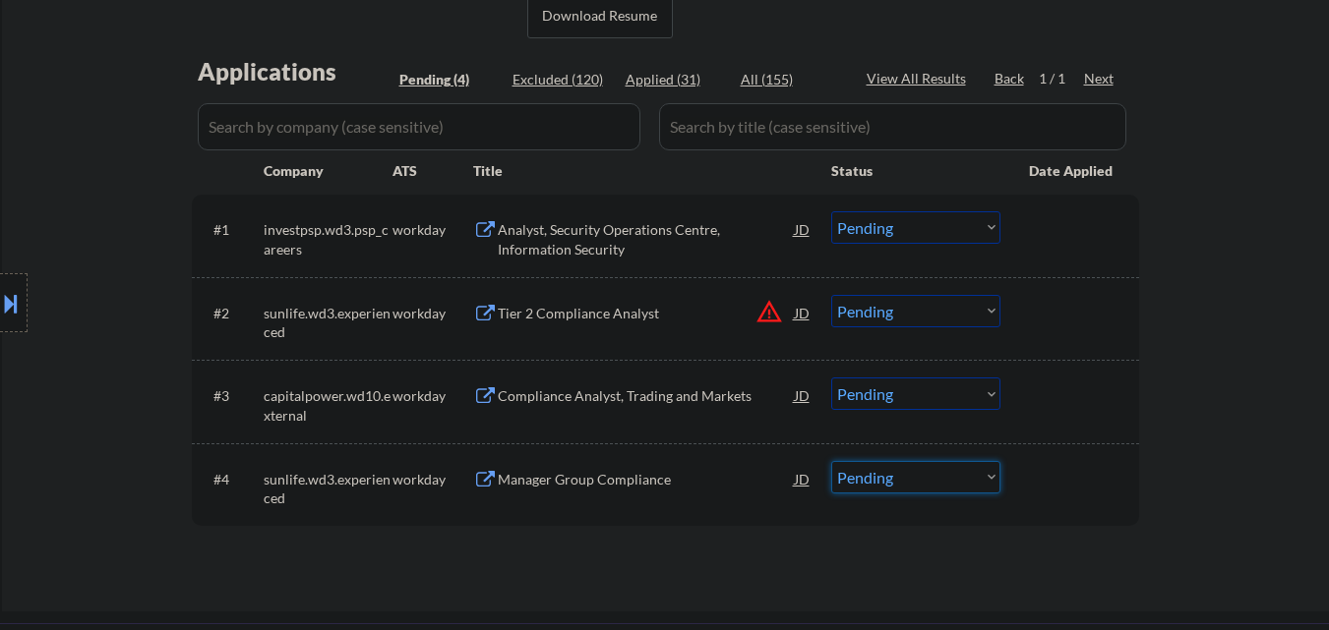
click at [939, 483] on select "Choose an option... Pending Applied Excluded (Questions) Excluded (Expired) Exc…" at bounding box center [915, 477] width 169 height 32
select select ""applied""
click at [831, 461] on select "Choose an option... Pending Applied Excluded (Questions) Excluded (Expired) Exc…" at bounding box center [915, 477] width 169 height 32
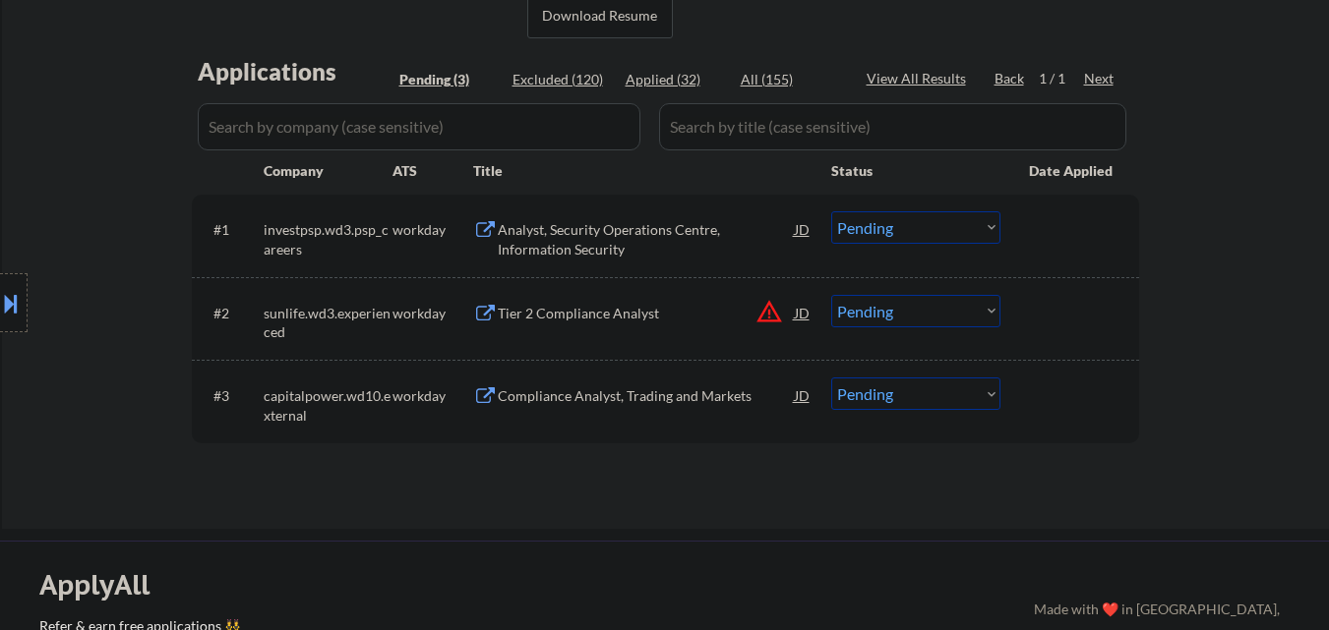
click at [636, 403] on div "Compliance Analyst, Trading and Markets" at bounding box center [646, 396] width 297 height 20
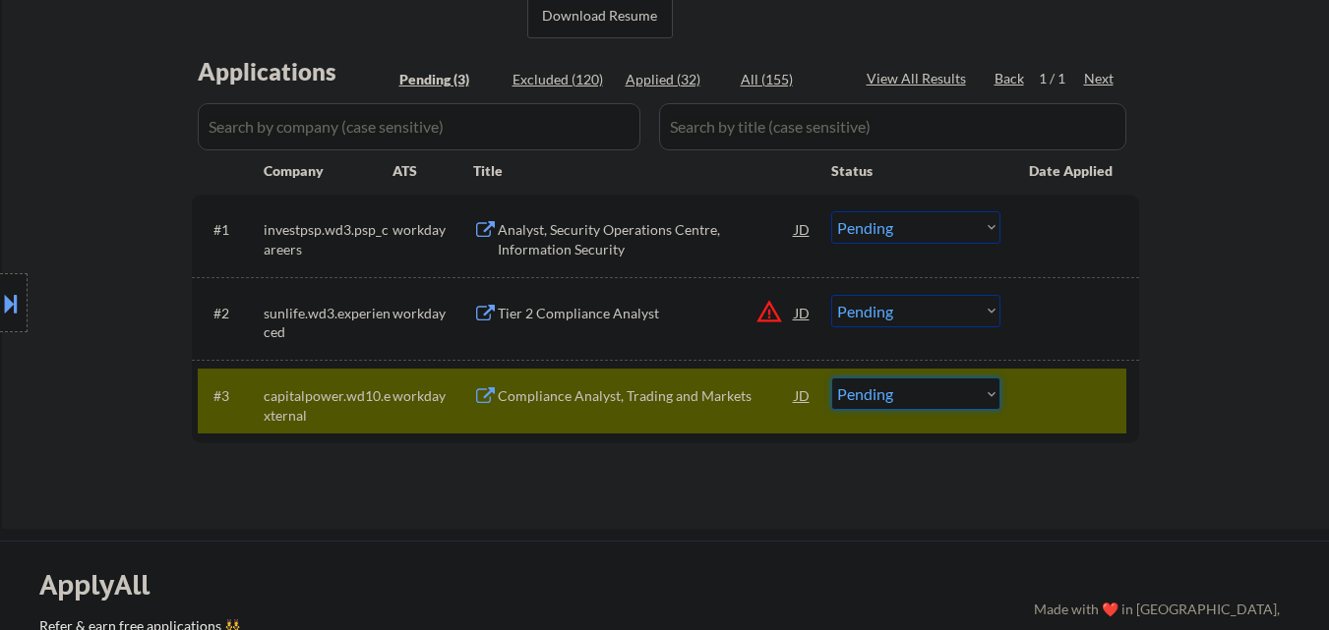
click at [924, 399] on select "Choose an option... Pending Applied Excluded (Questions) Excluded (Expired) Exc…" at bounding box center [915, 394] width 169 height 32
select select ""excluded__bad_match_""
click at [831, 378] on select "Choose an option... Pending Applied Excluded (Questions) Excluded (Expired) Exc…" at bounding box center [915, 394] width 169 height 32
click at [1043, 407] on div at bounding box center [1072, 395] width 87 height 35
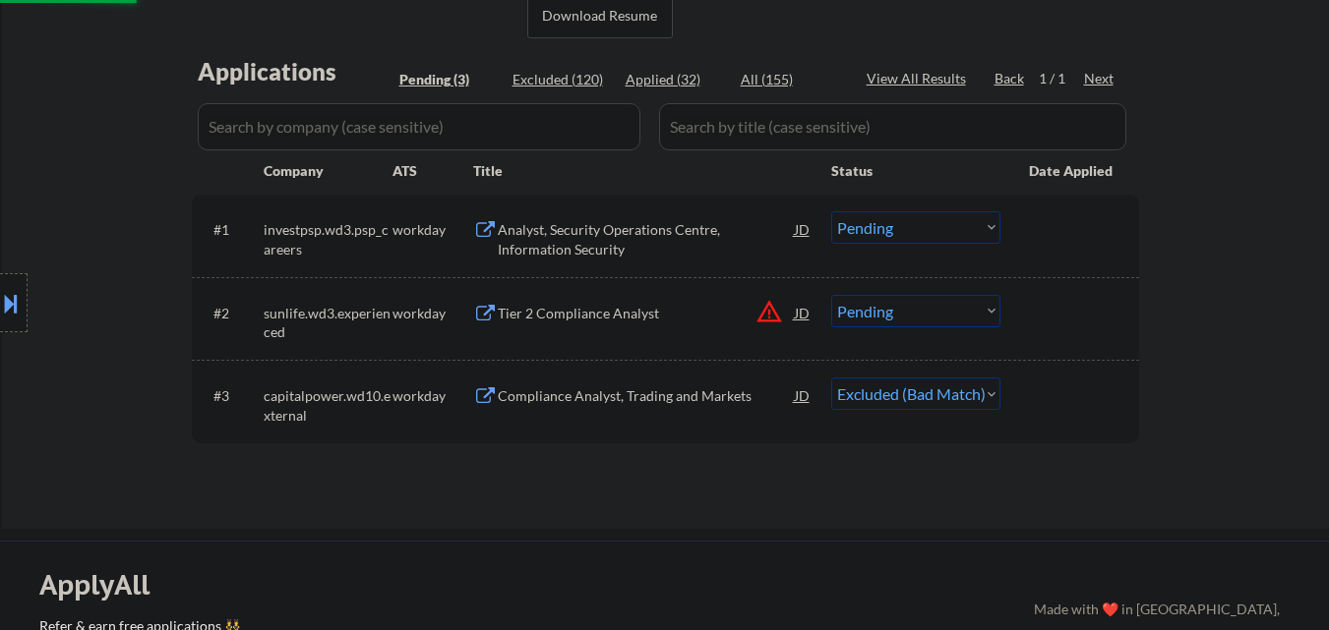
click at [643, 318] on div "Tier 2 Compliance Analyst" at bounding box center [646, 314] width 297 height 20
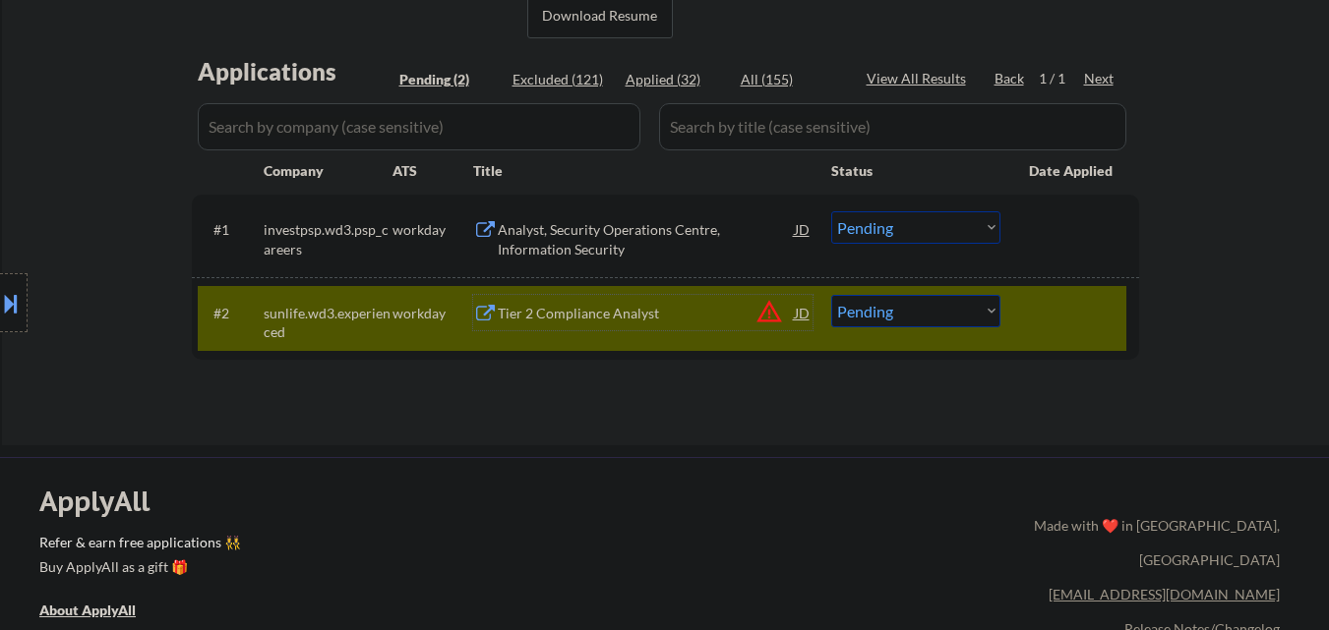
click at [934, 318] on select "Choose an option... Pending Applied Excluded (Questions) Excluded (Expired) Exc…" at bounding box center [915, 311] width 169 height 32
select select ""excluded__expired_""
click at [831, 295] on select "Choose an option... Pending Applied Excluded (Questions) Excluded (Expired) Exc…" at bounding box center [915, 311] width 169 height 32
click at [1046, 337] on div "#2 sunlife.wd3.experienced workday Tier 2 Compliance Analyst JD warning_amber C…" at bounding box center [662, 318] width 928 height 65
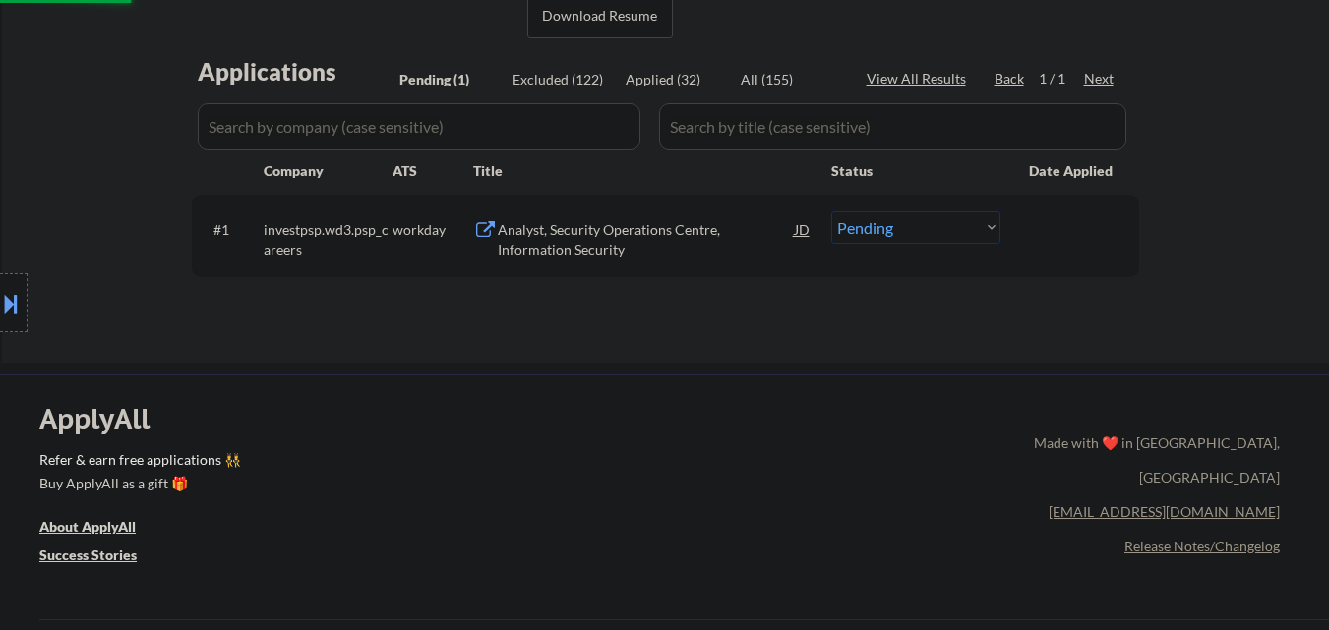
click at [679, 232] on div "Analyst, Security Operations Centre, Information Security" at bounding box center [646, 239] width 297 height 38
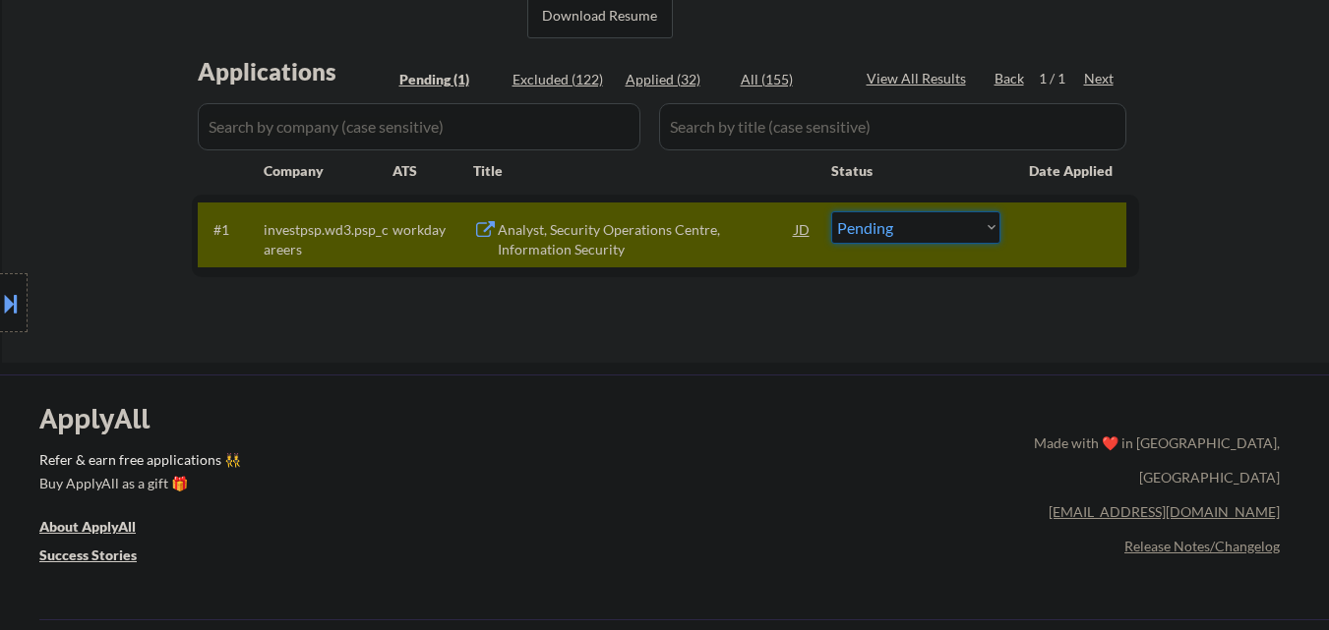
click at [919, 229] on select "Choose an option... Pending Applied Excluded (Questions) Excluded (Expired) Exc…" at bounding box center [915, 227] width 169 height 32
click at [974, 241] on select "Choose an option... Pending Applied Excluded (Questions) Excluded (Expired) Exc…" at bounding box center [915, 227] width 169 height 32
select select ""excluded__other_""
click at [831, 211] on select "Choose an option... Pending Applied Excluded (Questions) Excluded (Expired) Exc…" at bounding box center [915, 227] width 169 height 32
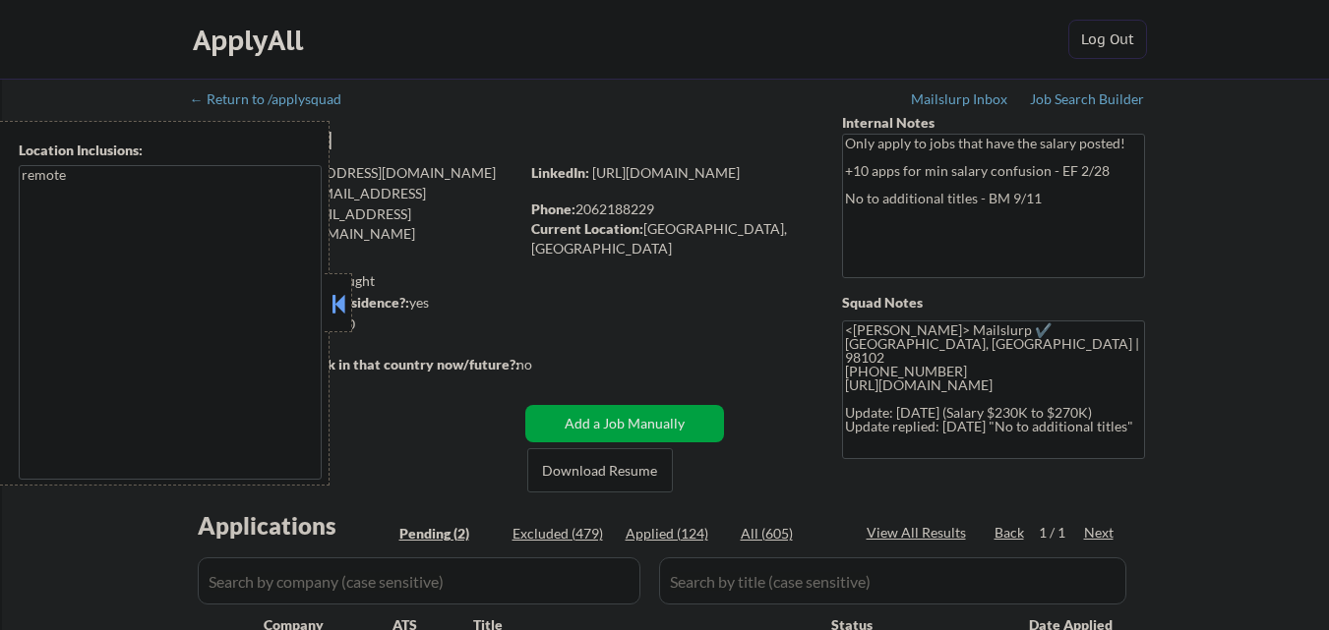
select select ""pending""
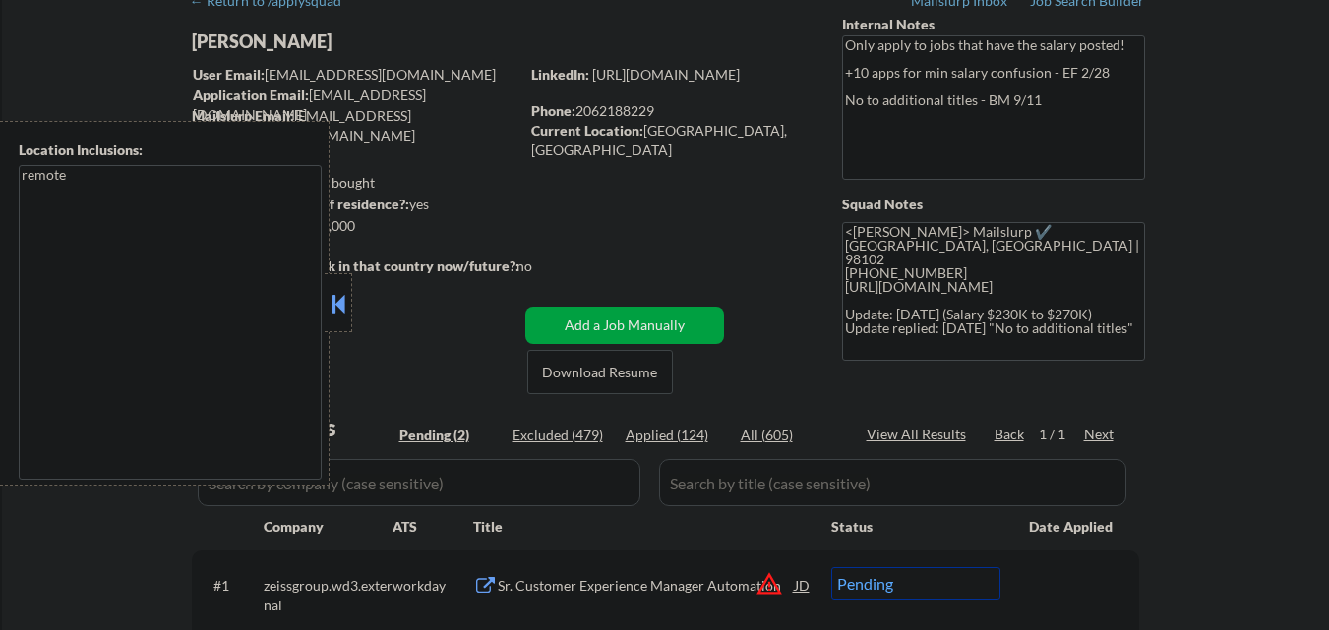
click at [342, 308] on button at bounding box center [338, 304] width 22 height 30
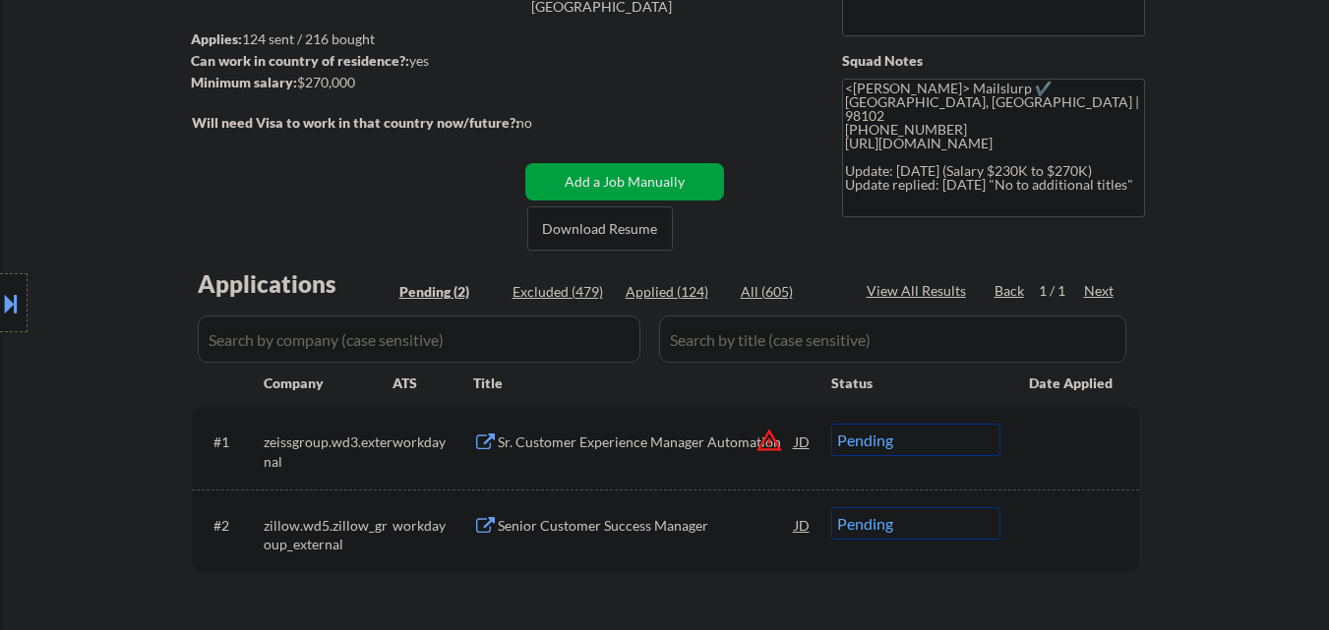
scroll to position [393, 0]
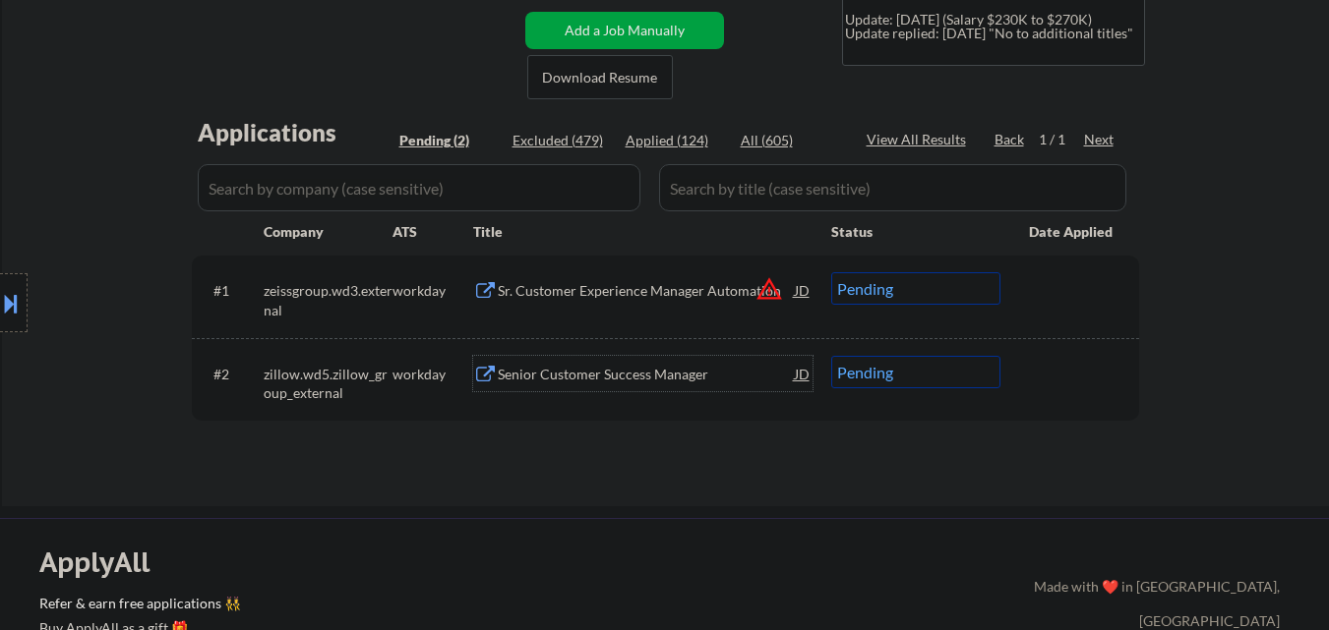
click at [586, 372] on div "Senior Customer Success Manager" at bounding box center [646, 375] width 297 height 20
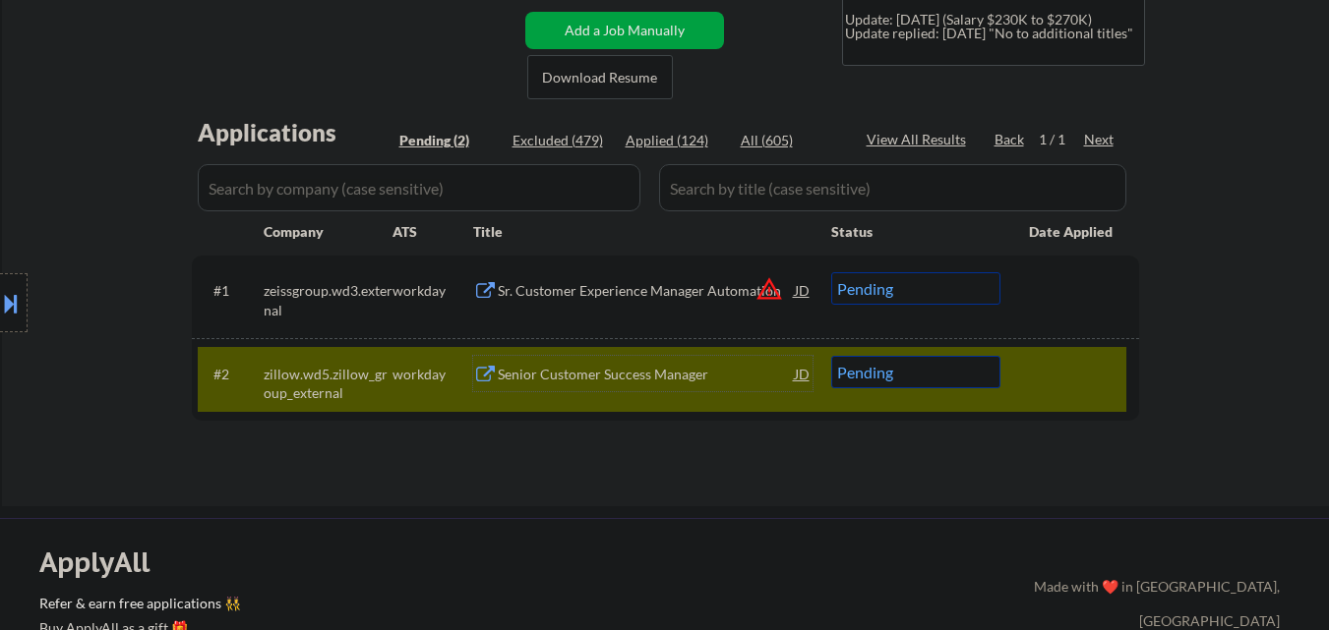
click at [918, 376] on select "Choose an option... Pending Applied Excluded (Questions) Excluded (Expired) Exc…" at bounding box center [915, 372] width 169 height 32
select select ""excluded__salary_""
click at [831, 356] on select "Choose an option... Pending Applied Excluded (Questions) Excluded (Expired) Exc…" at bounding box center [915, 372] width 169 height 32
click at [1040, 375] on div at bounding box center [1072, 373] width 87 height 35
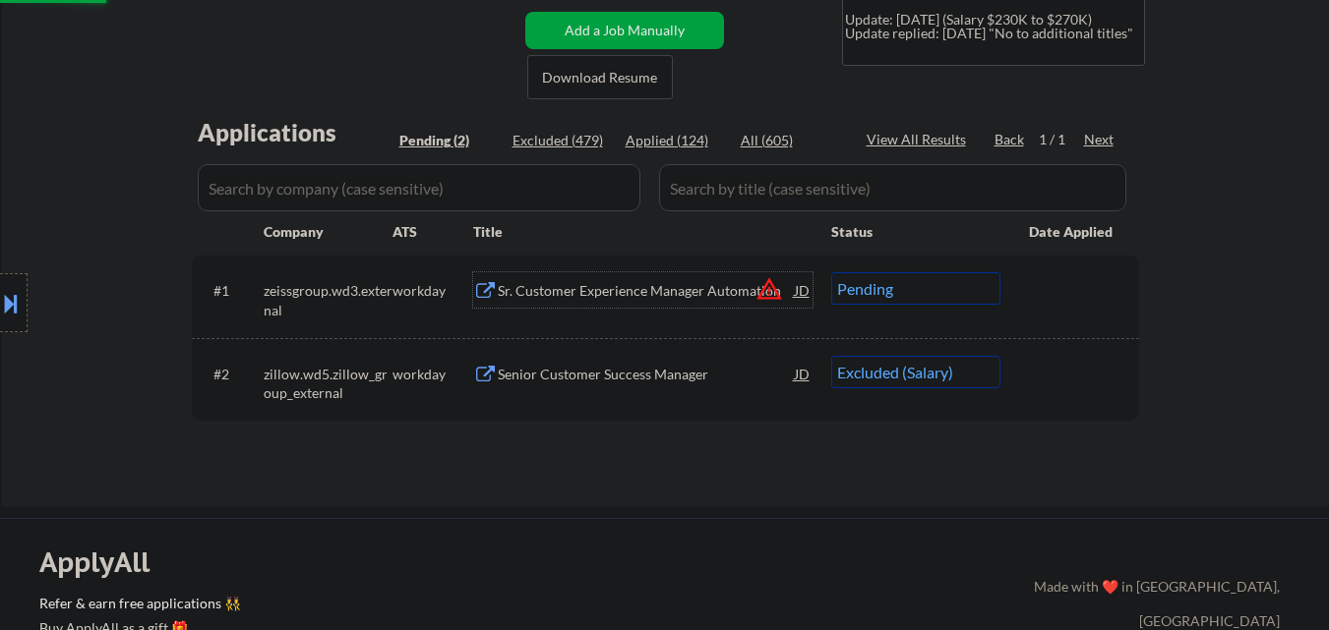
click at [646, 276] on div "Sr. Customer Experience Manager Automation" at bounding box center [646, 289] width 297 height 35
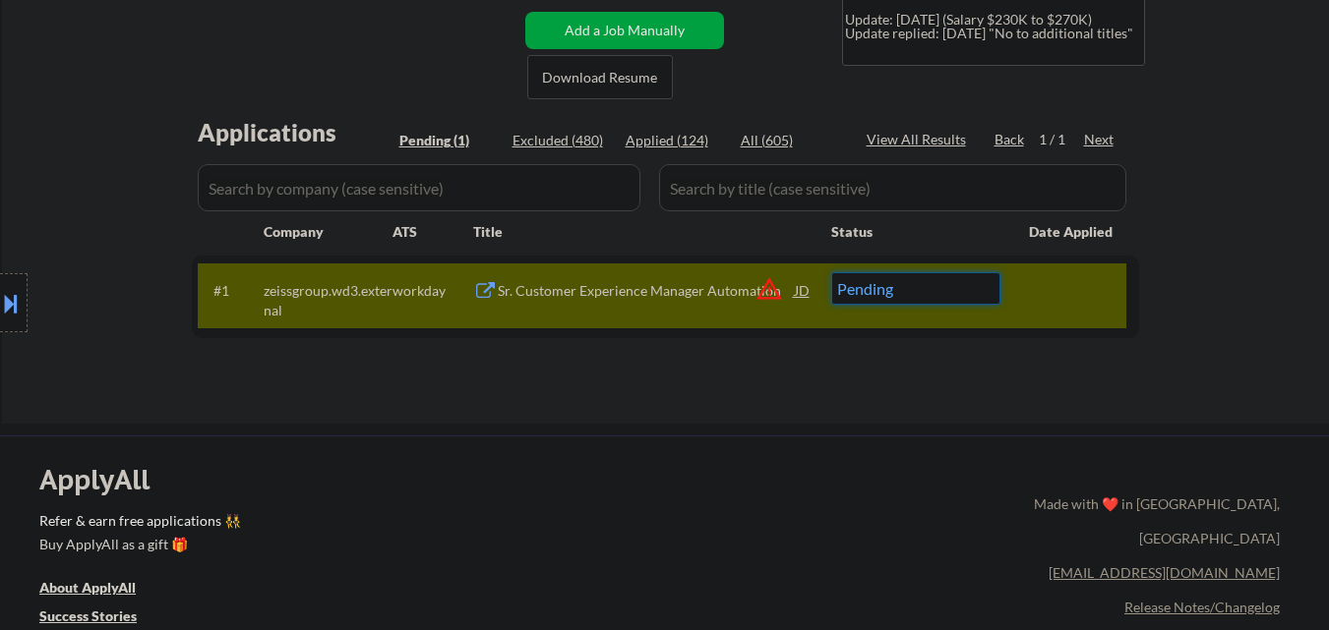
click at [900, 283] on select "Choose an option... Pending Applied Excluded (Questions) Excluded (Expired) Exc…" at bounding box center [915, 288] width 169 height 32
select select ""excluded__expired_""
click at [831, 272] on select "Choose an option... Pending Applied Excluded (Questions) Excluded (Expired) Exc…" at bounding box center [915, 288] width 169 height 32
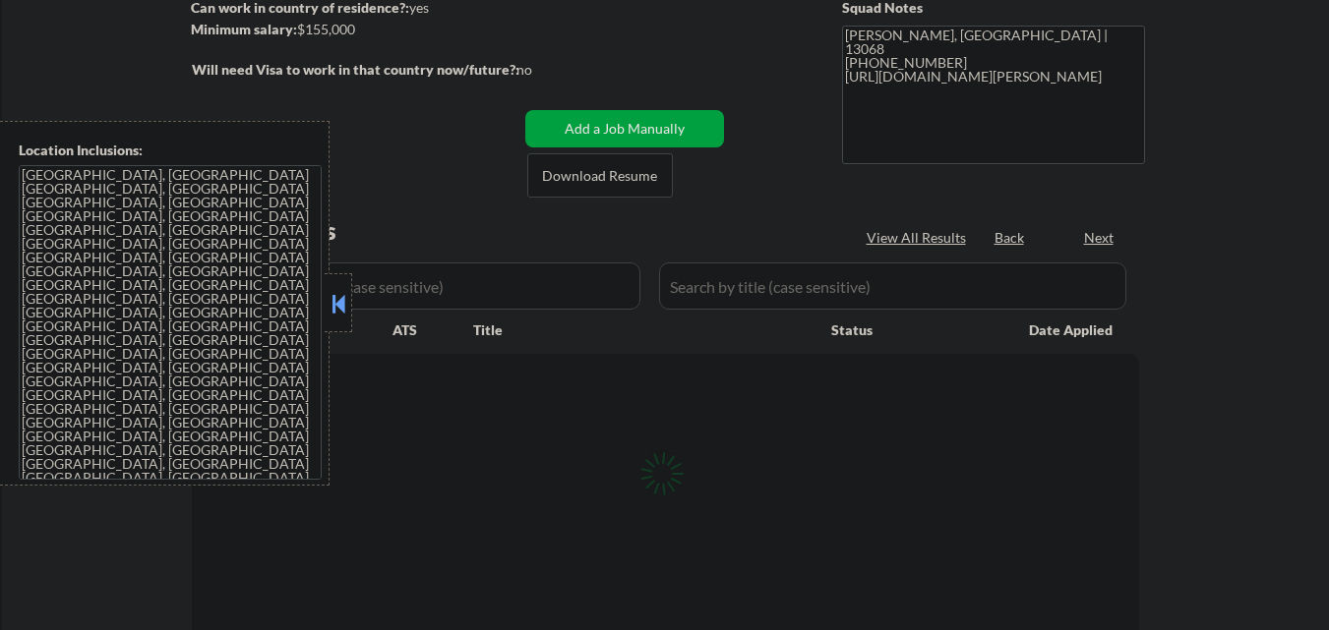
select select ""pending""
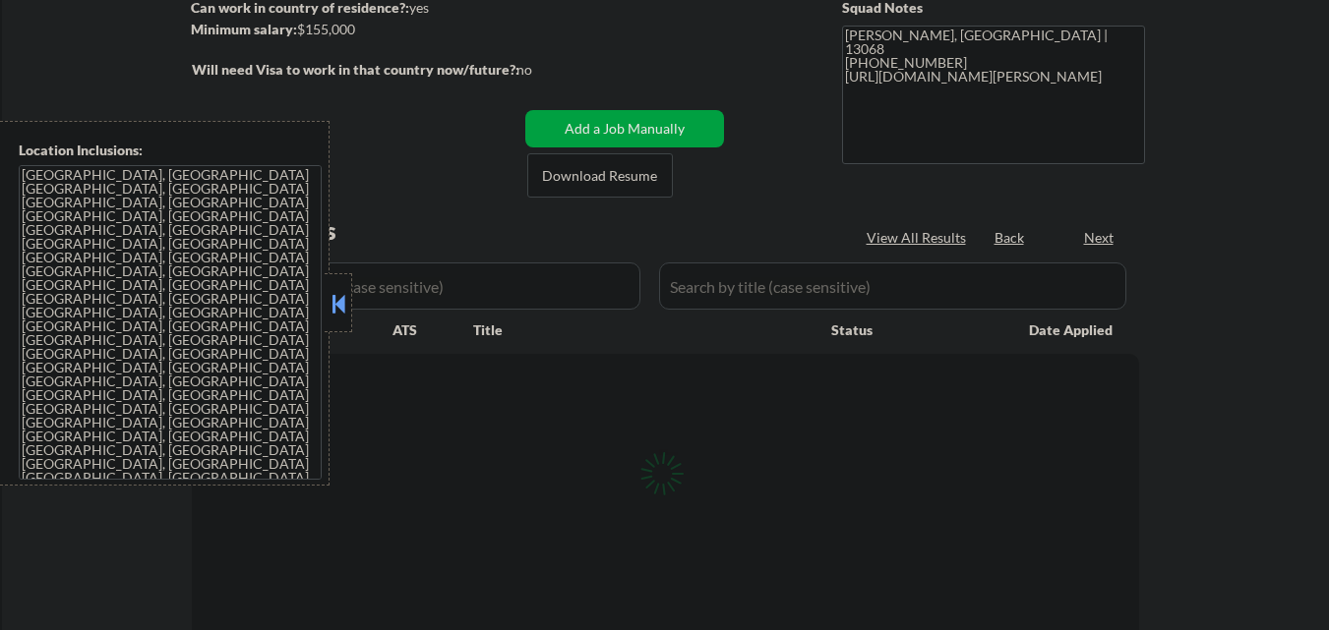
select select ""pending""
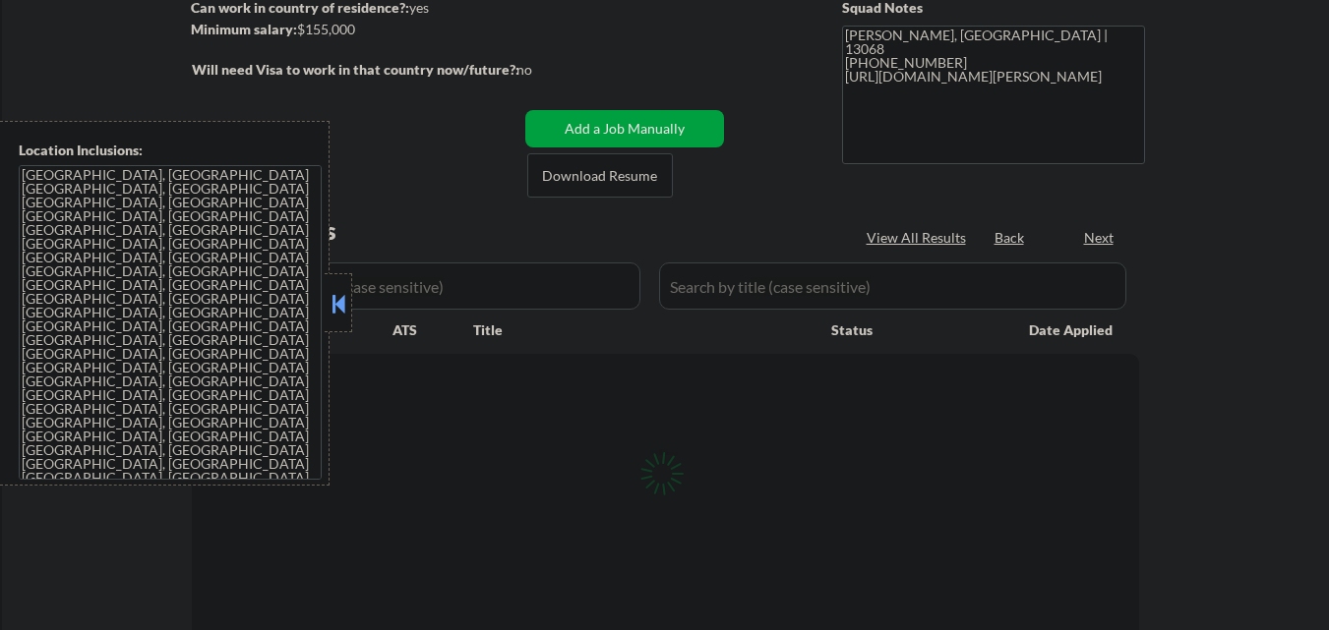
select select ""pending""
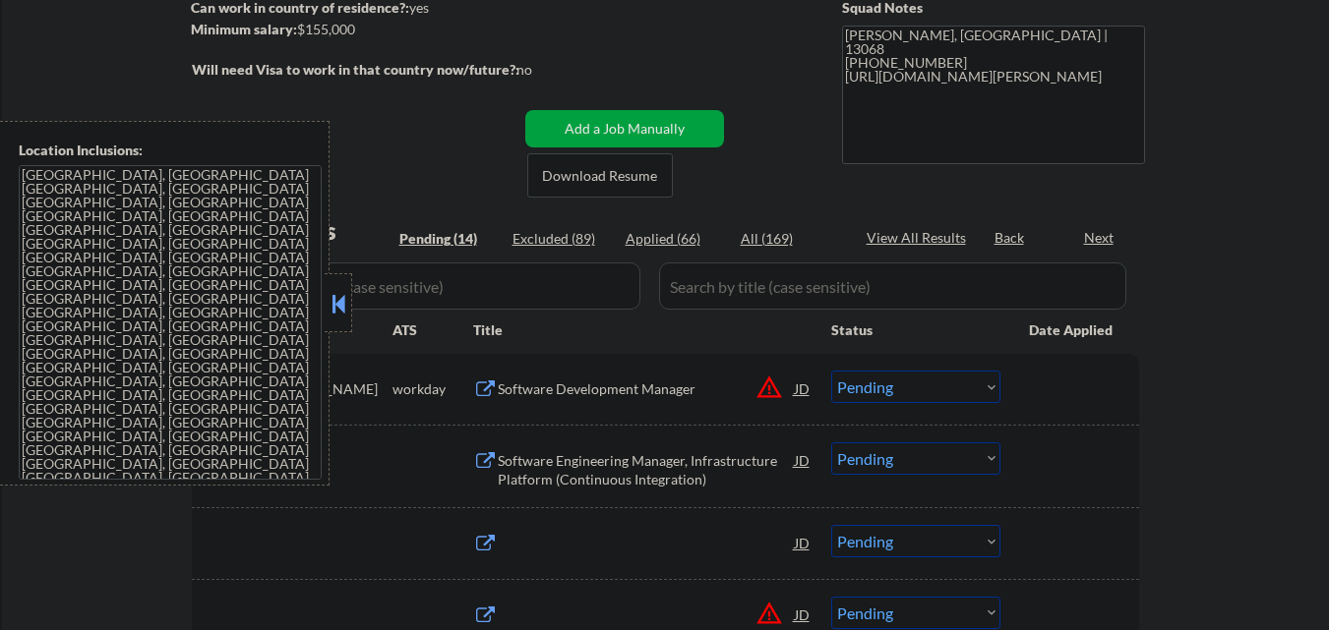
scroll to position [295, 0]
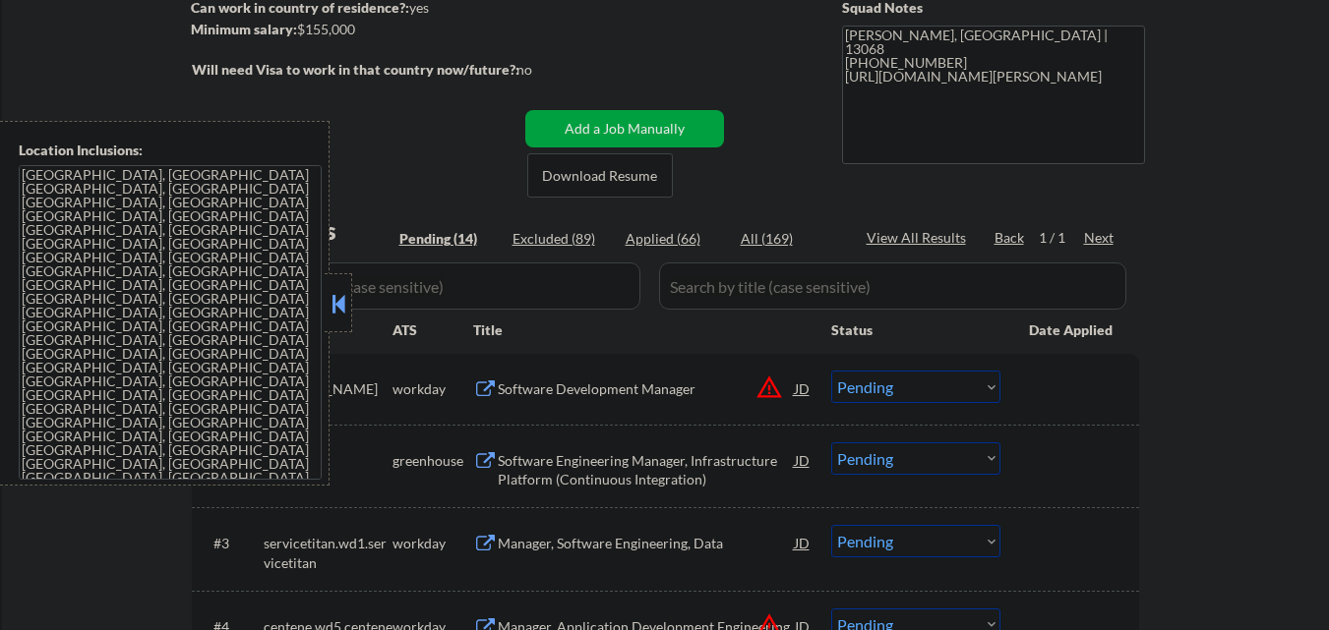
click at [339, 302] on button at bounding box center [338, 304] width 22 height 30
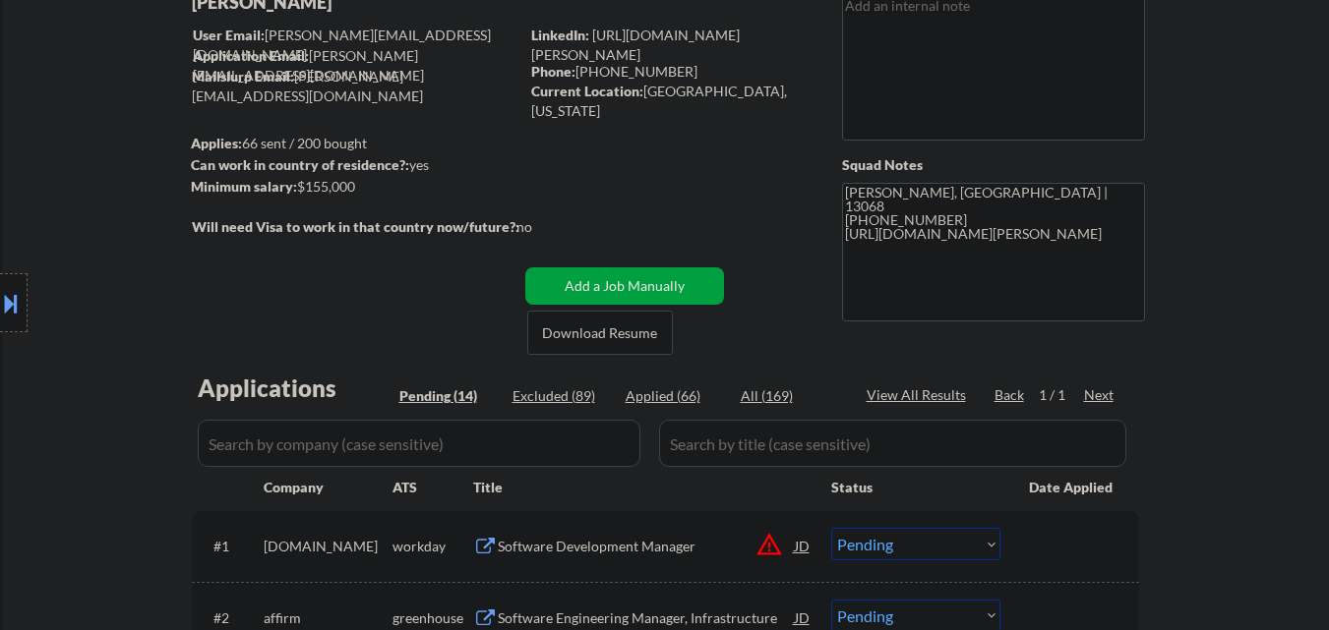
scroll to position [0, 0]
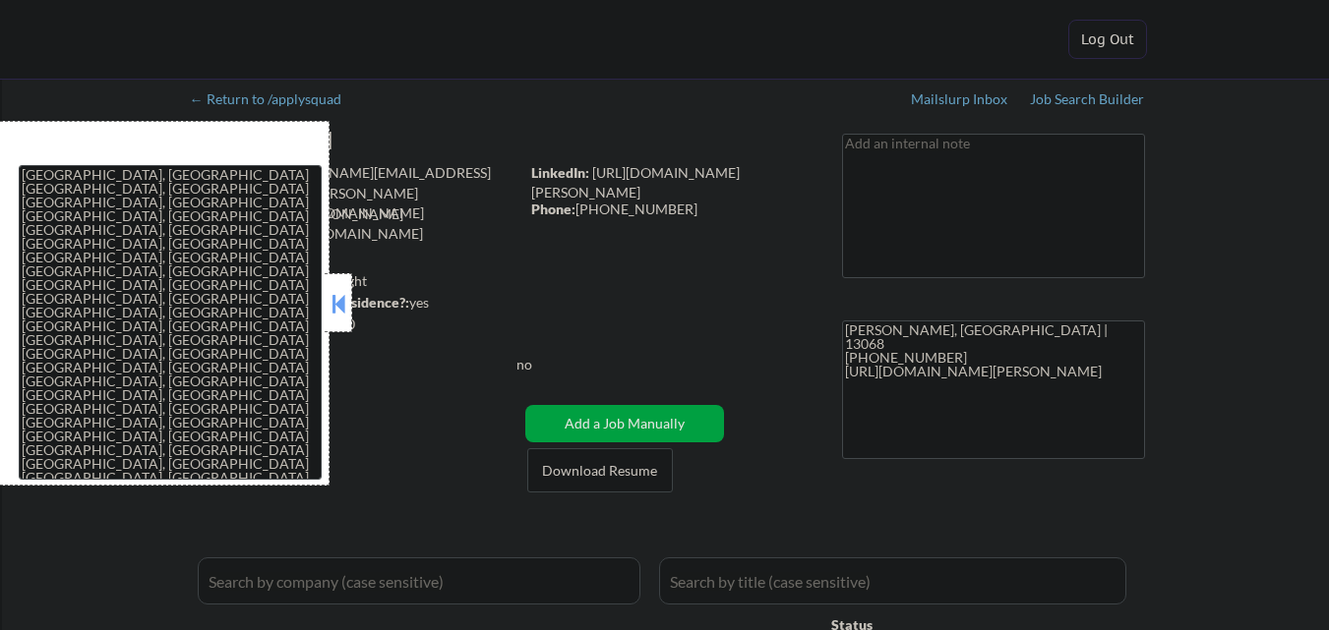
select select ""applied""
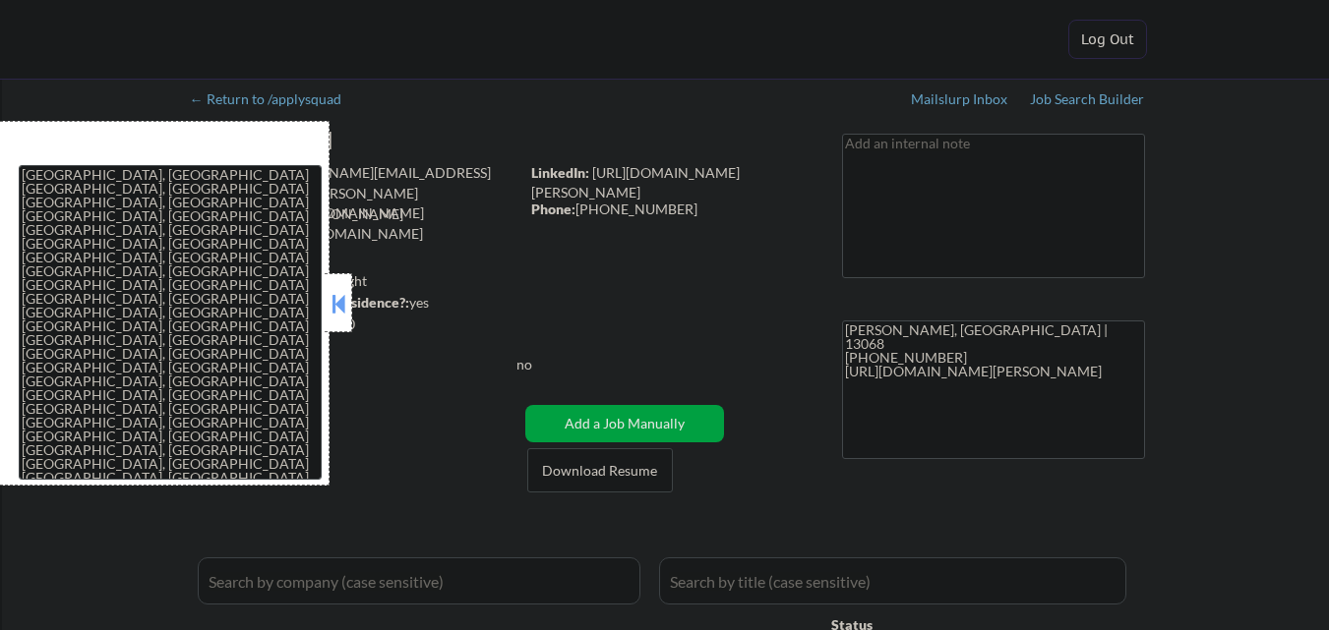
select select ""applied""
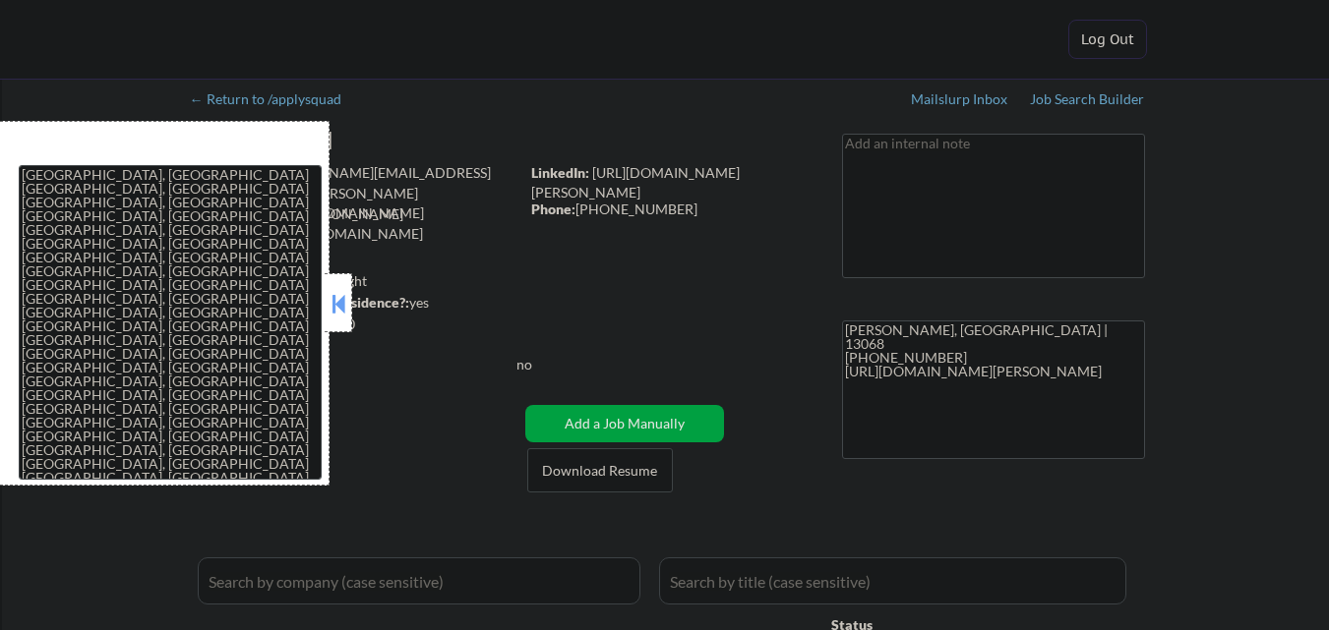
select select ""applied""
select select ""pending""
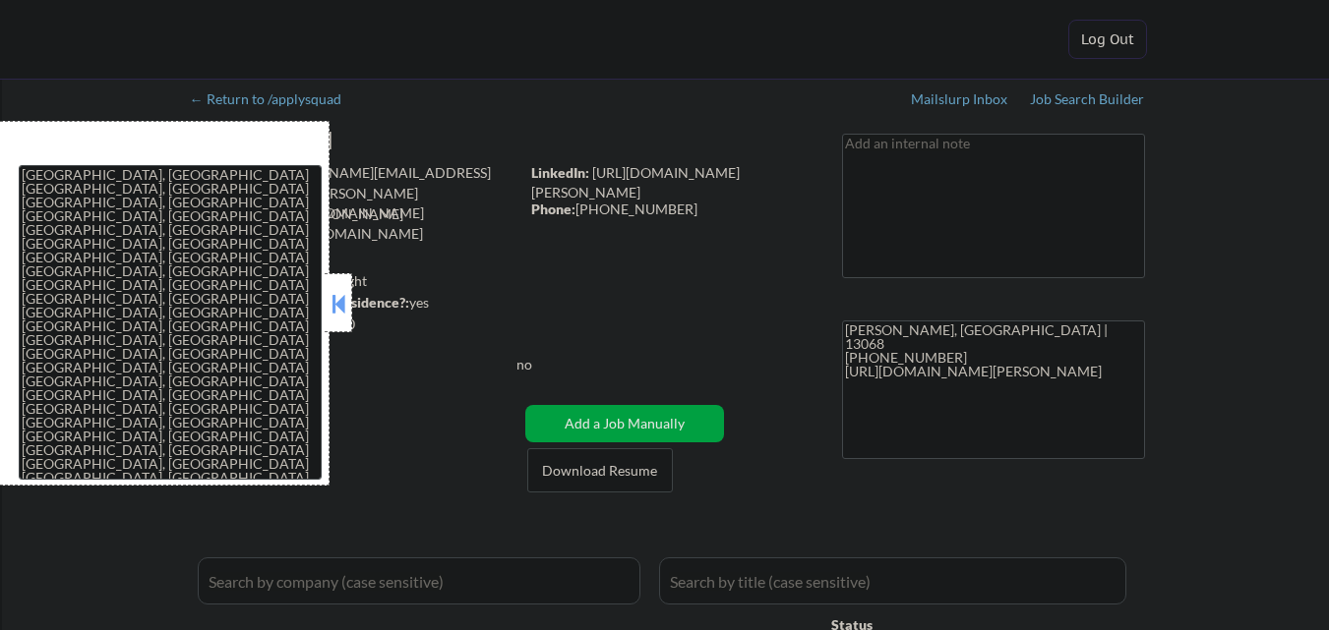
select select ""pending""
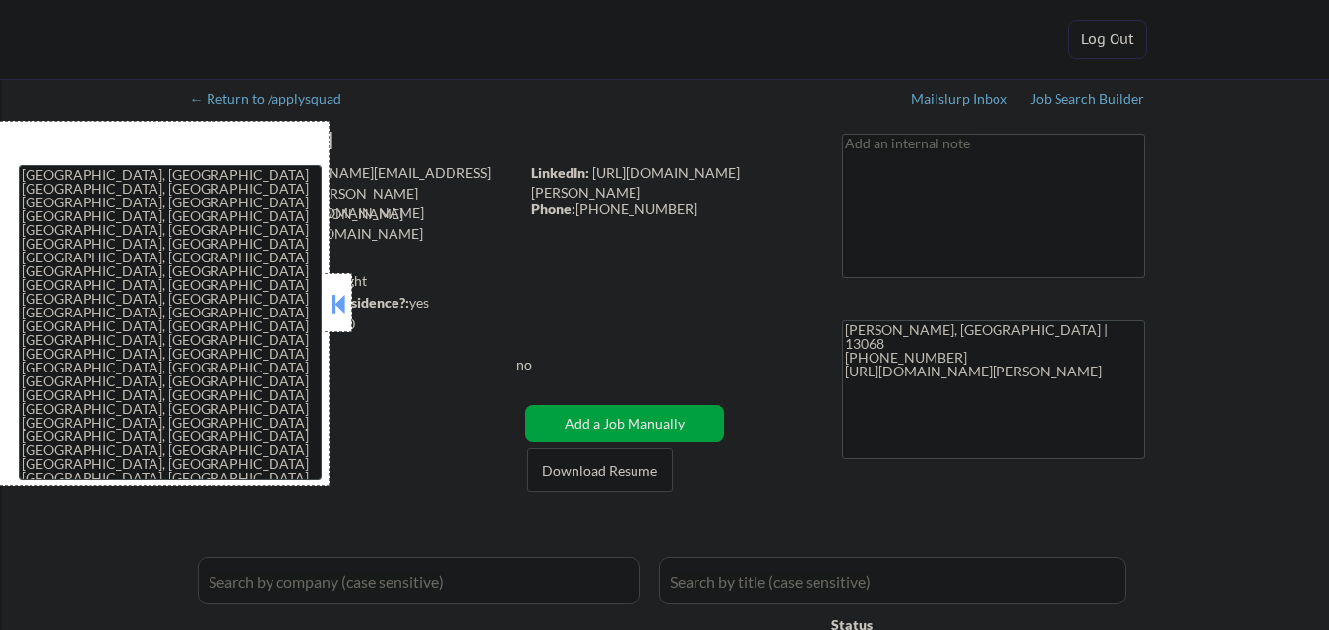
select select ""pending""
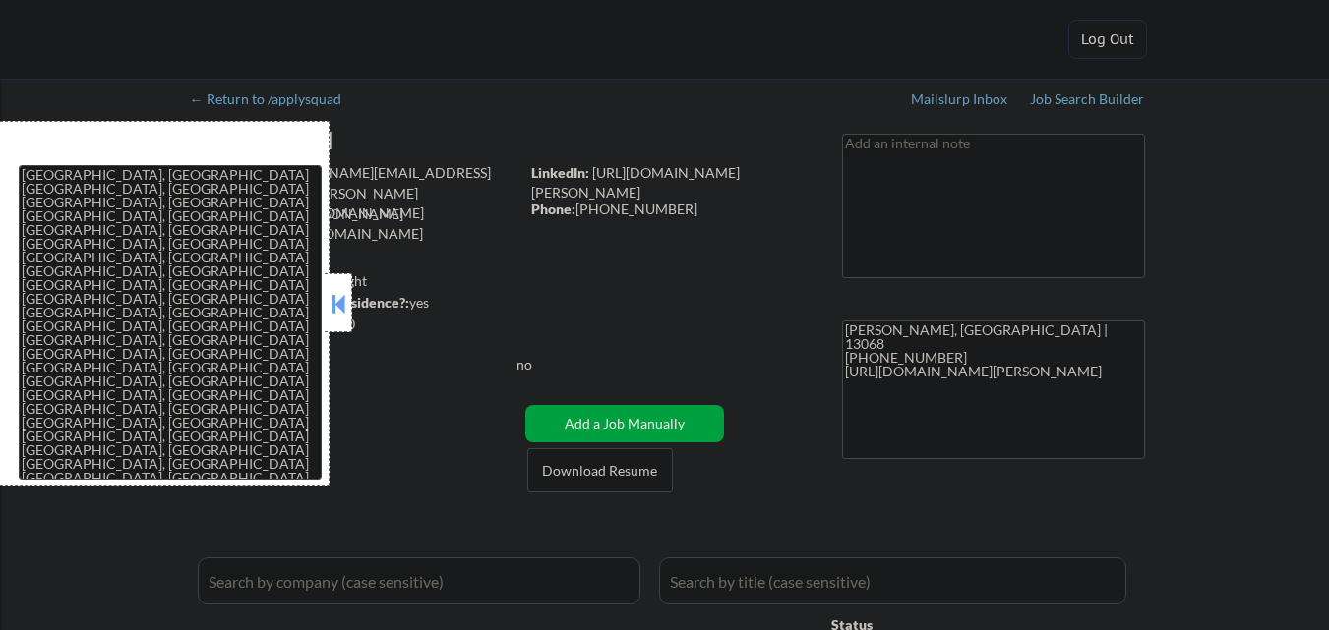
select select ""pending""
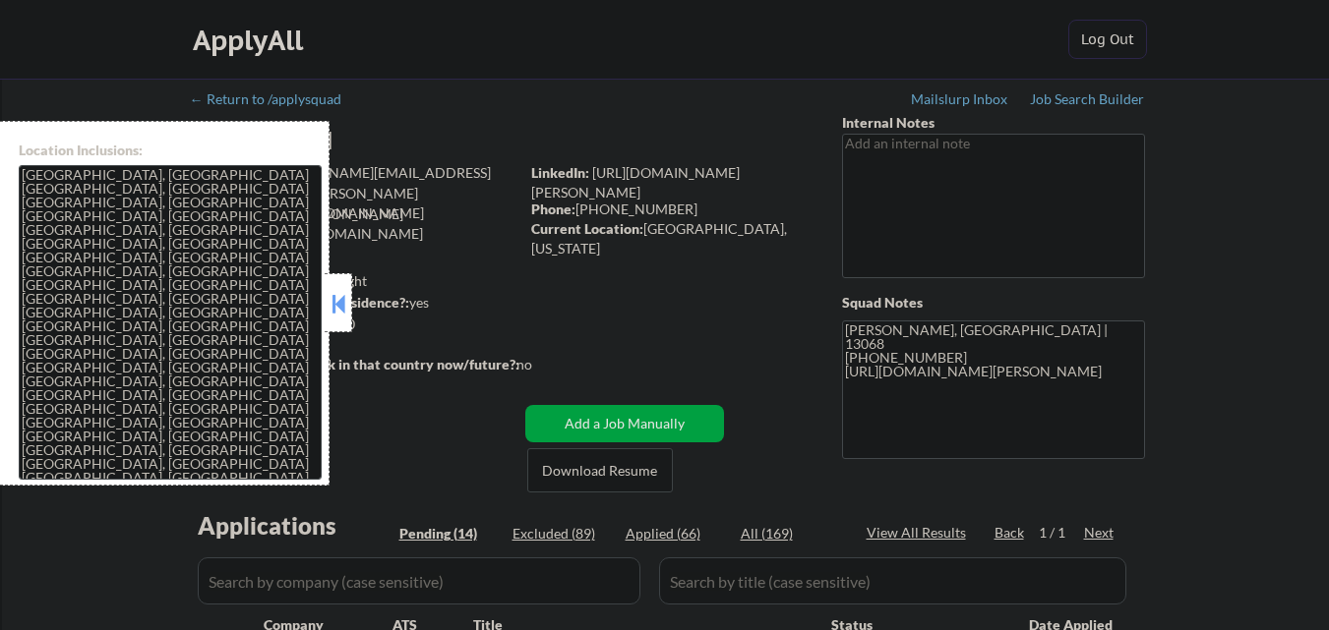
click at [346, 309] on button at bounding box center [338, 304] width 22 height 30
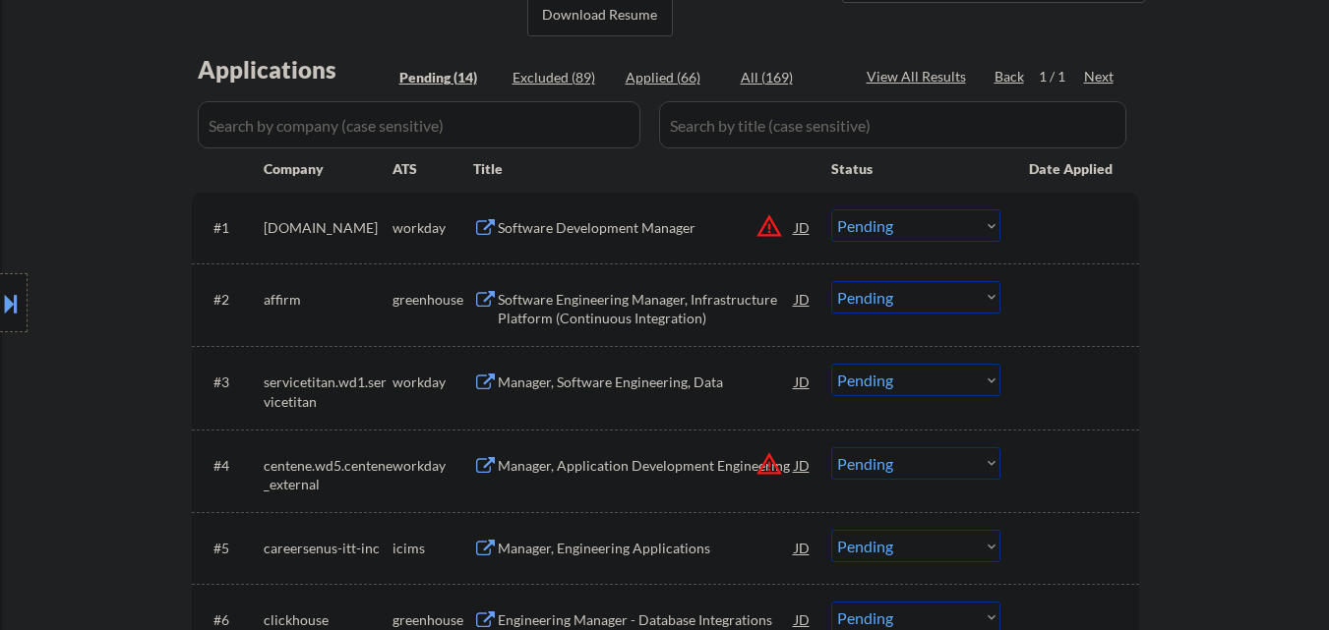
scroll to position [492, 0]
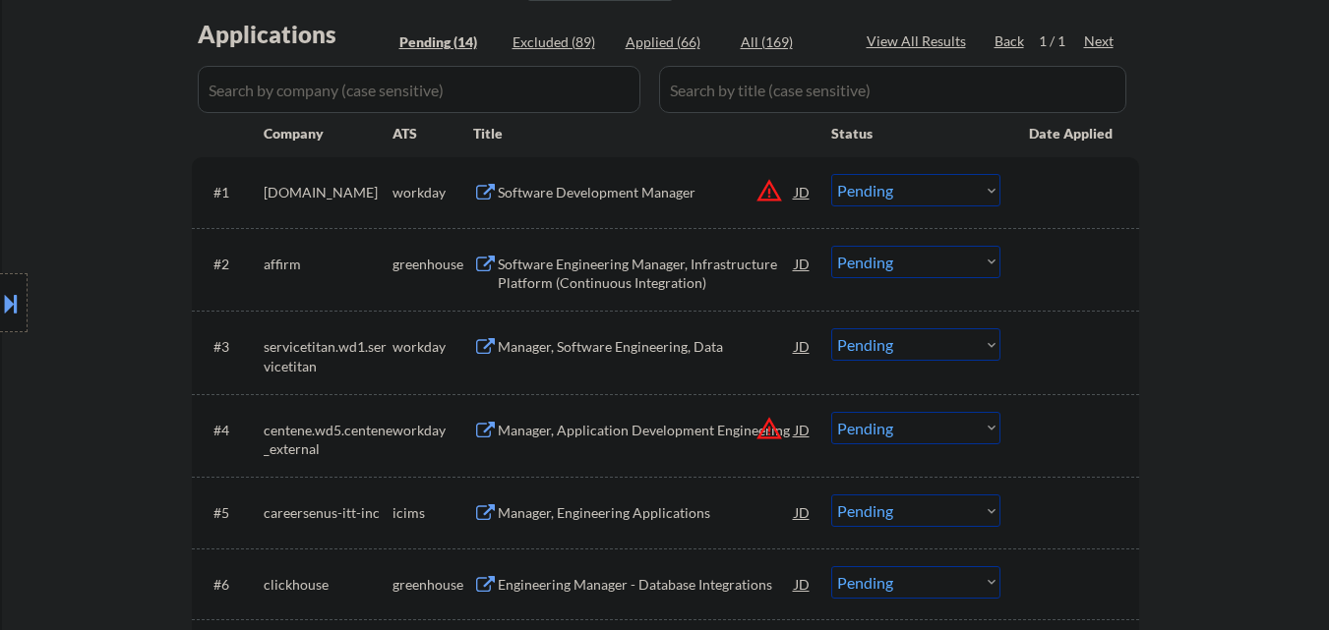
click at [612, 266] on div "Software Engineering Manager, Infrastructure Platform (Continuous Integration)" at bounding box center [646, 274] width 297 height 38
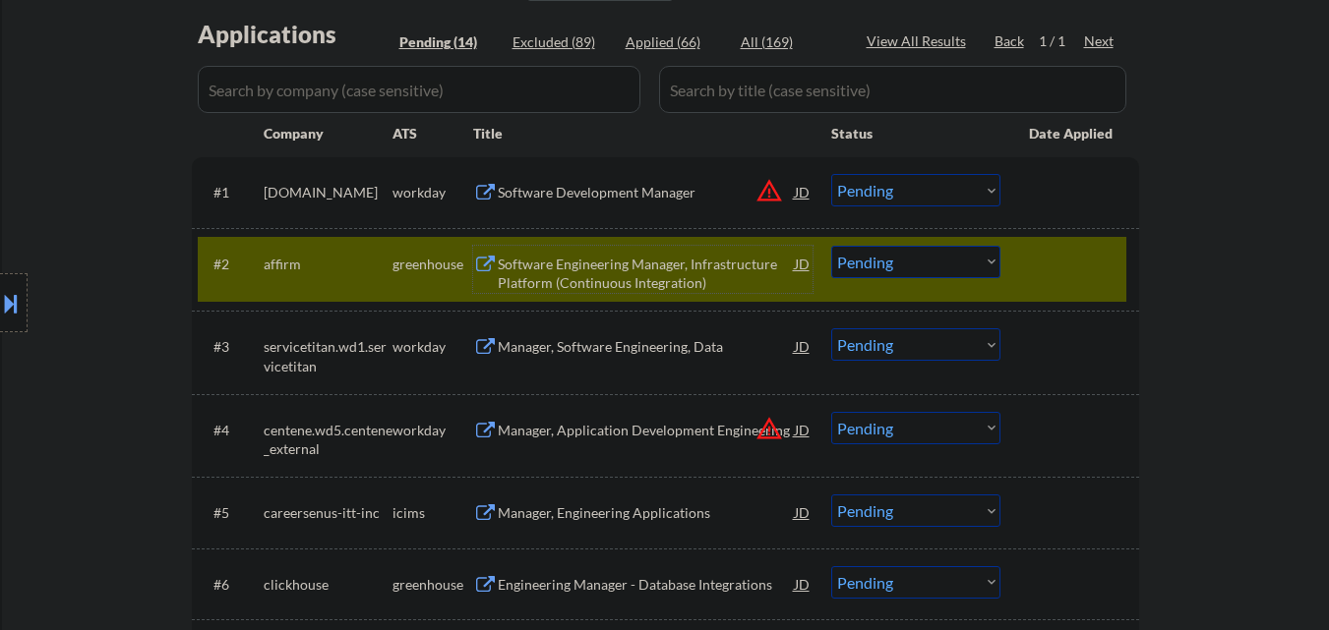
click at [938, 264] on select "Choose an option... Pending Applied Excluded (Questions) Excluded (Expired) Exc…" at bounding box center [915, 262] width 169 height 32
click at [831, 246] on select "Choose an option... Pending Applied Excluded (Questions) Excluded (Expired) Exc…" at bounding box center [915, 262] width 169 height 32
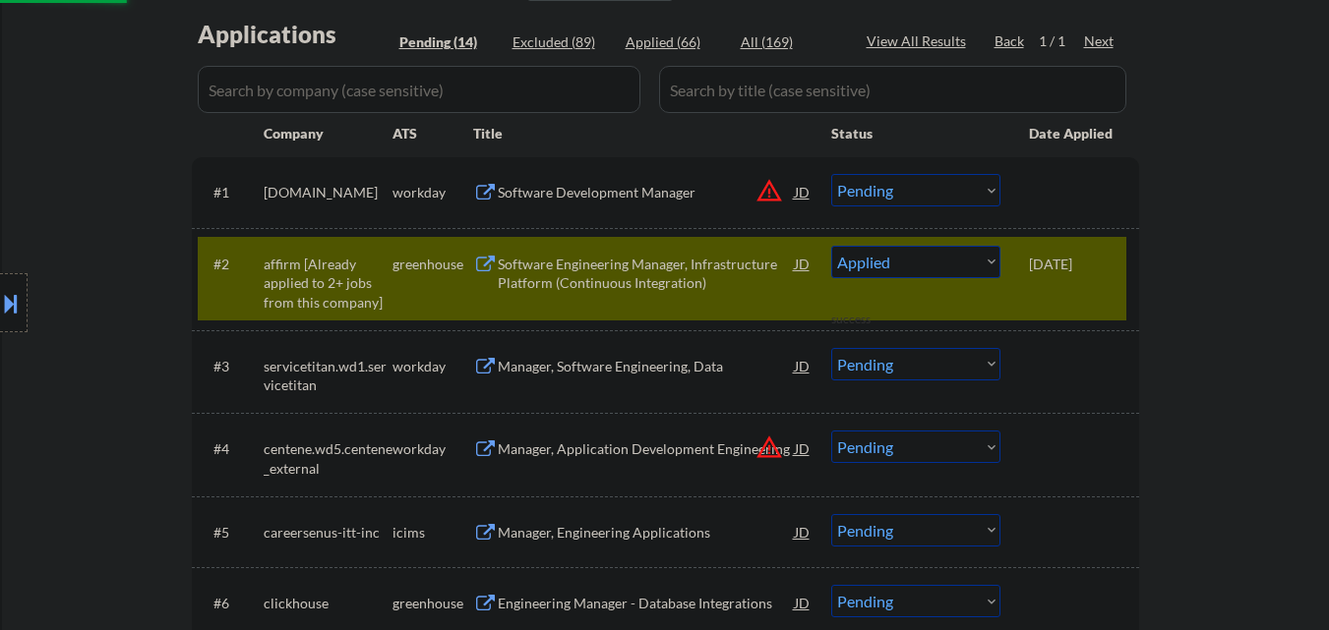
select select ""pending""
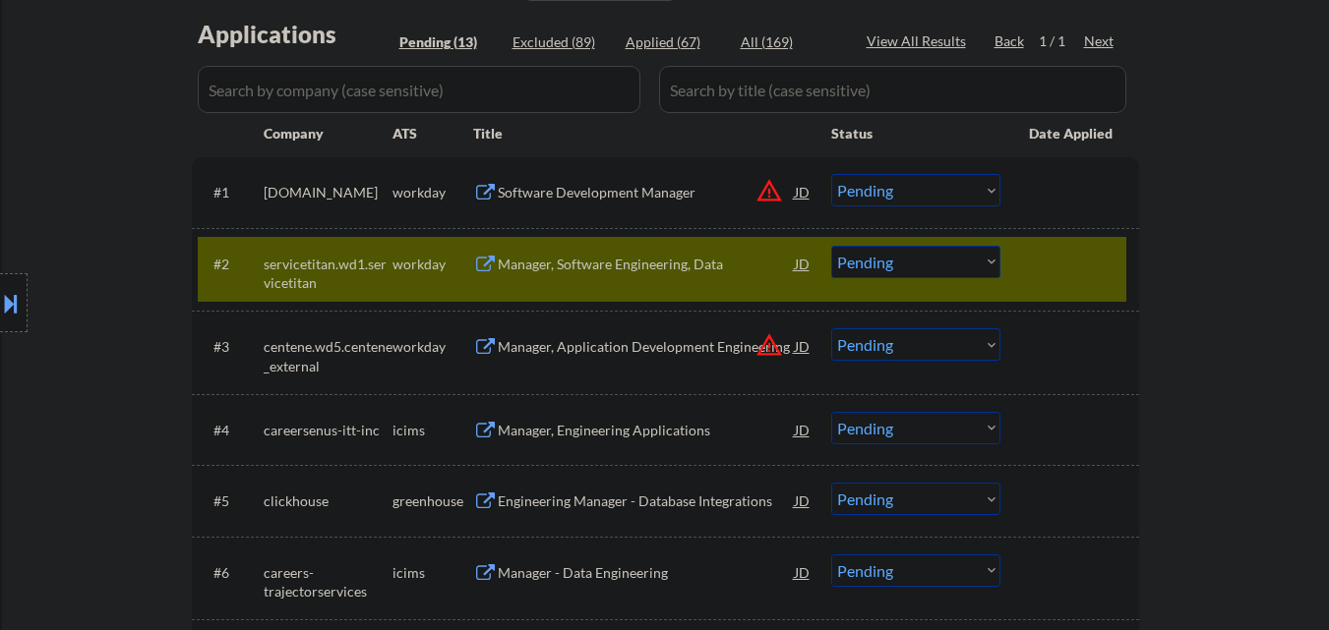
click at [1065, 267] on div at bounding box center [1072, 263] width 87 height 35
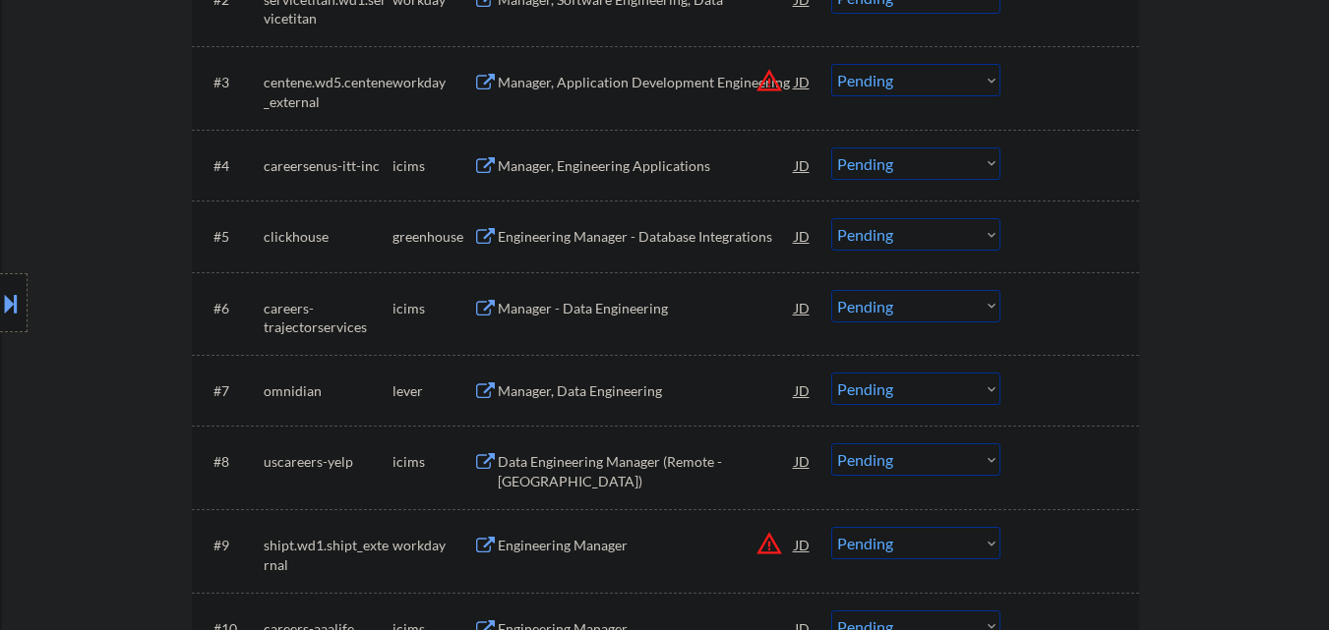
scroll to position [787, 0]
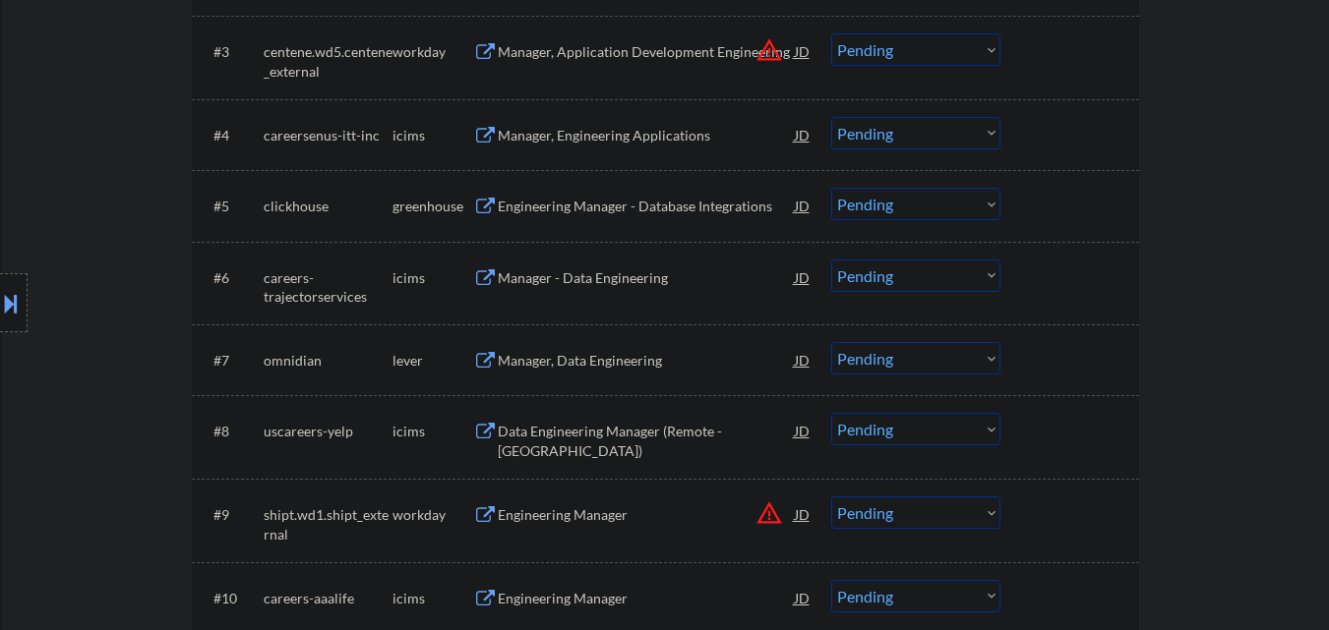
click at [631, 211] on div "Engineering Manager - Database Integrations" at bounding box center [646, 207] width 297 height 20
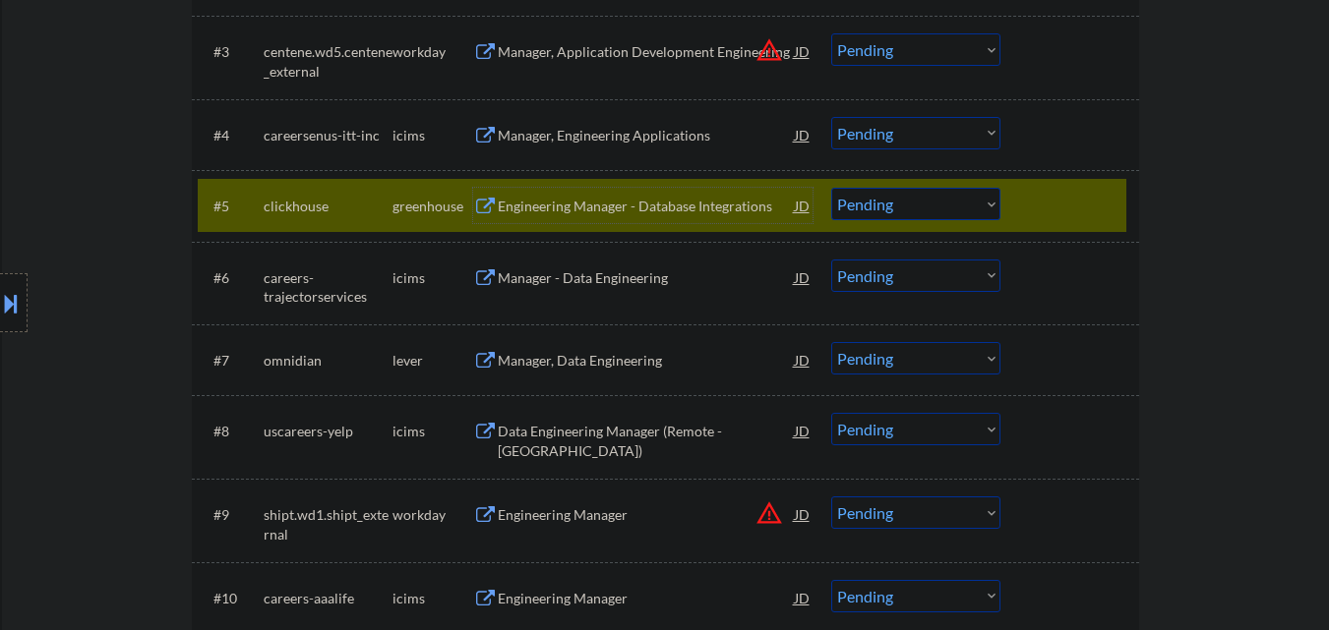
click at [891, 218] on select "Choose an option... Pending Applied Excluded (Questions) Excluded (Expired) Exc…" at bounding box center [915, 204] width 169 height 32
click at [831, 188] on select "Choose an option... Pending Applied Excluded (Questions) Excluded (Expired) Exc…" at bounding box center [915, 204] width 169 height 32
click at [1069, 188] on div at bounding box center [1072, 205] width 87 height 35
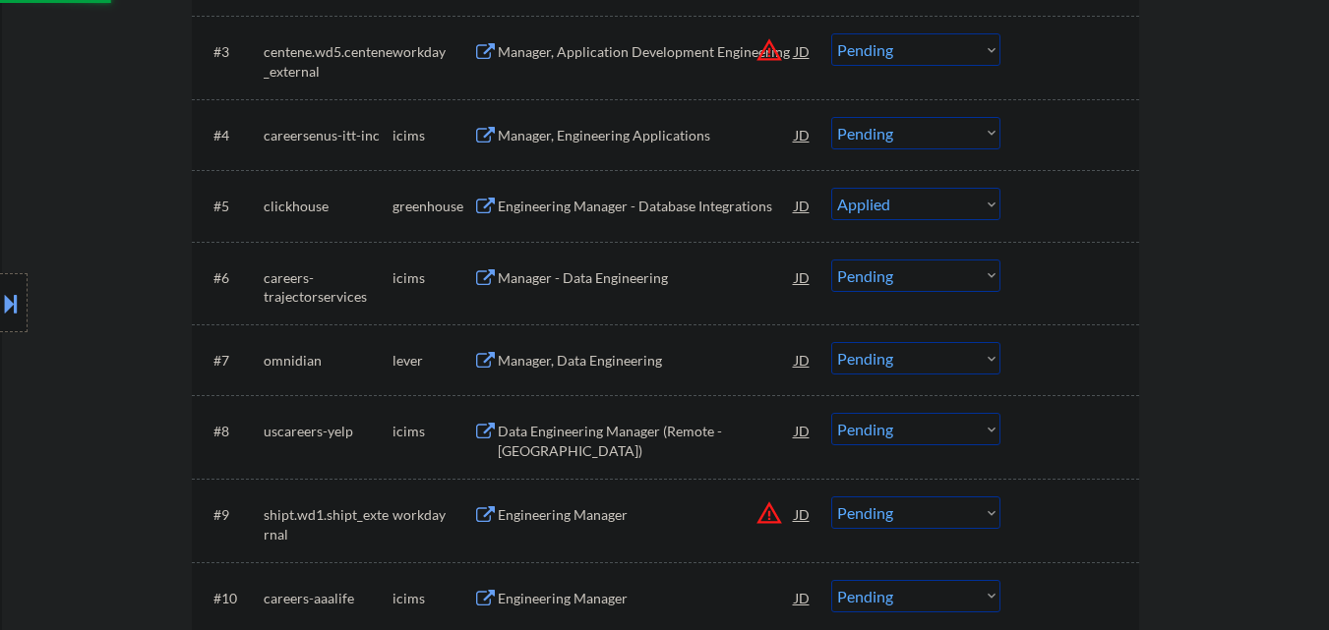
select select ""pending""
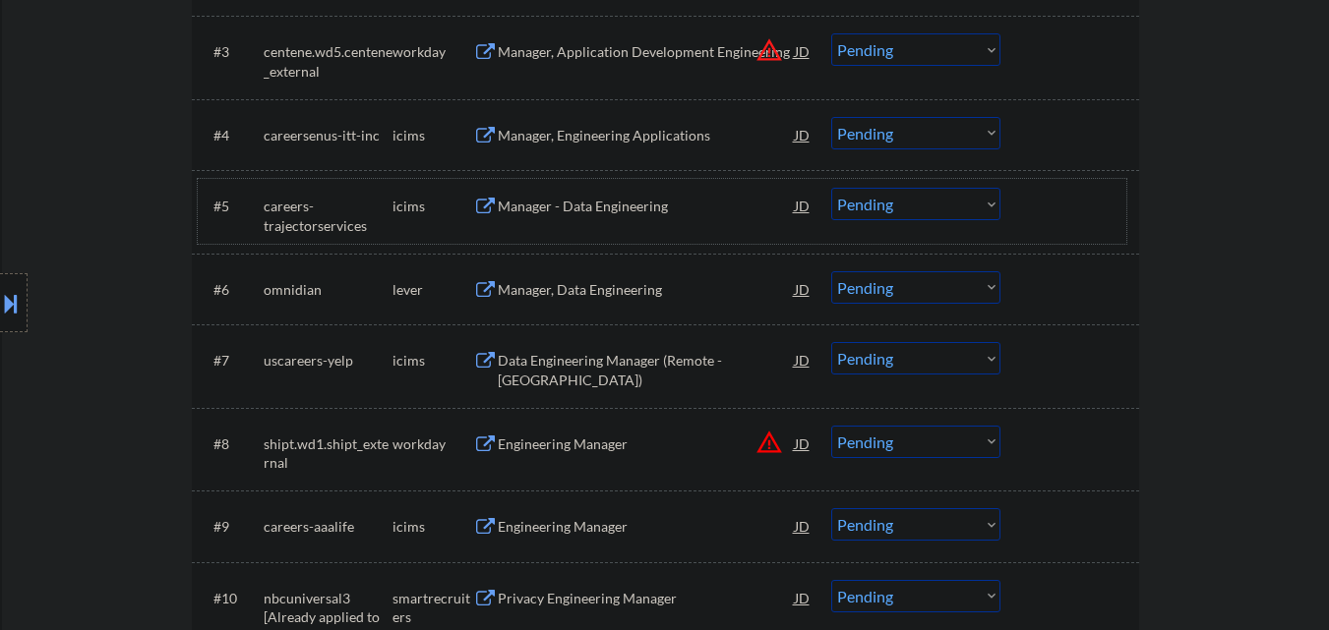
click at [590, 290] on div "Manager, Data Engineering" at bounding box center [646, 290] width 297 height 20
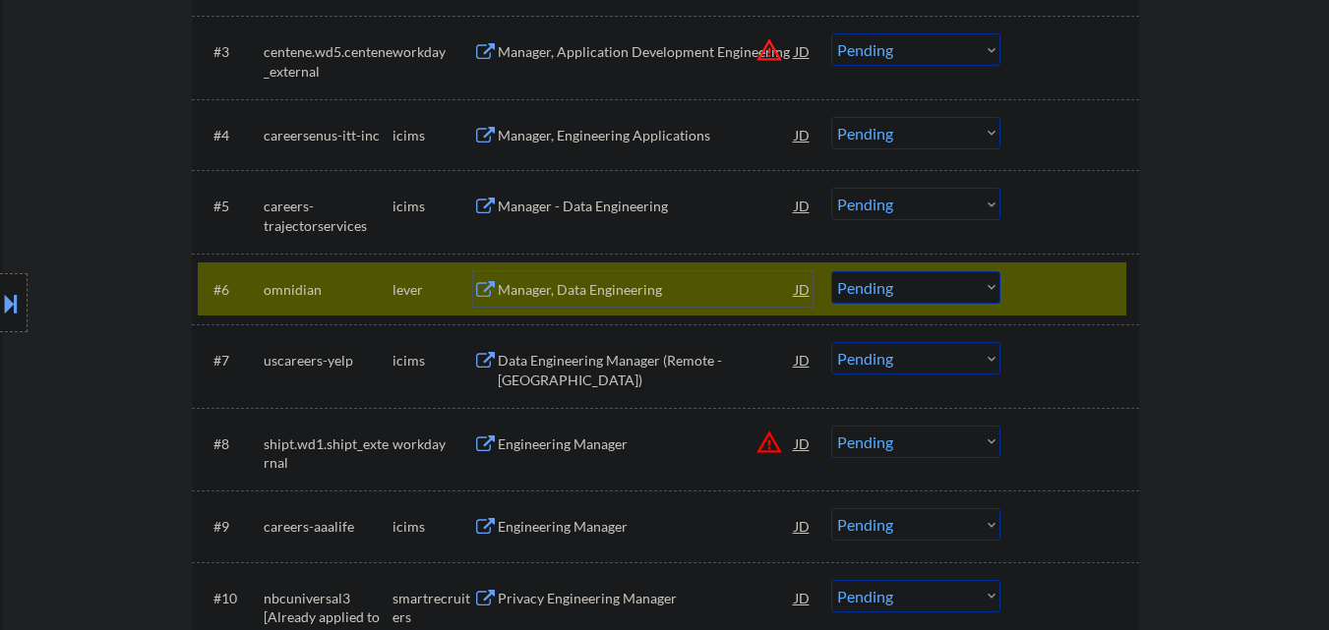
click at [554, 273] on div "Manager, Data Engineering" at bounding box center [646, 288] width 297 height 35
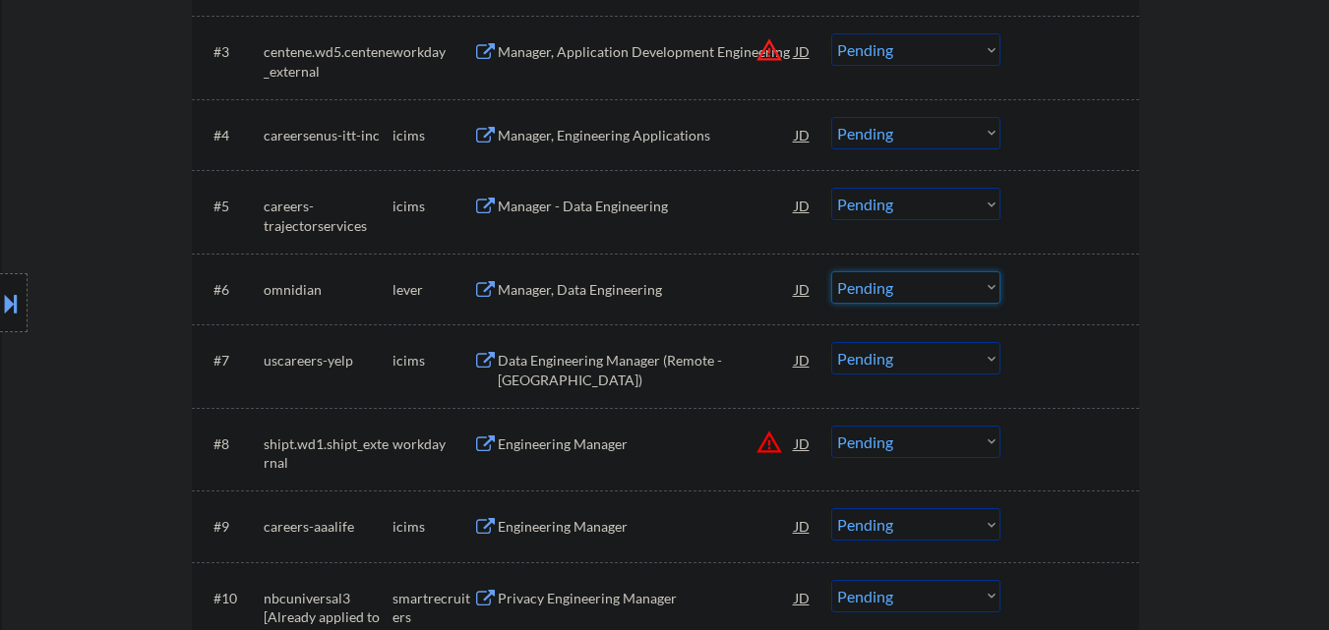
click at [880, 294] on select "Choose an option... Pending Applied Excluded (Questions) Excluded (Expired) Exc…" at bounding box center [915, 287] width 169 height 32
click at [831, 271] on select "Choose an option... Pending Applied Excluded (Questions) Excluded (Expired) Exc…" at bounding box center [915, 287] width 169 height 32
select select ""pending""
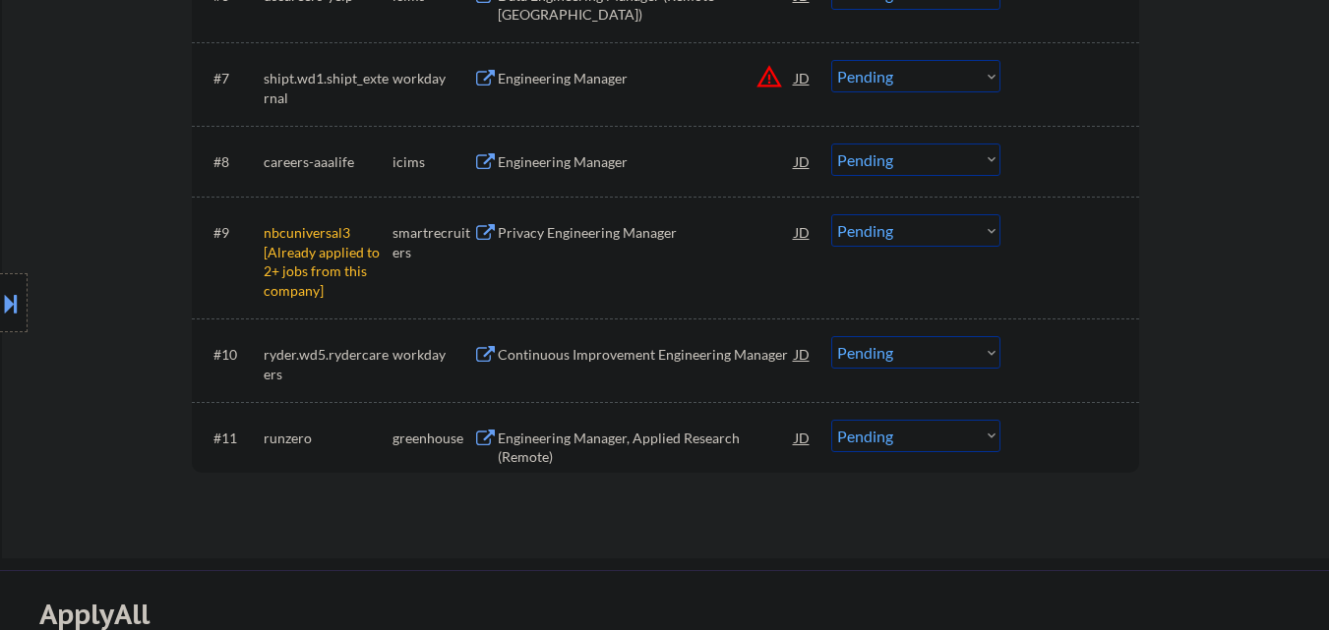
scroll to position [1082, 0]
drag, startPoint x: 934, startPoint y: 224, endPoint x: 934, endPoint y: 245, distance: 20.7
click at [934, 224] on select "Choose an option... Pending Applied Excluded (Questions) Excluded (Expired) Exc…" at bounding box center [915, 229] width 169 height 32
click at [831, 213] on select "Choose an option... Pending Applied Excluded (Questions) Excluded (Expired) Exc…" at bounding box center [915, 229] width 169 height 32
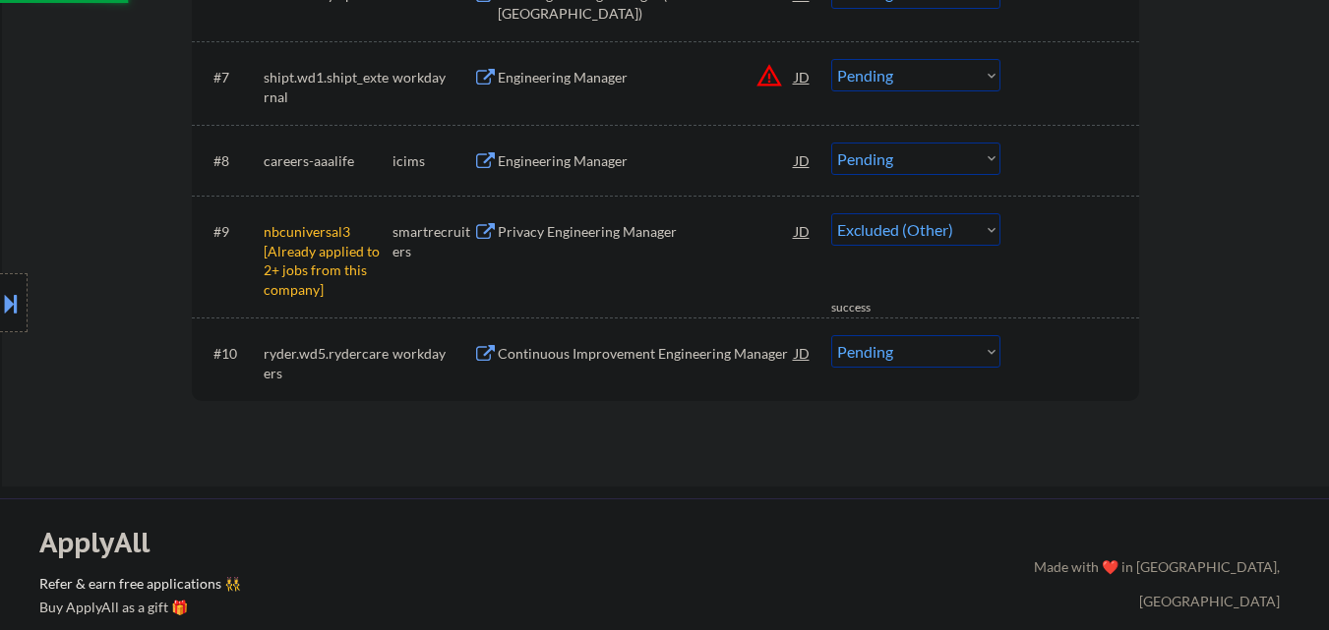
select select ""pending""
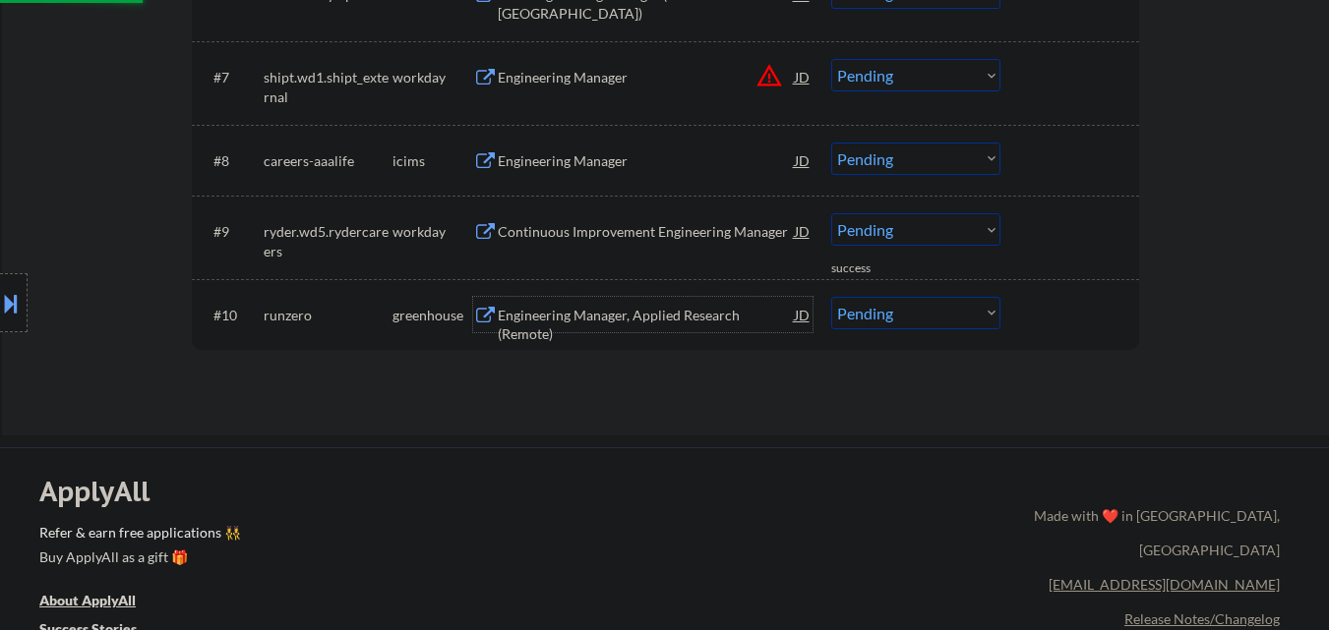
click at [663, 318] on div "Engineering Manager, Applied Research (Remote)" at bounding box center [646, 325] width 297 height 38
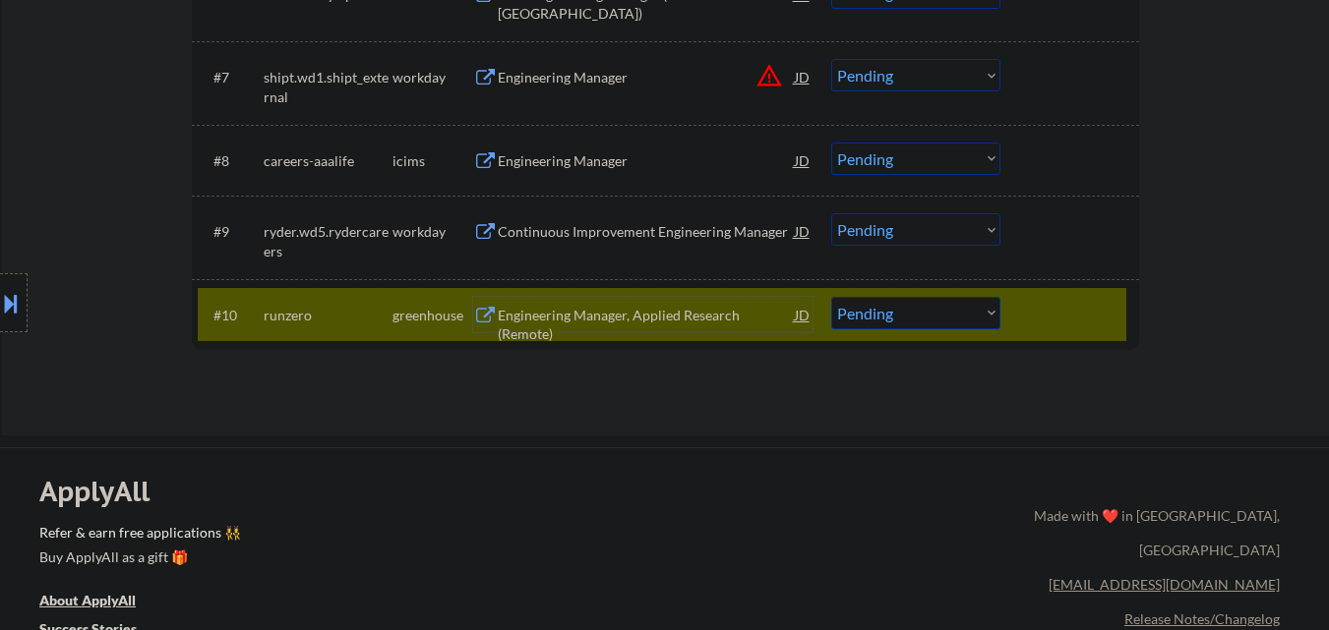
drag, startPoint x: 941, startPoint y: 304, endPoint x: 938, endPoint y: 319, distance: 15.0
click at [941, 304] on select "Choose an option... Pending Applied Excluded (Questions) Excluded (Expired) Exc…" at bounding box center [915, 313] width 169 height 32
select select ""excluded__bad_match_""
click at [831, 297] on select "Choose an option... Pending Applied Excluded (Questions) Excluded (Expired) Exc…" at bounding box center [915, 313] width 169 height 32
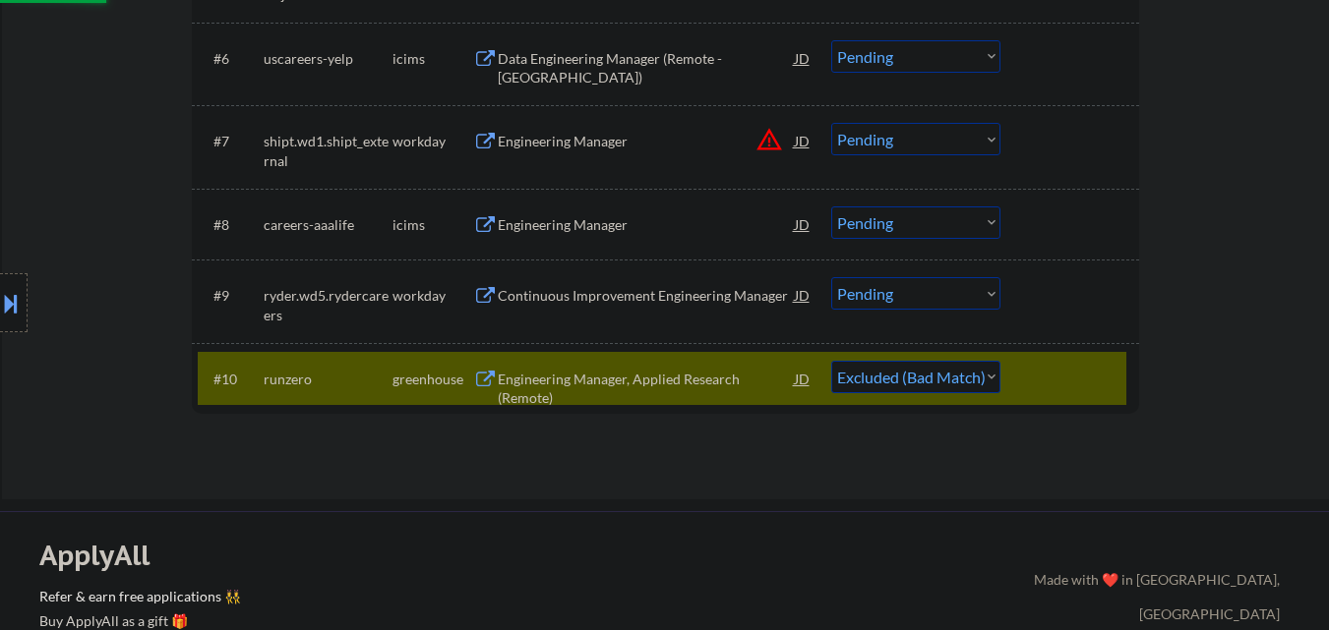
scroll to position [885, 0]
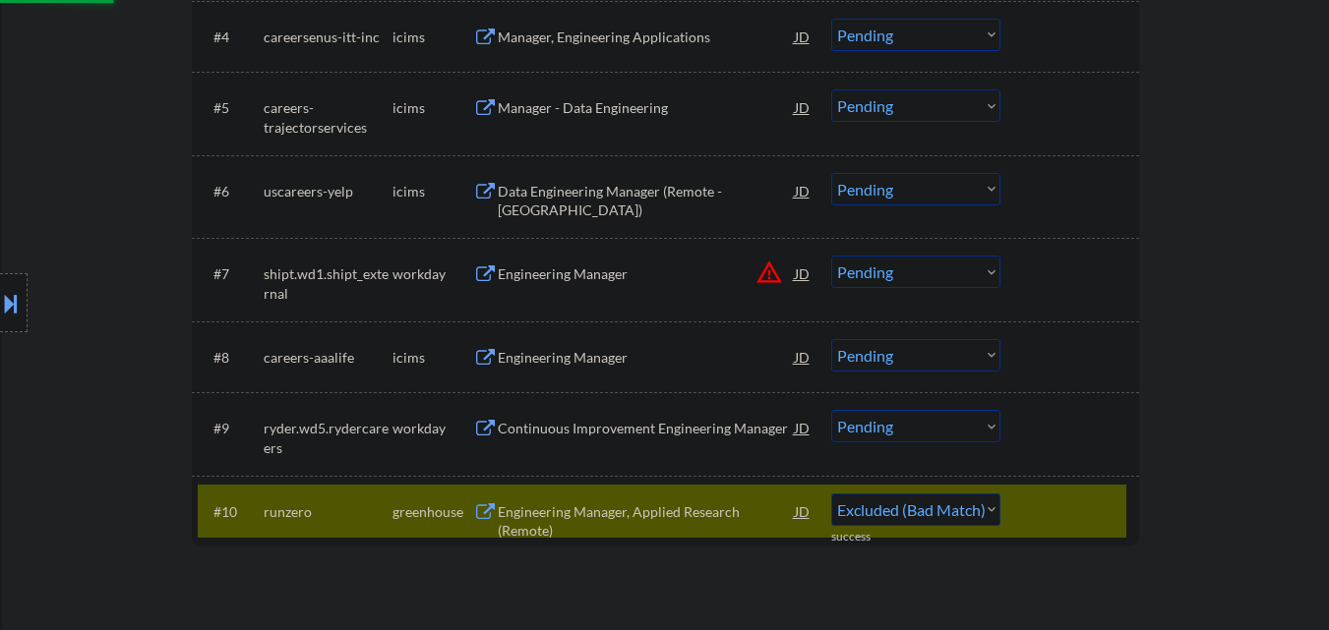
click at [650, 432] on div "Continuous Improvement Engineering Manager" at bounding box center [646, 429] width 297 height 20
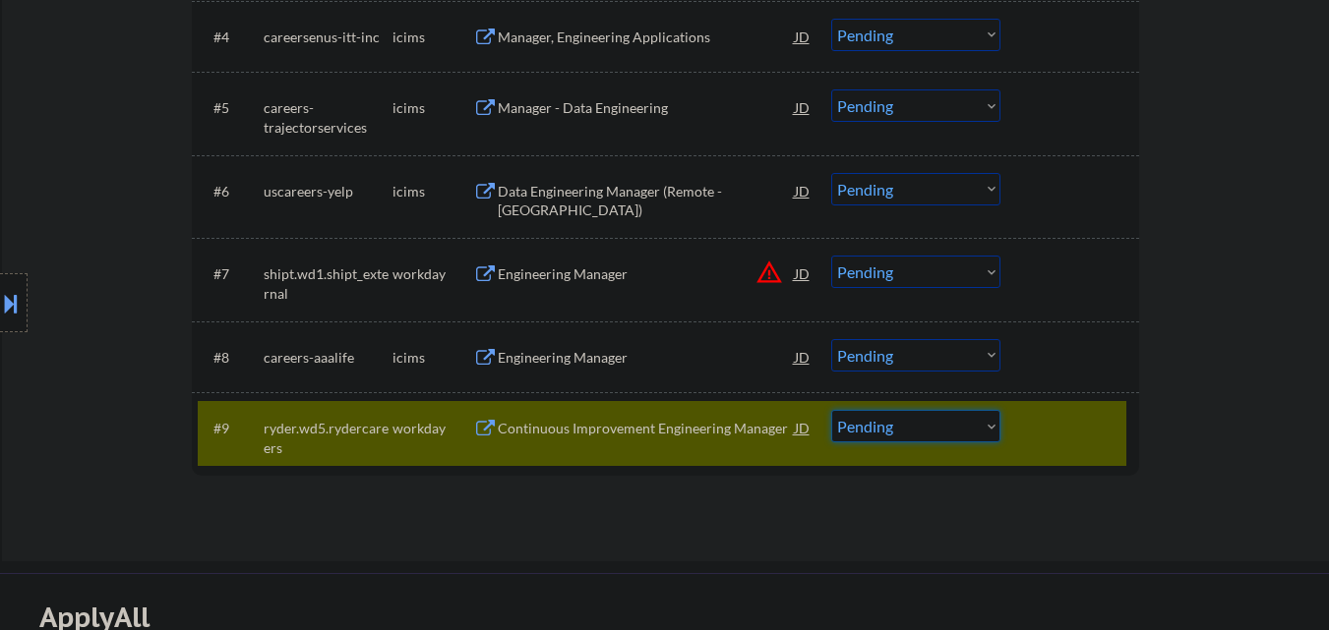
drag, startPoint x: 953, startPoint y: 424, endPoint x: 953, endPoint y: 436, distance: 11.8
click at [953, 424] on select "Choose an option... Pending Applied Excluded (Questions) Excluded (Expired) Exc…" at bounding box center [915, 426] width 169 height 32
select select ""excluded__expired_""
click at [831, 410] on select "Choose an option... Pending Applied Excluded (Questions) Excluded (Expired) Exc…" at bounding box center [915, 426] width 169 height 32
click at [598, 356] on div "Engineering Manager" at bounding box center [646, 358] width 297 height 20
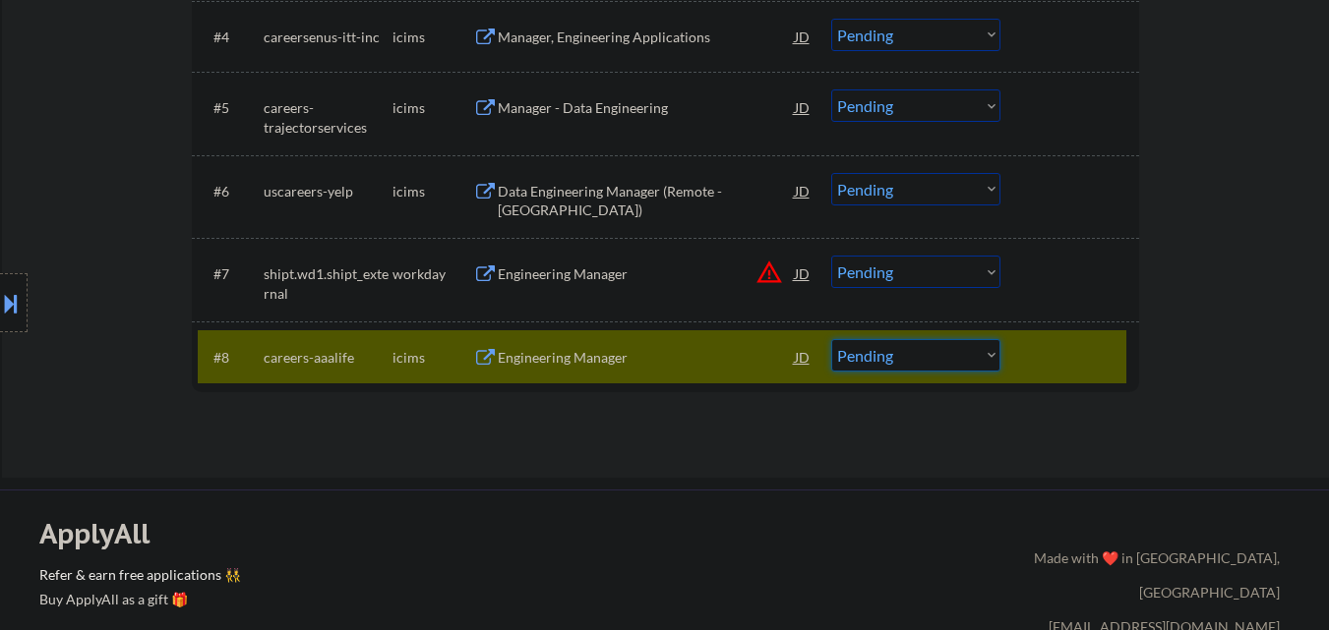
click at [920, 357] on select "Choose an option... Pending Applied Excluded (Questions) Excluded (Expired) Exc…" at bounding box center [915, 355] width 169 height 32
select select ""excluded__expired_""
click at [831, 339] on select "Choose an option... Pending Applied Excluded (Questions) Excluded (Expired) Exc…" at bounding box center [915, 355] width 169 height 32
click at [620, 267] on div "Engineering Manager" at bounding box center [646, 275] width 297 height 20
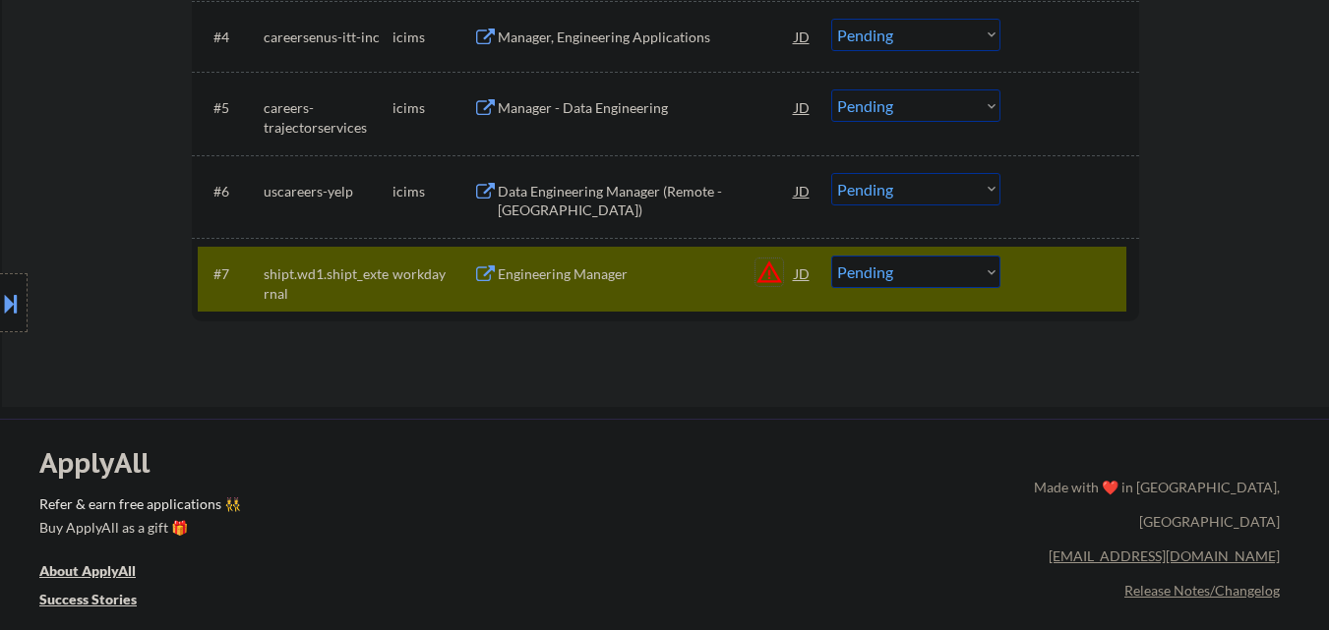
click at [767, 275] on button "warning_amber" at bounding box center [769, 273] width 28 height 28
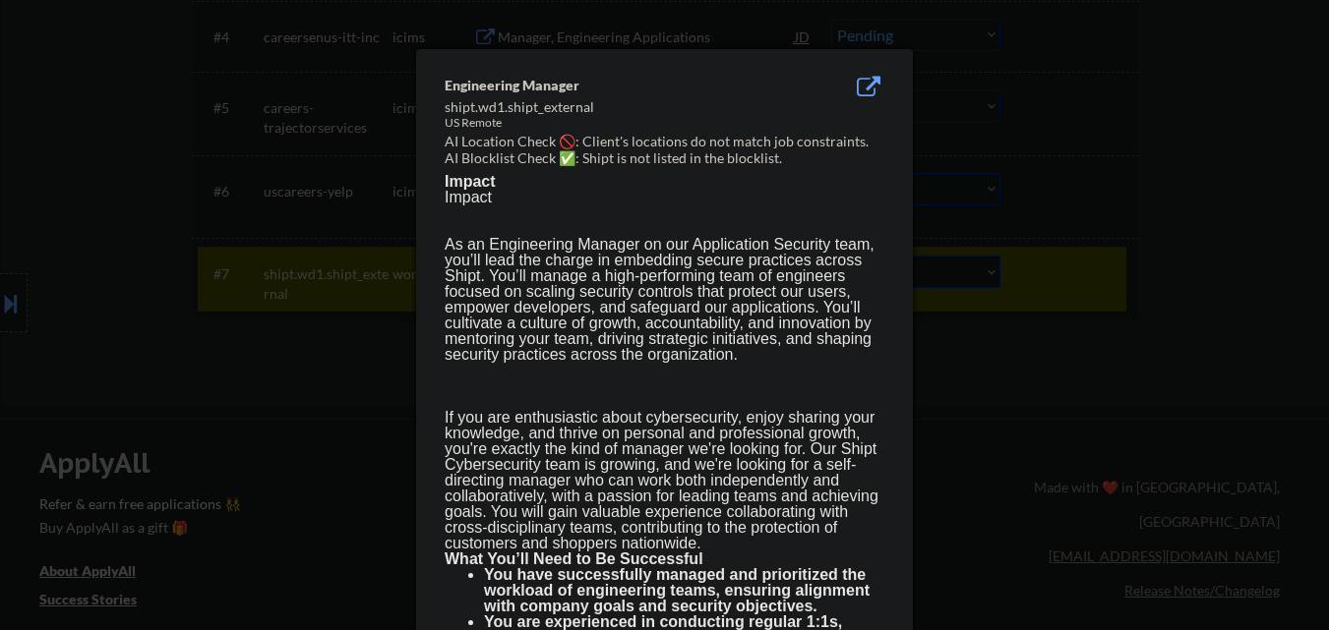
click at [321, 427] on div at bounding box center [664, 315] width 1329 height 630
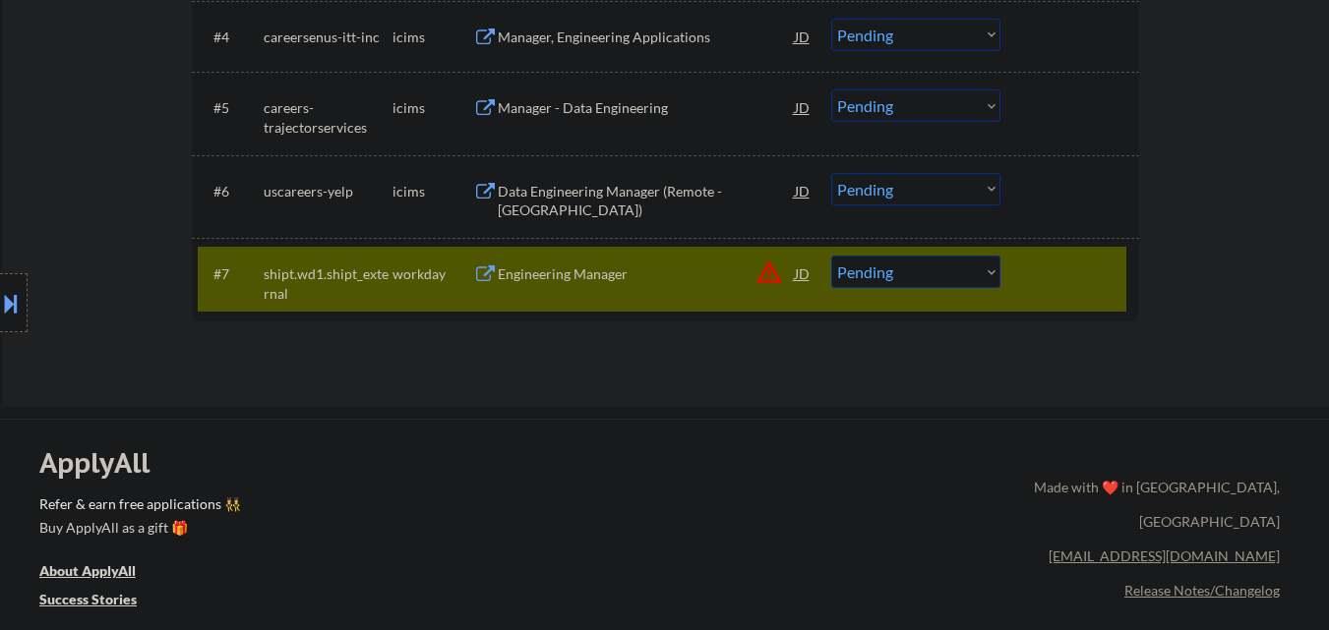
click at [0, 292] on button at bounding box center [11, 303] width 22 height 32
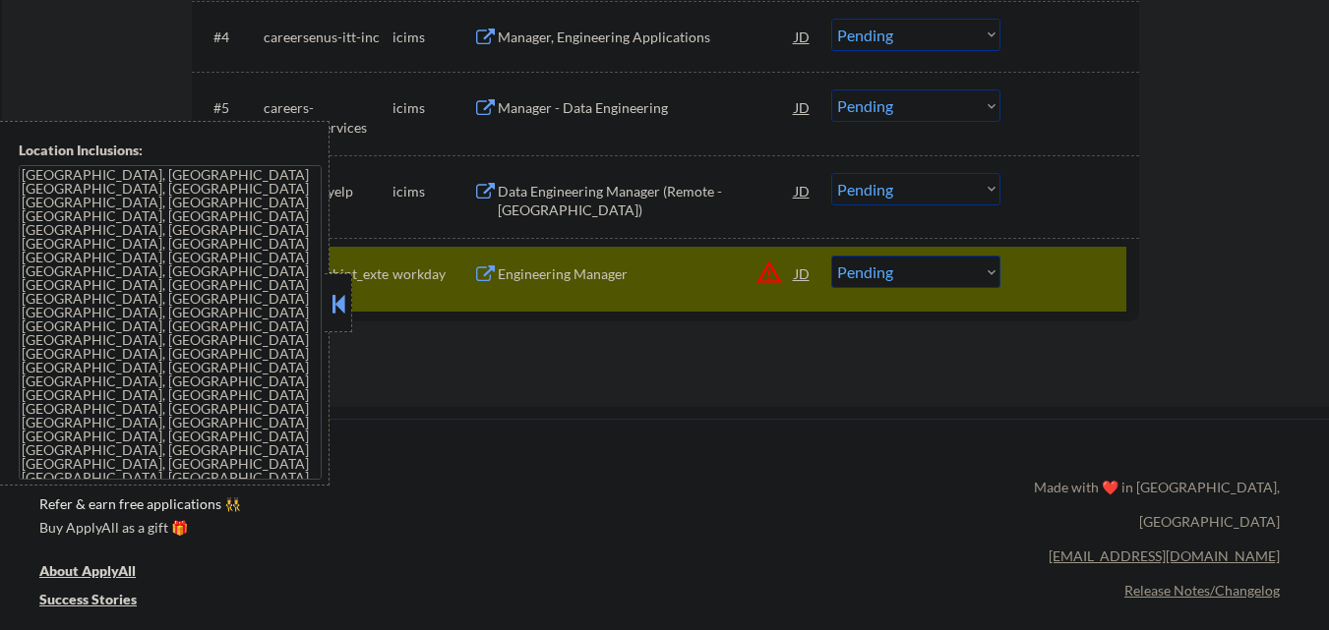
click at [335, 326] on div at bounding box center [339, 302] width 28 height 59
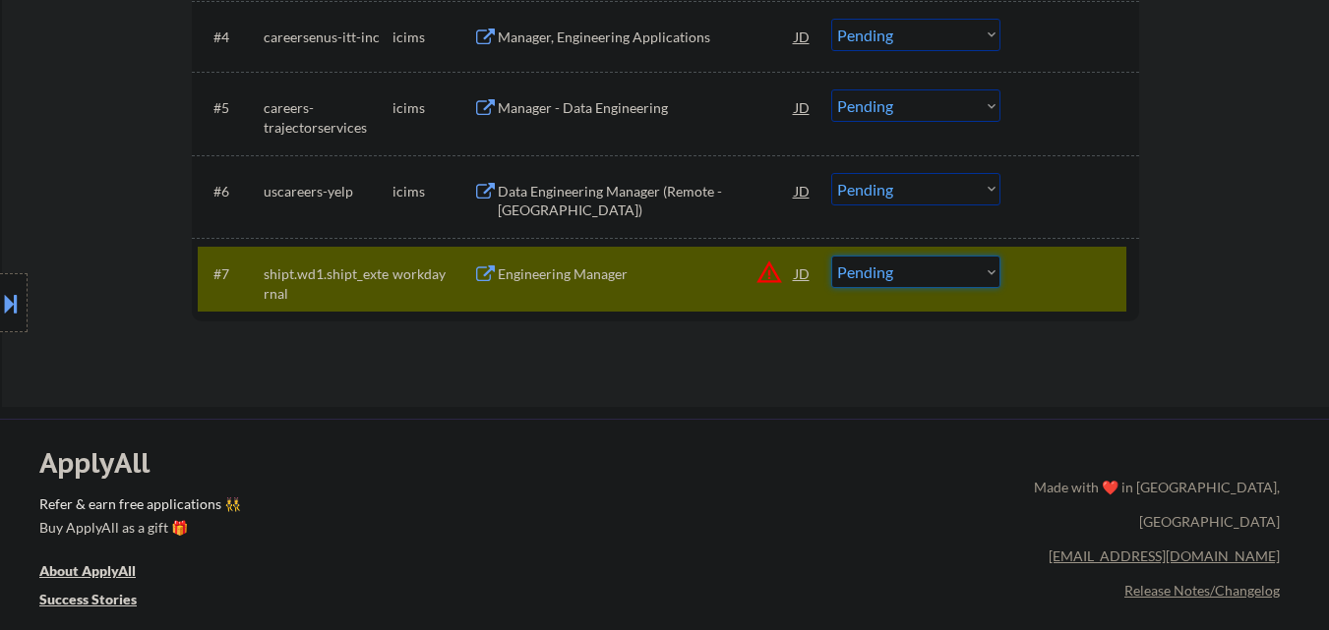
click at [944, 261] on select "Choose an option... Pending Applied Excluded (Questions) Excluded (Expired) Exc…" at bounding box center [915, 272] width 169 height 32
select select ""excluded__bad_match_""
click at [831, 256] on select "Choose an option... Pending Applied Excluded (Questions) Excluded (Expired) Exc…" at bounding box center [915, 272] width 169 height 32
click at [1055, 277] on div at bounding box center [1072, 273] width 87 height 35
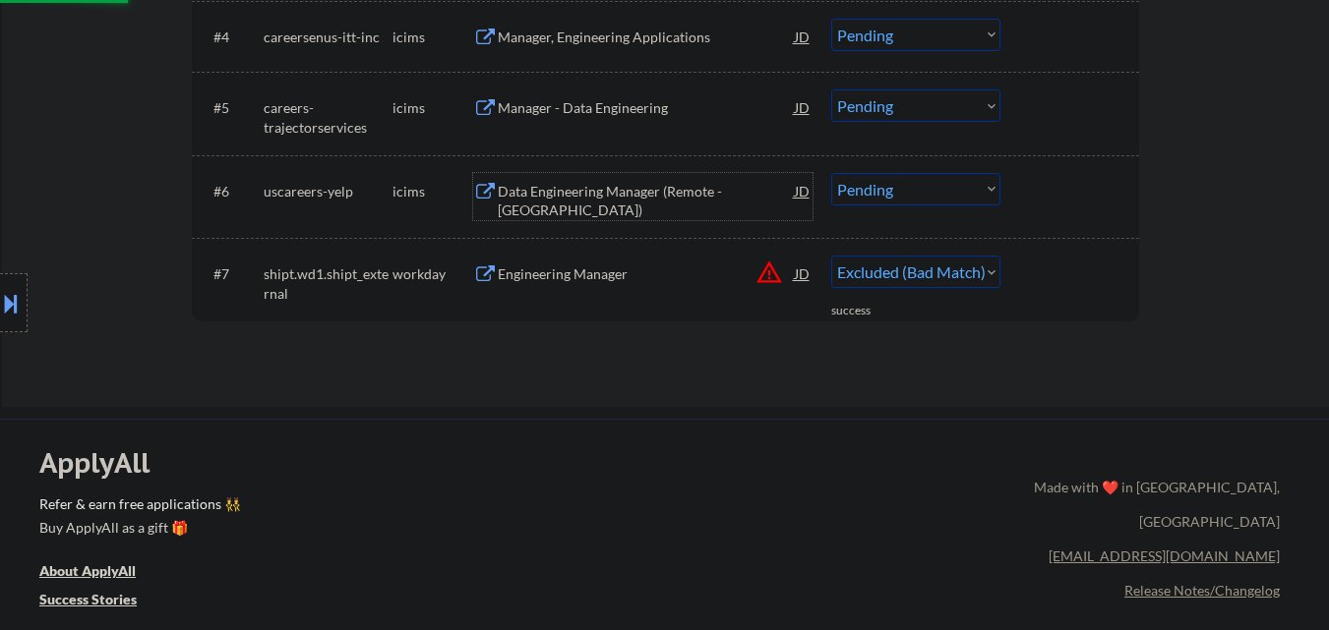
click at [634, 184] on div "Data Engineering Manager (Remote - United States)" at bounding box center [646, 201] width 297 height 38
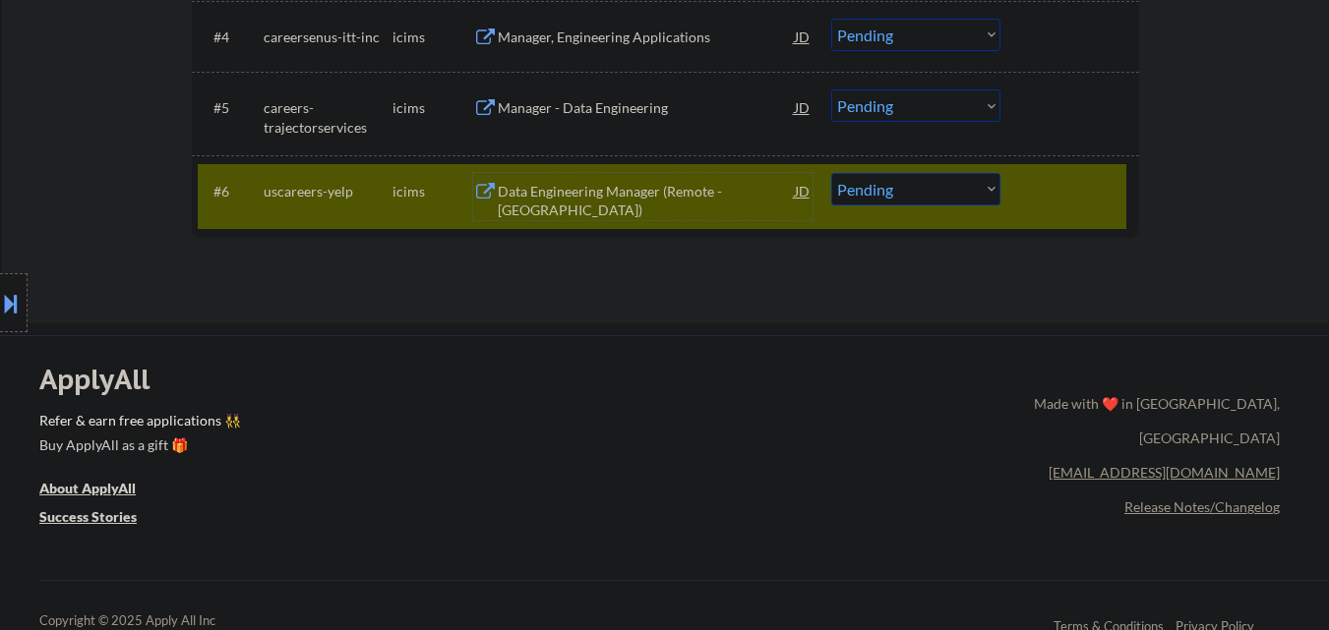
click at [594, 191] on div "Data Engineering Manager (Remote - United States)" at bounding box center [646, 201] width 297 height 38
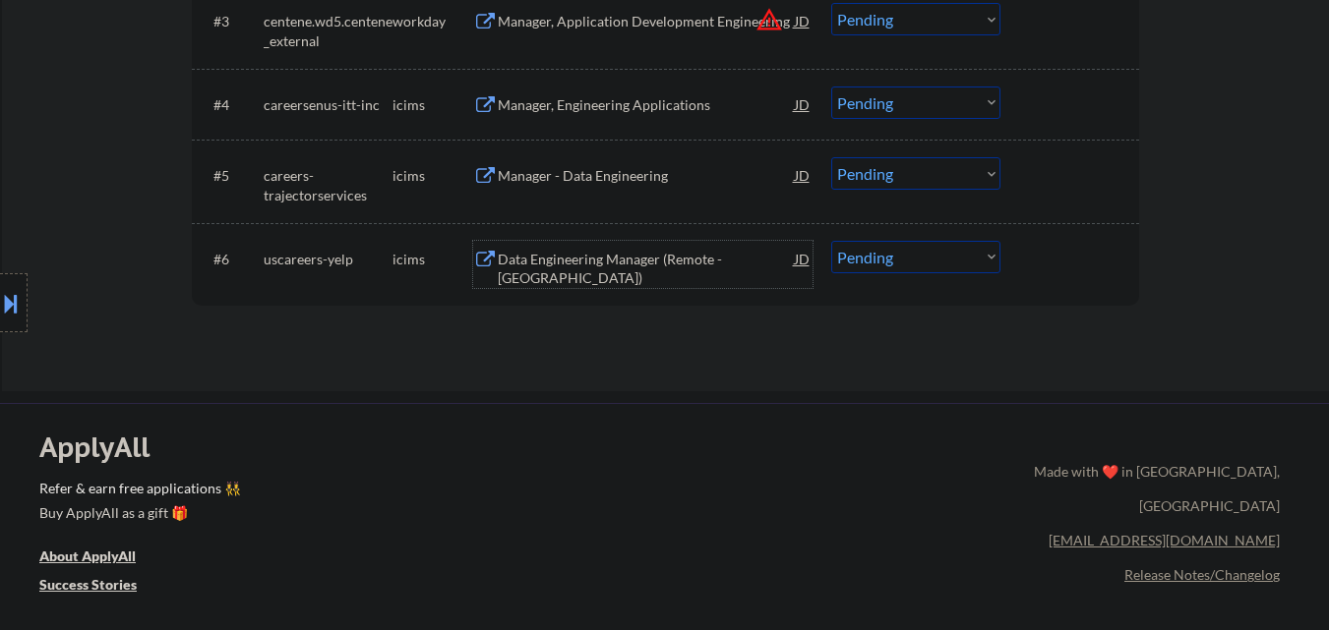
scroll to position [787, 0]
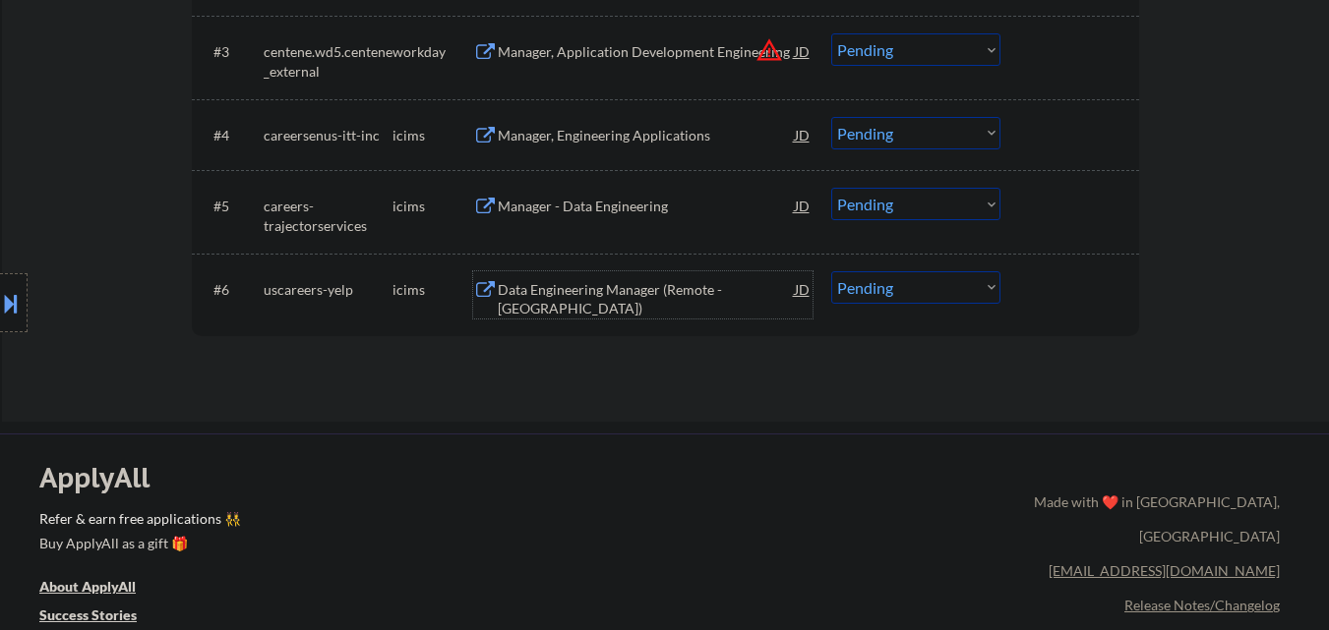
click at [612, 314] on div "Data Engineering Manager (Remote - United States)" at bounding box center [646, 299] width 297 height 38
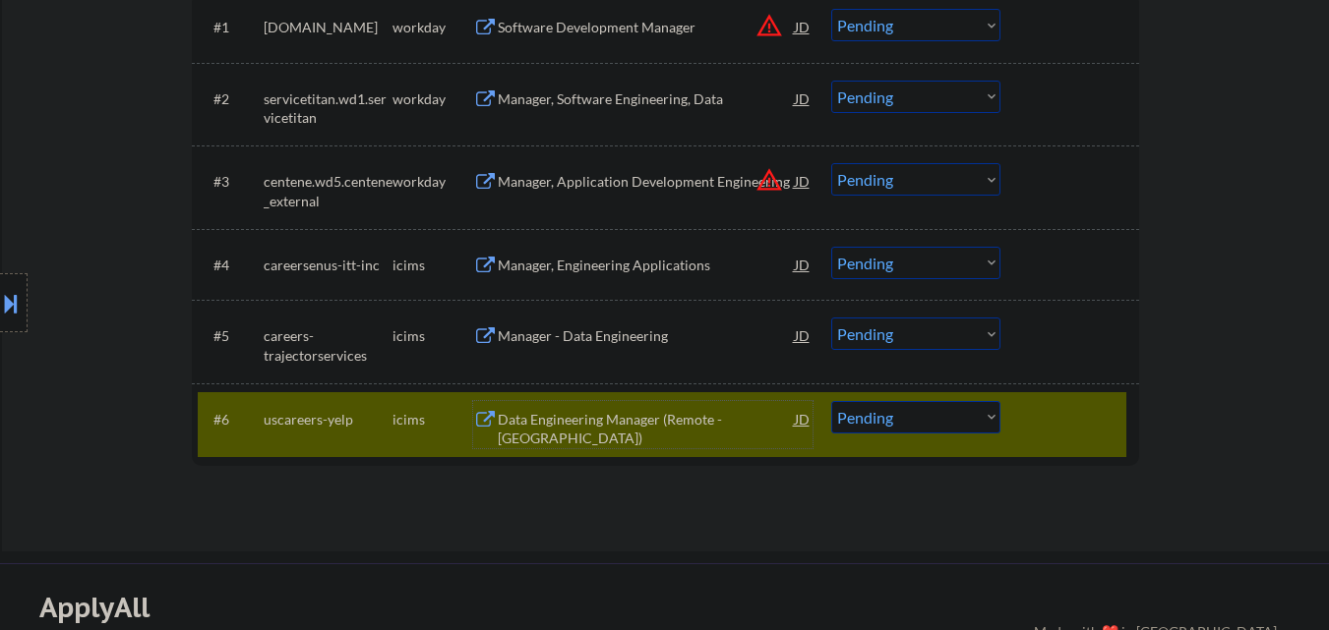
scroll to position [688, 0]
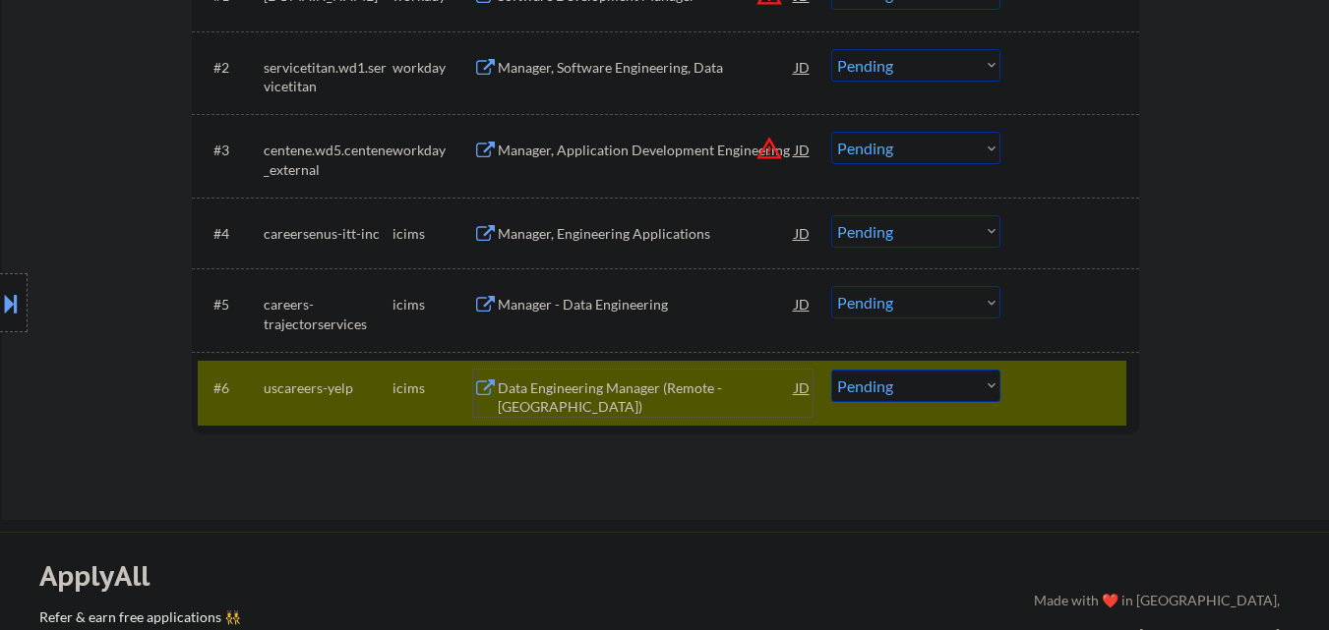
drag, startPoint x: 922, startPoint y: 387, endPoint x: 920, endPoint y: 401, distance: 14.1
click at [922, 387] on select "Choose an option... Pending Applied Excluded (Questions) Excluded (Expired) Exc…" at bounding box center [915, 386] width 169 height 32
select select ""applied""
click at [831, 370] on select "Choose an option... Pending Applied Excluded (Questions) Excluded (Expired) Exc…" at bounding box center [915, 386] width 169 height 32
click at [623, 303] on div "Manager - Data Engineering" at bounding box center [646, 305] width 297 height 20
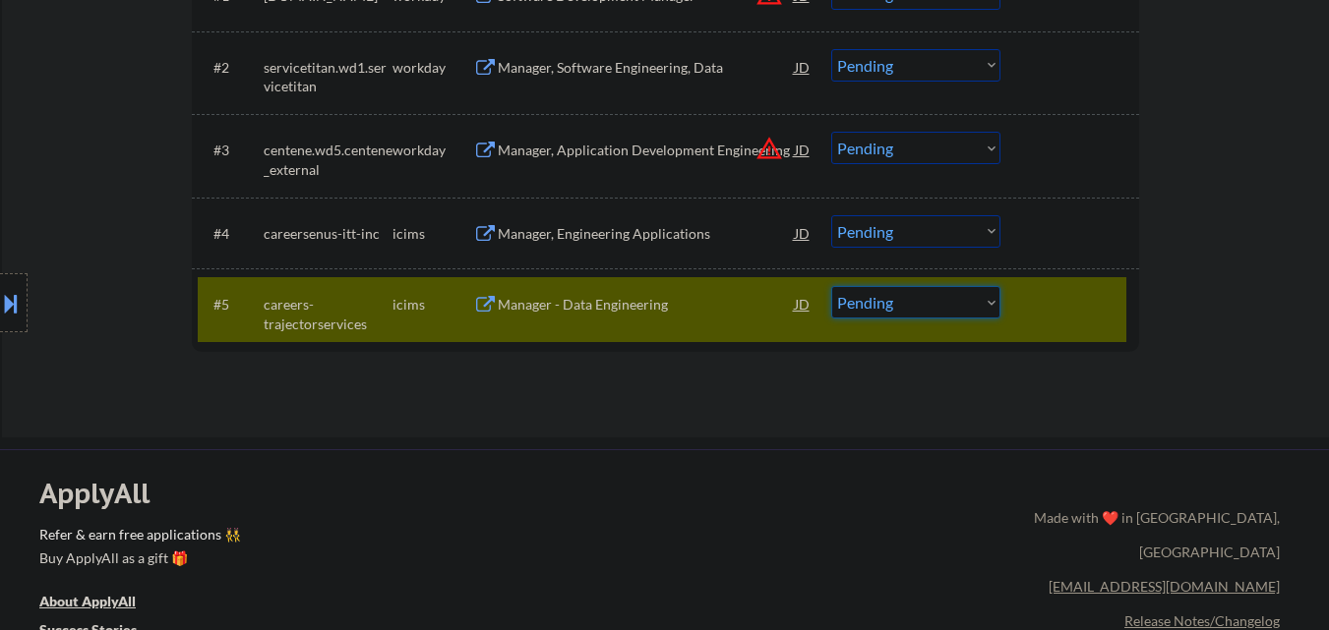
drag, startPoint x: 897, startPoint y: 302, endPoint x: 892, endPoint y: 312, distance: 11.0
click at [897, 302] on select "Choose an option... Pending Applied Excluded (Questions) Excluded (Expired) Exc…" at bounding box center [915, 302] width 169 height 32
click at [892, 298] on select "Choose an option... Pending Applied Excluded (Questions) Excluded (Expired) Exc…" at bounding box center [915, 302] width 169 height 32
select select ""applied""
click at [831, 286] on select "Choose an option... Pending Applied Excluded (Questions) Excluded (Expired) Exc…" at bounding box center [915, 302] width 169 height 32
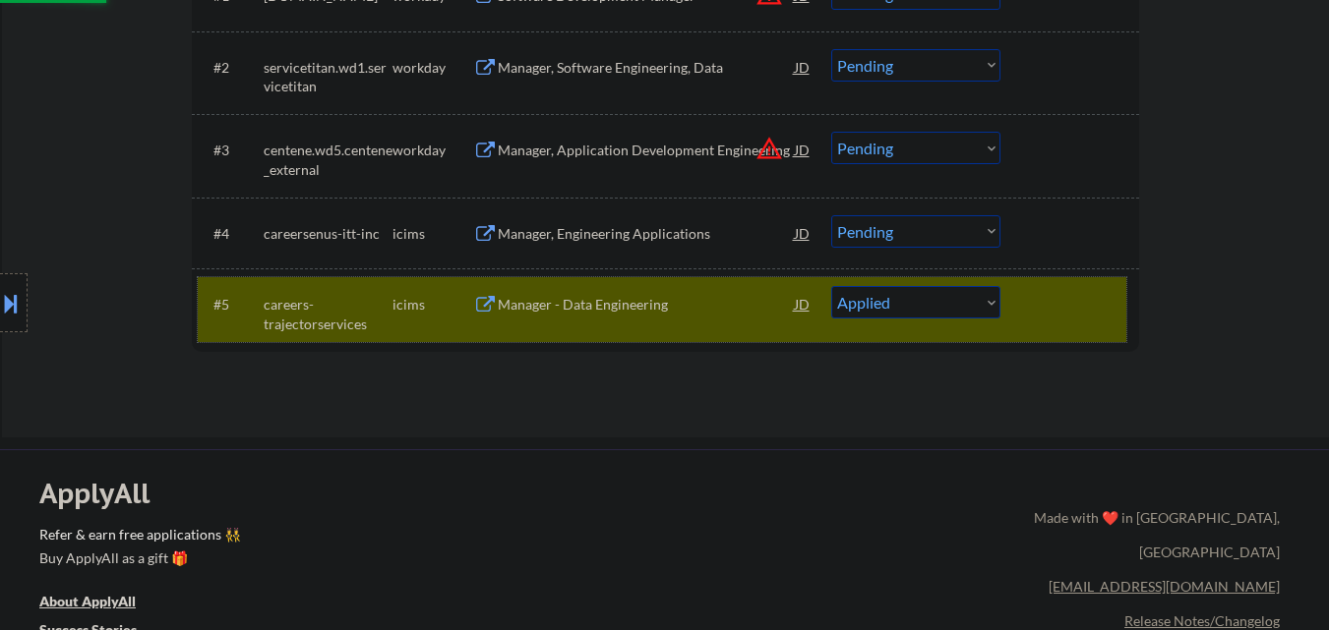
click at [1038, 318] on div at bounding box center [1072, 303] width 87 height 35
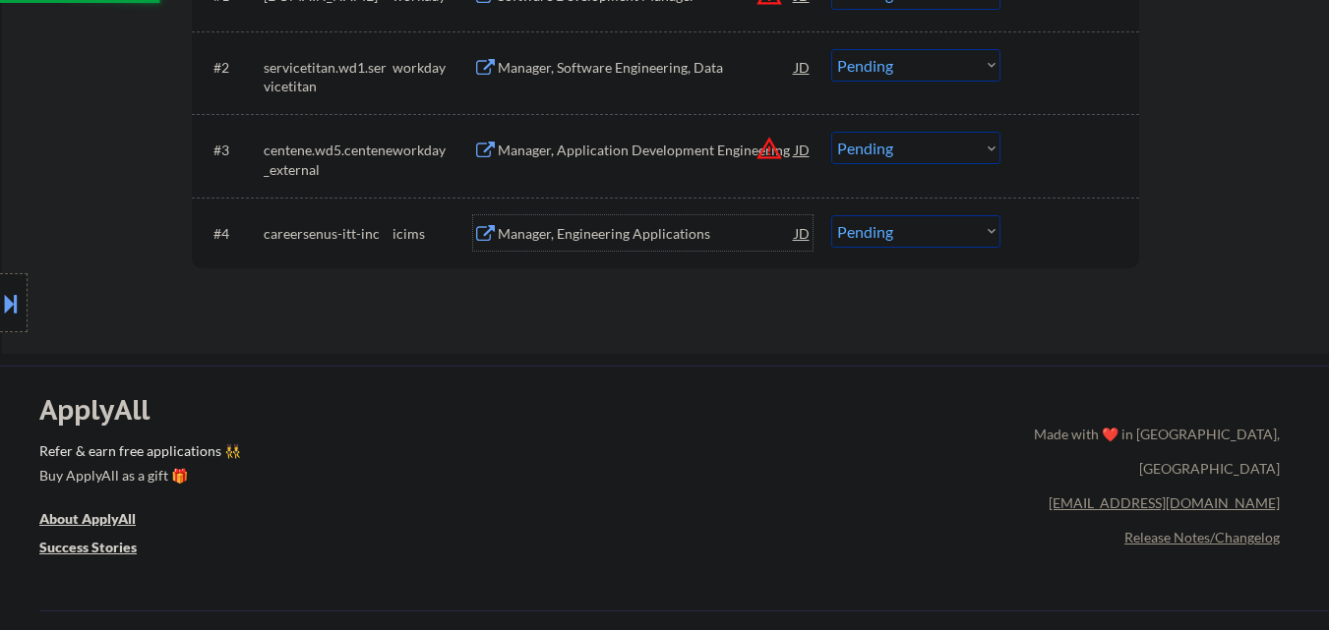
click at [637, 234] on div "Manager, Engineering Applications" at bounding box center [646, 234] width 297 height 20
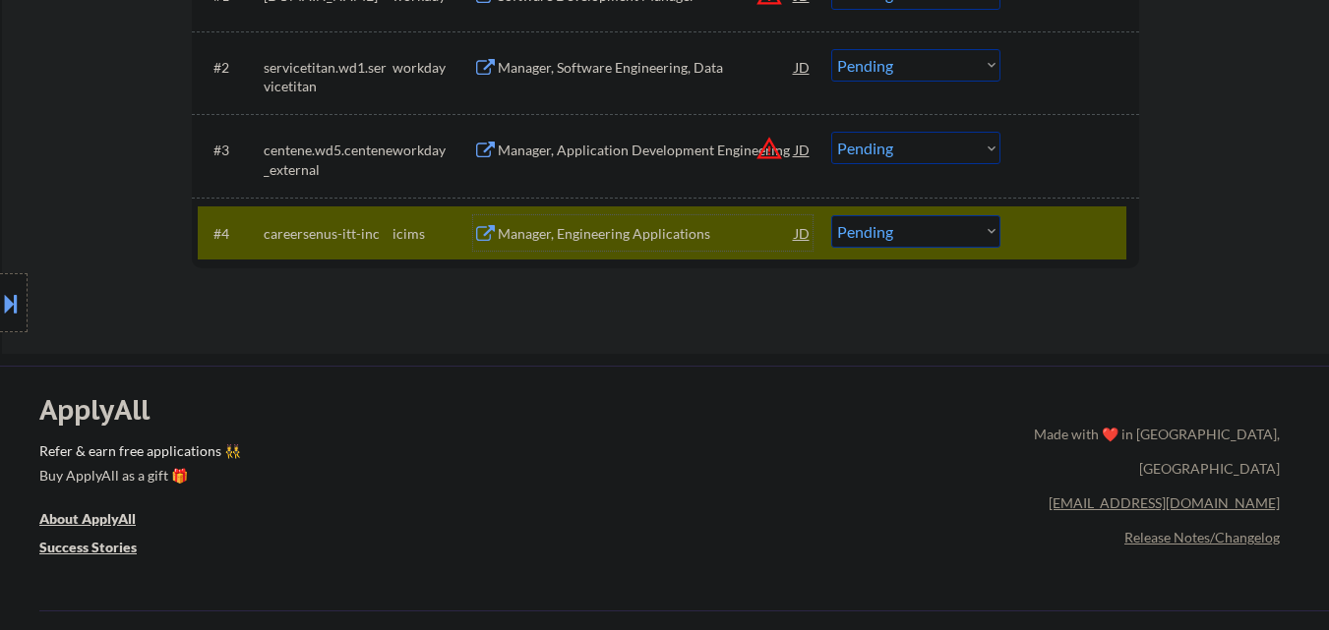
click at [0, 315] on button at bounding box center [11, 303] width 22 height 32
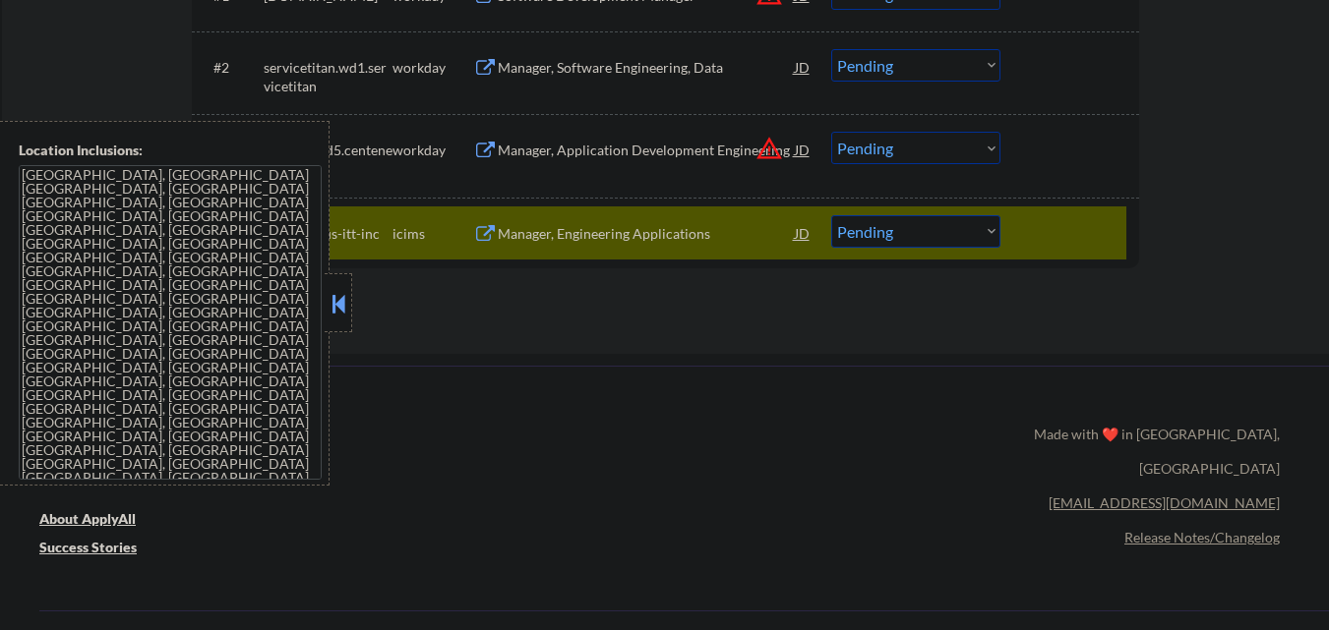
click at [930, 226] on select "Choose an option... Pending Applied Excluded (Questions) Excluded (Expired) Exc…" at bounding box center [915, 231] width 169 height 32
select select ""excluded__bad_match_""
click at [831, 215] on select "Choose an option... Pending Applied Excluded (Questions) Excluded (Expired) Exc…" at bounding box center [915, 231] width 169 height 32
click at [326, 306] on div at bounding box center [339, 302] width 28 height 59
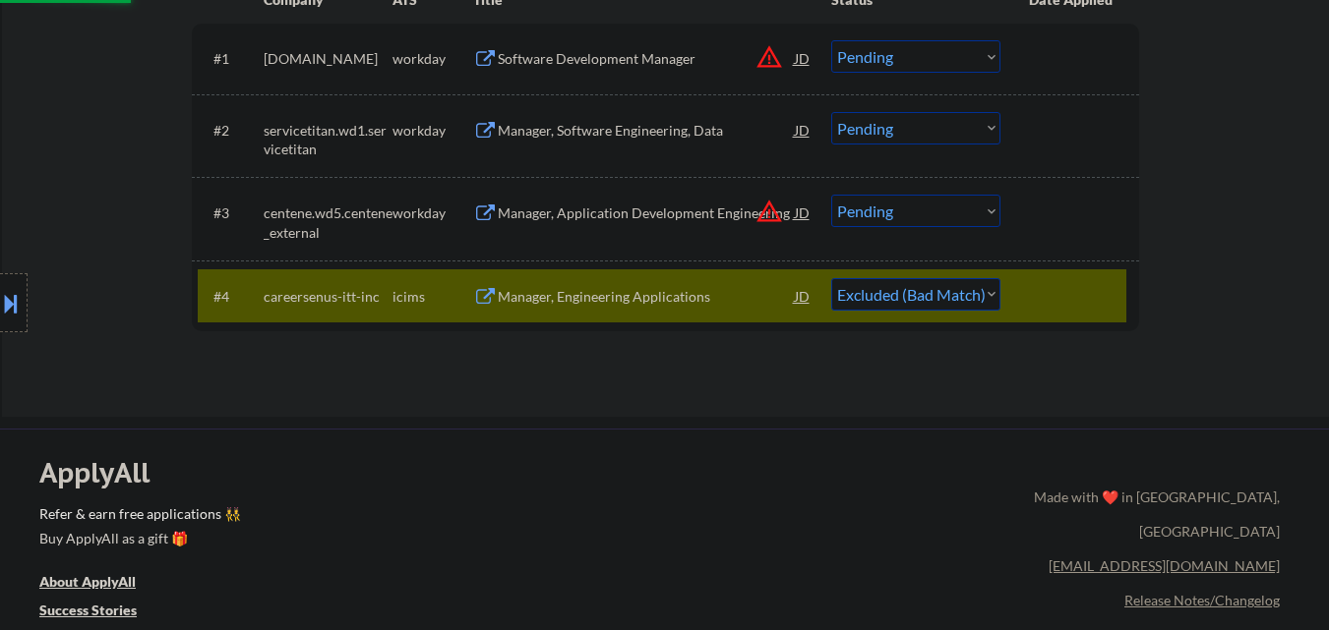
scroll to position [590, 0]
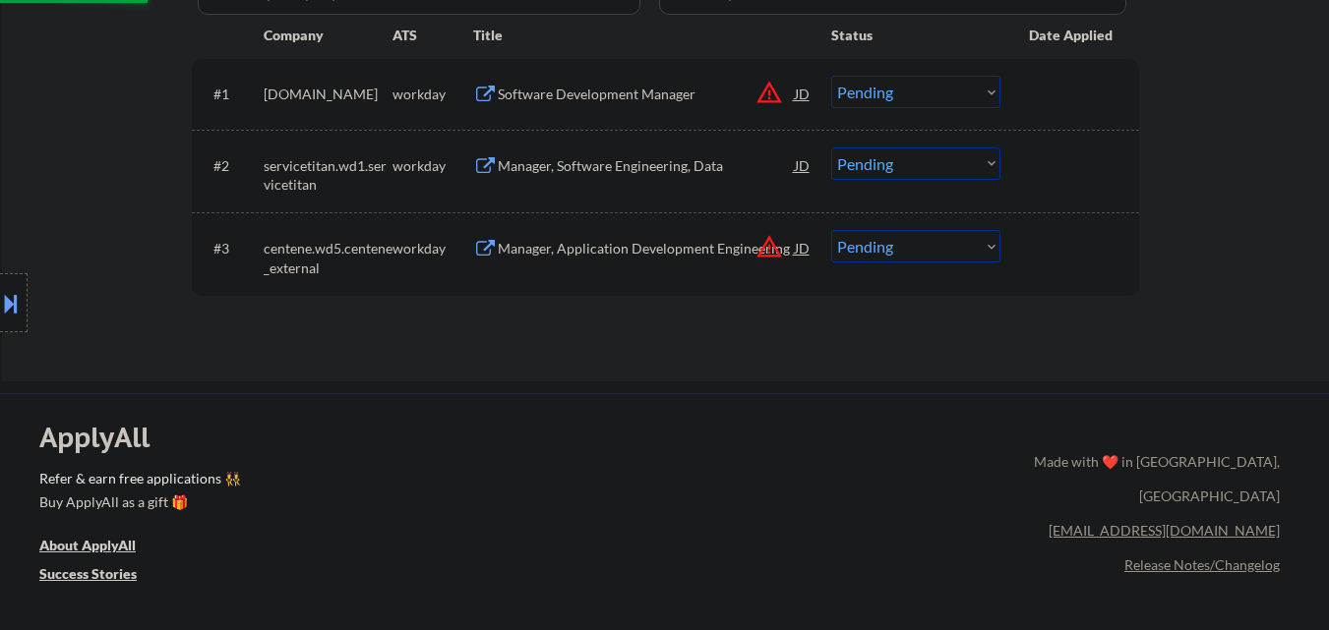
click at [762, 243] on button "warning_amber" at bounding box center [769, 247] width 28 height 28
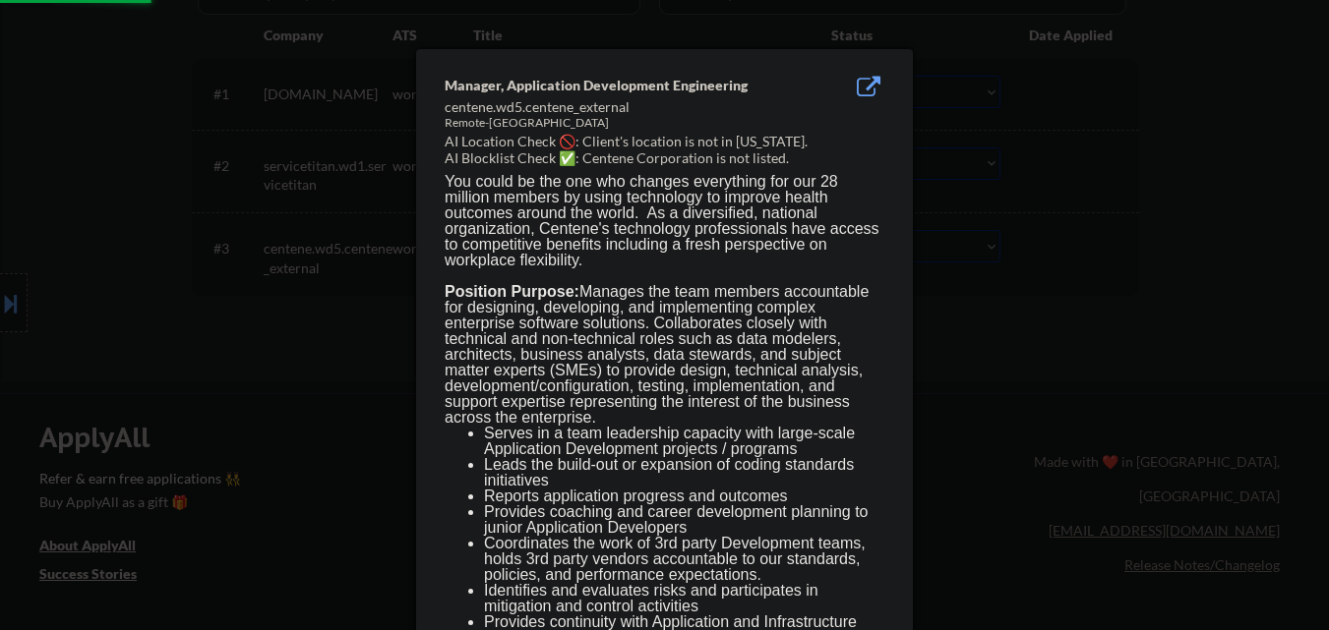
drag, startPoint x: 997, startPoint y: 313, endPoint x: 992, endPoint y: 304, distance: 10.1
click at [998, 313] on div at bounding box center [664, 315] width 1329 height 630
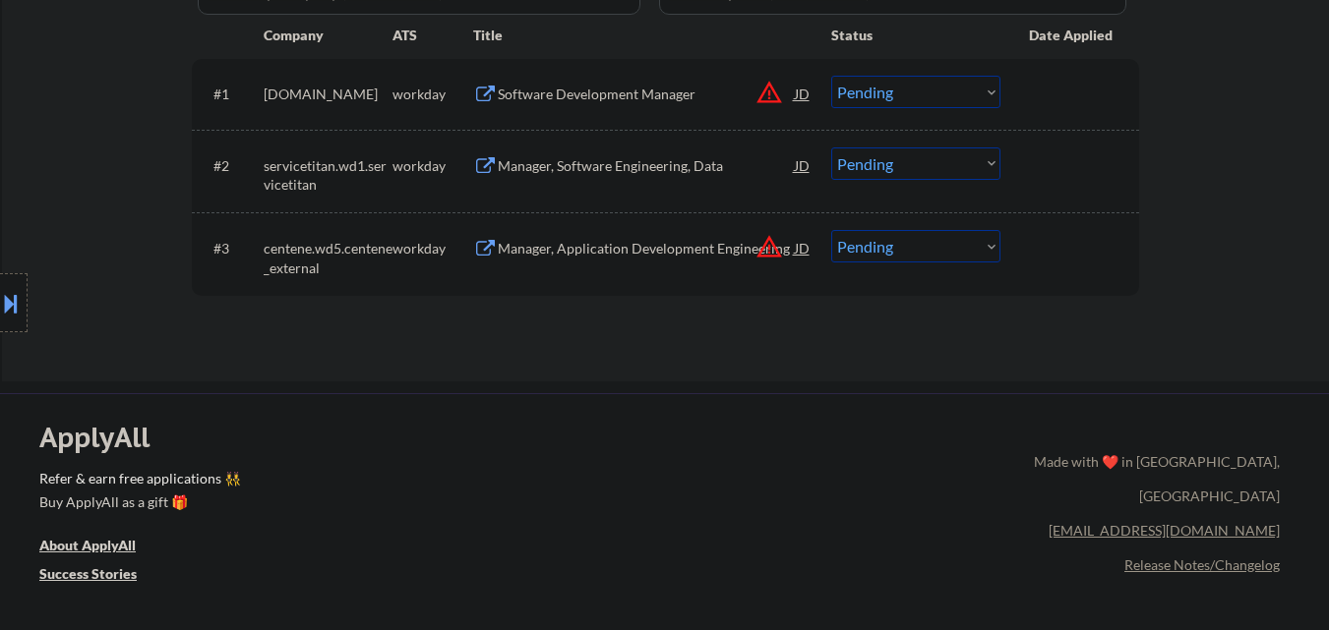
click at [930, 244] on select "Choose an option... Pending Applied Excluded (Questions) Excluded (Expired) Exc…" at bounding box center [915, 246] width 169 height 32
select select ""excluded__location_""
click at [831, 230] on select "Choose an option... Pending Applied Excluded (Questions) Excluded (Expired) Exc…" at bounding box center [915, 246] width 169 height 32
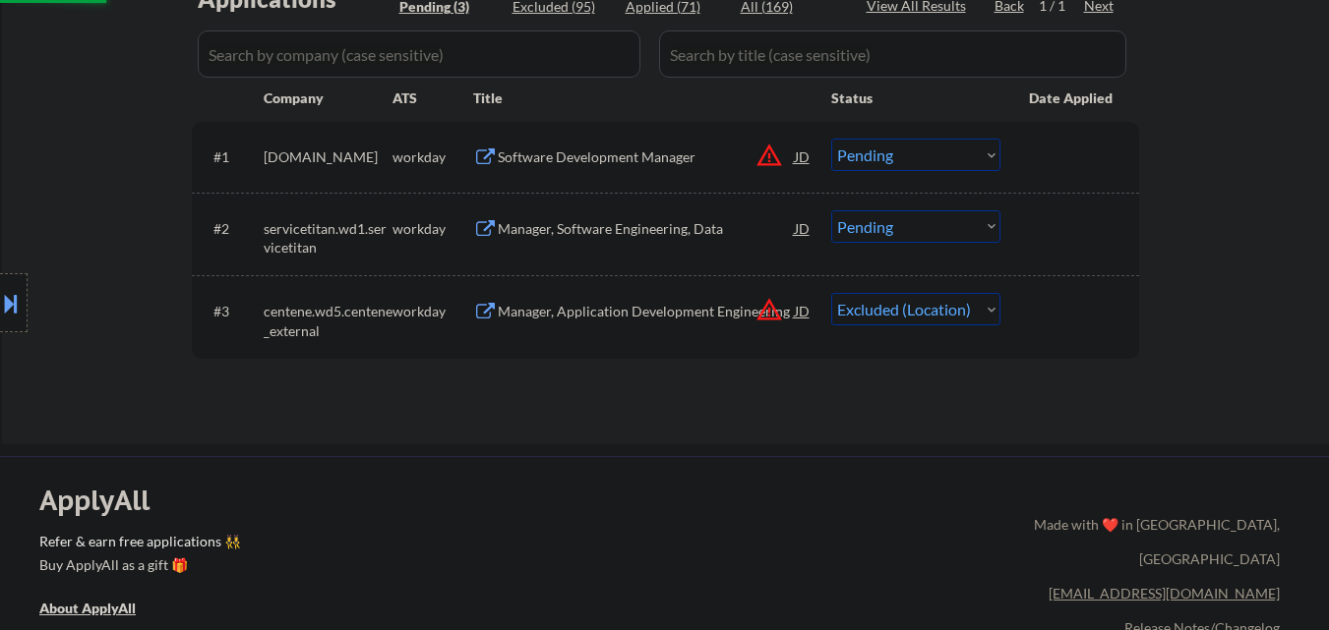
scroll to position [492, 0]
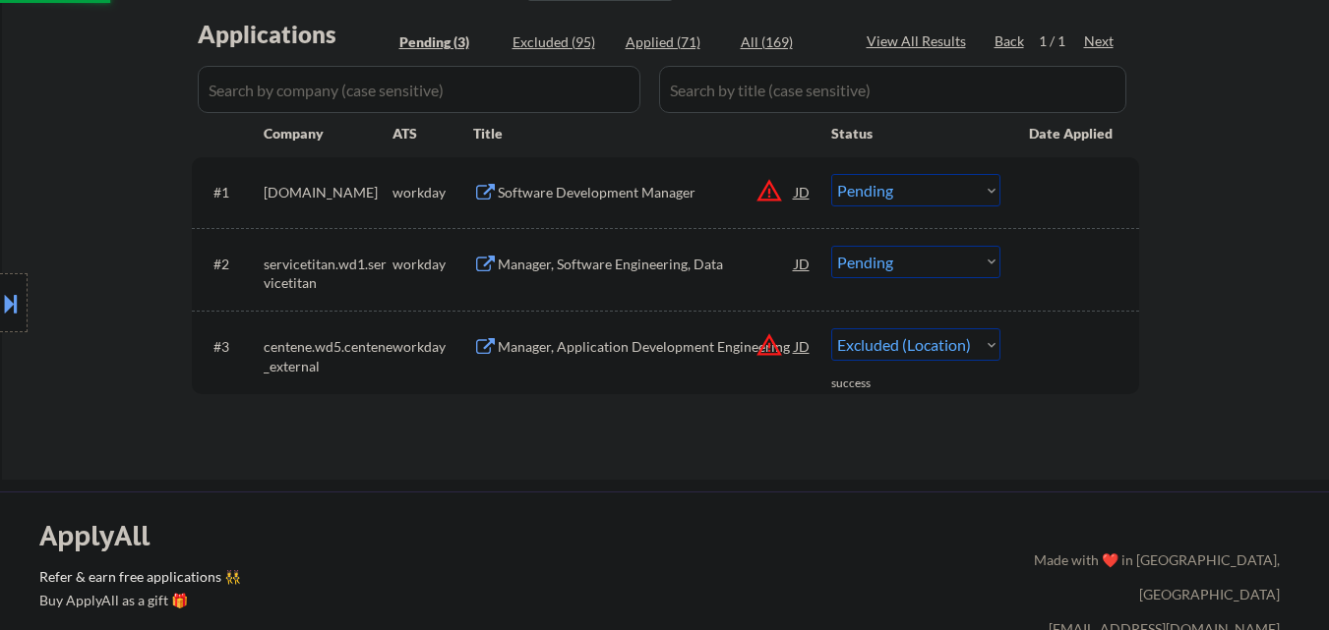
click at [768, 194] on button "warning_amber" at bounding box center [769, 191] width 28 height 28
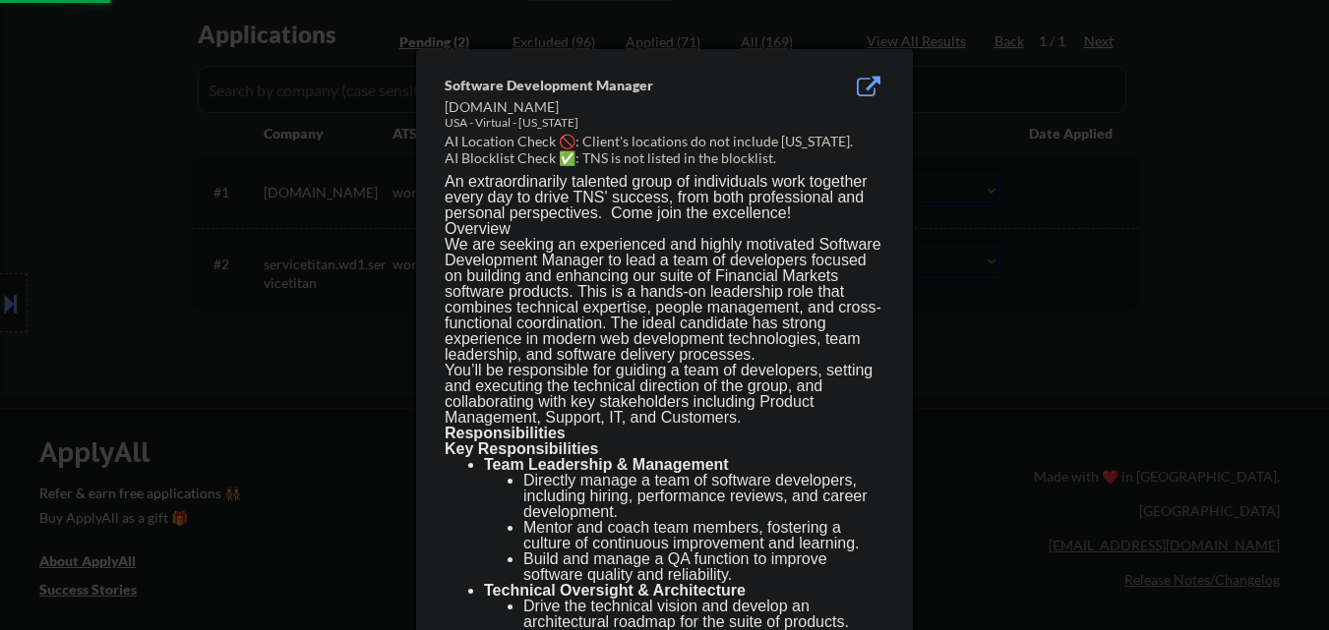
click at [948, 206] on div at bounding box center [664, 315] width 1329 height 630
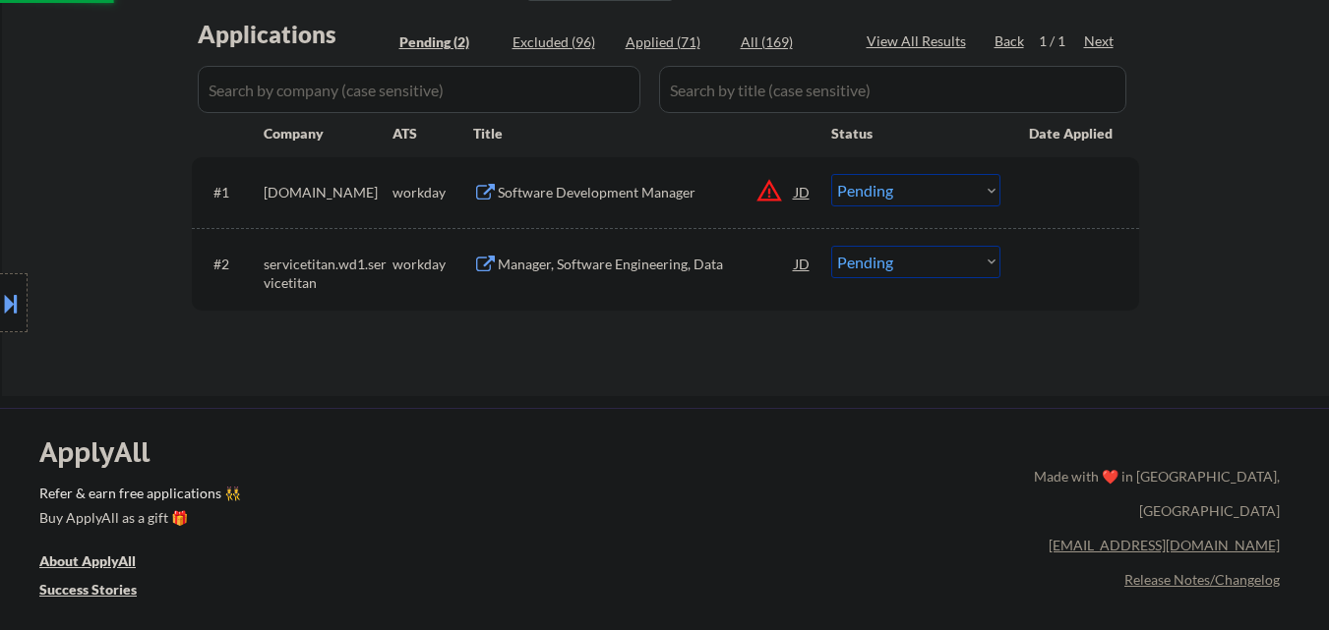
click at [938, 189] on select "Choose an option... Pending Applied Excluded (Questions) Excluded (Expired) Exc…" at bounding box center [915, 190] width 169 height 32
click at [831, 174] on select "Choose an option... Pending Applied Excluded (Questions) Excluded (Expired) Exc…" at bounding box center [915, 190] width 169 height 32
click at [617, 269] on div "Manager, Software Engineering, Data" at bounding box center [646, 265] width 297 height 20
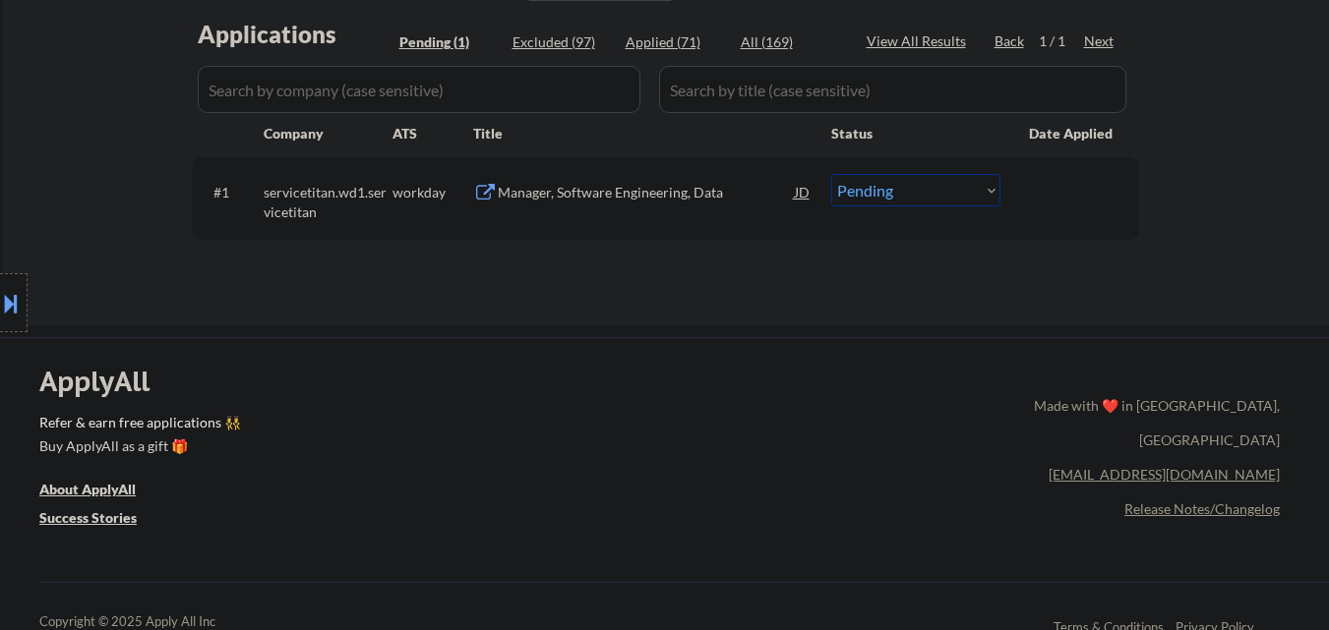
click at [944, 197] on select "Choose an option... Pending Applied Excluded (Questions) Excluded (Expired) Exc…" at bounding box center [915, 190] width 169 height 32
select select ""excluded__expired_""
click at [831, 174] on select "Choose an option... Pending Applied Excluded (Questions) Excluded (Expired) Exc…" at bounding box center [915, 190] width 169 height 32
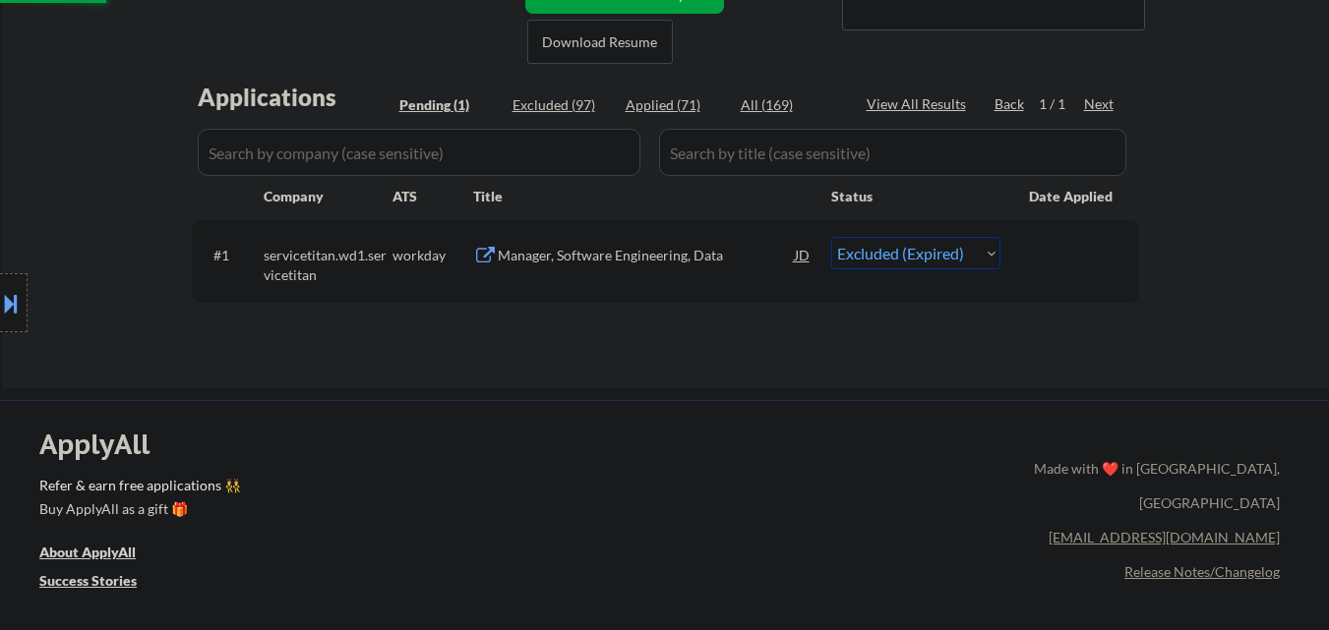
scroll to position [393, 0]
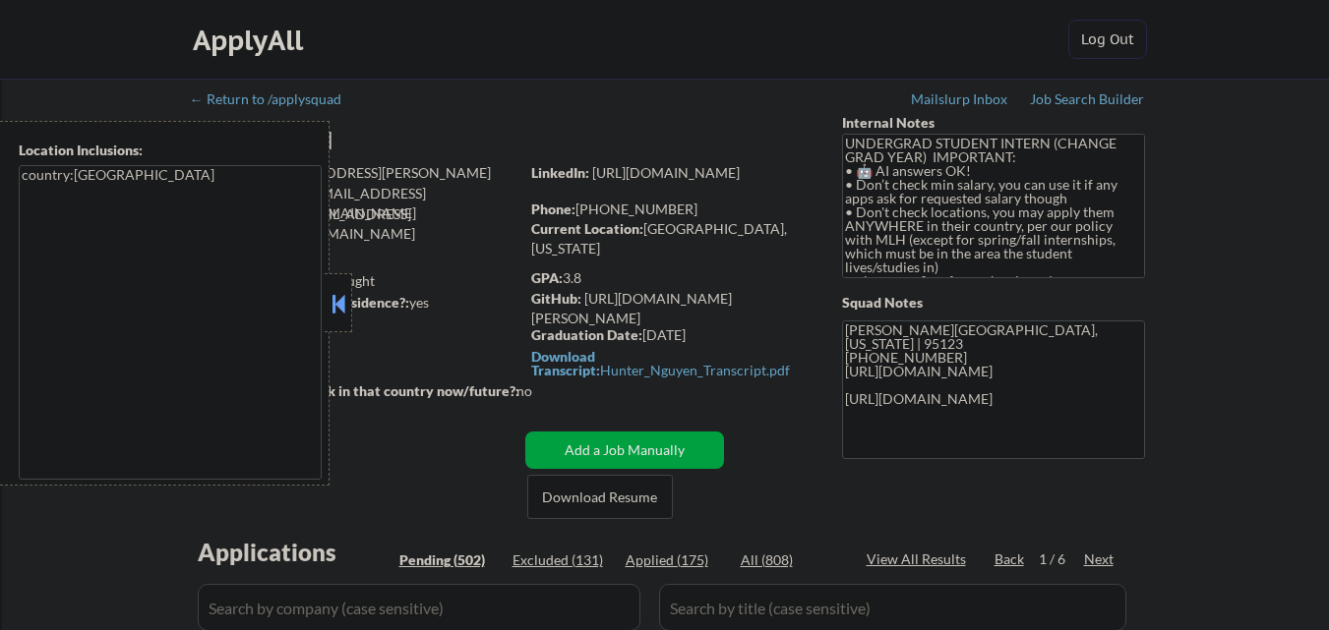
click at [339, 297] on button at bounding box center [338, 304] width 22 height 30
select select ""pending""
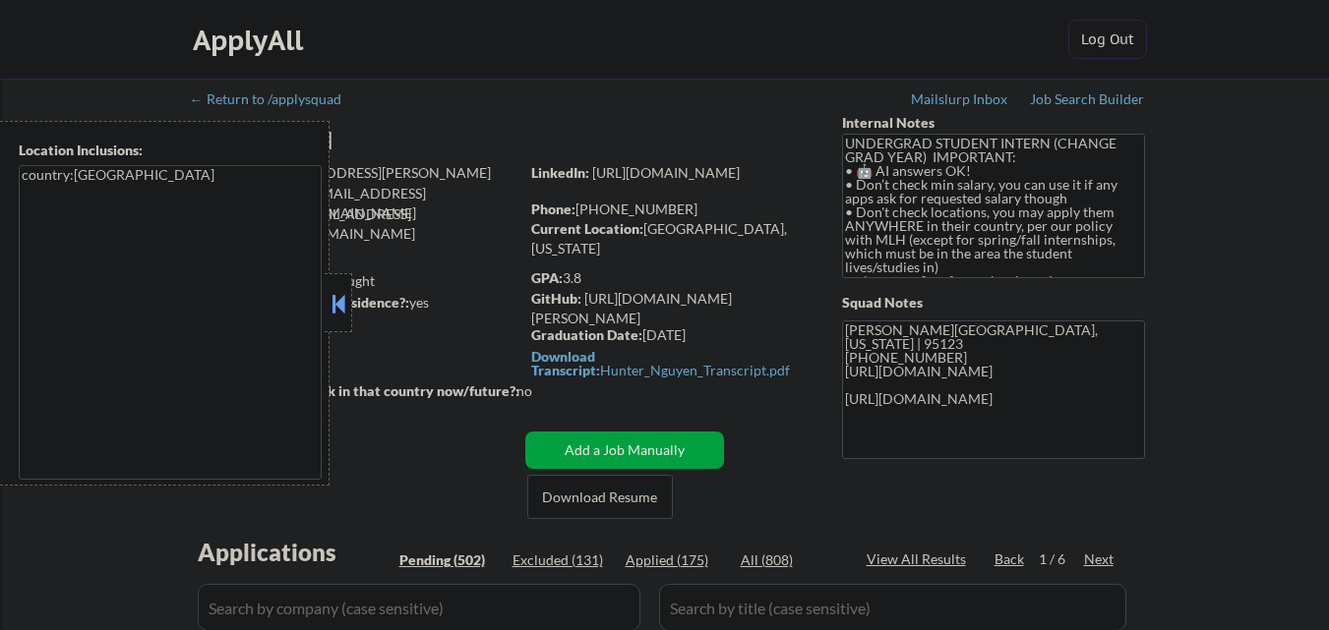
select select ""pending""
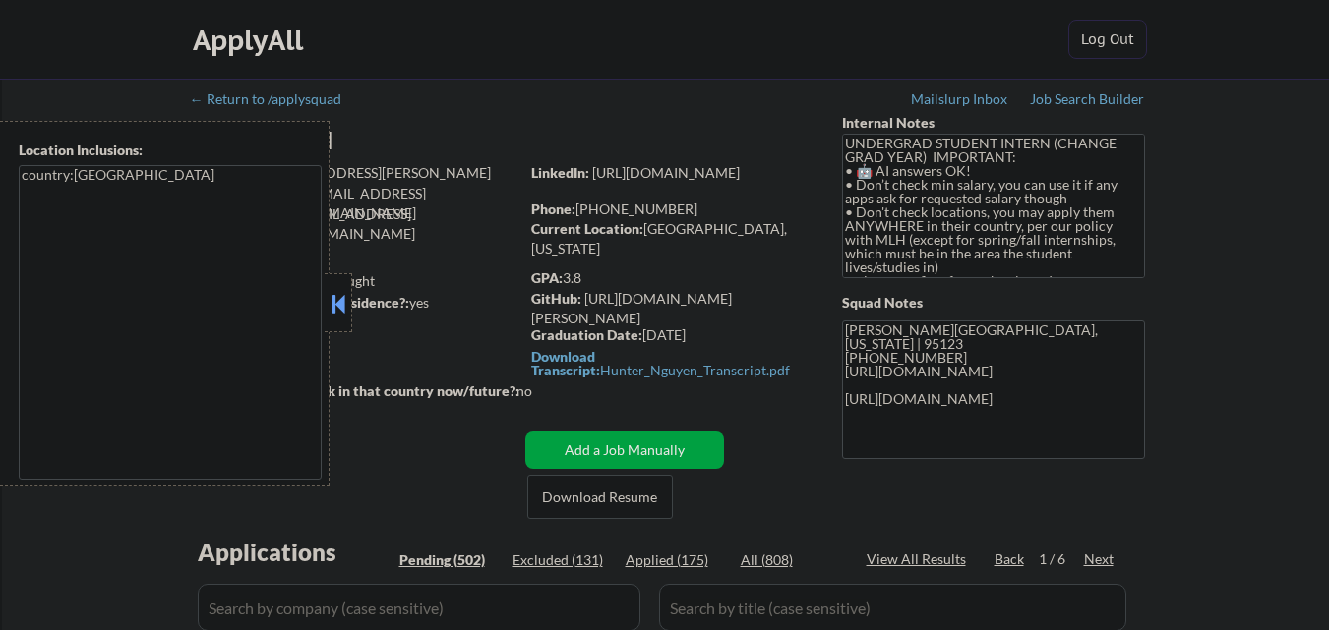
select select ""pending""
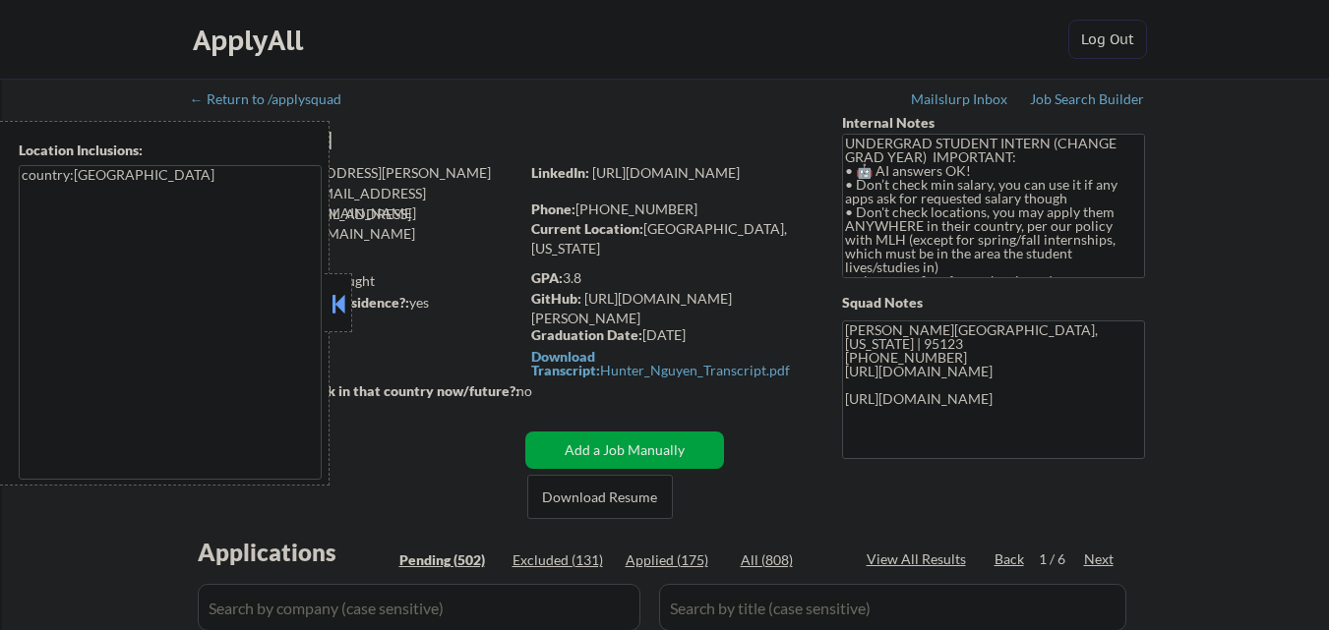
select select ""pending""
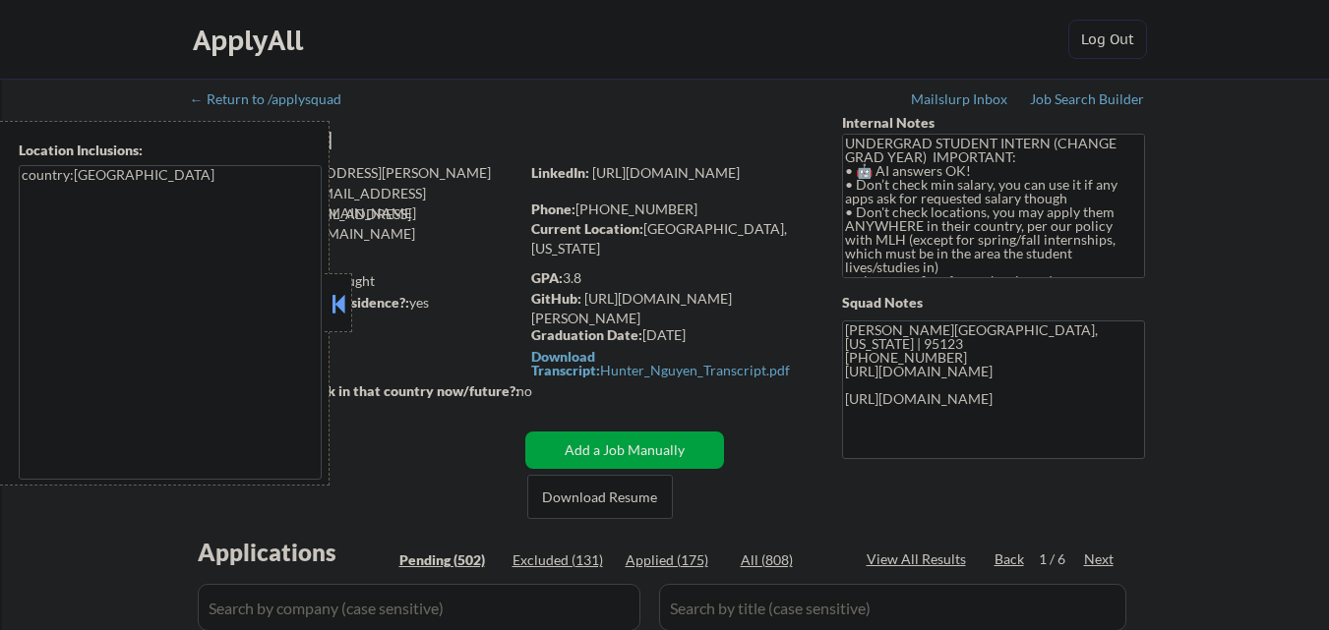
select select ""pending""
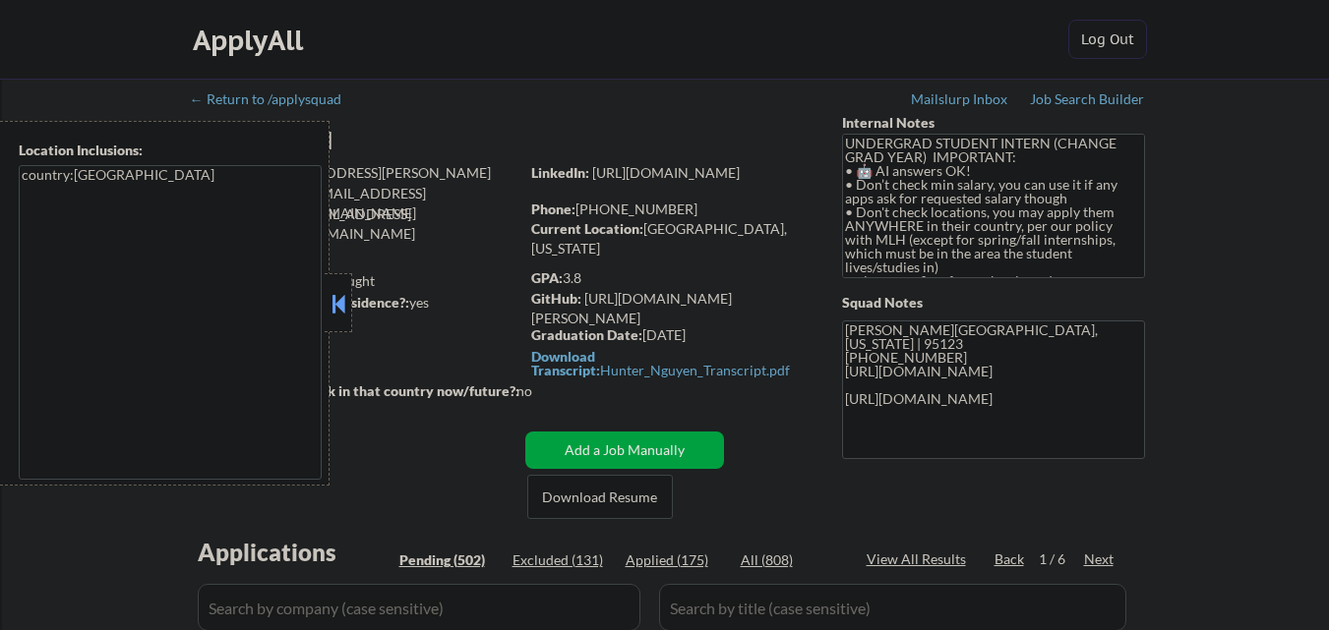
select select ""pending""
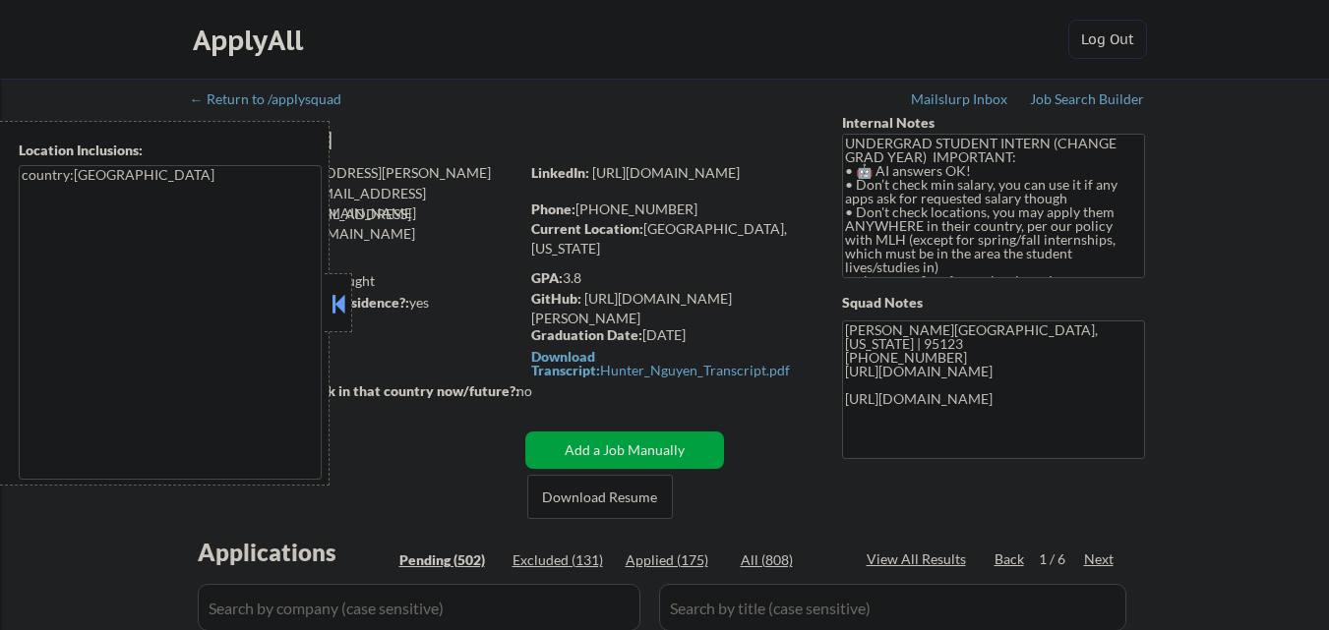
select select ""pending""
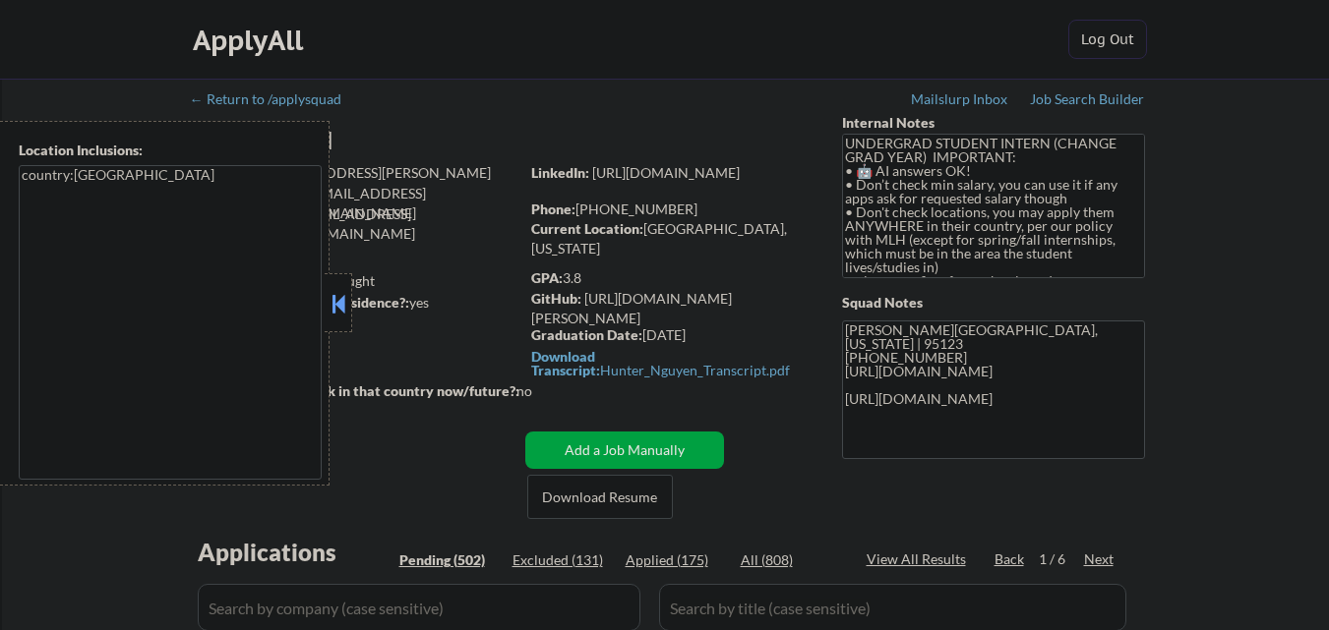
select select ""pending""
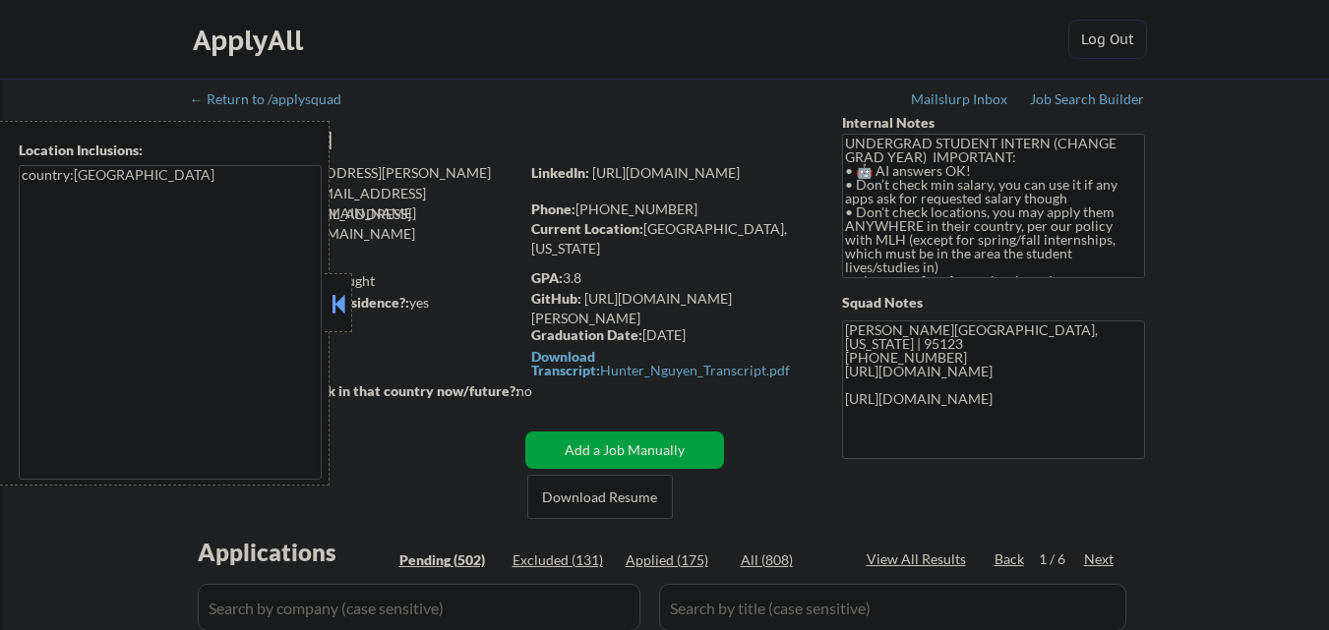
select select ""pending""
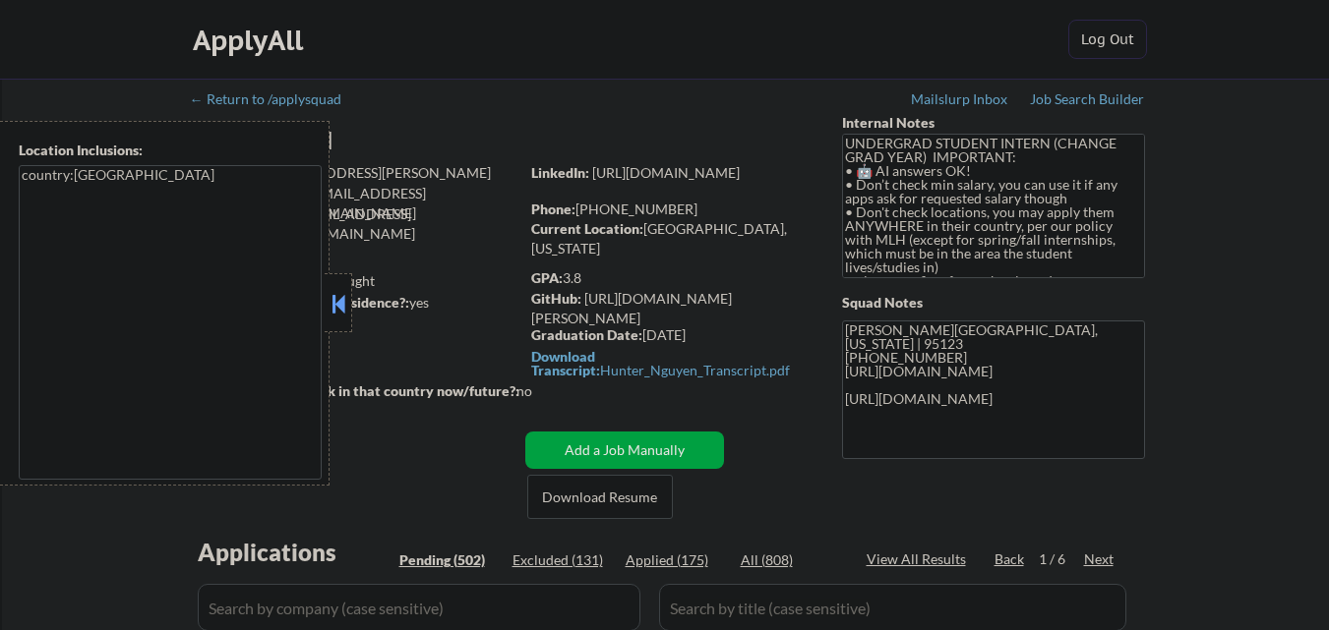
select select ""pending""
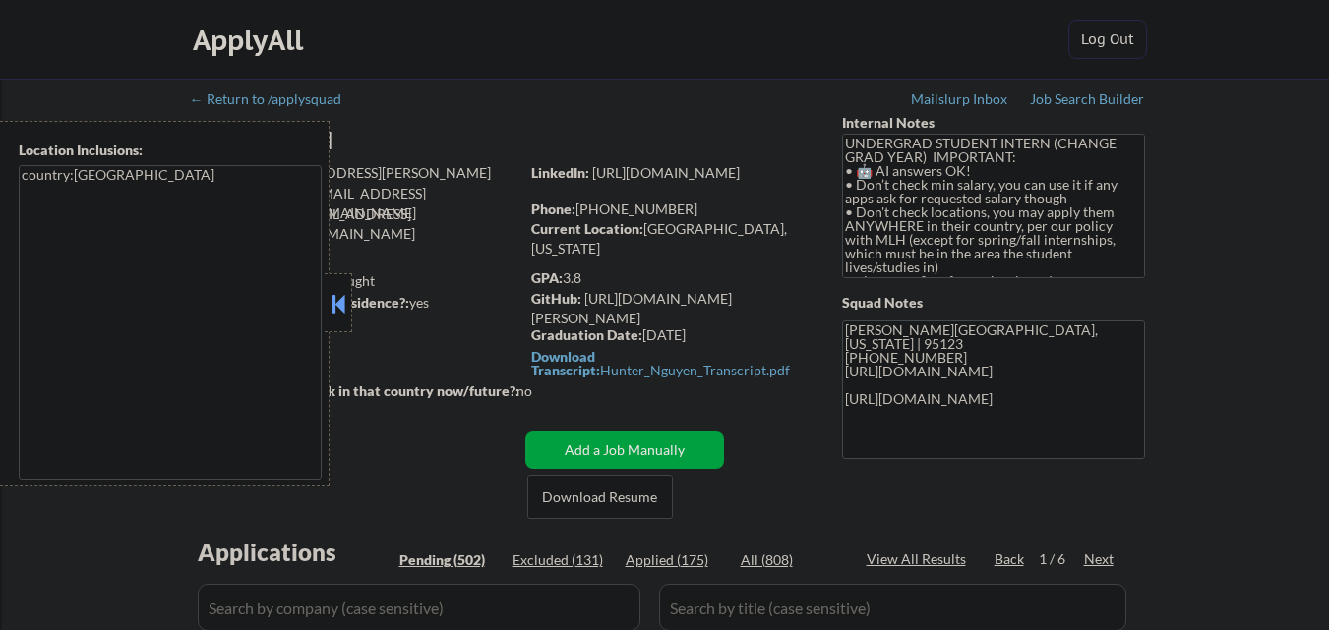
select select ""pending""
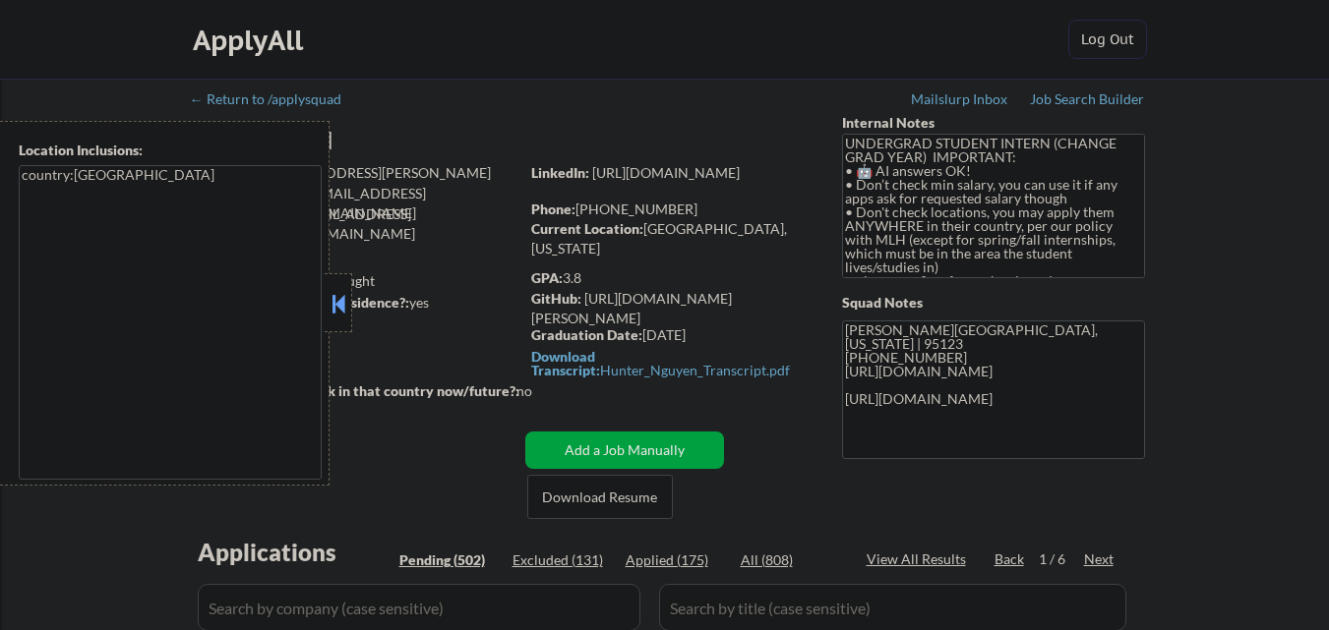
select select ""pending""
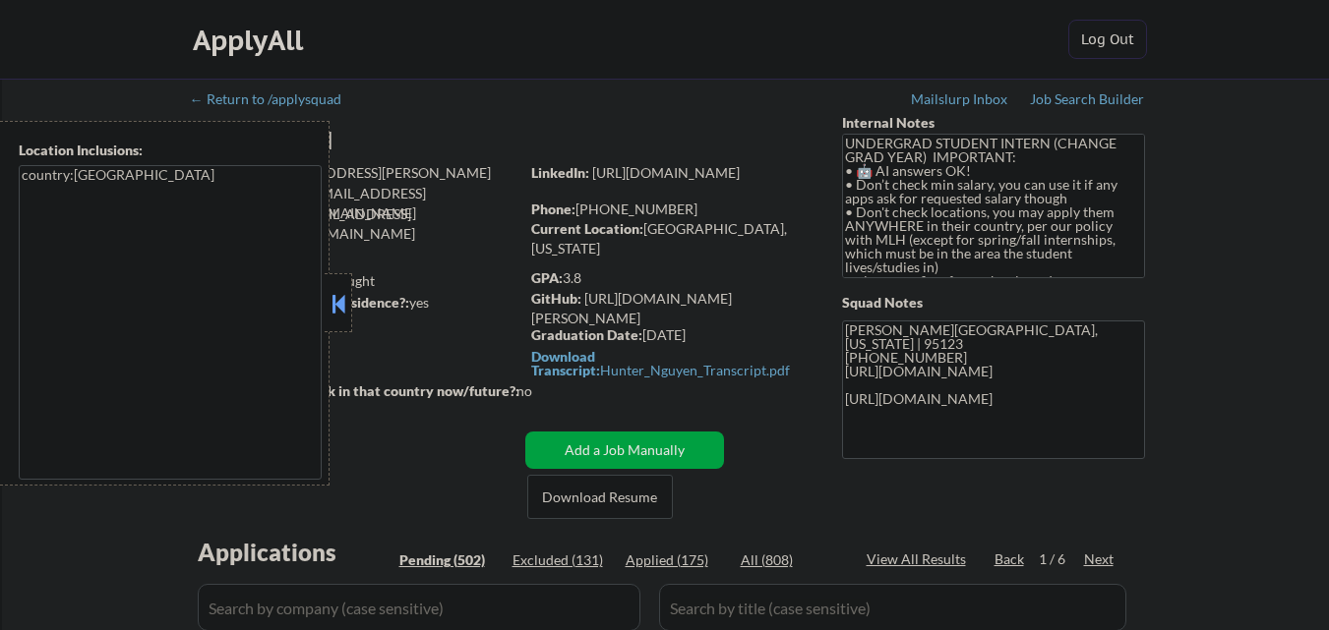
select select ""pending""
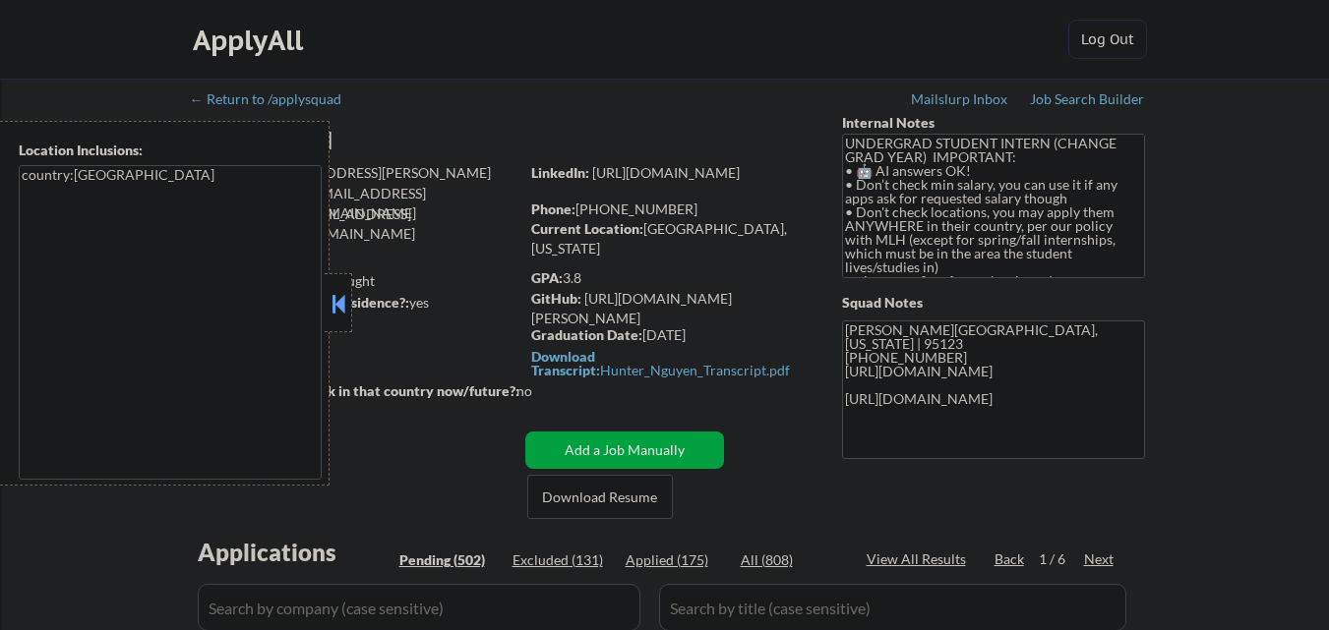
select select ""pending""
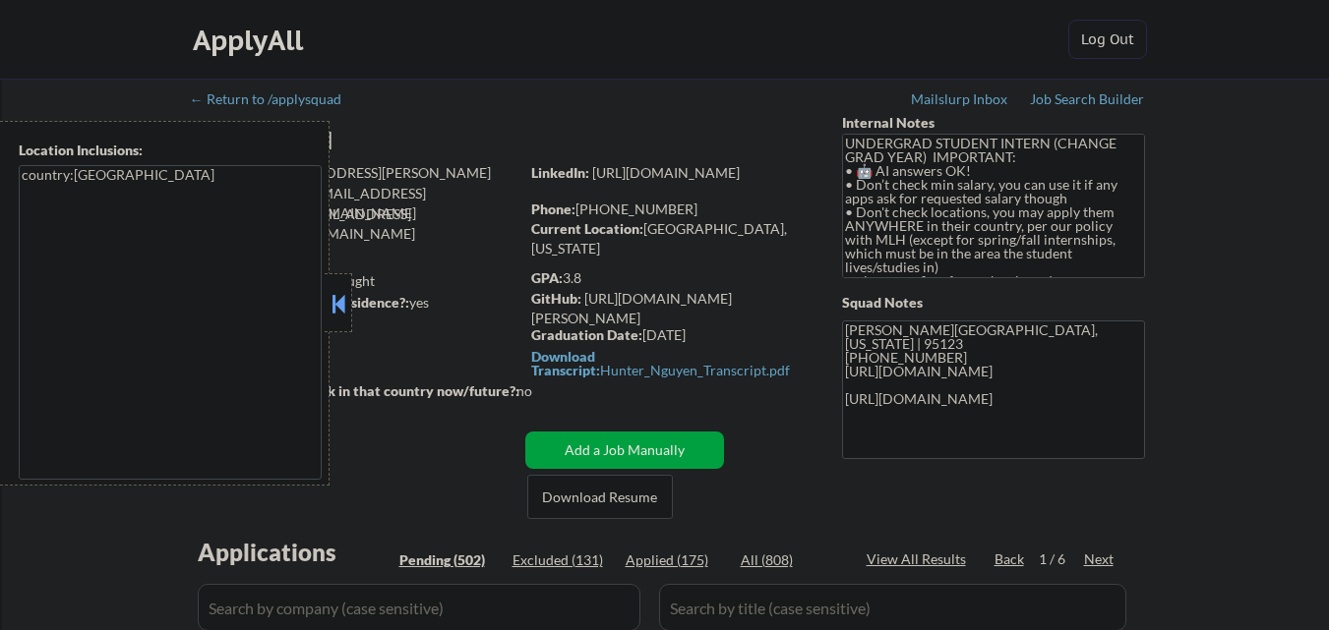
select select ""pending""
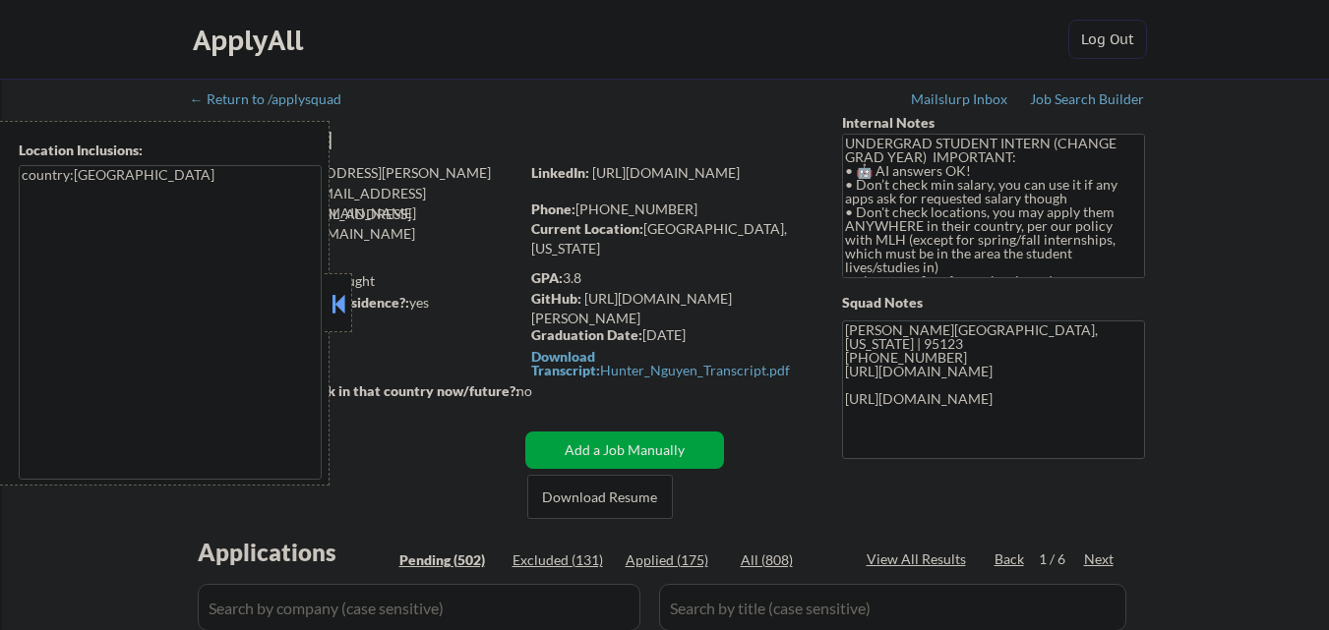
select select ""pending""
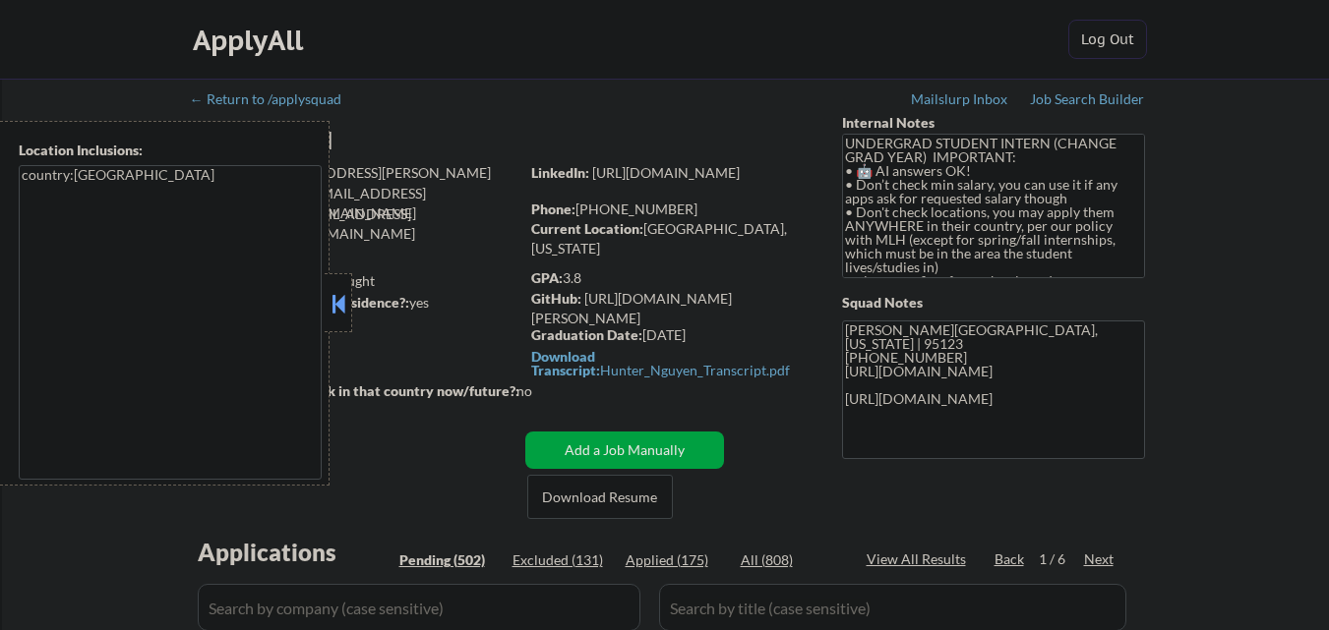
select select ""pending""
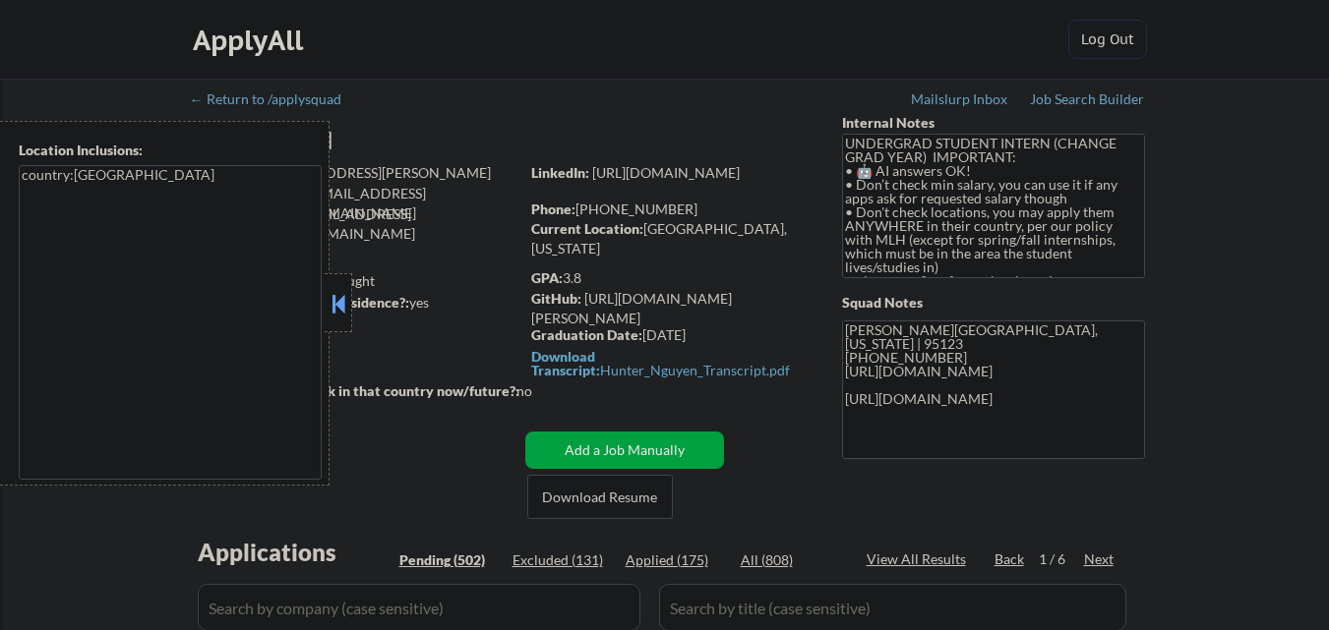
select select ""pending""
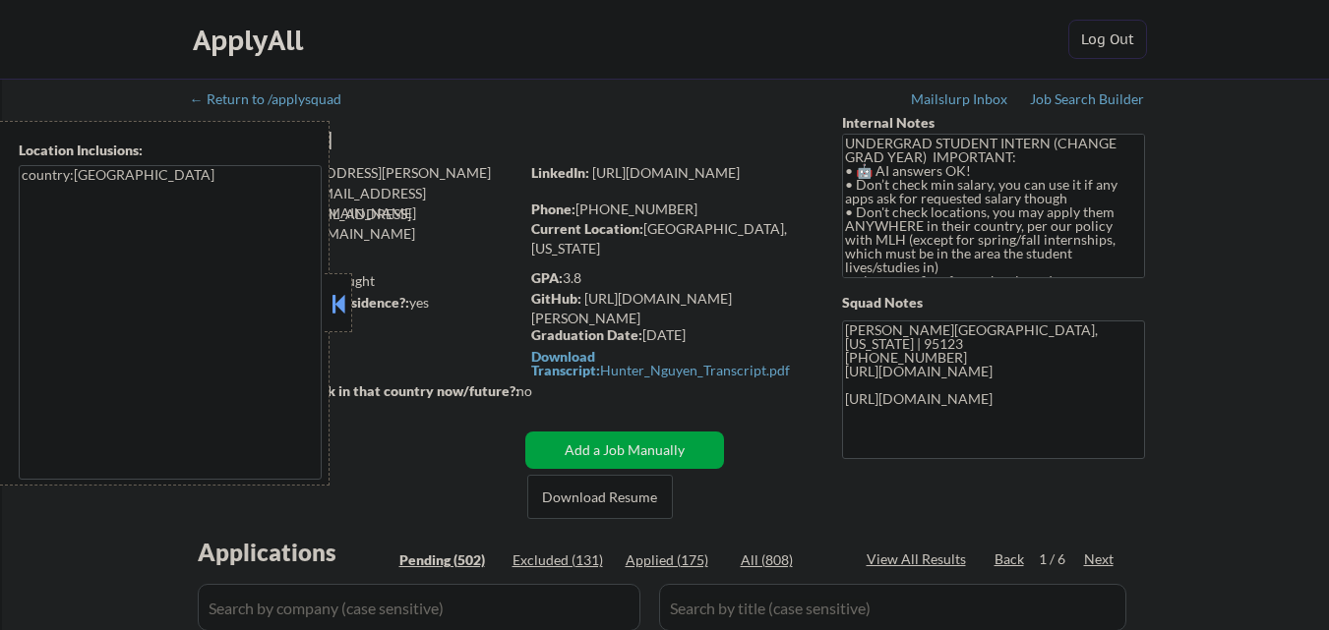
select select ""pending""
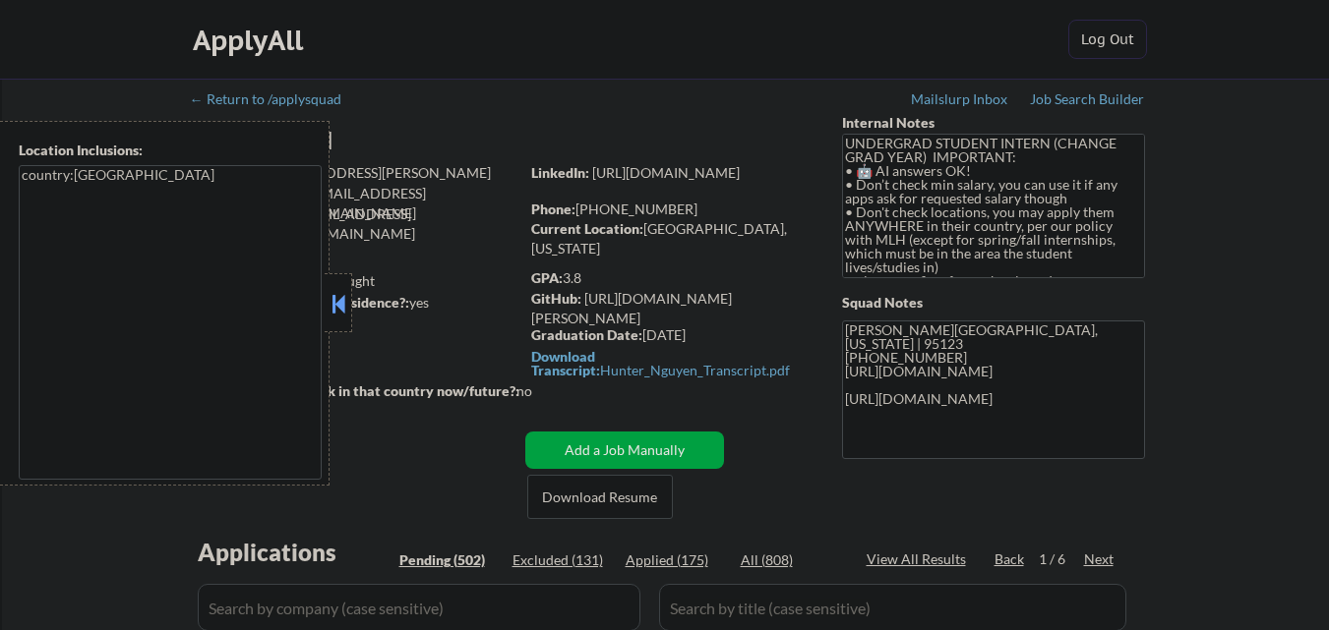
select select ""pending""
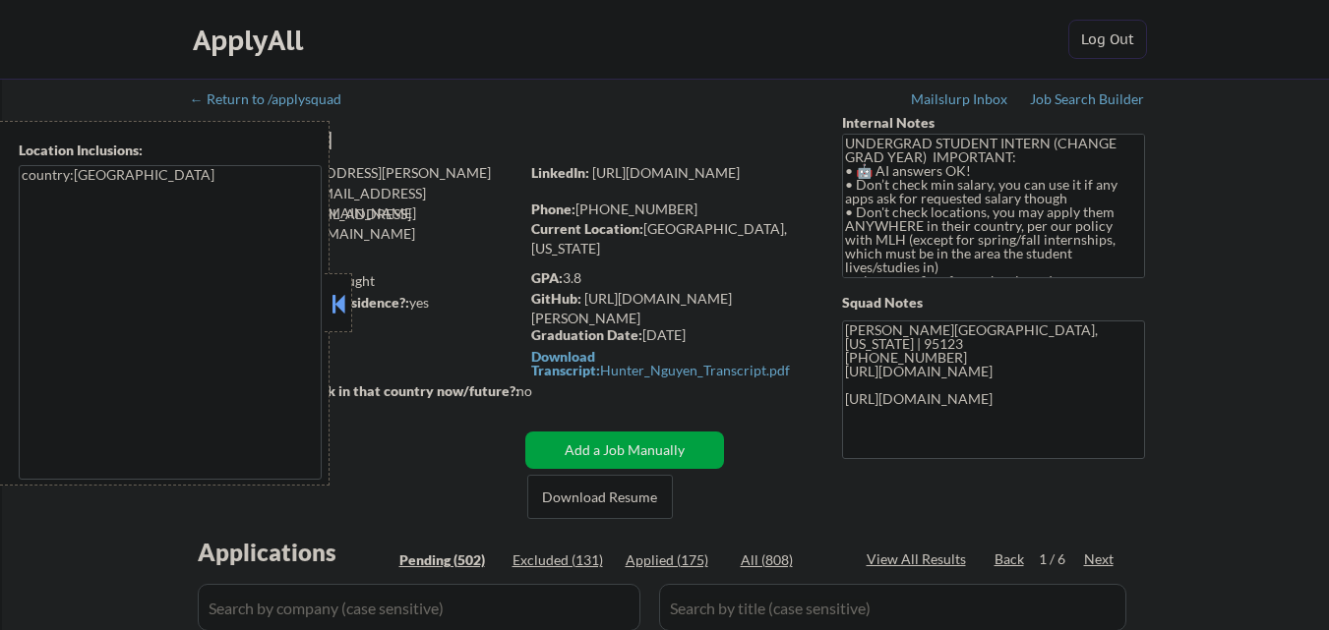
select select ""pending""
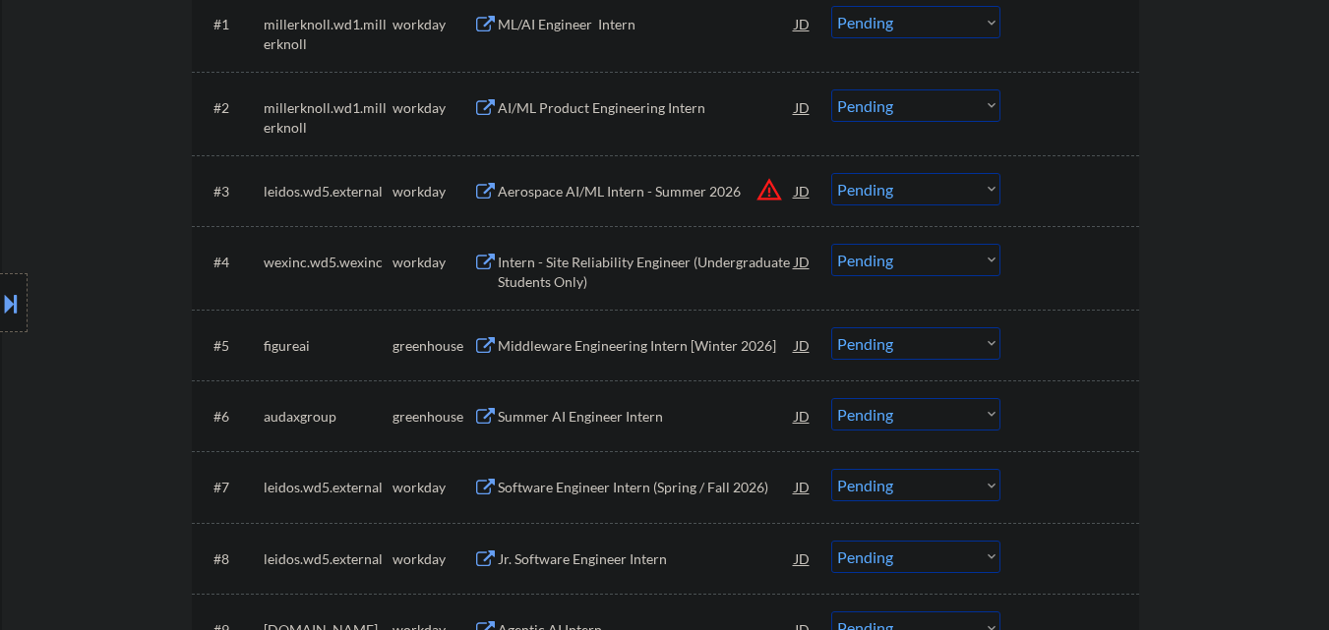
scroll to position [688, 0]
click at [617, 344] on div "Middleware Engineering Intern [Winter 2026]" at bounding box center [646, 344] width 297 height 20
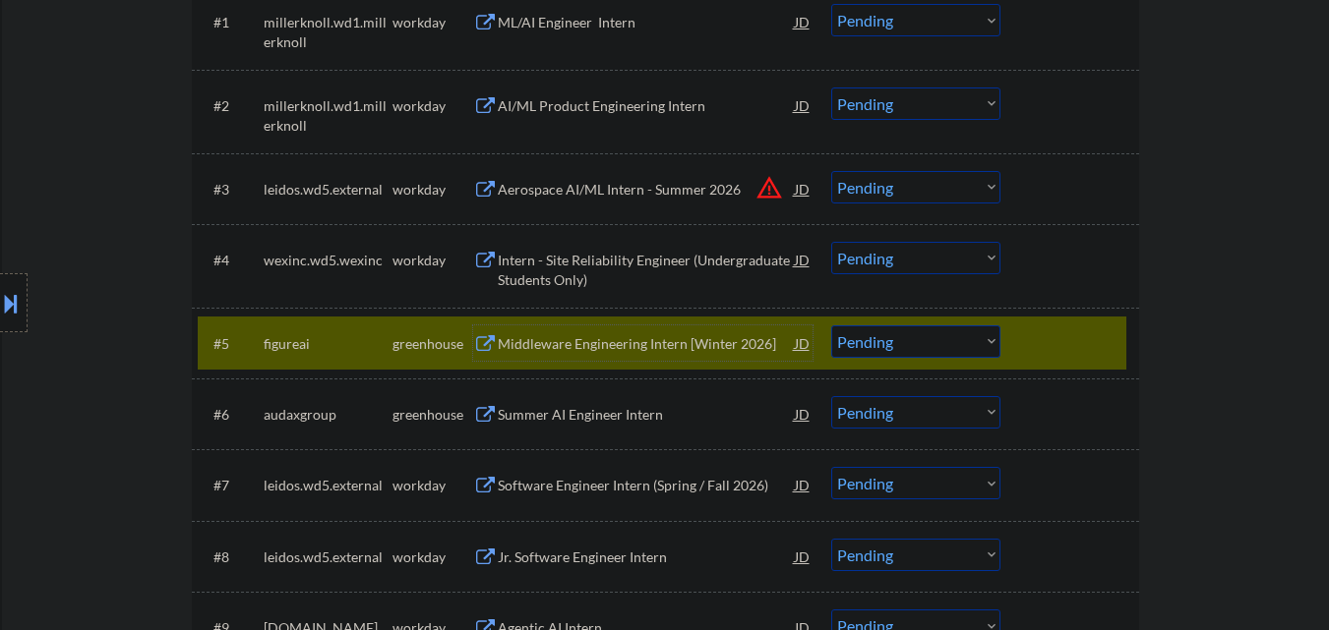
click at [920, 342] on select "Choose an option... Pending Applied Excluded (Questions) Excluded (Expired) Exc…" at bounding box center [915, 342] width 169 height 32
click at [831, 326] on select "Choose an option... Pending Applied Excluded (Questions) Excluded (Expired) Exc…" at bounding box center [915, 342] width 169 height 32
click at [1031, 358] on div at bounding box center [1072, 343] width 87 height 35
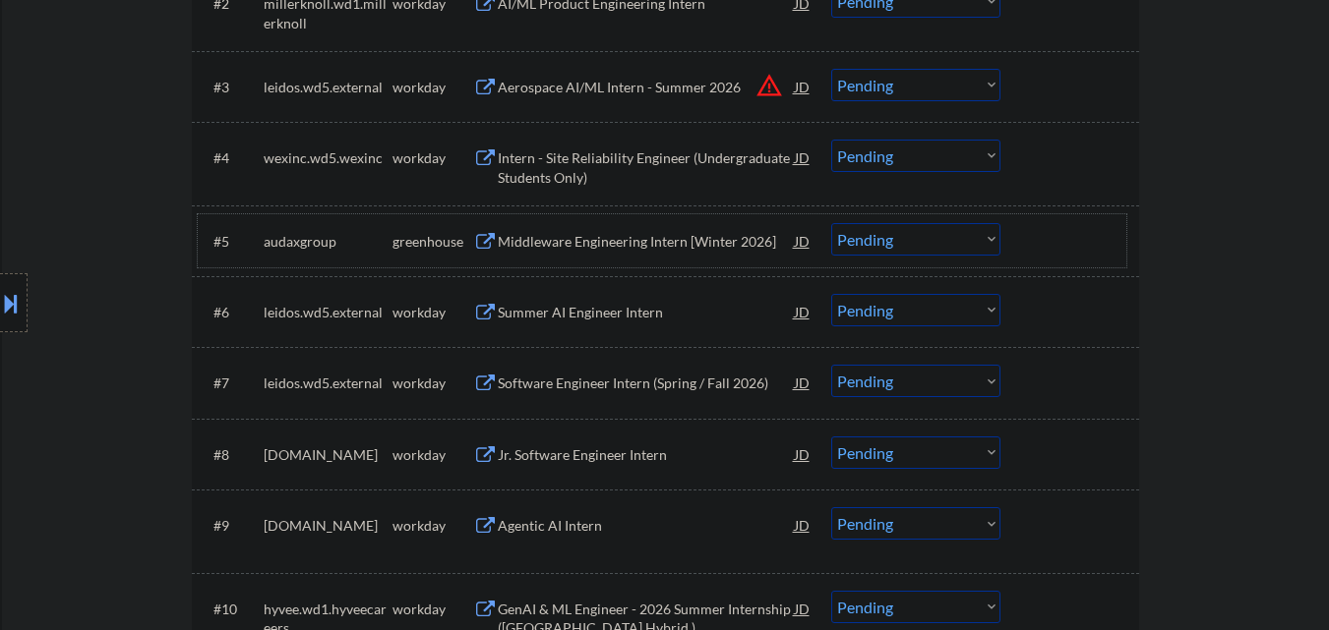
scroll to position [885, 0]
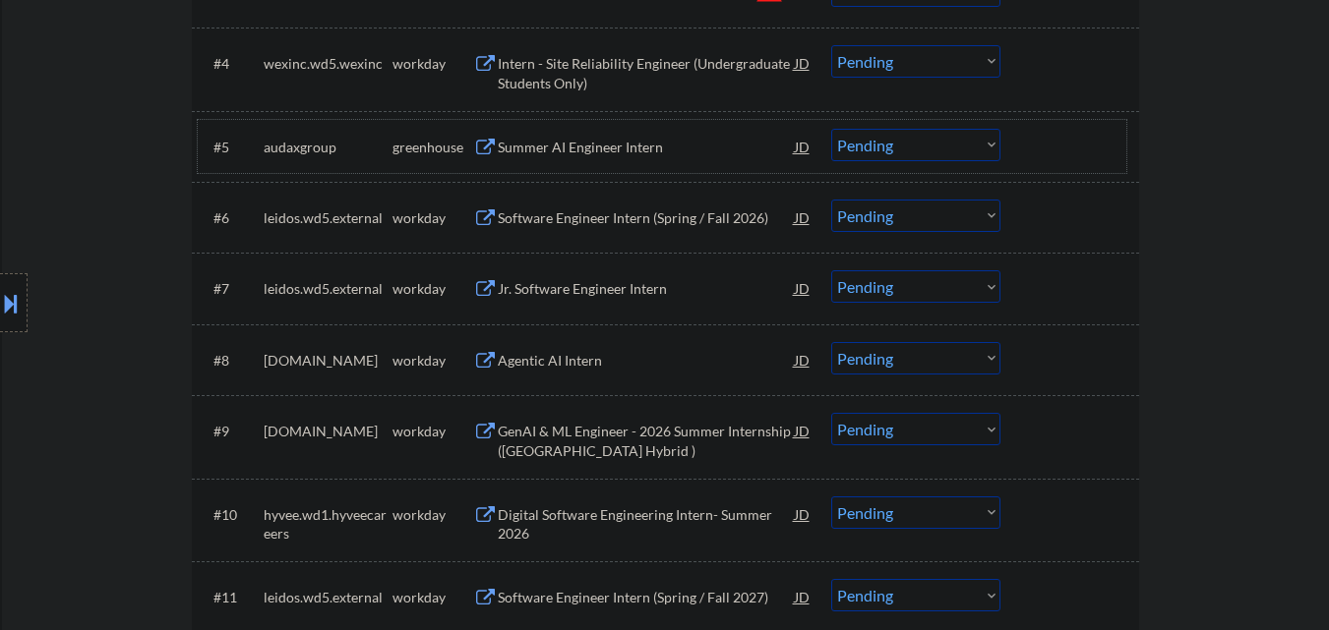
click at [684, 148] on div "Summer AI Engineer Intern" at bounding box center [646, 148] width 297 height 20
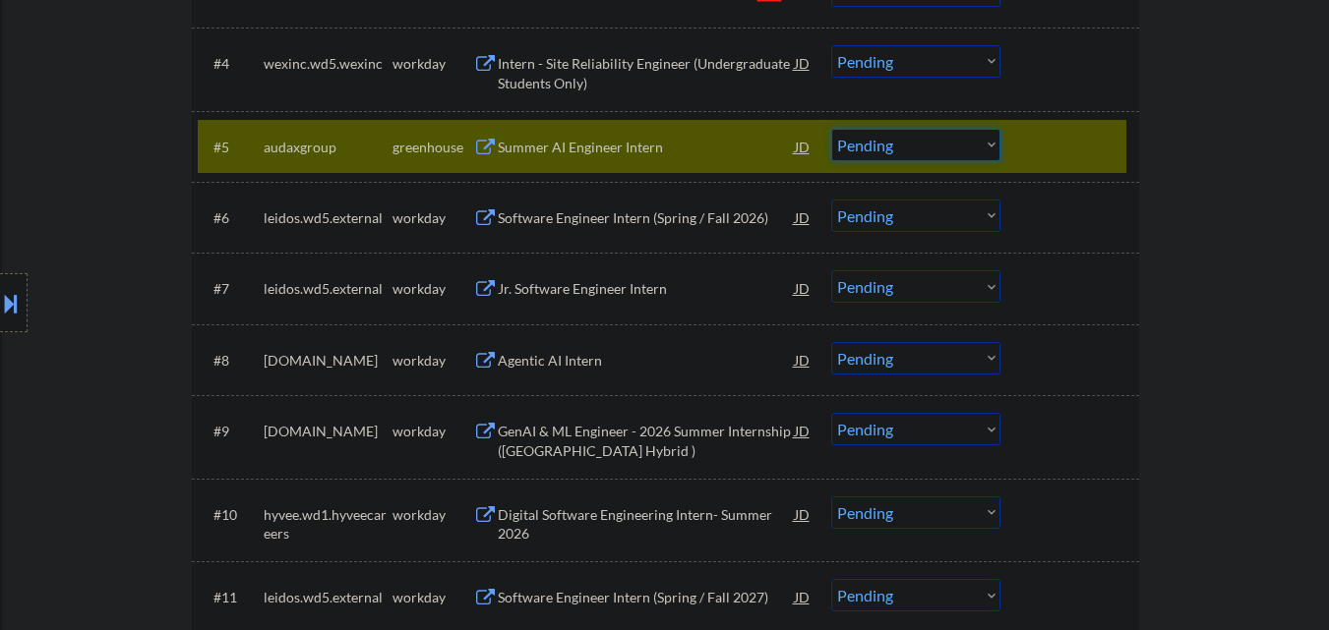
click at [930, 150] on select "Choose an option... Pending Applied Excluded (Questions) Excluded (Expired) Exc…" at bounding box center [915, 145] width 169 height 32
click at [831, 129] on select "Choose an option... Pending Applied Excluded (Questions) Excluded (Expired) Exc…" at bounding box center [915, 145] width 169 height 32
click at [1068, 154] on div at bounding box center [1072, 146] width 87 height 35
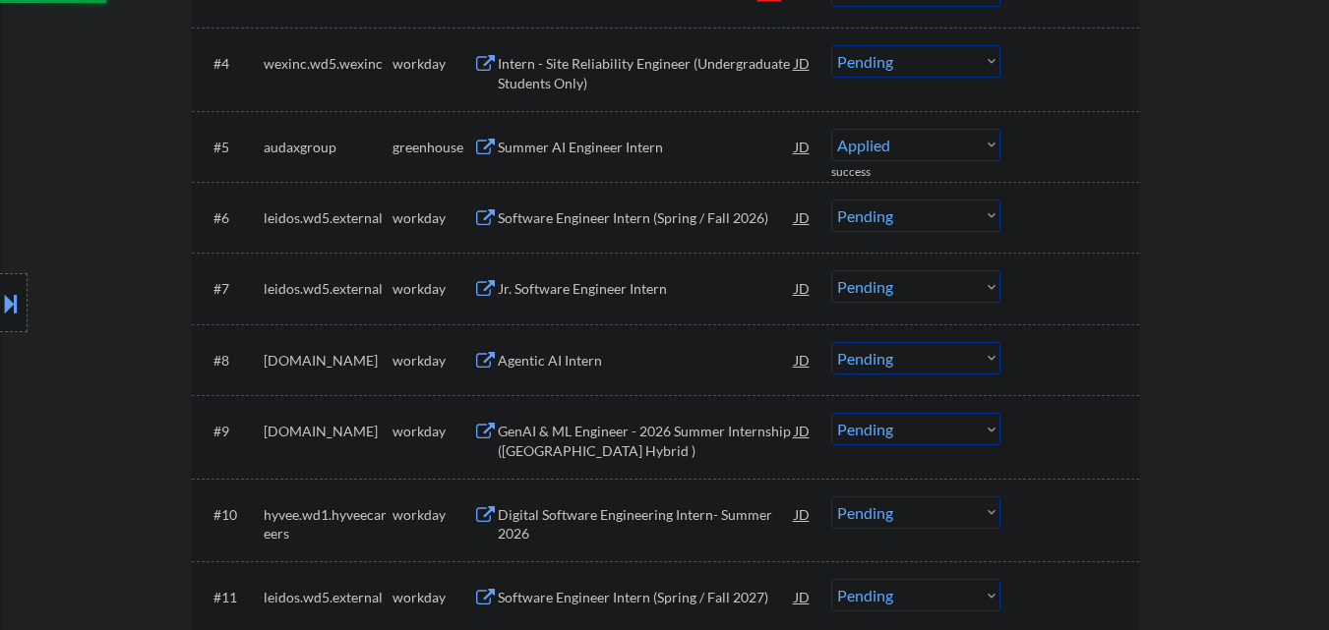
select select ""pending""
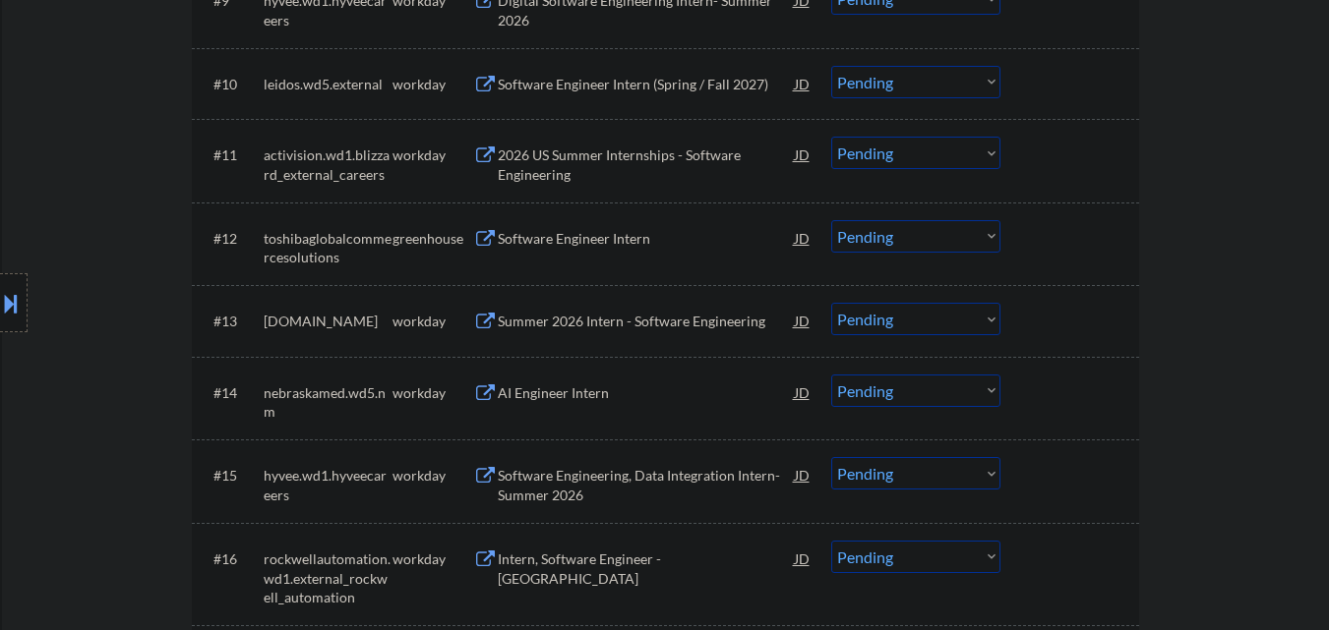
scroll to position [1377, 0]
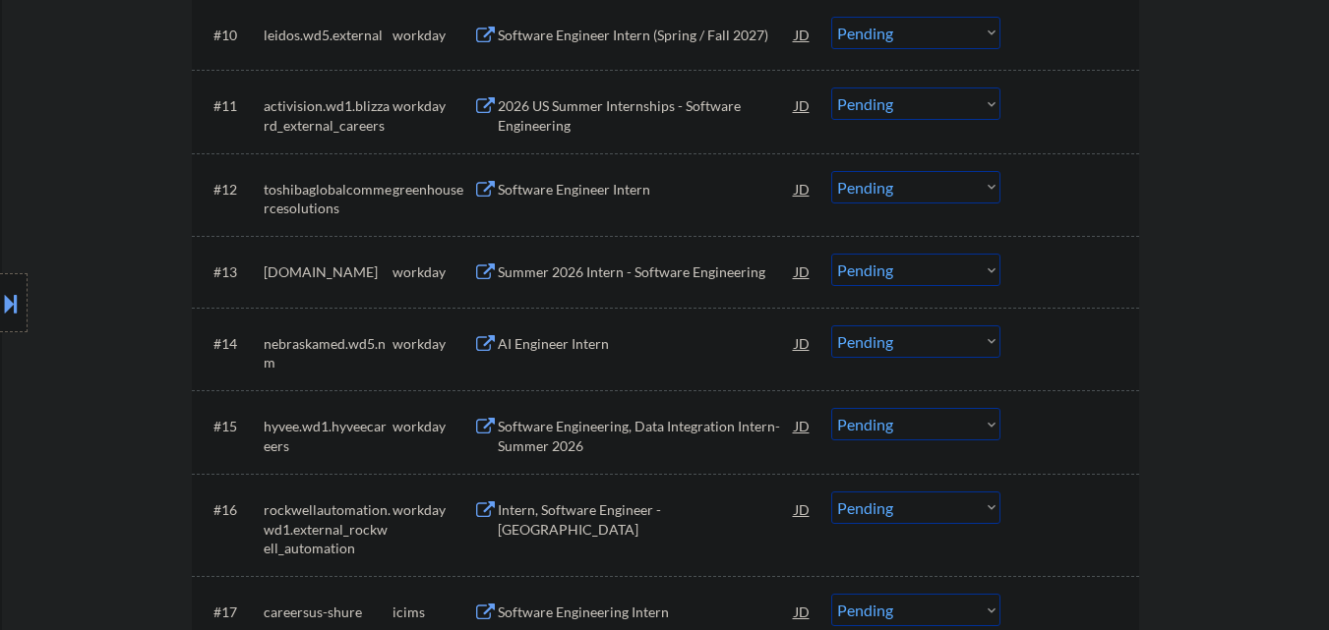
click at [596, 183] on div "Software Engineer Intern" at bounding box center [646, 190] width 297 height 20
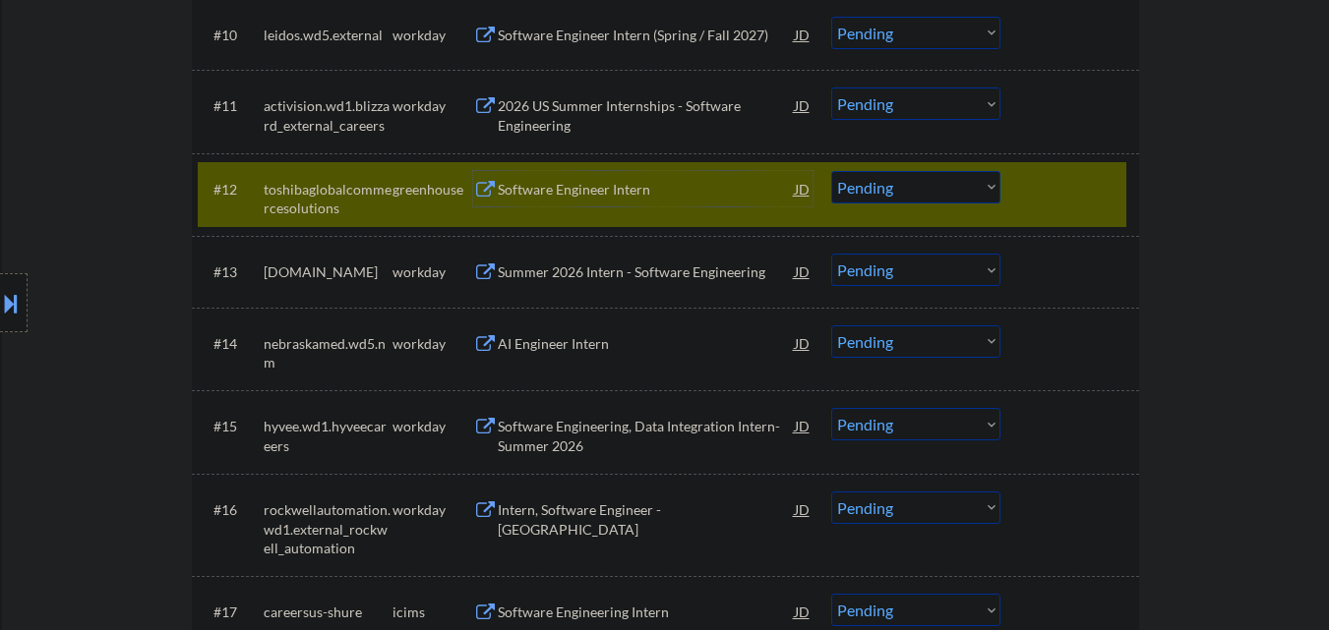
click at [1060, 208] on div "#12 toshibaglobalcommercesolutions greenhouse Software Engineer Intern JD Choos…" at bounding box center [662, 194] width 928 height 65
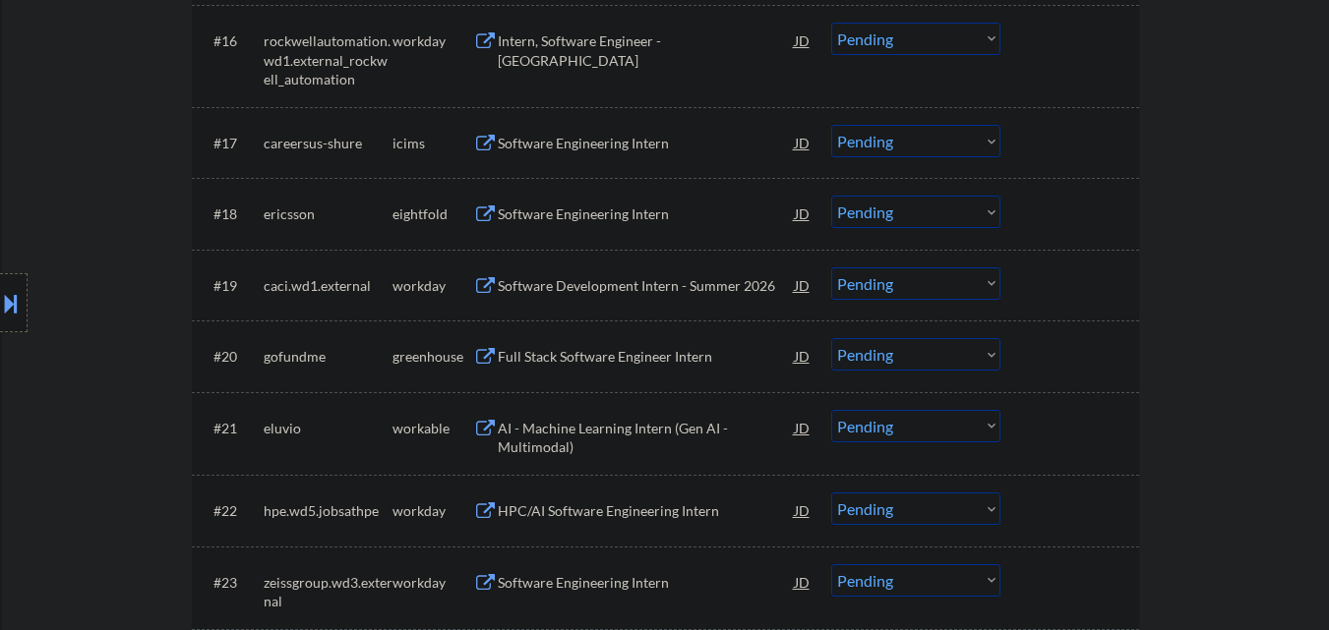
scroll to position [1869, 0]
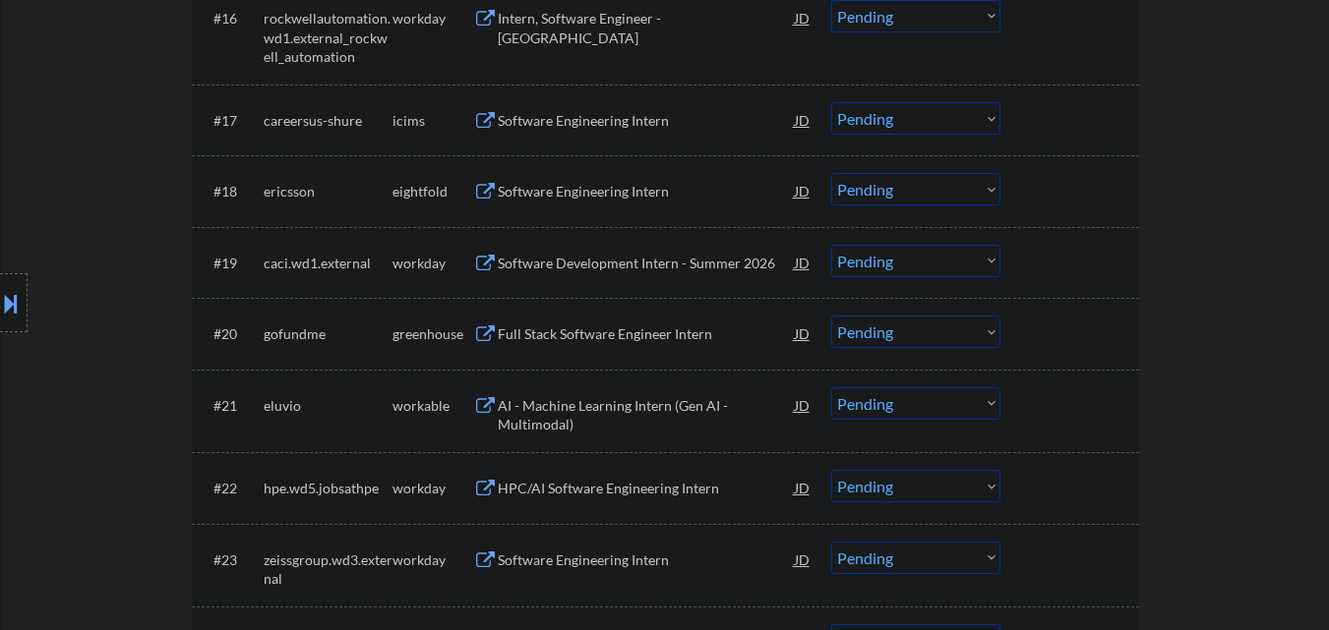
click at [595, 342] on div "Full Stack Software Engineer Intern" at bounding box center [646, 335] width 297 height 20
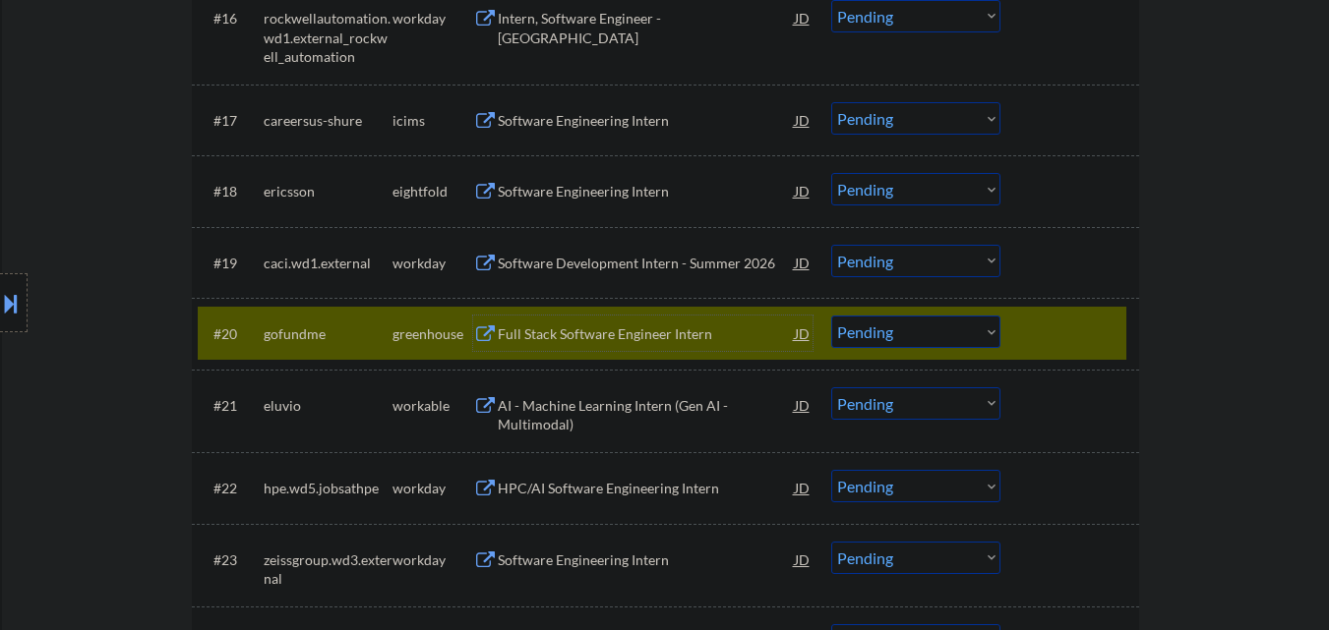
click at [882, 341] on select "Choose an option... Pending Applied Excluded (Questions) Excluded (Expired) Exc…" at bounding box center [915, 332] width 169 height 32
click at [831, 316] on select "Choose an option... Pending Applied Excluded (Questions) Excluded (Expired) Exc…" at bounding box center [915, 332] width 169 height 32
drag, startPoint x: 1097, startPoint y: 326, endPoint x: 1045, endPoint y: 326, distance: 51.1
click at [1098, 326] on div at bounding box center [1072, 333] width 87 height 35
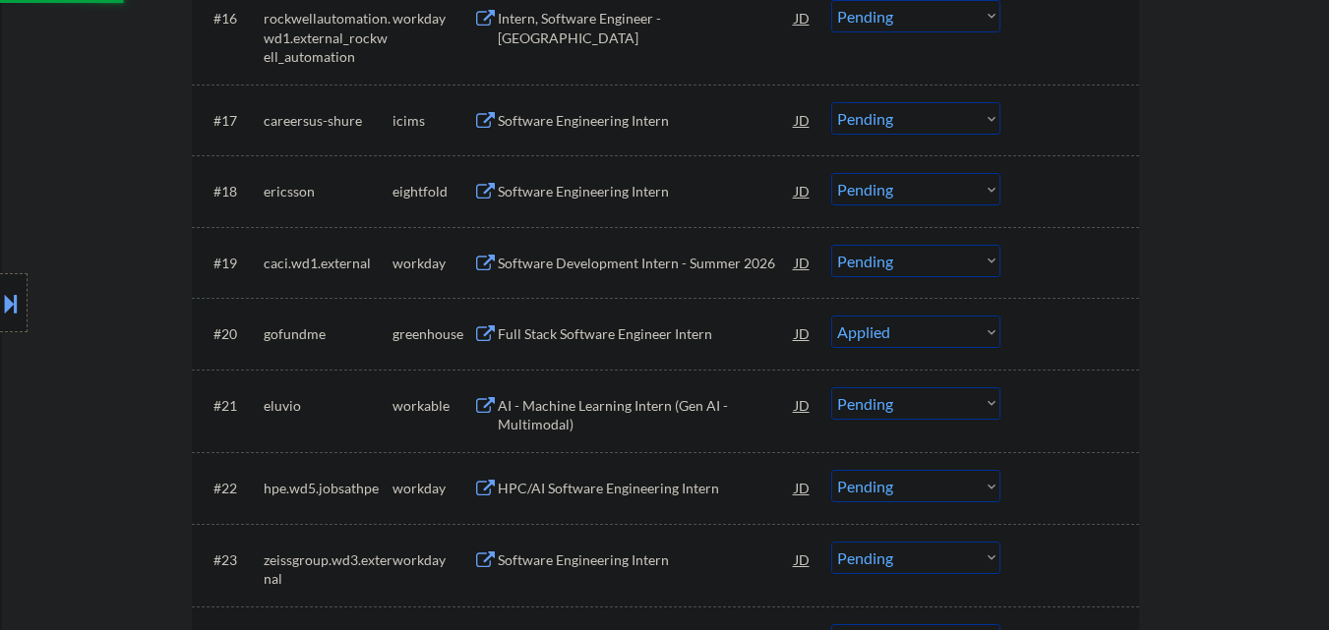
click at [600, 399] on div "AI - Machine Learning Intern (Gen AI - Multimodal)" at bounding box center [646, 415] width 297 height 38
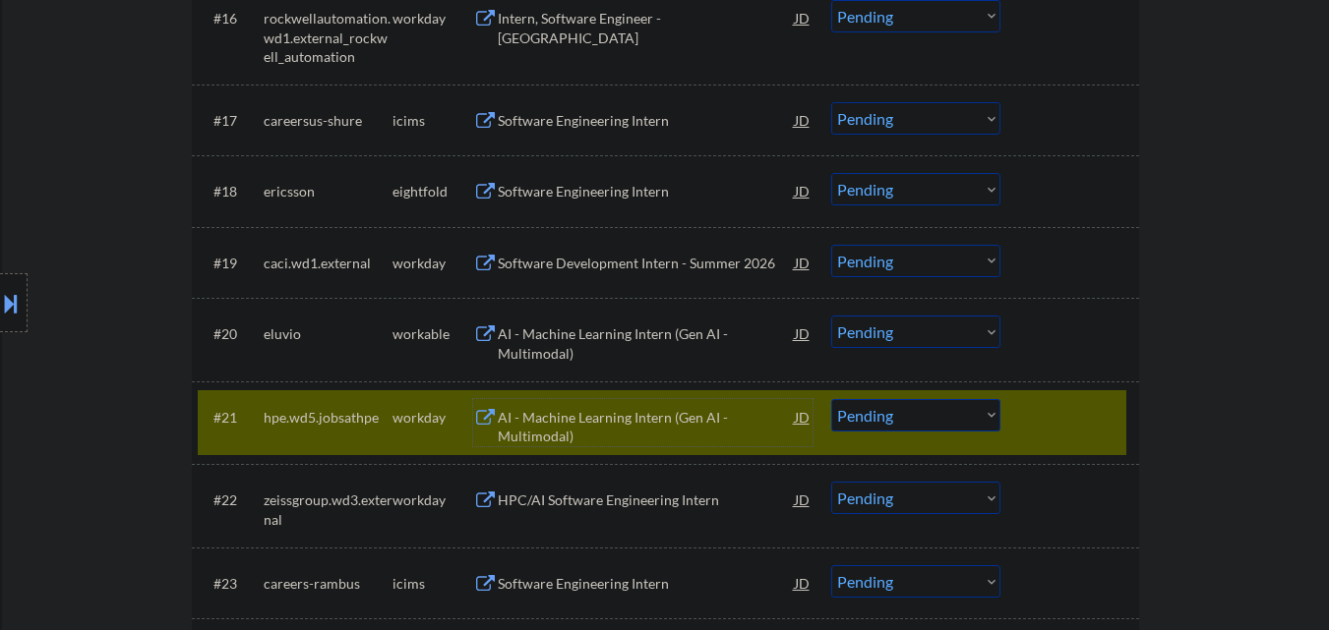
click at [1089, 342] on div at bounding box center [1072, 333] width 87 height 35
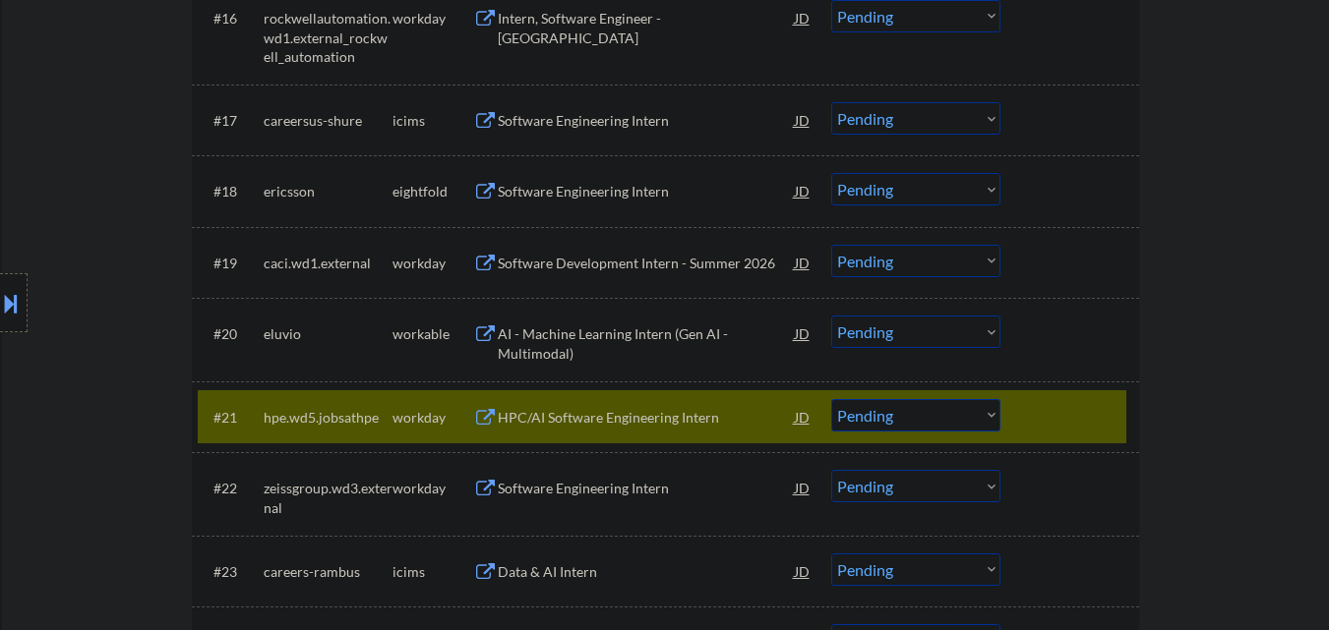
click at [1060, 404] on div at bounding box center [1072, 416] width 87 height 35
click at [1072, 353] on div "#20 eluvio workable AI - Machine Learning Intern (Gen AI - Multimodal) JD Choos…" at bounding box center [662, 339] width 928 height 65
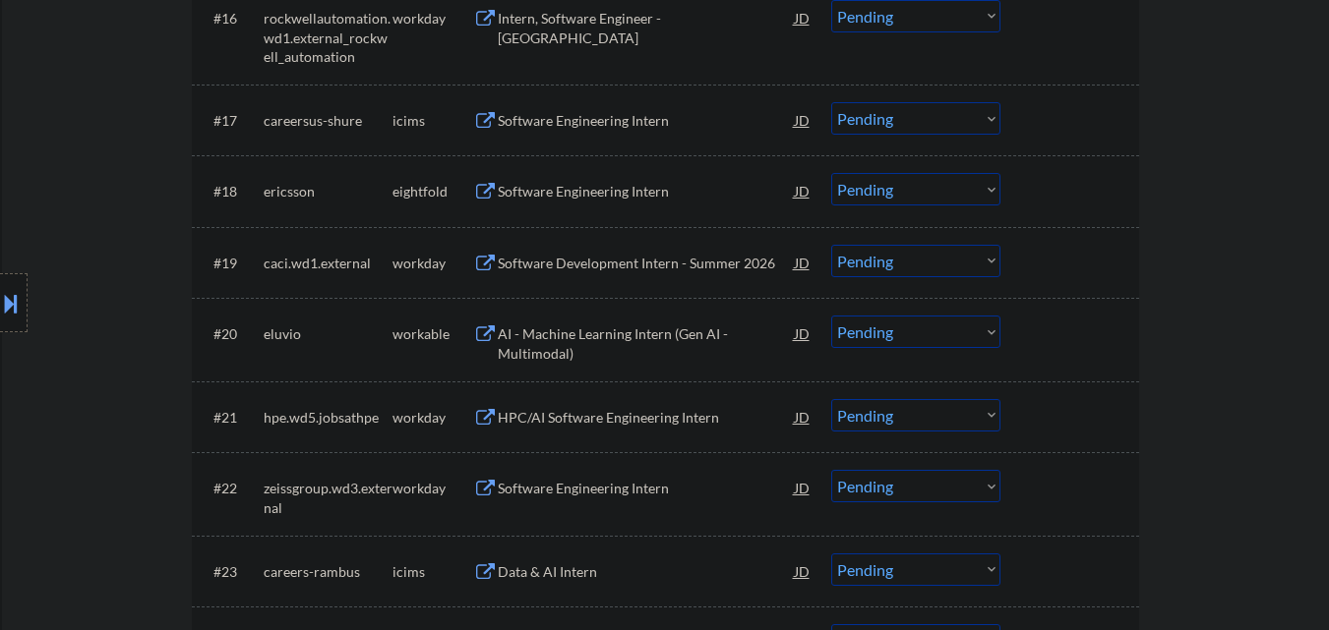
click at [1082, 334] on div at bounding box center [1072, 333] width 87 height 35
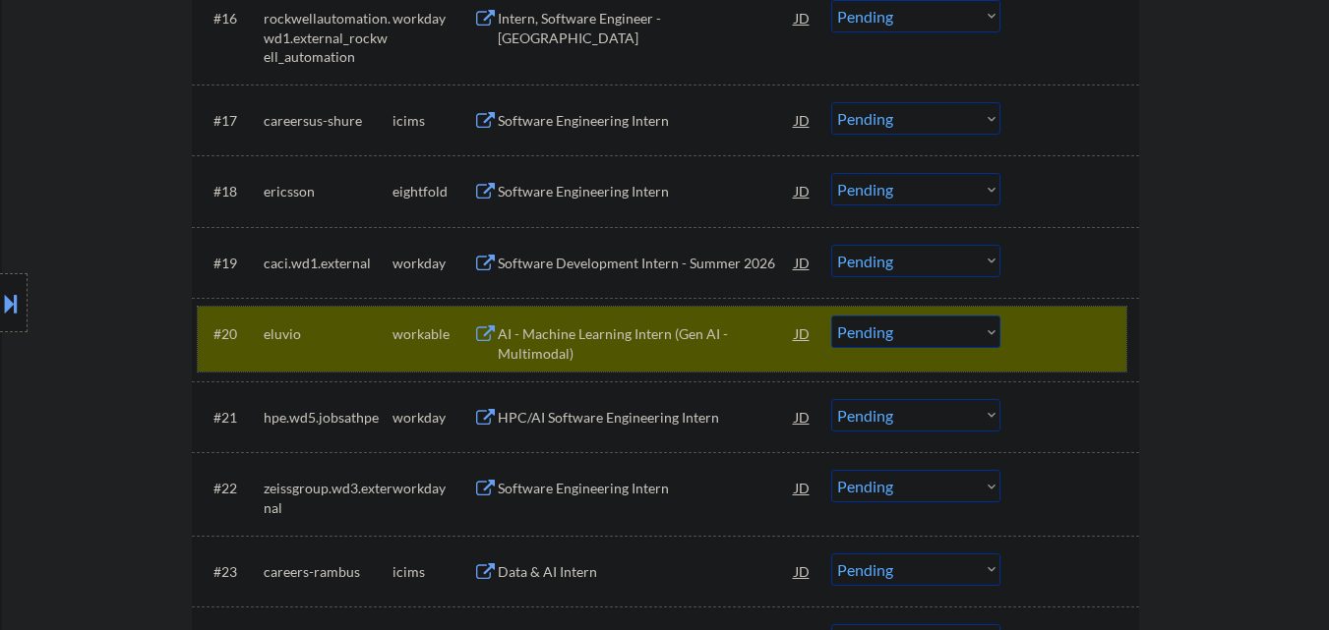
click at [914, 339] on select "Choose an option... Pending Applied Excluded (Questions) Excluded (Expired) Exc…" at bounding box center [915, 332] width 169 height 32
click at [831, 316] on select "Choose an option... Pending Applied Excluded (Questions) Excluded (Expired) Exc…" at bounding box center [915, 332] width 169 height 32
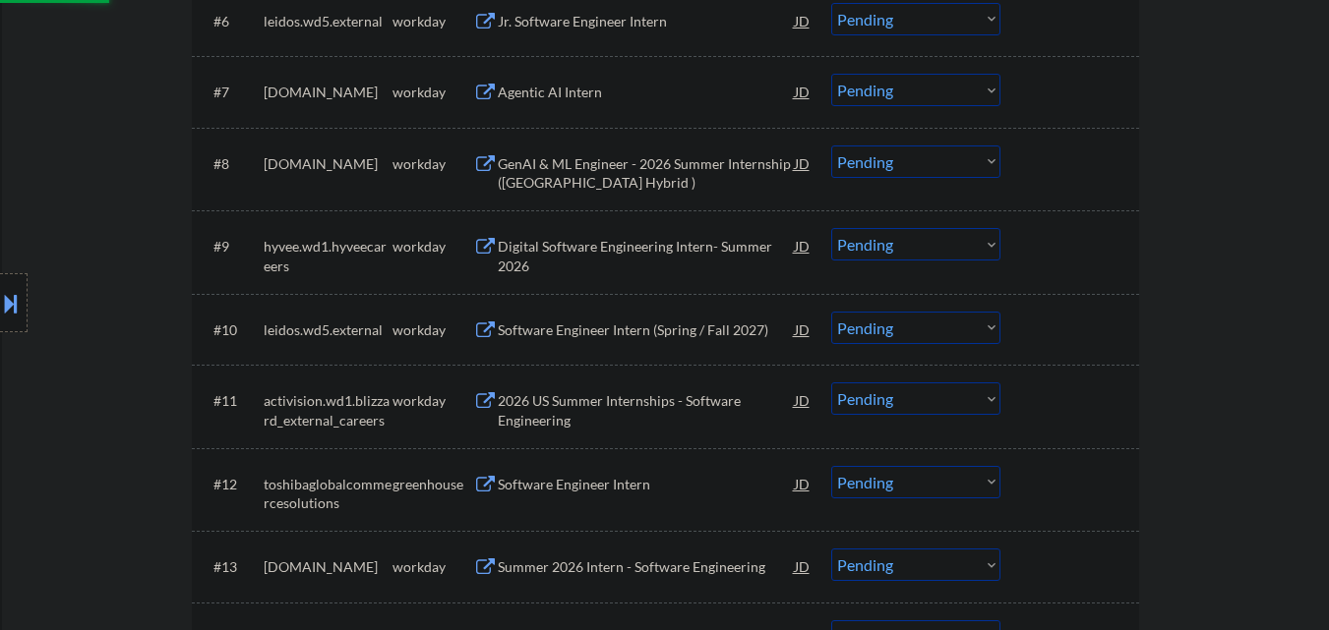
select select ""pending""
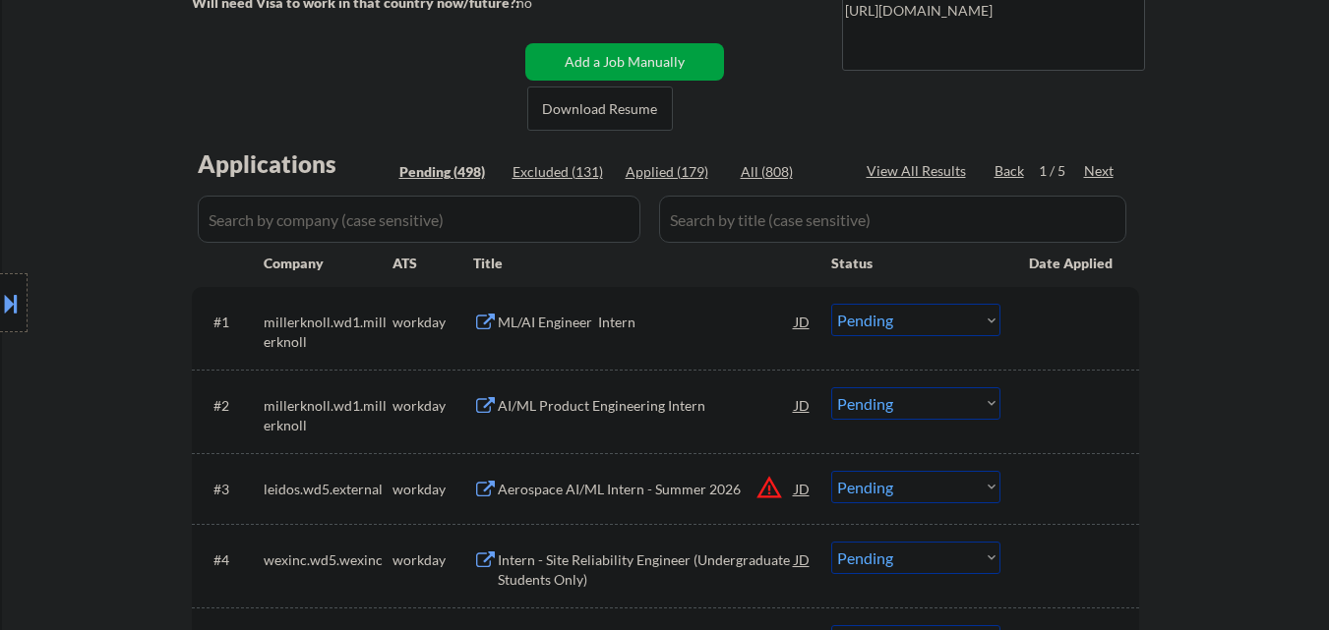
scroll to position [393, 0]
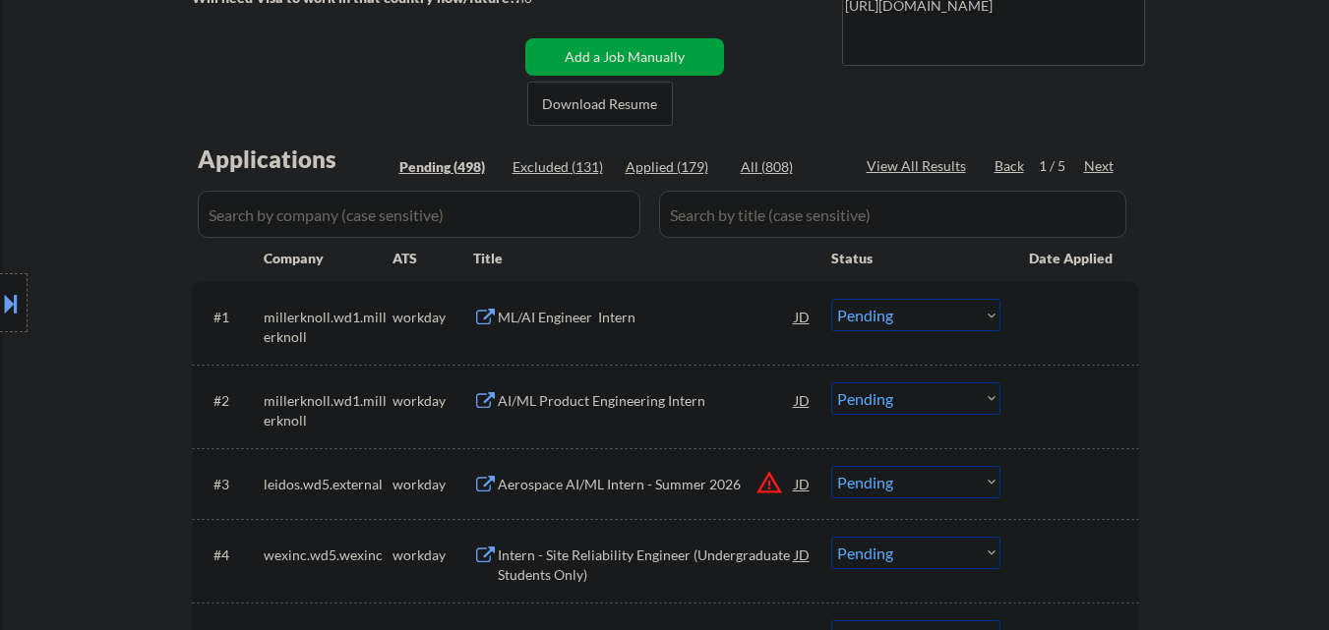
click at [675, 164] on div "Applied (179)" at bounding box center [674, 167] width 98 height 20
select select ""applied""
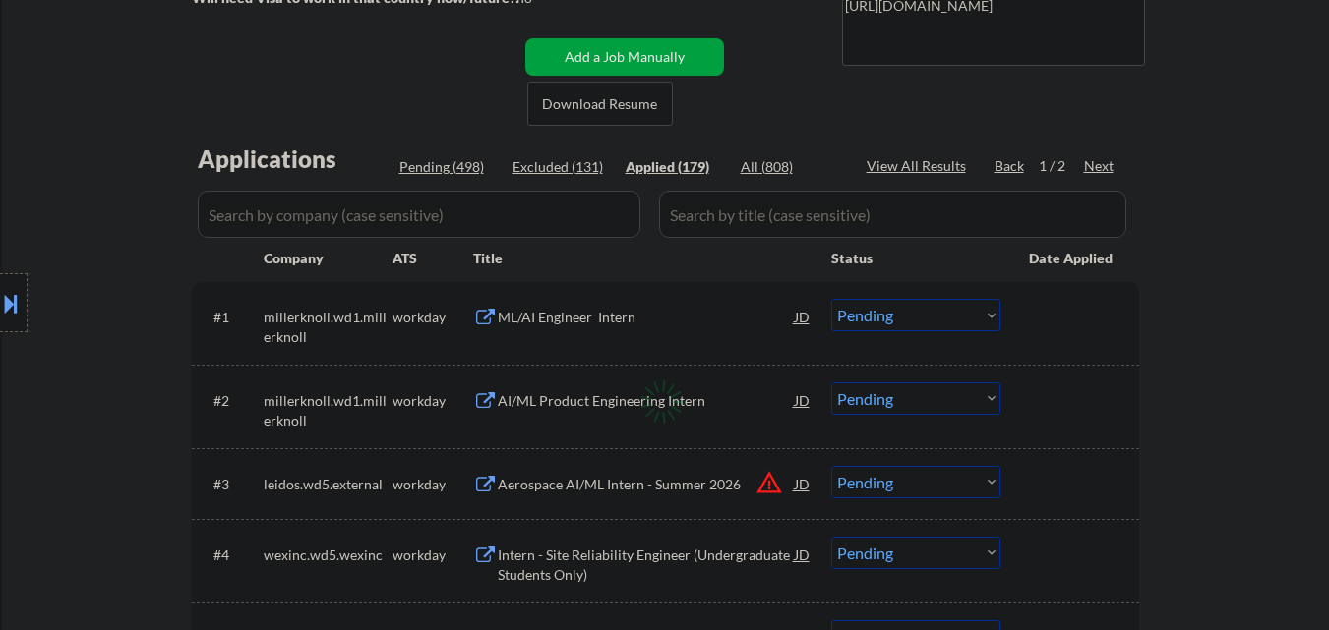
select select ""applied""
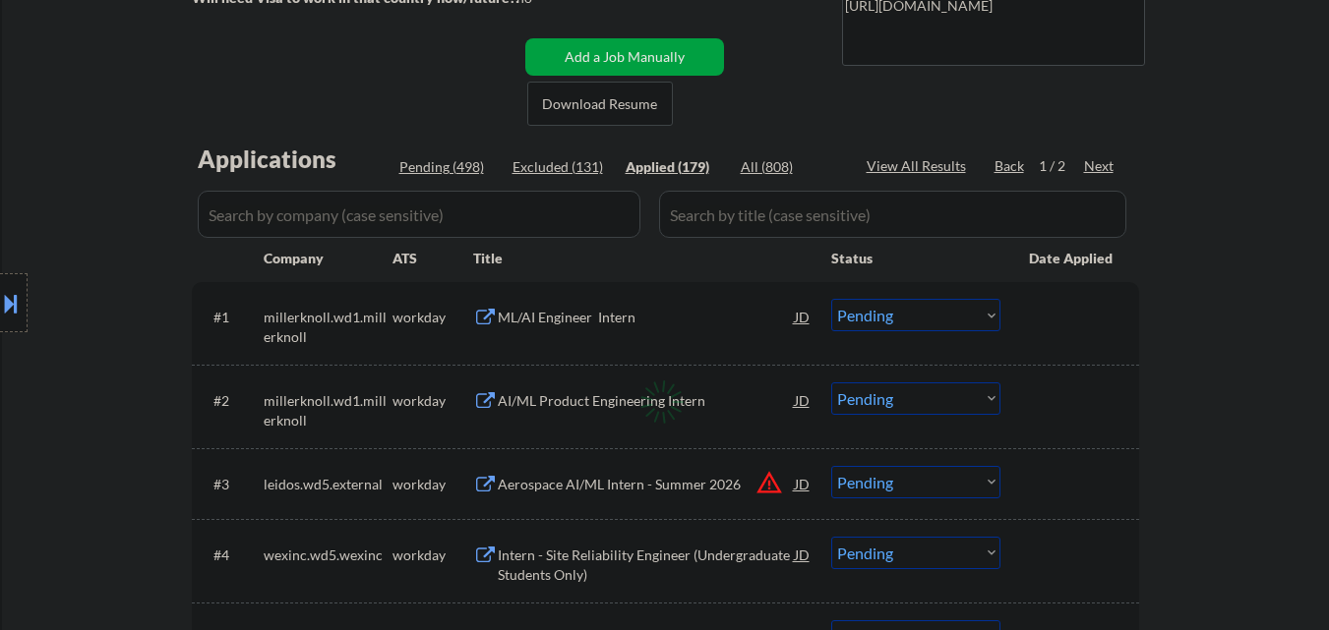
select select ""applied""
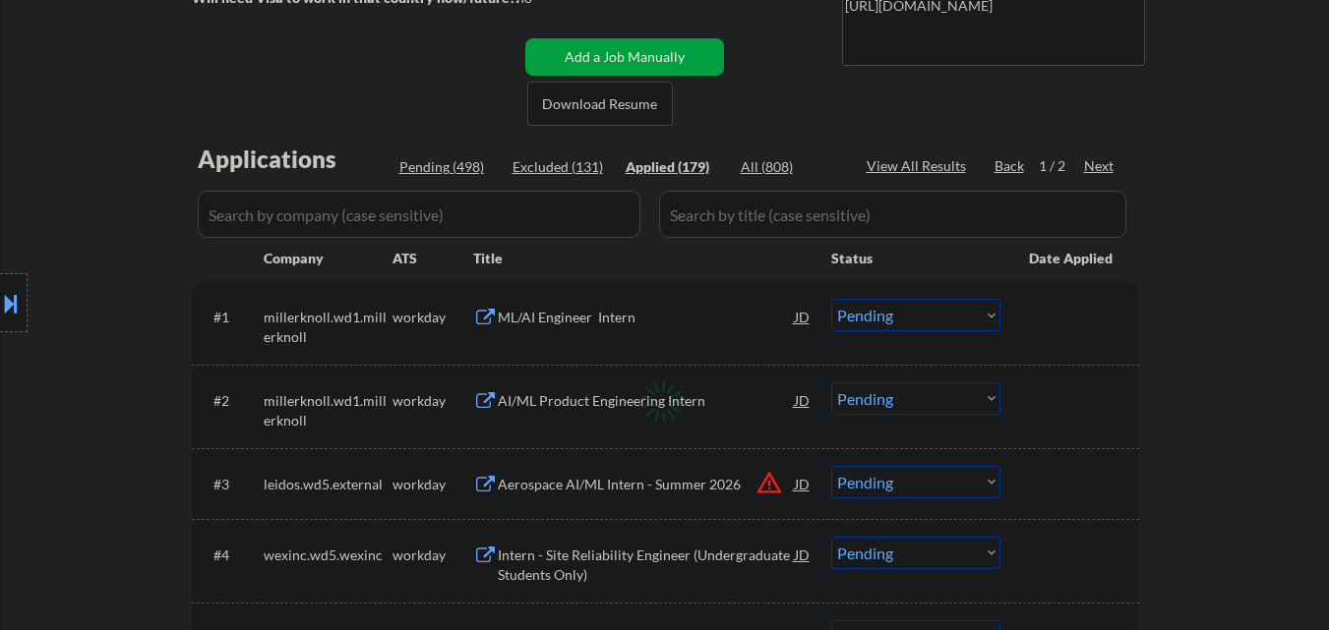
select select ""applied""
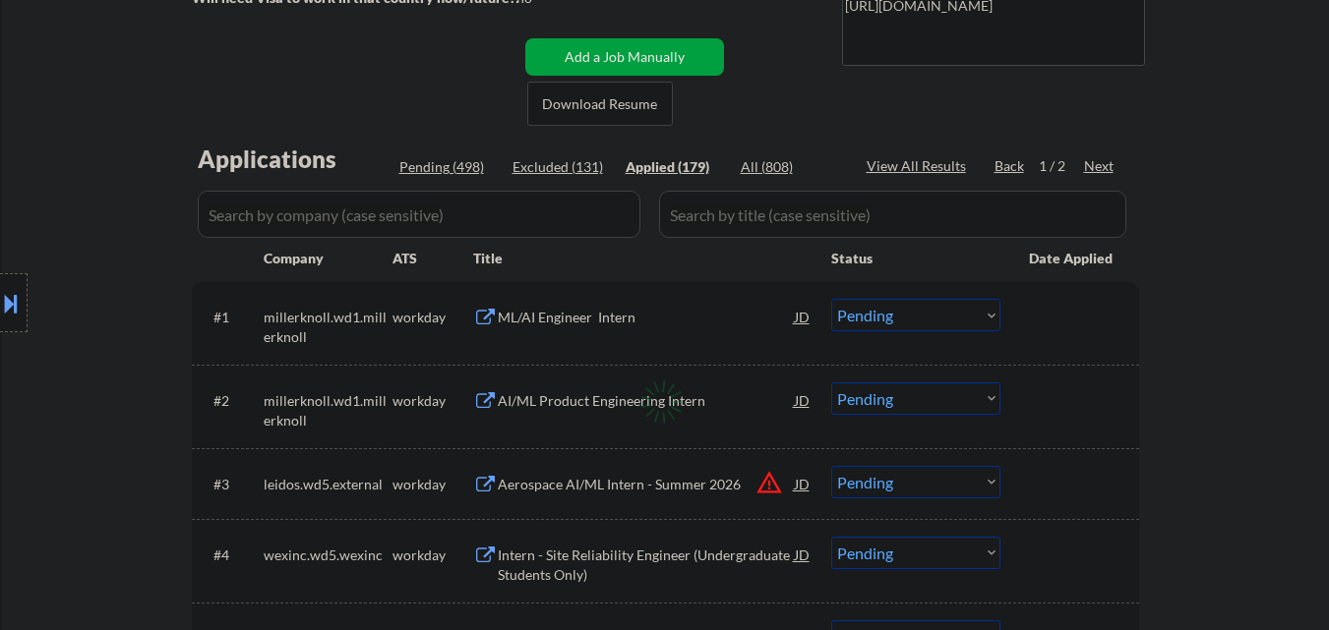
select select ""applied""
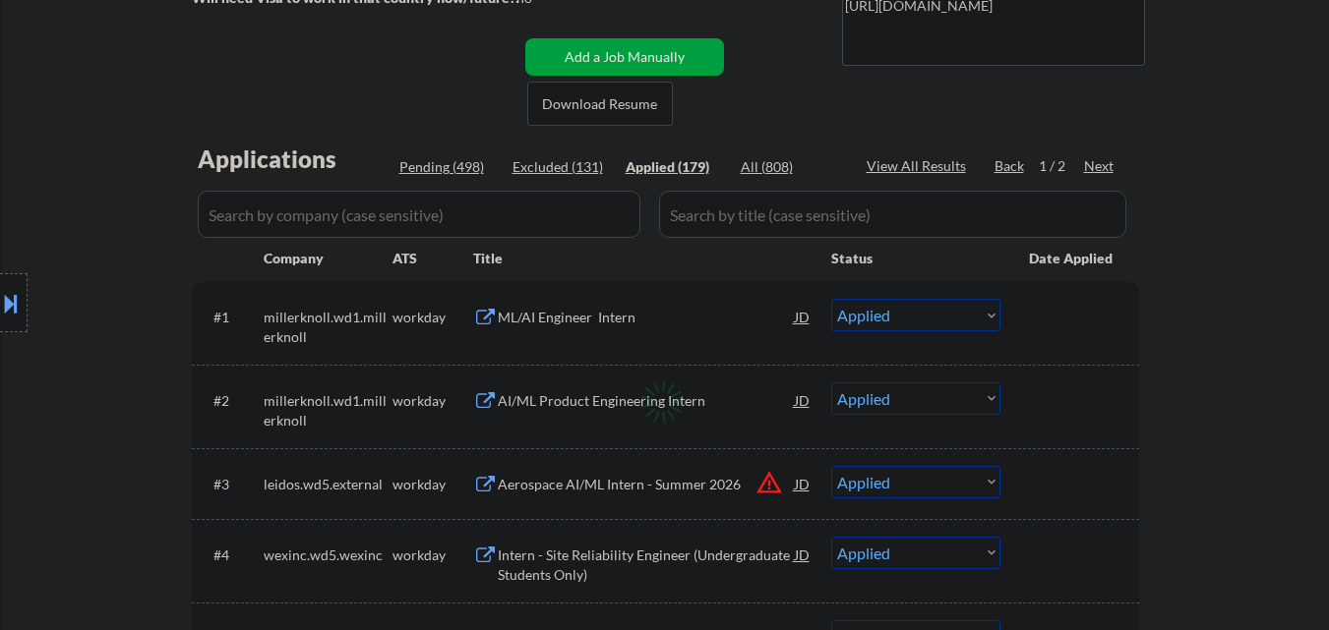
select select ""applied""
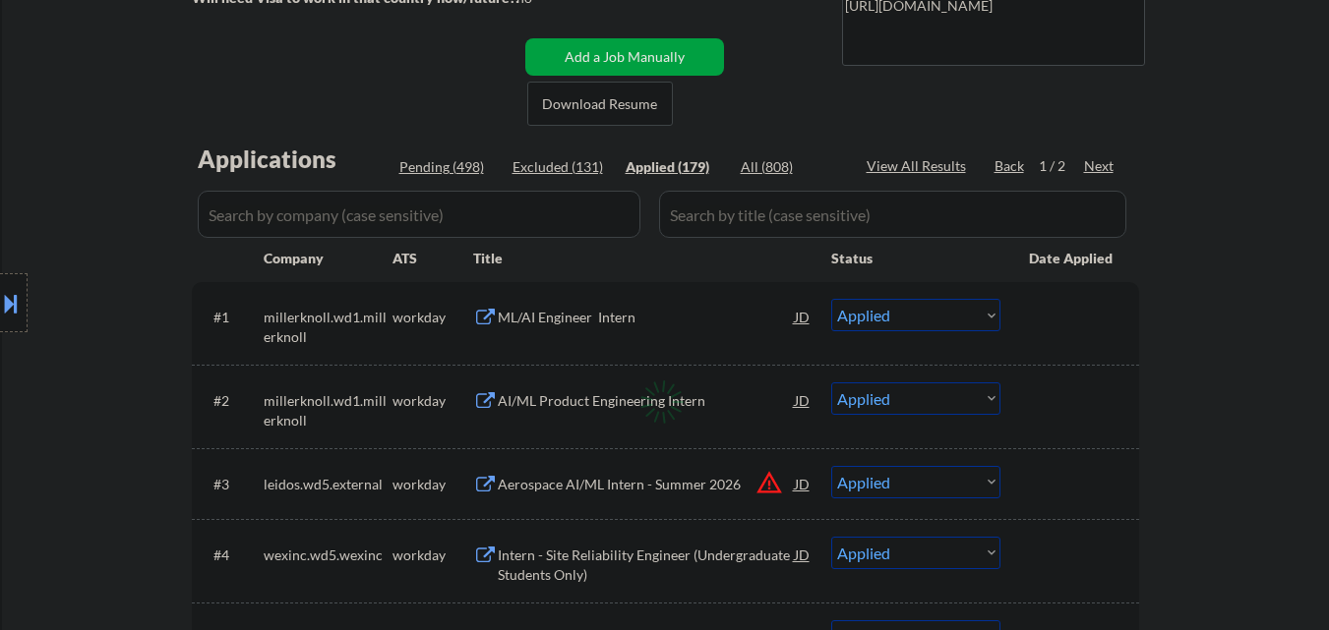
select select ""applied""
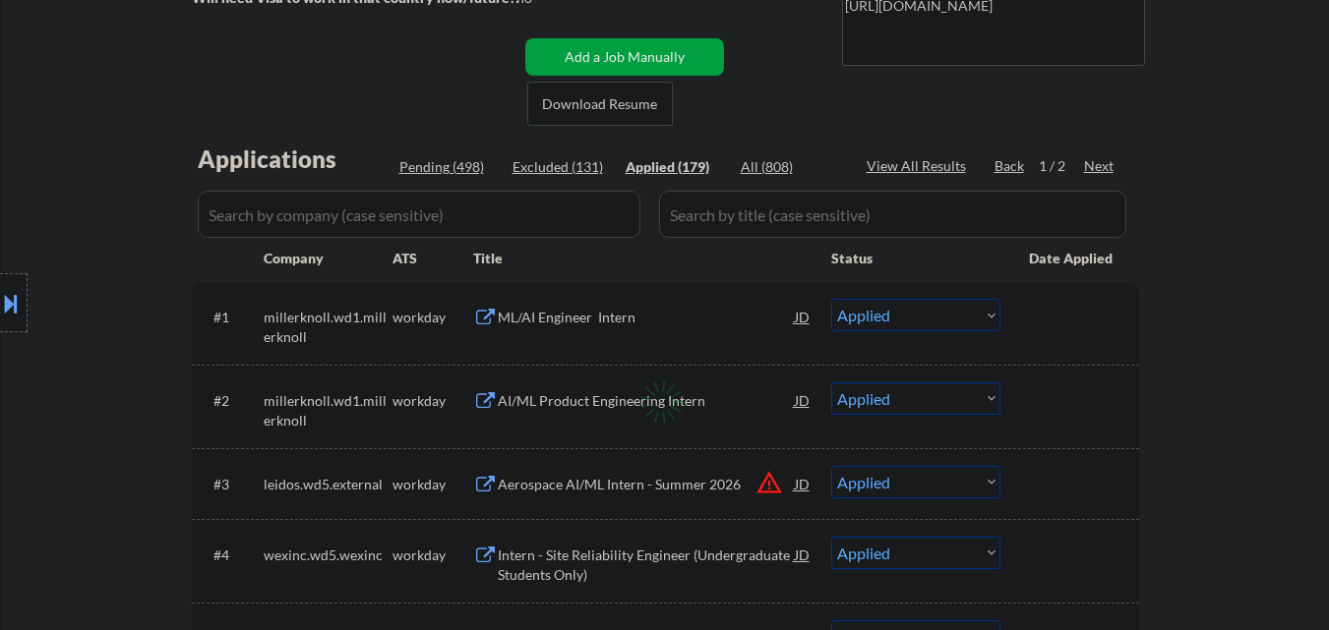
select select ""applied""
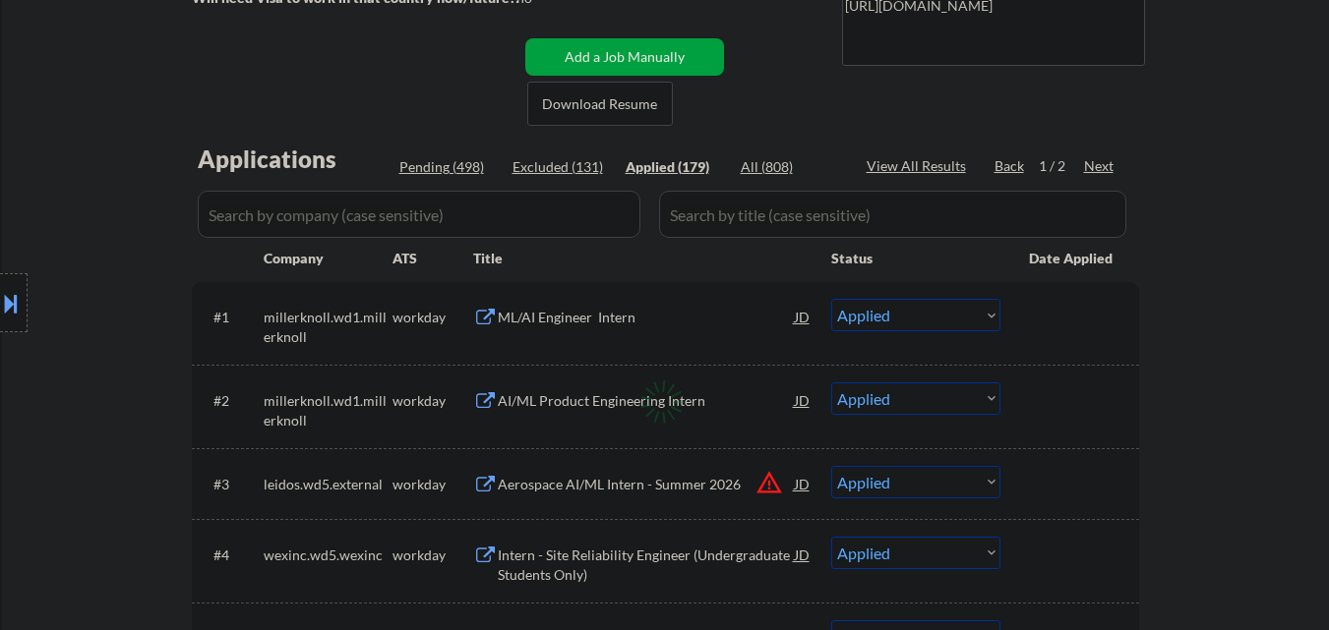
select select ""applied""
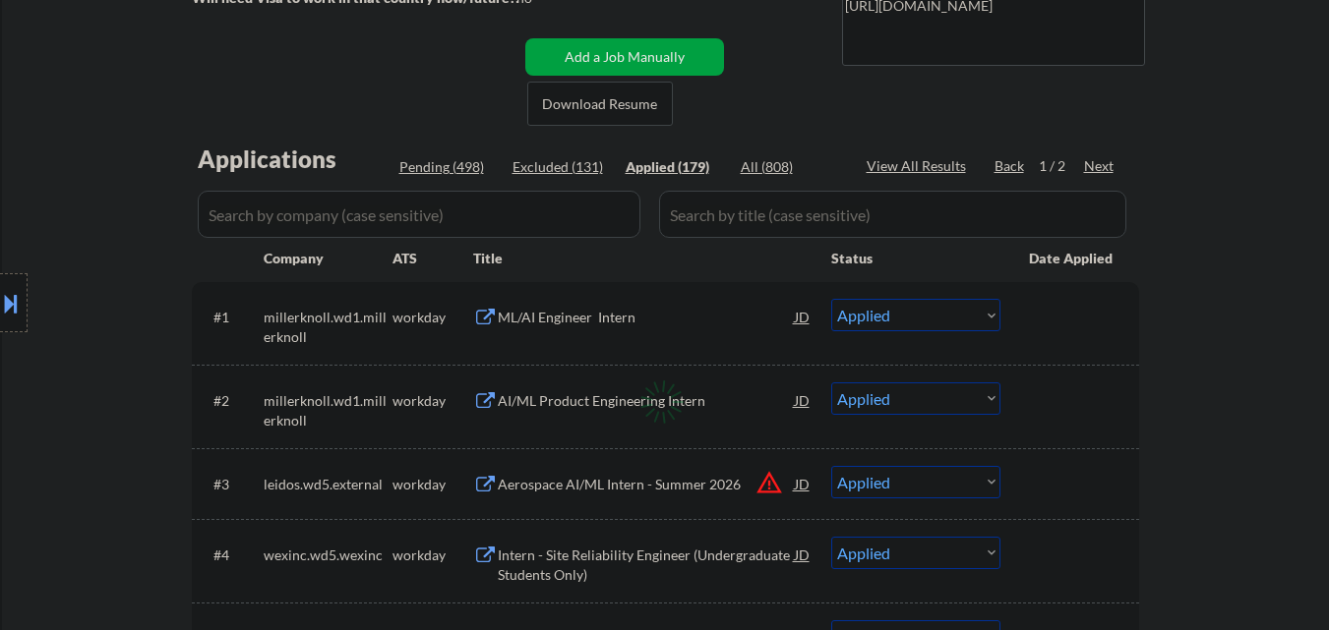
select select ""applied""
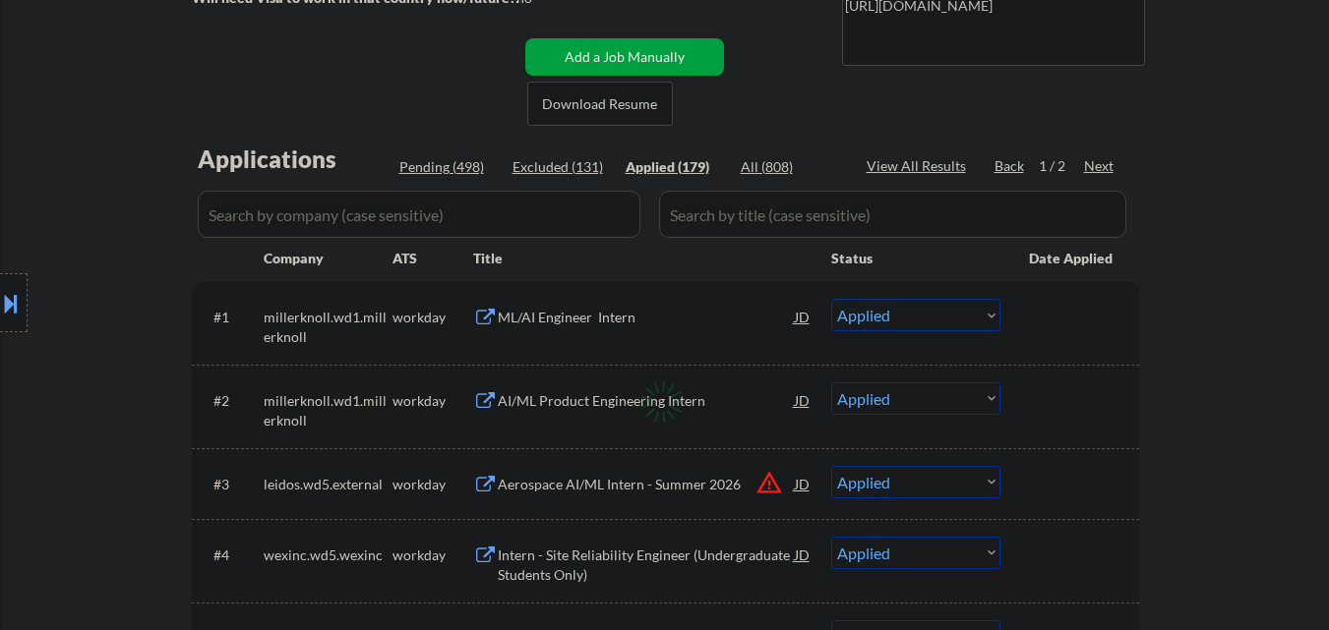
select select ""applied""
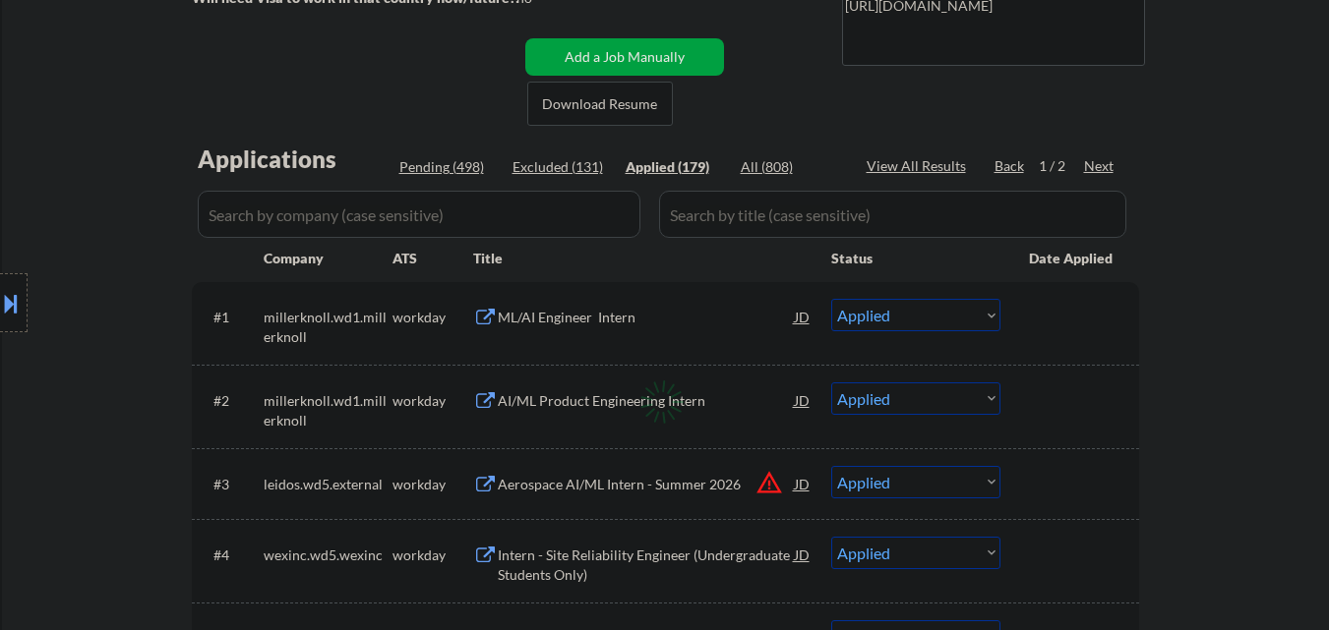
select select ""applied""
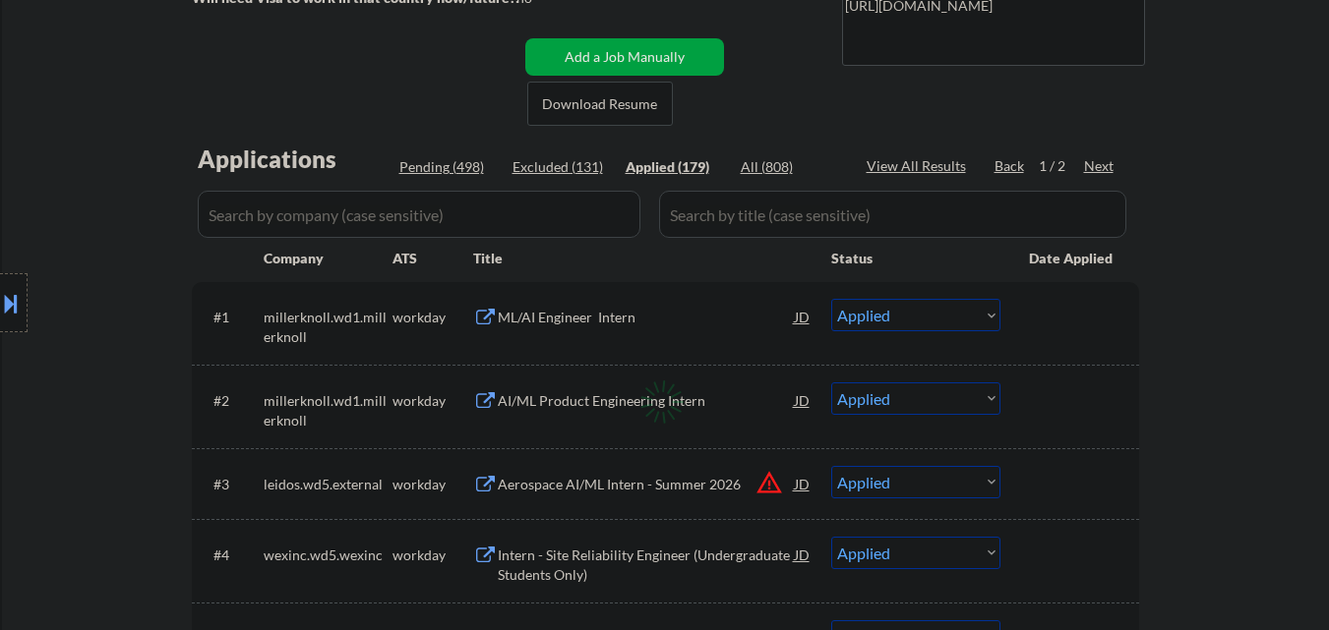
select select ""applied""
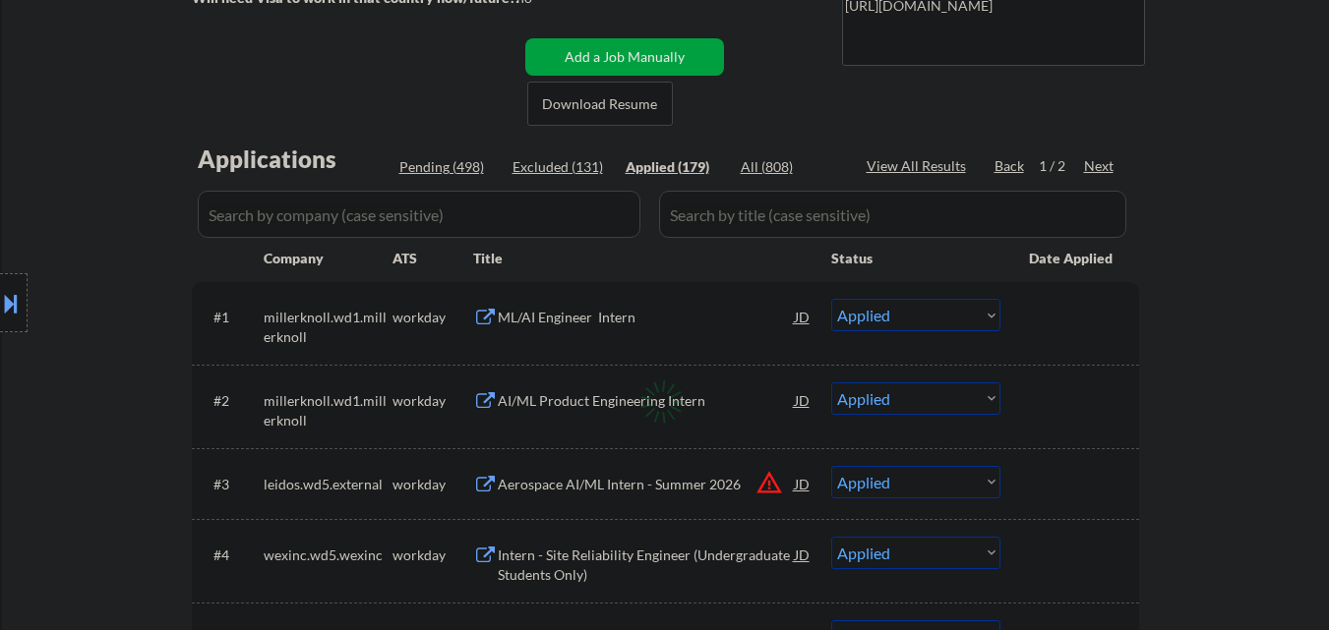
select select ""applied""
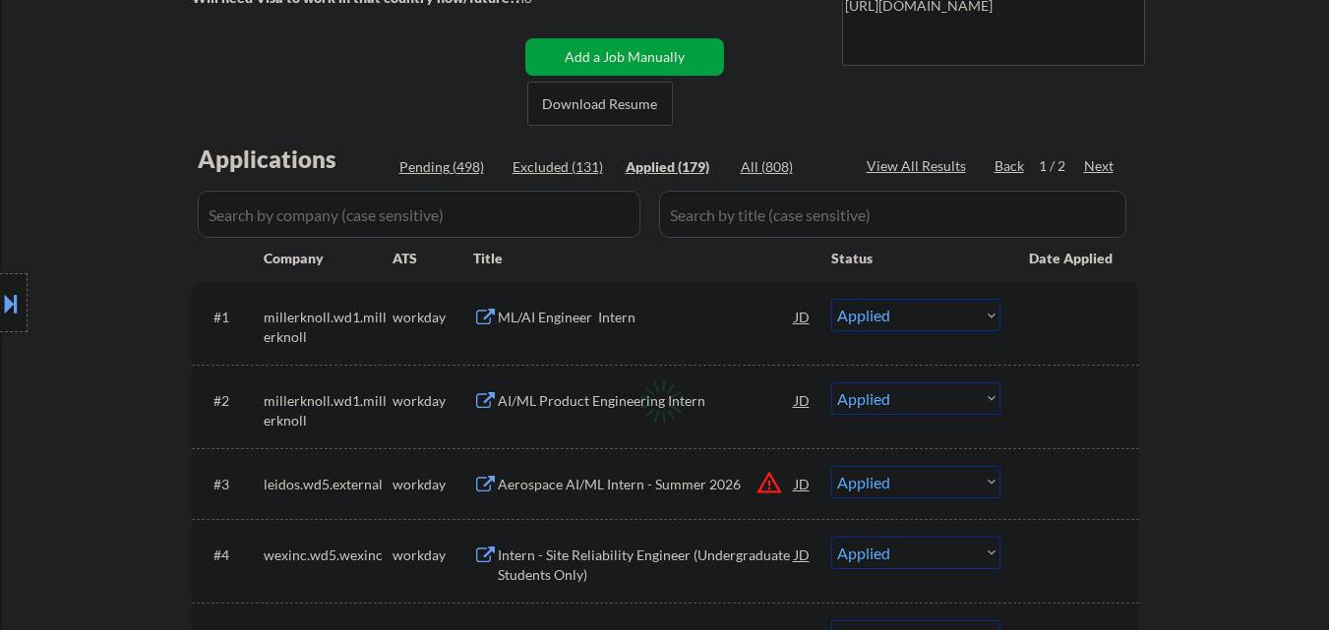
select select ""applied""
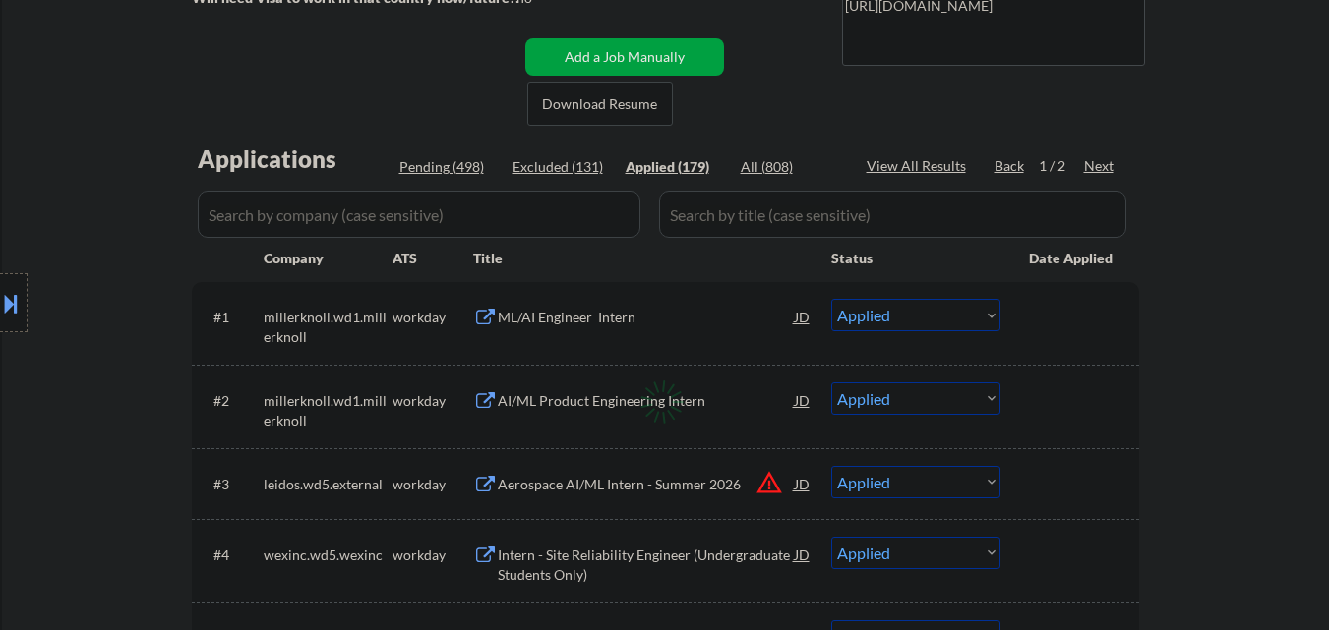
select select ""applied""
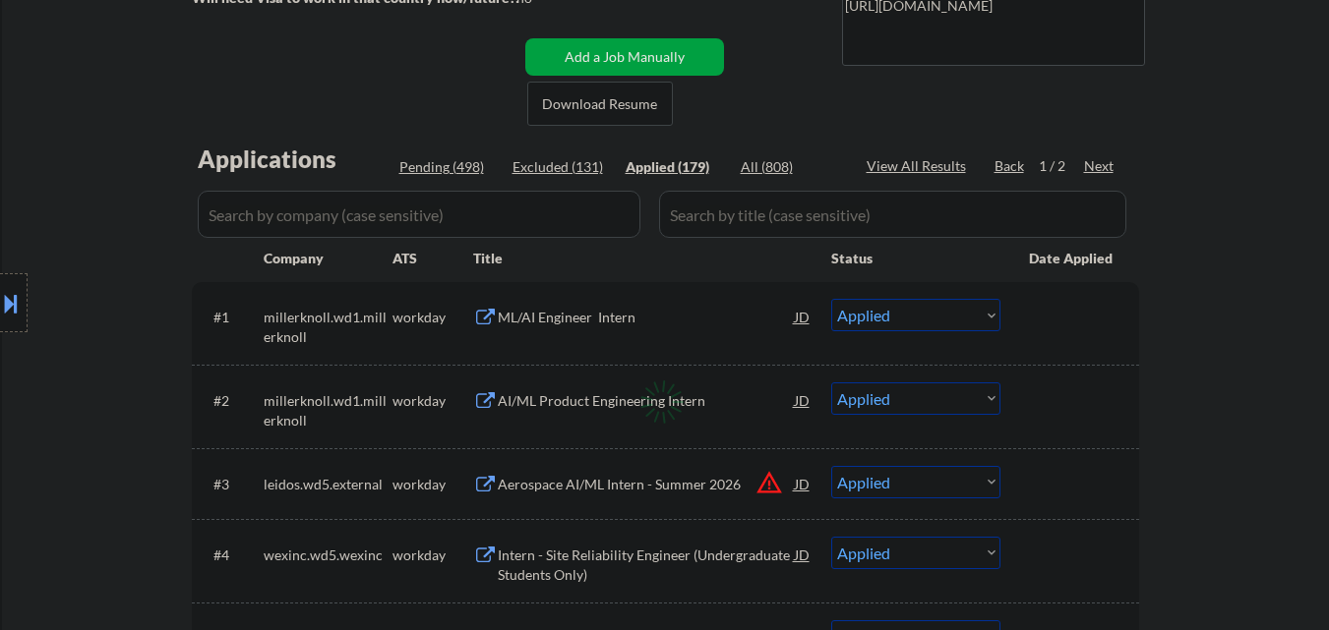
select select ""applied""
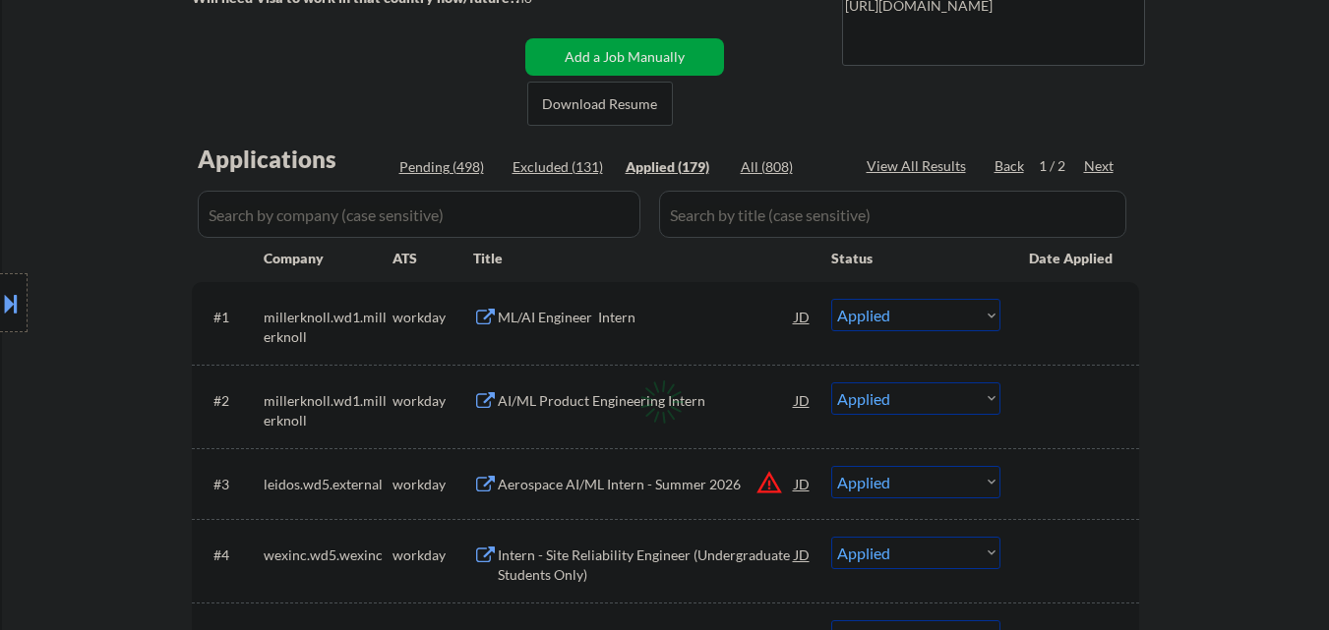
select select ""applied""
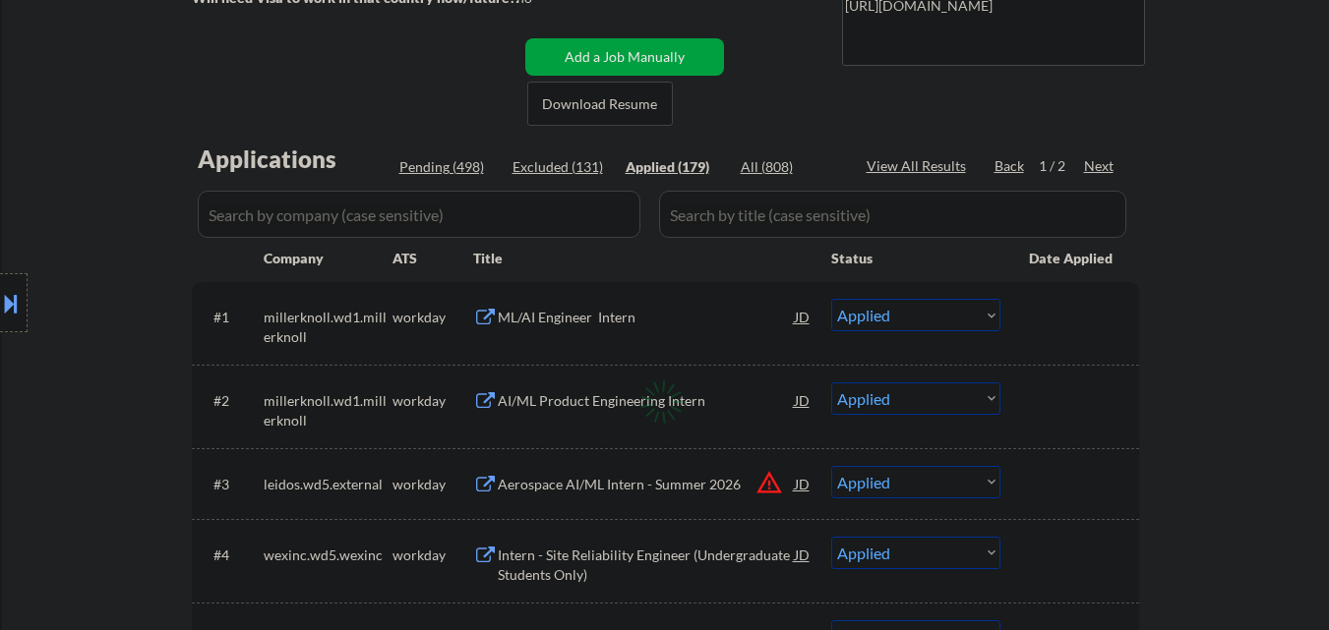
select select ""applied""
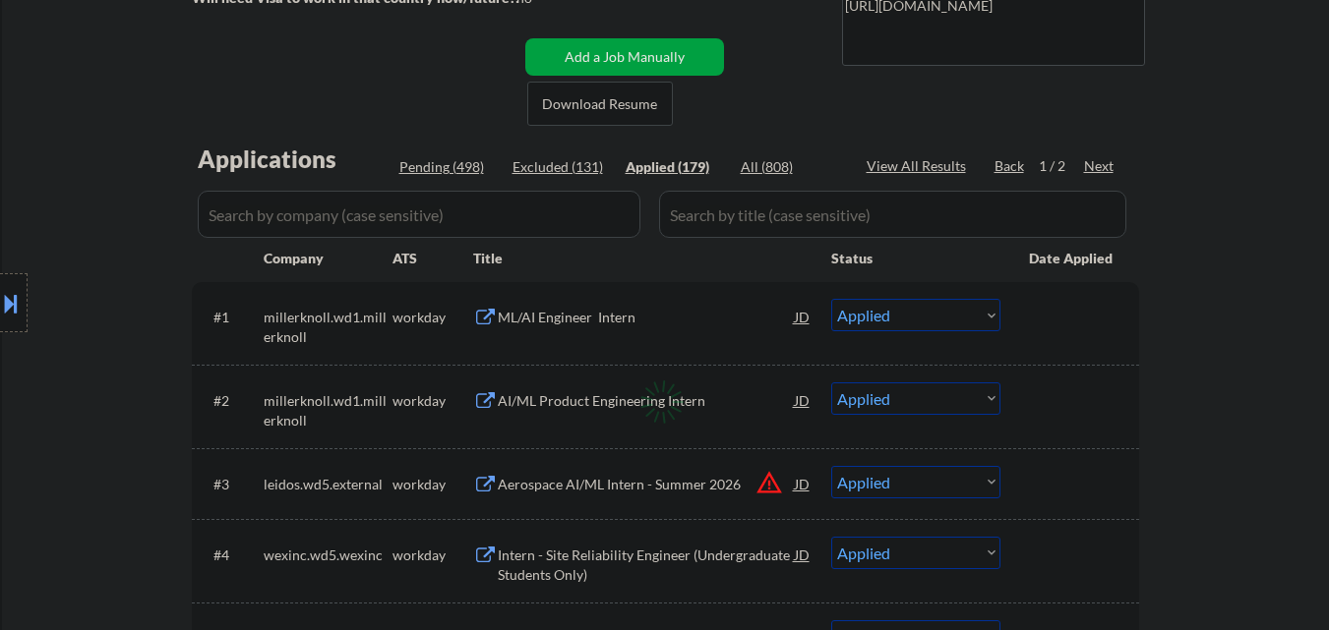
select select ""applied""
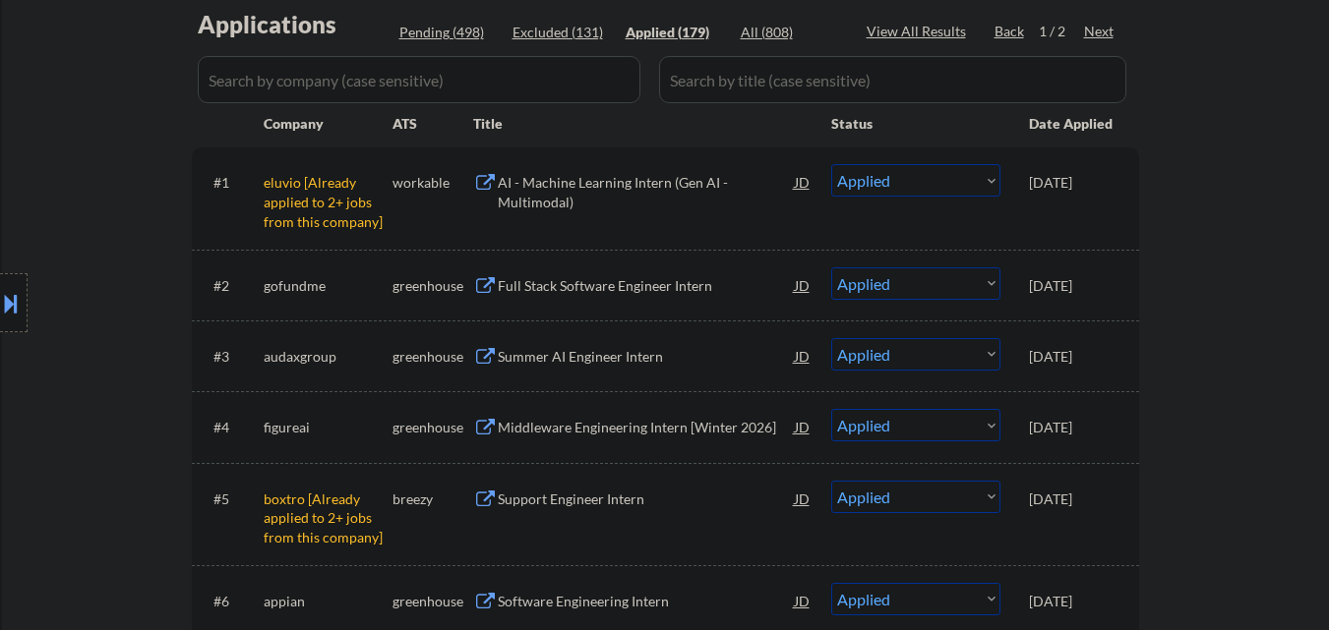
scroll to position [590, 0]
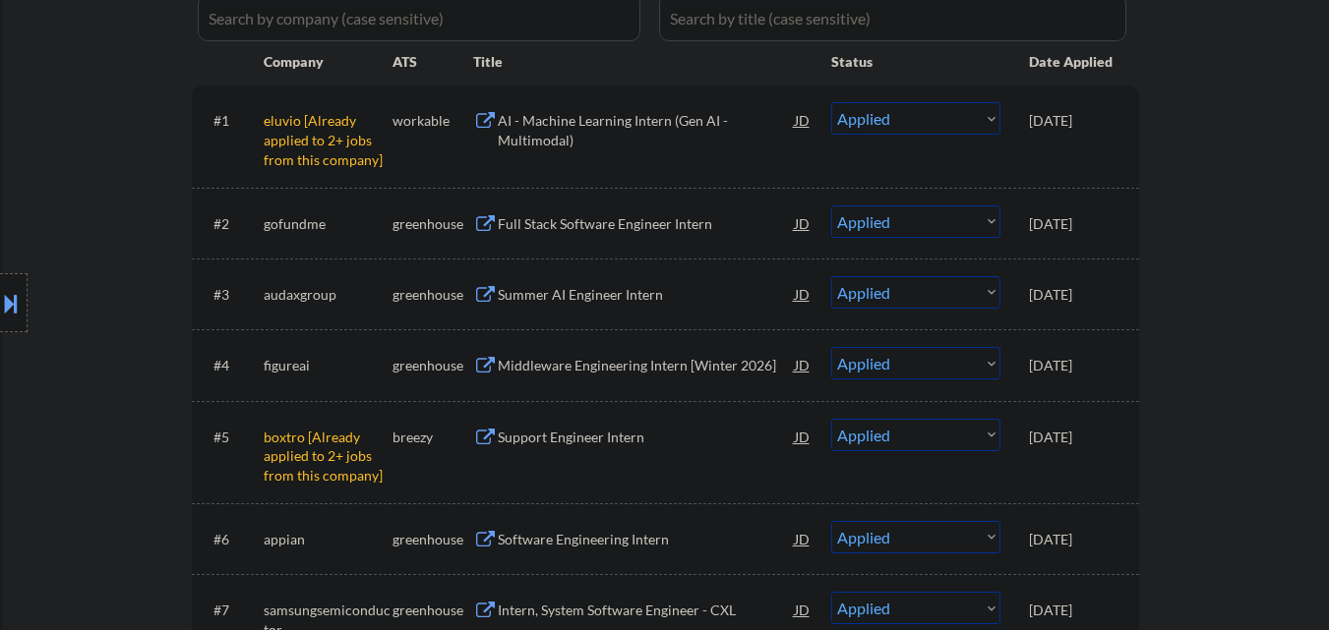
click at [607, 364] on div "Middleware Engineering Intern [Winter 2026]" at bounding box center [646, 366] width 297 height 20
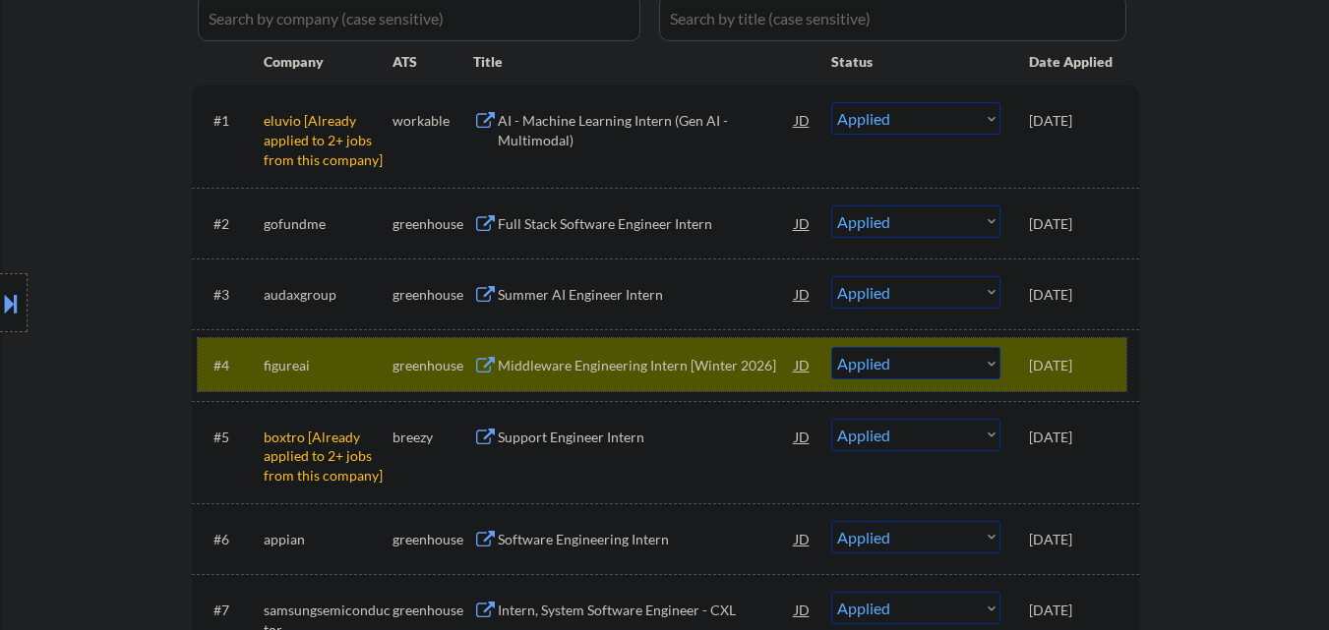
click at [1088, 356] on div "[DATE]" at bounding box center [1072, 366] width 87 height 20
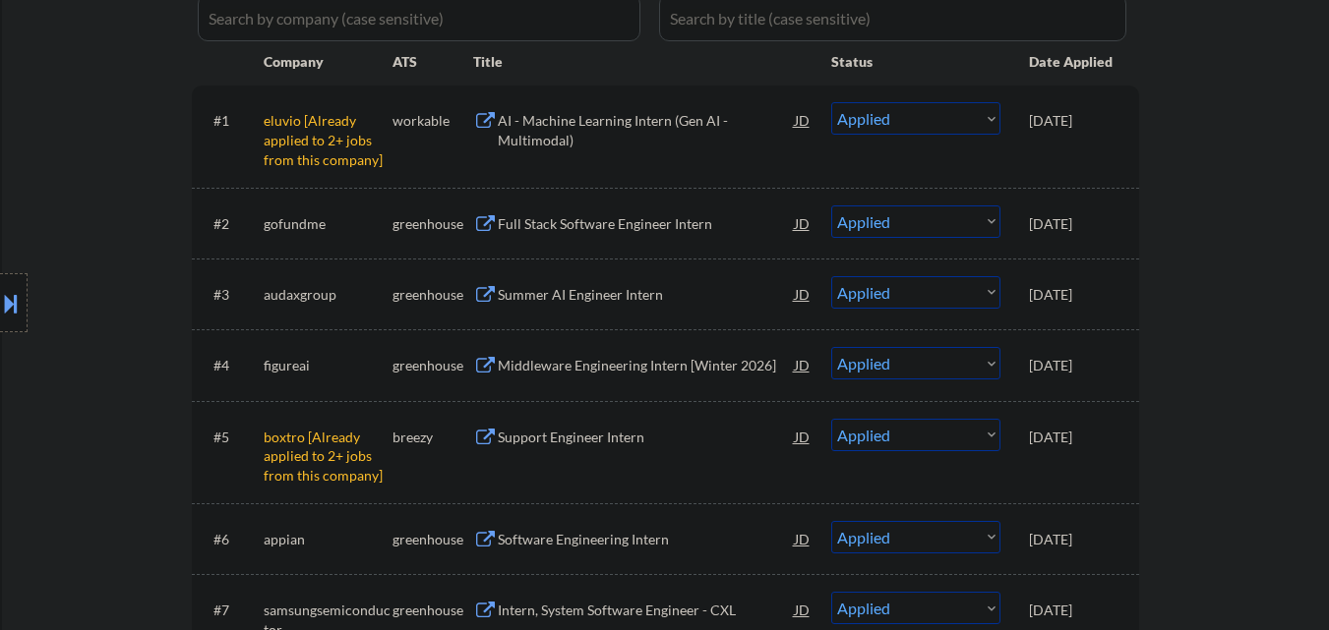
click at [698, 291] on div "Summer AI Engineer Intern" at bounding box center [646, 295] width 297 height 20
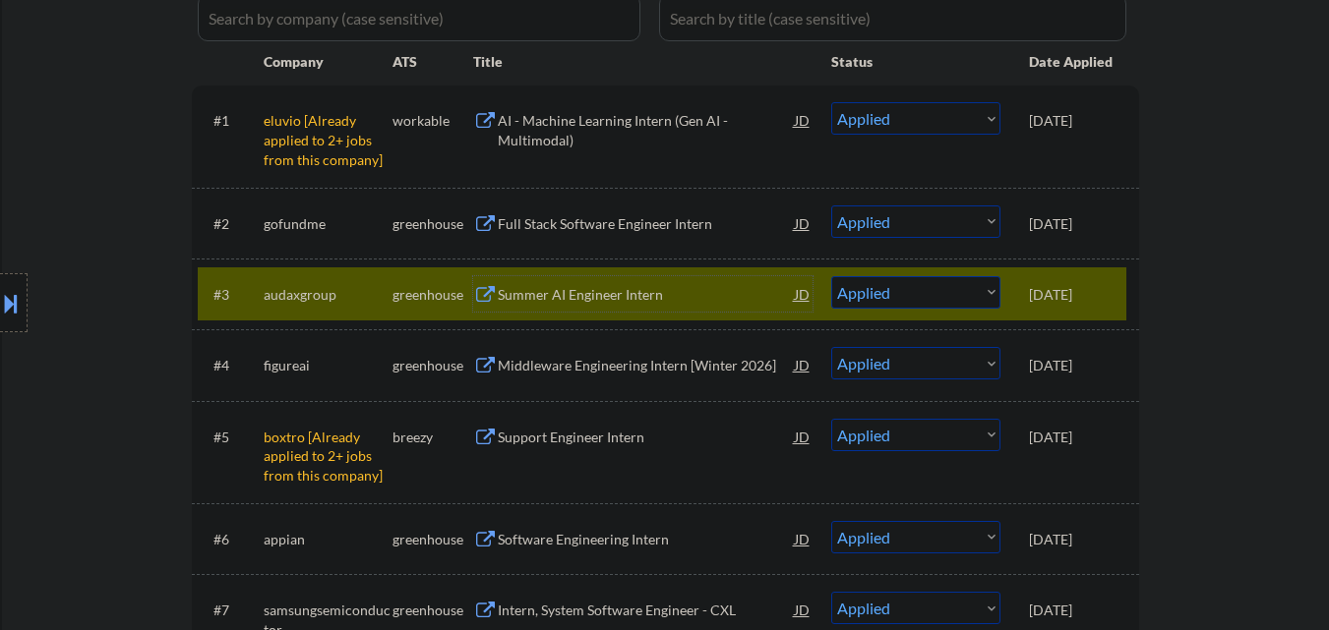
click at [1085, 288] on div "[DATE]" at bounding box center [1072, 295] width 87 height 20
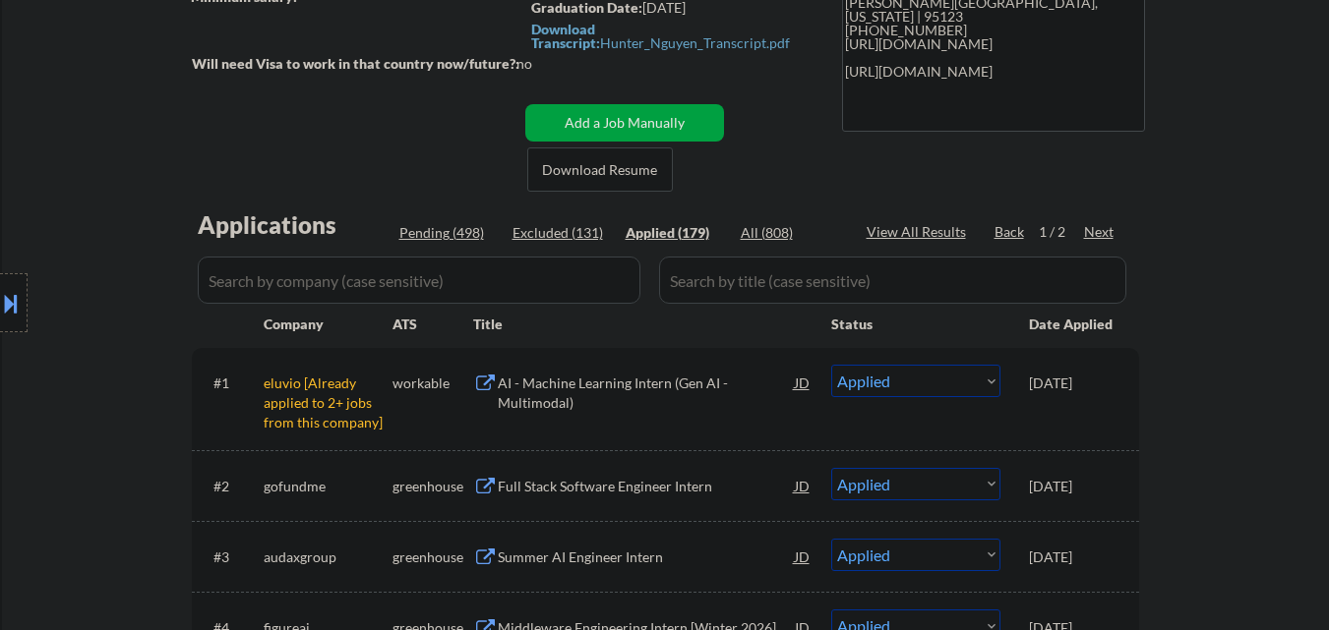
scroll to position [393, 0]
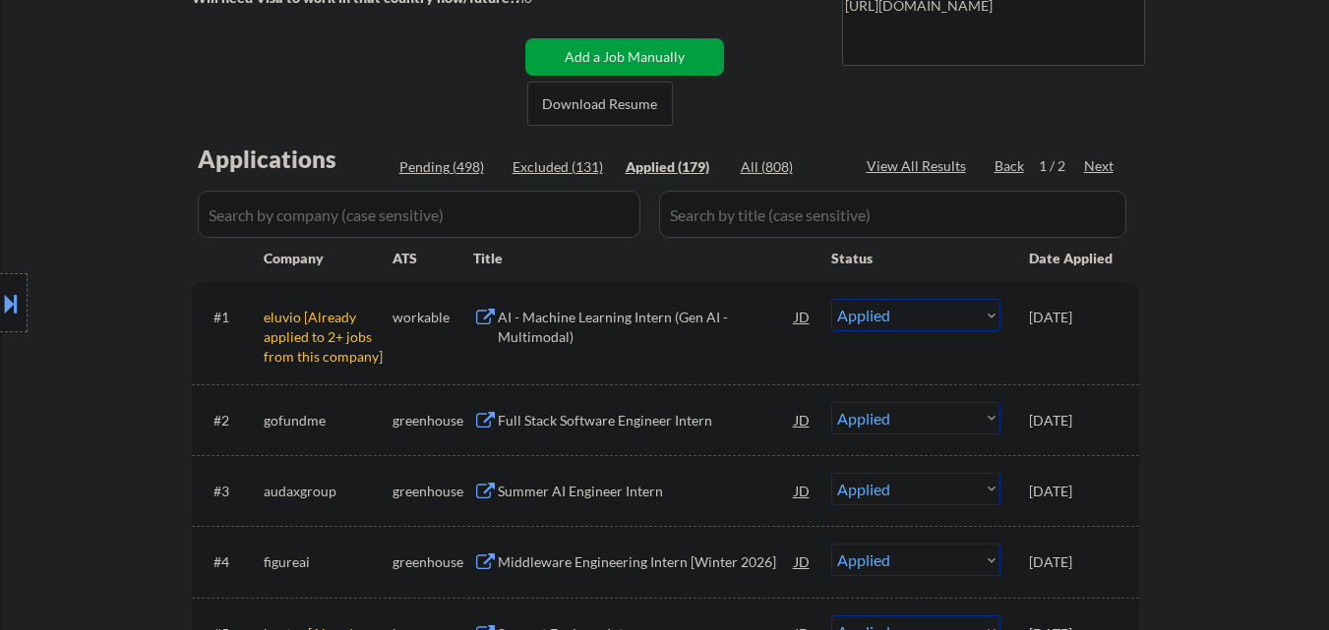
click at [450, 173] on div "Pending (498)" at bounding box center [448, 167] width 98 height 20
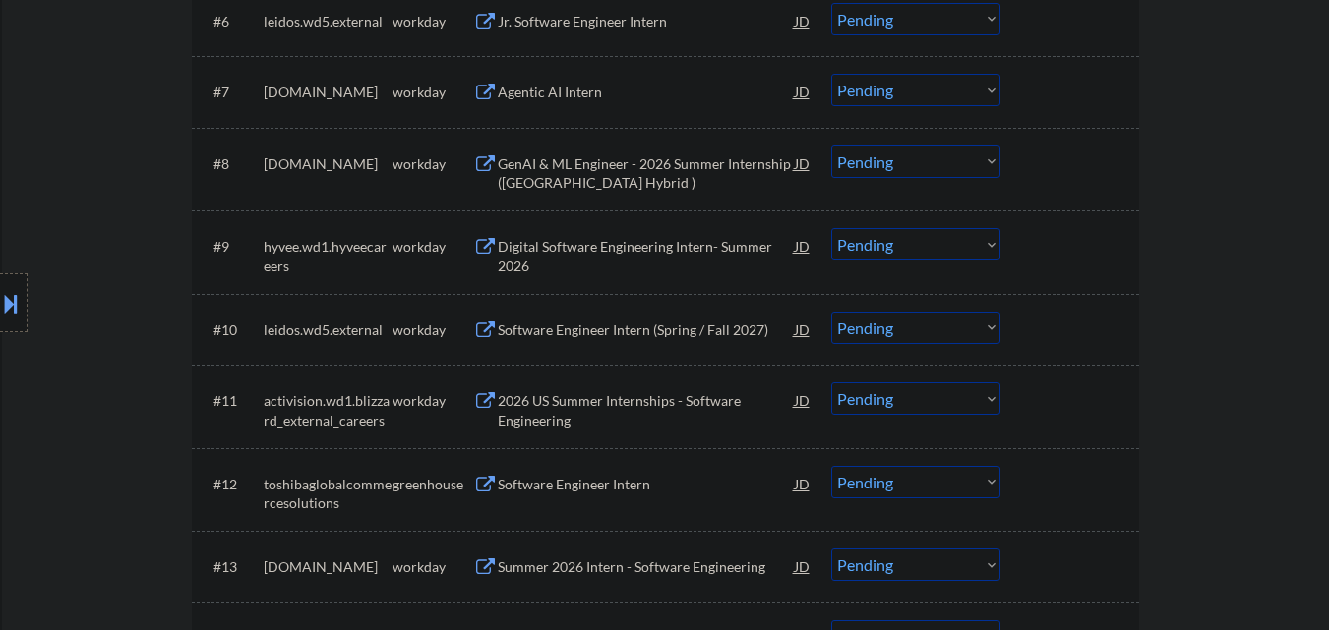
scroll to position [1377, 0]
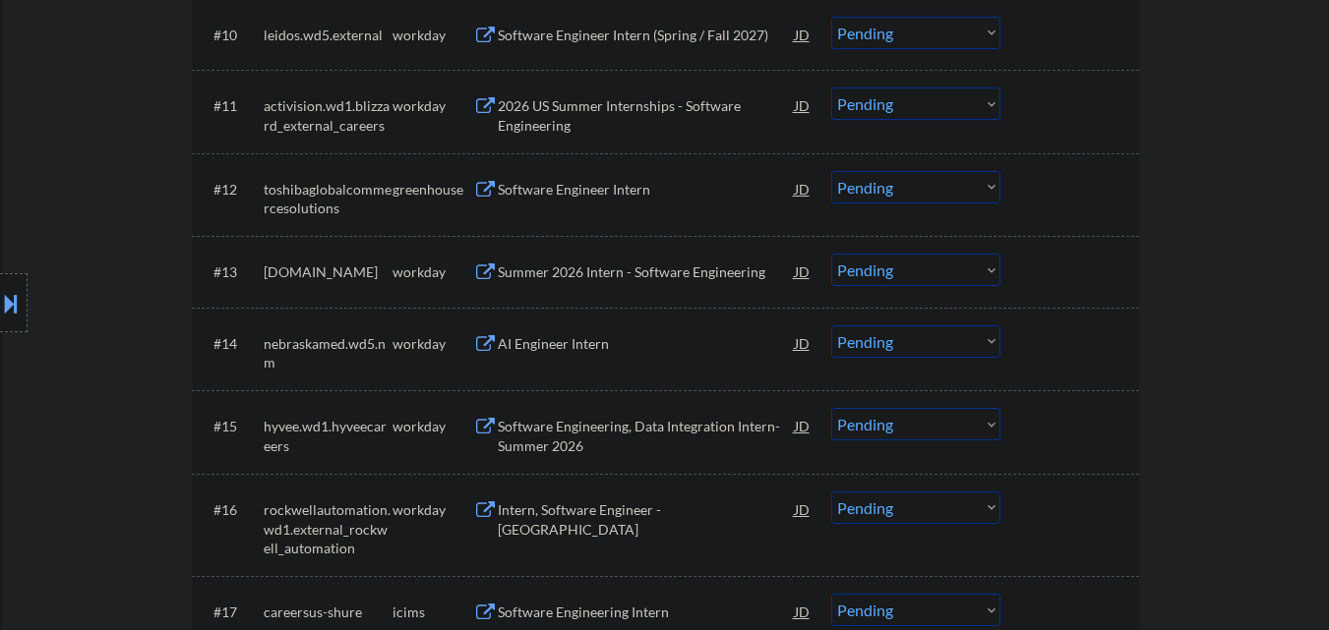
click at [606, 196] on div "Software Engineer Intern" at bounding box center [646, 190] width 297 height 20
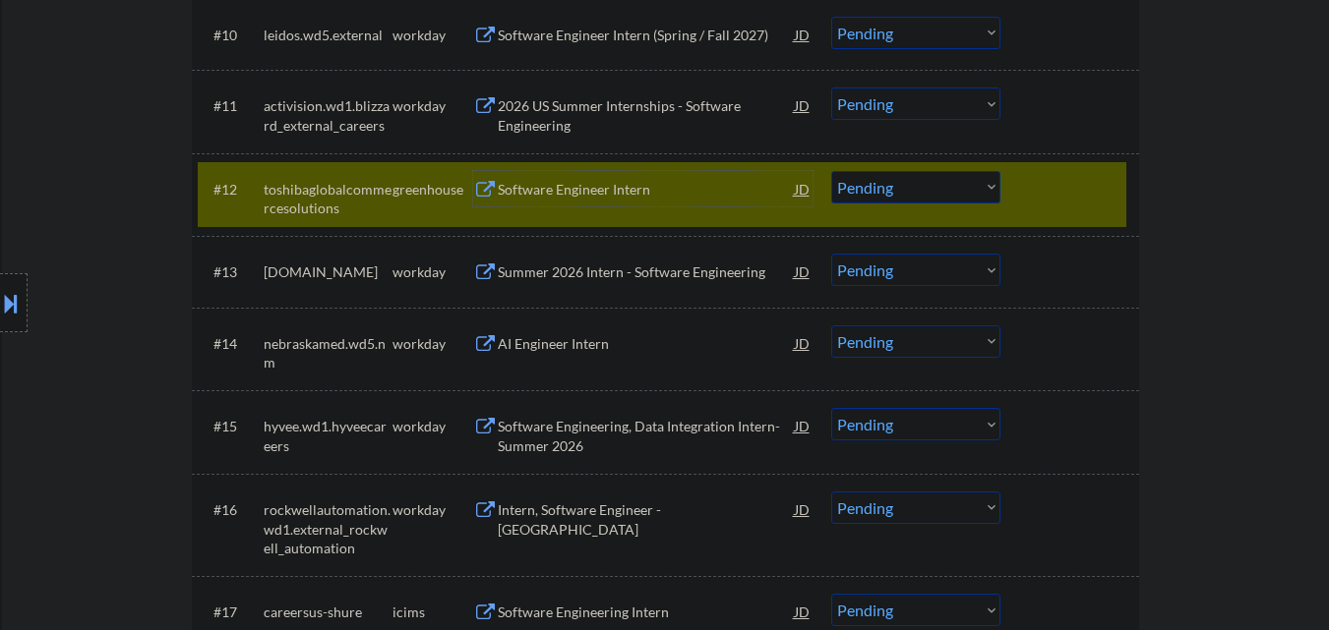
click at [1055, 194] on div at bounding box center [1072, 188] width 87 height 35
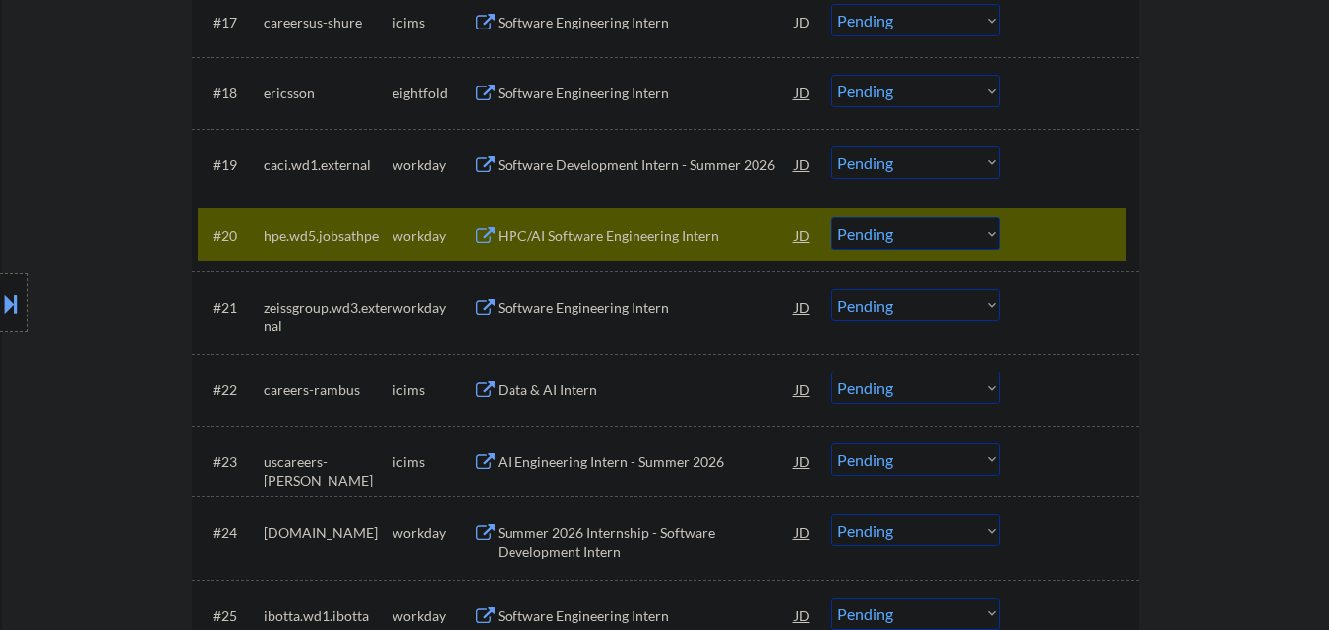
click at [1059, 230] on div at bounding box center [1072, 234] width 87 height 35
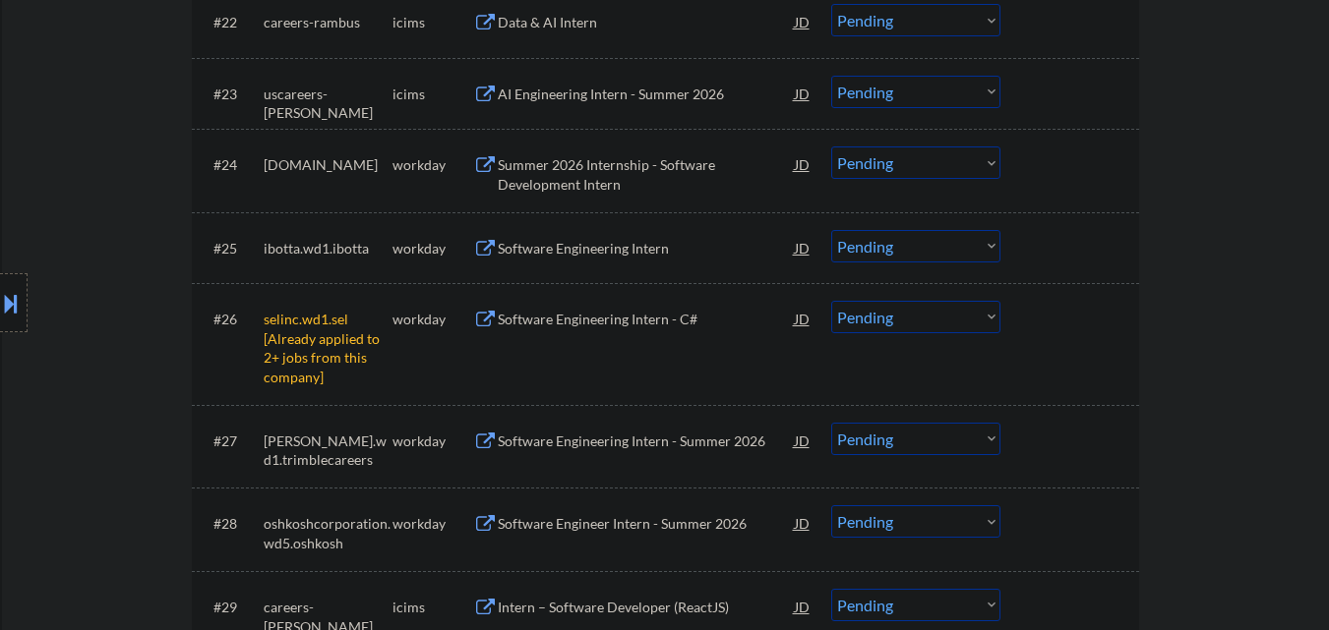
scroll to position [2360, 0]
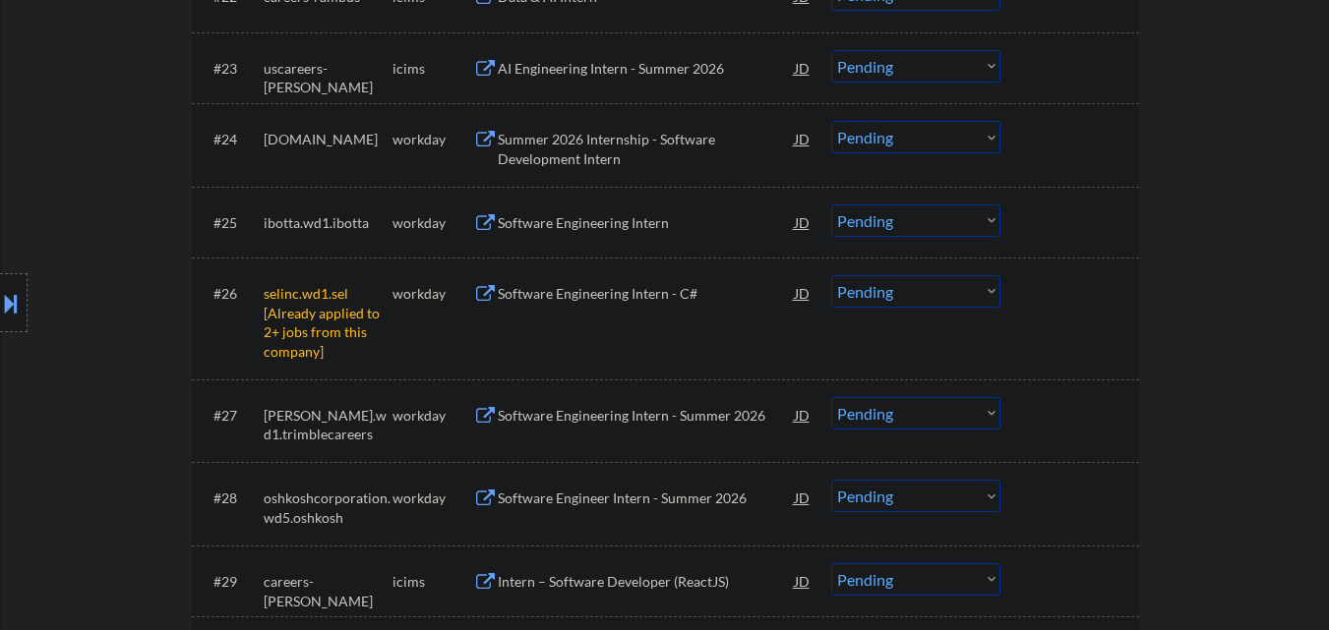
click at [965, 286] on select "Choose an option... Pending Applied Excluded (Questions) Excluded (Expired) Exc…" at bounding box center [915, 291] width 169 height 32
click at [831, 275] on select "Choose an option... Pending Applied Excluded (Questions) Excluded (Expired) Exc…" at bounding box center [915, 291] width 169 height 32
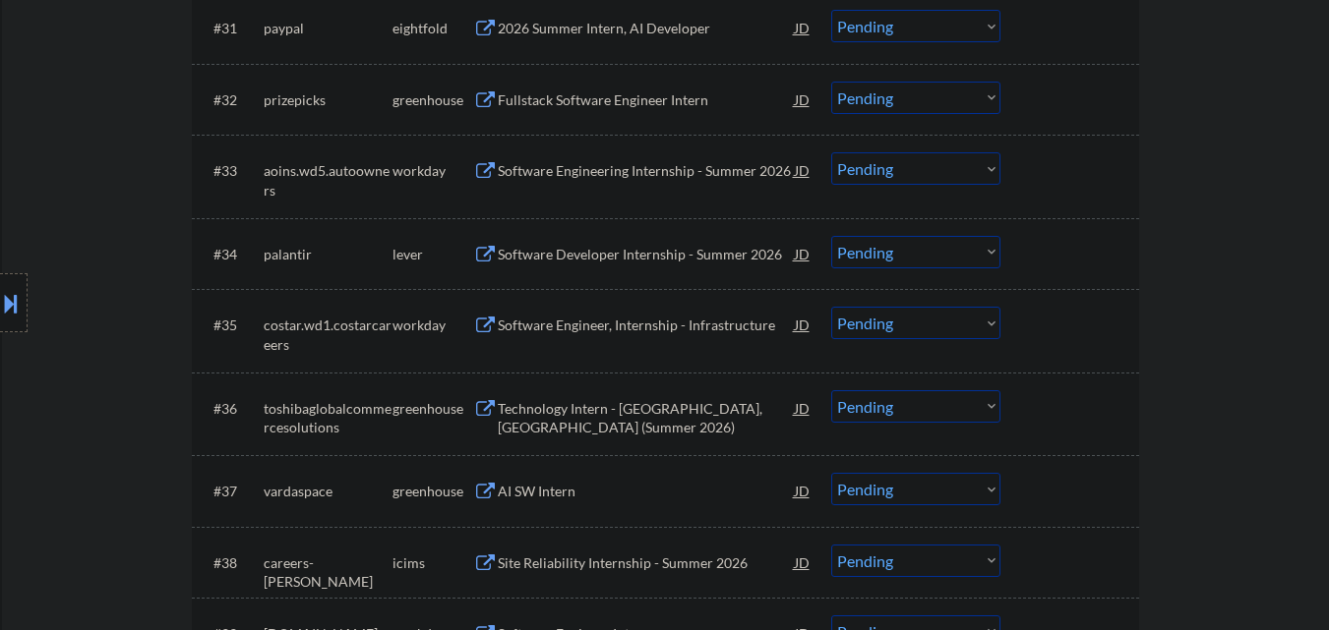
scroll to position [3147, 0]
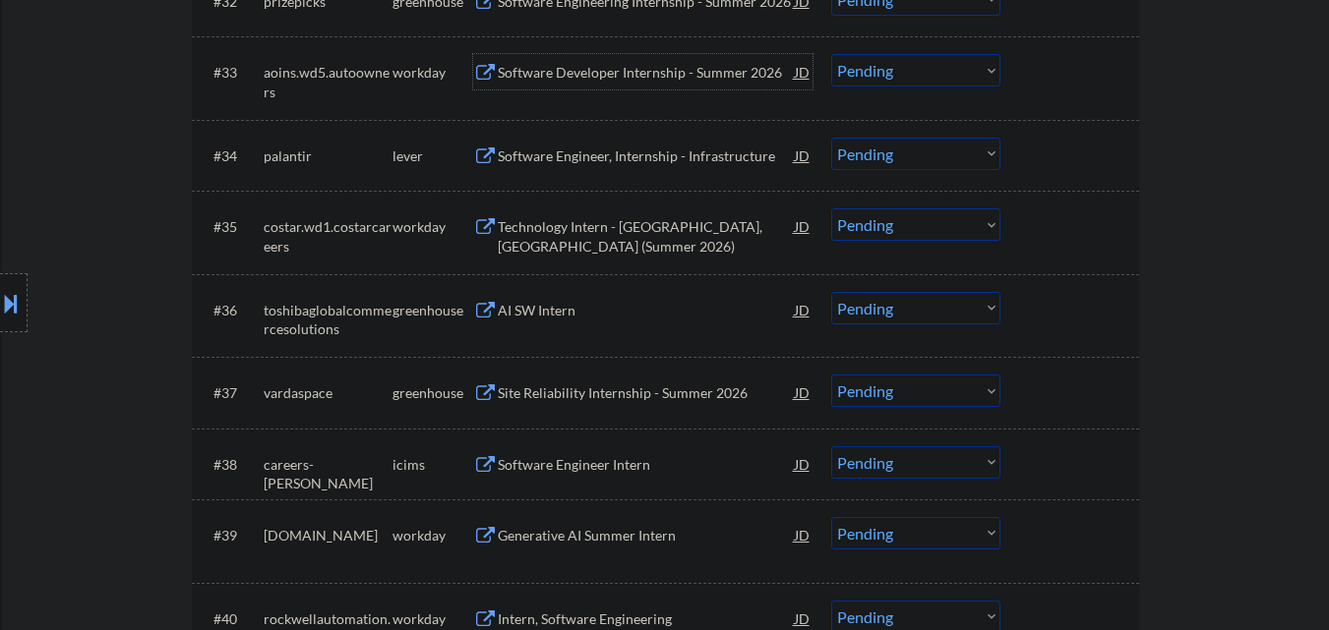
click at [663, 78] on div "Software Developer Internship - Summer 2026" at bounding box center [646, 73] width 297 height 20
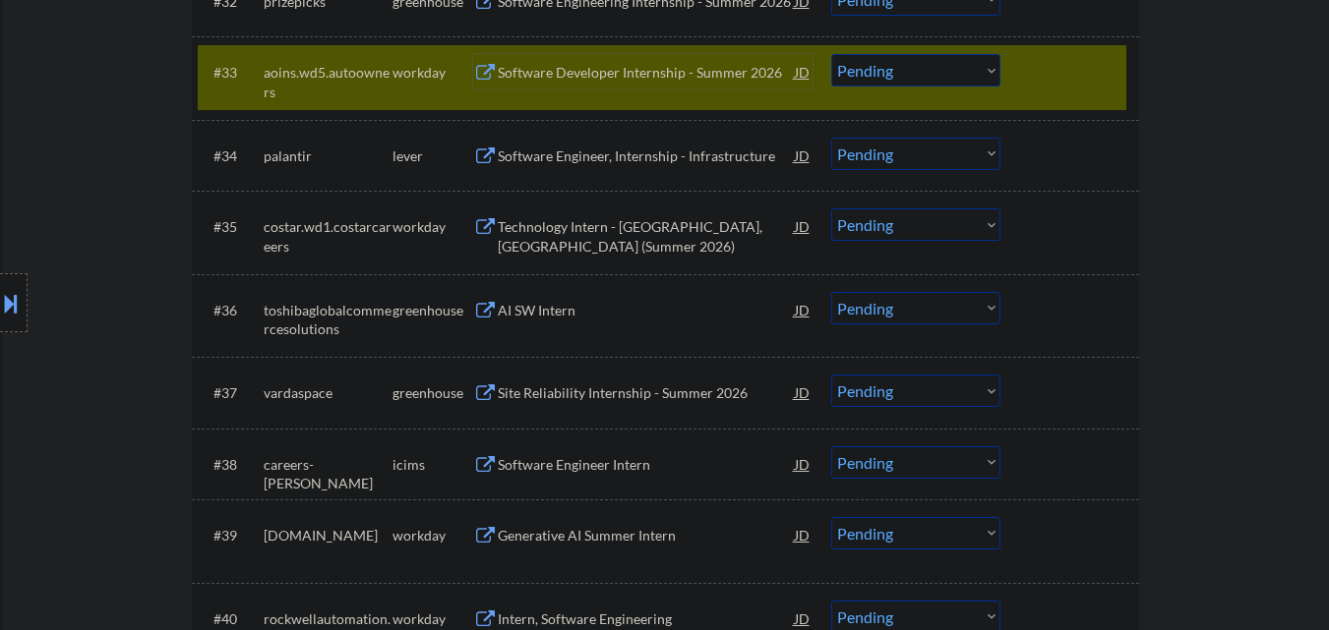
click at [1082, 79] on div at bounding box center [1072, 71] width 87 height 35
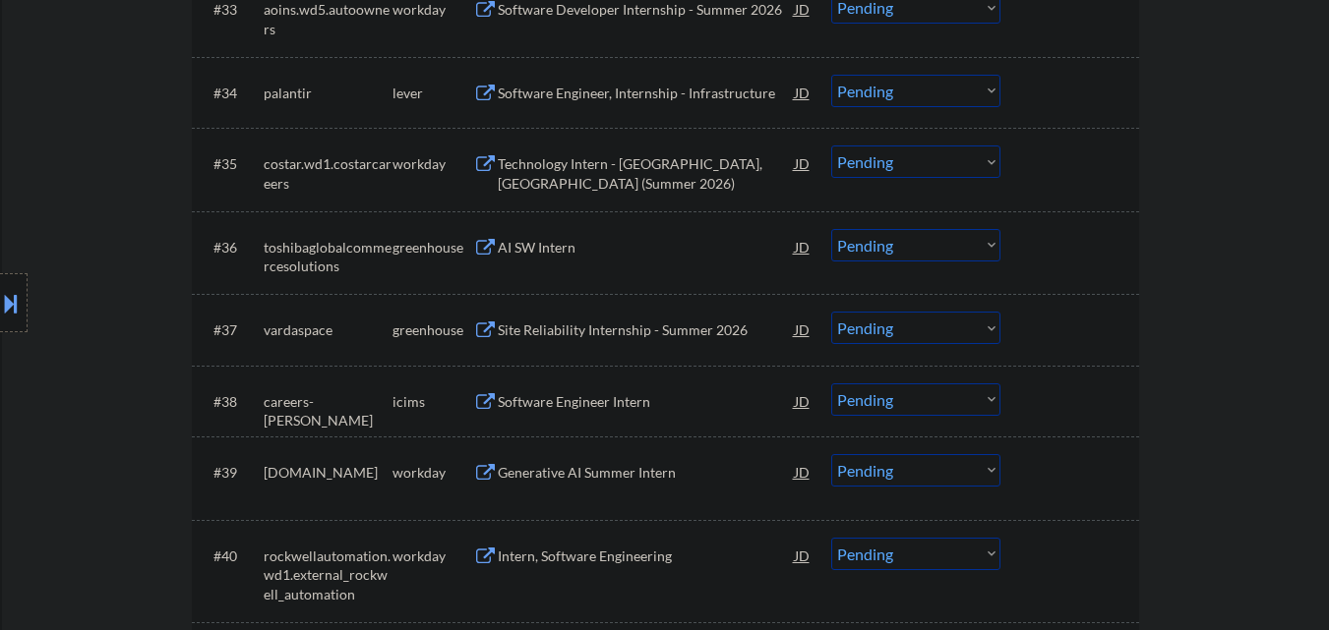
scroll to position [3245, 0]
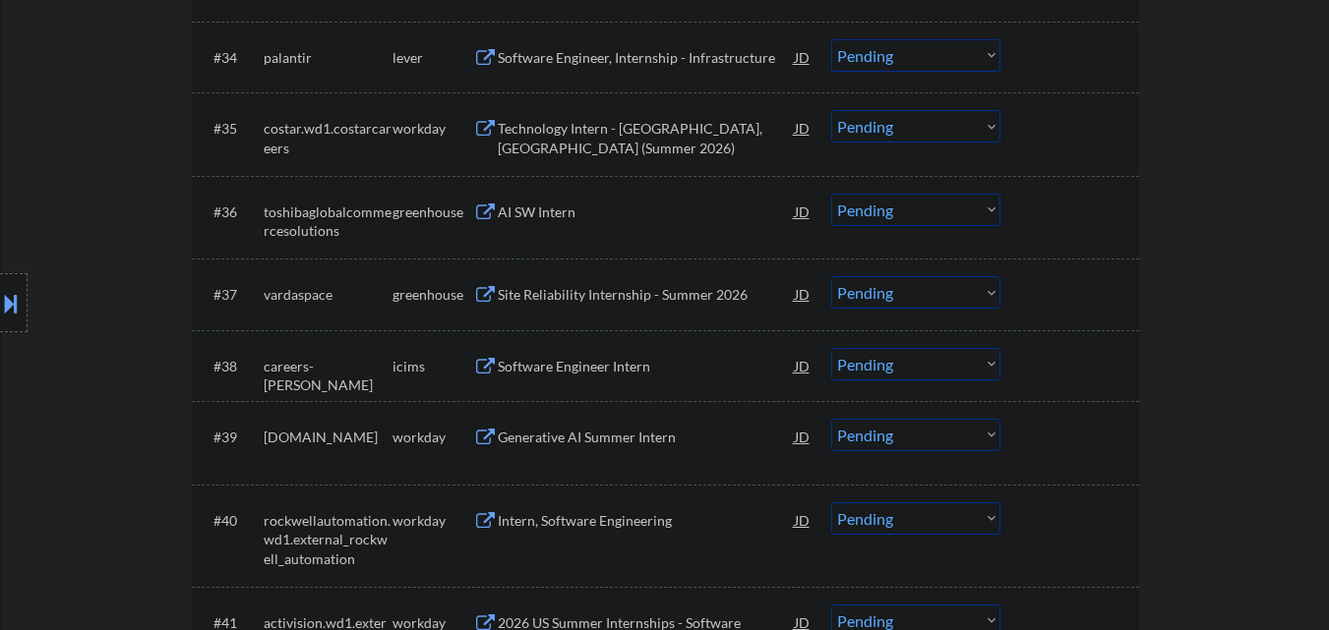
click at [658, 67] on div "Software Engineer, Internship - Infrastructure" at bounding box center [646, 58] width 297 height 20
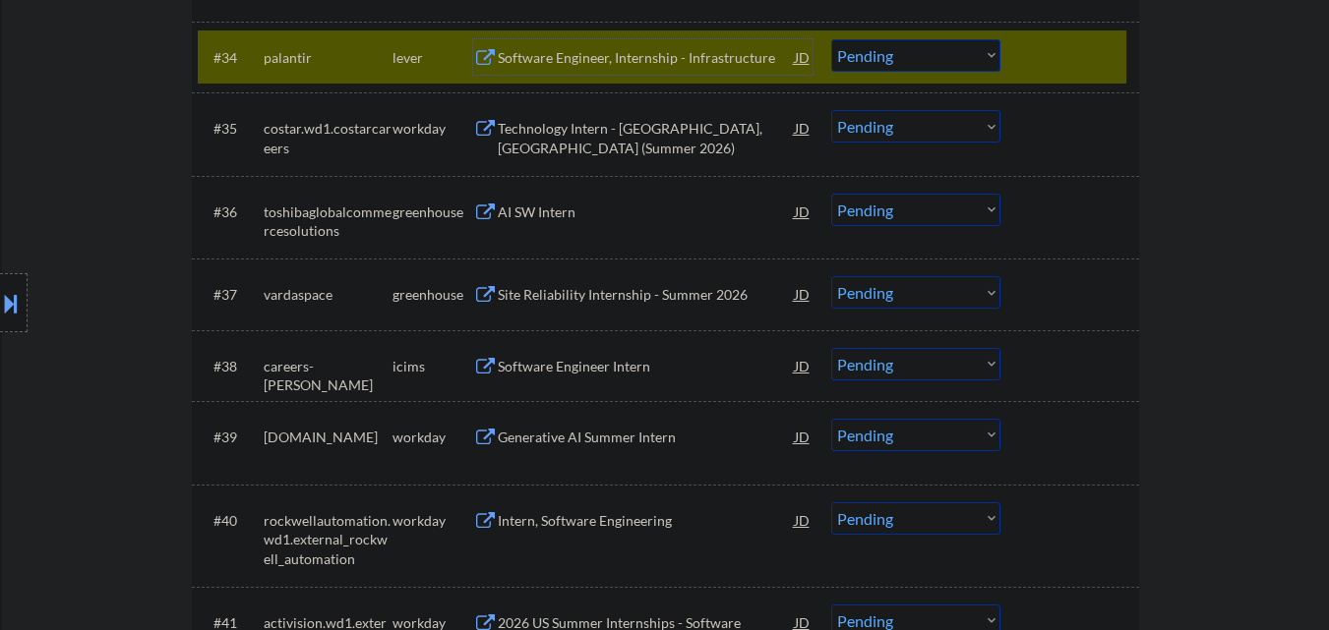
click at [1047, 48] on div at bounding box center [1072, 56] width 87 height 35
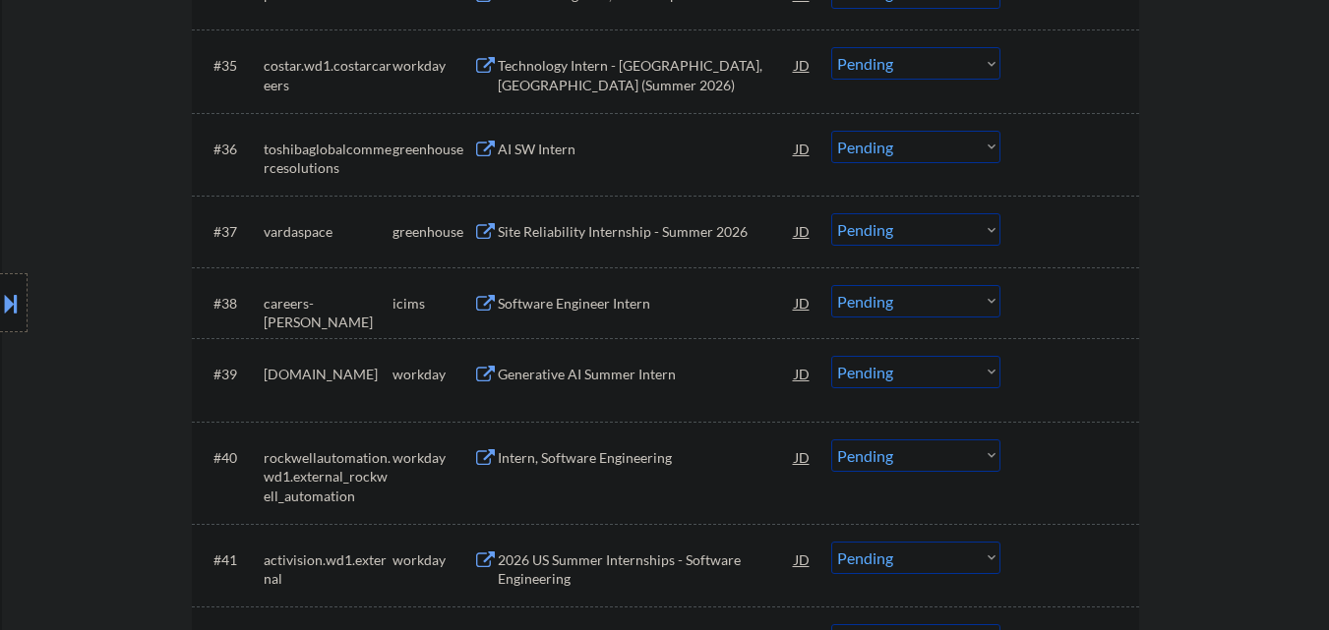
scroll to position [3344, 0]
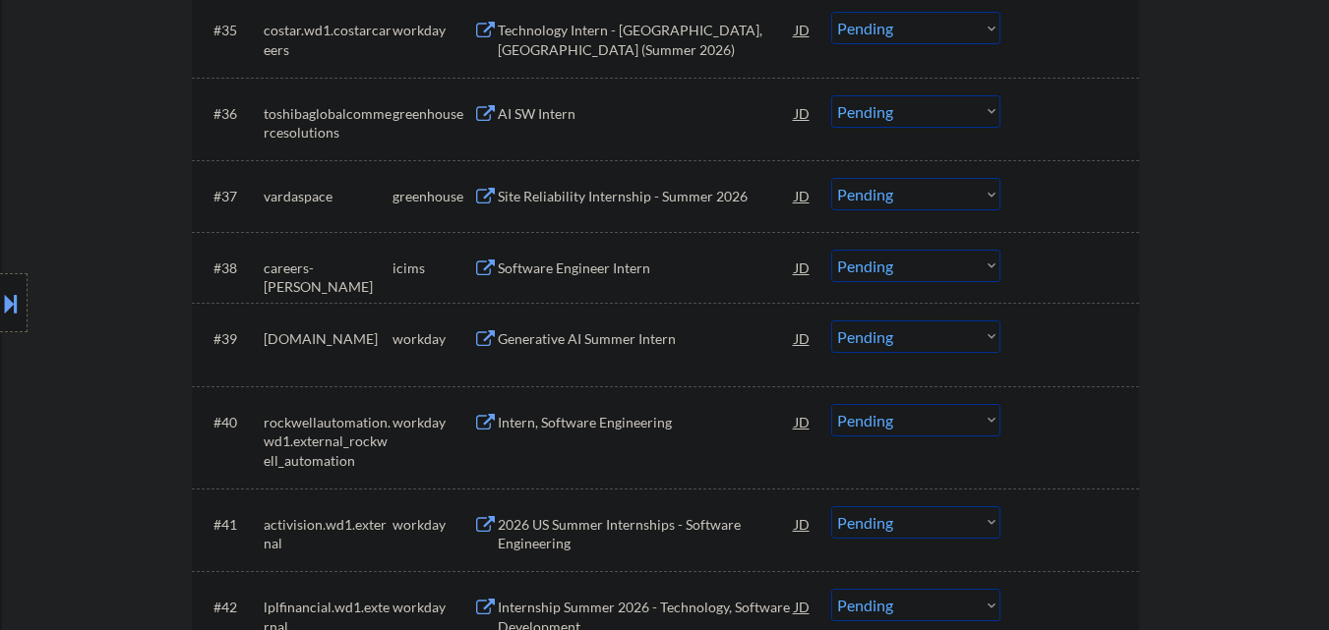
click at [564, 125] on div "AI SW Intern" at bounding box center [646, 112] width 297 height 35
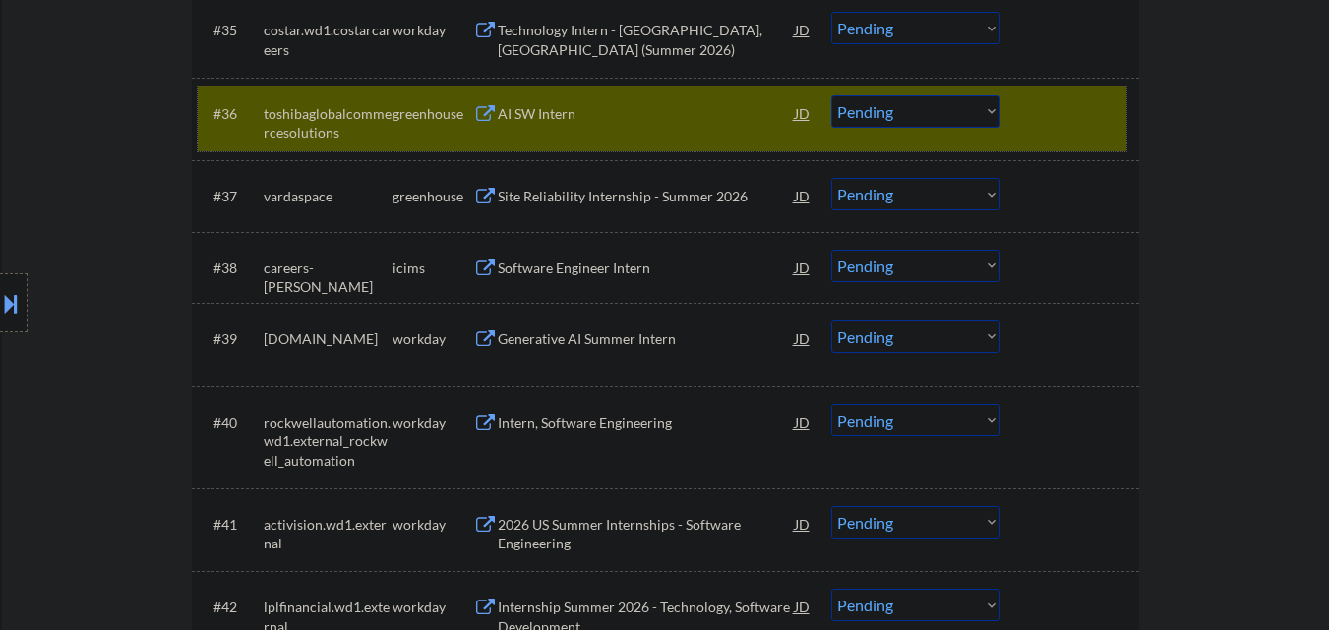
click at [1039, 132] on div "#36 toshibaglobalcommercesolutions greenhouse AI SW Intern JD Choose an option.…" at bounding box center [662, 119] width 928 height 65
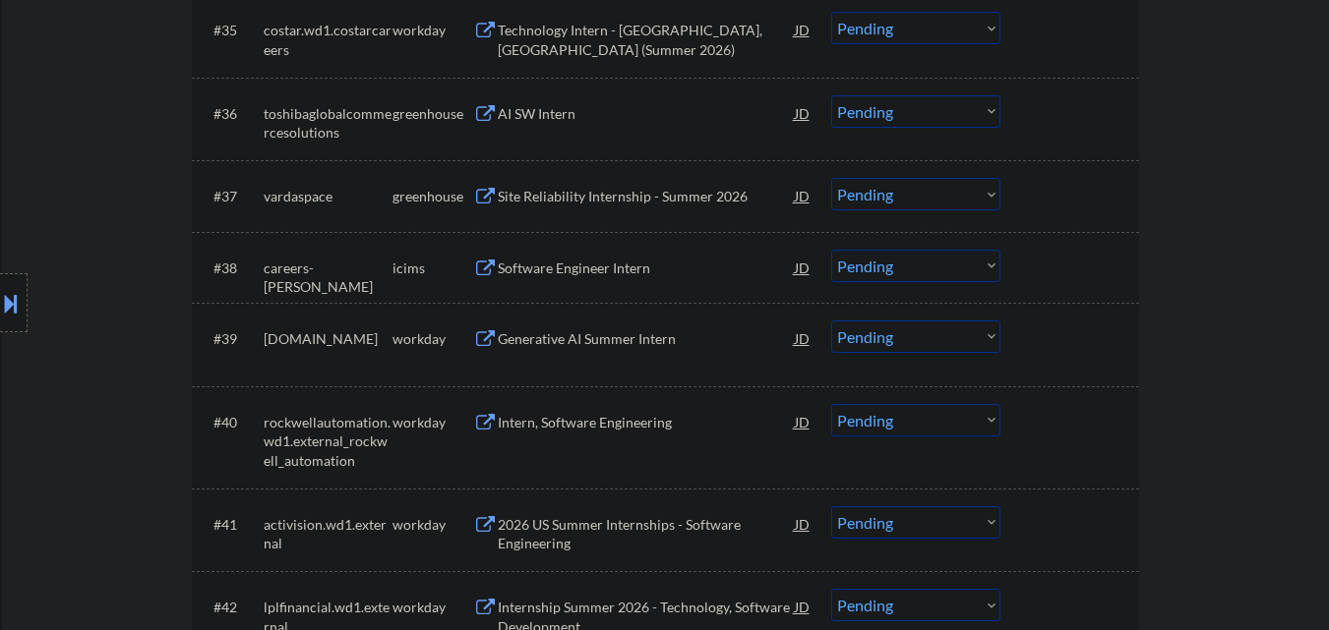
scroll to position [3442, 0]
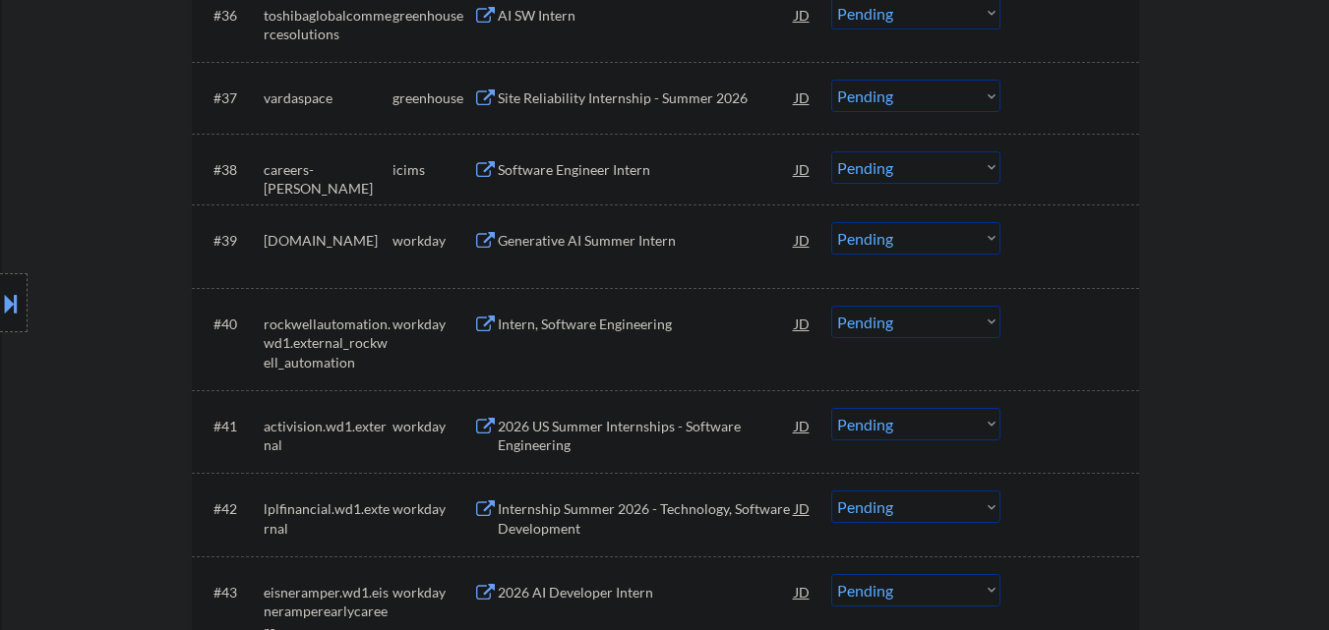
click at [599, 85] on div "Site Reliability Internship - Summer 2026" at bounding box center [646, 97] width 297 height 35
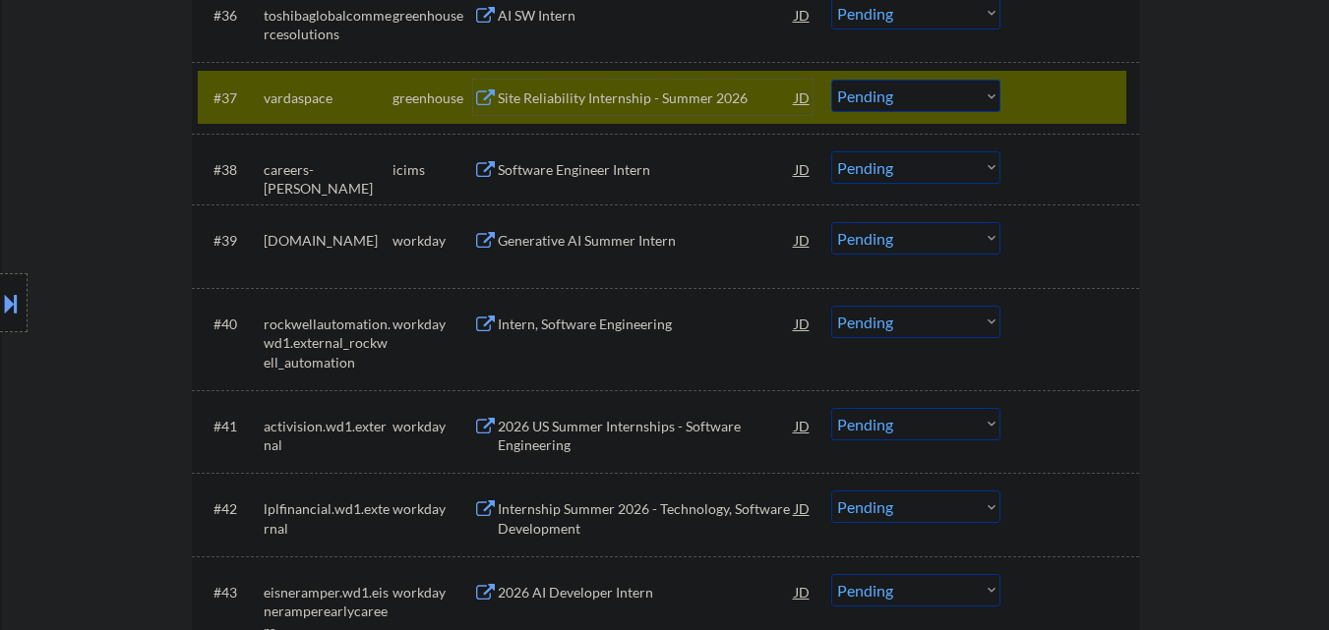
click at [959, 104] on select "Choose an option... Pending Applied Excluded (Questions) Excluded (Expired) Exc…" at bounding box center [915, 96] width 169 height 32
click at [831, 80] on select "Choose an option... Pending Applied Excluded (Questions) Excluded (Expired) Exc…" at bounding box center [915, 96] width 169 height 32
click at [1073, 88] on div at bounding box center [1072, 97] width 87 height 35
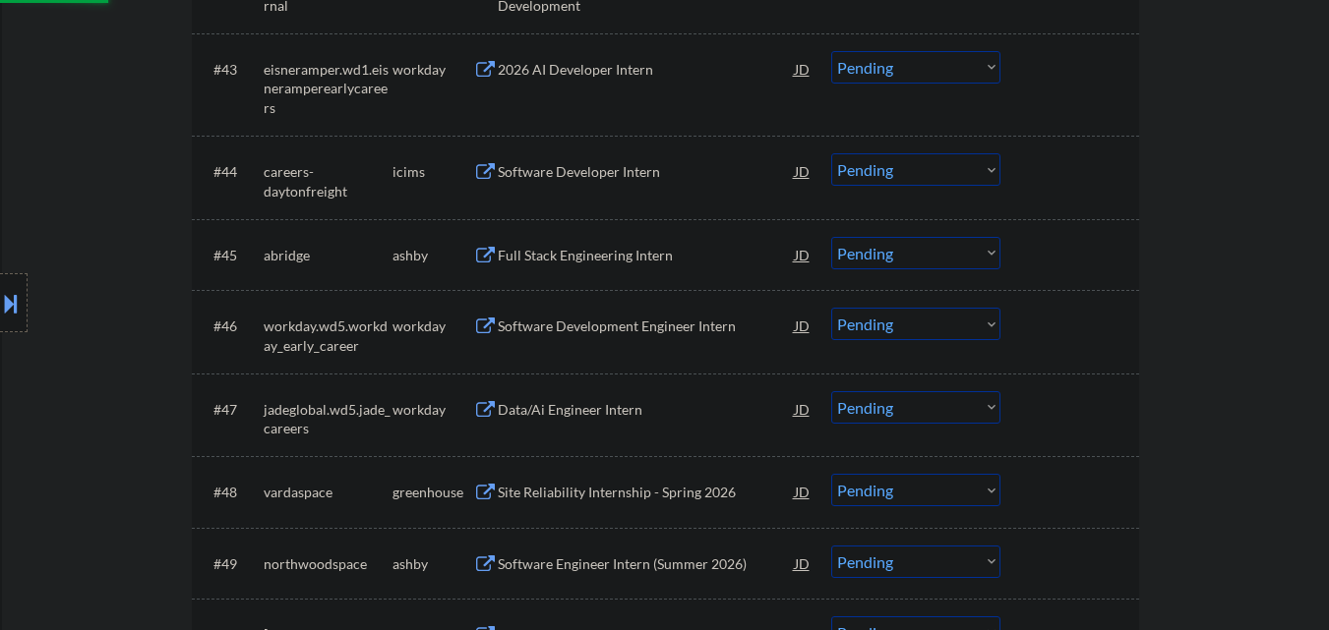
scroll to position [4032, 0]
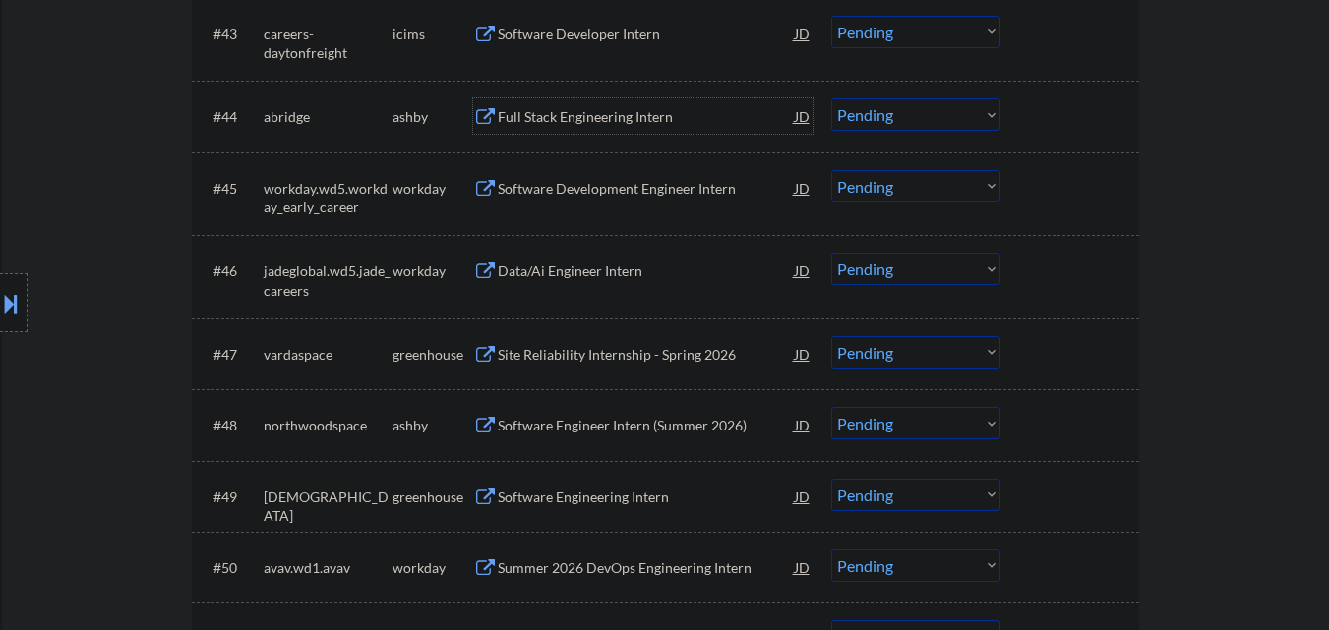
click at [610, 116] on div "Full Stack Engineering Intern" at bounding box center [646, 117] width 297 height 20
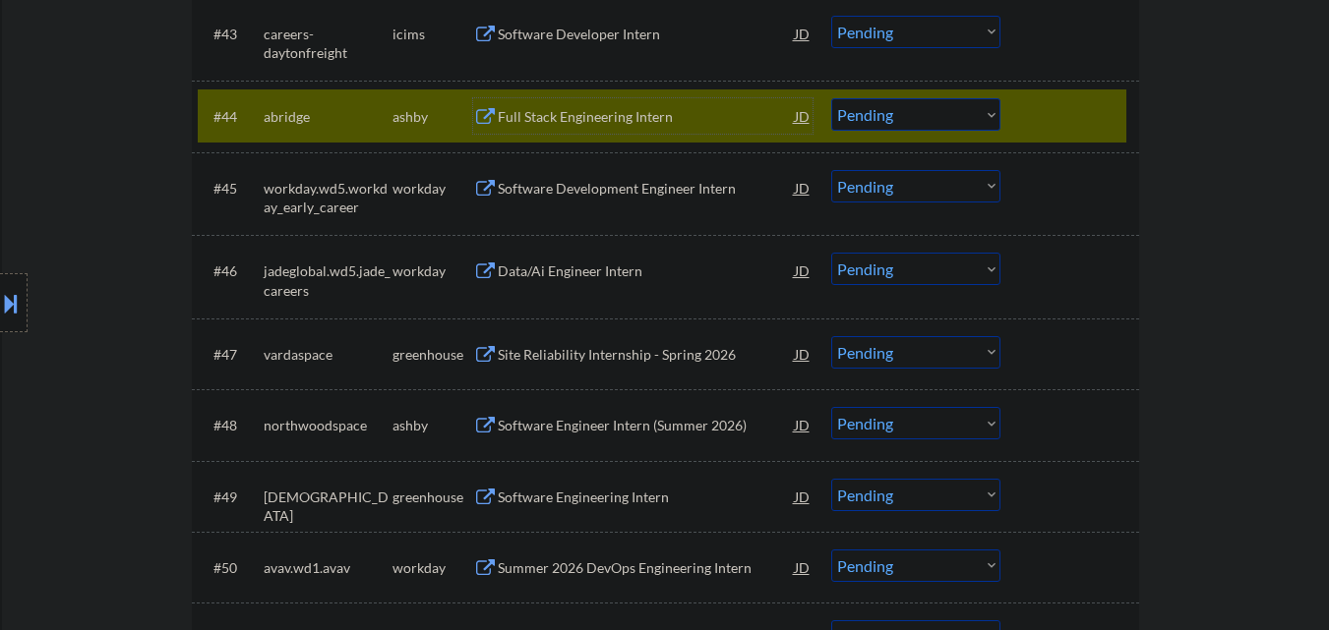
click at [896, 130] on select "Choose an option... Pending Applied Excluded (Questions) Excluded (Expired) Exc…" at bounding box center [915, 114] width 169 height 32
click at [831, 98] on select "Choose an option... Pending Applied Excluded (Questions) Excluded (Expired) Exc…" at bounding box center [915, 114] width 169 height 32
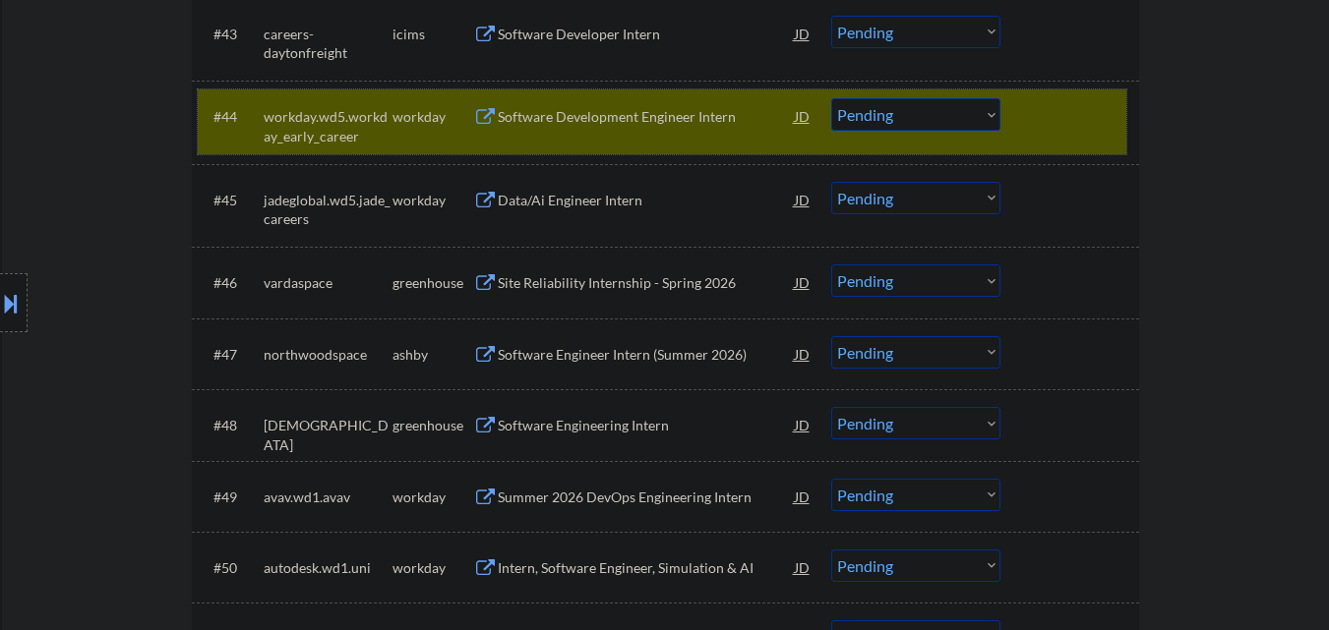
click at [1058, 115] on div at bounding box center [1072, 115] width 87 height 35
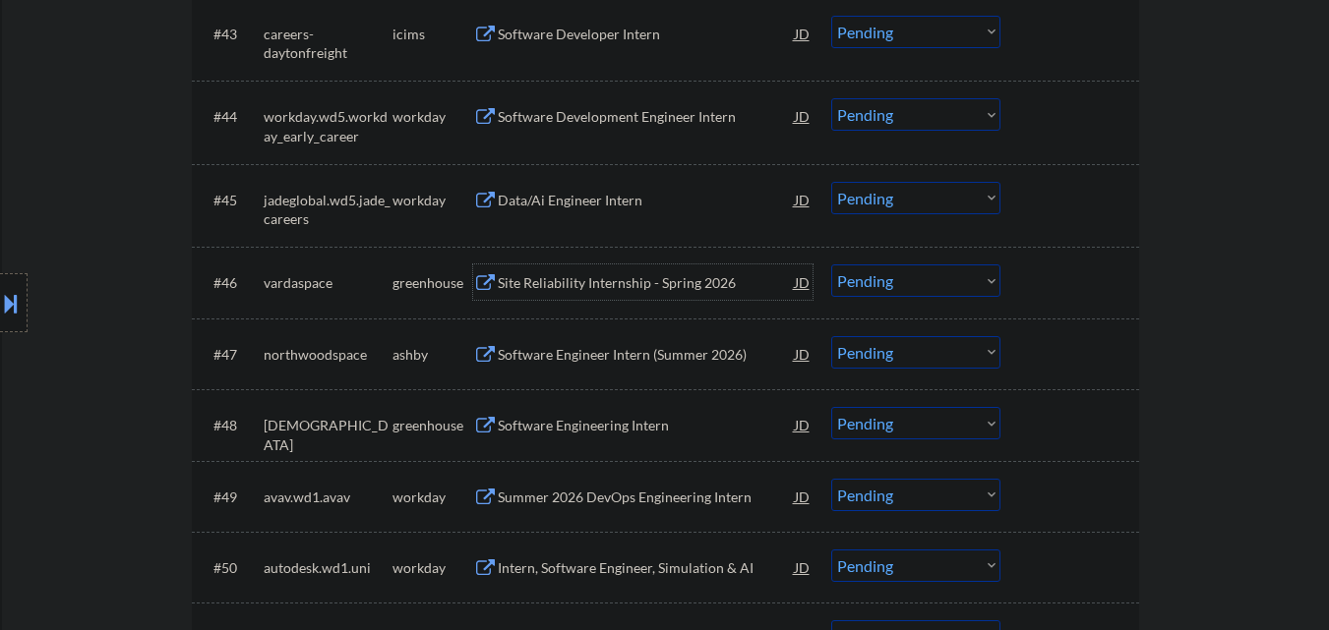
click at [623, 277] on div "Site Reliability Internship - Spring 2026" at bounding box center [646, 283] width 297 height 20
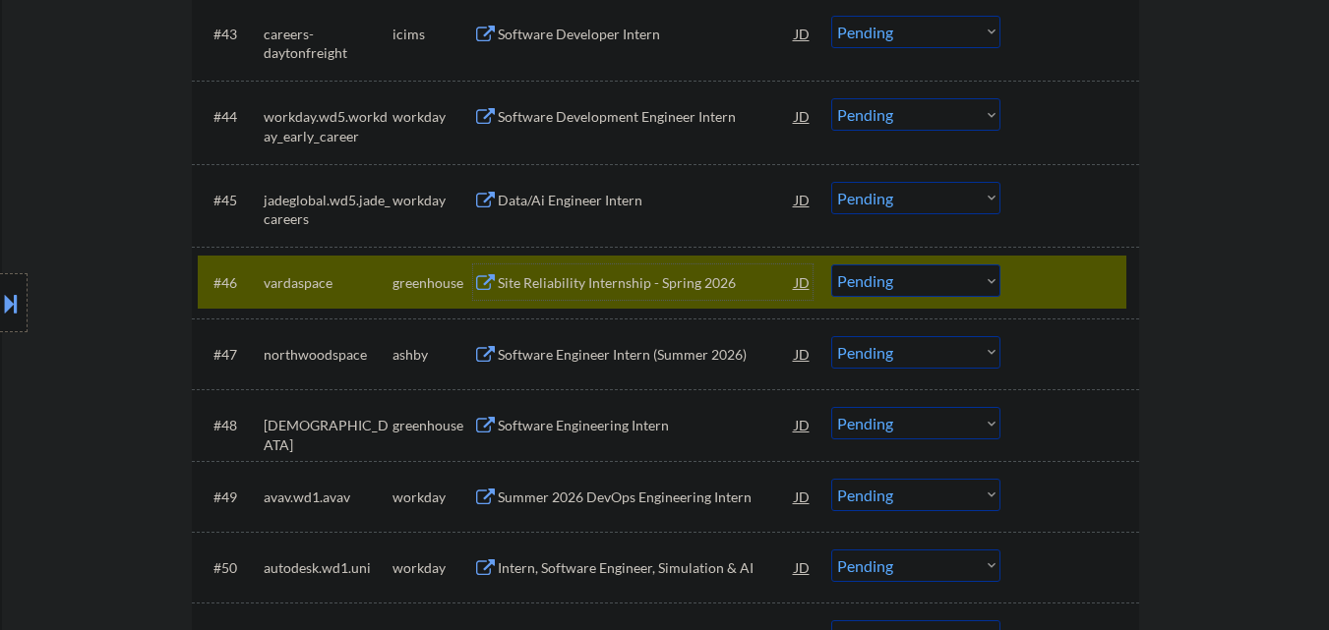
drag, startPoint x: 1047, startPoint y: 285, endPoint x: 1039, endPoint y: 292, distance: 10.5
click at [1048, 285] on div at bounding box center [1072, 282] width 87 height 35
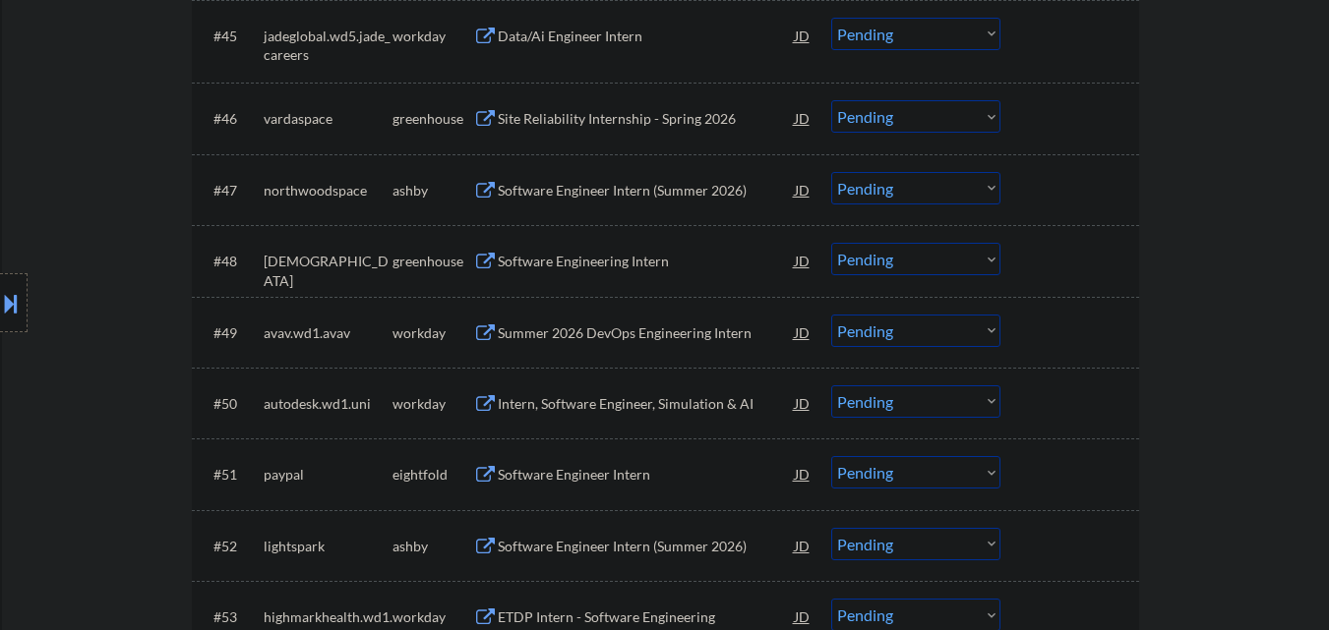
scroll to position [4229, 0]
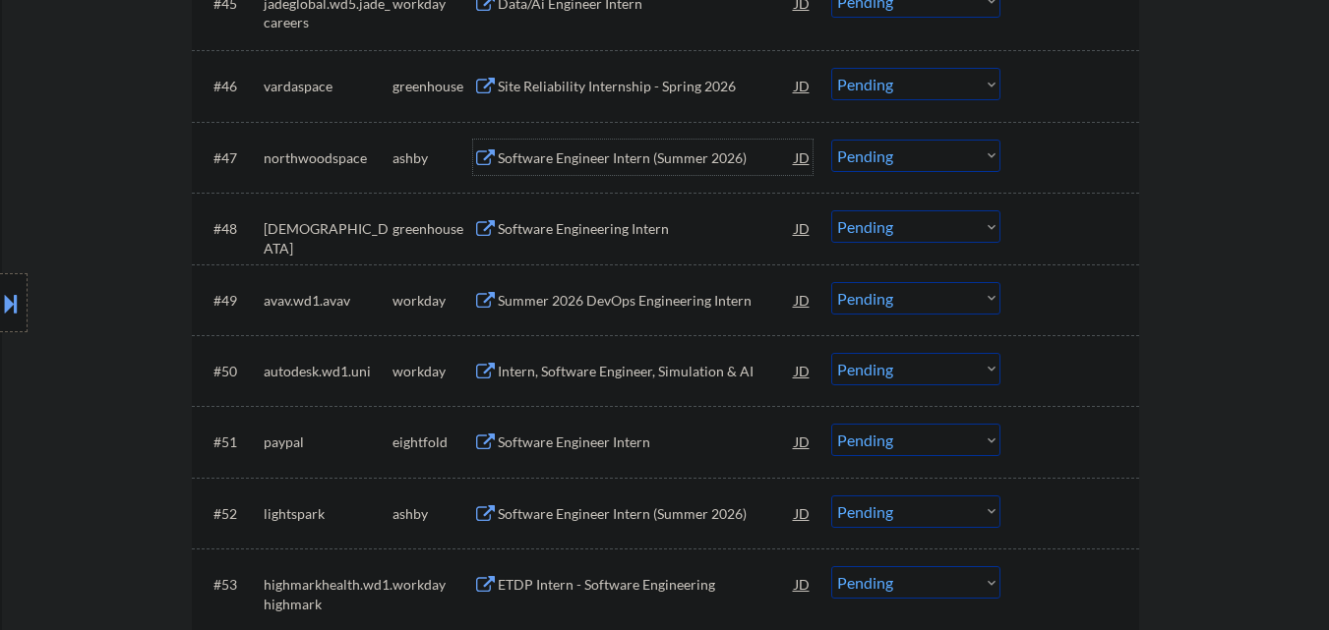
click at [606, 168] on div "Software Engineer Intern (Summer 2026)" at bounding box center [646, 157] width 297 height 35
